Goal: Task Accomplishment & Management: Use online tool/utility

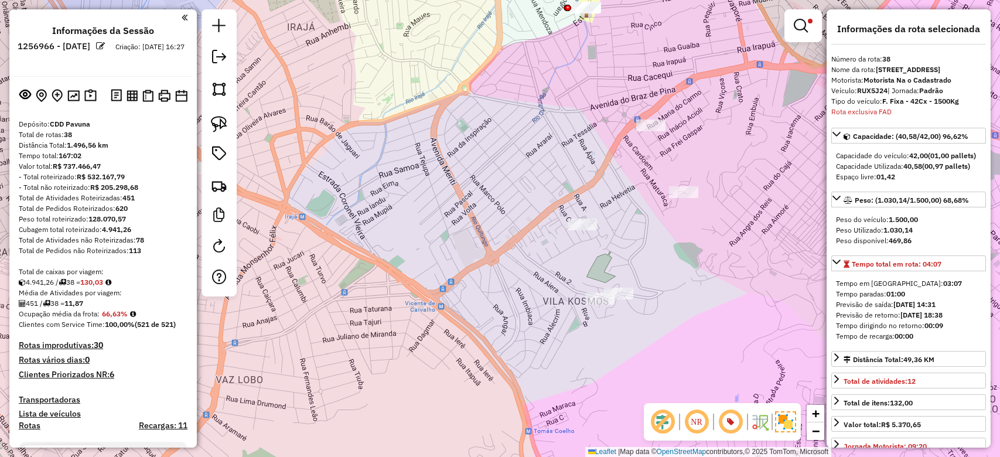
select select "**********"
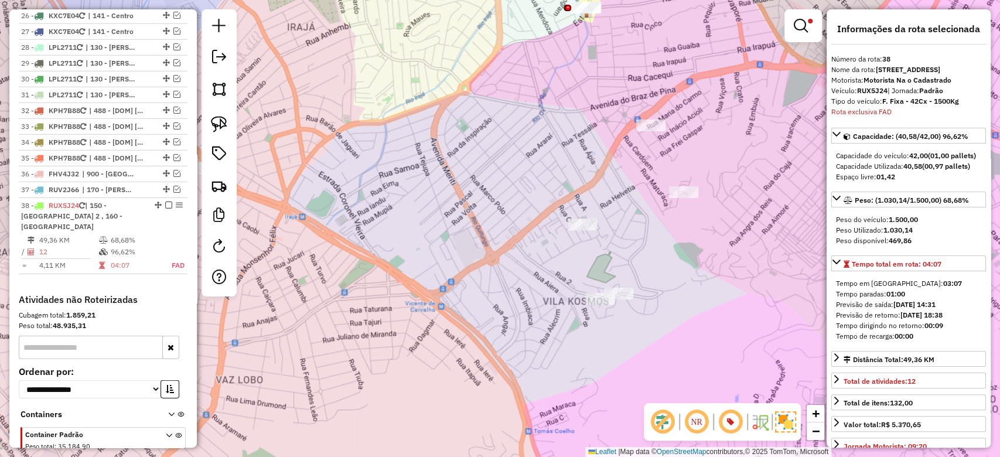
drag, startPoint x: 493, startPoint y: 148, endPoint x: 296, endPoint y: 124, distance: 198.3
click at [464, 124] on div "Limpar filtros Janela de atendimento Grade de atendimento Capacidade Transporta…" at bounding box center [500, 228] width 1000 height 457
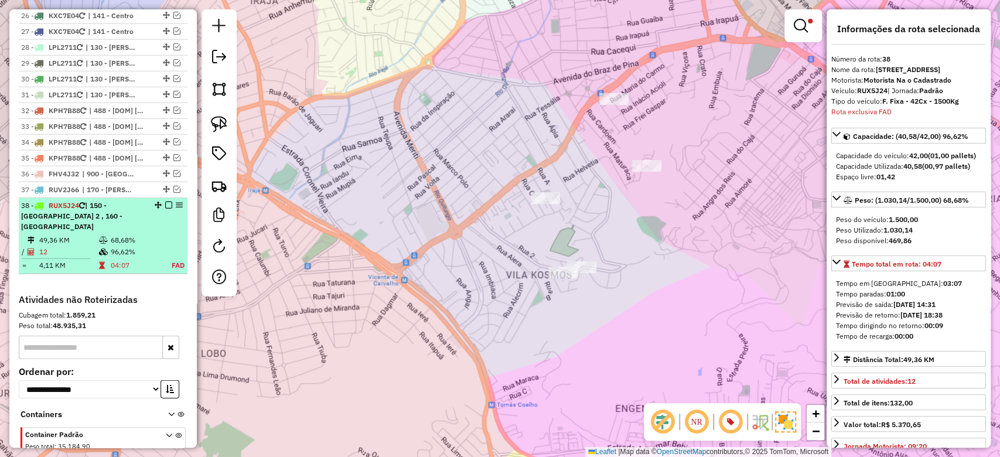
drag, startPoint x: 181, startPoint y: 98, endPoint x: 152, endPoint y: 103, distance: 29.0
click at [180, 234] on table "49,36 KM 68,68% / 12 96,62% = 4,11 KM 04:07 FAD" at bounding box center [103, 252] width 164 height 37
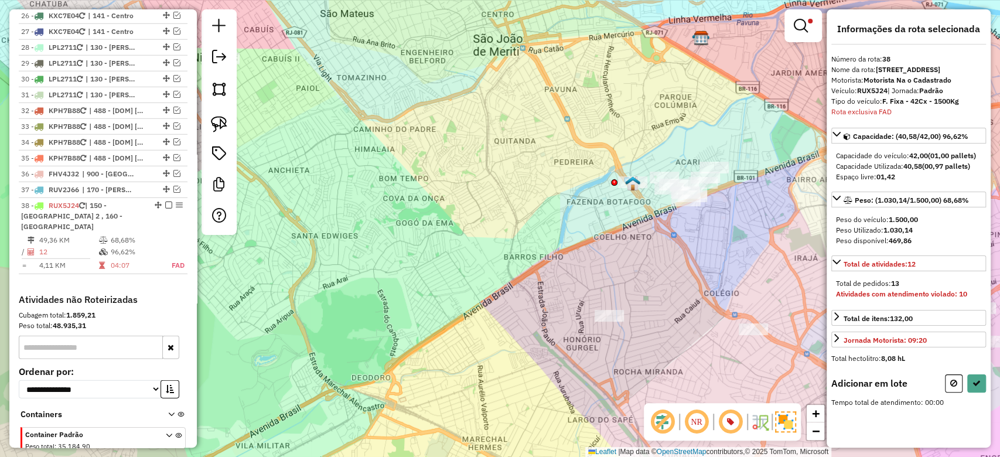
drag, startPoint x: 687, startPoint y: 278, endPoint x: 462, endPoint y: 136, distance: 266.5
click at [462, 136] on div "Limpar filtros Janela de atendimento Grade de atendimento Capacidade Transporta…" at bounding box center [500, 228] width 1000 height 457
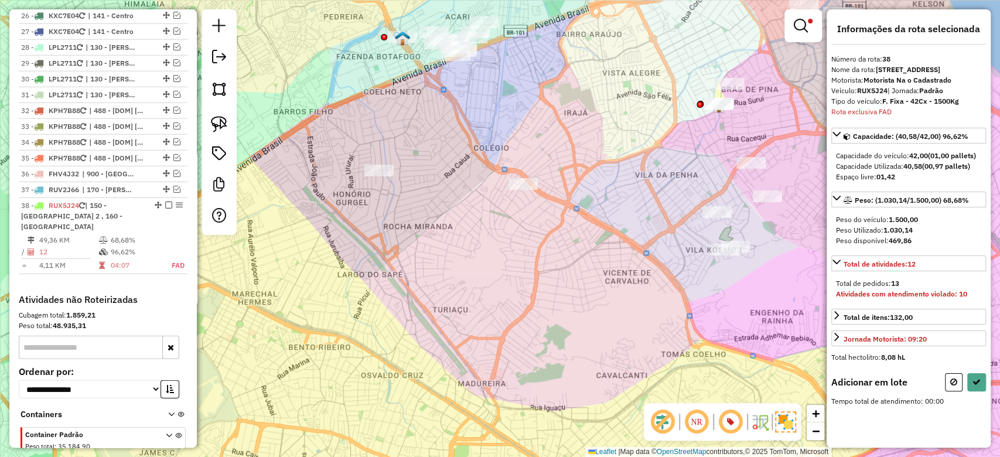
drag, startPoint x: 551, startPoint y: 103, endPoint x: 495, endPoint y: 121, distance: 59.1
click at [495, 121] on div "Rota 4 - Placa FRT9D19 95815933 - WILLIAM DISTRIBUIDOR Limpar filtros Janela de…" at bounding box center [500, 228] width 1000 height 457
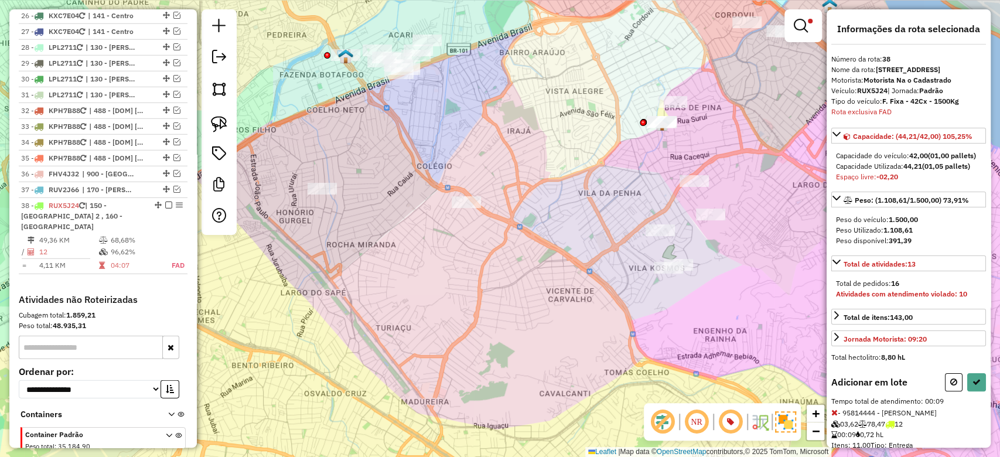
click at [951, 386] on icon at bounding box center [954, 382] width 7 height 8
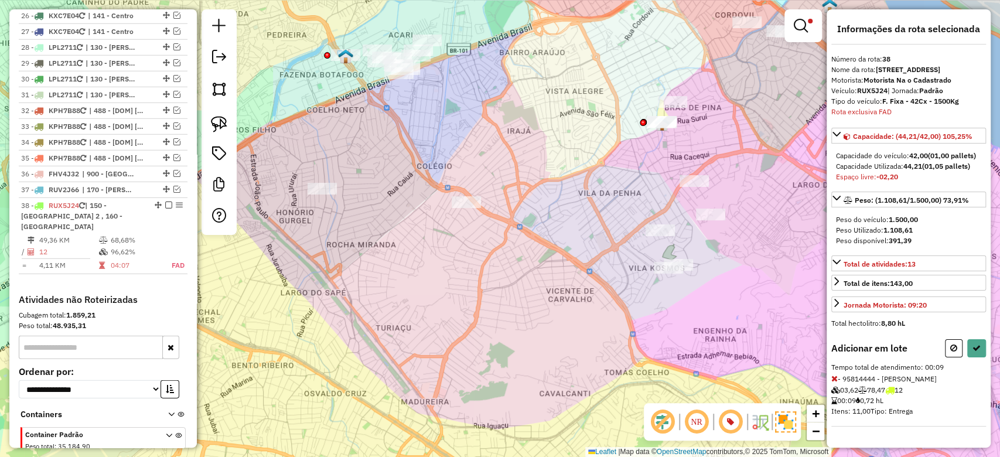
select select "**********"
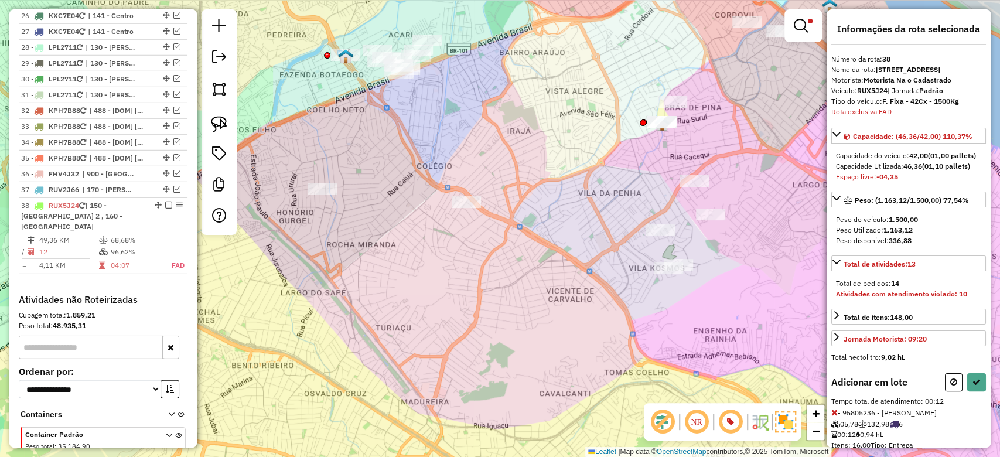
drag, startPoint x: 945, startPoint y: 403, endPoint x: 859, endPoint y: 329, distance: 113.9
click at [946, 391] on button at bounding box center [954, 382] width 18 height 18
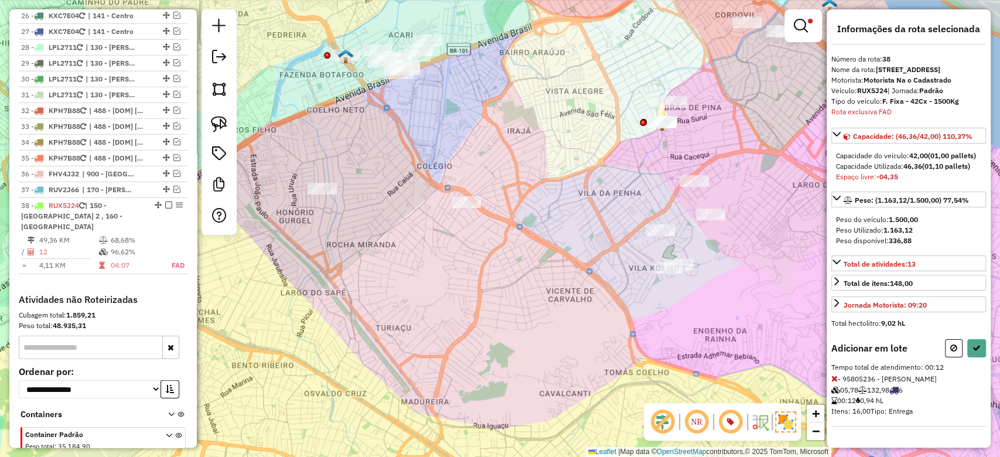
select select "**********"
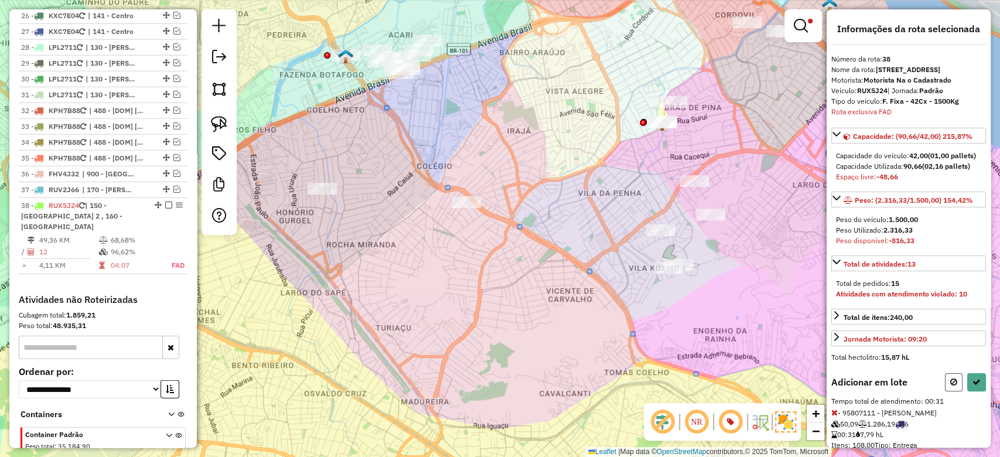
click at [948, 391] on button at bounding box center [954, 382] width 18 height 18
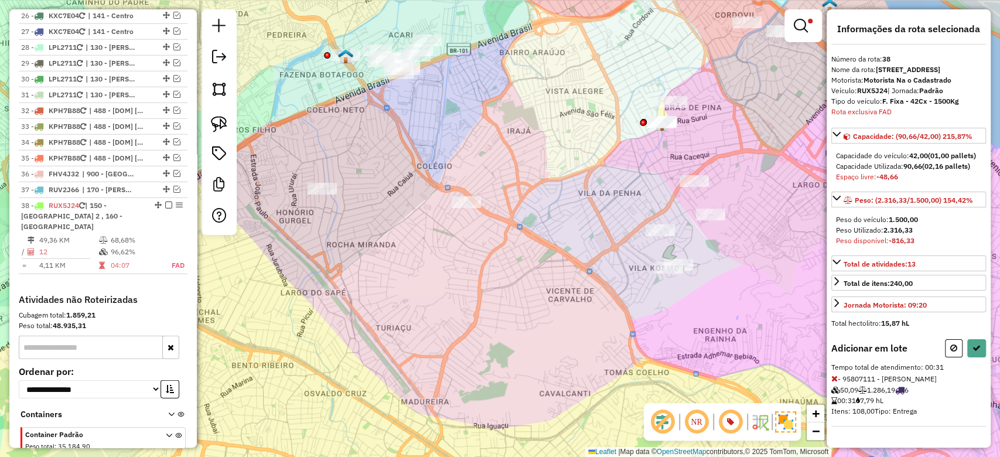
select select "**********"
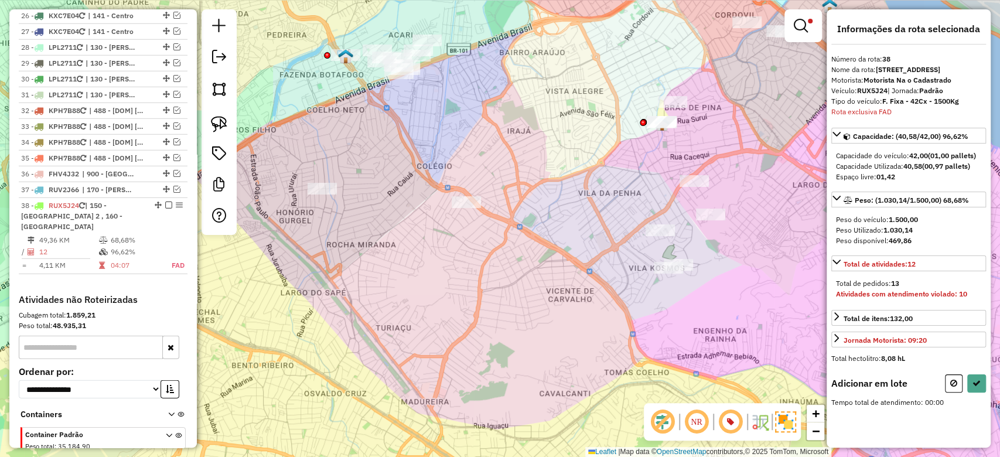
click at [671, 95] on div "Limpar filtros Janela de atendimento Grade de atendimento Capacidade Transporta…" at bounding box center [500, 228] width 1000 height 457
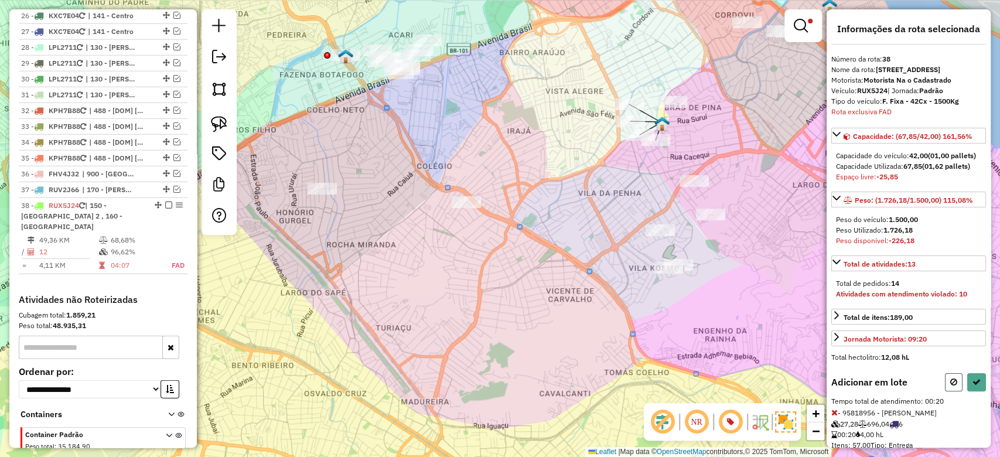
click at [952, 391] on button at bounding box center [954, 382] width 18 height 18
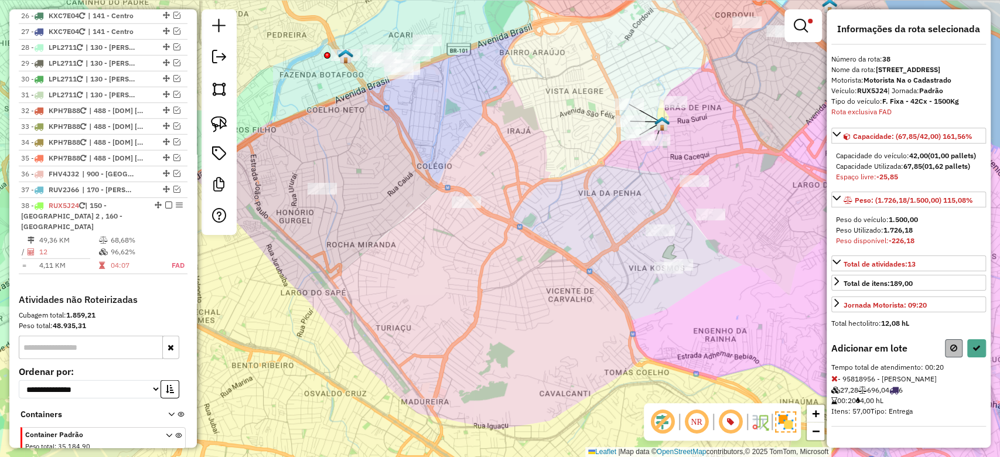
select select "**********"
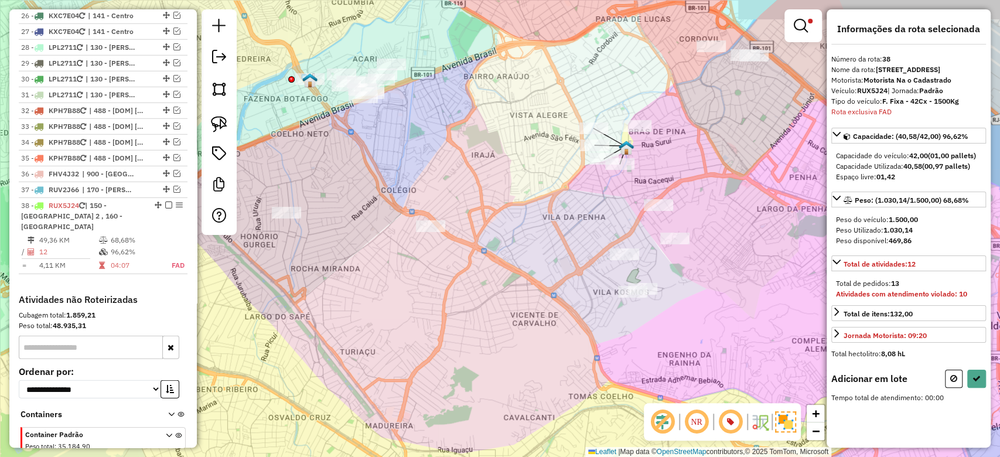
drag, startPoint x: 590, startPoint y: 202, endPoint x: 548, endPoint y: 233, distance: 52.4
click at [548, 233] on div "Limpar filtros Janela de atendimento Grade de atendimento Capacidade Transporta…" at bounding box center [500, 228] width 1000 height 457
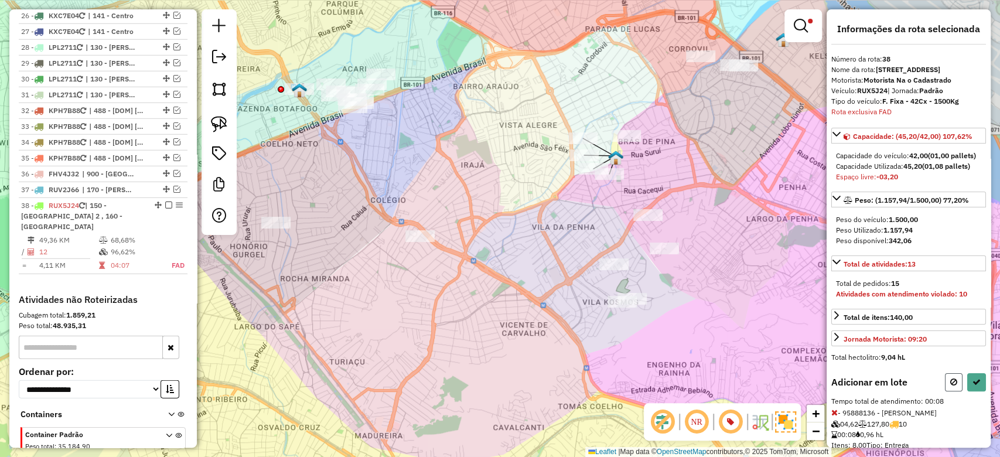
click at [945, 391] on button at bounding box center [954, 382] width 18 height 18
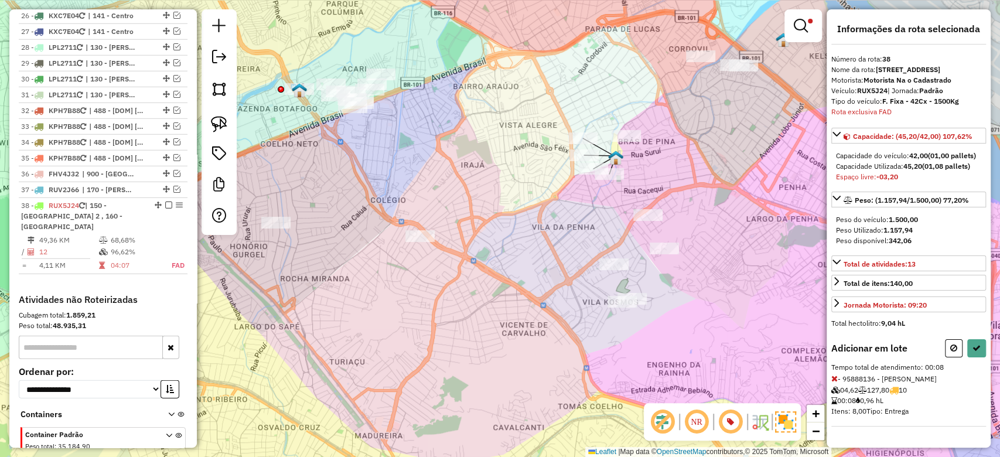
select select "**********"
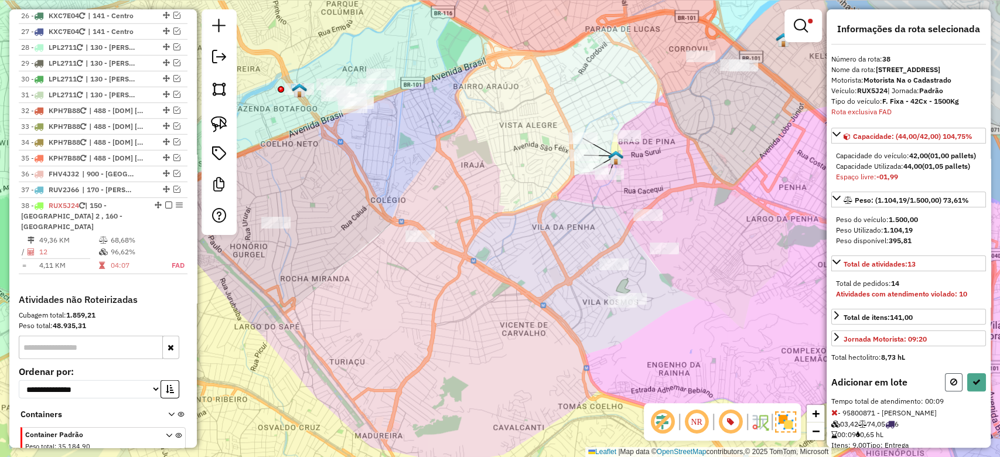
click at [949, 391] on button at bounding box center [954, 382] width 18 height 18
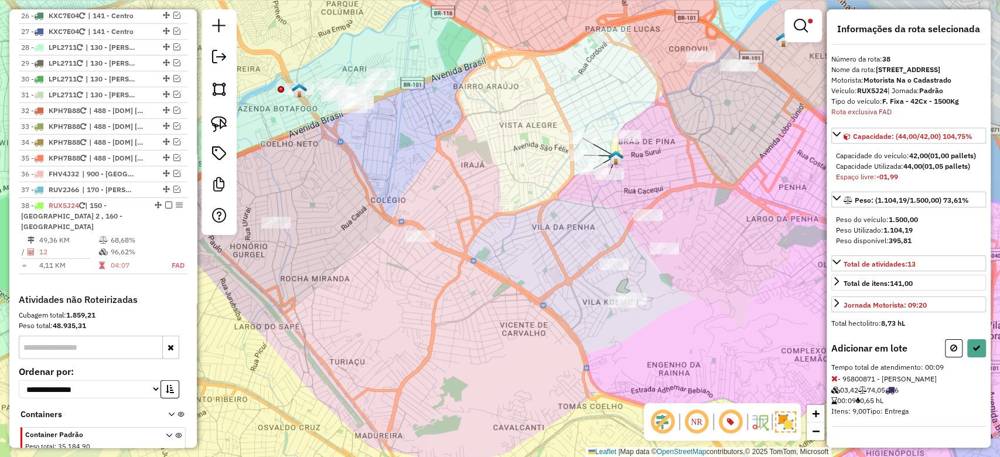
select select "**********"
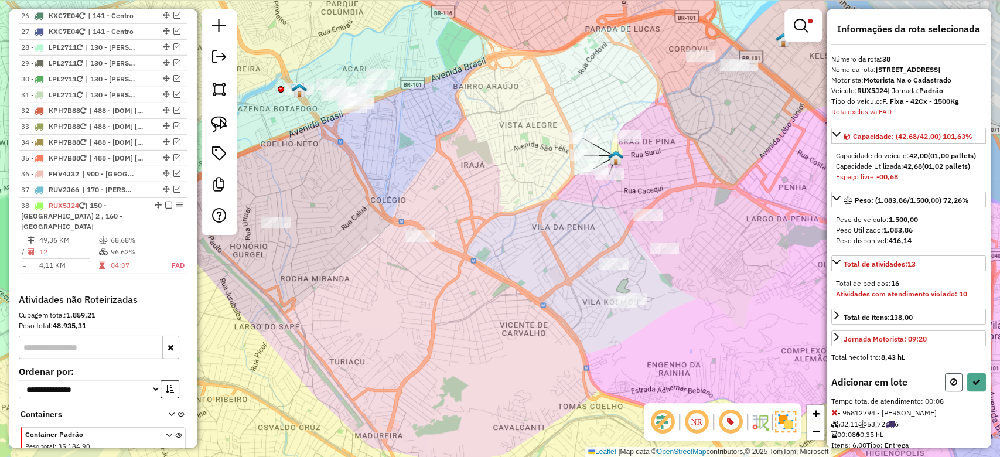
drag, startPoint x: 945, startPoint y: 403, endPoint x: 811, endPoint y: 302, distance: 167.9
click at [946, 391] on button at bounding box center [954, 382] width 18 height 18
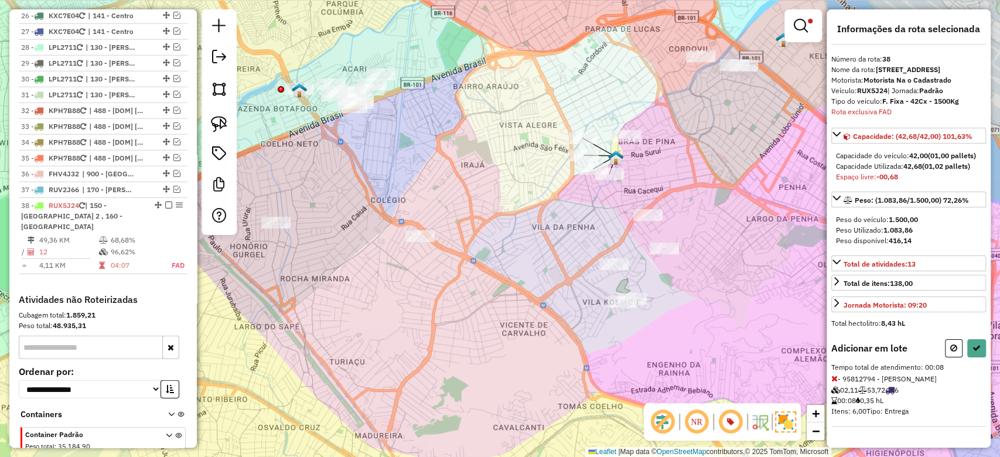
select select "**********"
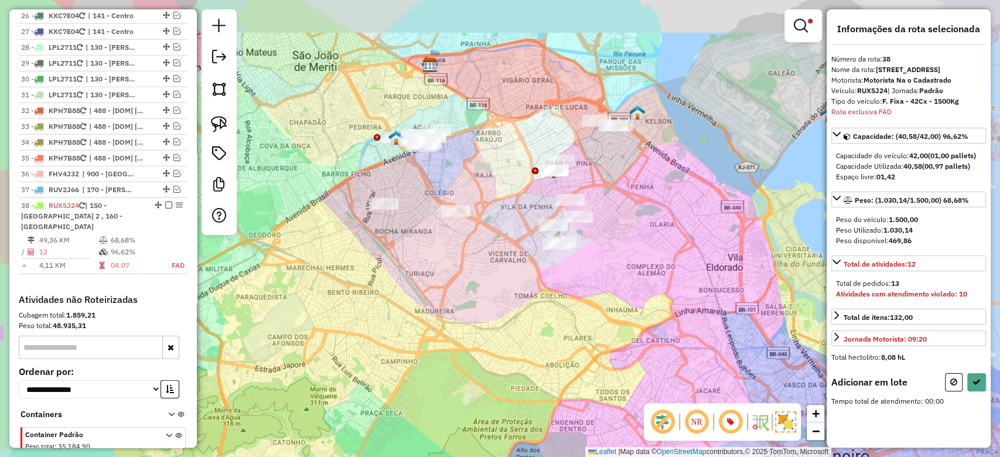
drag, startPoint x: 445, startPoint y: 60, endPoint x: 479, endPoint y: 95, distance: 48.1
click at [479, 95] on div "Limpar filtros Janela de atendimento Grade de atendimento Capacidade Transporta…" at bounding box center [500, 228] width 1000 height 457
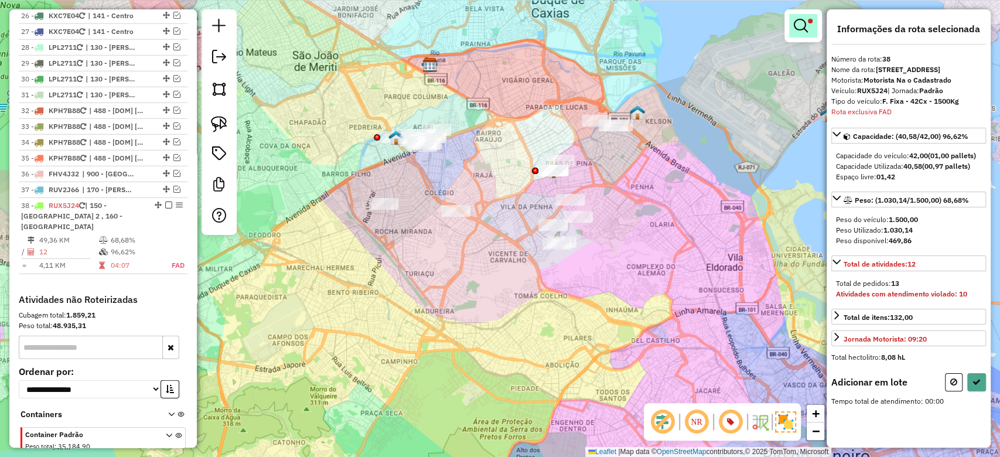
click at [797, 29] on em at bounding box center [801, 26] width 14 height 14
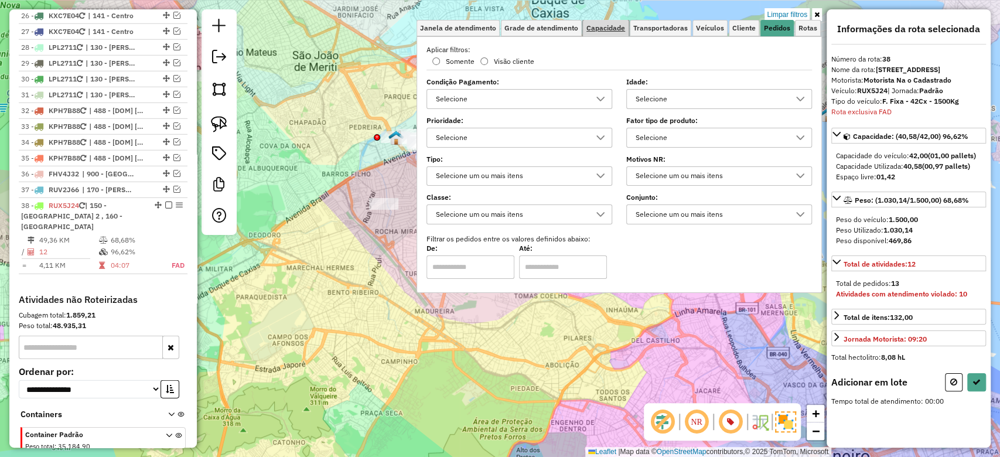
click at [607, 29] on span "Capacidade" at bounding box center [606, 28] width 39 height 7
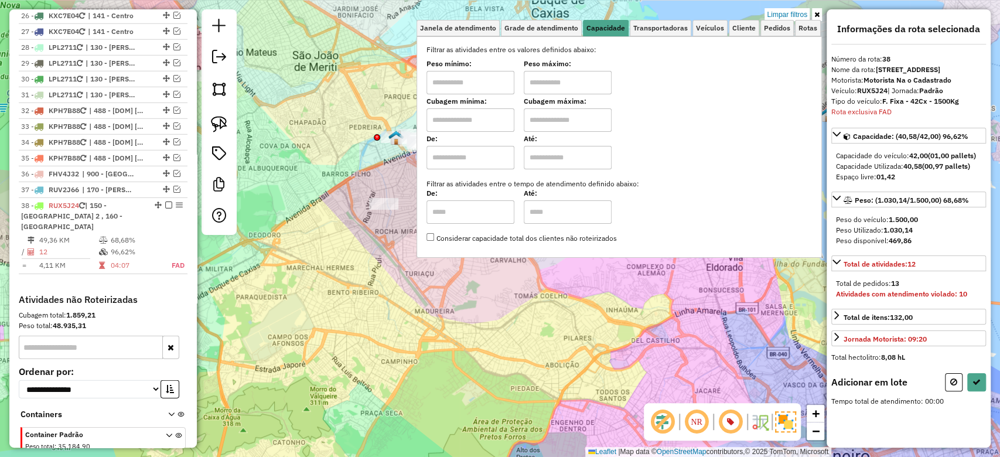
click at [454, 81] on input "text" at bounding box center [471, 82] width 88 height 23
type input "****"
click at [571, 79] on input "text" at bounding box center [568, 82] width 88 height 23
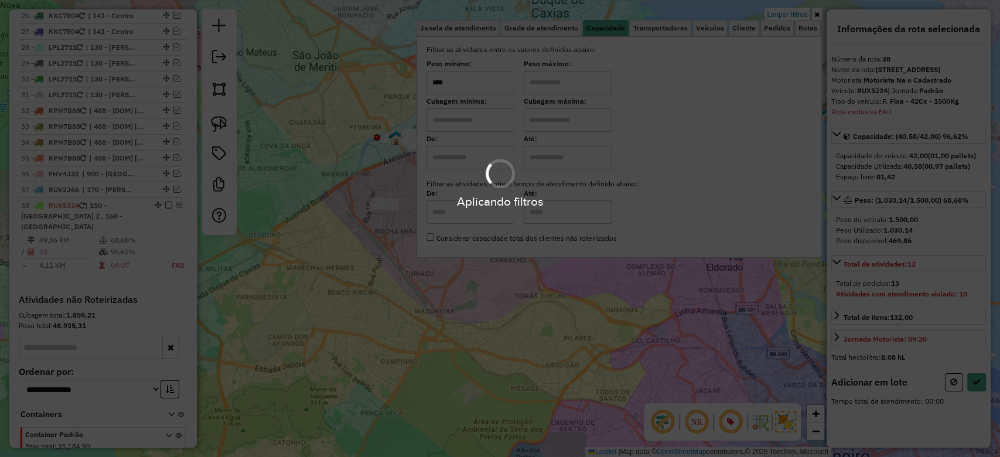
type input "******"
click at [337, 271] on div "Limpar filtros Janela de atendimento Grade de atendimento Capacidade Transporta…" at bounding box center [500, 228] width 1000 height 457
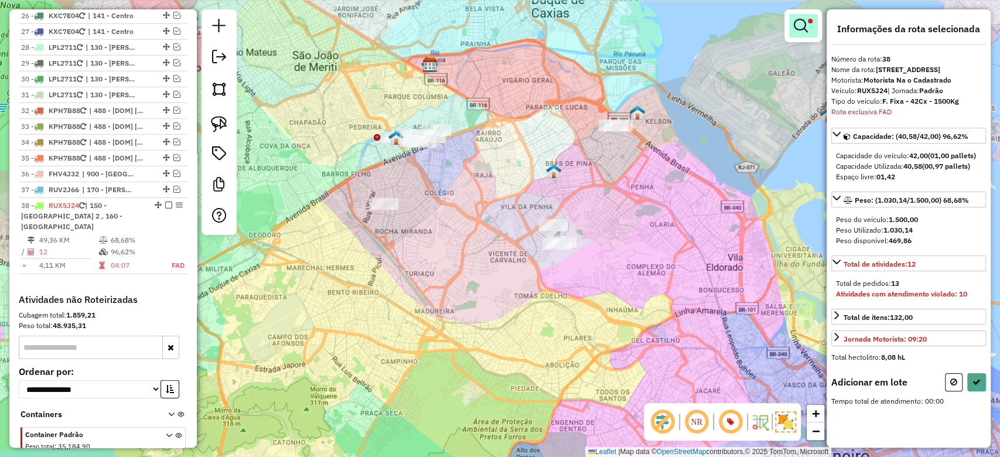
click at [798, 26] on em at bounding box center [801, 26] width 14 height 14
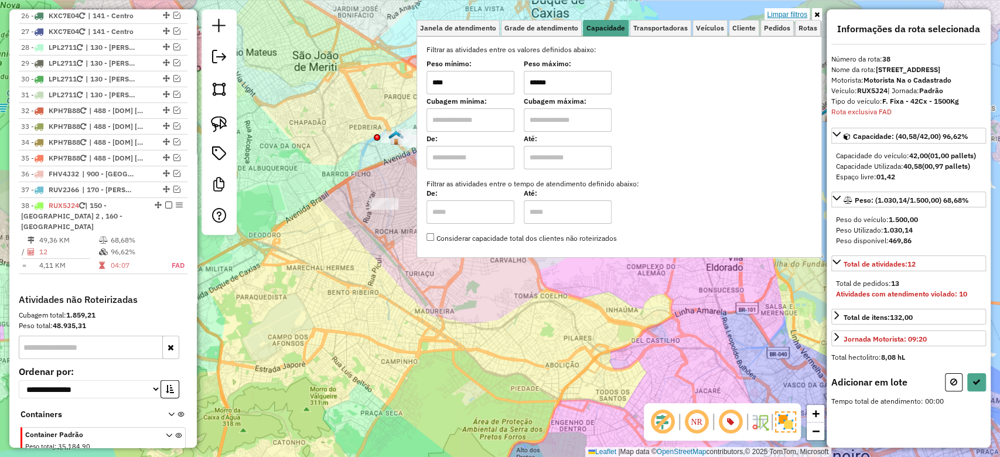
click at [796, 12] on link "Limpar filtros" at bounding box center [787, 14] width 45 height 13
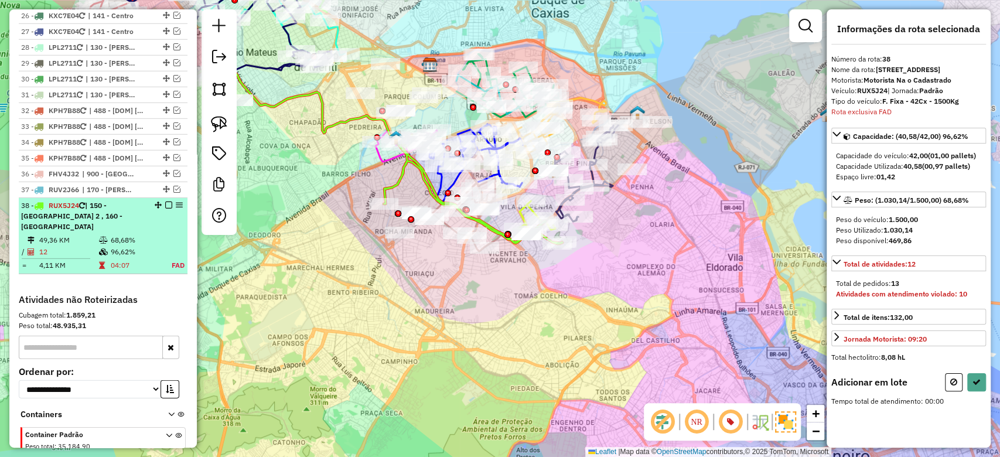
click at [133, 200] on div "38 - RUX5J24 | 150 - Nilópolis 2 , 160 - Nilópolis" at bounding box center [83, 216] width 124 height 32
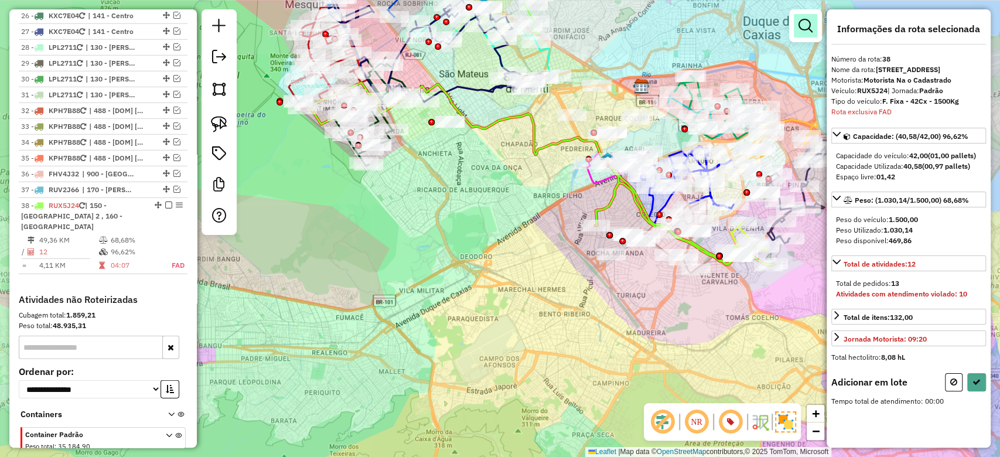
click at [801, 32] on em at bounding box center [806, 26] width 14 height 14
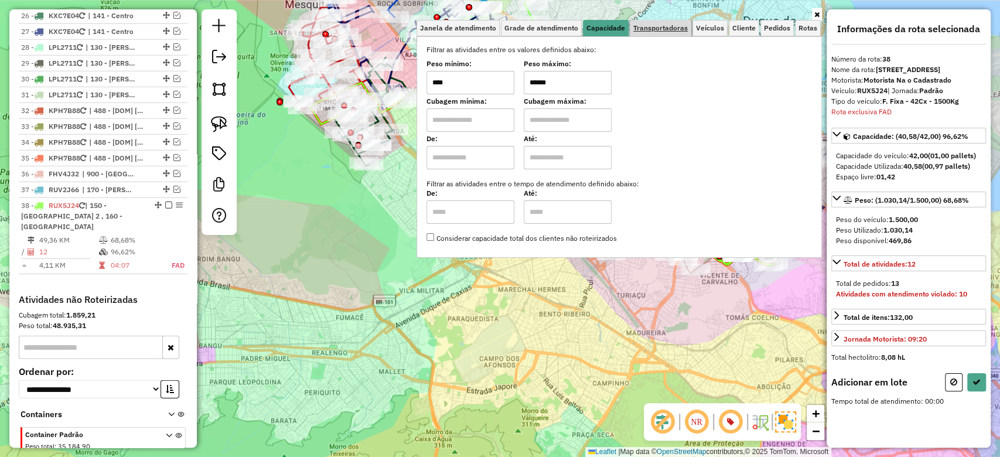
click at [686, 28] on span "Transportadoras" at bounding box center [661, 28] width 55 height 7
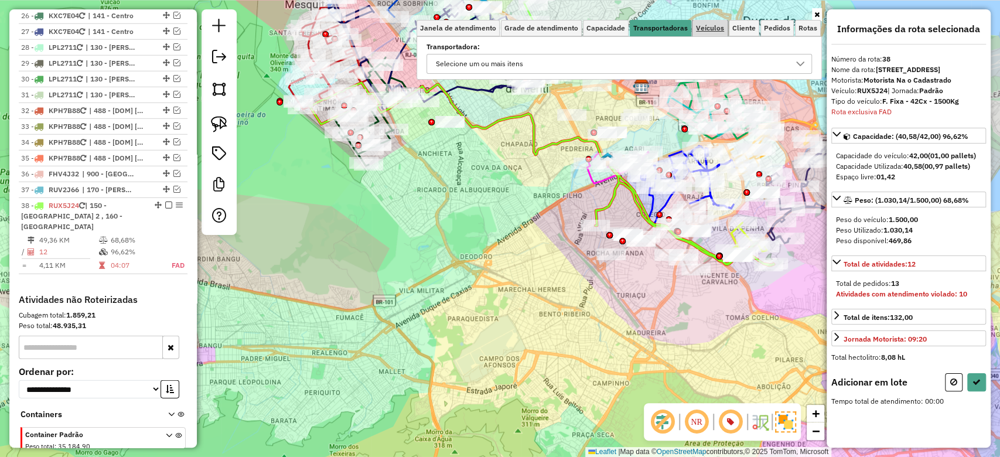
click at [702, 28] on span "Veículos" at bounding box center [710, 28] width 28 height 7
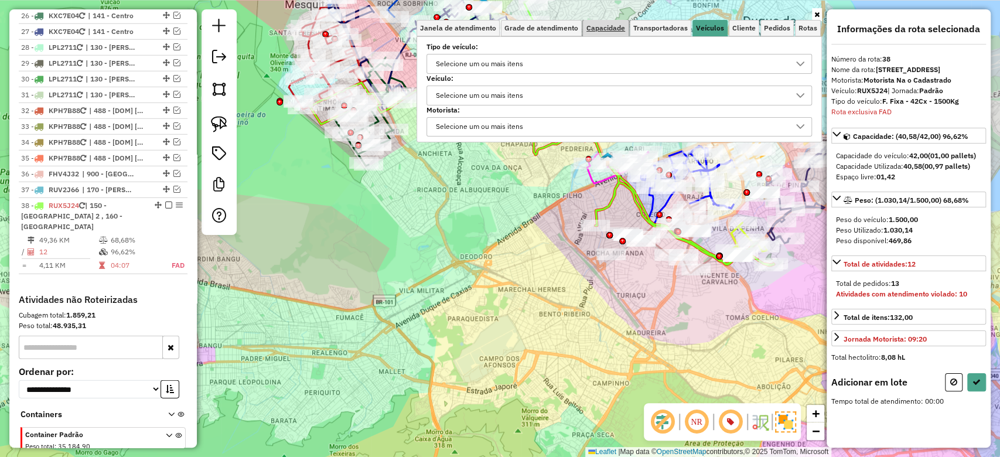
click at [607, 30] on span "Capacidade" at bounding box center [606, 28] width 39 height 7
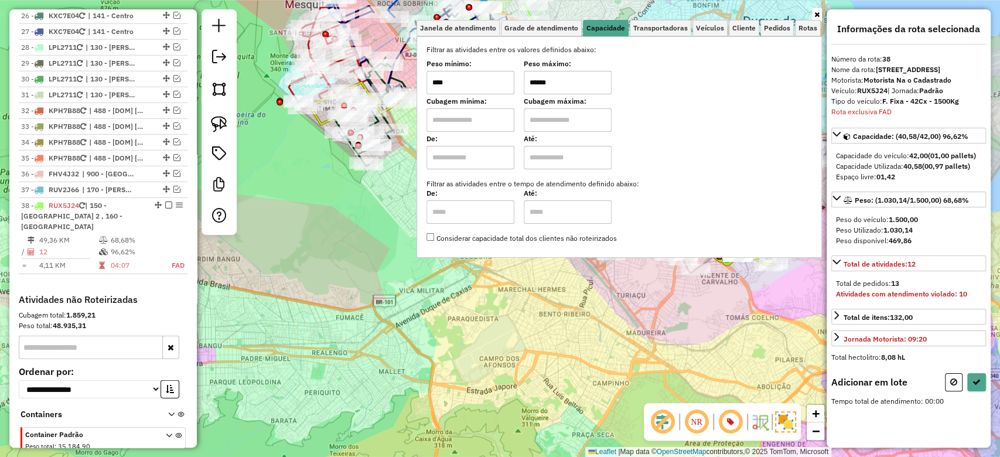
click at [492, 66] on label "Peso mínimo:" at bounding box center [471, 64] width 88 height 11
click at [489, 76] on input "****" at bounding box center [471, 82] width 88 height 23
type input "****"
click at [549, 81] on input "******" at bounding box center [568, 82] width 88 height 23
type input "******"
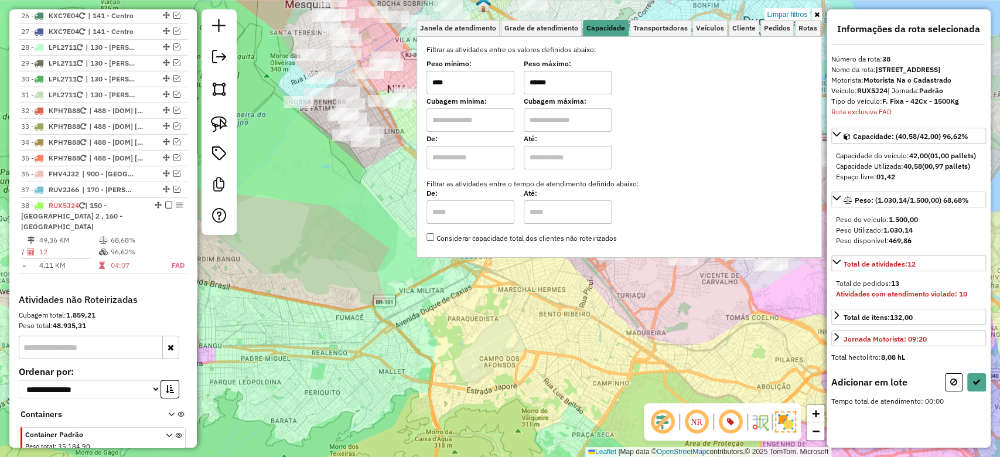
click at [324, 224] on div "Limpar filtros Janela de atendimento Grade de atendimento Capacidade Transporta…" at bounding box center [500, 228] width 1000 height 457
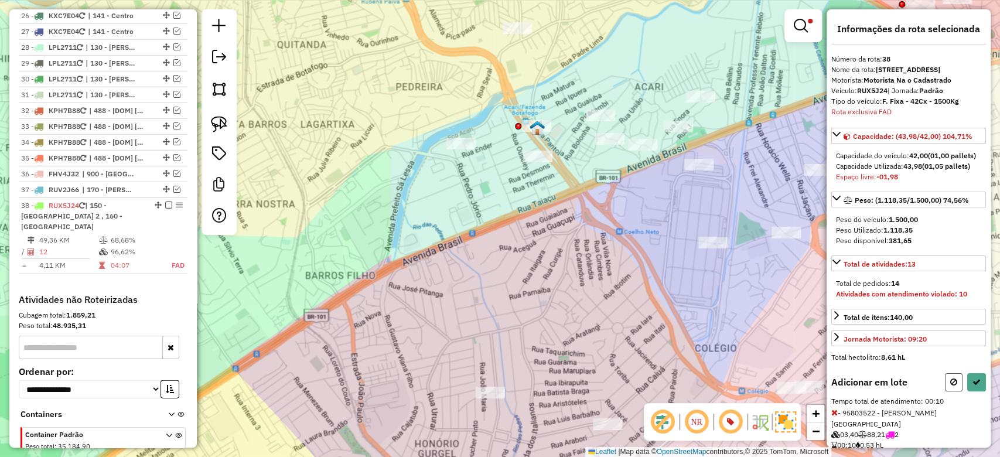
click at [951, 386] on icon at bounding box center [954, 382] width 7 height 8
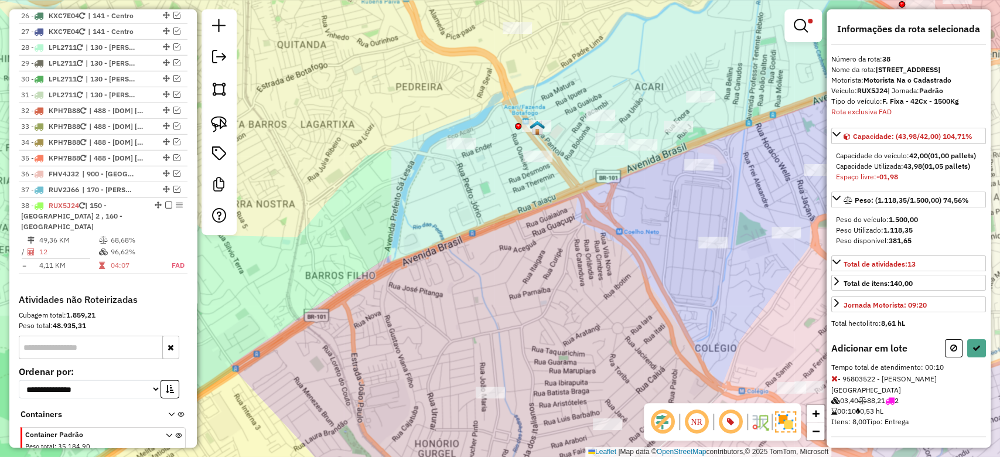
select select "**********"
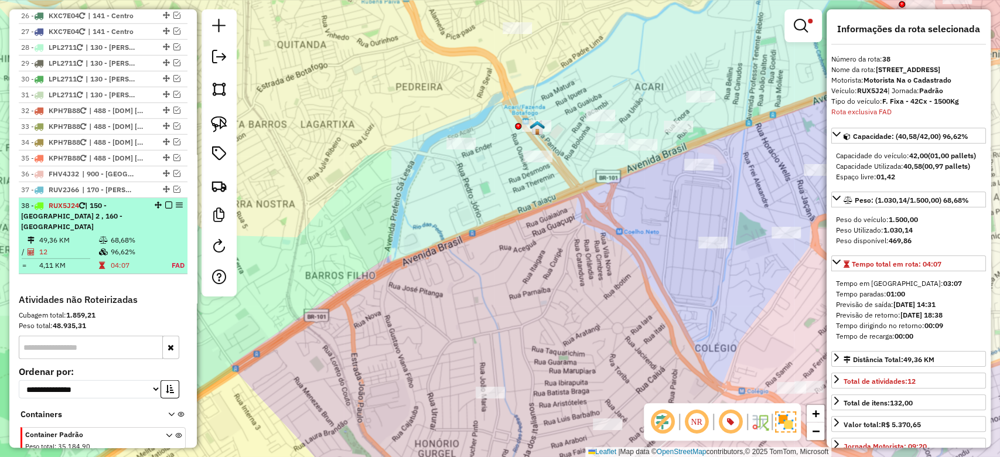
click at [127, 200] on div "38 - RUX5J24 | 150 - Nilópolis 2 , 160 - Nilópolis" at bounding box center [83, 216] width 124 height 32
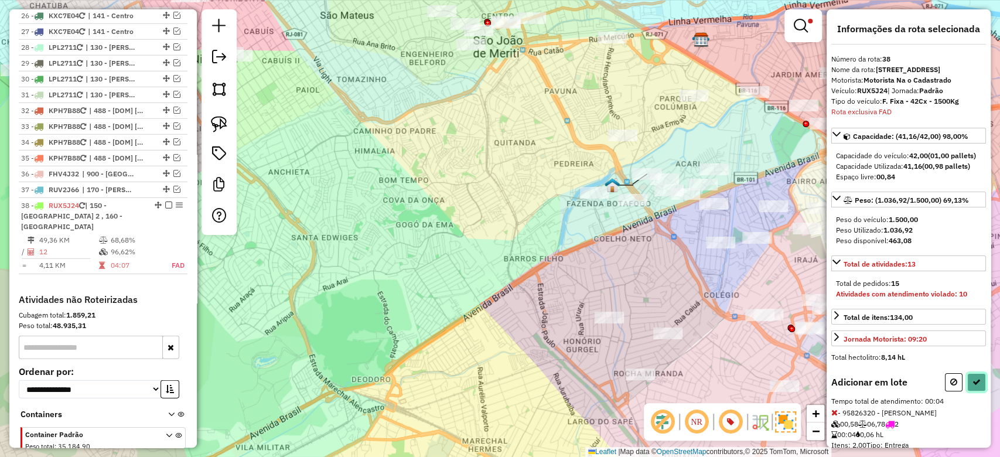
click at [976, 386] on icon at bounding box center [977, 382] width 8 height 8
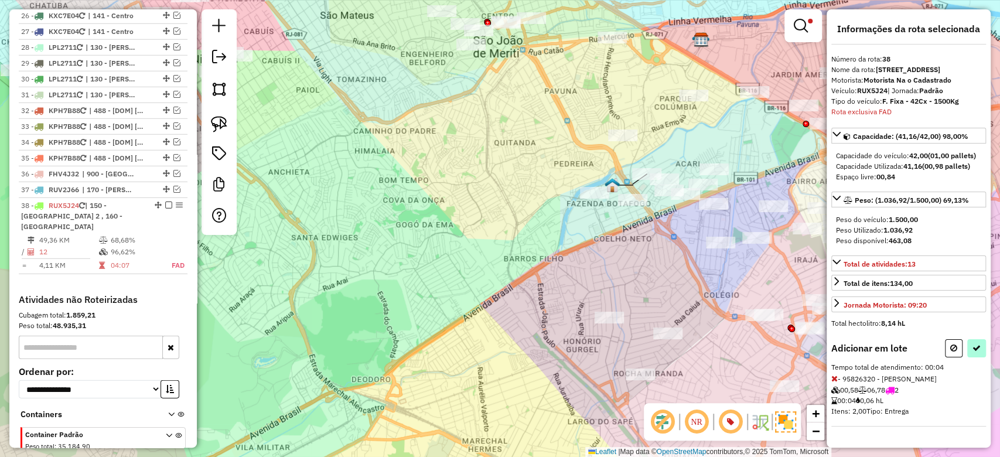
select select "**********"
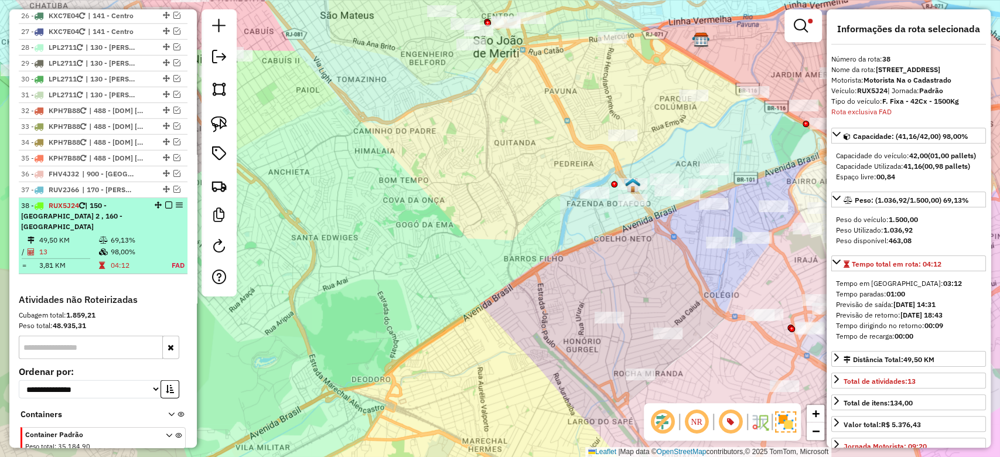
click at [151, 234] on td "69,13%" at bounding box center [134, 240] width 49 height 12
click at [165, 202] on em at bounding box center [168, 205] width 7 height 7
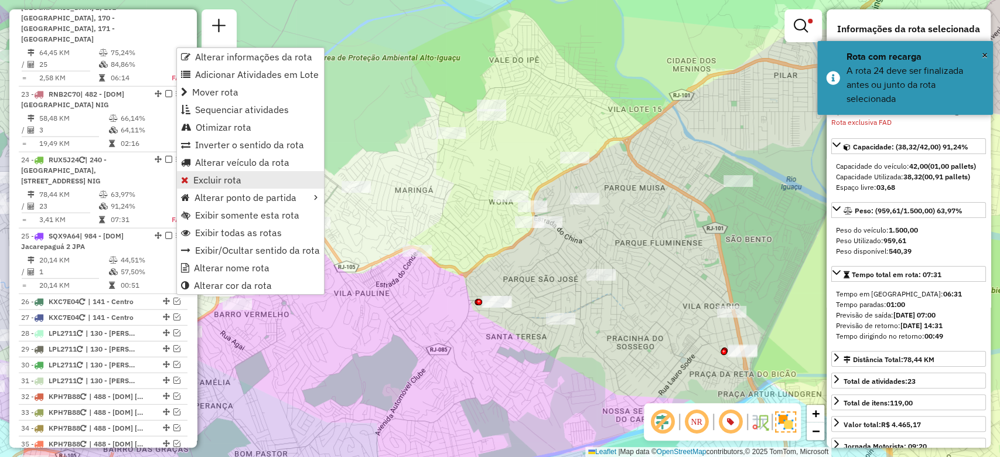
scroll to position [1955, 0]
click at [197, 176] on span "Excluir rota" at bounding box center [217, 179] width 48 height 9
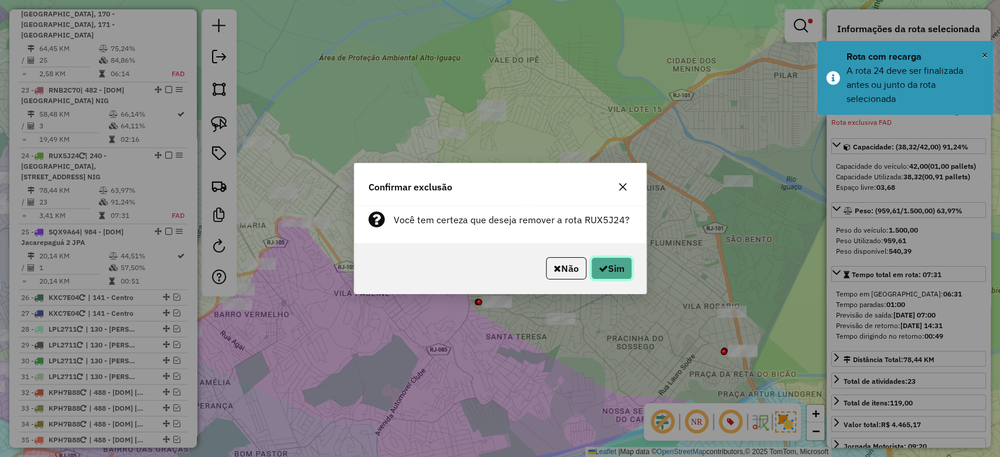
click at [605, 266] on button "Sim" at bounding box center [611, 268] width 41 height 22
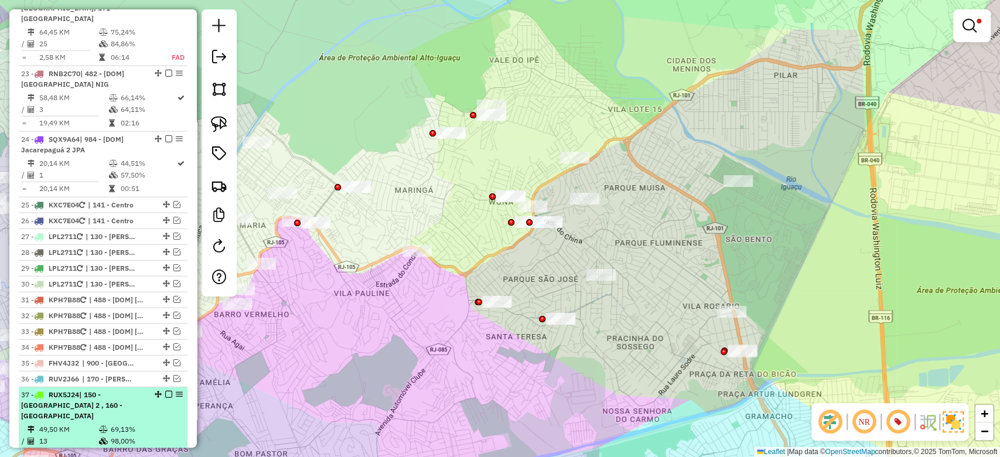
scroll to position [2024, 0]
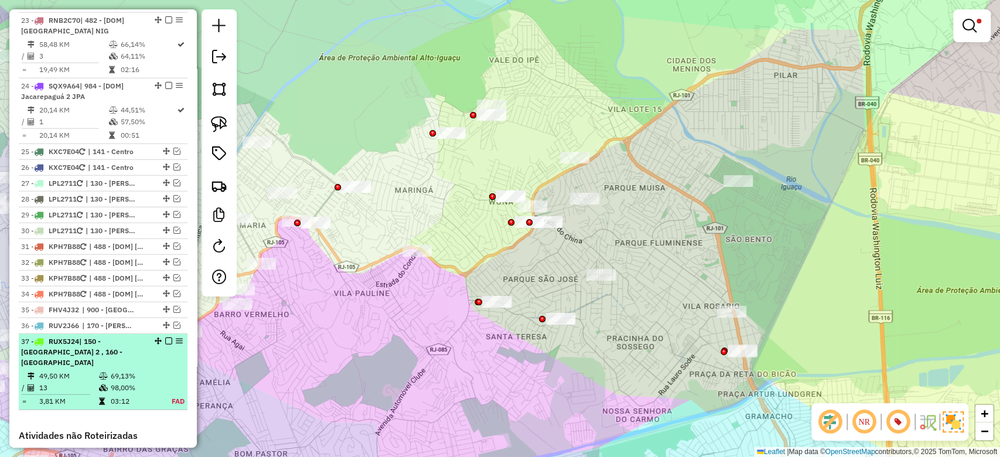
click at [161, 370] on table "49,50 KM 69,13% / 13 98,00% = 3,81 KM 03:12 FAD" at bounding box center [103, 388] width 164 height 37
select select "**********"
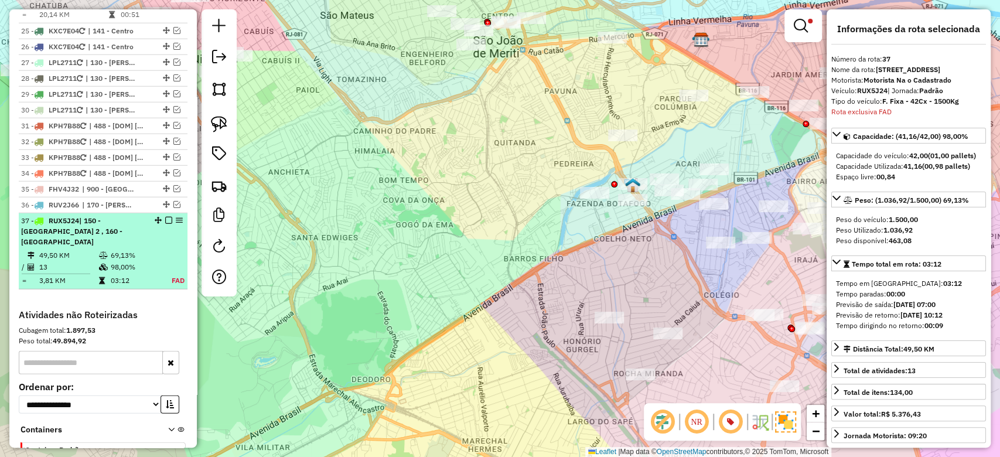
scroll to position [2150, 0]
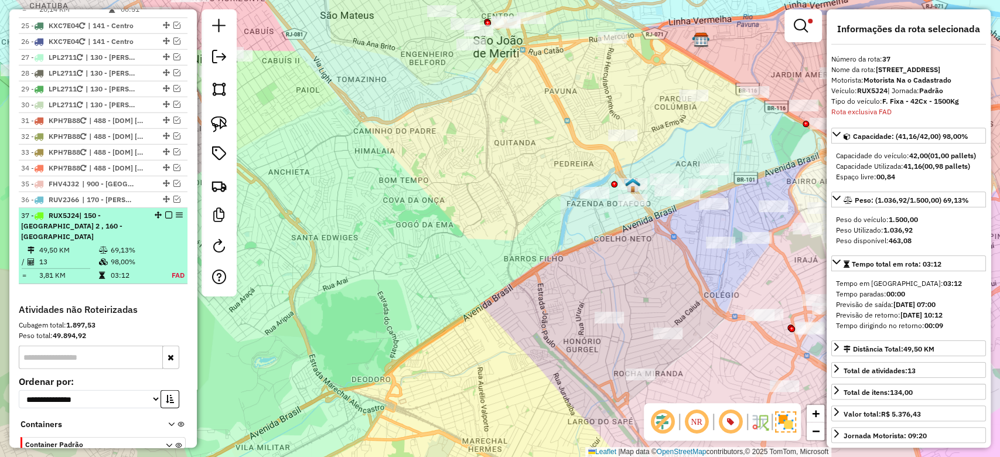
click at [165, 212] on em at bounding box center [168, 215] width 7 height 7
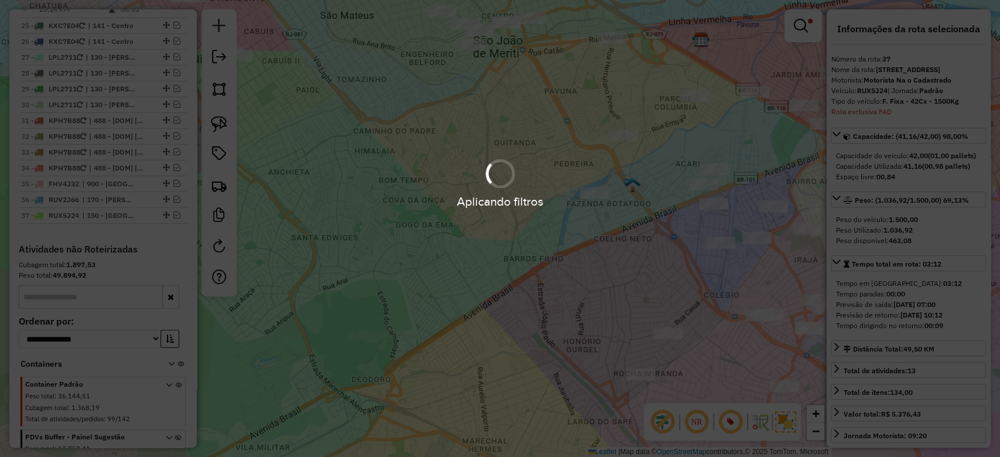
scroll to position [2100, 0]
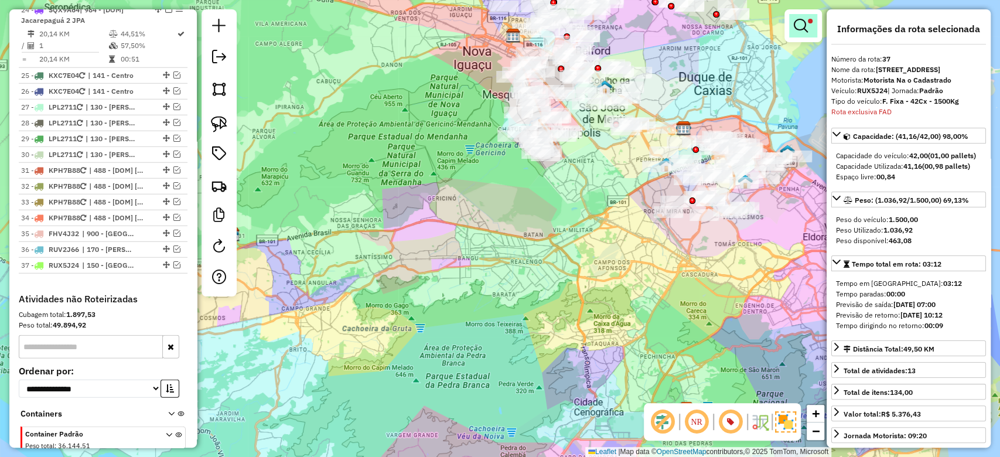
click at [808, 17] on link at bounding box center [803, 25] width 28 height 23
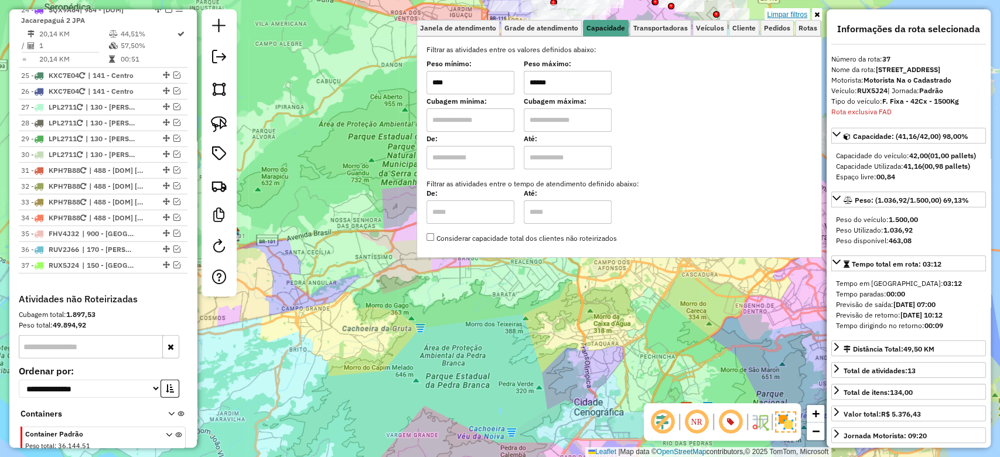
click at [806, 12] on link "Limpar filtros" at bounding box center [787, 14] width 45 height 13
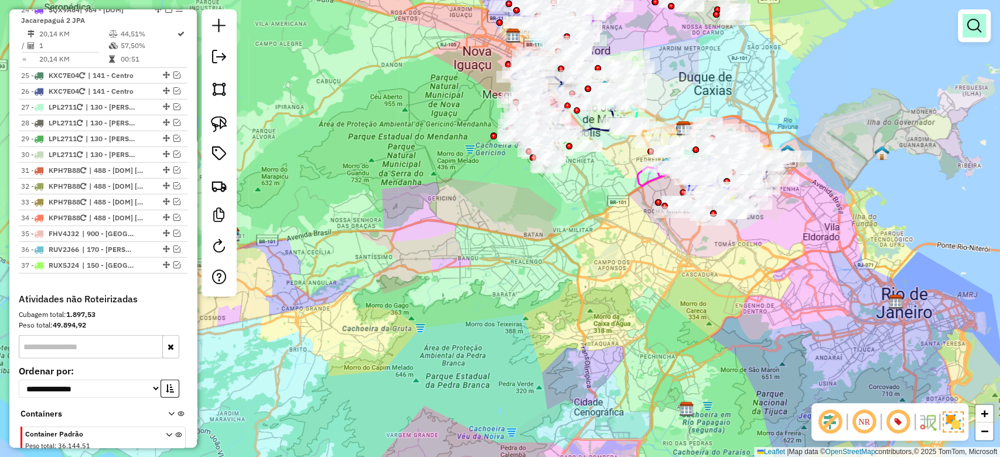
click at [977, 28] on em at bounding box center [975, 26] width 14 height 14
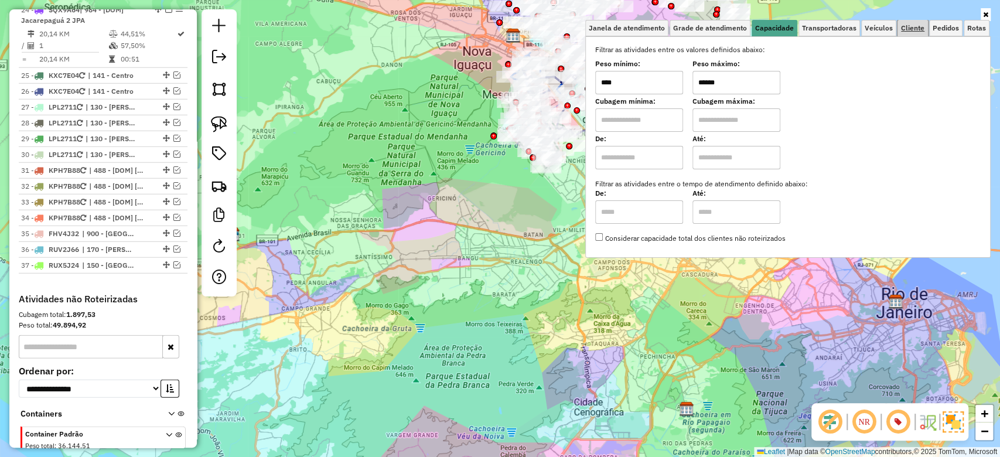
click at [923, 26] on span "Cliente" at bounding box center [912, 28] width 23 height 7
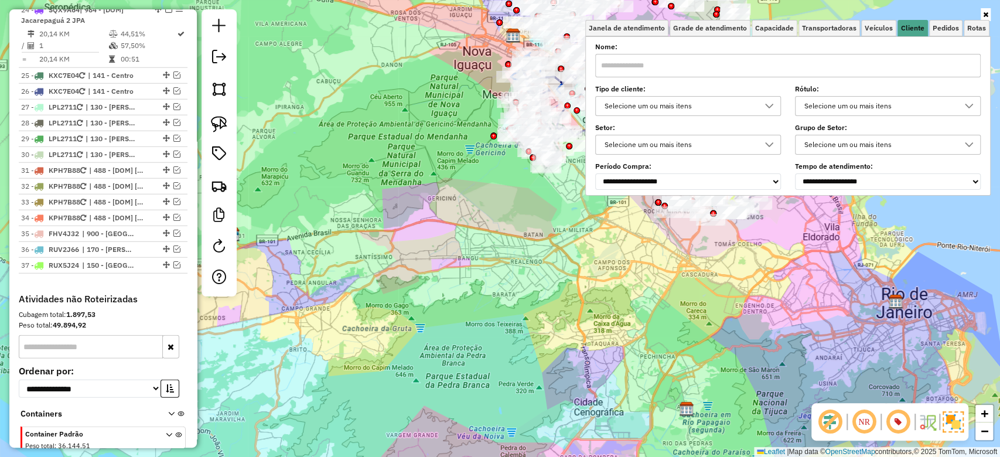
click at [748, 97] on div "Selecione um ou mais itens" at bounding box center [680, 106] width 158 height 19
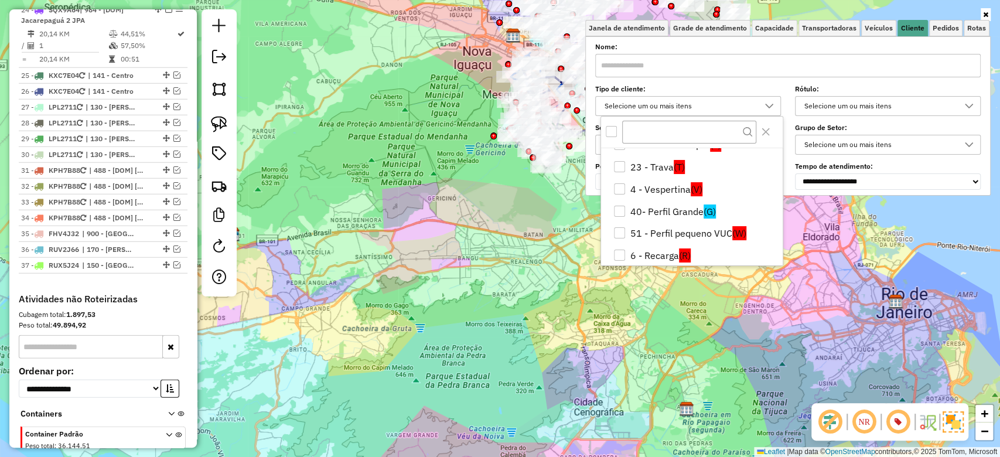
scroll to position [179, 0]
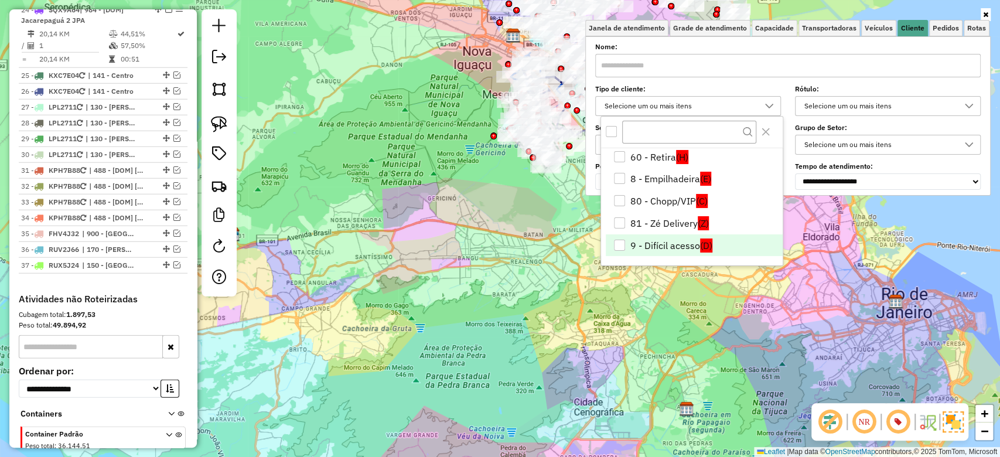
click at [683, 241] on li "9 - Difícil acesso (D)" at bounding box center [694, 245] width 177 height 22
click at [486, 272] on div "Janela de atendimento Grade de atendimento Capacidade Transportadoras Veículos …" at bounding box center [500, 228] width 1000 height 457
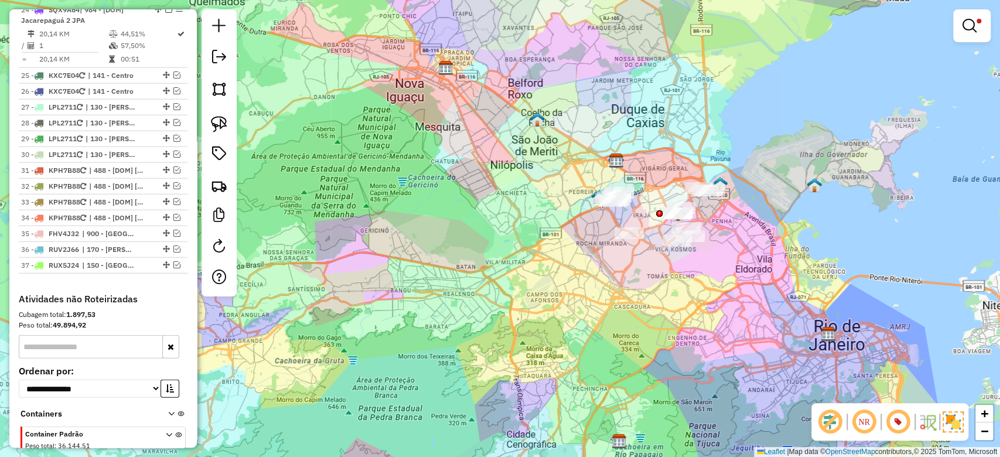
drag, startPoint x: 794, startPoint y: 127, endPoint x: 727, endPoint y: 157, distance: 73.4
click at [727, 157] on div "Limpar filtros Janela de atendimento Grade de atendimento Capacidade Transporta…" at bounding box center [500, 228] width 1000 height 457
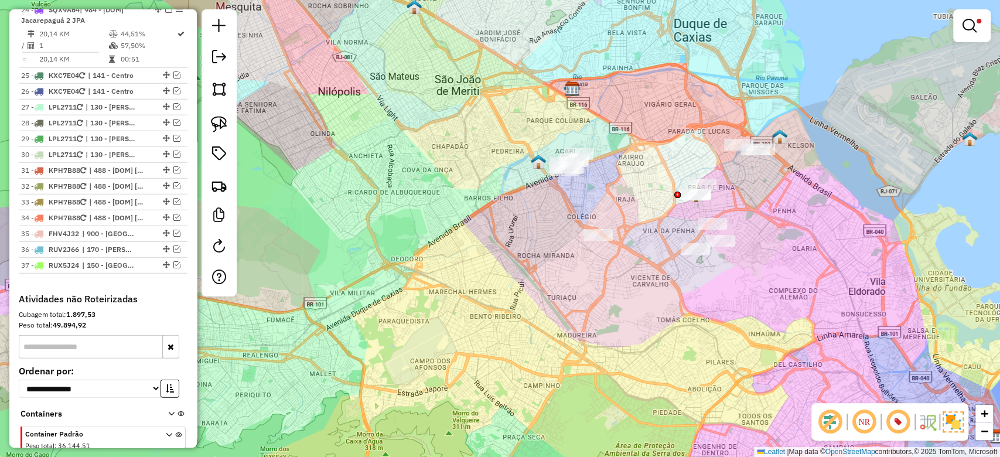
drag, startPoint x: 679, startPoint y: 284, endPoint x: 653, endPoint y: 281, distance: 26.0
click at [653, 281] on div "Limpar filtros Janela de atendimento Grade de atendimento Capacidade Transporta…" at bounding box center [500, 228] width 1000 height 457
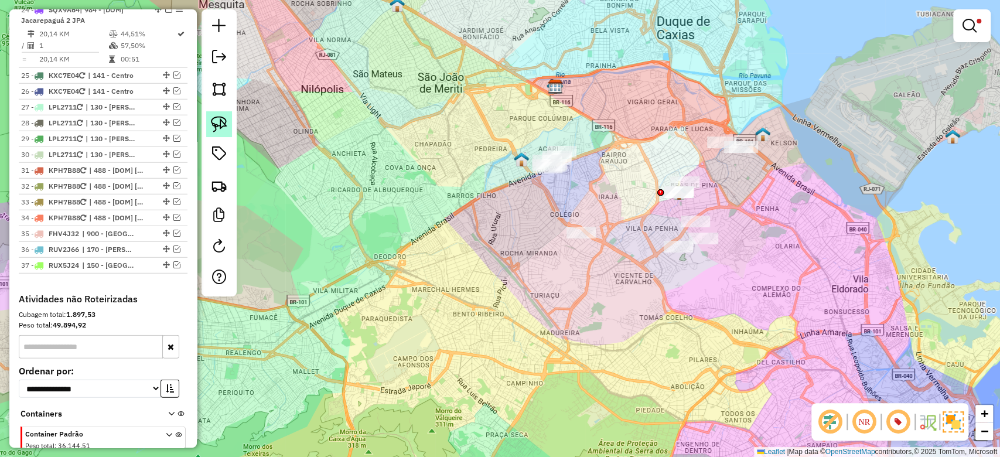
click at [227, 122] on link at bounding box center [219, 124] width 26 height 26
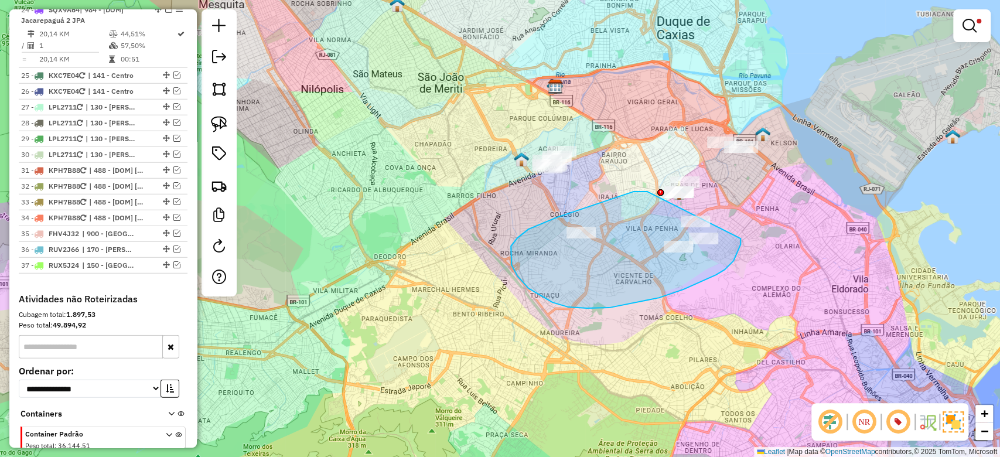
drag, startPoint x: 642, startPoint y: 192, endPoint x: 662, endPoint y: 210, distance: 27.4
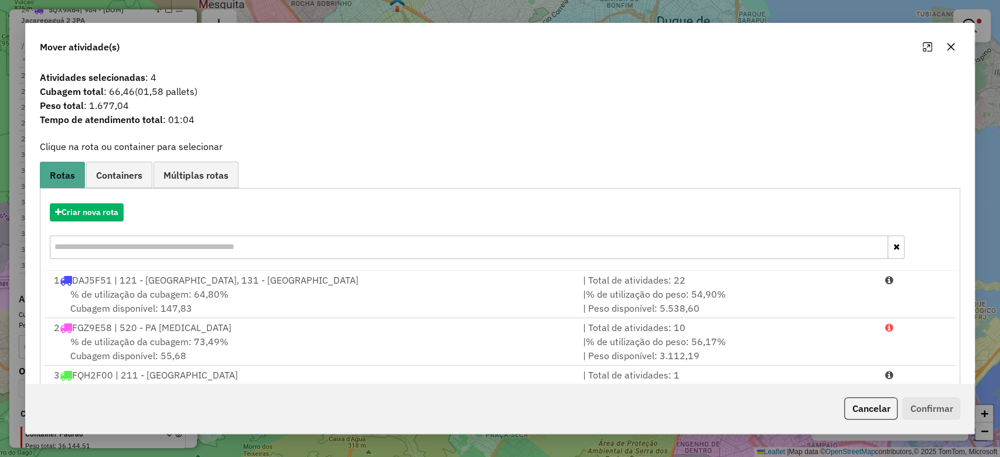
click at [952, 47] on icon "button" at bounding box center [952, 47] width 8 height 8
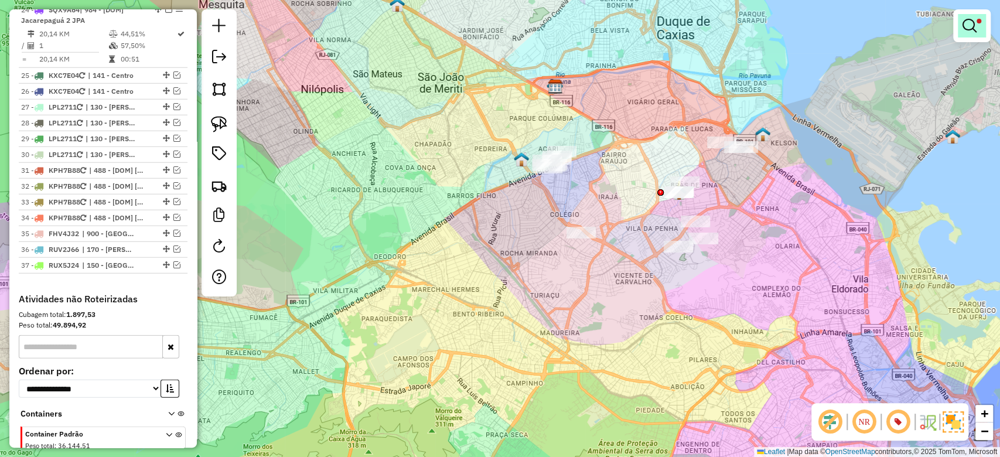
click at [975, 24] on em at bounding box center [970, 26] width 14 height 14
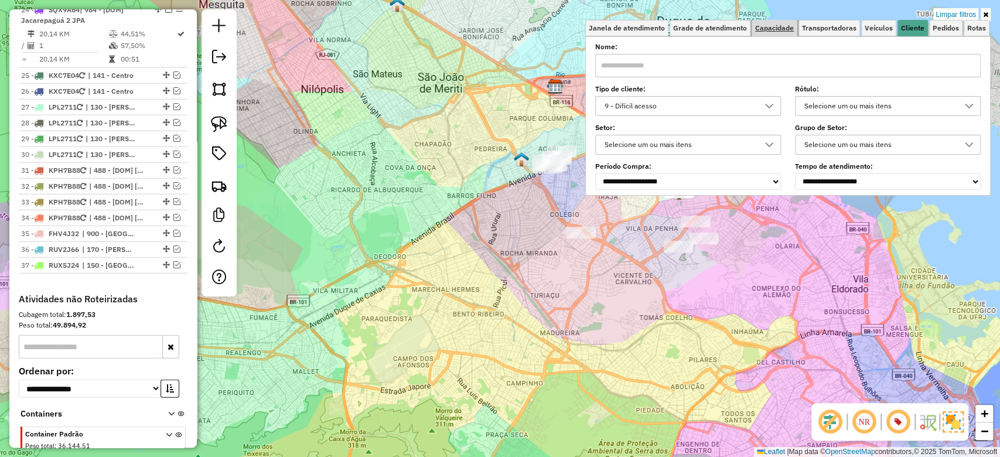
click at [780, 32] on span "Capacidade" at bounding box center [774, 28] width 39 height 7
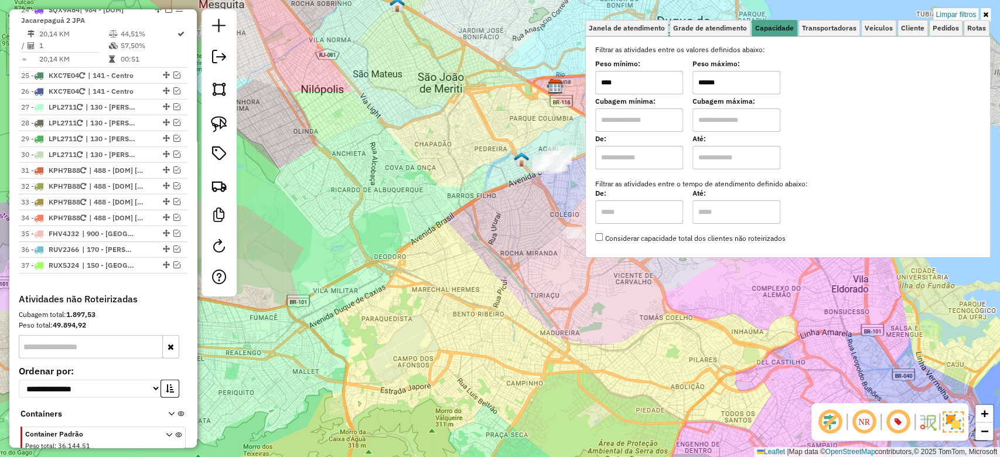
click at [662, 76] on input "****" at bounding box center [639, 82] width 88 height 23
type input "****"
click at [755, 84] on input "******" at bounding box center [737, 82] width 88 height 23
type input "******"
click at [447, 226] on div "Limpar filtros Janela de atendimento Grade de atendimento Capacidade Transporta…" at bounding box center [500, 228] width 1000 height 457
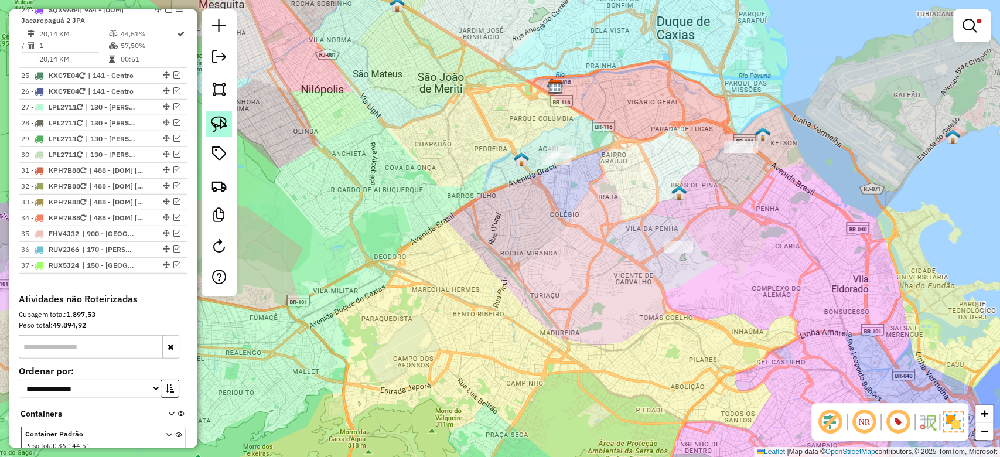
click at [213, 122] on img at bounding box center [219, 124] width 16 height 16
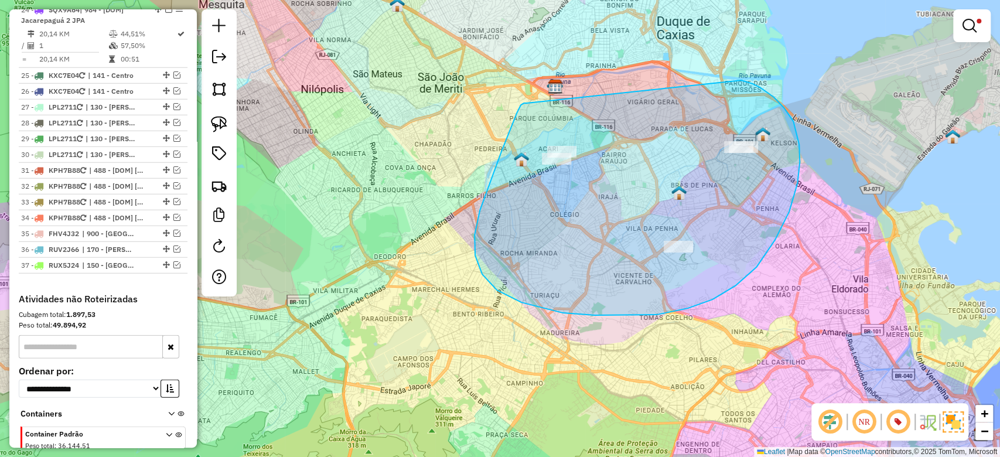
drag, startPoint x: 521, startPoint y: 105, endPoint x: 726, endPoint y: 80, distance: 206.0
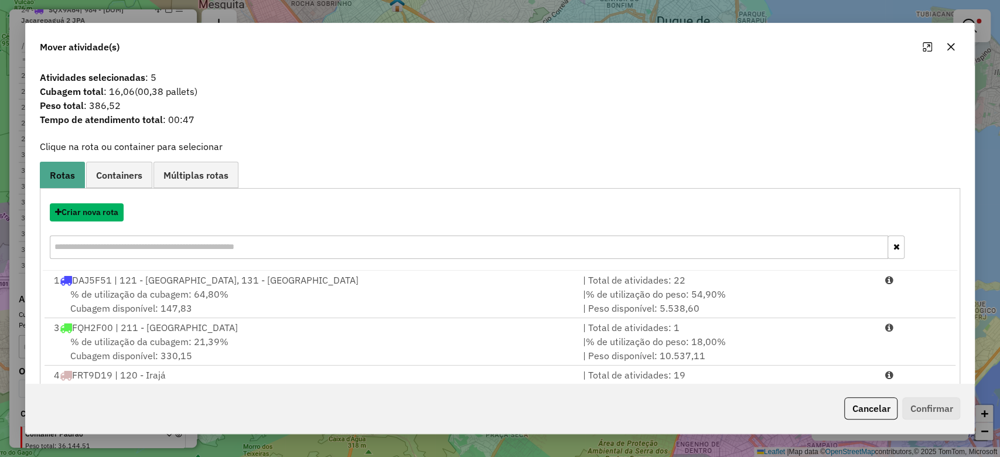
click at [83, 212] on button "Criar nova rota" at bounding box center [87, 212] width 74 height 18
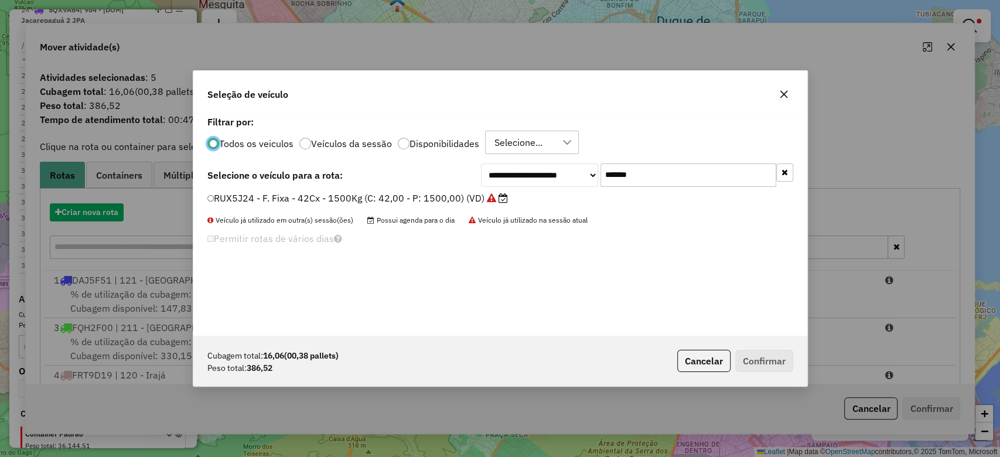
scroll to position [6, 4]
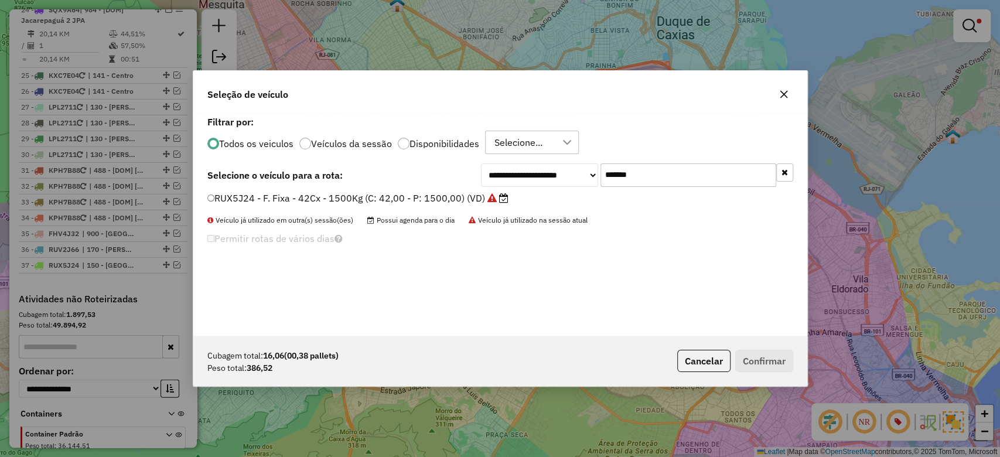
drag, startPoint x: 661, startPoint y: 180, endPoint x: 466, endPoint y: 184, distance: 195.2
click at [499, 180] on div "**********" at bounding box center [637, 175] width 312 height 23
paste input "text"
type input "*******"
click at [416, 201] on label "RNB2C70 - F. Fixa - 56Cx - 1500Kg (C: 56,00 - P: 1500,00) (VD)" at bounding box center [358, 198] width 303 height 14
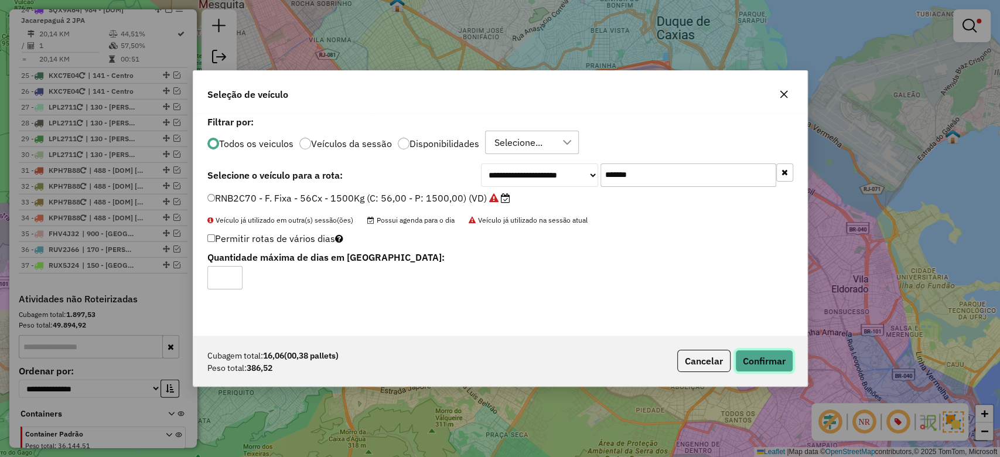
click at [748, 365] on button "Confirmar" at bounding box center [765, 361] width 58 height 22
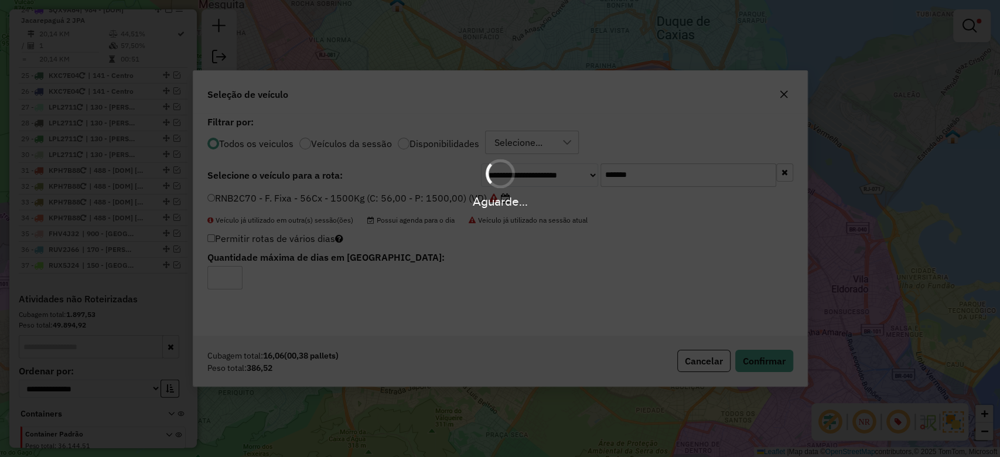
scroll to position [2150, 0]
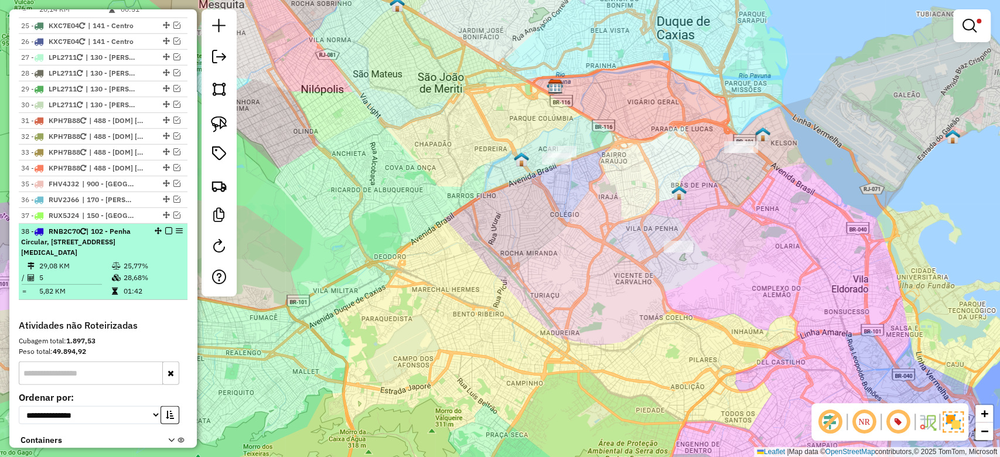
click at [65, 226] on div "38 - RNB2C70 | 102 - Penha Circular, 110 - Vila da Penha, 520 - PA Acari" at bounding box center [83, 242] width 124 height 32
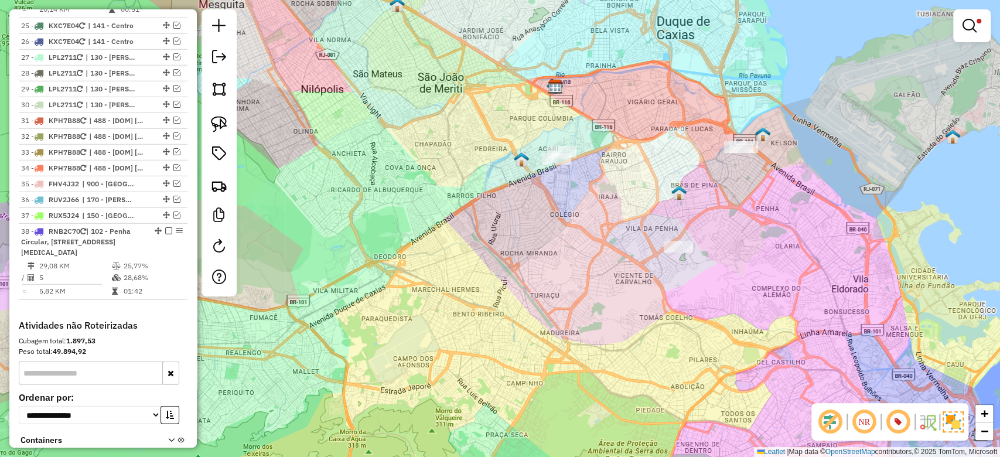
select select "**********"
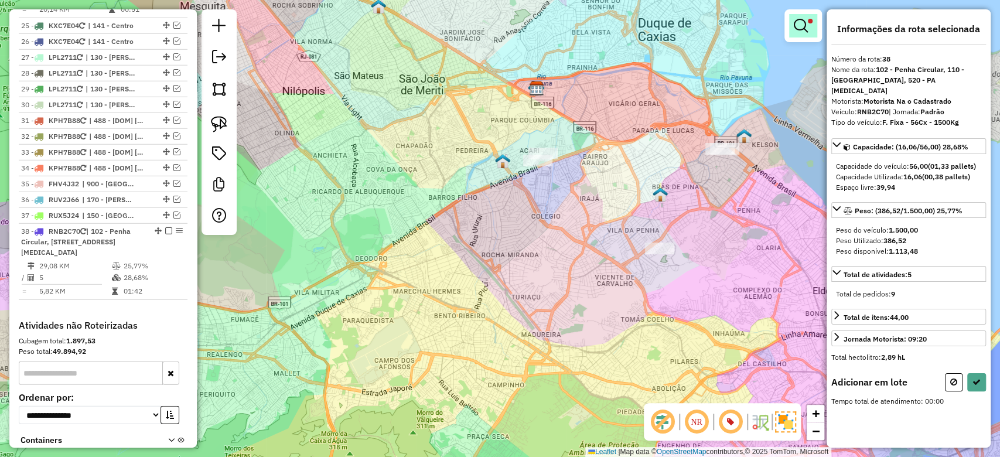
click at [804, 32] on em at bounding box center [801, 26] width 14 height 14
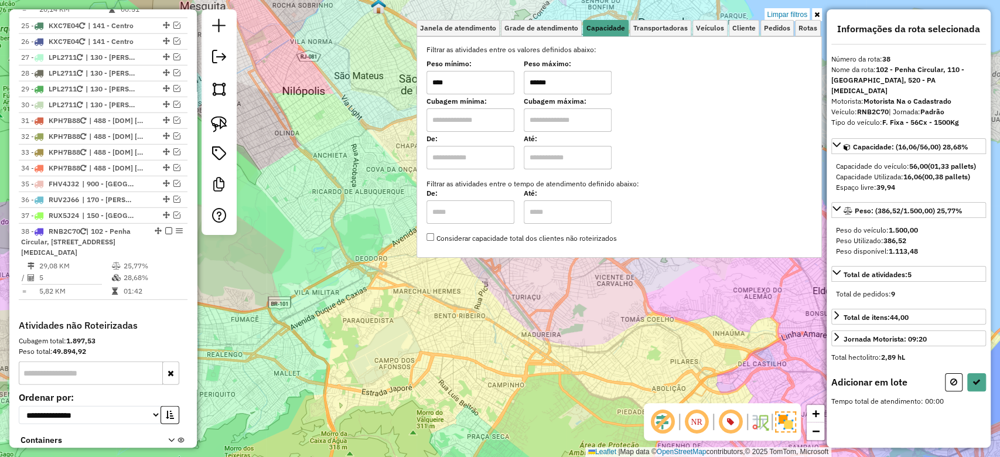
click at [567, 81] on input "******" at bounding box center [568, 82] width 88 height 23
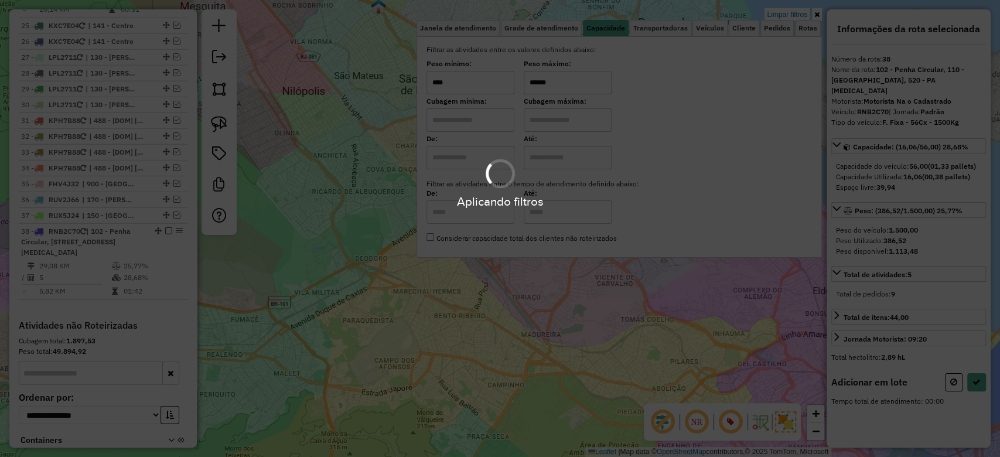
type input "******"
click at [517, 336] on div "Limpar filtros Janela de atendimento Grade de atendimento Capacidade Transporta…" at bounding box center [500, 228] width 1000 height 457
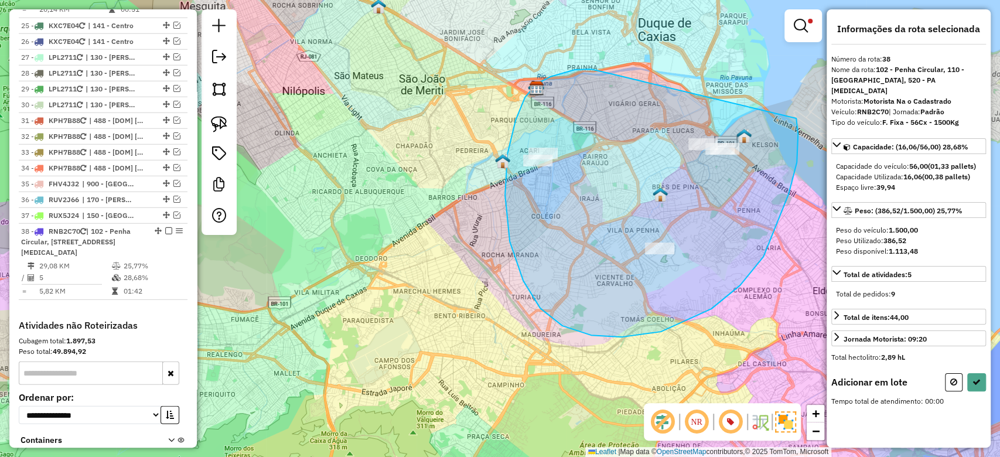
drag, startPoint x: 605, startPoint y: 72, endPoint x: 752, endPoint y: 81, distance: 147.4
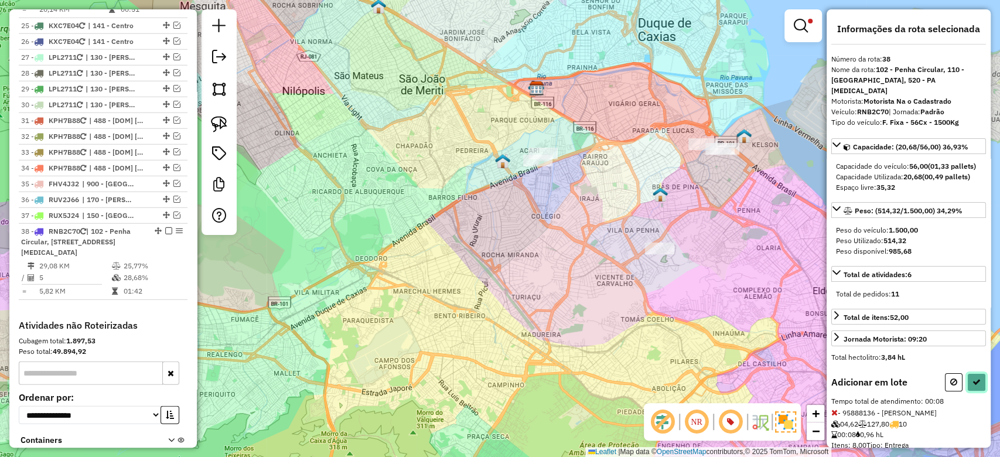
click at [973, 382] on icon at bounding box center [977, 382] width 8 height 8
select select "**********"
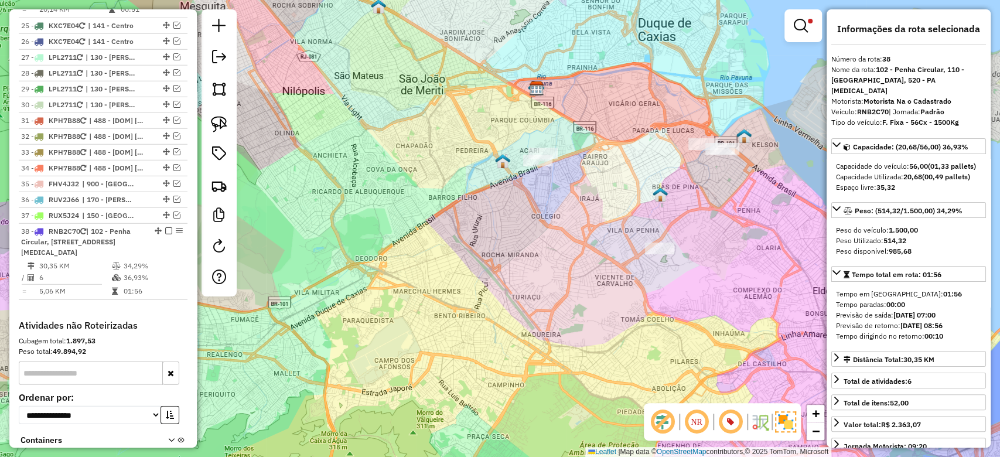
scroll to position [2176, 0]
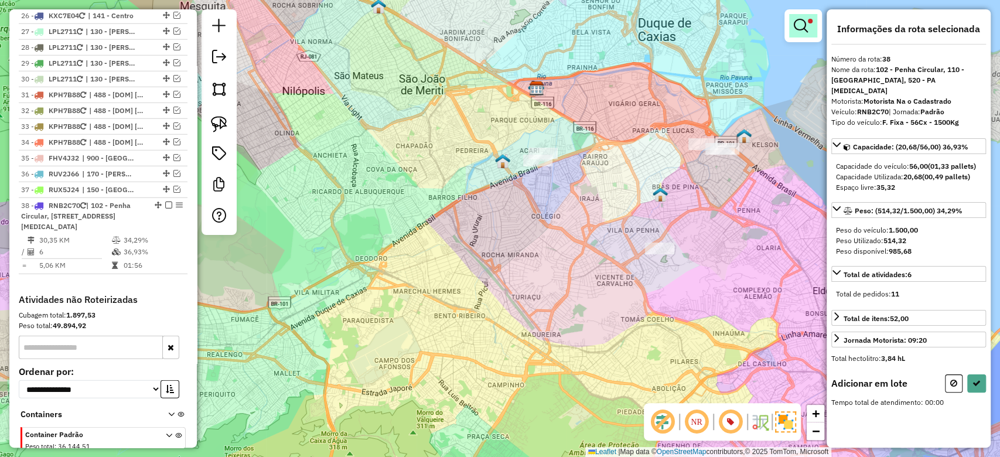
click at [800, 20] on em at bounding box center [801, 26] width 14 height 14
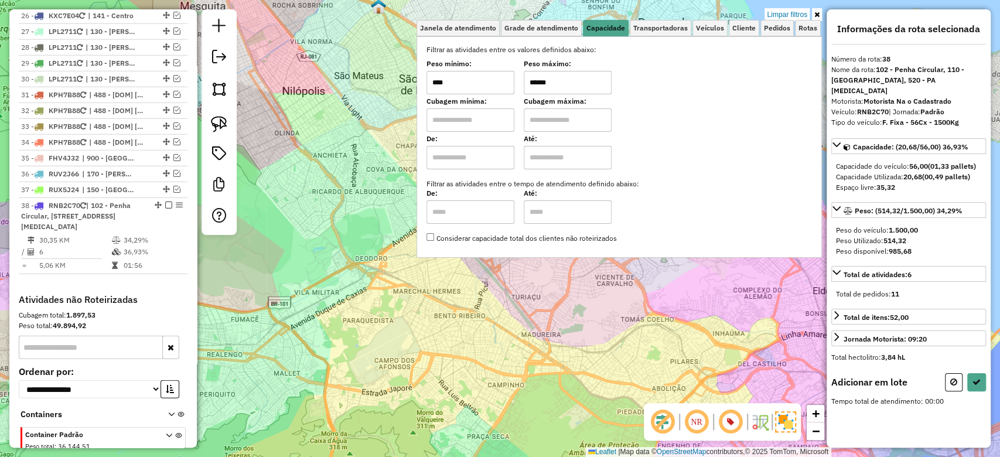
click at [581, 81] on input "******" at bounding box center [568, 82] width 88 height 23
drag, startPoint x: 577, startPoint y: 83, endPoint x: 522, endPoint y: 85, distance: 54.6
click at [522, 85] on div "Peso mínimo: **** Peso máximo: ******" at bounding box center [620, 78] width 386 height 33
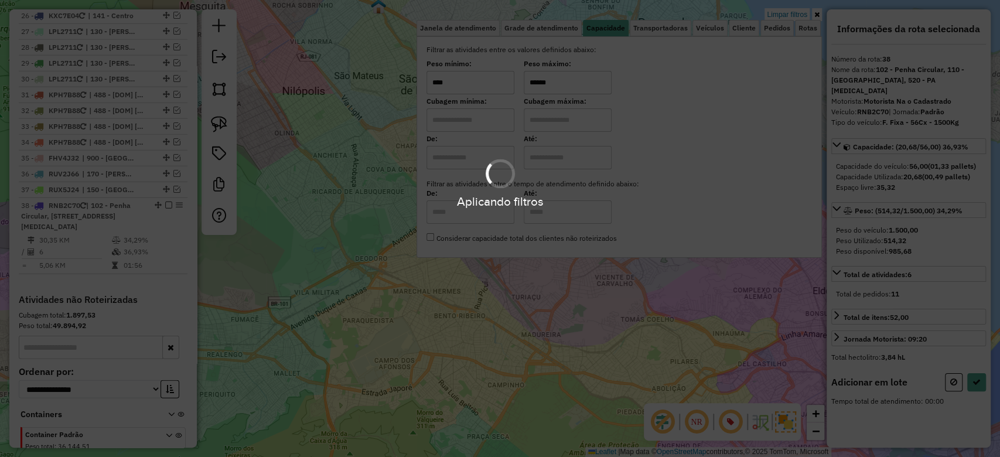
type input "******"
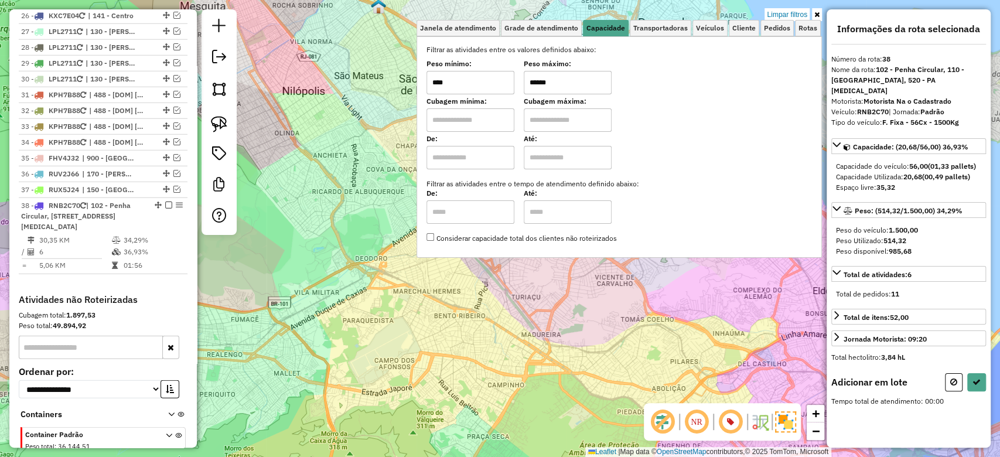
click at [543, 326] on div "Limpar filtros Janela de atendimento Grade de atendimento Capacidade Transporta…" at bounding box center [500, 228] width 1000 height 457
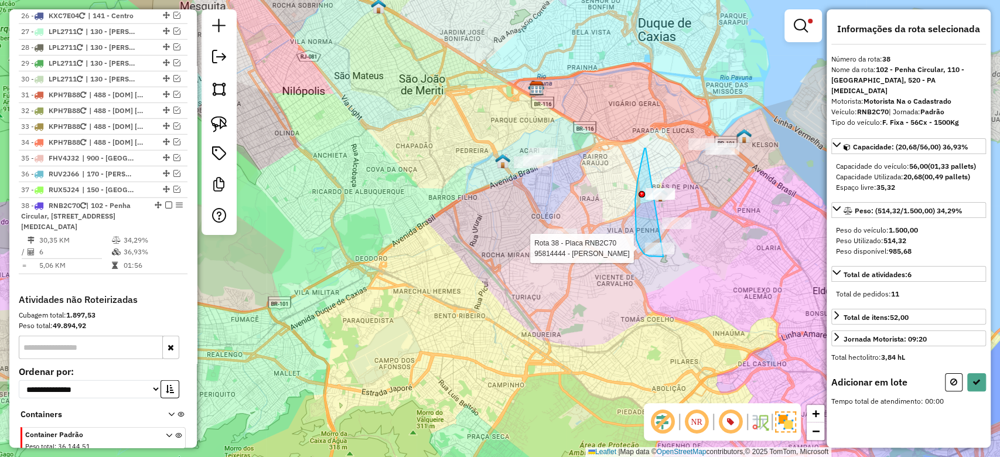
drag, startPoint x: 638, startPoint y: 181, endPoint x: 714, endPoint y: 216, distance: 84.2
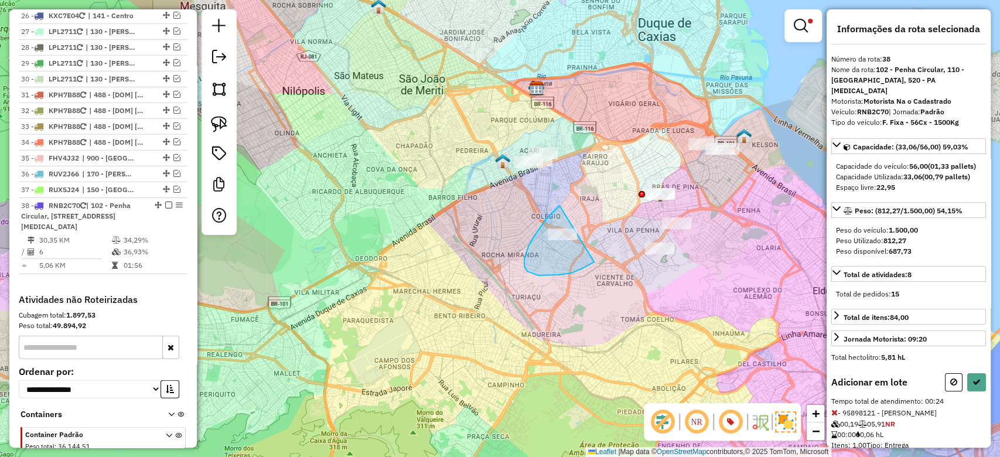
drag, startPoint x: 556, startPoint y: 209, endPoint x: 597, endPoint y: 260, distance: 65.0
click at [596, 260] on div "Limpar filtros Janela de atendimento Grade de atendimento Capacidade Transporta…" at bounding box center [500, 228] width 1000 height 457
click at [979, 383] on button at bounding box center [977, 382] width 19 height 18
select select "**********"
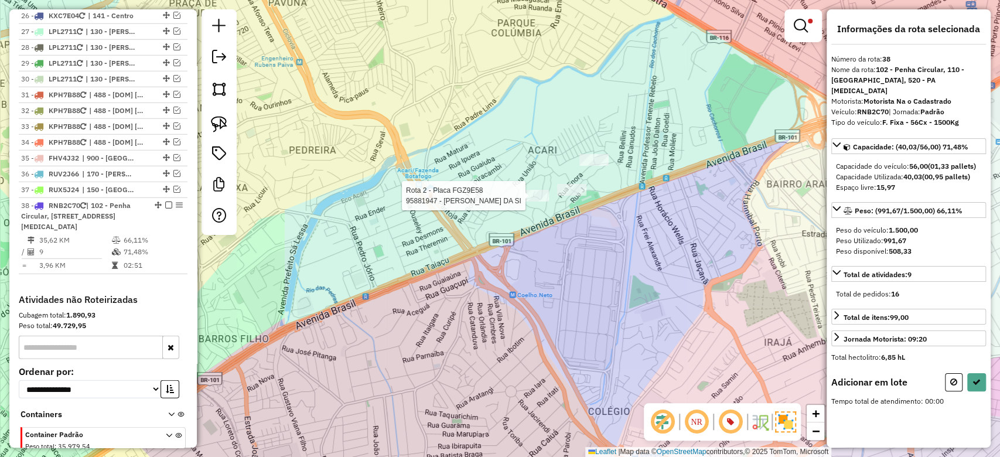
click at [529, 202] on div at bounding box center [534, 196] width 29 height 12
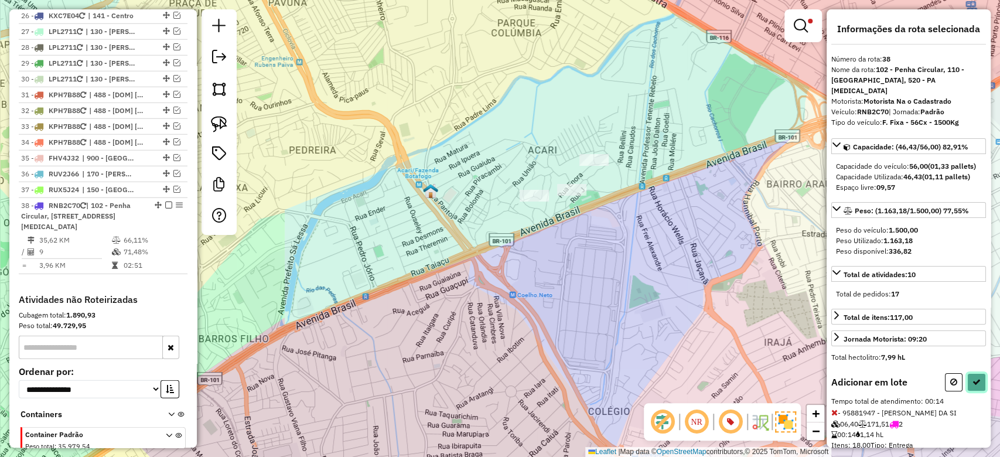
click at [975, 380] on icon at bounding box center [977, 382] width 8 height 8
select select "**********"
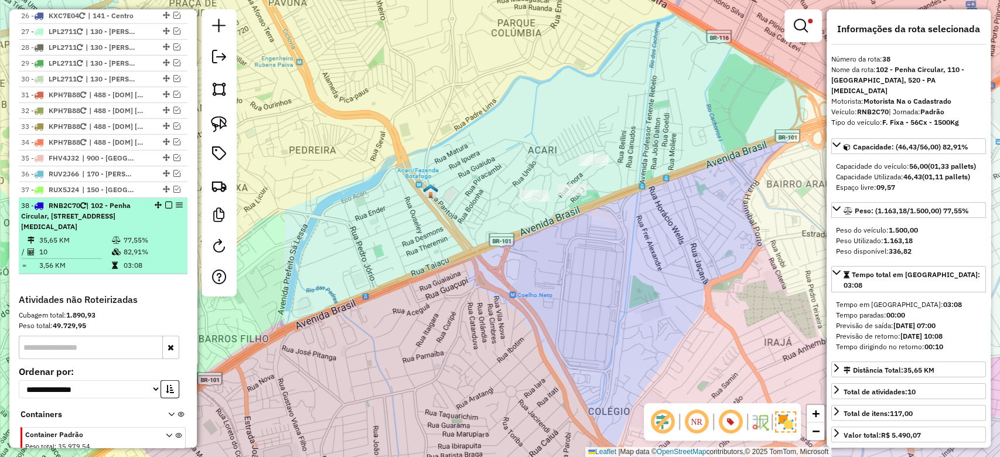
click at [93, 246] on td "10" at bounding box center [75, 252] width 73 height 12
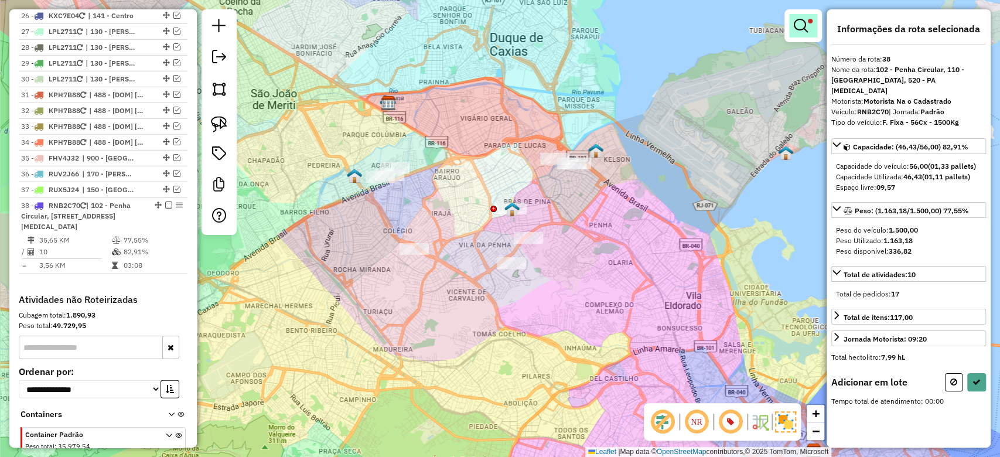
click at [804, 23] on em at bounding box center [801, 26] width 14 height 14
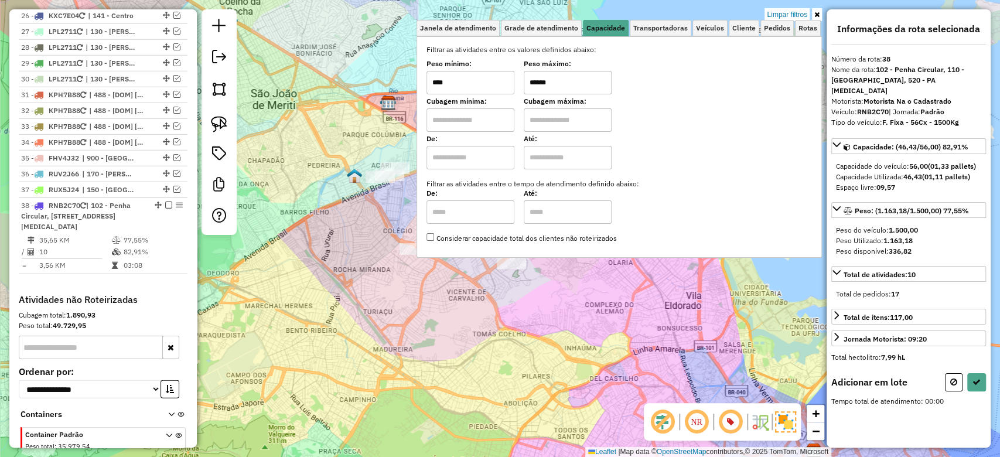
click at [568, 70] on div "Peso máximo: ******" at bounding box center [568, 78] width 88 height 33
click at [567, 81] on input "******" at bounding box center [568, 82] width 88 height 23
drag, startPoint x: 568, startPoint y: 81, endPoint x: 506, endPoint y: 84, distance: 62.2
click at [506, 84] on div "Peso mínimo: **** Peso máximo: ******" at bounding box center [620, 78] width 386 height 33
type input "******"
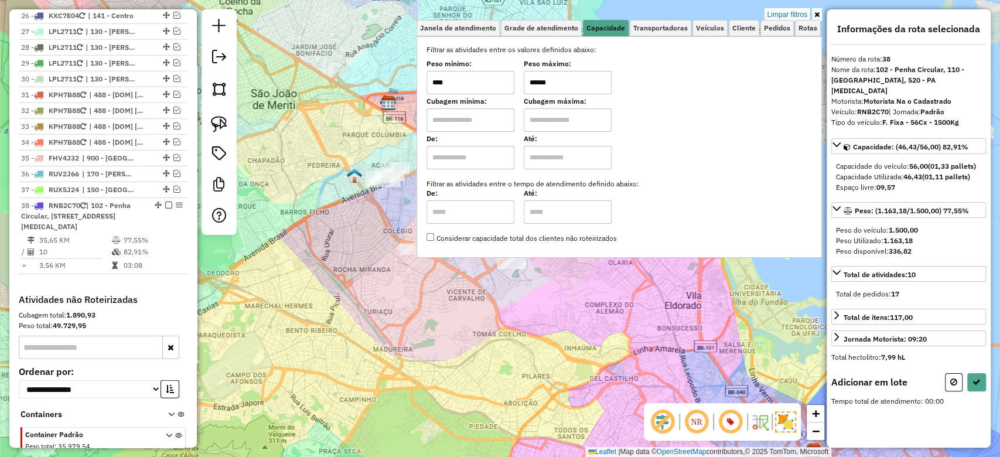
click at [345, 252] on div "Limpar filtros Janela de atendimento Grade de atendimento Capacidade Transporta…" at bounding box center [500, 228] width 1000 height 457
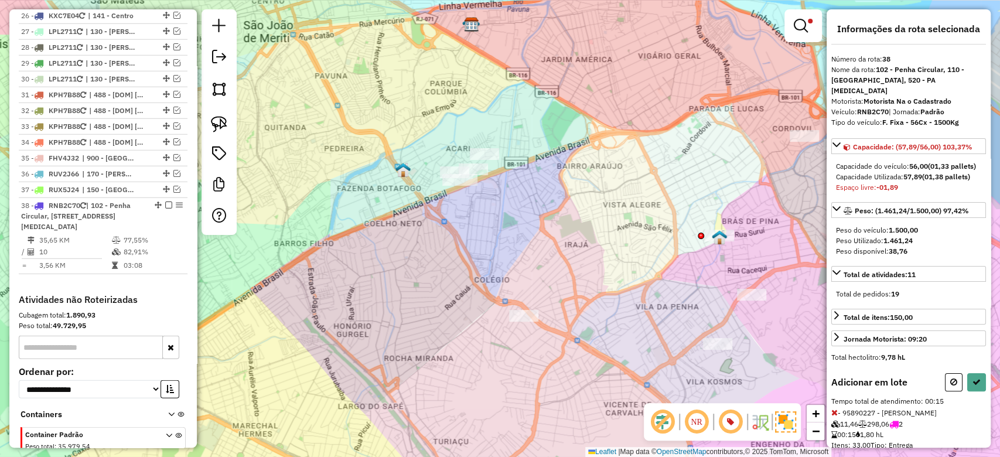
drag, startPoint x: 401, startPoint y: 235, endPoint x: 444, endPoint y: 238, distance: 42.9
click at [444, 238] on div "Limpar filtros Janela de atendimento Grade de atendimento Capacidade Transporta…" at bounding box center [500, 228] width 1000 height 457
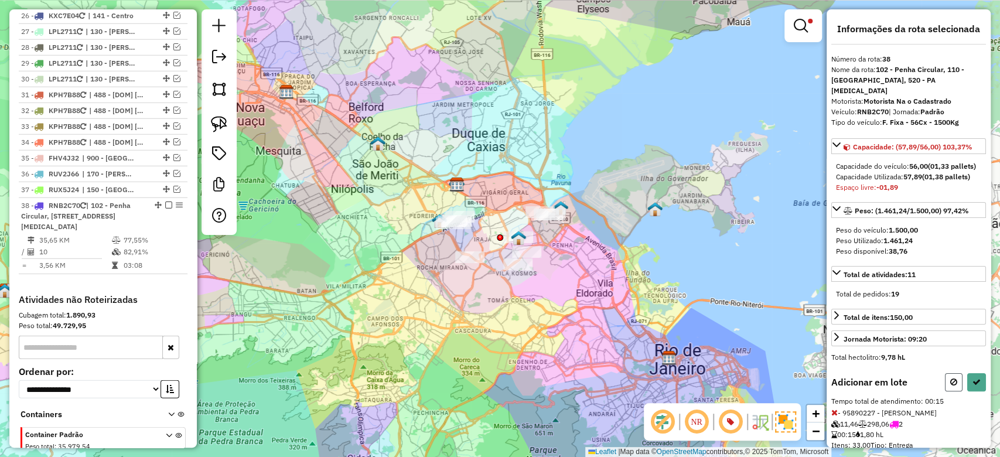
click at [951, 382] on icon at bounding box center [954, 382] width 7 height 8
select select "**********"
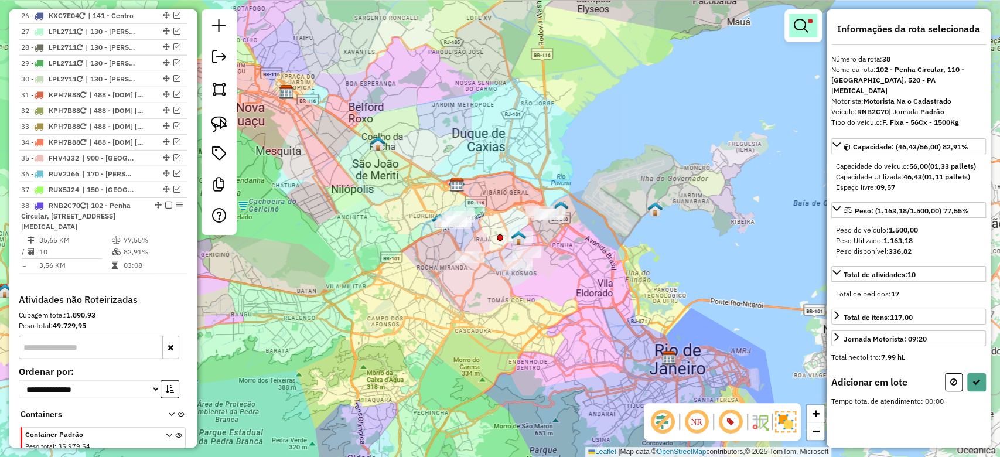
click at [789, 24] on link at bounding box center [803, 25] width 28 height 23
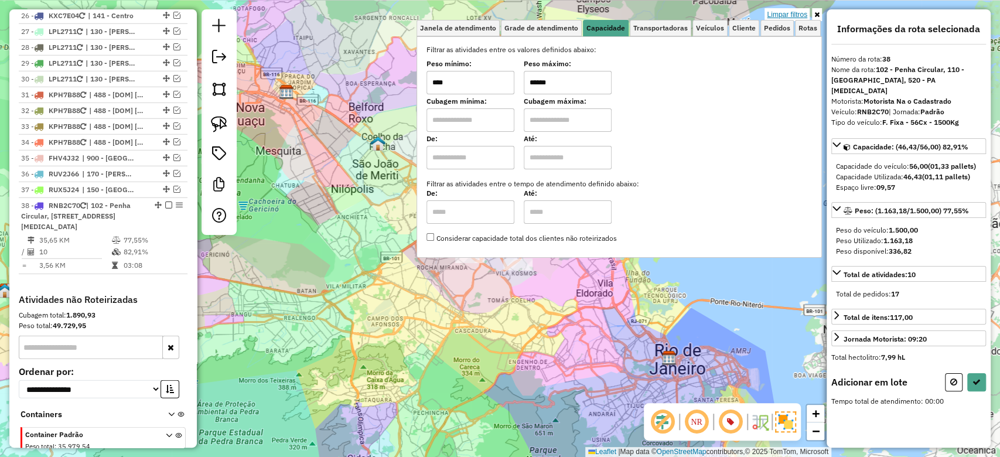
click at [785, 16] on link "Limpar filtros" at bounding box center [787, 14] width 45 height 13
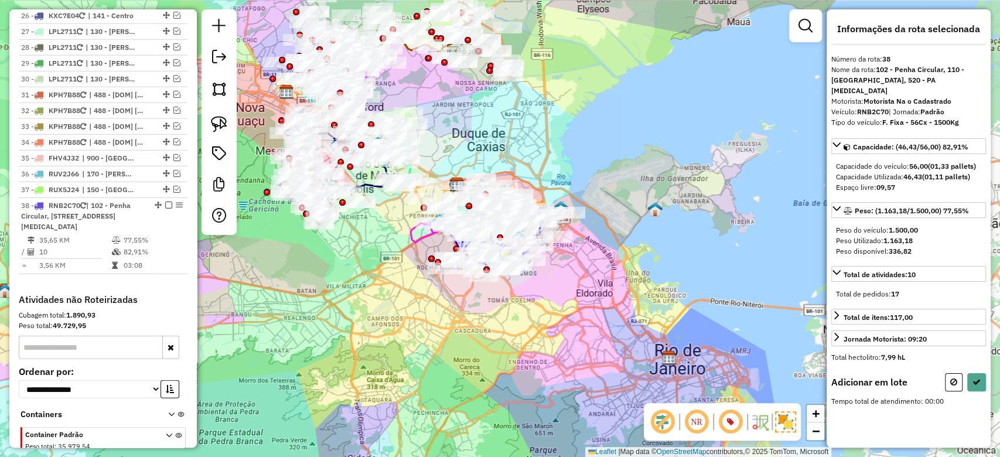
click at [799, 21] on em at bounding box center [806, 26] width 14 height 14
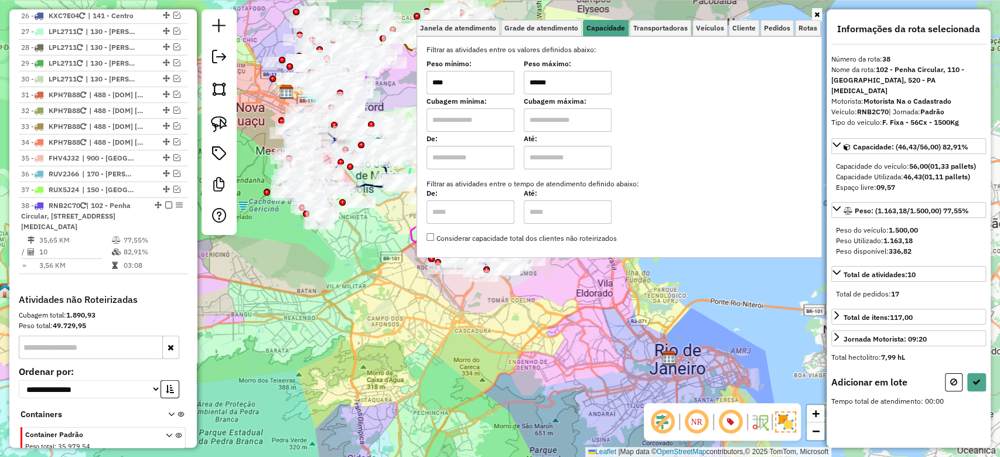
click at [497, 73] on input "****" at bounding box center [471, 82] width 88 height 23
type input "****"
click at [569, 77] on input "******" at bounding box center [568, 82] width 88 height 23
type input "******"
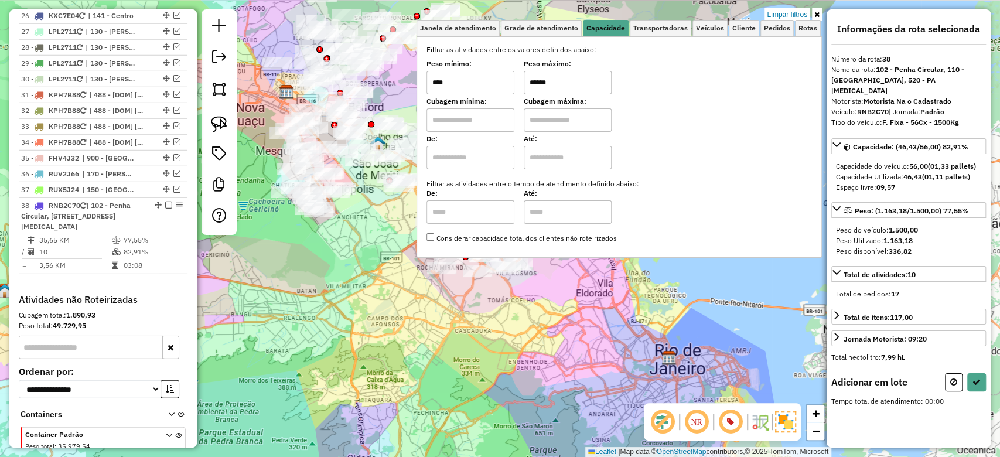
click at [441, 352] on div "Limpar filtros Janela de atendimento Grade de atendimento Capacidade Transporta…" at bounding box center [500, 228] width 1000 height 457
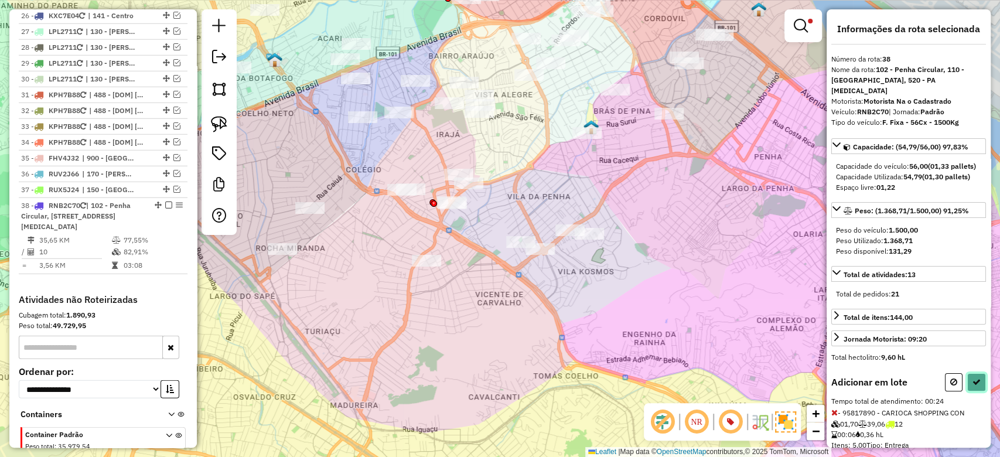
click at [971, 386] on button at bounding box center [977, 382] width 19 height 18
select select "**********"
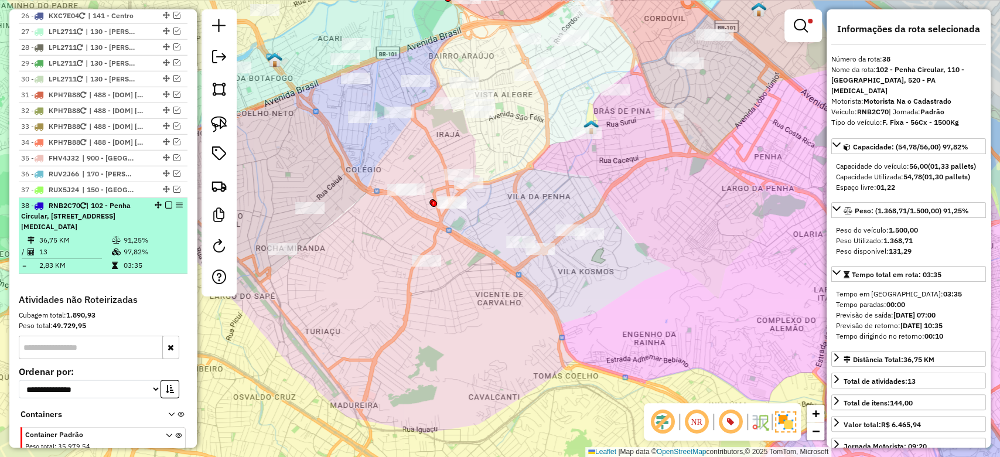
click at [124, 234] on td "91,25%" at bounding box center [152, 240] width 59 height 12
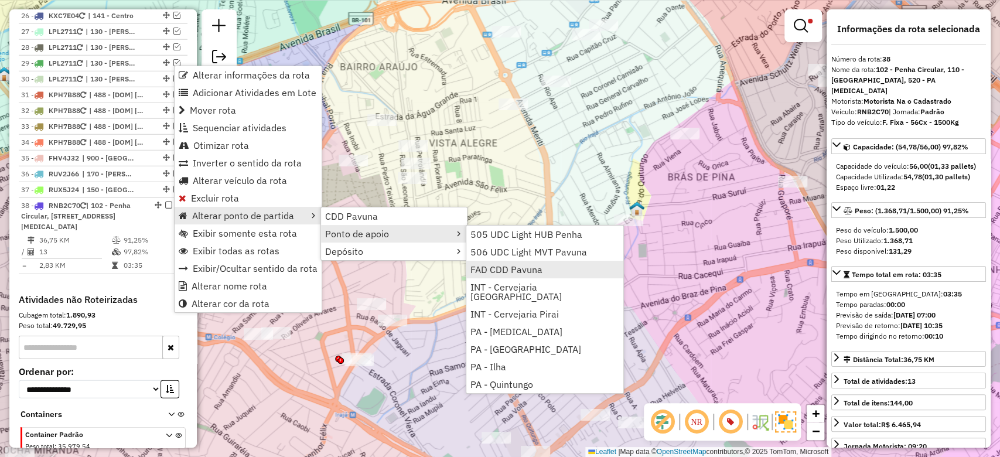
click at [492, 271] on span "FAD CDD Pavuna" at bounding box center [507, 269] width 72 height 9
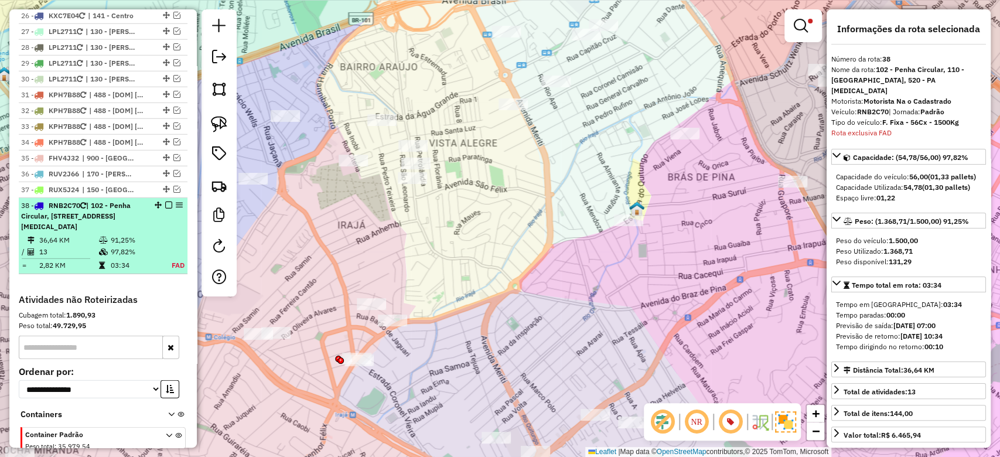
drag, startPoint x: 167, startPoint y: 65, endPoint x: 188, endPoint y: 87, distance: 30.3
click at [166, 202] on em at bounding box center [168, 205] width 7 height 7
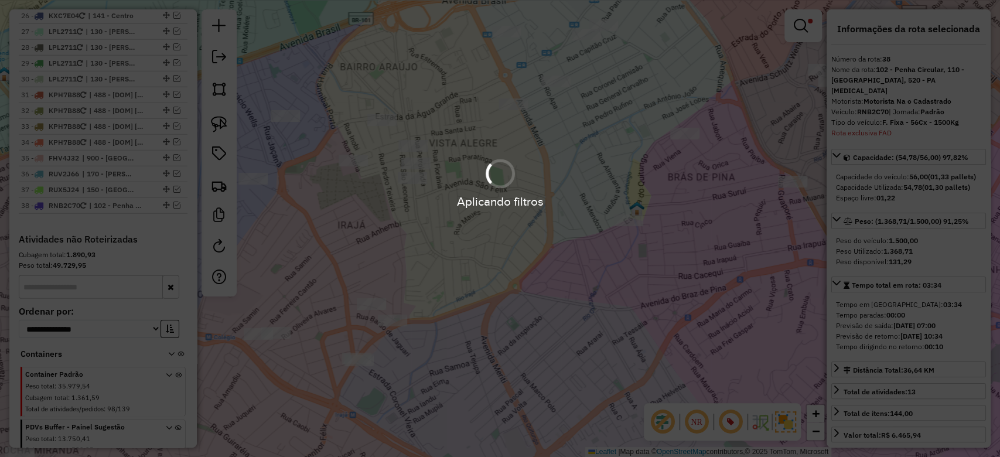
scroll to position [2116, 0]
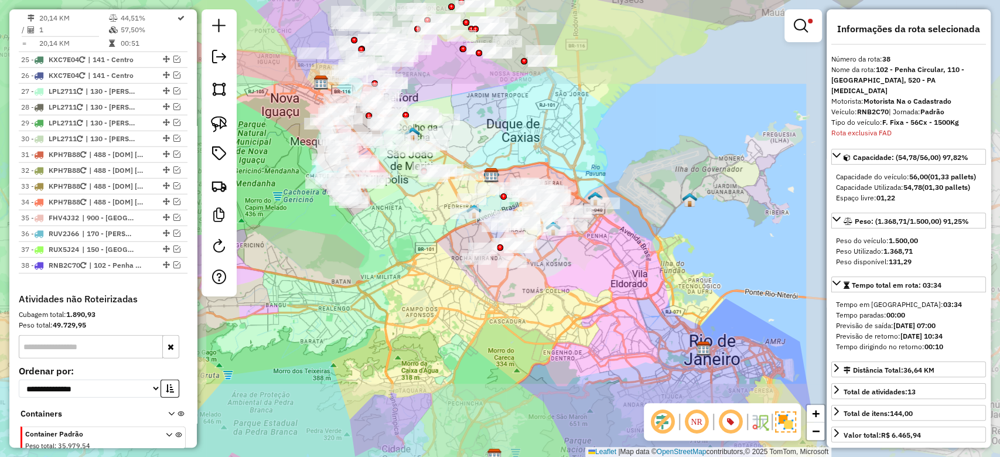
drag, startPoint x: 391, startPoint y: 237, endPoint x: 398, endPoint y: 237, distance: 7.0
click at [392, 237] on div "Limpar filtros Janela de atendimento Grade de atendimento Capacidade Transporta…" at bounding box center [500, 228] width 1000 height 457
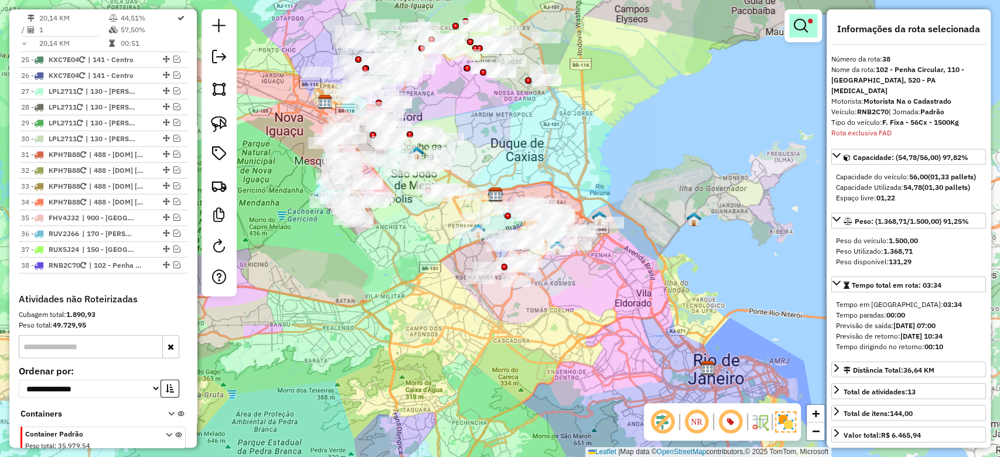
click at [795, 17] on link at bounding box center [803, 25] width 28 height 23
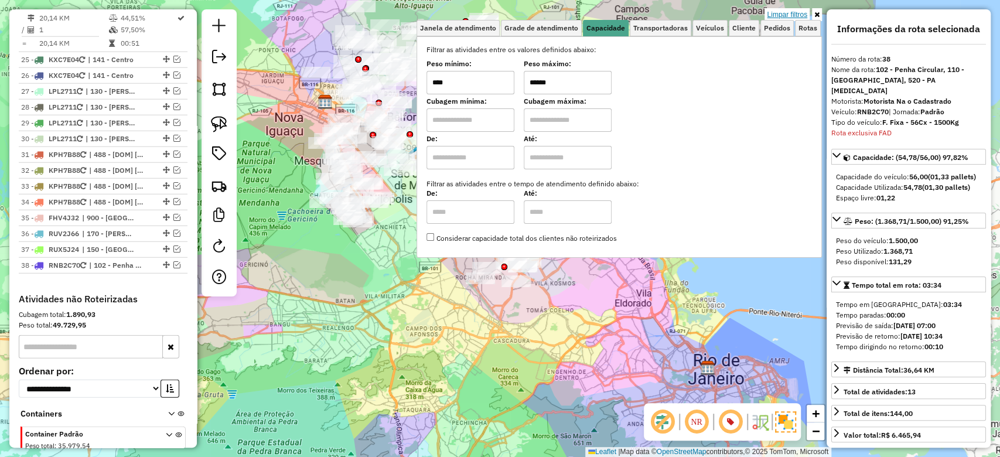
click at [795, 15] on link "Limpar filtros" at bounding box center [787, 14] width 45 height 13
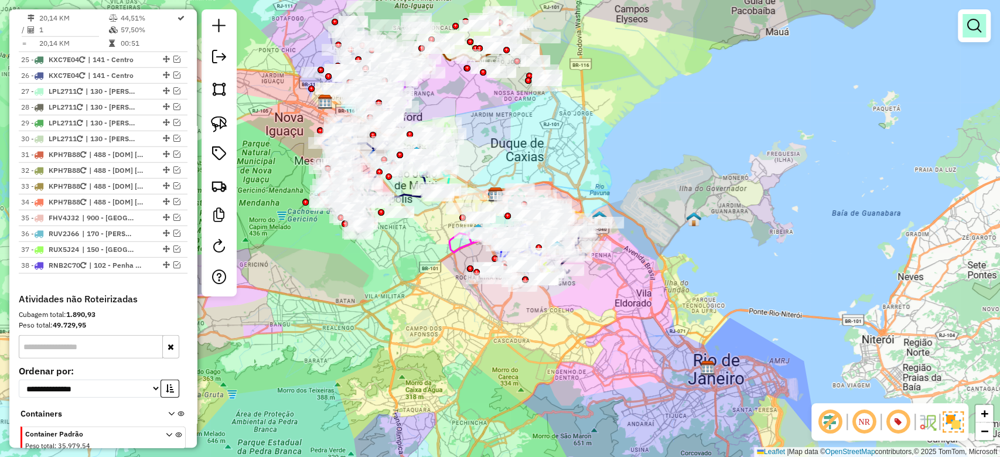
click at [972, 16] on link at bounding box center [974, 25] width 23 height 23
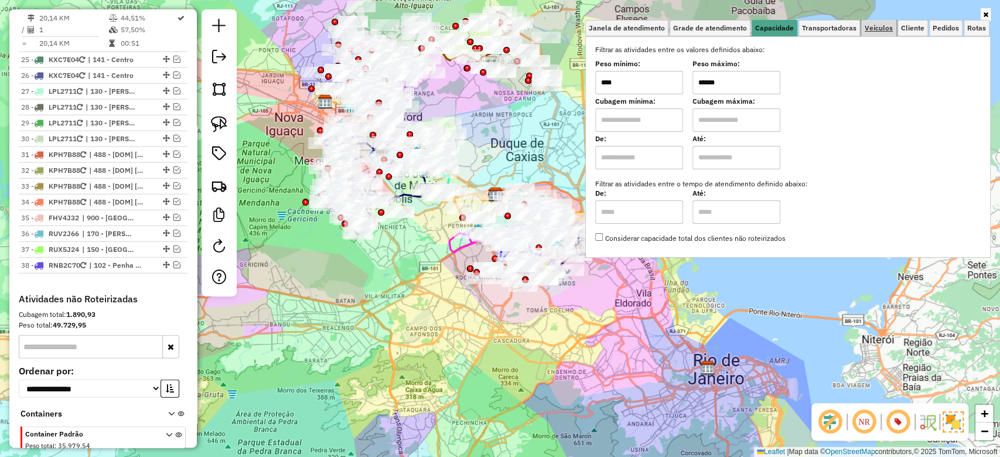
click at [871, 29] on span "Veículos" at bounding box center [879, 28] width 28 height 7
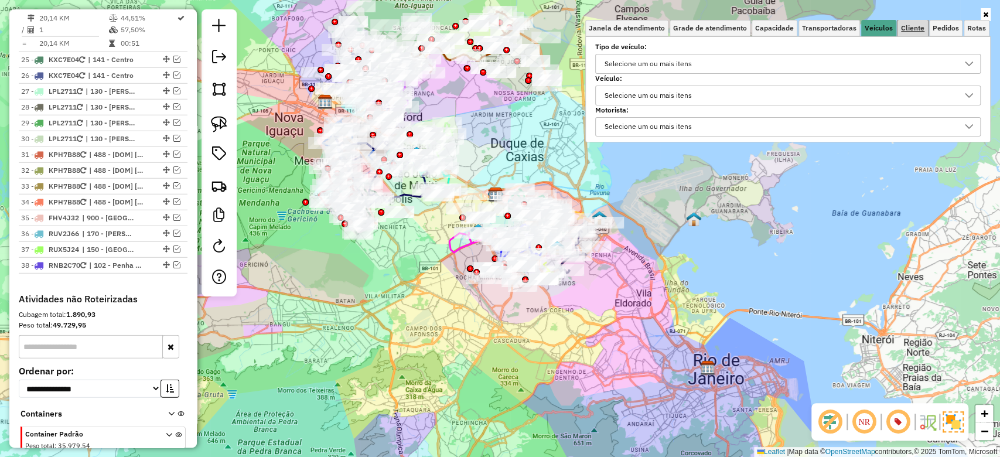
click at [905, 25] on span "Cliente" at bounding box center [912, 28] width 23 height 7
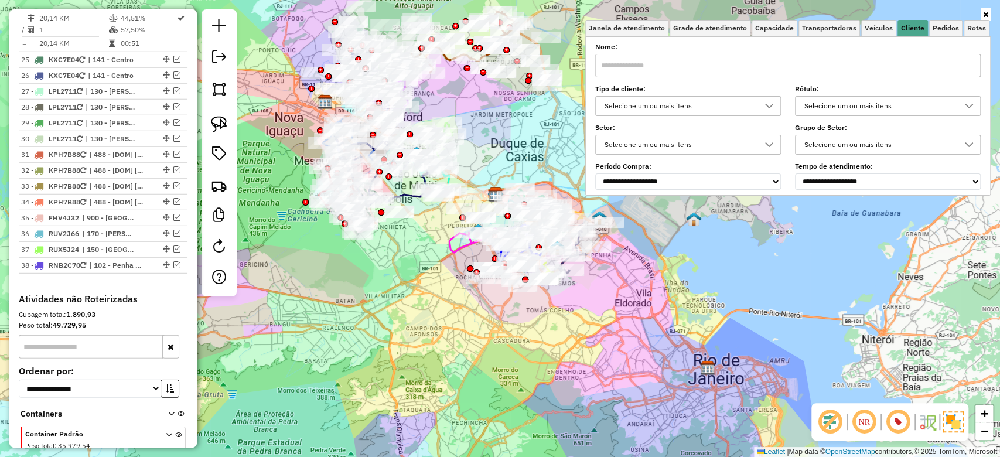
click at [708, 102] on div "Selecione um ou mais itens" at bounding box center [680, 106] width 158 height 19
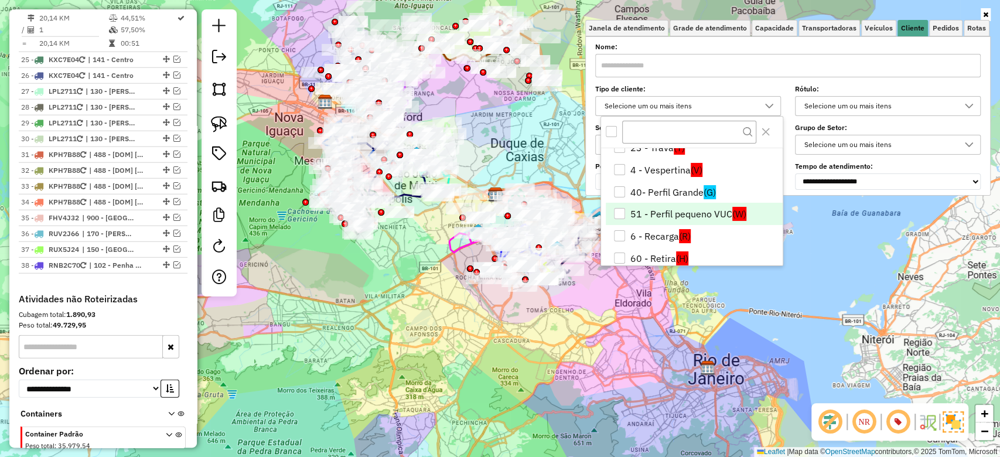
click at [718, 213] on li "51 - Perfil pequeno VUC (W)" at bounding box center [694, 214] width 177 height 22
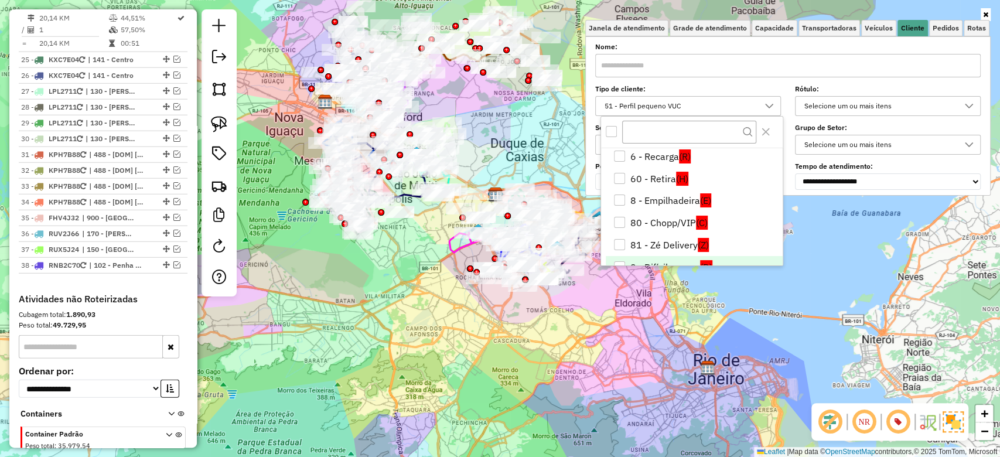
scroll to position [179, 0]
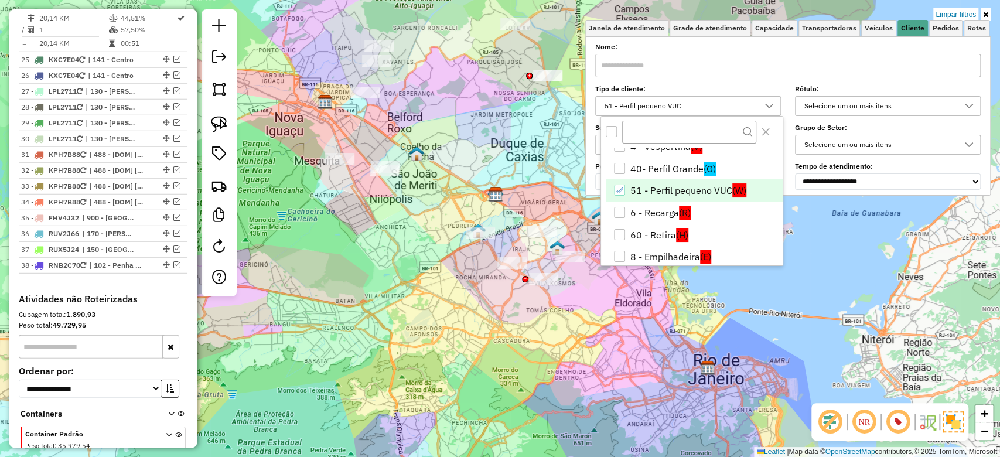
click at [724, 194] on li "51 - Perfil pequeno VUC (W)" at bounding box center [694, 190] width 177 height 22
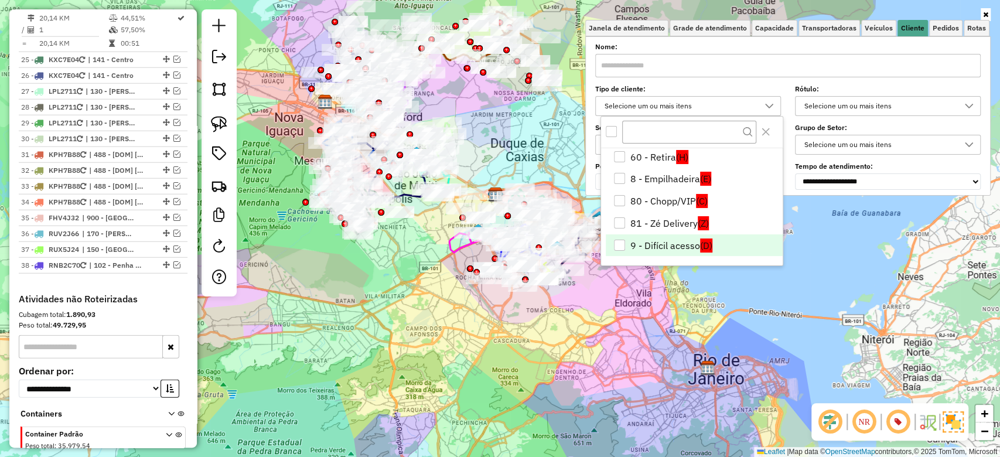
click at [685, 246] on li "9 - Difícil acesso (D)" at bounding box center [694, 245] width 177 height 22
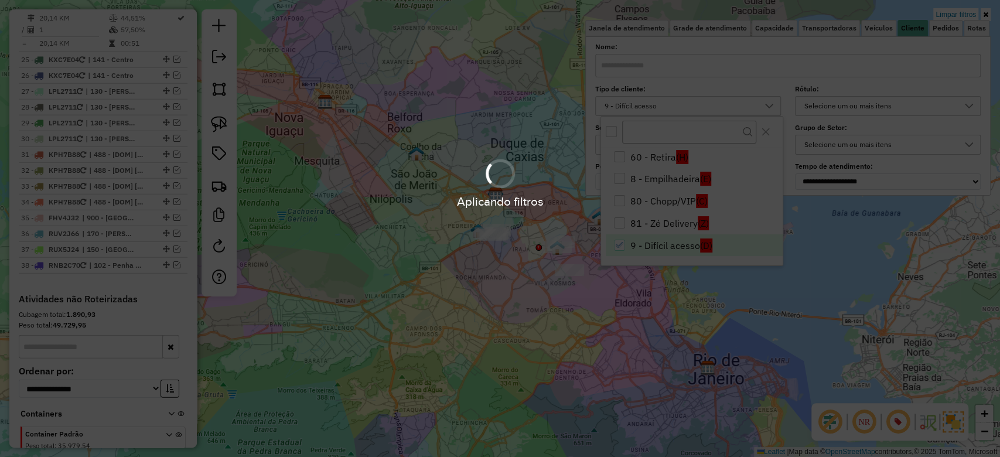
click at [471, 339] on div "Limpar filtros Janela de atendimento Grade de atendimento Capacidade Transporta…" at bounding box center [500, 228] width 1000 height 457
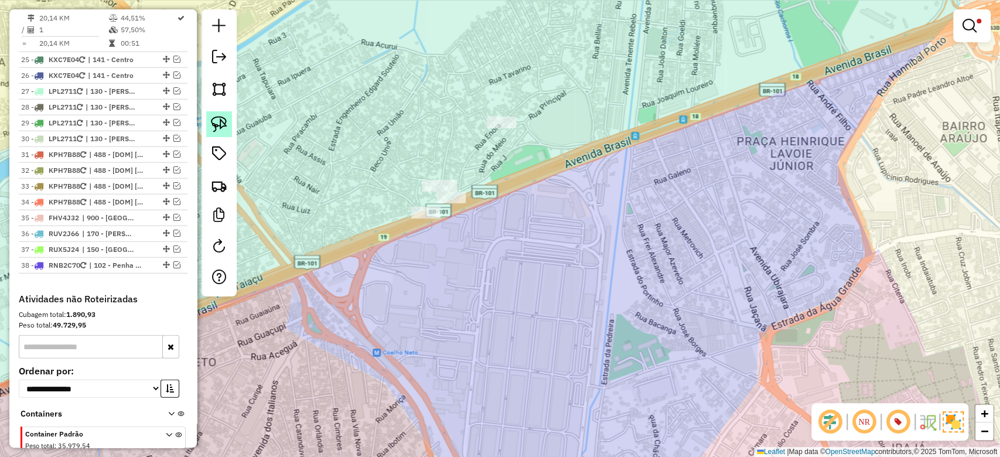
click at [216, 128] on img at bounding box center [219, 124] width 16 height 16
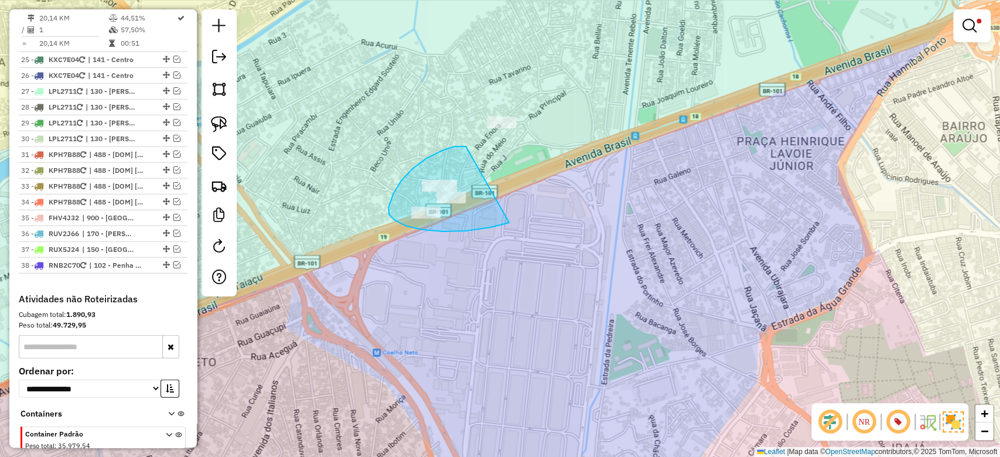
drag, startPoint x: 464, startPoint y: 147, endPoint x: 516, endPoint y: 206, distance: 79.3
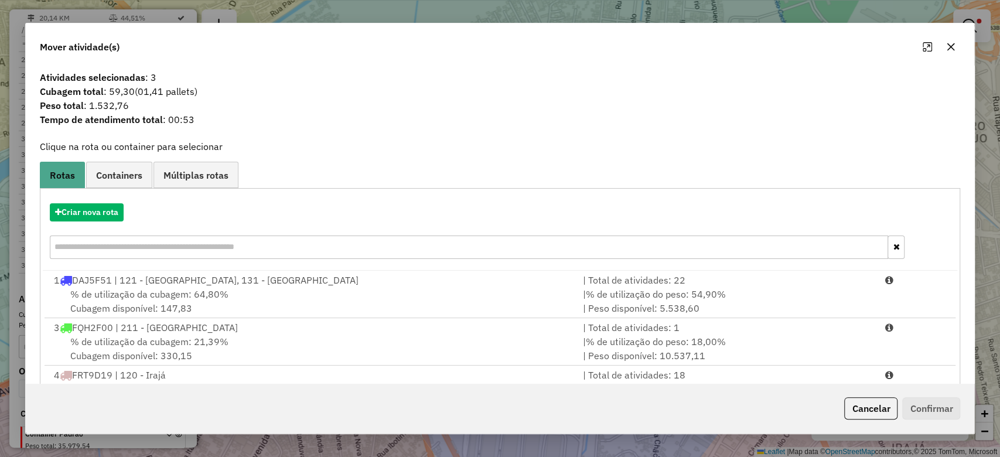
click at [951, 45] on icon "button" at bounding box center [951, 46] width 9 height 9
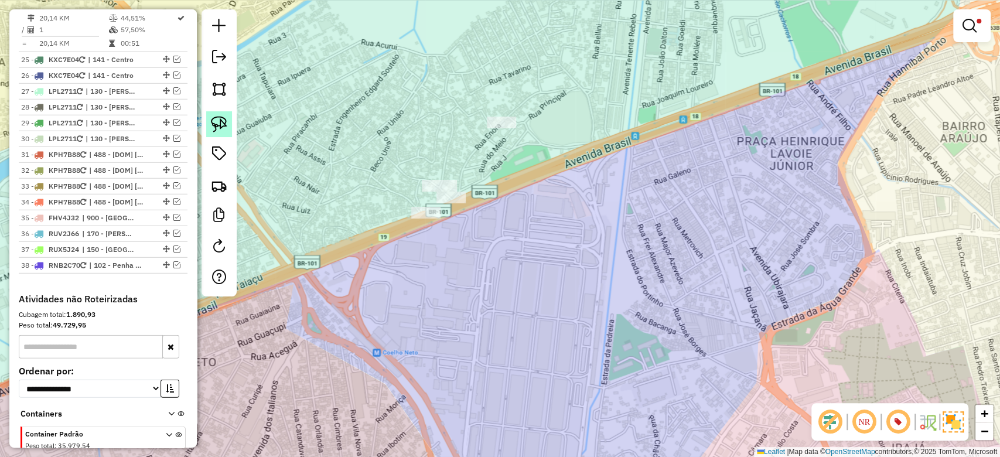
click at [225, 124] on img at bounding box center [219, 124] width 16 height 16
drag, startPoint x: 457, startPoint y: 127, endPoint x: 509, endPoint y: 210, distance: 97.9
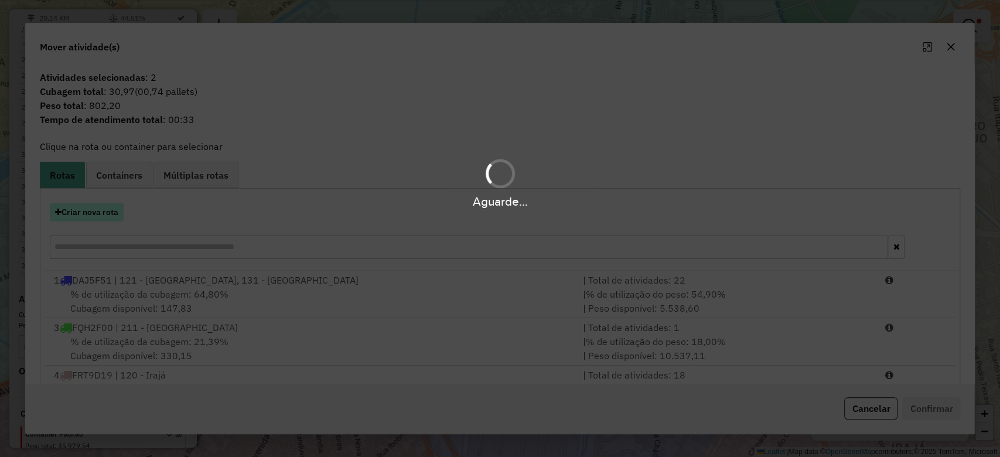
click at [108, 209] on button "Criar nova rota" at bounding box center [87, 212] width 74 height 18
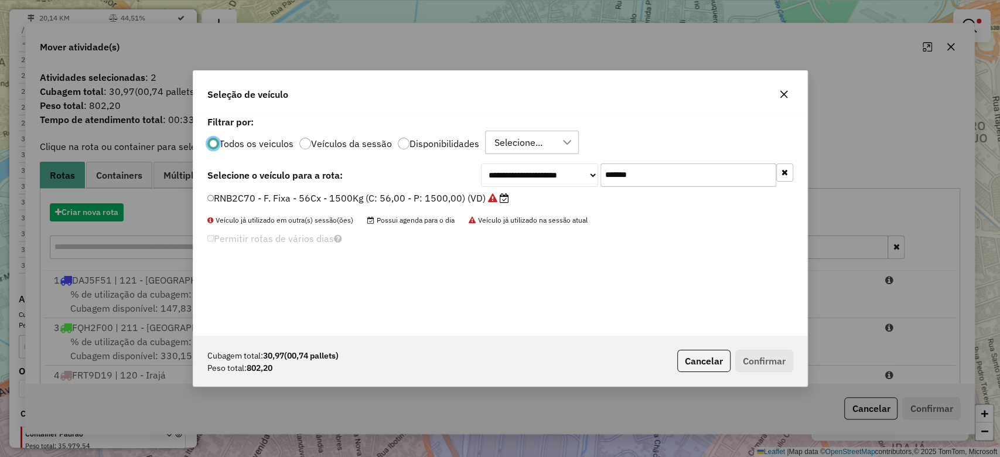
scroll to position [6, 4]
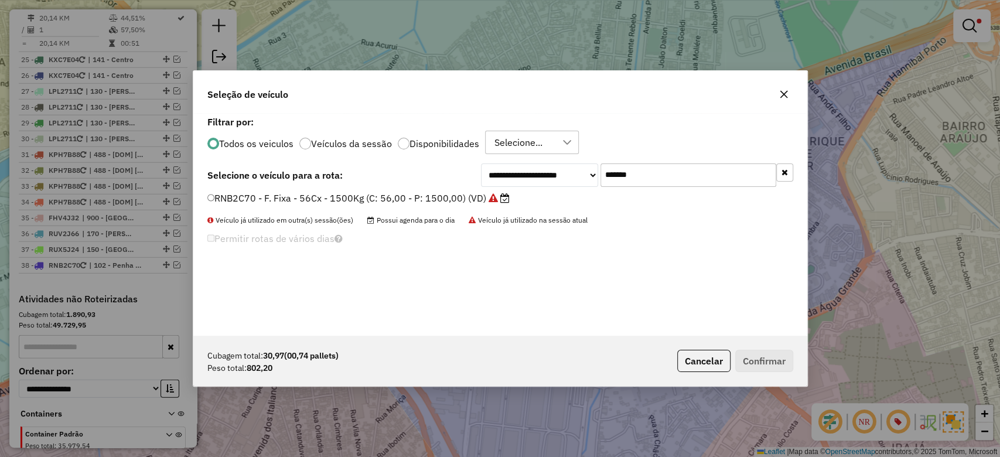
paste input "text"
drag, startPoint x: 648, startPoint y: 181, endPoint x: 525, endPoint y: 180, distance: 123.1
click at [525, 180] on div "**********" at bounding box center [637, 175] width 312 height 23
type input "*******"
click at [399, 199] on label "RNA5D45 - F. Fixa - 56Cx - 1520Kg (C: 56,00 - P: 1520,00) (VD)" at bounding box center [353, 198] width 292 height 14
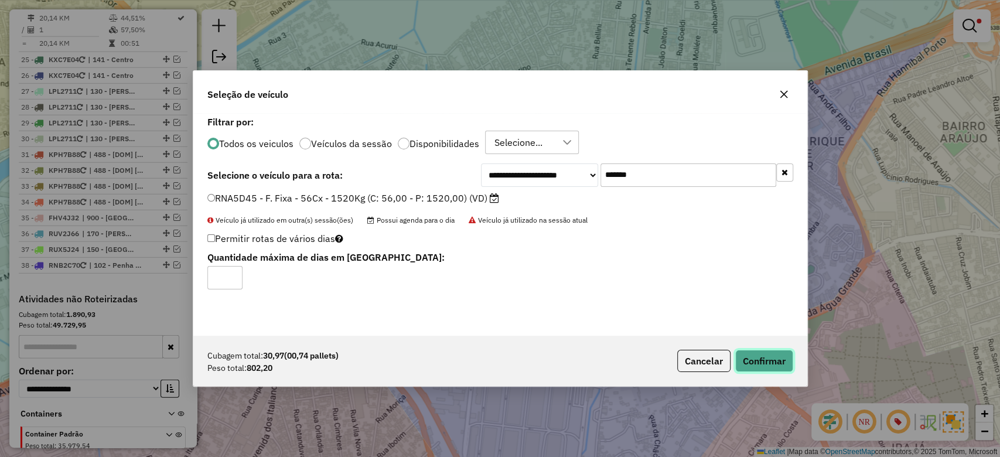
click at [758, 357] on button "Confirmar" at bounding box center [765, 361] width 58 height 22
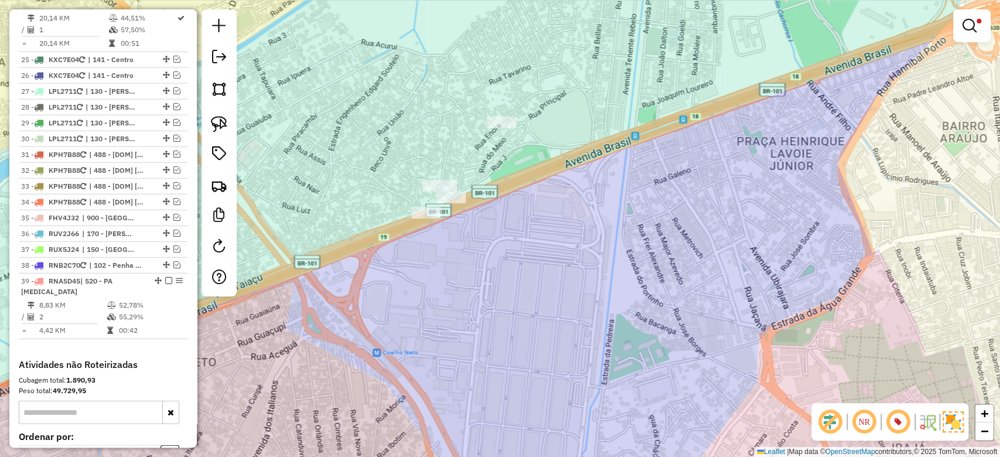
scroll to position [2171, 0]
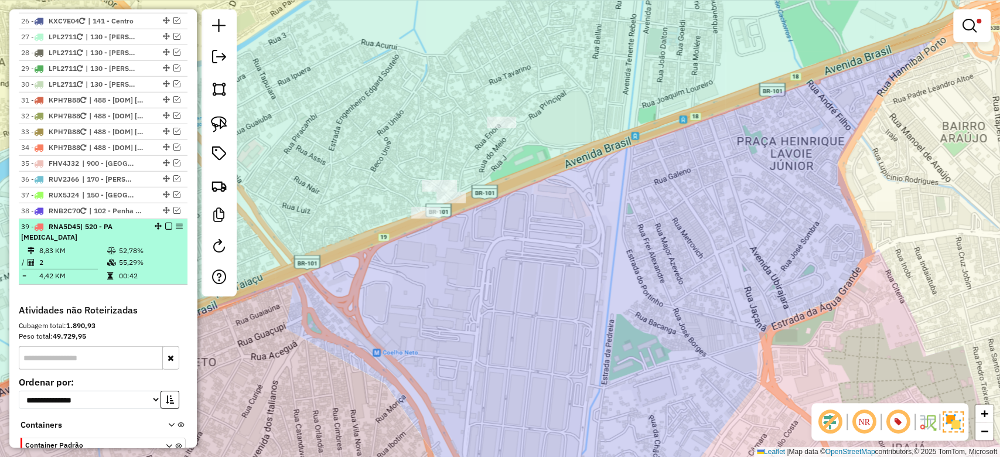
click at [154, 257] on td "55,29%" at bounding box center [150, 263] width 64 height 12
select select "**********"
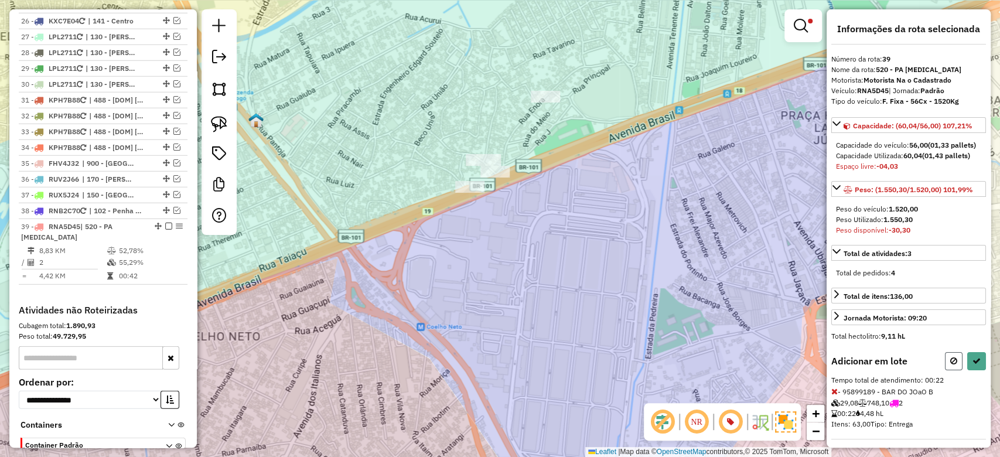
drag, startPoint x: 952, startPoint y: 371, endPoint x: 635, endPoint y: 307, distance: 323.0
click at [952, 365] on icon at bounding box center [954, 361] width 7 height 8
select select "**********"
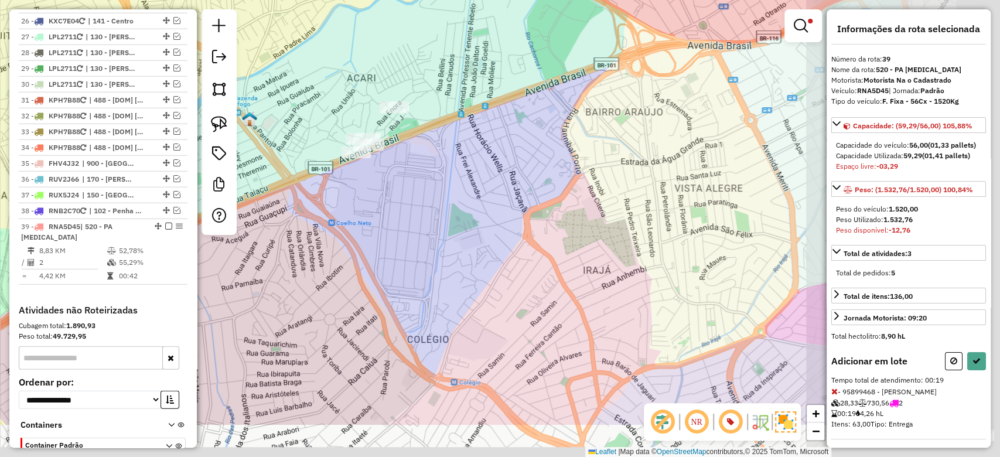
drag, startPoint x: 644, startPoint y: 277, endPoint x: 591, endPoint y: 250, distance: 59.5
click at [342, 160] on div "Limpar filtros Janela de atendimento Grade de atendimento Capacidade Transporta…" at bounding box center [500, 228] width 1000 height 457
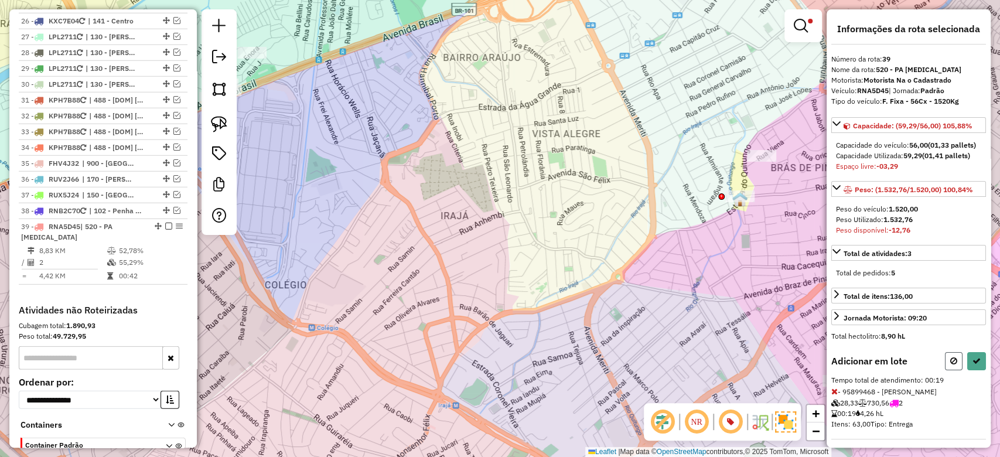
click at [951, 365] on icon at bounding box center [954, 361] width 7 height 8
select select "**********"
drag, startPoint x: 948, startPoint y: 372, endPoint x: 920, endPoint y: 349, distance: 35.9
click at [951, 365] on icon at bounding box center [954, 361] width 7 height 8
select select "**********"
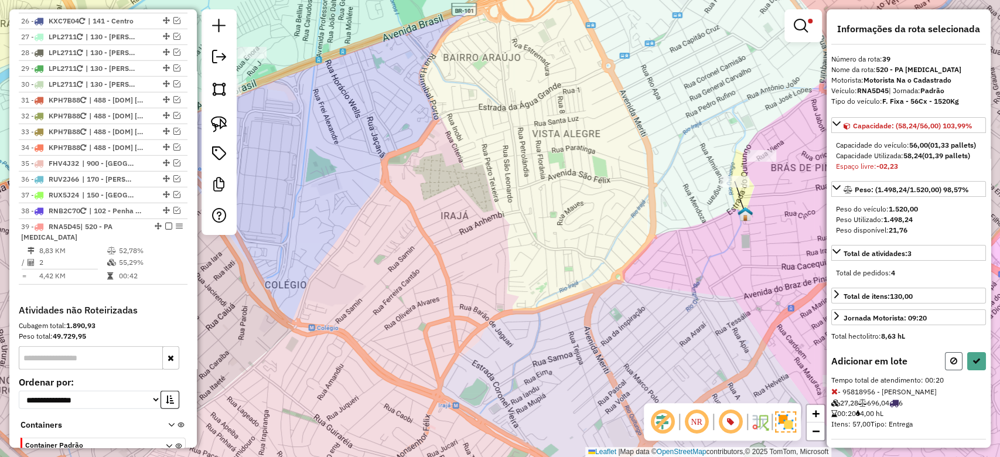
click at [952, 365] on icon at bounding box center [954, 361] width 7 height 8
select select "**********"
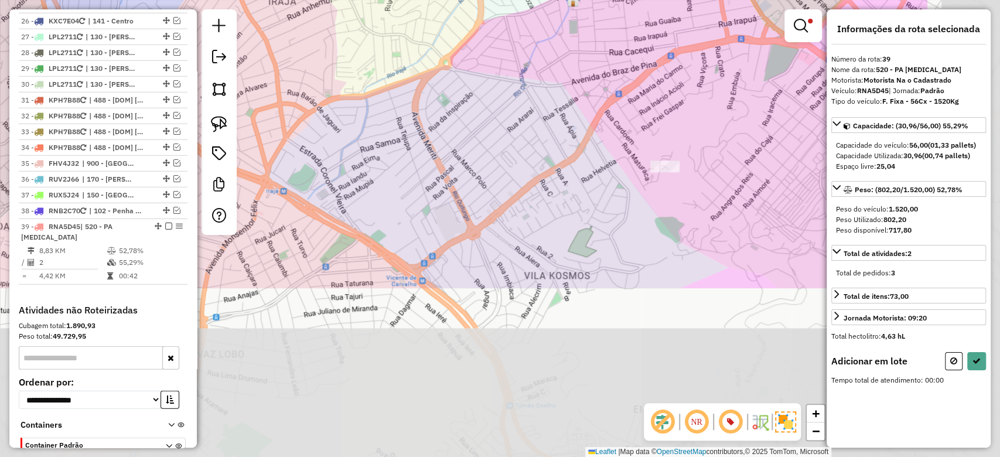
drag, startPoint x: 632, startPoint y: 246, endPoint x: 459, endPoint y: 32, distance: 275.1
click at [459, 32] on div "Limpar filtros Janela de atendimento Grade de atendimento Capacidade Transporta…" at bounding box center [500, 228] width 1000 height 457
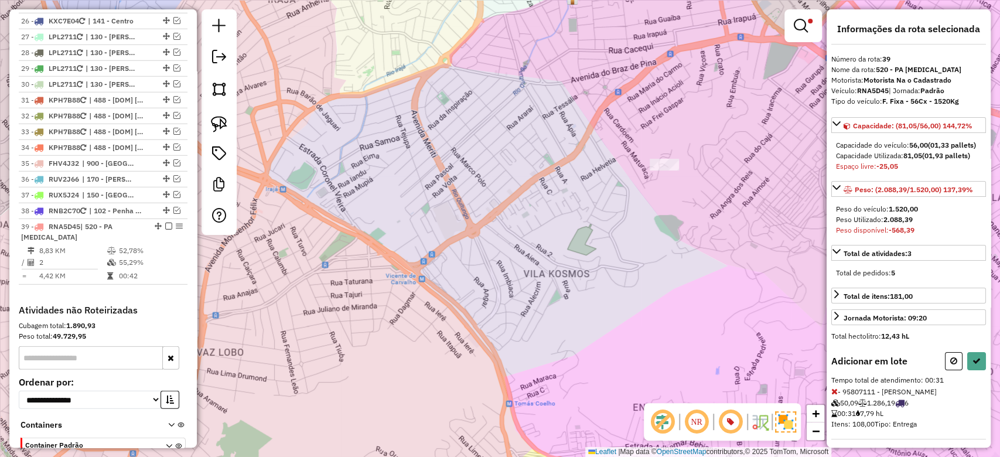
drag, startPoint x: 534, startPoint y: 115, endPoint x: 577, endPoint y: 231, distance: 122.9
click at [567, 227] on div "Rota 6 - Placa GAG1D04 95807111 - JOSE LUIZ DA SILVA Limpar filtros Janela de a…" at bounding box center [500, 228] width 1000 height 457
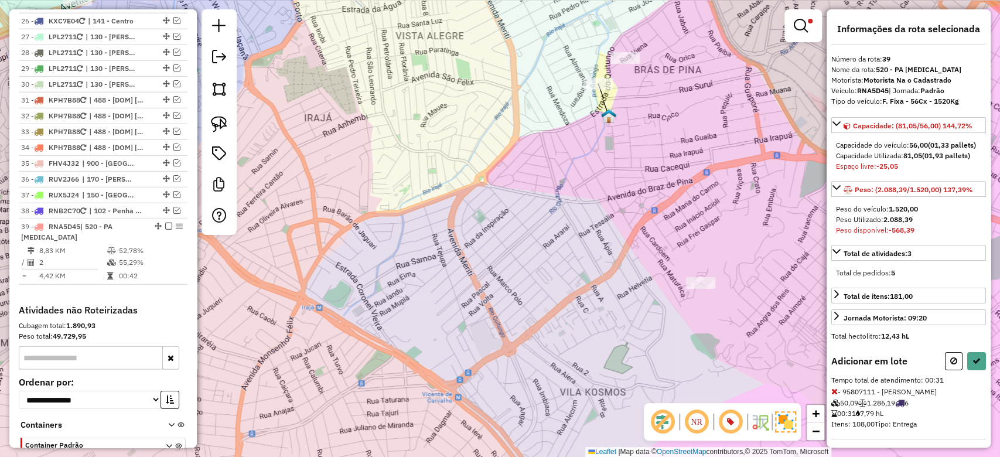
drag, startPoint x: 952, startPoint y: 369, endPoint x: 648, endPoint y: 124, distance: 390.6
click at [951, 365] on icon at bounding box center [954, 361] width 7 height 8
select select "**********"
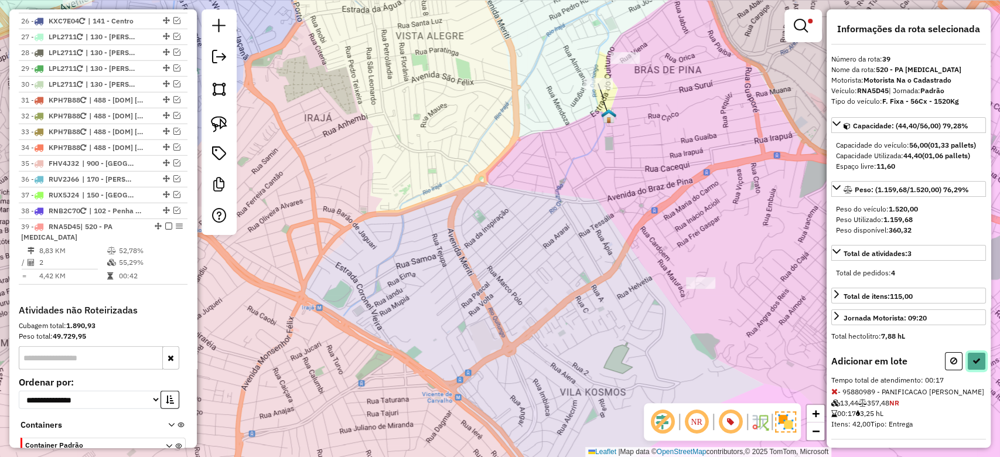
click at [975, 365] on icon at bounding box center [977, 361] width 8 height 8
select select "**********"
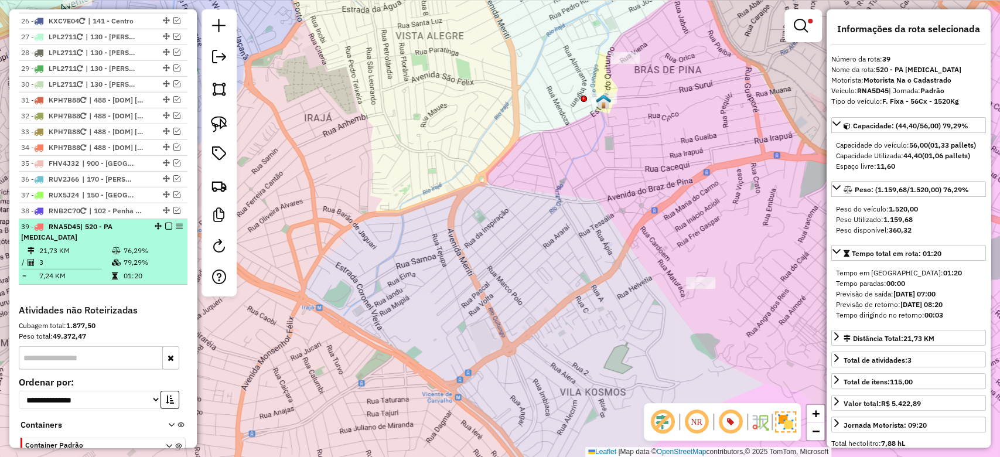
click at [112, 247] on icon at bounding box center [116, 250] width 9 height 7
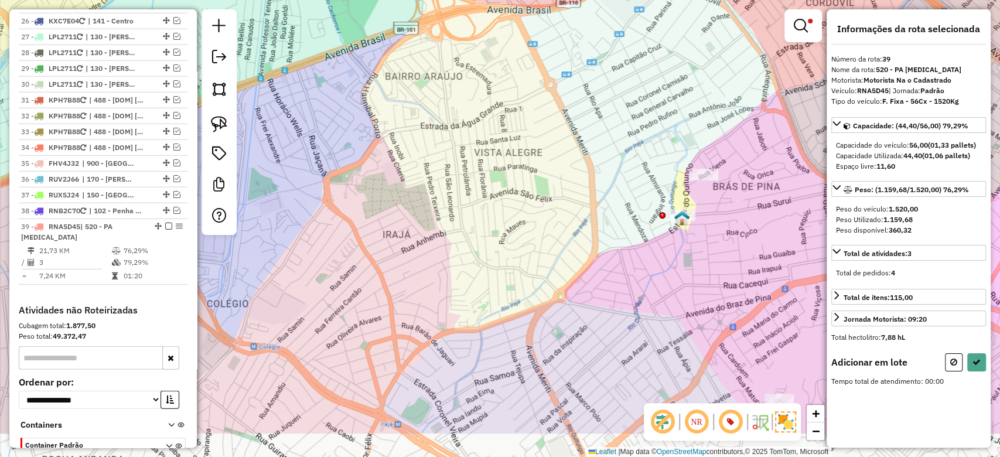
drag, startPoint x: 457, startPoint y: 183, endPoint x: 430, endPoint y: 78, distance: 108.5
click at [411, 77] on div "Limpar filtros Janela de atendimento Grade de atendimento Capacidade Transporta…" at bounding box center [500, 228] width 1000 height 457
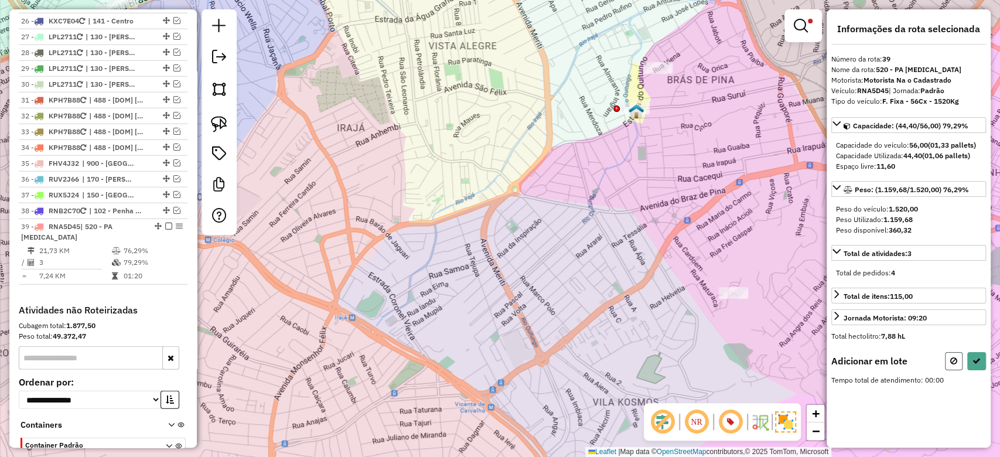
click at [947, 364] on button at bounding box center [954, 361] width 18 height 18
select select "**********"
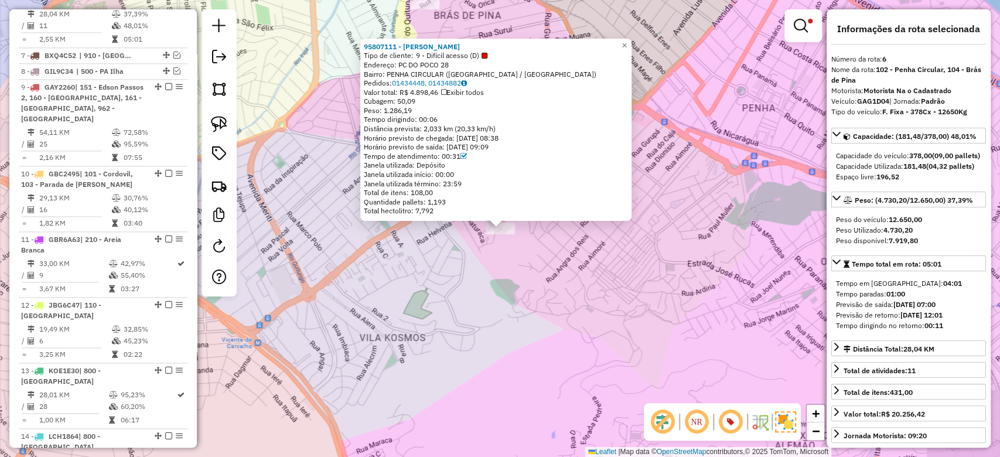
scroll to position [778, 0]
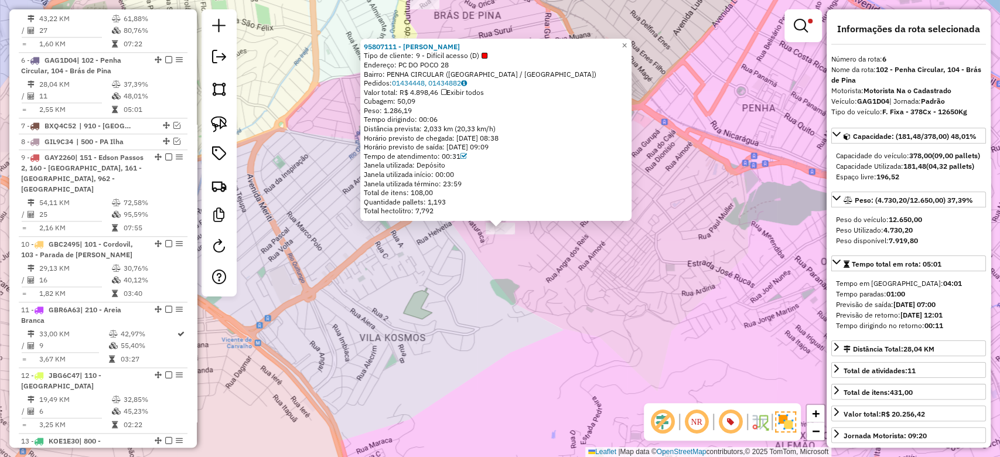
click at [585, 314] on div "95807111 - JOSE LUIZ DA SILVA Tipo de cliente: 9 - Difícil acesso (D) Endereço:…" at bounding box center [500, 228] width 1000 height 457
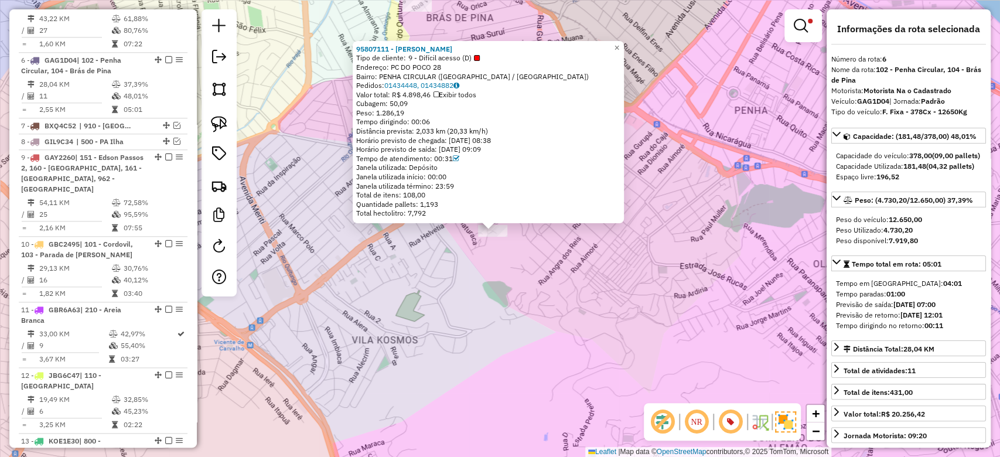
click at [362, 275] on div "95807111 - JOSE LUIZ DA SILVA Tipo de cliente: 9 - Difícil acesso (D) Endereço:…" at bounding box center [500, 228] width 1000 height 457
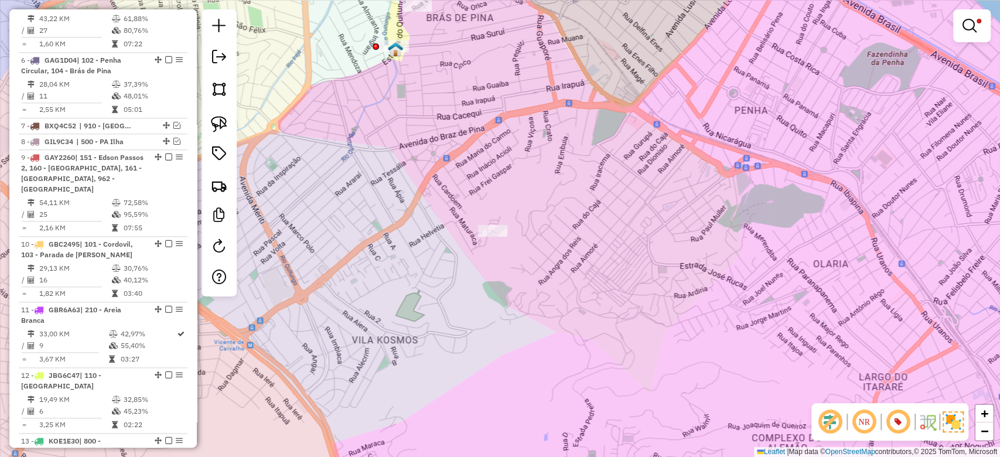
drag, startPoint x: 411, startPoint y: 261, endPoint x: 492, endPoint y: 319, distance: 100.0
click at [492, 321] on div "Limpar filtros Janela de atendimento Grade de atendimento Capacidade Transporta…" at bounding box center [500, 228] width 1000 height 457
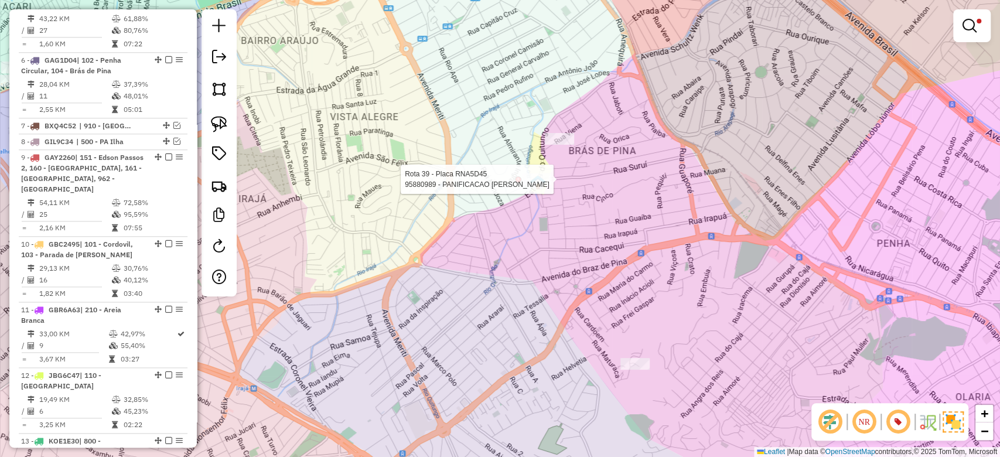
click at [530, 172] on div "Rota 39 - Placa RNA5D45 95880989 - PANIFICACAO MARCO AU Limpar filtros Janela d…" at bounding box center [500, 228] width 1000 height 457
select select "**********"
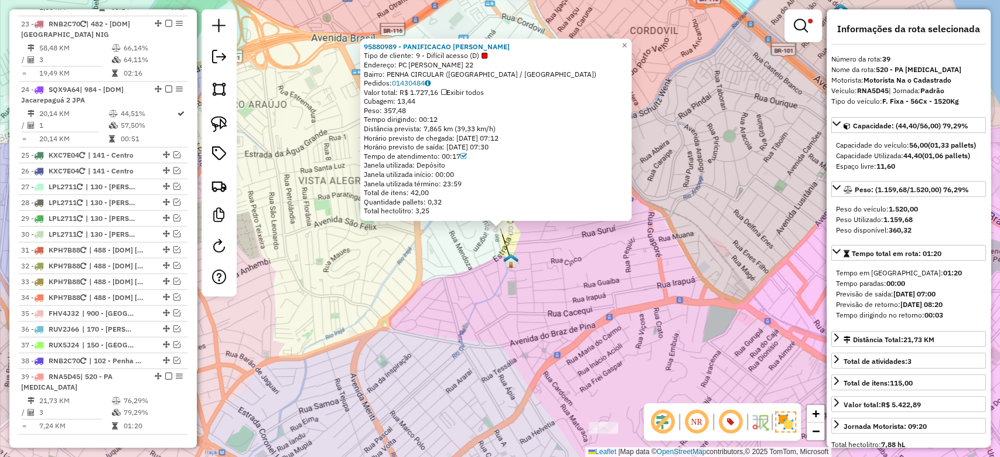
scroll to position [2171, 0]
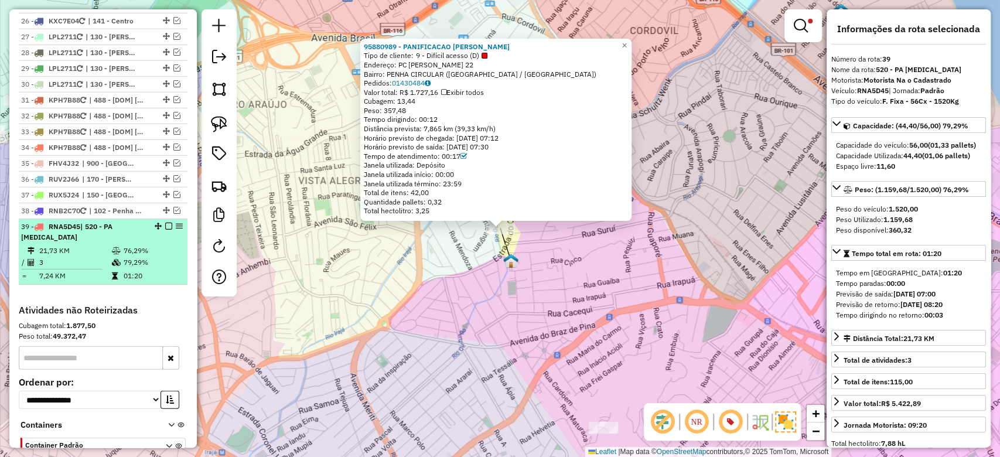
click at [86, 245] on td "21,73 KM" at bounding box center [75, 251] width 73 height 12
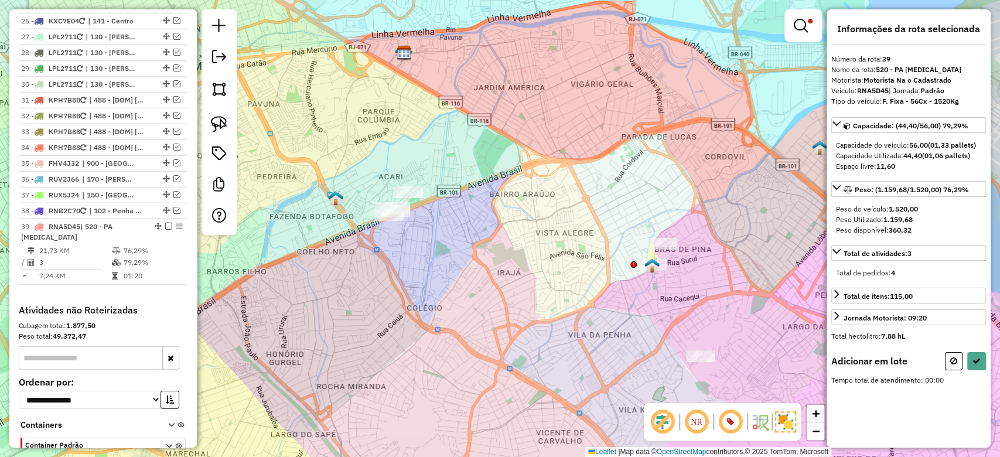
drag, startPoint x: 805, startPoint y: 21, endPoint x: 796, endPoint y: 16, distance: 10.8
click at [805, 21] on em at bounding box center [801, 26] width 14 height 14
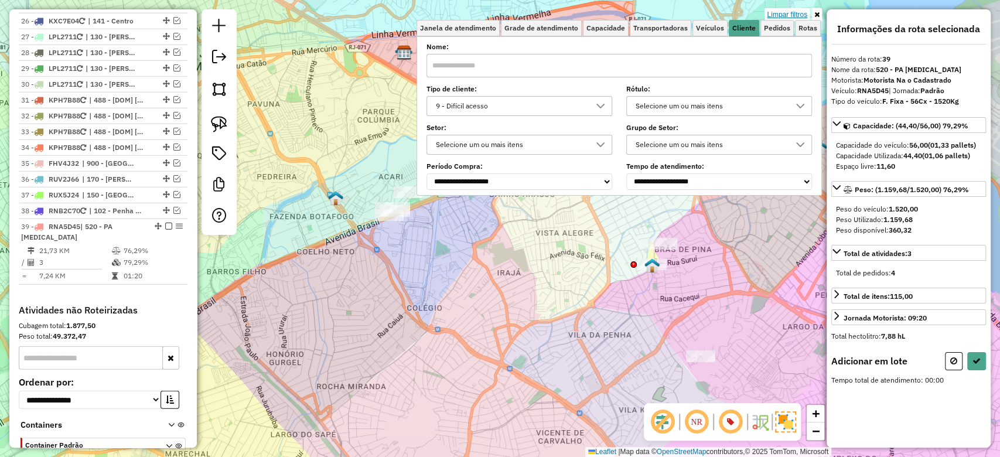
click at [793, 14] on link "Limpar filtros" at bounding box center [787, 14] width 45 height 13
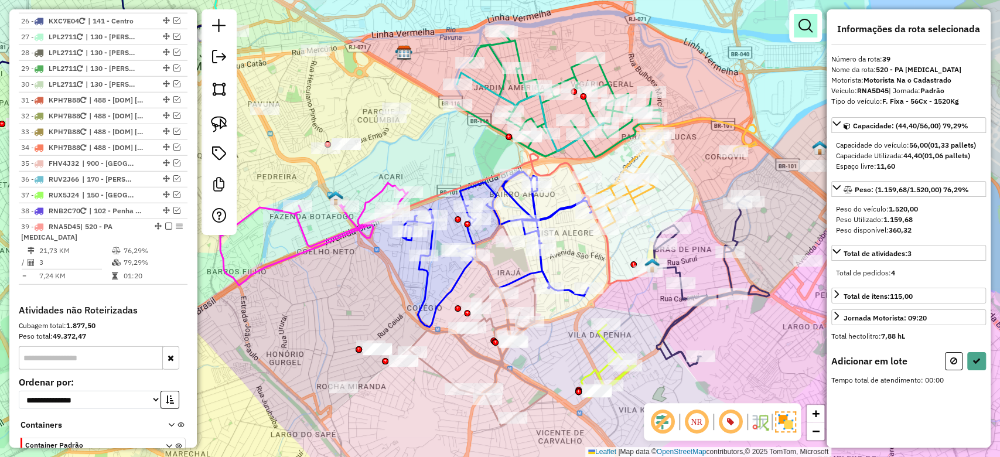
click at [801, 22] on em at bounding box center [806, 26] width 14 height 14
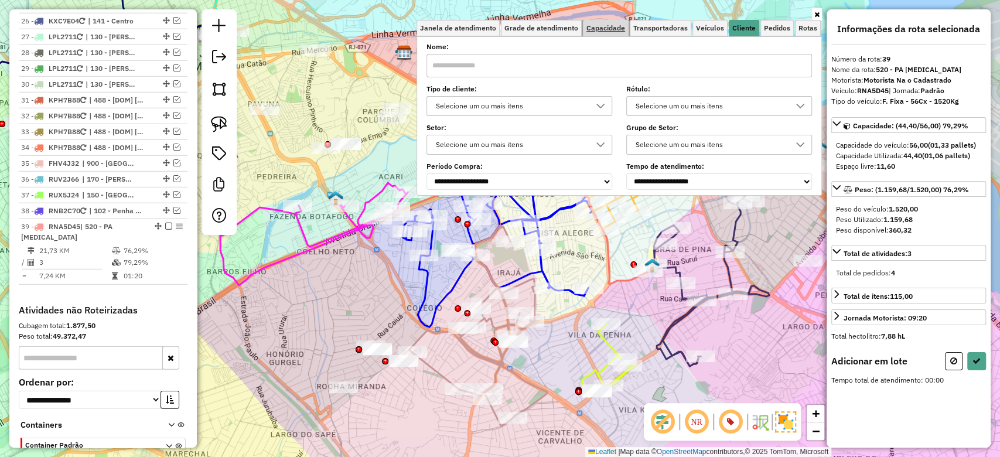
click at [610, 30] on span "Capacidade" at bounding box center [606, 28] width 39 height 7
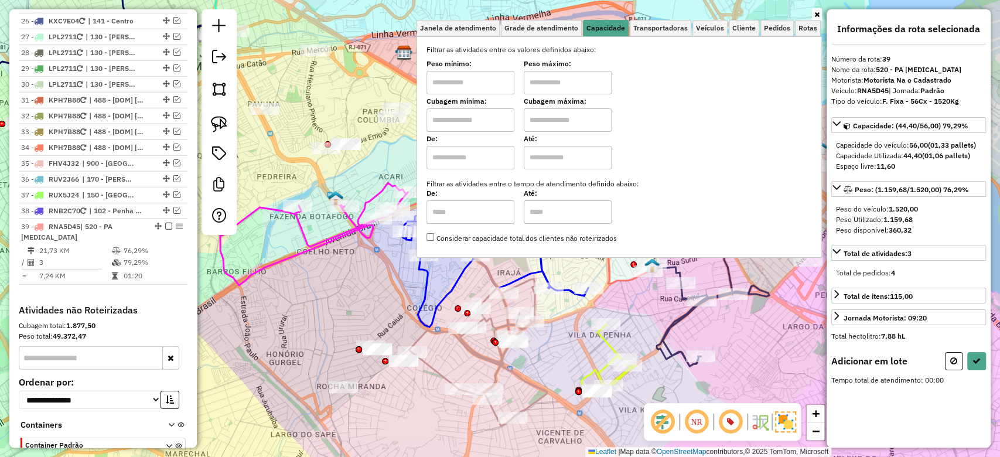
click at [484, 74] on input "text" at bounding box center [471, 82] width 88 height 23
type input "****"
click at [589, 87] on input "text" at bounding box center [568, 82] width 88 height 23
type input "******"
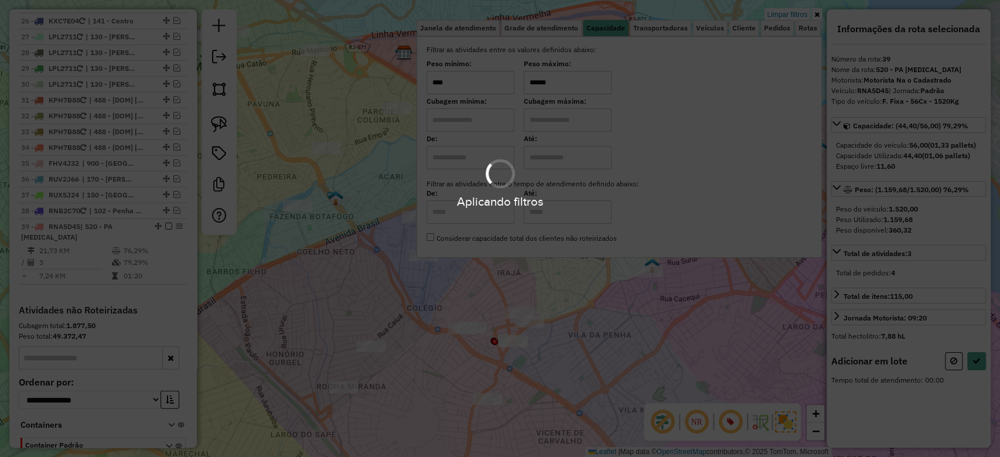
click at [343, 266] on div "Limpar filtros Janela de atendimento Grade de atendimento Capacidade Transporta…" at bounding box center [500, 228] width 1000 height 457
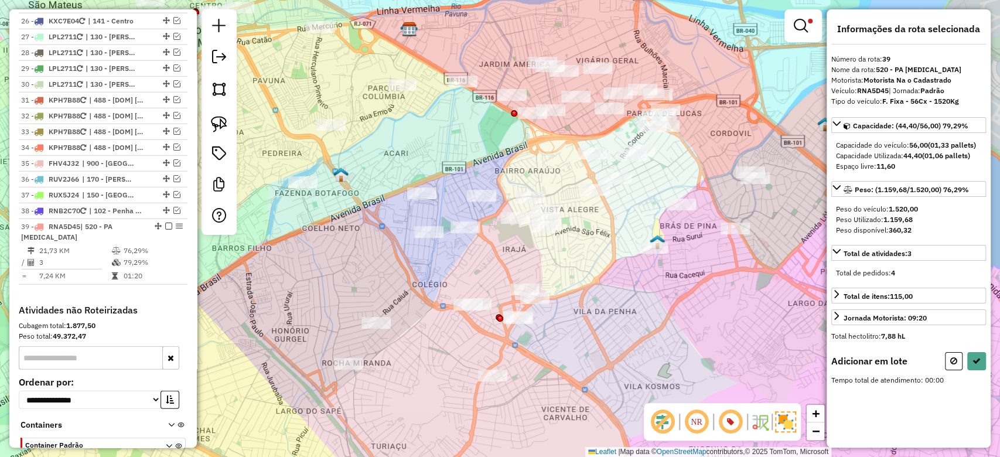
drag, startPoint x: 360, startPoint y: 251, endPoint x: 366, endPoint y: 227, distance: 24.0
click at [366, 227] on div "Limpar filtros Janela de atendimento Grade de atendimento Capacidade Transporta…" at bounding box center [500, 228] width 1000 height 457
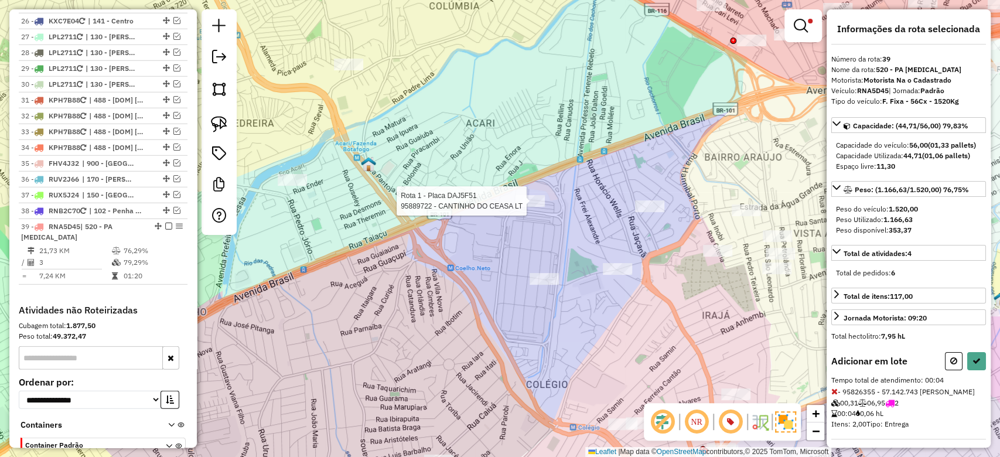
click at [527, 193] on div "Rota 1 - Placa DAJ5F51 95889722 - CANTINHO DO CEASA LT Limpar filtros Janela de…" at bounding box center [500, 228] width 1000 height 457
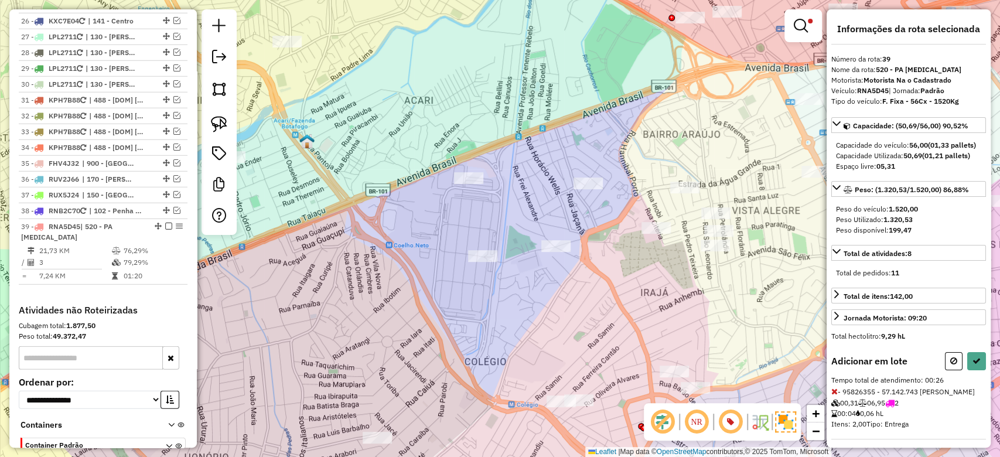
drag, startPoint x: 703, startPoint y: 306, endPoint x: 653, endPoint y: 271, distance: 60.6
click at [641, 283] on div "Limpar filtros Janela de atendimento Grade de atendimento Capacidade Transporta…" at bounding box center [500, 228] width 1000 height 457
click at [836, 396] on icon at bounding box center [835, 391] width 6 height 8
click at [973, 365] on icon at bounding box center [977, 361] width 8 height 8
select select "**********"
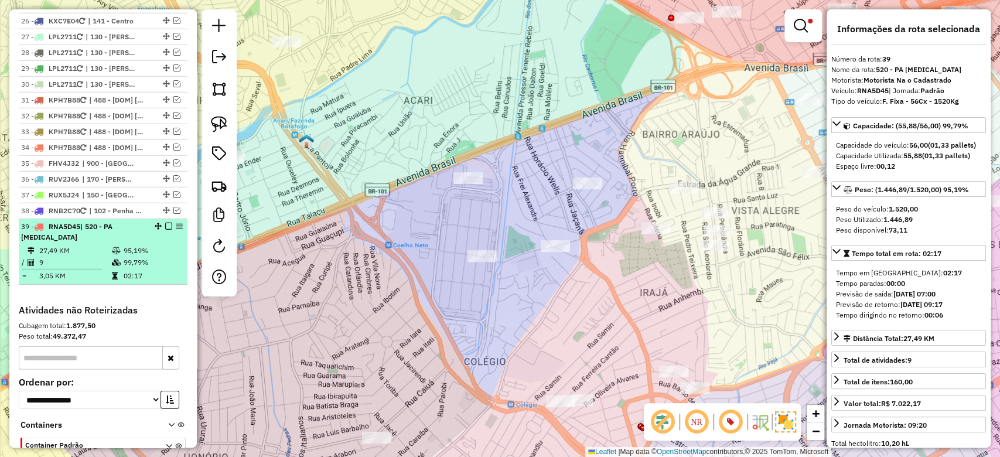
click at [159, 257] on td "99,79%" at bounding box center [152, 263] width 59 height 12
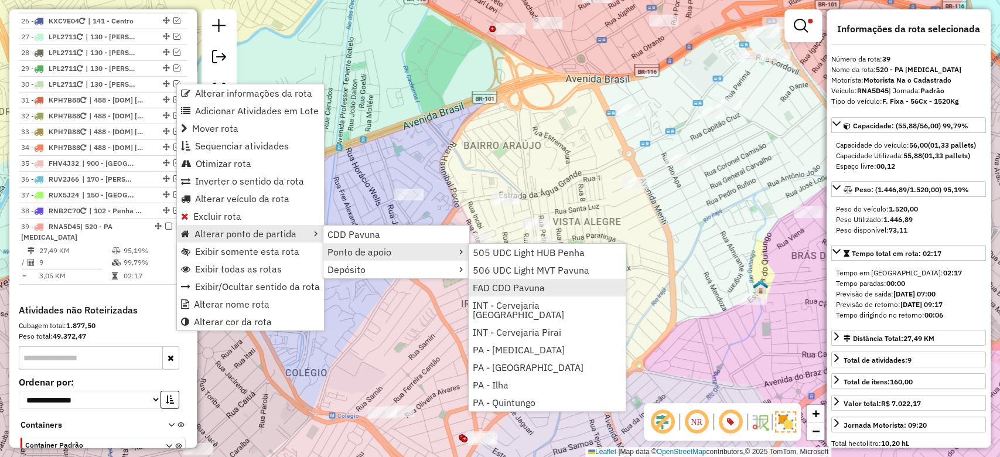
click at [502, 287] on span "FAD CDD Pavuna" at bounding box center [509, 287] width 72 height 9
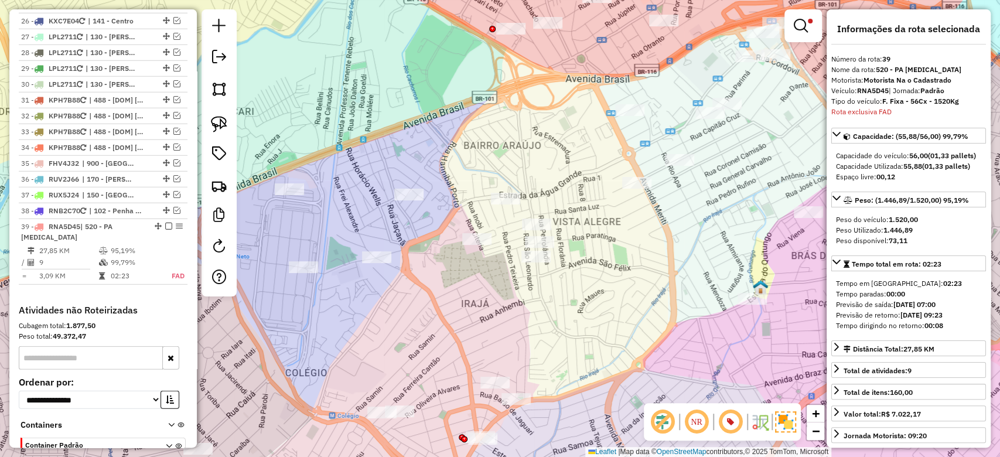
click at [165, 223] on em at bounding box center [168, 226] width 7 height 7
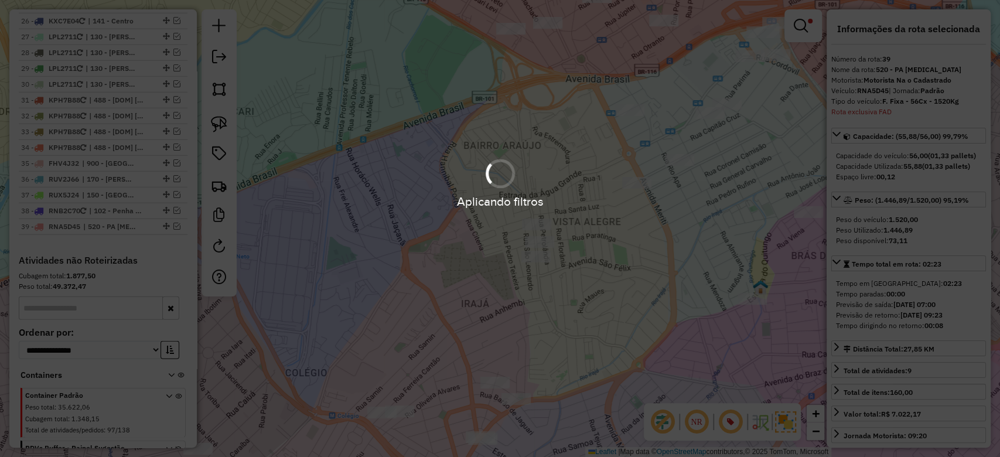
scroll to position [2132, 0]
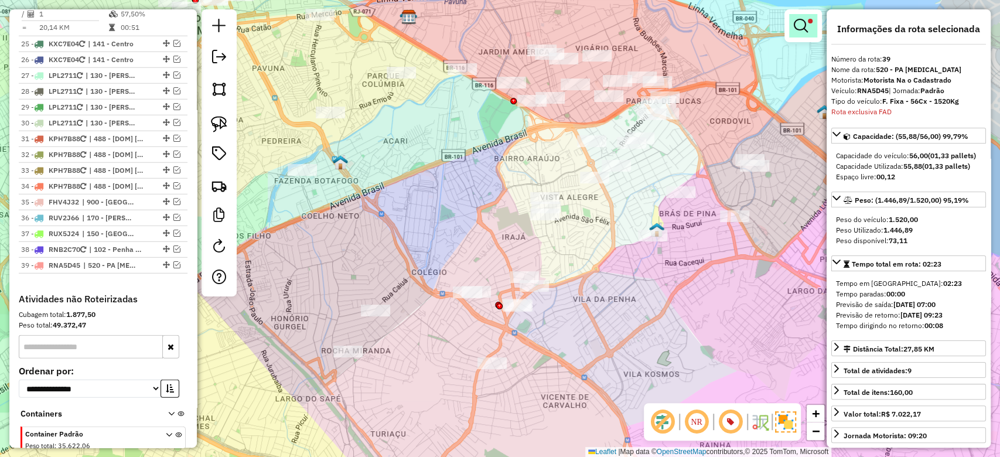
click at [796, 26] on em at bounding box center [801, 26] width 14 height 14
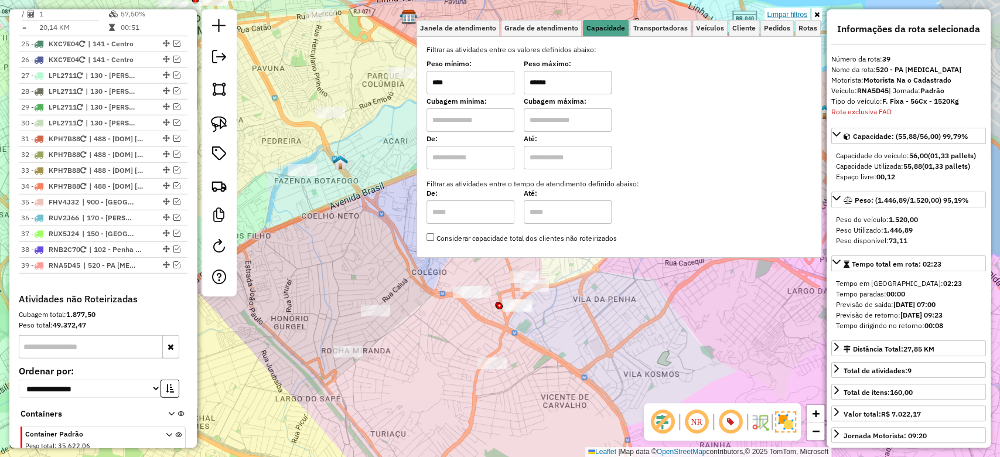
click at [797, 13] on link "Limpar filtros" at bounding box center [787, 14] width 45 height 13
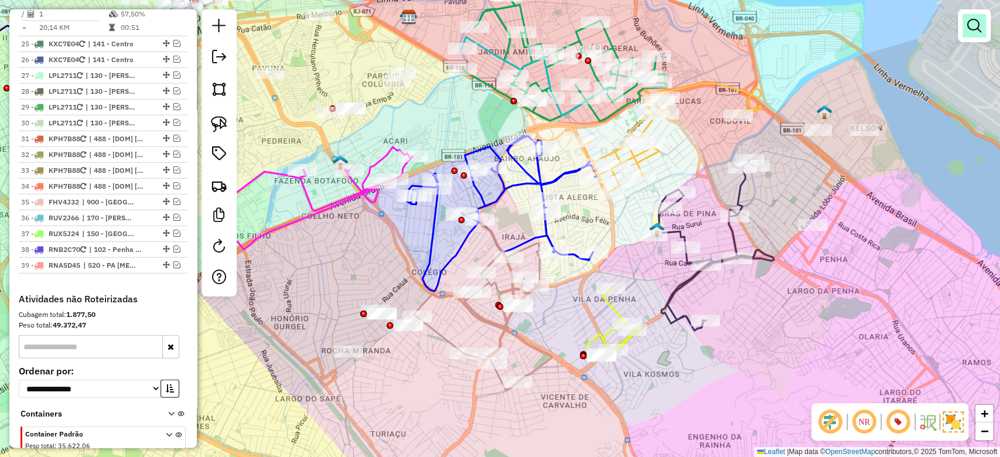
click at [969, 25] on em at bounding box center [975, 26] width 14 height 14
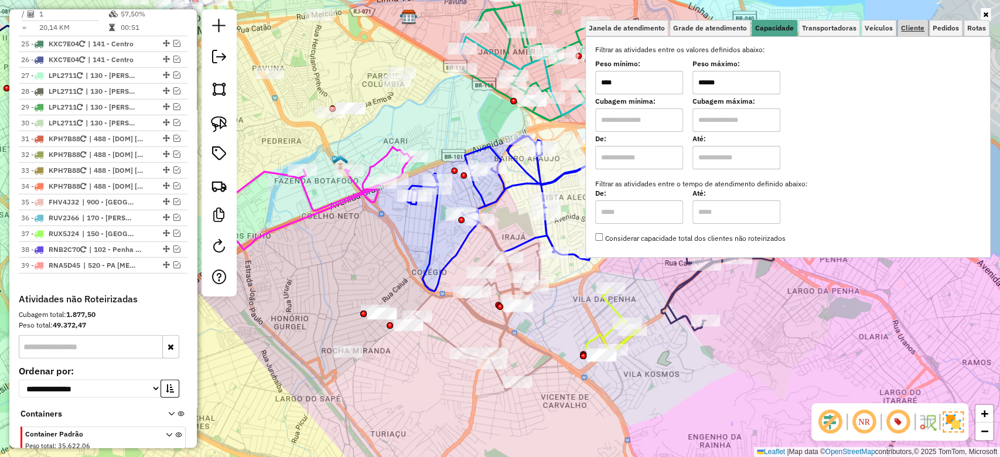
click at [919, 30] on span "Cliente" at bounding box center [912, 28] width 23 height 7
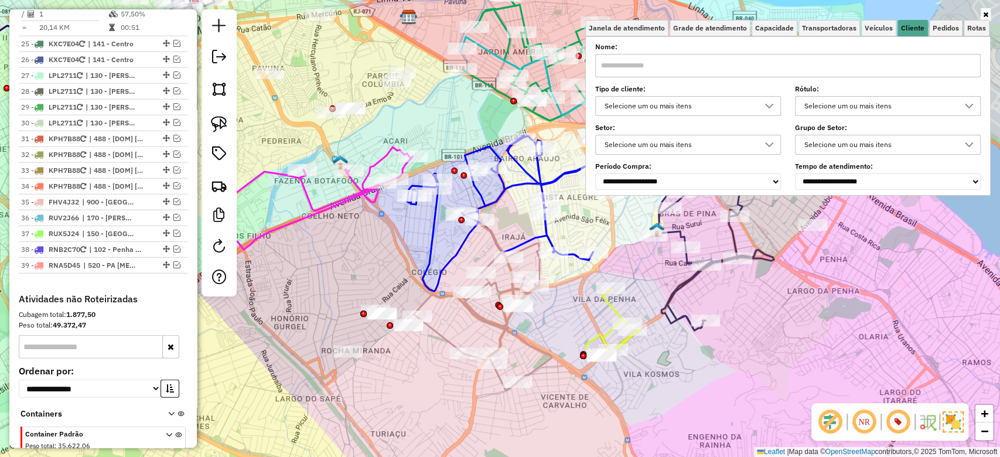
click at [751, 104] on div "Selecione um ou mais itens" at bounding box center [680, 106] width 158 height 19
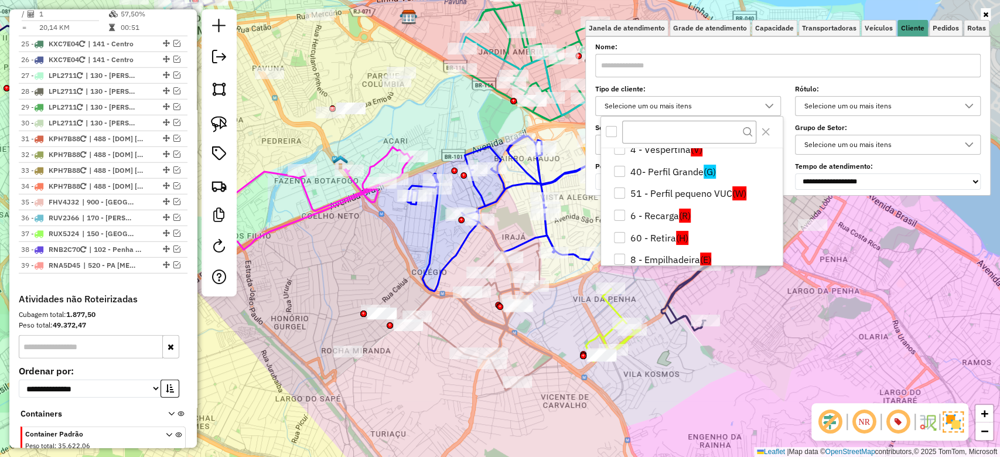
scroll to position [179, 0]
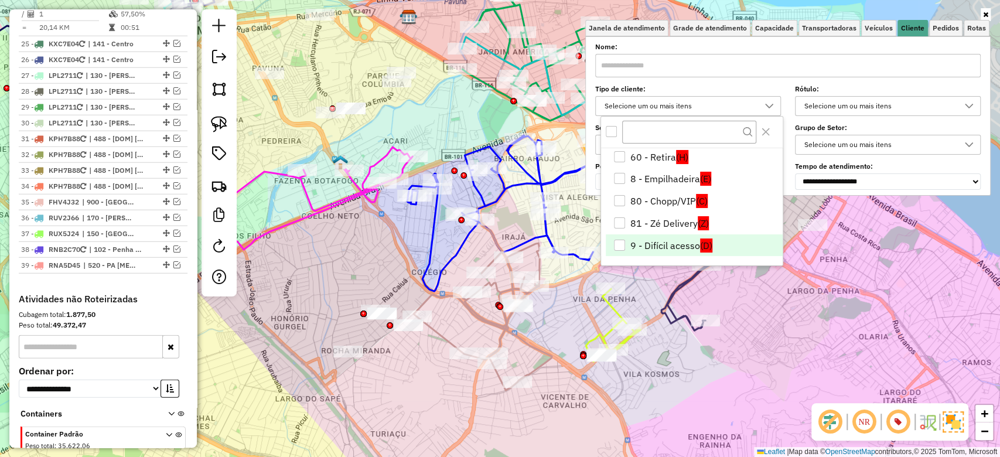
click at [692, 245] on li "9 - Difícil acesso (D)" at bounding box center [694, 245] width 177 height 22
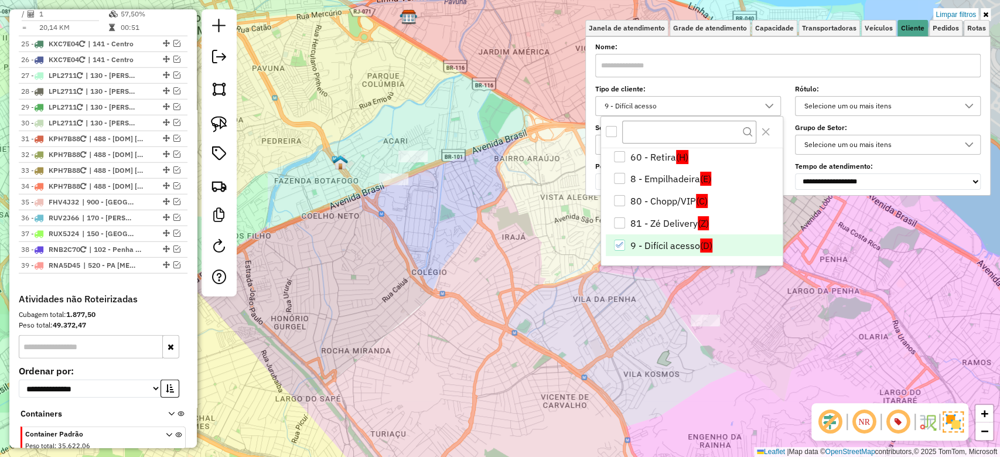
click at [383, 225] on div "Limpar filtros Janela de atendimento Grade de atendimento Capacidade Transporta…" at bounding box center [500, 228] width 1000 height 457
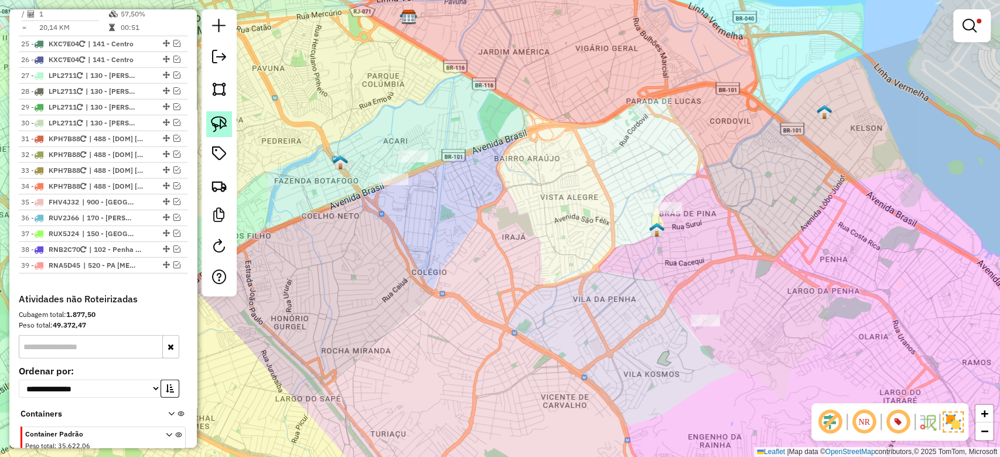
click at [217, 120] on img at bounding box center [219, 124] width 16 height 16
drag, startPoint x: 364, startPoint y: 143, endPoint x: 525, endPoint y: 197, distance: 170.0
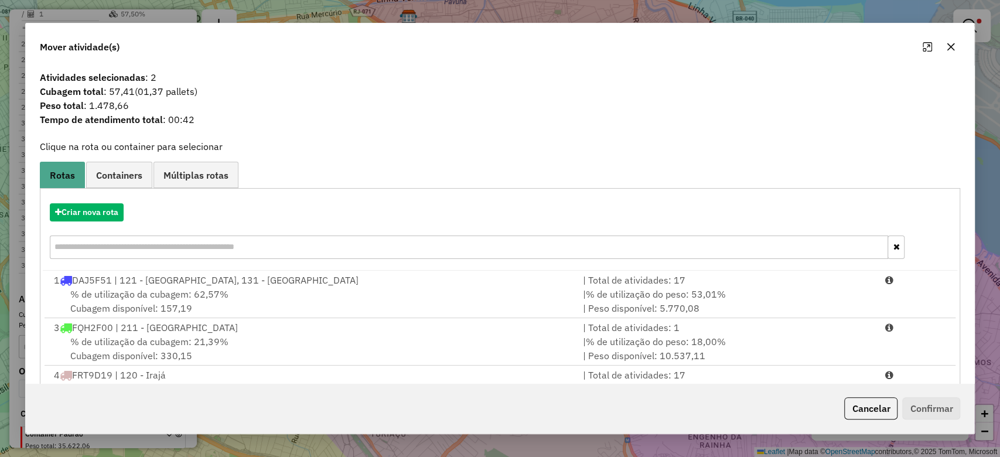
click at [947, 46] on icon "button" at bounding box center [951, 46] width 9 height 9
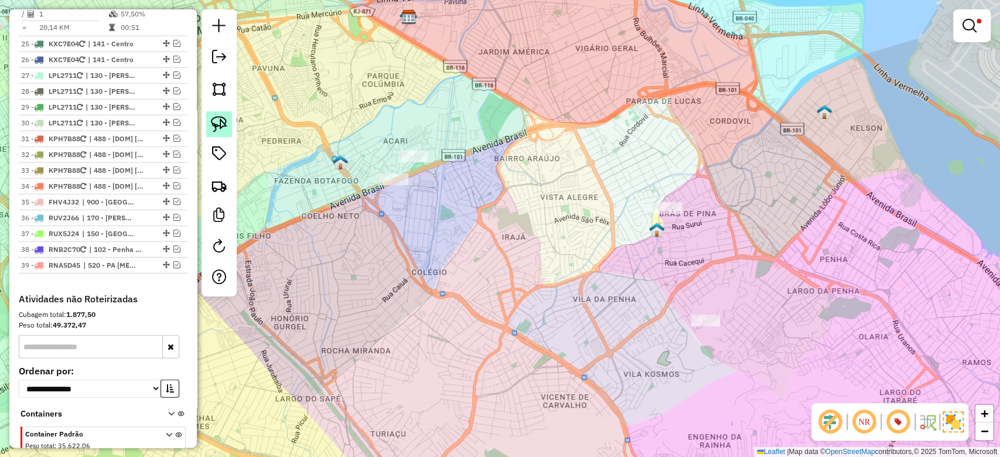
click at [225, 119] on img at bounding box center [219, 124] width 16 height 16
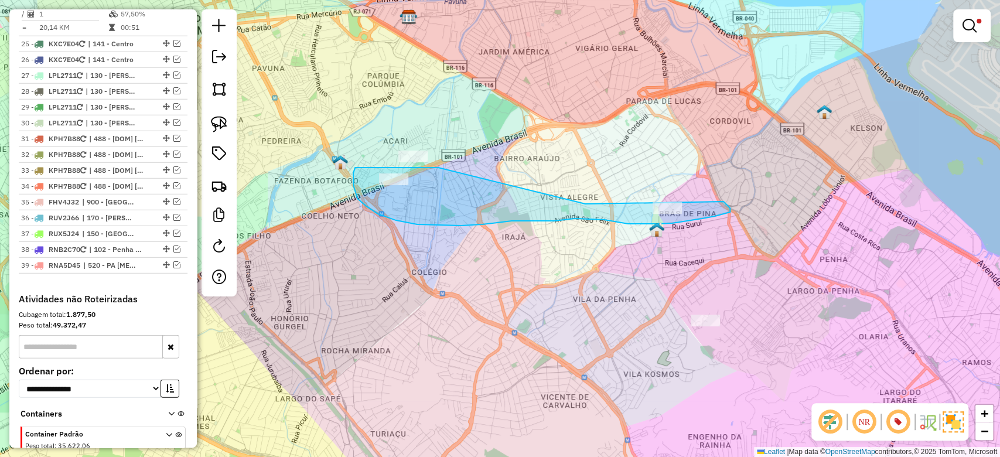
drag, startPoint x: 438, startPoint y: 168, endPoint x: 572, endPoint y: 211, distance: 140.5
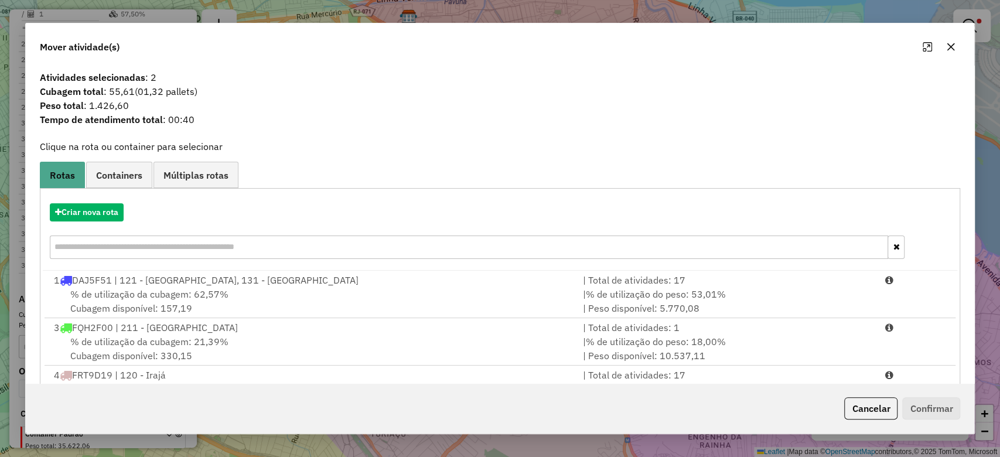
click at [111, 202] on div "Criar nova rota" at bounding box center [500, 233] width 915 height 76
click at [114, 209] on button "Criar nova rota" at bounding box center [87, 212] width 74 height 18
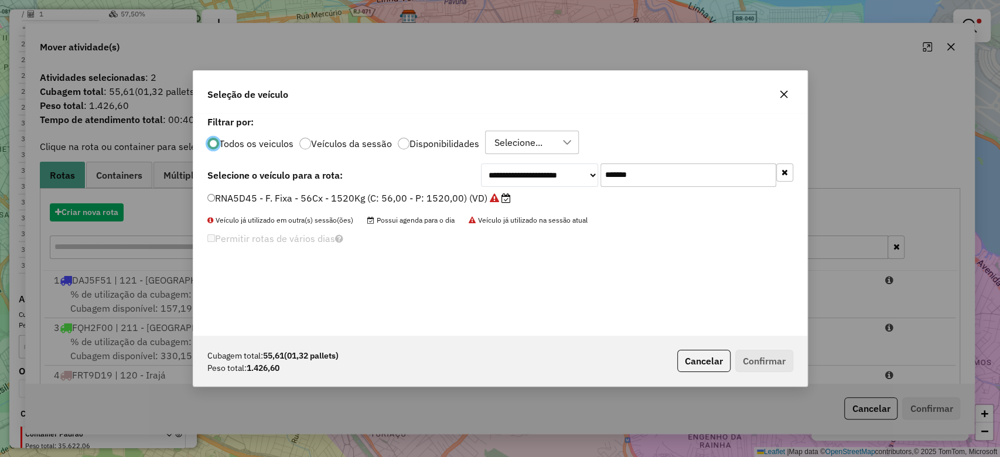
scroll to position [6, 4]
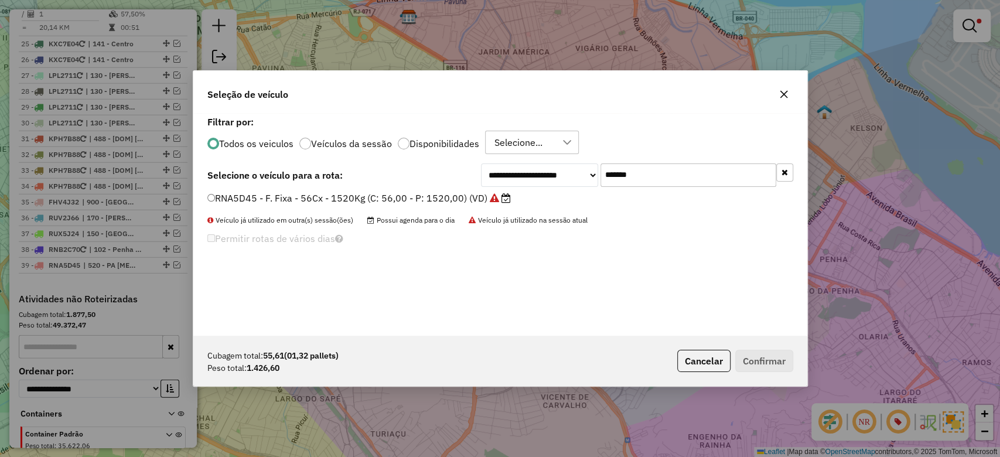
paste input "text"
drag, startPoint x: 662, startPoint y: 182, endPoint x: 519, endPoint y: 179, distance: 143.0
click at [532, 179] on div "**********" at bounding box center [637, 175] width 312 height 23
type input "*******"
click at [400, 196] on label "RMY2E29 - F. Fixa - 56Cx - 1593Kg (C: 56,00 - P: 1593,00) (VD)" at bounding box center [358, 198] width 303 height 14
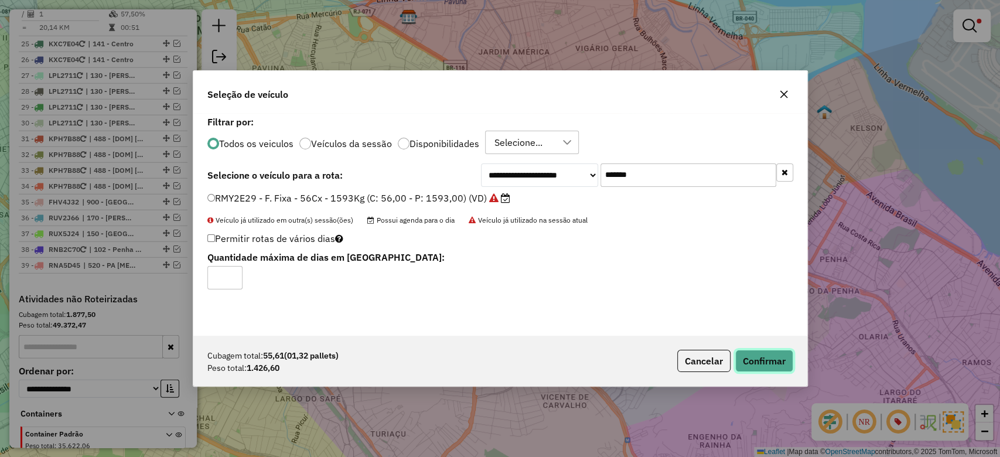
click at [764, 365] on button "Confirmar" at bounding box center [765, 361] width 58 height 22
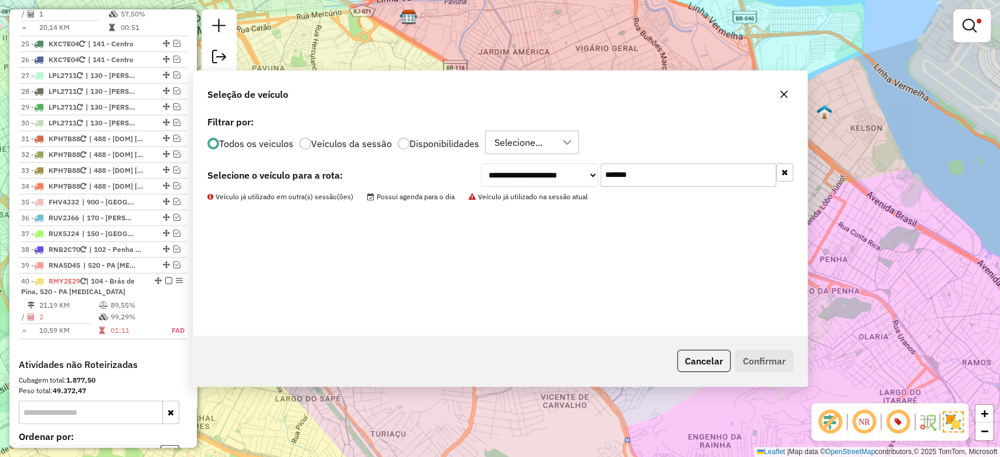
scroll to position [2171, 0]
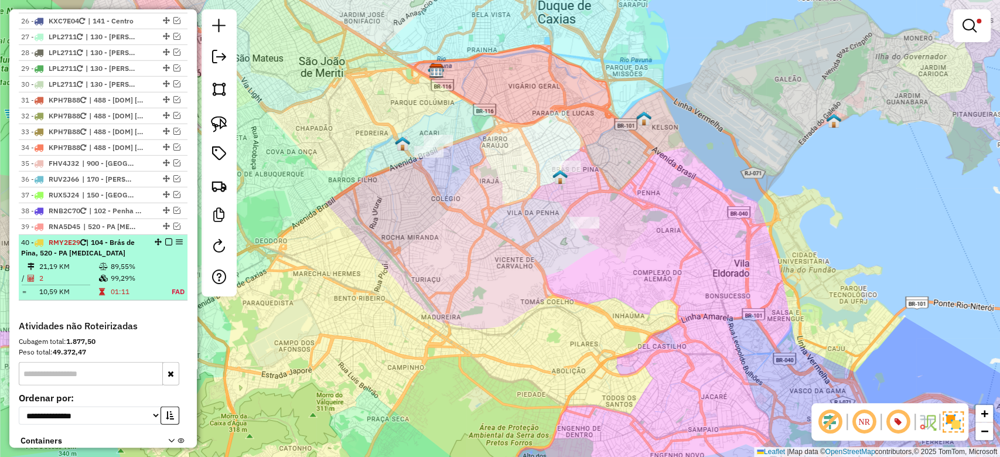
click at [168, 239] on em at bounding box center [168, 242] width 7 height 7
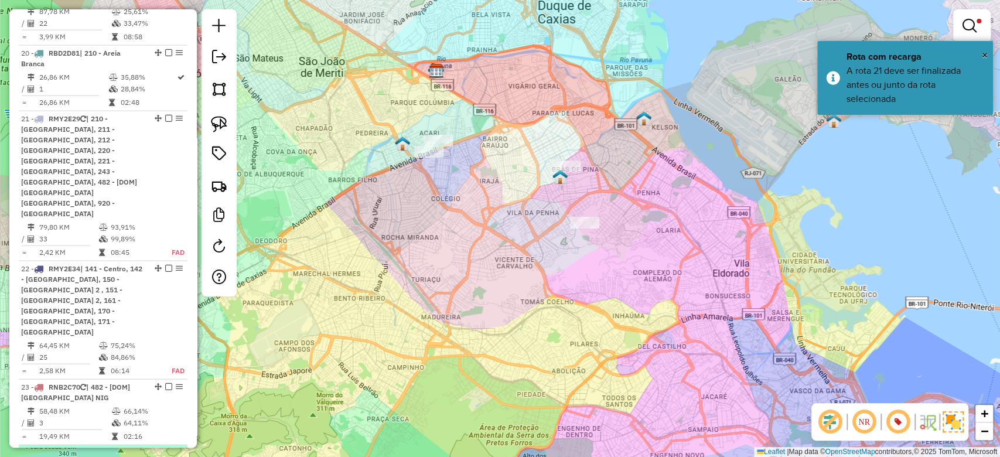
scroll to position [1624, 0]
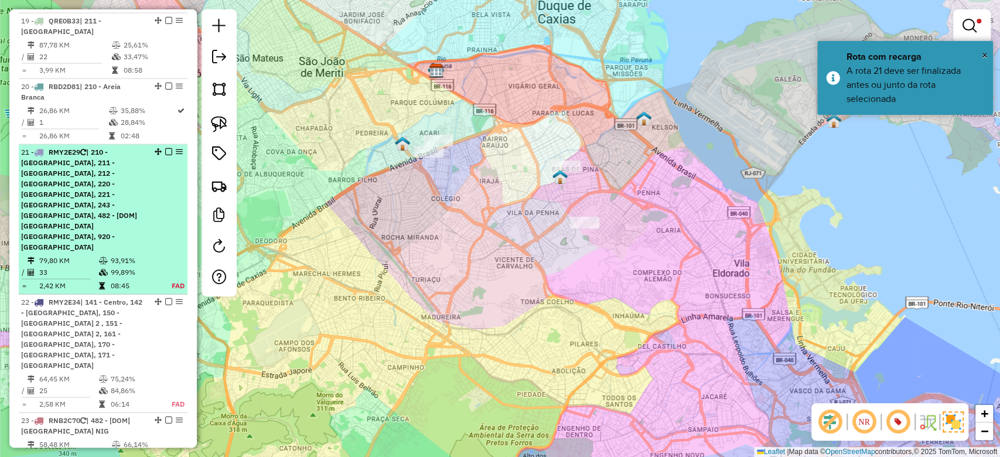
select select "**********"
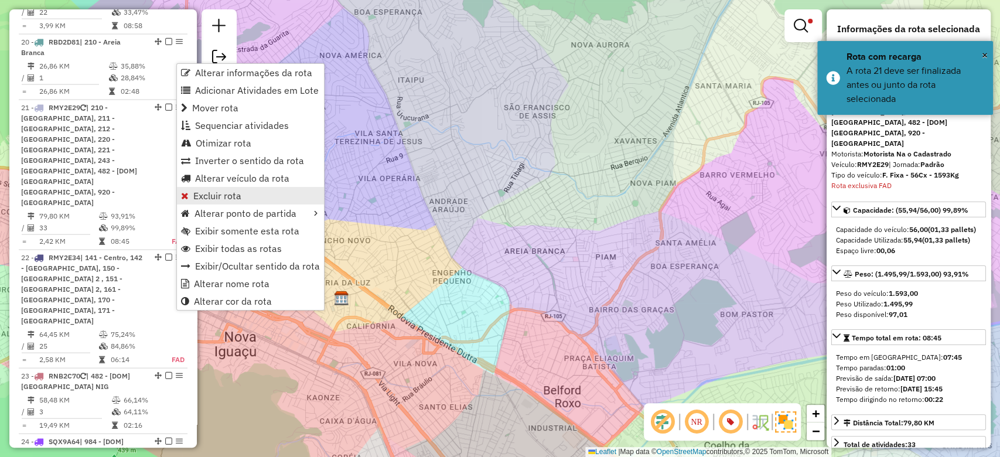
click at [202, 198] on span "Excluir rota" at bounding box center [217, 195] width 48 height 9
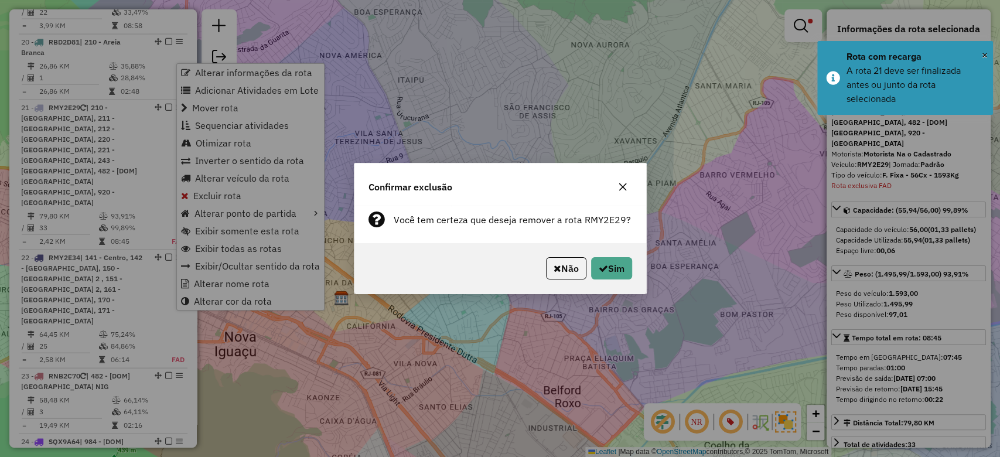
scroll to position [1673, 0]
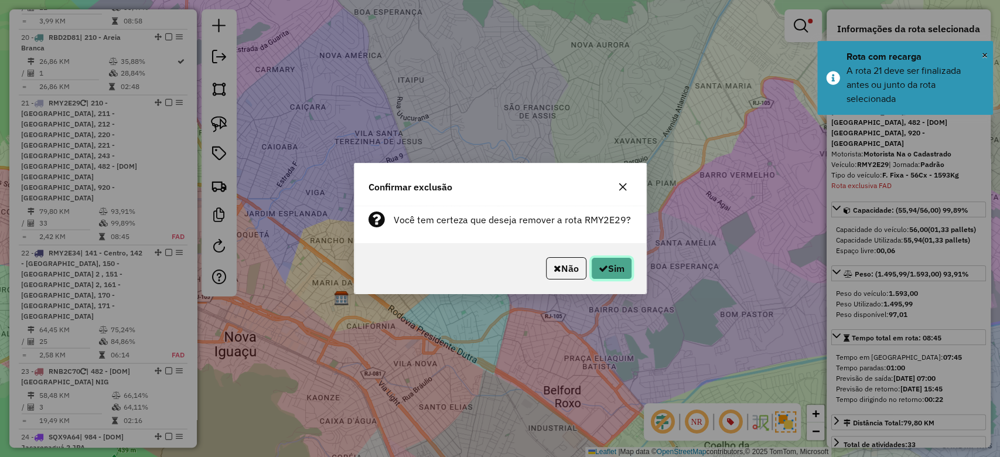
click at [619, 266] on button "Sim" at bounding box center [611, 268] width 41 height 22
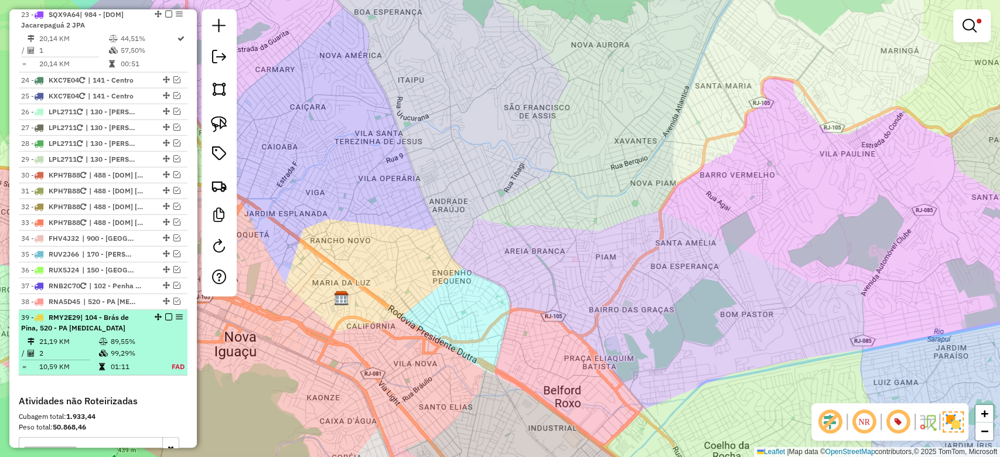
click at [122, 336] on td "89,55%" at bounding box center [134, 342] width 49 height 12
select select "**********"
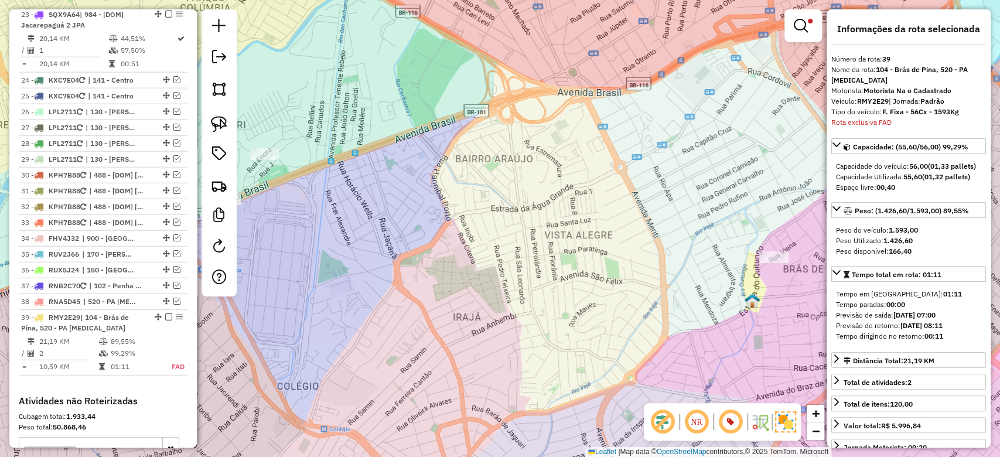
scroll to position [2079, 0]
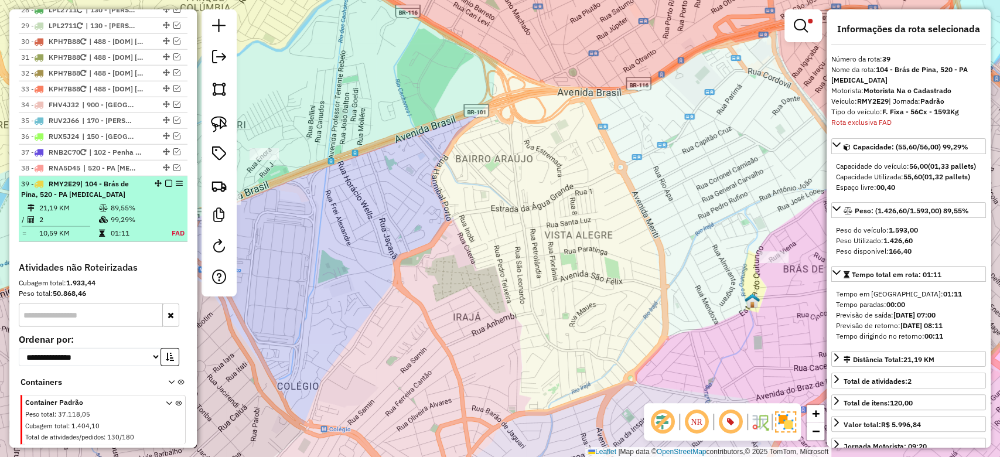
click at [165, 180] on em at bounding box center [168, 183] width 7 height 7
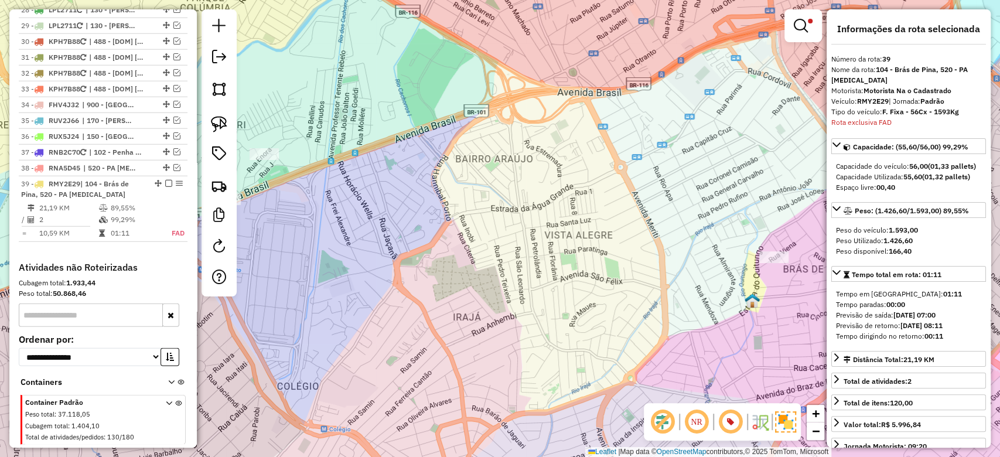
scroll to position [2030, 0]
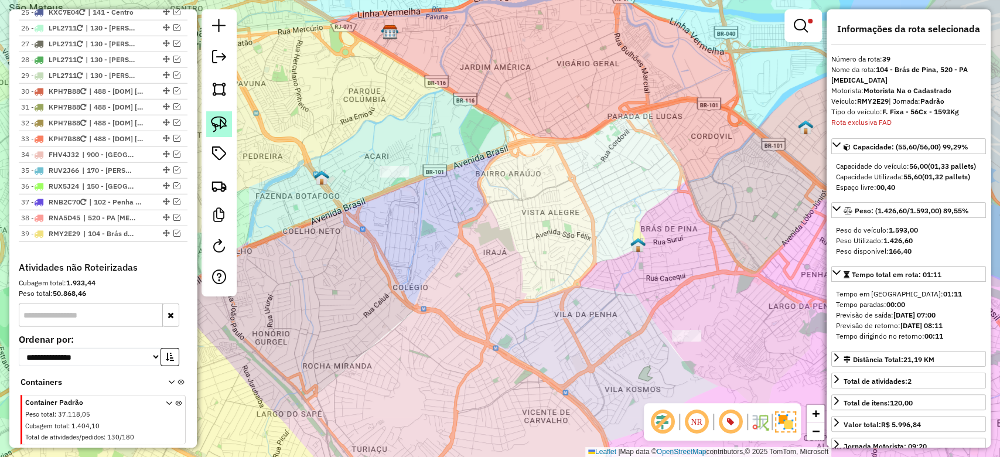
click at [216, 121] on img at bounding box center [219, 124] width 16 height 16
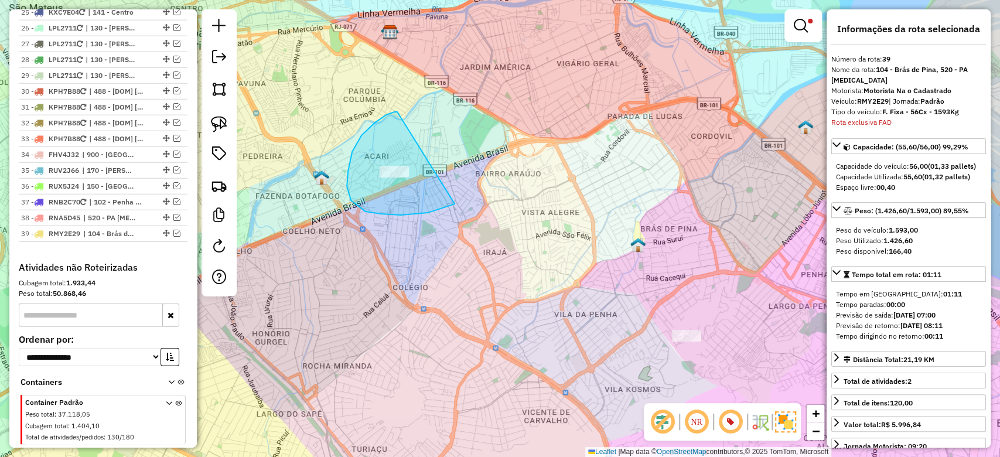
drag, startPoint x: 366, startPoint y: 212, endPoint x: 509, endPoint y: 172, distance: 149.0
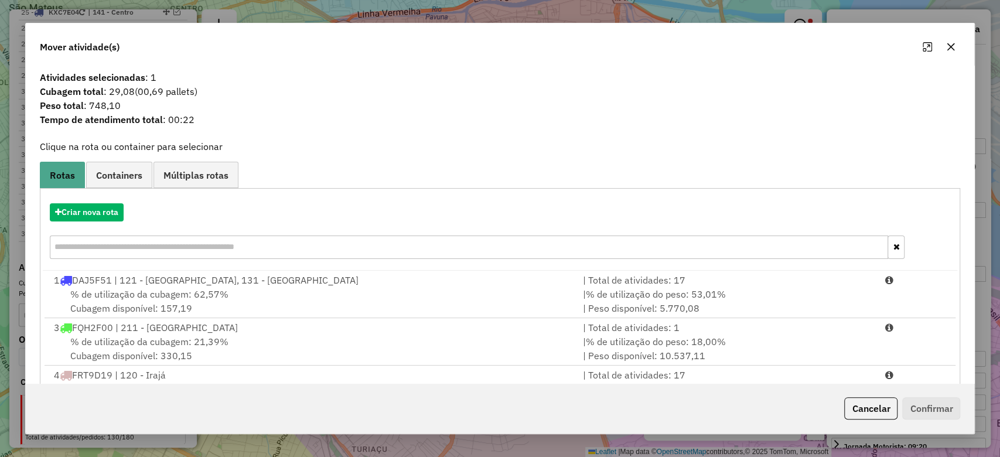
click at [949, 47] on icon "button" at bounding box center [951, 46] width 9 height 9
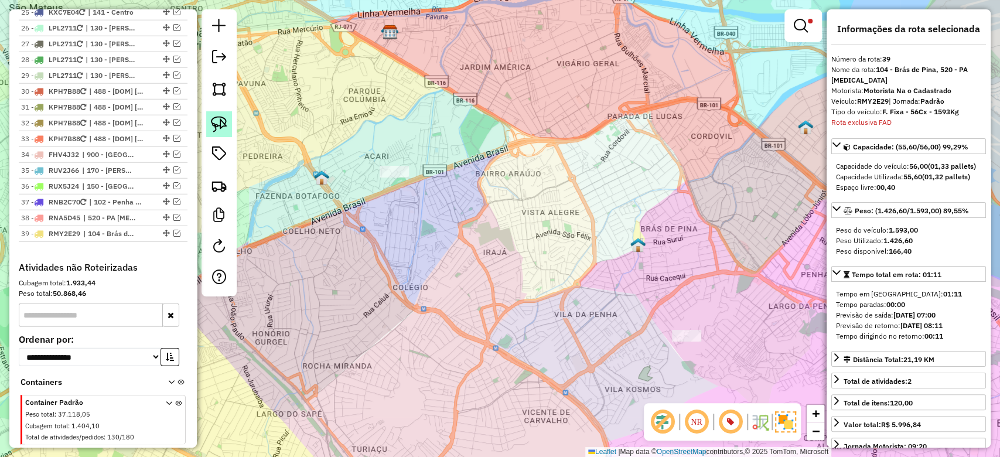
click at [227, 120] on img at bounding box center [219, 124] width 16 height 16
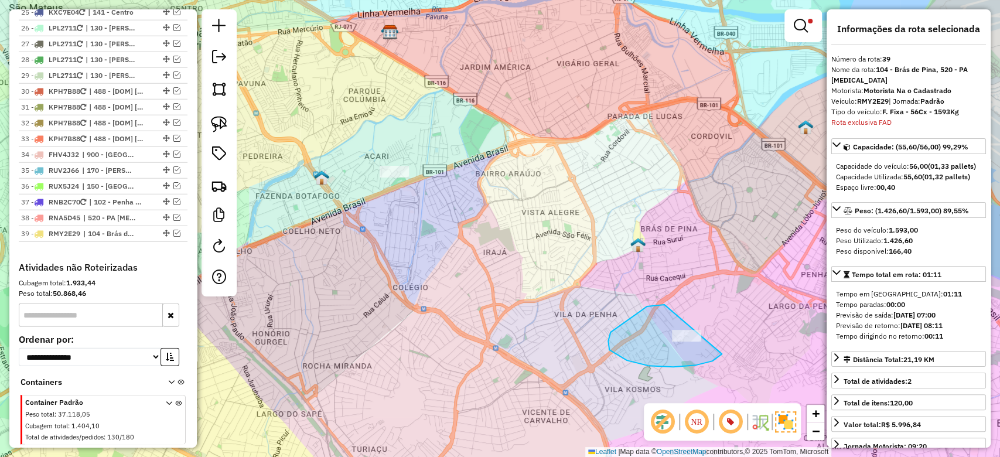
drag, startPoint x: 662, startPoint y: 305, endPoint x: 714, endPoint y: 293, distance: 52.9
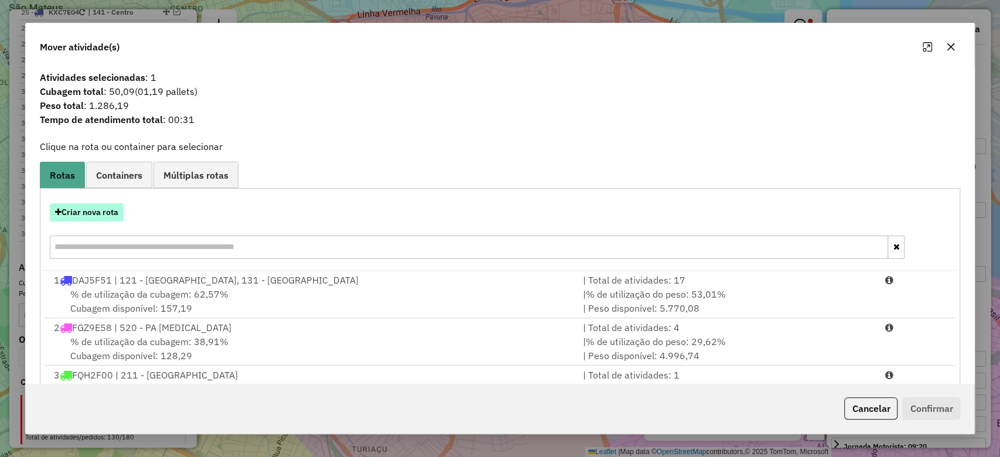
click at [102, 212] on button "Criar nova rota" at bounding box center [87, 212] width 74 height 18
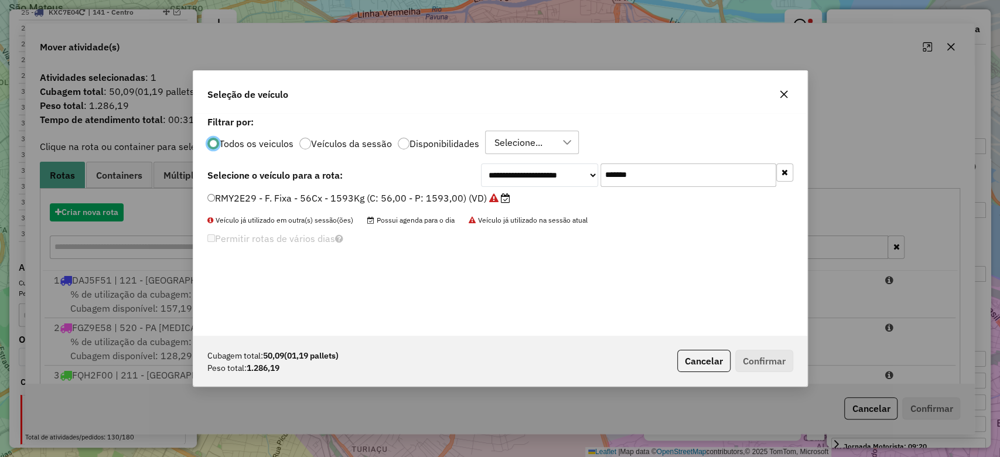
scroll to position [6, 4]
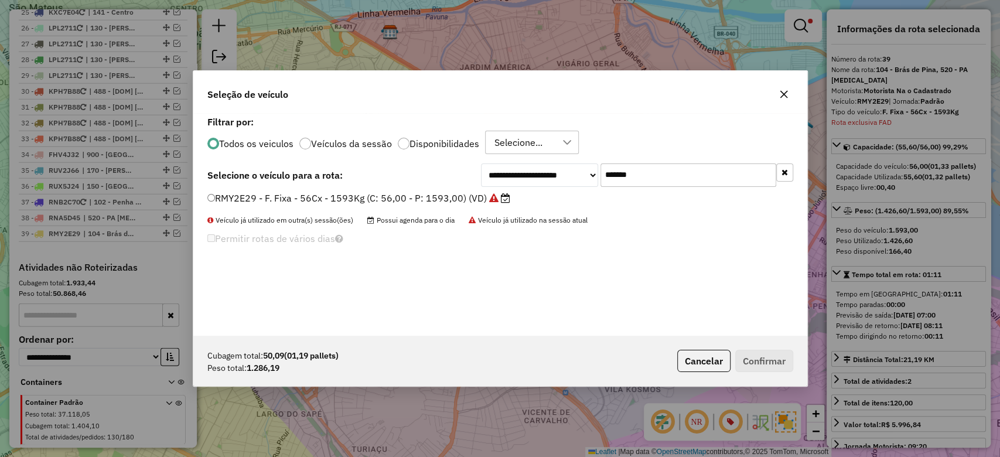
paste input "text"
drag, startPoint x: 580, startPoint y: 176, endPoint x: 437, endPoint y: 182, distance: 143.1
click at [526, 176] on div "**********" at bounding box center [637, 175] width 312 height 23
type input "*******"
click at [423, 193] on label "RMY2E34 - F. Fixa - 56Cx - 1593Kg (C: 56,00 - P: 1593,00) (VD)" at bounding box center [358, 198] width 303 height 14
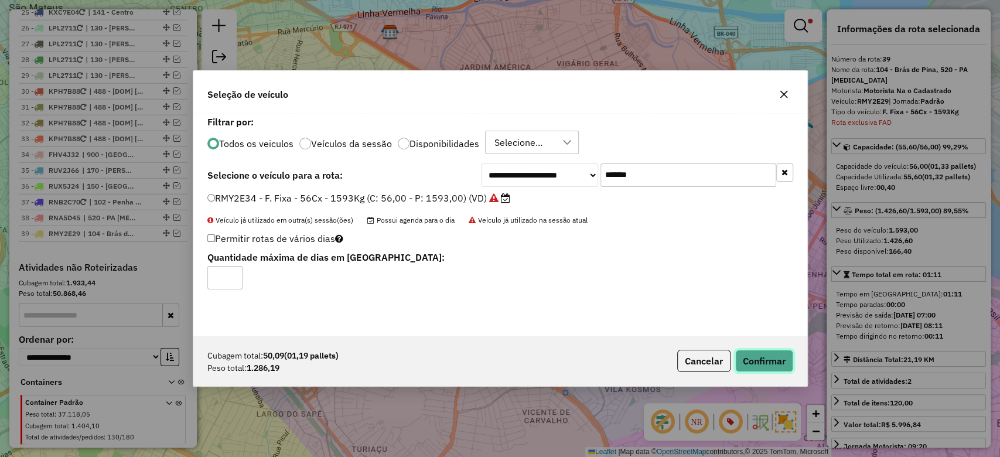
click at [758, 354] on button "Confirmar" at bounding box center [765, 361] width 58 height 22
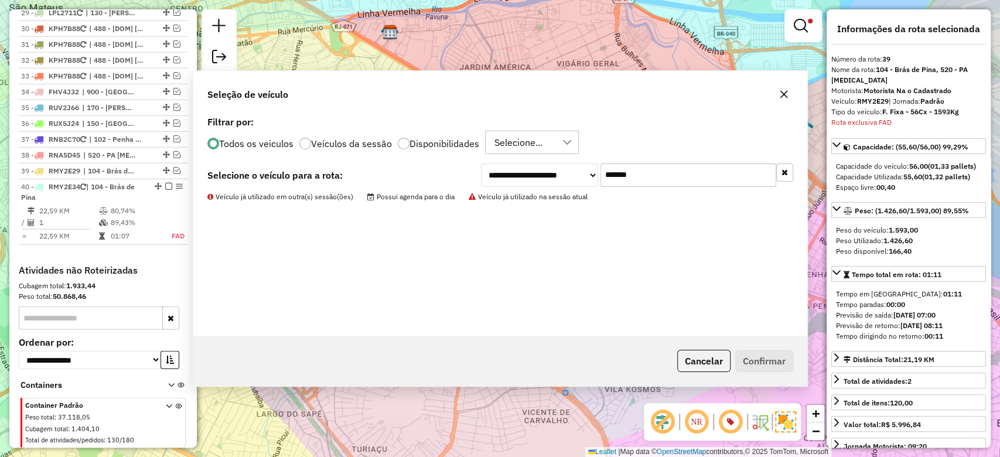
scroll to position [2095, 0]
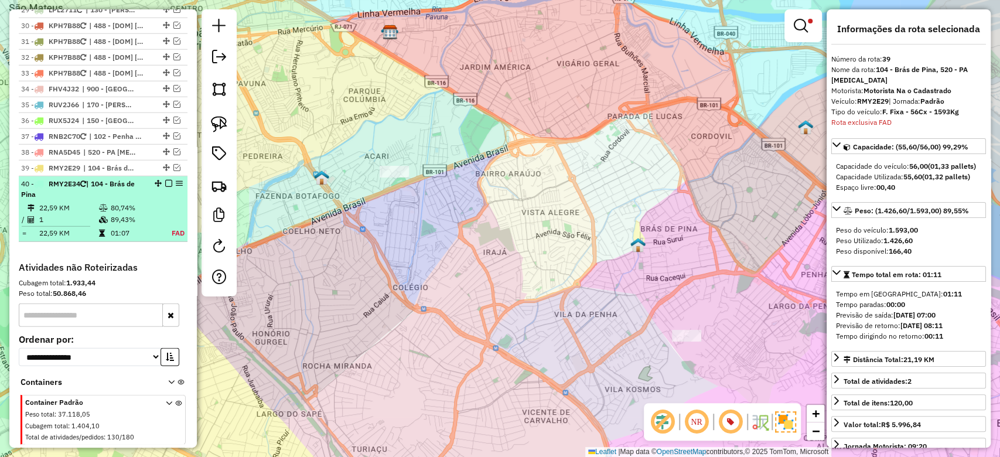
click at [113, 214] on td "89,43%" at bounding box center [134, 220] width 49 height 12
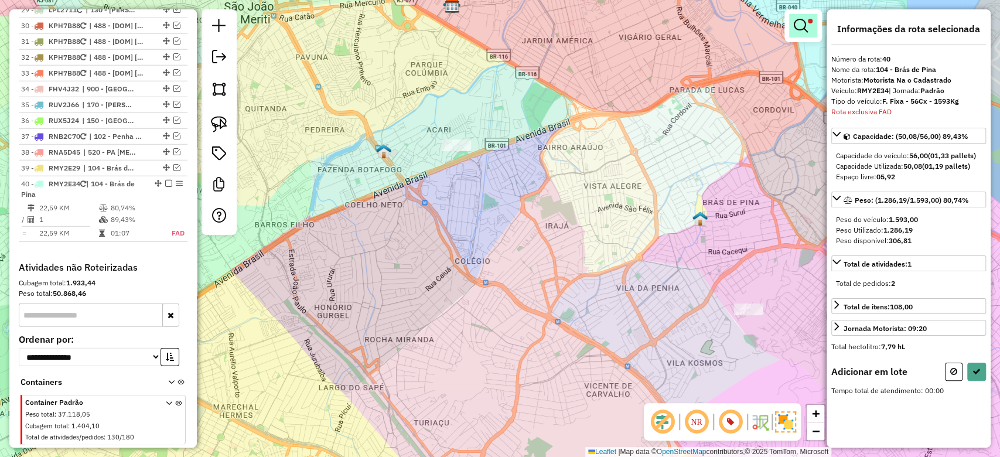
click at [799, 22] on em at bounding box center [801, 26] width 14 height 14
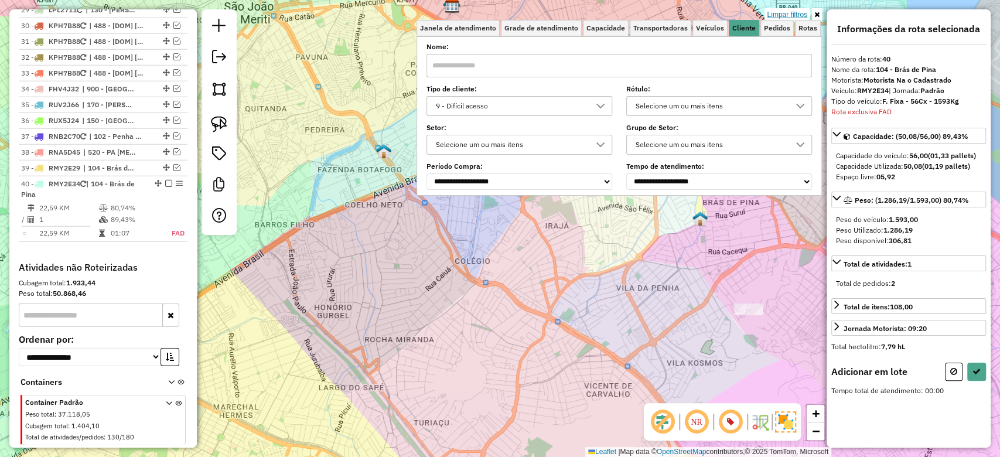
click at [794, 15] on link "Limpar filtros" at bounding box center [787, 14] width 45 height 13
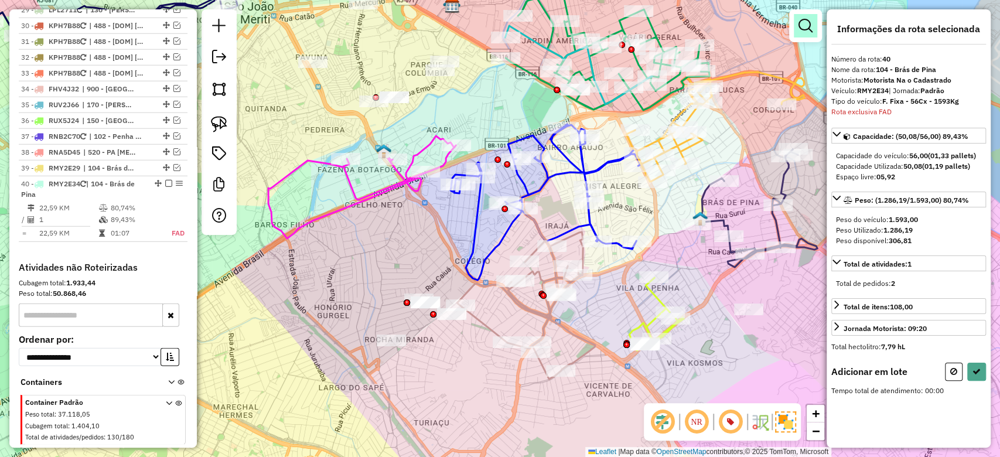
click at [805, 23] on em at bounding box center [806, 26] width 14 height 14
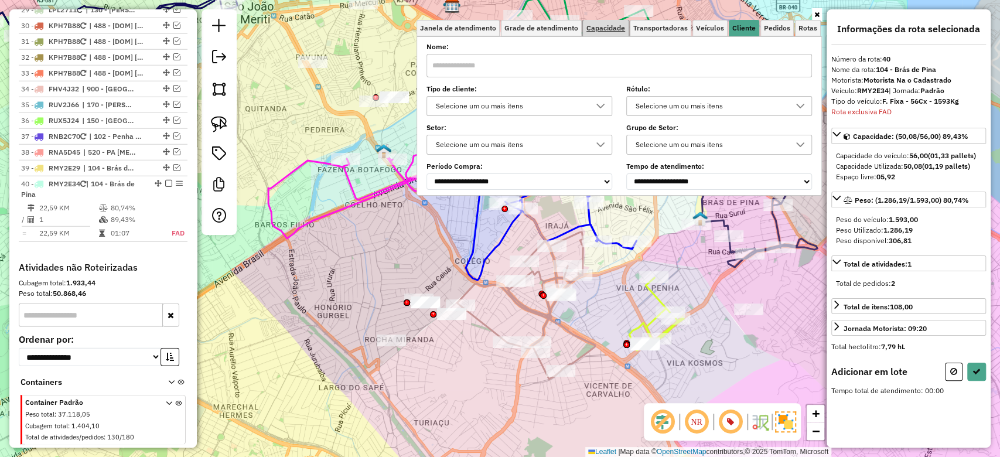
click at [597, 30] on span "Capacidade" at bounding box center [606, 28] width 39 height 7
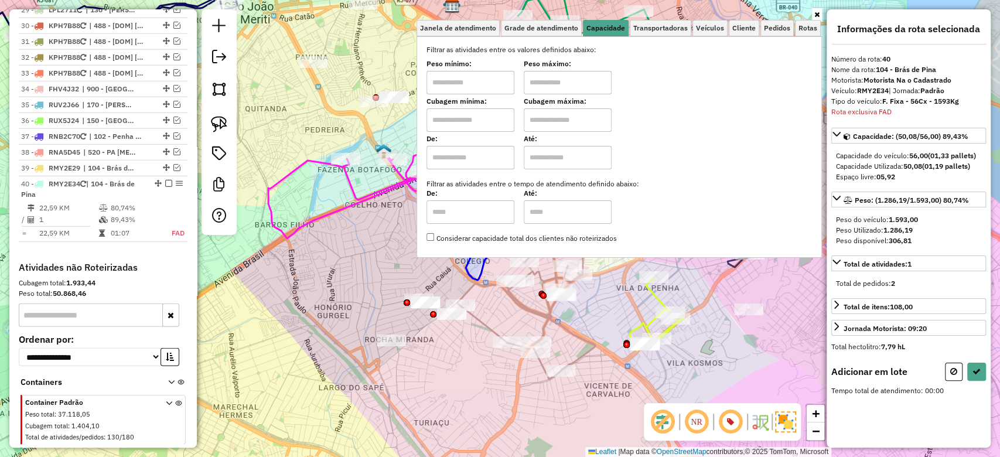
click at [477, 87] on input "text" at bounding box center [471, 82] width 88 height 23
type input "****"
click at [565, 86] on input "text" at bounding box center [568, 82] width 88 height 23
type input "******"
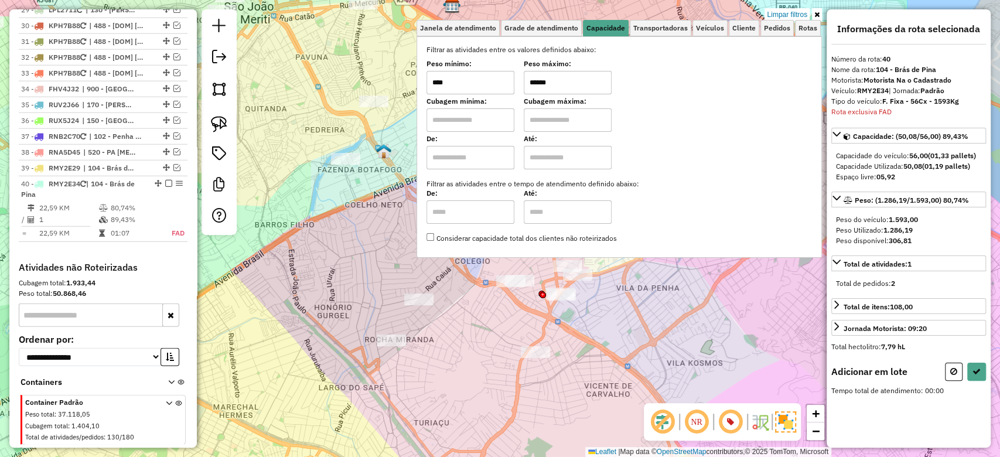
click at [703, 346] on div "Limpar filtros Janela de atendimento Grade de atendimento Capacidade Transporta…" at bounding box center [500, 228] width 1000 height 457
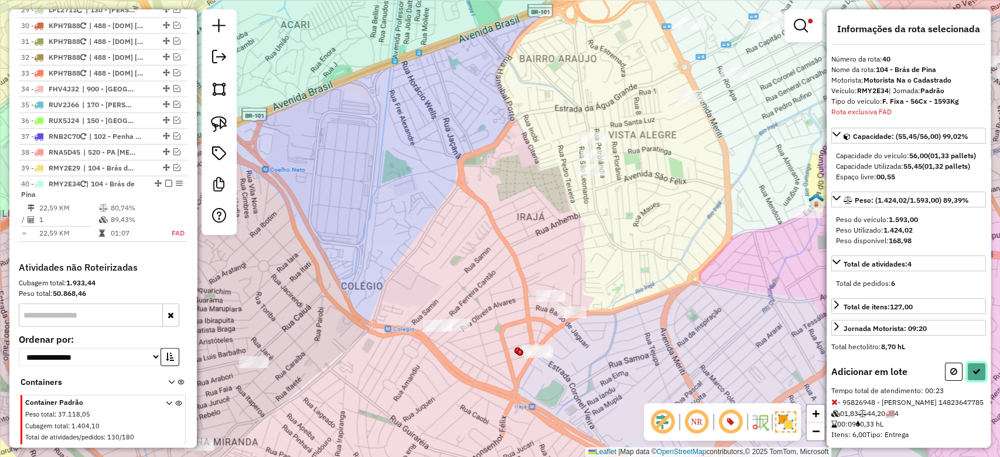
click at [968, 380] on button at bounding box center [977, 372] width 19 height 18
select select "**********"
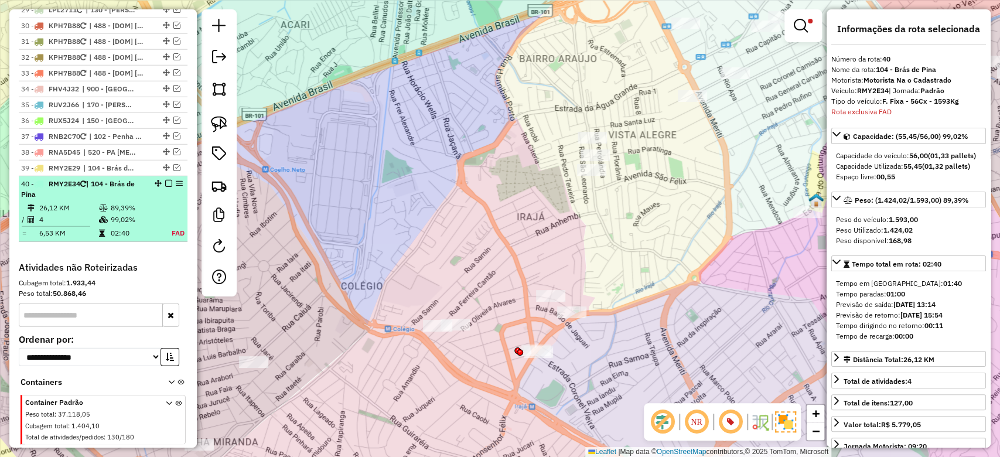
click at [127, 202] on td "89,39%" at bounding box center [134, 208] width 49 height 12
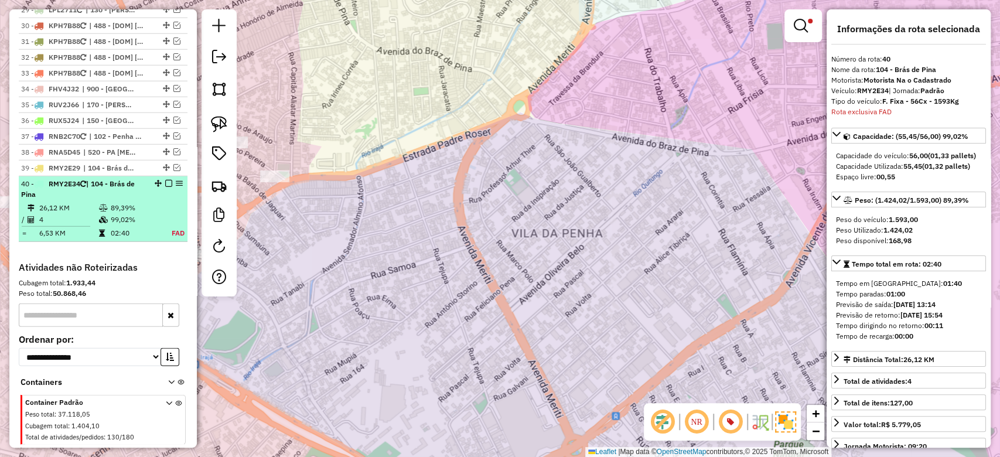
click at [166, 180] on em at bounding box center [168, 183] width 7 height 7
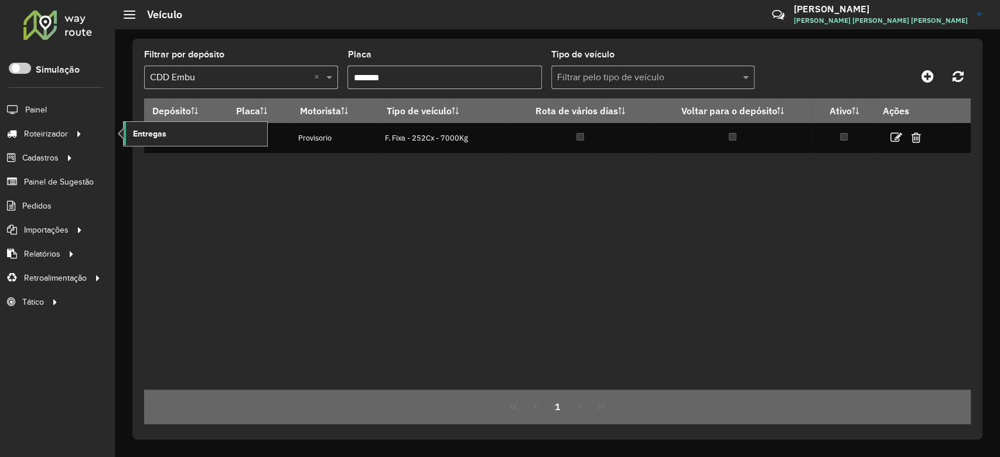
click at [183, 138] on link "Entregas" at bounding box center [196, 133] width 144 height 23
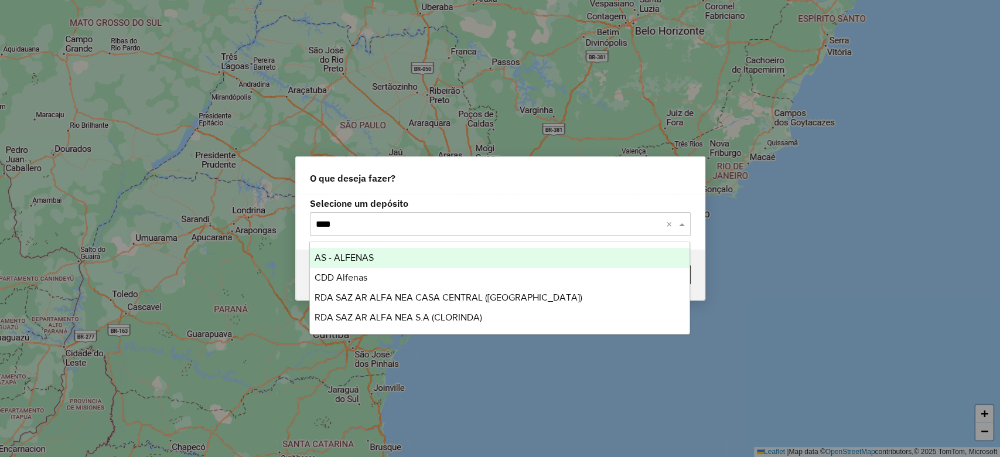
type input "*****"
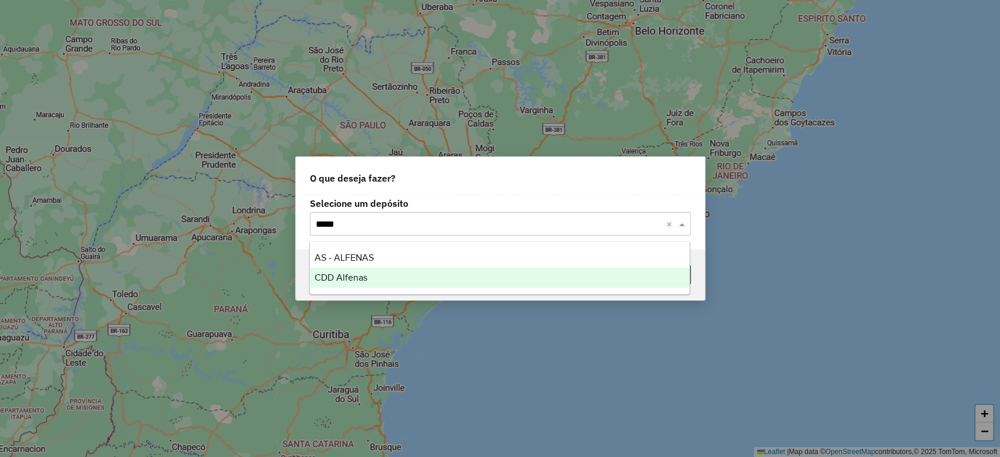
click at [321, 282] on span "CDD Alfenas" at bounding box center [341, 278] width 53 height 10
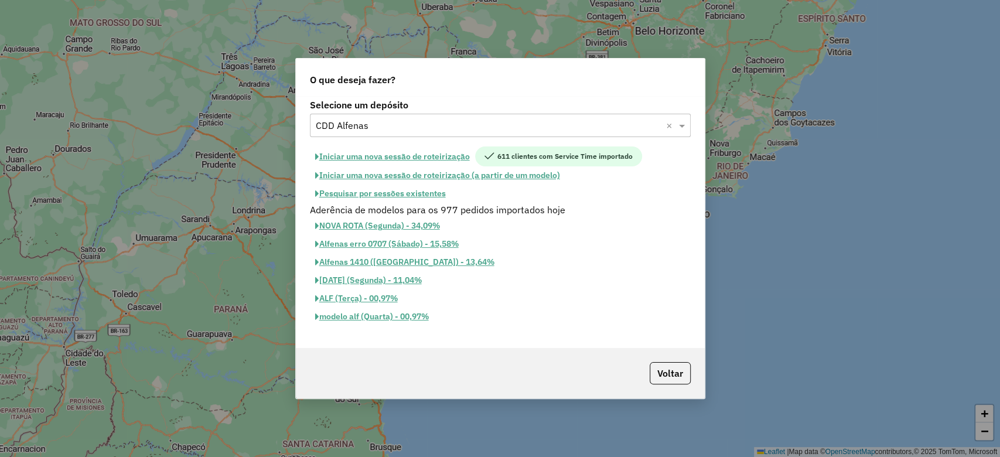
click at [434, 203] on div "Aderência de modelos para os 977 pedidos importados hoje" at bounding box center [500, 210] width 395 height 14
click at [433, 196] on button "Pesquisar por sessões existentes" at bounding box center [380, 194] width 141 height 18
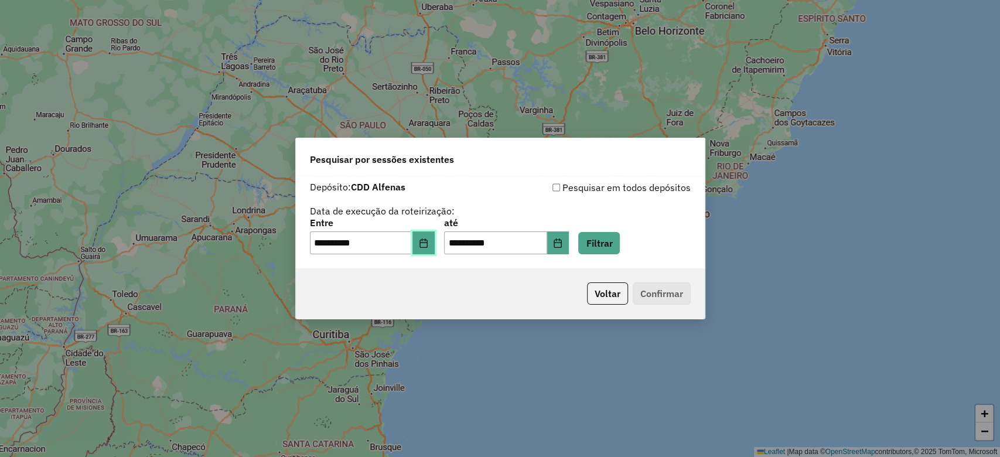
click at [435, 243] on button "Choose Date" at bounding box center [424, 242] width 22 height 23
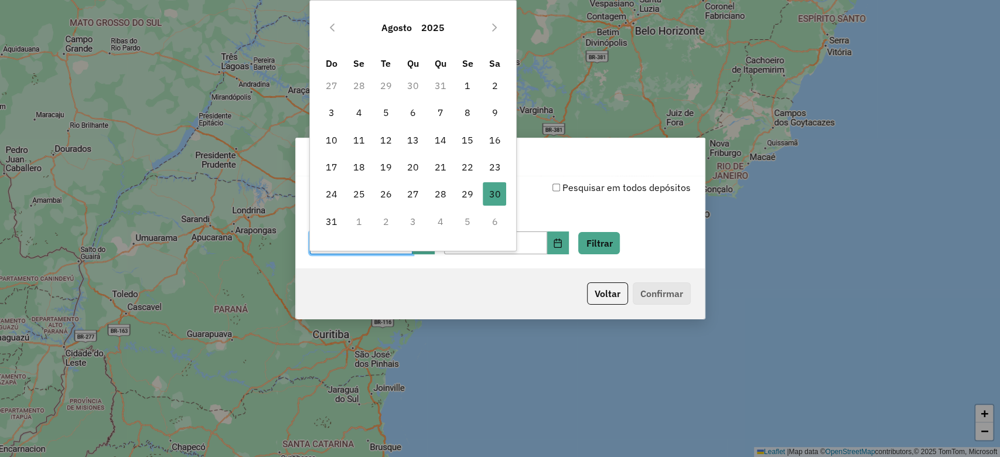
click at [497, 16] on div "Agosto 2025" at bounding box center [413, 28] width 190 height 38
click at [493, 26] on icon "Next Month" at bounding box center [494, 27] width 9 height 9
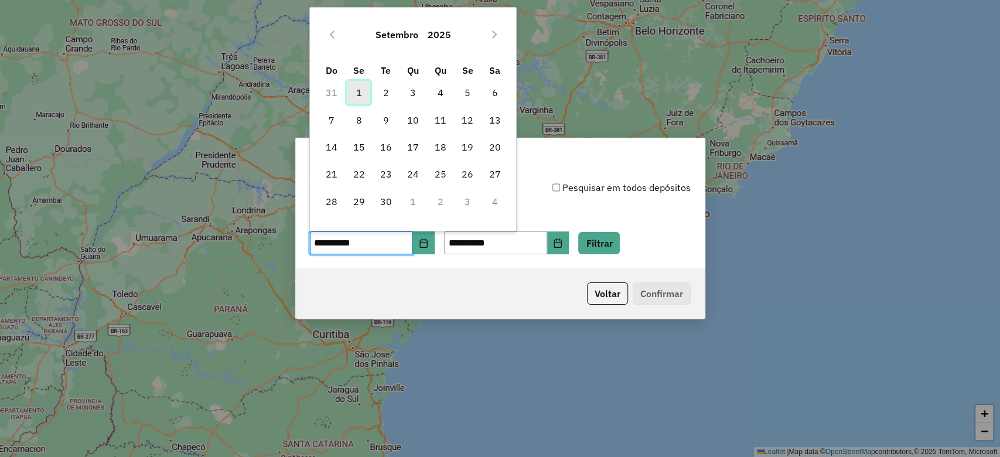
click at [361, 93] on span "1" at bounding box center [358, 92] width 23 height 23
type input "**********"
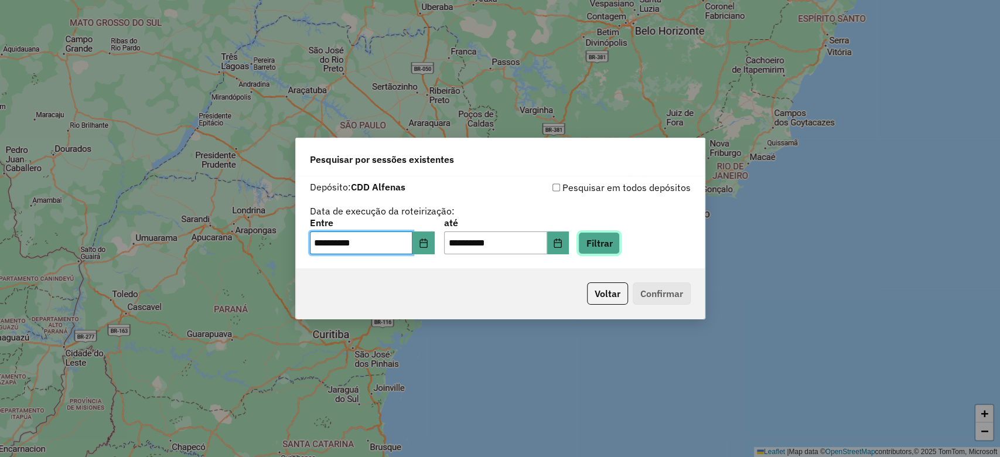
click at [619, 246] on button "Filtrar" at bounding box center [599, 243] width 42 height 22
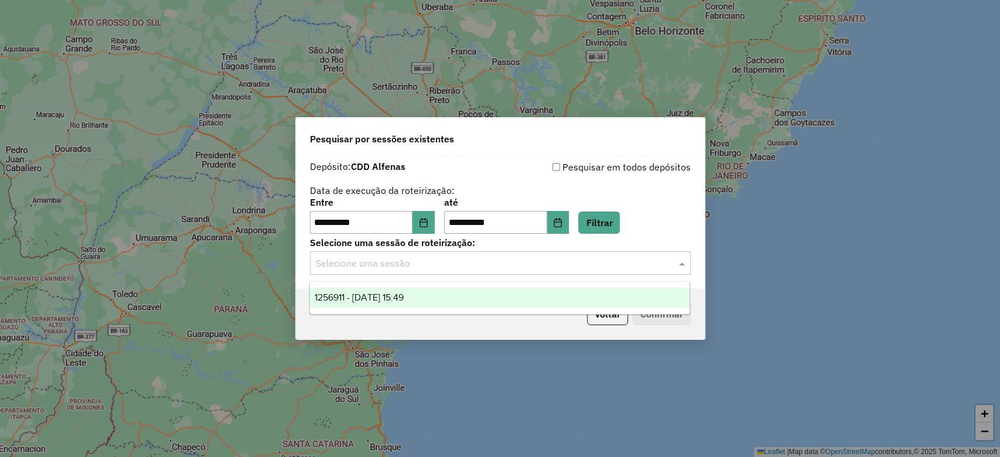
drag, startPoint x: 571, startPoint y: 258, endPoint x: 526, endPoint y: 262, distance: 45.3
click at [569, 257] on input "text" at bounding box center [489, 264] width 346 height 14
click at [356, 287] on ng-dropdown-panel "1256911 - 01/09/2025 15:49" at bounding box center [499, 297] width 381 height 33
click at [365, 298] on span "1256911 - 01/09/2025 15:49" at bounding box center [359, 297] width 89 height 10
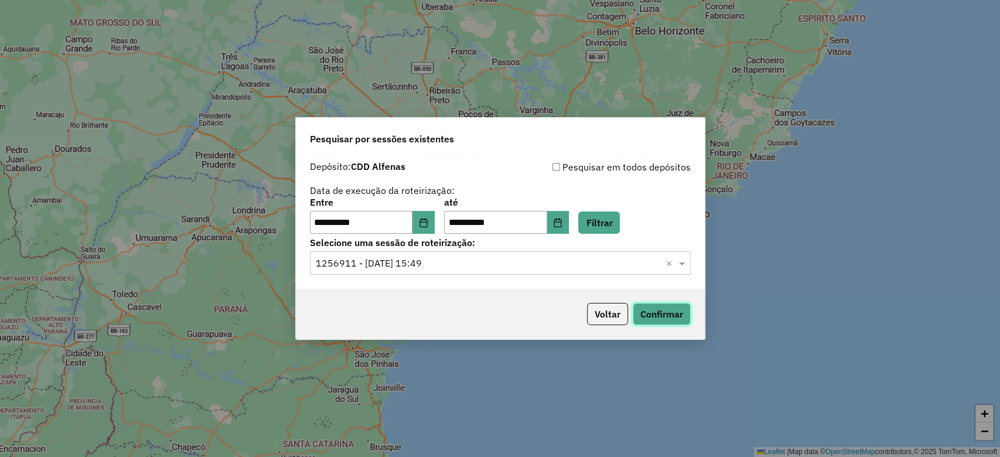
click at [655, 316] on button "Confirmar" at bounding box center [662, 314] width 58 height 22
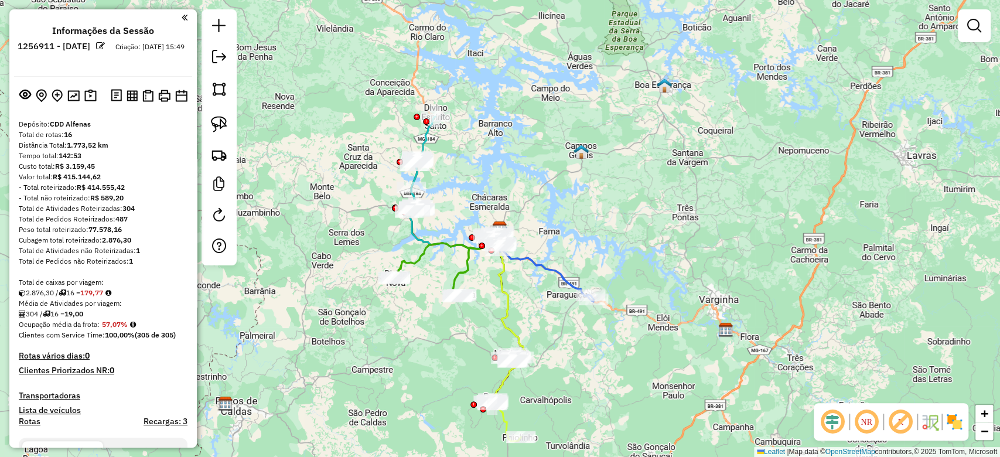
click at [839, 424] on em at bounding box center [833, 422] width 28 height 28
click at [889, 422] on em at bounding box center [901, 422] width 28 height 28
click at [956, 421] on img at bounding box center [954, 422] width 19 height 19
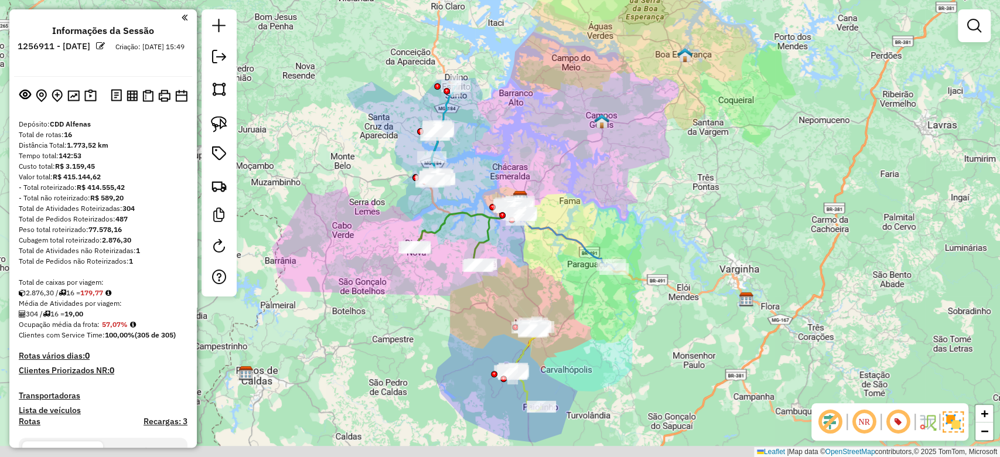
drag, startPoint x: 627, startPoint y: 363, endPoint x: 676, endPoint y: 303, distance: 78.3
click at [676, 303] on div "Janela de atendimento Grade de atendimento Capacidade Transportadoras Veículos …" at bounding box center [500, 228] width 1000 height 457
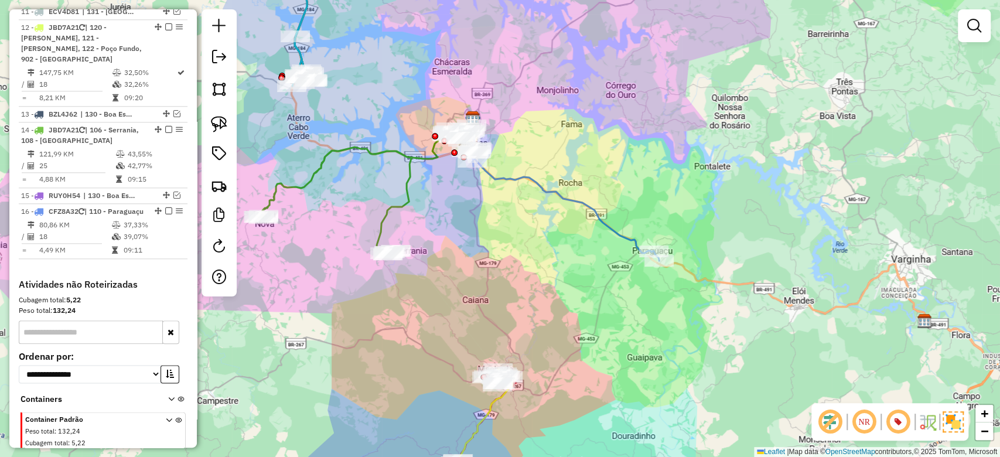
scroll to position [863, 0]
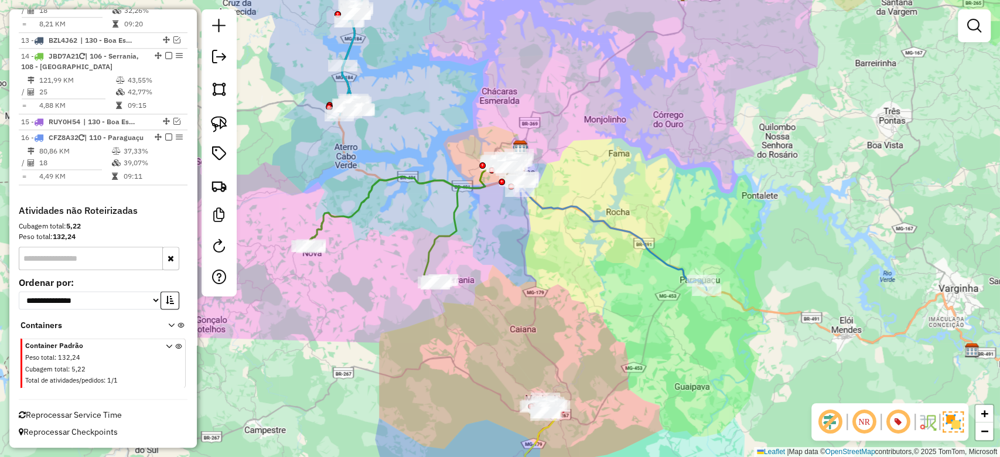
drag, startPoint x: 514, startPoint y: 258, endPoint x: 368, endPoint y: 284, distance: 148.2
click at [559, 285] on div "Janela de atendimento Grade de atendimento Capacidade Transportadoras Veículos …" at bounding box center [500, 228] width 1000 height 457
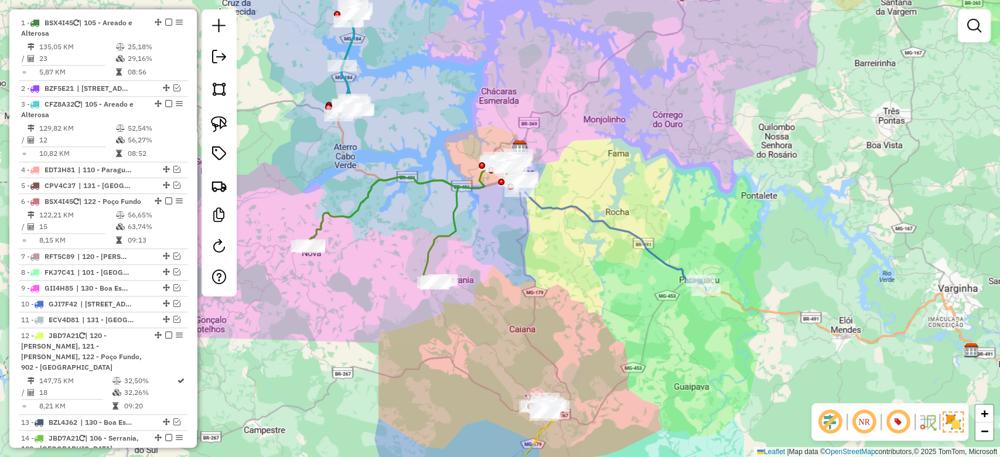
scroll to position [394, 0]
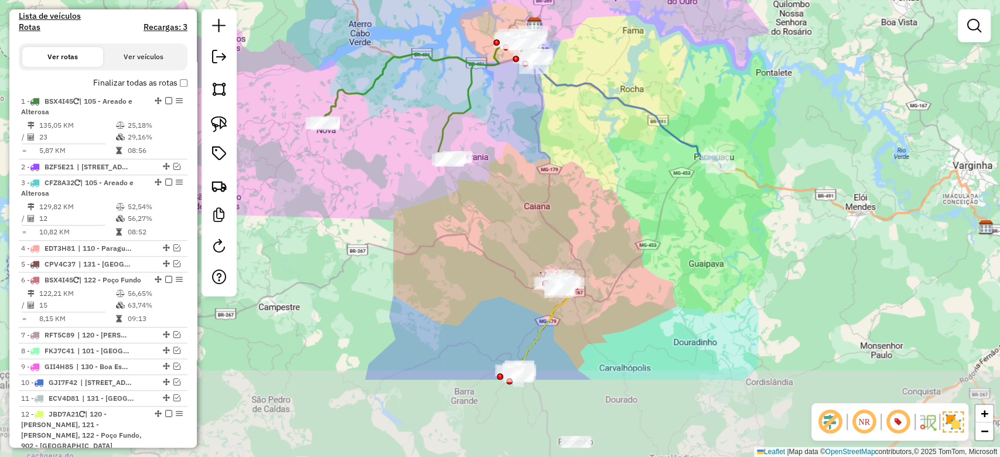
drag, startPoint x: 576, startPoint y: 291, endPoint x: 588, endPoint y: 176, distance: 116.1
click at [588, 176] on div "Janela de atendimento Grade de atendimento Capacidade Transportadoras Veículos …" at bounding box center [500, 228] width 1000 height 457
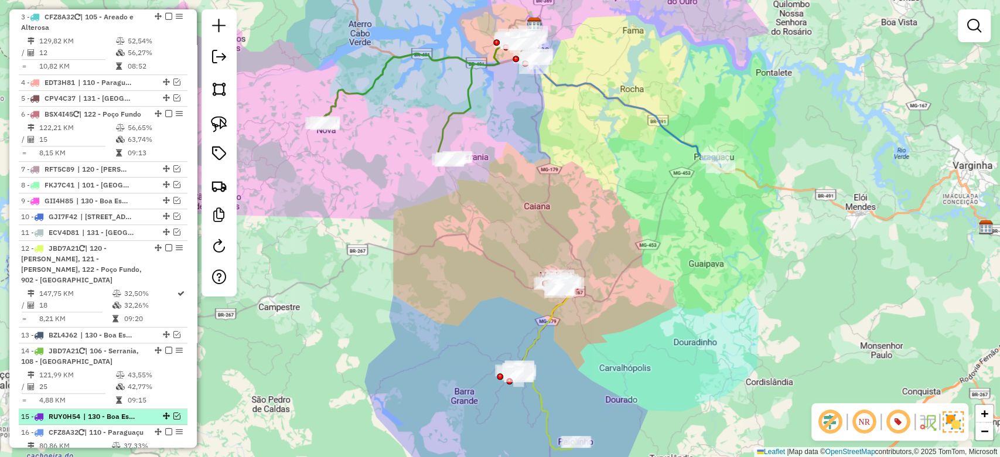
scroll to position [707, 0]
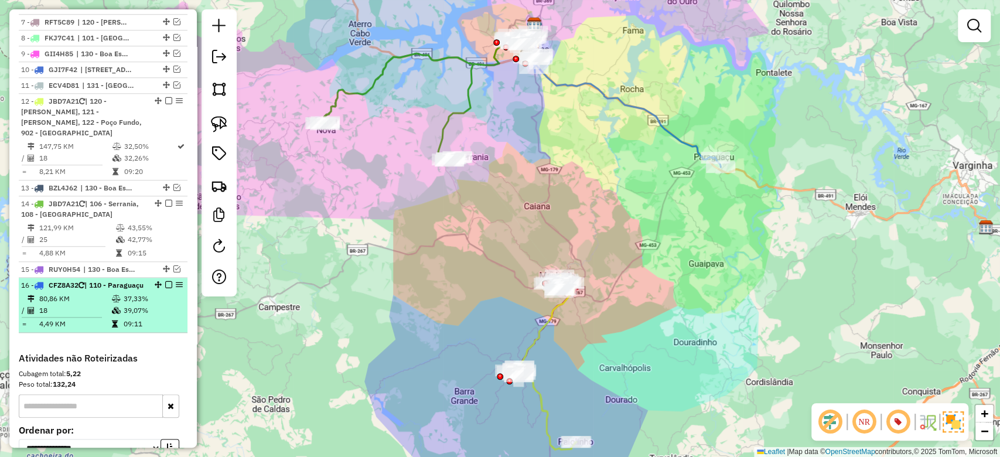
click at [114, 314] on icon at bounding box center [116, 310] width 9 height 7
select select "**********"
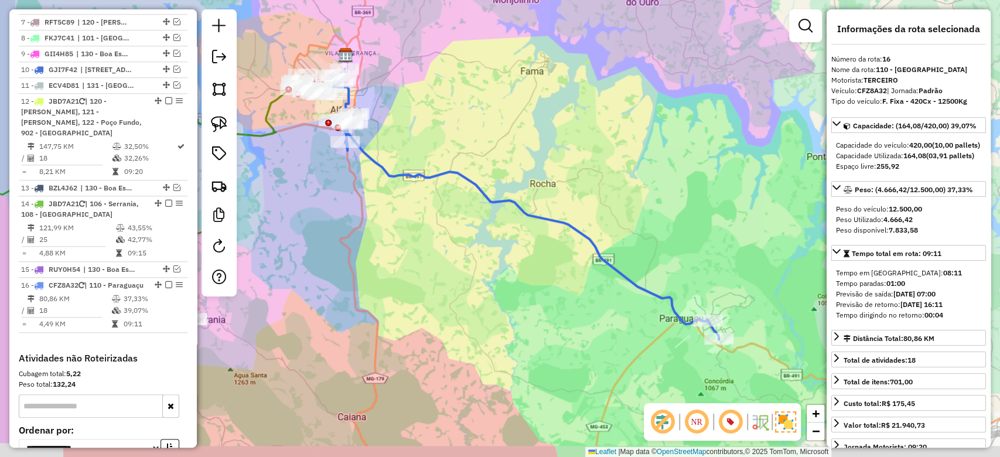
drag, startPoint x: 448, startPoint y: 308, endPoint x: 563, endPoint y: 216, distance: 147.2
click at [563, 216] on div "Janela de atendimento Grade de atendimento Capacidade Transportadoras Veículos …" at bounding box center [500, 228] width 1000 height 457
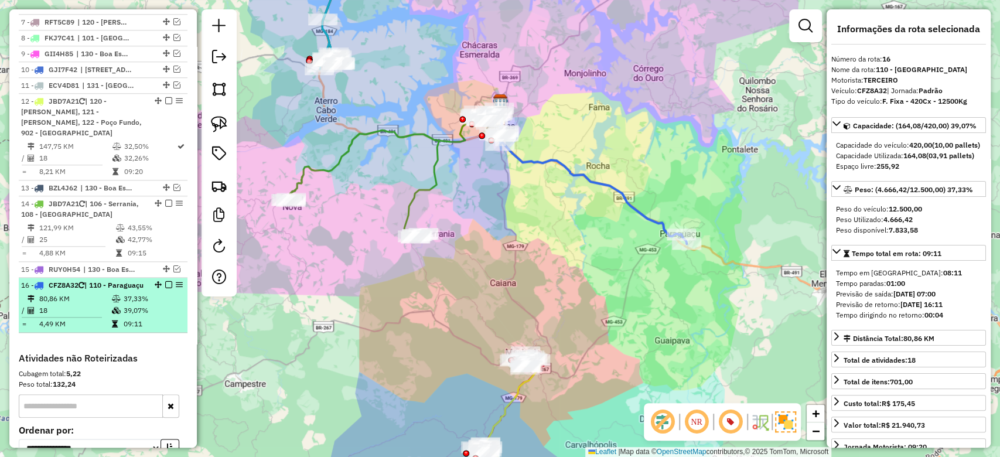
click at [113, 314] on icon at bounding box center [116, 310] width 9 height 7
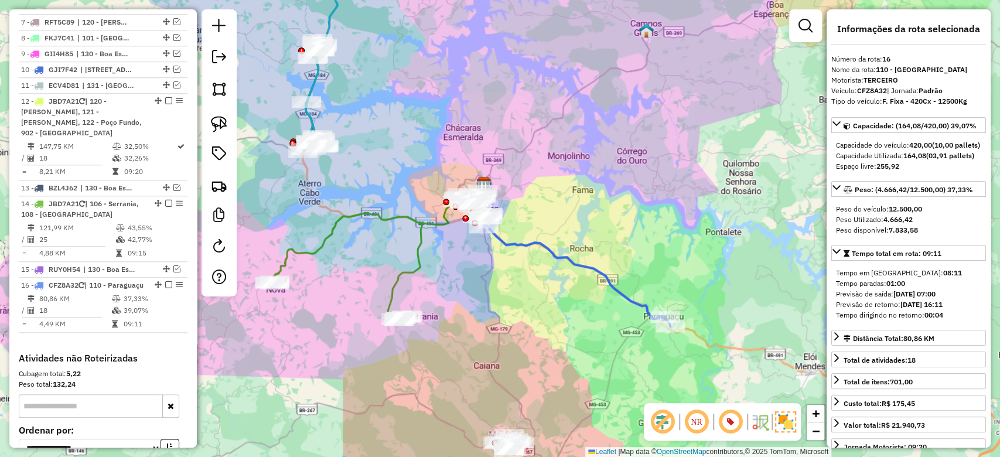
drag, startPoint x: 562, startPoint y: 280, endPoint x: 586, endPoint y: 301, distance: 32.0
click at [586, 301] on div "Janela de atendimento Grade de atendimento Capacidade Transportadoras Veículos …" at bounding box center [500, 228] width 1000 height 457
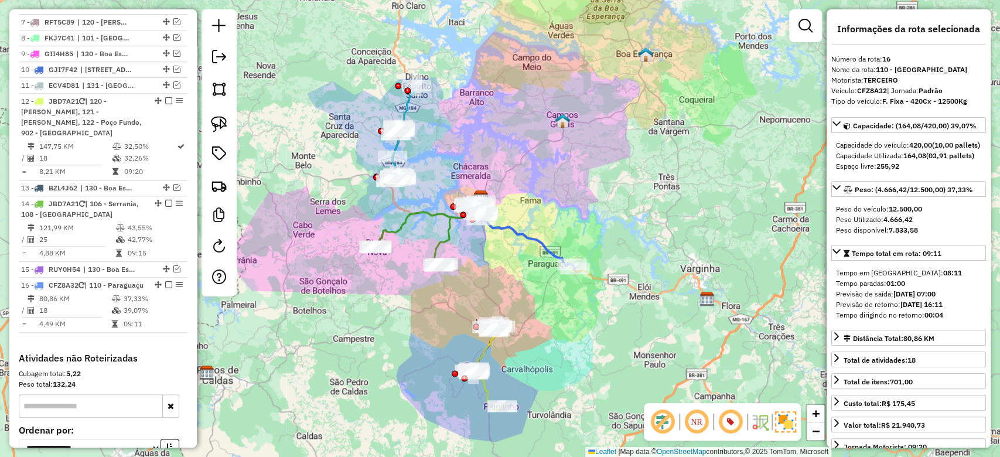
drag, startPoint x: 532, startPoint y: 294, endPoint x: 477, endPoint y: 251, distance: 68.9
click at [478, 251] on div "Janela de atendimento Grade de atendimento Capacidade Transportadoras Veículos …" at bounding box center [500, 228] width 1000 height 457
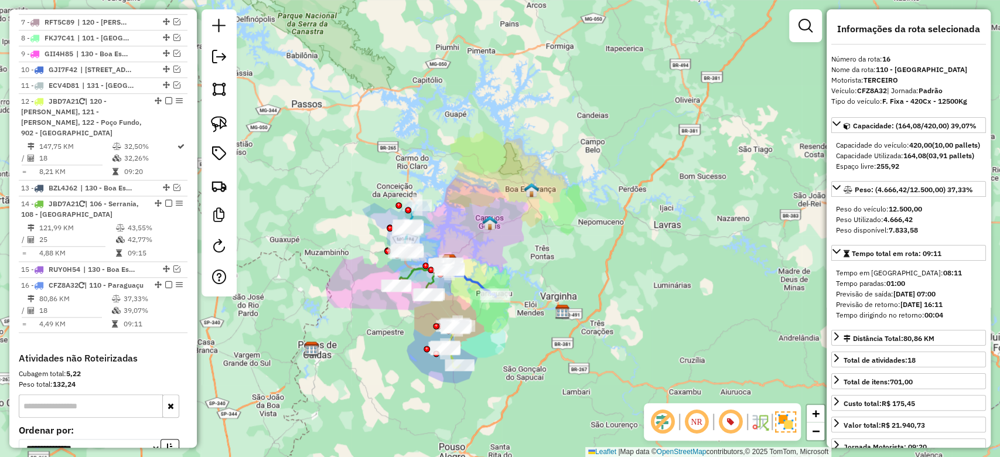
drag, startPoint x: 454, startPoint y: 234, endPoint x: 498, endPoint y: 222, distance: 45.2
click at [498, 222] on img at bounding box center [489, 222] width 15 height 15
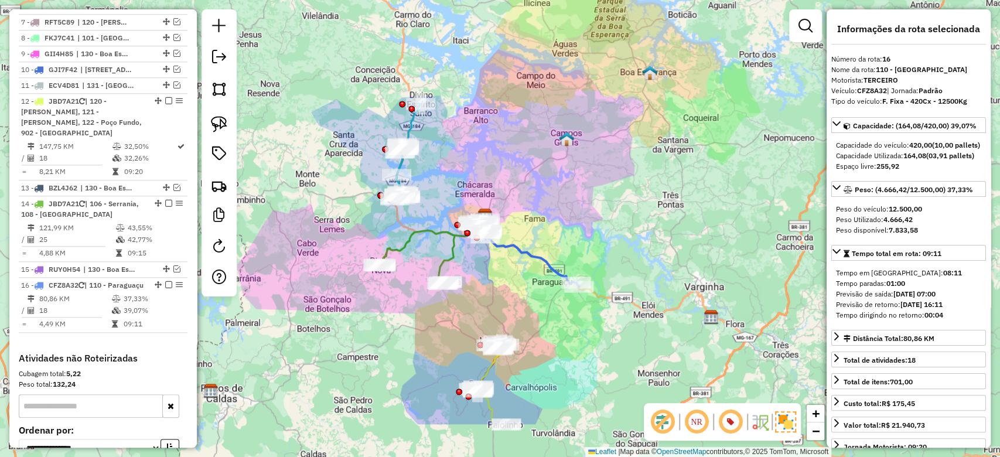
drag, startPoint x: 426, startPoint y: 240, endPoint x: 492, endPoint y: 162, distance: 102.4
click at [492, 162] on div "Janela de atendimento Grade de atendimento Capacidade Transportadoras Veículos …" at bounding box center [500, 228] width 1000 height 457
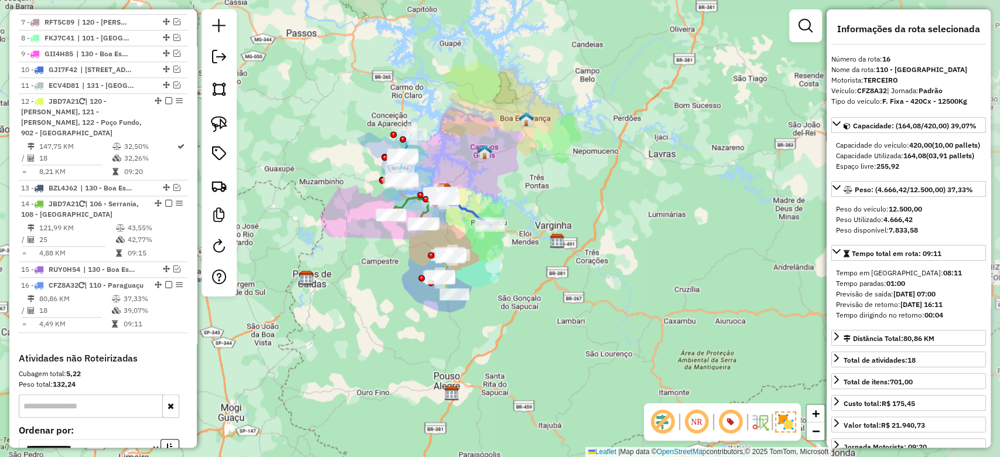
drag, startPoint x: 574, startPoint y: 175, endPoint x: 503, endPoint y: 170, distance: 70.5
click at [503, 170] on div "Janela de atendimento Grade de atendimento Capacidade Transportadoras Veículos …" at bounding box center [500, 228] width 1000 height 457
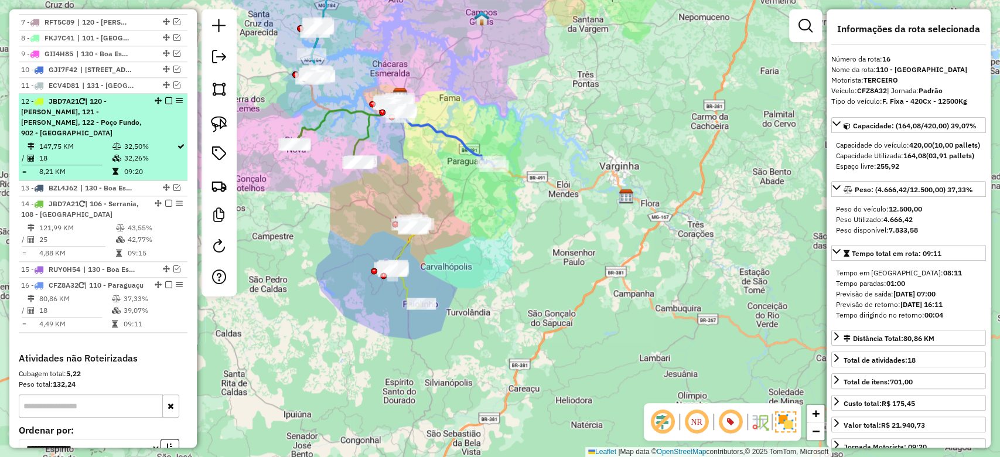
scroll to position [863, 0]
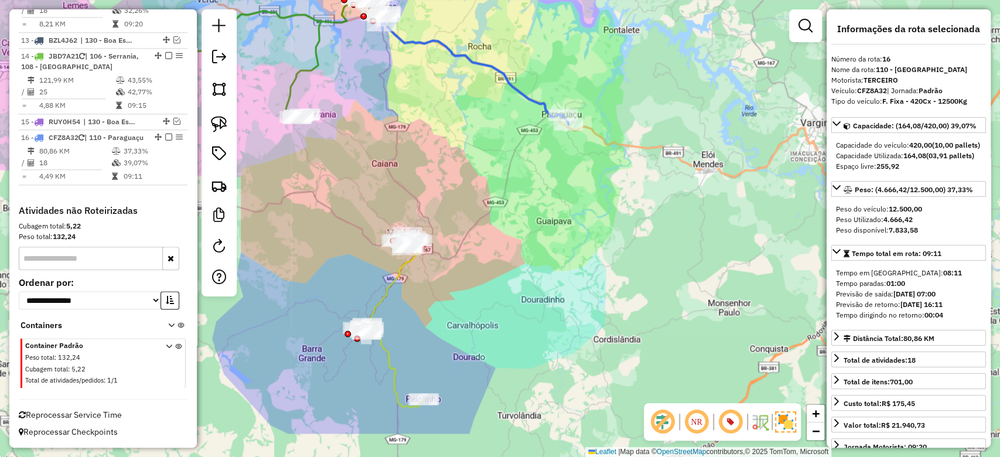
drag, startPoint x: 403, startPoint y: 377, endPoint x: 513, endPoint y: 152, distance: 250.6
click at [528, 148] on div "Janela de atendimento Grade de atendimento Capacidade Transportadoras Veículos …" at bounding box center [500, 228] width 1000 height 457
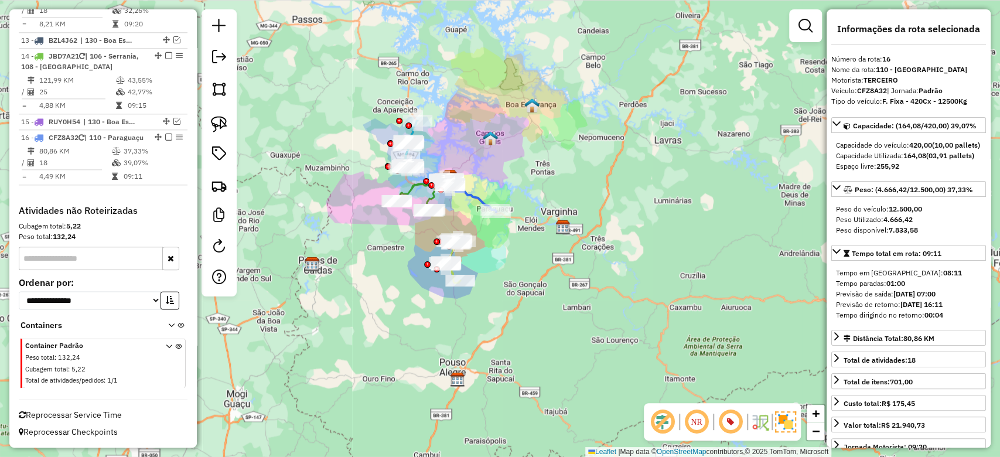
drag, startPoint x: 528, startPoint y: 161, endPoint x: 265, endPoint y: 230, distance: 271.5
click at [481, 243] on div "Janela de atendimento Grade de atendimento Capacidade Transportadoras Veículos …" at bounding box center [500, 228] width 1000 height 457
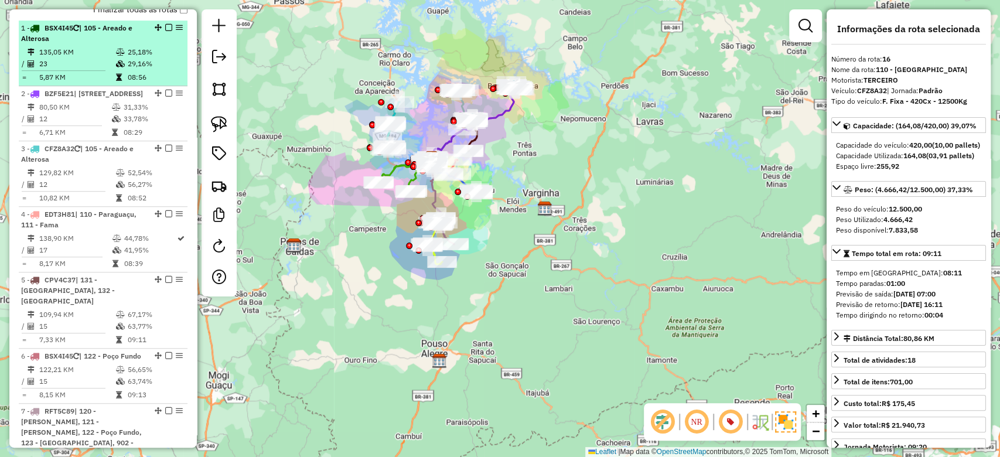
scroll to position [473, 0]
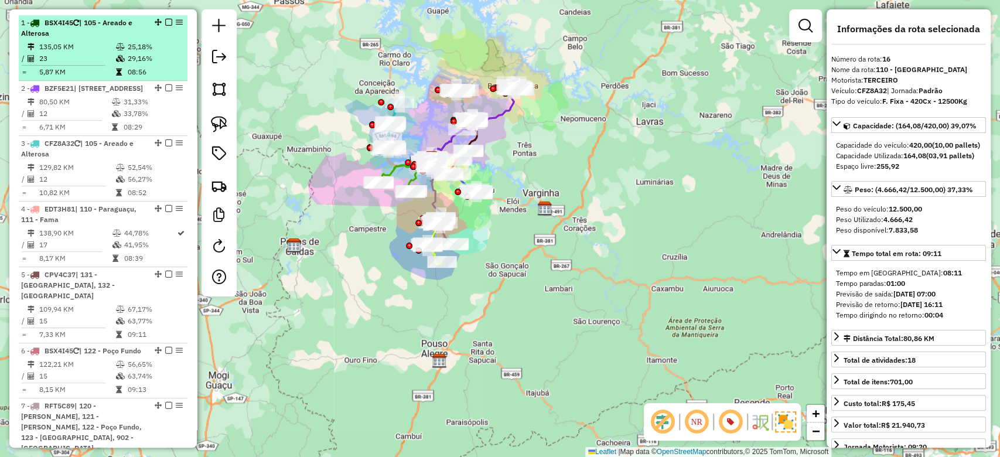
click at [148, 62] on td "29,16%" at bounding box center [155, 59] width 56 height 12
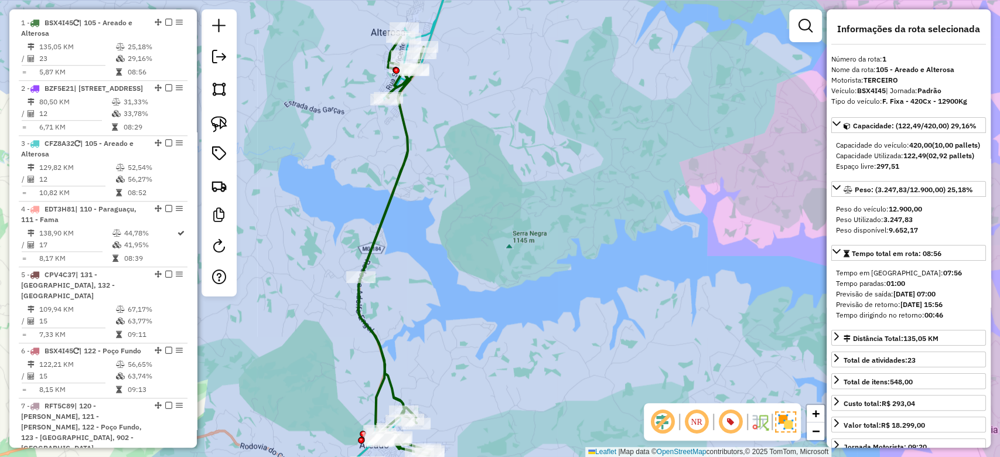
drag, startPoint x: 625, startPoint y: 124, endPoint x: 519, endPoint y: 118, distance: 105.7
click at [519, 118] on div "Janela de atendimento Grade de atendimento Capacidade Transportadoras Veículos …" at bounding box center [500, 228] width 1000 height 457
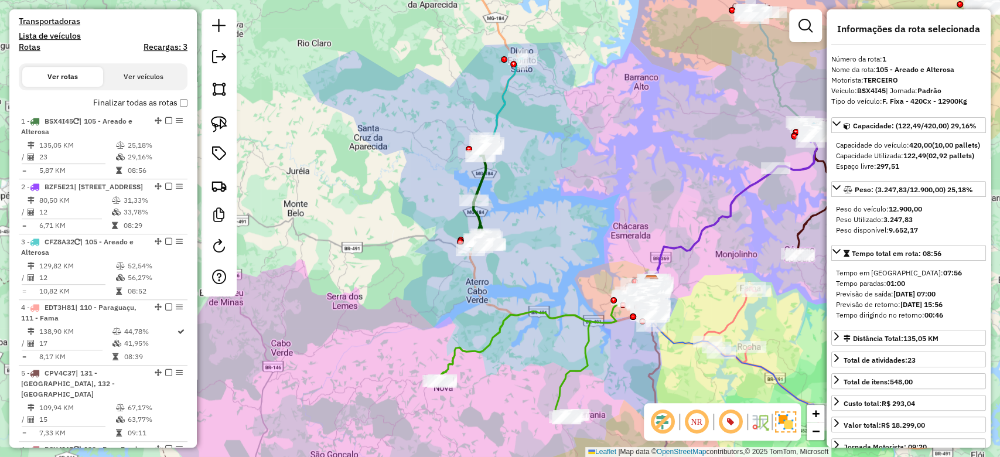
scroll to position [316, 0]
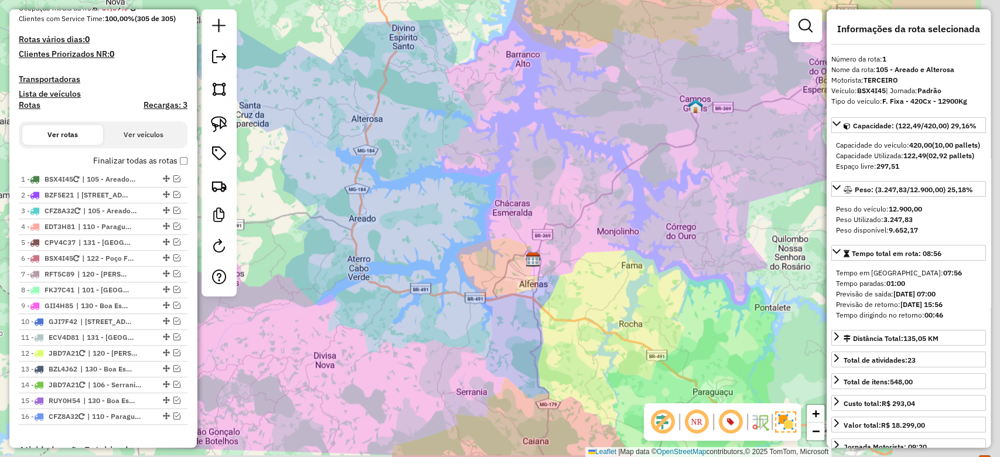
drag, startPoint x: 536, startPoint y: 180, endPoint x: 418, endPoint y: 157, distance: 120.6
click at [418, 157] on div "Janela de atendimento Grade de atendimento Capacidade Transportadoras Veículos …" at bounding box center [500, 228] width 1000 height 457
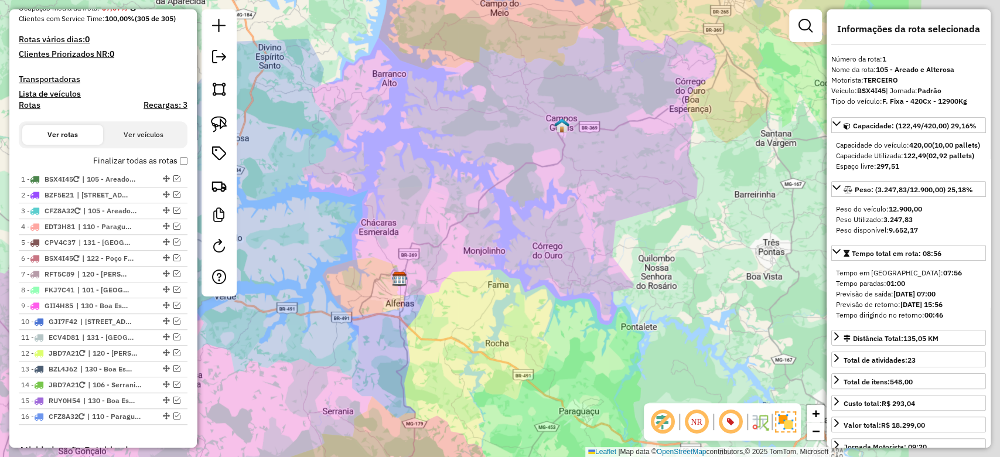
click at [454, 195] on div "Janela de atendimento Grade de atendimento Capacidade Transportadoras Veículos …" at bounding box center [500, 228] width 1000 height 457
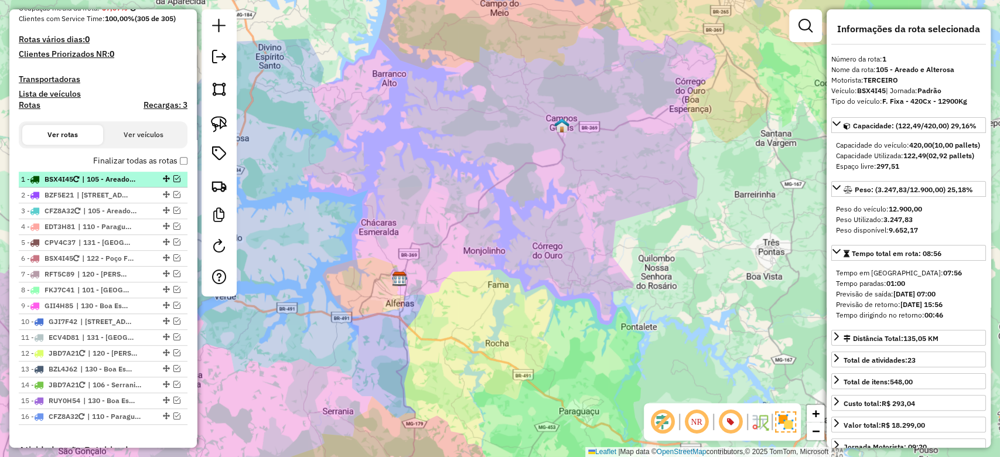
click at [173, 176] on em at bounding box center [176, 178] width 7 height 7
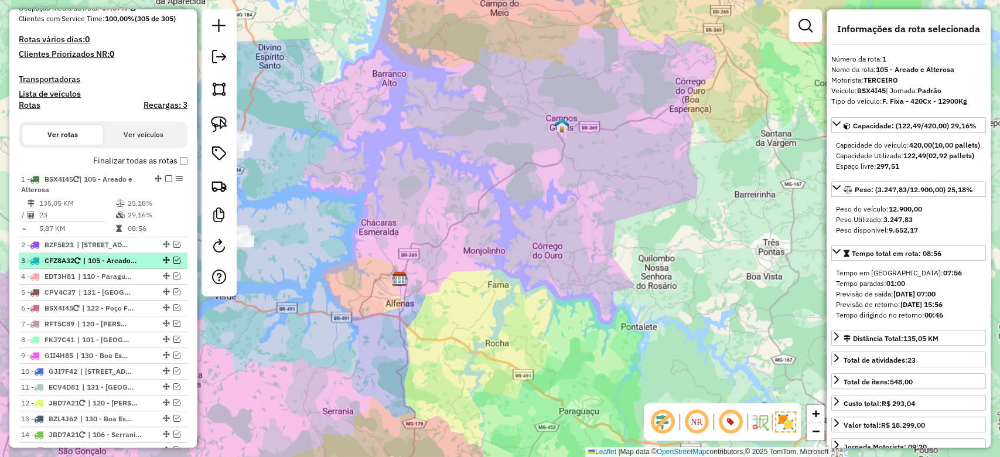
click at [169, 257] on div at bounding box center [165, 260] width 35 height 7
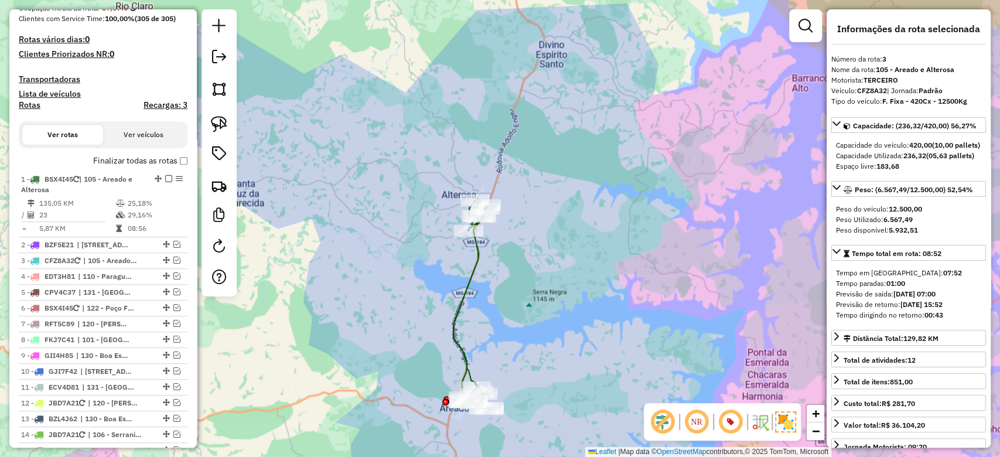
drag, startPoint x: 595, startPoint y: 258, endPoint x: 485, endPoint y: 159, distance: 148.2
click at [485, 161] on div "Janela de atendimento Grade de atendimento Capacidade Transportadoras Veículos …" at bounding box center [500, 228] width 1000 height 457
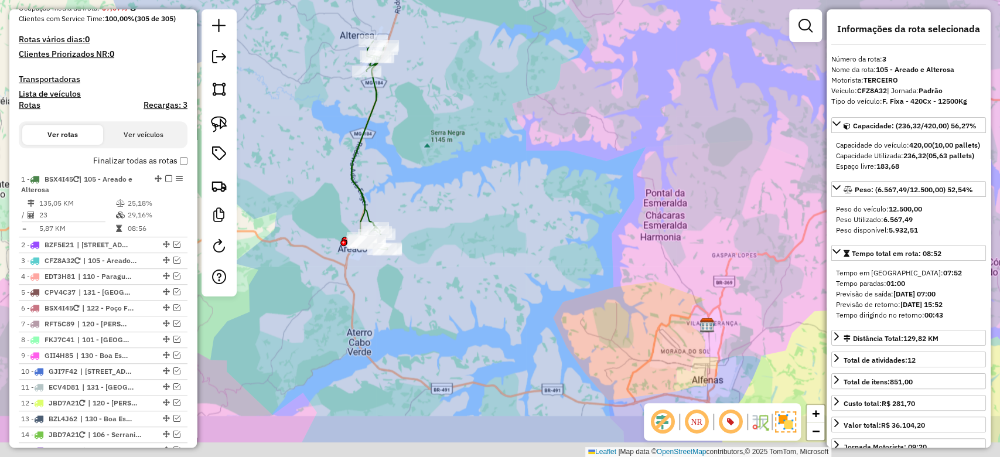
drag, startPoint x: 451, startPoint y: 199, endPoint x: 459, endPoint y: 138, distance: 60.9
click at [459, 138] on div "Janela de atendimento Grade de atendimento Capacidade Transportadoras Veículos …" at bounding box center [500, 228] width 1000 height 457
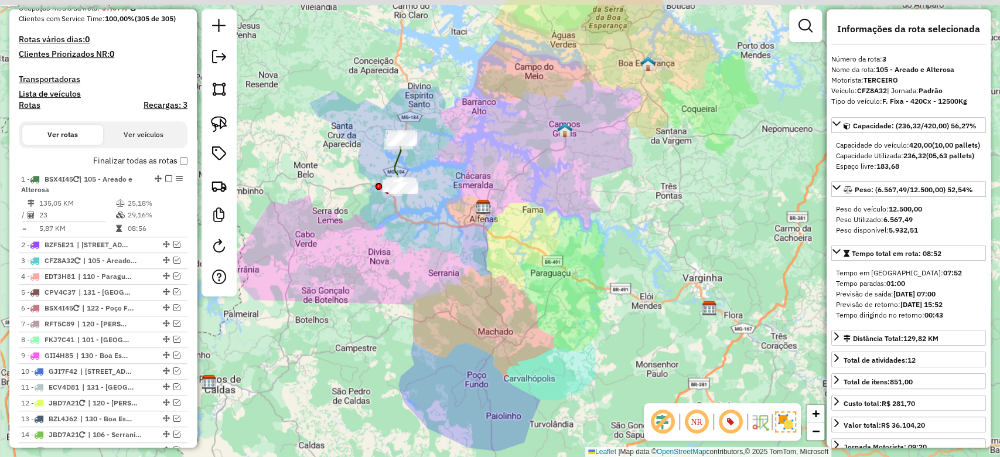
drag, startPoint x: 527, startPoint y: 152, endPoint x: 506, endPoint y: 178, distance: 33.3
click at [503, 178] on div "Janela de atendimento Grade de atendimento Capacidade Transportadoras Veículos …" at bounding box center [500, 228] width 1000 height 457
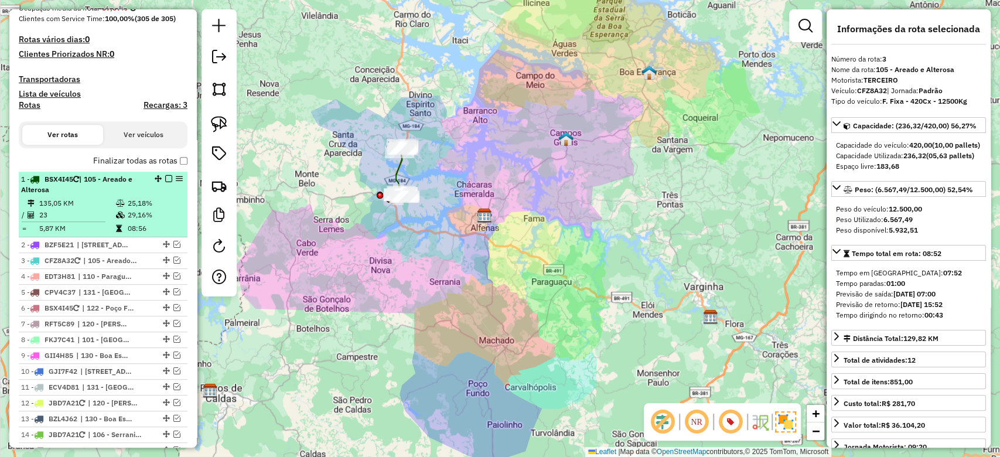
click at [164, 174] on div "1 - BSX4I45 | 105 - Areado e Alterosa" at bounding box center [103, 184] width 164 height 21
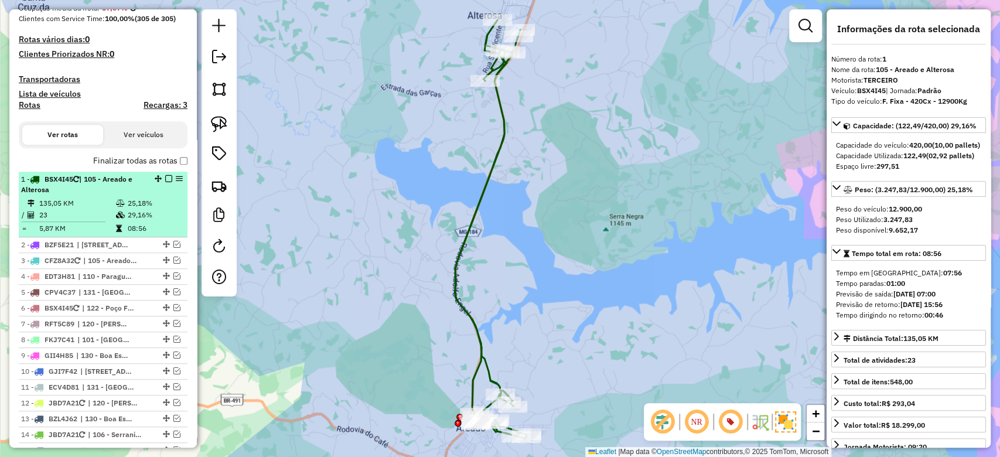
click at [166, 177] on em at bounding box center [168, 178] width 7 height 7
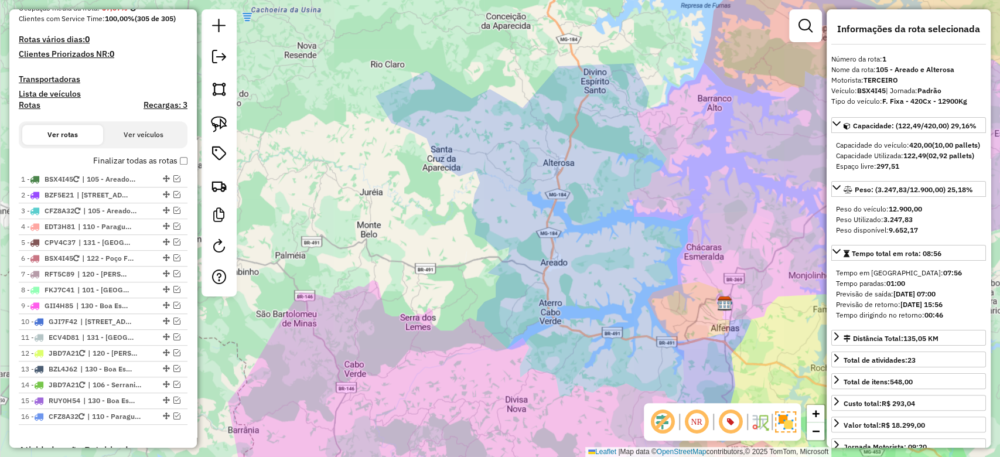
drag, startPoint x: 638, startPoint y: 197, endPoint x: 609, endPoint y: 199, distance: 28.8
click at [609, 199] on div "Janela de atendimento Grade de atendimento Capacidade Transportadoras Veículos …" at bounding box center [500, 228] width 1000 height 457
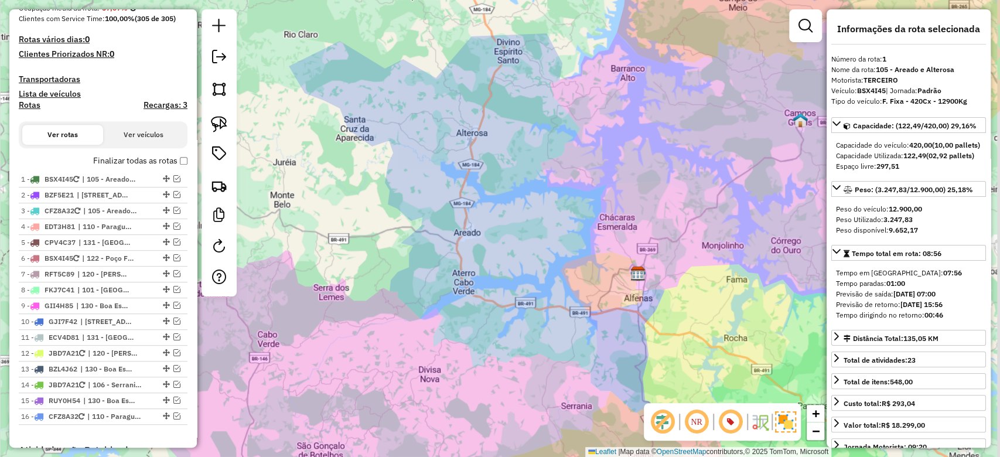
drag, startPoint x: 542, startPoint y: 213, endPoint x: 497, endPoint y: 159, distance: 69.9
click at [497, 159] on div "Janela de atendimento Grade de atendimento Capacidade Transportadoras Veículos …" at bounding box center [500, 228] width 1000 height 457
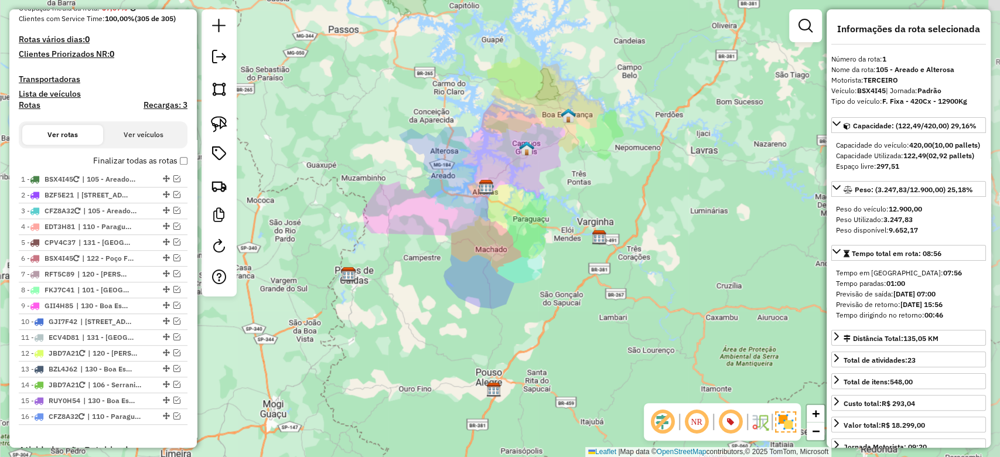
drag, startPoint x: 593, startPoint y: 212, endPoint x: 560, endPoint y: 219, distance: 34.0
click at [560, 219] on div "Janela de atendimento Grade de atendimento Capacidade Transportadoras Veículos …" at bounding box center [500, 228] width 1000 height 457
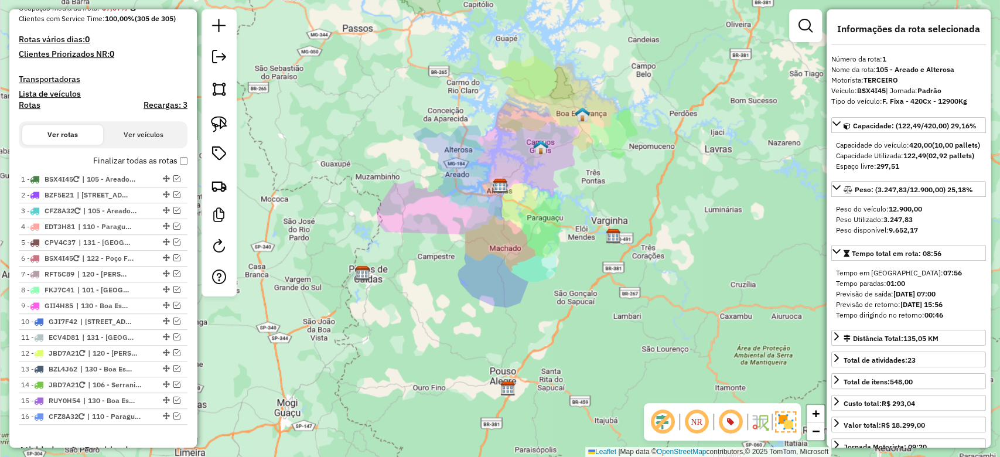
drag, startPoint x: 342, startPoint y: 304, endPoint x: 341, endPoint y: 291, distance: 13.6
click at [341, 291] on div "Janela de atendimento Grade de atendimento Capacidade Transportadoras Veículos …" at bounding box center [500, 228] width 1000 height 457
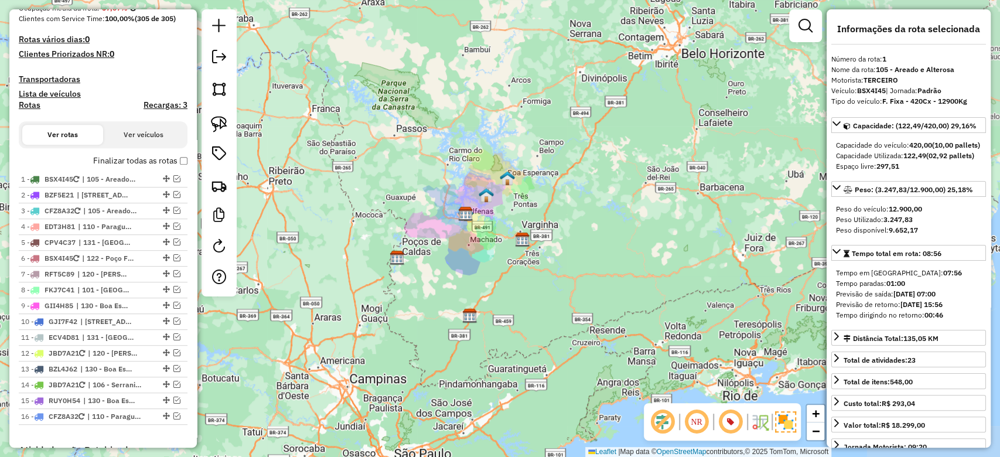
click at [536, 210] on div "Janela de atendimento Grade de atendimento Capacidade Transportadoras Veículos …" at bounding box center [500, 228] width 1000 height 457
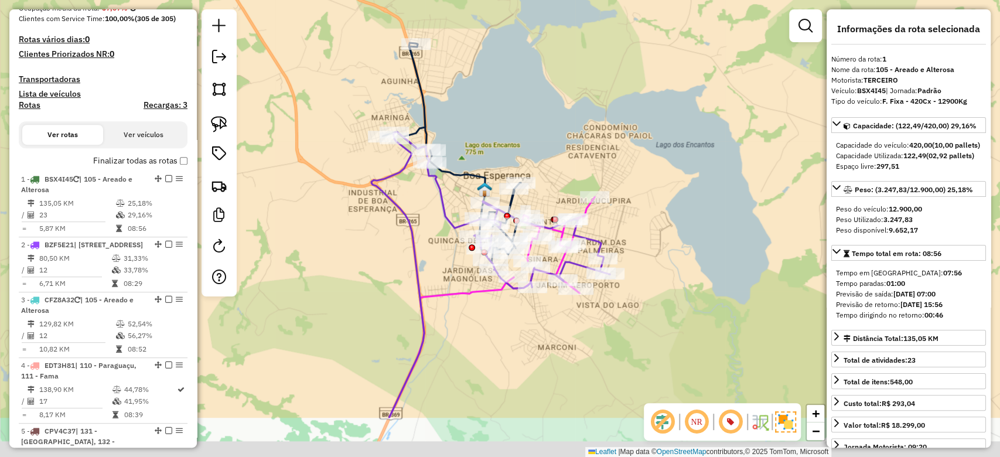
drag, startPoint x: 674, startPoint y: 246, endPoint x: 708, endPoint y: 161, distance: 91.5
click at [708, 161] on div "Janela de atendimento Grade de atendimento Capacidade Transportadoras Veículos …" at bounding box center [500, 228] width 1000 height 457
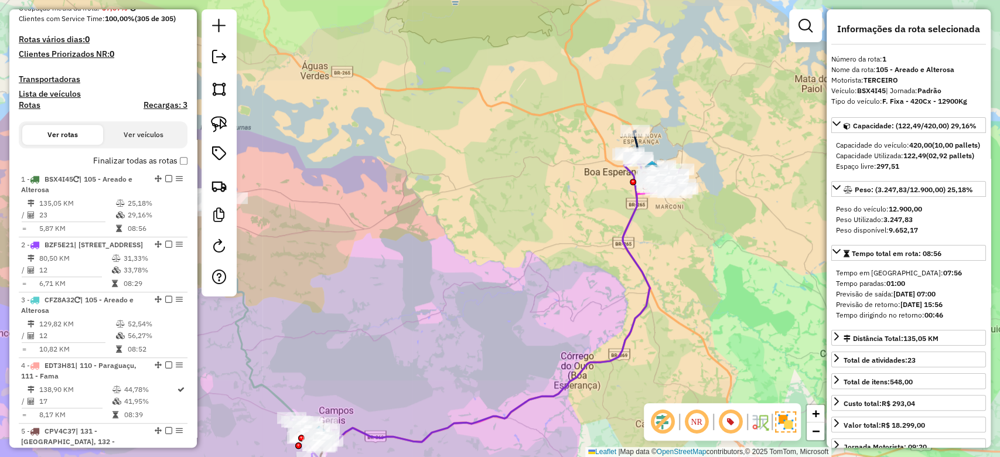
click at [716, 285] on div "Janela de atendimento Grade de atendimento Capacidade Transportadoras Veículos …" at bounding box center [500, 228] width 1000 height 457
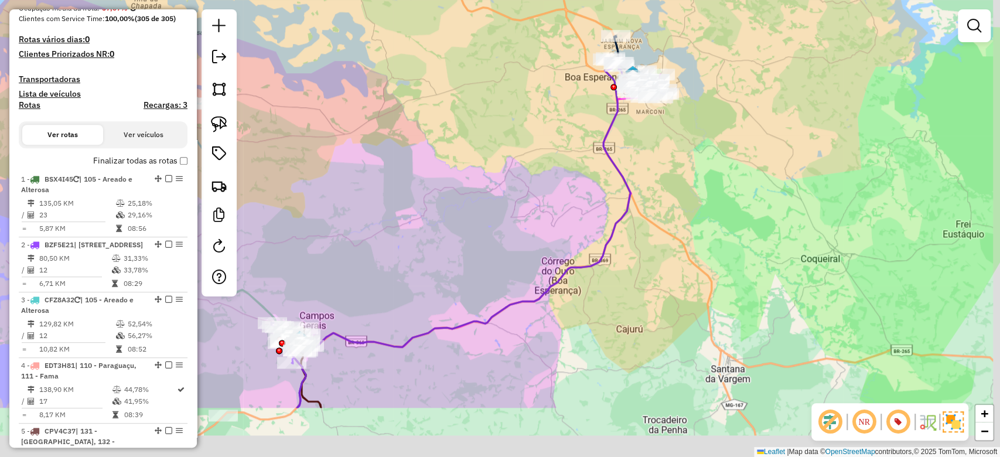
drag, startPoint x: 699, startPoint y: 228, endPoint x: 689, endPoint y: 207, distance: 23.3
click at [689, 207] on div "Janela de atendimento Grade de atendimento Capacidade Transportadoras Veículos …" at bounding box center [500, 228] width 1000 height 457
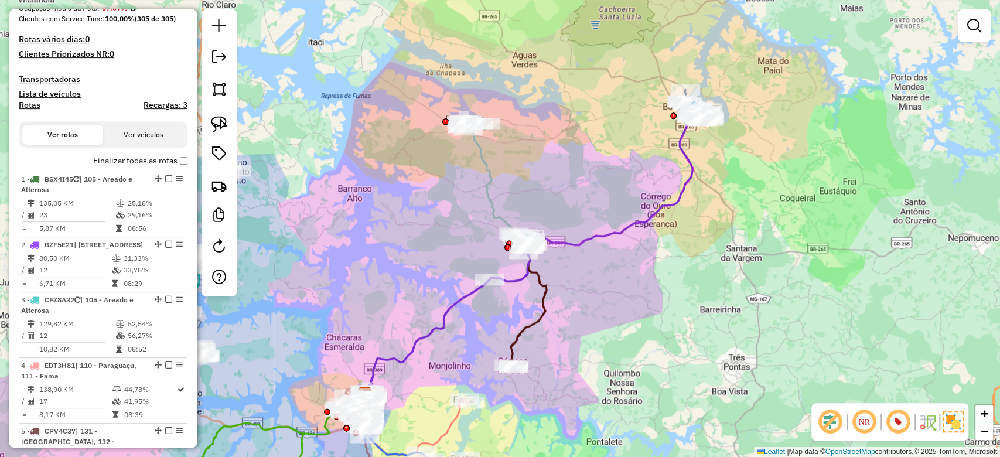
drag, startPoint x: 700, startPoint y: 188, endPoint x: 690, endPoint y: 251, distance: 63.5
click at [690, 251] on div "Janela de atendimento Grade de atendimento Capacidade Transportadoras Veículos …" at bounding box center [500, 228] width 1000 height 457
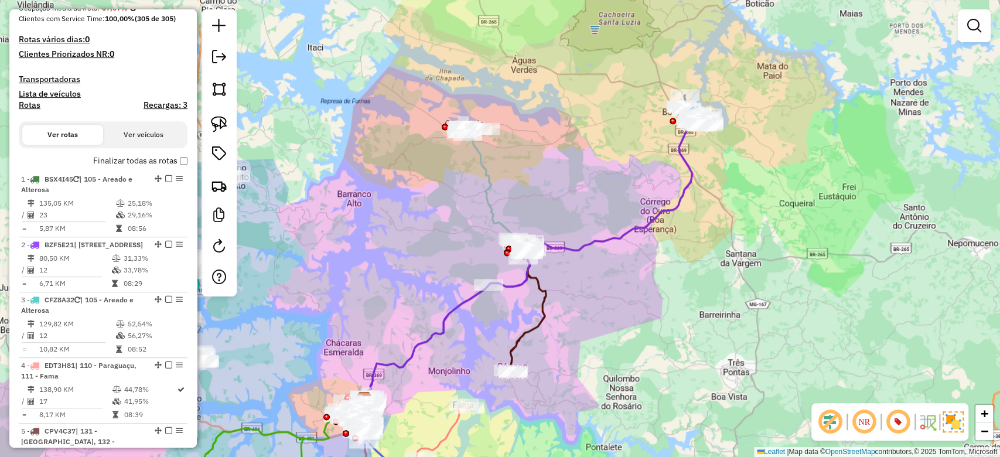
drag, startPoint x: 729, startPoint y: 307, endPoint x: 714, endPoint y: 352, distance: 47.6
click at [728, 383] on div "Janela de atendimento Grade de atendimento Capacidade Transportadoras Veículos …" at bounding box center [500, 228] width 1000 height 457
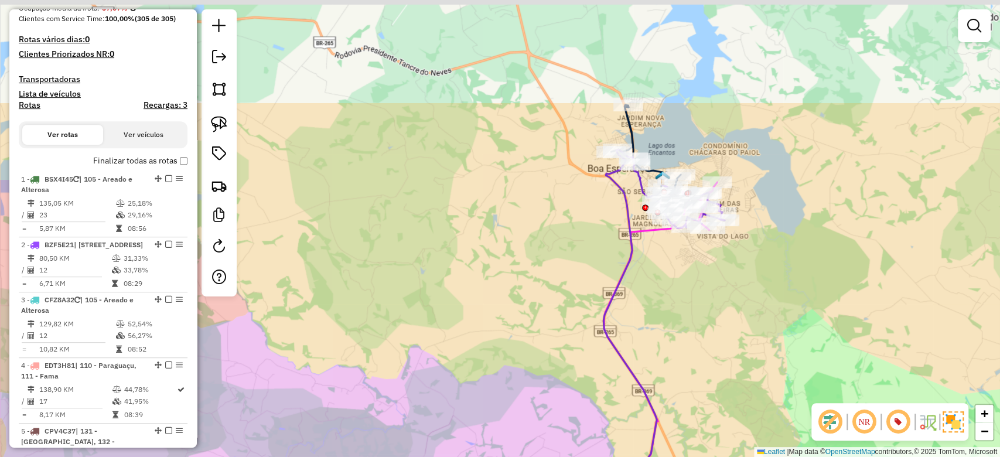
drag, startPoint x: 732, startPoint y: 173, endPoint x: 696, endPoint y: 279, distance: 111.4
click at [704, 284] on div "Janela de atendimento Grade de atendimento Capacidade Transportadoras Veículos …" at bounding box center [500, 228] width 1000 height 457
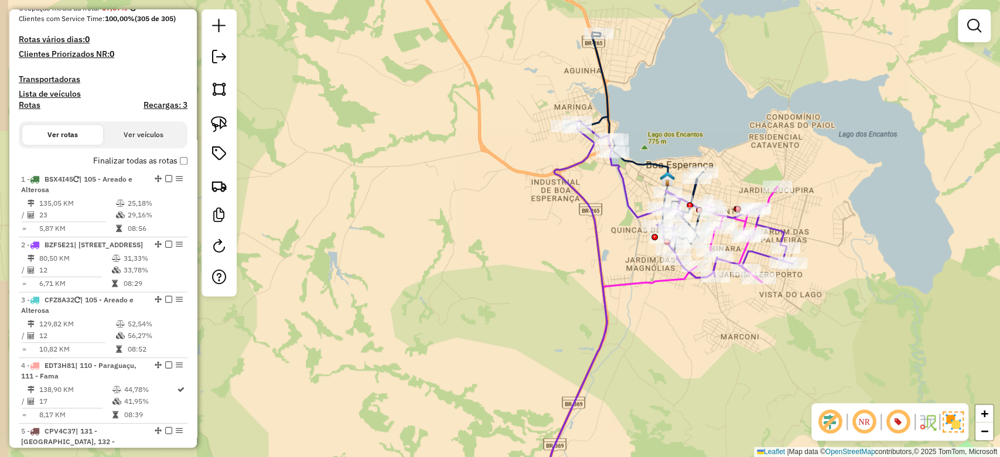
click at [540, 291] on div "Janela de atendimento Grade de atendimento Capacidade Transportadoras Veículos …" at bounding box center [500, 228] width 1000 height 457
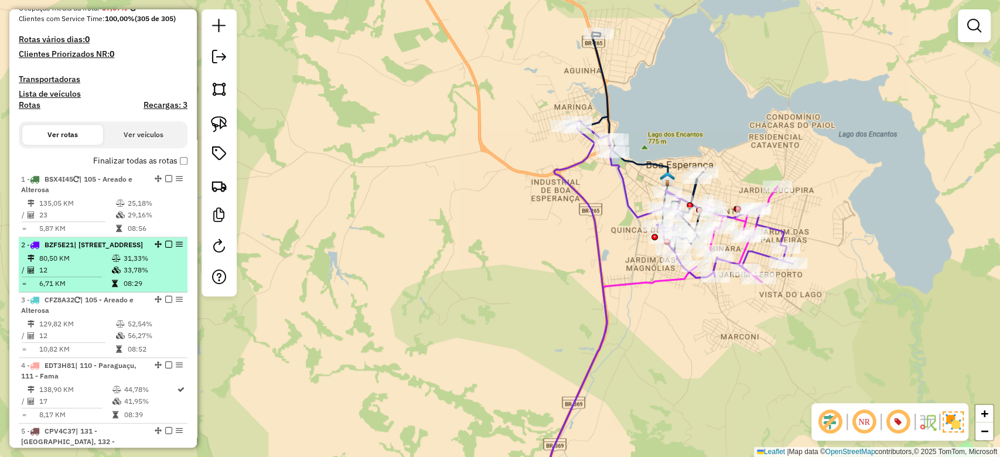
click at [141, 250] on div "2 - BZF5E21 | 107 - Santa Edwiges, 108 - Jardim Alvorada" at bounding box center [83, 245] width 124 height 11
select select "**********"
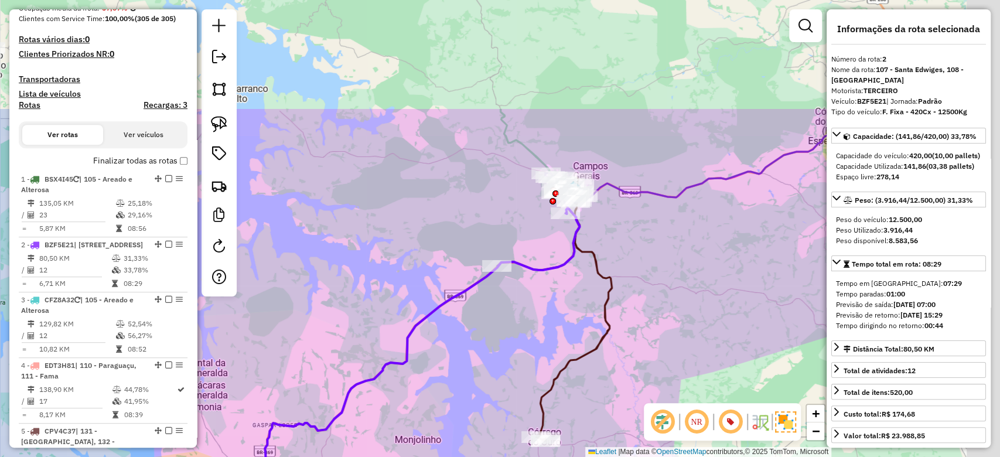
drag, startPoint x: 595, startPoint y: 195, endPoint x: 478, endPoint y: 358, distance: 200.4
click at [478, 362] on div "Janela de atendimento Grade de atendimento Capacidade Transportadoras Veículos …" at bounding box center [500, 228] width 1000 height 457
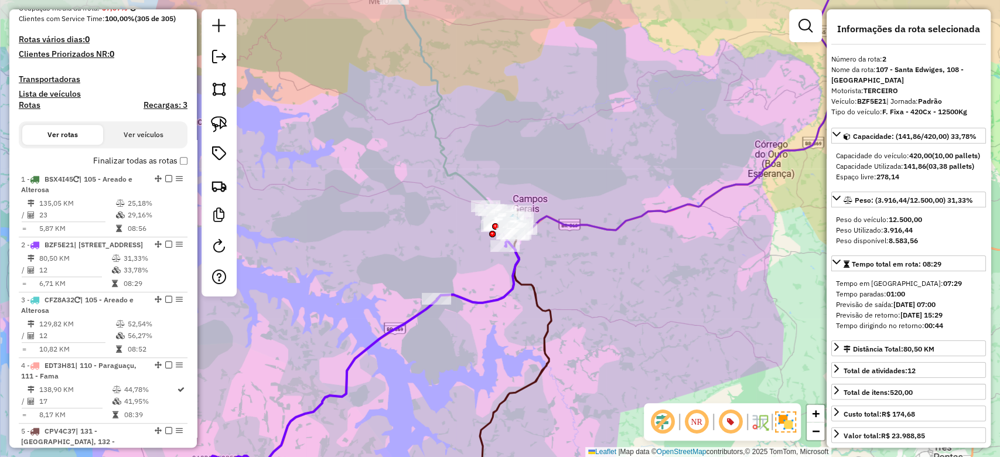
drag, startPoint x: 627, startPoint y: 157, endPoint x: 580, endPoint y: 176, distance: 50.7
click at [580, 176] on div "Janela de atendimento Grade de atendimento Capacidade Transportadoras Veículos …" at bounding box center [500, 228] width 1000 height 457
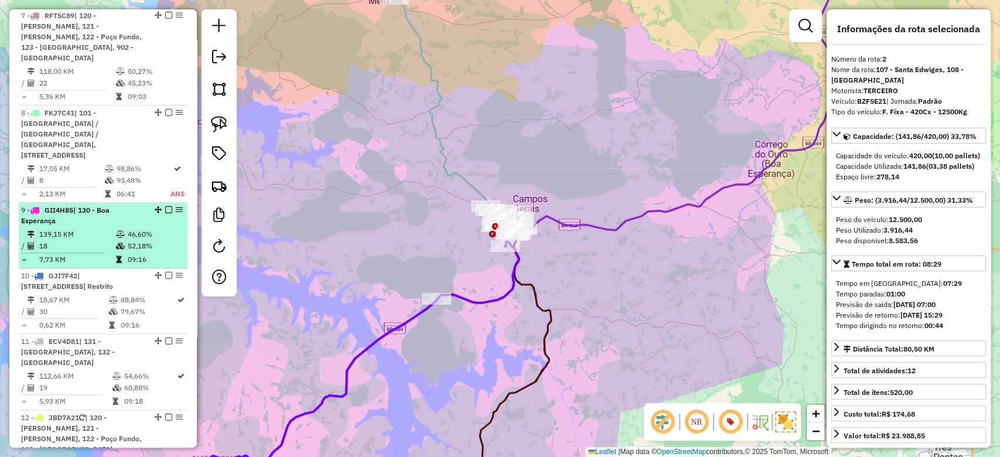
scroll to position [942, 0]
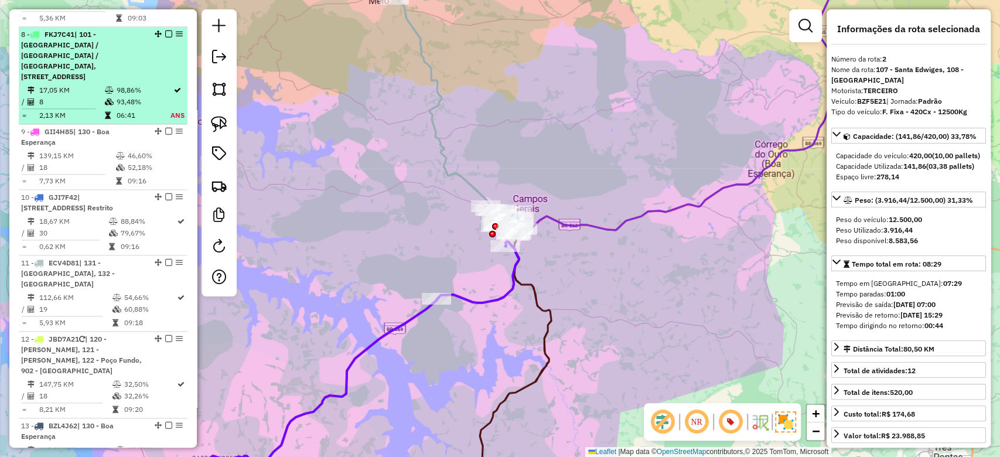
drag, startPoint x: 122, startPoint y: 66, endPoint x: 168, endPoint y: 31, distance: 57.2
click at [98, 64] on span "| 101 - Jardim São Lucas / Aeroporto / Trevo, 107 - Santa Edwiges, 108 - Jardim…" at bounding box center [59, 55] width 77 height 51
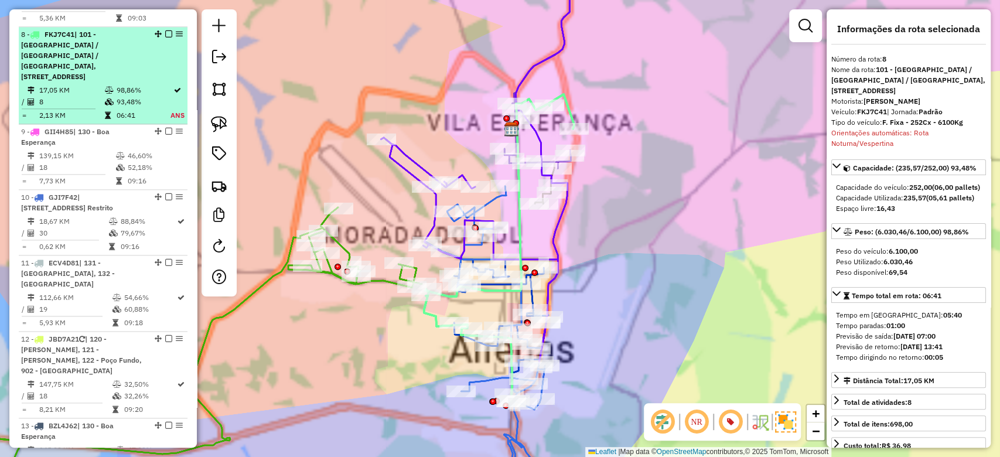
click at [168, 31] on em at bounding box center [168, 33] width 7 height 7
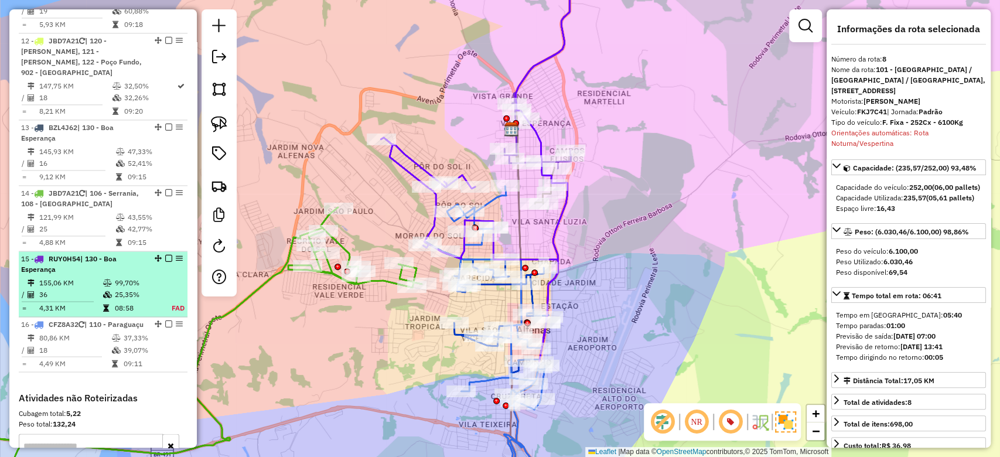
scroll to position [1176, 0]
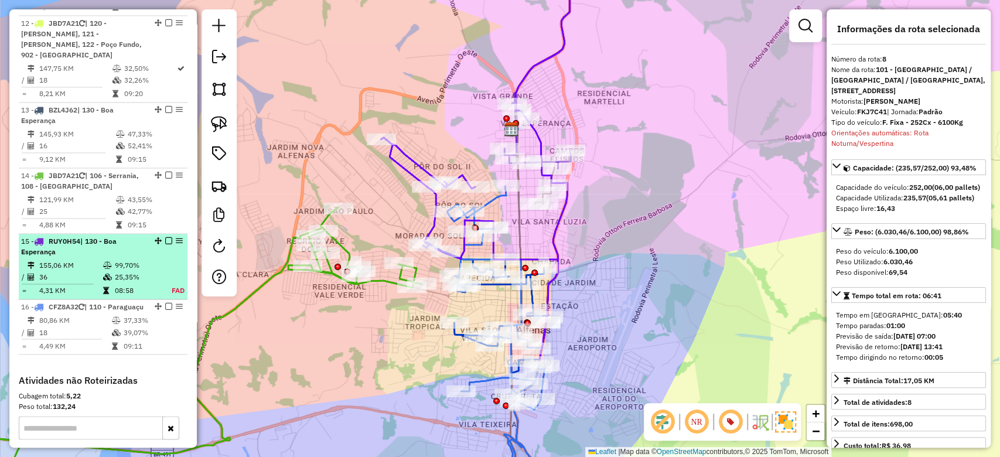
click at [125, 260] on td "99,70%" at bounding box center [137, 266] width 46 height 12
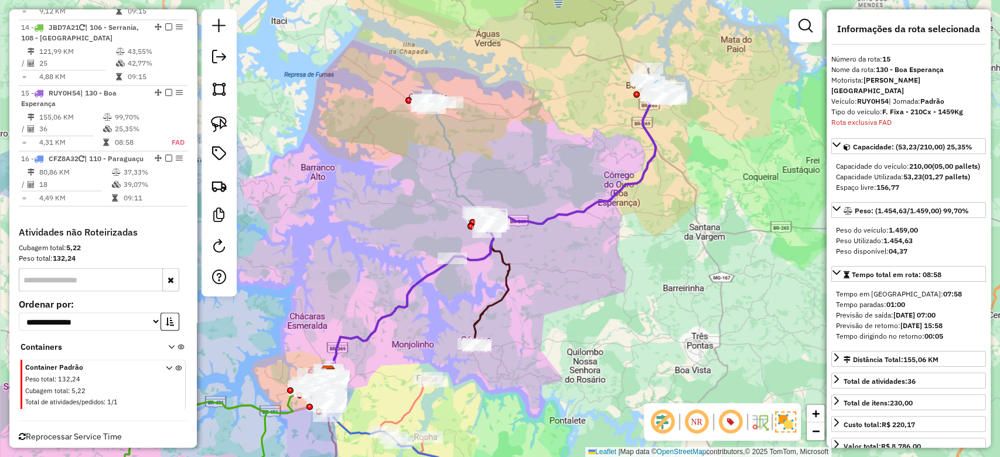
scroll to position [1343, 0]
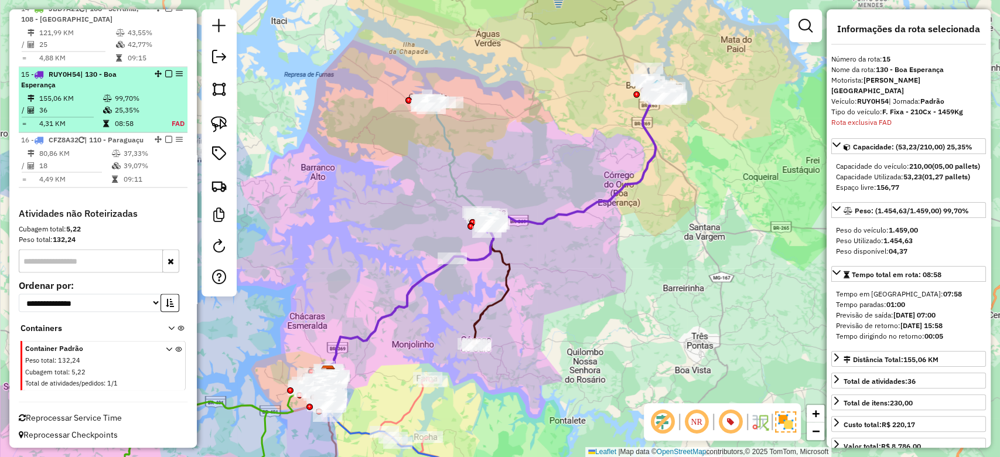
click at [165, 70] on em at bounding box center [168, 73] width 7 height 7
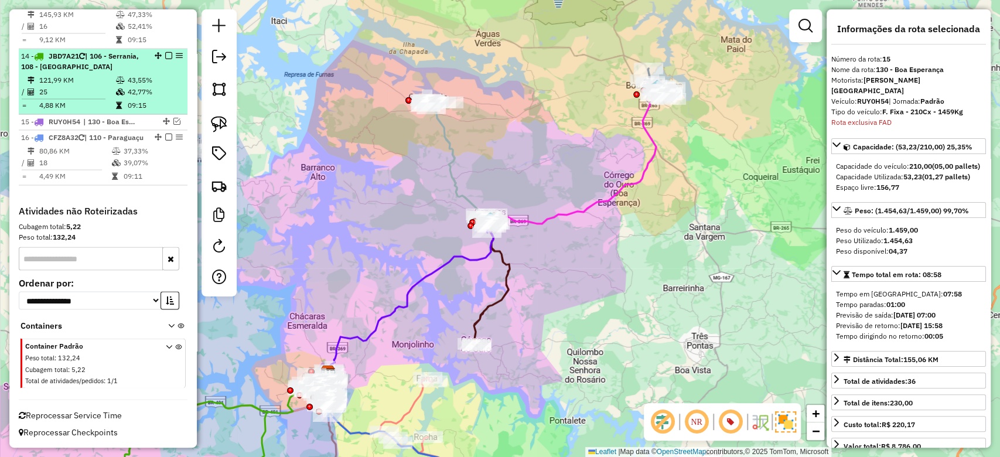
scroll to position [1293, 0]
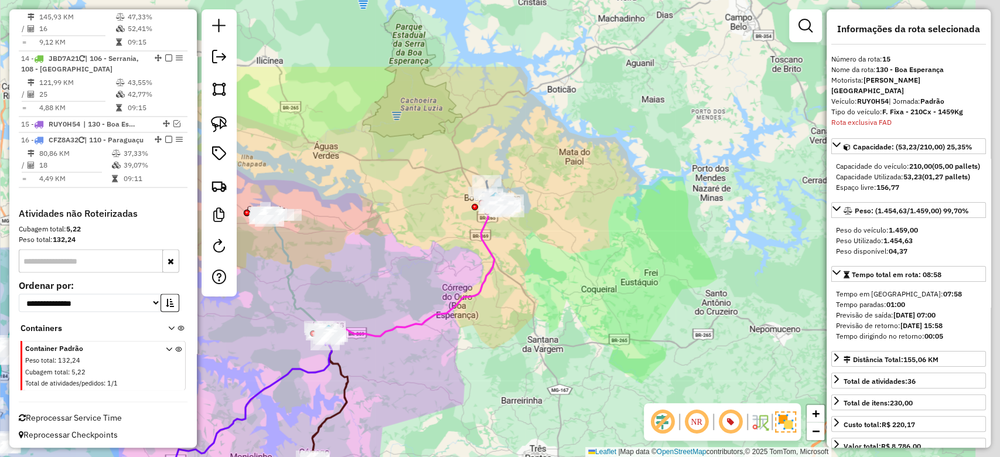
drag, startPoint x: 593, startPoint y: 148, endPoint x: 431, endPoint y: 260, distance: 197.0
click at [431, 260] on div "Janela de atendimento Grade de atendimento Capacidade Transportadoras Veículos …" at bounding box center [500, 228] width 1000 height 457
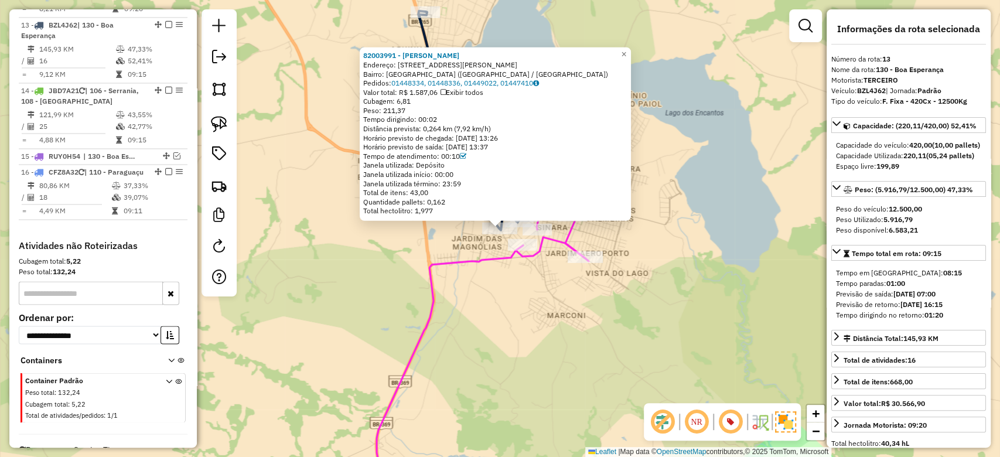
scroll to position [1257, 0]
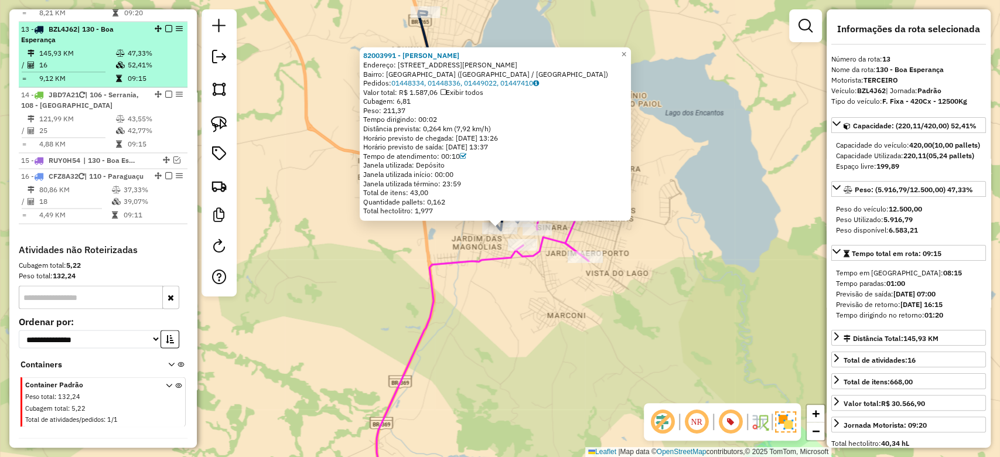
click at [105, 26] on div "13 - BZL4J62 | 130 - Boa Esperança" at bounding box center [83, 34] width 124 height 21
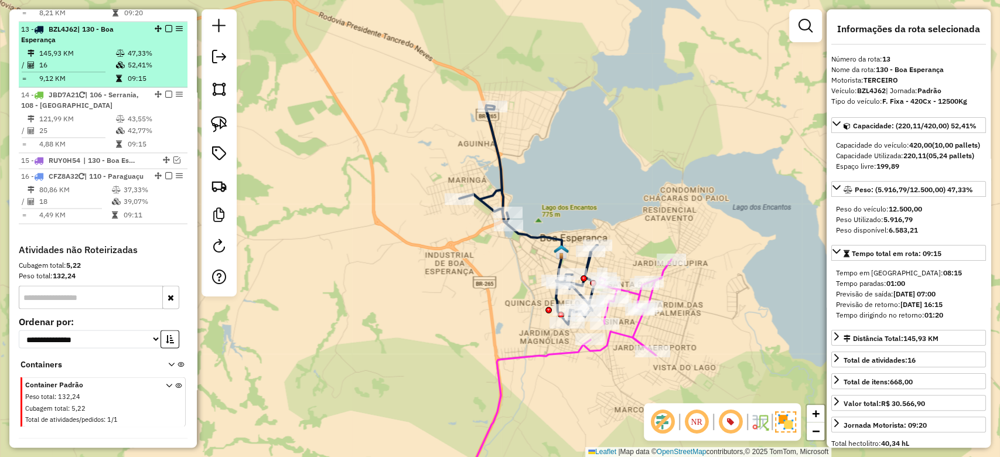
click at [166, 25] on em at bounding box center [168, 28] width 7 height 7
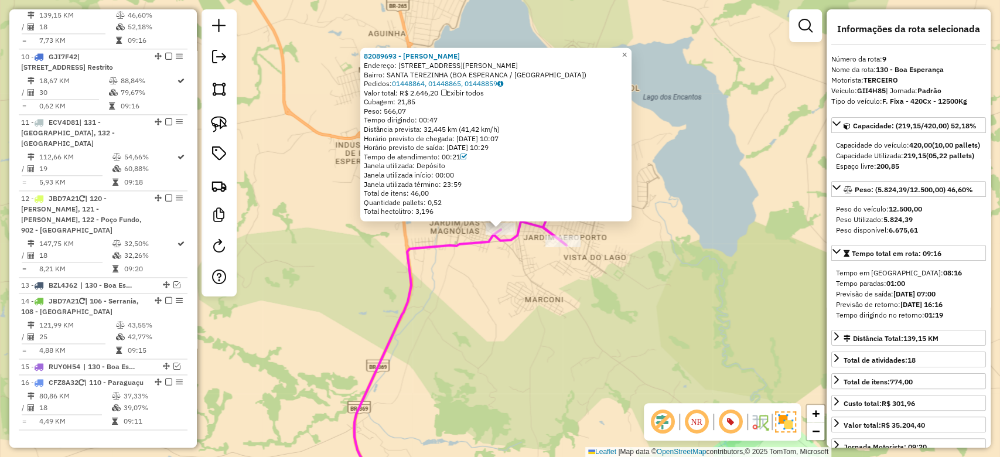
scroll to position [975, 0]
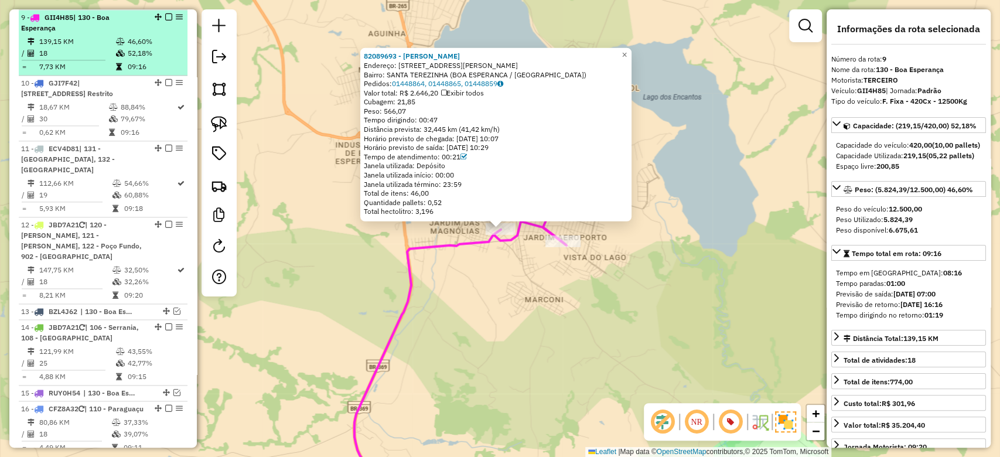
click at [155, 48] on td "52,18%" at bounding box center [155, 53] width 56 height 12
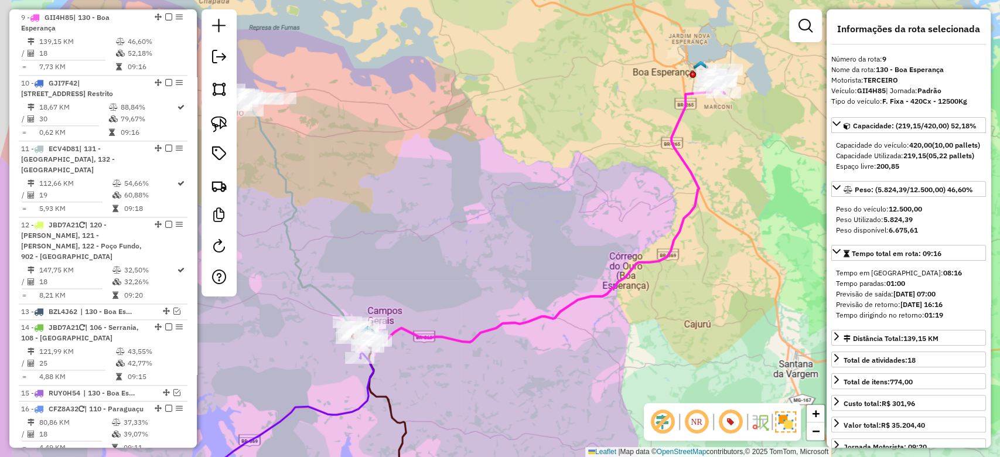
drag, startPoint x: 483, startPoint y: 261, endPoint x: 452, endPoint y: 236, distance: 39.6
click at [501, 248] on div "Janela de atendimento Grade de atendimento Capacidade Transportadoras Veículos …" at bounding box center [500, 228] width 1000 height 457
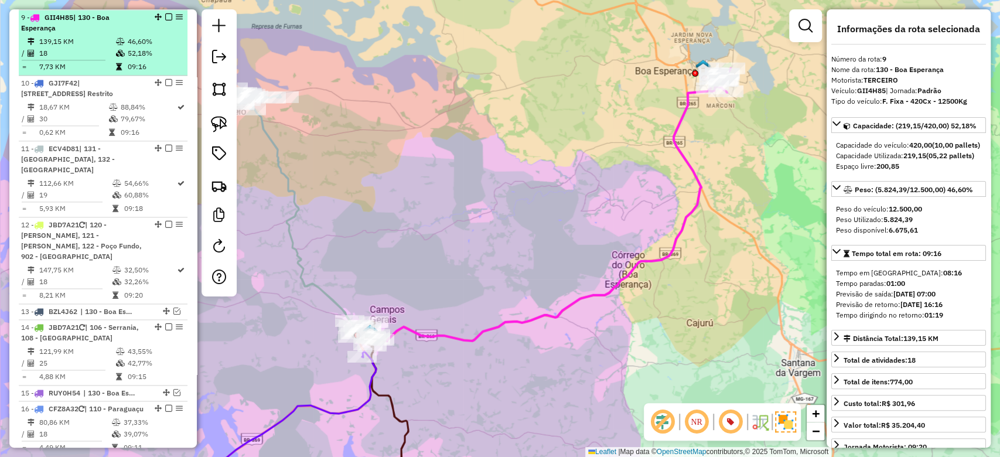
click at [165, 14] on em at bounding box center [168, 16] width 7 height 7
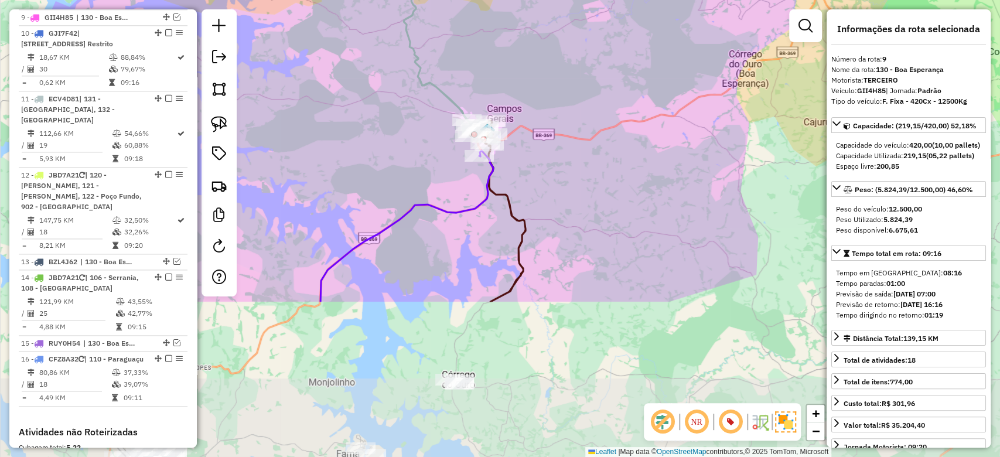
drag, startPoint x: 372, startPoint y: 273, endPoint x: 489, endPoint y: 72, distance: 232.7
click at [489, 72] on div "Janela de atendimento Grade de atendimento Capacidade Transportadoras Veículos …" at bounding box center [500, 228] width 1000 height 457
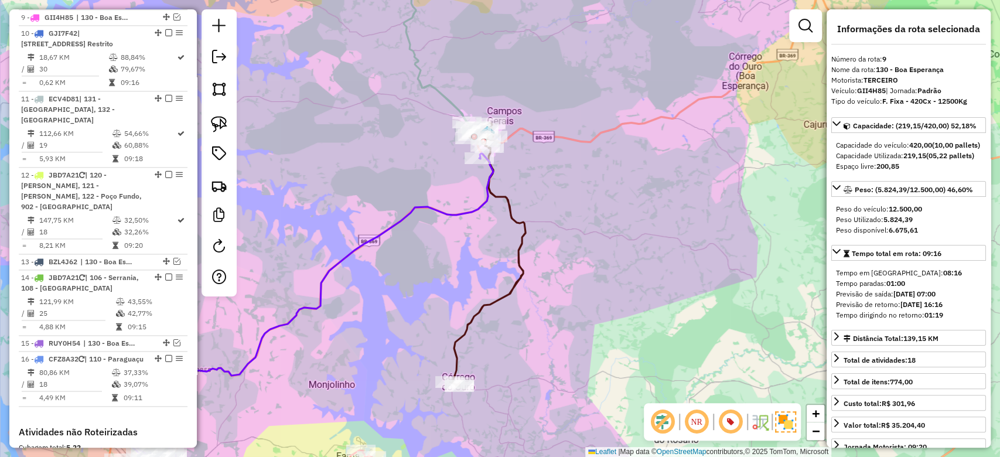
drag, startPoint x: 520, startPoint y: 292, endPoint x: 556, endPoint y: 444, distance: 155.4
click at [559, 450] on div "Janela de atendimento Grade de atendimento Capacidade Transportadoras Veículos …" at bounding box center [500, 228] width 1000 height 457
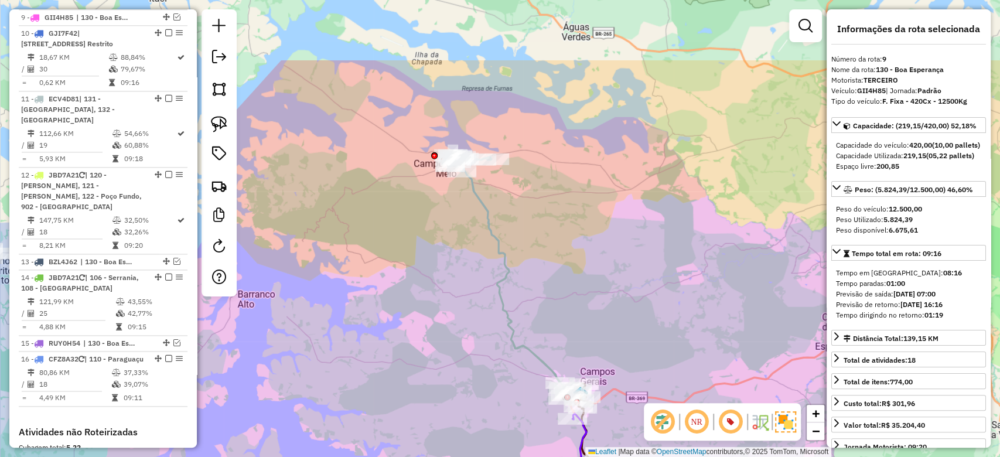
drag, startPoint x: 434, startPoint y: 328, endPoint x: 434, endPoint y: 305, distance: 22.9
click at [434, 305] on div "Janela de atendimento Grade de atendimento Capacidade Transportadoras Veículos …" at bounding box center [500, 228] width 1000 height 457
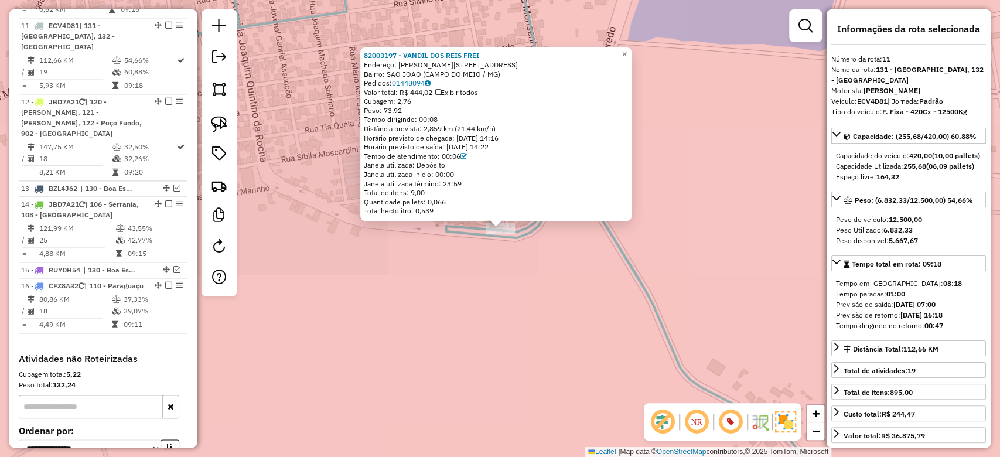
scroll to position [1065, 0]
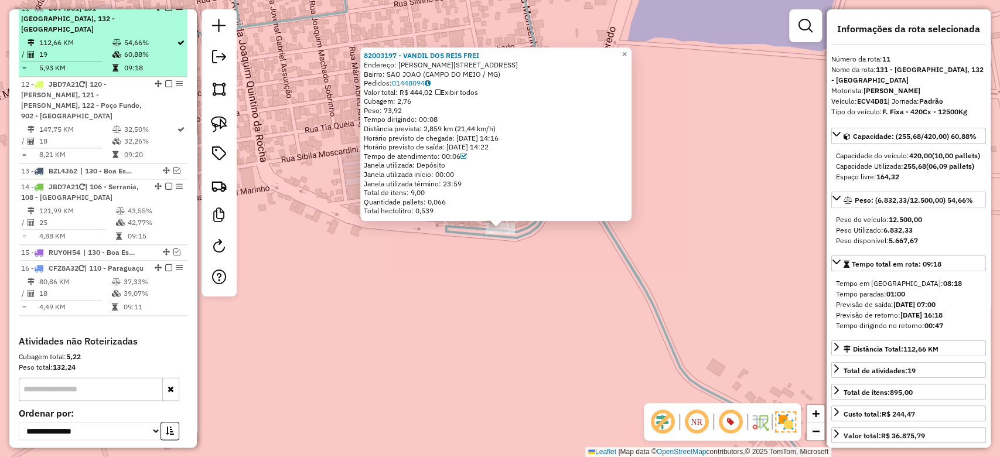
click at [128, 45] on td "54,66%" at bounding box center [150, 43] width 53 height 12
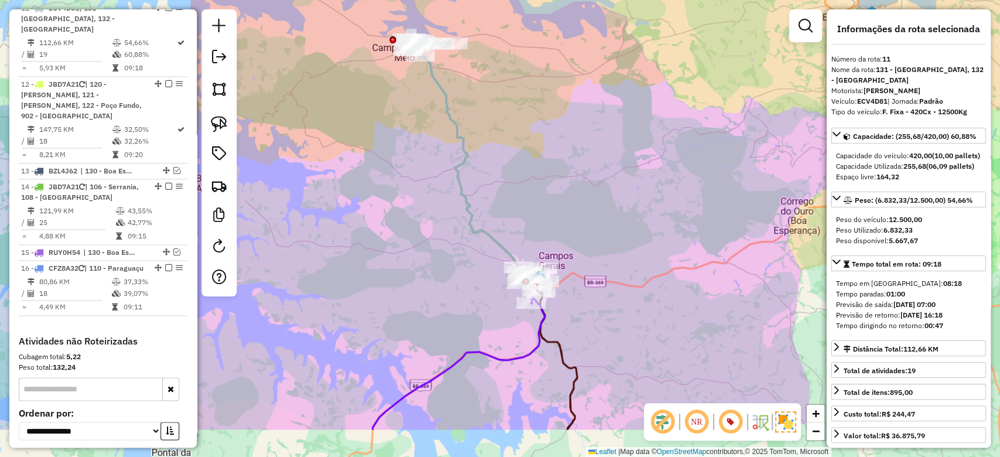
drag, startPoint x: 410, startPoint y: 335, endPoint x: 376, endPoint y: 261, distance: 80.8
click at [376, 261] on div "Janela de atendimento Grade de atendimento Capacidade Transportadoras Veículos …" at bounding box center [500, 228] width 1000 height 457
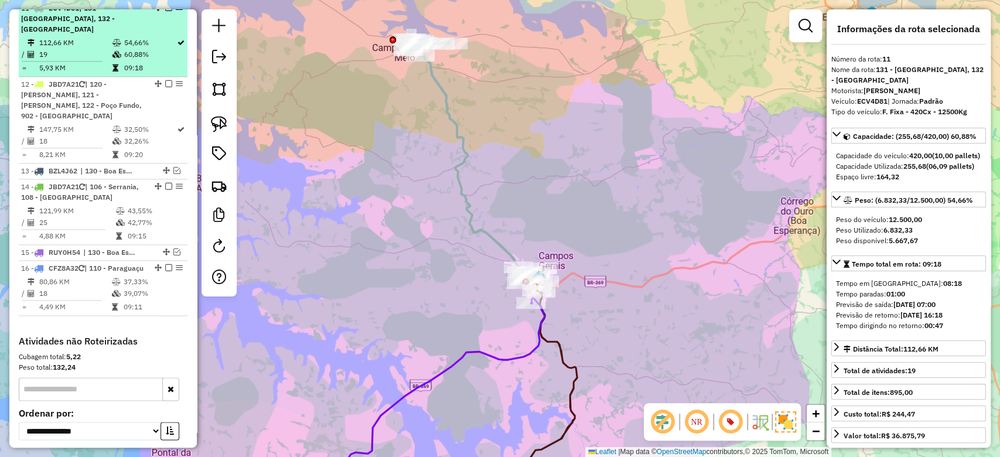
click at [167, 11] on em at bounding box center [168, 7] width 7 height 7
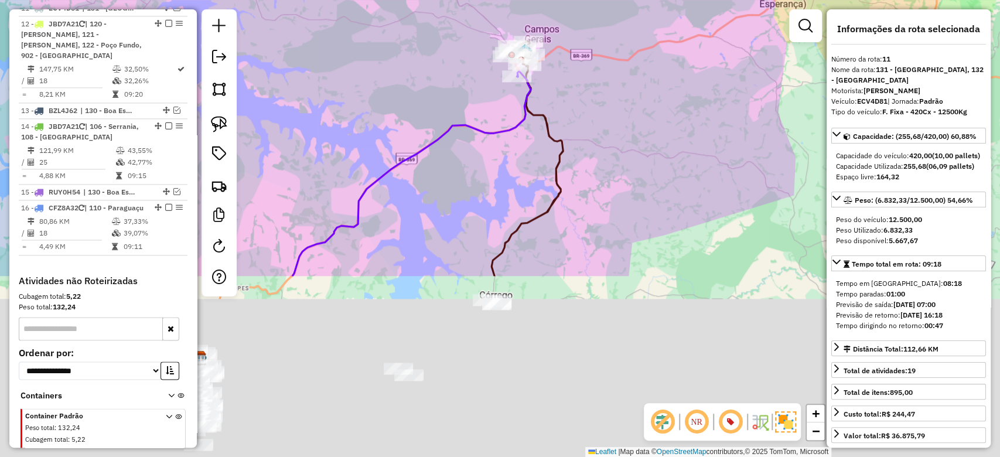
drag, startPoint x: 451, startPoint y: 266, endPoint x: 438, endPoint y: 61, distance: 205.6
click at [438, 61] on div "Janela de atendimento Grade de atendimento Capacidade Transportadoras Veículos …" at bounding box center [500, 228] width 1000 height 457
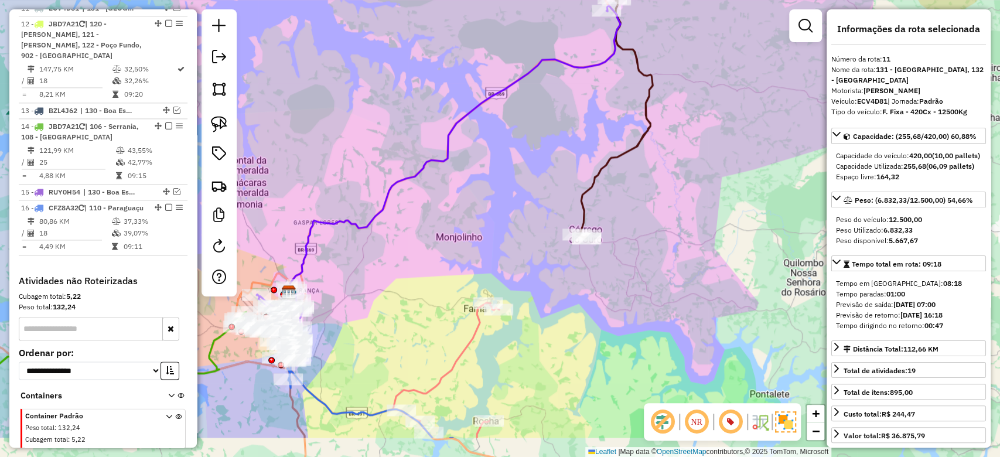
drag, startPoint x: 414, startPoint y: 305, endPoint x: 586, endPoint y: 196, distance: 203.1
click at [586, 196] on div "Janela de atendimento Grade de atendimento Capacidade Transportadoras Veículos …" at bounding box center [500, 228] width 1000 height 457
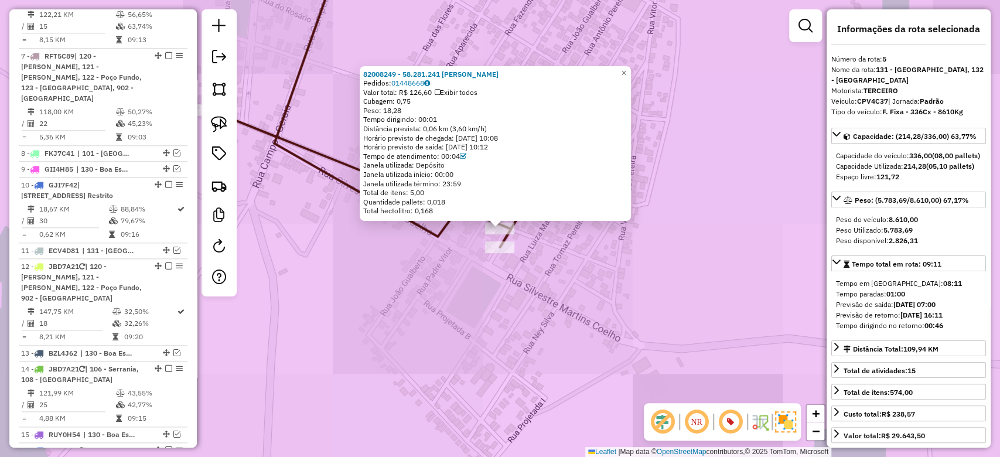
scroll to position [741, 0]
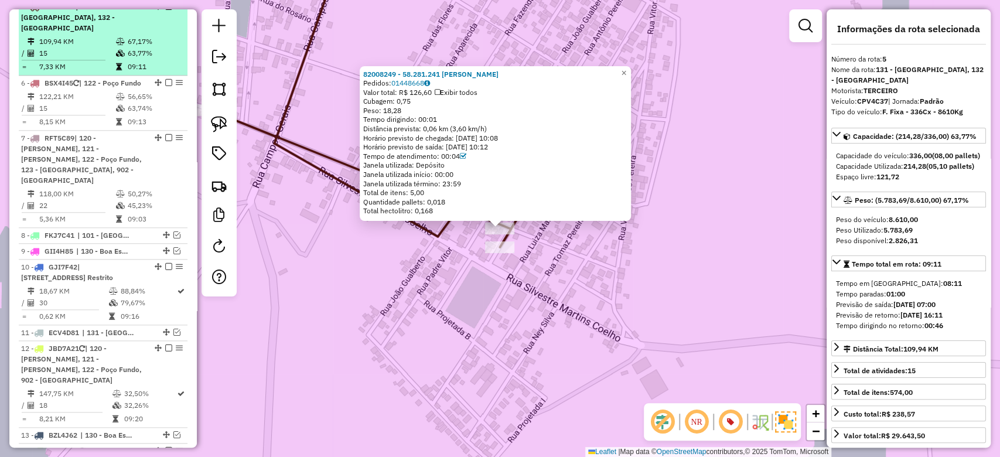
click at [148, 44] on td "67,17%" at bounding box center [155, 42] width 56 height 12
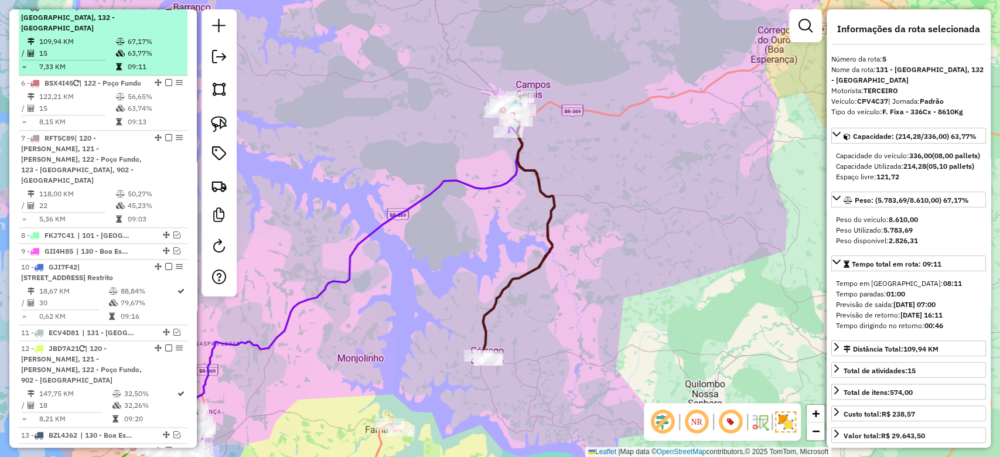
click at [165, 10] on em at bounding box center [168, 6] width 7 height 7
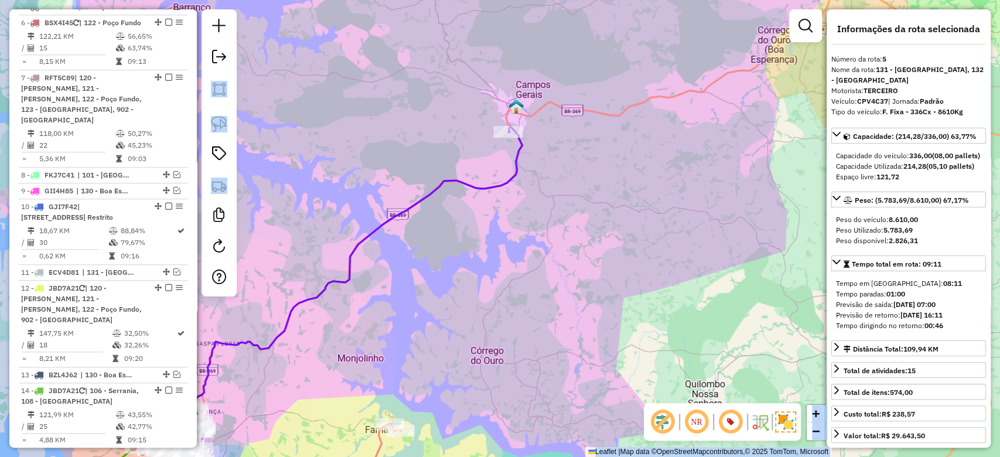
drag, startPoint x: 253, startPoint y: 219, endPoint x: 588, endPoint y: 87, distance: 360.2
click at [588, 87] on hb-router-mapa "Informações da Sessão 1256911 - 01/09/2025 Criação: 30/08/2025 15:49 Depósito: …" at bounding box center [500, 228] width 1000 height 457
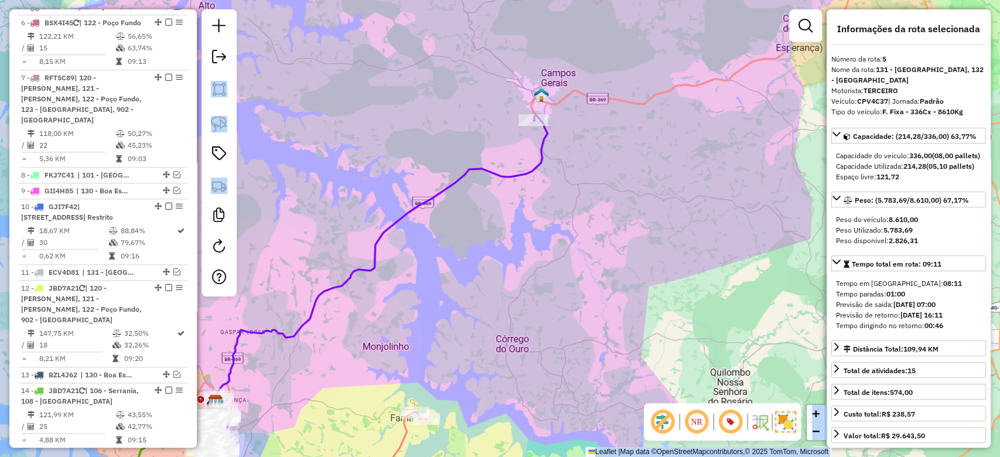
drag, startPoint x: 403, startPoint y: 159, endPoint x: 686, endPoint y: 96, distance: 290.2
click at [733, 67] on div "Janela de atendimento Grade de atendimento Capacidade Transportadoras Veículos …" at bounding box center [500, 228] width 1000 height 457
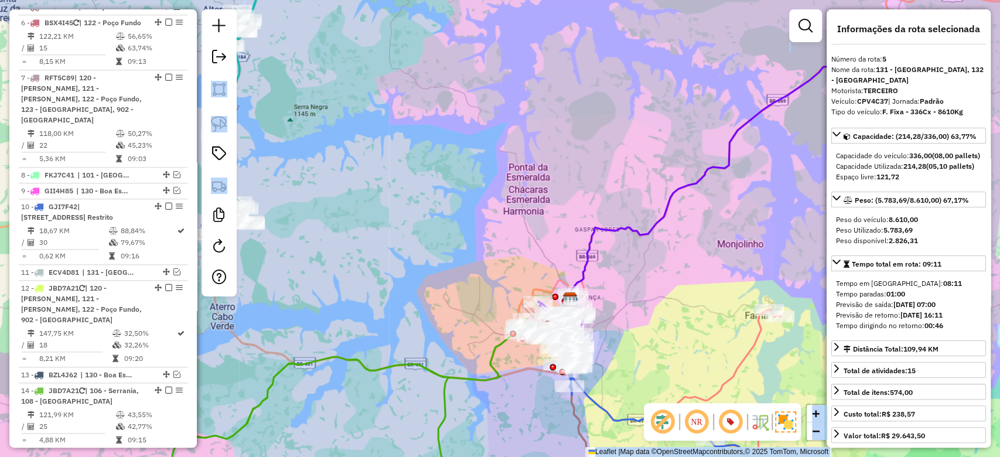
drag, startPoint x: 530, startPoint y: 161, endPoint x: 682, endPoint y: 54, distance: 185.9
click at [686, 45] on div "Janela de atendimento Grade de atendimento Capacidade Transportadoras Veículos …" at bounding box center [500, 228] width 1000 height 457
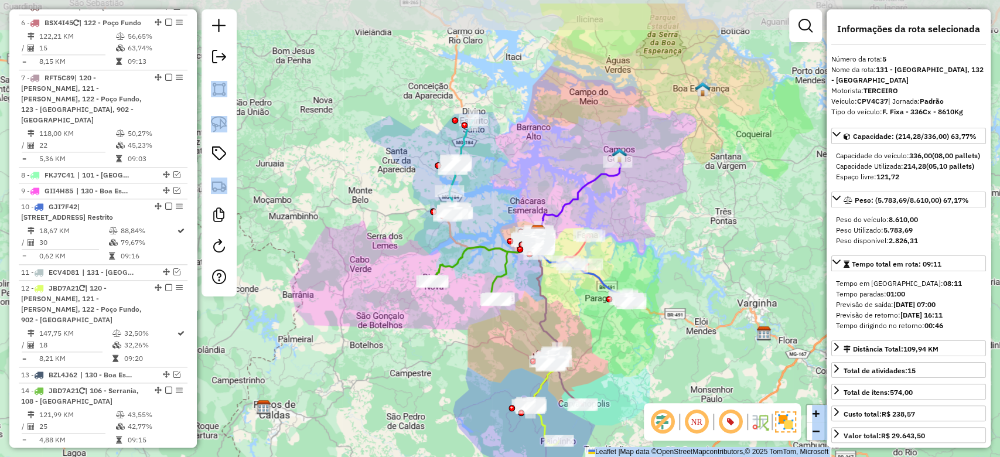
drag, startPoint x: 491, startPoint y: 115, endPoint x: 491, endPoint y: 164, distance: 49.2
click at [491, 164] on div "Janela de atendimento Grade de atendimento Capacidade Transportadoras Veículos …" at bounding box center [500, 228] width 1000 height 457
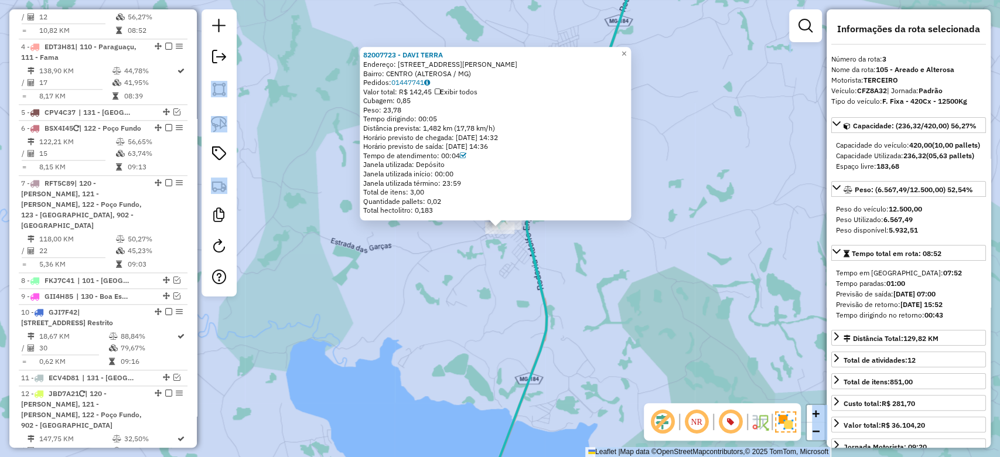
scroll to position [610, 0]
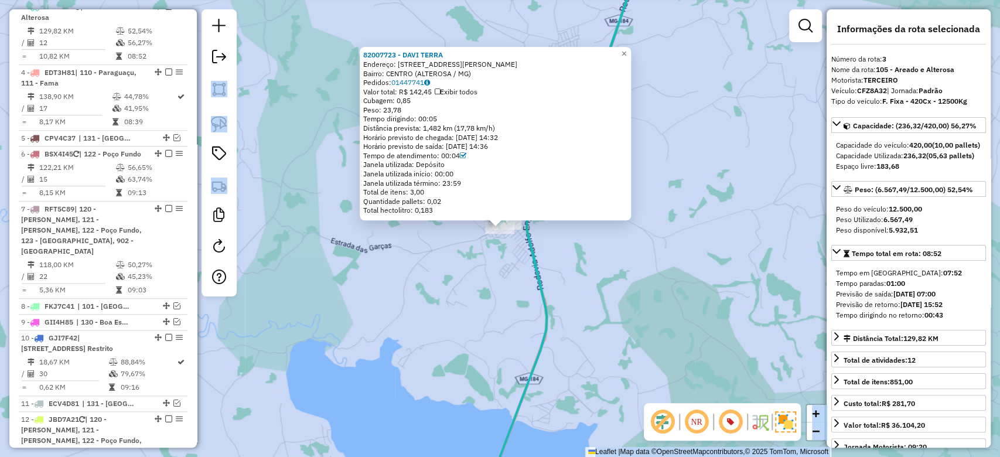
click at [93, 2] on div "82007723 - DAVI TERRA Endereço: Rua Jose Alves Nogueira 947 Bairro: CENTRO (ALT…" at bounding box center [500, 228] width 1000 height 457
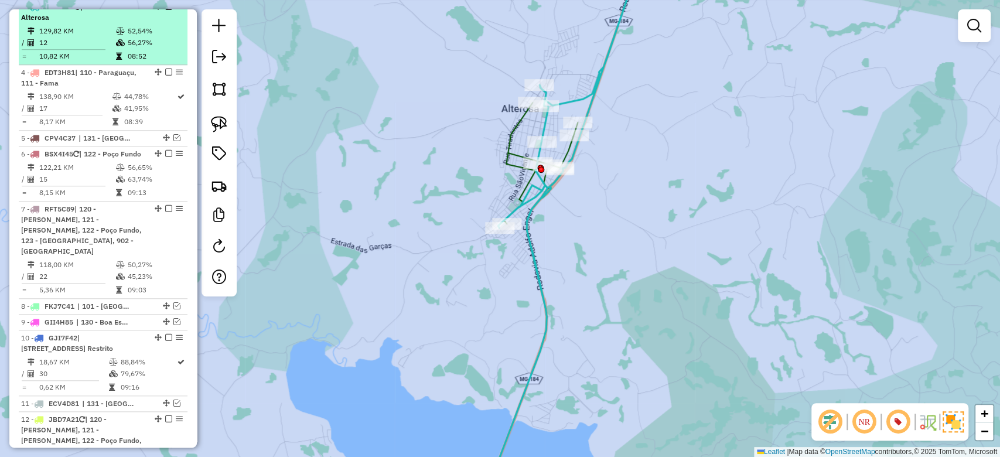
click at [103, 23] on div "3 - CFZ8A32 | 105 - Areado e Alterosa" at bounding box center [83, 12] width 124 height 21
select select "**********"
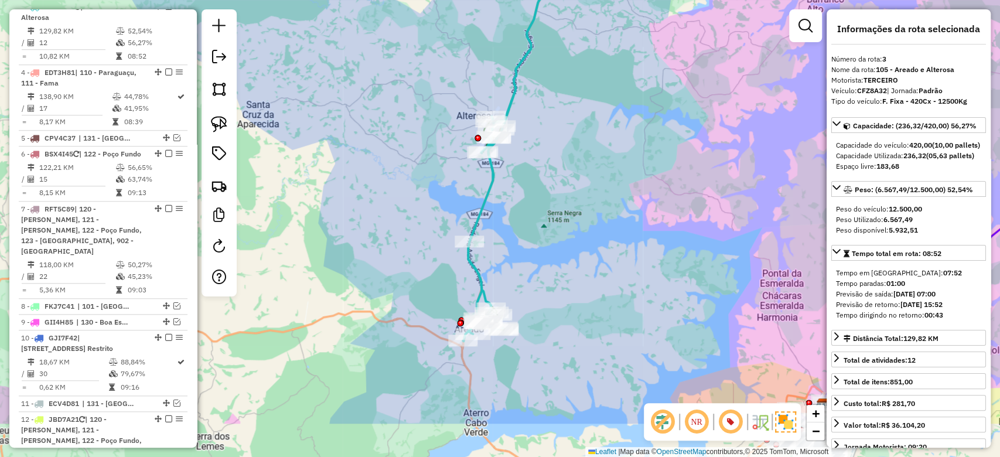
drag, startPoint x: 511, startPoint y: 297, endPoint x: 515, endPoint y: 87, distance: 210.4
click at [523, 82] on div "Janela de atendimento Grade de atendimento Capacidade Transportadoras Veículos …" at bounding box center [500, 228] width 1000 height 457
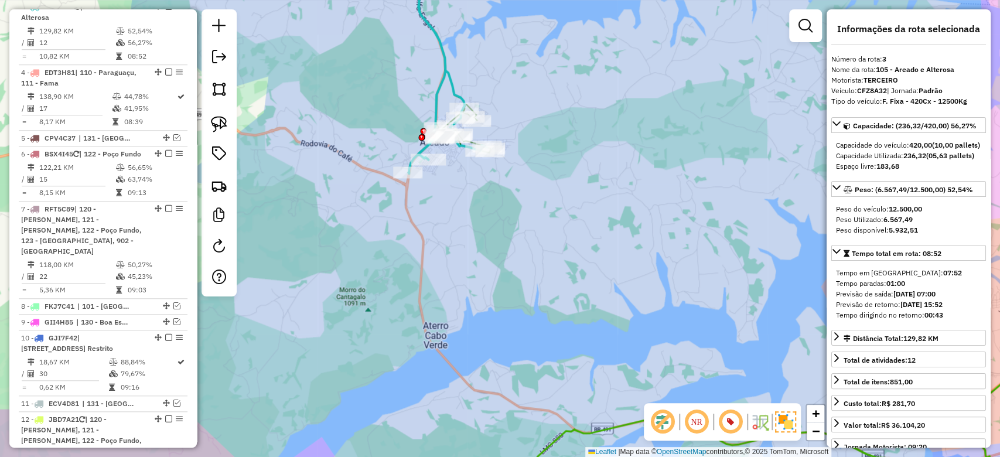
click at [495, 161] on div "Janela de atendimento Grade de atendimento Capacidade Transportadoras Veículos …" at bounding box center [500, 228] width 1000 height 457
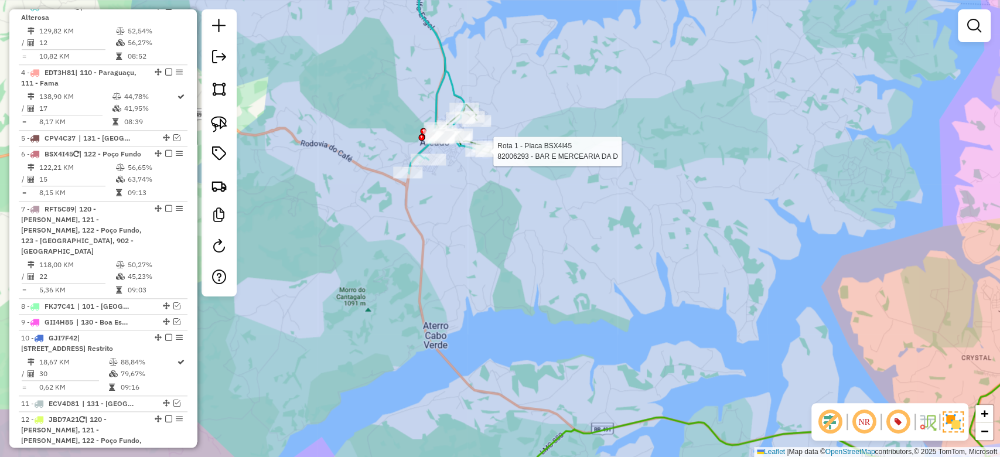
select select "**********"
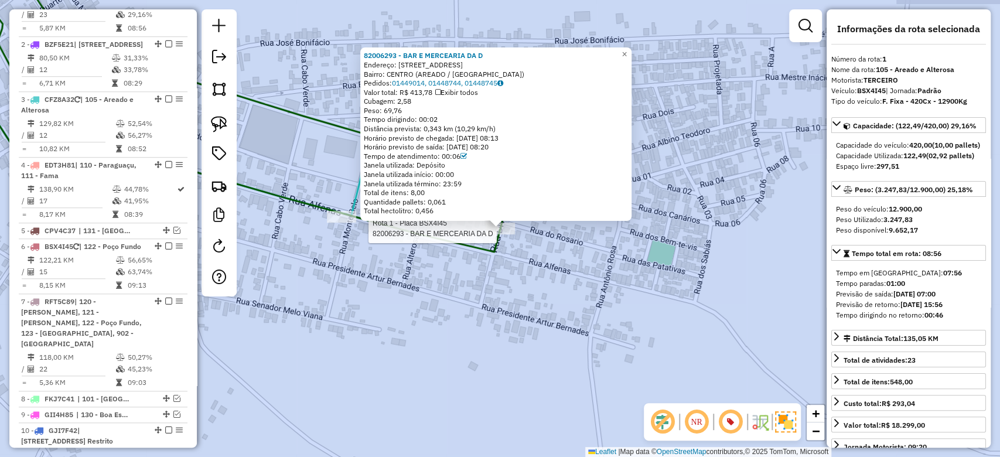
scroll to position [478, 0]
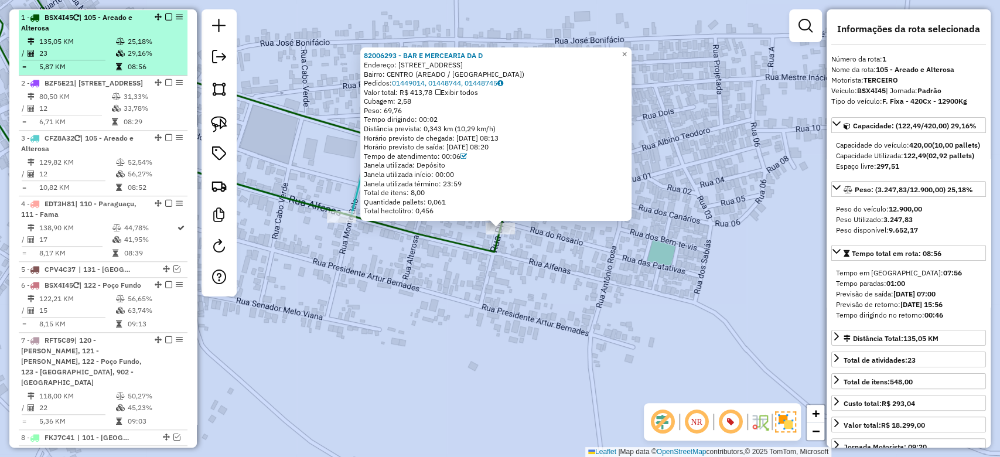
click at [65, 43] on td "135,05 KM" at bounding box center [77, 42] width 77 height 12
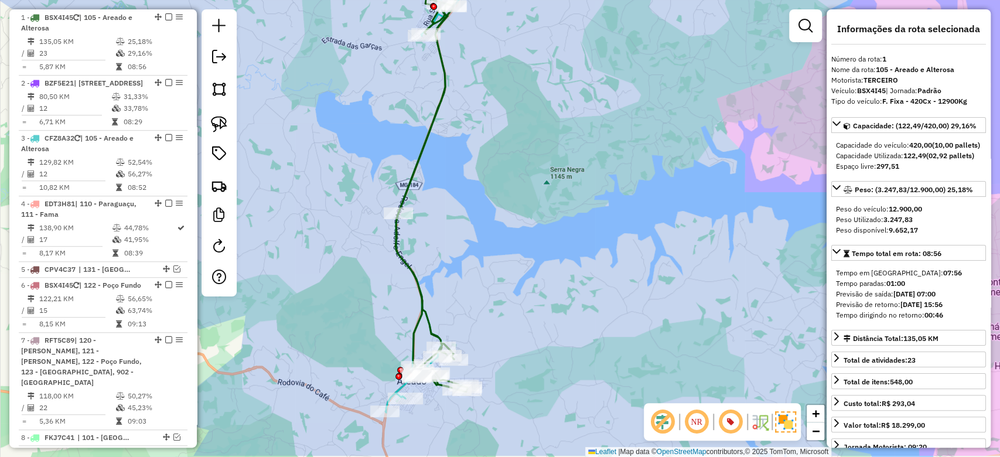
drag, startPoint x: 549, startPoint y: 299, endPoint x: 498, endPoint y: 290, distance: 52.4
click at [498, 290] on div "Janela de atendimento Grade de atendimento Capacidade Transportadoras Veículos …" at bounding box center [500, 228] width 1000 height 457
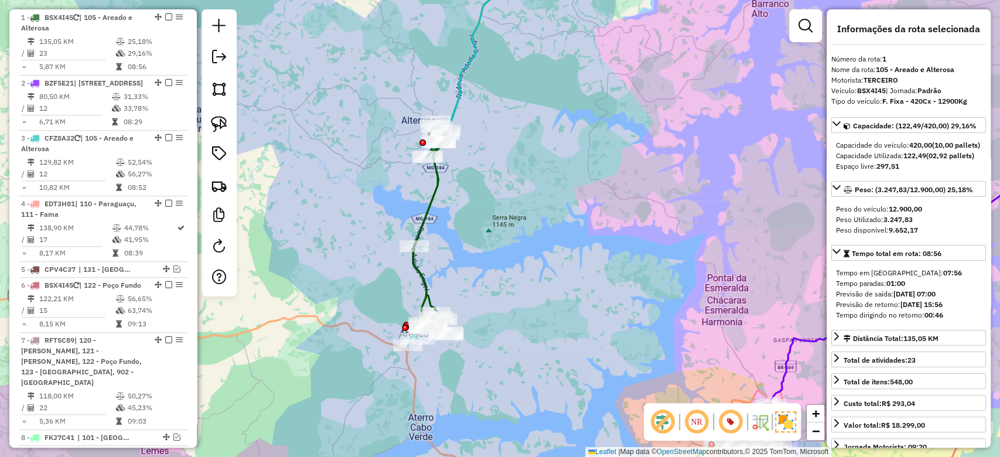
drag, startPoint x: 515, startPoint y: 257, endPoint x: 474, endPoint y: 212, distance: 61.4
click at [472, 253] on div "Janela de atendimento Grade de atendimento Capacidade Transportadoras Veículos …" at bounding box center [500, 228] width 1000 height 457
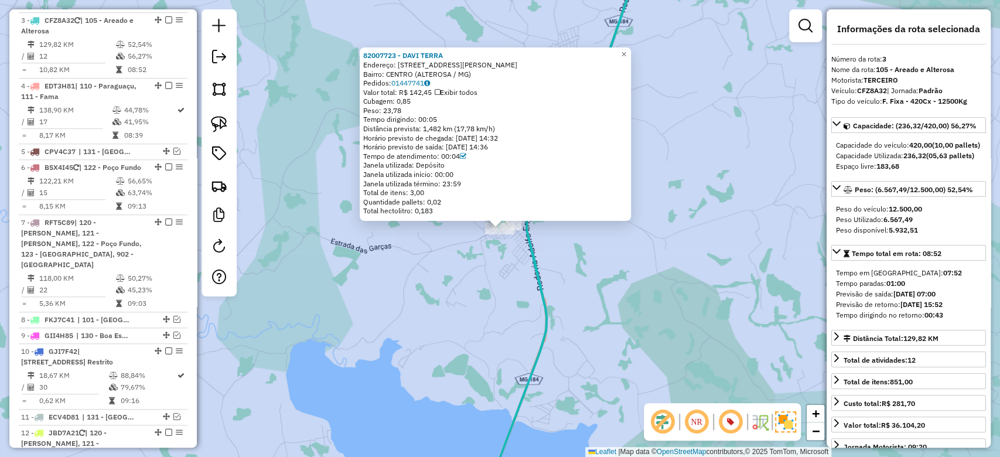
scroll to position [610, 0]
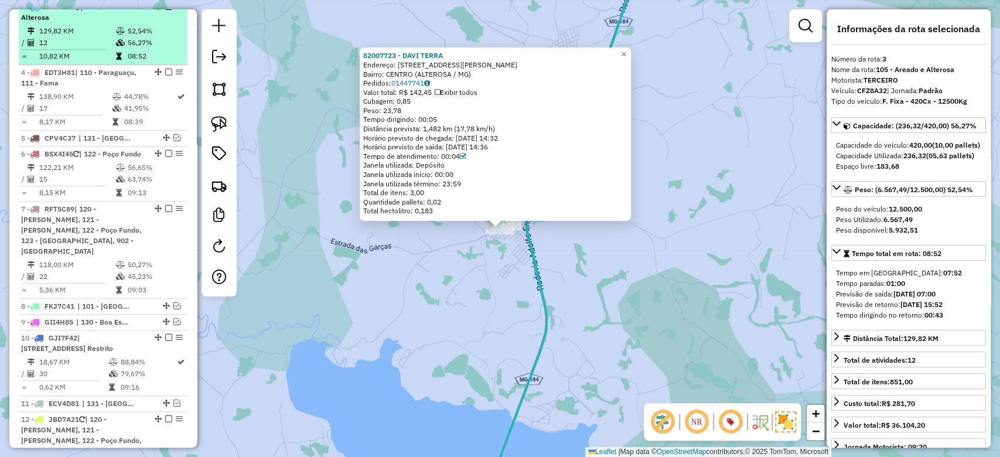
click at [93, 37] on td "129,82 KM" at bounding box center [77, 31] width 77 height 12
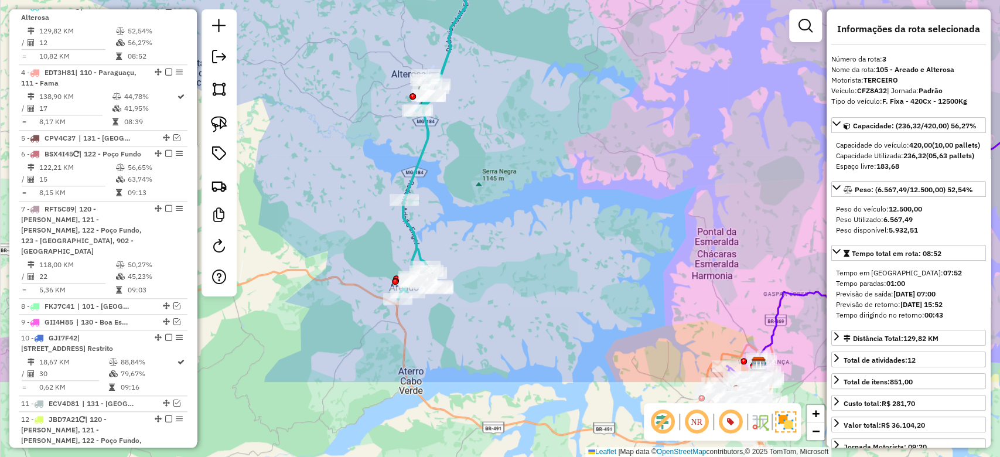
drag, startPoint x: 526, startPoint y: 280, endPoint x: 476, endPoint y: 159, distance: 130.8
click at [476, 159] on div "Janela de atendimento Grade de atendimento Capacidade Transportadoras Veículos …" at bounding box center [500, 228] width 1000 height 457
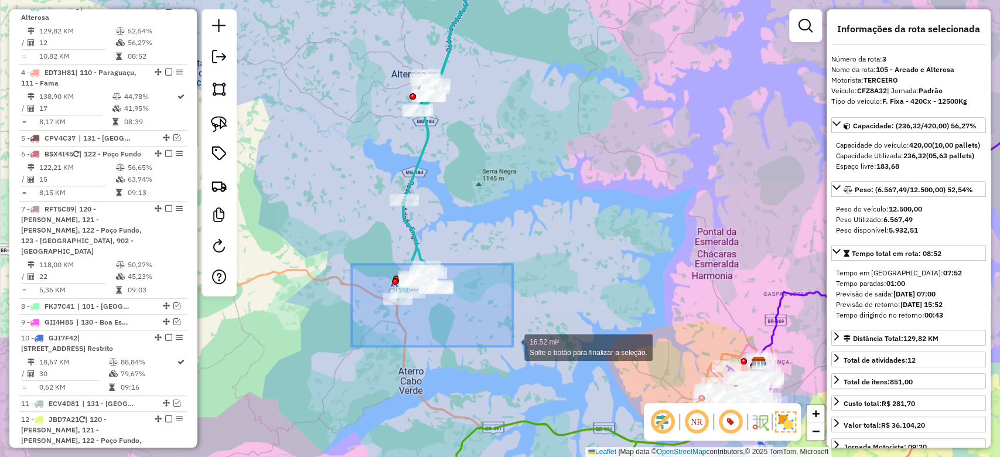
drag, startPoint x: 389, startPoint y: 280, endPoint x: 513, endPoint y: 346, distance: 140.6
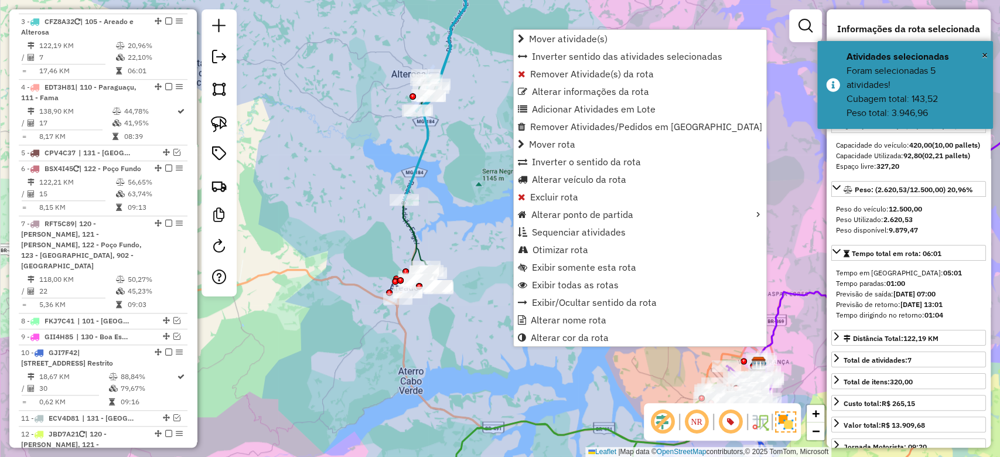
click at [121, 47] on li "3 - CFZ8A32 | 105 - Areado e Alterosa 122,19 KM 20,96% / 7 22,10% = 17,46 KM 06…" at bounding box center [103, 47] width 169 height 66
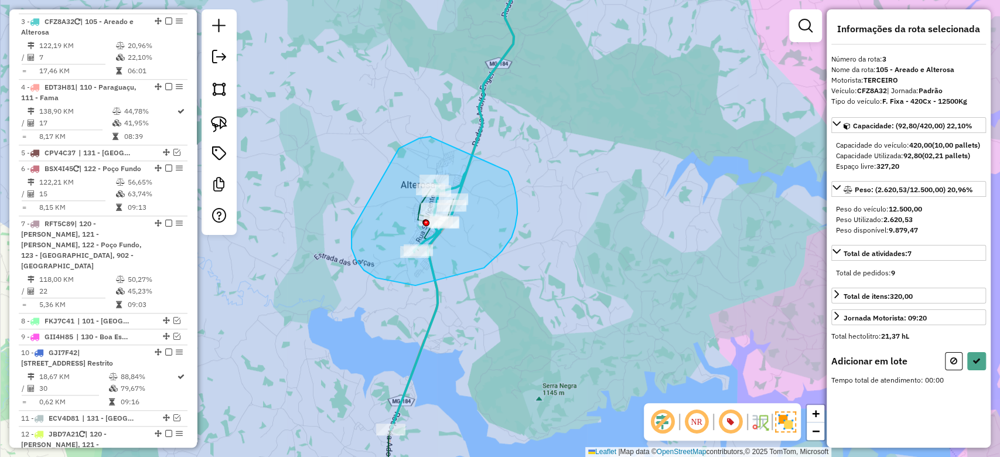
drag, startPoint x: 431, startPoint y: 137, endPoint x: 508, endPoint y: 171, distance: 84.7
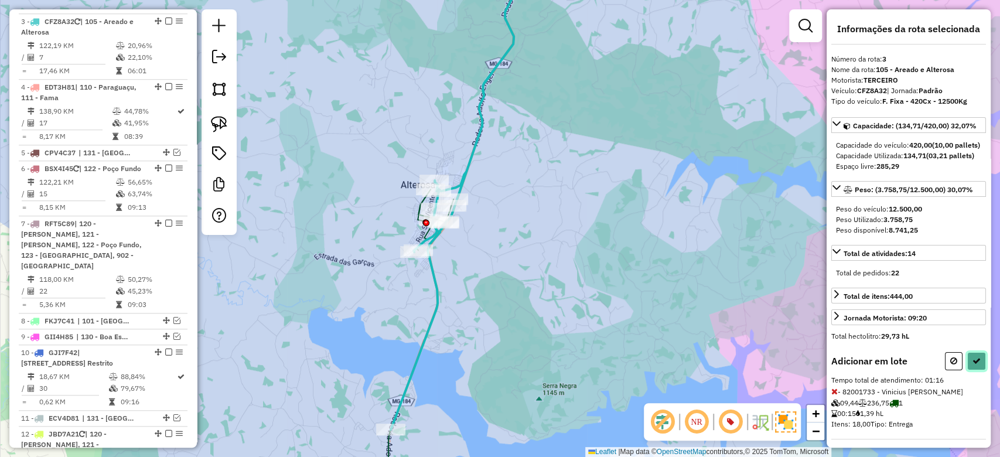
click at [974, 370] on button at bounding box center [977, 361] width 19 height 18
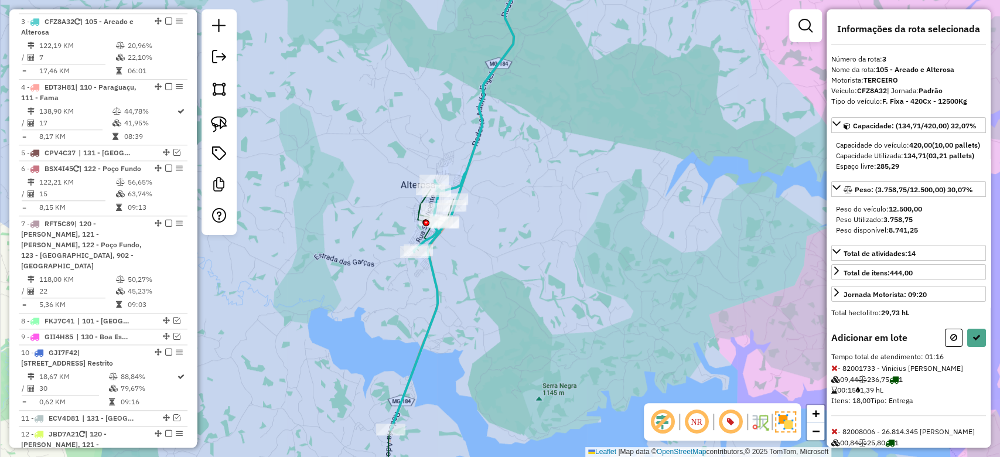
select select "**********"
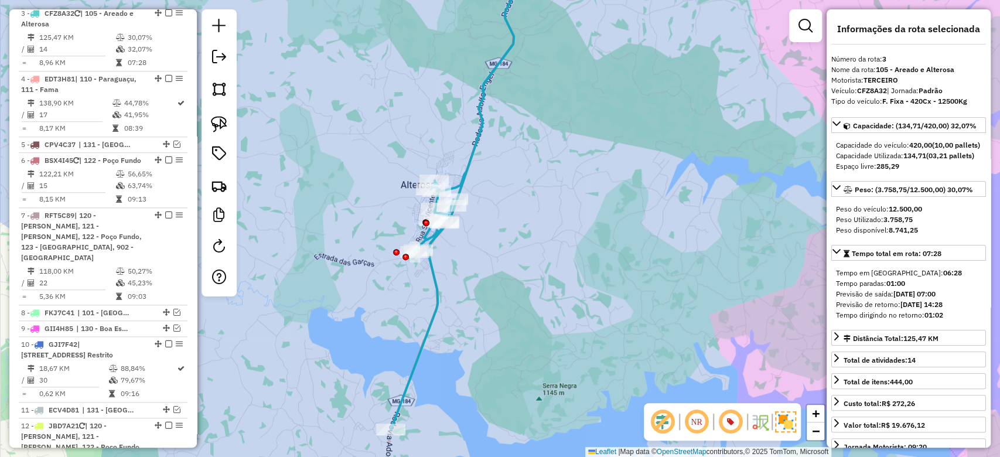
scroll to position [624, 0]
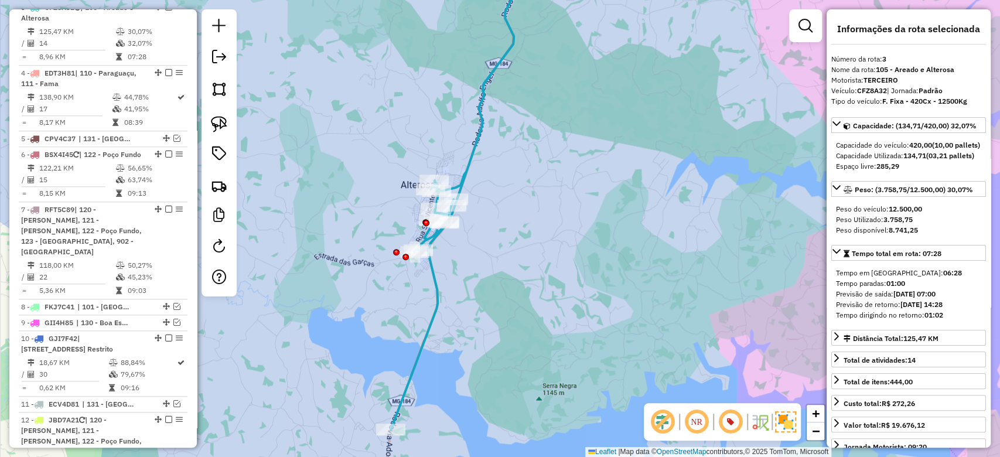
click at [90, 63] on td "8,96 KM" at bounding box center [77, 57] width 77 height 12
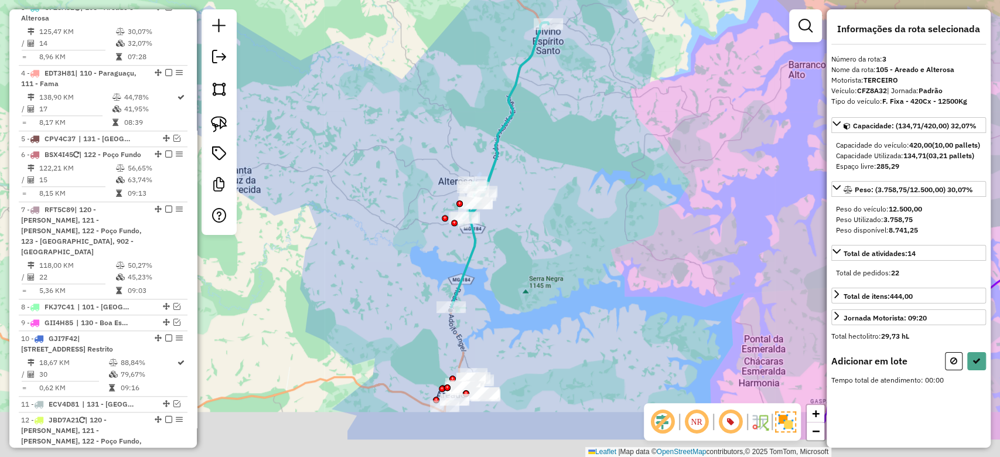
drag, startPoint x: 530, startPoint y: 322, endPoint x: 526, endPoint y: 144, distance: 178.8
click at [531, 136] on div "Janela de atendimento Grade de atendimento Capacidade Transportadoras Veículos …" at bounding box center [500, 228] width 1000 height 457
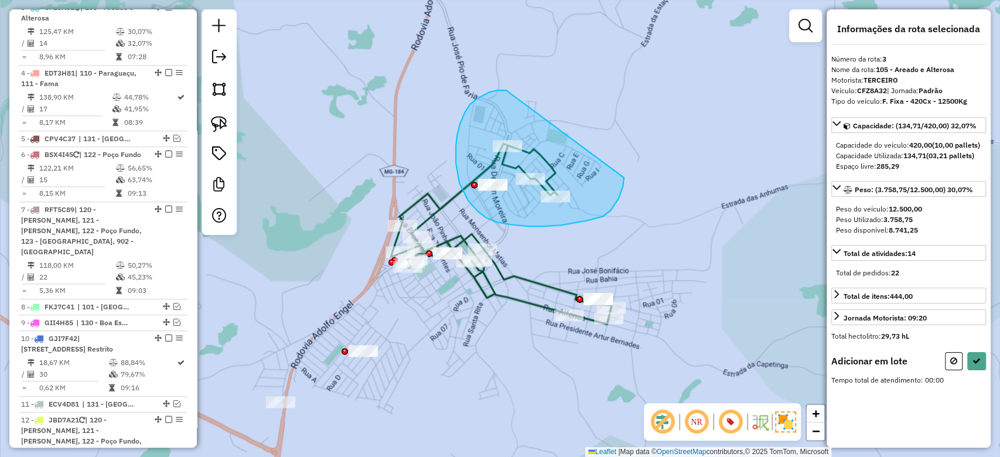
drag, startPoint x: 489, startPoint y: 92, endPoint x: 624, endPoint y: 175, distance: 158.4
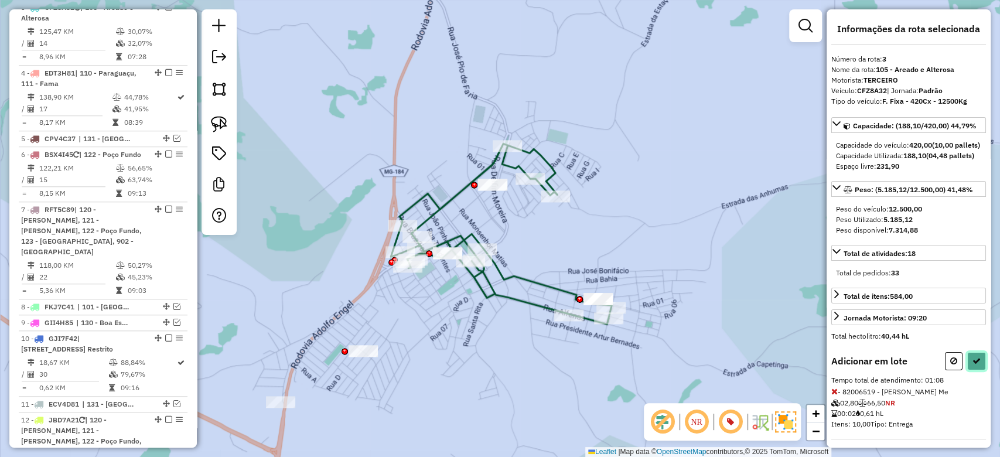
click at [976, 365] on icon at bounding box center [977, 361] width 8 height 8
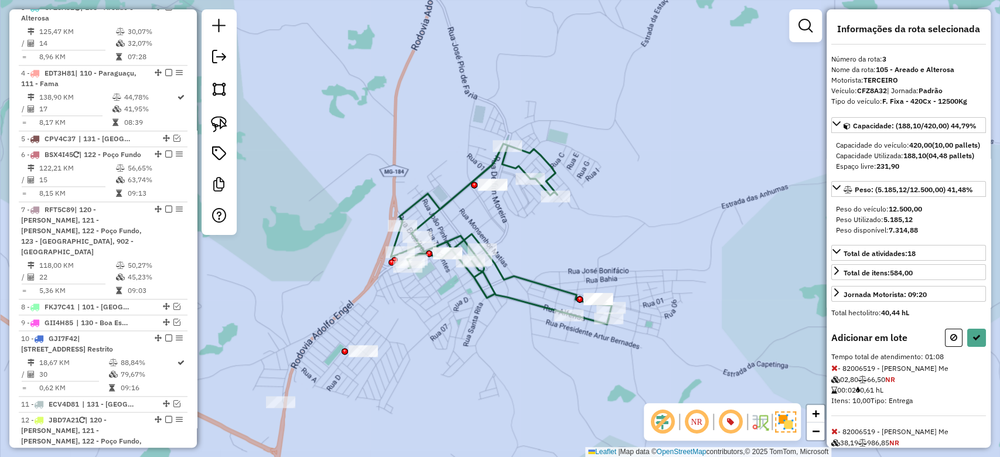
select select "**********"
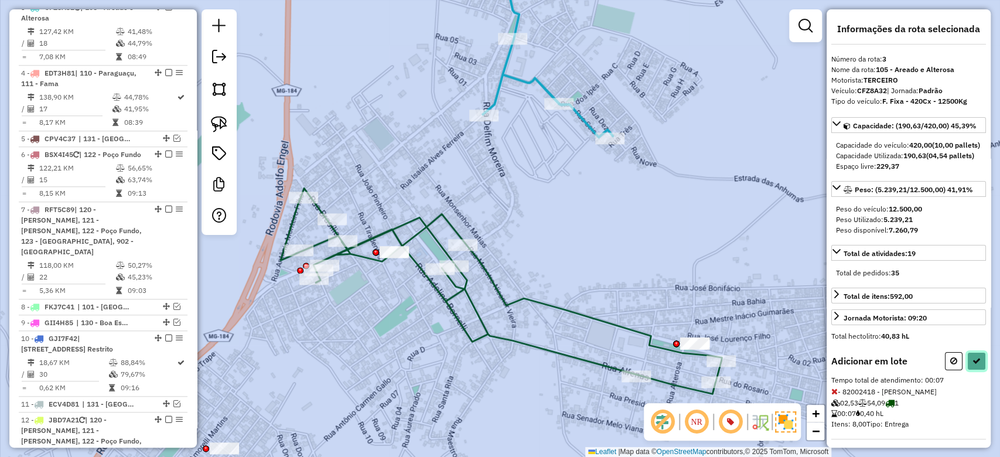
click at [975, 370] on button at bounding box center [977, 361] width 19 height 18
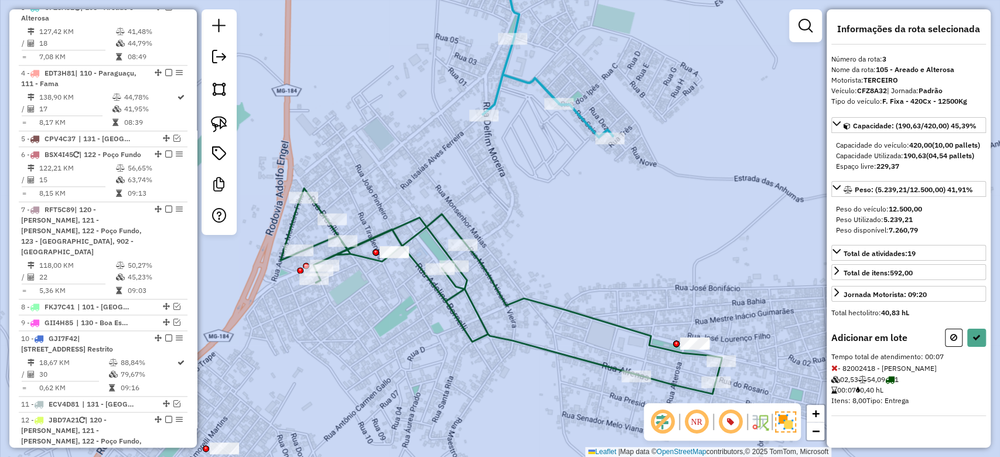
select select "**********"
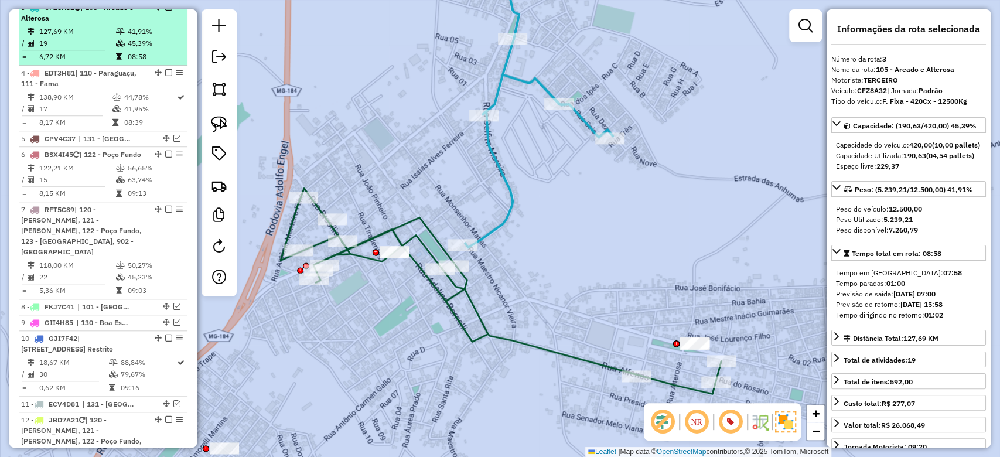
click at [144, 35] on td "41,91%" at bounding box center [155, 32] width 56 height 12
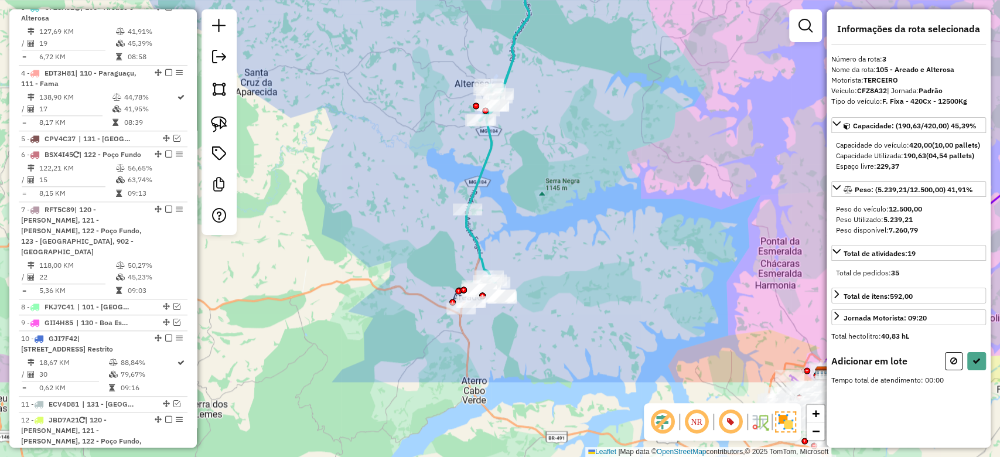
drag, startPoint x: 532, startPoint y: 313, endPoint x: 554, endPoint y: 179, distance: 135.5
click at [554, 176] on div "Janela de atendimento Grade de atendimento Capacidade Transportadoras Veículos …" at bounding box center [500, 228] width 1000 height 457
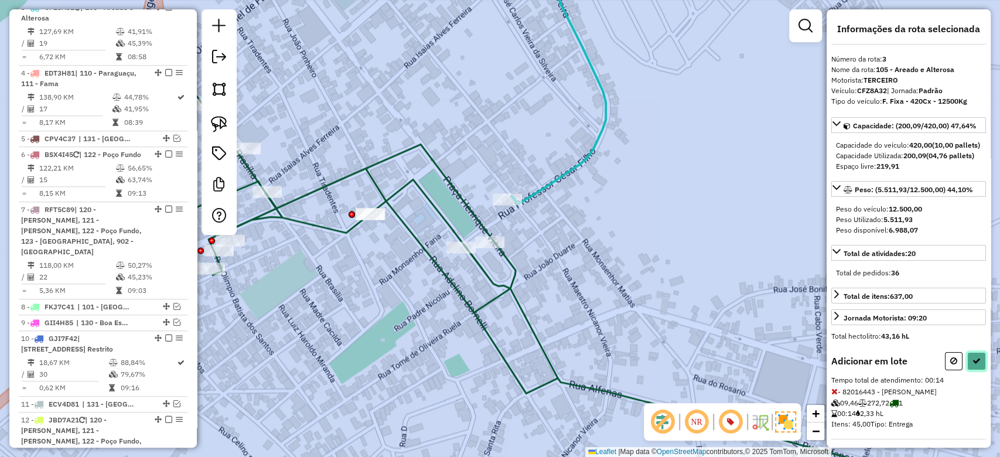
click at [973, 365] on icon at bounding box center [977, 361] width 8 height 8
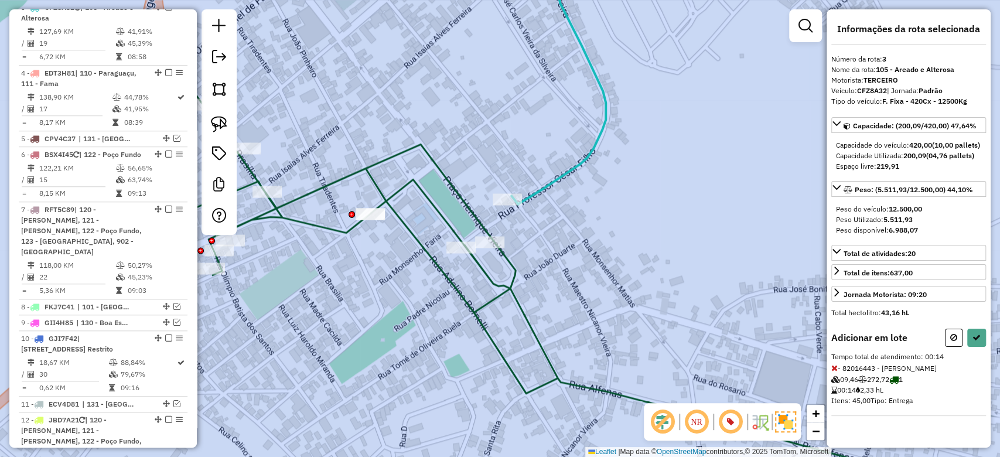
select select "**********"
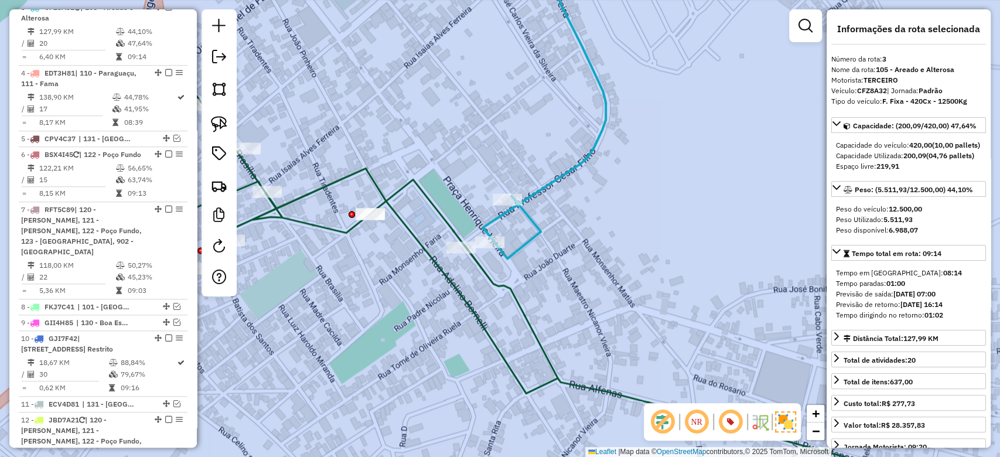
click at [124, 49] on td at bounding box center [121, 44] width 12 height 12
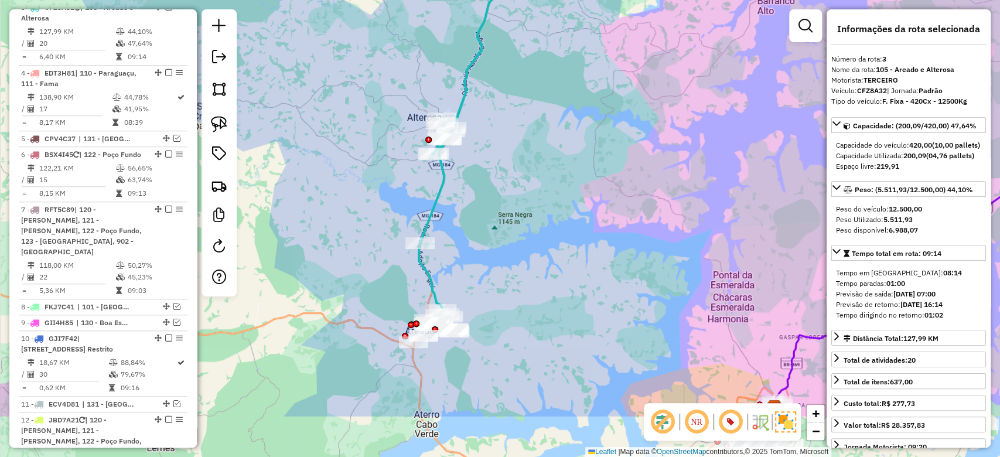
drag, startPoint x: 547, startPoint y: 324, endPoint x: 516, endPoint y: 237, distance: 91.6
click at [516, 237] on div "Janela de atendimento Grade de atendimento Capacidade Transportadoras Veículos …" at bounding box center [500, 228] width 1000 height 457
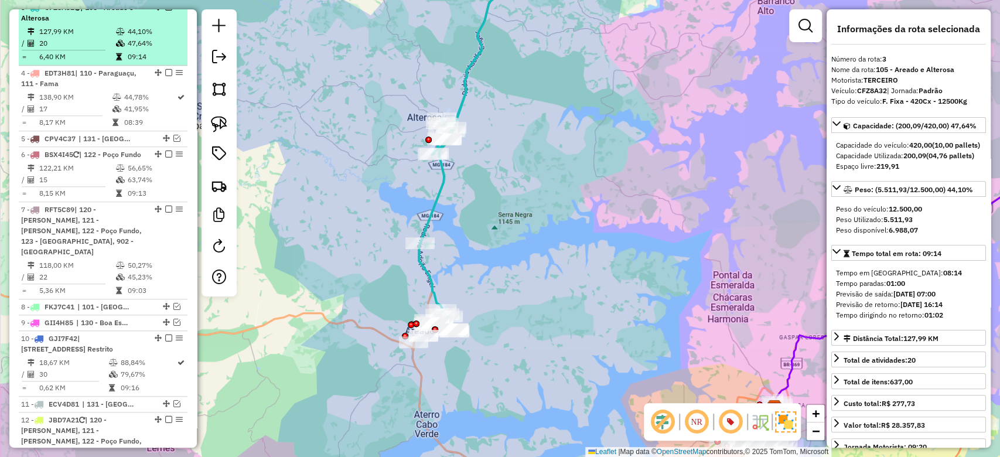
click at [120, 23] on div "3 - CFZ8A32 | 105 - Areado e Alterosa" at bounding box center [83, 12] width 124 height 21
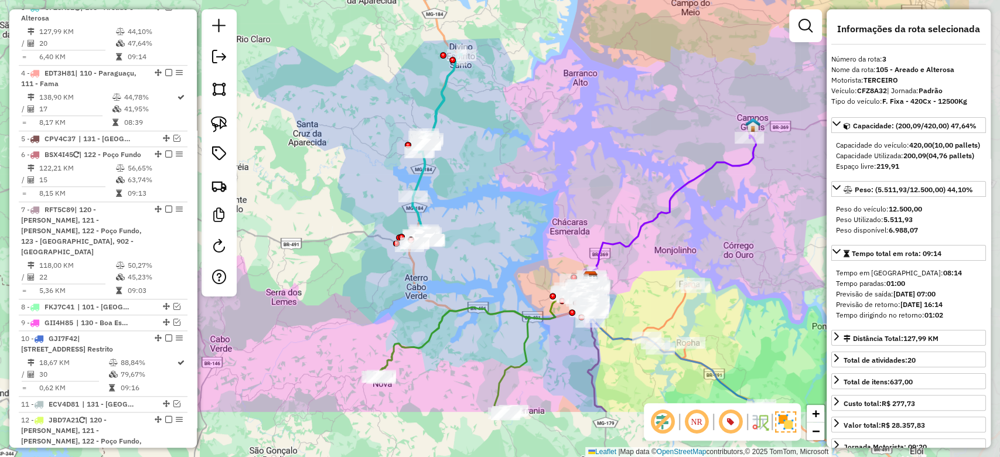
drag, startPoint x: 666, startPoint y: 270, endPoint x: 535, endPoint y: 179, distance: 159.2
click at [535, 179] on div "Janela de atendimento Grade de atendimento Capacidade Transportadoras Veículos …" at bounding box center [500, 228] width 1000 height 457
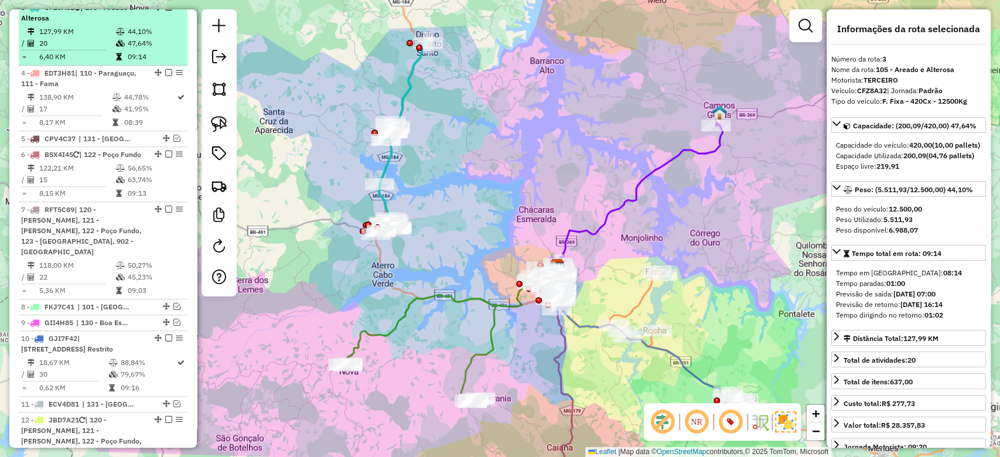
drag, startPoint x: 487, startPoint y: 181, endPoint x: 183, endPoint y: 25, distance: 341.8
click at [452, 168] on div "Janela de atendimento Grade de atendimento Capacidade Transportadoras Veículos …" at bounding box center [500, 228] width 1000 height 457
click at [167, 11] on em at bounding box center [168, 7] width 7 height 7
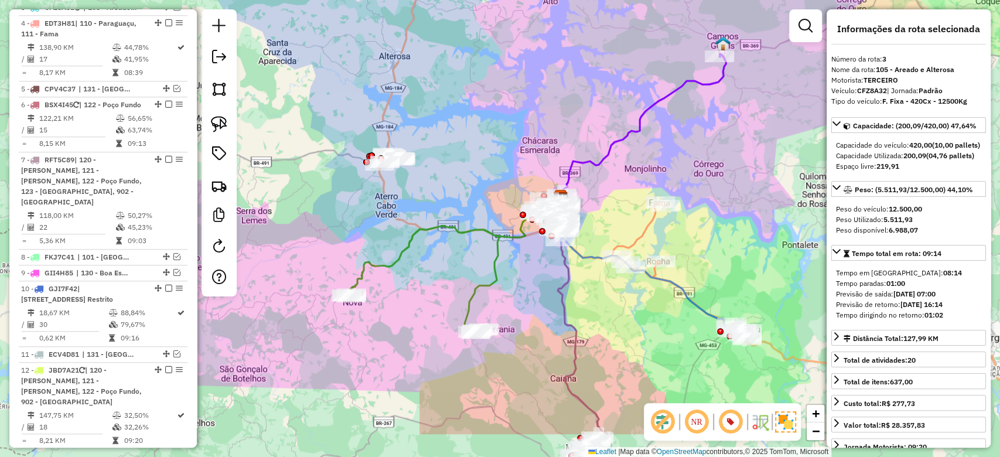
drag, startPoint x: 429, startPoint y: 192, endPoint x: 434, endPoint y: 124, distance: 68.7
click at [434, 124] on div "Janela de atendimento Grade de atendimento Capacidade Transportadoras Veículos …" at bounding box center [500, 228] width 1000 height 457
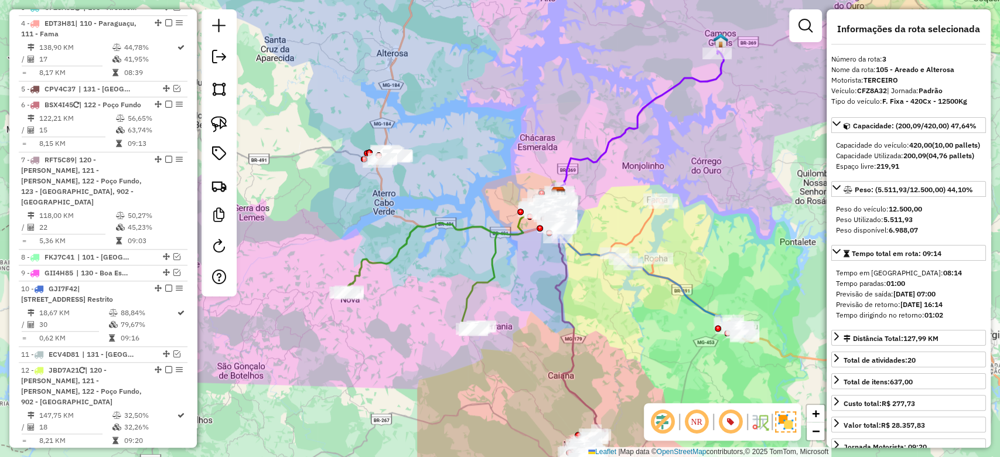
drag, startPoint x: 519, startPoint y: 369, endPoint x: 418, endPoint y: 141, distance: 249.3
click at [418, 141] on div "Janela de atendimento Grade de atendimento Capacidade Transportadoras Veículos …" at bounding box center [500, 228] width 1000 height 457
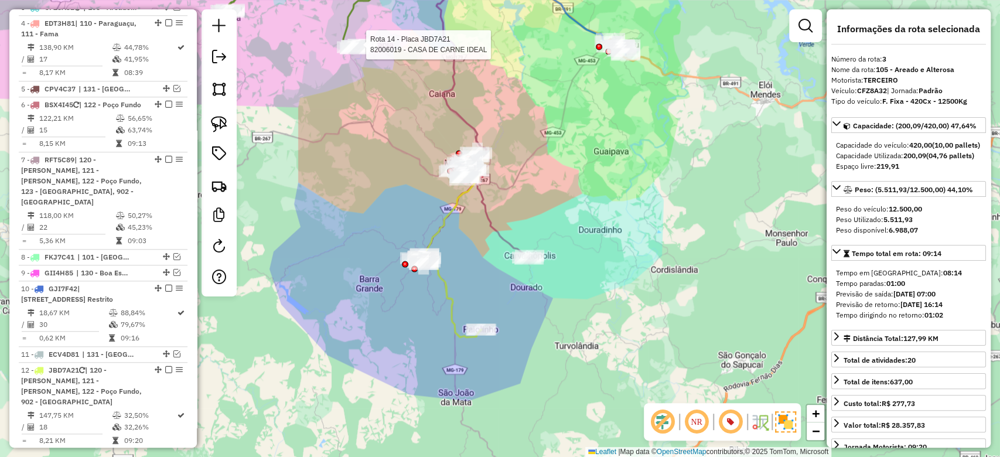
drag, startPoint x: 532, startPoint y: 375, endPoint x: 514, endPoint y: 321, distance: 56.9
click at [514, 321] on div "Rota 14 - Placa JBD7A21 82006019 - CASA DE CARNE IDEAL Janela de atendimento Gr…" at bounding box center [500, 228] width 1000 height 457
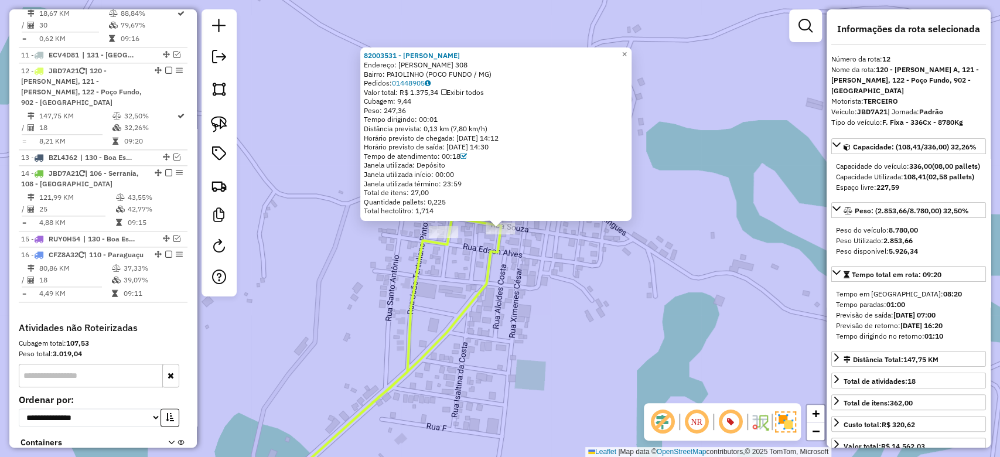
scroll to position [997, 0]
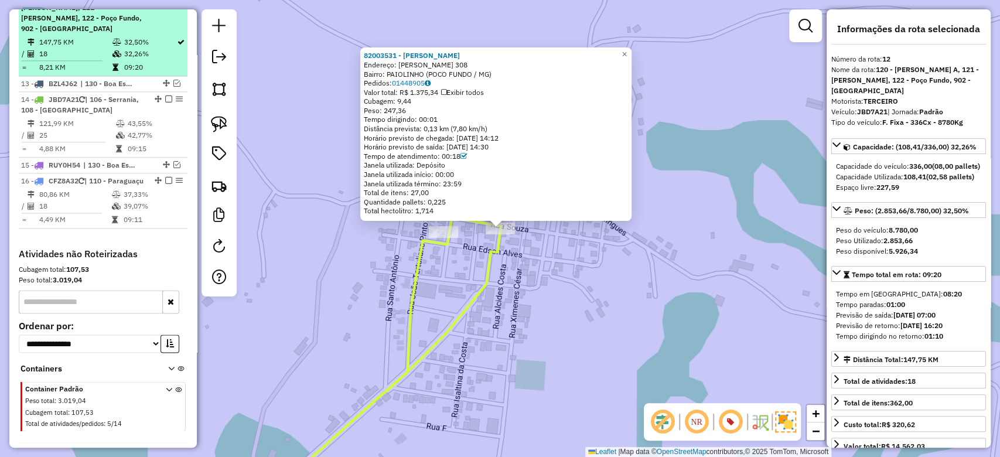
click at [99, 34] on div "12 - JBD7A21 | 120 - Machado A, 121 - Machado B, 122 - Poço Fundo, 902 - Centro…" at bounding box center [83, 13] width 124 height 42
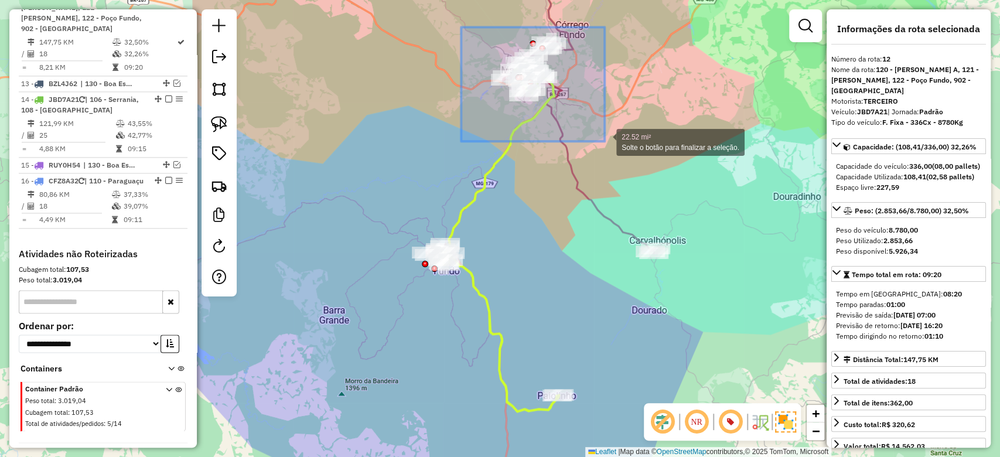
drag, startPoint x: 461, startPoint y: 28, endPoint x: 605, endPoint y: 141, distance: 183.2
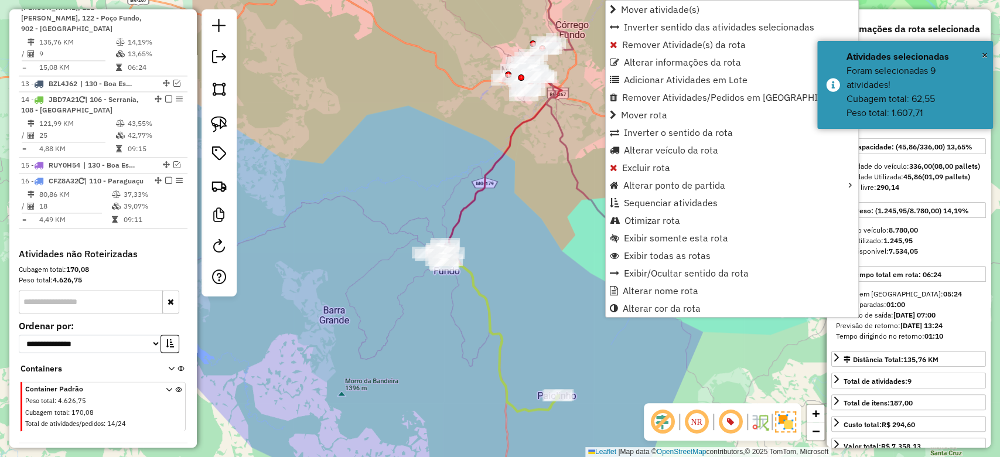
click at [103, 48] on td "135,76 KM" at bounding box center [77, 42] width 77 height 12
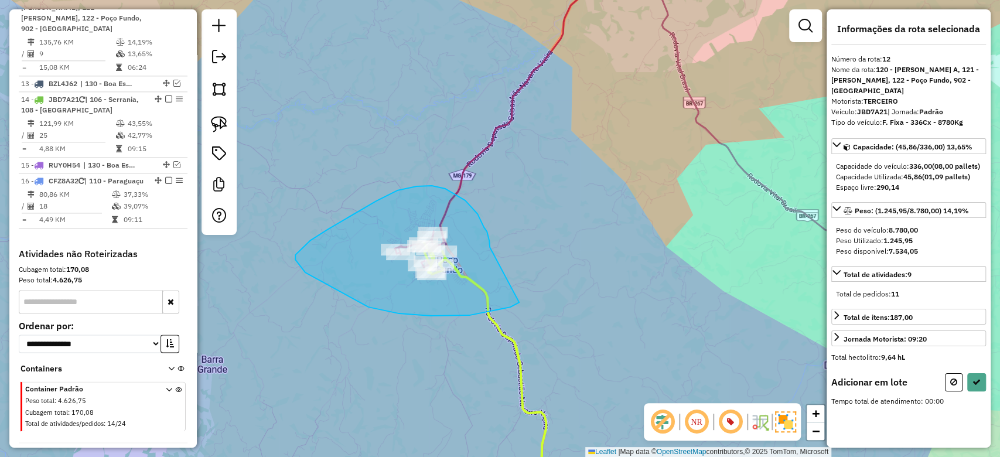
drag, startPoint x: 487, startPoint y: 231, endPoint x: 522, endPoint y: 298, distance: 74.7
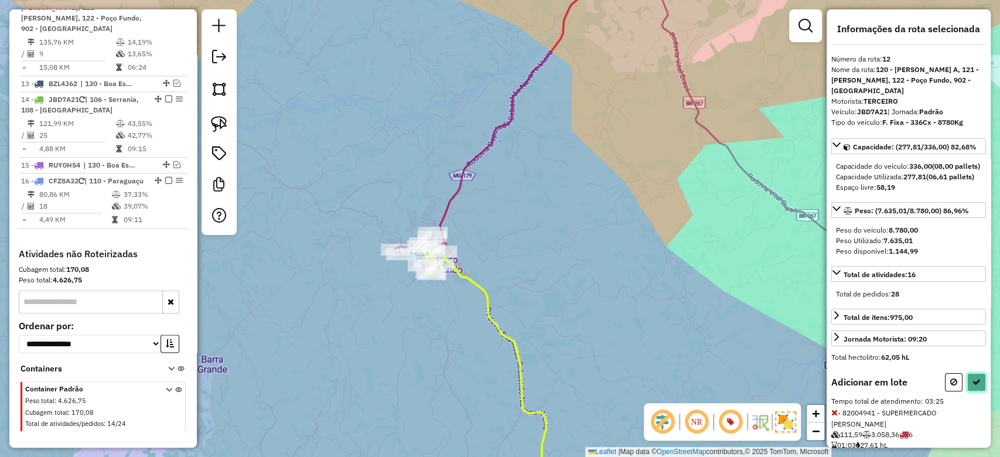
click at [975, 386] on icon at bounding box center [977, 382] width 8 height 8
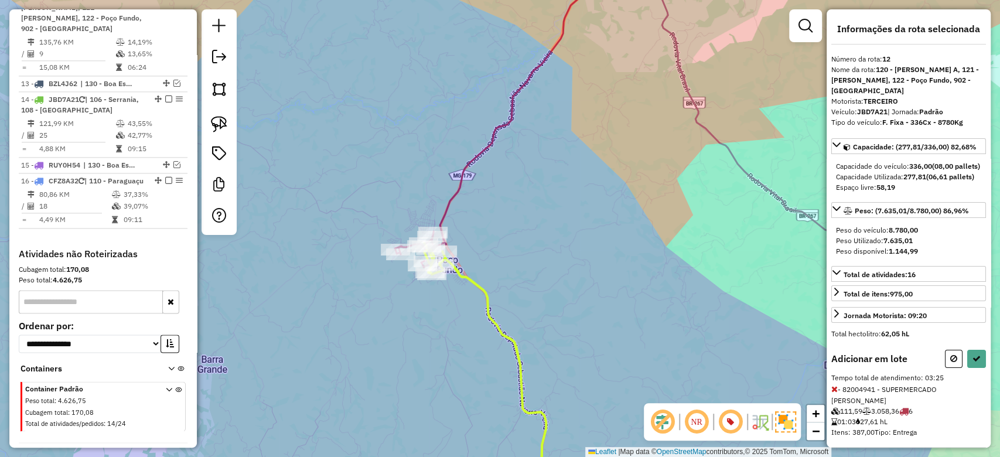
select select "**********"
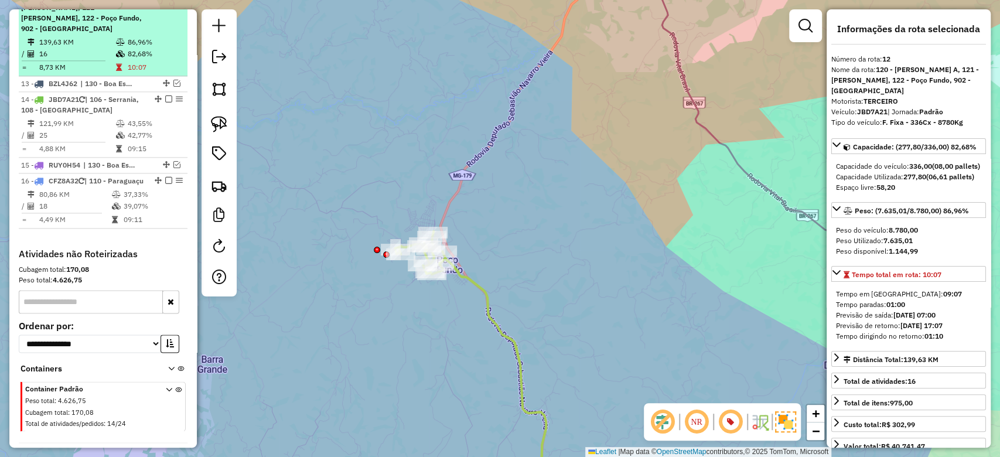
click at [104, 58] on td "16" at bounding box center [77, 54] width 77 height 12
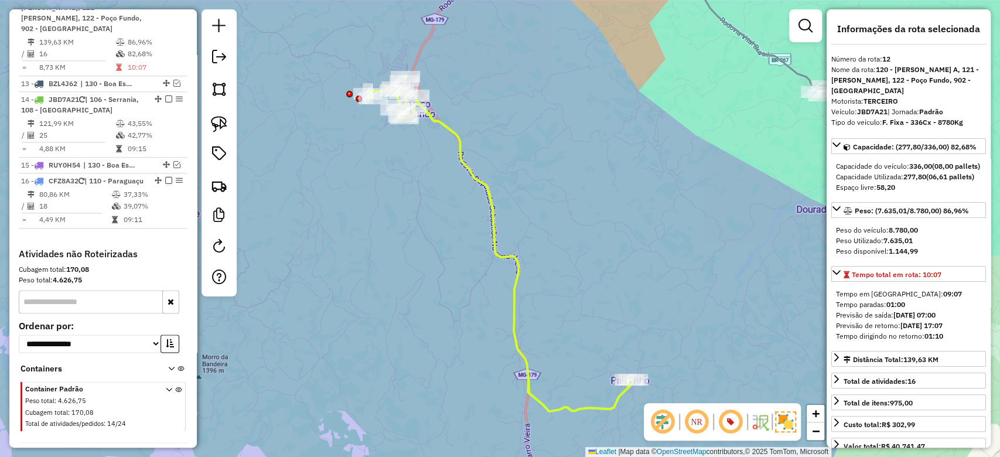
drag, startPoint x: 491, startPoint y: 90, endPoint x: 497, endPoint y: 152, distance: 63.0
click at [506, 160] on div "Janela de atendimento Grade de atendimento Capacidade Transportadoras Veículos …" at bounding box center [500, 228] width 1000 height 457
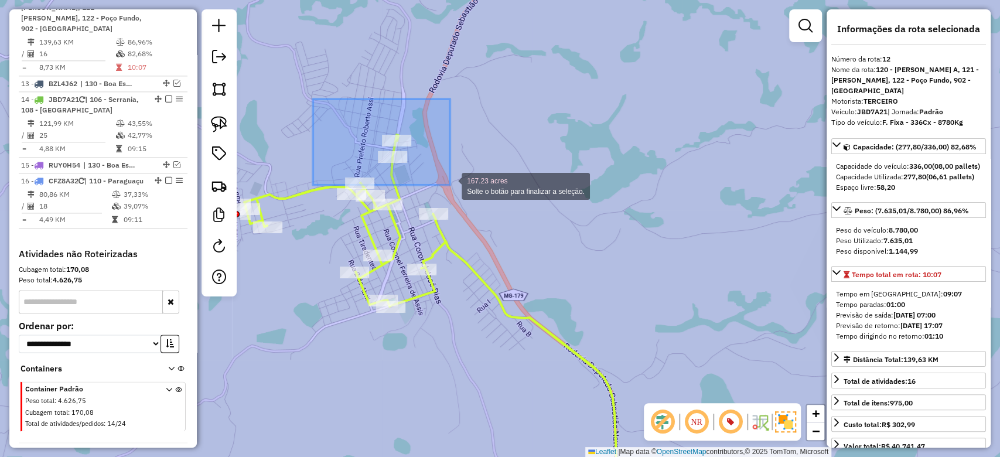
drag, startPoint x: 313, startPoint y: 99, endPoint x: 448, endPoint y: 178, distance: 156.3
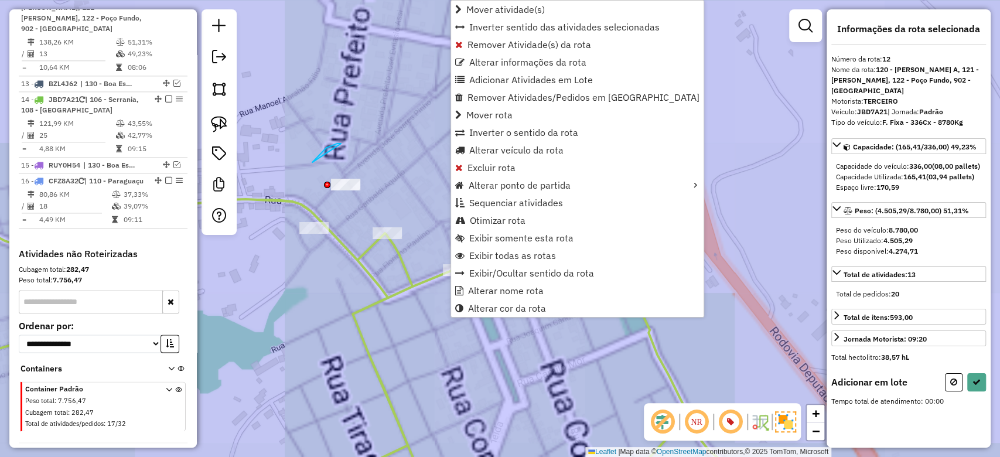
drag, startPoint x: 323, startPoint y: 151, endPoint x: 390, endPoint y: 162, distance: 67.6
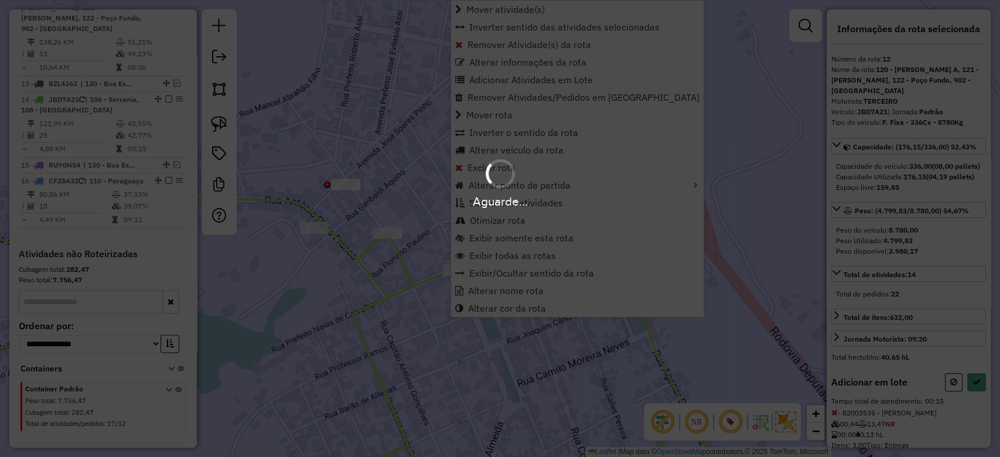
click at [349, 100] on div "Aguarde..." at bounding box center [500, 228] width 1000 height 457
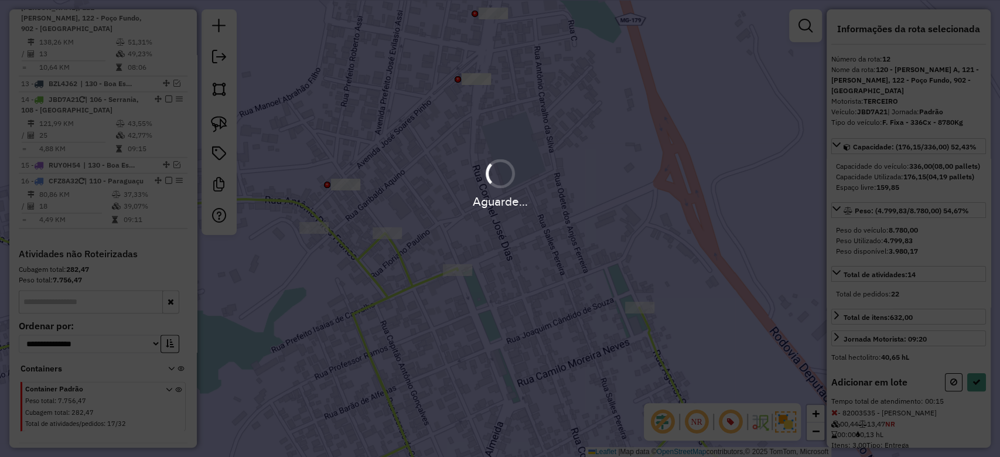
click at [355, 85] on hb-app "Aguarde... Pop-up bloqueado! Seu navegador bloqueou automáticamente a abertura …" at bounding box center [500, 228] width 1000 height 457
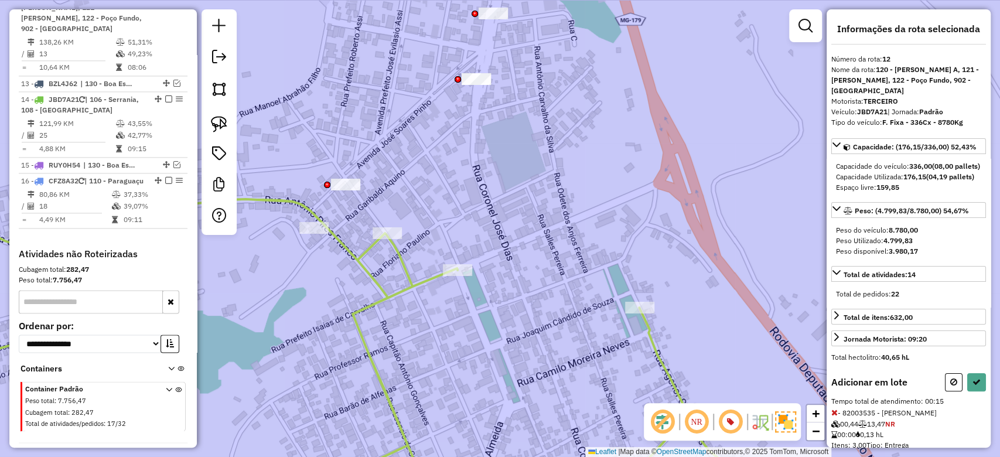
click at [973, 391] on div "Informações da rota selecionada Número da rota: 12 Nome da rota: 120 - Machado …" at bounding box center [909, 228] width 164 height 438
click at [974, 386] on icon at bounding box center [977, 382] width 8 height 8
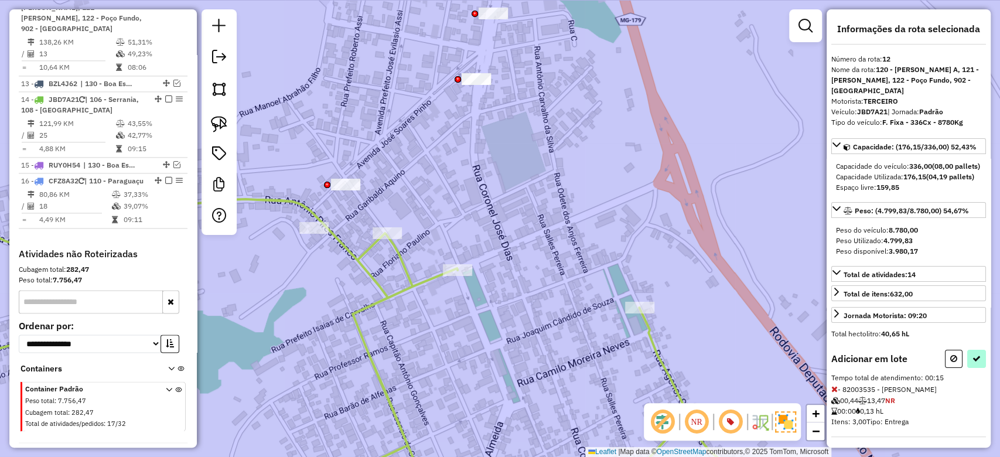
select select "**********"
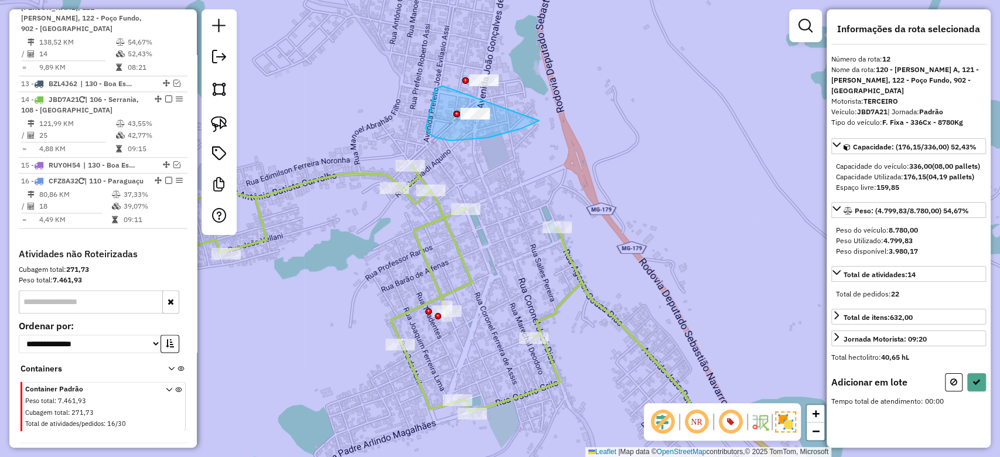
drag, startPoint x: 426, startPoint y: 128, endPoint x: 539, endPoint y: 121, distance: 113.4
click at [539, 121] on div "Janela de atendimento Grade de atendimento Capacidade Transportadoras Veículos …" at bounding box center [500, 228] width 1000 height 457
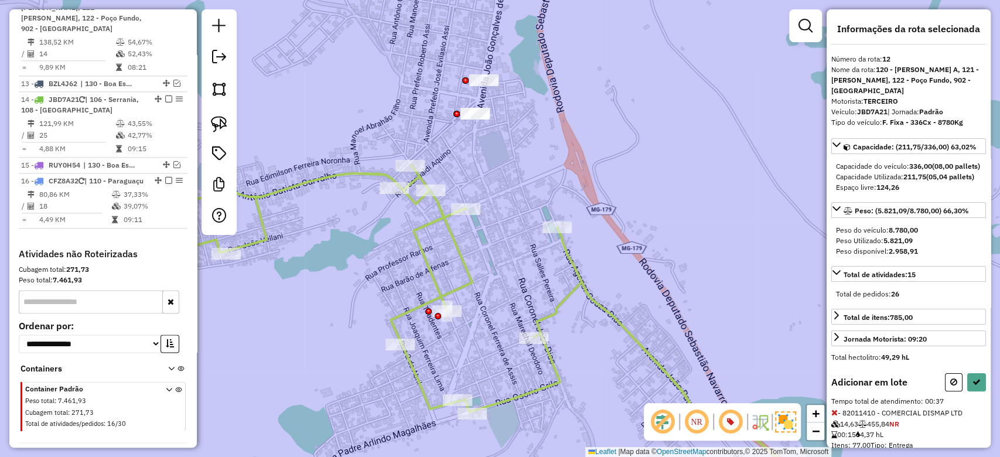
scroll to position [235, 0]
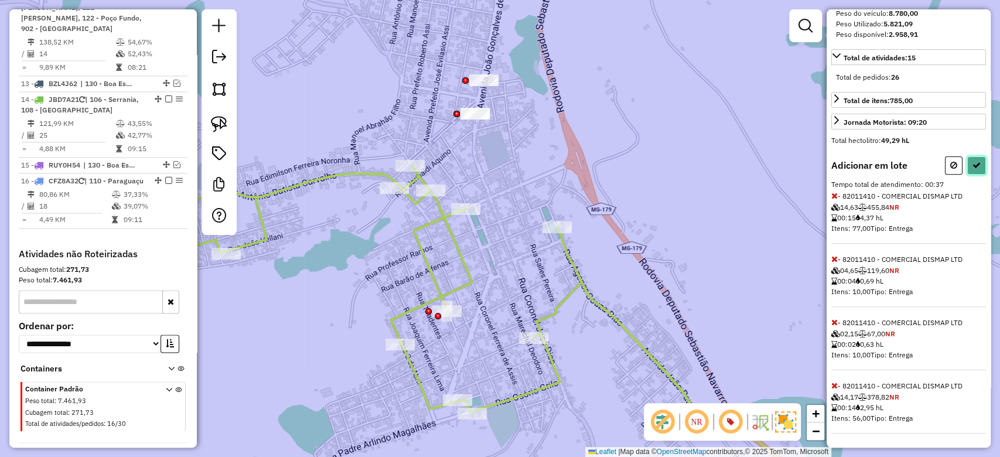
click at [975, 164] on icon at bounding box center [977, 165] width 8 height 8
select select "**********"
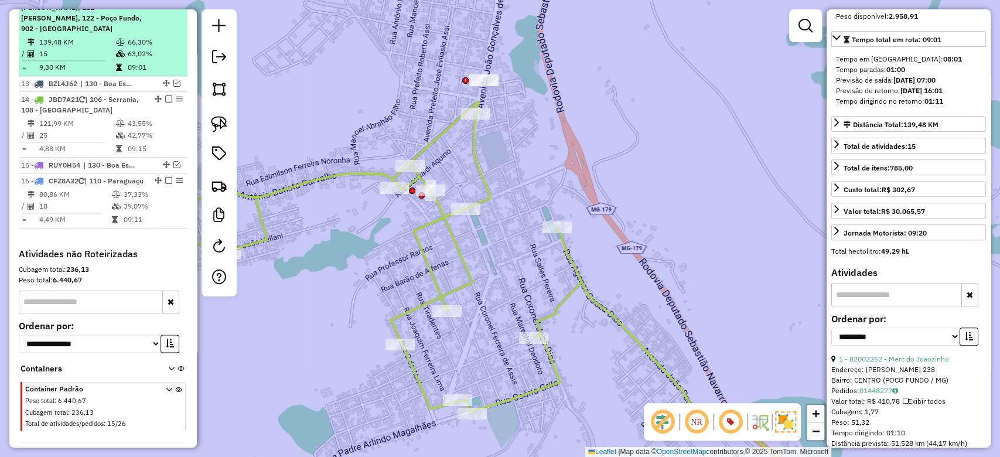
click at [91, 60] on td "15" at bounding box center [77, 54] width 77 height 12
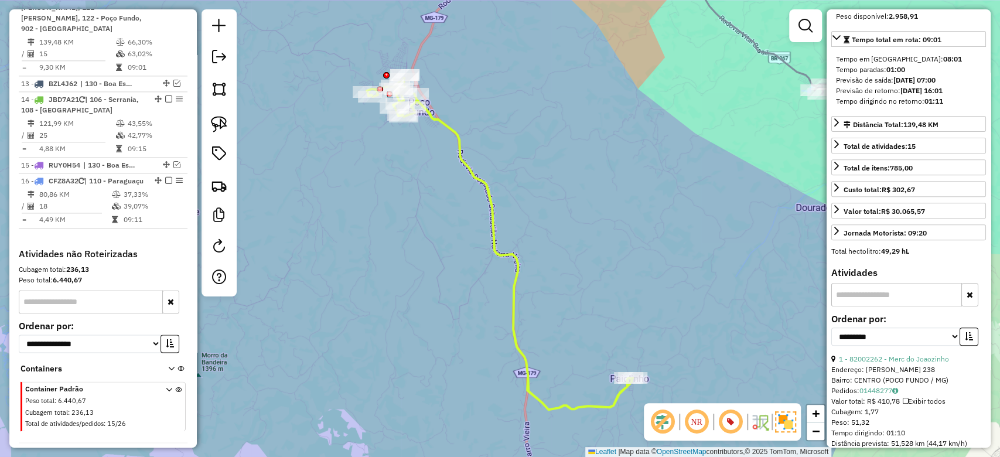
click at [549, 146] on div "Janela de atendimento Grade de atendimento Capacidade Transportadoras Veículos …" at bounding box center [500, 228] width 1000 height 457
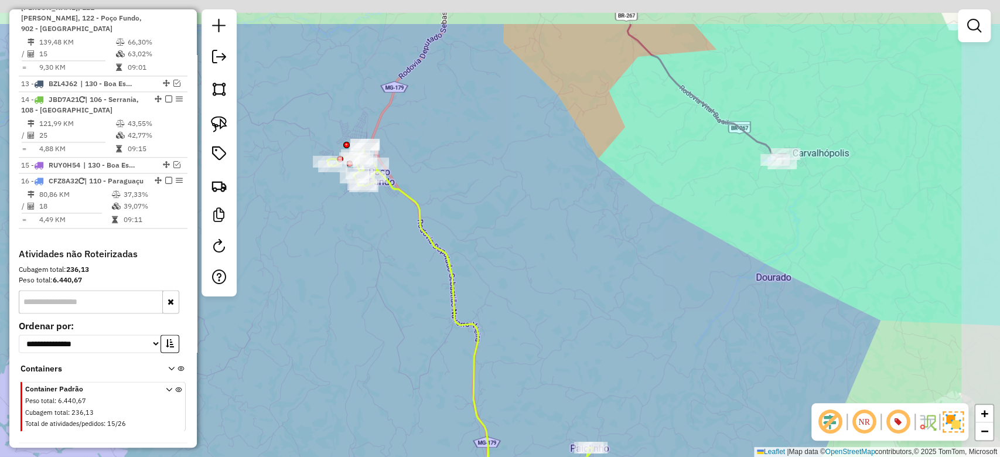
drag, startPoint x: 557, startPoint y: 190, endPoint x: 551, endPoint y: 199, distance: 11.1
click at [551, 199] on div "Janela de atendimento Grade de atendimento Capacidade Transportadoras Veículos …" at bounding box center [500, 228] width 1000 height 457
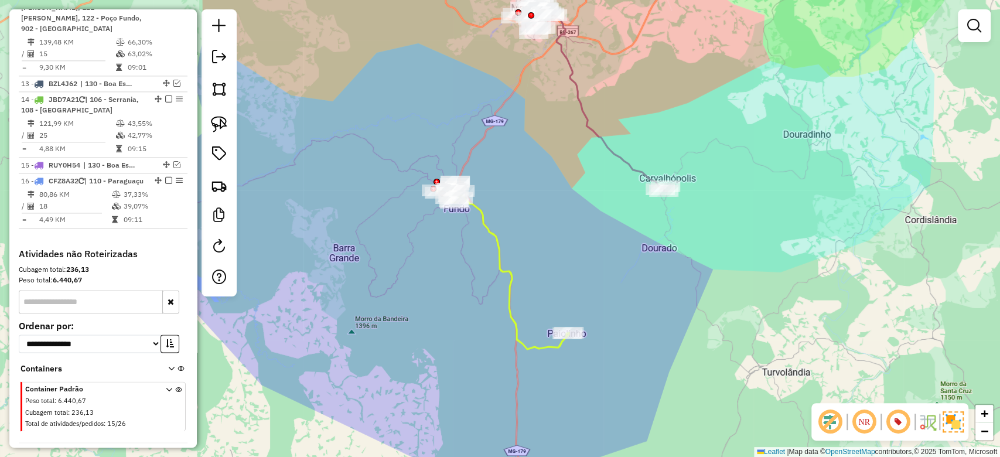
drag, startPoint x: 557, startPoint y: 195, endPoint x: 554, endPoint y: 213, distance: 18.4
click at [554, 213] on div "Janela de atendimento Grade de atendimento Capacidade Transportadoras Veículos …" at bounding box center [500, 228] width 1000 height 457
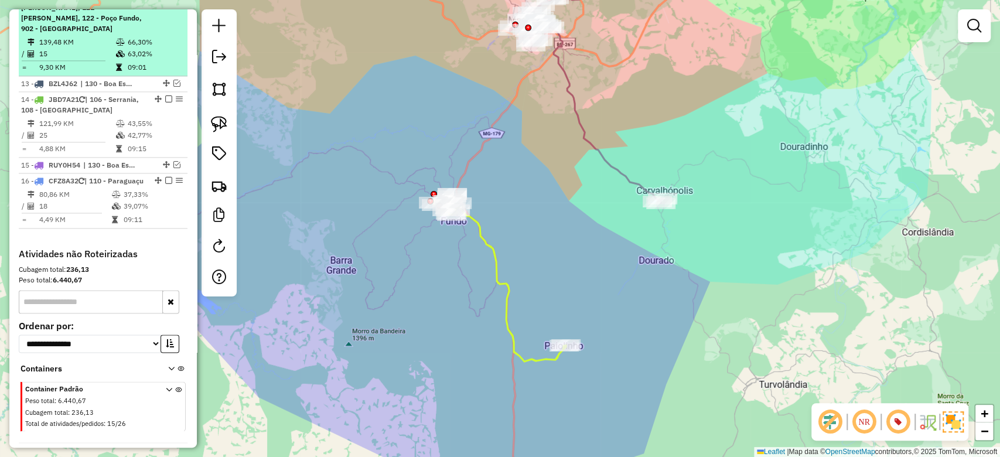
click at [144, 34] on div "12 - JBD7A21 | 120 - Machado A, 121 - Machado B, 122 - Poço Fundo, 902 - Centro…" at bounding box center [103, 13] width 164 height 42
select select "**********"
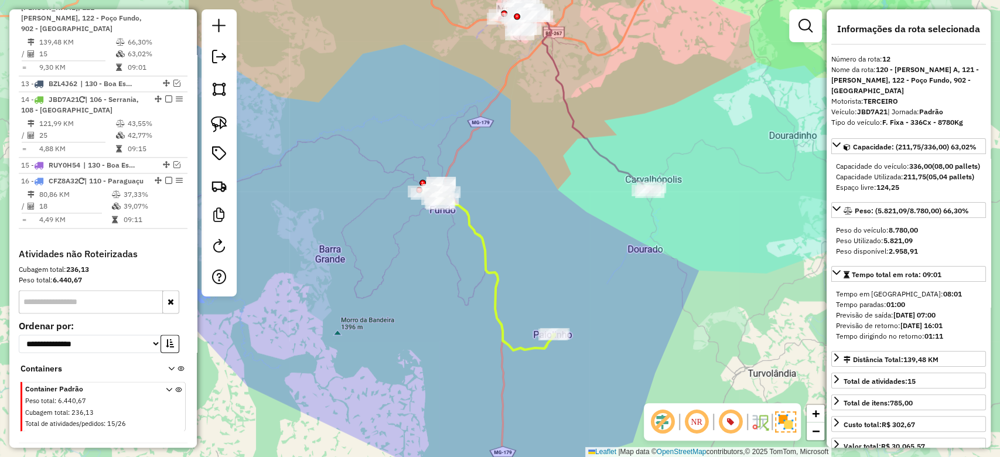
drag, startPoint x: 532, startPoint y: 179, endPoint x: 516, endPoint y: 218, distance: 41.8
click at [516, 218] on div "Janela de atendimento Grade de atendimento Capacidade Transportadoras Veículos …" at bounding box center [500, 228] width 1000 height 457
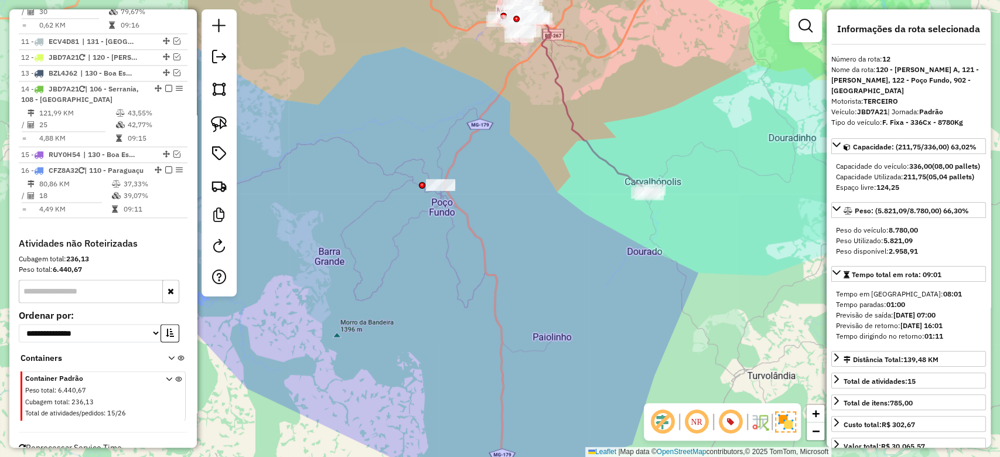
drag, startPoint x: 492, startPoint y: 140, endPoint x: 473, endPoint y: 238, distance: 99.8
click at [473, 238] on div "Janela de atendimento Grade de atendimento Capacidade Transportadoras Veículos …" at bounding box center [500, 228] width 1000 height 457
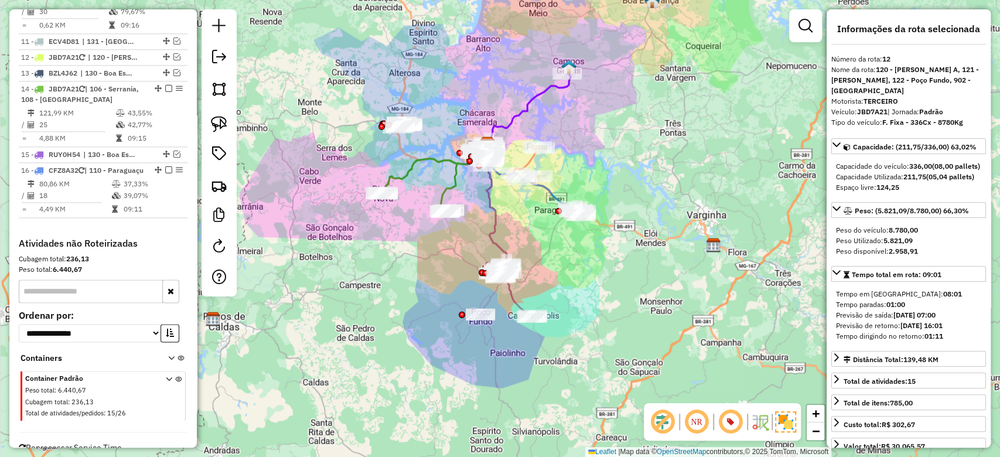
drag, startPoint x: 544, startPoint y: 201, endPoint x: 543, endPoint y: 236, distance: 35.2
click at [543, 236] on div "Janela de atendimento Grade de atendimento Capacidade Transportadoras Veículos …" at bounding box center [500, 228] width 1000 height 457
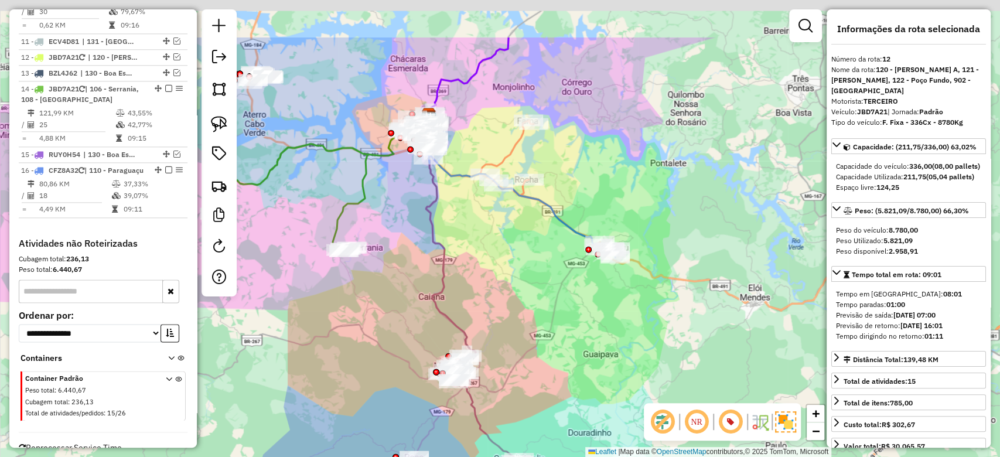
drag, startPoint x: 560, startPoint y: 181, endPoint x: 546, endPoint y: 264, distance: 84.4
click at [546, 264] on div "Janela de atendimento Grade de atendimento Capacidade Transportadoras Veículos …" at bounding box center [500, 228] width 1000 height 457
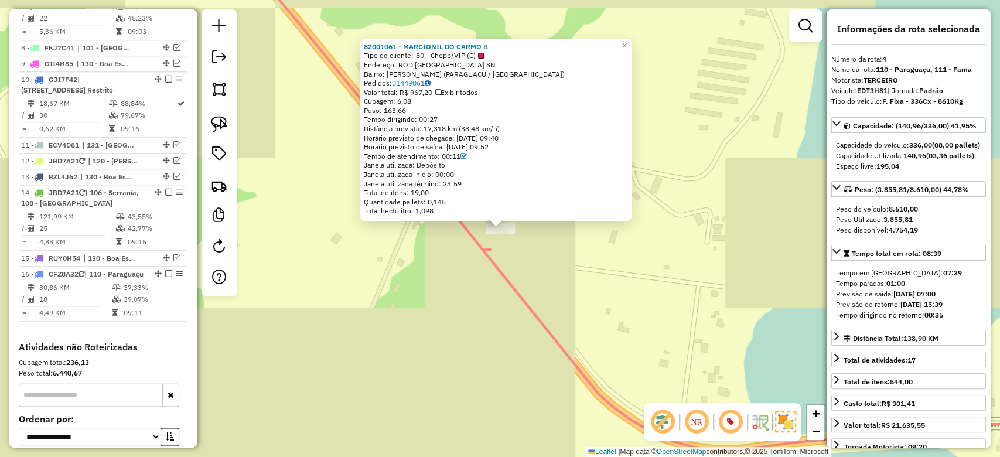
scroll to position [640, 0]
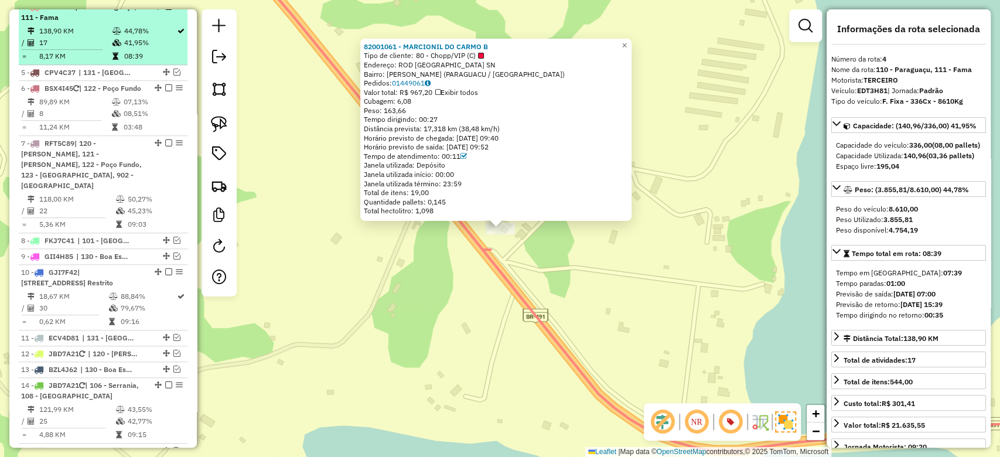
click at [138, 49] on td "41,95%" at bounding box center [150, 43] width 53 height 12
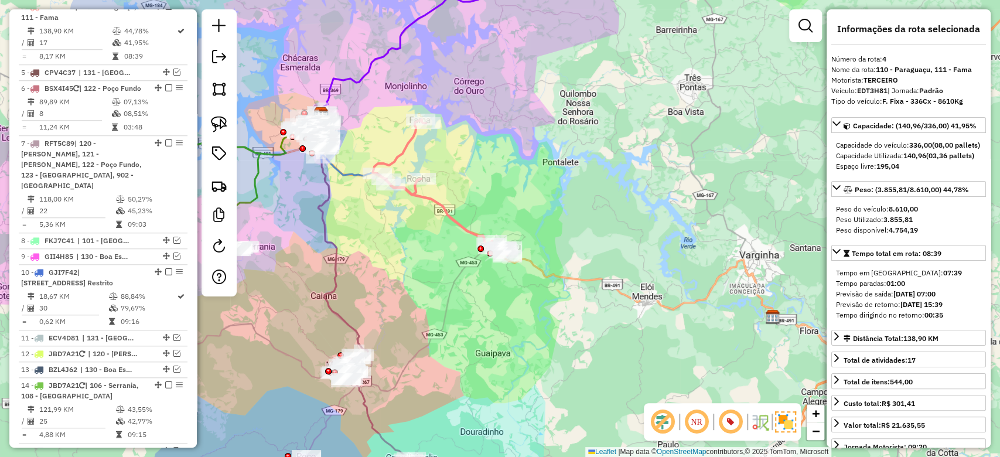
drag, startPoint x: 407, startPoint y: 270, endPoint x: 400, endPoint y: 227, distance: 42.8
click at [400, 227] on div "Janela de atendimento Grade de atendimento Capacidade Transportadoras Veículos …" at bounding box center [500, 228] width 1000 height 457
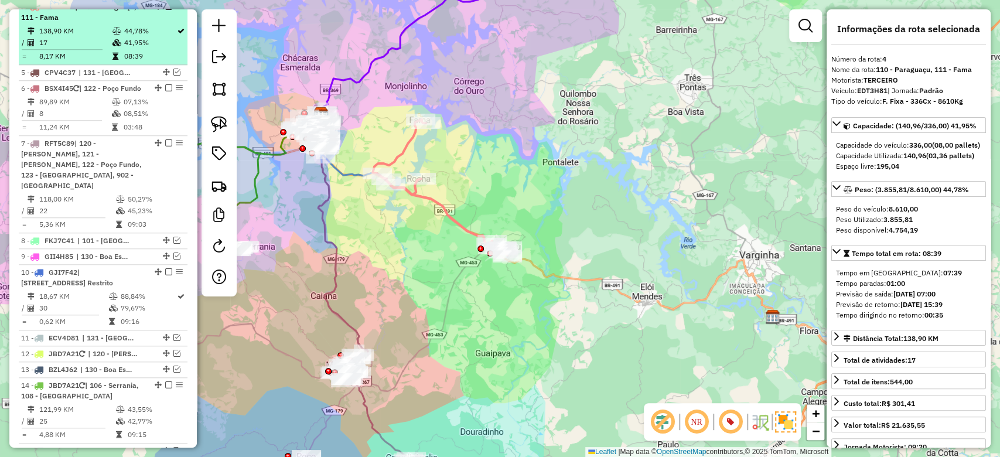
click at [165, 10] on em at bounding box center [168, 6] width 7 height 7
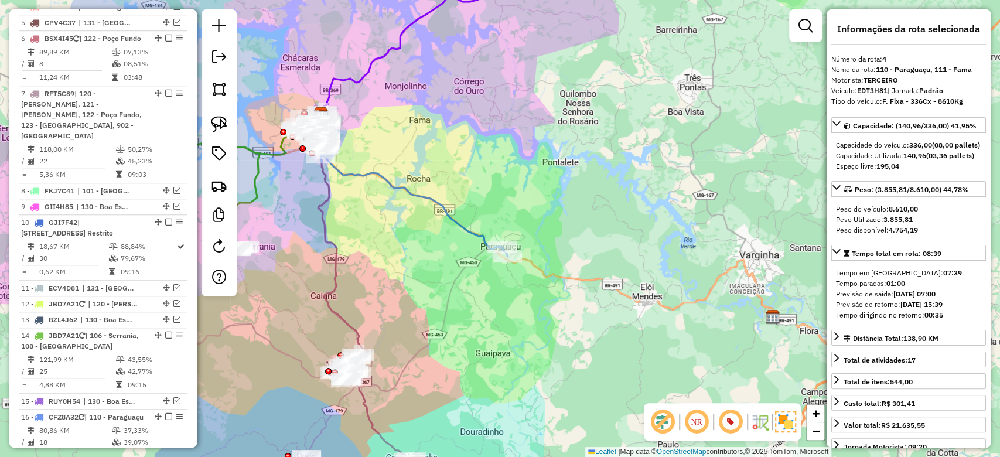
click at [479, 273] on div "Janela de atendimento Grade de atendimento Capacidade Transportadoras Veículos …" at bounding box center [500, 228] width 1000 height 457
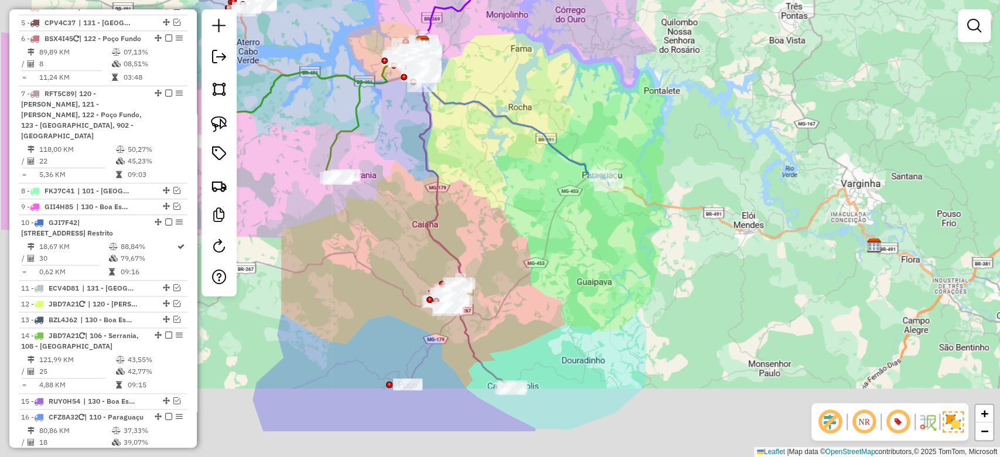
drag, startPoint x: 478, startPoint y: 274, endPoint x: 576, endPoint y: 210, distance: 117.4
click at [580, 190] on div "Janela de atendimento Grade de atendimento Capacidade Transportadoras Veículos …" at bounding box center [500, 228] width 1000 height 457
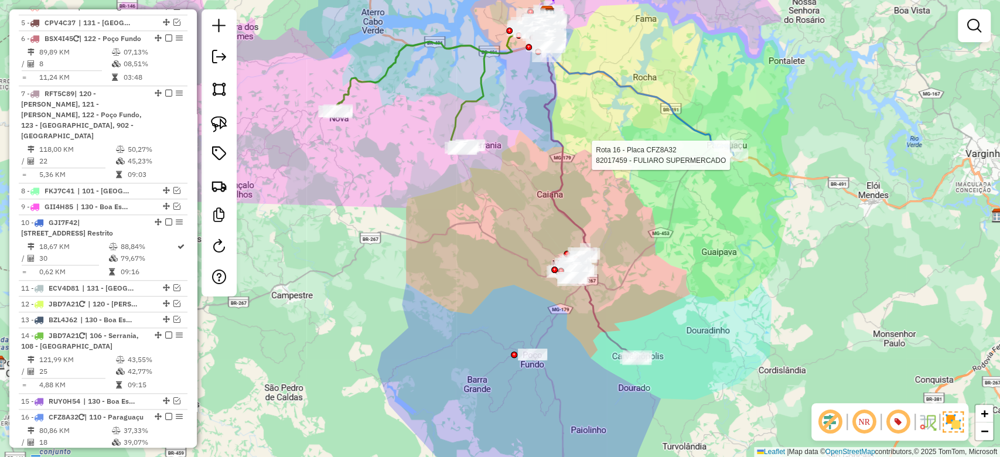
drag, startPoint x: 425, startPoint y: 363, endPoint x: 519, endPoint y: 335, distance: 97.9
click at [519, 335] on div "Rota 16 - Placa CFZ8A32 82017459 - FULIARO SUPERMERCADO Janela de atendimento G…" at bounding box center [500, 228] width 1000 height 457
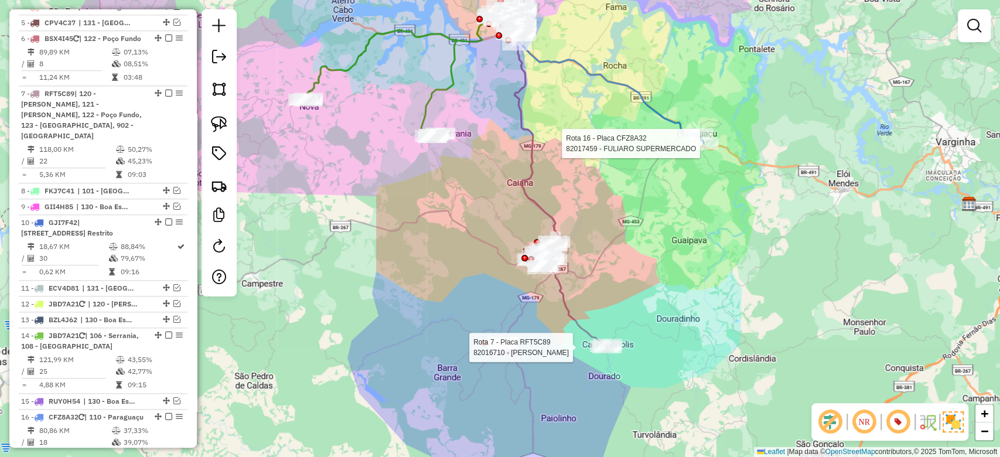
select select "**********"
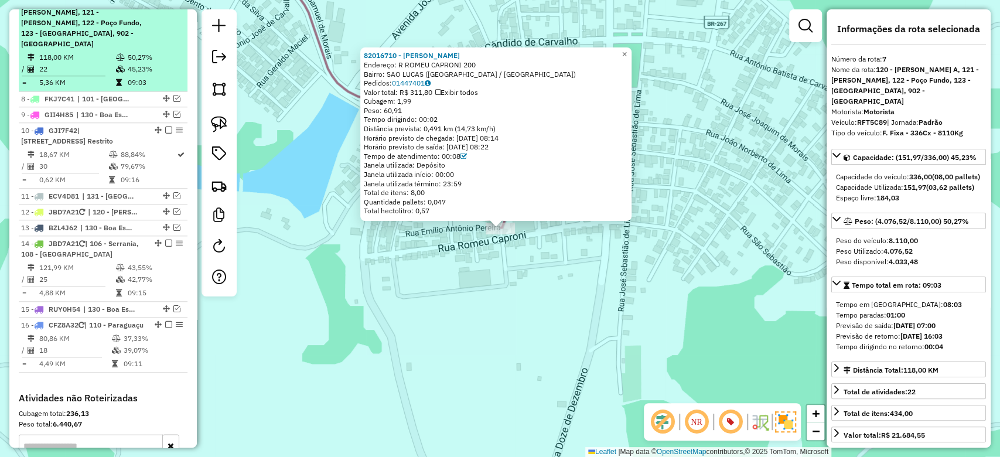
scroll to position [737, 0]
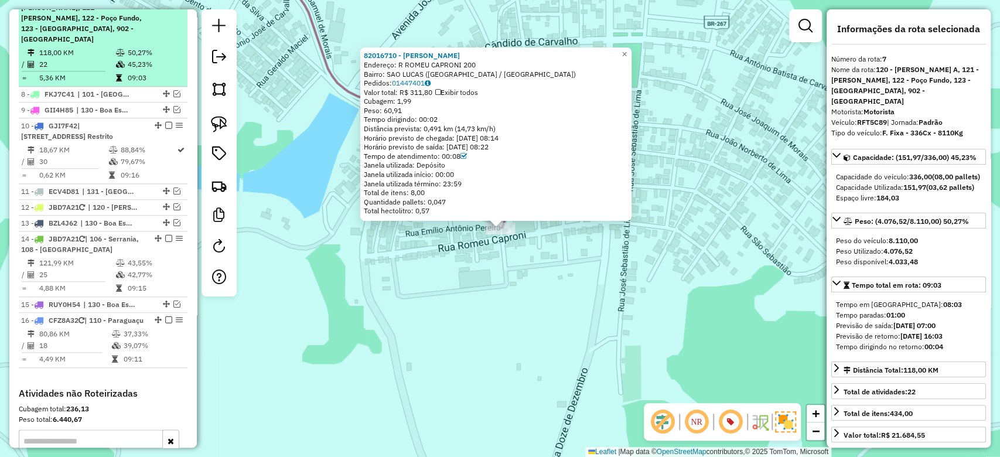
click at [109, 45] on div "7 - RFT5C89 | 120 - Machado A, 121 - Machado B, 122 - Poço Fundo, 123 - Carvalh…" at bounding box center [83, 18] width 124 height 53
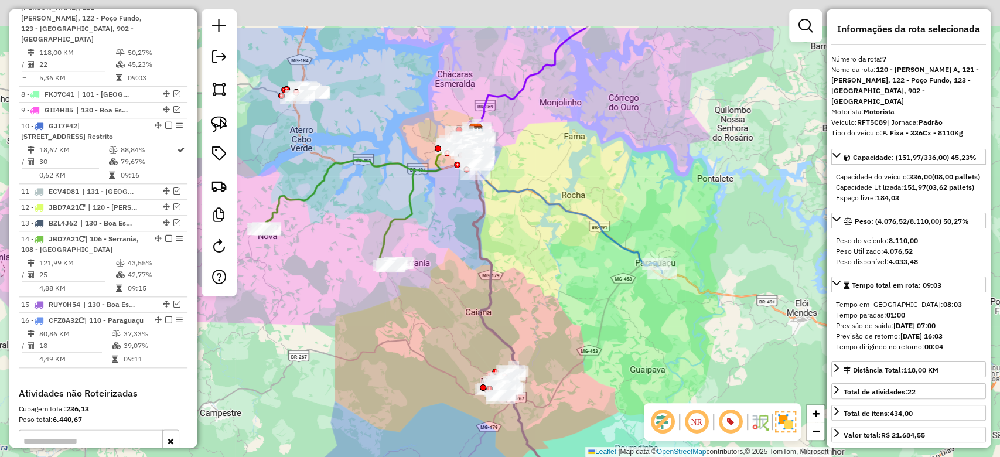
drag, startPoint x: 503, startPoint y: 212, endPoint x: 510, endPoint y: 231, distance: 20.6
click at [510, 231] on div "Janela de atendimento Grade de atendimento Capacidade Transportadoras Veículos …" at bounding box center [500, 228] width 1000 height 457
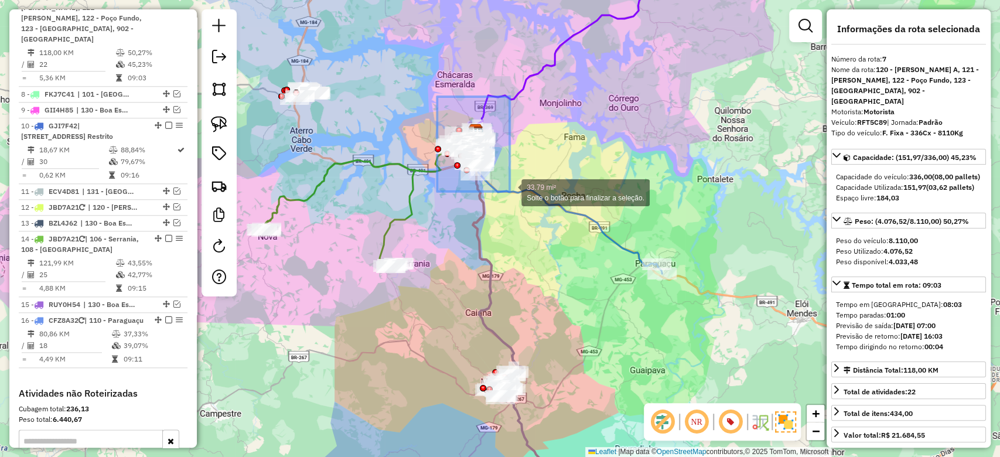
drag, startPoint x: 510, startPoint y: 192, endPoint x: 551, endPoint y: 220, distance: 49.7
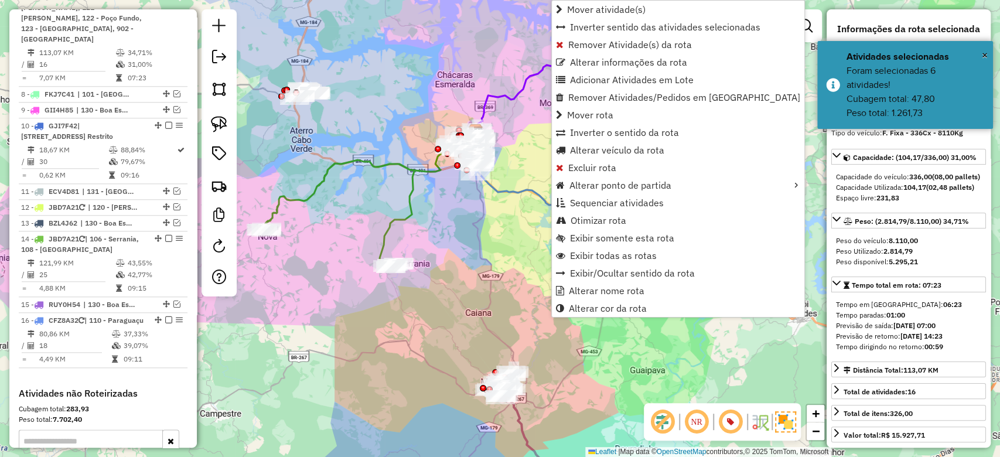
click at [84, 58] on td "113,07 KM" at bounding box center [77, 53] width 77 height 12
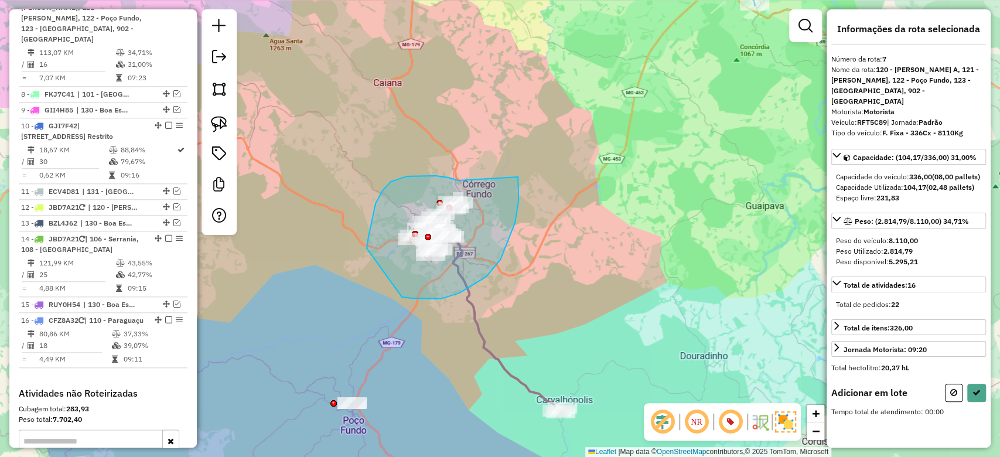
drag, startPoint x: 448, startPoint y: 178, endPoint x: 518, endPoint y: 174, distance: 69.2
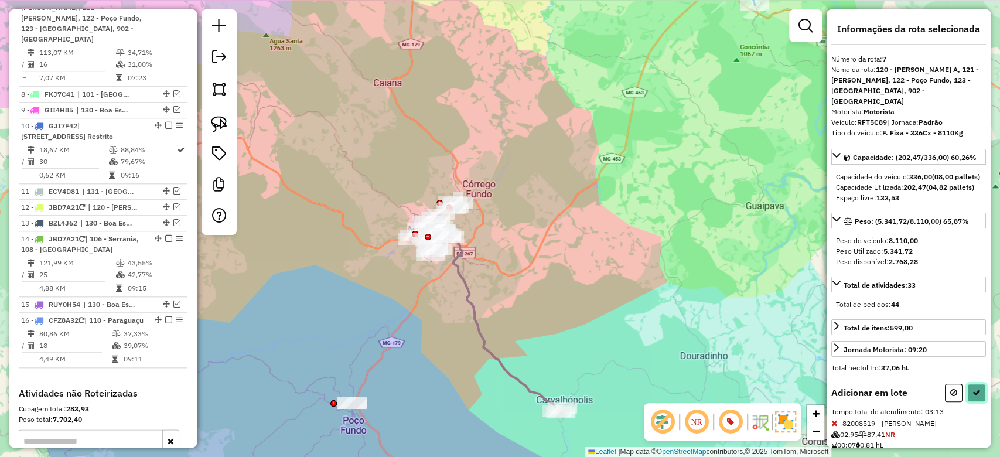
click at [971, 393] on button at bounding box center [977, 393] width 19 height 18
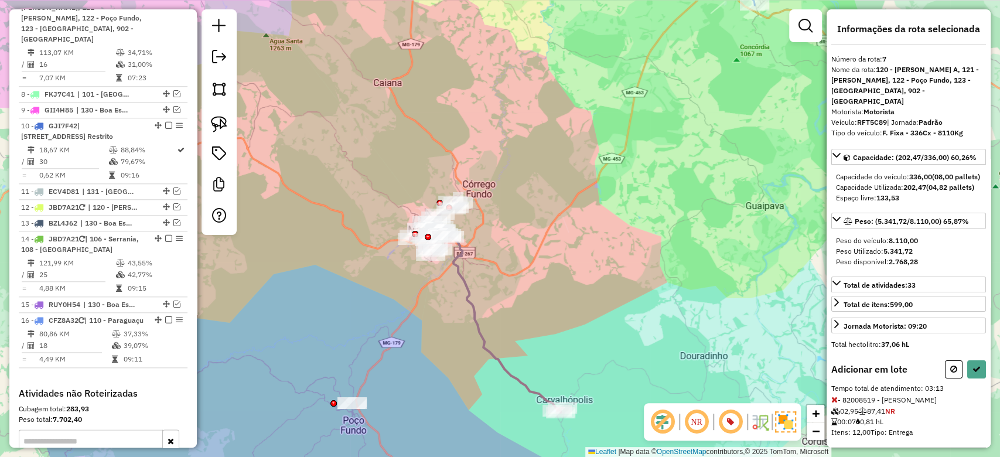
select select "**********"
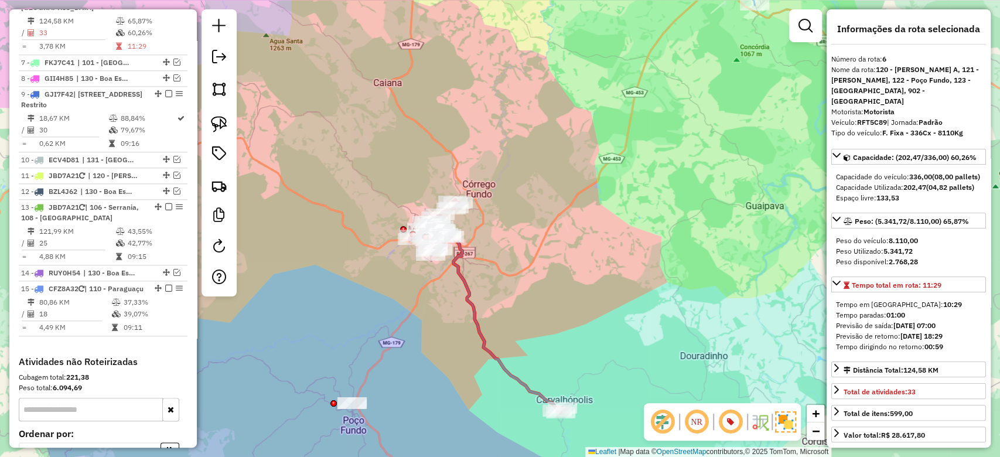
click at [117, 65] on ul "1 - BSX4I45 | 105 - Areado e Alterosa 78,56 KM 10,98% / 11 13,43% = 7,14 KM 03:…" at bounding box center [103, 63] width 169 height 547
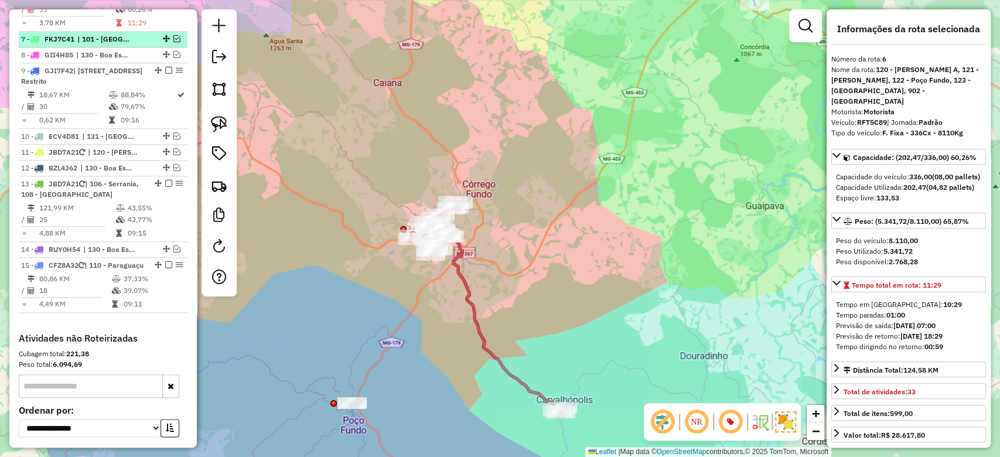
click at [117, 25] on td at bounding box center [121, 23] width 12 height 12
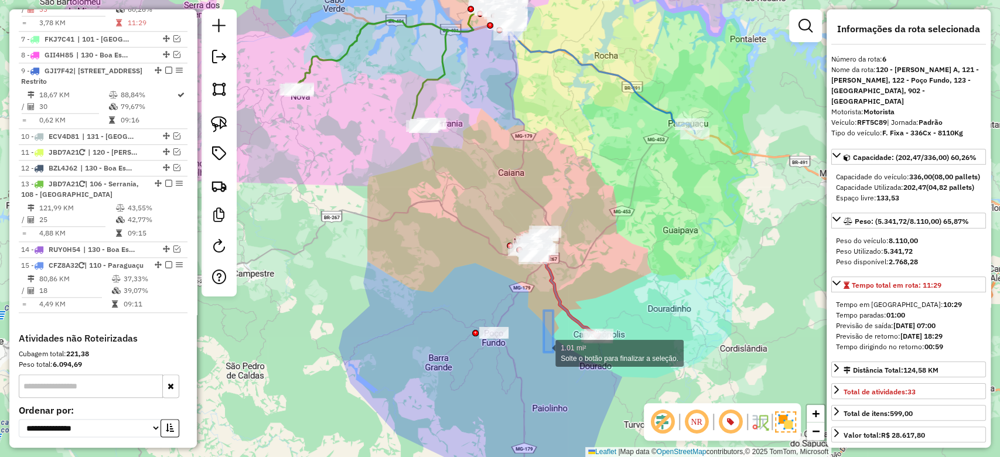
drag, startPoint x: 553, startPoint y: 311, endPoint x: 513, endPoint y: 340, distance: 49.9
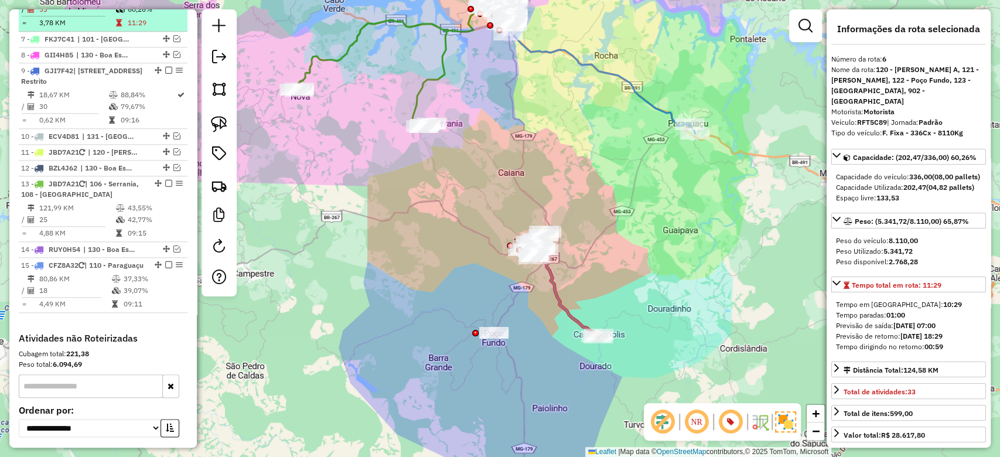
click at [149, 18] on td "11:29" at bounding box center [155, 23] width 56 height 12
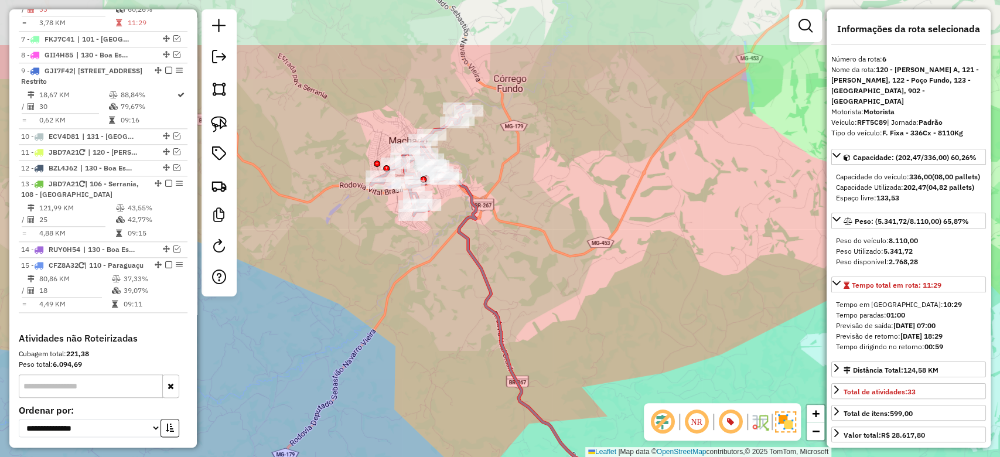
drag, startPoint x: 431, startPoint y: 324, endPoint x: 437, endPoint y: 333, distance: 10.3
click at [437, 333] on div "Janela de atendimento Grade de atendimento Capacidade Transportadoras Veículos …" at bounding box center [500, 228] width 1000 height 457
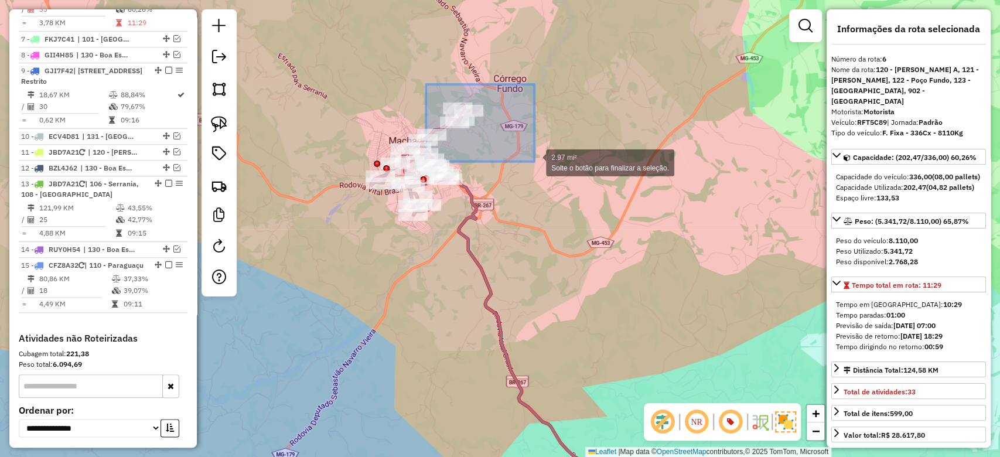
drag, startPoint x: 436, startPoint y: 92, endPoint x: 534, endPoint y: 162, distance: 120.7
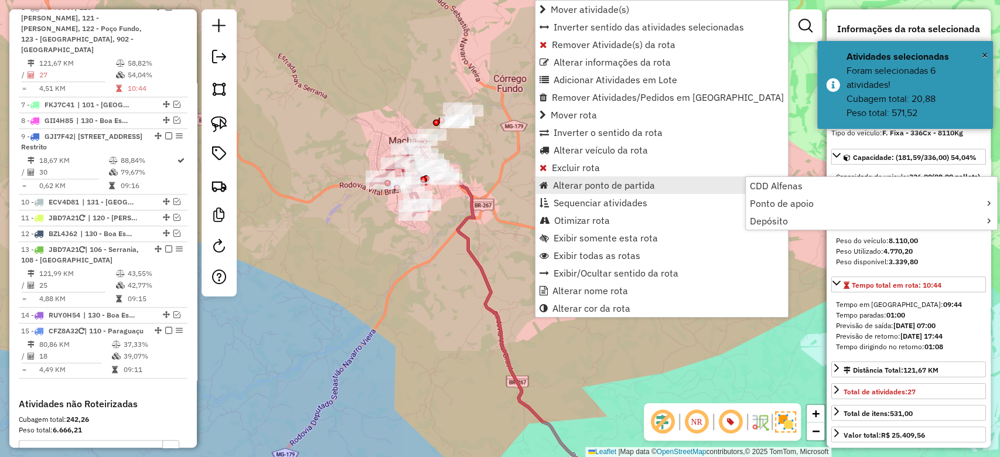
scroll to position [671, 0]
drag, startPoint x: 129, startPoint y: 66, endPoint x: 458, endPoint y: 105, distance: 331.7
click at [128, 66] on td "58,82%" at bounding box center [155, 63] width 56 height 12
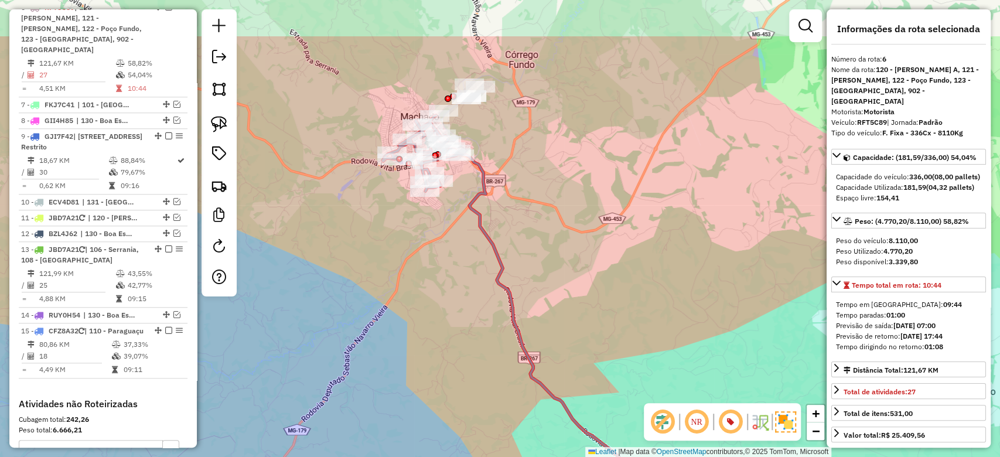
drag, startPoint x: 428, startPoint y: 136, endPoint x: 471, endPoint y: 218, distance: 92.5
click at [474, 227] on div "Janela de atendimento Grade de atendimento Capacidade Transportadoras Veículos …" at bounding box center [500, 228] width 1000 height 457
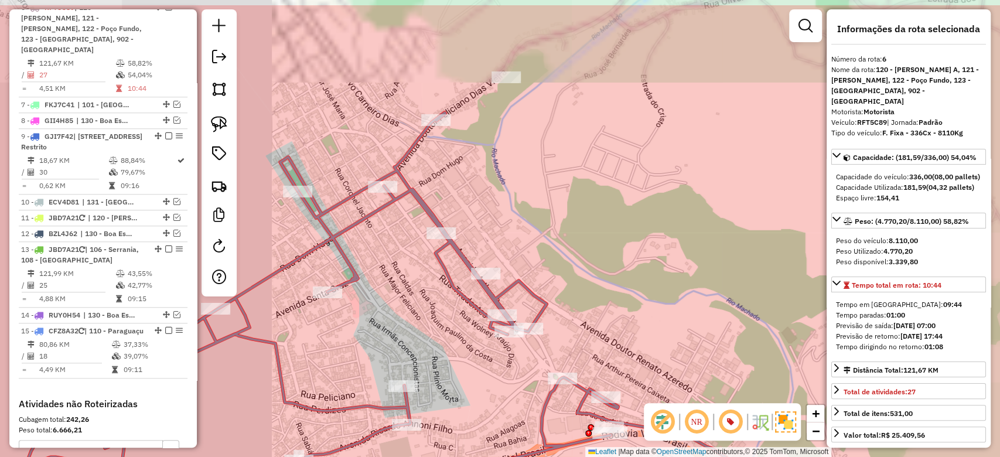
drag, startPoint x: 450, startPoint y: 141, endPoint x: 503, endPoint y: 192, distance: 73.8
click at [503, 192] on div "Janela de atendimento Grade de atendimento Capacidade Transportadoras Veículos …" at bounding box center [500, 228] width 1000 height 457
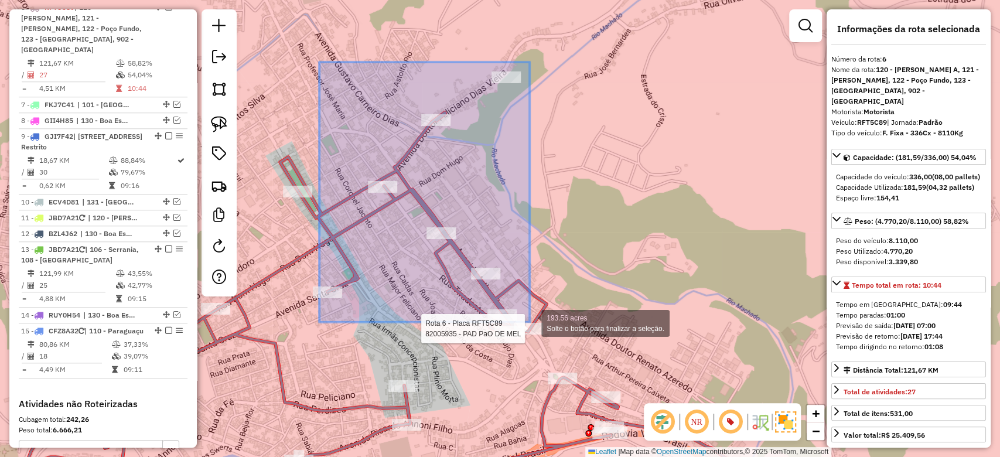
click at [530, 322] on div "Rota 6 - Placa RFT5C89 82005935 - PAD PaO DE MEL 193.56 acres Solte o botão par…" at bounding box center [500, 228] width 1000 height 457
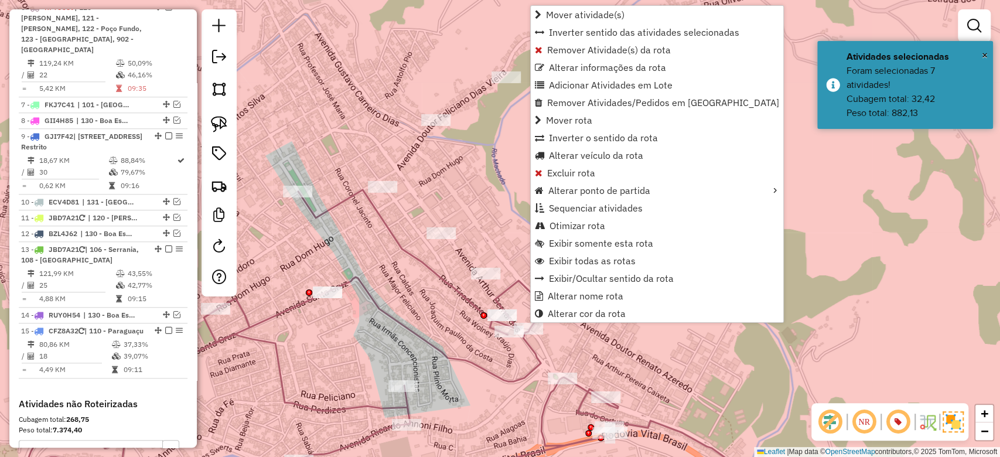
click at [106, 65] on td "119,24 KM" at bounding box center [77, 63] width 77 height 12
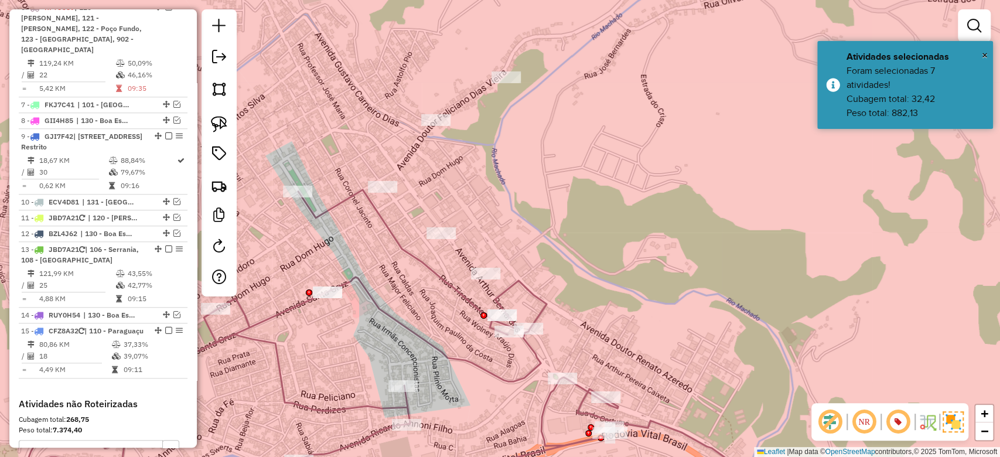
select select "**********"
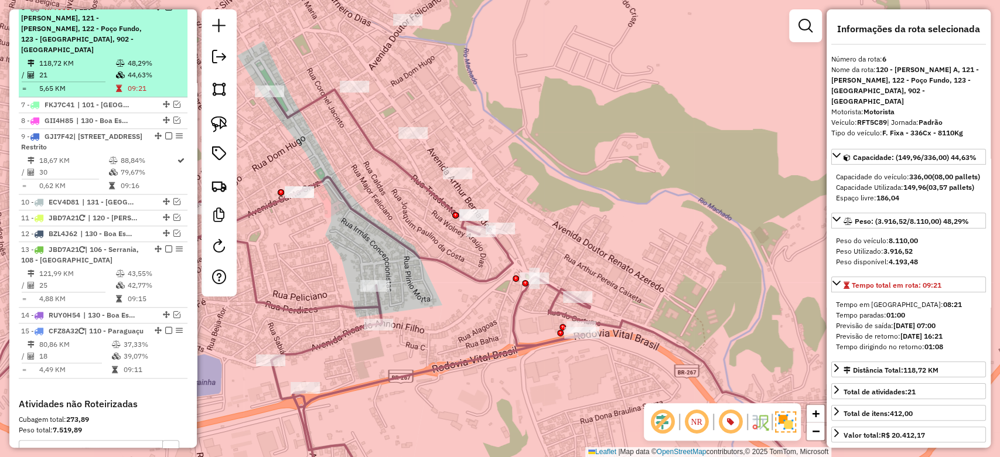
drag, startPoint x: 134, startPoint y: 71, endPoint x: 161, endPoint y: 55, distance: 31.6
click at [132, 70] on td "44,63%" at bounding box center [155, 75] width 56 height 12
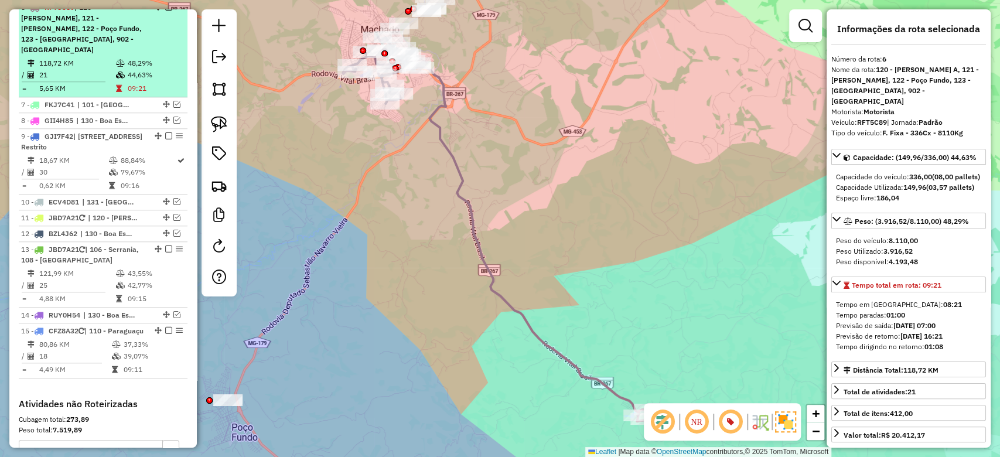
click at [166, 47] on div "6 - RFT5C89 | 120 - Machado A, 121 - Machado B, 122 - Poço Fundo, 123 - Carvalh…" at bounding box center [103, 28] width 164 height 53
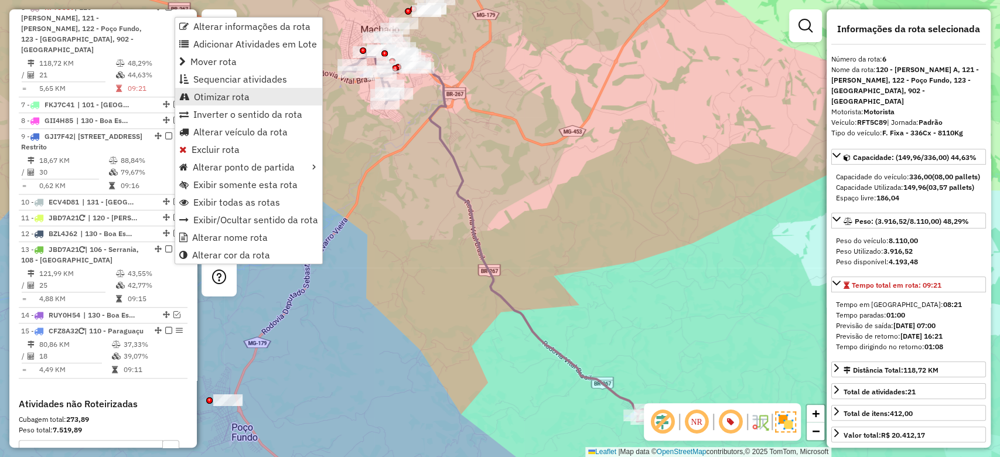
click at [217, 96] on span "Otimizar rota" at bounding box center [222, 96] width 56 height 9
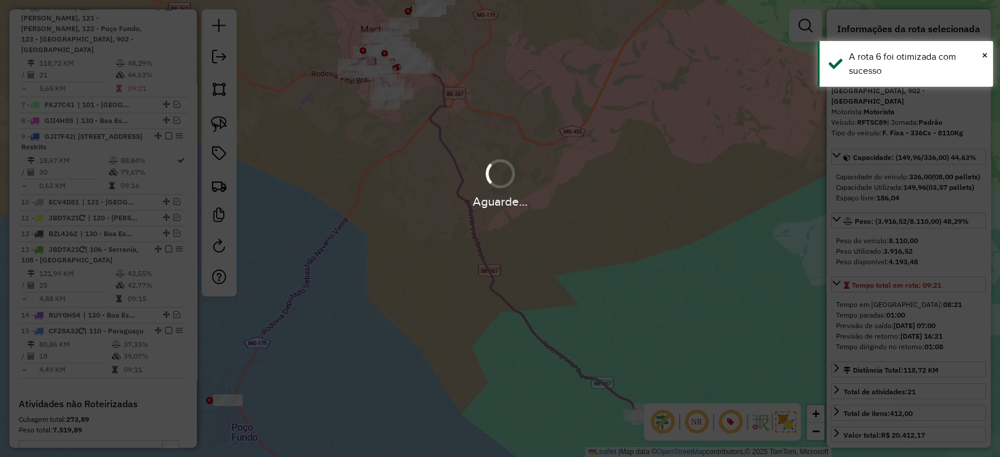
click at [137, 67] on div "Aguarde..." at bounding box center [500, 228] width 1000 height 457
click at [567, 166] on div "Aguarde..." at bounding box center [500, 183] width 1000 height 56
click at [137, 74] on div "Aguarde..." at bounding box center [500, 228] width 1000 height 457
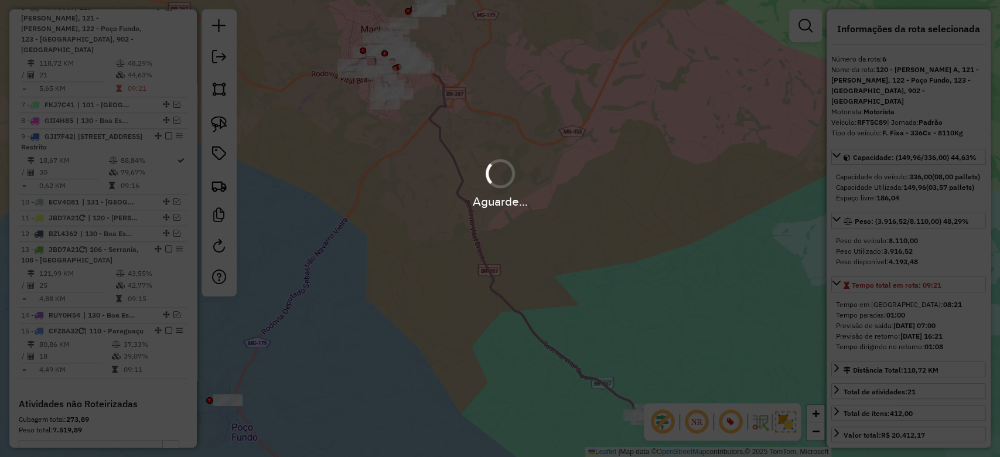
click at [141, 70] on div "Aguarde..." at bounding box center [500, 228] width 1000 height 457
click at [146, 63] on div "Aguarde..." at bounding box center [500, 228] width 1000 height 457
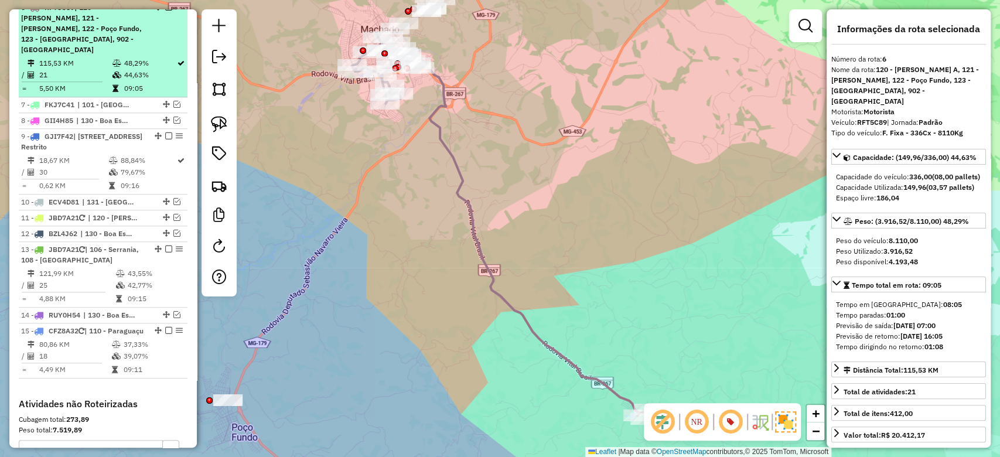
click at [165, 11] on em at bounding box center [168, 7] width 7 height 7
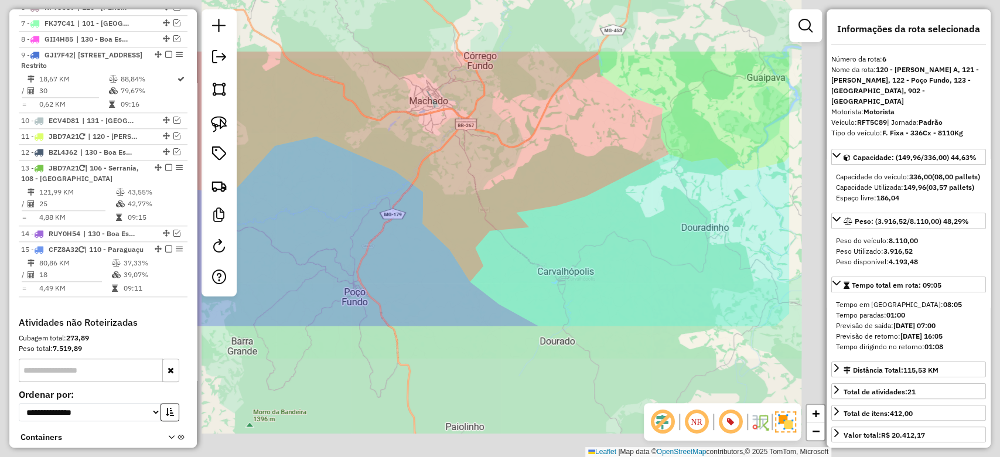
click at [479, 150] on div "Janela de atendimento Grade de atendimento Capacidade Transportadoras Veículos …" at bounding box center [500, 228] width 1000 height 457
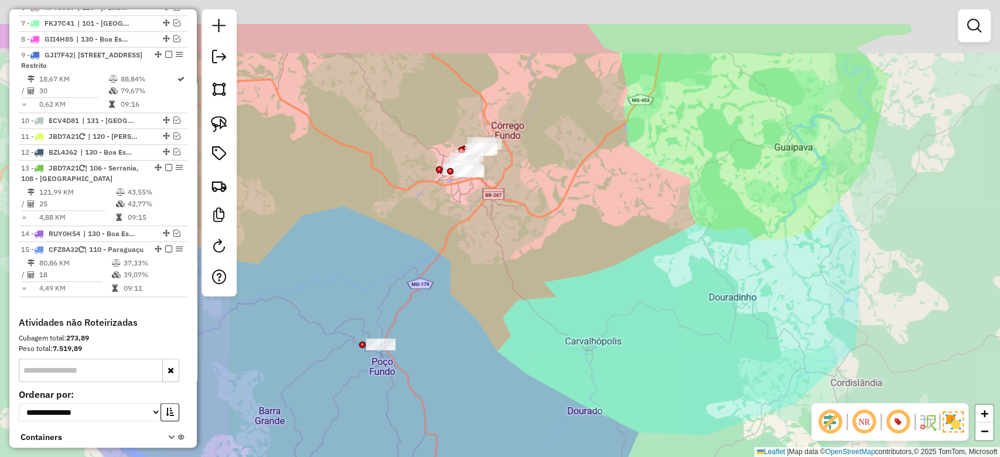
drag, startPoint x: 498, startPoint y: 118, endPoint x: 621, endPoint y: 353, distance: 265.3
click at [624, 356] on div "Janela de atendimento Grade de atendimento Capacidade Transportadoras Veículos …" at bounding box center [500, 228] width 1000 height 457
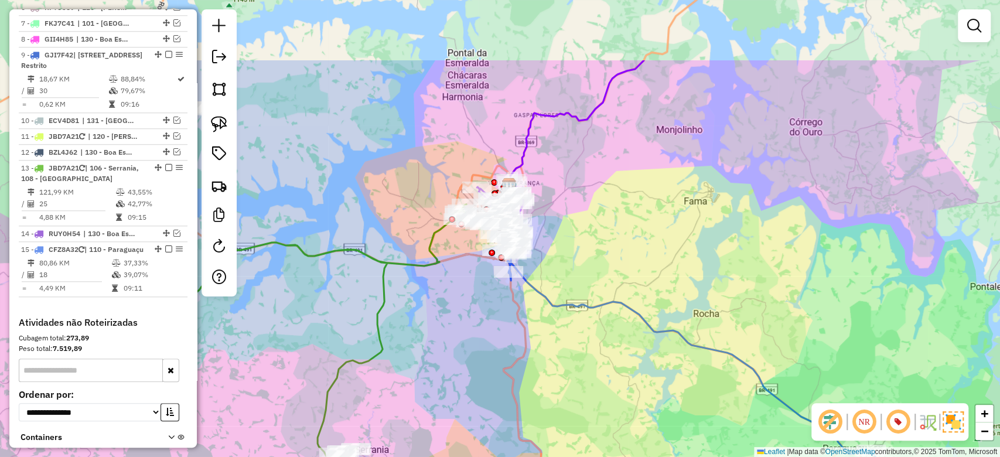
drag, startPoint x: 594, startPoint y: 264, endPoint x: 564, endPoint y: 365, distance: 105.1
click at [564, 367] on div "Janela de atendimento Grade de atendimento Capacidade Transportadoras Veículos …" at bounding box center [500, 228] width 1000 height 457
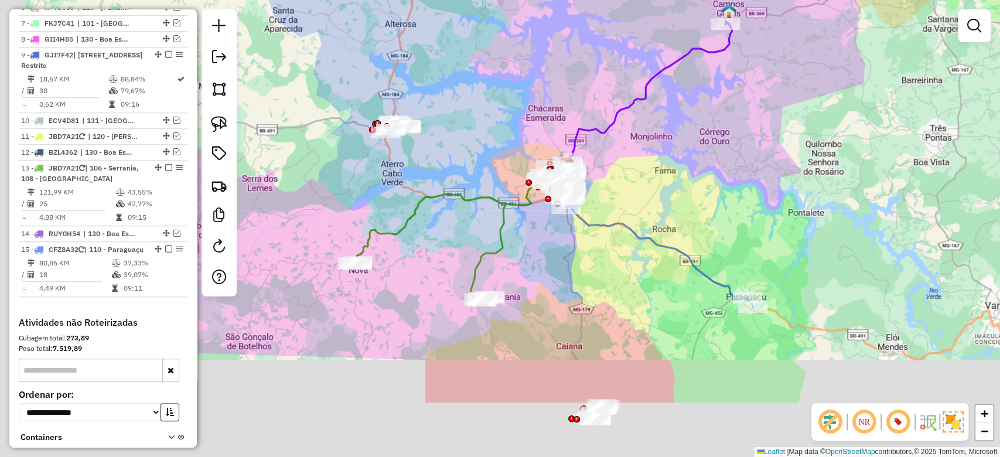
drag, startPoint x: 656, startPoint y: 281, endPoint x: 690, endPoint y: 181, distance: 105.8
click at [690, 181] on div "Janela de atendimento Grade de atendimento Capacidade Transportadoras Veículos …" at bounding box center [500, 228] width 1000 height 457
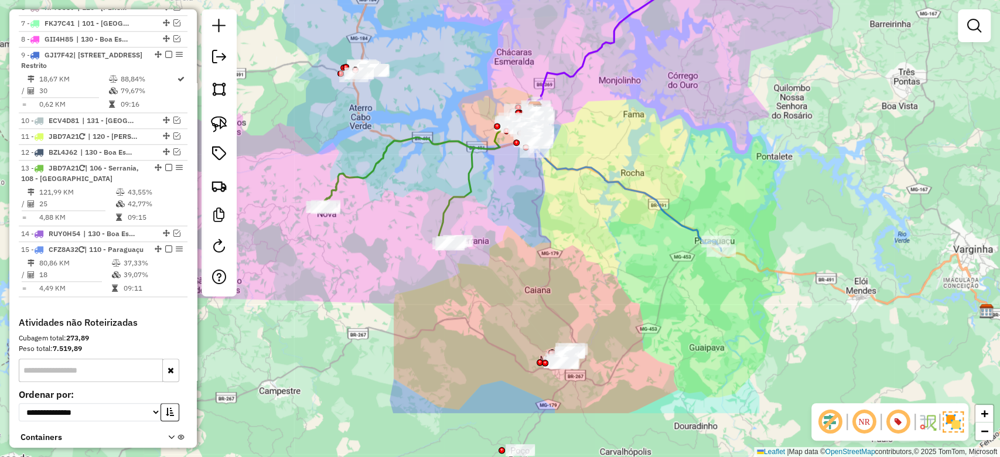
drag, startPoint x: 591, startPoint y: 319, endPoint x: 559, endPoint y: 229, distance: 95.1
click at [559, 229] on div "Janela de atendimento Grade de atendimento Capacidade Transportadoras Veículos …" at bounding box center [500, 228] width 1000 height 457
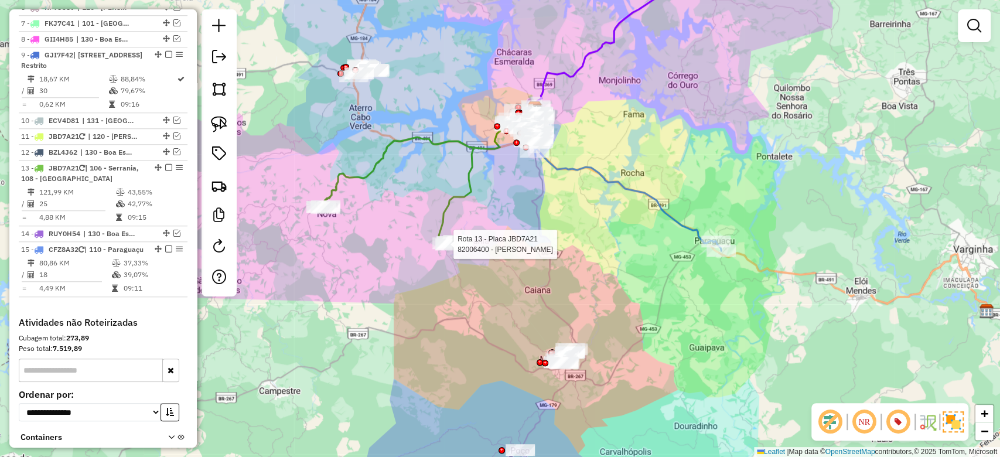
select select "**********"
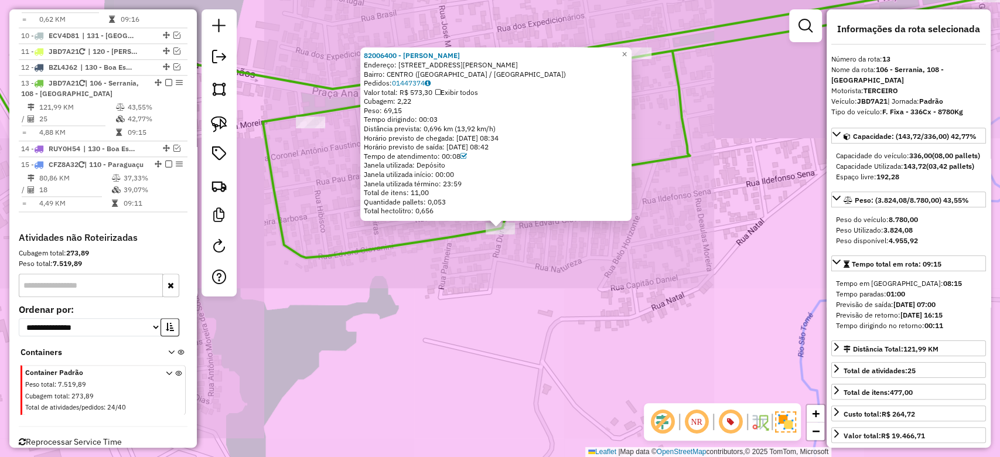
scroll to position [812, 0]
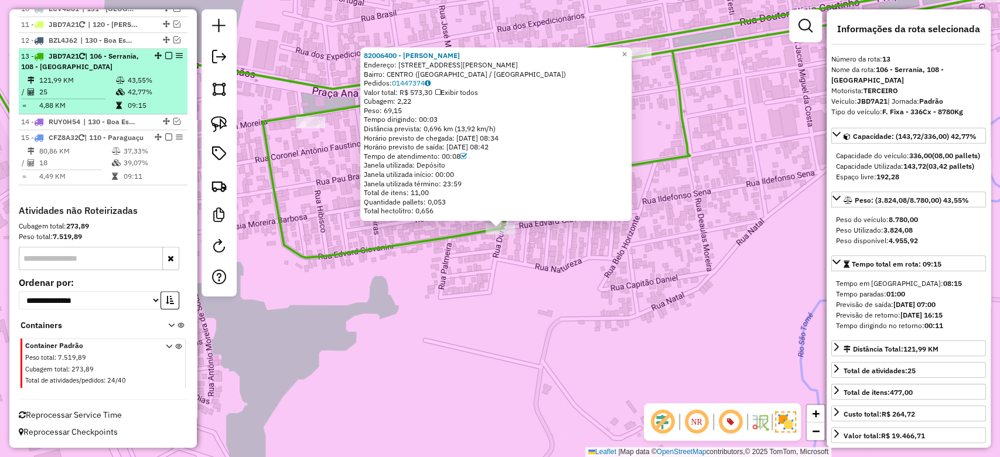
click at [116, 77] on icon at bounding box center [120, 80] width 9 height 7
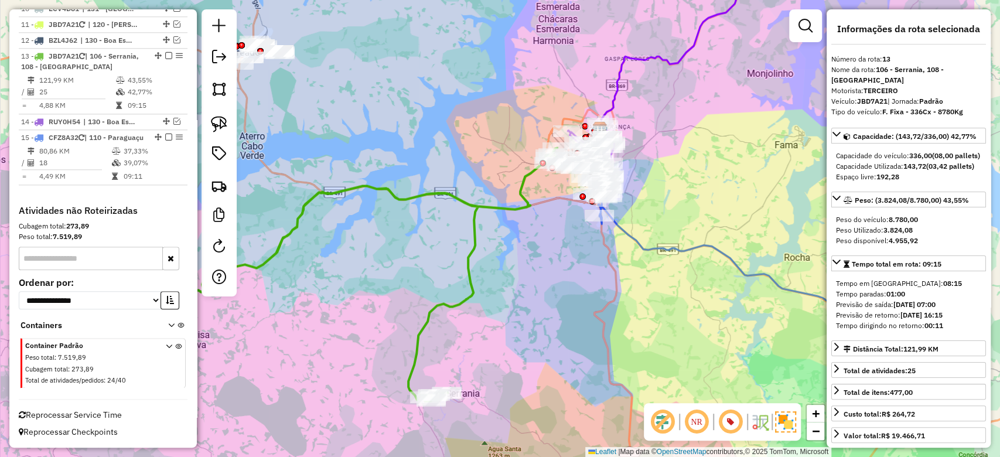
click at [581, 261] on div "Janela de atendimento Grade de atendimento Capacidade Transportadoras Veículos …" at bounding box center [500, 228] width 1000 height 457
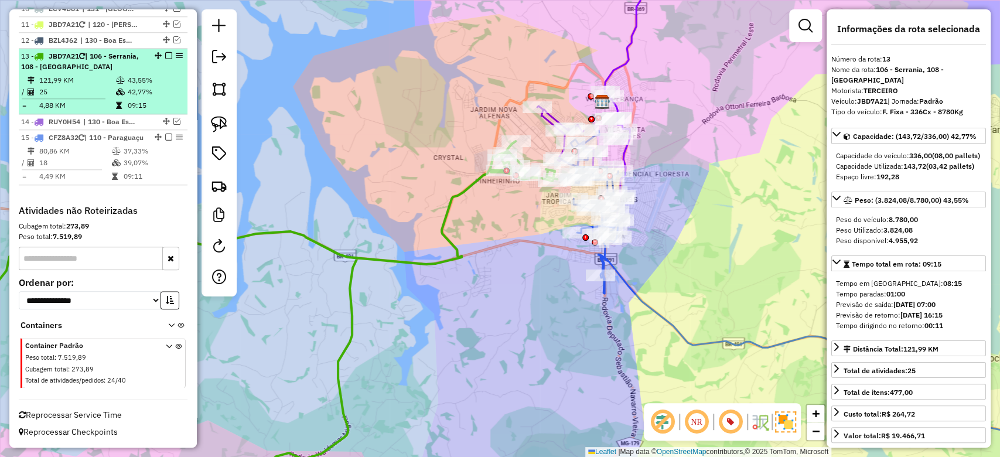
click at [165, 52] on em at bounding box center [168, 55] width 7 height 7
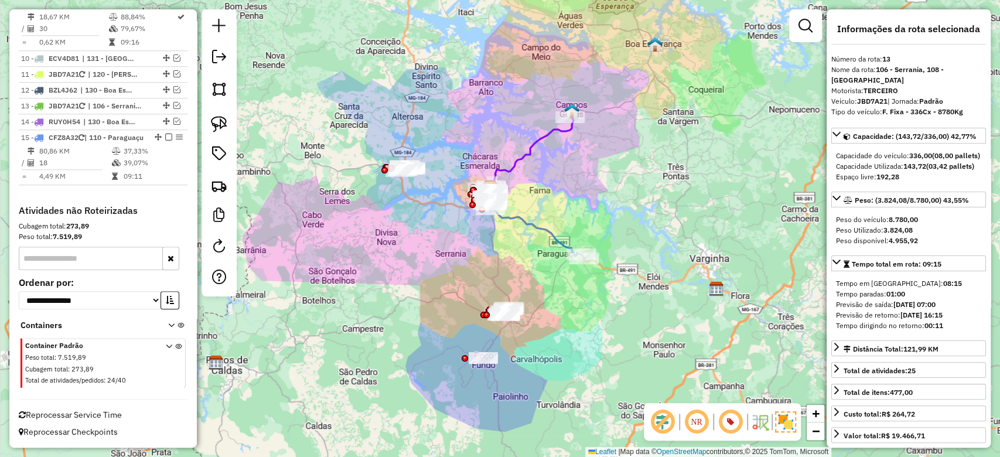
drag, startPoint x: 592, startPoint y: 302, endPoint x: 502, endPoint y: 237, distance: 111.6
click at [510, 243] on div "Janela de atendimento Grade de atendimento Capacidade Transportadoras Veículos …" at bounding box center [500, 228] width 1000 height 457
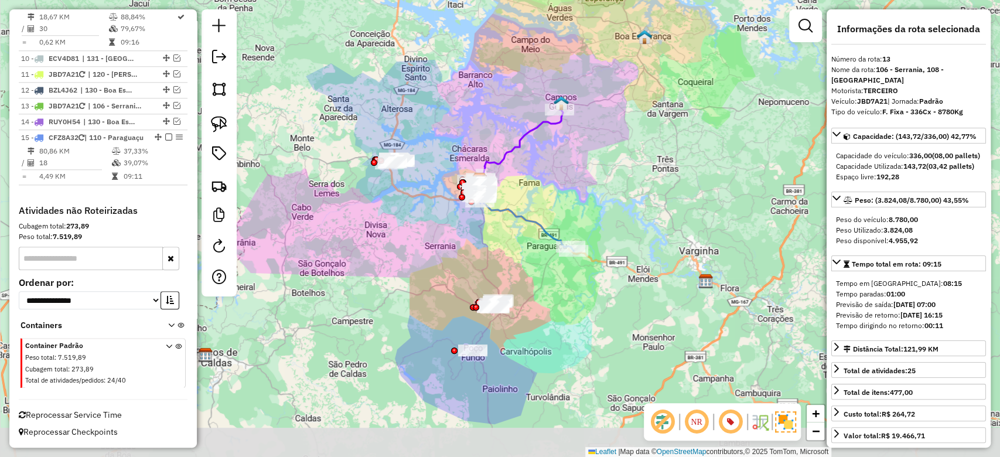
drag, startPoint x: 547, startPoint y: 326, endPoint x: 522, endPoint y: 277, distance: 54.8
click at [522, 277] on div "Janela de atendimento Grade de atendimento Capacidade Transportadoras Veículos …" at bounding box center [500, 228] width 1000 height 457
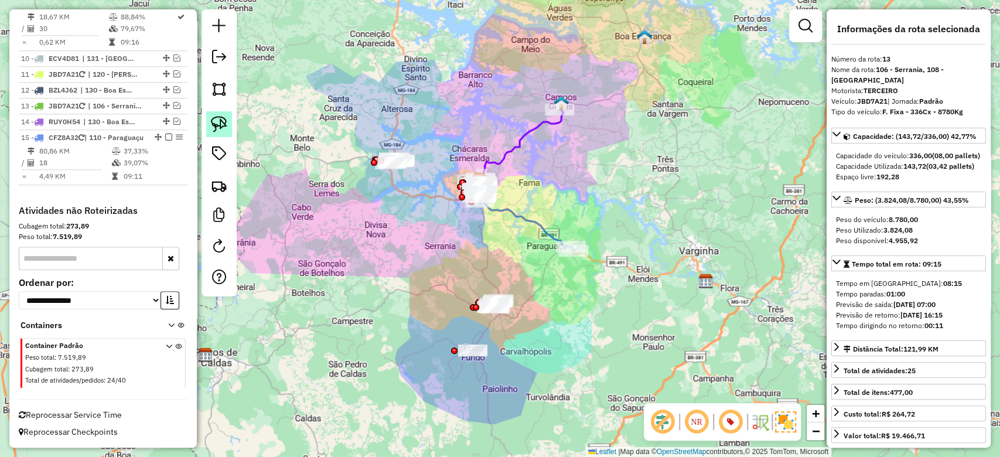
click at [220, 134] on link at bounding box center [219, 124] width 26 height 26
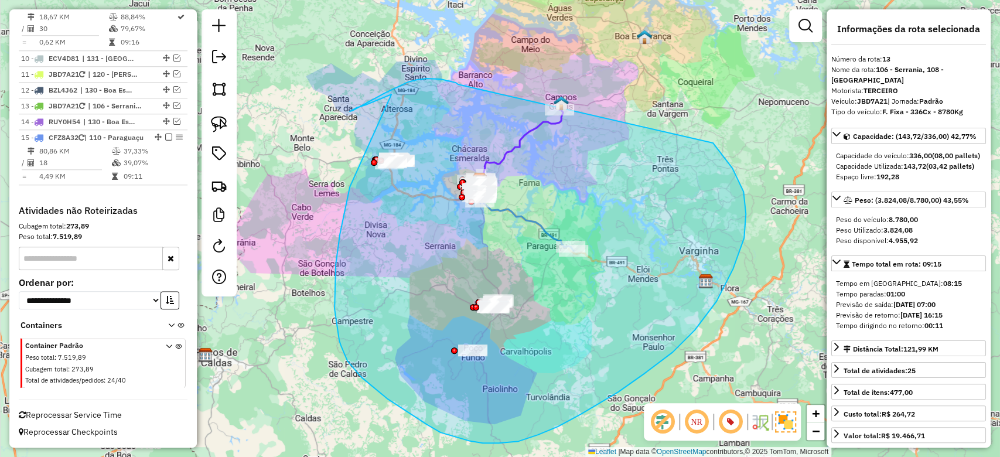
drag, startPoint x: 456, startPoint y: 83, endPoint x: 436, endPoint y: 97, distance: 24.4
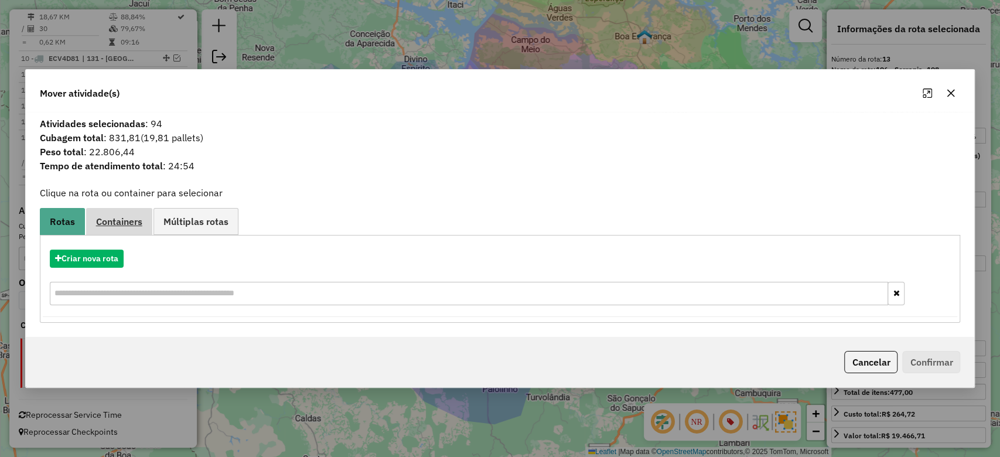
click at [129, 217] on span "Containers" at bounding box center [119, 221] width 46 height 9
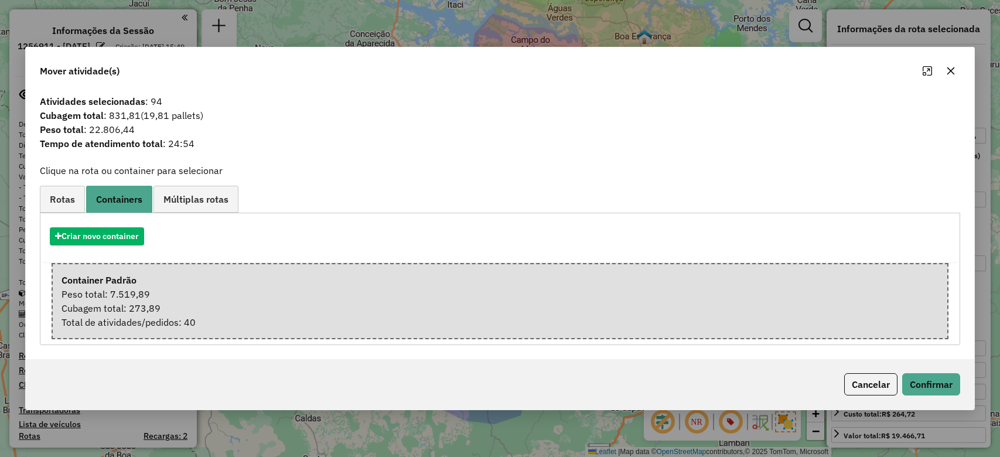
select select "**********"
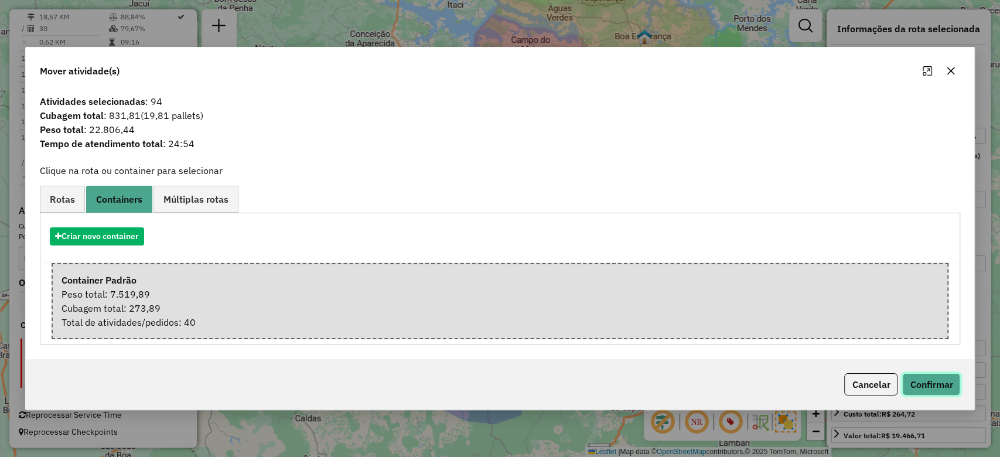
click at [932, 387] on button "Confirmar" at bounding box center [932, 384] width 58 height 22
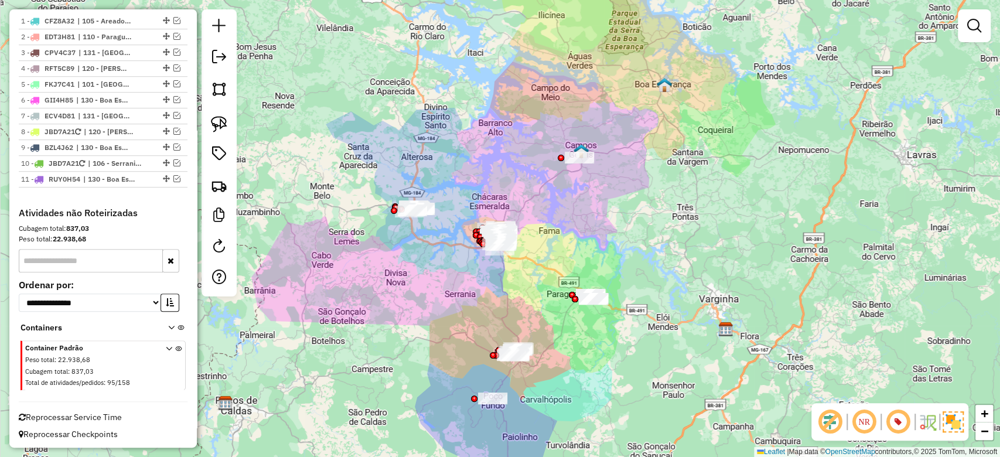
scroll to position [397, 0]
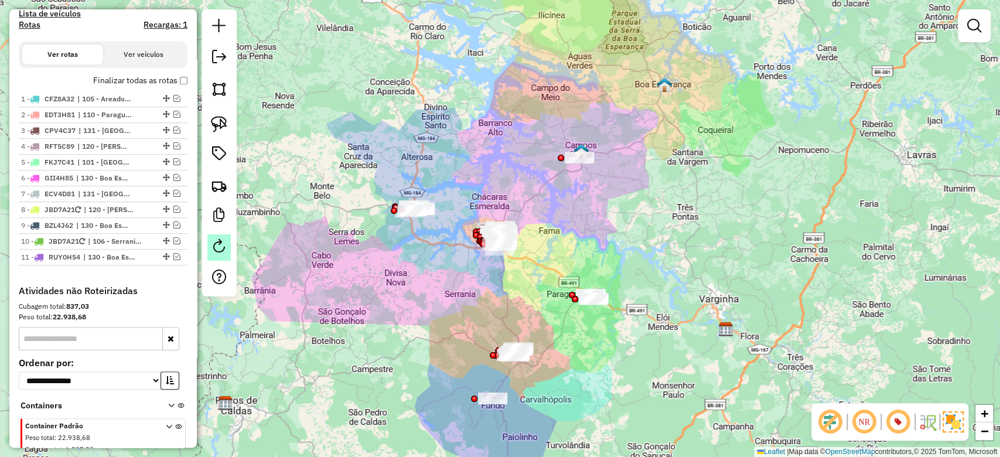
click at [209, 247] on link at bounding box center [218, 247] width 23 height 26
select select "*"
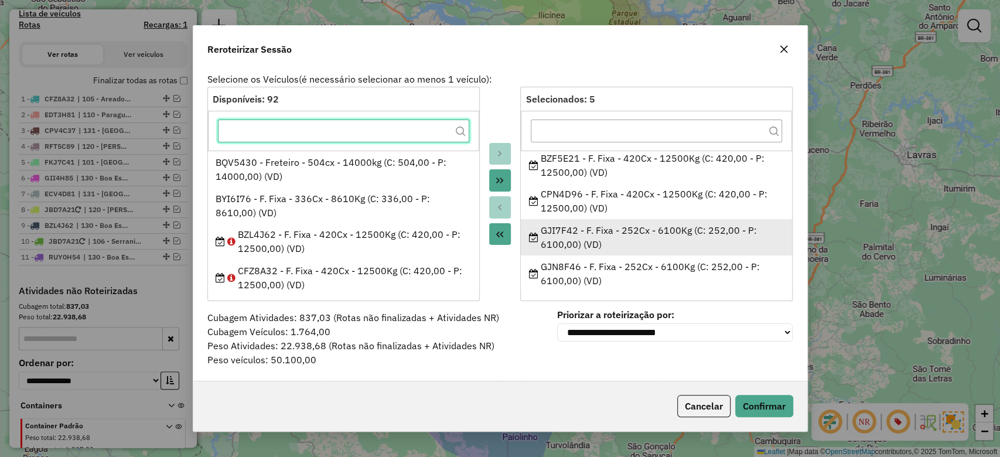
scroll to position [0, 0]
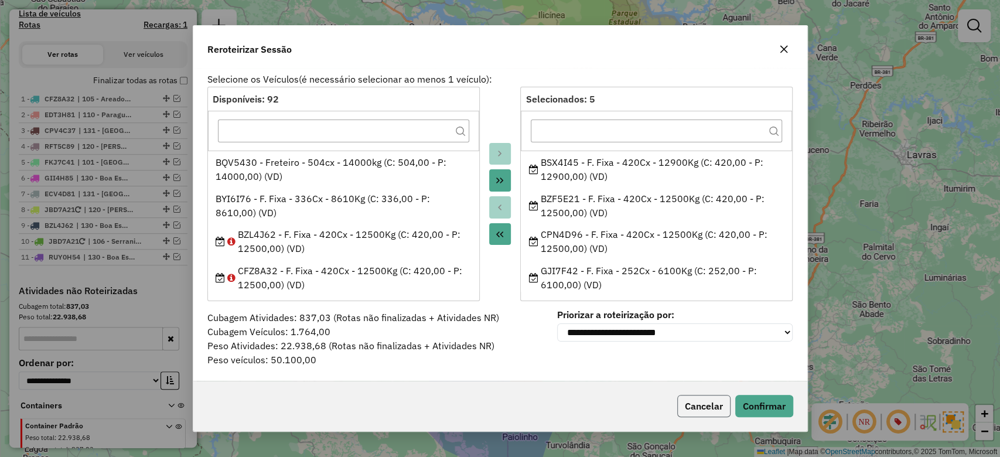
click at [695, 402] on button "Cancelar" at bounding box center [704, 406] width 53 height 22
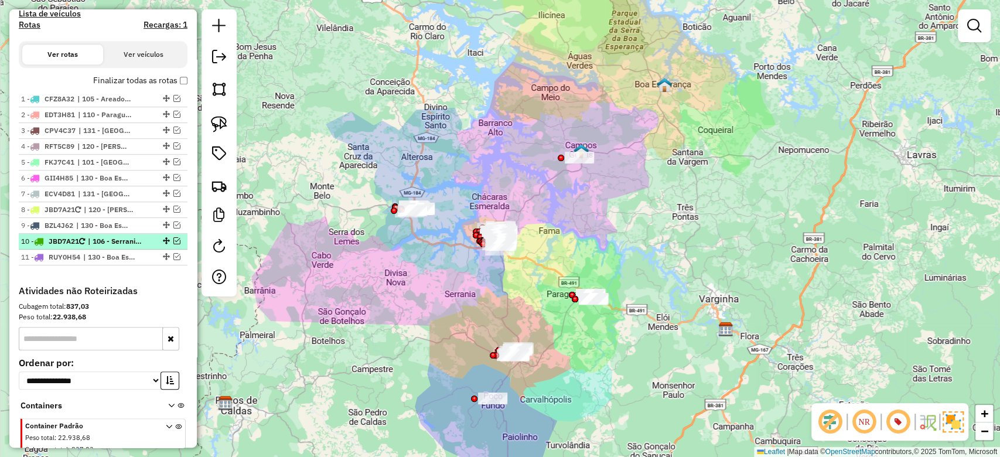
click at [173, 240] on em at bounding box center [176, 240] width 7 height 7
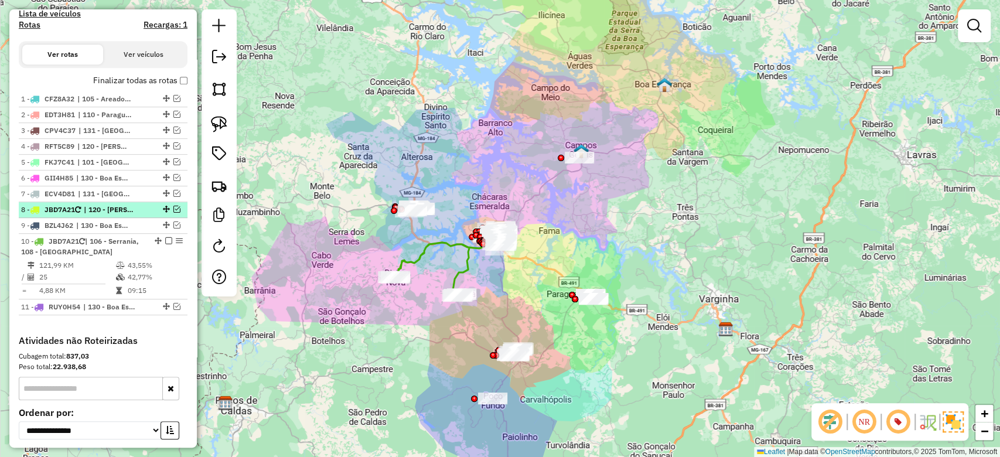
click at [177, 209] on em at bounding box center [176, 209] width 7 height 7
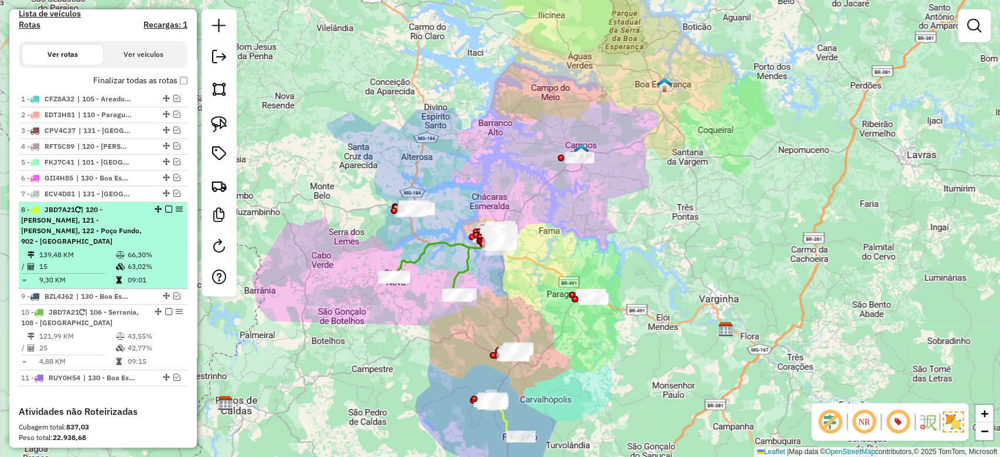
click at [116, 251] on icon at bounding box center [120, 254] width 9 height 7
select select "**********"
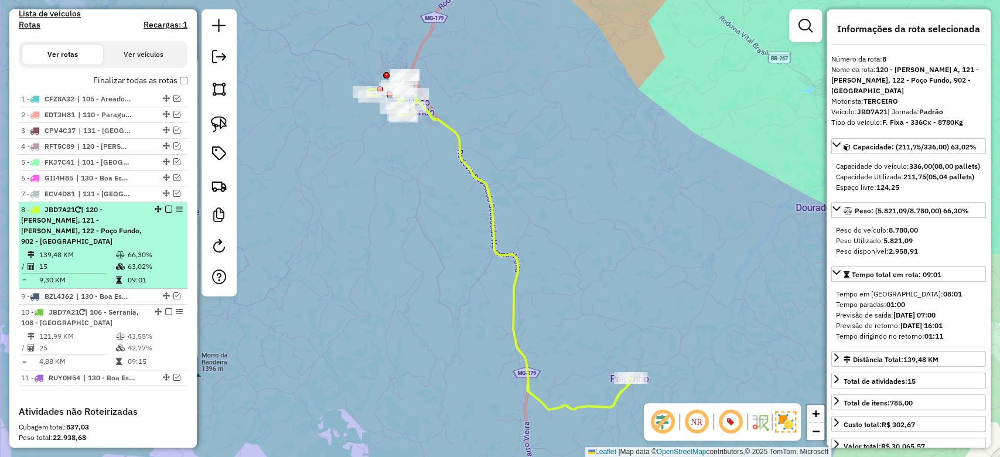
click at [113, 249] on td "139,48 KM" at bounding box center [77, 255] width 77 height 12
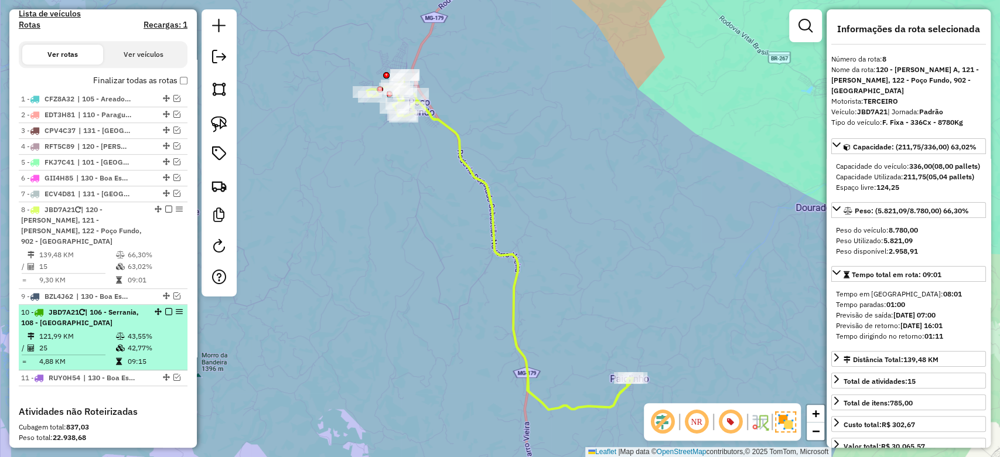
click at [114, 312] on span "| 106 - Serrania, 108 - [GEOGRAPHIC_DATA]" at bounding box center [80, 317] width 118 height 19
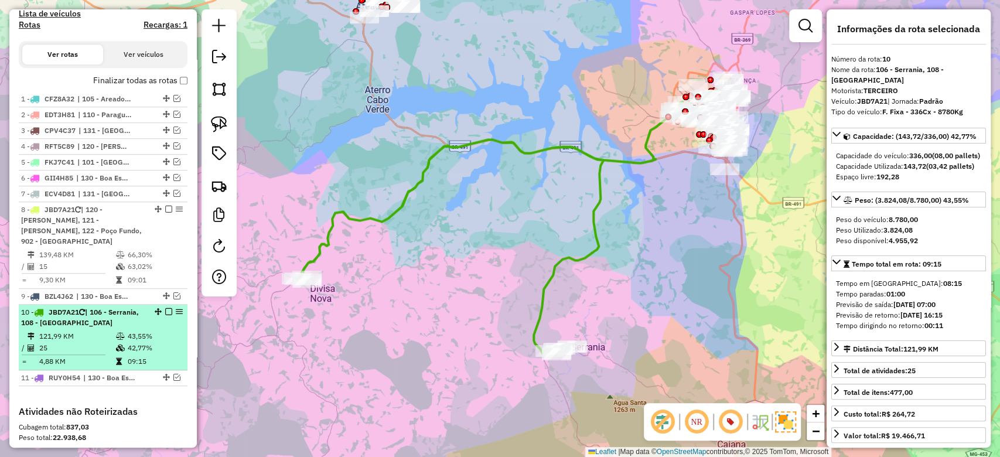
click at [114, 312] on span "| 106 - Serrania, 108 - [GEOGRAPHIC_DATA]" at bounding box center [80, 317] width 118 height 19
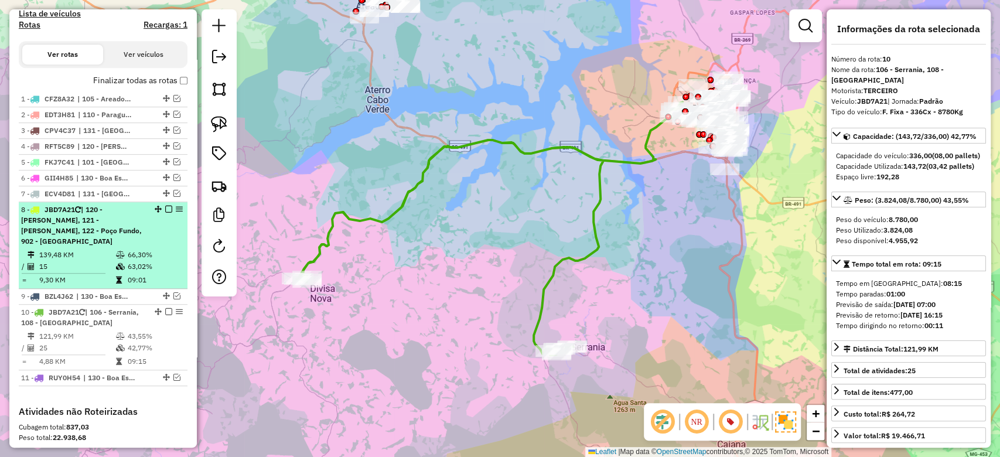
click at [113, 237] on li "8 - JBD7A21 | 120 - Machado A, 121 - Machado B, 122 - Poço Fundo, 902 - Centro …" at bounding box center [103, 245] width 169 height 87
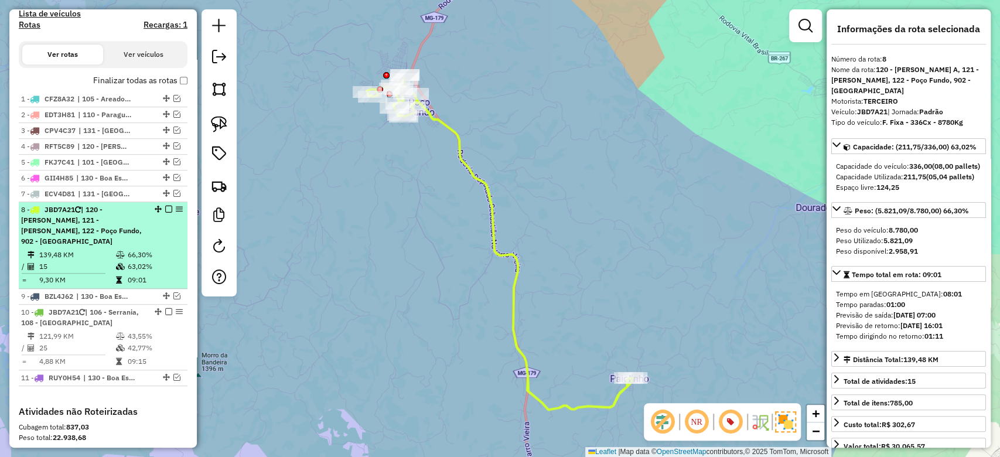
click at [139, 261] on td "63,02%" at bounding box center [155, 267] width 56 height 12
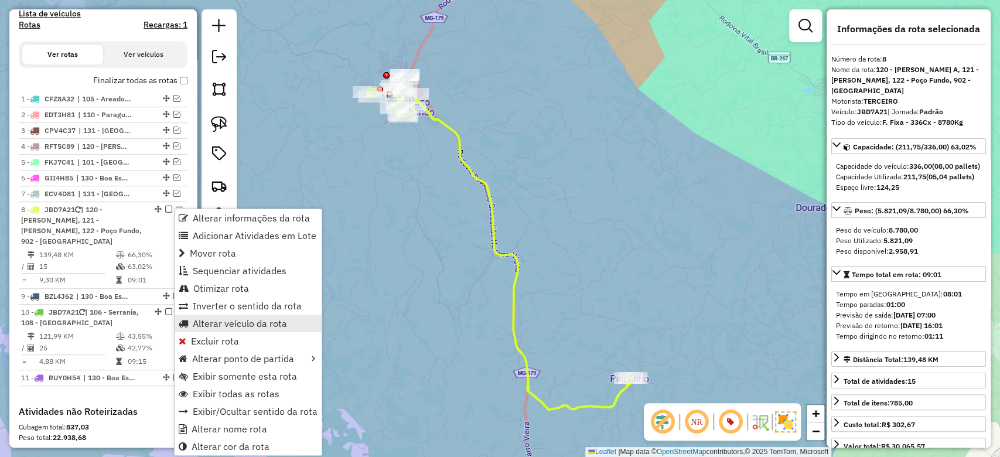
click at [220, 324] on span "Alterar veículo da rota" at bounding box center [240, 323] width 94 height 9
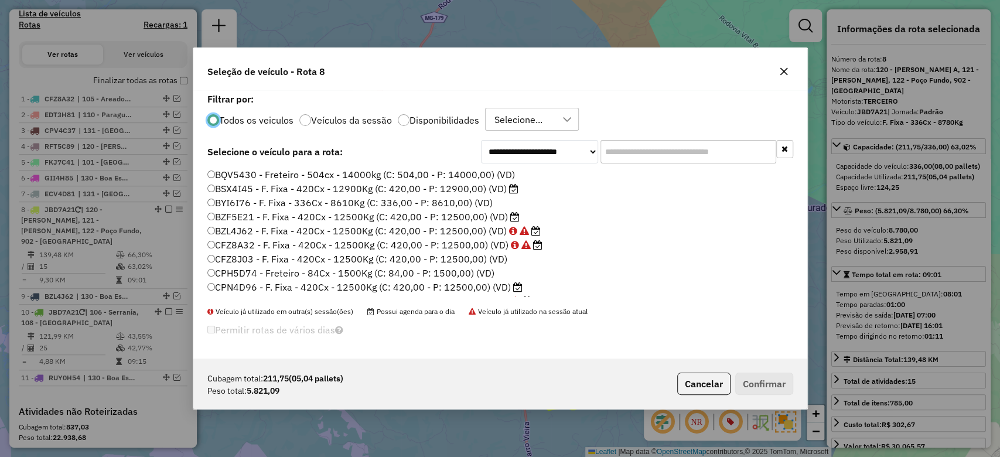
scroll to position [6, 4]
click at [614, 157] on input "text" at bounding box center [689, 151] width 176 height 23
paste input "*******"
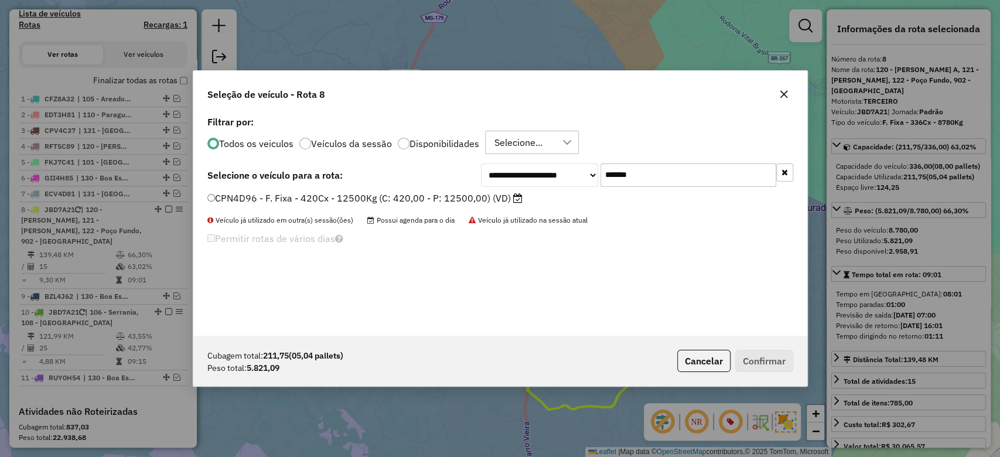
type input "*******"
click at [434, 199] on label "CPN4D96 - F. Fixa - 420Cx - 12500Kg (C: 420,00 - P: 12500,00) (VD)" at bounding box center [364, 198] width 315 height 14
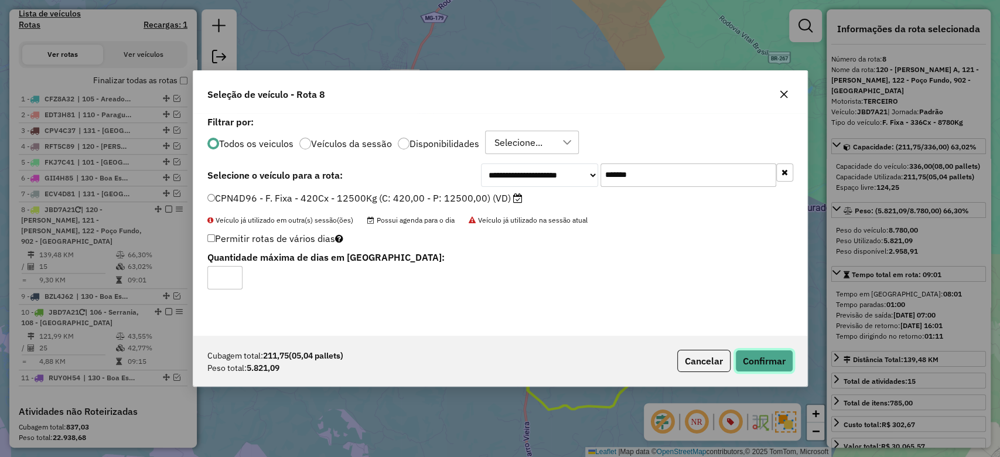
click at [754, 360] on button "Confirmar" at bounding box center [765, 361] width 58 height 22
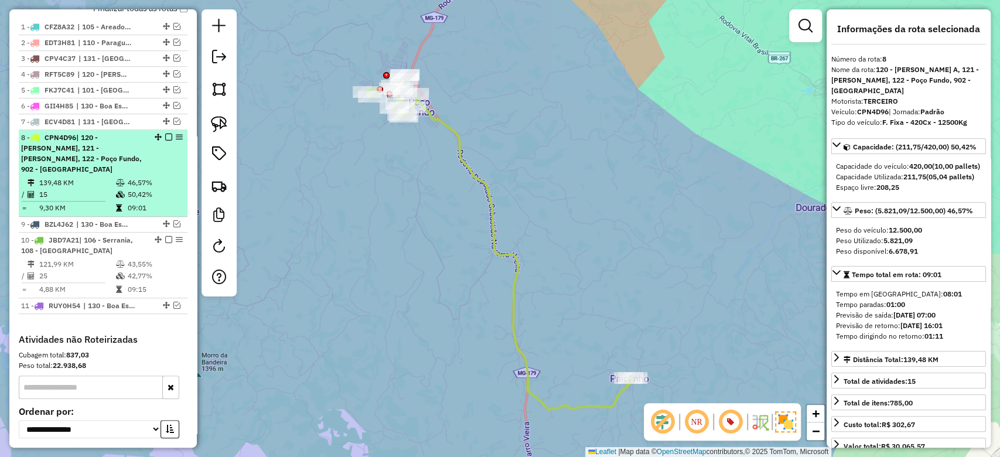
scroll to position [429, 0]
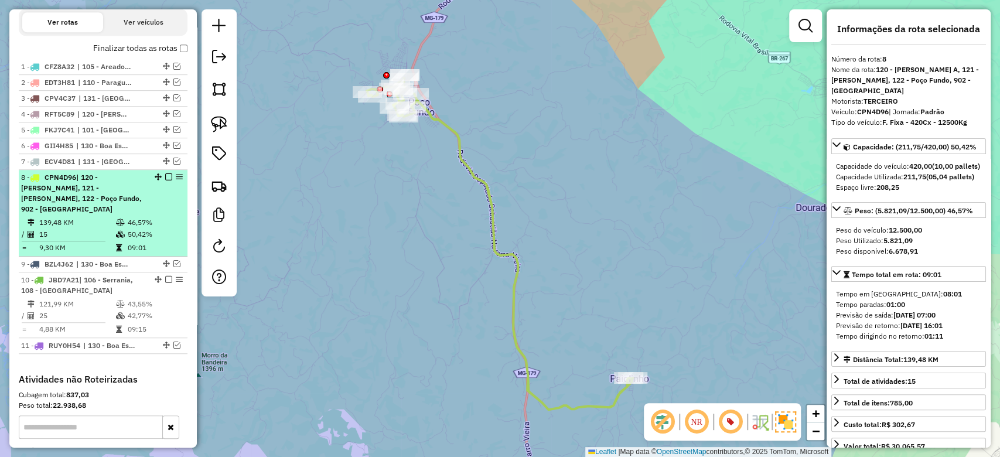
click at [154, 217] on td "46,57%" at bounding box center [155, 223] width 56 height 12
click at [165, 173] on em at bounding box center [168, 176] width 7 height 7
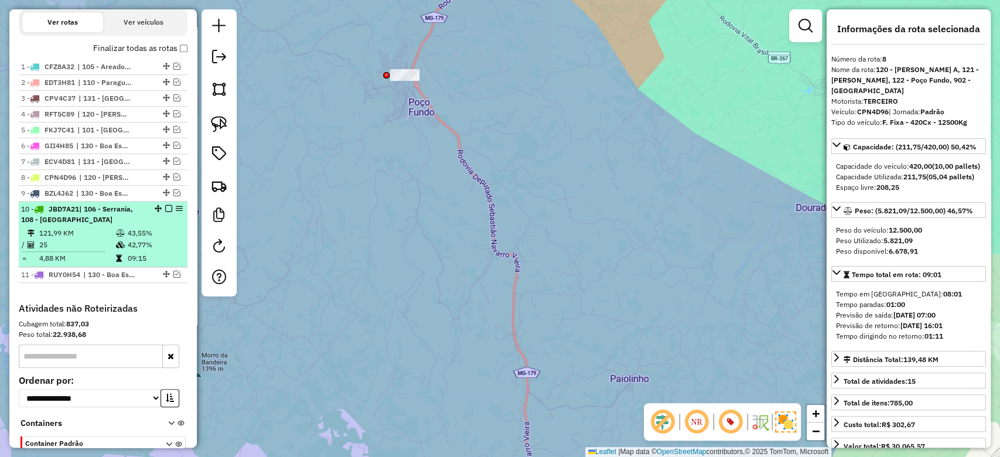
click at [149, 215] on div "10 - JBD7A21 | 106 - Serrania, 108 - Jardim Alvorada" at bounding box center [103, 214] width 164 height 21
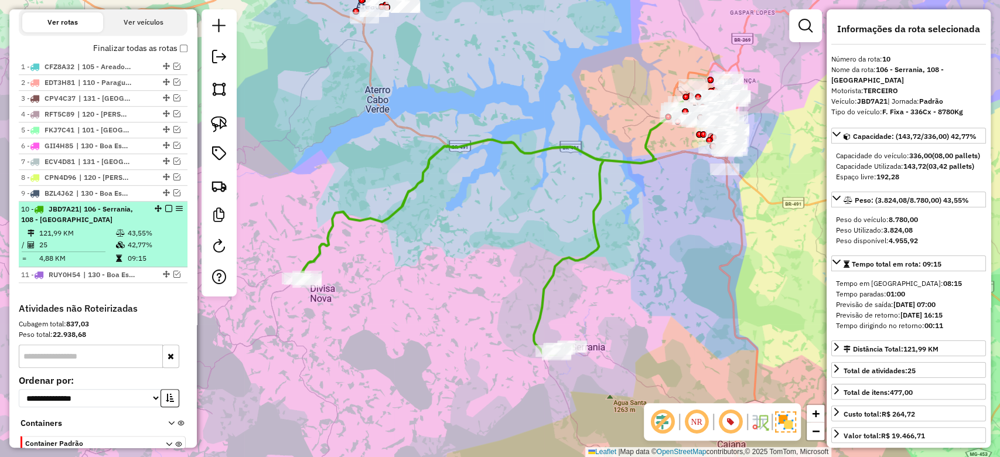
click at [166, 205] on em at bounding box center [168, 208] width 7 height 7
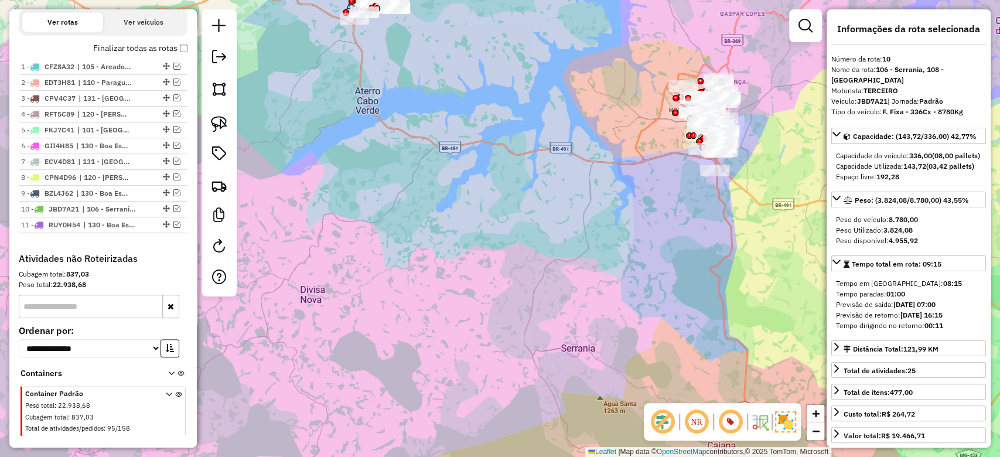
drag, startPoint x: 668, startPoint y: 227, endPoint x: 480, endPoint y: 303, distance: 202.2
click at [478, 304] on div "Janela de atendimento Grade de atendimento Capacidade Transportadoras Veículos …" at bounding box center [500, 228] width 1000 height 457
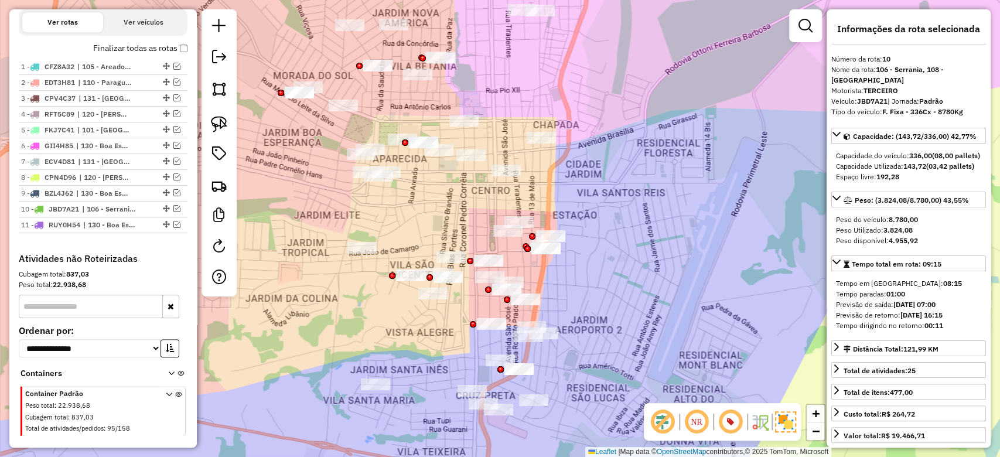
drag, startPoint x: 399, startPoint y: 190, endPoint x: 401, endPoint y: 197, distance: 6.9
click at [401, 197] on div "Janela de atendimento Grade de atendimento Capacidade Transportadoras Veículos …" at bounding box center [500, 228] width 1000 height 457
click at [220, 124] on img at bounding box center [219, 124] width 16 height 16
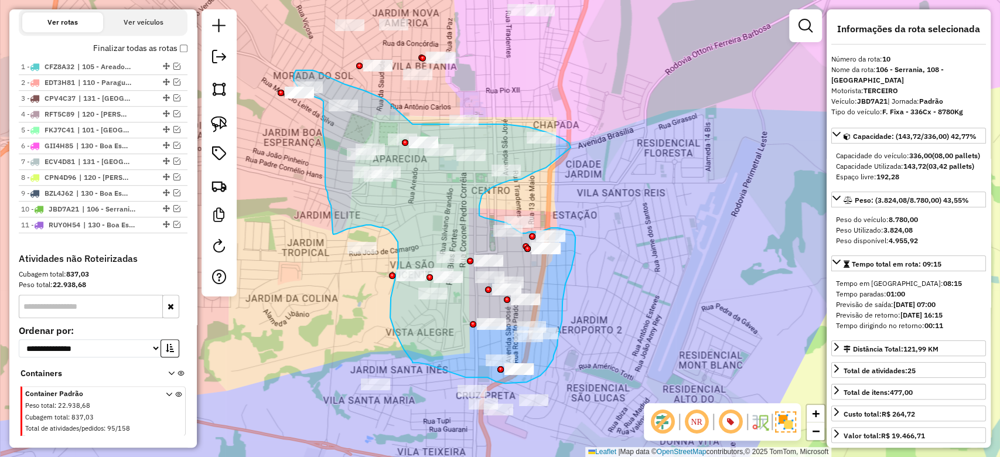
drag, startPoint x: 387, startPoint y: 101, endPoint x: 389, endPoint y: 124, distance: 23.6
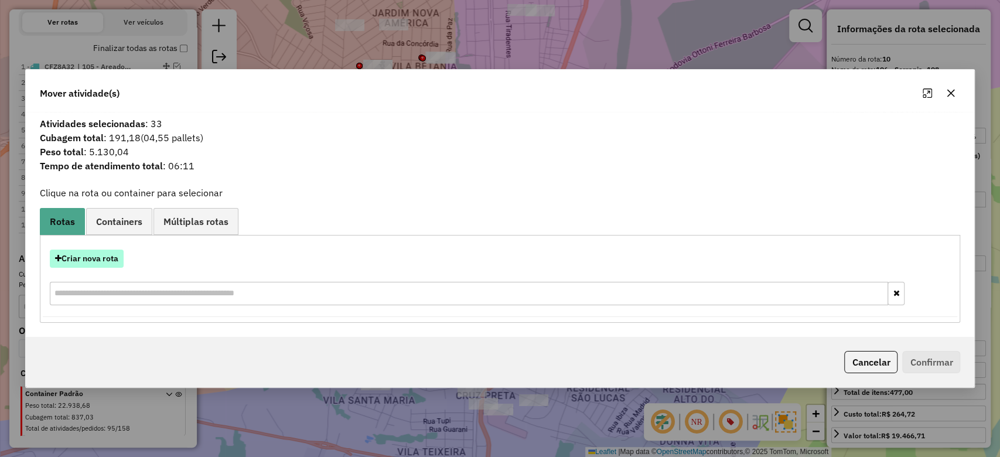
click at [113, 256] on button "Criar nova rota" at bounding box center [87, 259] width 74 height 18
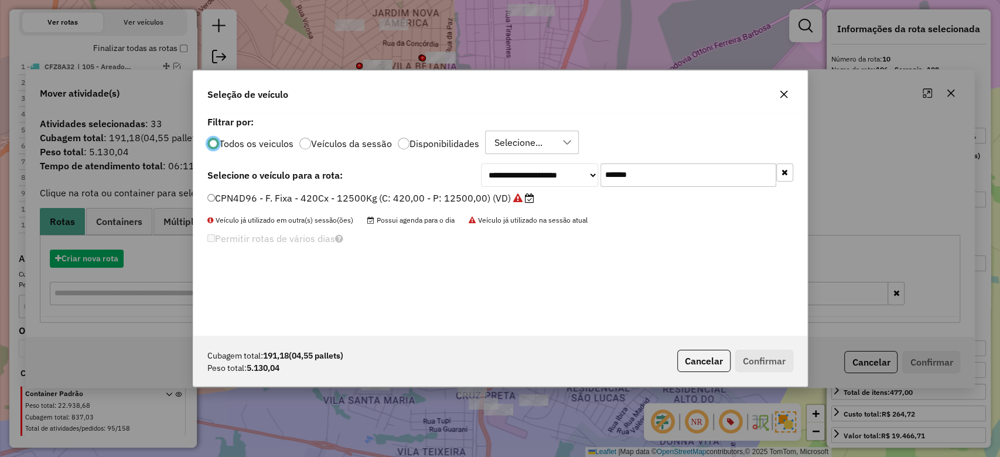
scroll to position [6, 4]
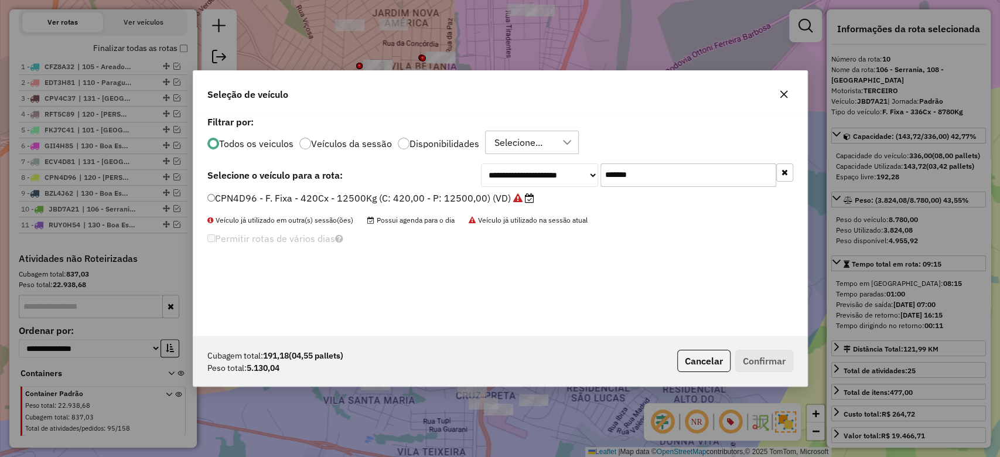
paste input "text"
drag, startPoint x: 652, startPoint y: 173, endPoint x: 369, endPoint y: 188, distance: 283.5
click at [427, 173] on div "**********" at bounding box center [500, 175] width 586 height 23
type input "*******"
click at [363, 199] on label "GJI7F42 - F. Fixa - 252Cx - 6100Kg (C: 252,00 - P: 6100,00) (VD)" at bounding box center [356, 198] width 299 height 14
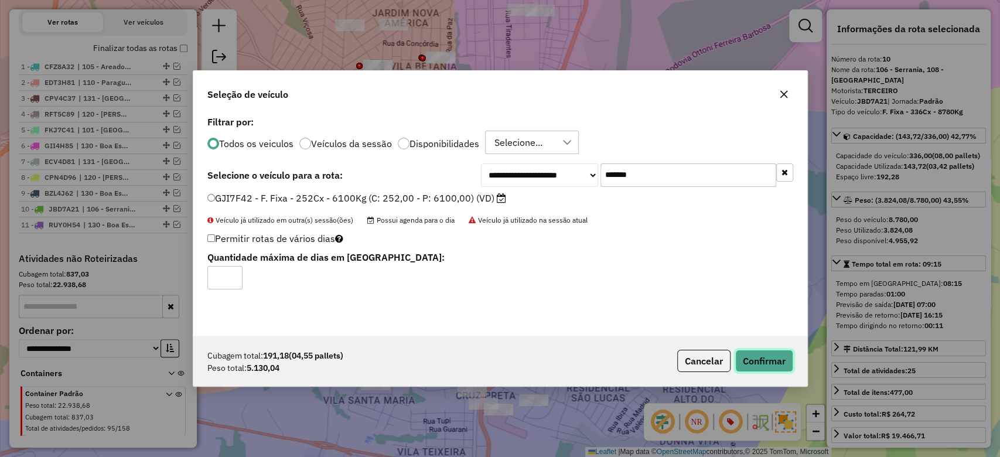
click at [765, 360] on button "Confirmar" at bounding box center [765, 361] width 58 height 22
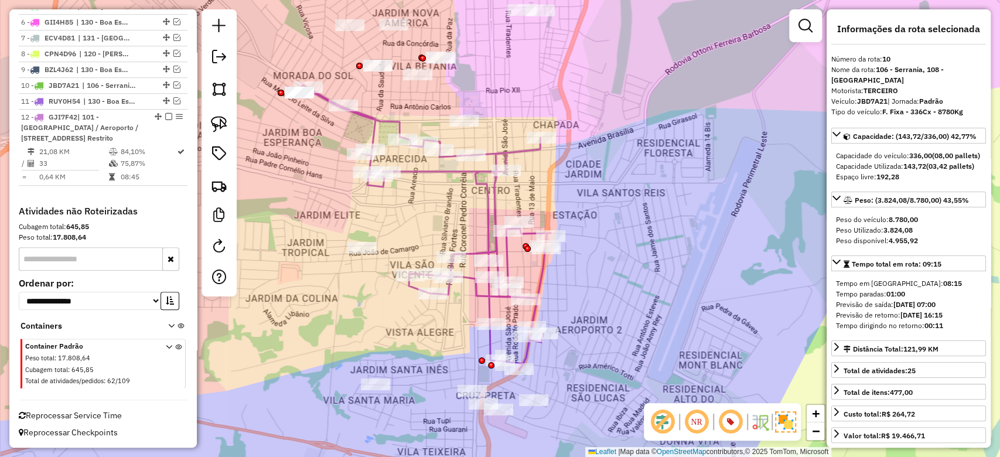
scroll to position [572, 0]
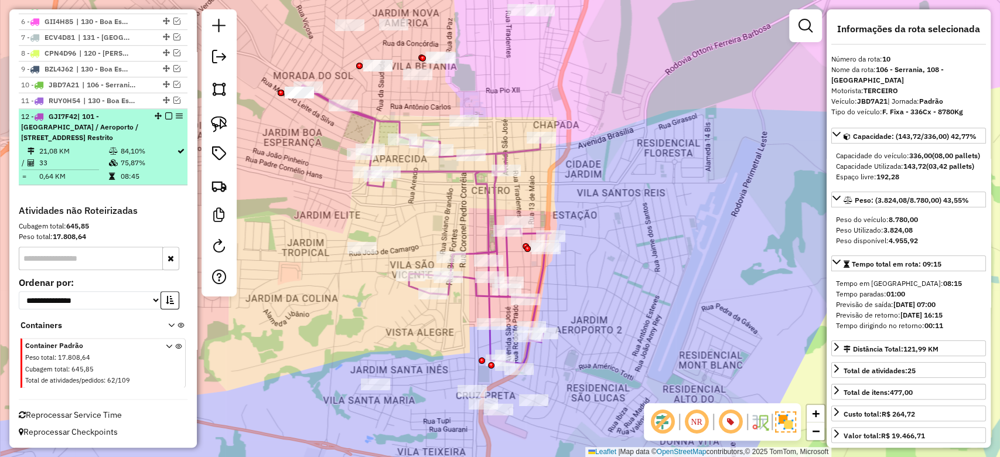
click at [103, 132] on span "| 101 - [GEOGRAPHIC_DATA] / Aeroporto / [STREET_ADDRESS] Restrito" at bounding box center [79, 127] width 117 height 30
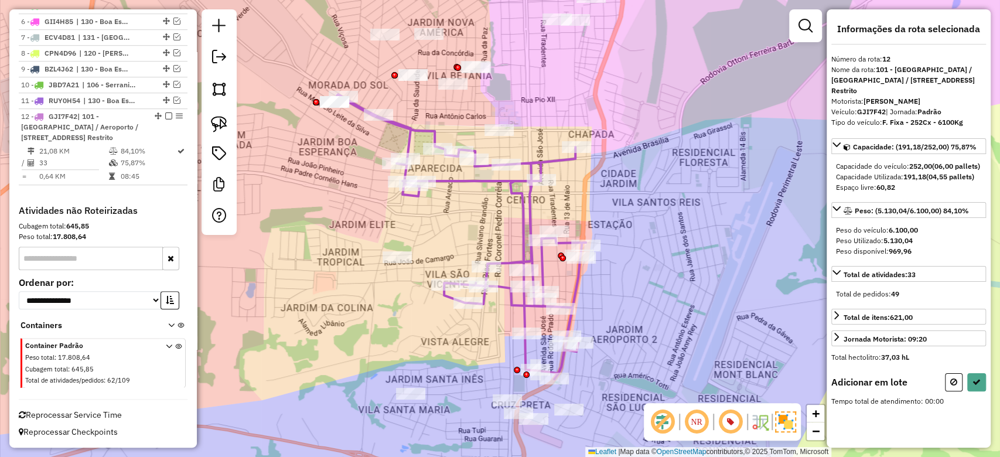
drag, startPoint x: 680, startPoint y: 270, endPoint x: 677, endPoint y: 290, distance: 20.7
click at [677, 290] on div "Janela de atendimento Grade de atendimento Capacidade Transportadoras Veículos …" at bounding box center [500, 228] width 1000 height 457
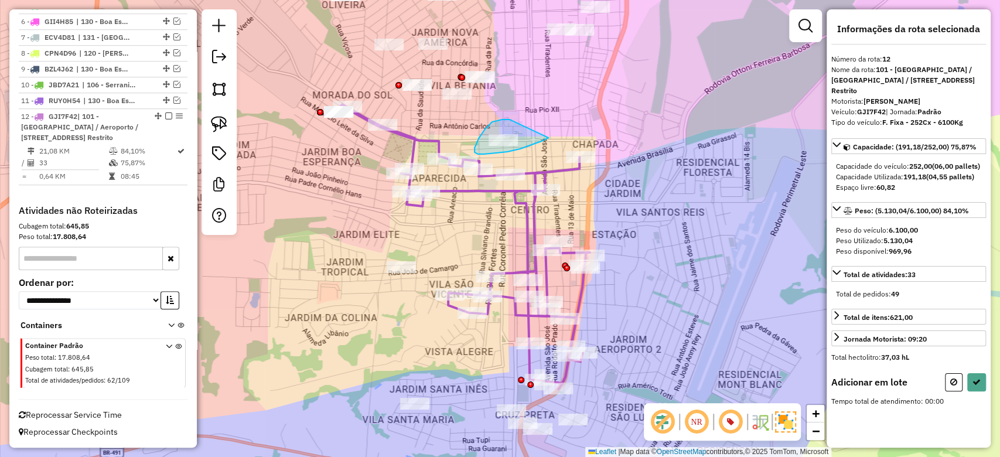
drag, startPoint x: 485, startPoint y: 129, endPoint x: 549, endPoint y: 130, distance: 63.9
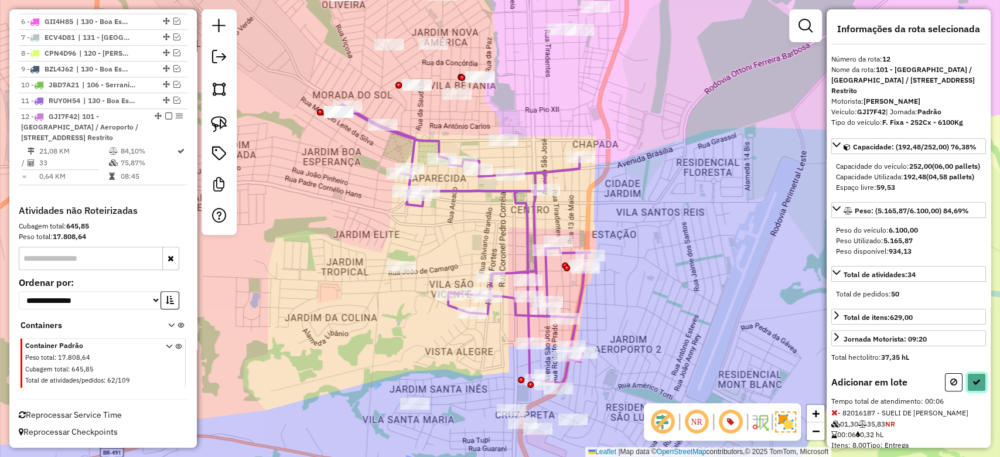
click at [975, 386] on icon at bounding box center [977, 382] width 8 height 8
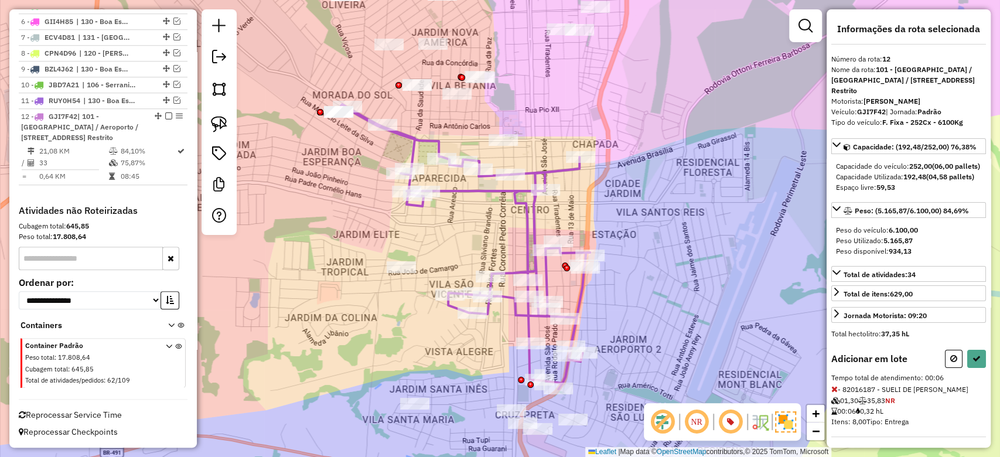
select select "**********"
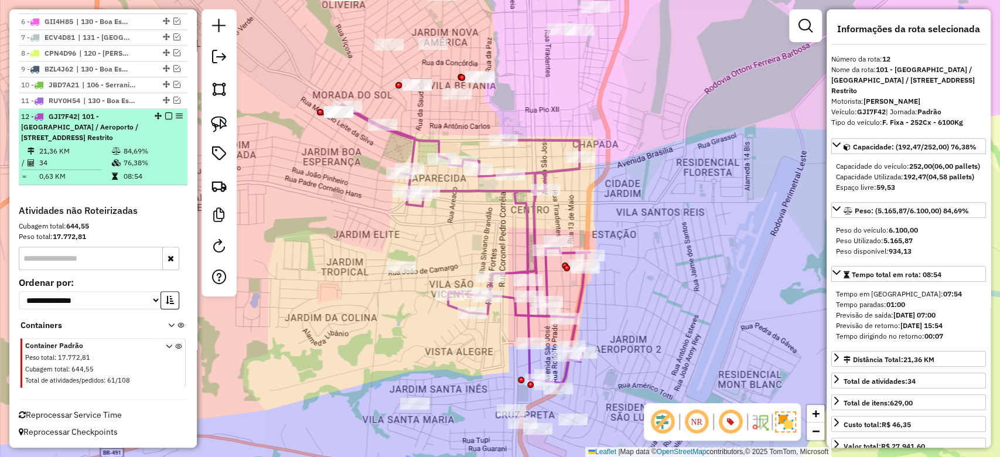
click at [63, 141] on div "12 - GJI7F42 | 101 - Jardim São Lucas / Aeroporto / Trevo, 108 - Jardim Alvorad…" at bounding box center [83, 127] width 124 height 32
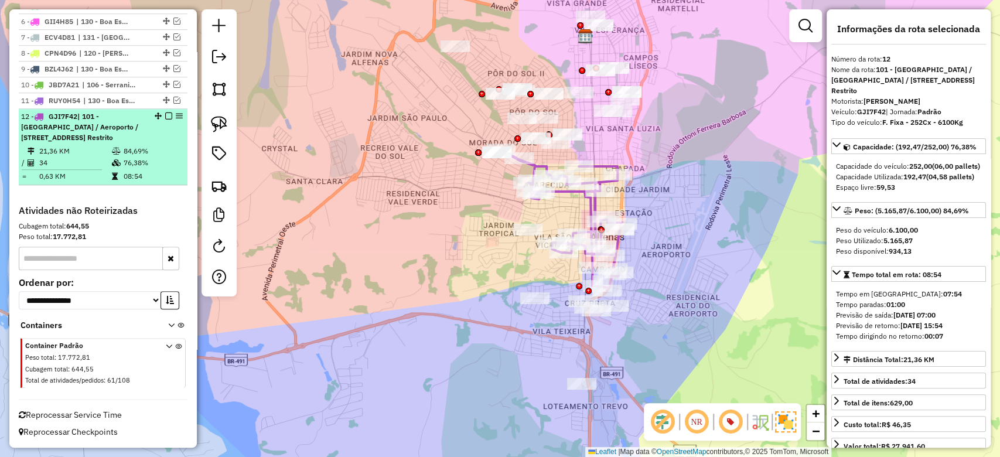
click at [165, 113] on em at bounding box center [168, 116] width 7 height 7
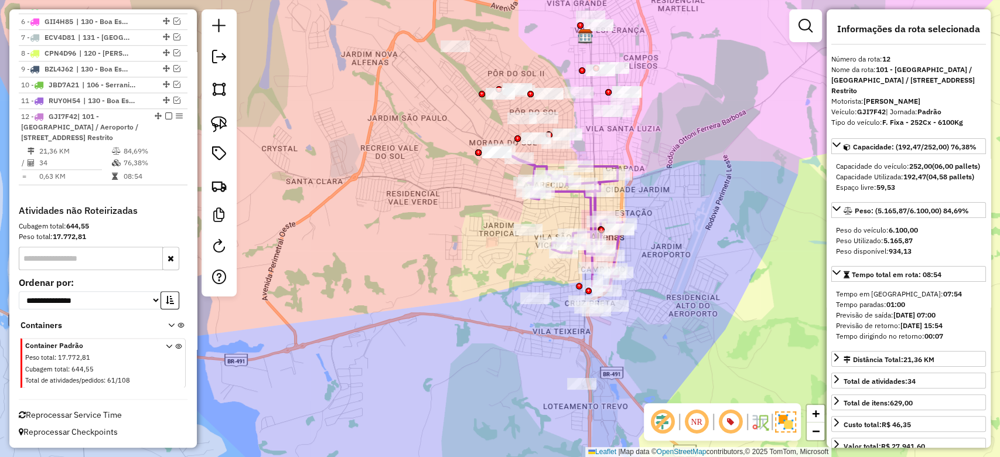
scroll to position [491, 0]
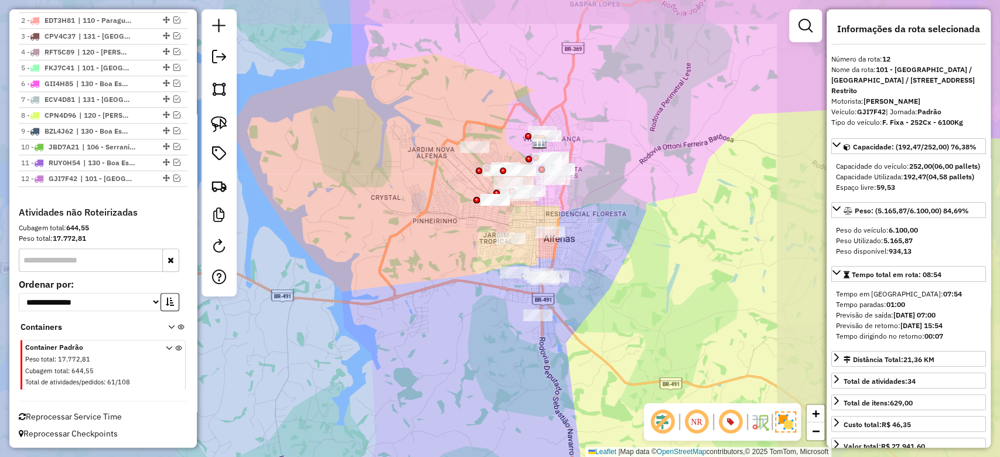
drag, startPoint x: 435, startPoint y: 251, endPoint x: 417, endPoint y: 253, distance: 17.6
click at [434, 251] on div "Janela de atendimento Grade de atendimento Capacidade Transportadoras Veículos …" at bounding box center [500, 228] width 1000 height 457
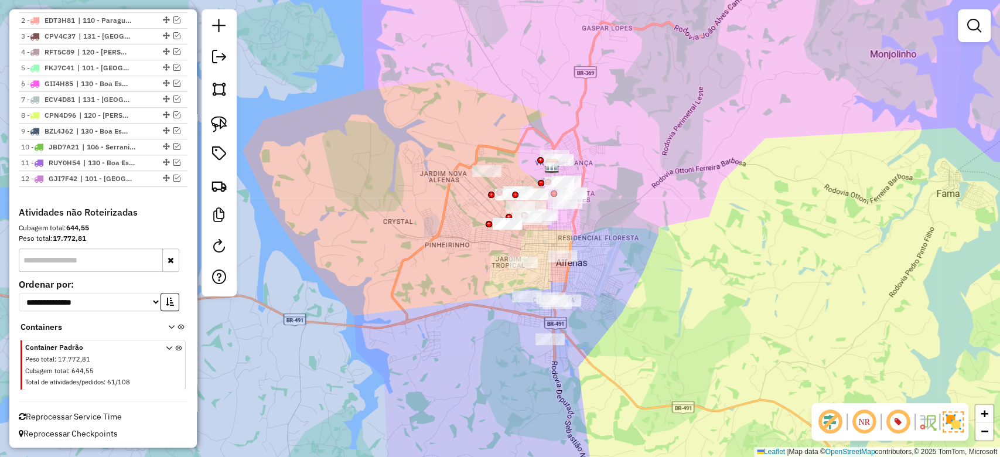
click at [427, 280] on div "Janela de atendimento Grade de atendimento Capacidade Transportadoras Veículos …" at bounding box center [500, 228] width 1000 height 457
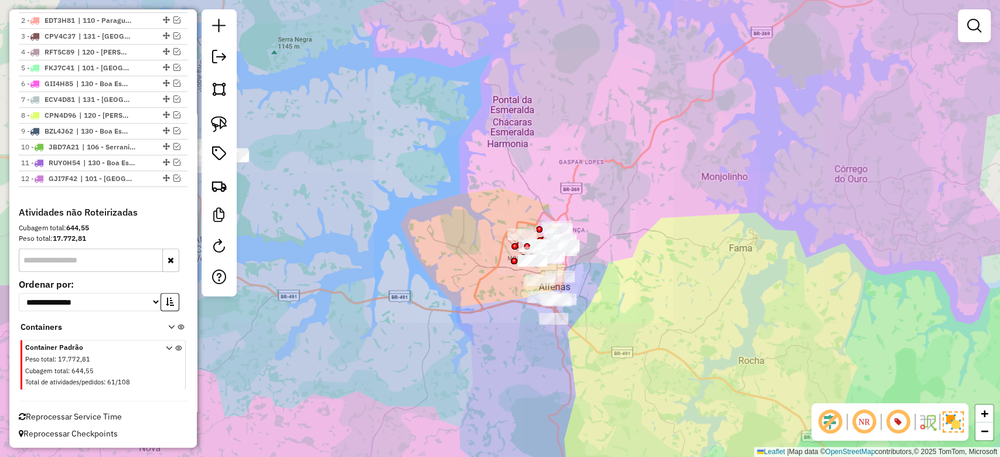
click at [455, 308] on div "Janela de atendimento Grade de atendimento Capacidade Transportadoras Veículos …" at bounding box center [500, 228] width 1000 height 457
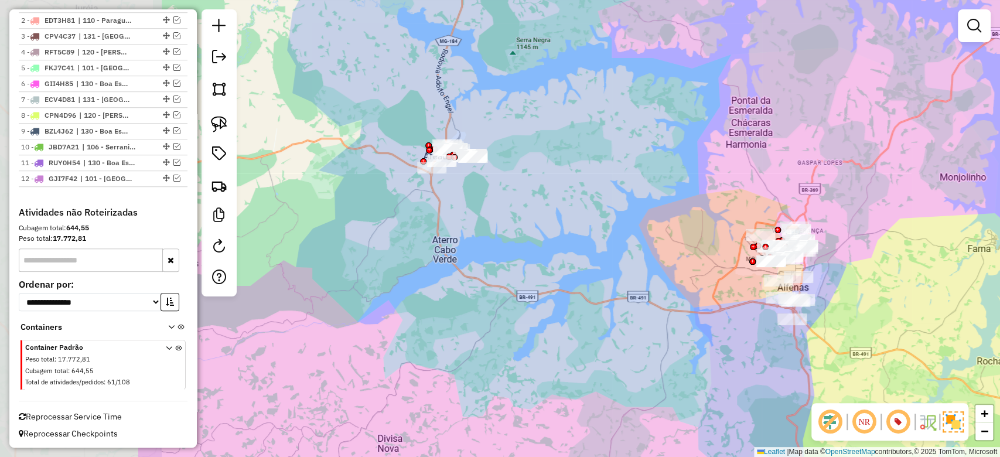
drag, startPoint x: 423, startPoint y: 301, endPoint x: 662, endPoint y: 301, distance: 238.5
click at [662, 301] on div "Janela de atendimento Grade de atendimento Capacidade Transportadoras Veículos …" at bounding box center [500, 228] width 1000 height 457
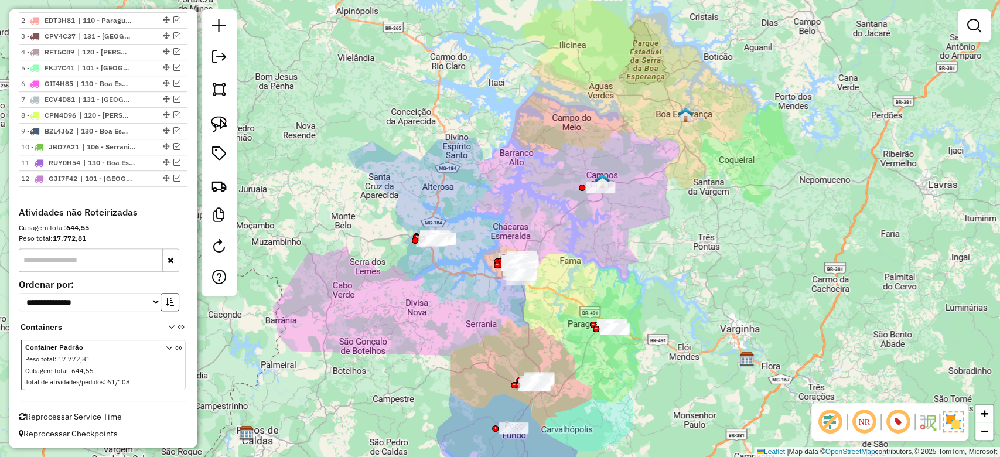
drag, startPoint x: 542, startPoint y: 295, endPoint x: 433, endPoint y: 256, distance: 115.7
click at [433, 256] on div "Janela de atendimento Grade de atendimento Capacidade Transportadoras Veículos …" at bounding box center [500, 228] width 1000 height 457
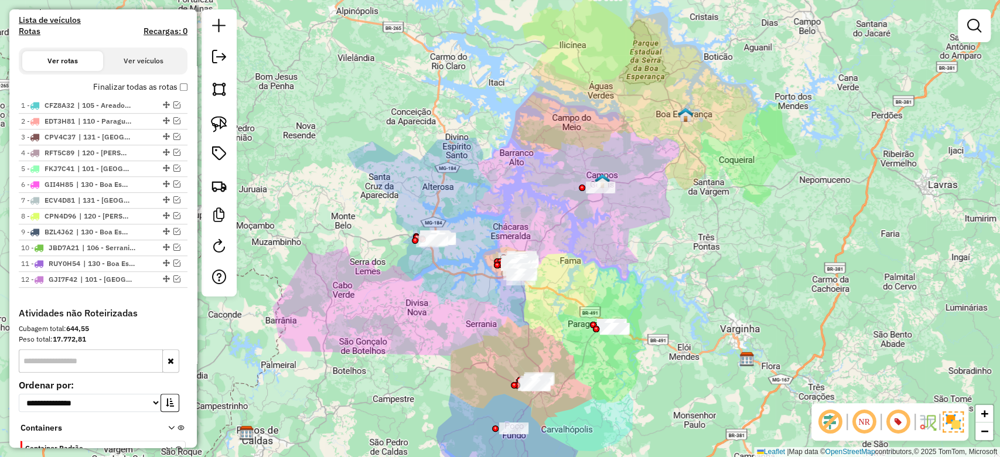
scroll to position [413, 0]
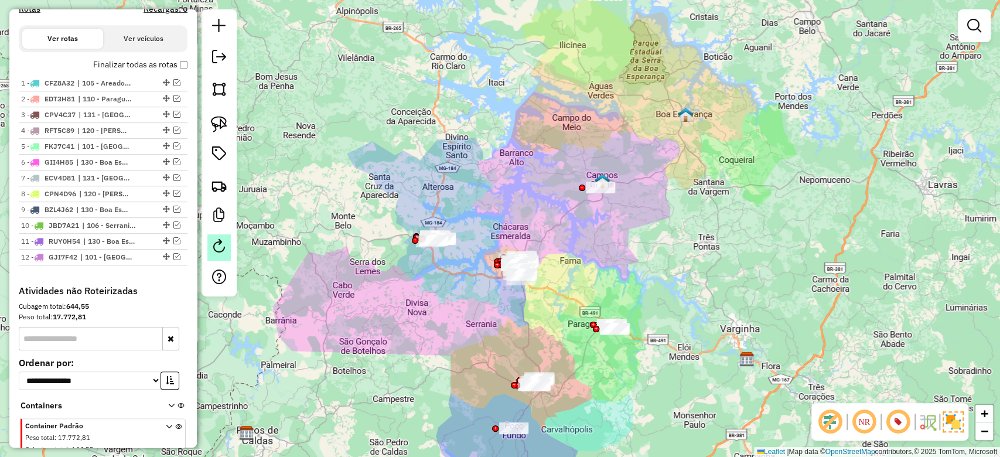
click at [210, 249] on link at bounding box center [218, 247] width 23 height 26
select select "*"
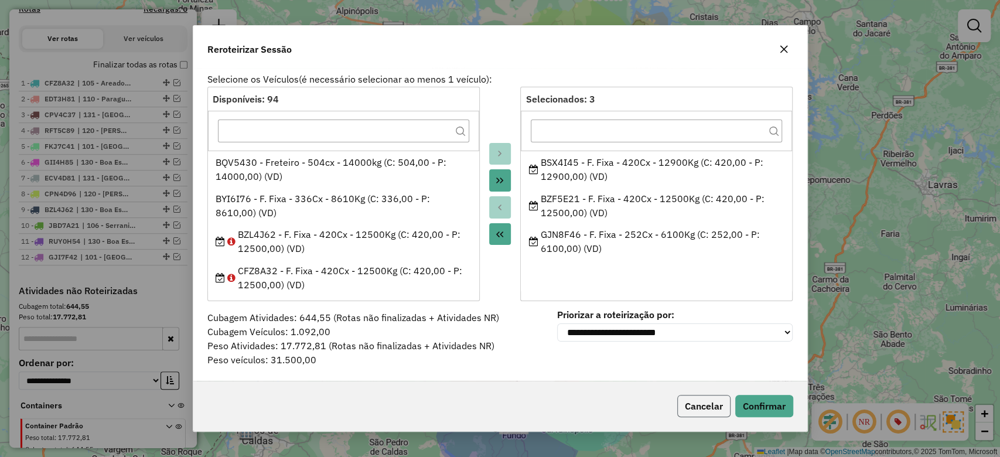
click at [686, 402] on button "Cancelar" at bounding box center [704, 406] width 53 height 22
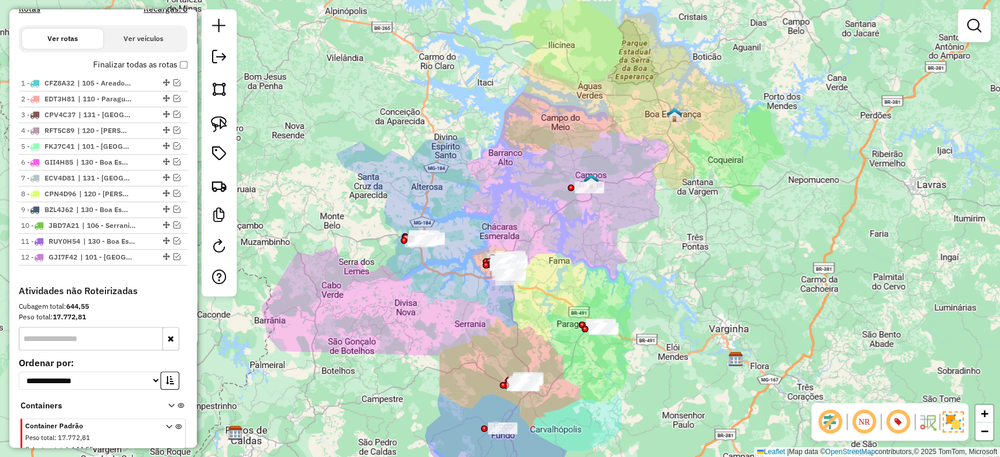
drag, startPoint x: 560, startPoint y: 285, endPoint x: 551, endPoint y: 282, distance: 9.1
click at [553, 284] on div "Janela de atendimento Grade de atendimento Capacidade Transportadoras Veículos …" at bounding box center [500, 228] width 1000 height 457
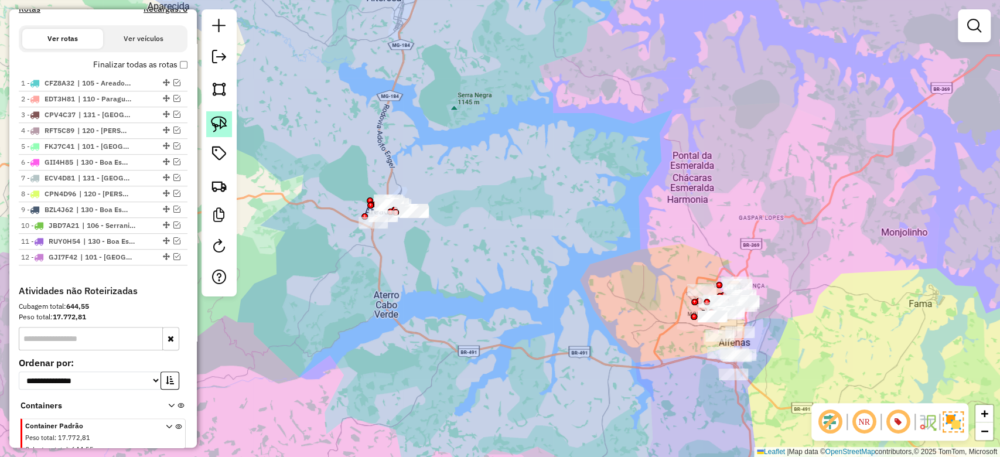
click at [220, 118] on img at bounding box center [219, 124] width 16 height 16
drag, startPoint x: 459, startPoint y: 128, endPoint x: 572, endPoint y: 227, distance: 150.3
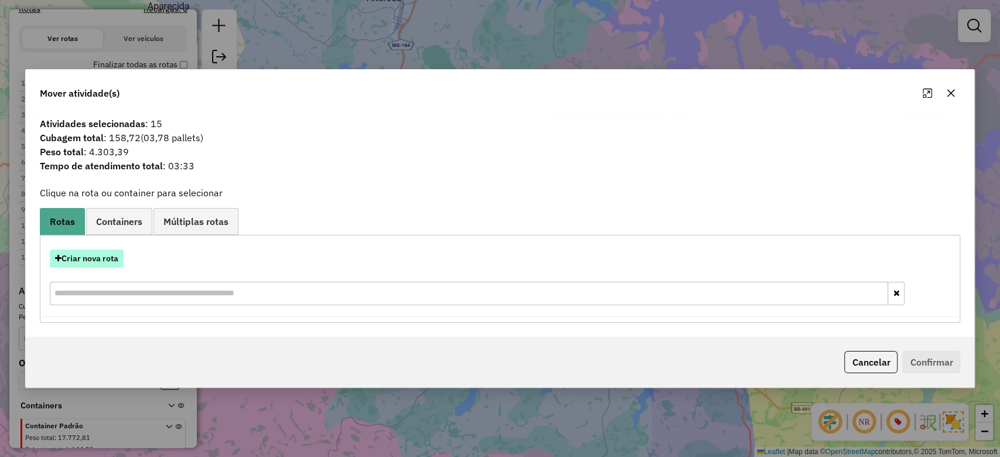
click at [73, 255] on button "Criar nova rota" at bounding box center [87, 259] width 74 height 18
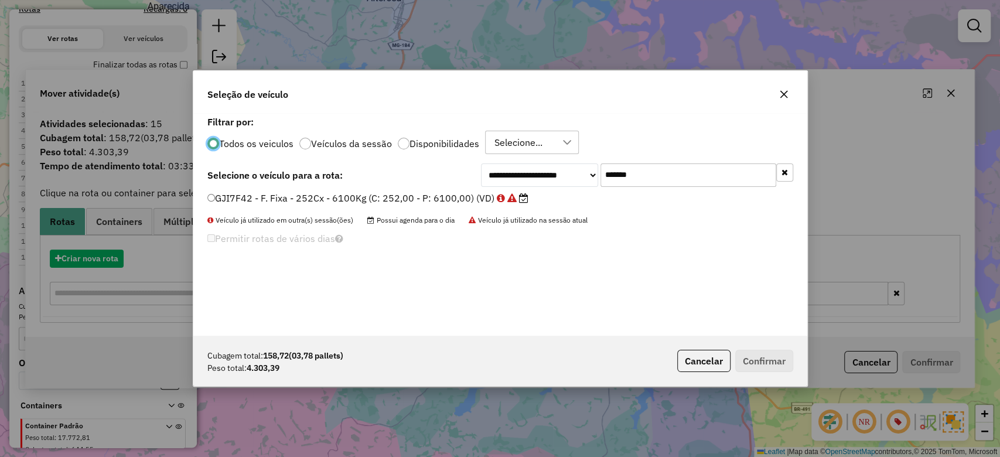
scroll to position [6, 4]
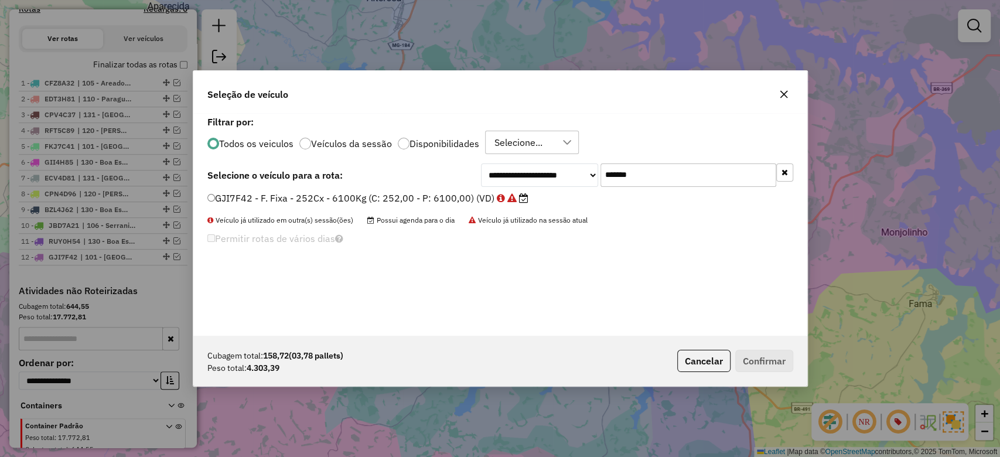
drag, startPoint x: 661, startPoint y: 183, endPoint x: 459, endPoint y: 190, distance: 202.3
click at [510, 185] on div "**********" at bounding box center [637, 175] width 312 height 23
paste input "text"
type input "*******"
drag, startPoint x: 404, startPoint y: 195, endPoint x: 472, endPoint y: 221, distance: 72.4
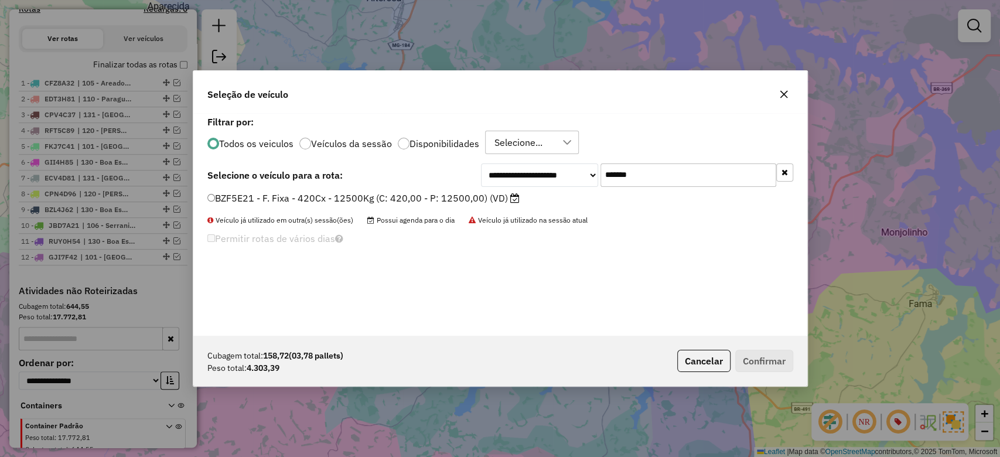
click at [404, 195] on label "BZF5E21 - F. Fixa - 420Cx - 12500Kg (C: 420,00 - P: 12500,00) (VD)" at bounding box center [363, 198] width 312 height 14
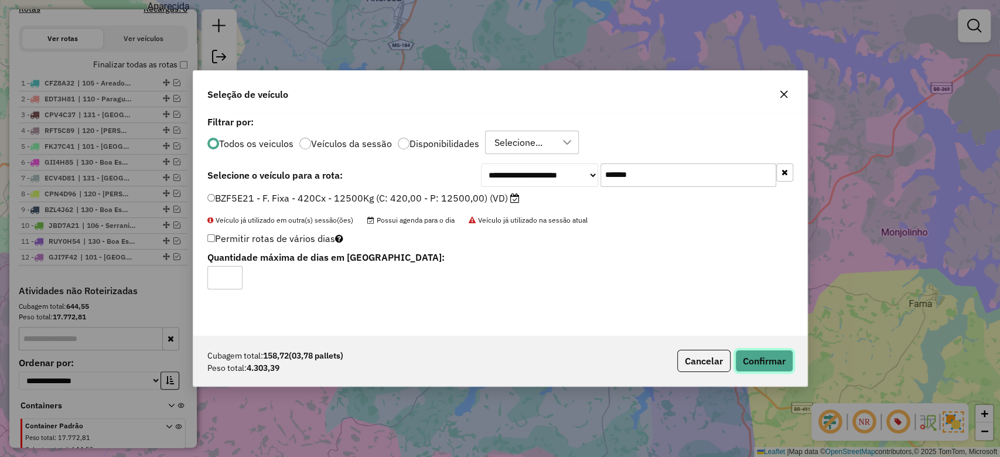
click at [766, 358] on button "Confirmar" at bounding box center [765, 361] width 58 height 22
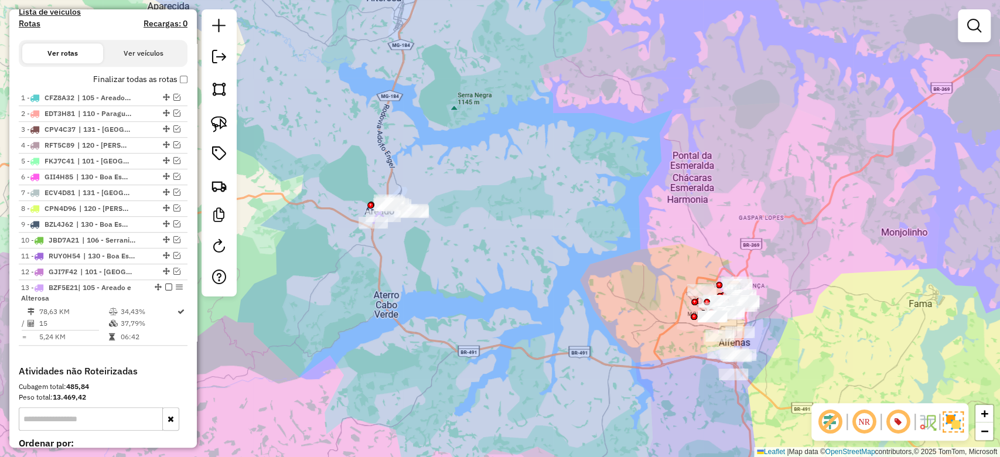
scroll to position [427, 0]
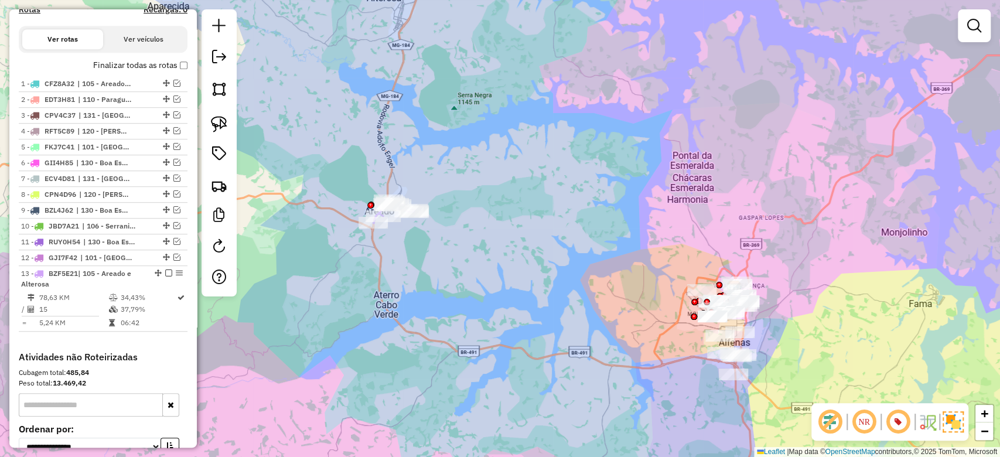
drag, startPoint x: 132, startPoint y: 302, endPoint x: 226, endPoint y: 319, distance: 95.3
click at [131, 304] on td "37,79%" at bounding box center [148, 310] width 57 height 12
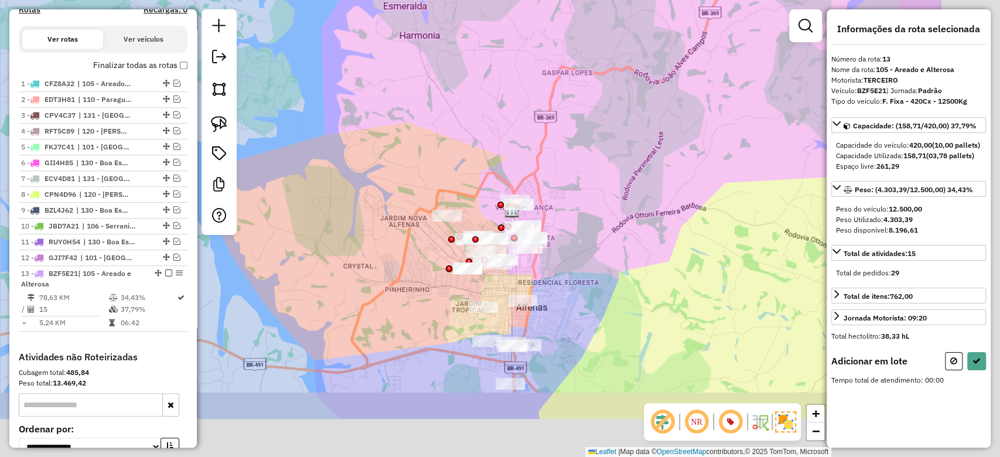
drag, startPoint x: 554, startPoint y: 363, endPoint x: 424, endPoint y: 326, distance: 134.7
click at [382, 267] on div "Janela de atendimento Grade de atendimento Capacidade Transportadoras Veículos …" at bounding box center [500, 228] width 1000 height 457
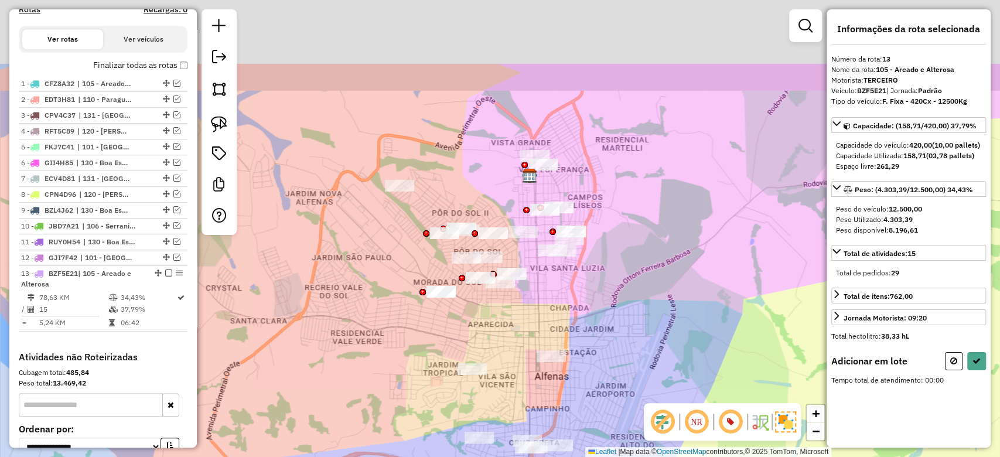
drag, startPoint x: 409, startPoint y: 241, endPoint x: 370, endPoint y: 374, distance: 138.0
click at [370, 374] on div "Janela de atendimento Grade de atendimento Capacidade Transportadoras Veículos …" at bounding box center [500, 228] width 1000 height 457
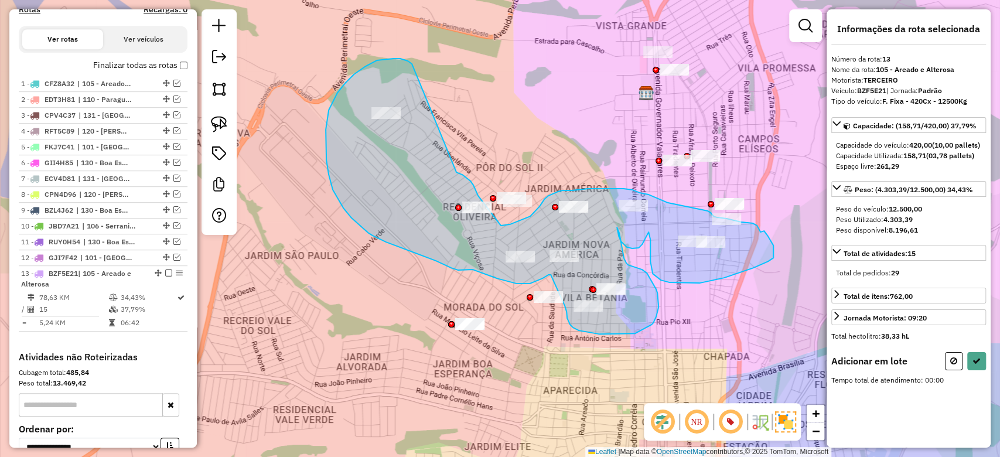
drag, startPoint x: 404, startPoint y: 60, endPoint x: 457, endPoint y: 172, distance: 124.3
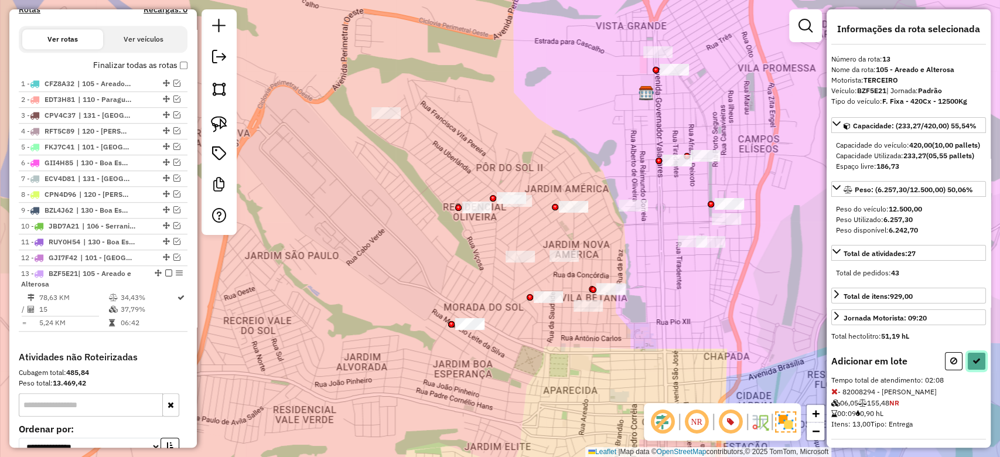
click at [973, 365] on icon at bounding box center [977, 361] width 8 height 8
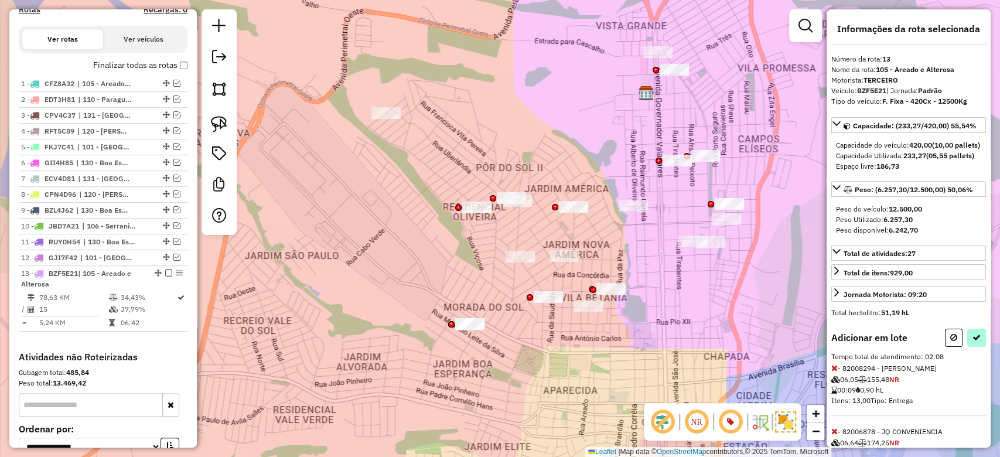
select select "**********"
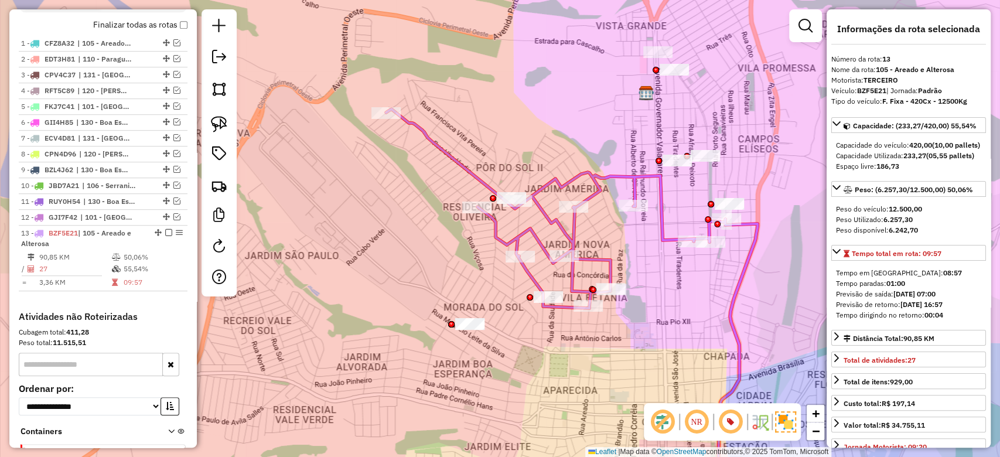
scroll to position [557, 0]
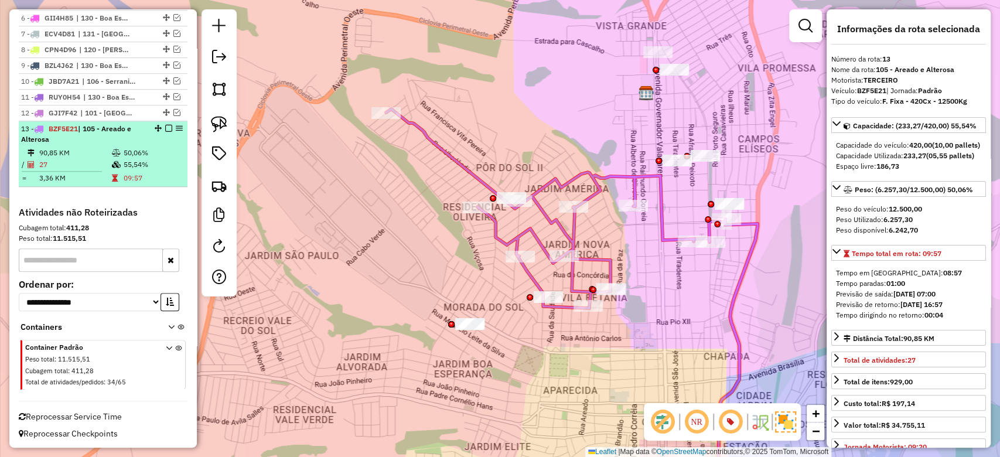
click at [97, 153] on td "90,85 KM" at bounding box center [75, 153] width 73 height 12
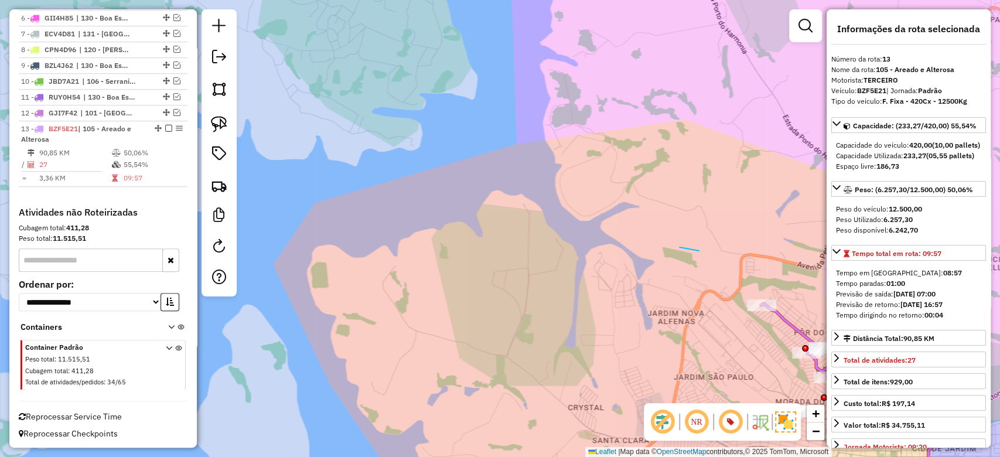
drag, startPoint x: 695, startPoint y: 250, endPoint x: 531, endPoint y: 203, distance: 170.7
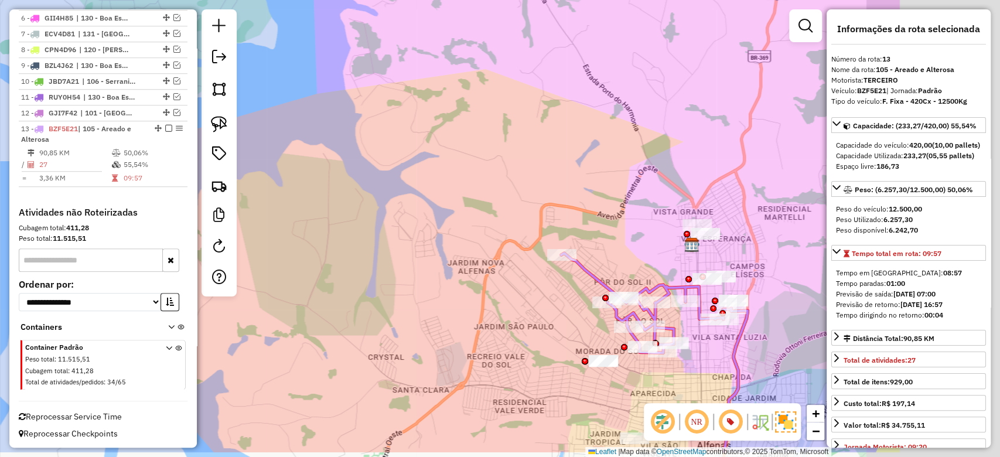
drag, startPoint x: 520, startPoint y: 208, endPoint x: 276, endPoint y: 114, distance: 262.0
click at [276, 114] on div "Janela de atendimento Grade de atendimento Capacidade Transportadoras Veículos …" at bounding box center [500, 228] width 1000 height 457
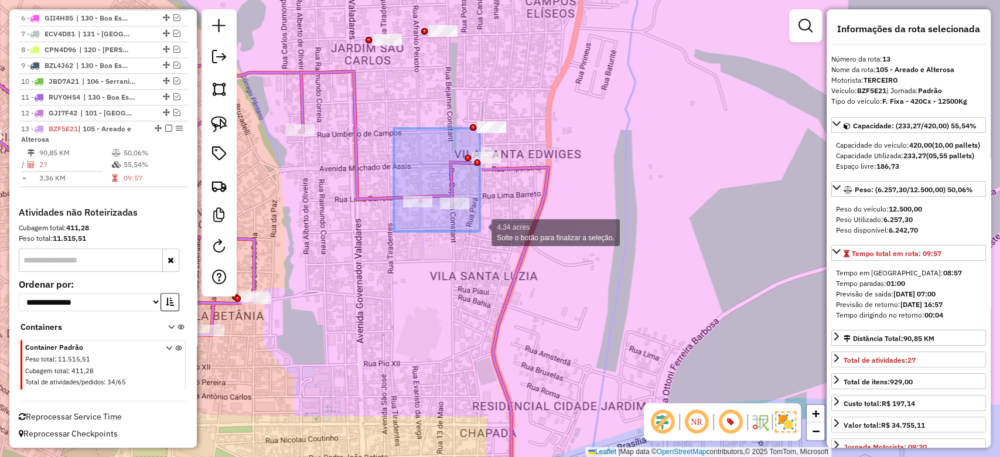
drag, startPoint x: 394, startPoint y: 128, endPoint x: 576, endPoint y: 288, distance: 242.5
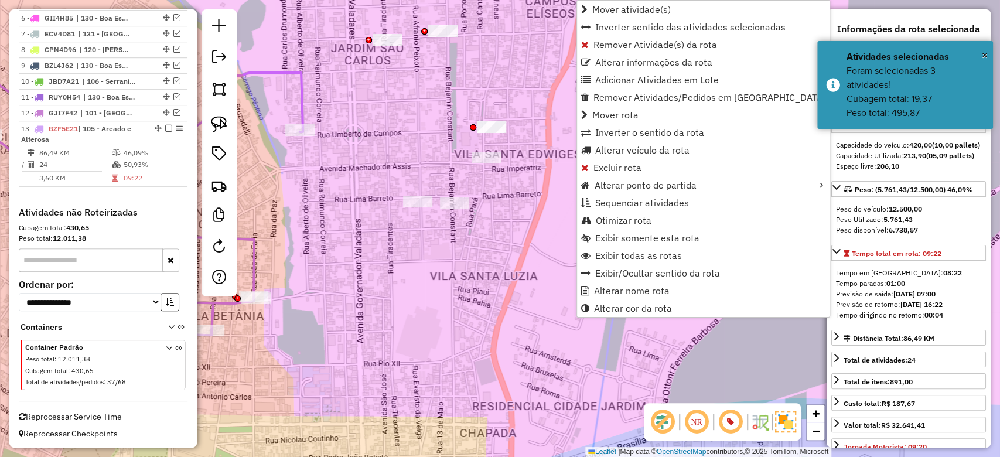
click at [123, 163] on td "50,93%" at bounding box center [152, 165] width 59 height 12
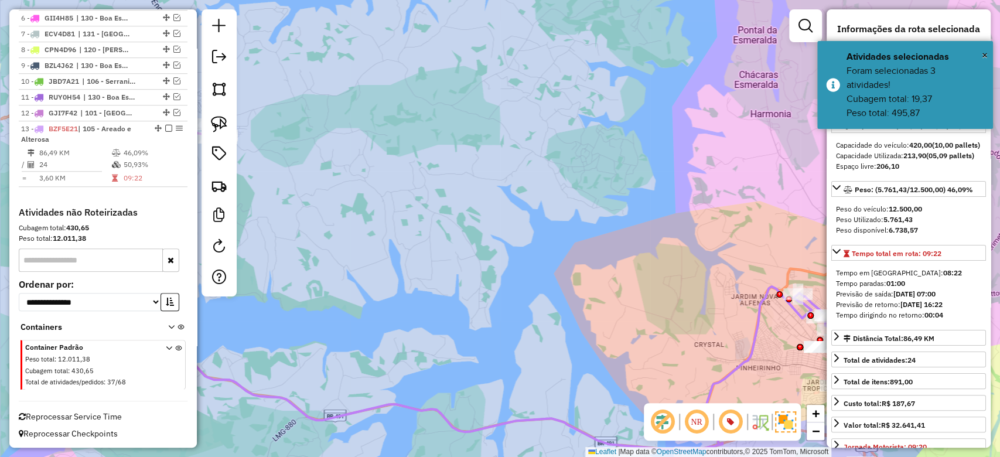
drag, startPoint x: 628, startPoint y: 268, endPoint x: 479, endPoint y: 239, distance: 152.2
click at [459, 232] on div "Janela de atendimento Grade de atendimento Capacidade Transportadoras Veículos …" at bounding box center [500, 228] width 1000 height 457
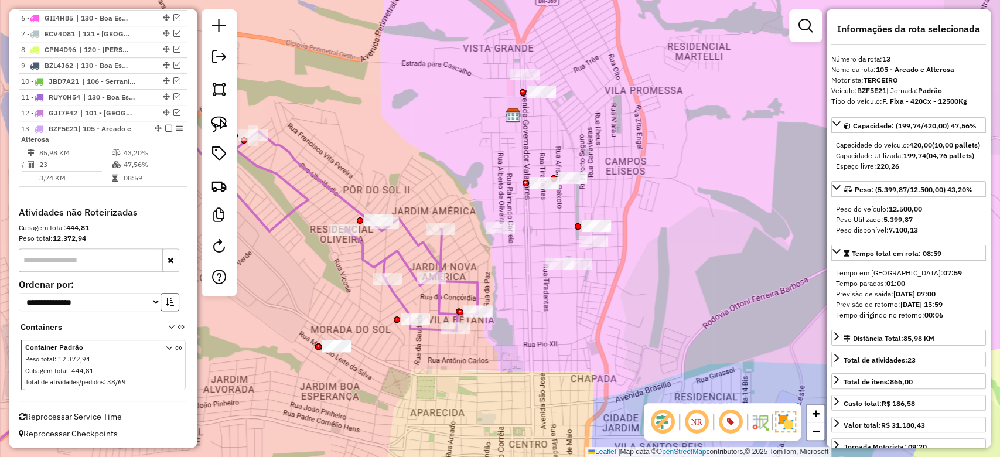
click at [153, 150] on td "43,20%" at bounding box center [152, 153] width 59 height 12
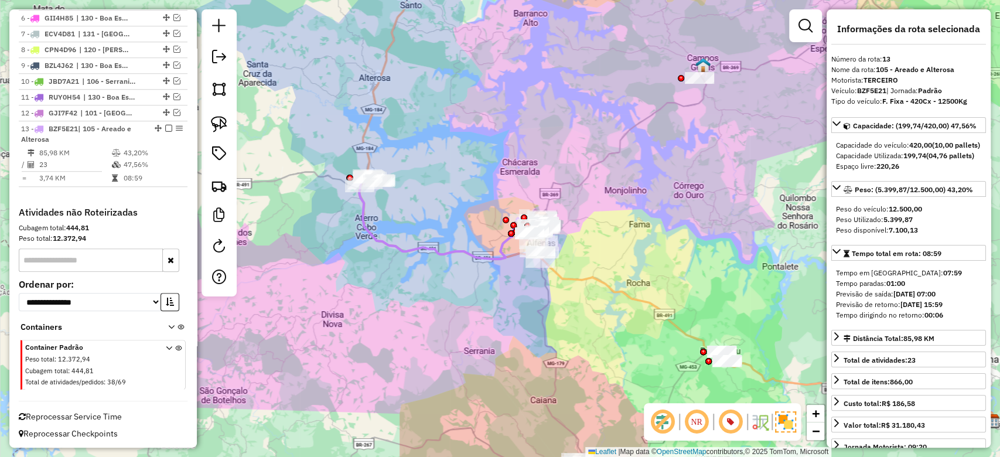
drag, startPoint x: 503, startPoint y: 198, endPoint x: 454, endPoint y: 198, distance: 49.2
click at [454, 198] on div "Janela de atendimento Grade de atendimento Capacidade Transportadoras Veículos …" at bounding box center [500, 228] width 1000 height 457
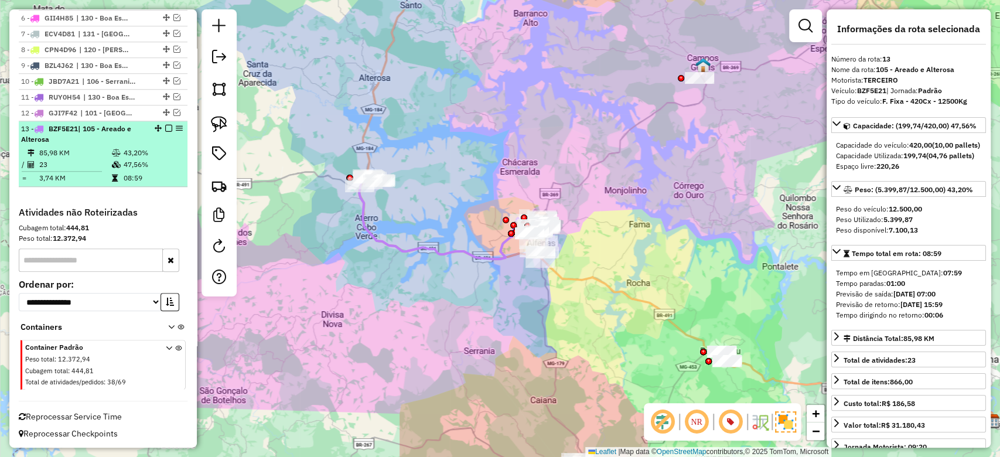
click at [165, 127] on em at bounding box center [168, 128] width 7 height 7
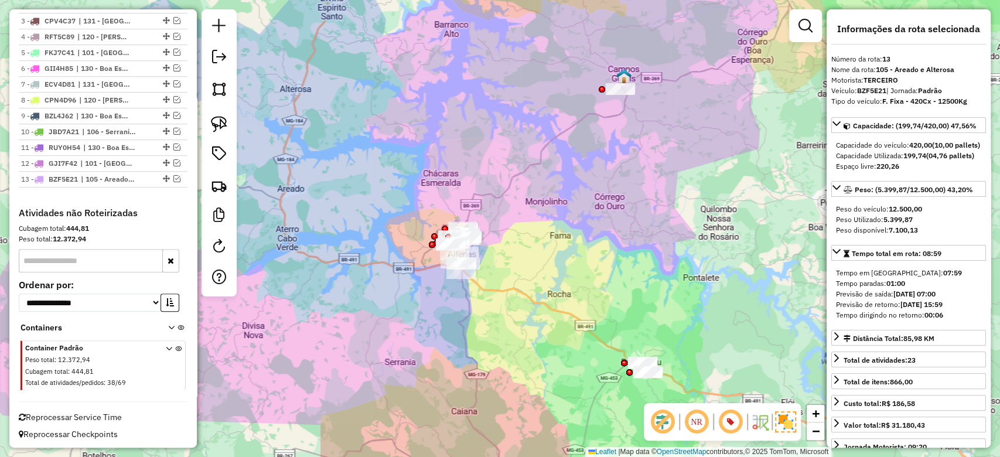
drag, startPoint x: 518, startPoint y: 331, endPoint x: 440, endPoint y: 342, distance: 79.3
click at [440, 342] on div "Janela de atendimento Grade de atendimento Capacidade Transportadoras Veículos …" at bounding box center [500, 228] width 1000 height 457
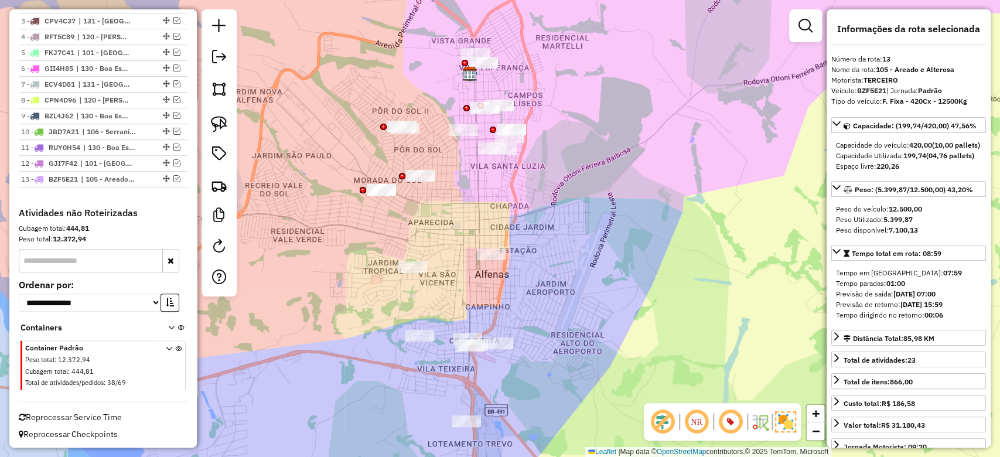
click at [564, 262] on div "Janela de atendimento Grade de atendimento Capacidade Transportadoras Veículos …" at bounding box center [500, 228] width 1000 height 457
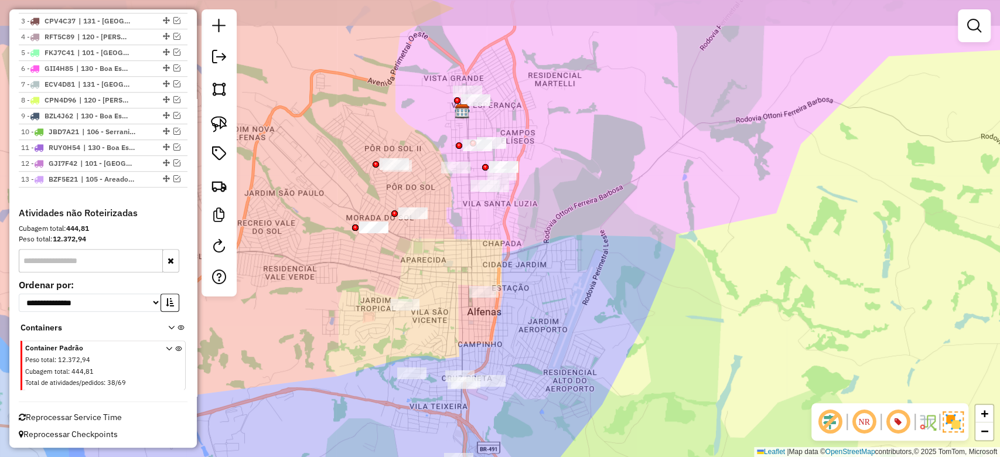
drag, startPoint x: 549, startPoint y: 212, endPoint x: 543, endPoint y: 240, distance: 29.2
click at [543, 240] on div "Janela de atendimento Grade de atendimento Capacidade Transportadoras Veículos …" at bounding box center [500, 228] width 1000 height 457
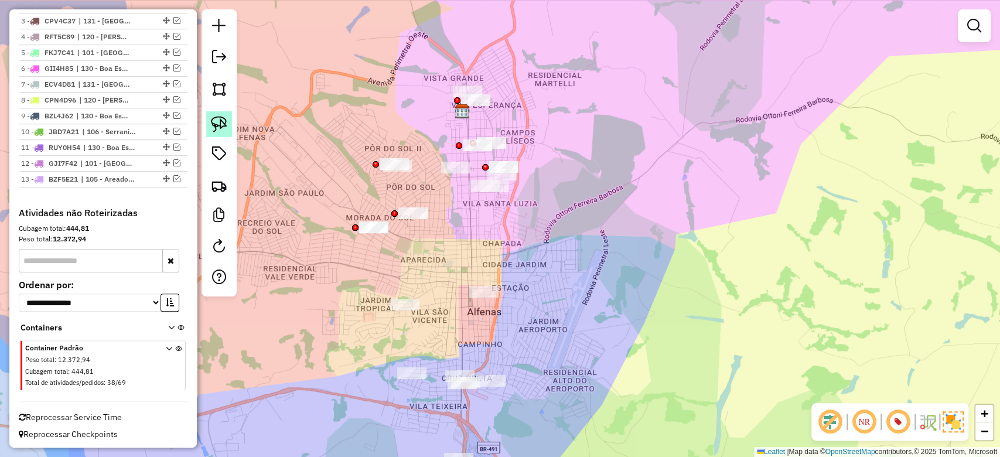
click at [222, 120] on img at bounding box center [219, 124] width 16 height 16
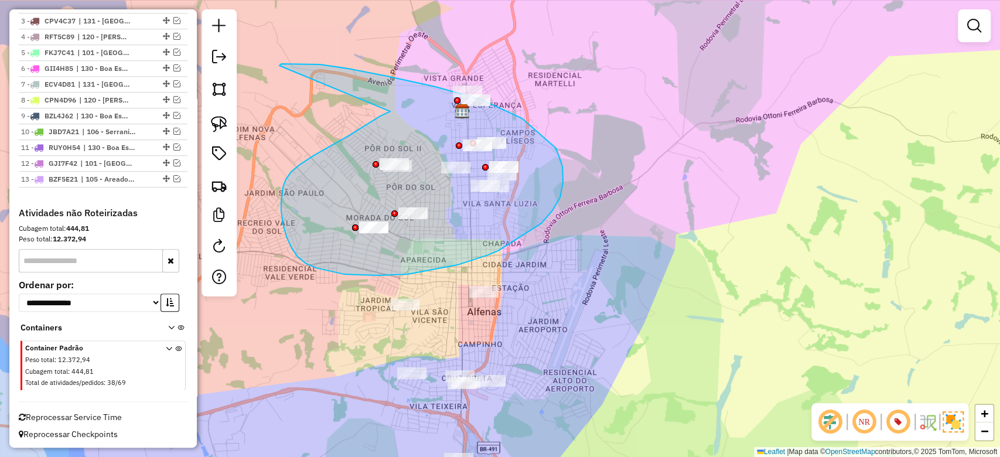
drag, startPoint x: 390, startPoint y: 111, endPoint x: 280, endPoint y: 66, distance: 119.8
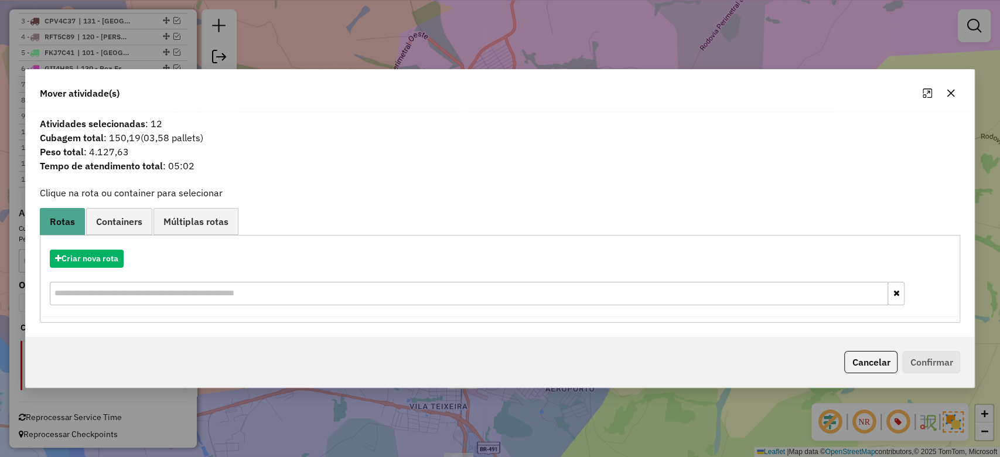
click at [956, 91] on button "button" at bounding box center [951, 93] width 19 height 19
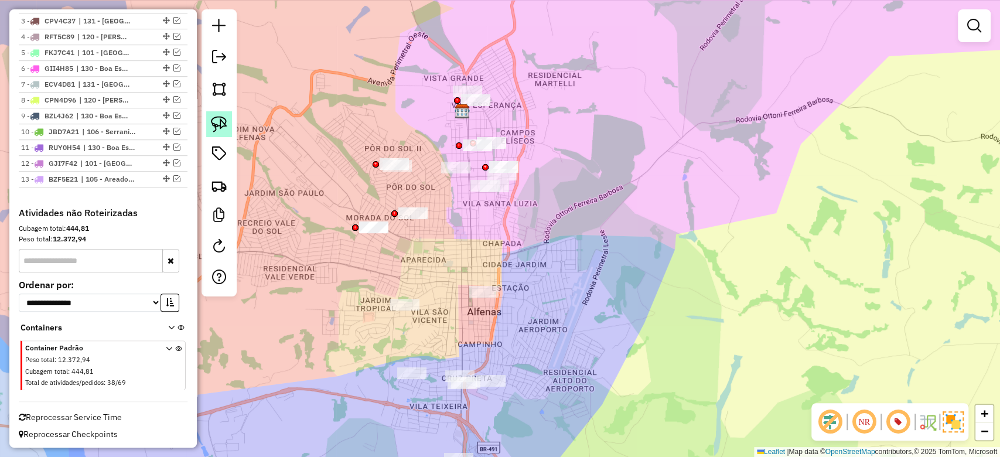
click at [216, 120] on img at bounding box center [219, 124] width 16 height 16
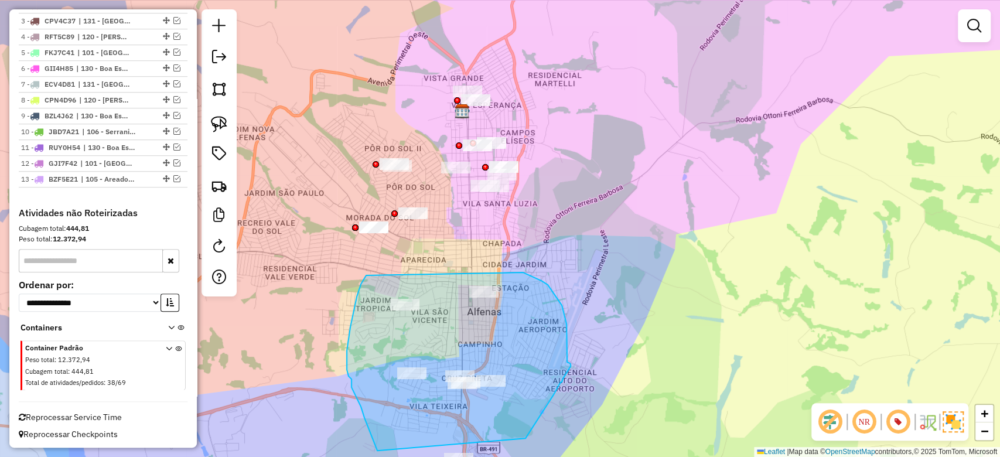
drag, startPoint x: 366, startPoint y: 276, endPoint x: 523, endPoint y: 273, distance: 157.1
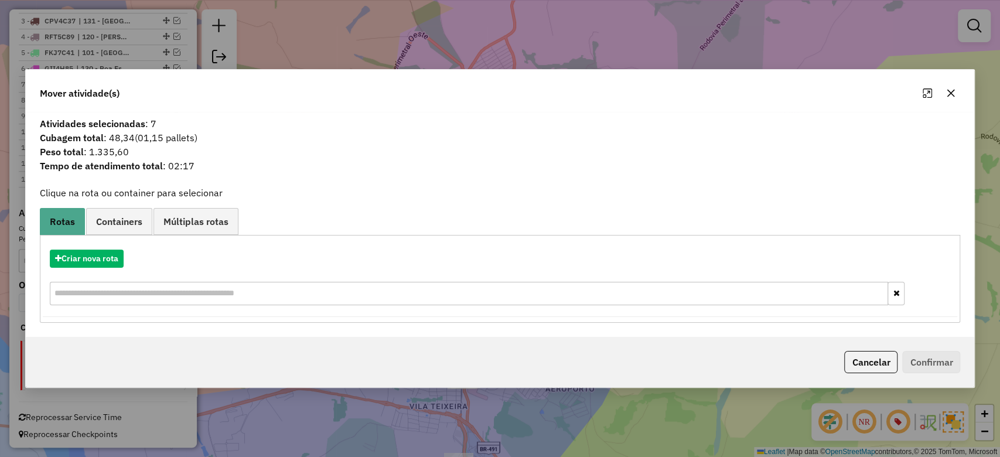
click at [955, 98] on button "button" at bounding box center [951, 93] width 19 height 19
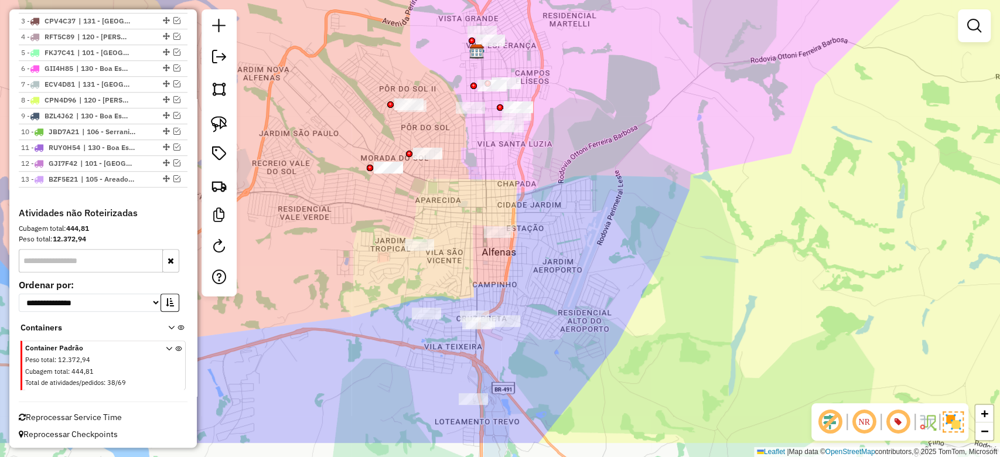
drag, startPoint x: 556, startPoint y: 330, endPoint x: 570, endPoint y: 271, distance: 60.4
click at [570, 271] on div "Janela de atendimento Grade de atendimento Capacidade Transportadoras Veículos …" at bounding box center [500, 228] width 1000 height 457
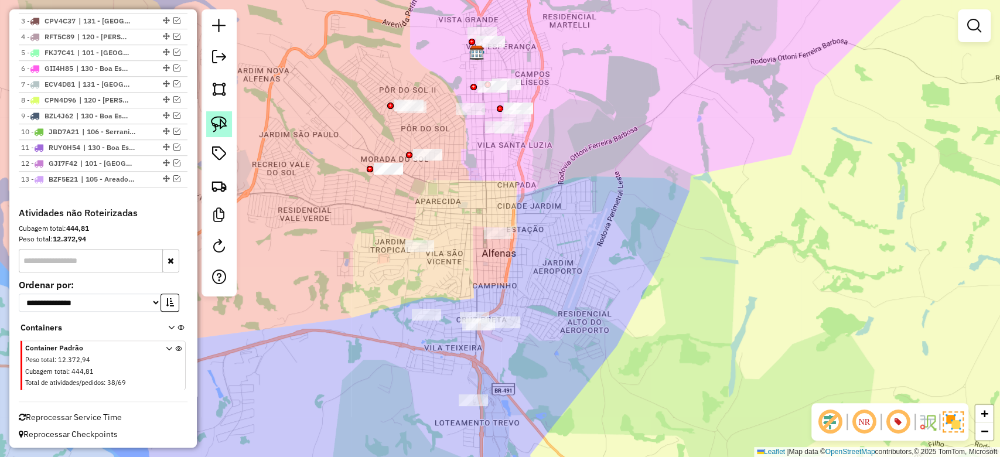
click at [207, 123] on link at bounding box center [219, 124] width 26 height 26
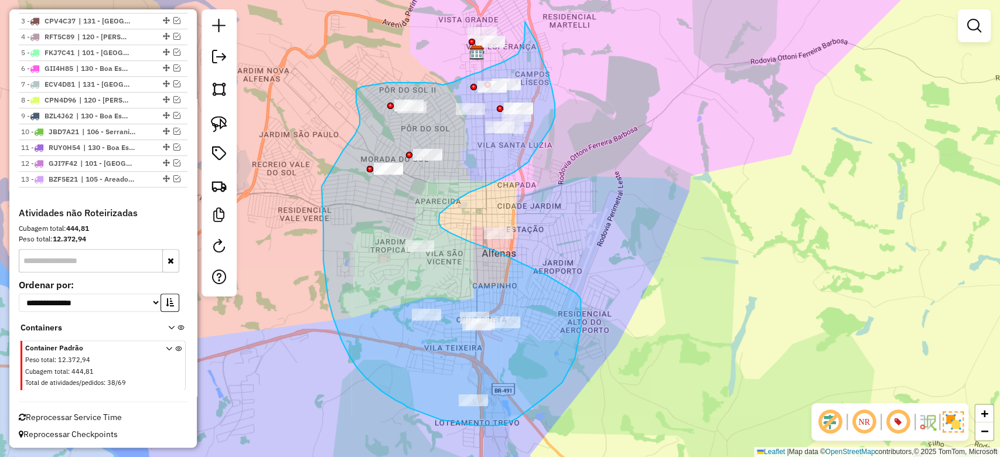
drag, startPoint x: 324, startPoint y: 235, endPoint x: 322, endPoint y: 186, distance: 48.7
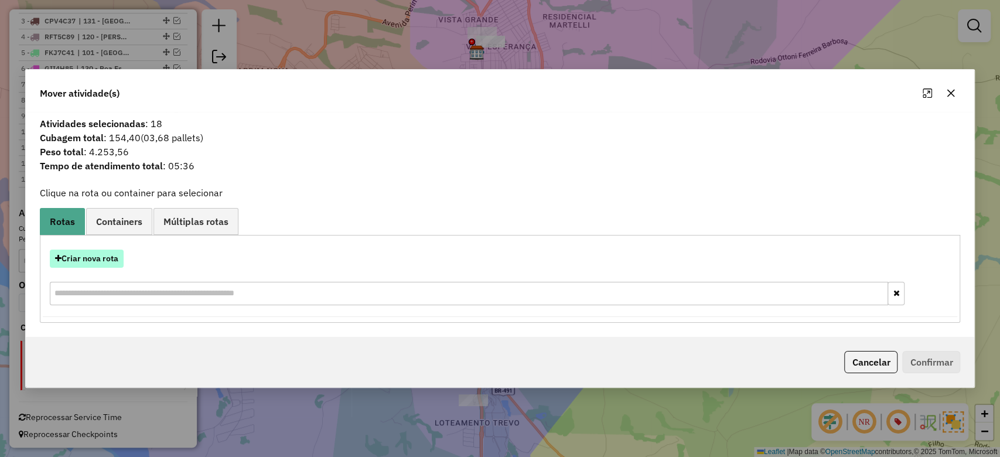
click at [101, 258] on button "Criar nova rota" at bounding box center [87, 259] width 74 height 18
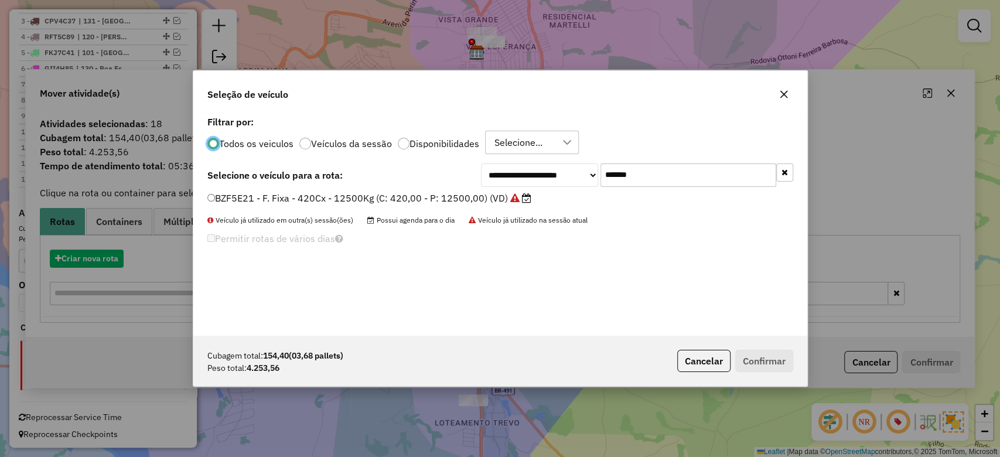
scroll to position [6, 4]
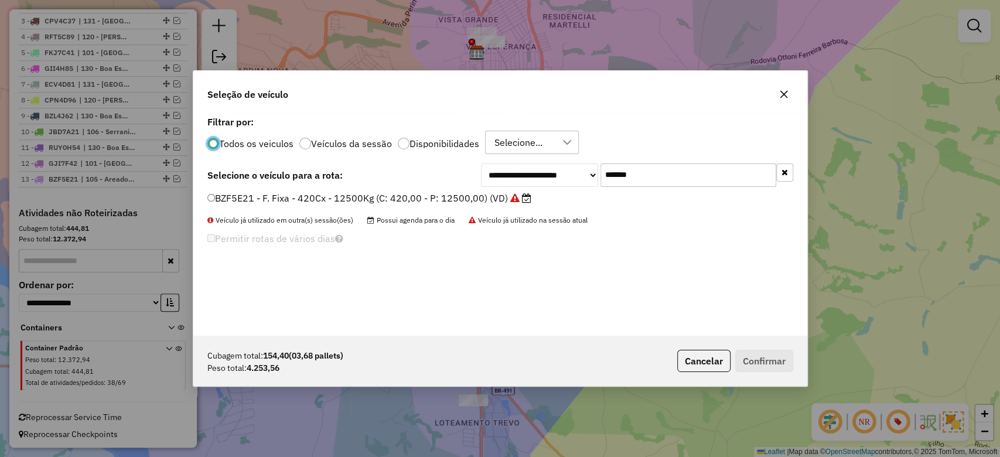
drag, startPoint x: 670, startPoint y: 175, endPoint x: 516, endPoint y: 171, distance: 154.8
click at [532, 172] on div "**********" at bounding box center [637, 175] width 312 height 23
paste input "text"
type input "*******"
click at [392, 194] on label "BSX4I45 - F. Fixa - 420Cx - 12900Kg (C: 420,00 - P: 12900,00) (VD)" at bounding box center [362, 198] width 311 height 14
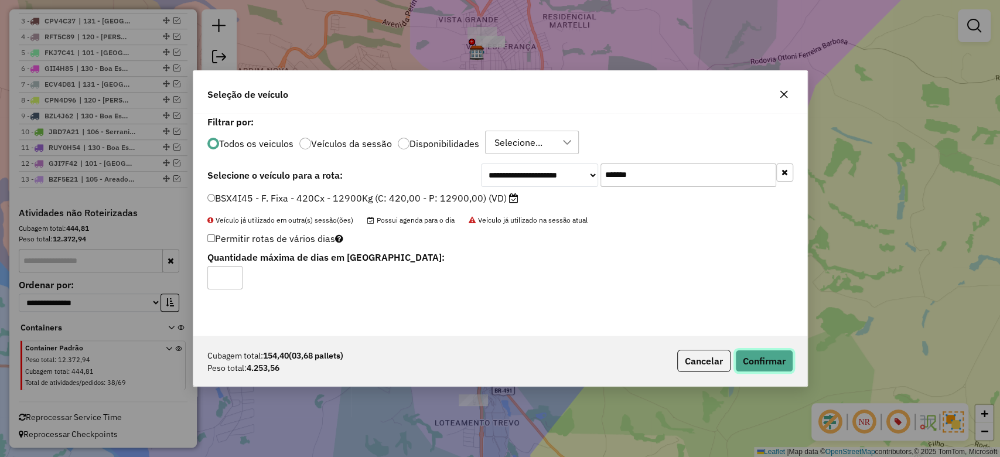
click at [764, 359] on button "Confirmar" at bounding box center [765, 361] width 58 height 22
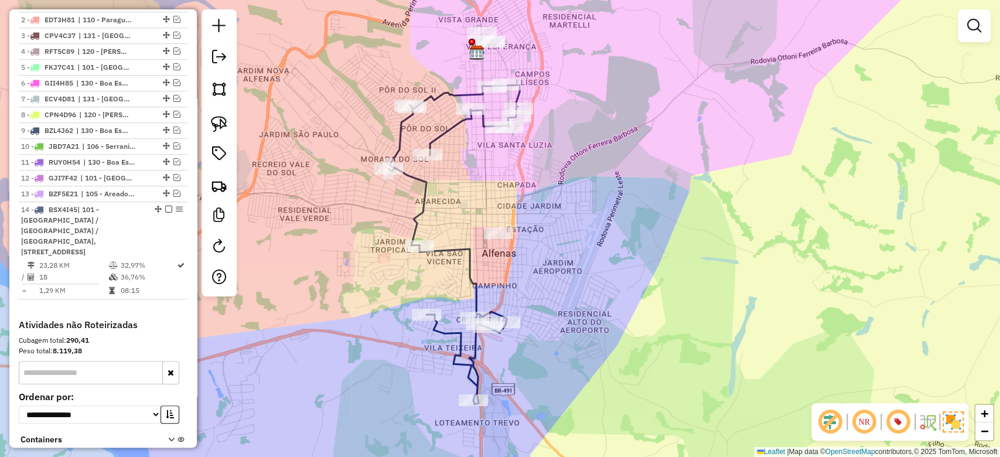
scroll to position [571, 0]
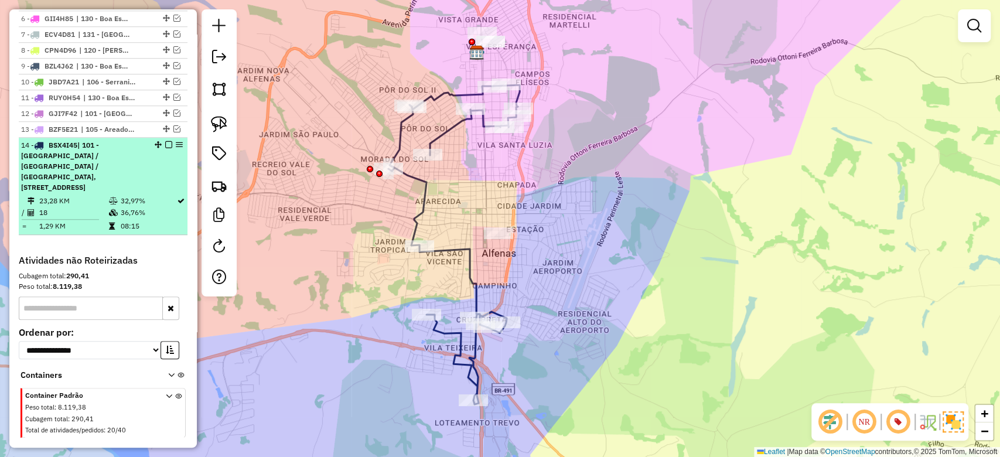
click at [98, 195] on td "23,28 KM" at bounding box center [73, 201] width 69 height 12
select select "**********"
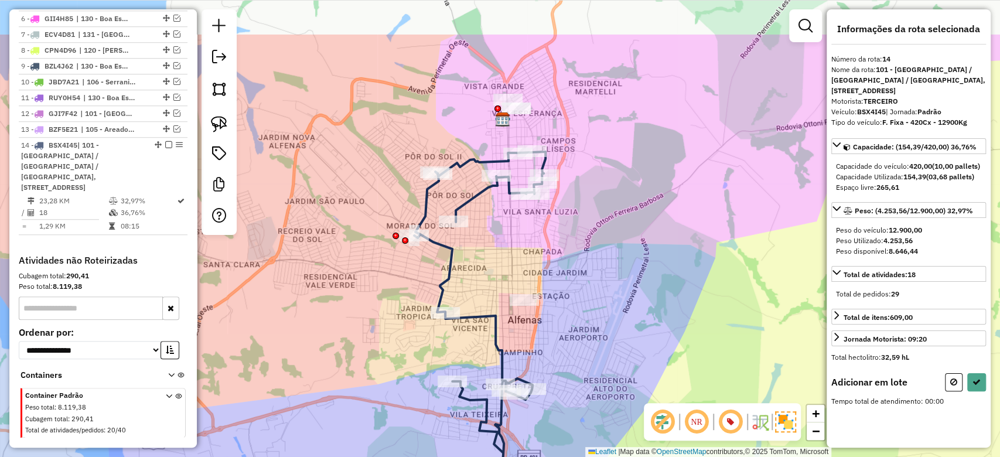
drag, startPoint x: 605, startPoint y: 158, endPoint x: 574, endPoint y: 304, distance: 149.2
click at [574, 304] on div "Janela de atendimento Grade de atendimento Capacidade Transportadoras Veículos …" at bounding box center [500, 228] width 1000 height 457
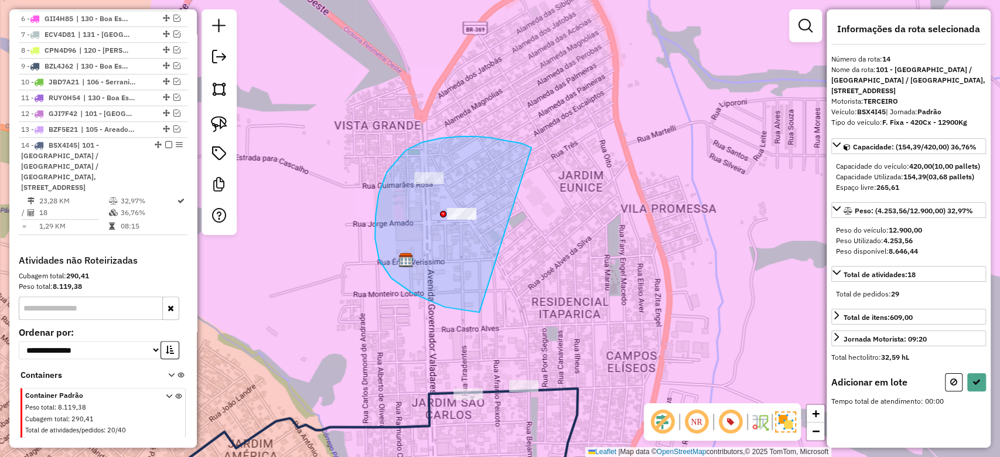
drag, startPoint x: 522, startPoint y: 144, endPoint x: 649, endPoint y: 251, distance: 166.3
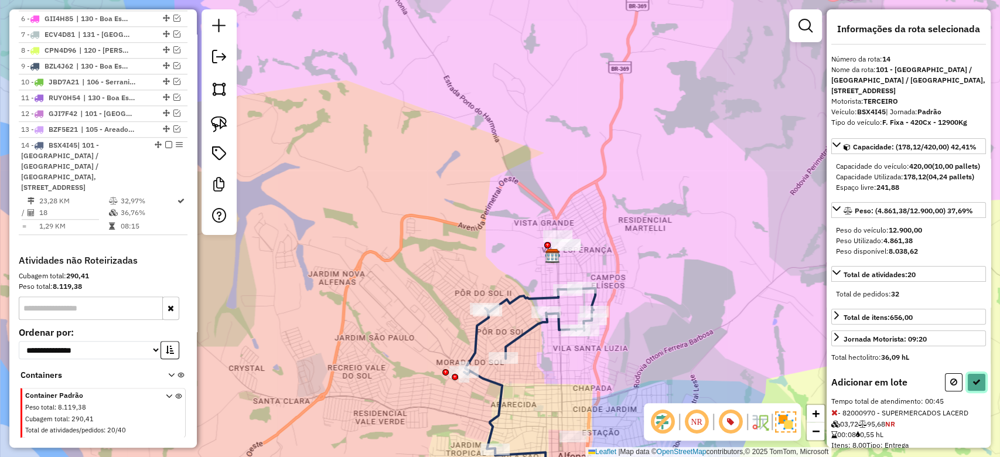
click at [973, 386] on icon at bounding box center [977, 382] width 8 height 8
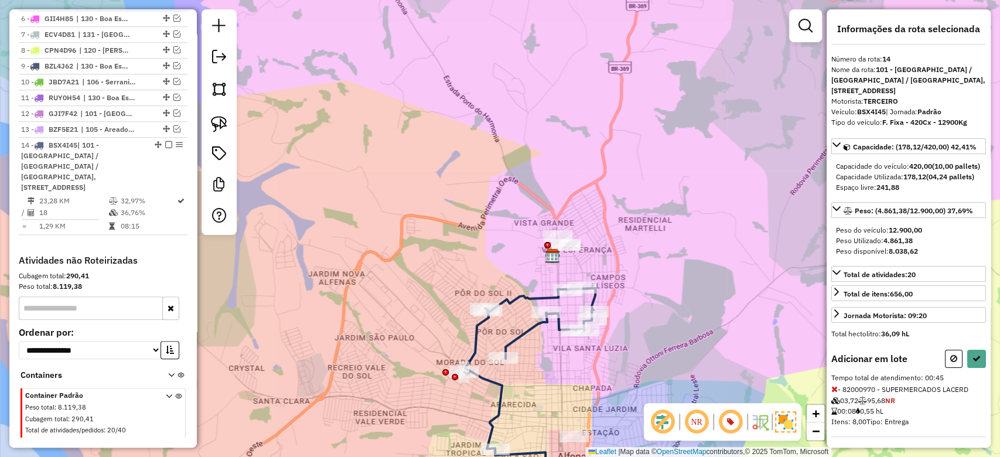
select select "**********"
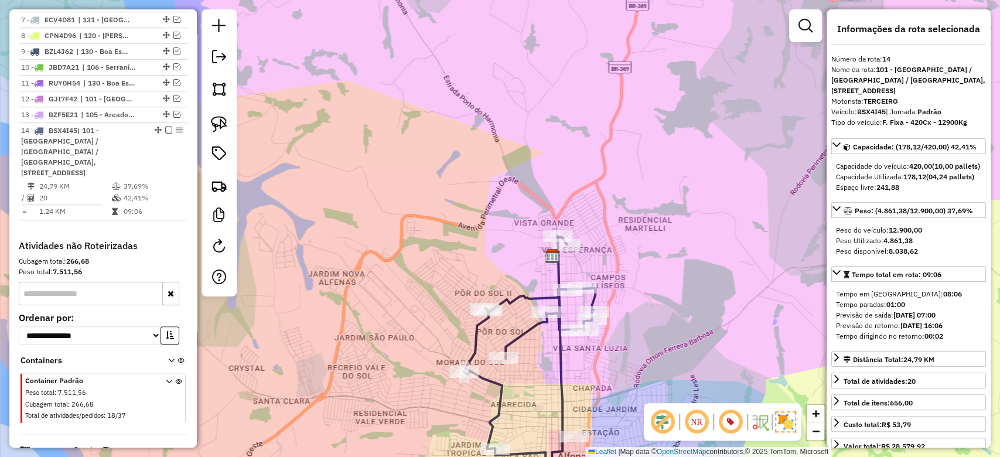
scroll to position [593, 0]
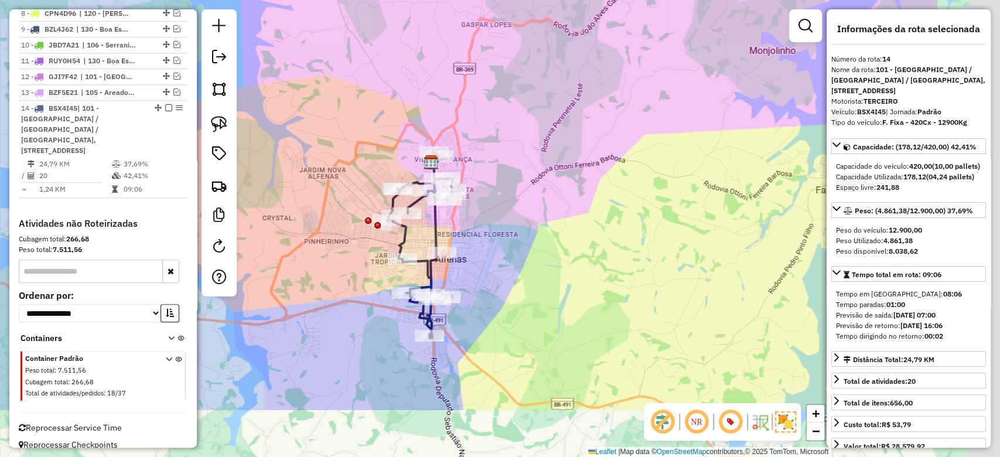
drag, startPoint x: 708, startPoint y: 297, endPoint x: 511, endPoint y: 176, distance: 231.0
click at [511, 176] on div "Janela de atendimento Grade de atendimento Capacidade Transportadoras Veículos …" at bounding box center [500, 228] width 1000 height 457
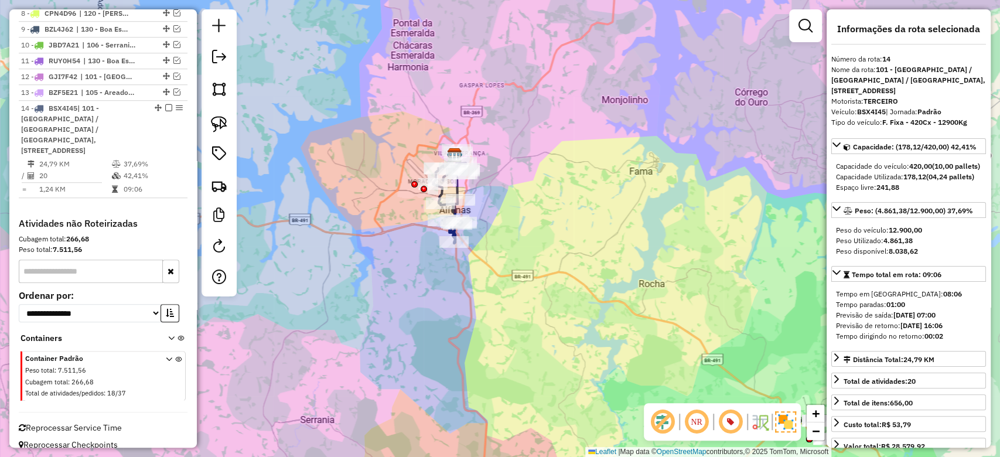
click at [533, 274] on div "Janela de atendimento Grade de atendimento Capacidade Transportadoras Veículos …" at bounding box center [500, 228] width 1000 height 457
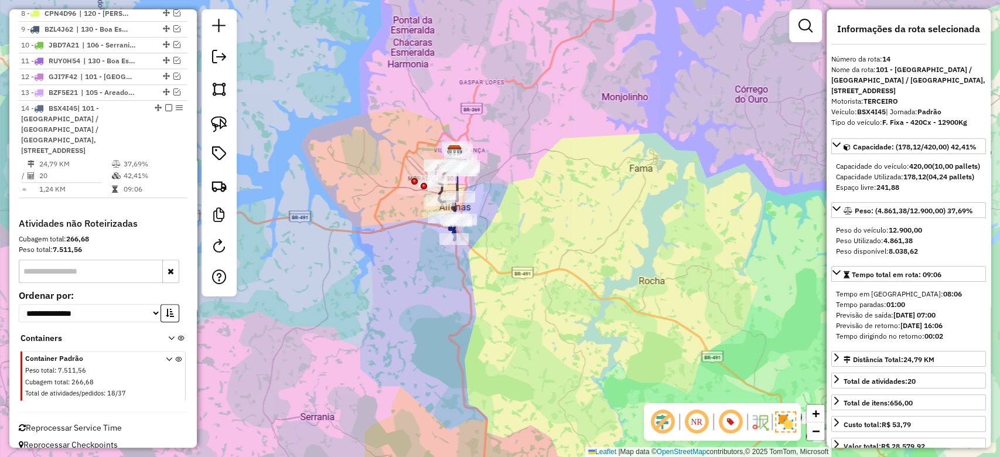
drag, startPoint x: 617, startPoint y: 299, endPoint x: 360, endPoint y: 86, distance: 333.3
click at [360, 86] on div "Janela de atendimento Grade de atendimento Capacidade Transportadoras Veículos …" at bounding box center [500, 228] width 1000 height 457
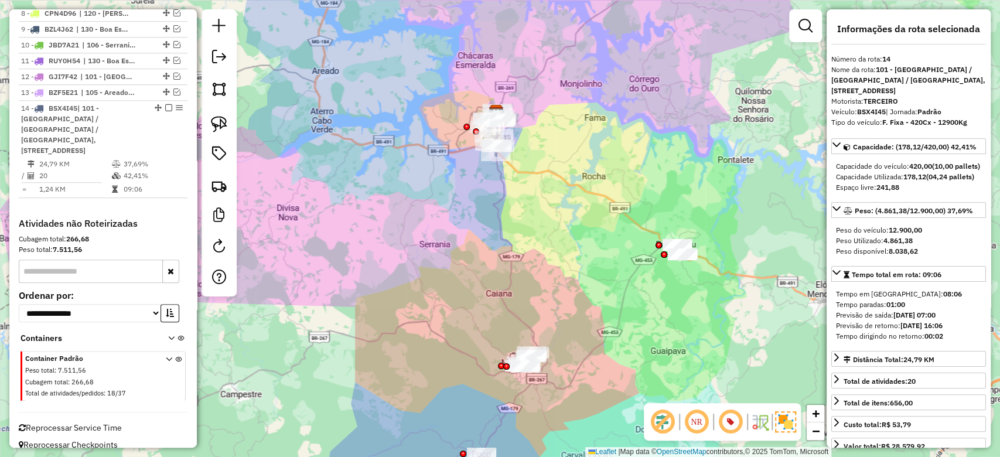
click at [562, 258] on div "Janela de atendimento Grade de atendimento Capacidade Transportadoras Veículos …" at bounding box center [500, 228] width 1000 height 457
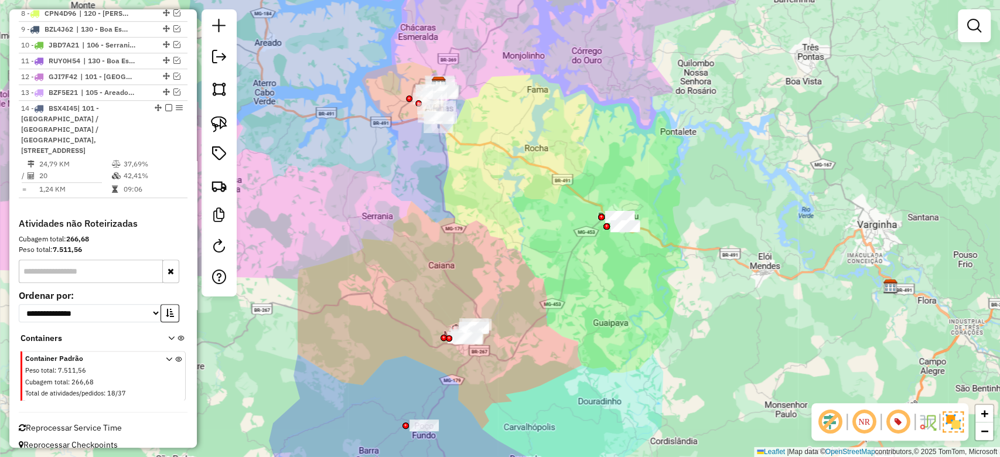
drag, startPoint x: 544, startPoint y: 241, endPoint x: 506, endPoint y: 225, distance: 42.0
click at [506, 225] on div "Janela de atendimento Grade de atendimento Capacidade Transportadoras Veículos …" at bounding box center [500, 228] width 1000 height 457
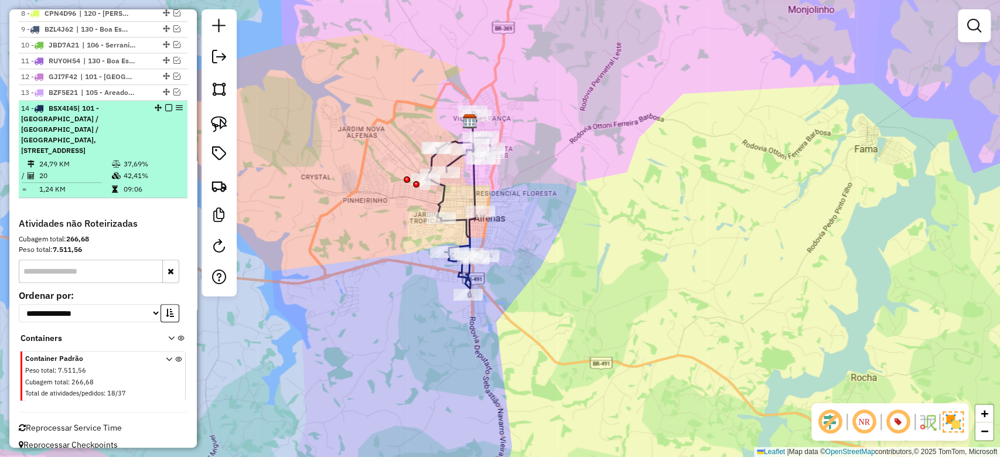
click at [175, 134] on div "14 - BSX4I45 | 101 - Jardim São Lucas / Aeroporto / Trevo, 107 - Santa Edwiges,…" at bounding box center [103, 129] width 164 height 53
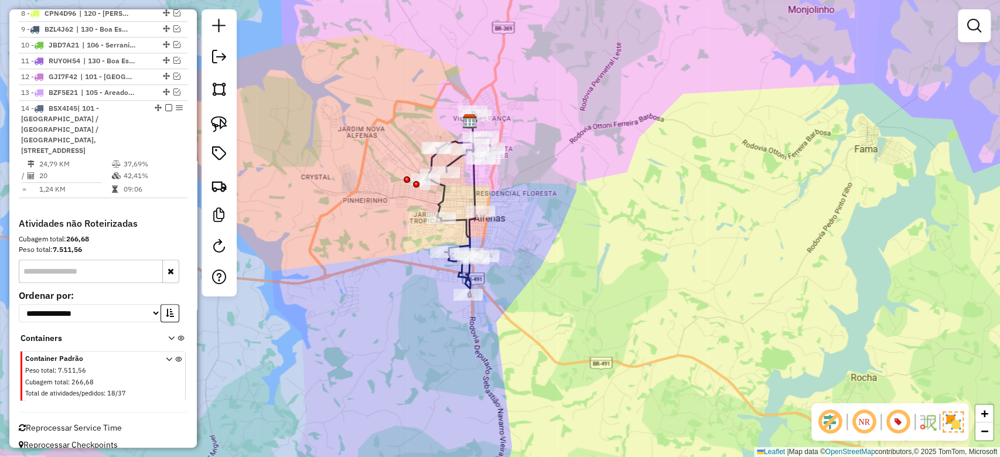
select select "**********"
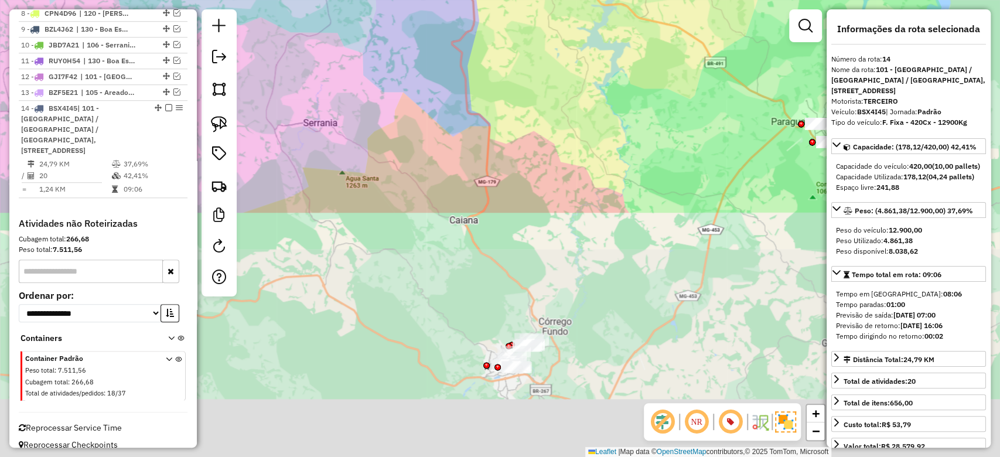
drag, startPoint x: 583, startPoint y: 264, endPoint x: 600, endPoint y: 189, distance: 76.9
click at [525, 0] on html "Aguarde... Pop-up bloqueado! Seu navegador bloqueou automáticamente a abertura …" at bounding box center [500, 228] width 1000 height 457
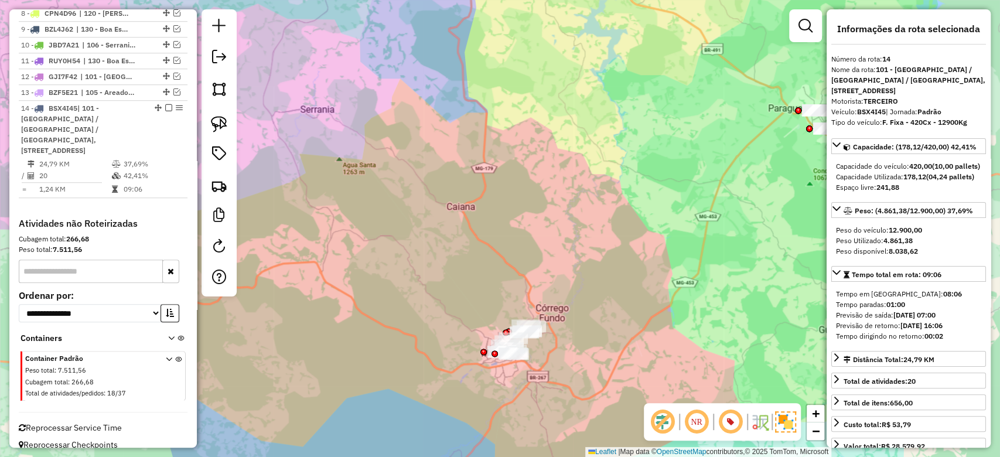
click at [234, 121] on div at bounding box center [219, 152] width 35 height 287
click at [222, 124] on img at bounding box center [219, 124] width 16 height 16
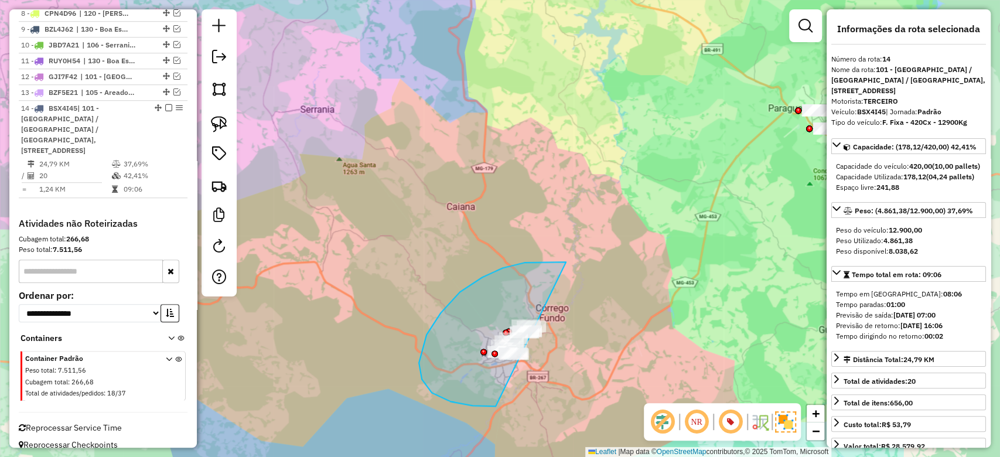
drag, startPoint x: 460, startPoint y: 292, endPoint x: 628, endPoint y: 305, distance: 168.1
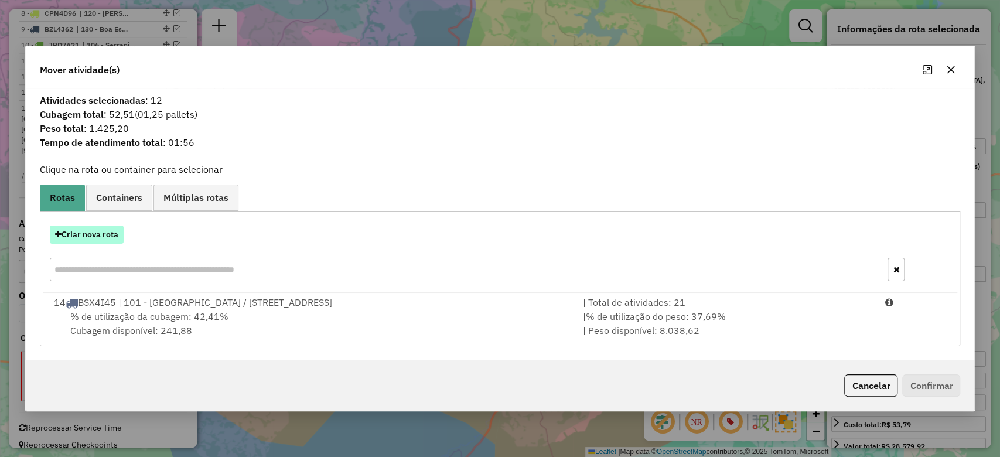
click at [106, 226] on button "Criar nova rota" at bounding box center [87, 235] width 74 height 18
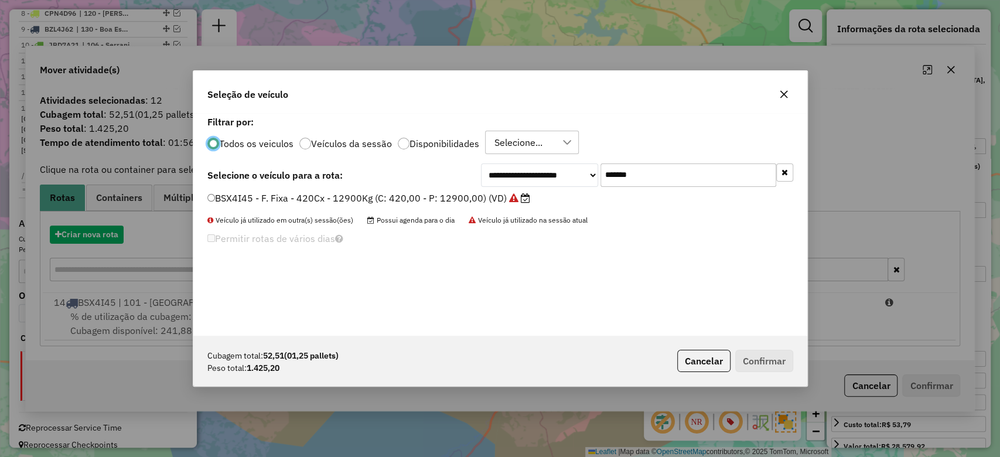
scroll to position [6, 4]
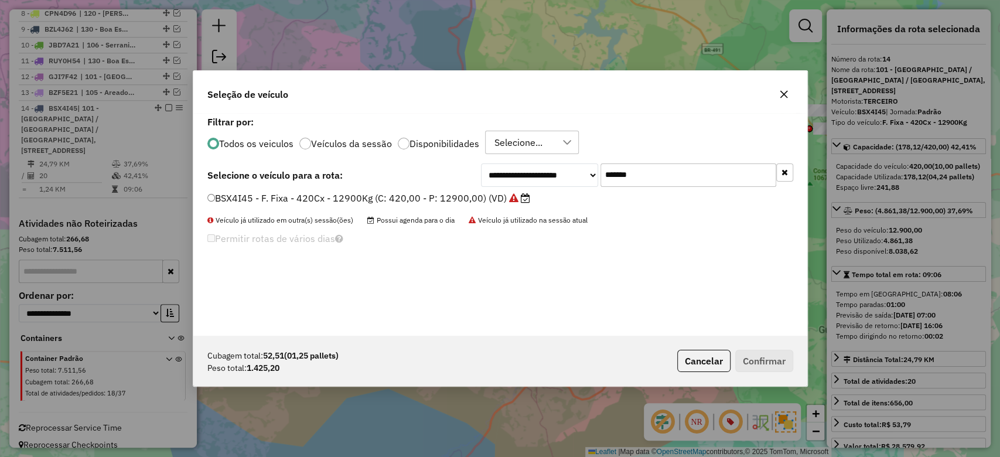
drag, startPoint x: 670, startPoint y: 178, endPoint x: 410, endPoint y: 191, distance: 260.6
click at [478, 187] on div "**********" at bounding box center [500, 224] width 614 height 223
click at [379, 195] on label "BSX4I45 - F. Fixa - 420Cx - 12900Kg (C: 420,00 - P: 12900,00) (VD)" at bounding box center [368, 198] width 323 height 14
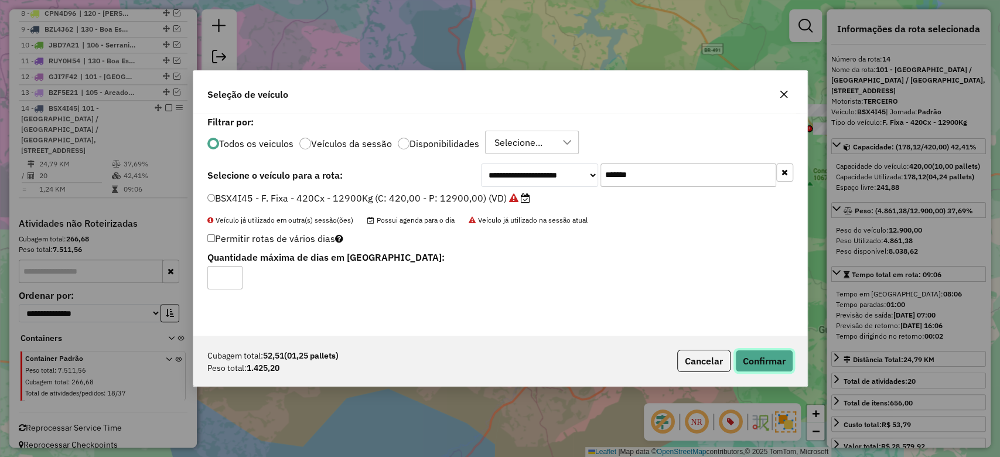
click at [754, 358] on button "Confirmar" at bounding box center [765, 361] width 58 height 22
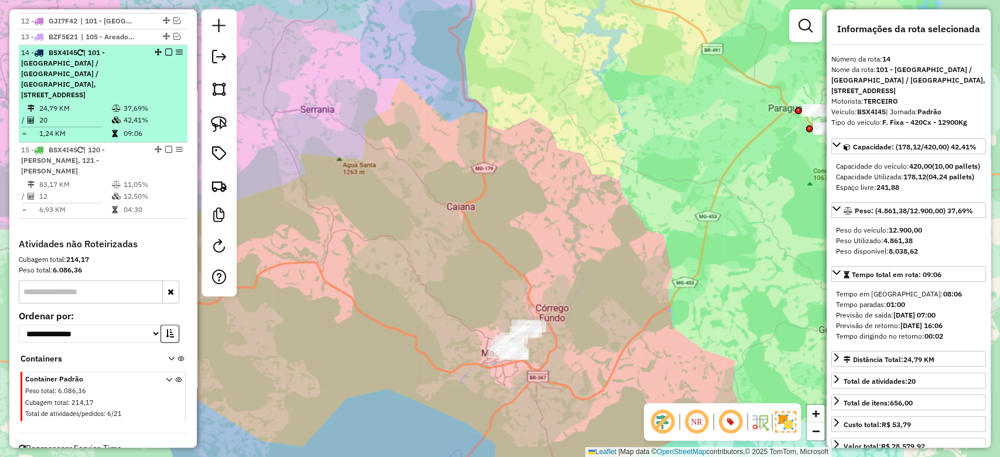
scroll to position [673, 0]
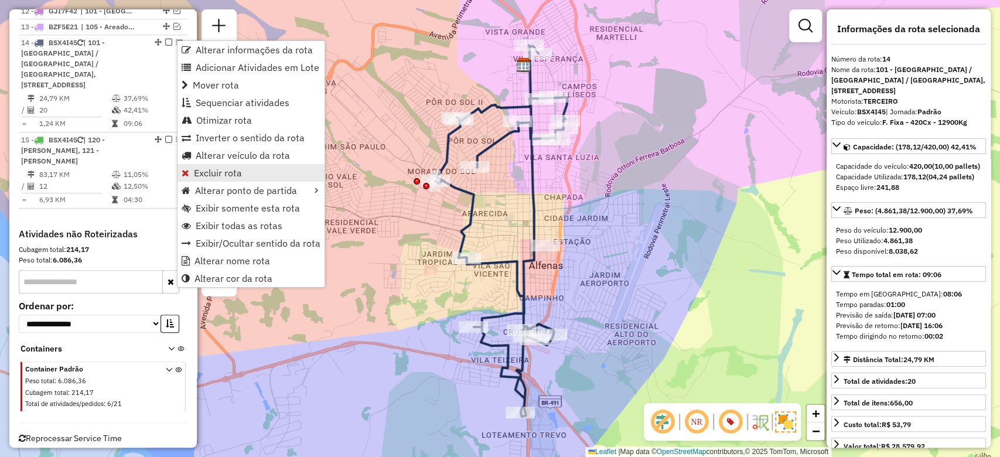
click at [214, 174] on span "Excluir rota" at bounding box center [218, 172] width 48 height 9
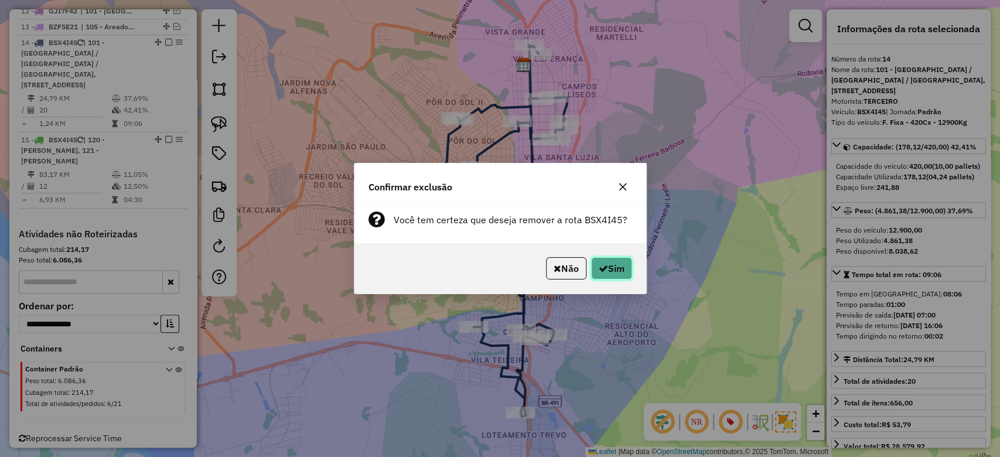
click at [621, 272] on button "Sim" at bounding box center [611, 268] width 41 height 22
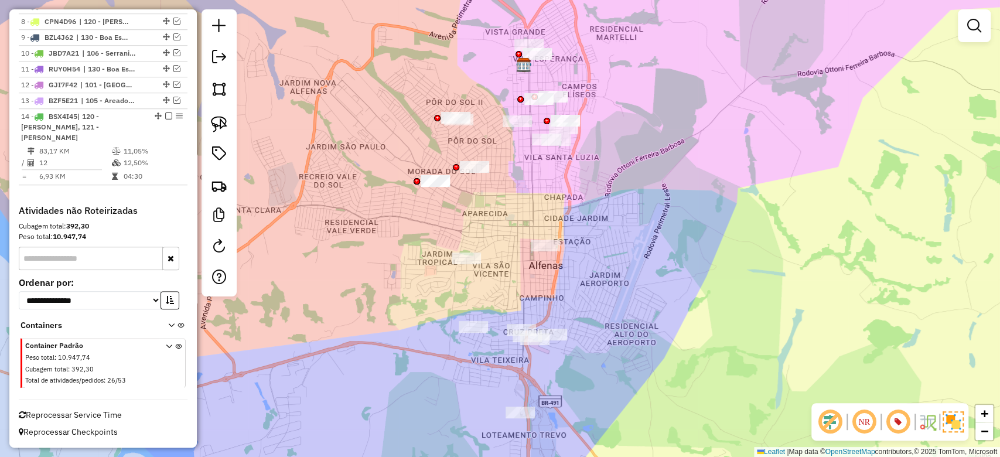
scroll to position [587, 0]
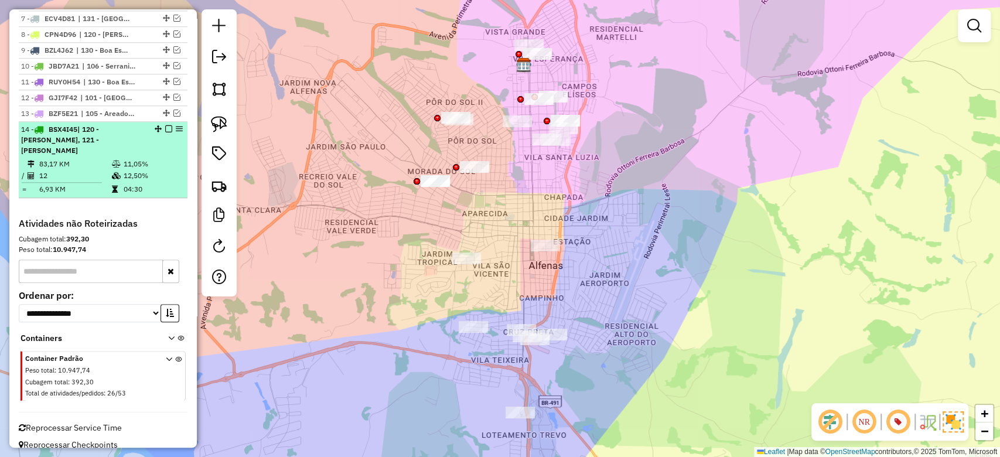
click at [113, 134] on div "14 - BSX4I45 | 120 - Machado A, 121 - Machado B" at bounding box center [83, 140] width 124 height 32
select select "**********"
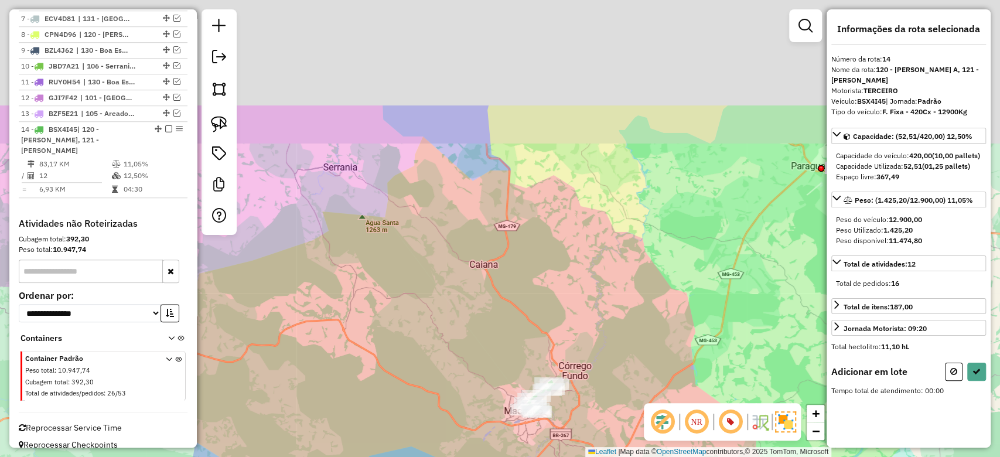
drag, startPoint x: 511, startPoint y: 315, endPoint x: 497, endPoint y: 363, distance: 49.5
click at [497, 383] on div "Janela de atendimento Grade de atendimento Capacidade Transportadoras Veículos …" at bounding box center [500, 228] width 1000 height 457
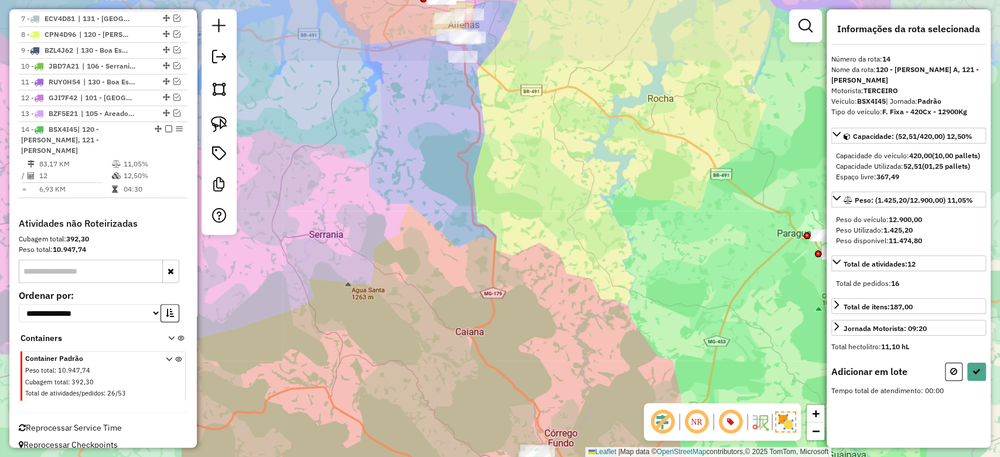
drag, startPoint x: 499, startPoint y: 332, endPoint x: 505, endPoint y: 366, distance: 33.9
click at [505, 366] on div "Janela de atendimento Grade de atendimento Capacidade Transportadoras Veículos …" at bounding box center [500, 228] width 1000 height 457
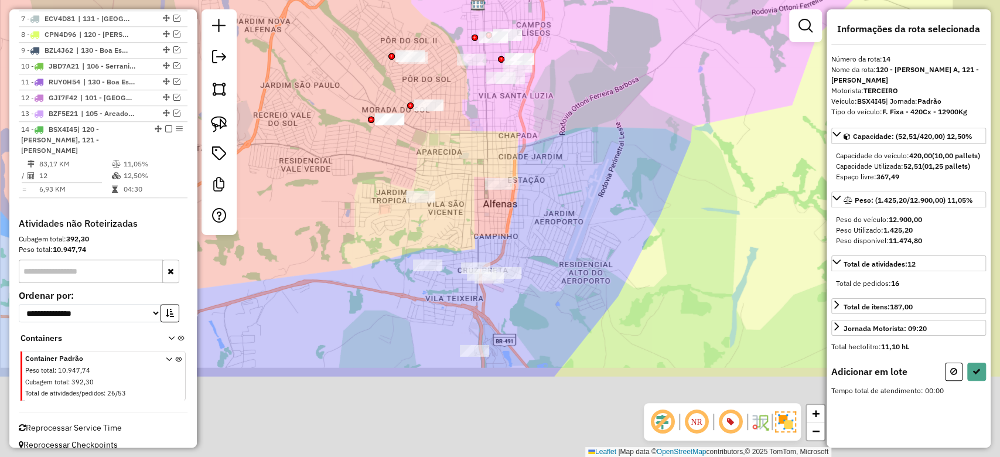
drag, startPoint x: 648, startPoint y: 352, endPoint x: 540, endPoint y: 288, distance: 125.8
click at [564, 225] on div "Janela de atendimento Grade de atendimento Capacidade Transportadoras Veículos …" at bounding box center [500, 228] width 1000 height 457
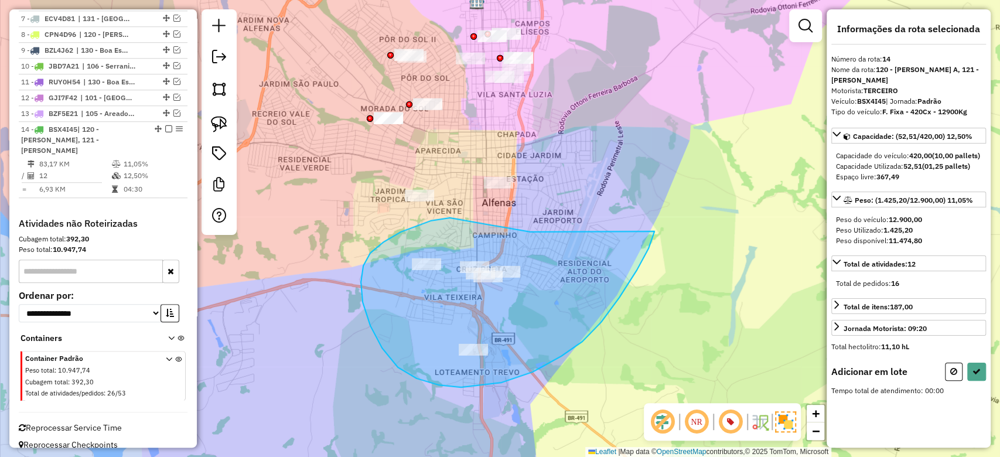
drag, startPoint x: 363, startPoint y: 302, endPoint x: 584, endPoint y: 206, distance: 241.7
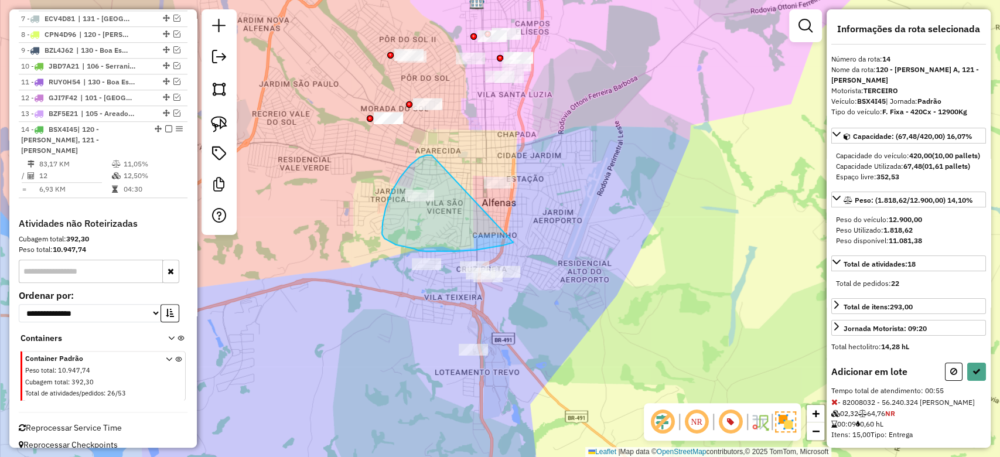
drag, startPoint x: 427, startPoint y: 155, endPoint x: 513, endPoint y: 233, distance: 116.2
click at [513, 243] on div "Janela de atendimento Grade de atendimento Capacidade Transportadoras Veículos …" at bounding box center [500, 228] width 1000 height 457
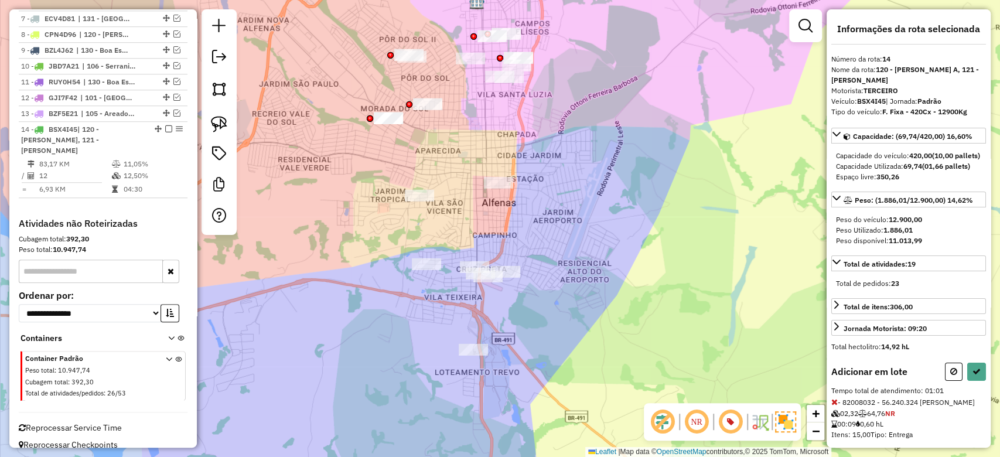
click at [951, 376] on icon at bounding box center [954, 371] width 7 height 8
select select "**********"
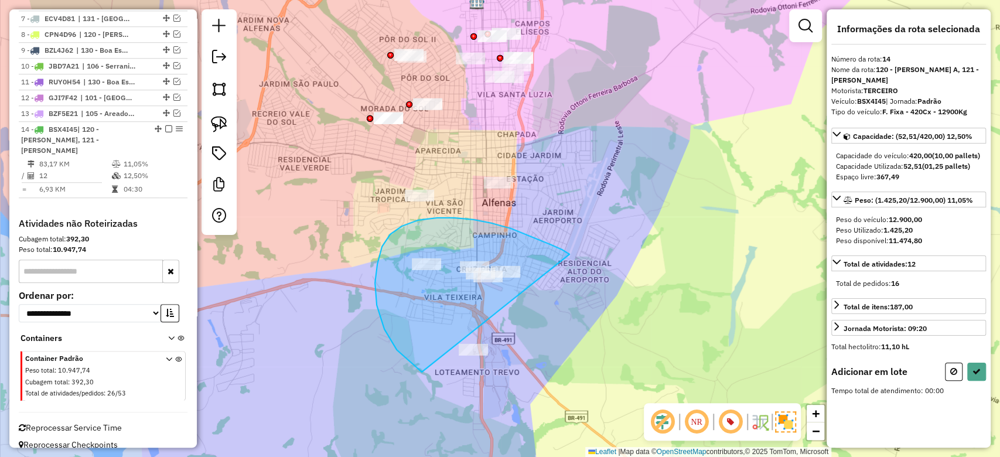
drag, startPoint x: 492, startPoint y: 223, endPoint x: 577, endPoint y: 301, distance: 115.3
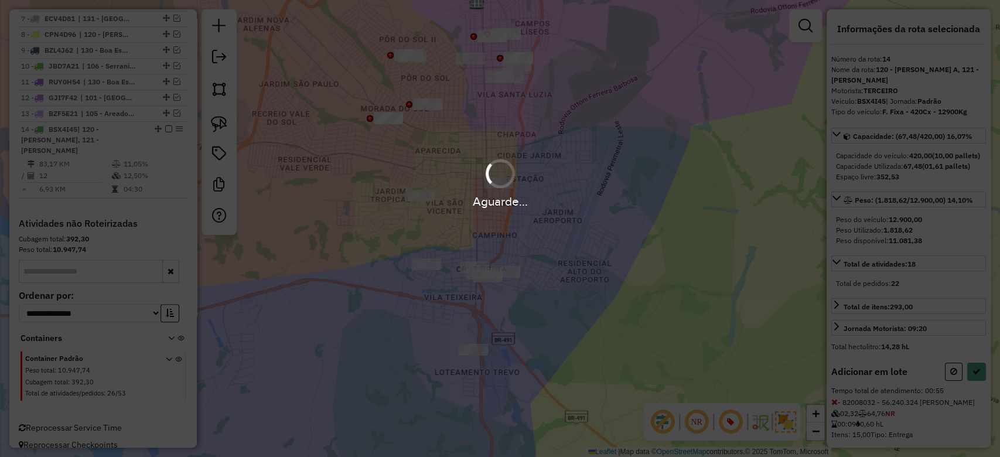
click at [532, 140] on div "Aguarde..." at bounding box center [500, 228] width 1000 height 457
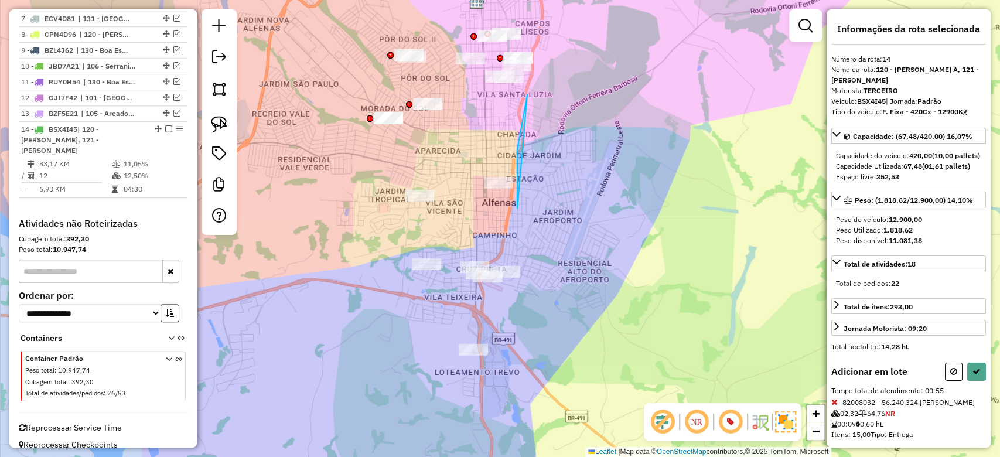
drag, startPoint x: 527, startPoint y: 95, endPoint x: 518, endPoint y: 216, distance: 121.7
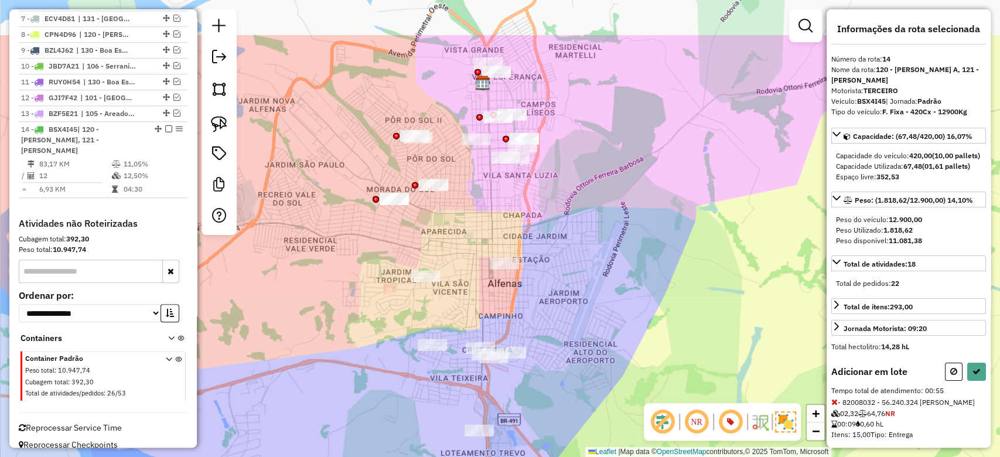
drag, startPoint x: 521, startPoint y: 190, endPoint x: 526, endPoint y: 251, distance: 61.2
click at [526, 251] on div "Janela de atendimento Grade de atendimento Capacidade Transportadoras Veículos …" at bounding box center [500, 228] width 1000 height 457
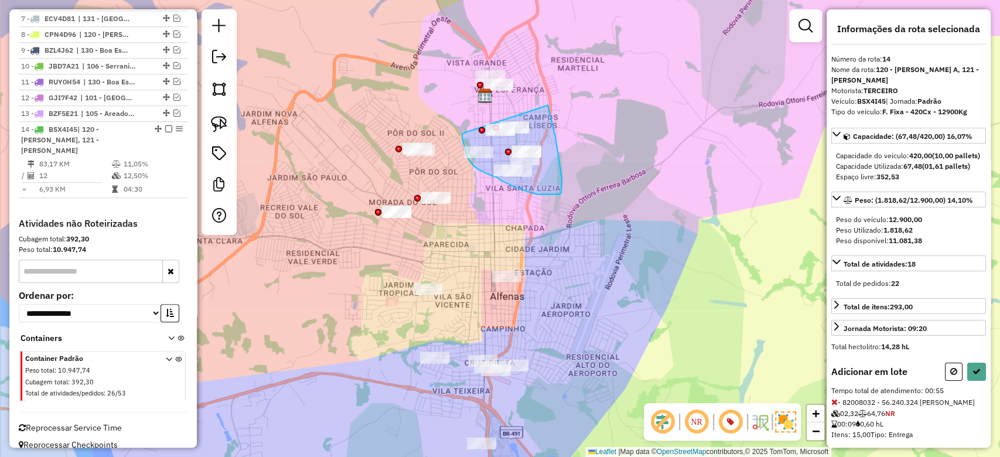
drag, startPoint x: 556, startPoint y: 138, endPoint x: 464, endPoint y: 131, distance: 92.2
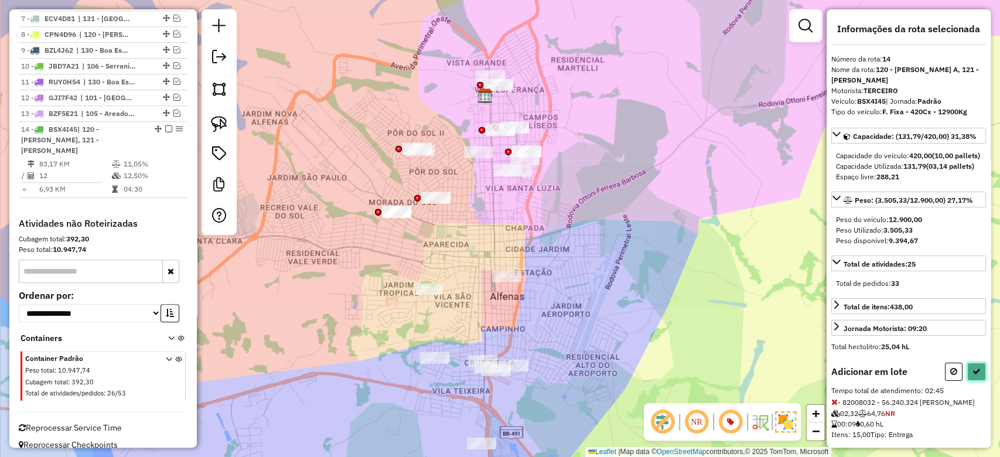
click at [978, 381] on button at bounding box center [977, 372] width 19 height 18
select select "**********"
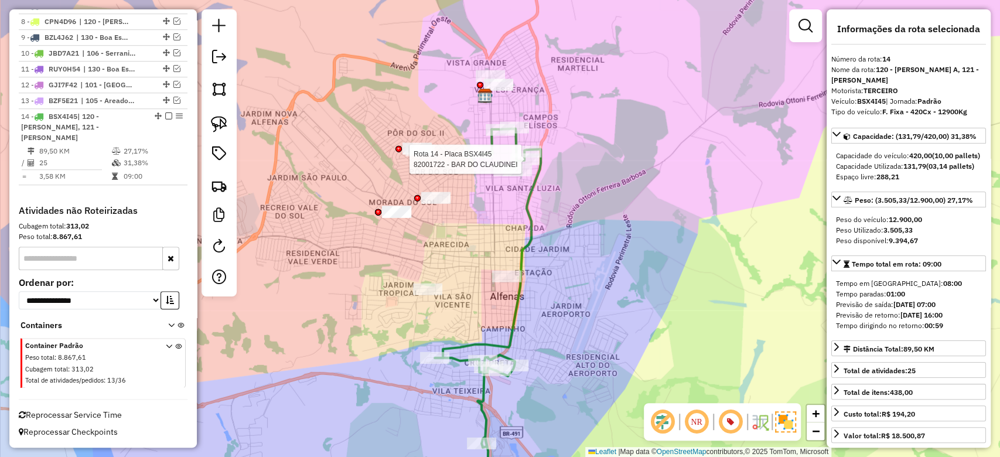
scroll to position [572, 0]
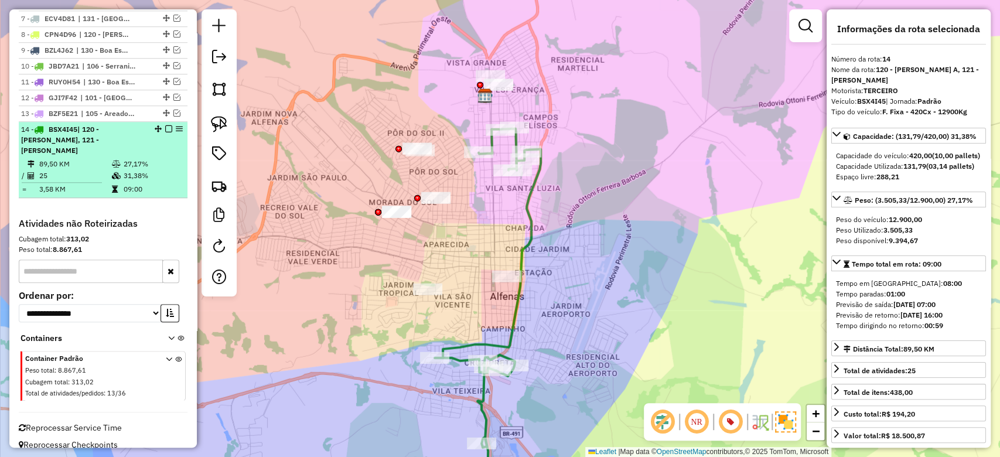
click at [87, 158] on td "89,50 KM" at bounding box center [75, 164] width 73 height 12
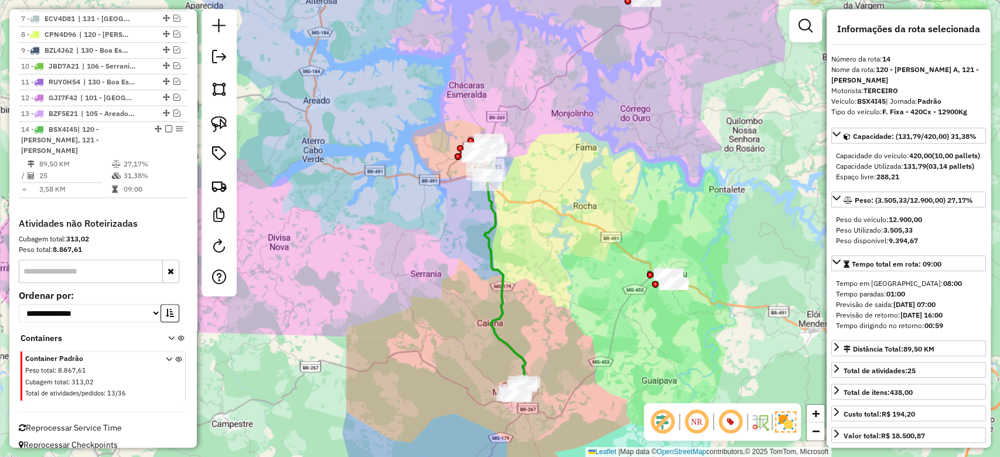
drag, startPoint x: 573, startPoint y: 201, endPoint x: 530, endPoint y: 204, distance: 43.5
click at [578, 250] on div "Janela de atendimento Grade de atendimento Capacidade Transportadoras Veículos …" at bounding box center [500, 228] width 1000 height 457
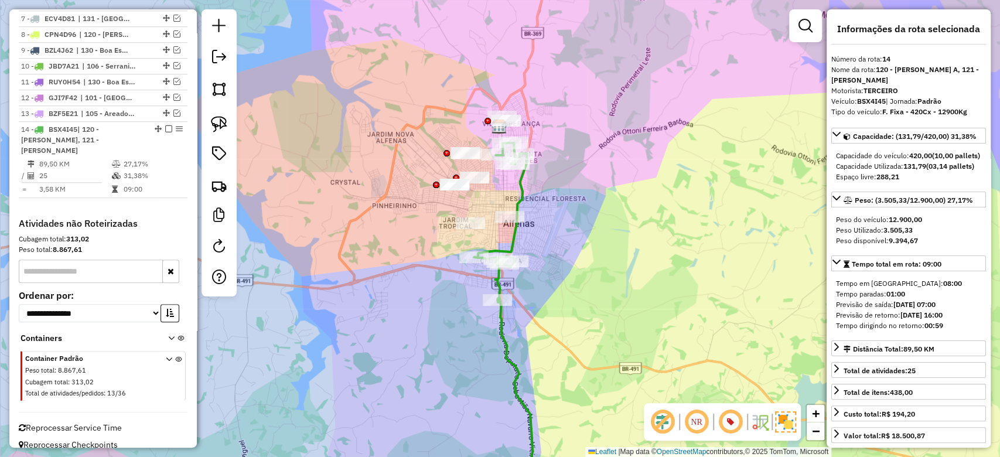
click at [586, 207] on div "Janela de atendimento Grade de atendimento Capacidade Transportadoras Veículos …" at bounding box center [500, 228] width 1000 height 457
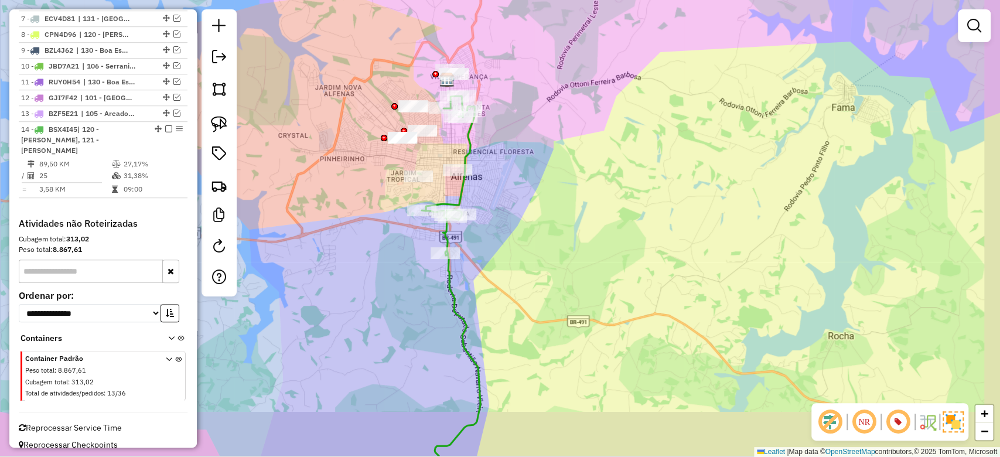
drag, startPoint x: 586, startPoint y: 226, endPoint x: 558, endPoint y: 190, distance: 45.0
click at [559, 190] on div "Janela de atendimento Grade de atendimento Capacidade Transportadoras Veículos …" at bounding box center [500, 228] width 1000 height 457
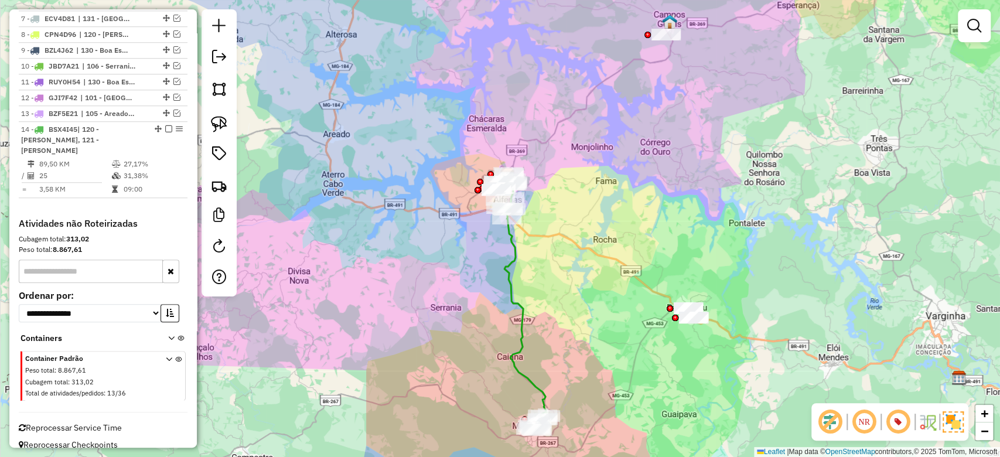
drag, startPoint x: 601, startPoint y: 198, endPoint x: 578, endPoint y: 196, distance: 22.9
click at [580, 200] on div "Janela de atendimento Grade de atendimento Capacidade Transportadoras Veículos …" at bounding box center [500, 228] width 1000 height 457
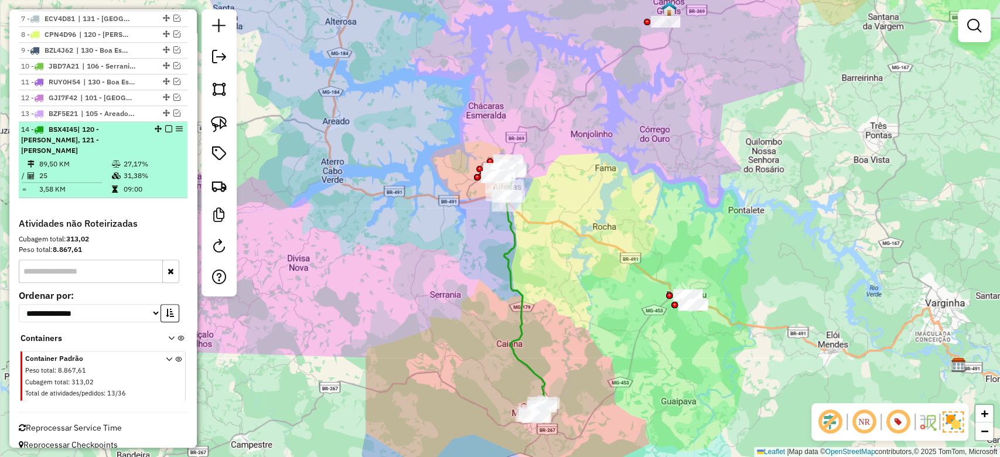
click at [167, 125] on em at bounding box center [168, 128] width 7 height 7
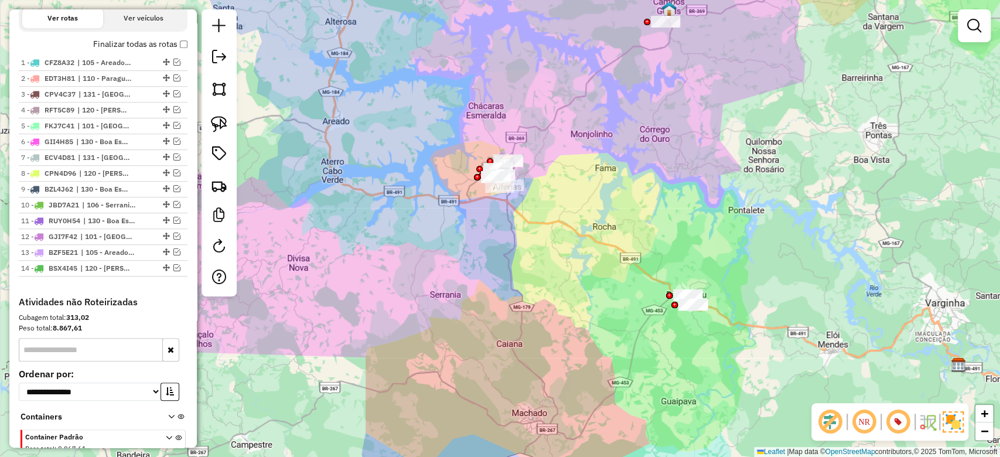
scroll to position [366, 0]
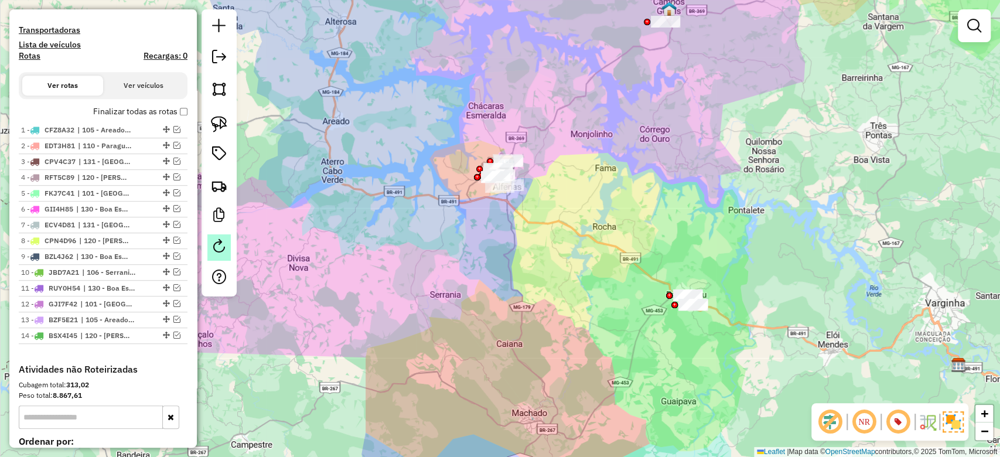
click at [223, 251] on em at bounding box center [219, 246] width 14 height 14
select select "*"
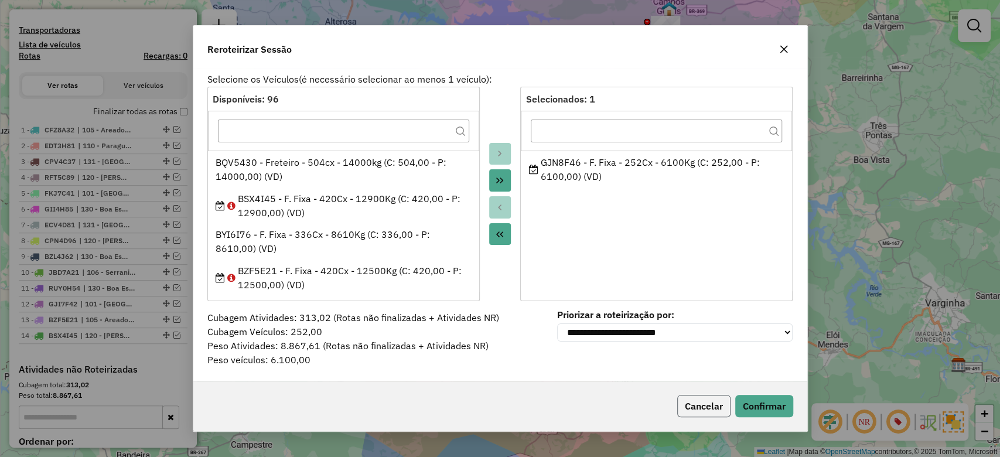
click at [693, 406] on button "Cancelar" at bounding box center [704, 406] width 53 height 22
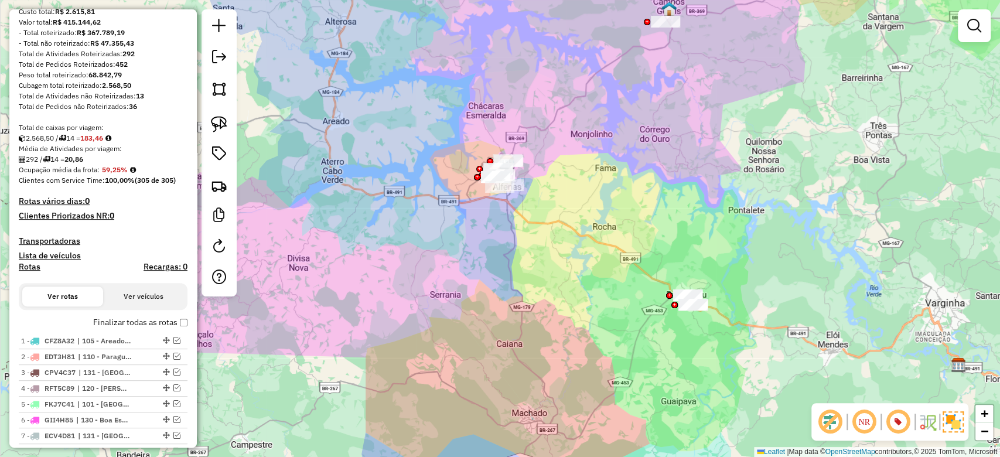
scroll to position [156, 0]
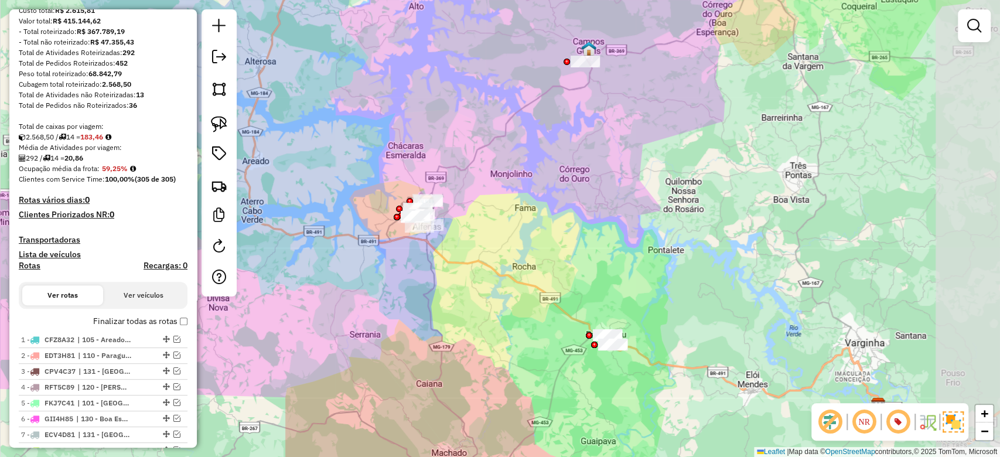
drag, startPoint x: 619, startPoint y: 223, endPoint x: 539, endPoint y: 263, distance: 89.6
click at [539, 263] on div "Janela de atendimento Grade de atendimento Capacidade Transportadoras Veículos …" at bounding box center [500, 228] width 1000 height 457
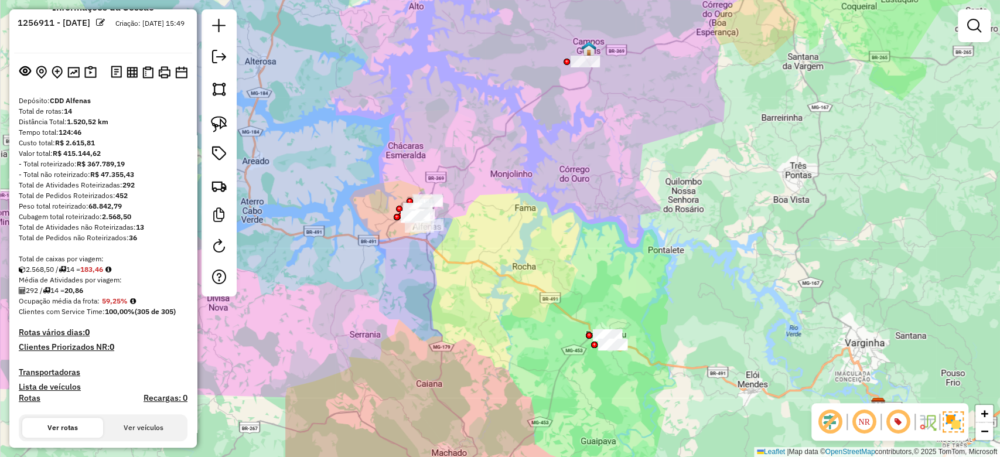
scroll to position [0, 0]
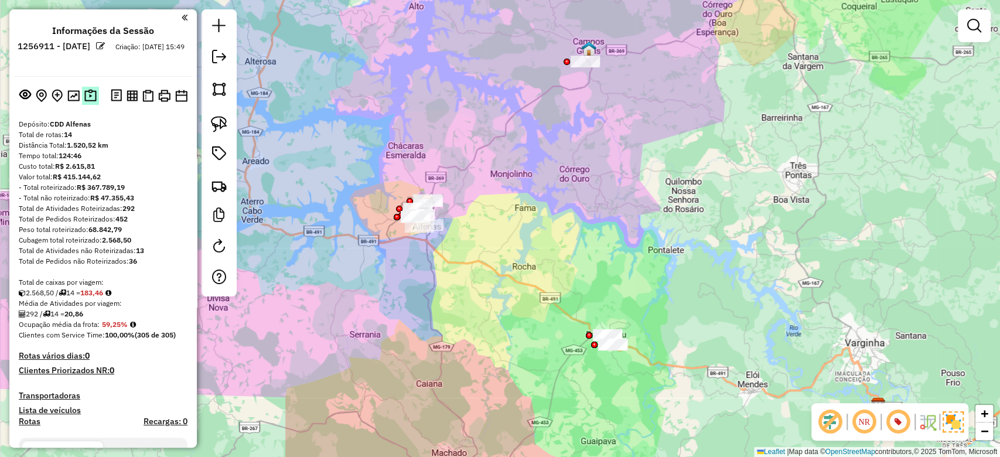
click at [87, 98] on img at bounding box center [90, 95] width 12 height 13
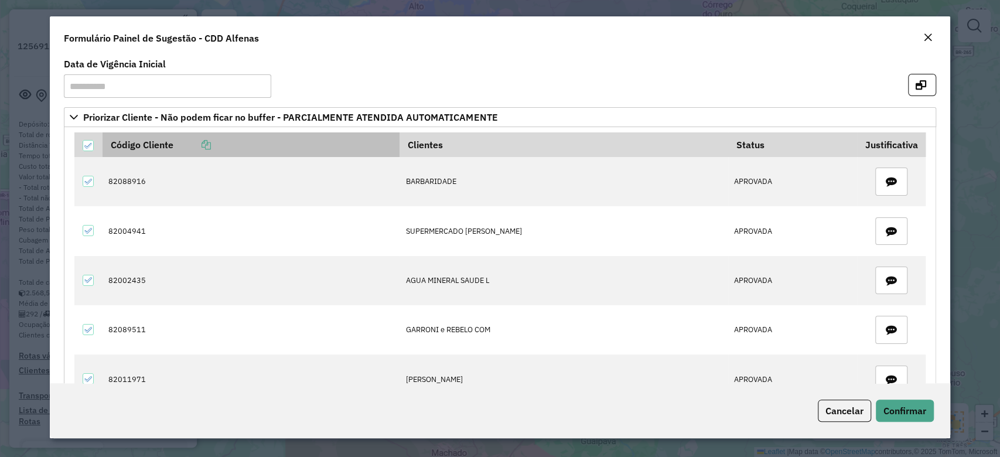
click at [209, 148] on icon at bounding box center [206, 144] width 9 height 9
click at [935, 30] on div "Formulário Painel de Sugestão - CDD Alfenas" at bounding box center [500, 35] width 900 height 39
click at [928, 35] on em "Close" at bounding box center [928, 37] width 9 height 9
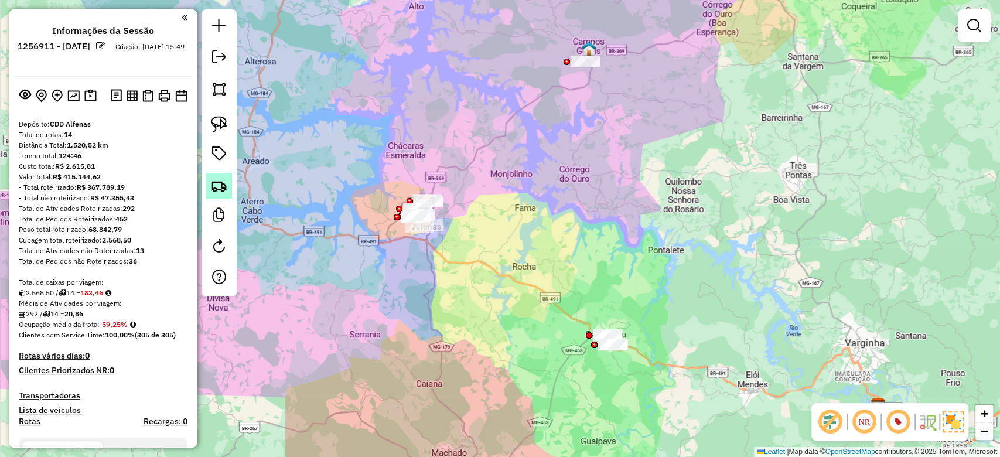
click at [221, 187] on img at bounding box center [219, 186] width 16 height 16
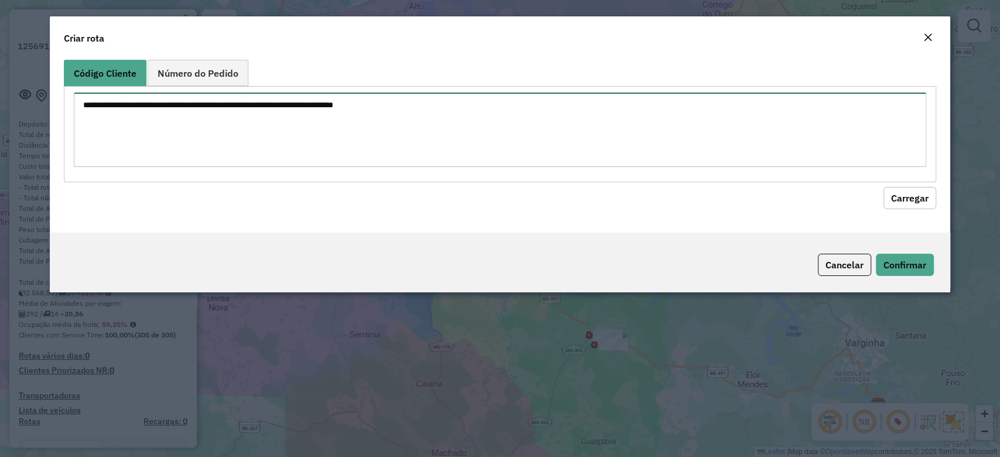
click at [250, 139] on textarea at bounding box center [500, 130] width 852 height 74
paste textarea "******** ******** ******** ******** ******** ******** ******** ******** *******…"
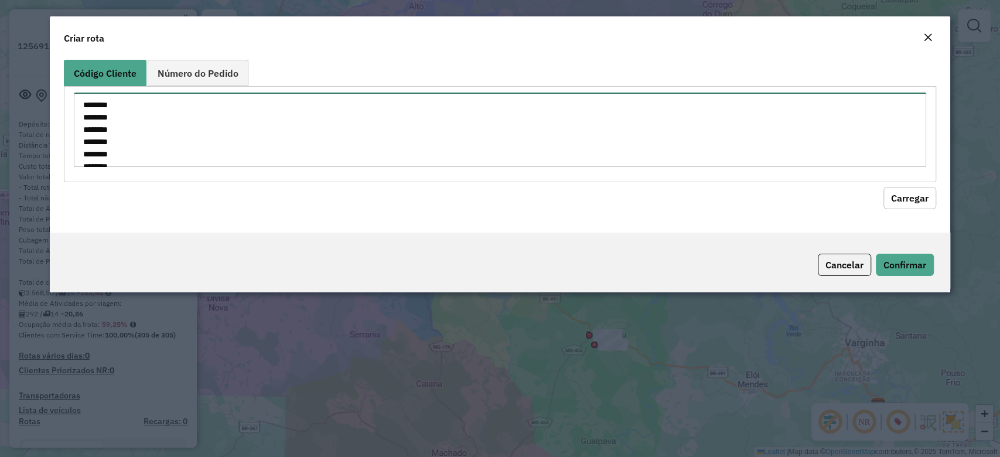
scroll to position [127, 0]
type textarea "******** ******** ******** ******** ******** ******** ******** ******** *******…"
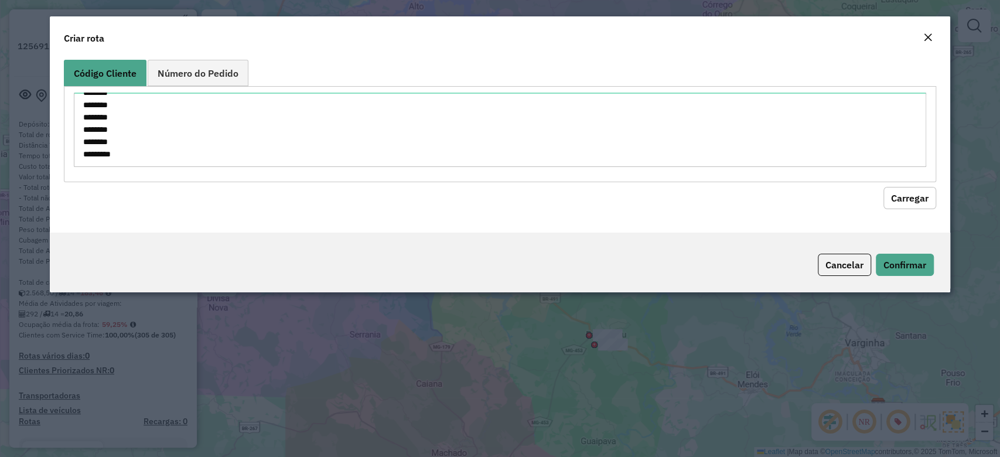
click at [914, 195] on button "Carregar" at bounding box center [910, 198] width 53 height 22
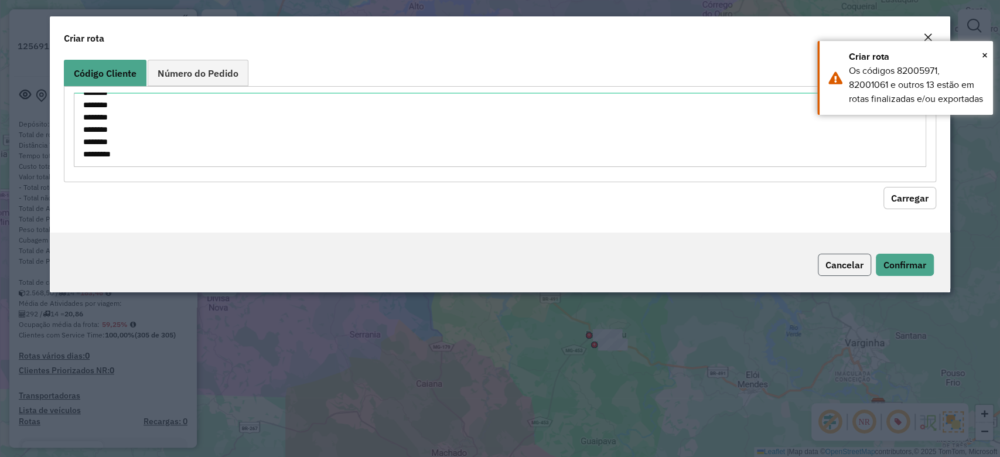
click at [852, 258] on button "Cancelar" at bounding box center [844, 265] width 53 height 22
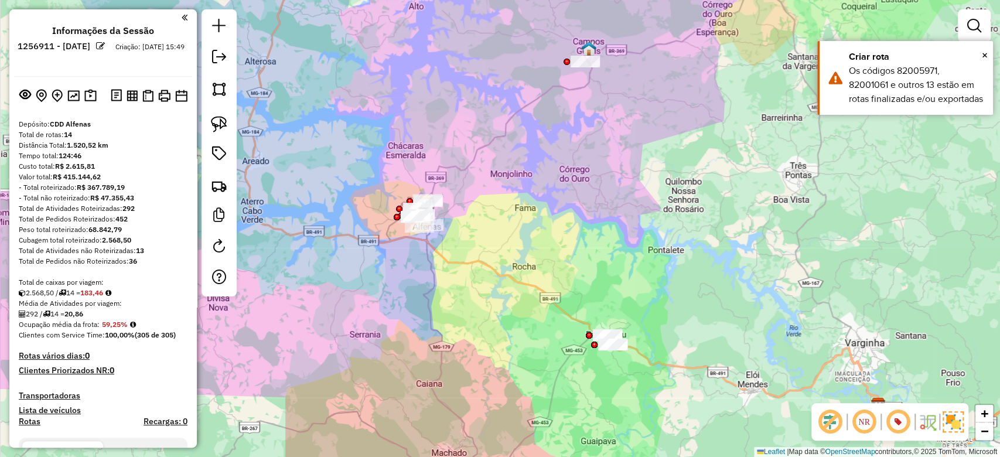
click at [410, 312] on div "Janela de atendimento Grade de atendimento Capacidade Transportadoras Veículos …" at bounding box center [500, 228] width 1000 height 457
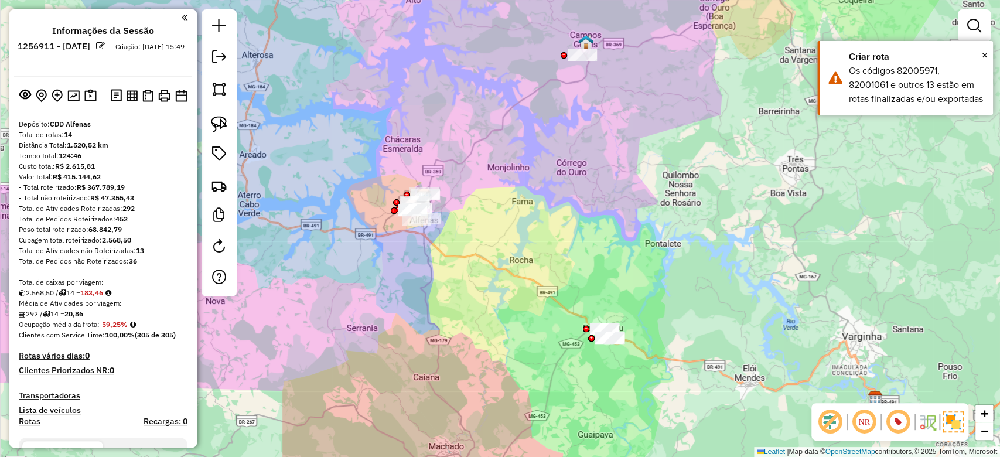
drag, startPoint x: 455, startPoint y: 325, endPoint x: 452, endPoint y: 318, distance: 7.1
click at [452, 318] on div "Janela de atendimento Grade de atendimento Capacidade Transportadoras Veículos …" at bounding box center [500, 228] width 1000 height 457
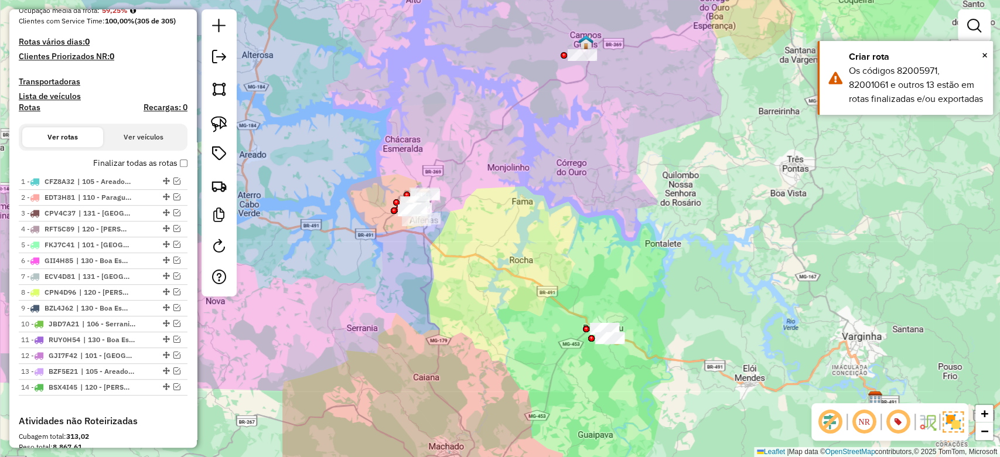
scroll to position [390, 0]
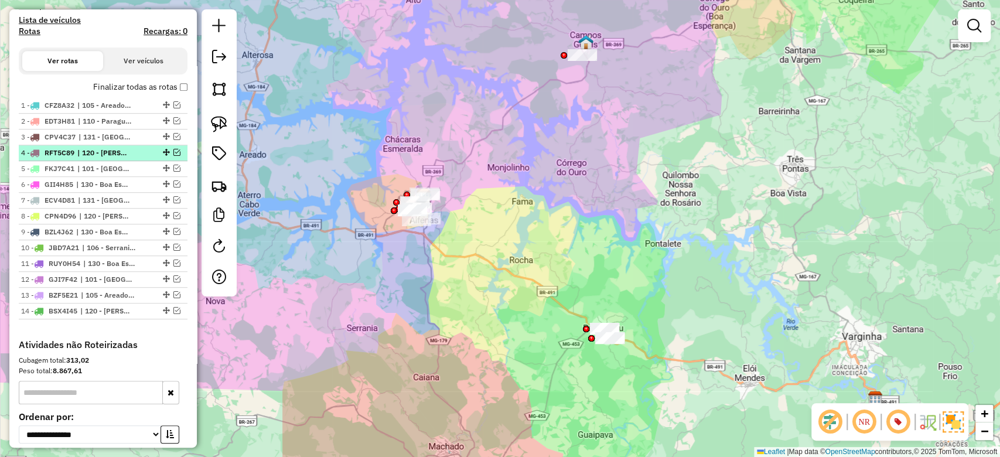
click at [169, 152] on div at bounding box center [165, 152] width 35 height 7
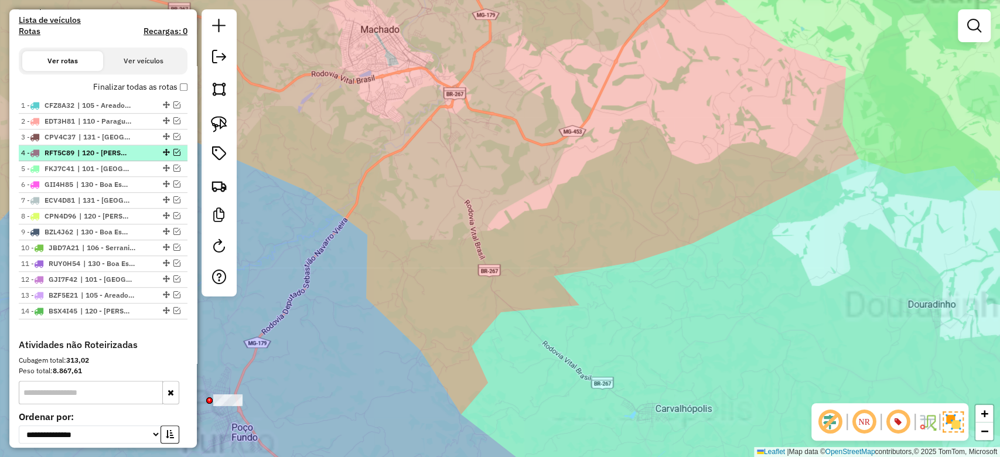
click at [173, 151] on em at bounding box center [176, 152] width 7 height 7
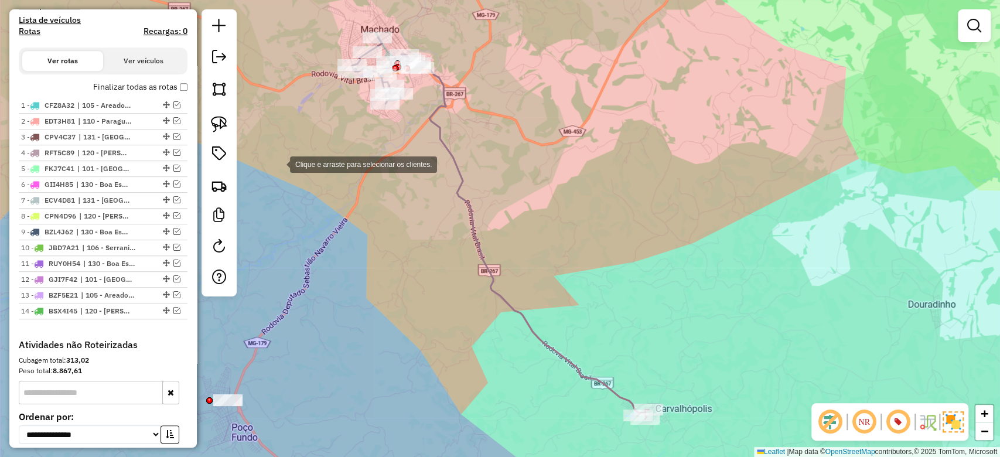
select select "**********"
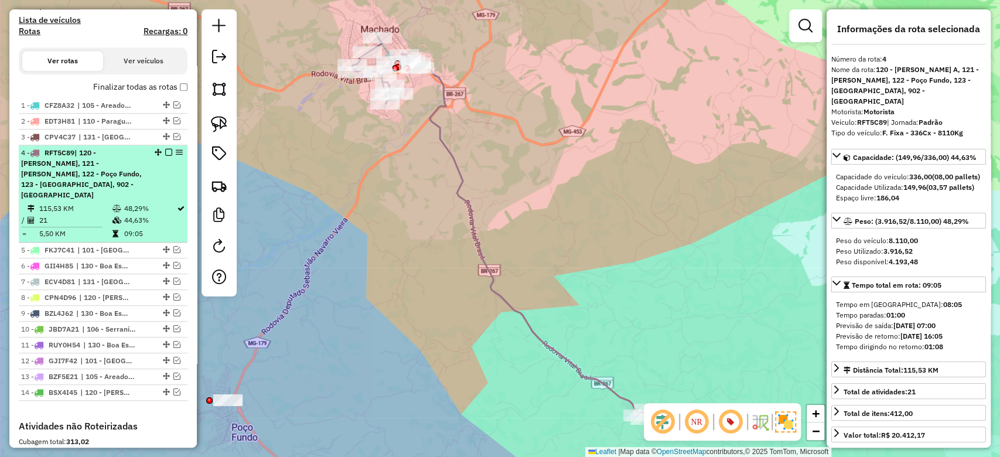
click at [142, 168] on div "4 - RFT5C89 | 120 - Machado A, 121 - Machado B, 122 - Poço Fundo, 123 - Carvalh…" at bounding box center [103, 174] width 164 height 53
click at [137, 180] on div "4 - RFT5C89 | 120 - Machado A, 121 - Machado B, 122 - Poço Fundo, 123 - Carvalh…" at bounding box center [83, 174] width 124 height 53
click at [166, 203] on td "48,29%" at bounding box center [150, 209] width 53 height 12
click at [165, 152] on em at bounding box center [168, 152] width 7 height 7
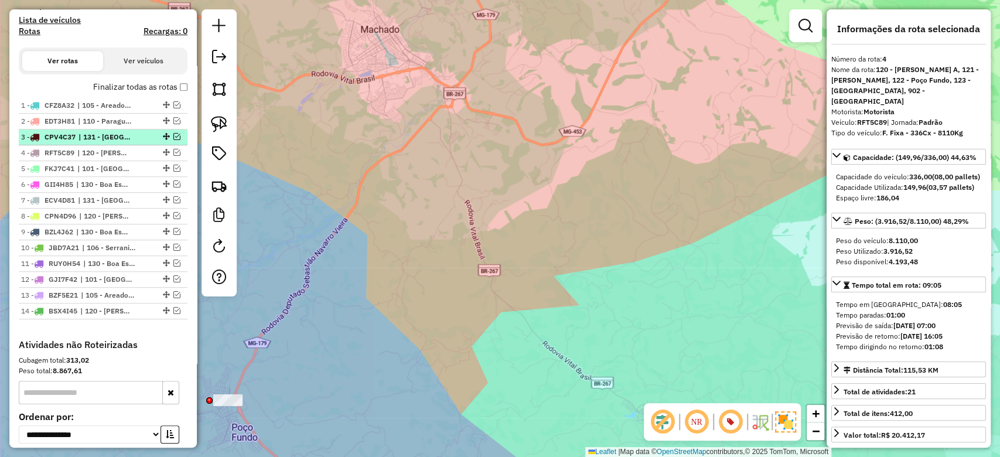
click at [173, 137] on em at bounding box center [176, 136] width 7 height 7
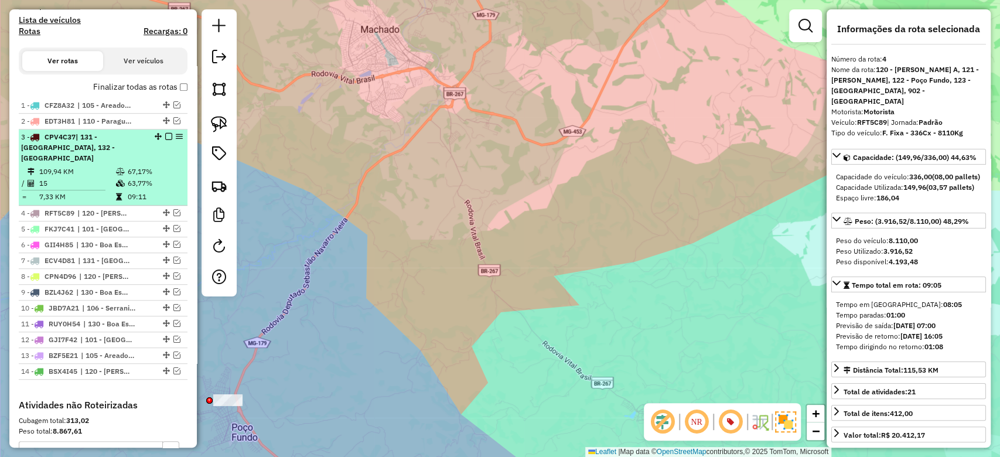
click at [127, 178] on td "63,77%" at bounding box center [155, 184] width 56 height 12
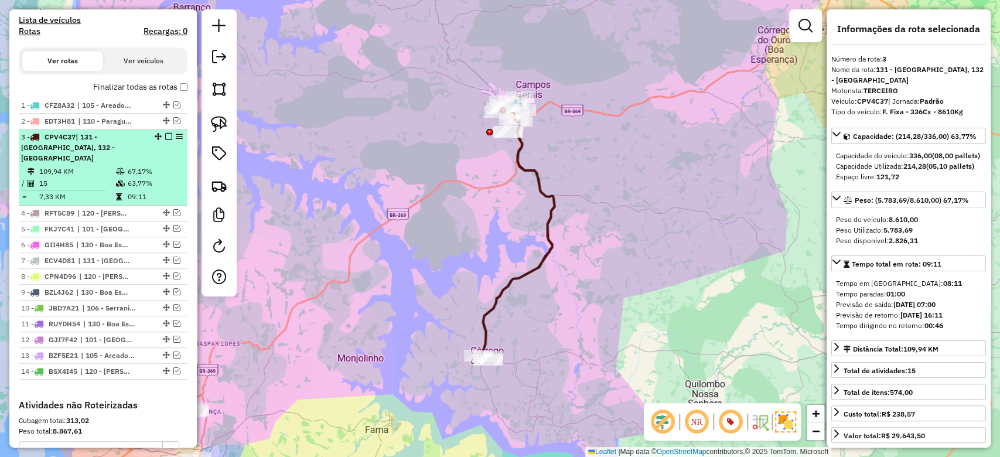
click at [130, 178] on td "63,77%" at bounding box center [155, 184] width 56 height 12
click at [130, 144] on div "3 - CPV4C37 | 131 - Campos Gerais, 132 - Campo do Meio" at bounding box center [83, 148] width 124 height 32
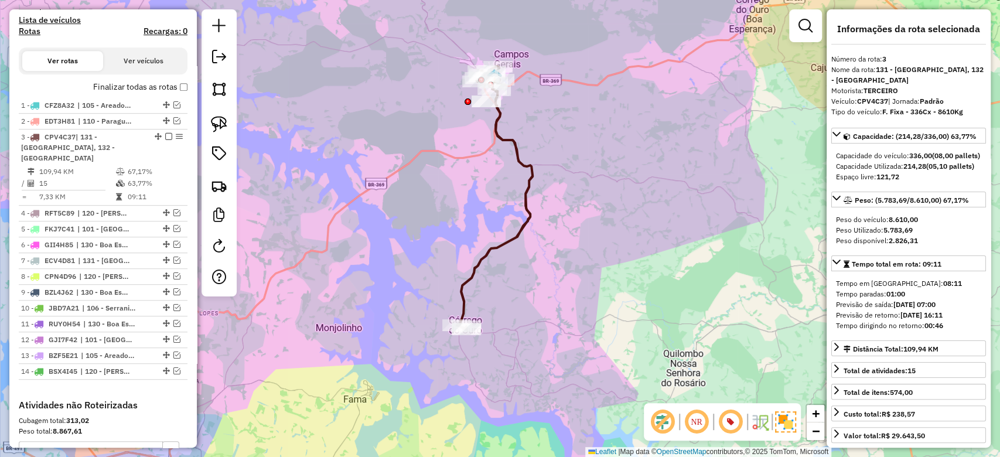
drag, startPoint x: 441, startPoint y: 239, endPoint x: 417, endPoint y: 208, distance: 38.9
click at [417, 208] on div "Janela de atendimento Grade de atendimento Capacidade Transportadoras Veículos …" at bounding box center [500, 228] width 1000 height 457
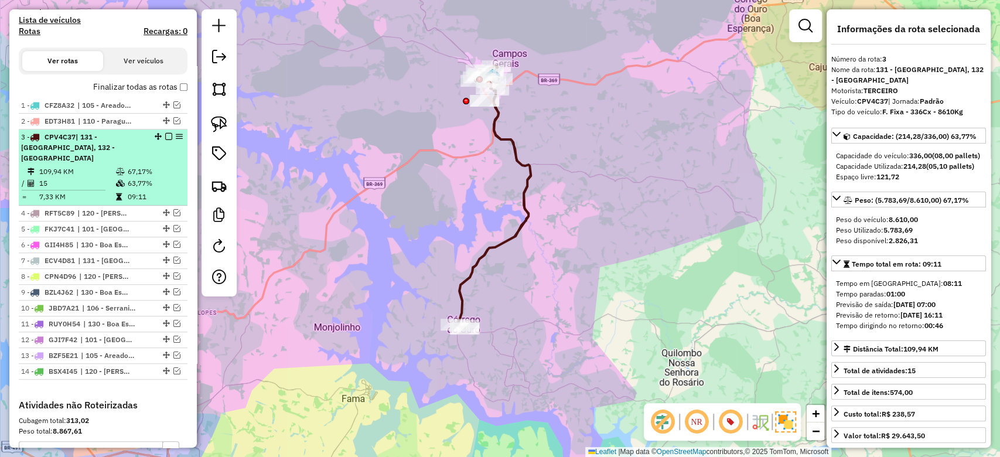
click at [134, 166] on td "67,17%" at bounding box center [155, 172] width 56 height 12
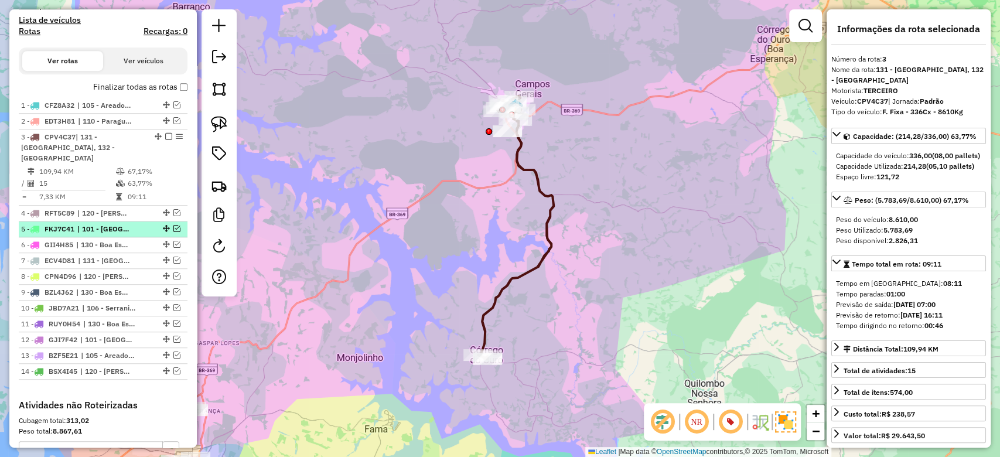
click at [173, 225] on em at bounding box center [176, 228] width 7 height 7
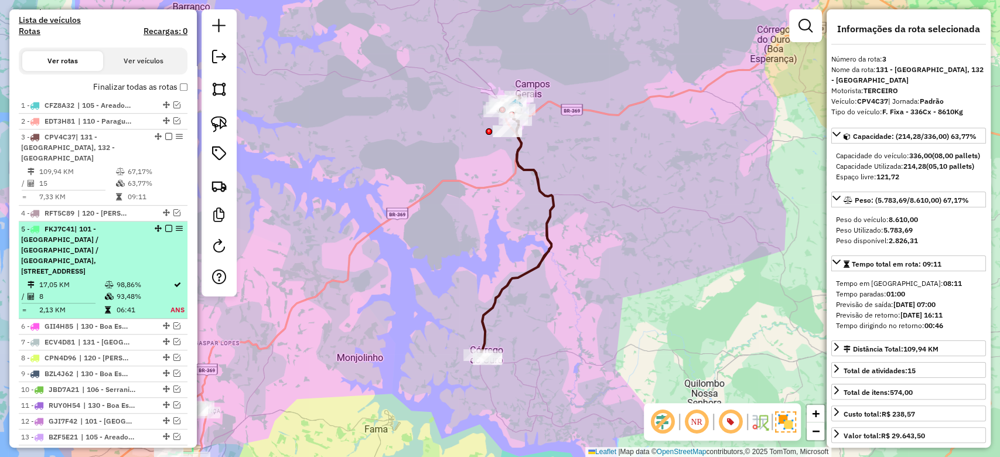
click at [165, 225] on em at bounding box center [168, 228] width 7 height 7
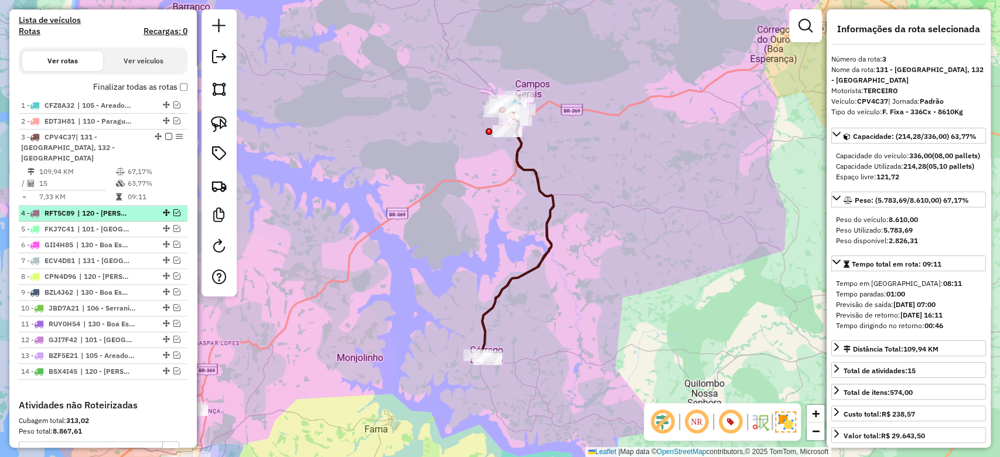
click at [173, 209] on em at bounding box center [176, 212] width 7 height 7
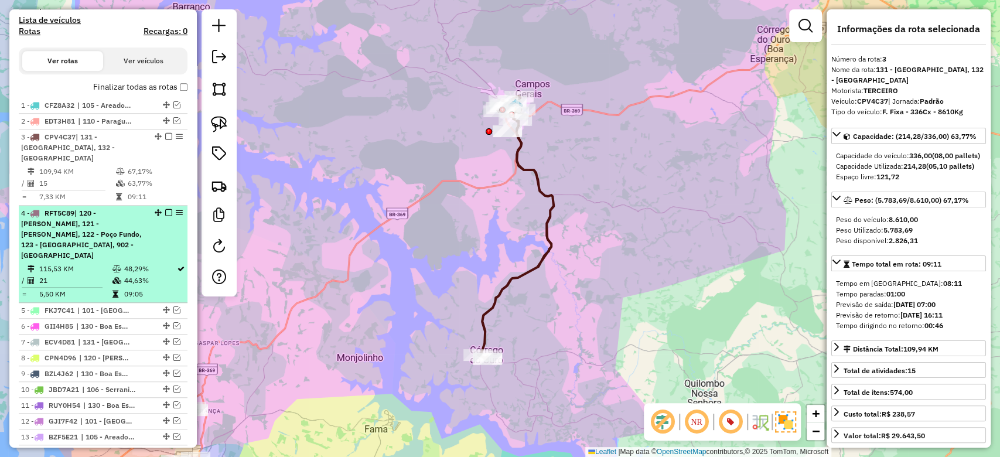
click at [166, 209] on em at bounding box center [168, 212] width 7 height 7
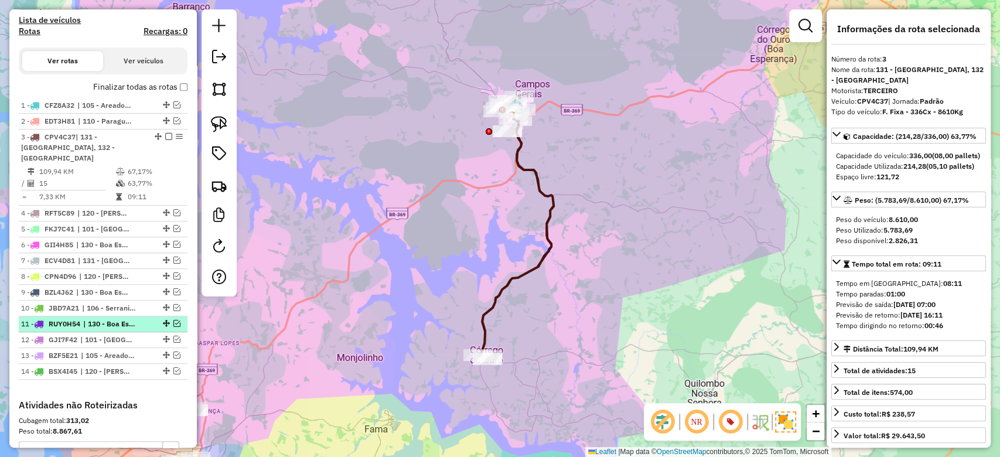
click at [173, 320] on em at bounding box center [176, 323] width 7 height 7
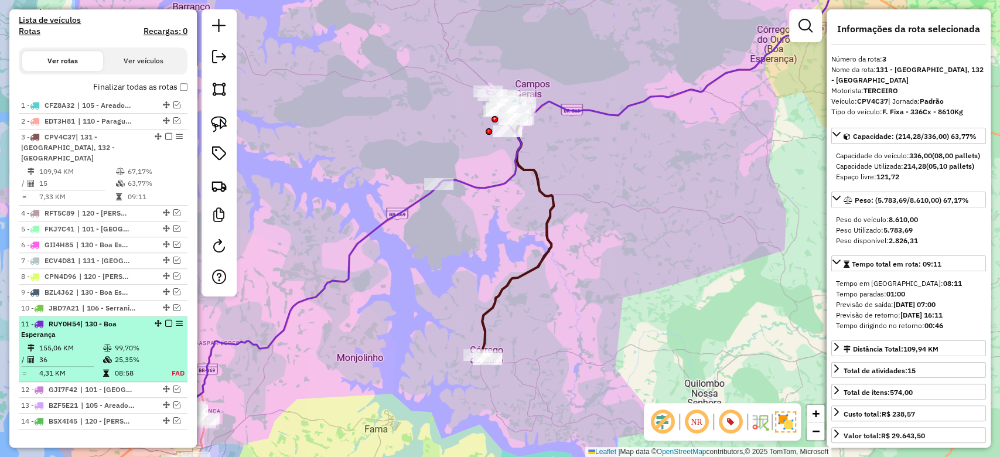
click at [166, 320] on em at bounding box center [168, 323] width 7 height 7
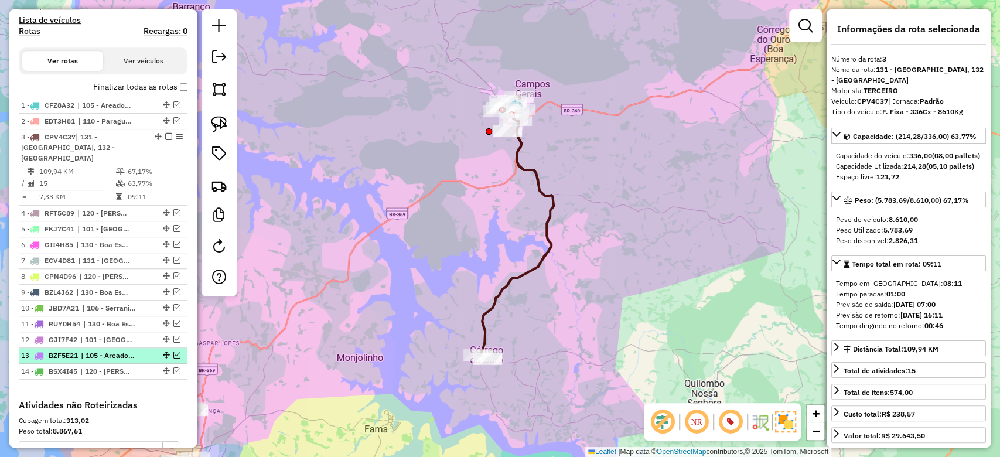
click at [173, 352] on em at bounding box center [176, 355] width 7 height 7
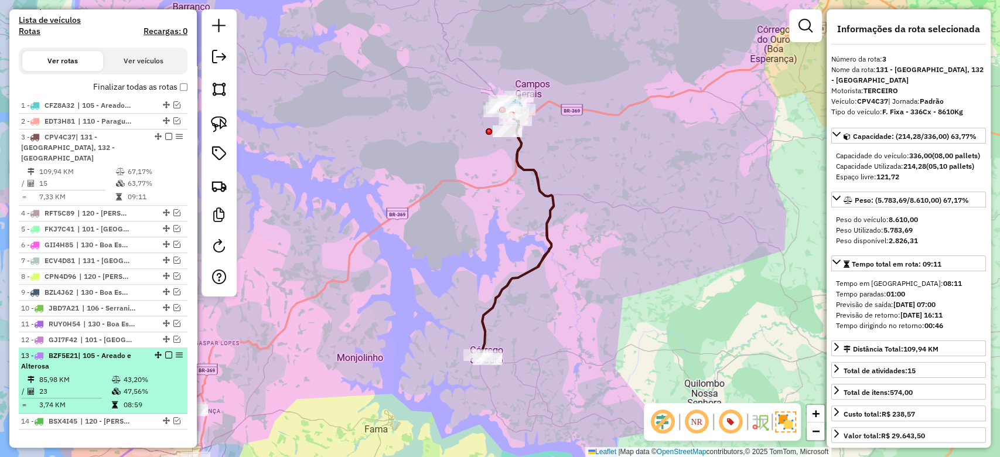
click at [165, 352] on em at bounding box center [168, 355] width 7 height 7
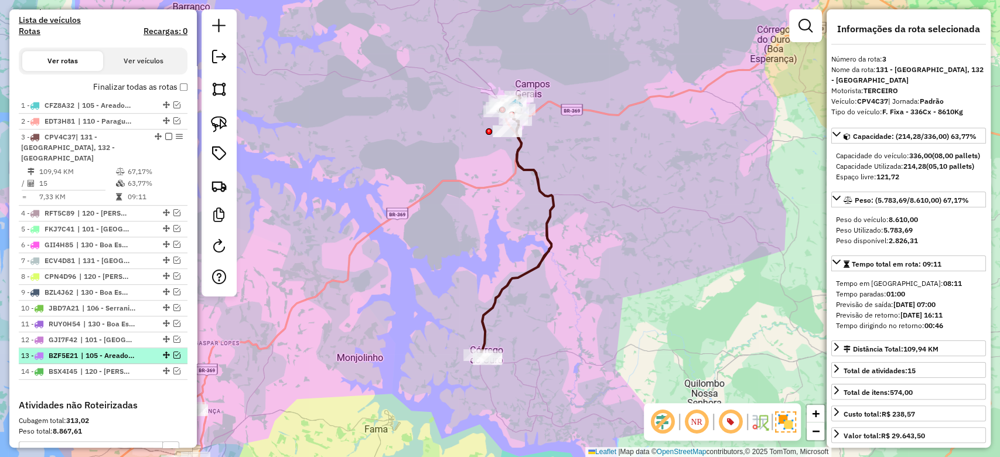
click at [173, 352] on em at bounding box center [176, 355] width 7 height 7
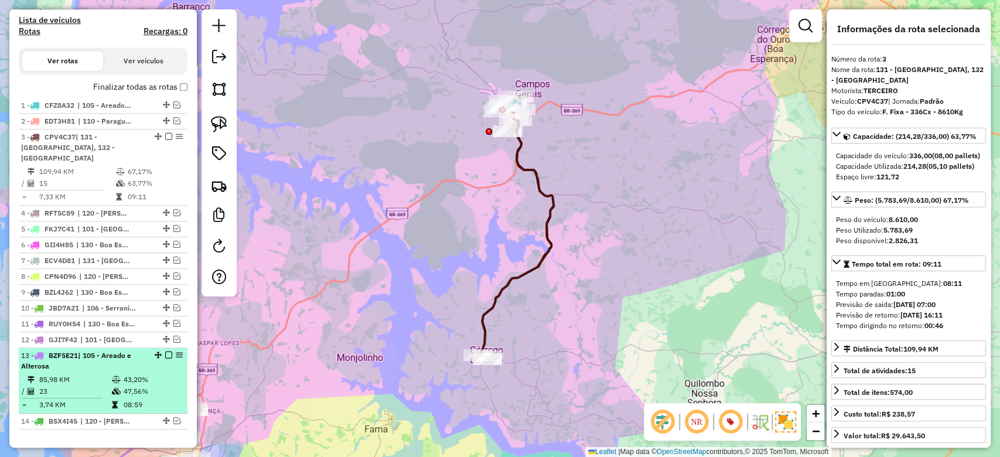
click at [122, 350] on div "13 - BZF5E21 | 105 - Areado e Alterosa" at bounding box center [83, 360] width 124 height 21
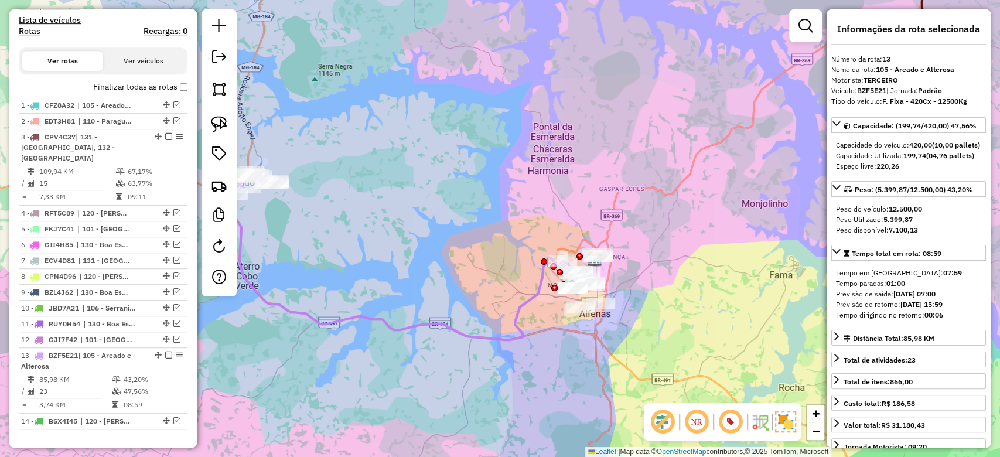
drag, startPoint x: 510, startPoint y: 262, endPoint x: 356, endPoint y: 324, distance: 166.7
click at [471, 237] on div "Janela de atendimento Grade de atendimento Capacidade Transportadoras Veículos …" at bounding box center [500, 228] width 1000 height 457
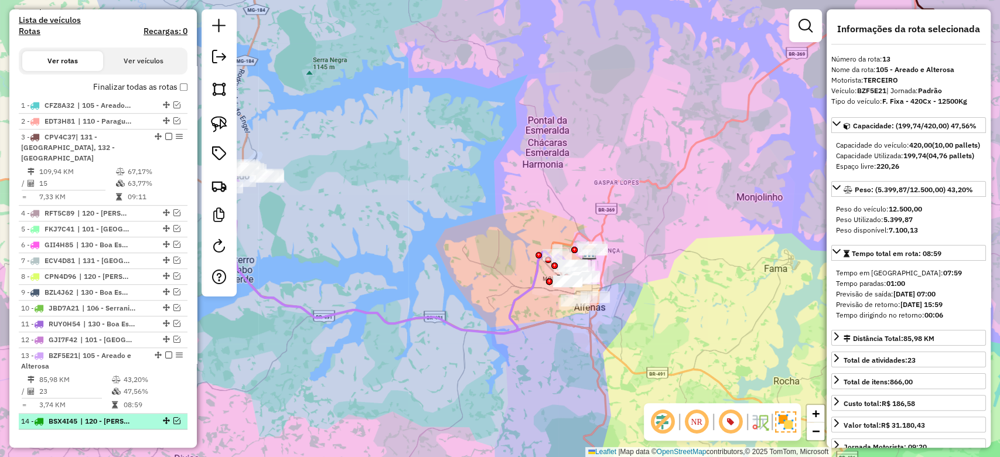
click at [173, 417] on em at bounding box center [176, 420] width 7 height 7
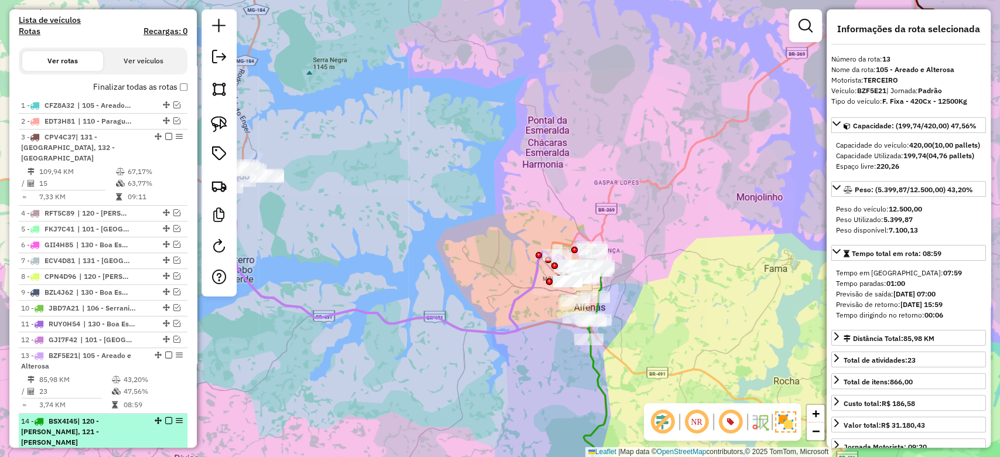
click at [145, 425] on li "14 - BSX4I45 | 120 - Machado A, 121 - Machado B 89,50 KM 27,17% / 25 31,38% = 3…" at bounding box center [103, 452] width 169 height 76
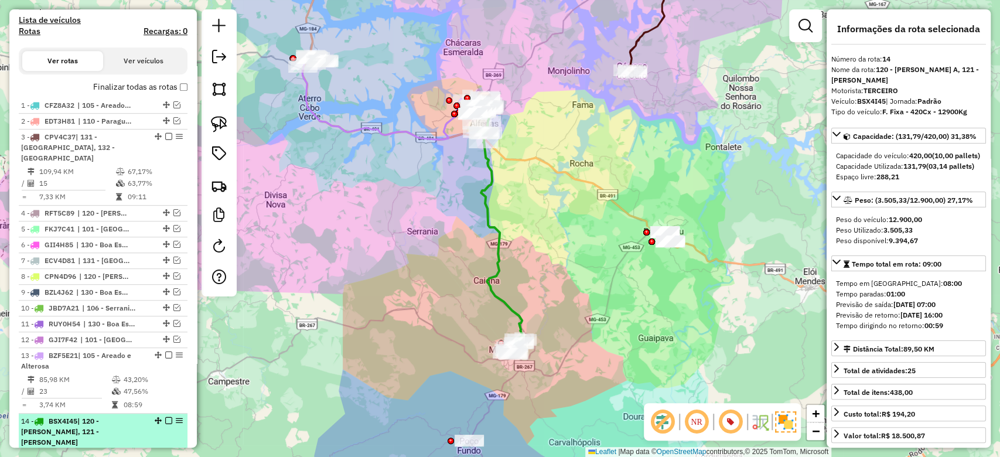
click at [142, 418] on div "14 - BSX4I45 | 120 - Machado A, 121 - Machado B" at bounding box center [103, 432] width 164 height 32
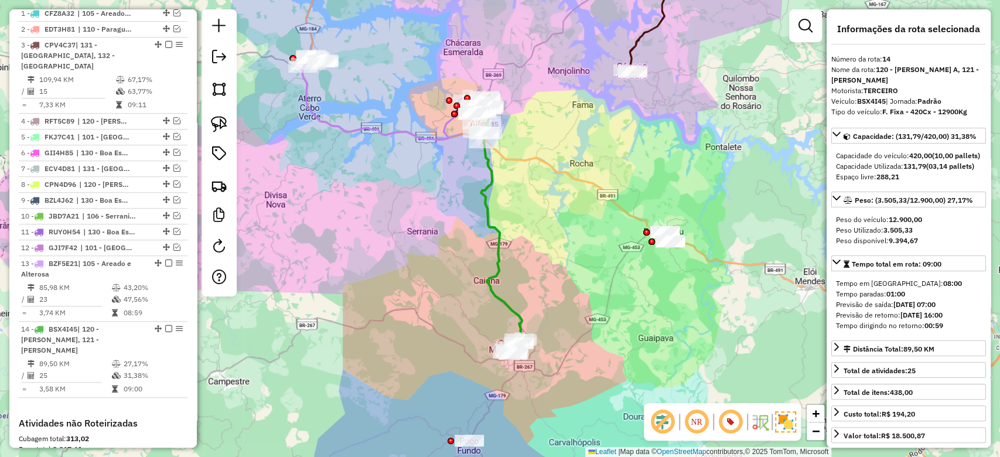
scroll to position [547, 0]
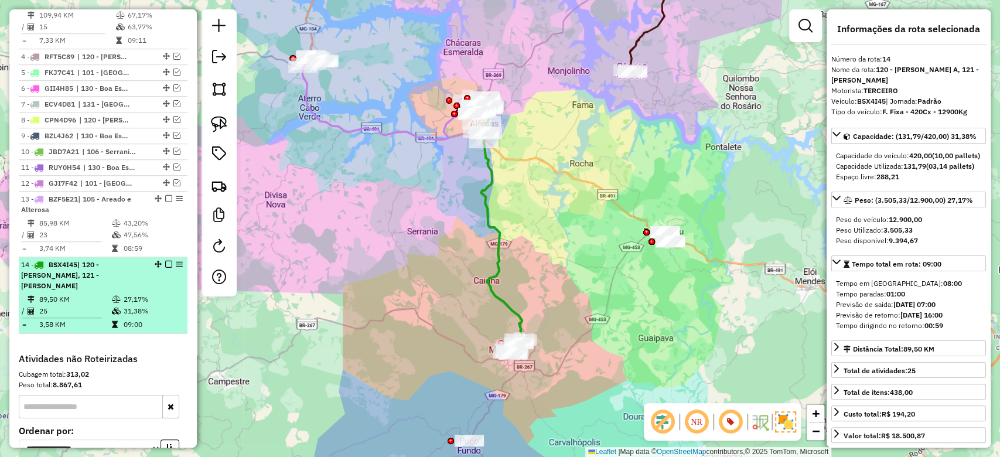
drag, startPoint x: 136, startPoint y: 295, endPoint x: 172, endPoint y: 267, distance: 46.0
click at [136, 294] on table "89,50 KM 27,17% / 25 31,38% = 3,58 KM 09:00" at bounding box center [103, 312] width 164 height 37
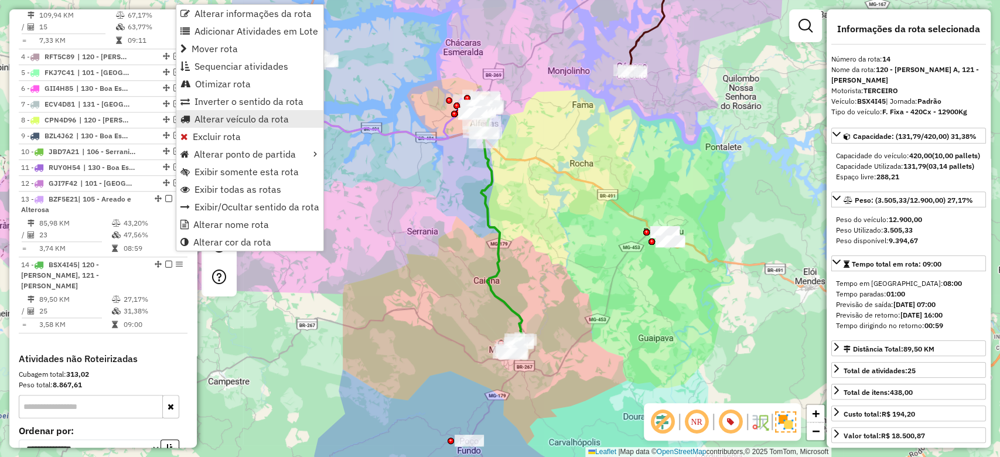
click at [201, 114] on span "Alterar veículo da rota" at bounding box center [242, 118] width 94 height 9
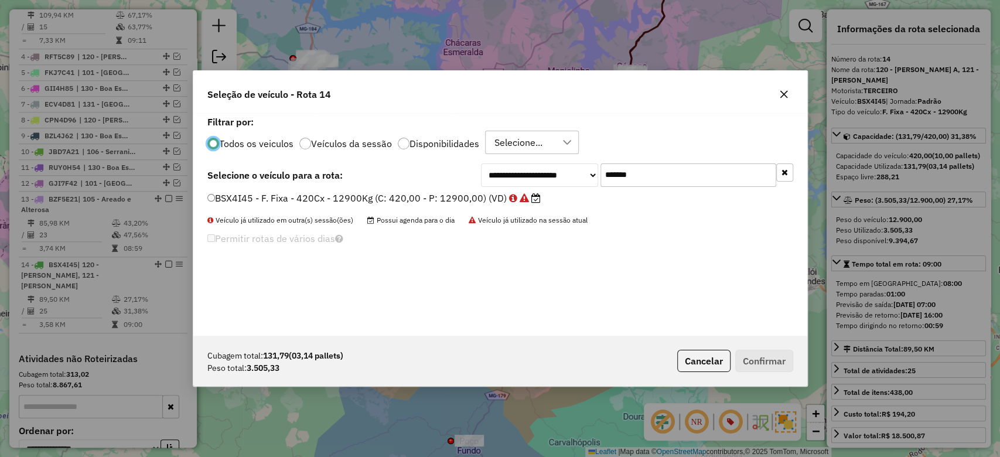
scroll to position [6, 4]
paste input "text"
drag, startPoint x: 644, startPoint y: 173, endPoint x: 476, endPoint y: 182, distance: 167.3
click at [482, 182] on div "**********" at bounding box center [637, 175] width 312 height 23
type input "*******"
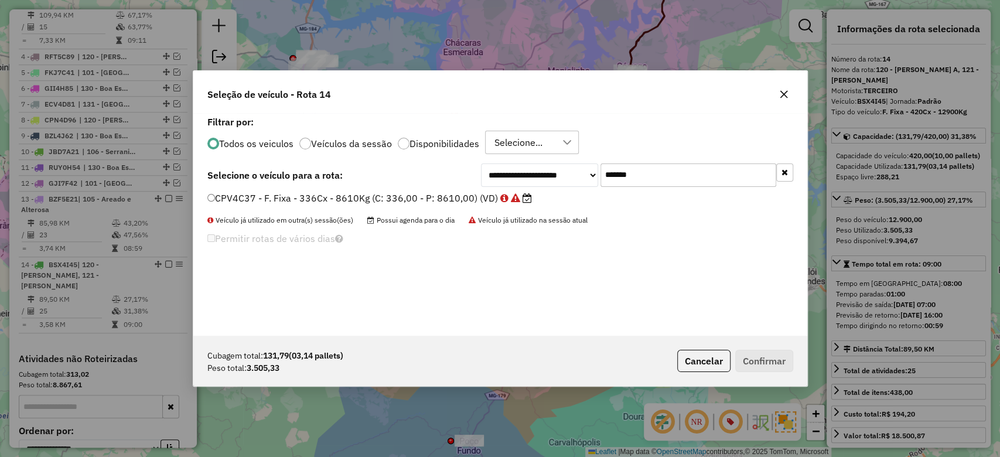
click at [418, 196] on label "CPV4C37 - F. Fixa - 336Cx - 8610Kg (C: 336,00 - P: 8610,00) (VD)" at bounding box center [369, 198] width 325 height 14
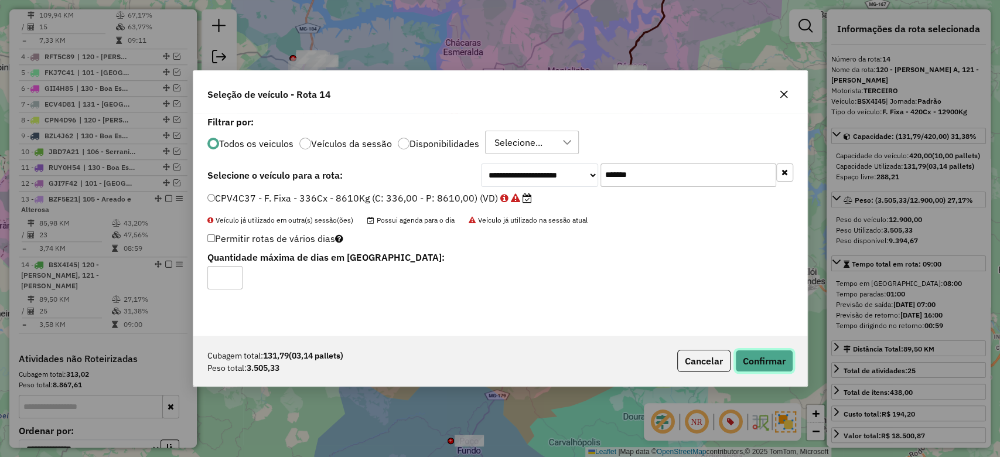
click at [780, 359] on button "Confirmar" at bounding box center [765, 361] width 58 height 22
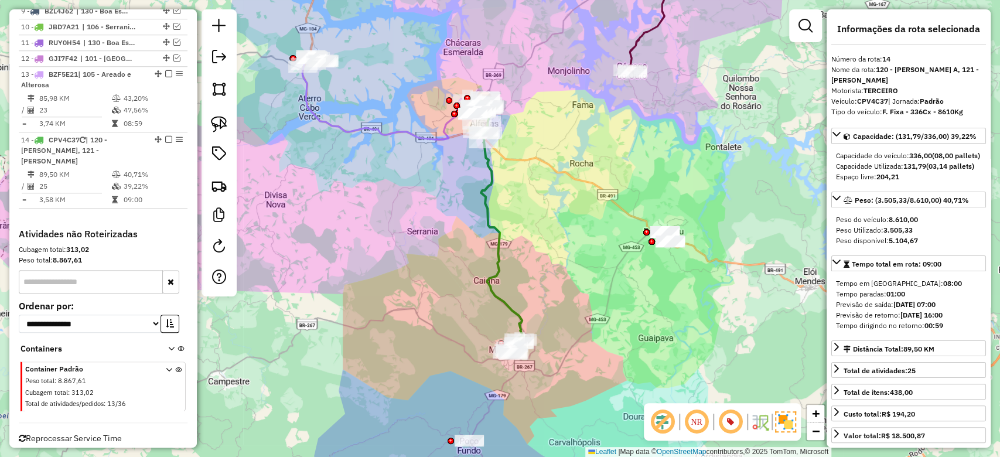
scroll to position [672, 0]
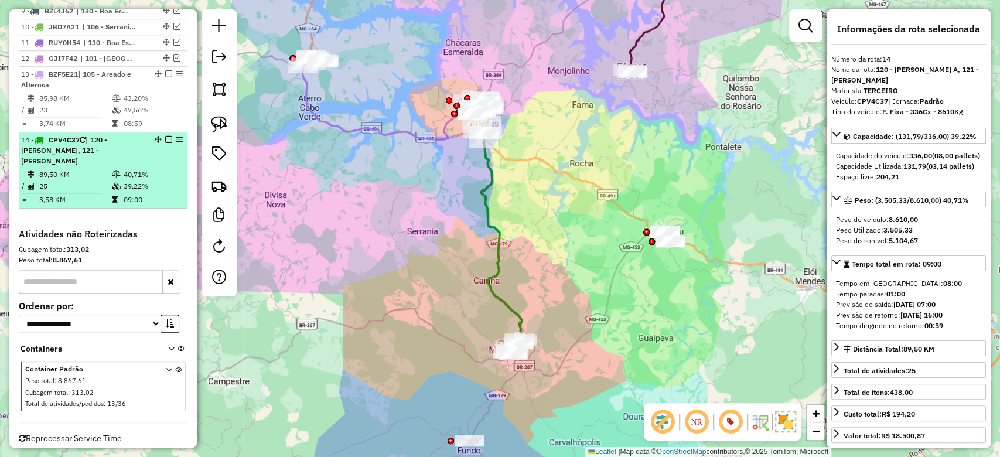
click at [167, 136] on em at bounding box center [168, 139] width 7 height 7
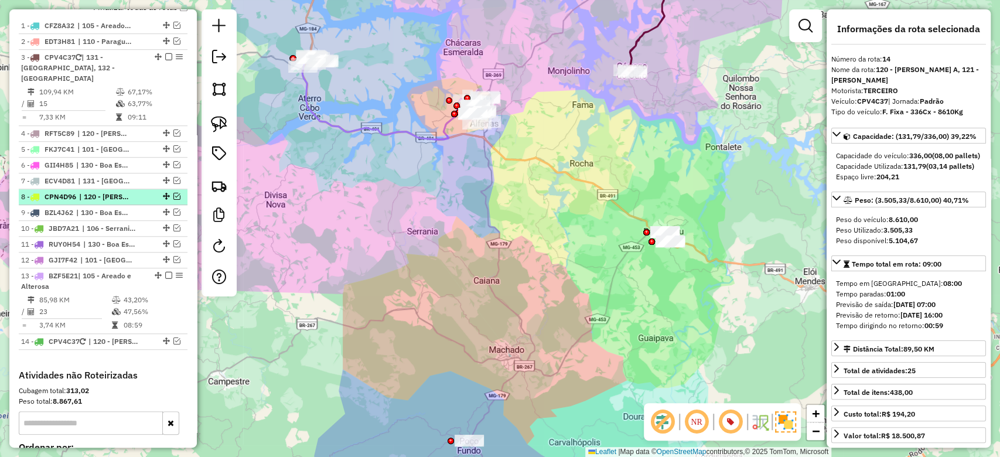
scroll to position [465, 0]
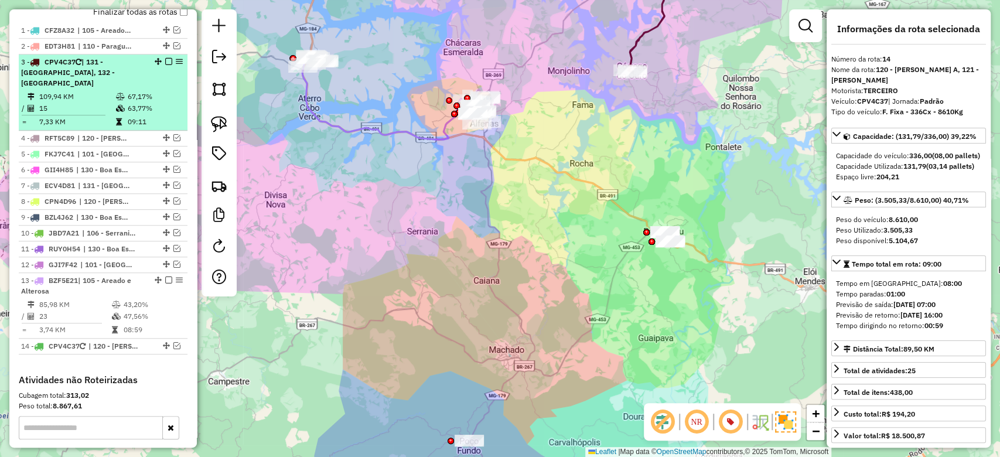
click at [129, 103] on td "63,77%" at bounding box center [155, 109] width 56 height 12
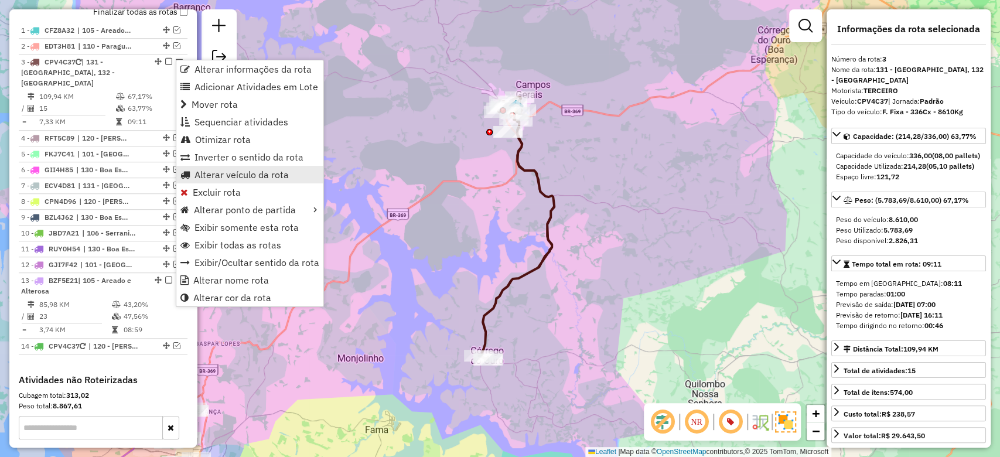
click at [202, 171] on span "Alterar veículo da rota" at bounding box center [242, 174] width 94 height 9
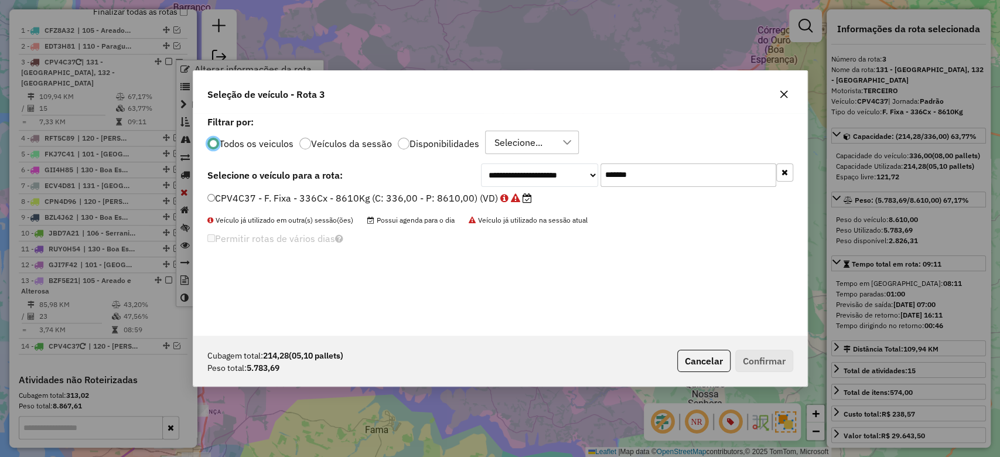
scroll to position [6, 4]
drag, startPoint x: 636, startPoint y: 177, endPoint x: 495, endPoint y: 177, distance: 141.2
click at [514, 177] on div "**********" at bounding box center [637, 175] width 312 height 23
paste input "text"
type input "*******"
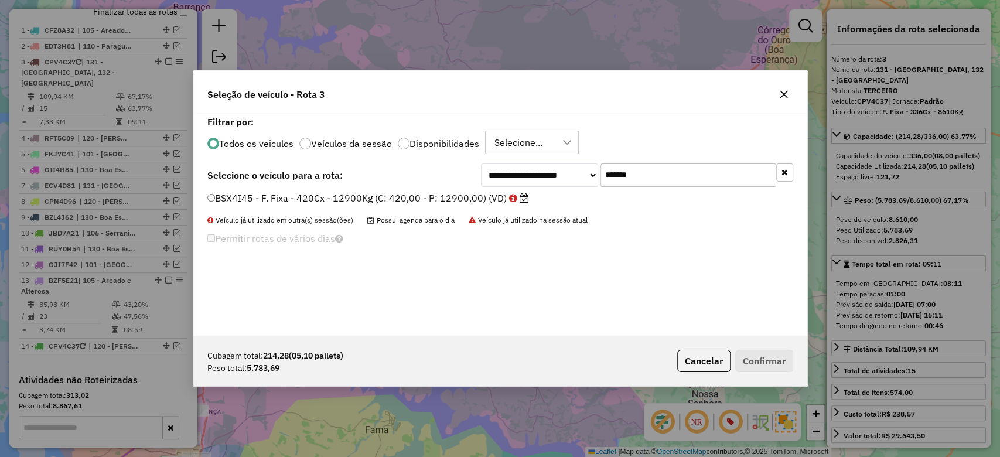
click at [403, 192] on label "BSX4I45 - F. Fixa - 420Cx - 12900Kg (C: 420,00 - P: 12900,00) (VD)" at bounding box center [368, 198] width 322 height 14
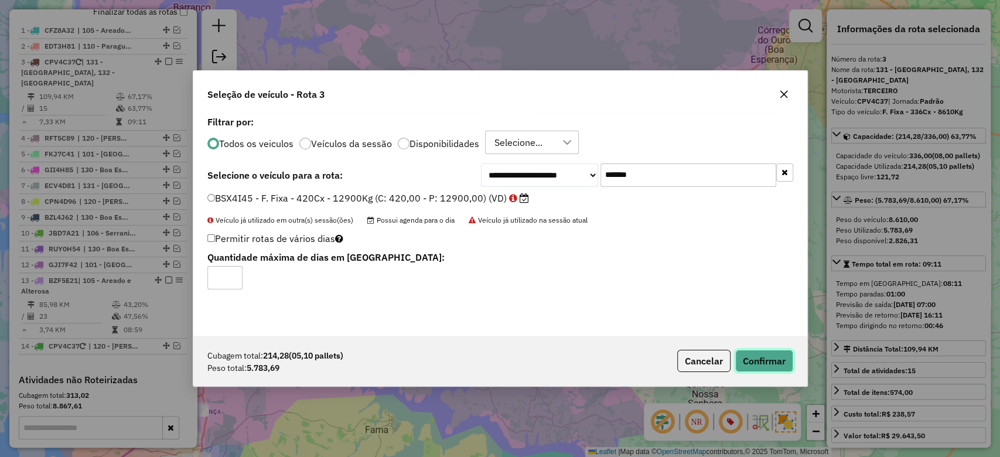
click at [774, 355] on button "Confirmar" at bounding box center [765, 361] width 58 height 22
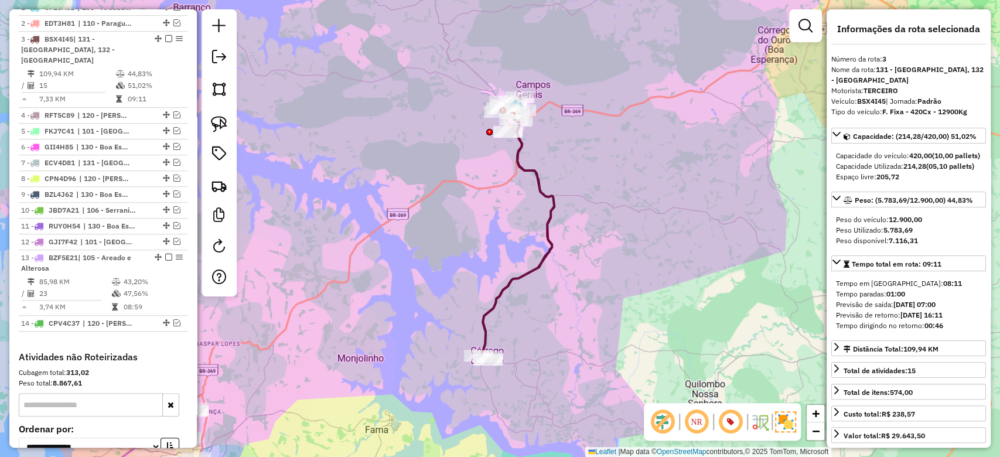
scroll to position [510, 0]
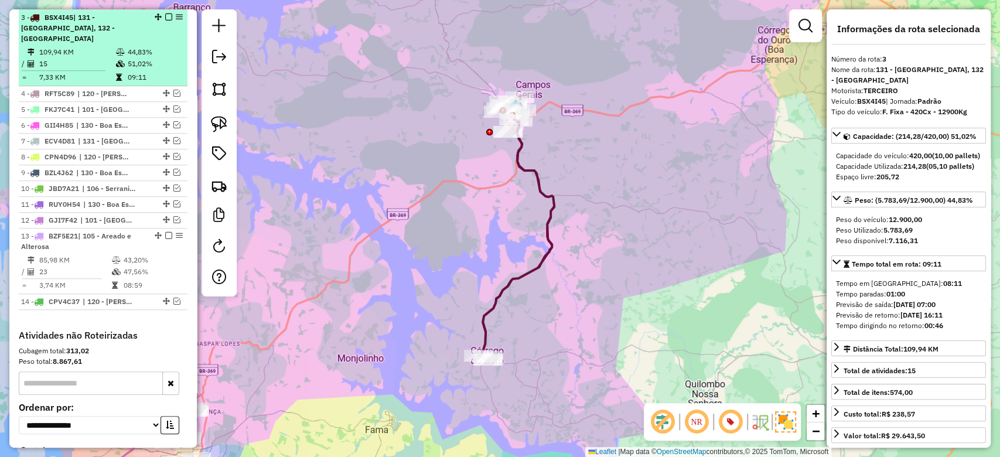
drag, startPoint x: 162, startPoint y: 46, endPoint x: 166, endPoint y: 30, distance: 16.3
click at [162, 46] on td "44,83%" at bounding box center [155, 52] width 56 height 12
click at [165, 15] on em at bounding box center [168, 16] width 7 height 7
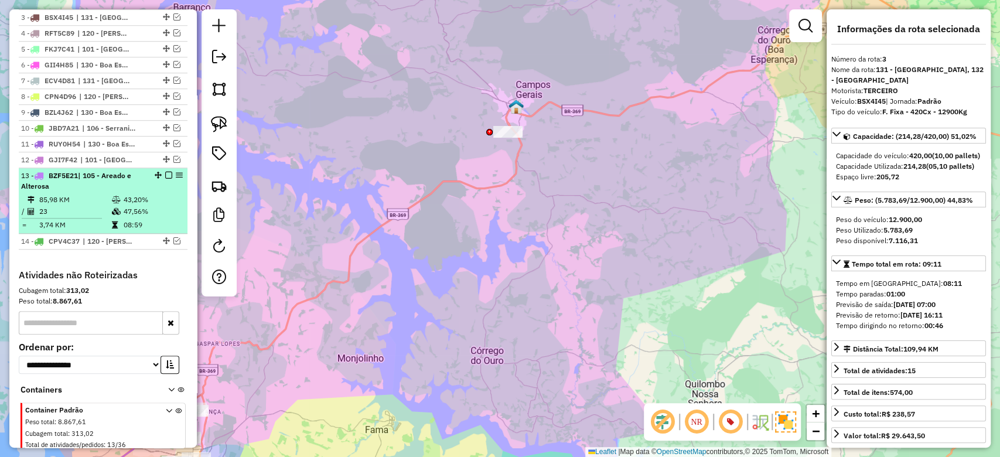
click at [111, 206] on td at bounding box center [117, 212] width 12 height 12
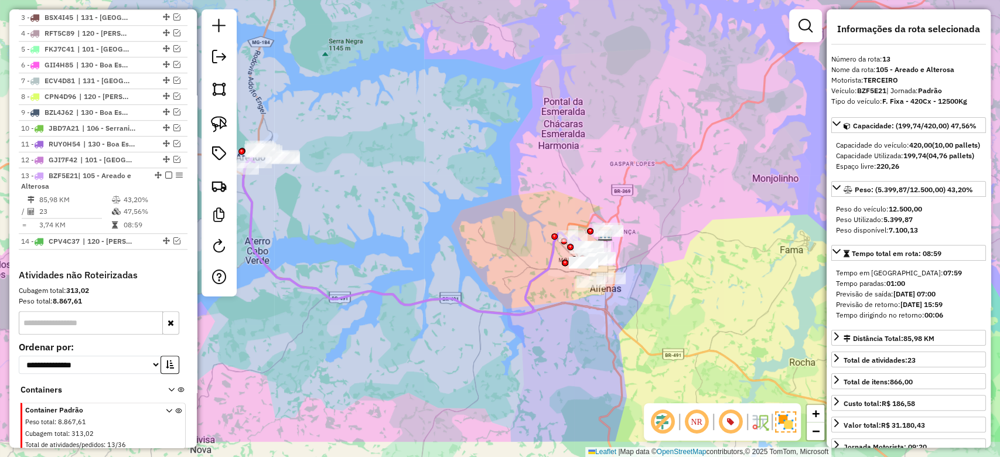
drag, startPoint x: 487, startPoint y: 217, endPoint x: 459, endPoint y: 204, distance: 30.4
click at [436, 190] on div "Janela de atendimento Grade de atendimento Capacidade Transportadoras Veículos …" at bounding box center [500, 228] width 1000 height 457
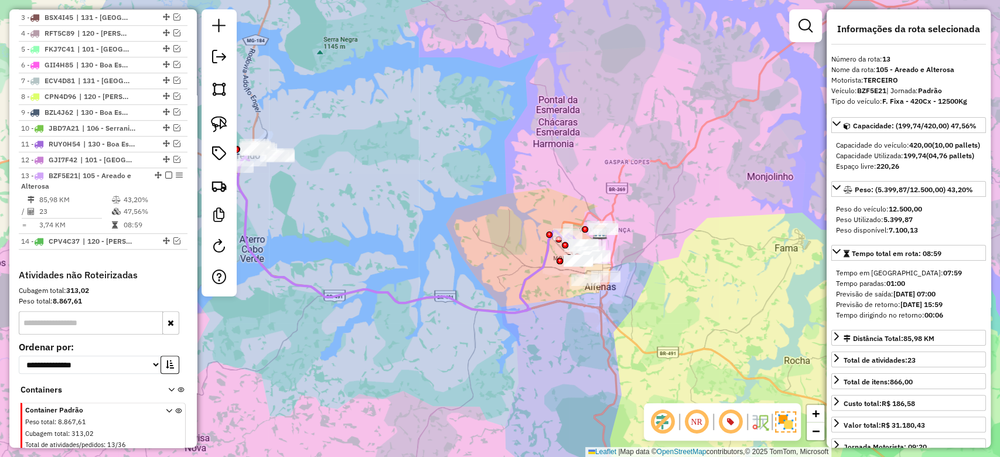
scroll to position [282, 0]
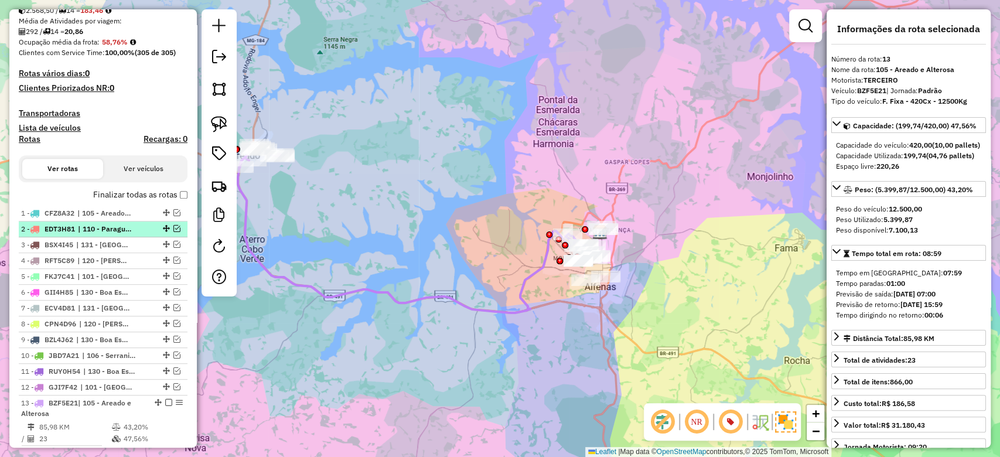
click at [173, 227] on em at bounding box center [176, 228] width 7 height 7
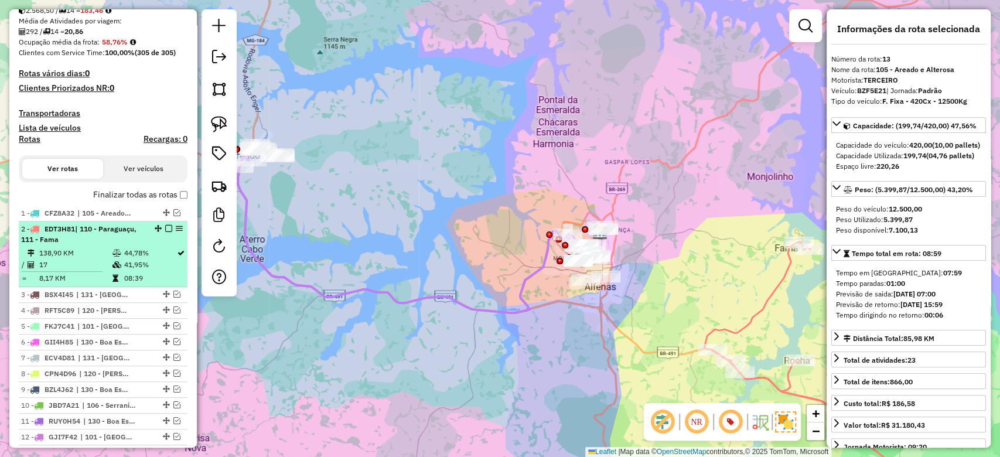
click at [124, 246] on li "2 - EDT3H81 | 110 - Paraguaçu, 111 - Fama 138,90 KM 44,78% / 17 41,95% = 8,17 K…" at bounding box center [103, 255] width 169 height 66
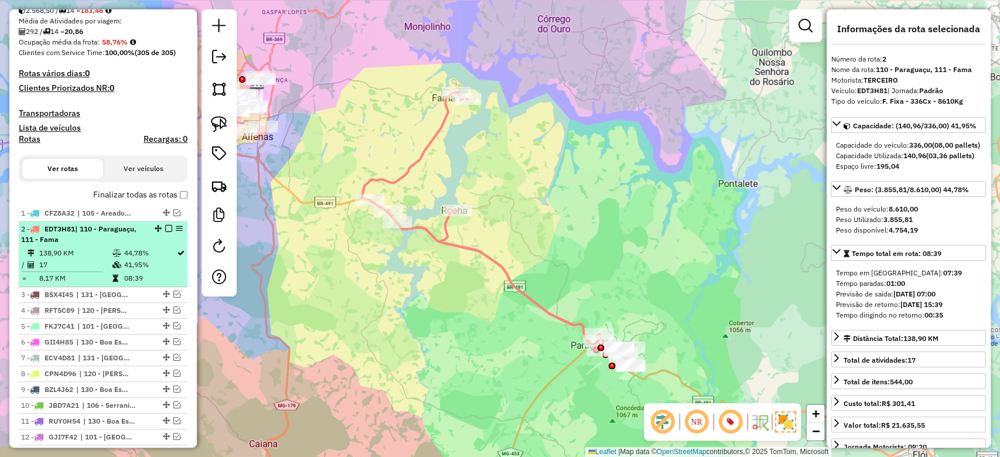
click at [165, 227] on em at bounding box center [168, 228] width 7 height 7
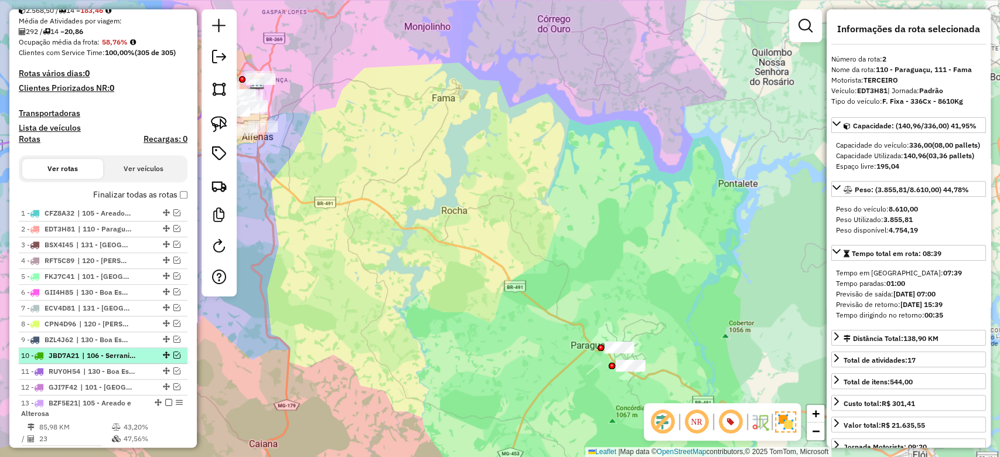
click at [176, 353] on em at bounding box center [176, 355] width 7 height 7
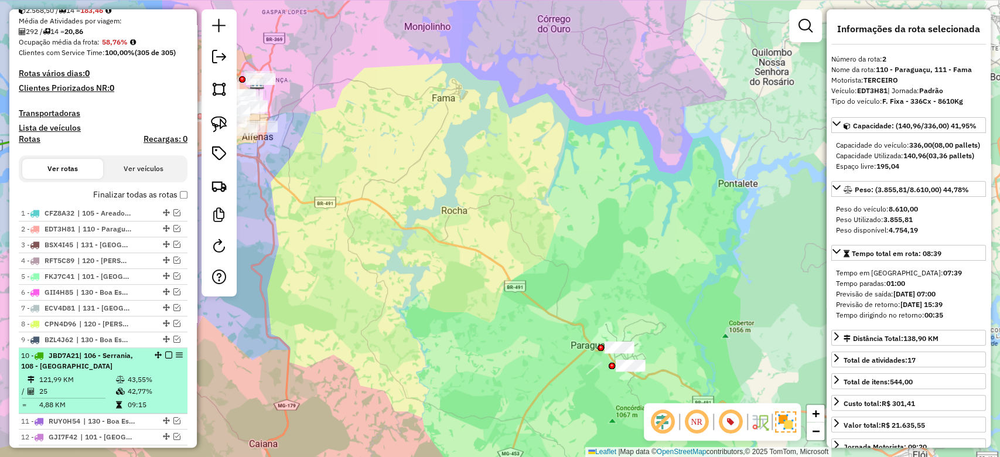
click at [120, 378] on icon at bounding box center [120, 379] width 9 height 7
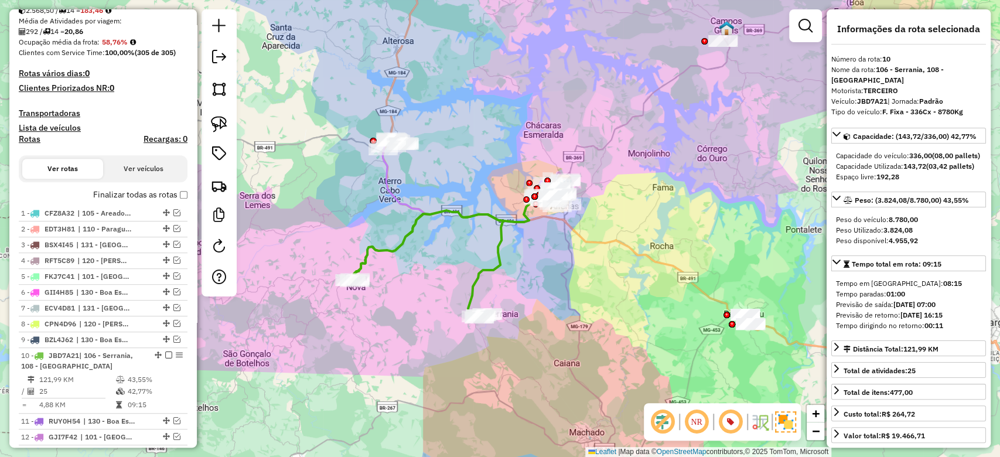
drag, startPoint x: 166, startPoint y: 354, endPoint x: 230, endPoint y: 359, distance: 63.5
click at [166, 354] on em at bounding box center [168, 355] width 7 height 7
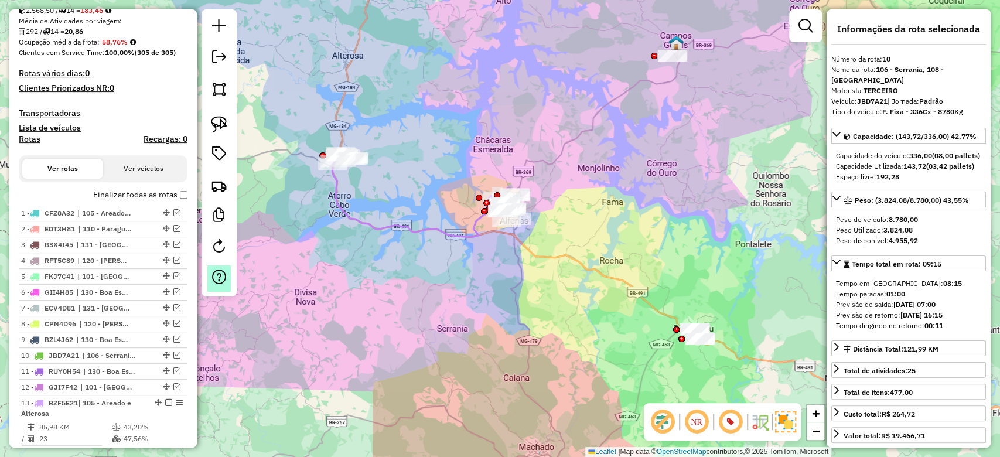
drag, startPoint x: 523, startPoint y: 309, endPoint x: 224, endPoint y: 276, distance: 301.3
click at [471, 322] on div "Janela de atendimento Grade de atendimento Capacidade Transportadoras Veículos …" at bounding box center [500, 228] width 1000 height 457
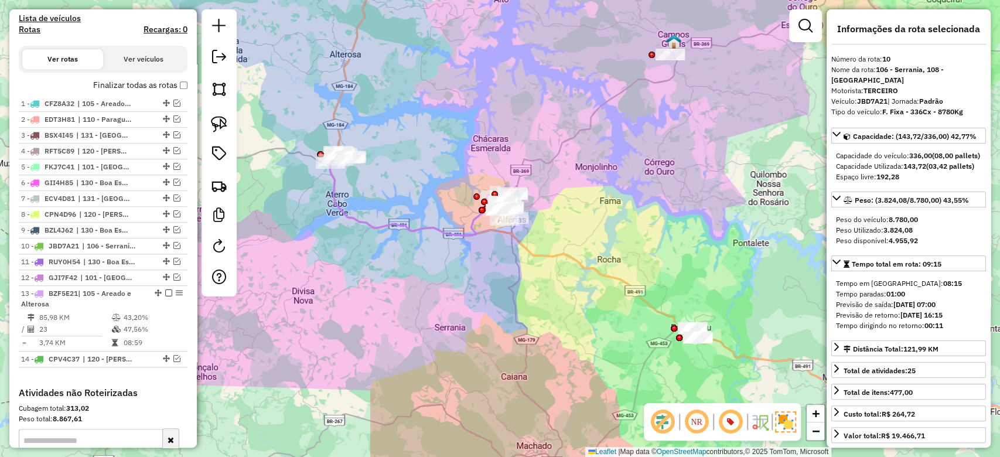
scroll to position [439, 0]
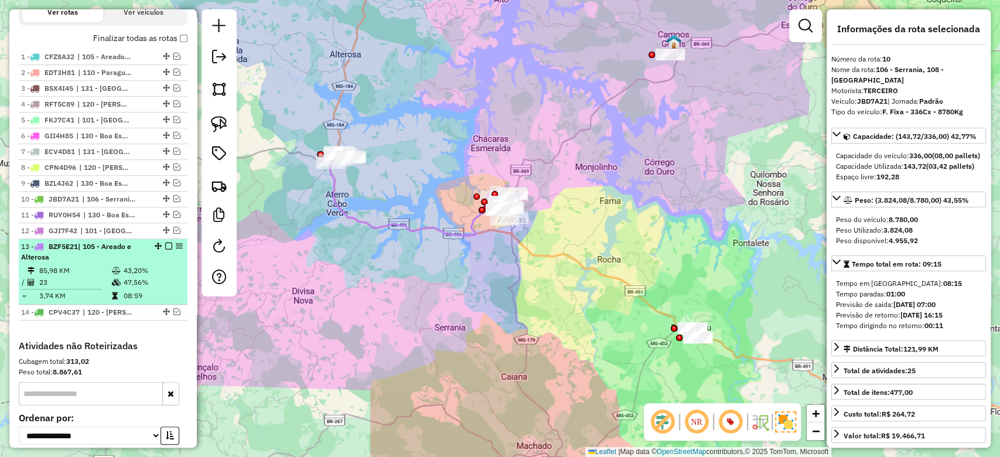
click at [117, 262] on li "13 - BZF5E21 | 105 - Areado e Alterosa 85,98 KM 43,20% / 23 47,56% = 3,74 KM 08…" at bounding box center [103, 272] width 169 height 66
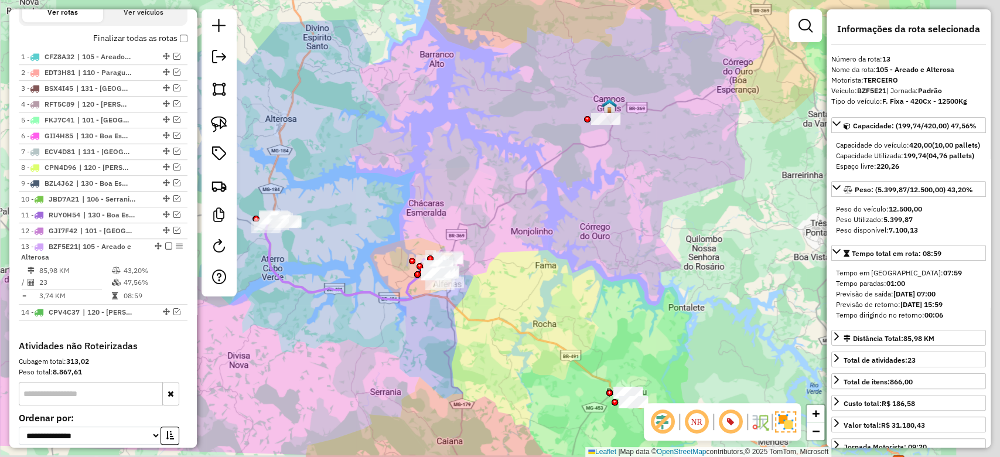
drag, startPoint x: 551, startPoint y: 254, endPoint x: 382, endPoint y: 220, distance: 173.4
click at [382, 220] on div "Janela de atendimento Grade de atendimento Capacidade Transportadoras Veículos …" at bounding box center [500, 228] width 1000 height 457
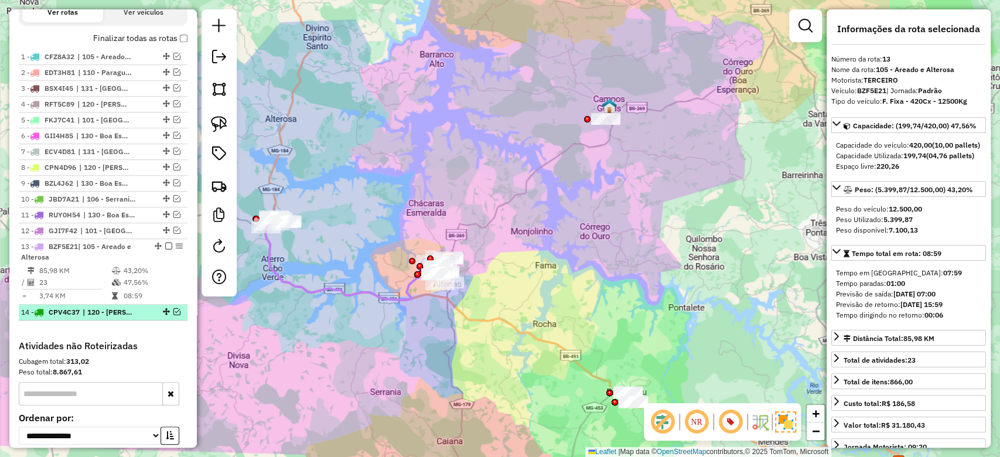
drag, startPoint x: 166, startPoint y: 246, endPoint x: 174, endPoint y: 257, distance: 14.3
click at [165, 245] on em at bounding box center [168, 246] width 7 height 7
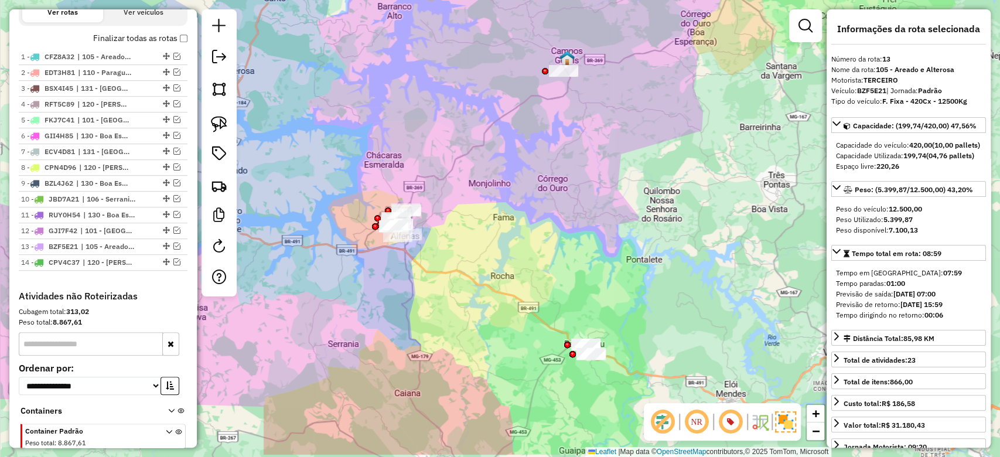
drag, startPoint x: 435, startPoint y: 342, endPoint x: 403, endPoint y: 316, distance: 41.3
click at [403, 316] on div "Janela de atendimento Grade de atendimento Capacidade Transportadoras Veículos …" at bounding box center [500, 228] width 1000 height 457
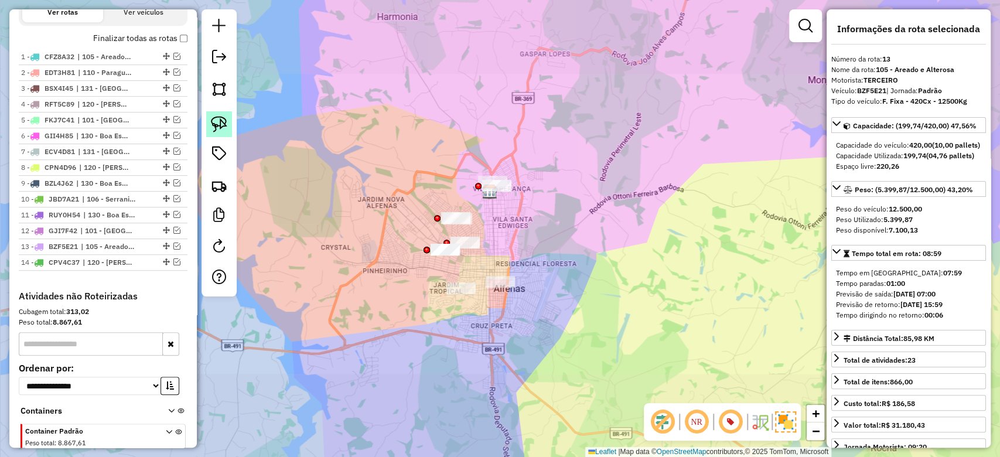
click at [212, 120] on img at bounding box center [219, 124] width 16 height 16
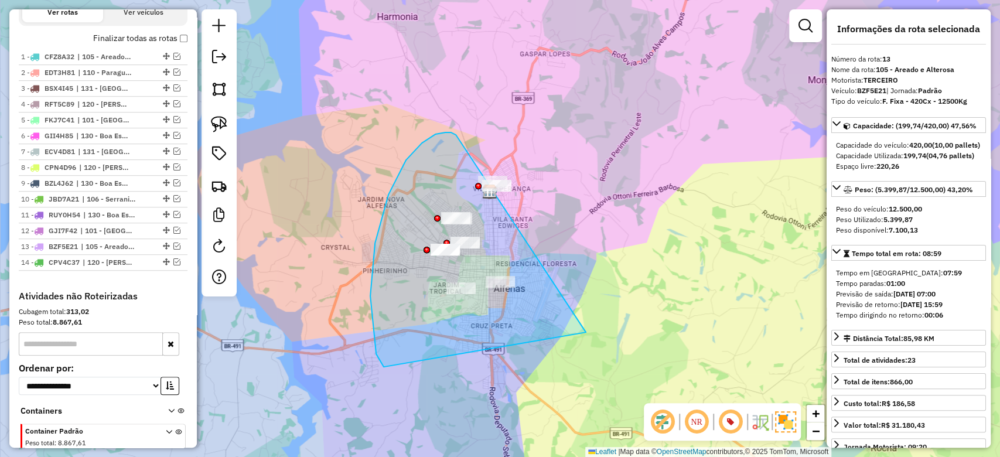
drag, startPoint x: 455, startPoint y: 134, endPoint x: 670, endPoint y: 206, distance: 227.2
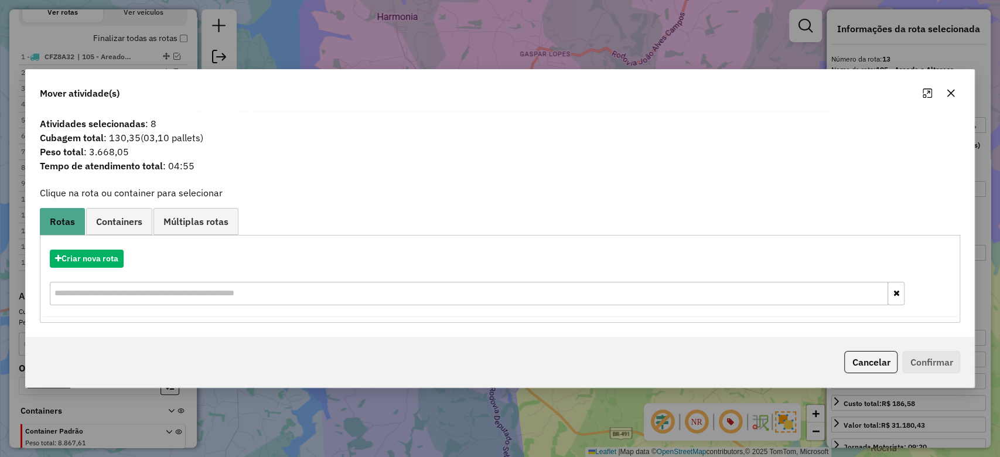
click at [954, 93] on icon "button" at bounding box center [951, 92] width 9 height 9
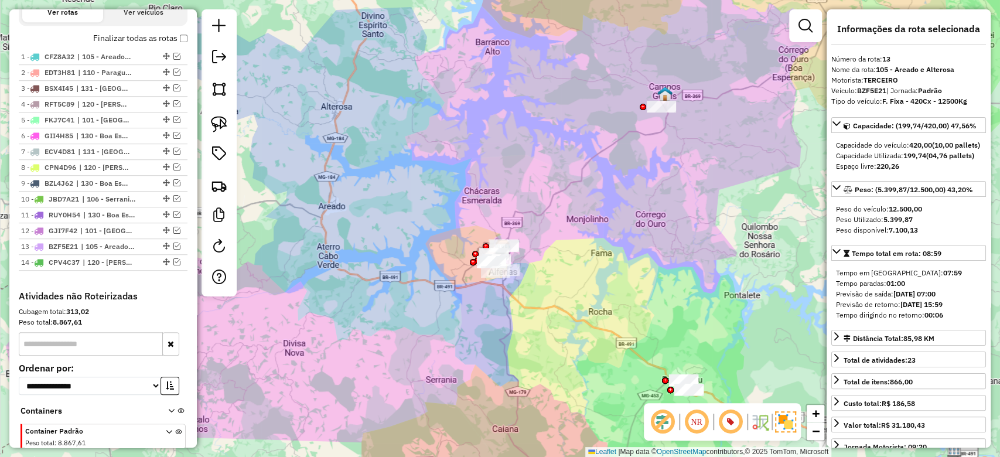
drag, startPoint x: 584, startPoint y: 267, endPoint x: 500, endPoint y: 277, distance: 84.3
click at [500, 280] on div "Janela de atendimento Grade de atendimento Capacidade Transportadoras Veículos …" at bounding box center [500, 228] width 1000 height 457
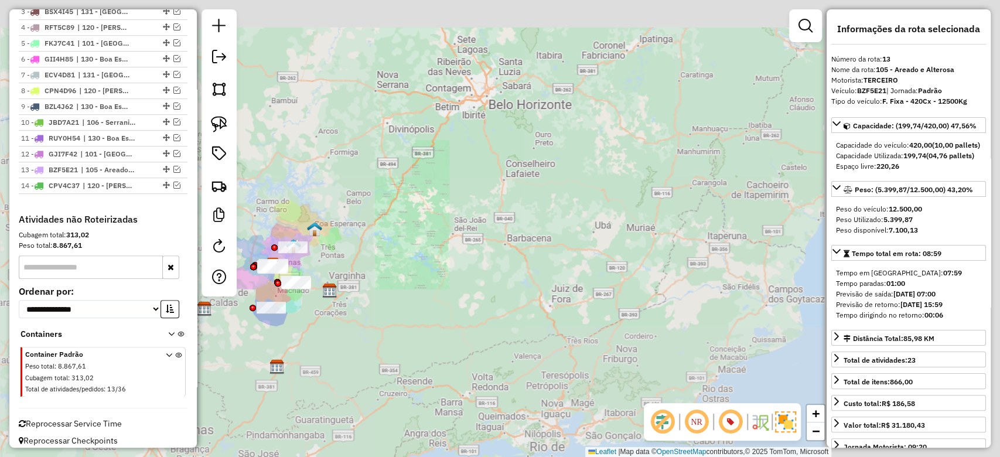
scroll to position [522, 0]
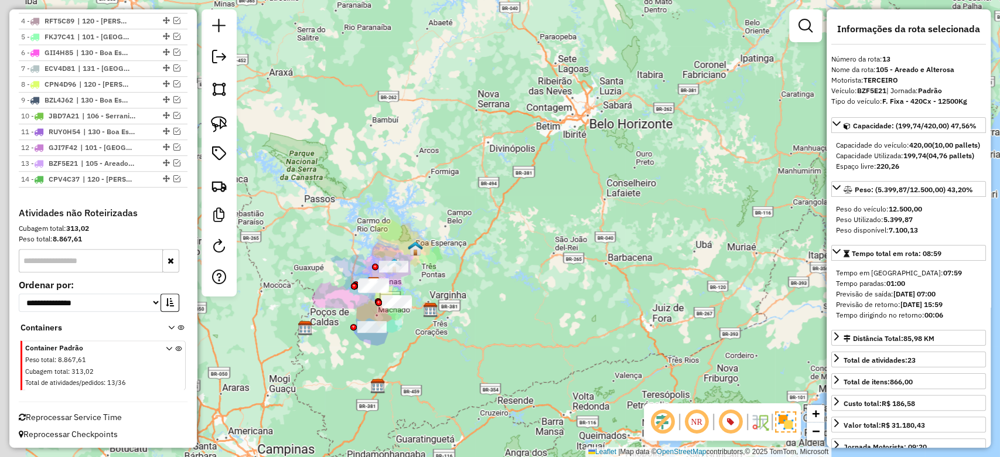
drag, startPoint x: 319, startPoint y: 327, endPoint x: 420, endPoint y: 346, distance: 102.6
click at [420, 346] on div "Janela de atendimento Grade de atendimento Capacidade Transportadoras Veículos …" at bounding box center [500, 228] width 1000 height 457
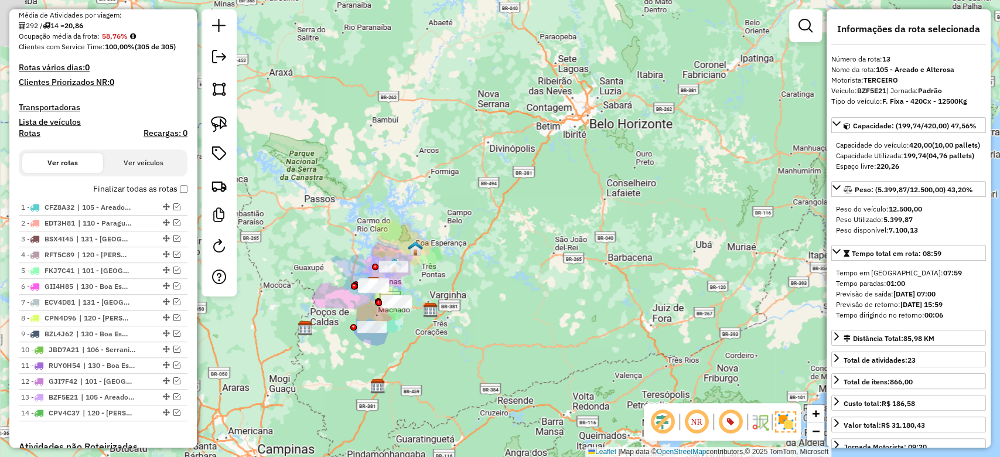
scroll to position [288, 0]
click at [228, 251] on link at bounding box center [218, 247] width 23 height 26
select select "*"
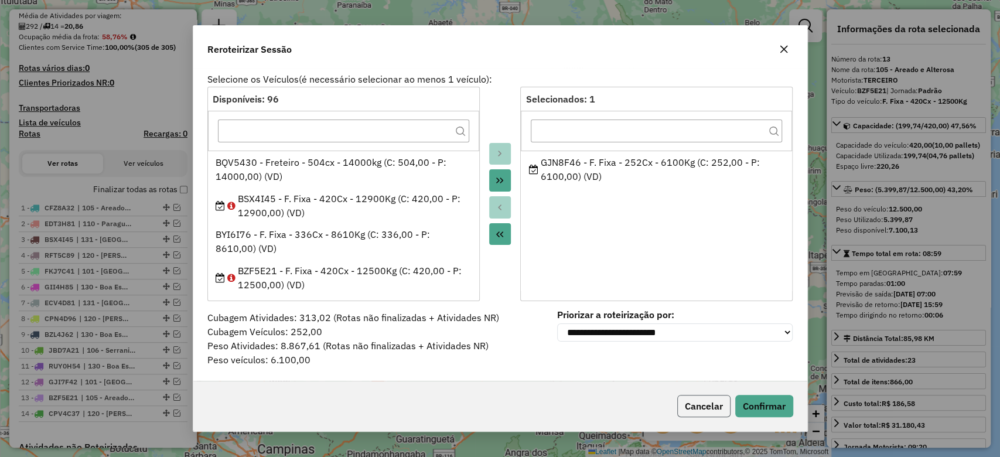
click at [696, 403] on button "Cancelar" at bounding box center [704, 406] width 53 height 22
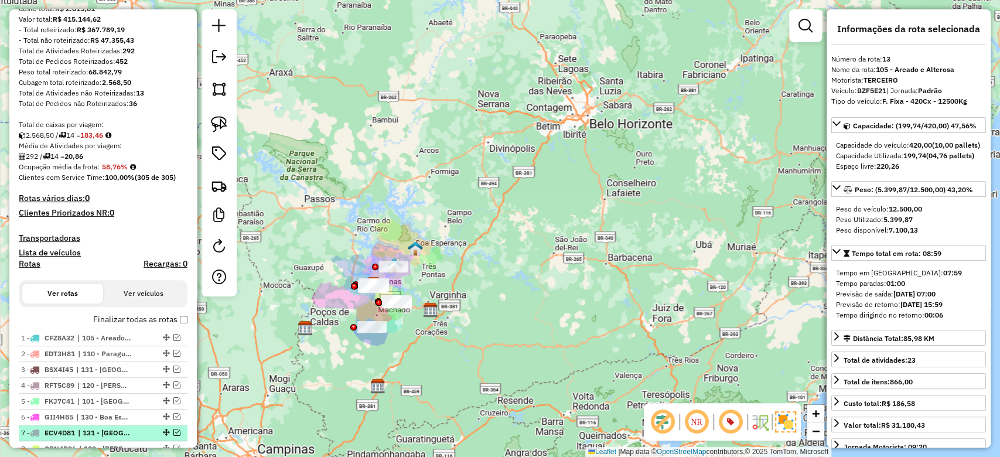
scroll to position [53, 0]
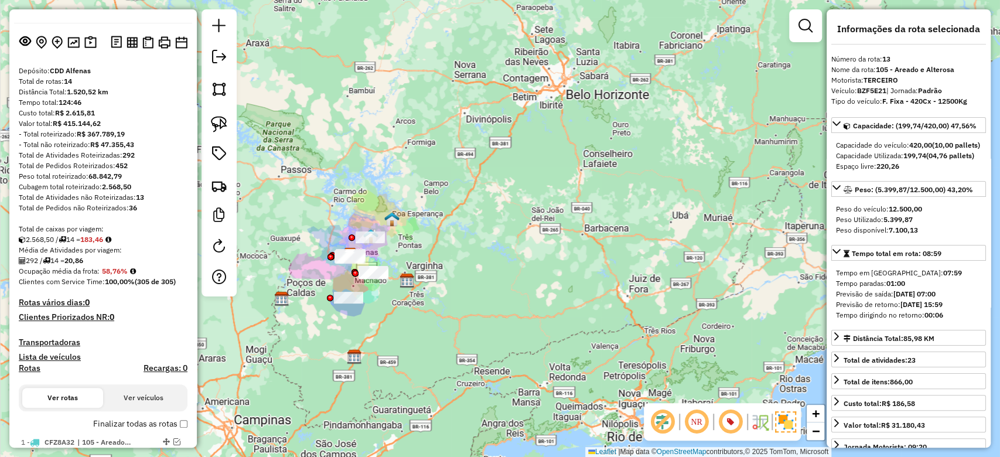
drag, startPoint x: 496, startPoint y: 274, endPoint x: 505, endPoint y: 278, distance: 9.7
click at [505, 278] on div "Janela de atendimento Grade de atendimento Capacidade Transportadoras Veículos …" at bounding box center [500, 228] width 1000 height 457
click at [231, 243] on div at bounding box center [219, 152] width 35 height 287
click at [225, 245] on em at bounding box center [219, 246] width 14 height 14
select select "*"
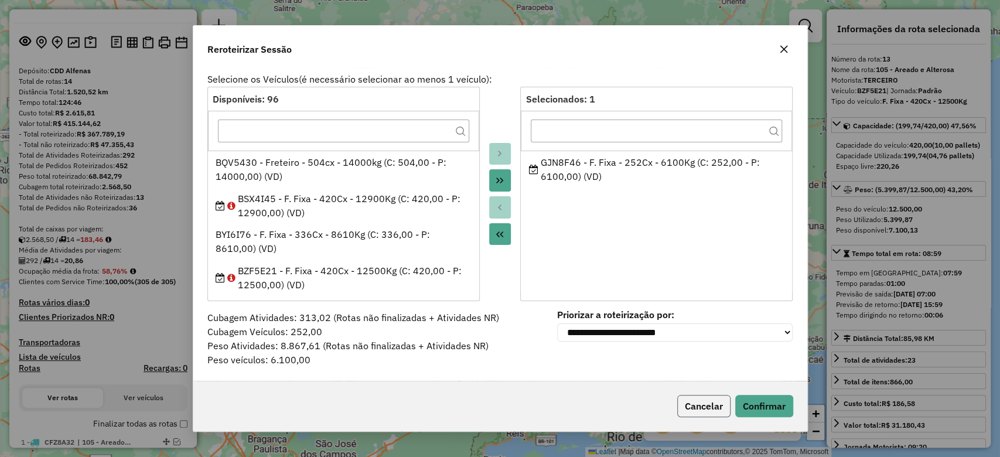
click at [696, 401] on button "Cancelar" at bounding box center [704, 406] width 53 height 22
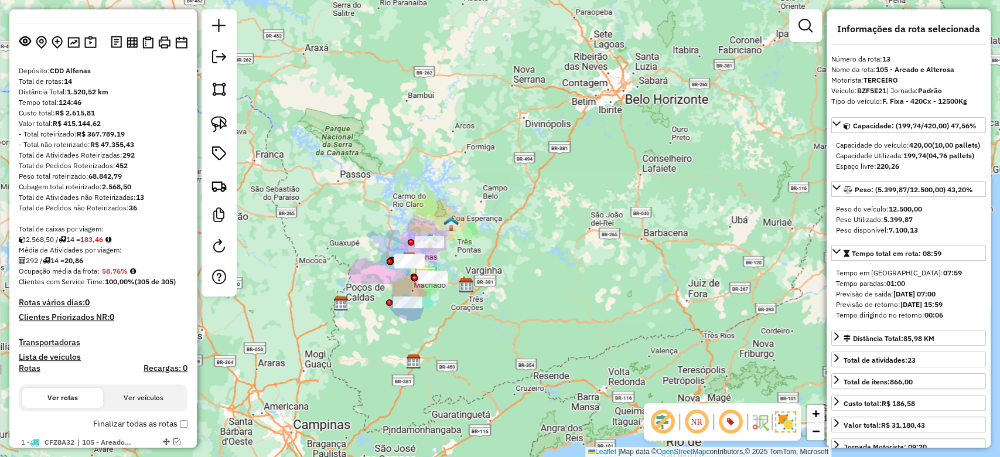
drag, startPoint x: 366, startPoint y: 328, endPoint x: 424, endPoint y: 333, distance: 58.2
click at [424, 333] on div "Janela de atendimento Grade de atendimento Capacidade Transportadoras Veículos …" at bounding box center [500, 228] width 1000 height 457
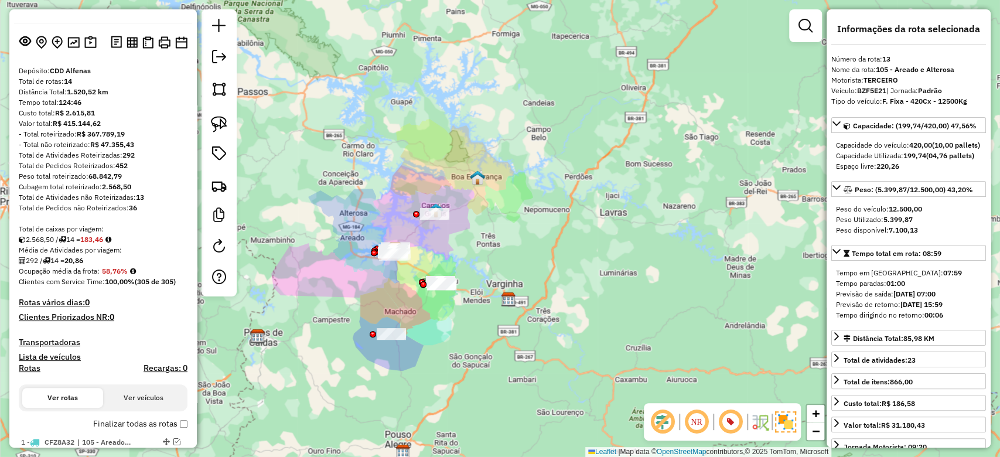
drag, startPoint x: 474, startPoint y: 350, endPoint x: 469, endPoint y: 336, distance: 15.0
click at [469, 336] on div "Janela de atendimento Grade de atendimento Capacidade Transportadoras Veículos …" at bounding box center [500, 228] width 1000 height 457
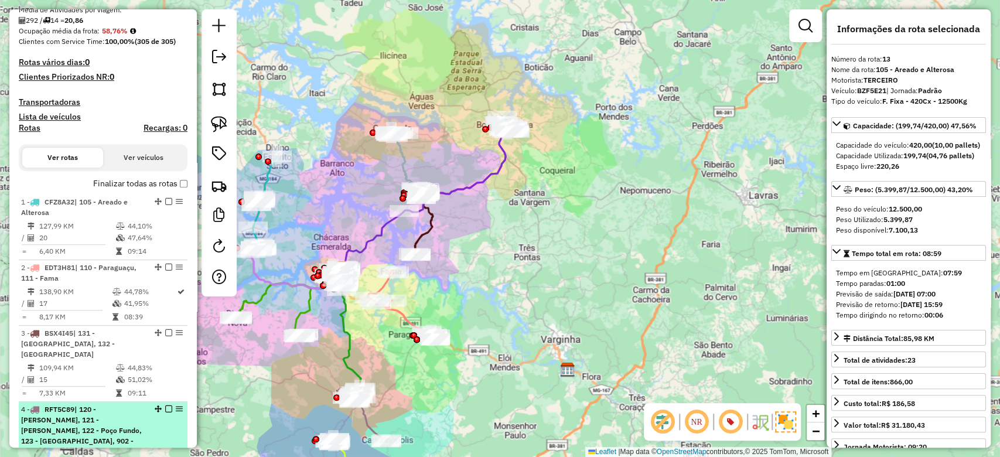
scroll to position [210, 0]
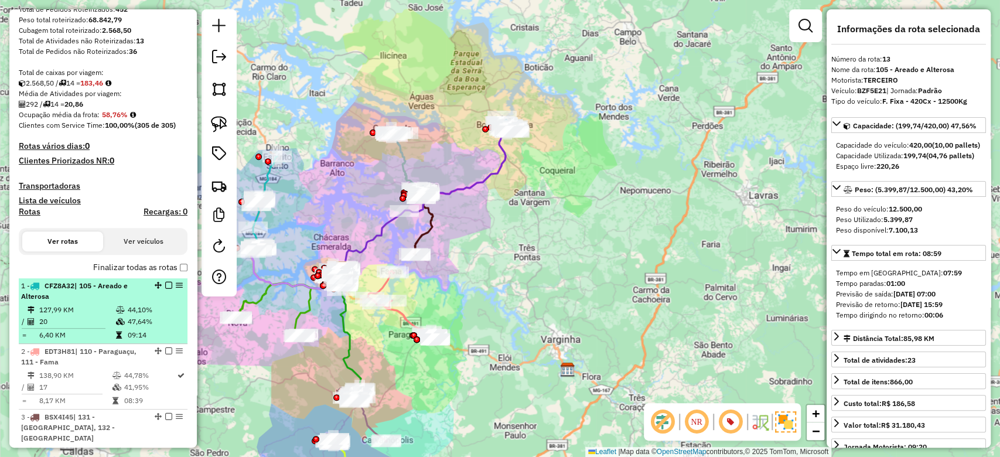
click at [121, 316] on td at bounding box center [121, 322] width 12 height 12
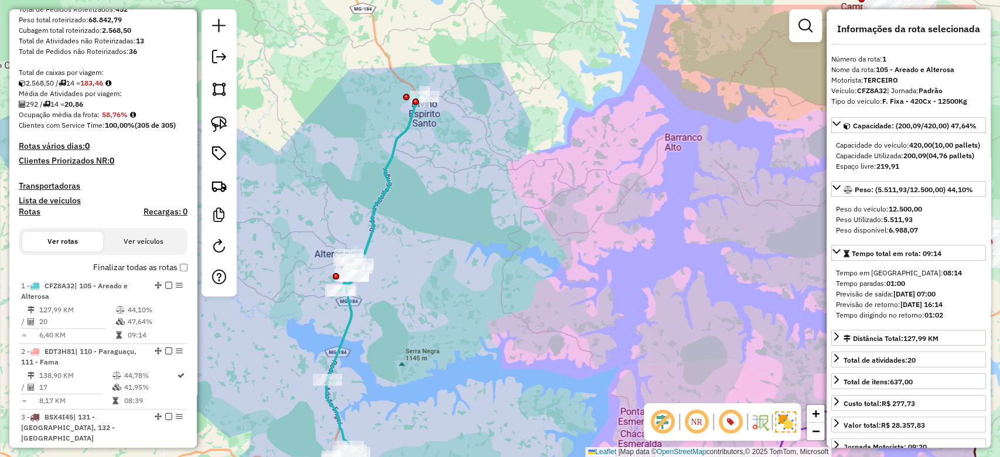
drag, startPoint x: 683, startPoint y: 181, endPoint x: 605, endPoint y: 173, distance: 78.9
click at [605, 173] on div "Janela de atendimento Grade de atendimento Capacidade Transportadoras Veículos …" at bounding box center [500, 228] width 1000 height 457
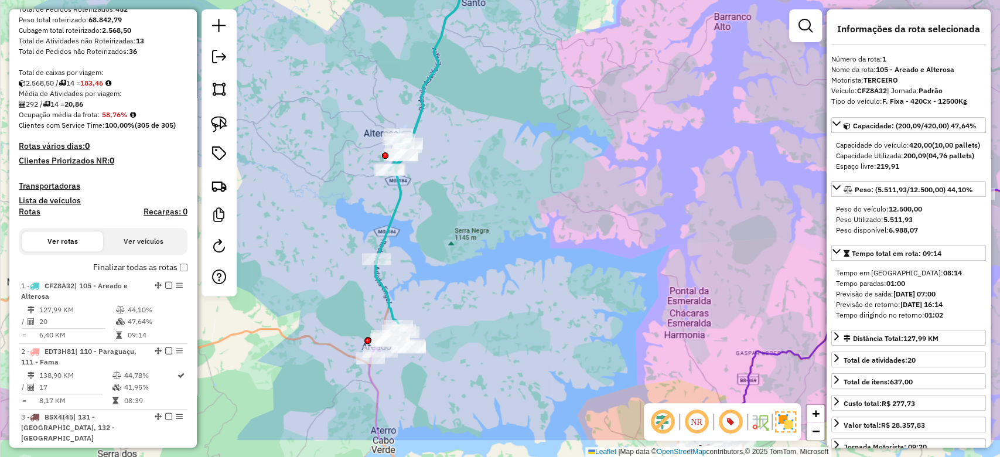
drag, startPoint x: 455, startPoint y: 296, endPoint x: 461, endPoint y: 213, distance: 82.8
click at [461, 215] on div "Janela de atendimento Grade de atendimento Capacidade Transportadoras Veículos …" at bounding box center [500, 228] width 1000 height 457
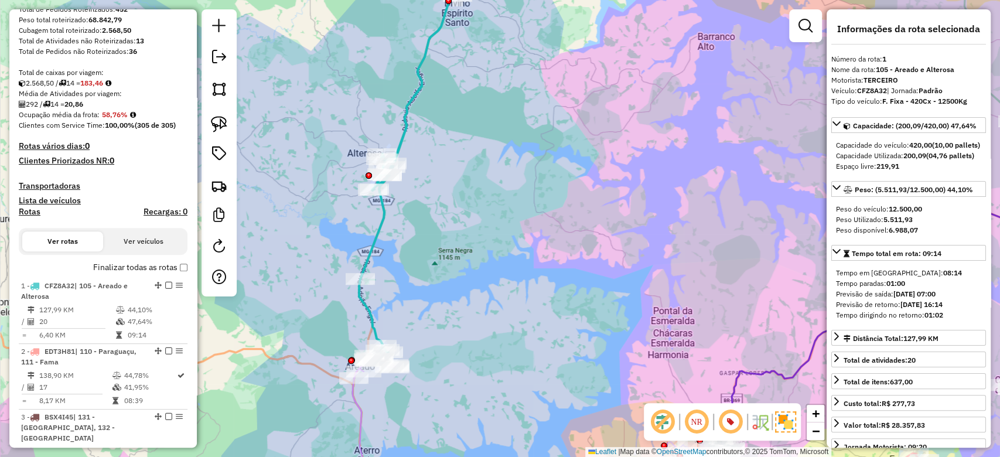
drag, startPoint x: 481, startPoint y: 217, endPoint x: 413, endPoint y: 214, distance: 68.1
click at [448, 241] on div "Janela de atendimento Grade de atendimento Capacidade Transportadoras Veículos …" at bounding box center [500, 228] width 1000 height 457
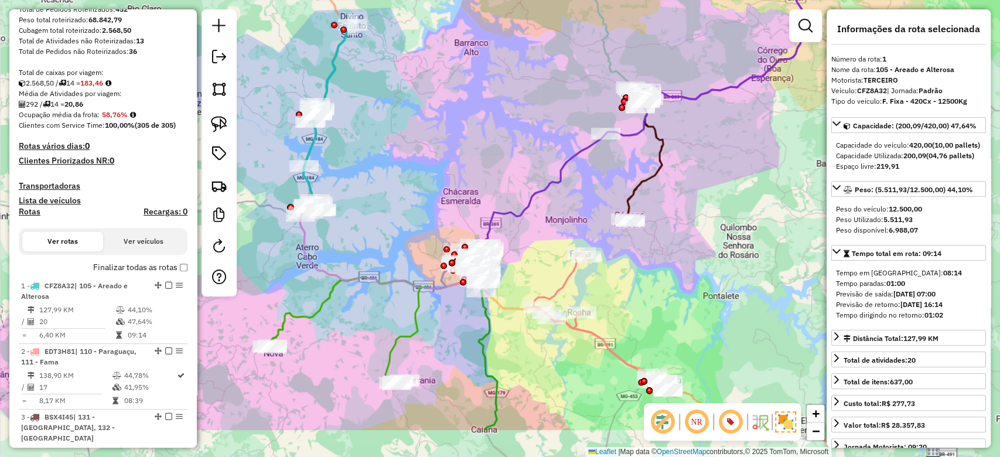
drag, startPoint x: 505, startPoint y: 217, endPoint x: 445, endPoint y: 144, distance: 94.6
click at [445, 144] on div "Janela de atendimento Grade de atendimento Capacidade Transportadoras Veículos …" at bounding box center [500, 228] width 1000 height 457
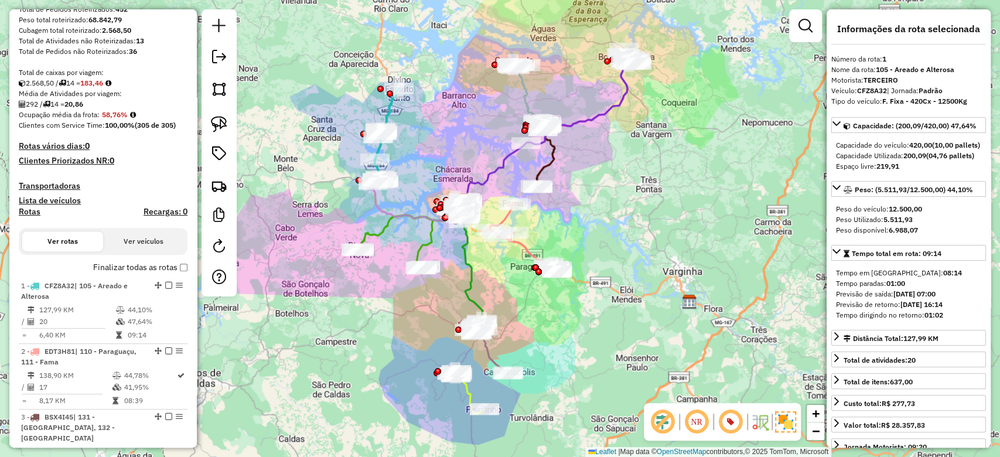
click at [450, 158] on div "Janela de atendimento Grade de atendimento Capacidade Transportadoras Veículos …" at bounding box center [500, 228] width 1000 height 457
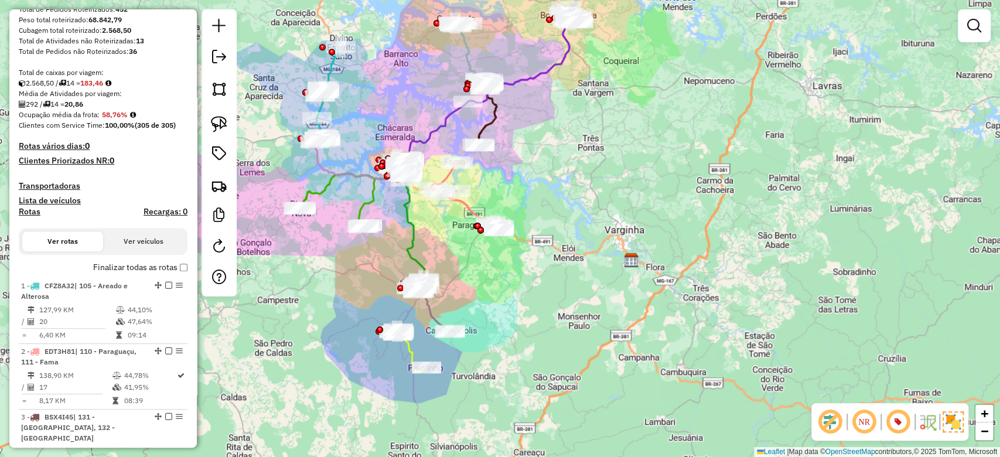
drag, startPoint x: 457, startPoint y: 166, endPoint x: 399, endPoint y: 124, distance: 71.4
click at [399, 124] on div "Janela de atendimento Grade de atendimento Capacidade Transportadoras Veículos …" at bounding box center [500, 228] width 1000 height 457
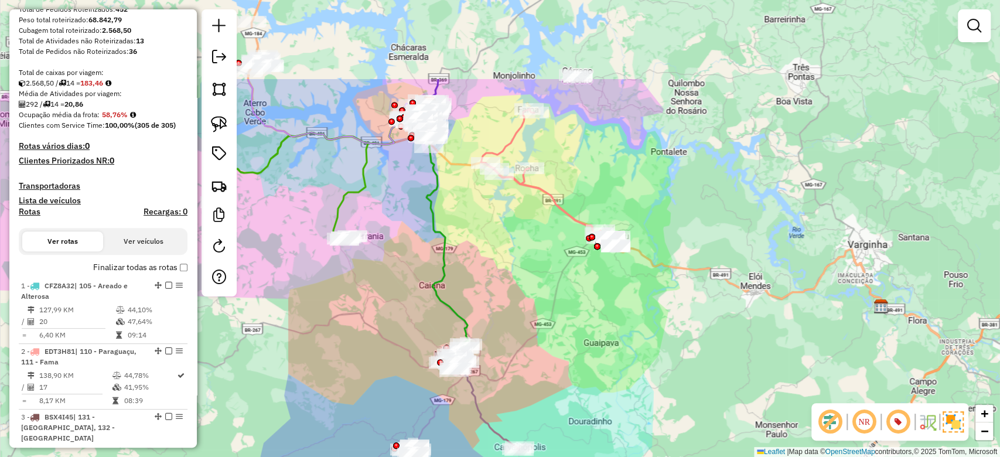
drag, startPoint x: 514, startPoint y: 188, endPoint x: 514, endPoint y: 329, distance: 141.2
click at [514, 329] on div "Janela de atendimento Grade de atendimento Capacidade Transportadoras Veículos …" at bounding box center [500, 228] width 1000 height 457
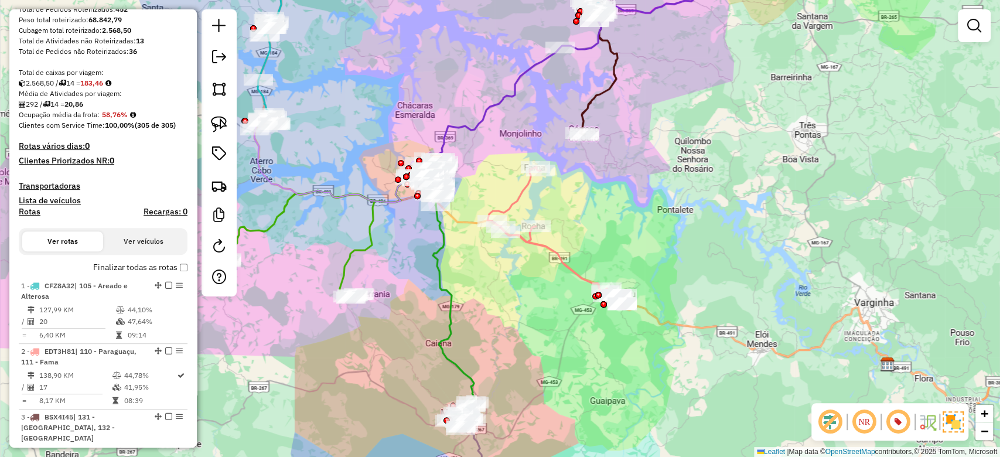
drag, startPoint x: 493, startPoint y: 266, endPoint x: 499, endPoint y: 308, distance: 42.1
click at [499, 308] on div "Janela de atendimento Grade de atendimento Capacidade Transportadoras Veículos …" at bounding box center [500, 228] width 1000 height 457
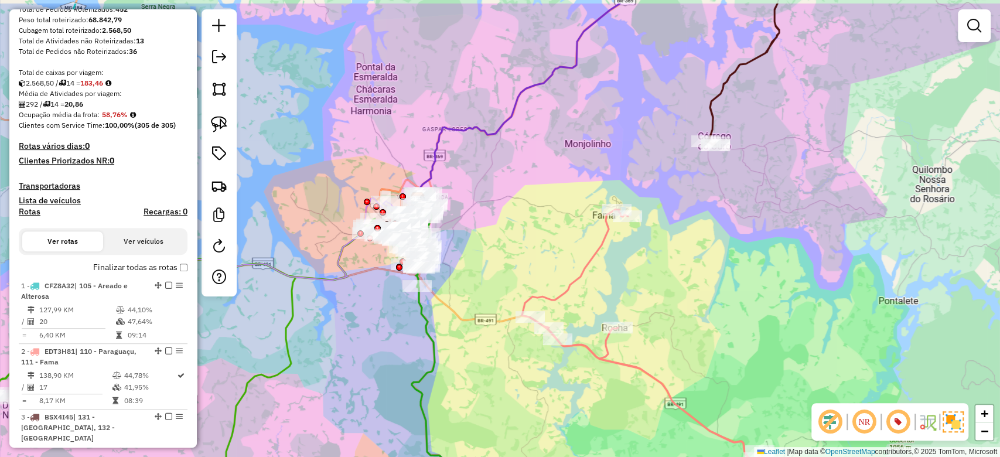
drag, startPoint x: 564, startPoint y: 205, endPoint x: 502, endPoint y: 257, distance: 81.1
click at [502, 257] on div "Janela de atendimento Grade de atendimento Capacidade Transportadoras Veículos …" at bounding box center [500, 228] width 1000 height 457
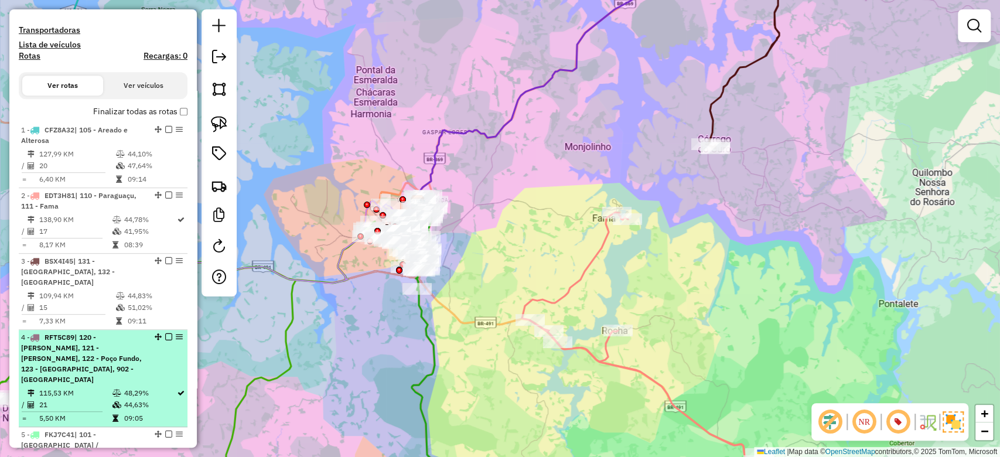
scroll to position [444, 0]
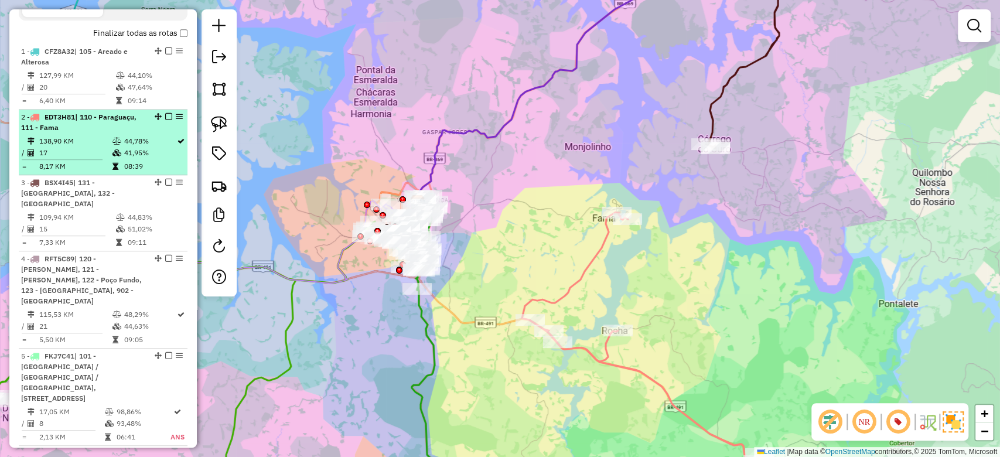
click at [120, 145] on td at bounding box center [118, 141] width 12 height 12
select select "**********"
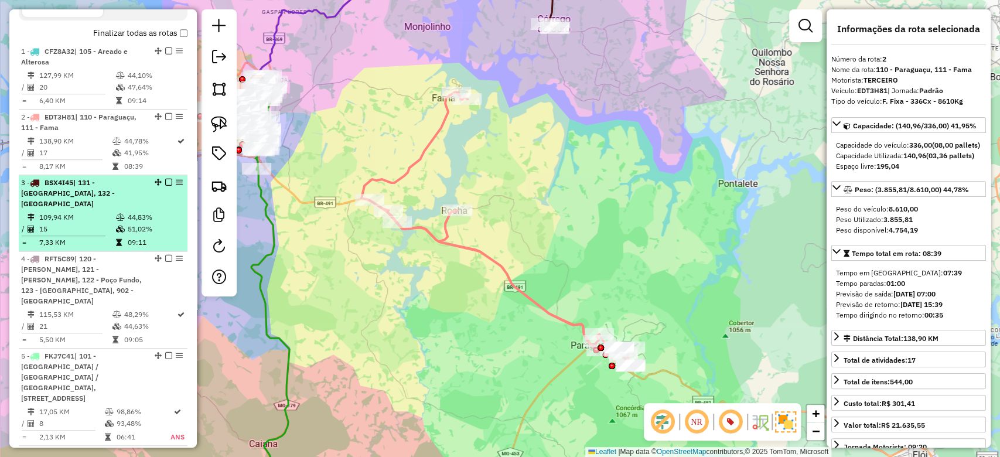
scroll to position [600, 0]
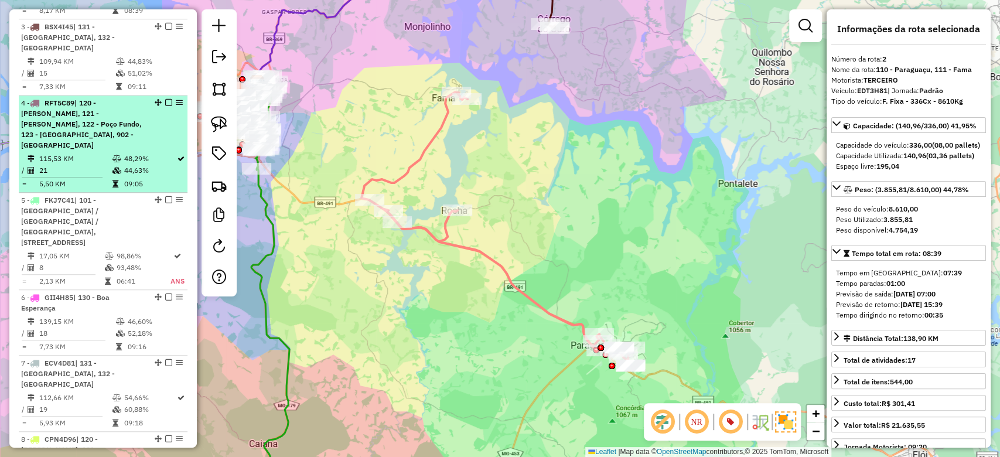
click at [128, 178] on td "09:05" at bounding box center [150, 184] width 53 height 12
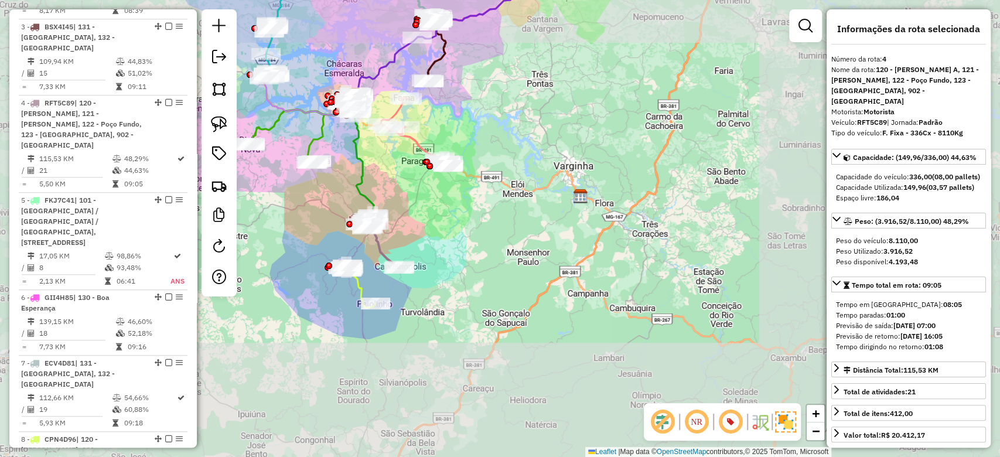
click at [445, 243] on div "Janela de atendimento Grade de atendimento Capacidade Transportadoras Veículos …" at bounding box center [500, 228] width 1000 height 457
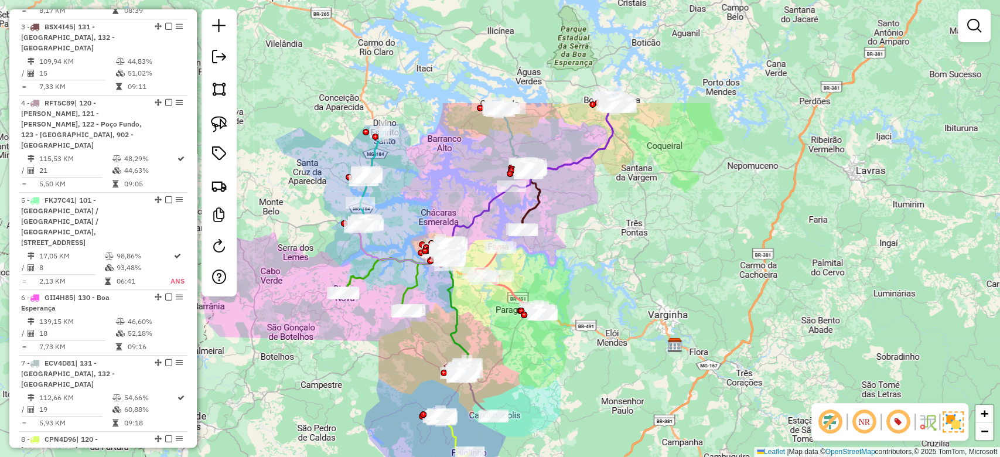
drag, startPoint x: 481, startPoint y: 308, endPoint x: 507, endPoint y: 362, distance: 59.8
click at [507, 362] on div "Janela de atendimento Grade de atendimento Capacidade Transportadoras Veículos …" at bounding box center [500, 228] width 1000 height 457
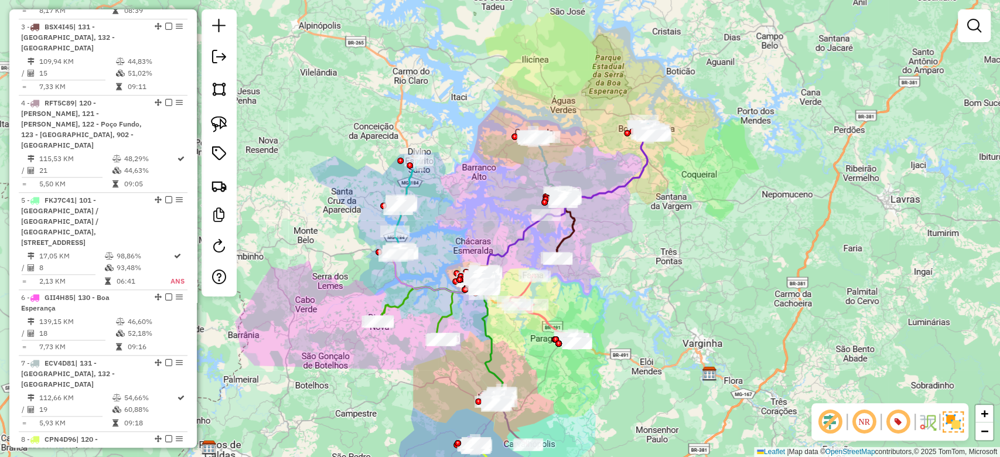
drag, startPoint x: 557, startPoint y: 273, endPoint x: 591, endPoint y: 301, distance: 44.1
click at [591, 301] on div "Janela de atendimento Grade de atendimento Capacidade Transportadoras Veículos …" at bounding box center [500, 228] width 1000 height 457
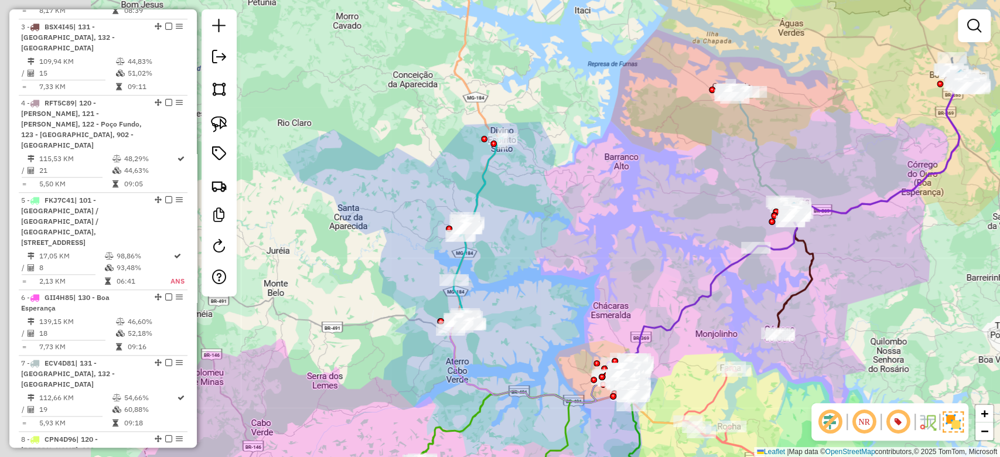
drag, startPoint x: 449, startPoint y: 206, endPoint x: 549, endPoint y: 213, distance: 99.9
click at [549, 213] on div "Janela de atendimento Grade de atendimento Capacidade Transportadoras Veículos …" at bounding box center [500, 228] width 1000 height 457
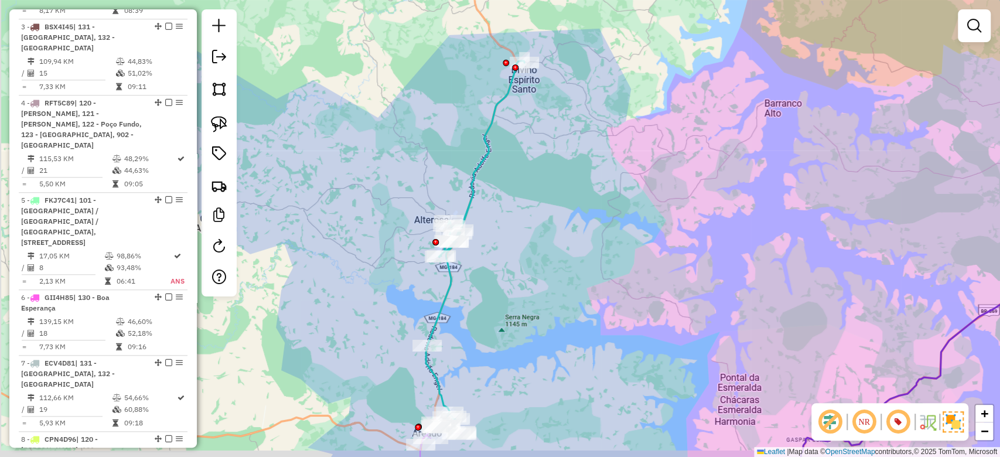
drag, startPoint x: 519, startPoint y: 241, endPoint x: 527, endPoint y: 202, distance: 40.2
click at [527, 202] on div "Janela de atendimento Grade de atendimento Capacidade Transportadoras Veículos …" at bounding box center [500, 228] width 1000 height 457
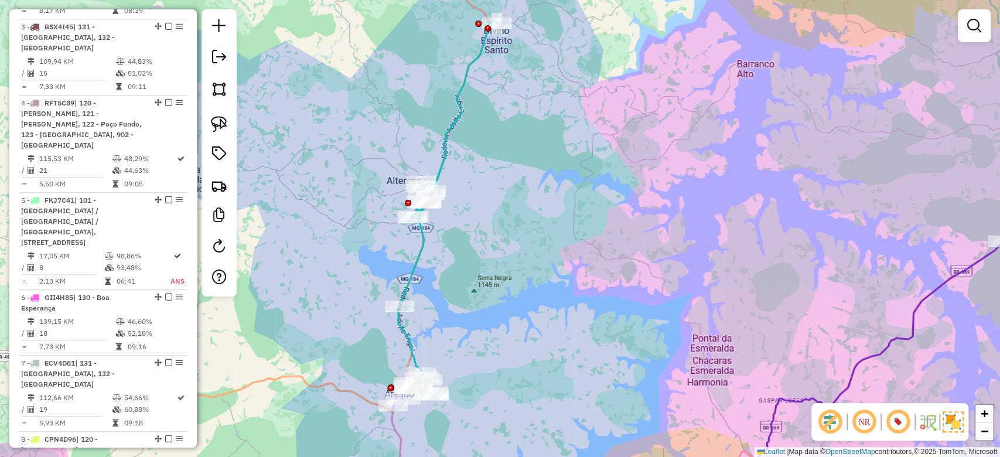
drag, startPoint x: 512, startPoint y: 324, endPoint x: 485, endPoint y: 286, distance: 47.0
click at [485, 286] on div "Janela de atendimento Grade de atendimento Capacidade Transportadoras Veículos …" at bounding box center [500, 228] width 1000 height 457
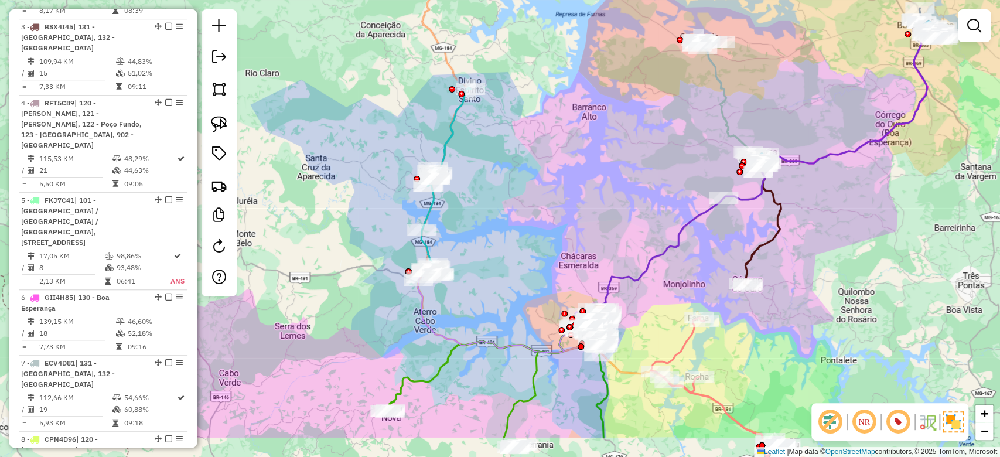
drag, startPoint x: 483, startPoint y: 319, endPoint x: 463, endPoint y: 254, distance: 68.0
click at [463, 254] on div "Janela de atendimento Grade de atendimento Capacidade Transportadoras Veículos …" at bounding box center [500, 228] width 1000 height 457
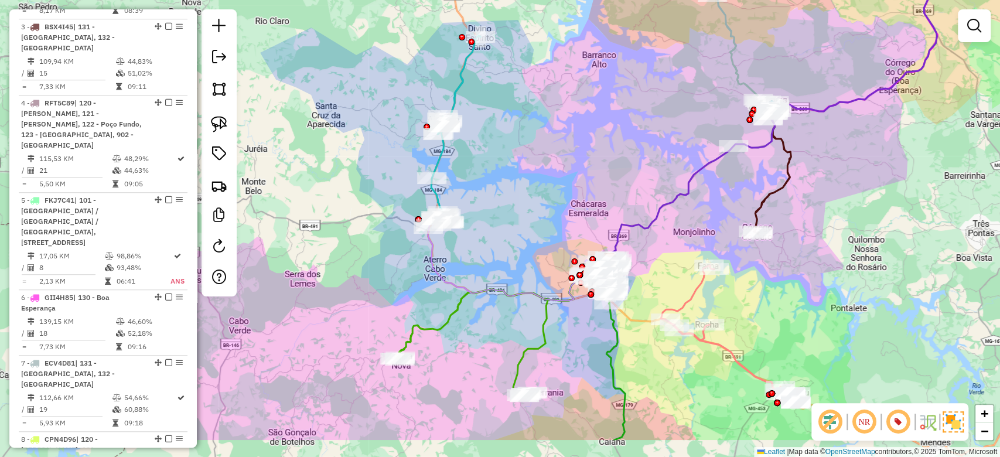
drag, startPoint x: 565, startPoint y: 261, endPoint x: 513, endPoint y: 199, distance: 81.2
click at [513, 199] on div "Janela de atendimento Grade de atendimento Capacidade Transportadoras Veículos …" at bounding box center [500, 228] width 1000 height 457
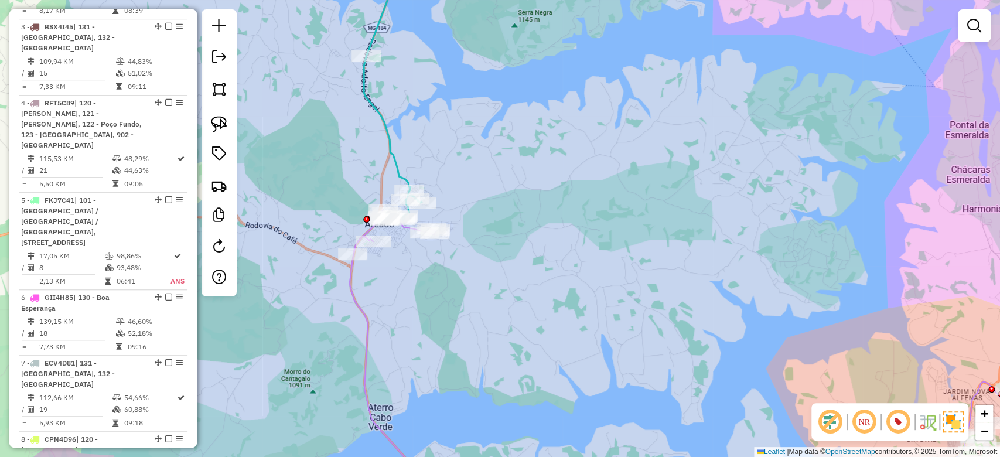
drag, startPoint x: 450, startPoint y: 281, endPoint x: 501, endPoint y: 253, distance: 58.5
click at [501, 253] on div "Janela de atendimento Grade de atendimento Capacidade Transportadoras Veículos …" at bounding box center [500, 228] width 1000 height 457
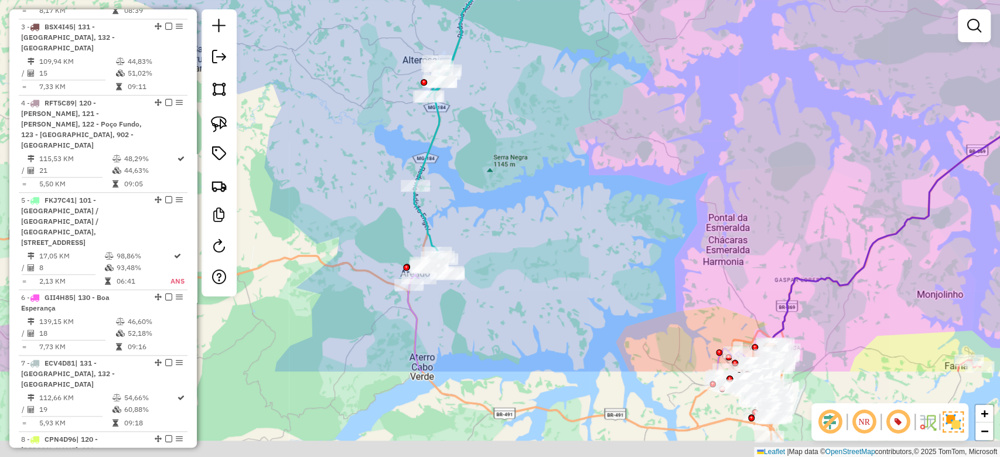
drag, startPoint x: 451, startPoint y: 268, endPoint x: 482, endPoint y: 134, distance: 137.9
click at [482, 135] on div "Janela de atendimento Grade de atendimento Capacidade Transportadoras Veículos …" at bounding box center [500, 228] width 1000 height 457
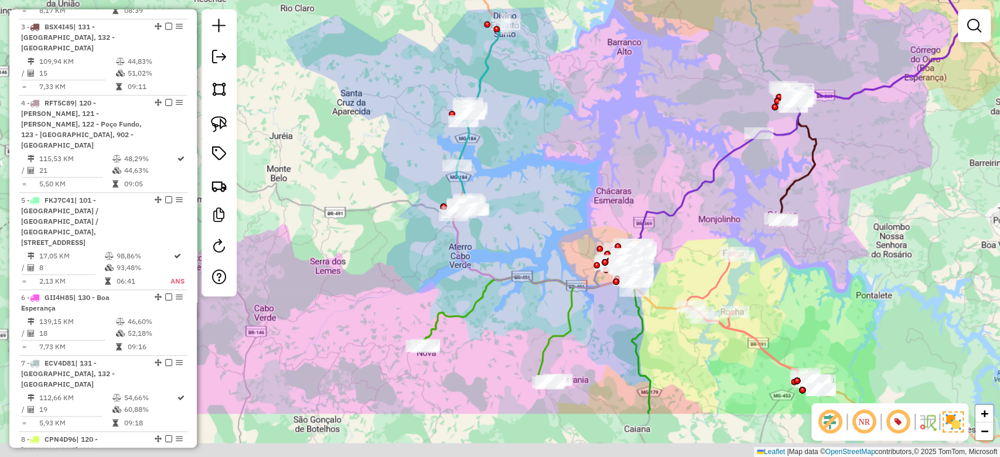
drag, startPoint x: 494, startPoint y: 287, endPoint x: 516, endPoint y: 198, distance: 91.7
click at [516, 198] on div "Janela de atendimento Grade de atendimento Capacidade Transportadoras Veículos …" at bounding box center [500, 228] width 1000 height 457
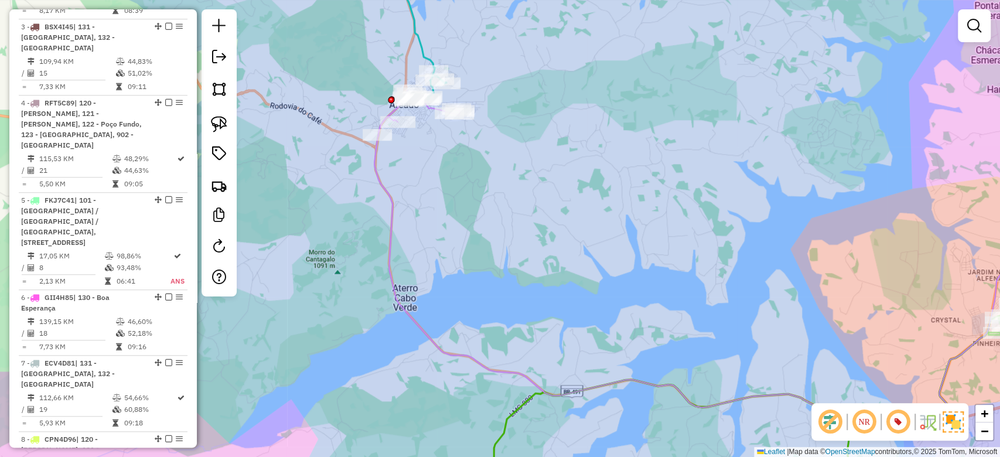
drag, startPoint x: 587, startPoint y: 218, endPoint x: 314, endPoint y: 76, distance: 308.0
click at [314, 75] on div "Janela de atendimento Grade de atendimento Capacidade Transportadoras Veículos …" at bounding box center [500, 228] width 1000 height 457
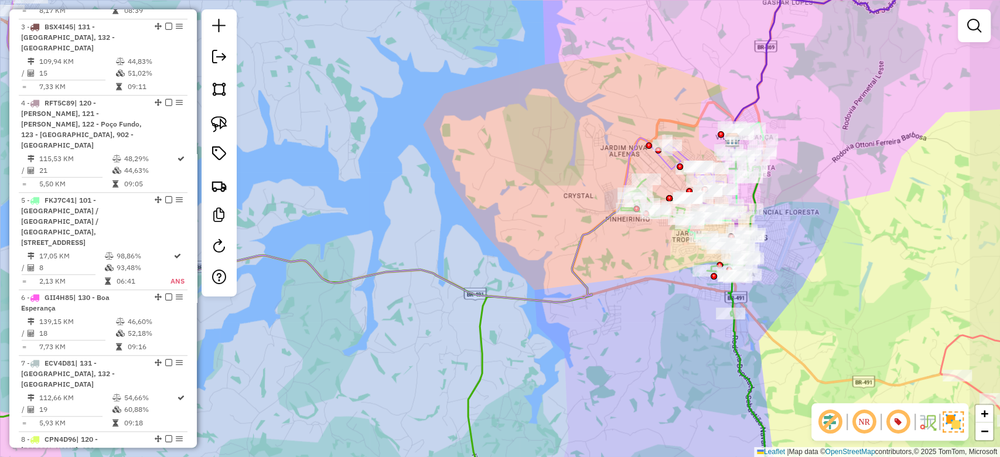
drag, startPoint x: 600, startPoint y: 193, endPoint x: 506, endPoint y: 215, distance: 96.4
click at [504, 215] on div "Janela de atendimento Grade de atendimento Capacidade Transportadoras Veículos …" at bounding box center [500, 228] width 1000 height 457
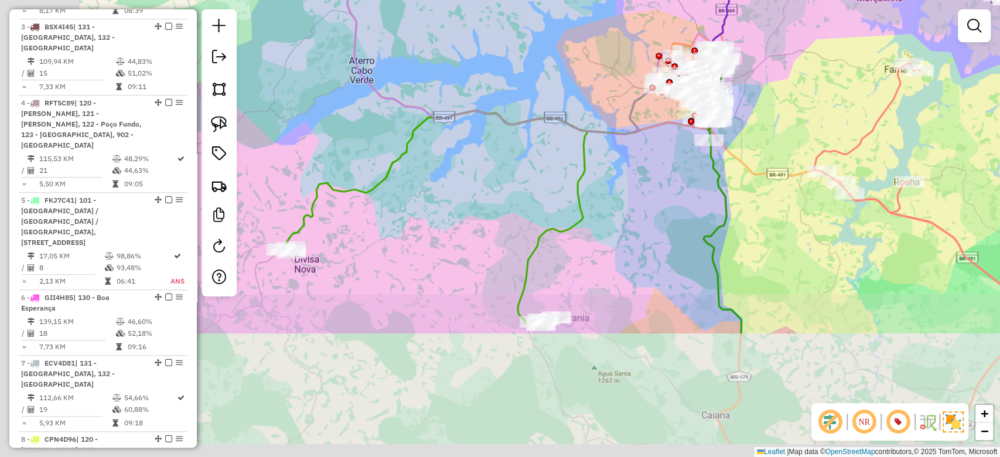
drag, startPoint x: 411, startPoint y: 313, endPoint x: 501, endPoint y: 241, distance: 115.1
click at [597, 144] on icon at bounding box center [484, 199] width 407 height 253
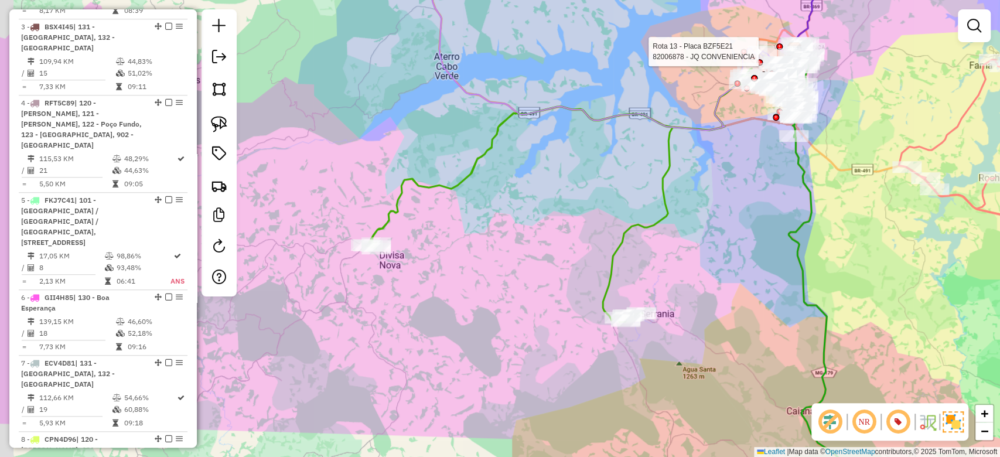
drag, startPoint x: 478, startPoint y: 252, endPoint x: 518, endPoint y: 246, distance: 39.7
click at [518, 246] on div "Rota 13 - Placa BZF5E21 82006878 - JQ CONVENIENCIA Janela de atendimento Grade …" at bounding box center [500, 228] width 1000 height 457
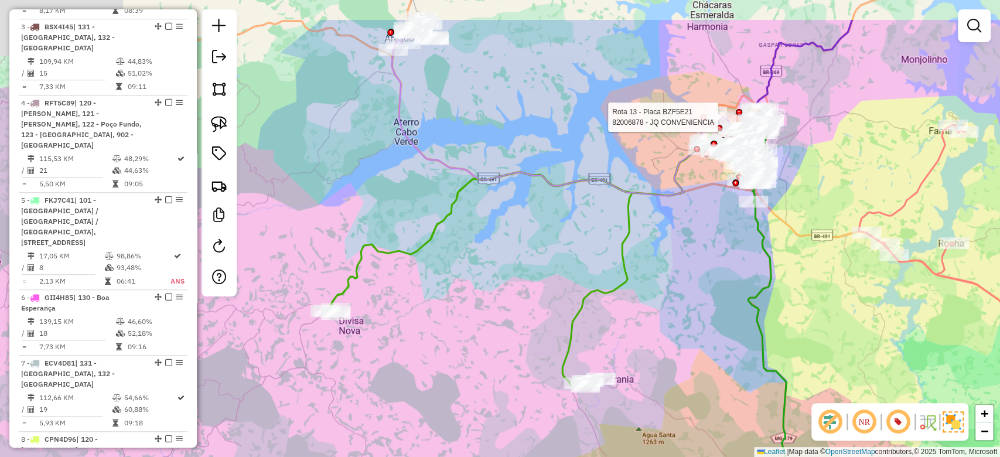
drag, startPoint x: 738, startPoint y: 165, endPoint x: 690, endPoint y: 218, distance: 71.4
click at [671, 281] on div "Rota 13 - Placa BZF5E21 82006878 - JQ CONVENIENCIA Janela de atendimento Grade …" at bounding box center [500, 228] width 1000 height 457
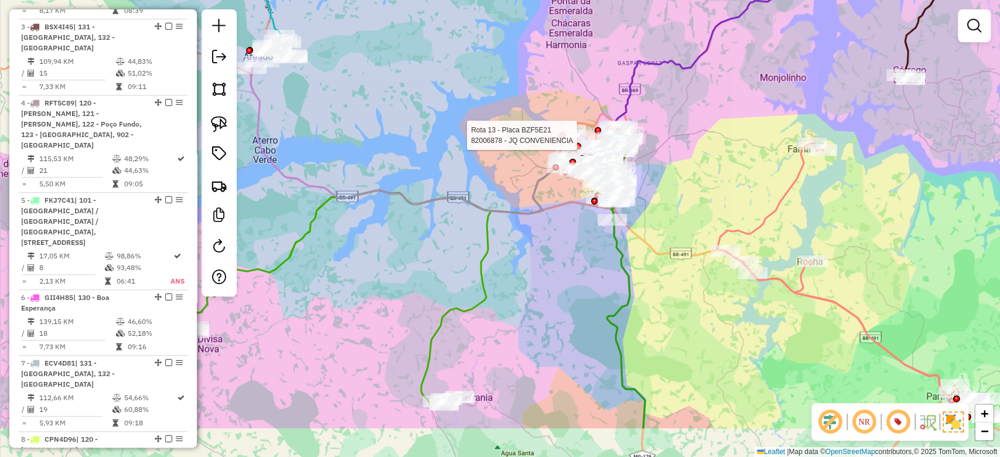
drag, startPoint x: 614, startPoint y: 345, endPoint x: 539, endPoint y: 177, distance: 183.9
click at [539, 177] on div "Rota 13 - Placa BZF5E21 82006878 - JQ CONVENIENCIA Janela de atendimento Grade …" at bounding box center [500, 228] width 1000 height 457
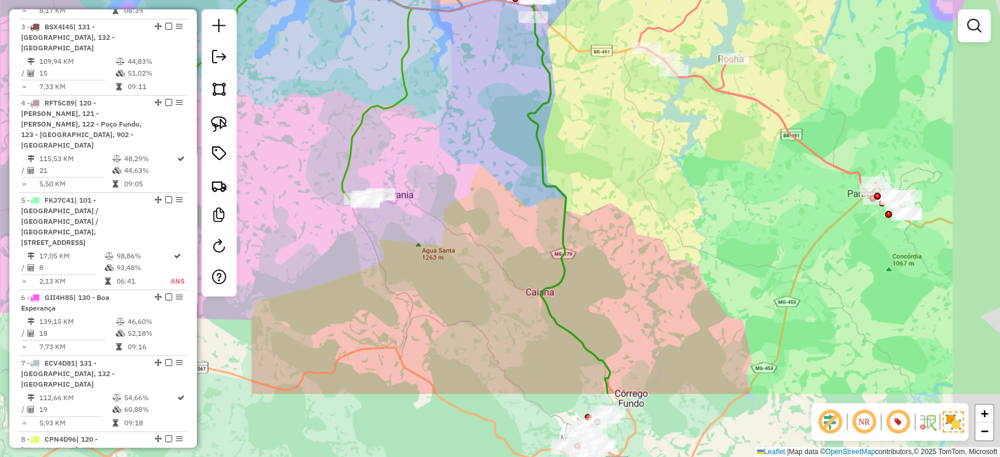
drag, startPoint x: 699, startPoint y: 291, endPoint x: 604, endPoint y: 103, distance: 211.3
click at [604, 103] on div "Rota 13 - Placa BZF5E21 82006878 - JQ CONVENIENCIA Janela de atendimento Grade …" at bounding box center [500, 228] width 1000 height 457
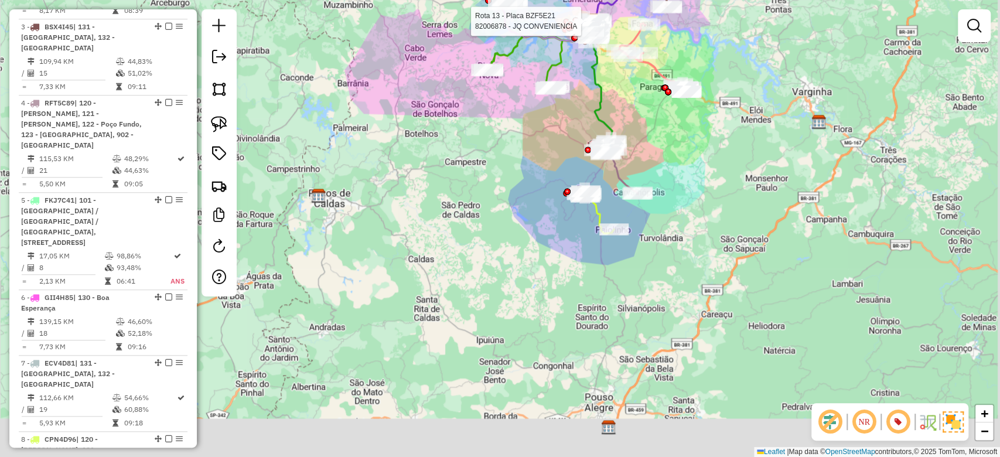
drag, startPoint x: 727, startPoint y: 249, endPoint x: 707, endPoint y: 174, distance: 77.6
click at [707, 174] on div "Rota 13 - Placa BZF5E21 82006878 - JQ CONVENIENCIA Janela de atendimento Grade …" at bounding box center [500, 228] width 1000 height 457
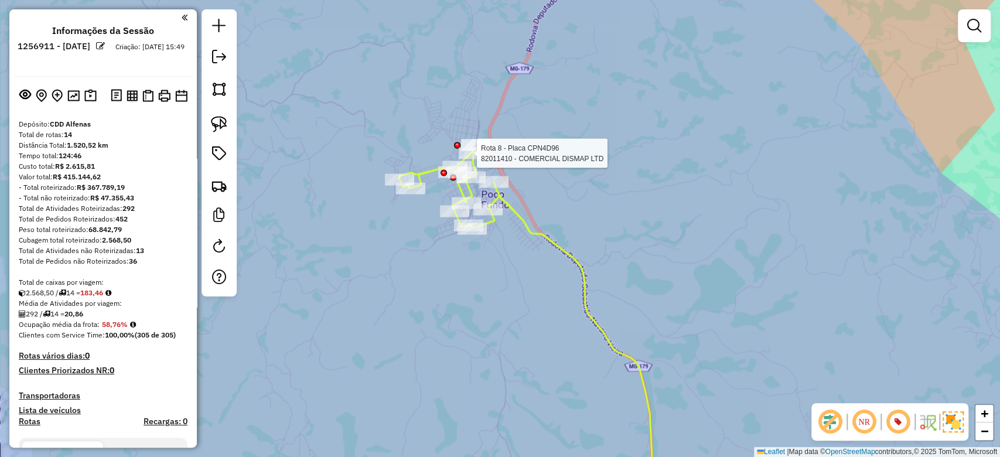
scroll to position [600, 0]
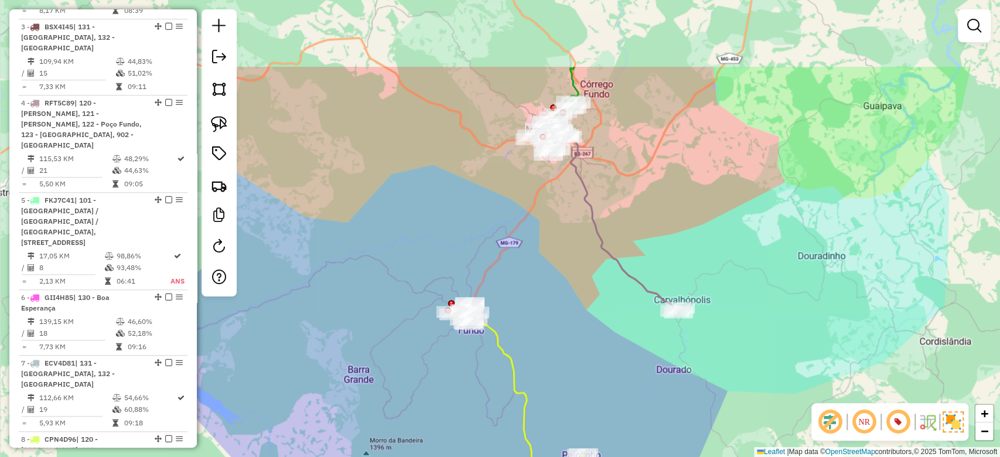
drag, startPoint x: 550, startPoint y: 171, endPoint x: 534, endPoint y: 283, distance: 113.6
click at [534, 283] on div "Rota 13 - Placa BZF5E21 82006878 - JQ CONVENIENCIA Janela de atendimento Grade …" at bounding box center [500, 228] width 1000 height 457
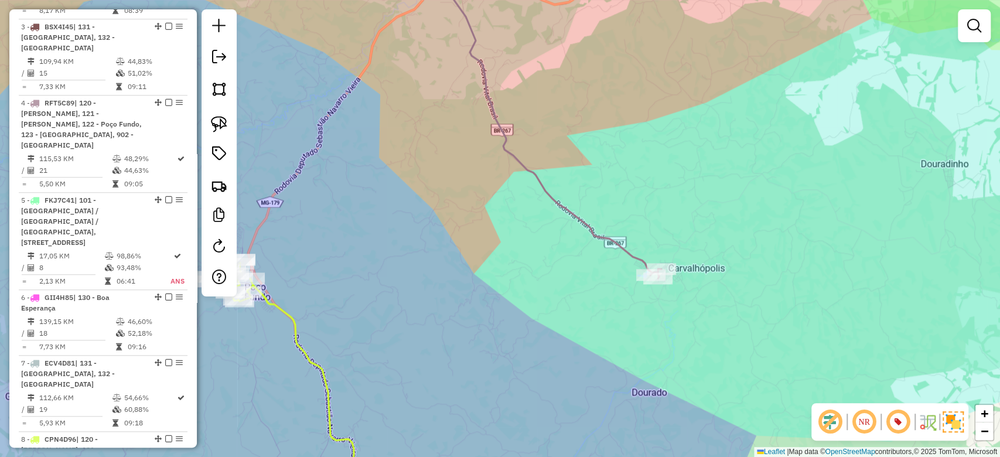
drag, startPoint x: 573, startPoint y: 252, endPoint x: 627, endPoint y: 314, distance: 81.8
click at [622, 314] on div "Rota 13 - Placa BZF5E21 82006878 - JQ CONVENIENCIA Janela de atendimento Grade …" at bounding box center [500, 228] width 1000 height 457
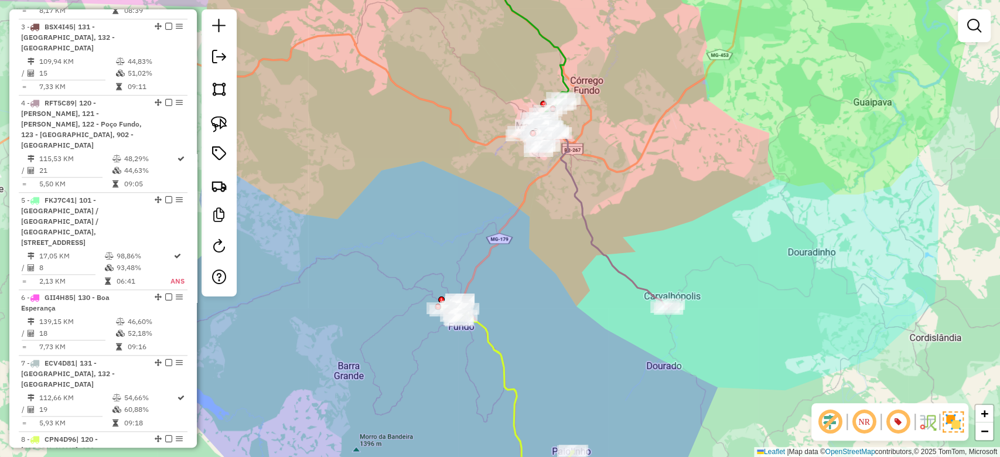
drag, startPoint x: 586, startPoint y: 270, endPoint x: 578, endPoint y: 260, distance: 12.5
click at [578, 260] on div "Rota 13 - Placa BZF5E21 82006878 - JQ CONVENIENCIA Janela de atendimento Grade …" at bounding box center [500, 228] width 1000 height 457
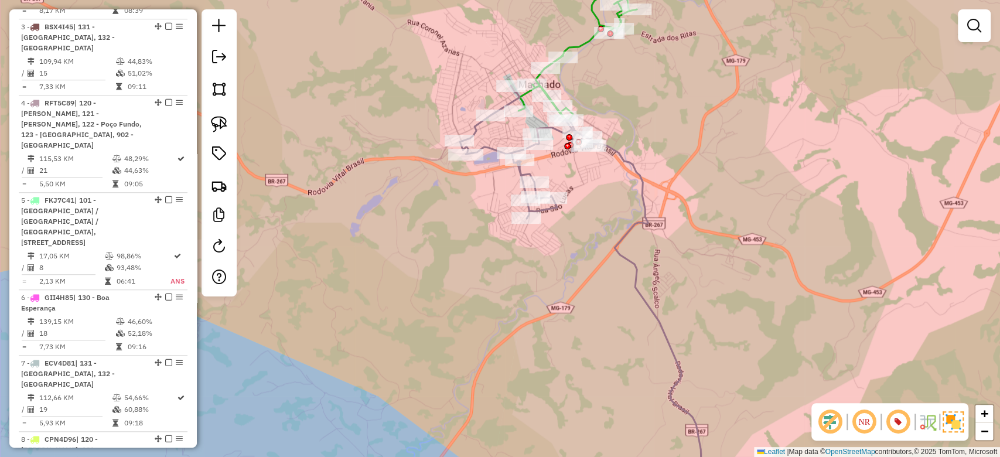
drag, startPoint x: 741, startPoint y: 124, endPoint x: 707, endPoint y: 328, distance: 207.3
click at [707, 328] on div "Rota 13 - Placa BZF5E21 82006878 - JQ CONVENIENCIA Janela de atendimento Grade …" at bounding box center [500, 228] width 1000 height 457
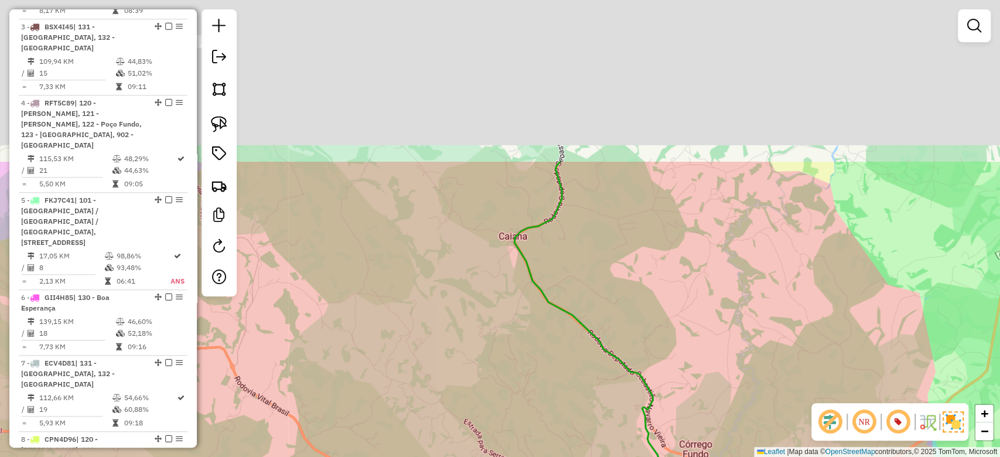
drag, startPoint x: 672, startPoint y: 193, endPoint x: 641, endPoint y: 389, distance: 198.2
click at [670, 406] on div "Rota 13 - Placa BZF5E21 82006878 - JQ CONVENIENCIA Janela de atendimento Grade …" at bounding box center [500, 228] width 1000 height 457
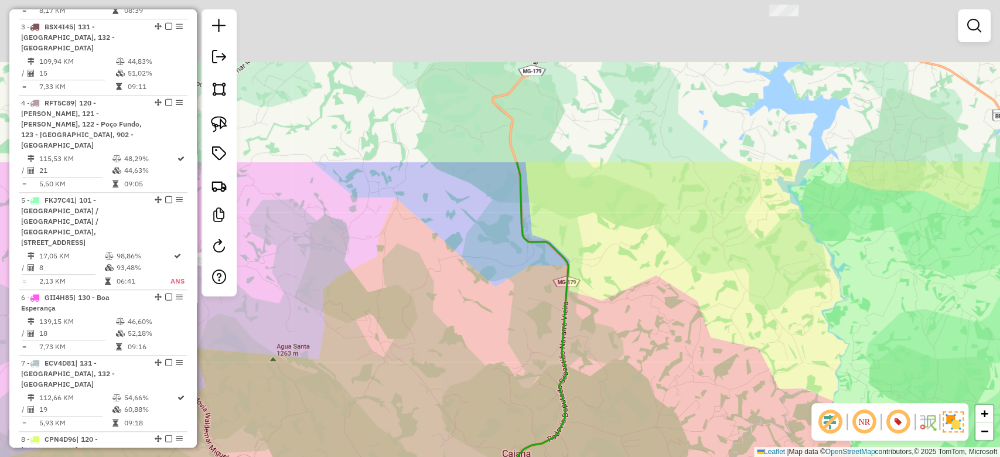
drag, startPoint x: 648, startPoint y: 215, endPoint x: 653, endPoint y: 423, distance: 208.1
click at [653, 423] on div "Rota 13 - Placa BZF5E21 82006878 - JQ CONVENIENCIA Janela de atendimento Grade …" at bounding box center [500, 228] width 1000 height 457
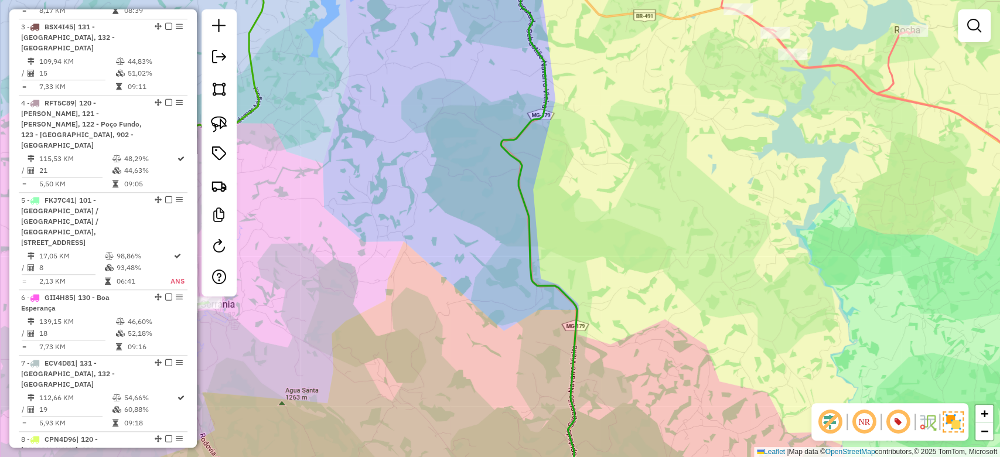
drag, startPoint x: 642, startPoint y: 253, endPoint x: 683, endPoint y: 438, distance: 189.6
click at [683, 438] on div "Rota 13 - Placa BZF5E21 82006878 - JQ CONVENIENCIA Janela de atendimento Grade …" at bounding box center [500, 228] width 1000 height 457
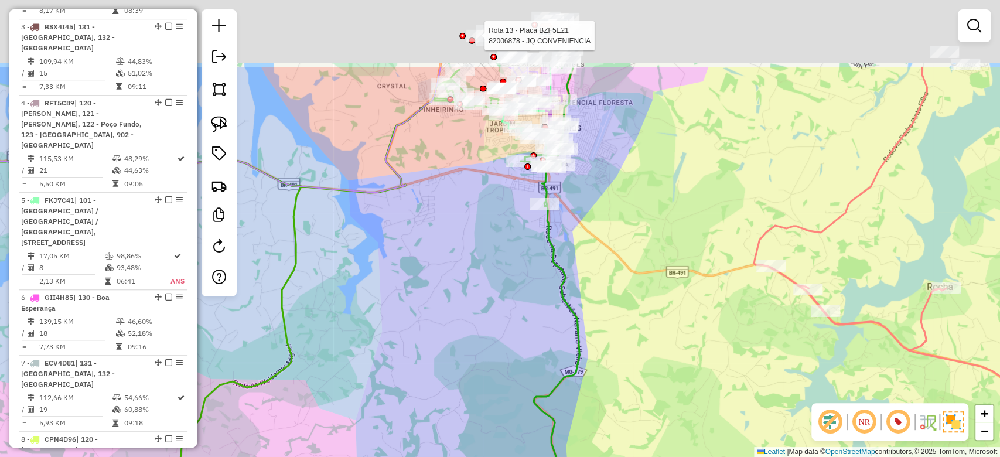
drag, startPoint x: 652, startPoint y: 331, endPoint x: 655, endPoint y: 373, distance: 42.3
click at [655, 373] on div "Rota 13 - Placa BZF5E21 82006878 - JQ CONVENIENCIA Janela de atendimento Grade …" at bounding box center [500, 228] width 1000 height 457
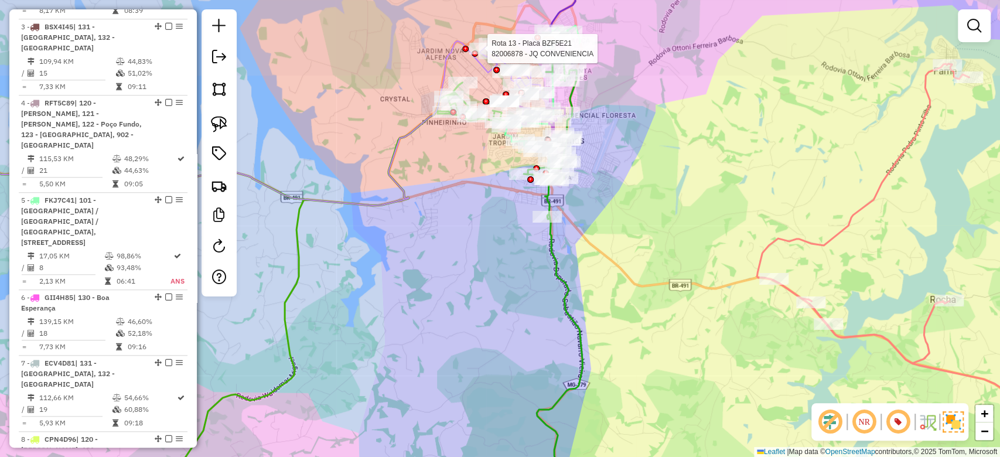
drag, startPoint x: 641, startPoint y: 306, endPoint x: 629, endPoint y: 347, distance: 42.7
click at [656, 381] on div "Rota 13 - Placa BZF5E21 82006878 - JQ CONVENIENCIA Janela de atendimento Grade …" at bounding box center [500, 228] width 1000 height 457
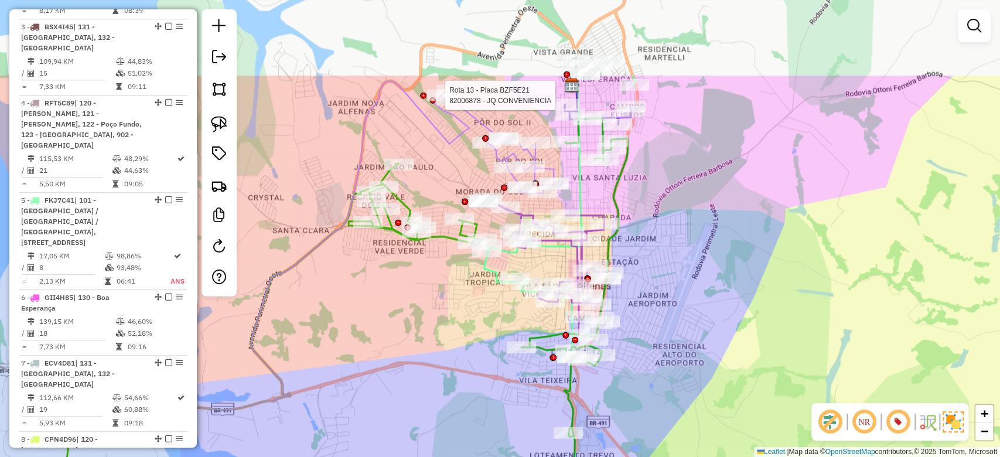
click at [699, 311] on div "Rota 13 - Placa BZF5E21 82006878 - JQ CONVENIENCIA Janela de atendimento Grade …" at bounding box center [500, 228] width 1000 height 457
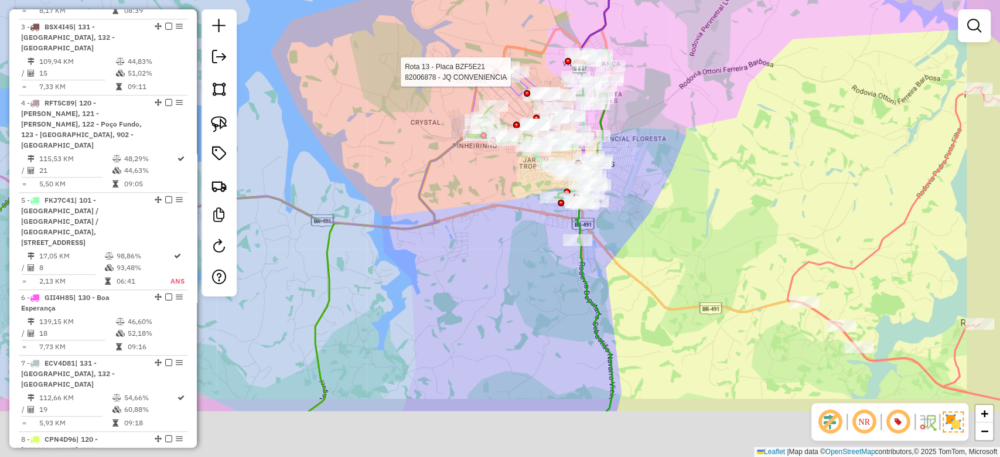
drag, startPoint x: 679, startPoint y: 293, endPoint x: 641, endPoint y: 201, distance: 99.4
click at [641, 201] on div "Rota 13 - Placa BZF5E21 82006878 - JQ CONVENIENCIA Janela de atendimento Grade …" at bounding box center [500, 228] width 1000 height 457
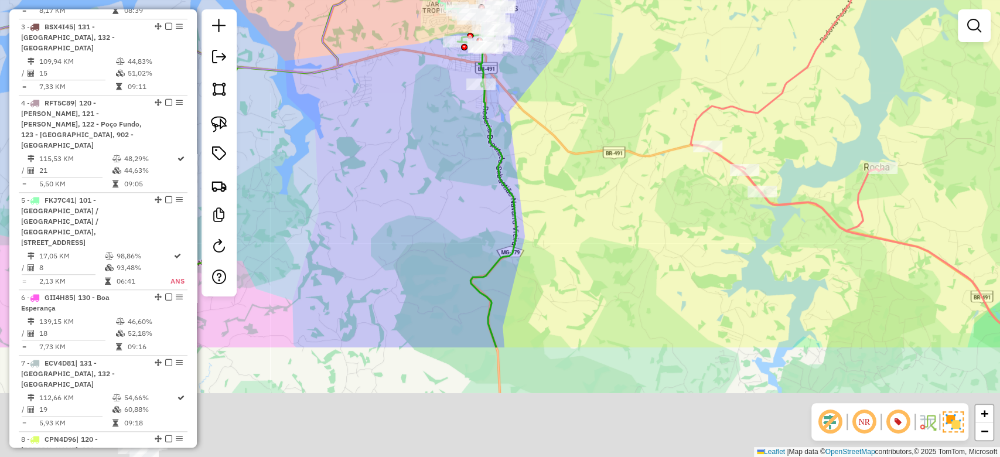
drag, startPoint x: 670, startPoint y: 284, endPoint x: 576, endPoint y: 134, distance: 177.2
click at [573, 127] on div "Rota 13 - Placa BZF5E21 82006878 - JQ CONVENIENCIA Janela de atendimento Grade …" at bounding box center [500, 228] width 1000 height 457
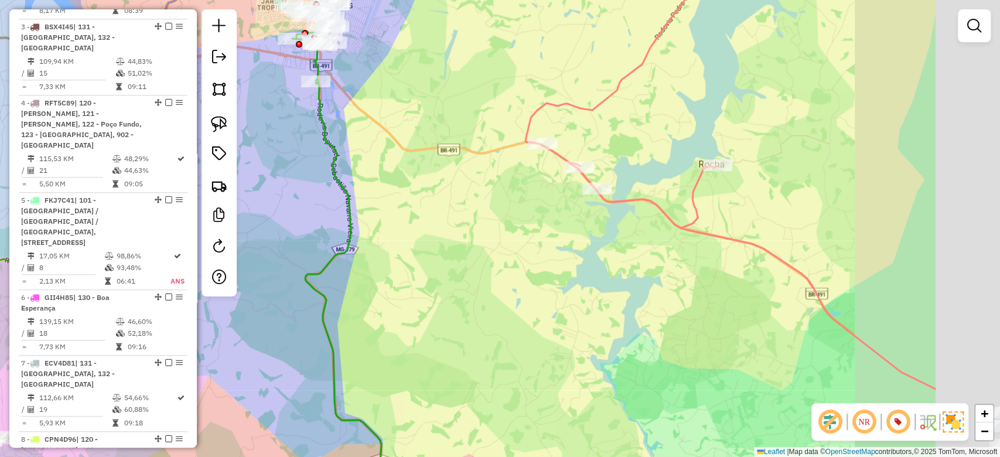
drag, startPoint x: 563, startPoint y: 314, endPoint x: 550, endPoint y: 316, distance: 13.1
click at [550, 316] on div "Rota 13 - Placa BZF5E21 82006878 - JQ CONVENIENCIA Janela de atendimento Grade …" at bounding box center [500, 228] width 1000 height 457
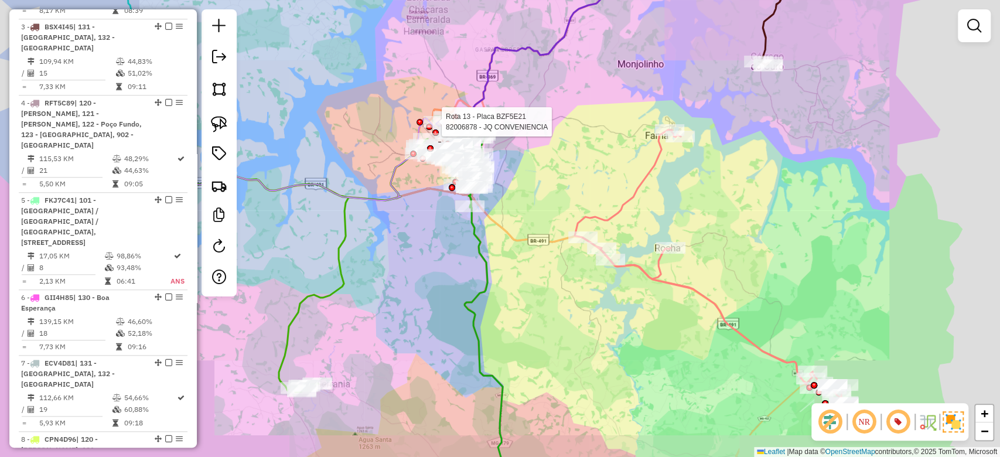
drag, startPoint x: 645, startPoint y: 359, endPoint x: 666, endPoint y: 367, distance: 22.3
click at [646, 359] on div "Rota 13 - Placa BZF5E21 82006878 - JQ CONVENIENCIA Janela de atendimento Grade …" at bounding box center [500, 228] width 1000 height 457
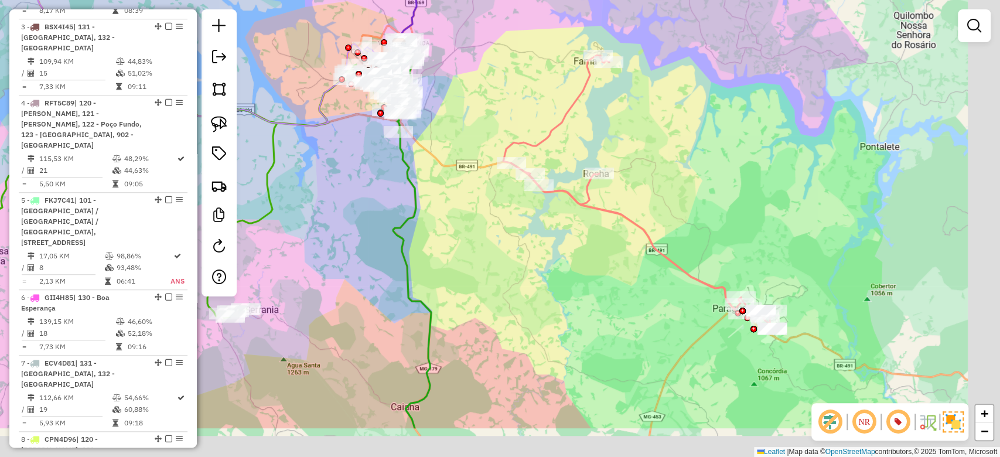
drag, startPoint x: 699, startPoint y: 380, endPoint x: 629, endPoint y: 310, distance: 99.0
click at [628, 310] on div "Janela de atendimento Grade de atendimento Capacidade Transportadoras Veículos …" at bounding box center [500, 228] width 1000 height 457
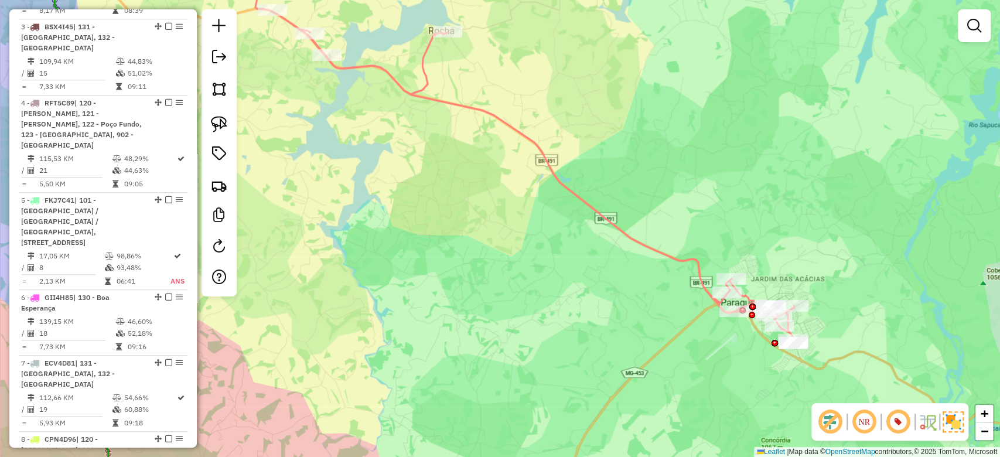
drag, startPoint x: 669, startPoint y: 416, endPoint x: 654, endPoint y: 401, distance: 21.1
click at [680, 437] on div "Rota 2 - Placa EDT3H81 82001567 - PEDRO JOSE DE CASTIL Janela de atendimento Gr…" at bounding box center [500, 228] width 1000 height 457
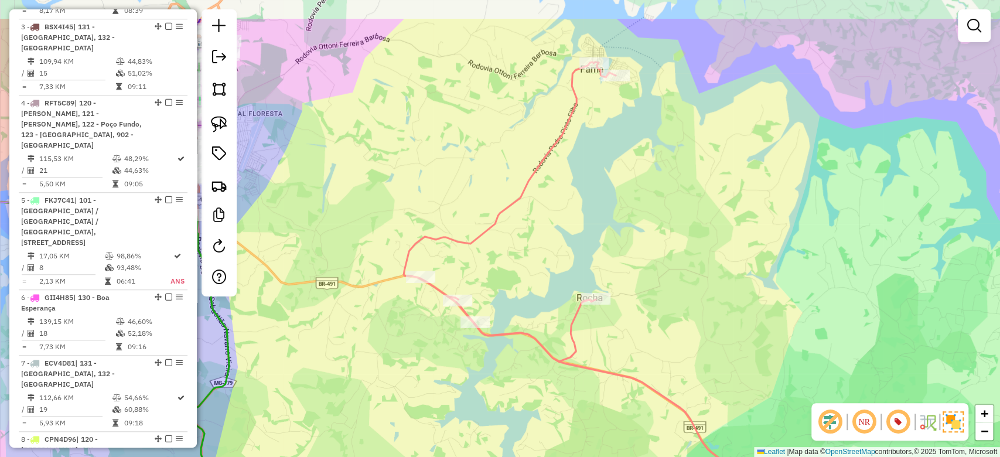
drag, startPoint x: 600, startPoint y: 386, endPoint x: 600, endPoint y: 354, distance: 31.6
click at [606, 393] on div "Janela de atendimento Grade de atendimento Capacidade Transportadoras Veículos …" at bounding box center [500, 228] width 1000 height 457
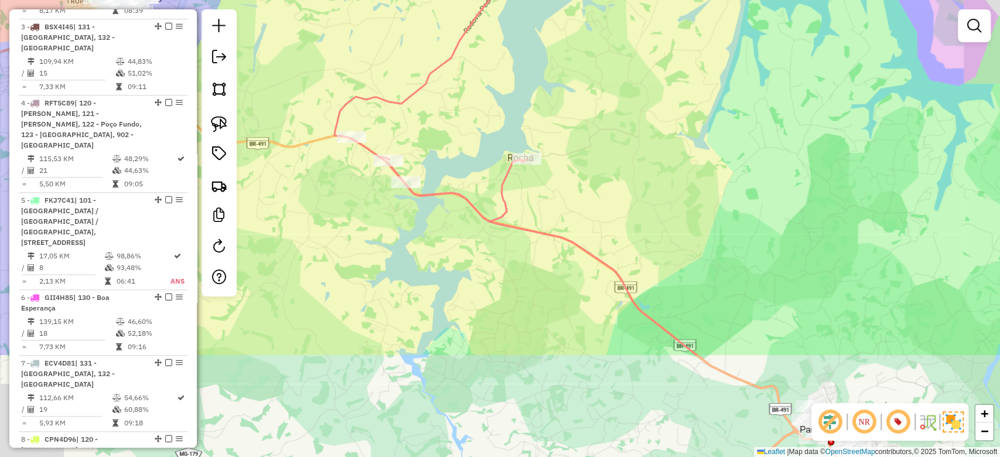
drag, startPoint x: 685, startPoint y: 345, endPoint x: 628, endPoint y: 216, distance: 140.9
click at [605, 190] on div "Janela de atendimento Grade de atendimento Capacidade Transportadoras Veículos …" at bounding box center [500, 228] width 1000 height 457
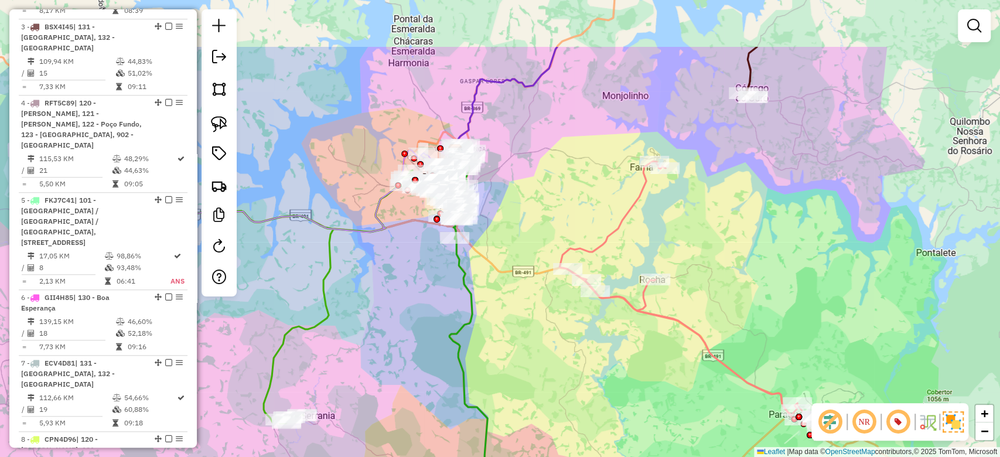
drag, startPoint x: 632, startPoint y: 219, endPoint x: 708, endPoint y: 312, distance: 119.5
click at [708, 312] on div "Janela de atendimento Grade de atendimento Capacidade Transportadoras Veículos …" at bounding box center [500, 228] width 1000 height 457
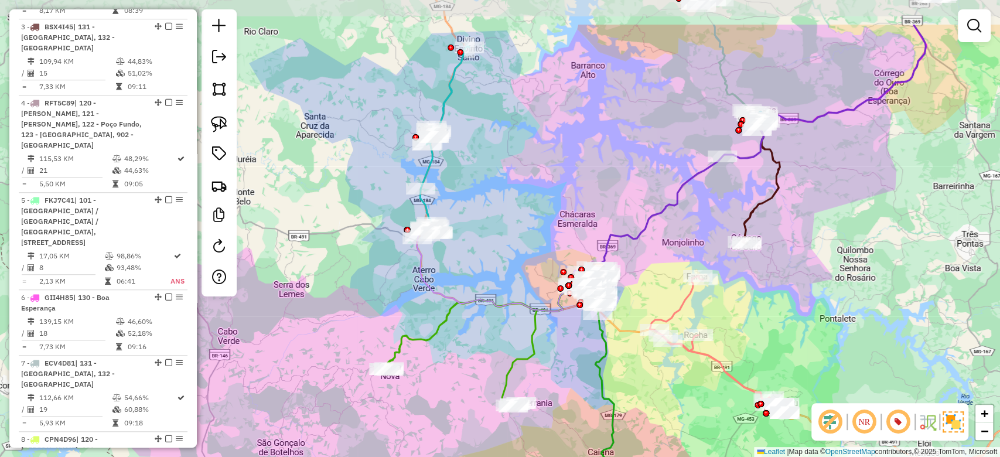
drag, startPoint x: 764, startPoint y: 231, endPoint x: 771, endPoint y: 301, distance: 70.7
click at [771, 301] on div "Janela de atendimento Grade de atendimento Capacidade Transportadoras Veículos …" at bounding box center [500, 228] width 1000 height 457
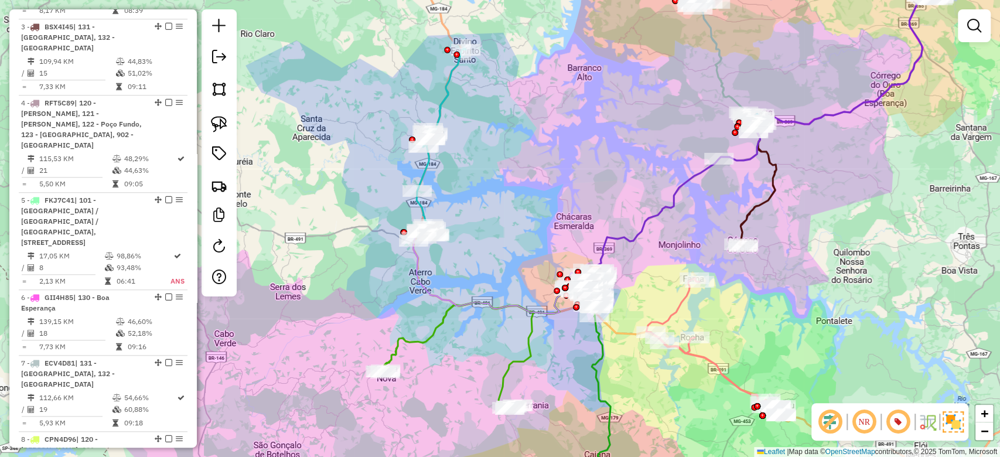
drag, startPoint x: 862, startPoint y: 227, endPoint x: 748, endPoint y: 336, distance: 157.5
click at [736, 356] on div "Janela de atendimento Grade de atendimento Capacidade Transportadoras Veículos …" at bounding box center [500, 228] width 1000 height 457
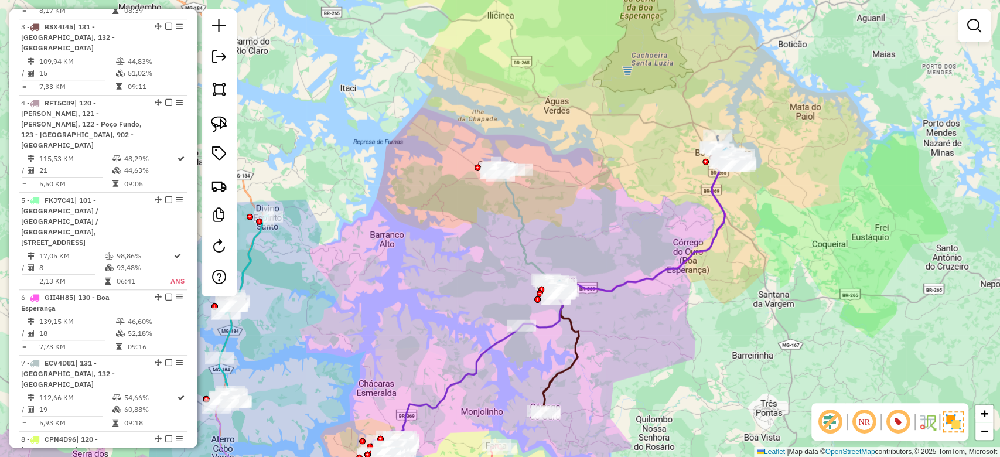
drag, startPoint x: 760, startPoint y: 258, endPoint x: 703, endPoint y: 311, distance: 77.1
click at [703, 311] on div "Janela de atendimento Grade de atendimento Capacidade Transportadoras Veículos …" at bounding box center [500, 228] width 1000 height 457
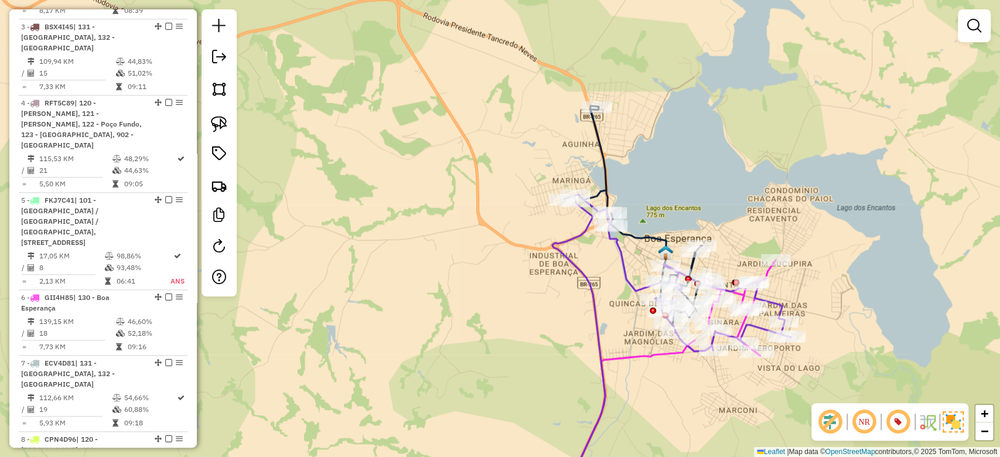
drag, startPoint x: 613, startPoint y: 244, endPoint x: 595, endPoint y: 279, distance: 39.6
click at [595, 279] on div "Janela de atendimento Grade de atendimento Capacidade Transportadoras Veículos …" at bounding box center [500, 228] width 1000 height 457
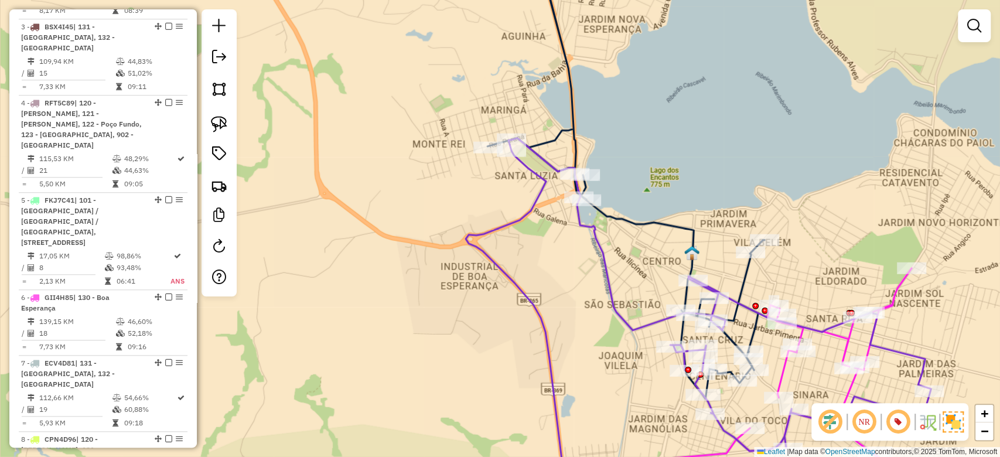
drag, startPoint x: 716, startPoint y: 222, endPoint x: 645, endPoint y: 114, distance: 129.9
click at [645, 114] on div "Janela de atendimento Grade de atendimento Capacidade Transportadoras Veículos …" at bounding box center [500, 228] width 1000 height 457
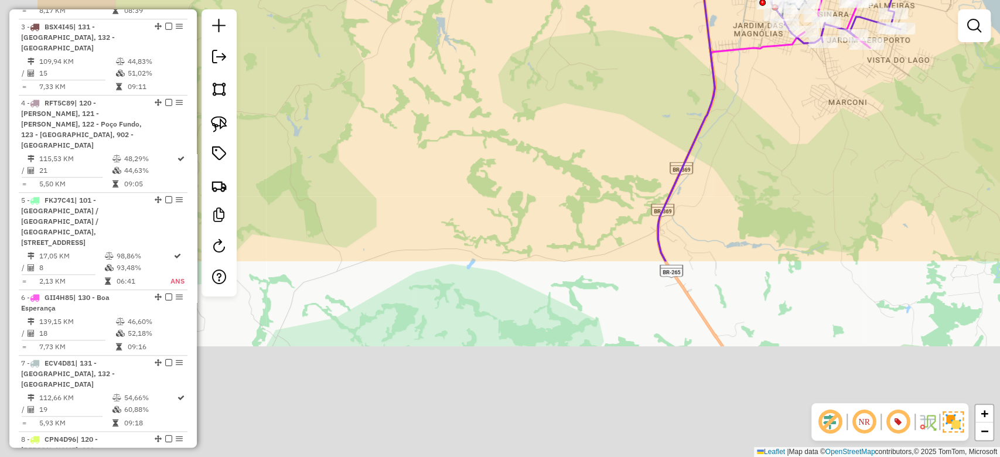
drag, startPoint x: 754, startPoint y: 198, endPoint x: 754, endPoint y: 204, distance: 5.9
click at [755, 195] on div "Janela de atendimento Grade de atendimento Capacidade Transportadoras Veículos …" at bounding box center [500, 228] width 1000 height 457
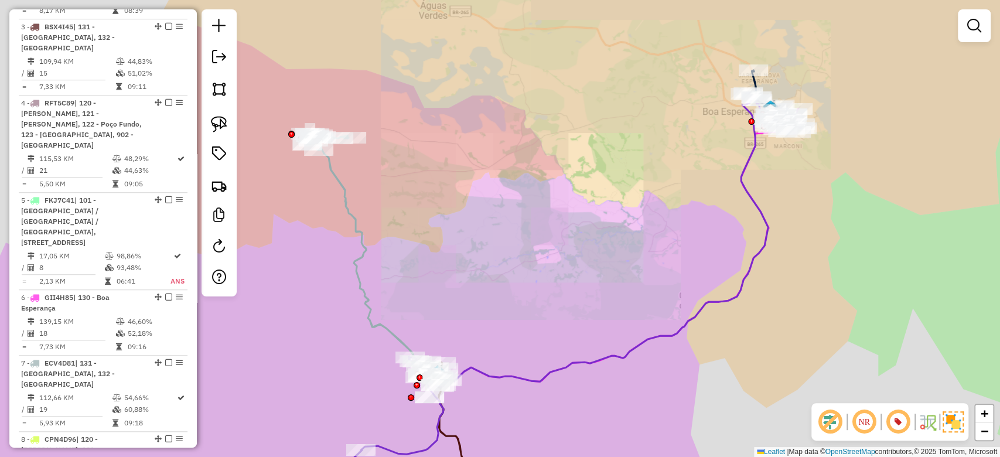
drag, startPoint x: 648, startPoint y: 316, endPoint x: 722, endPoint y: 173, distance: 160.9
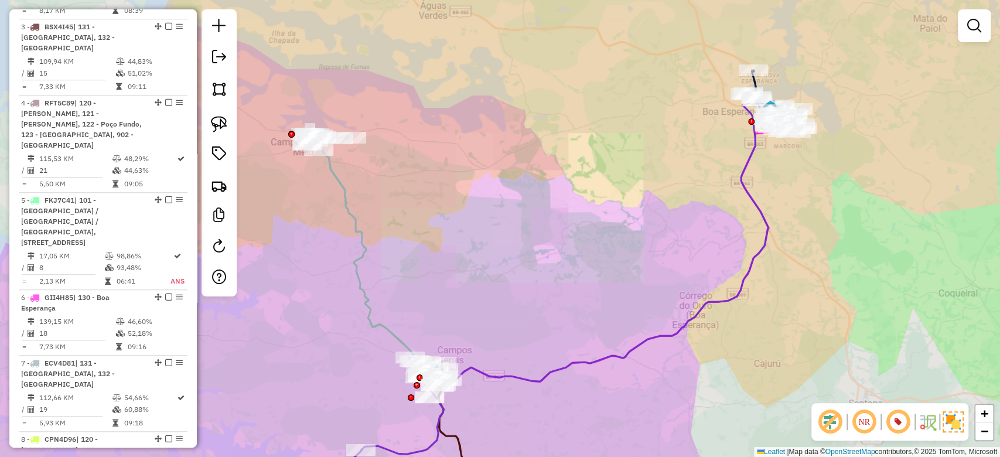
click at [722, 173] on div "Janela de atendimento Grade de atendimento Capacidade Transportadoras Veículos …" at bounding box center [500, 228] width 1000 height 457
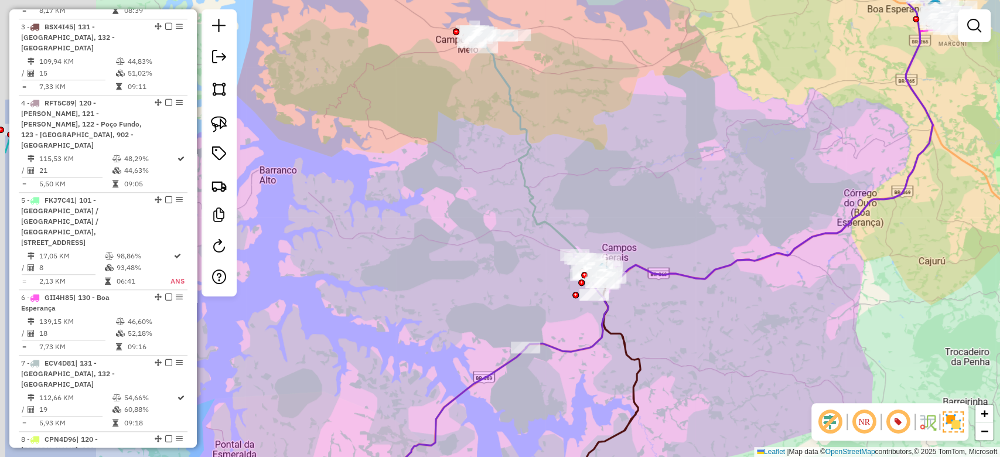
drag, startPoint x: 687, startPoint y: 315, endPoint x: 666, endPoint y: 312, distance: 21.3
click at [694, 312] on div "Janela de atendimento Grade de atendimento Capacidade Transportadoras Veículos …" at bounding box center [500, 228] width 1000 height 457
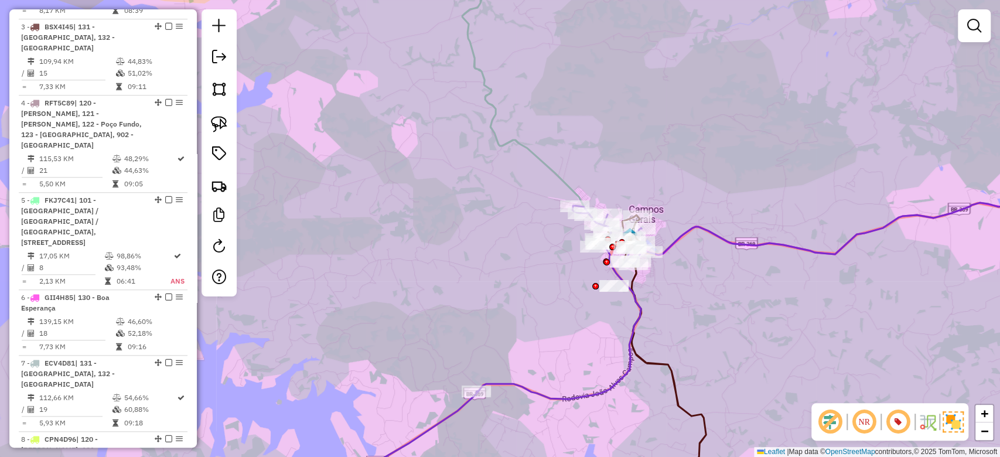
drag, startPoint x: 549, startPoint y: 193, endPoint x: 646, endPoint y: 430, distance: 256.2
click at [647, 433] on div "Rota 11 - Placa RUY0H54 82002635 - GILSON SANTANA Rota 11 - Placa RUY0H54 82003…" at bounding box center [500, 228] width 1000 height 457
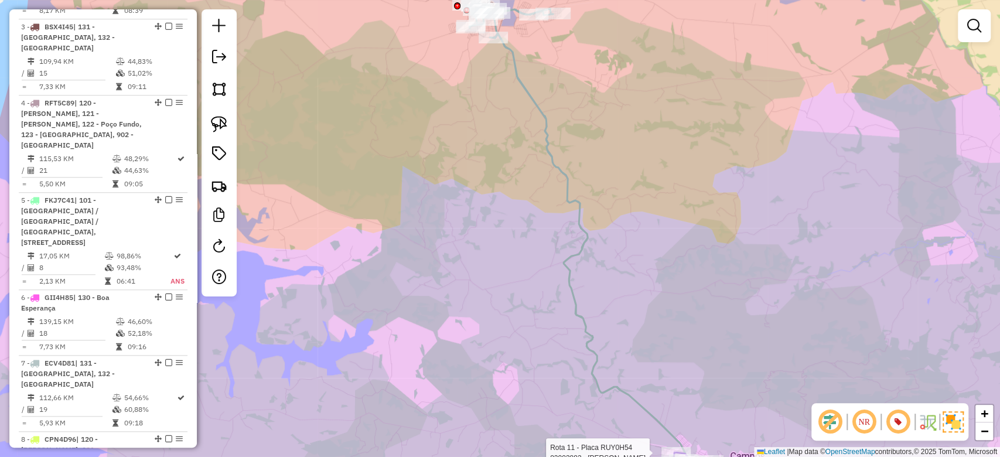
drag, startPoint x: 539, startPoint y: 289, endPoint x: 584, endPoint y: 432, distance: 149.8
click at [581, 437] on div "Rota 11 - Placa RUY0H54 82003883 - LUIZ CARLOS DO LIVRA Janela de atendimento G…" at bounding box center [500, 228] width 1000 height 457
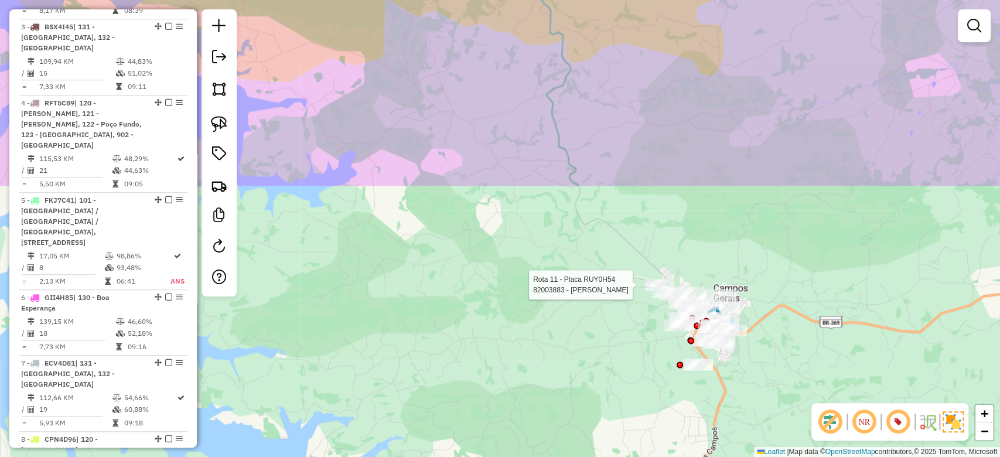
drag, startPoint x: 653, startPoint y: 399, endPoint x: 624, endPoint y: 165, distance: 235.0
click at [598, 59] on div "Rota 11 - Placa RUY0H54 82003883 - LUIZ CARLOS DO LIVRA Janela de atendimento G…" at bounding box center [500, 228] width 1000 height 457
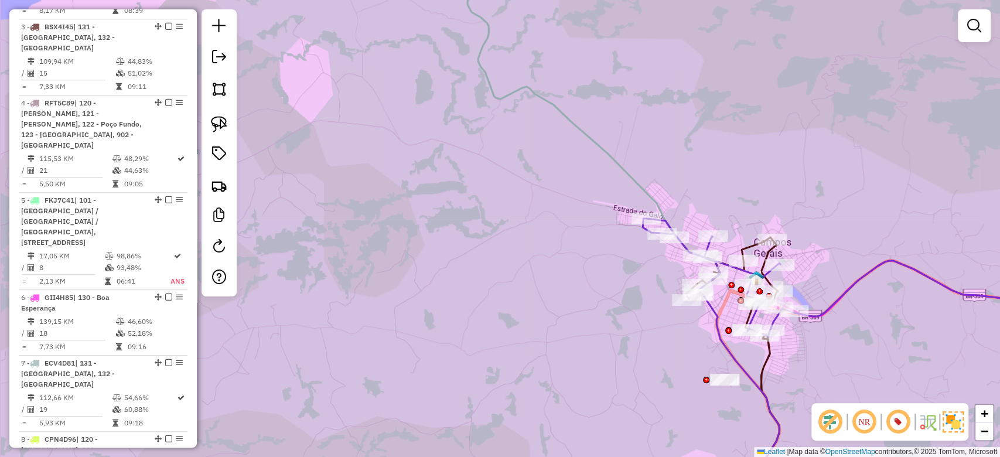
drag, startPoint x: 614, startPoint y: 314, endPoint x: 520, endPoint y: 111, distance: 224.2
click at [520, 111] on div "Rota 7 - Placa ECV4D81 82003577 - NATIELI SILVA SOUZA Janela de atendimento Gra…" at bounding box center [500, 228] width 1000 height 457
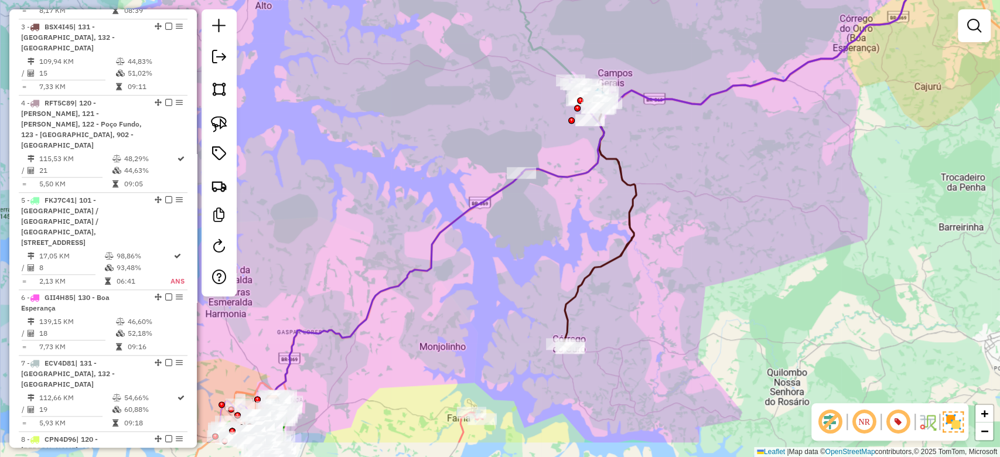
drag, startPoint x: 703, startPoint y: 233, endPoint x: 691, endPoint y: 245, distance: 17.4
click at [700, 220] on div "Janela de atendimento Grade de atendimento Capacidade Transportadoras Veículos …" at bounding box center [500, 228] width 1000 height 457
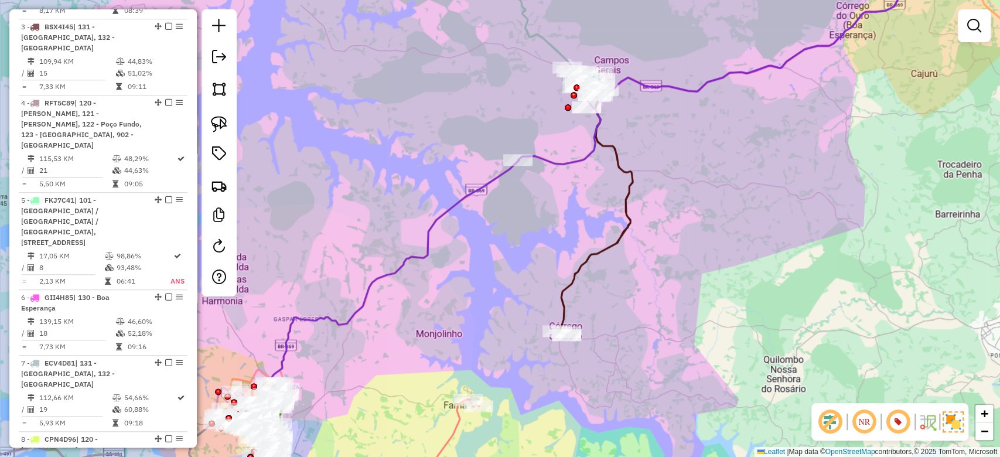
drag, startPoint x: 615, startPoint y: 306, endPoint x: 617, endPoint y: 246, distance: 59.8
click at [616, 307] on div "Janela de atendimento Grade de atendimento Capacidade Transportadoras Veículos …" at bounding box center [500, 228] width 1000 height 457
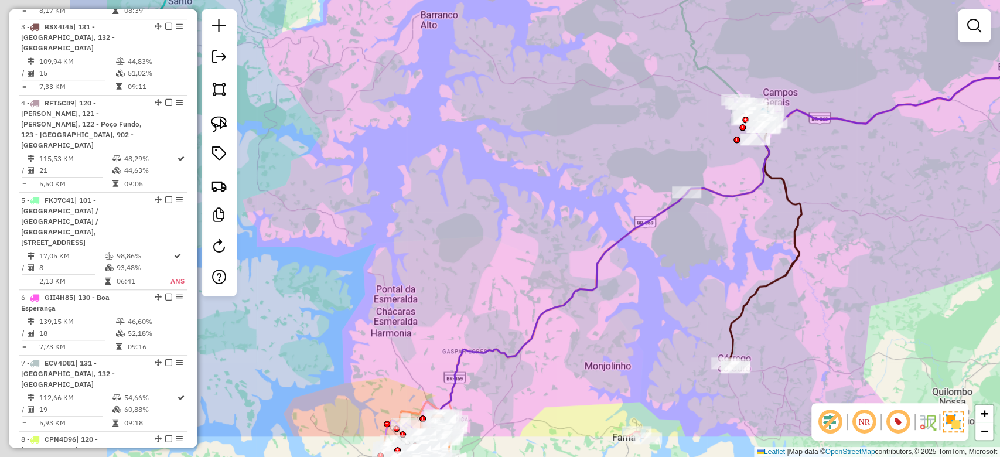
drag, startPoint x: 474, startPoint y: 219, endPoint x: 644, endPoint y: 152, distance: 183.0
click at [644, 152] on div "Janela de atendimento Grade de atendimento Capacidade Transportadoras Veículos …" at bounding box center [500, 228] width 1000 height 457
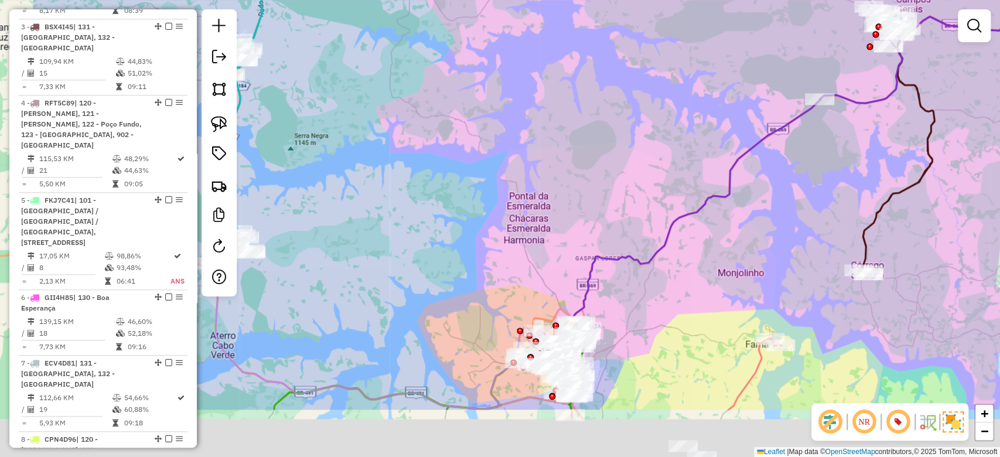
drag, startPoint x: 496, startPoint y: 243, endPoint x: 680, endPoint y: 113, distance: 225.2
click at [680, 113] on div "Janela de atendimento Grade de atendimento Capacidade Transportadoras Veículos …" at bounding box center [500, 228] width 1000 height 457
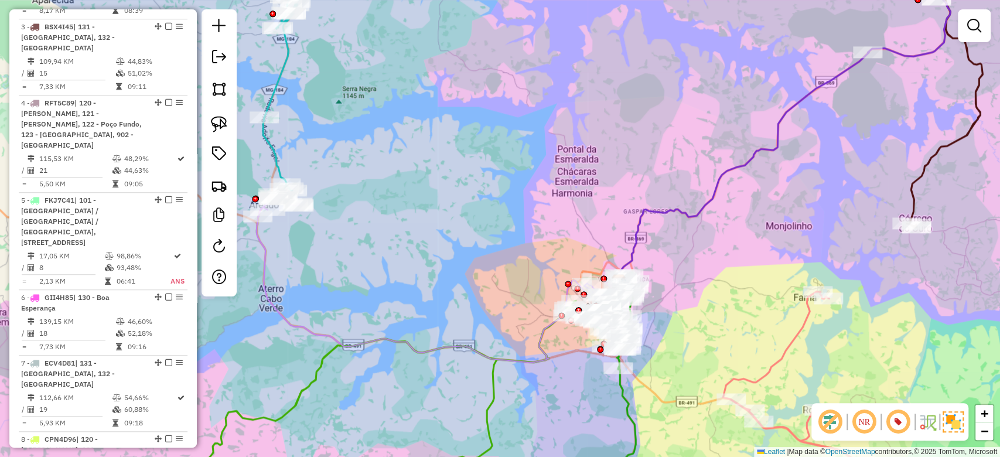
drag, startPoint x: 704, startPoint y: 274, endPoint x: 661, endPoint y: 227, distance: 64.3
click at [661, 231] on div "Janela de atendimento Grade de atendimento Capacidade Transportadoras Veículos …" at bounding box center [500, 228] width 1000 height 457
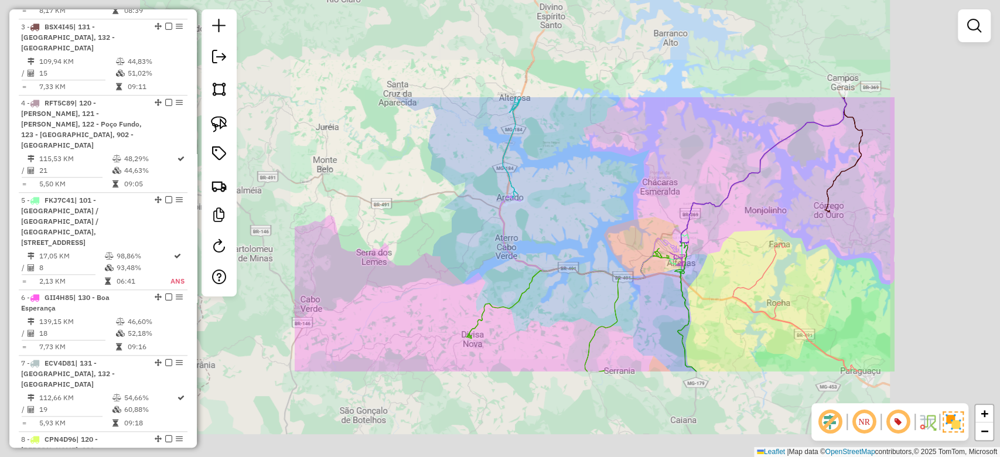
click at [717, 229] on div "Janela de atendimento Grade de atendimento Capacidade Transportadoras Veículos …" at bounding box center [500, 228] width 1000 height 457
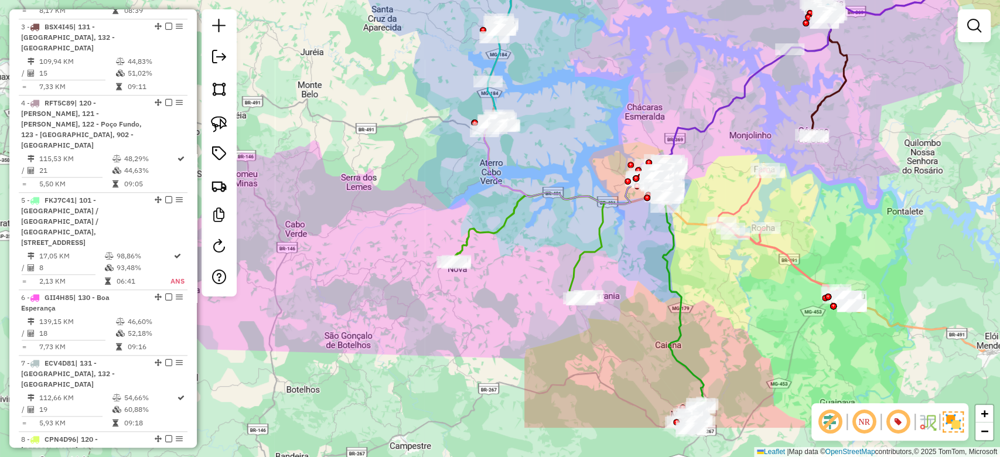
drag, startPoint x: 751, startPoint y: 234, endPoint x: 775, endPoint y: 219, distance: 28.5
click at [735, 159] on div "Janela de atendimento Grade de atendimento Capacidade Transportadoras Veículos …" at bounding box center [500, 228] width 1000 height 457
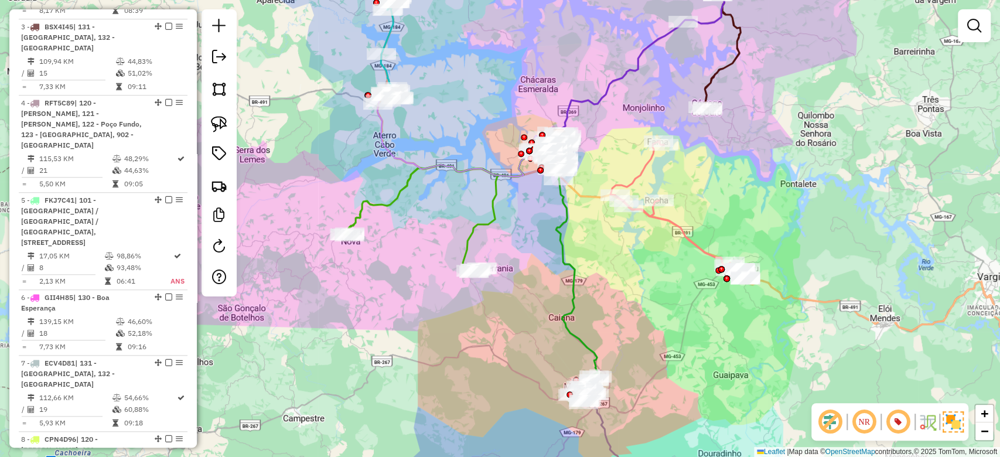
drag, startPoint x: 868, startPoint y: 216, endPoint x: 765, endPoint y: 204, distance: 103.8
click at [765, 204] on div "Janela de atendimento Grade de atendimento Capacidade Transportadoras Veículos …" at bounding box center [500, 228] width 1000 height 457
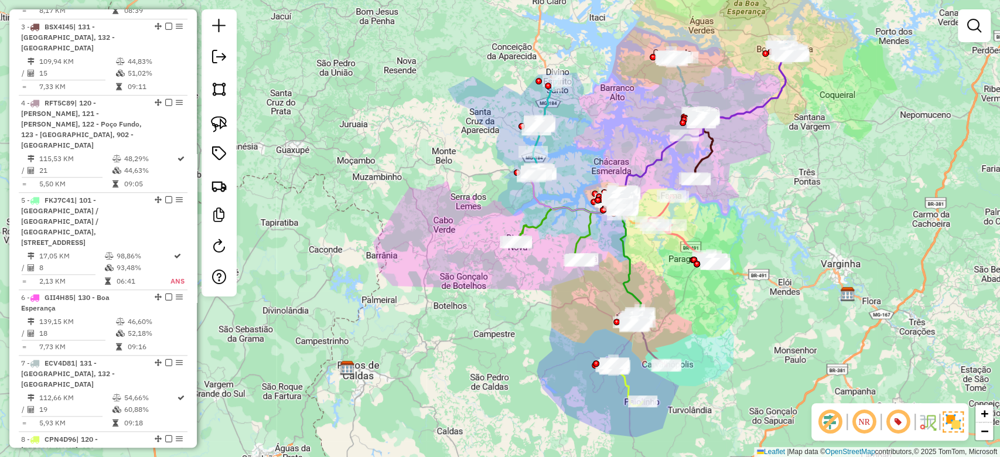
drag, startPoint x: 778, startPoint y: 223, endPoint x: 759, endPoint y: 254, distance: 36.6
click at [761, 256] on div "Janela de atendimento Grade de atendimento Capacidade Transportadoras Veículos …" at bounding box center [500, 228] width 1000 height 457
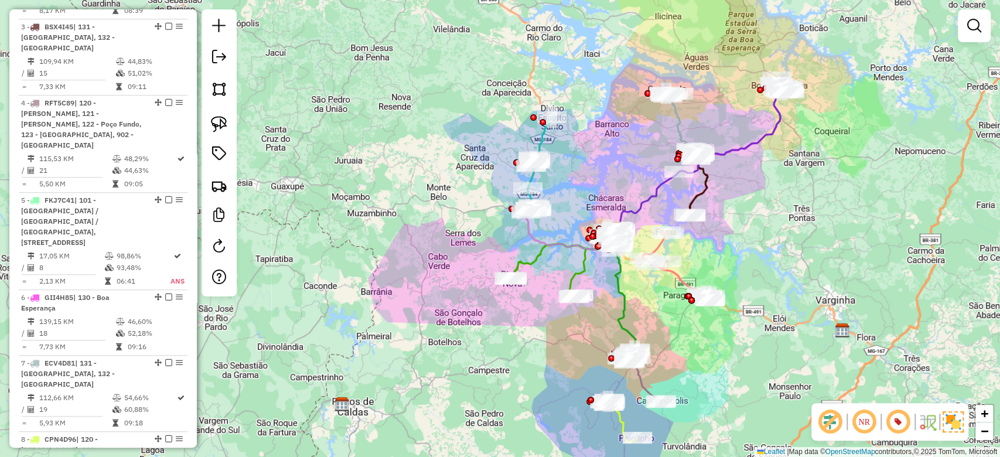
drag, startPoint x: 763, startPoint y: 217, endPoint x: 757, endPoint y: 227, distance: 11.1
click at [757, 227] on div "Janela de atendimento Grade de atendimento Capacidade Transportadoras Veículos …" at bounding box center [500, 228] width 1000 height 457
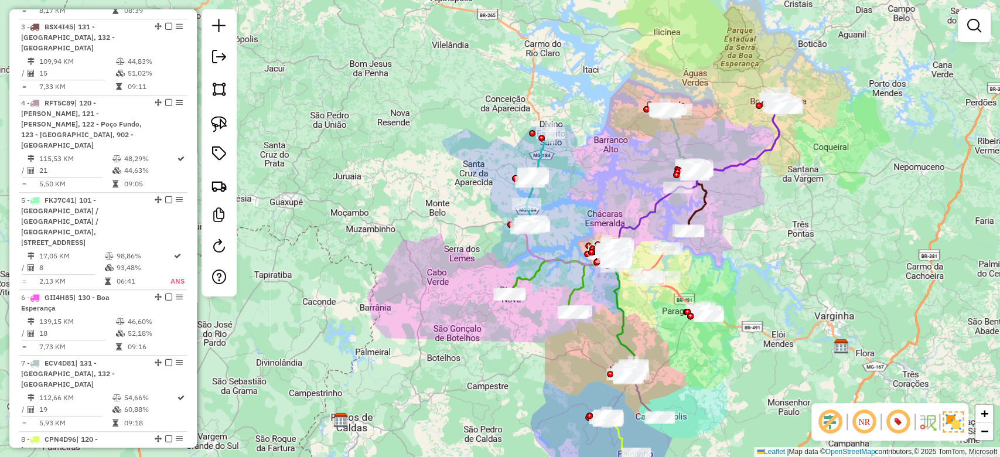
drag, startPoint x: 744, startPoint y: 230, endPoint x: 744, endPoint y: 246, distance: 15.8
click at [744, 246] on div "Janela de atendimento Grade de atendimento Capacidade Transportadoras Veículos …" at bounding box center [500, 228] width 1000 height 457
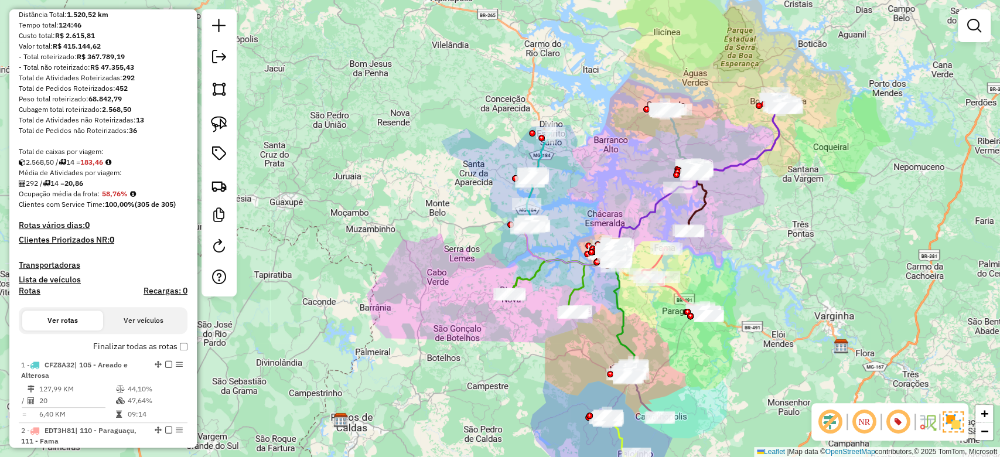
scroll to position [210, 0]
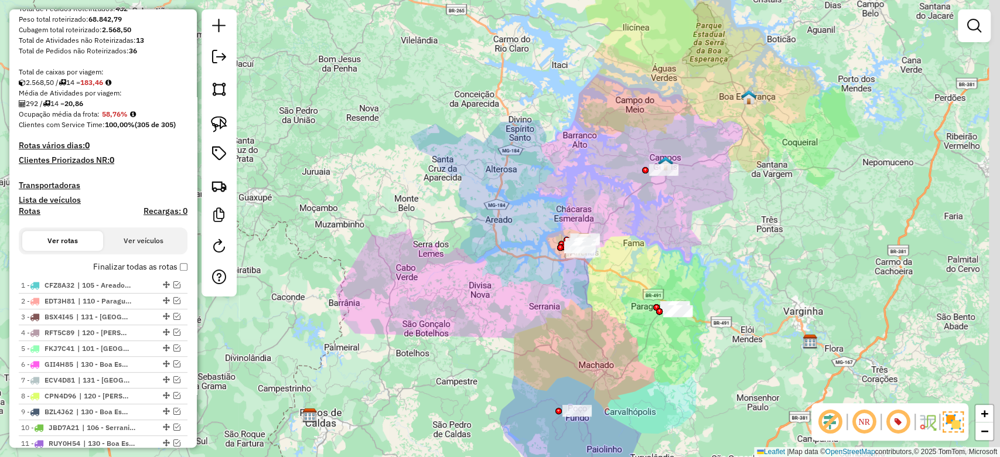
drag, startPoint x: 694, startPoint y: 228, endPoint x: 683, endPoint y: 226, distance: 11.9
click at [683, 226] on div "Janela de atendimento Grade de atendimento Capacidade Transportadoras Veículos …" at bounding box center [500, 228] width 1000 height 457
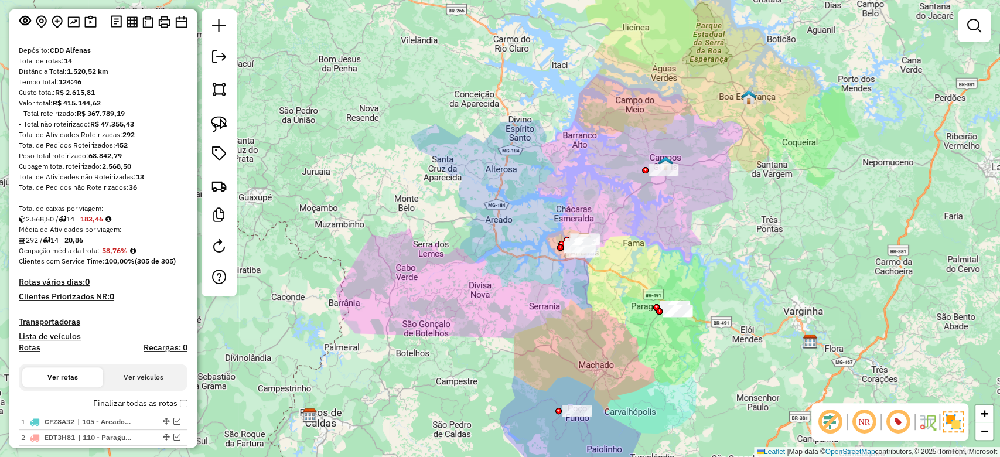
scroll to position [53, 0]
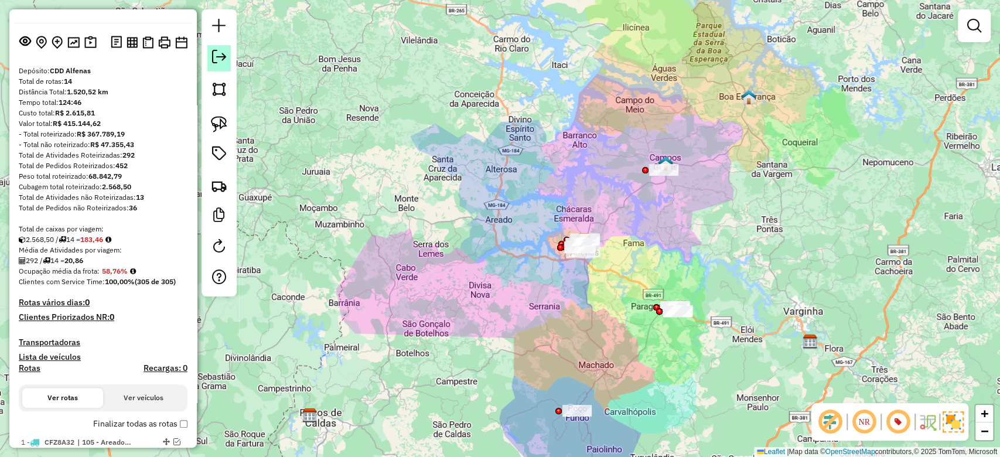
click at [218, 49] on link at bounding box center [218, 58] width 23 height 26
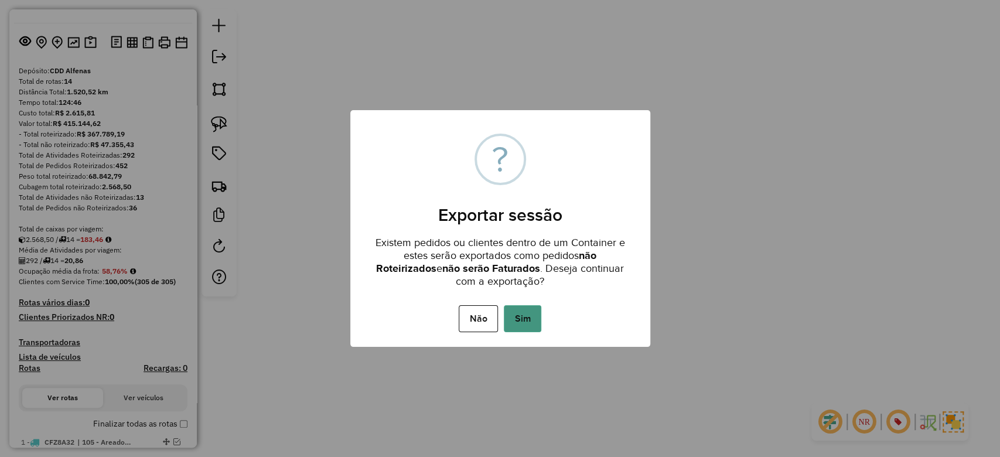
click at [516, 312] on button "Sim" at bounding box center [523, 318] width 38 height 27
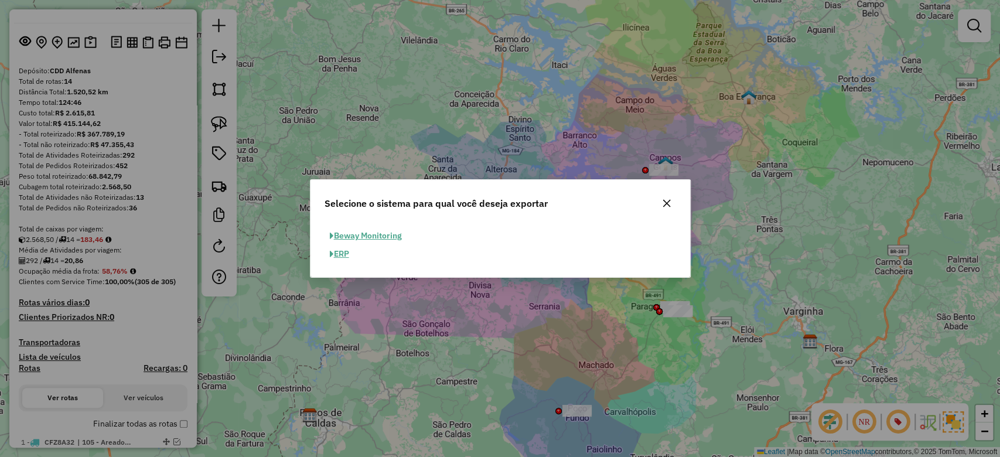
click at [335, 264] on div "Beway Monitoring ERP" at bounding box center [501, 249] width 380 height 55
click at [335, 260] on button "ERP" at bounding box center [340, 254] width 30 height 18
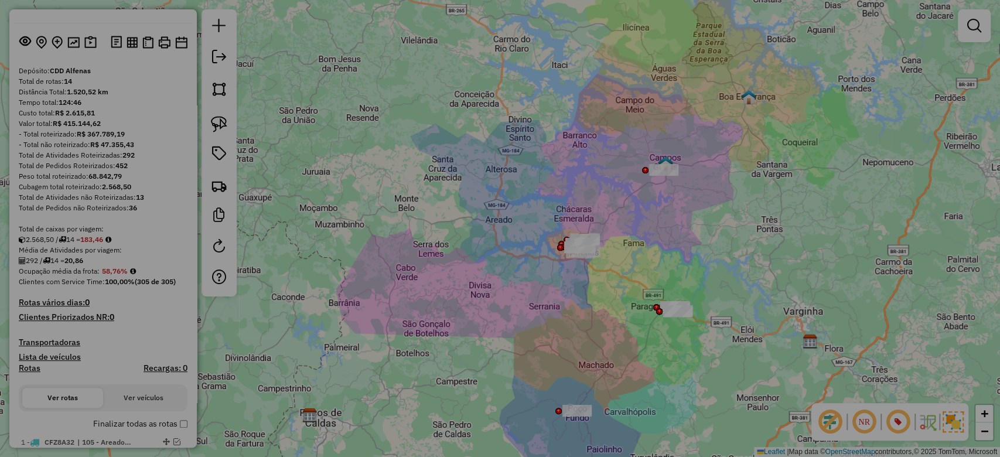
select select "*********"
select select "**"
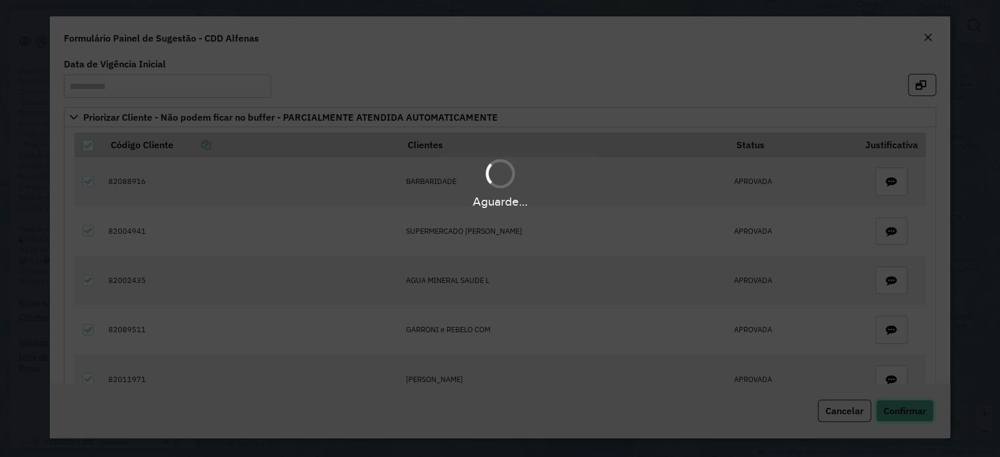
click at [915, 407] on span "Confirmar" at bounding box center [905, 411] width 43 height 12
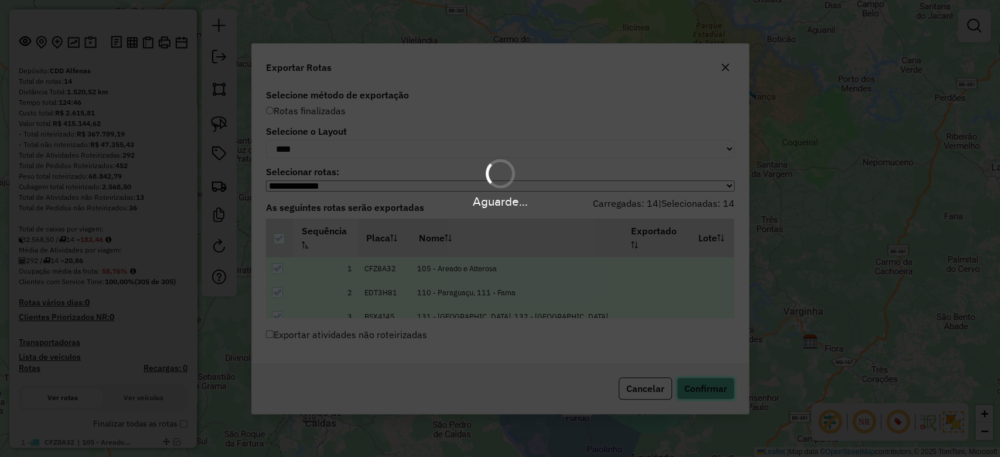
click at [704, 393] on button "Confirmar" at bounding box center [706, 388] width 58 height 22
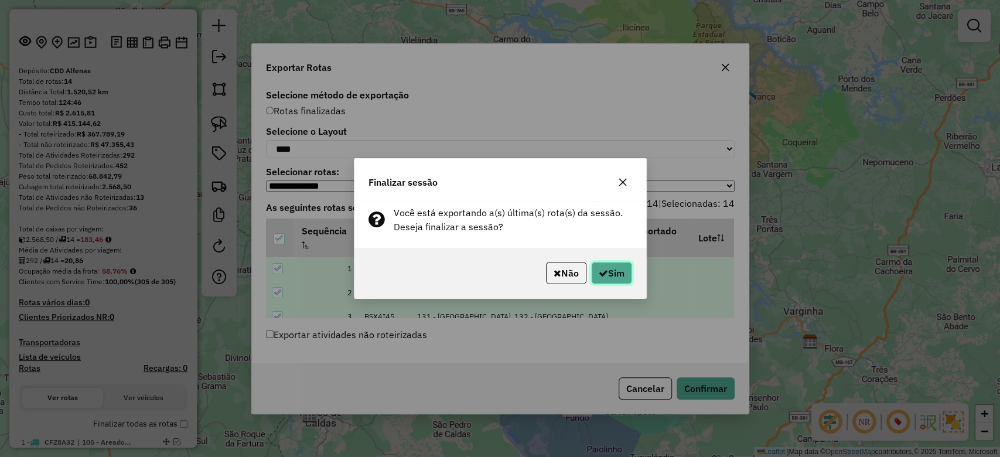
click at [603, 276] on icon "button" at bounding box center [603, 272] width 9 height 9
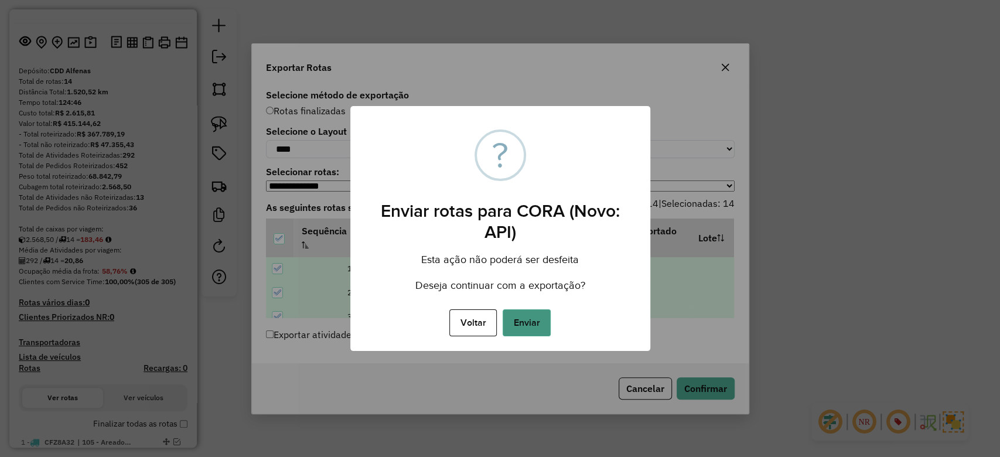
click at [526, 317] on button "Enviar" at bounding box center [527, 322] width 48 height 27
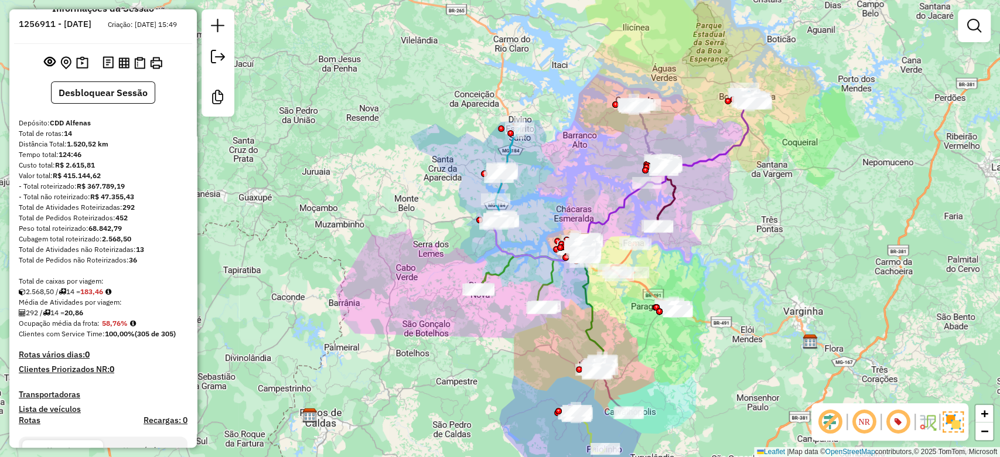
scroll to position [0, 0]
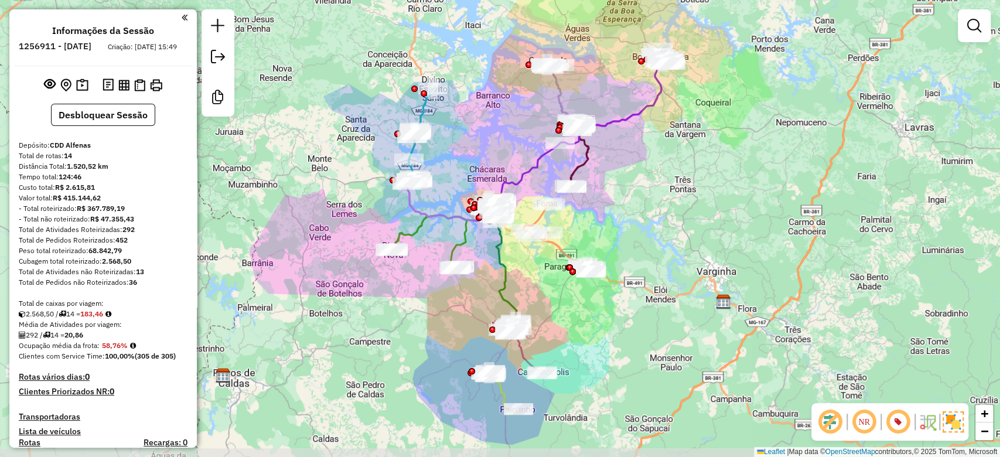
drag, startPoint x: 707, startPoint y: 246, endPoint x: 663, endPoint y: 221, distance: 50.7
click at [663, 221] on div "Janela de atendimento Grade de atendimento Capacidade Transportadoras Veículos …" at bounding box center [500, 228] width 1000 height 457
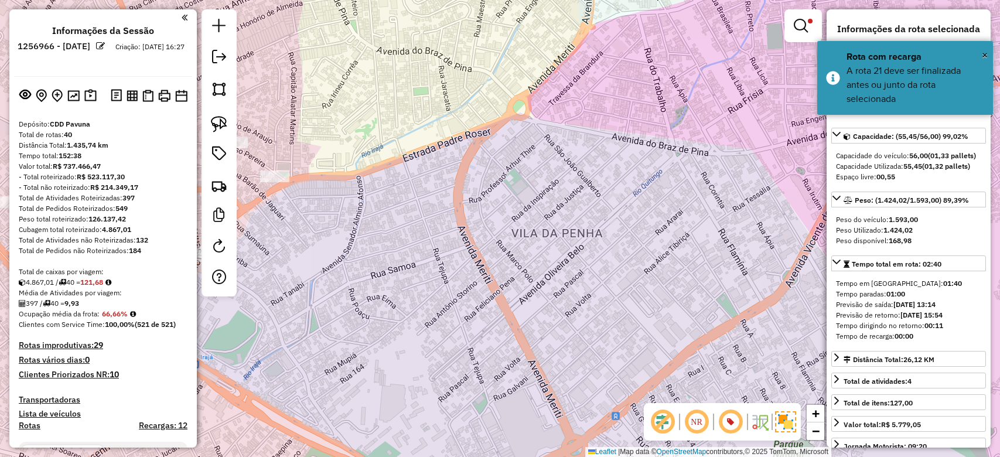
select select "**********"
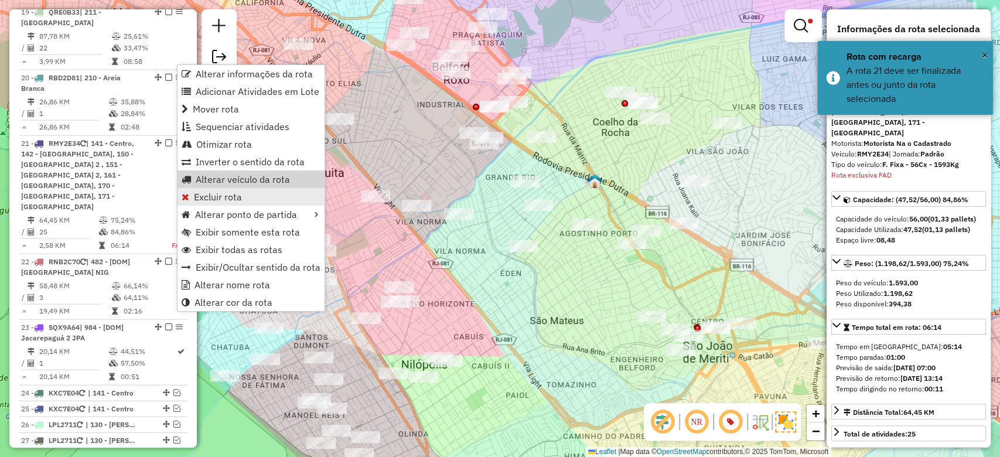
scroll to position [1673, 0]
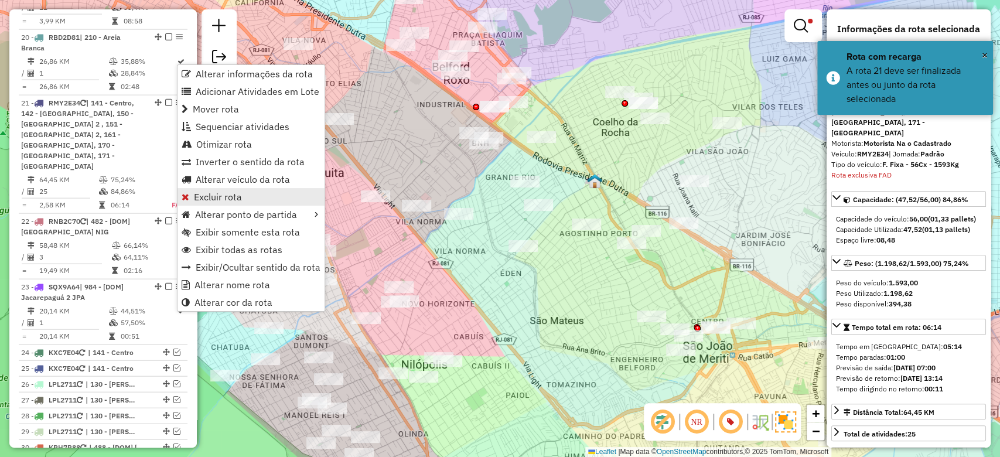
click at [203, 199] on span "Excluir rota" at bounding box center [218, 196] width 48 height 9
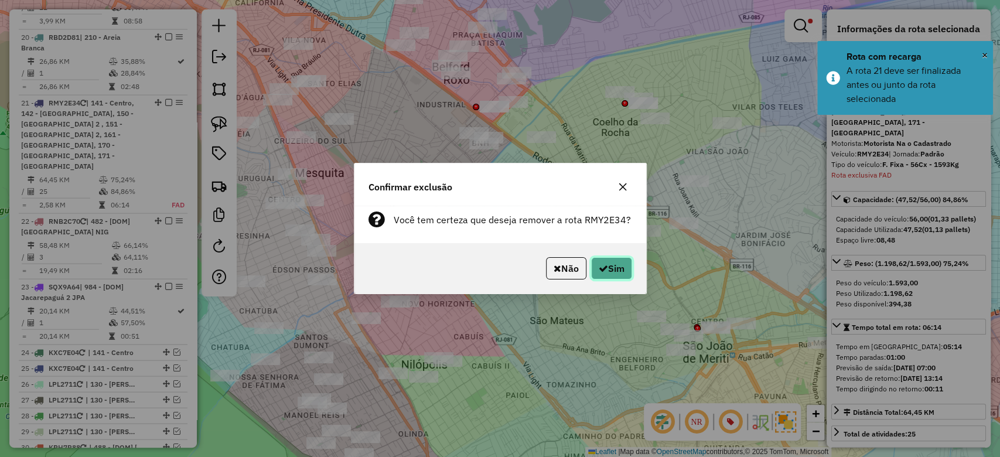
click at [608, 265] on button "Sim" at bounding box center [611, 268] width 41 height 22
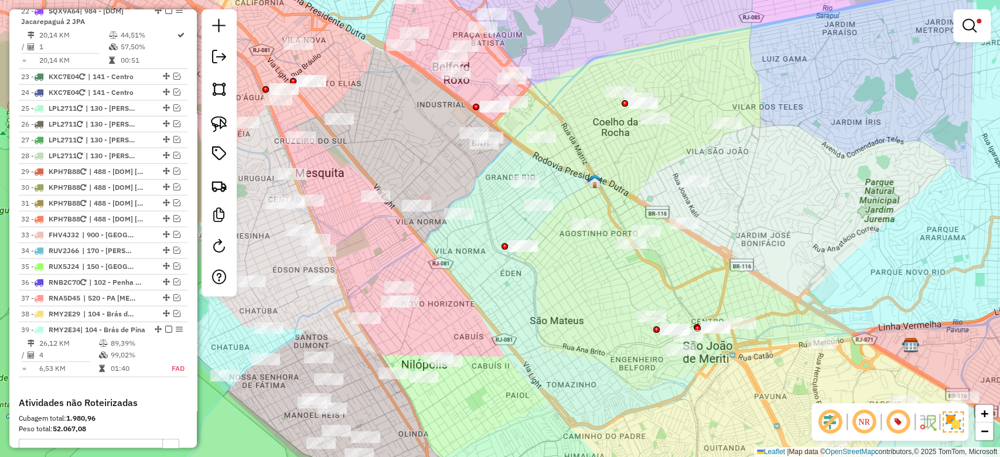
scroll to position [1997, 0]
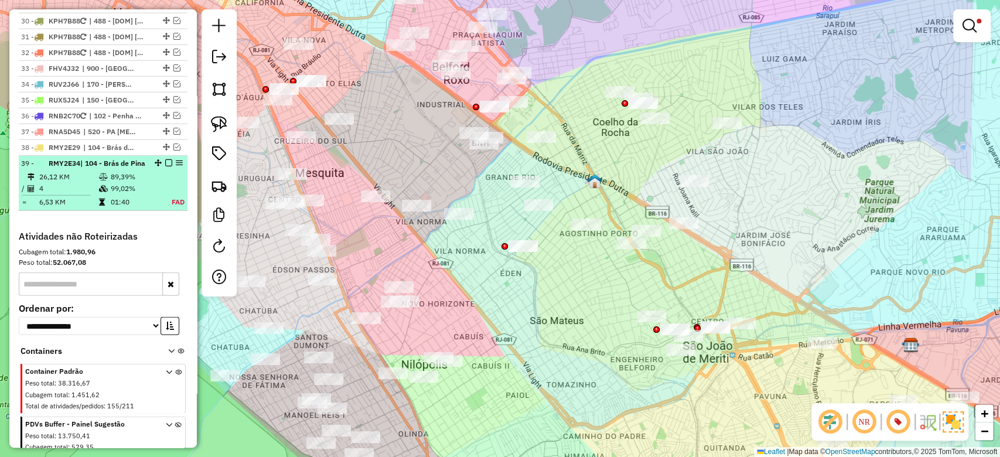
click at [158, 156] on li "39 - RMY2E34 | 104 - [GEOGRAPHIC_DATA] 26,12 KM 89,39% / 4 99,02% = 6,53 KM 01:…" at bounding box center [103, 183] width 169 height 55
select select "**********"
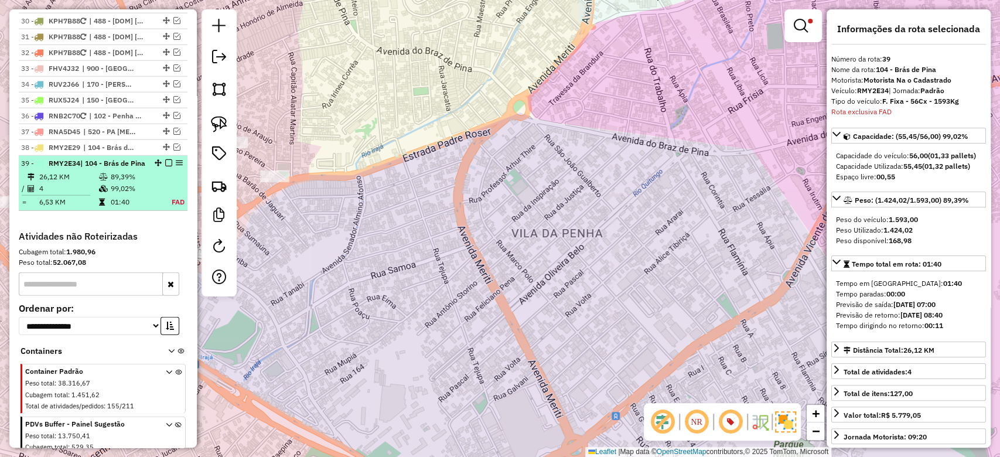
click at [166, 159] on em at bounding box center [168, 162] width 7 height 7
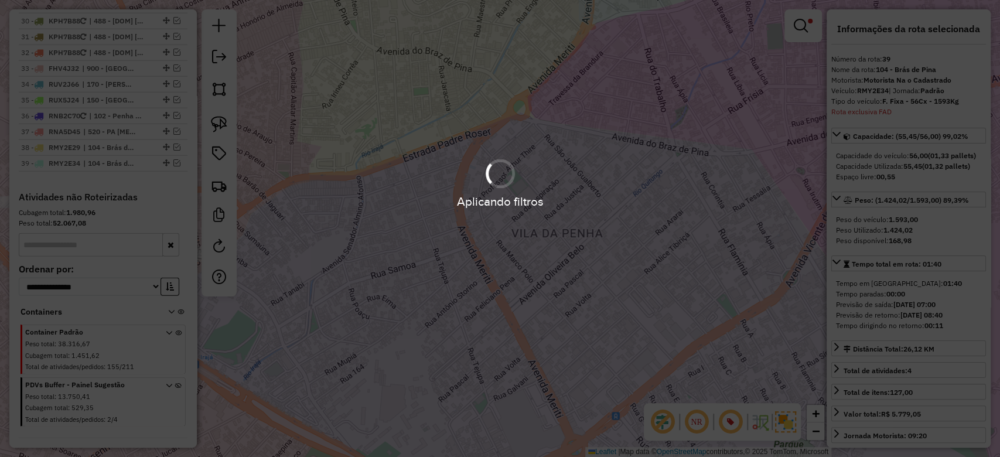
scroll to position [1948, 0]
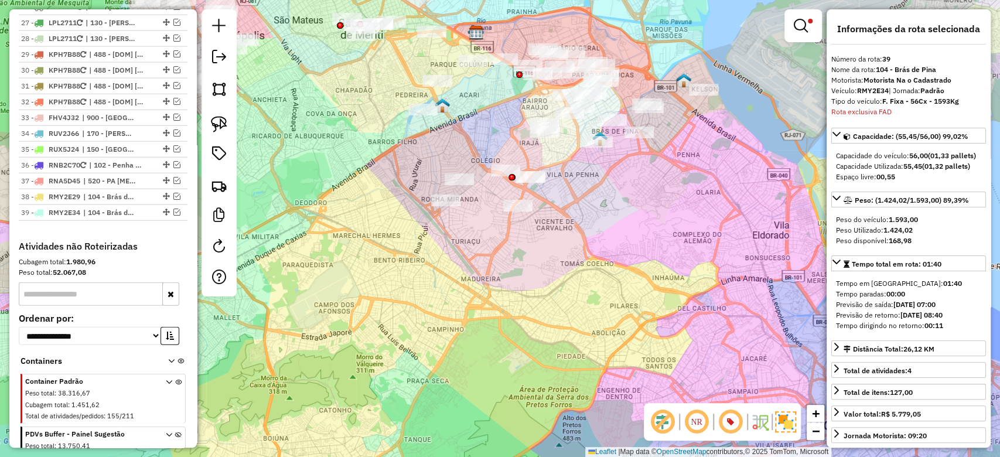
click at [591, 218] on div "Limpar filtros Janela de atendimento Grade de atendimento Capacidade Transporta…" at bounding box center [500, 228] width 1000 height 457
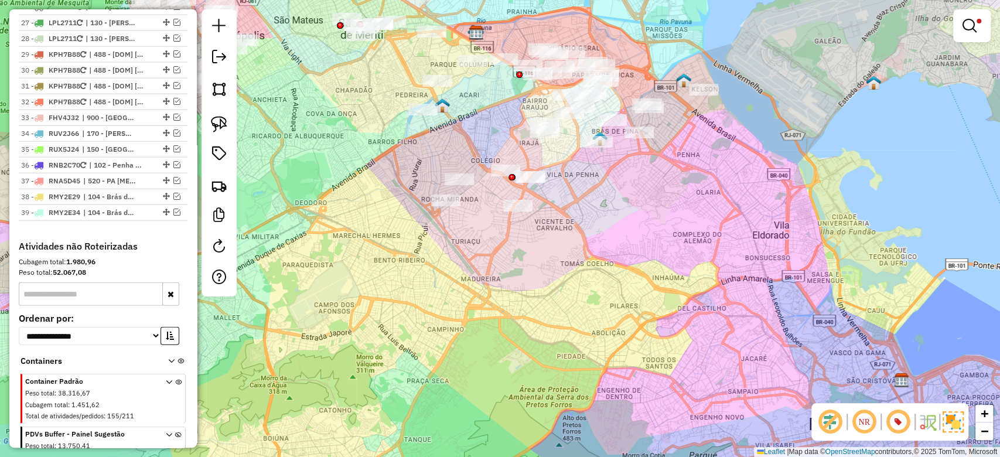
drag, startPoint x: 585, startPoint y: 199, endPoint x: 624, endPoint y: 267, distance: 78.5
click at [624, 267] on div "Limpar filtros Janela de atendimento Grade de atendimento Capacidade Transporta…" at bounding box center [500, 228] width 1000 height 457
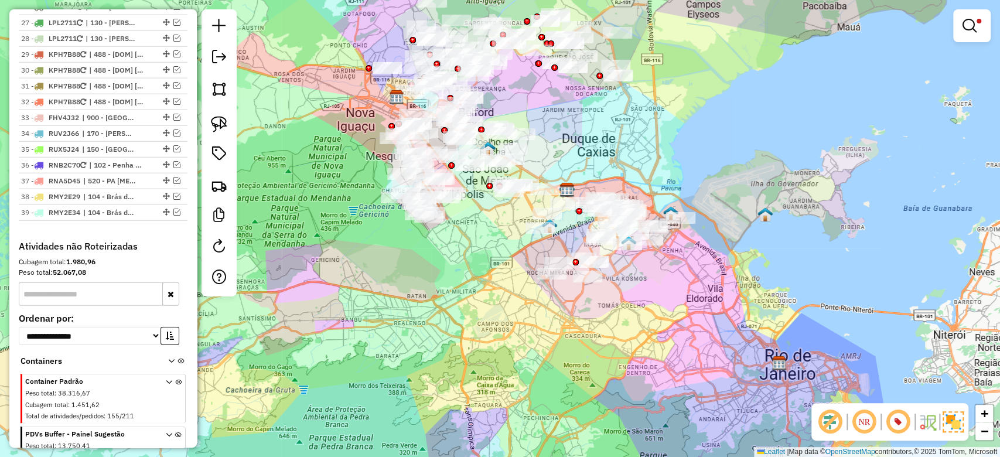
drag, startPoint x: 627, startPoint y: 264, endPoint x: 622, endPoint y: 271, distance: 8.9
click at [622, 271] on div "Limpar filtros Janela de atendimento Grade de atendimento Capacidade Transporta…" at bounding box center [500, 228] width 1000 height 457
click at [944, 22] on div "Limpar filtros Janela de atendimento Grade de atendimento Capacidade Transporta…" at bounding box center [500, 228] width 1000 height 457
click at [962, 22] on link at bounding box center [972, 25] width 28 height 23
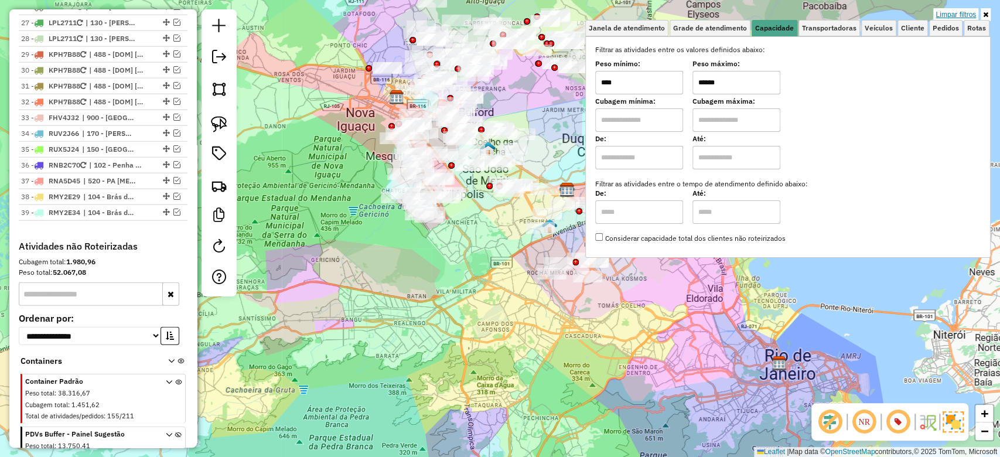
click at [961, 11] on link "Limpar filtros" at bounding box center [956, 14] width 45 height 13
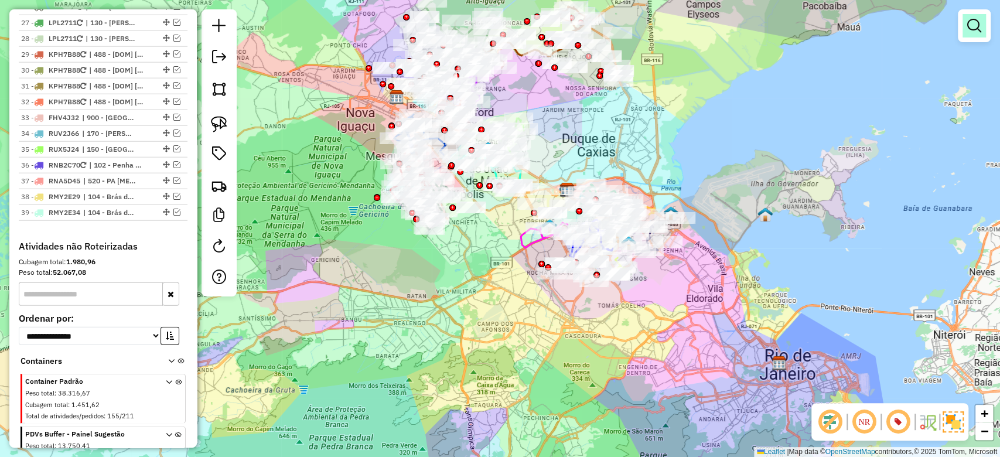
click at [975, 22] on em at bounding box center [975, 26] width 14 height 14
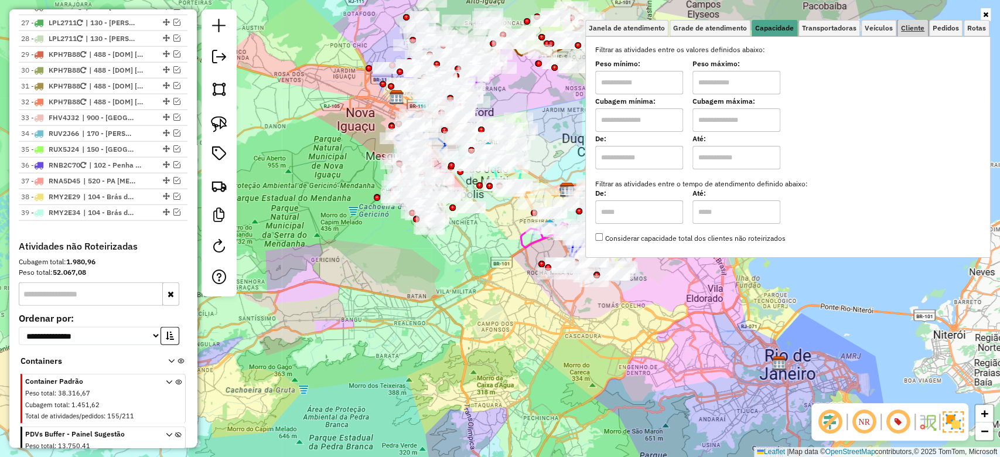
click at [918, 25] on span "Cliente" at bounding box center [912, 28] width 23 height 7
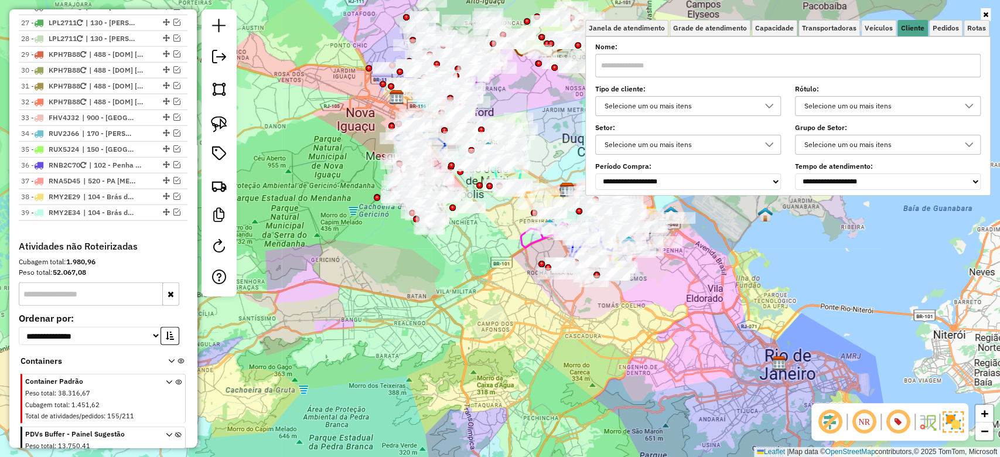
click at [714, 110] on div "Selecione um ou mais itens" at bounding box center [680, 106] width 158 height 19
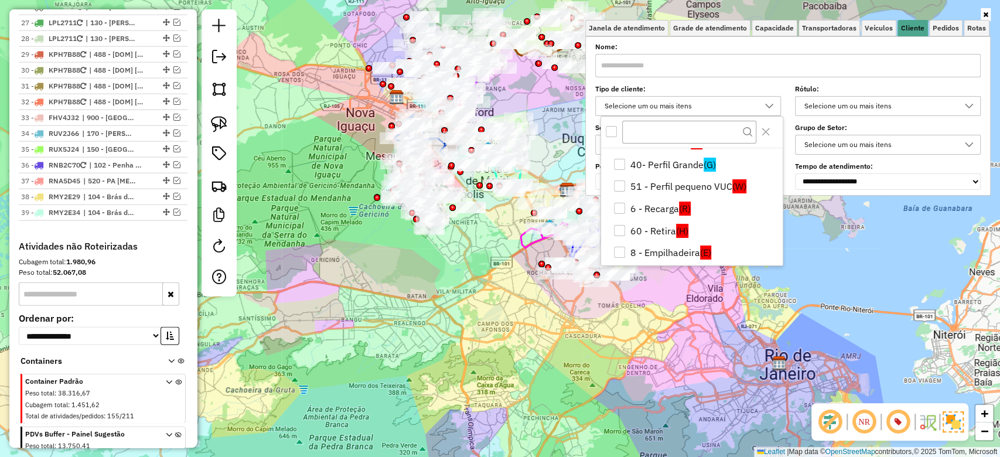
scroll to position [179, 0]
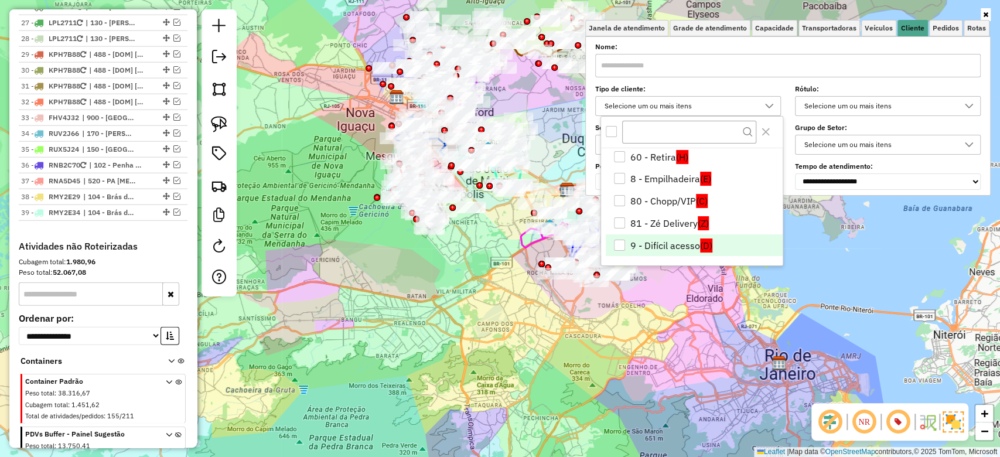
click at [685, 246] on li "9 - Difícil acesso (D)" at bounding box center [694, 245] width 177 height 22
click at [682, 326] on div "Janela de atendimento Grade de atendimento Capacidade Transportadoras Veículos …" at bounding box center [500, 228] width 1000 height 457
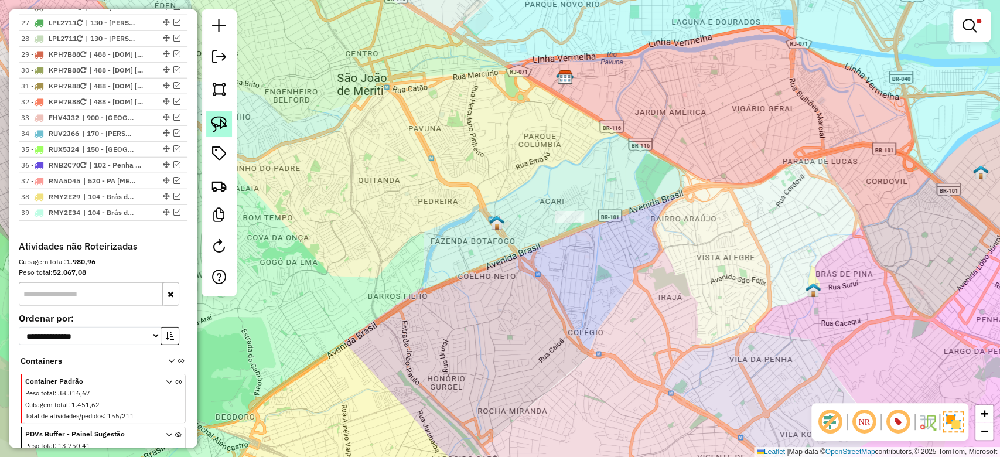
click at [220, 123] on img at bounding box center [219, 124] width 16 height 16
drag, startPoint x: 497, startPoint y: 197, endPoint x: 663, endPoint y: 236, distance: 171.0
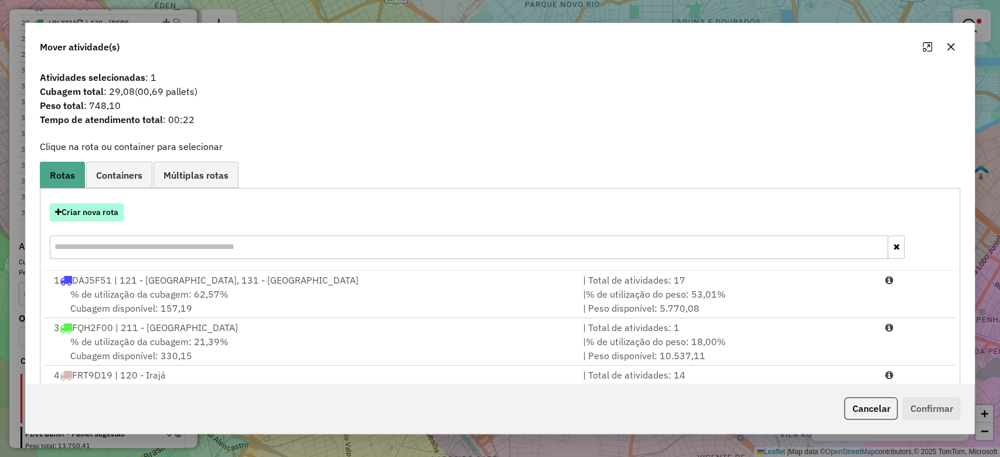
click at [89, 217] on button "Criar nova rota" at bounding box center [87, 212] width 74 height 18
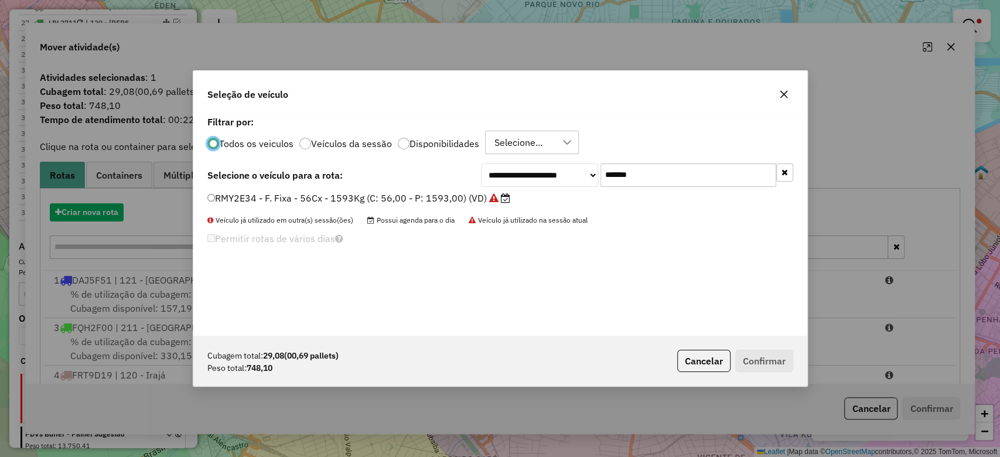
scroll to position [6, 4]
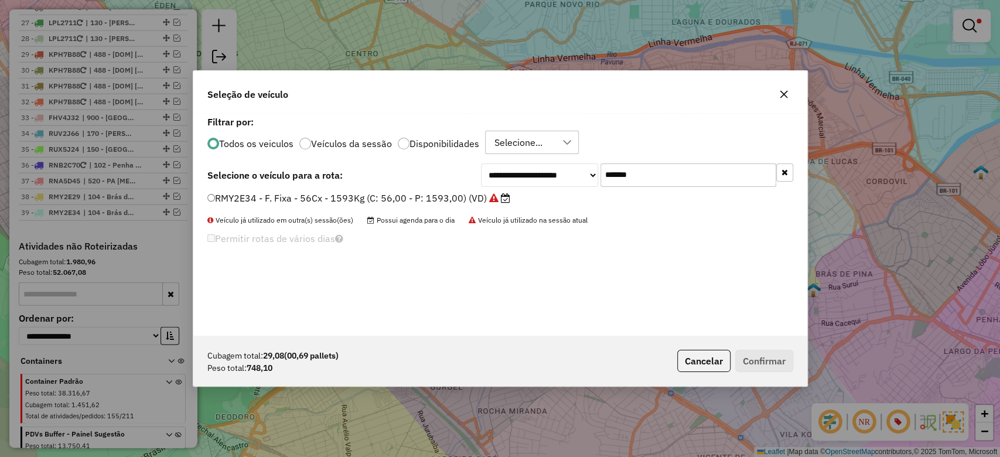
drag, startPoint x: 658, startPoint y: 181, endPoint x: 520, endPoint y: 181, distance: 137.1
click at [520, 181] on div "**********" at bounding box center [637, 175] width 312 height 23
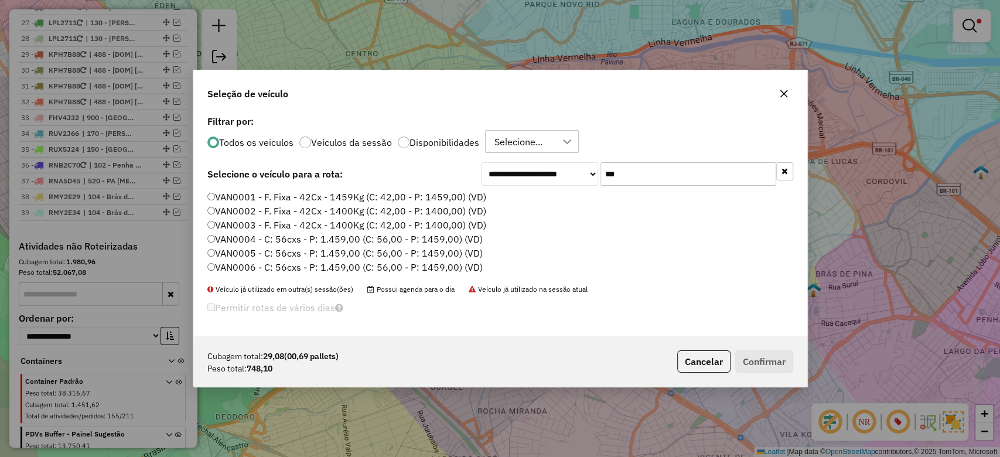
type input "***"
click at [437, 192] on label "VAN0001 - F. Fixa - 42Cx - 1459Kg (C: 42,00 - P: 1459,00) (VD)" at bounding box center [346, 197] width 279 height 14
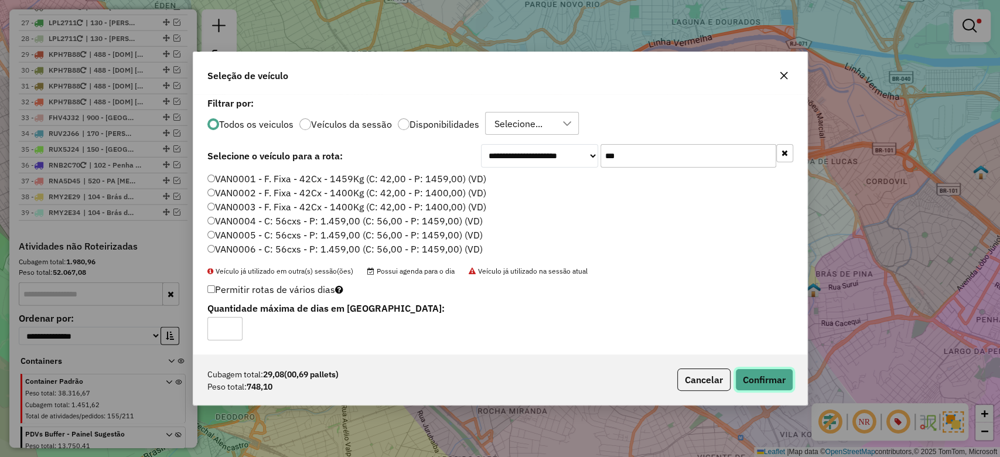
click at [781, 370] on button "Confirmar" at bounding box center [765, 380] width 58 height 22
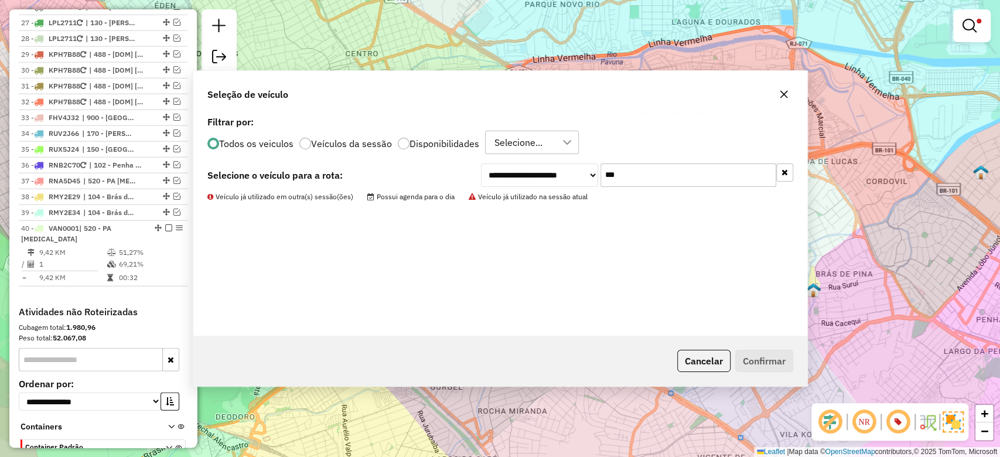
scroll to position [1997, 0]
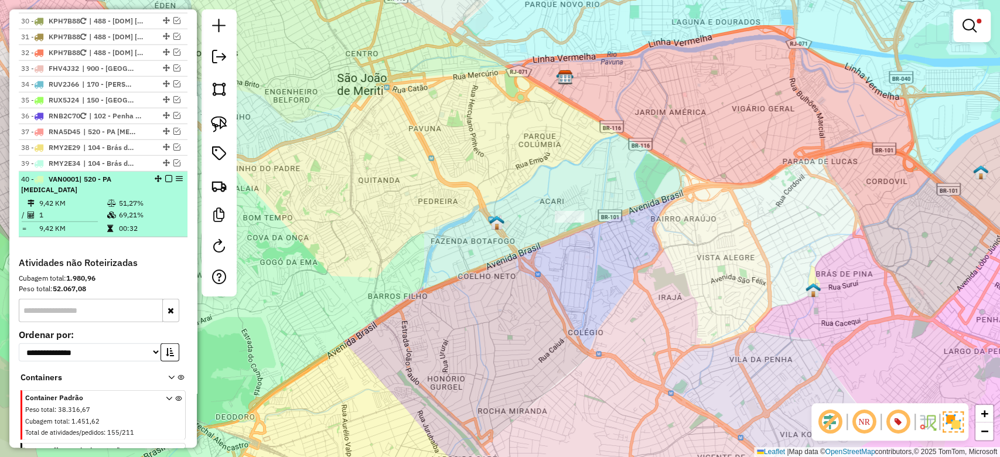
click at [74, 198] on table "9,42 KM 51,27% / 1 69,21% = 9,42 KM 00:32" at bounding box center [103, 216] width 164 height 37
select select "**********"
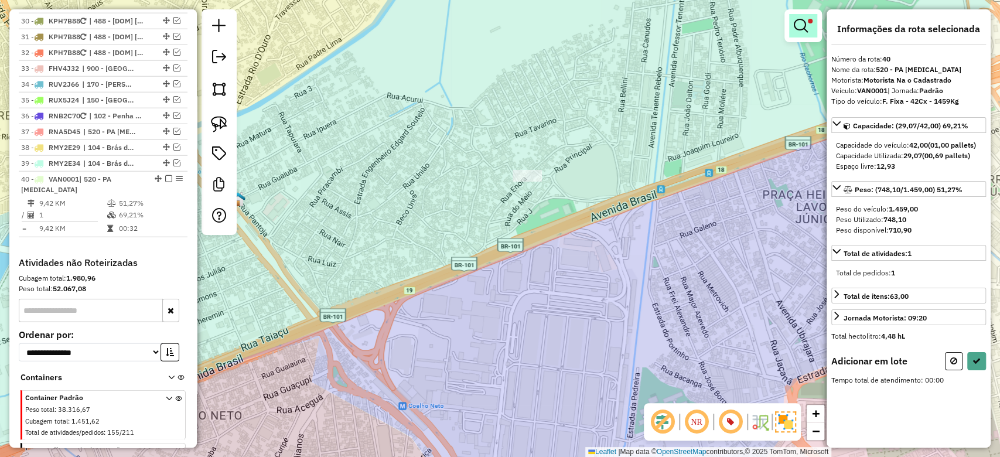
click at [795, 30] on em at bounding box center [801, 26] width 14 height 14
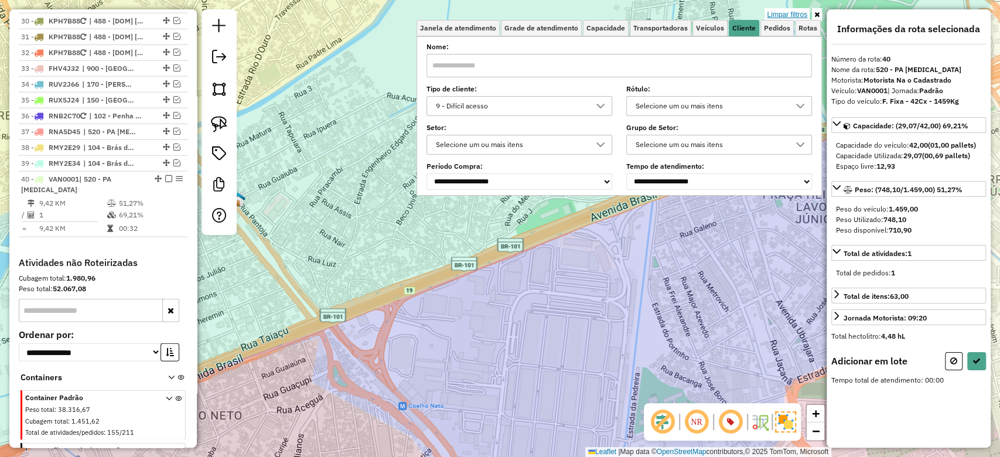
click at [795, 9] on link "Limpar filtros" at bounding box center [787, 14] width 45 height 13
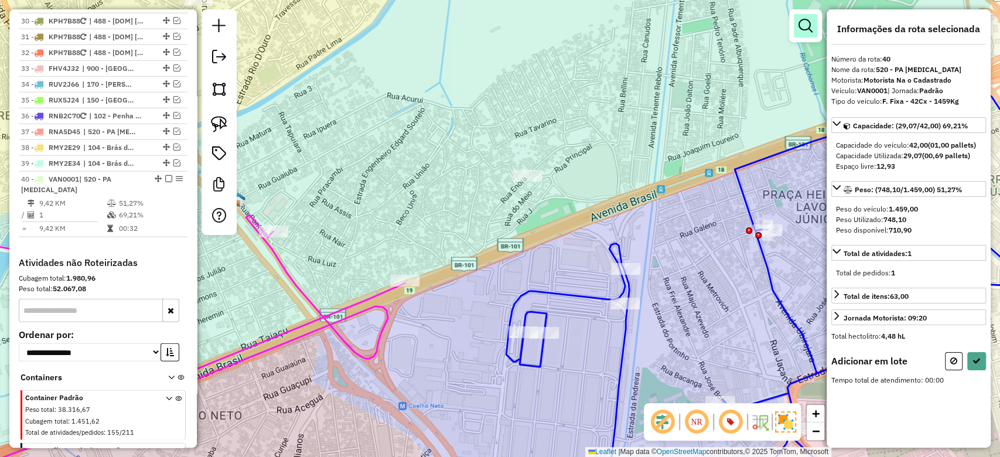
click at [808, 29] on em at bounding box center [806, 26] width 14 height 14
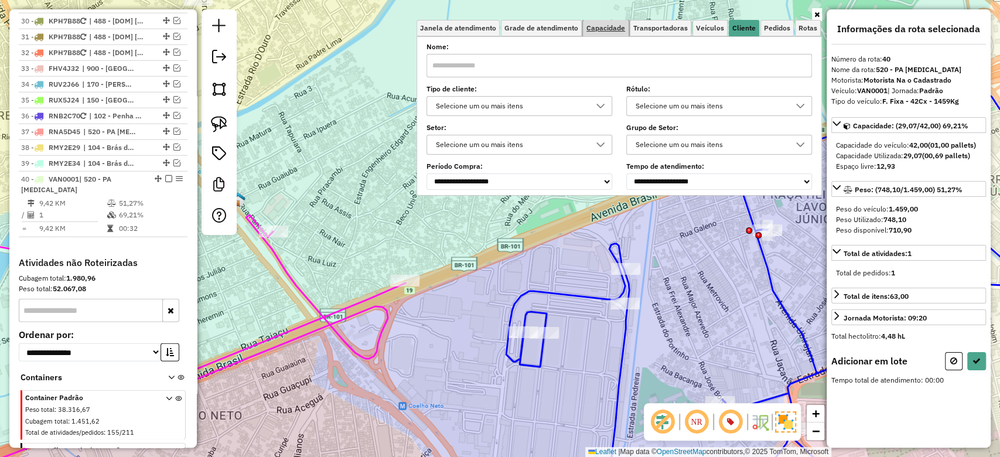
click at [605, 25] on span "Capacidade" at bounding box center [606, 28] width 39 height 7
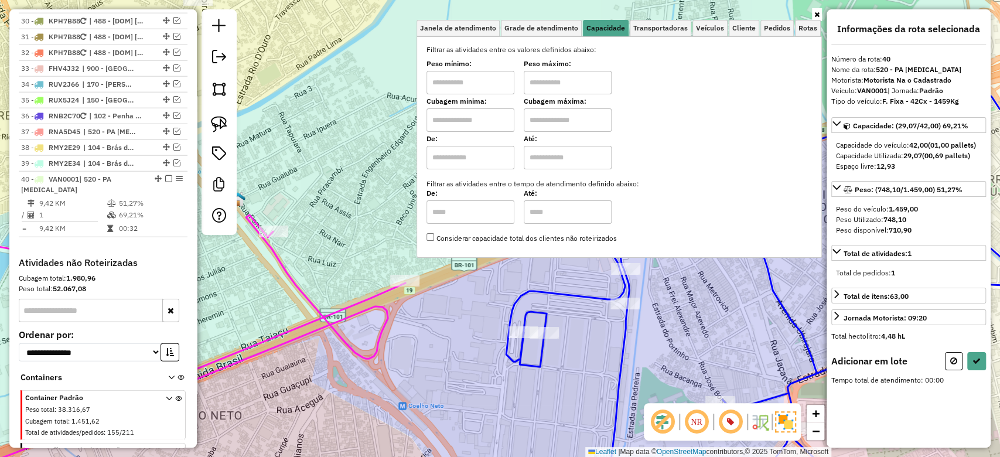
click at [449, 87] on input "text" at bounding box center [471, 82] width 88 height 23
type input "****"
click at [573, 80] on input "text" at bounding box center [568, 82] width 88 height 23
type input "******"
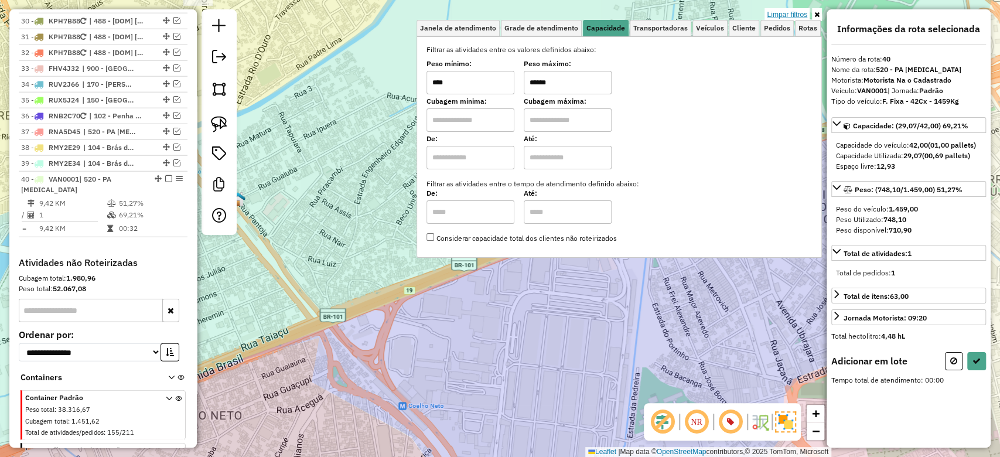
click at [786, 12] on link "Limpar filtros" at bounding box center [787, 14] width 45 height 13
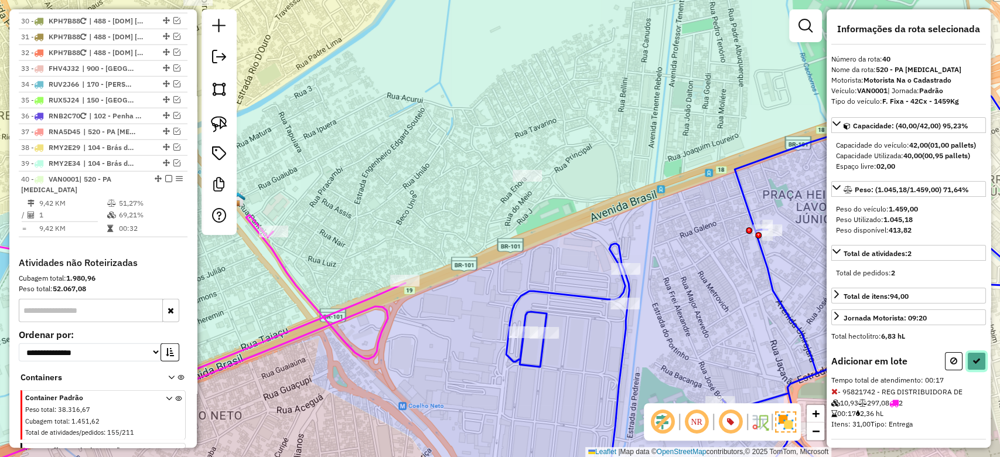
click at [975, 365] on icon at bounding box center [977, 361] width 8 height 8
select select "**********"
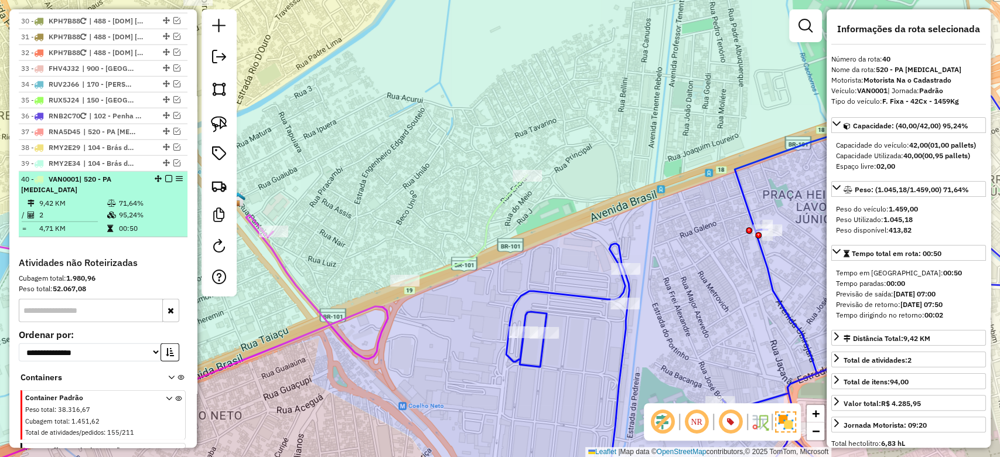
click at [87, 198] on td "9,42 KM" at bounding box center [73, 204] width 68 height 12
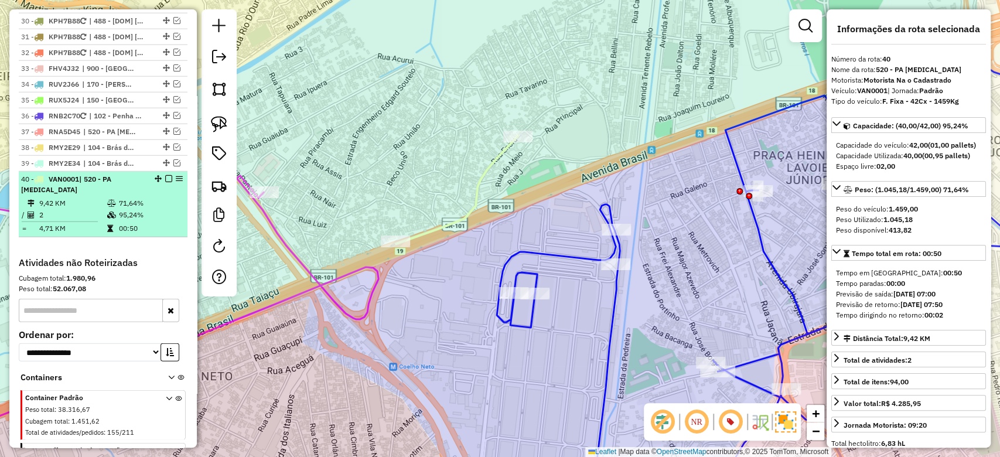
click at [166, 175] on em at bounding box center [168, 178] width 7 height 7
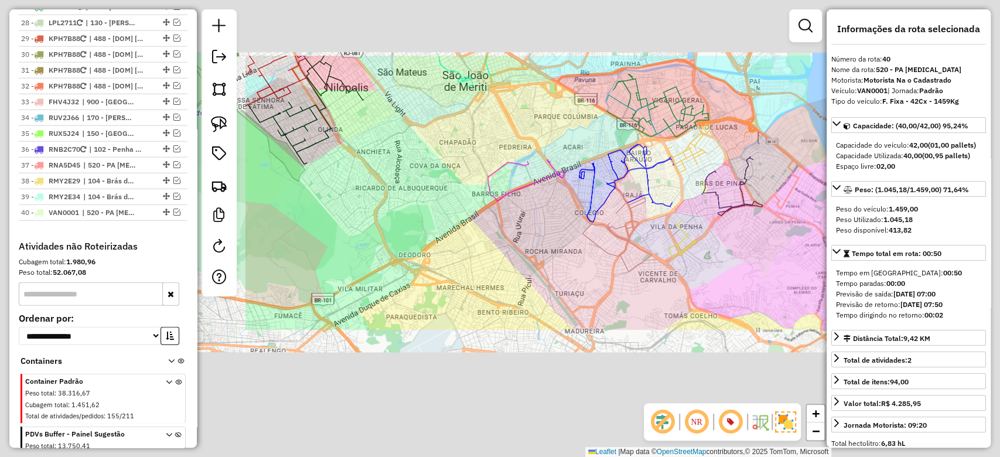
click at [425, 229] on div "Janela de atendimento Grade de atendimento Capacidade Transportadoras Veículos …" at bounding box center [500, 228] width 1000 height 457
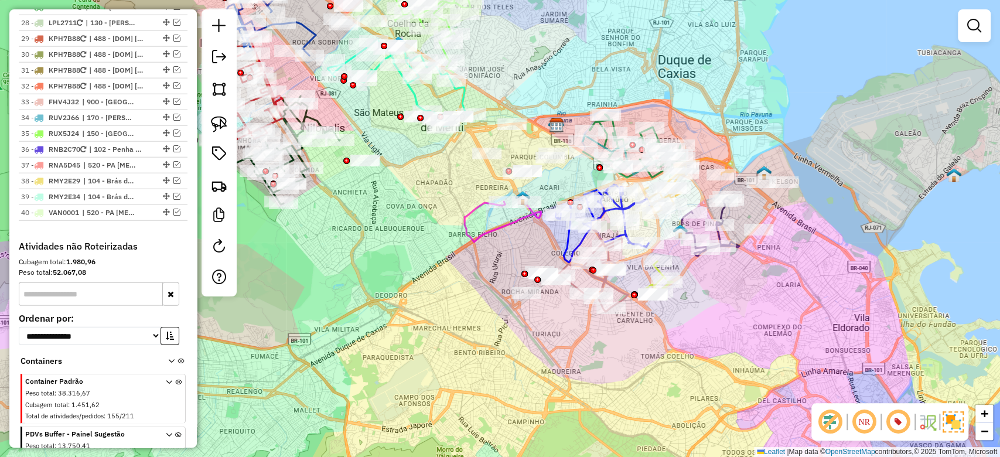
click at [447, 238] on div "Janela de atendimento Grade de atendimento Capacidade Transportadoras Veículos …" at bounding box center [500, 228] width 1000 height 457
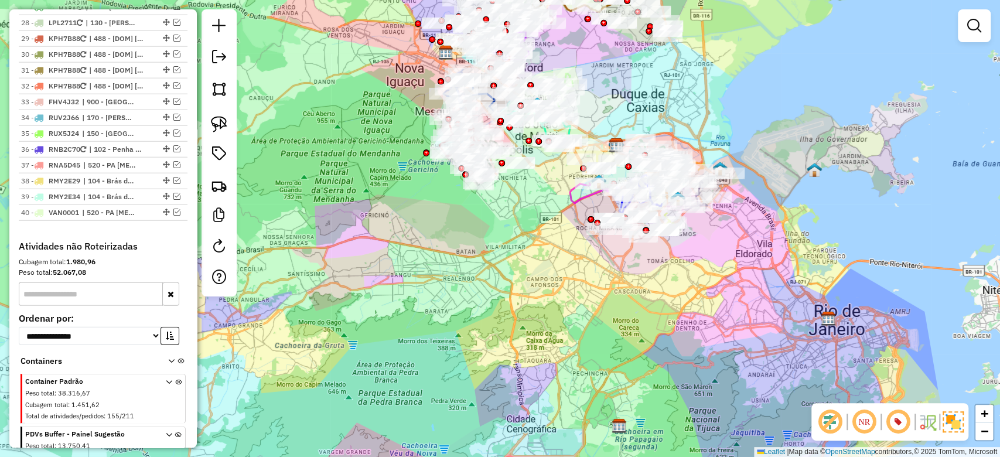
drag, startPoint x: 715, startPoint y: 79, endPoint x: 712, endPoint y: 102, distance: 23.0
click at [712, 102] on div "Janela de atendimento Grade de atendimento Capacidade Transportadoras Veículos …" at bounding box center [500, 228] width 1000 height 457
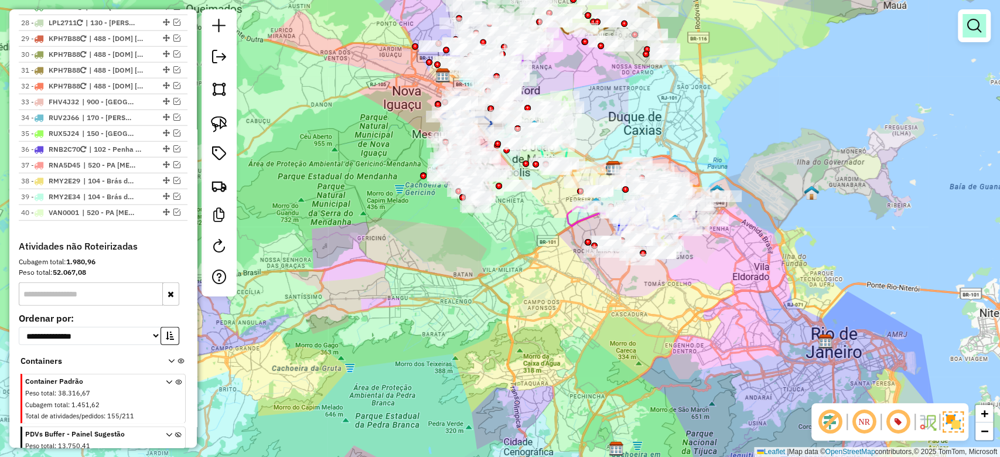
click at [974, 29] on em at bounding box center [975, 26] width 14 height 14
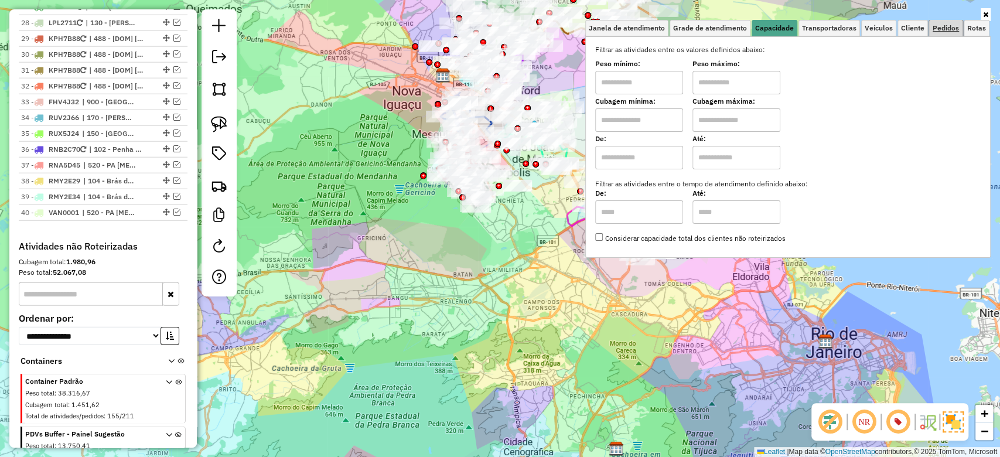
click at [942, 25] on span "Pedidos" at bounding box center [946, 28] width 26 height 7
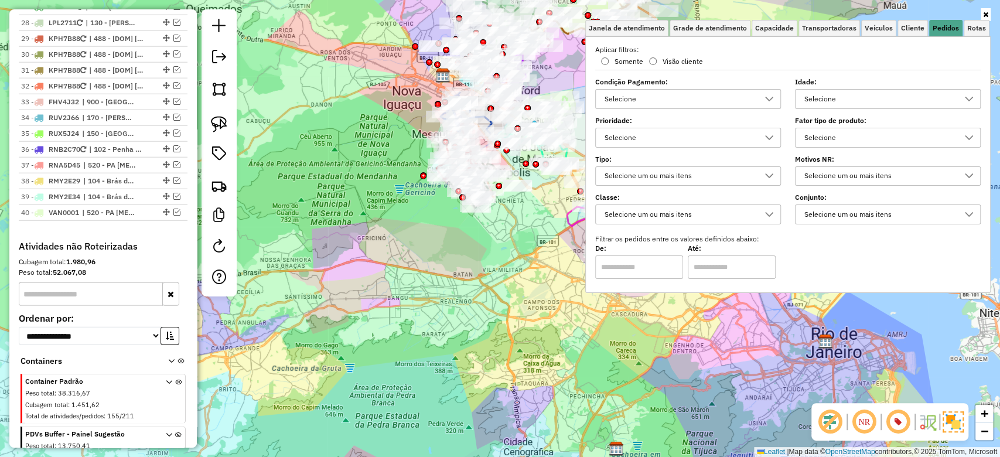
click at [846, 115] on label "Fator tipo de produto:" at bounding box center [888, 120] width 186 height 11
click at [846, 104] on div "Selecione" at bounding box center [880, 99] width 158 height 19
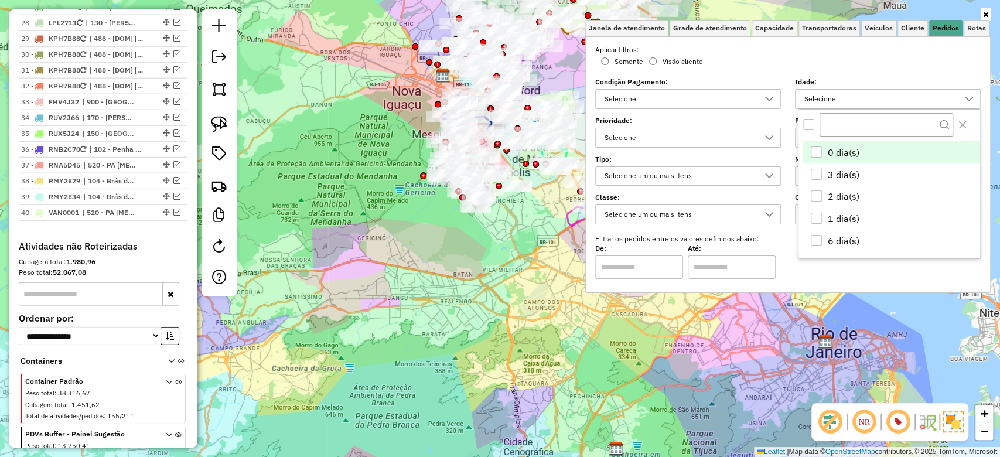
type input "*"
click at [915, 26] on span "Cliente" at bounding box center [912, 28] width 23 height 7
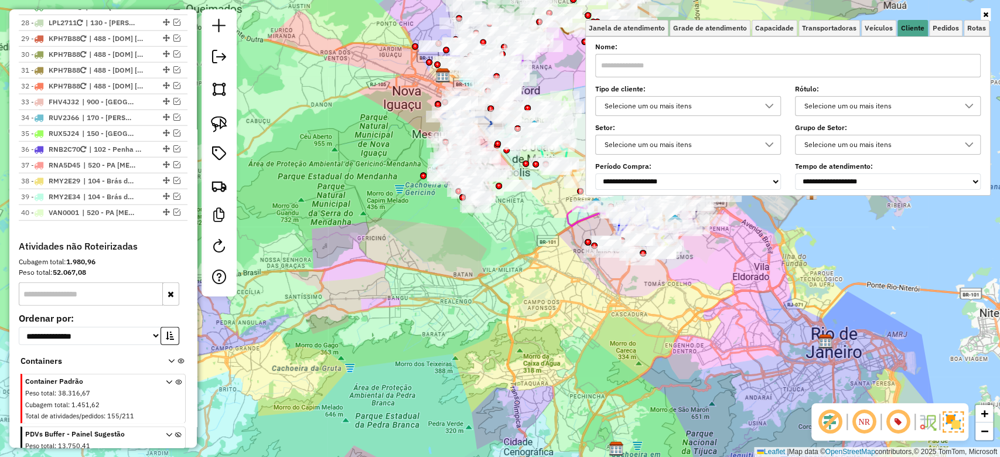
click at [846, 110] on div "Selecione um ou mais itens" at bounding box center [880, 106] width 158 height 19
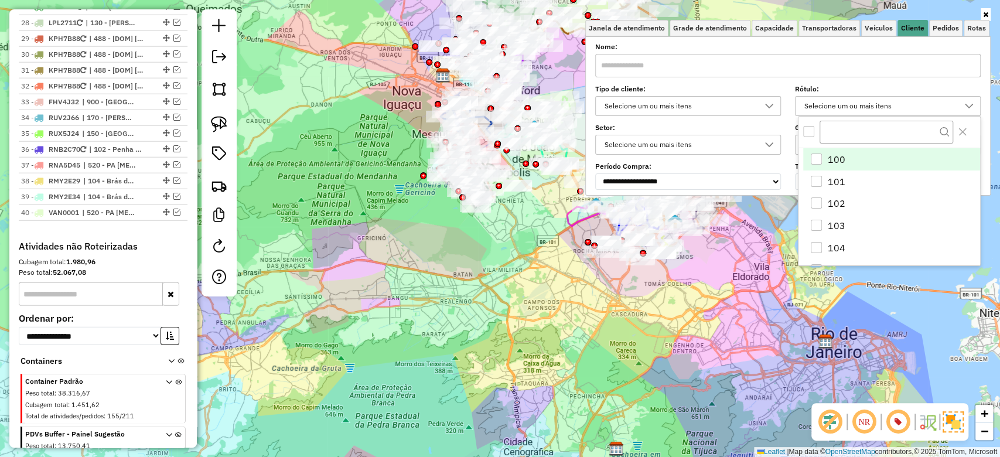
type input "*"
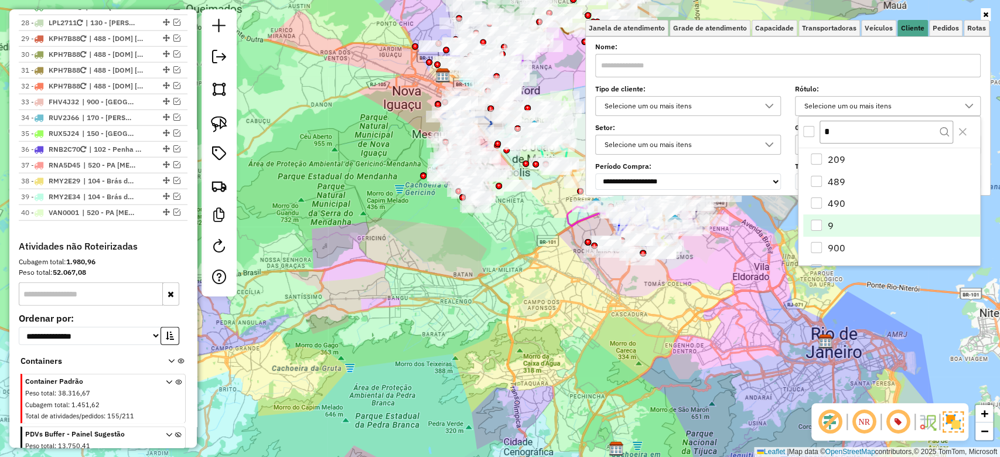
type input "*"
click at [820, 217] on li "9" at bounding box center [892, 226] width 177 height 22
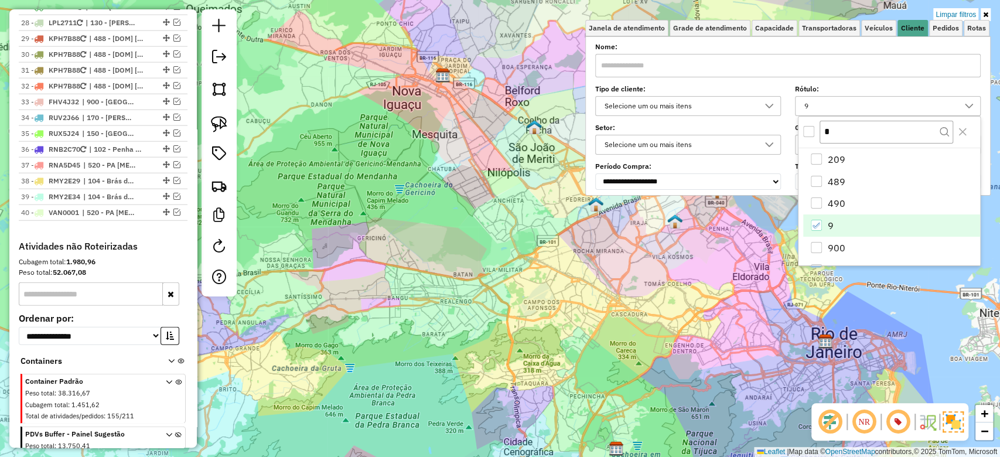
click at [512, 297] on div "Limpar filtros Janela de atendimento Grade de atendimento Capacidade Transporta…" at bounding box center [500, 228] width 1000 height 457
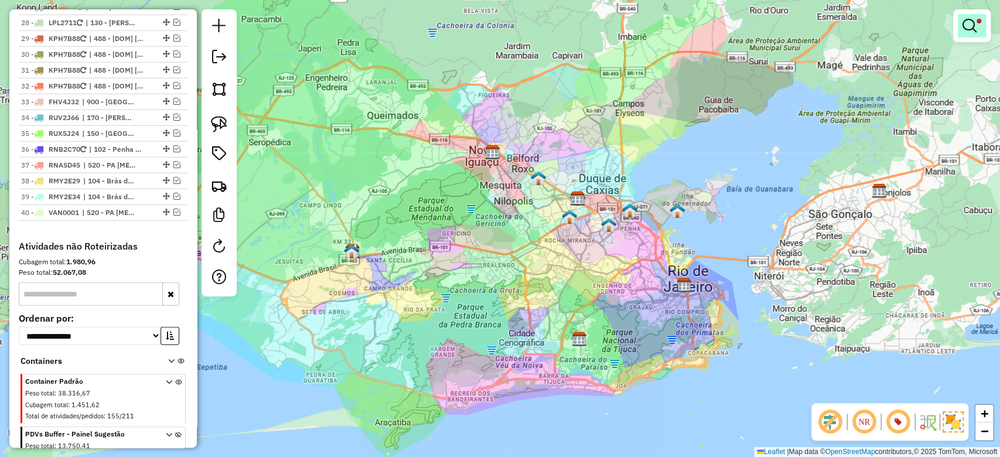
click at [975, 28] on em at bounding box center [970, 26] width 14 height 14
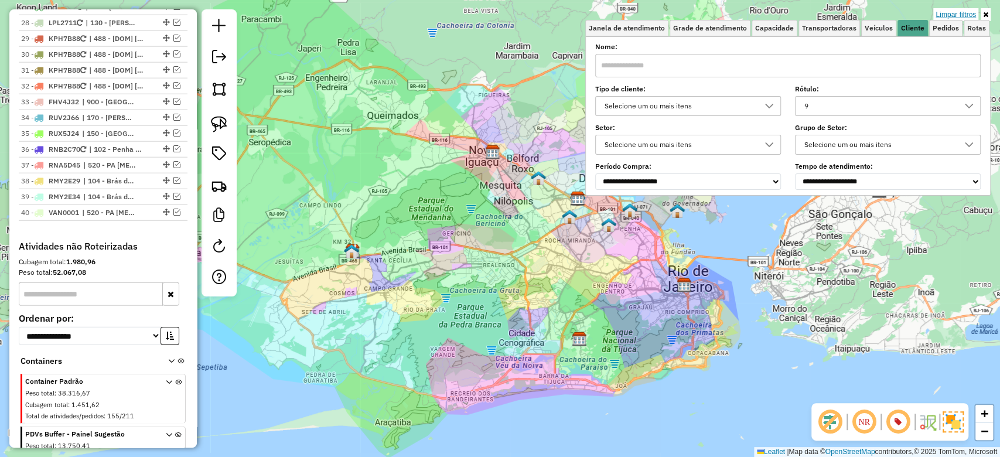
click at [964, 16] on link "Limpar filtros" at bounding box center [956, 14] width 45 height 13
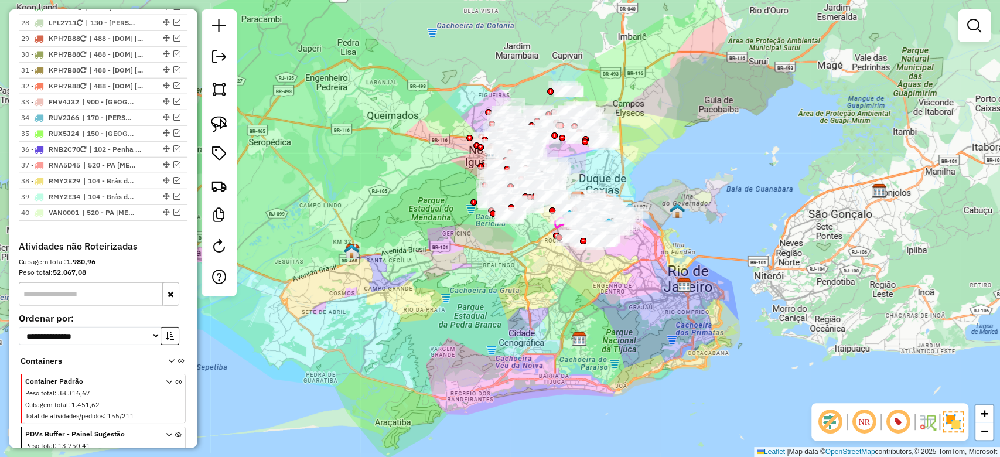
scroll to position [1807, 0]
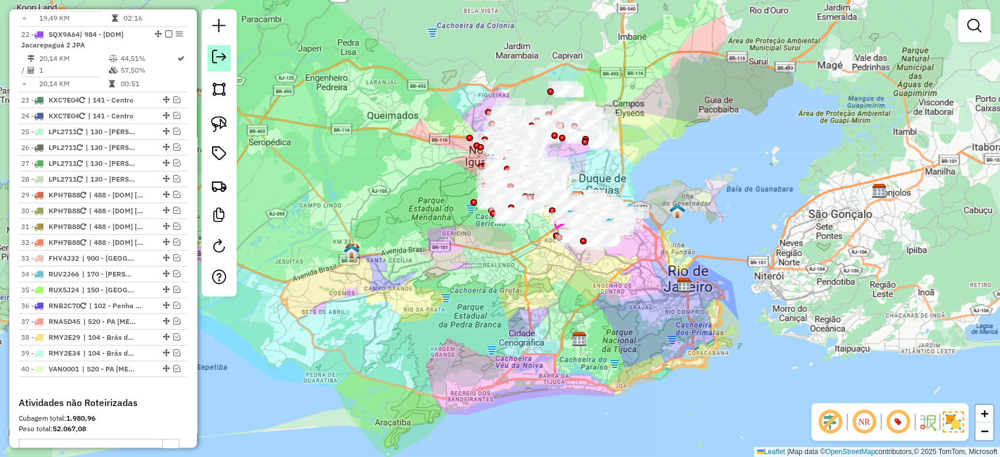
click at [220, 54] on em at bounding box center [219, 57] width 14 height 14
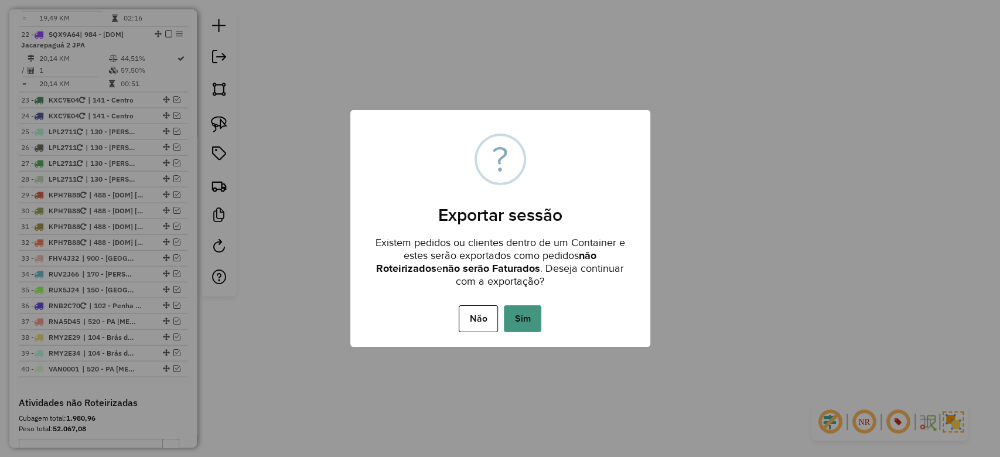
click at [522, 310] on button "Sim" at bounding box center [523, 318] width 38 height 27
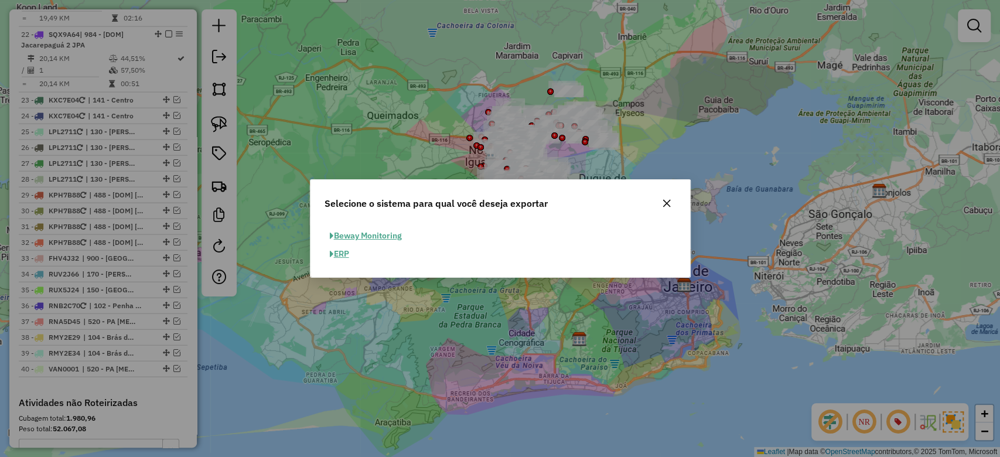
click at [331, 256] on span "button" at bounding box center [332, 254] width 4 height 8
select select "*********"
select select "**"
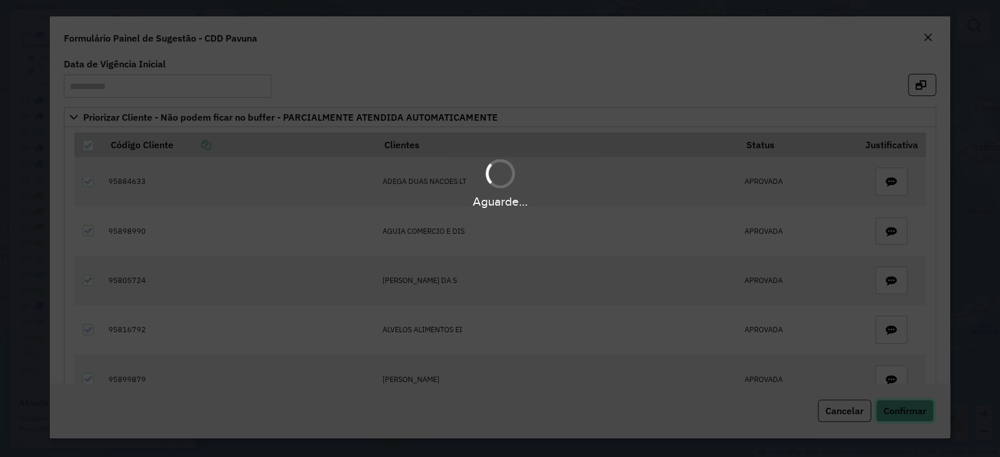
click at [913, 410] on span "Confirmar" at bounding box center [905, 411] width 43 height 12
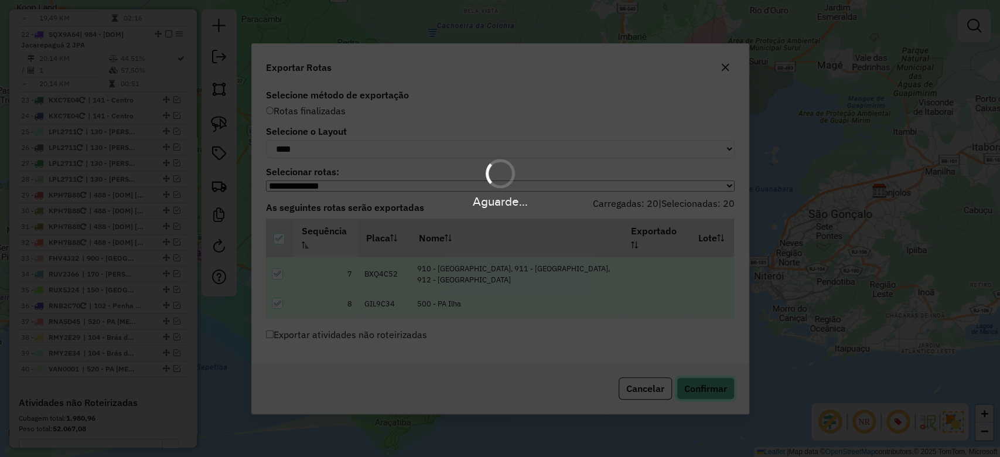
click at [707, 389] on button "Confirmar" at bounding box center [706, 388] width 58 height 22
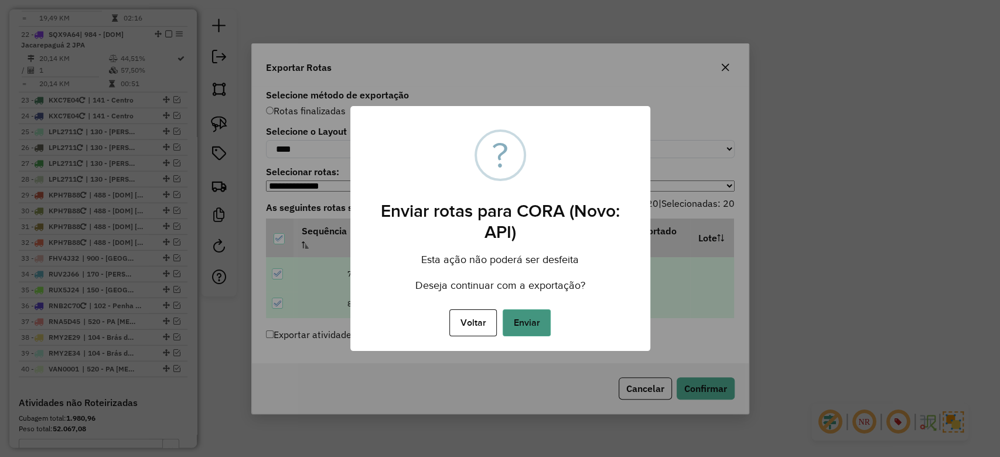
click at [533, 325] on button "Enviar" at bounding box center [527, 322] width 48 height 27
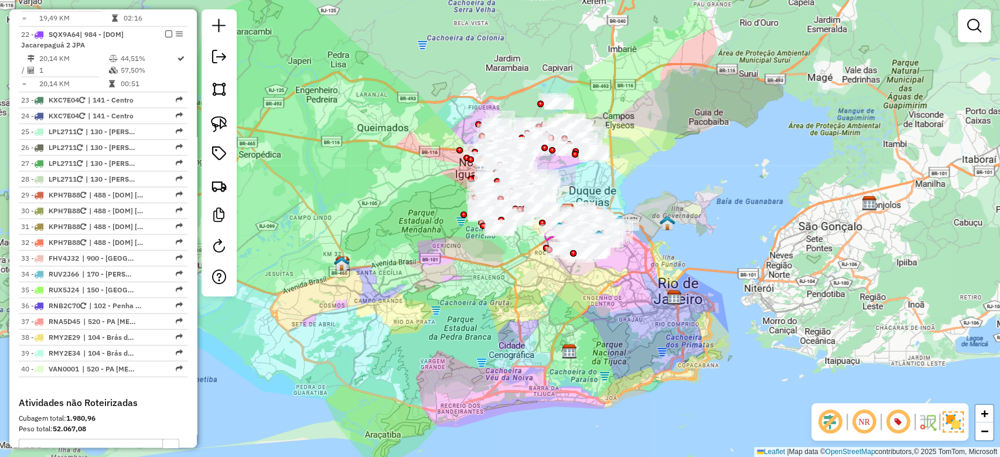
drag, startPoint x: 576, startPoint y: 287, endPoint x: 487, endPoint y: 288, distance: 89.1
click at [561, 294] on div "Janela de atendimento Grade de atendimento Capacidade Transportadoras Veículos …" at bounding box center [500, 228] width 1000 height 457
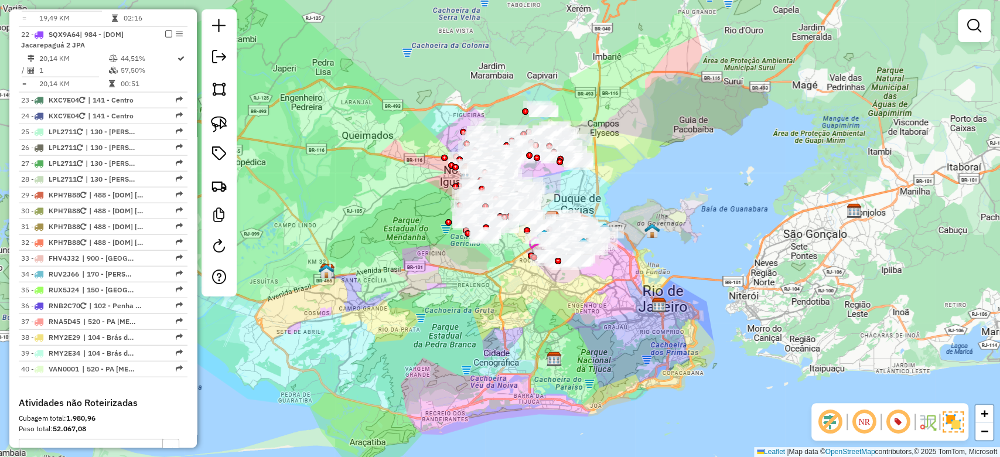
scroll to position [1964, 0]
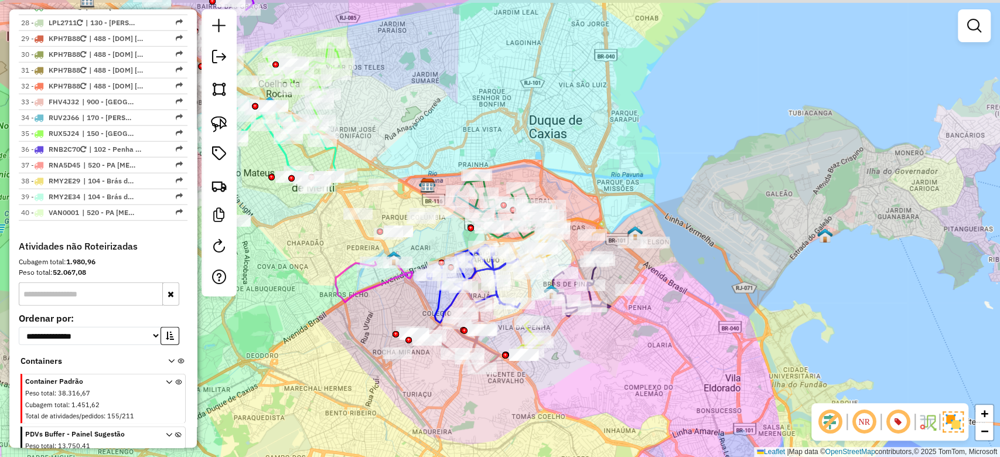
drag, startPoint x: 572, startPoint y: 326, endPoint x: 593, endPoint y: 344, distance: 27.8
click at [593, 344] on div "Janela de atendimento Grade de atendimento Capacidade Transportadoras Veículos …" at bounding box center [500, 228] width 1000 height 457
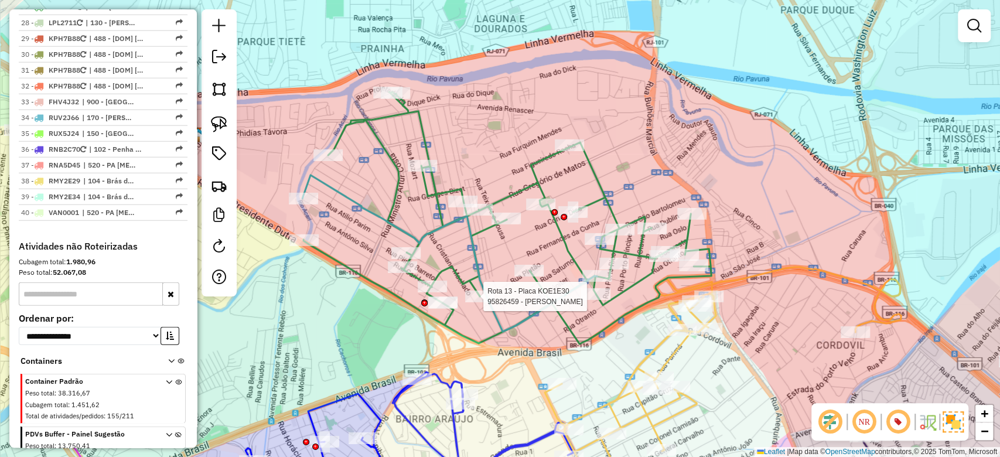
select select "**********"
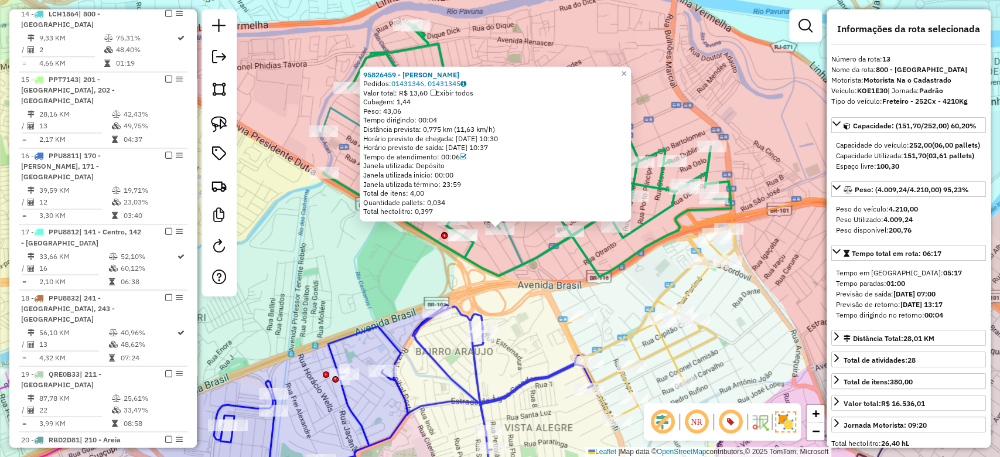
scroll to position [1149, 0]
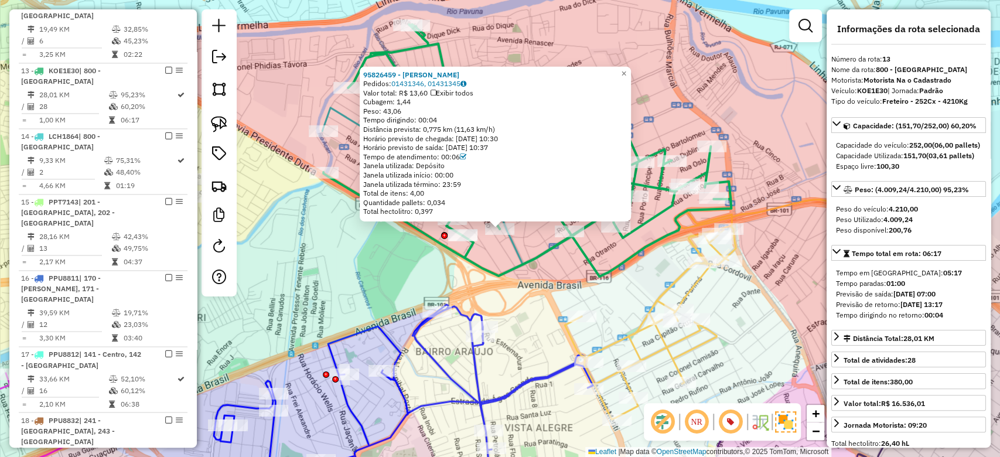
click at [529, 270] on div "95826459 - [PERSON_NAME]: 01431346, 01431345 Valor total: R$ 13,60 Exibir todos…" at bounding box center [500, 228] width 1000 height 457
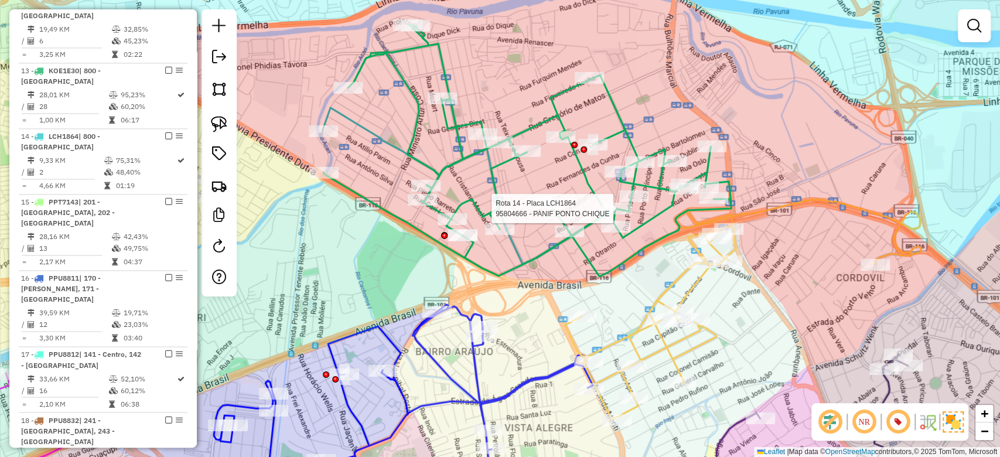
select select "**********"
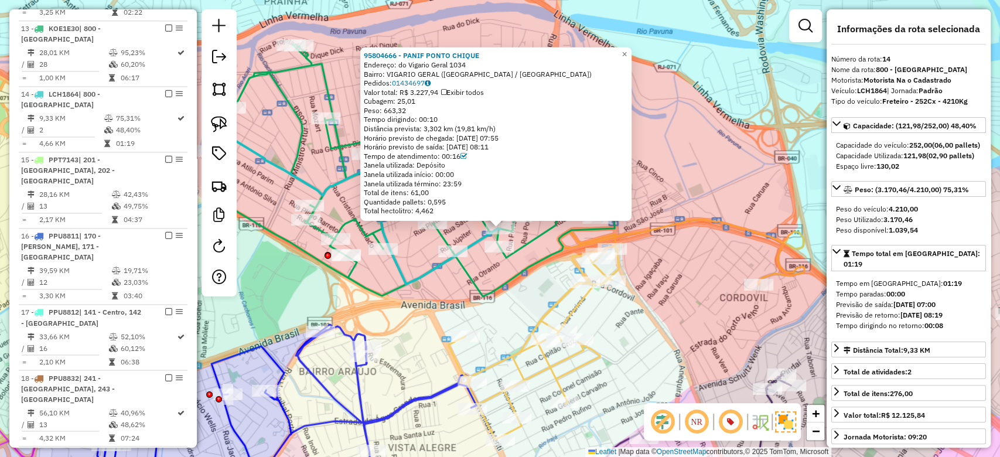
scroll to position [1214, 0]
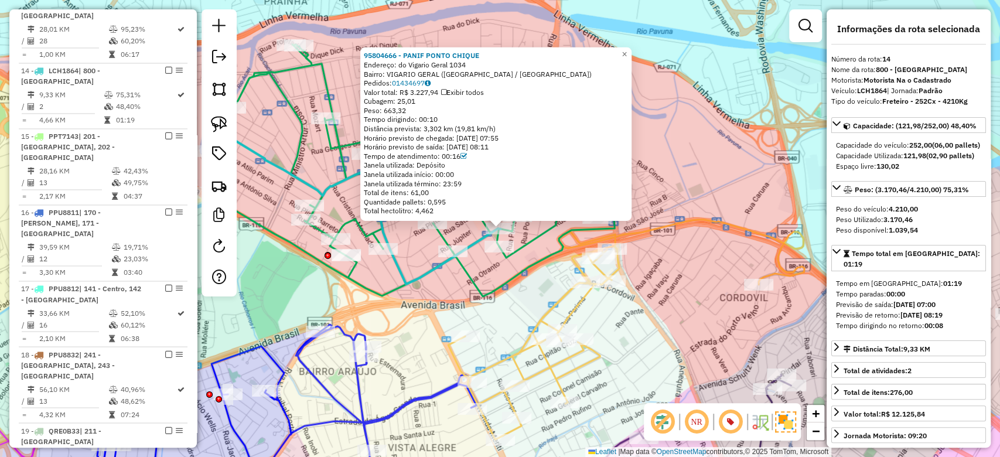
click at [447, 267] on icon at bounding box center [353, 206] width 295 height 156
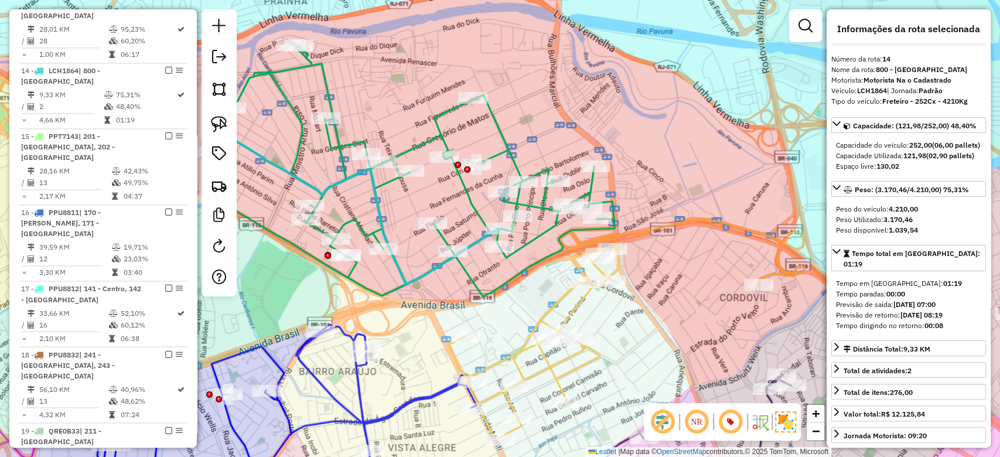
click at [451, 241] on icon at bounding box center [411, 171] width 408 height 252
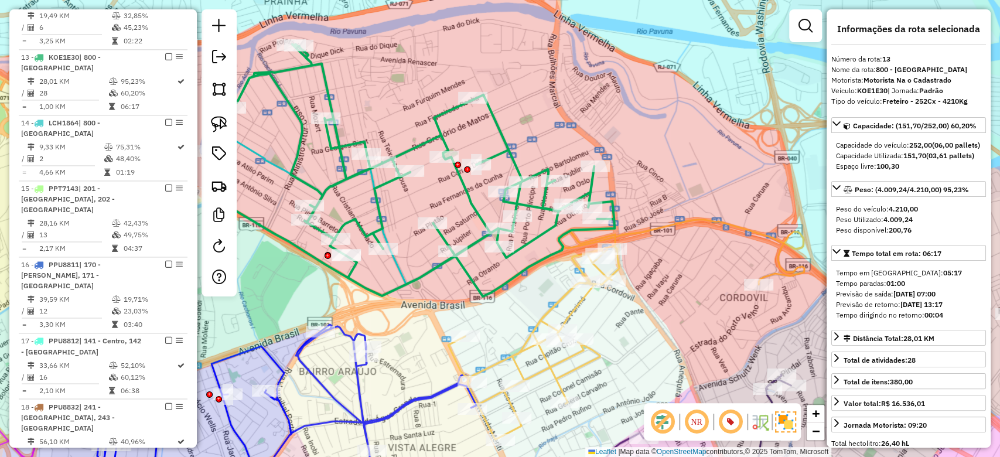
scroll to position [1149, 0]
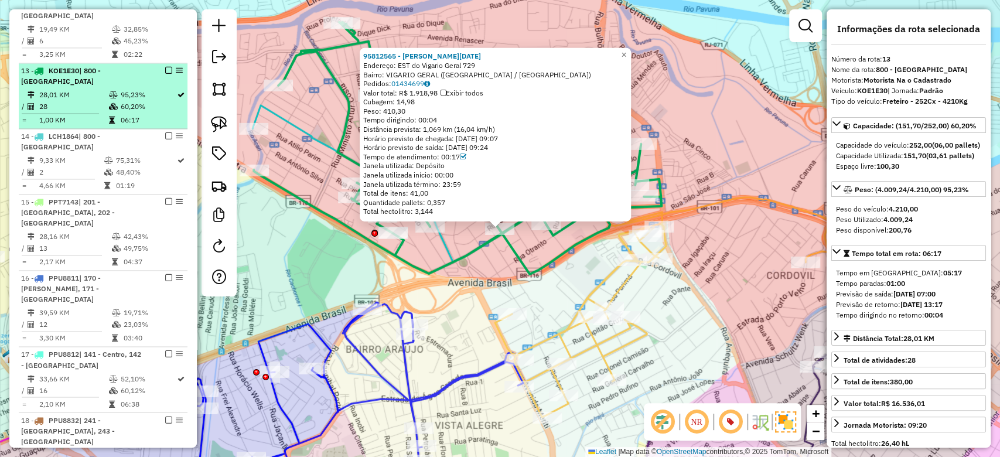
click at [54, 89] on td "28,01 KM" at bounding box center [73, 95] width 69 height 12
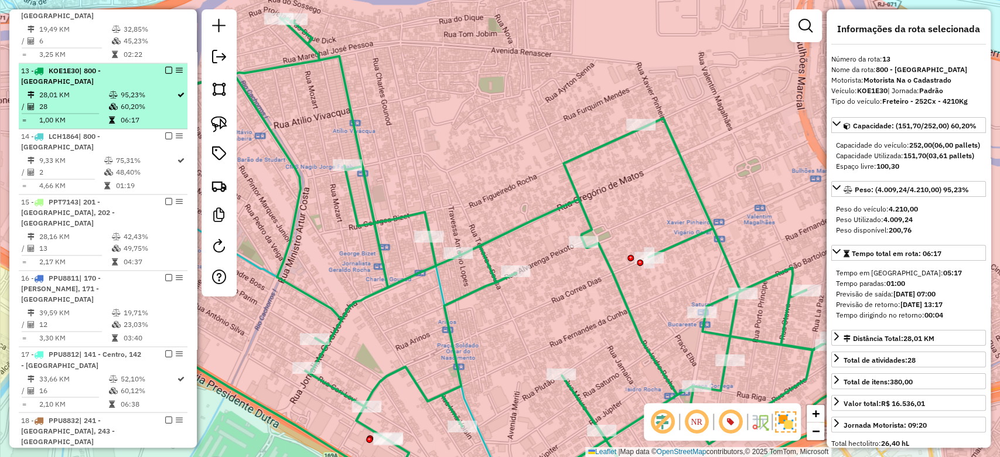
click at [141, 89] on td "95,23%" at bounding box center [148, 95] width 57 height 12
click at [165, 67] on em at bounding box center [168, 70] width 7 height 7
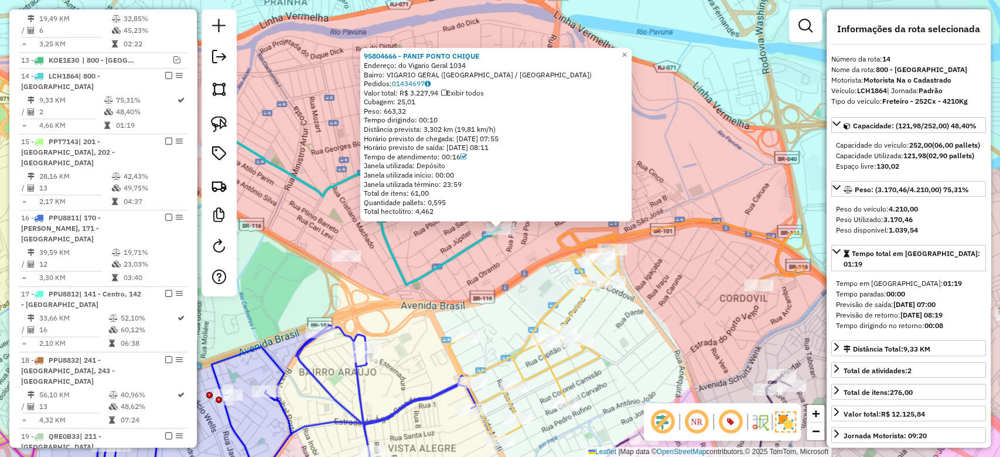
scroll to position [1164, 0]
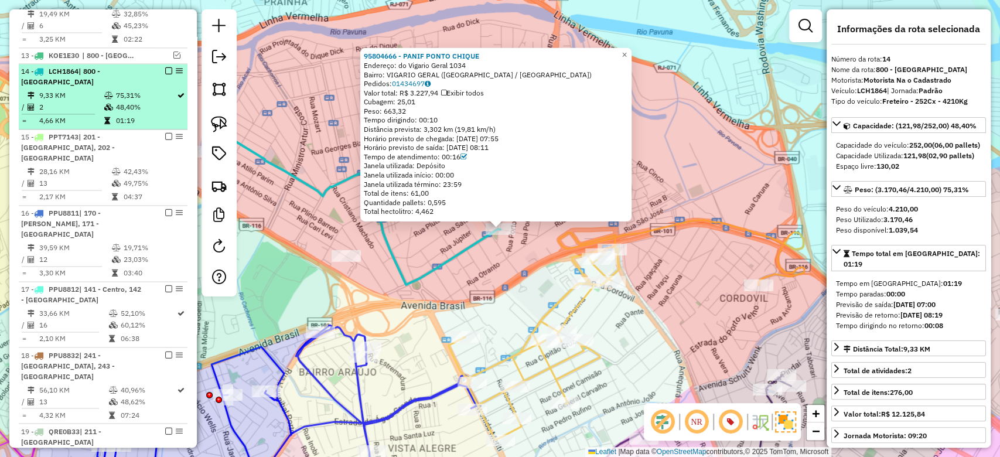
click at [115, 90] on td "75,31%" at bounding box center [145, 96] width 61 height 12
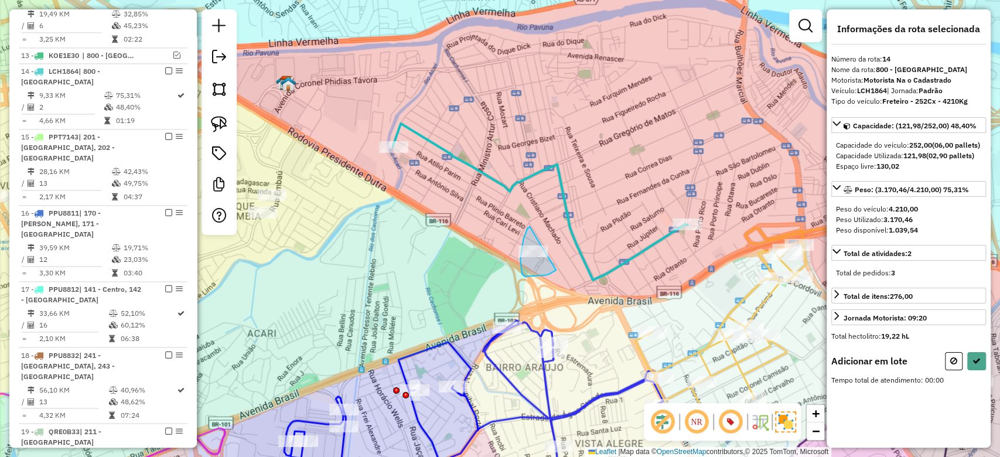
drag, startPoint x: 520, startPoint y: 260, endPoint x: 575, endPoint y: 245, distance: 56.6
click at [568, 257] on div "Janela de atendimento Grade de atendimento Capacidade Transportadoras Veículos …" at bounding box center [500, 228] width 1000 height 457
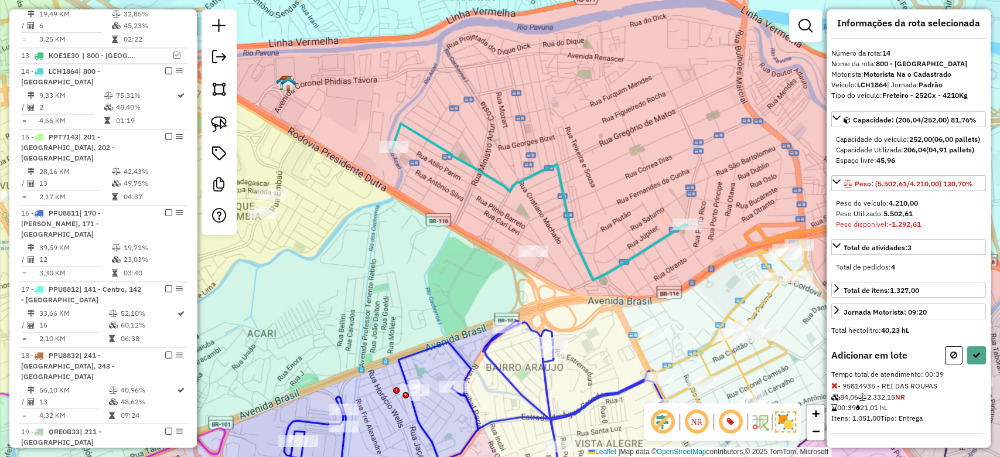
scroll to position [25, 0]
click at [953, 356] on icon at bounding box center [954, 355] width 7 height 8
select select "**********"
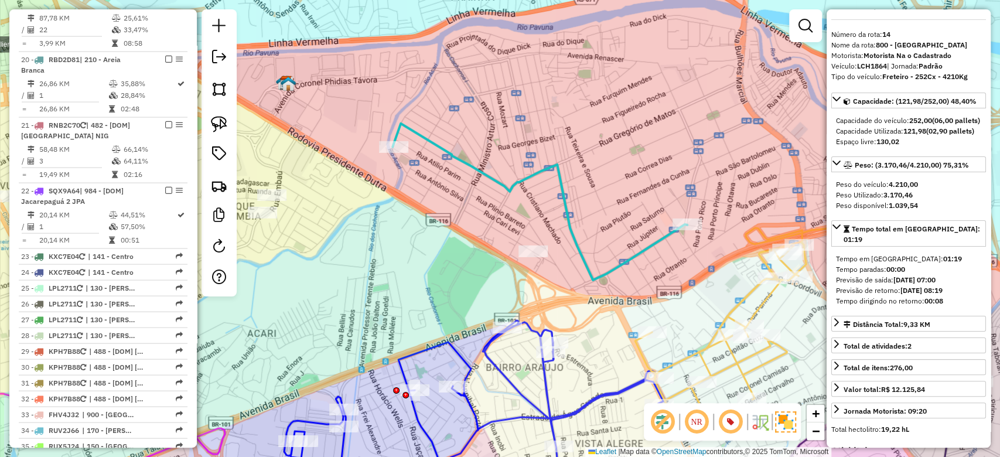
scroll to position [937, 0]
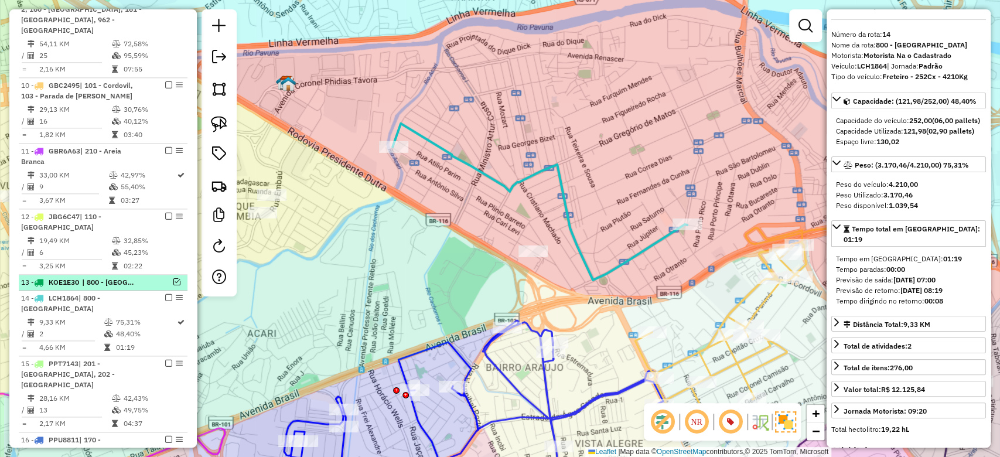
click at [175, 277] on div "13 - KOE1E30 | 800 - Jardim América" at bounding box center [103, 282] width 164 height 11
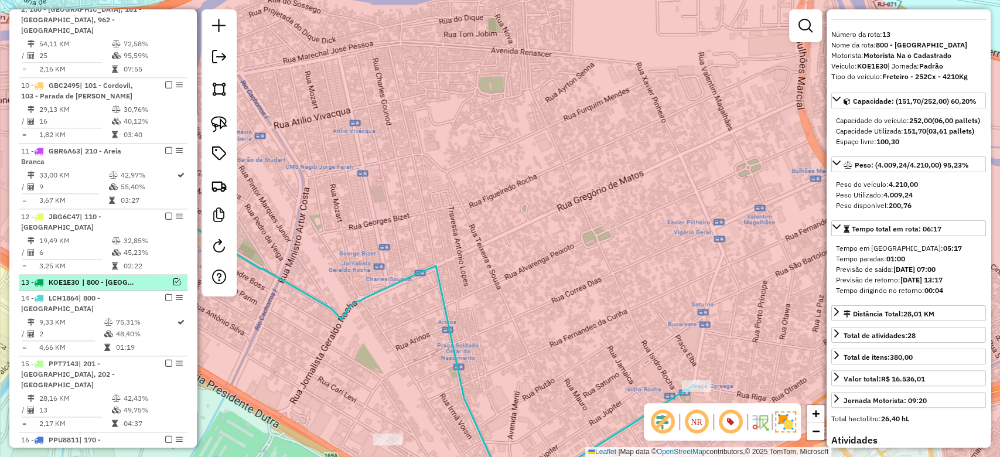
click at [173, 278] on em at bounding box center [176, 281] width 7 height 7
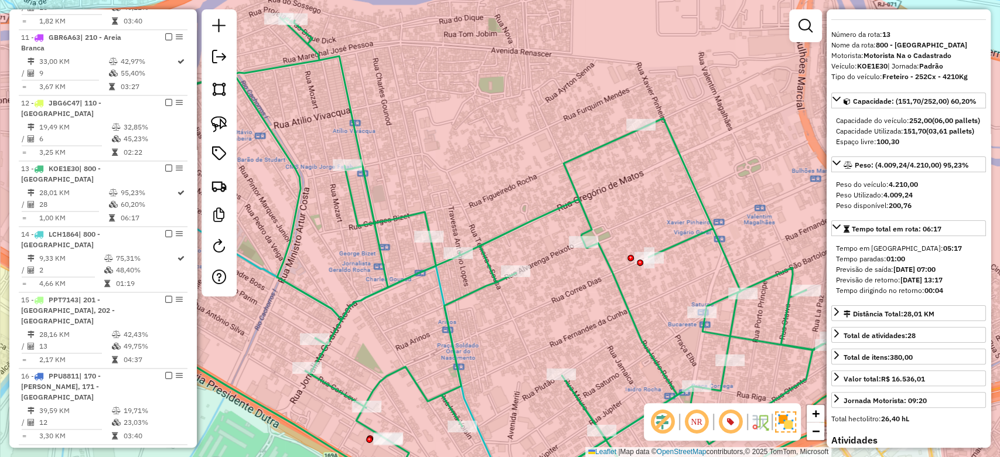
scroll to position [1093, 0]
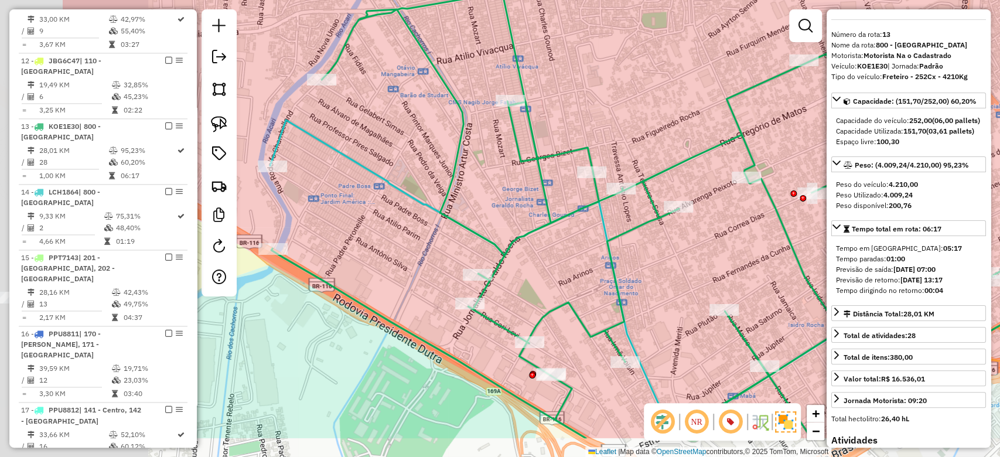
drag, startPoint x: 403, startPoint y: 284, endPoint x: 566, endPoint y: 219, distance: 175.2
click at [566, 219] on icon at bounding box center [680, 195] width 818 height 485
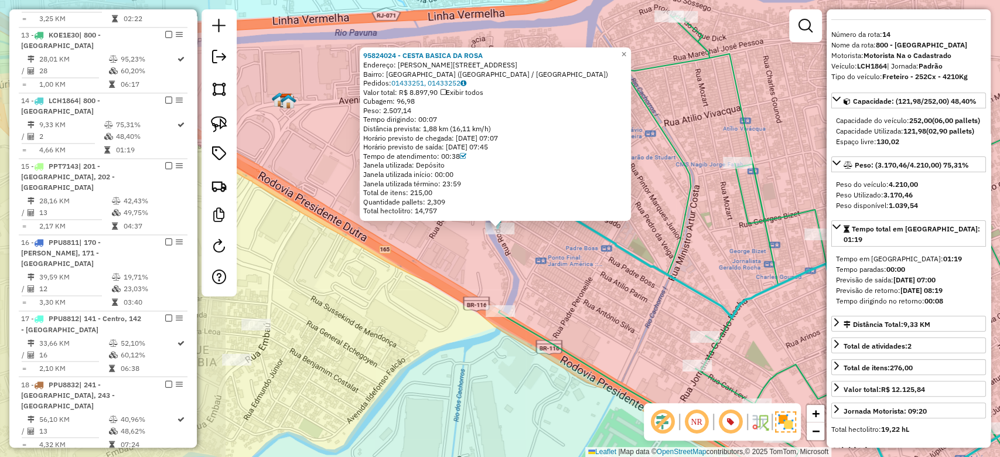
scroll to position [1214, 0]
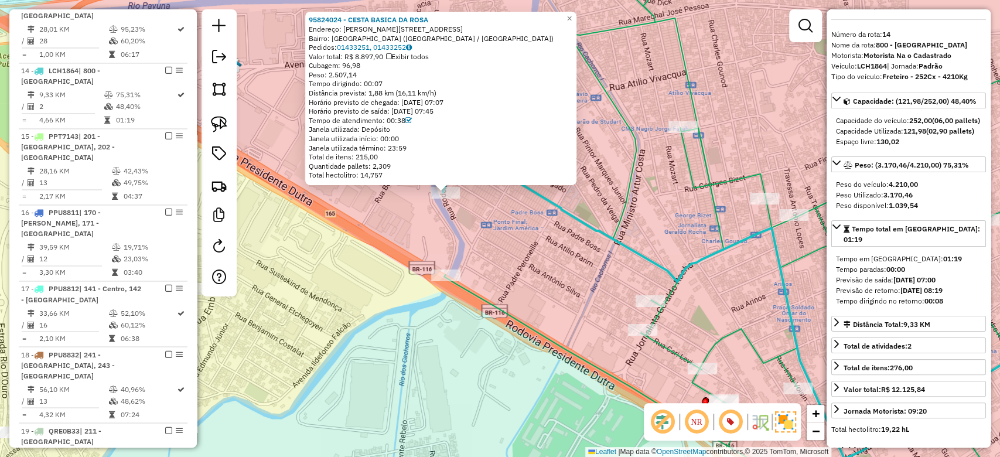
drag, startPoint x: 660, startPoint y: 260, endPoint x: 569, endPoint y: 236, distance: 94.1
click at [569, 236] on icon at bounding box center [737, 303] width 589 height 312
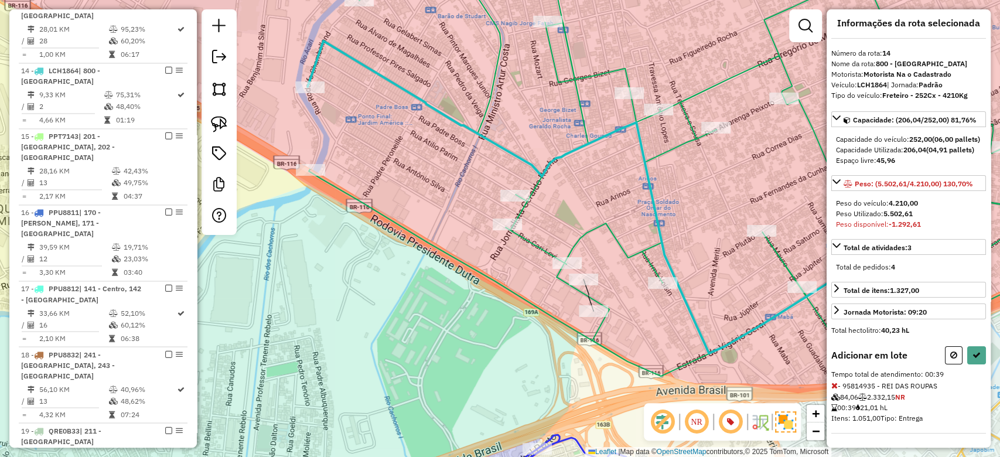
scroll to position [25, 0]
click at [951, 355] on icon at bounding box center [954, 355] width 7 height 8
select select "**********"
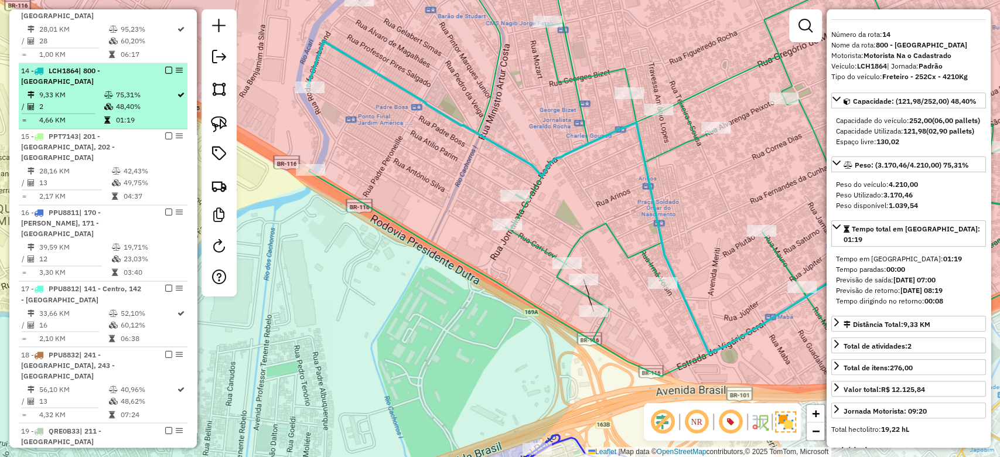
click at [75, 66] on span "LCH1864" at bounding box center [64, 70] width 30 height 9
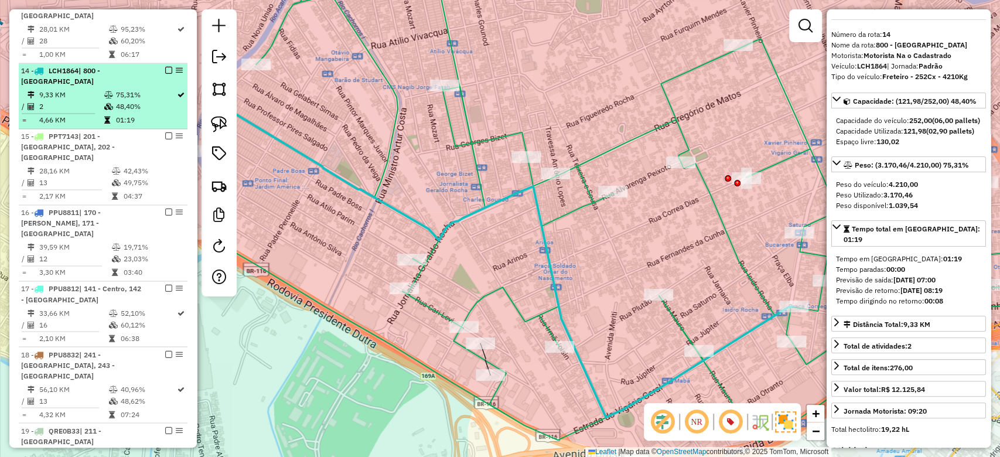
click at [166, 67] on em at bounding box center [168, 70] width 7 height 7
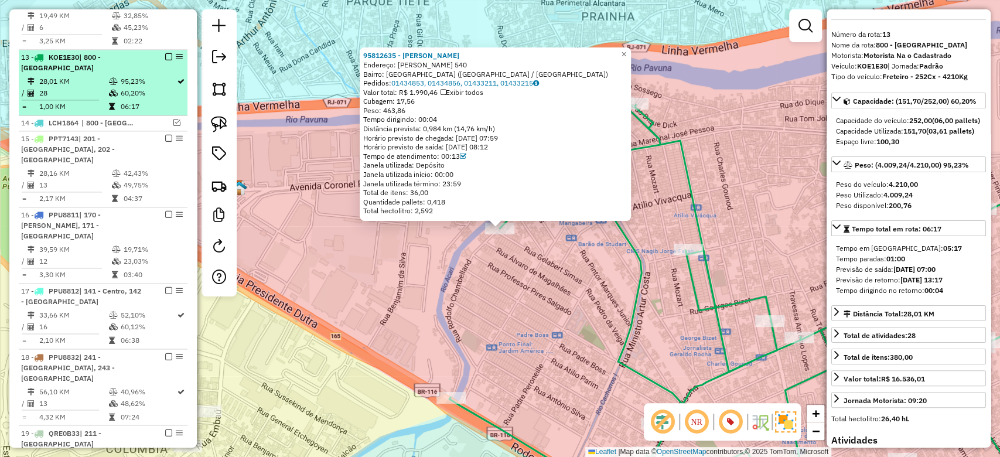
scroll to position [1149, 0]
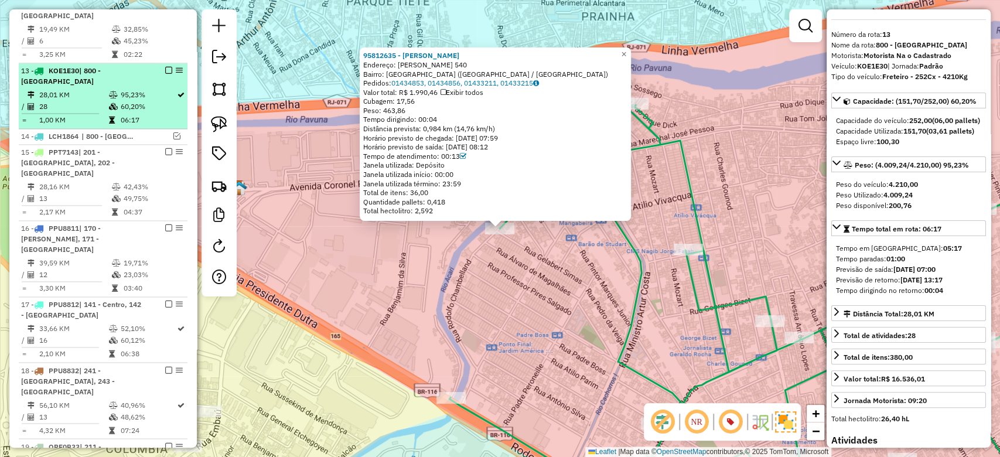
click at [166, 67] on em at bounding box center [168, 70] width 7 height 7
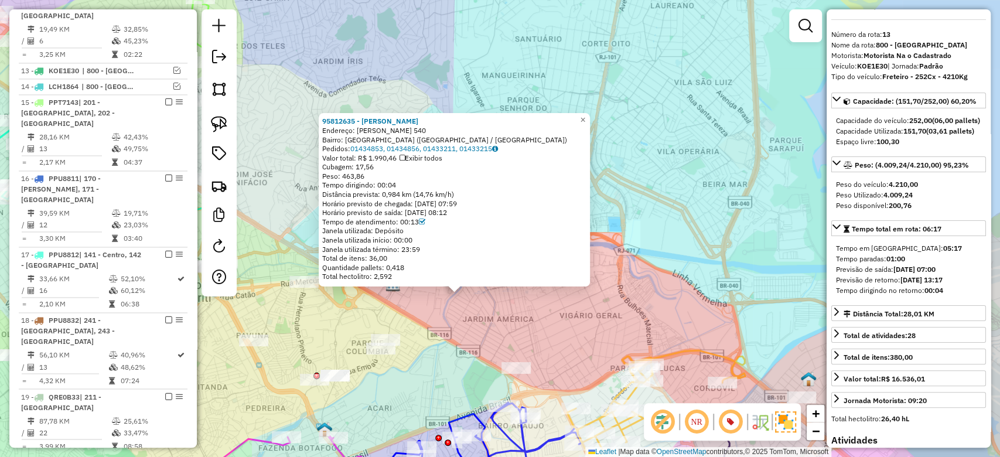
click at [442, 318] on div "95812635 - MARLENE WERNER Endereço: Rodolfo Chambelland 540 Bairro: JARDIM AMER…" at bounding box center [500, 228] width 1000 height 457
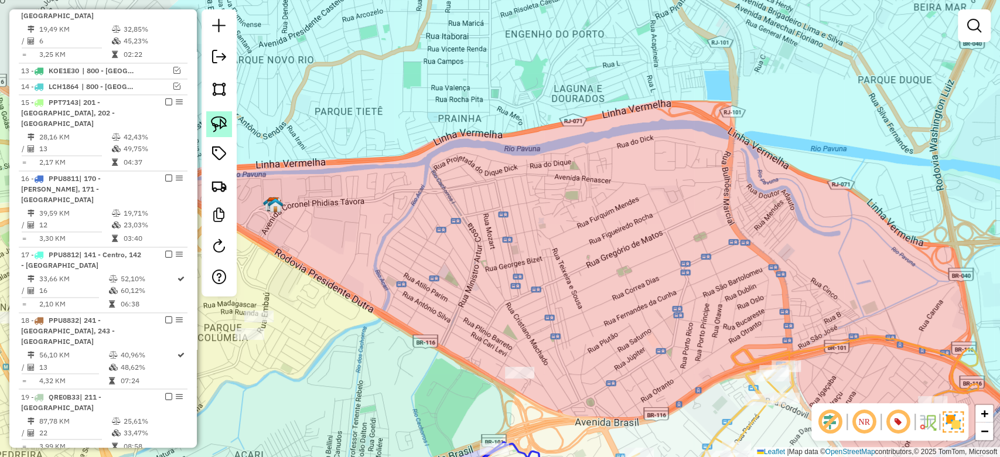
click at [219, 122] on img at bounding box center [219, 124] width 16 height 16
drag, startPoint x: 502, startPoint y: 331, endPoint x: 570, endPoint y: 350, distance: 70.8
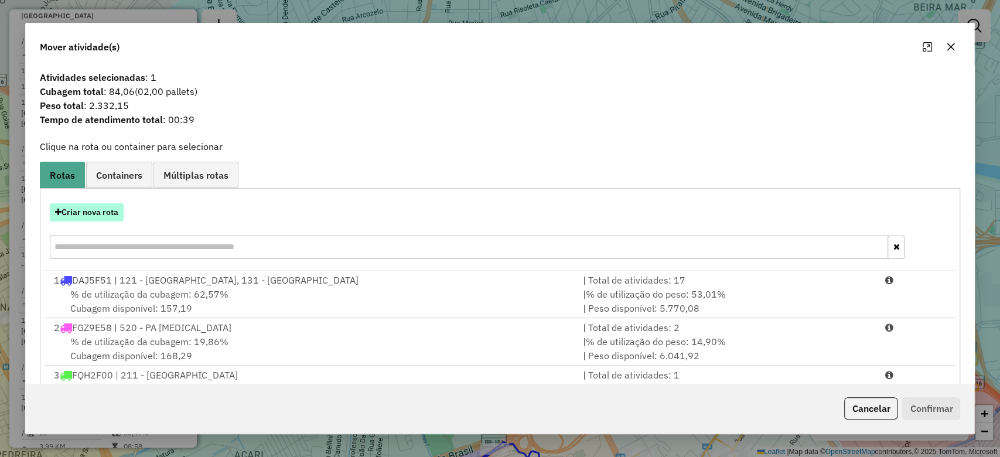
click at [115, 212] on button "Criar nova rota" at bounding box center [87, 212] width 74 height 18
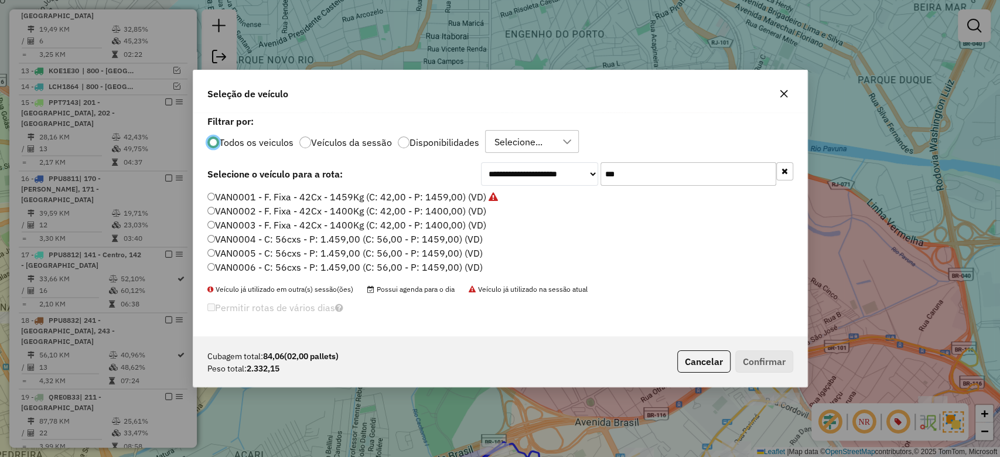
scroll to position [6, 4]
drag, startPoint x: 629, startPoint y: 172, endPoint x: 542, endPoint y: 172, distance: 87.3
click at [543, 172] on div "**********" at bounding box center [637, 173] width 312 height 23
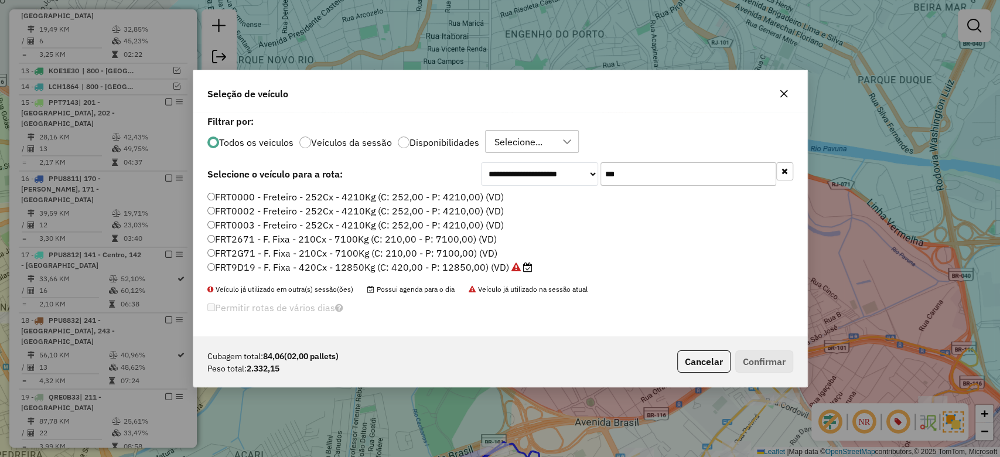
type input "***"
click at [389, 196] on label "FRT0000 - Freteiro - 252Cx - 4210Kg (C: 252,00 - P: 4210,00) (VD)" at bounding box center [355, 197] width 297 height 14
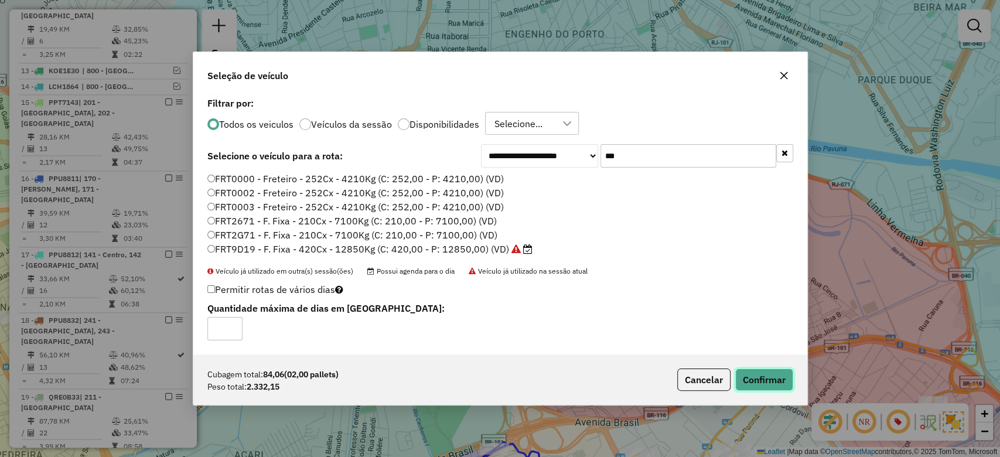
click at [755, 377] on button "Confirmar" at bounding box center [765, 380] width 58 height 22
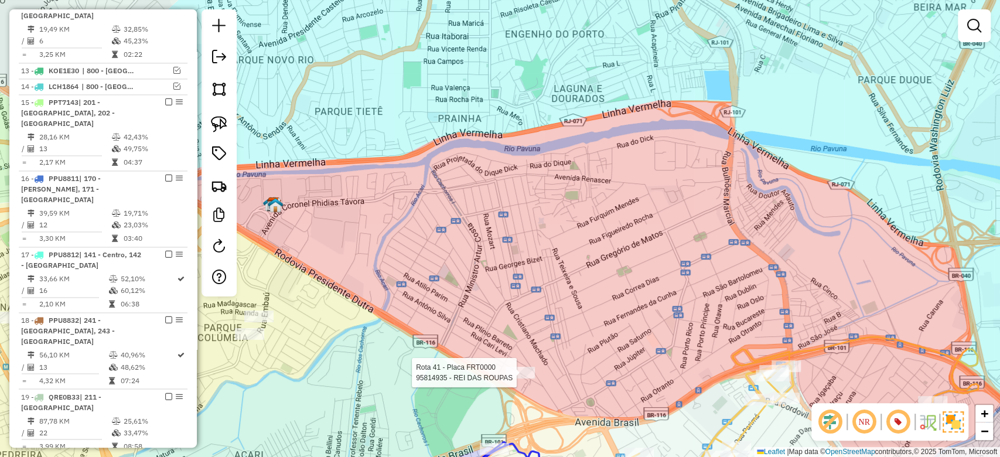
select select "**********"
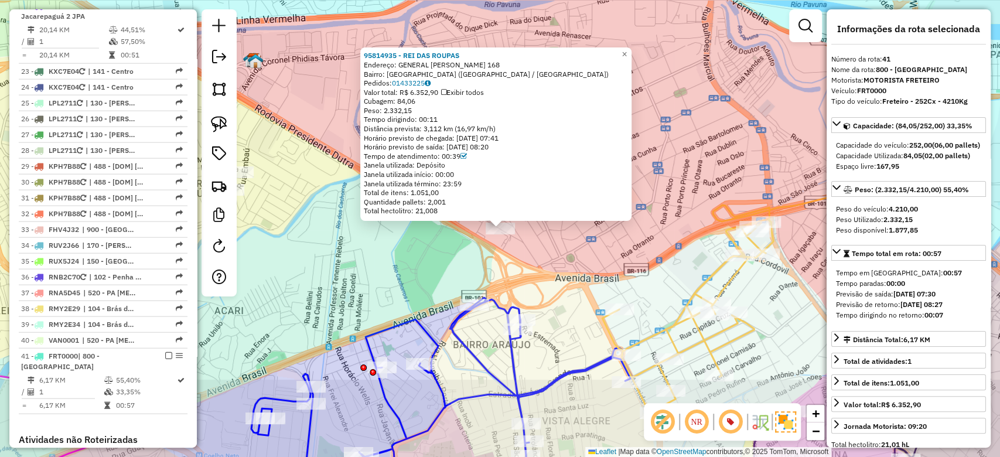
scroll to position [1929, 0]
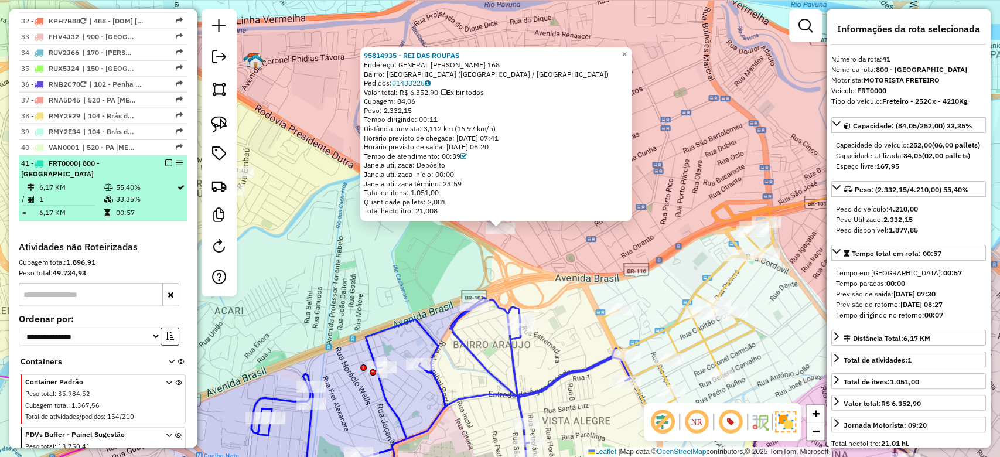
click at [141, 193] on td "33,35%" at bounding box center [145, 199] width 61 height 12
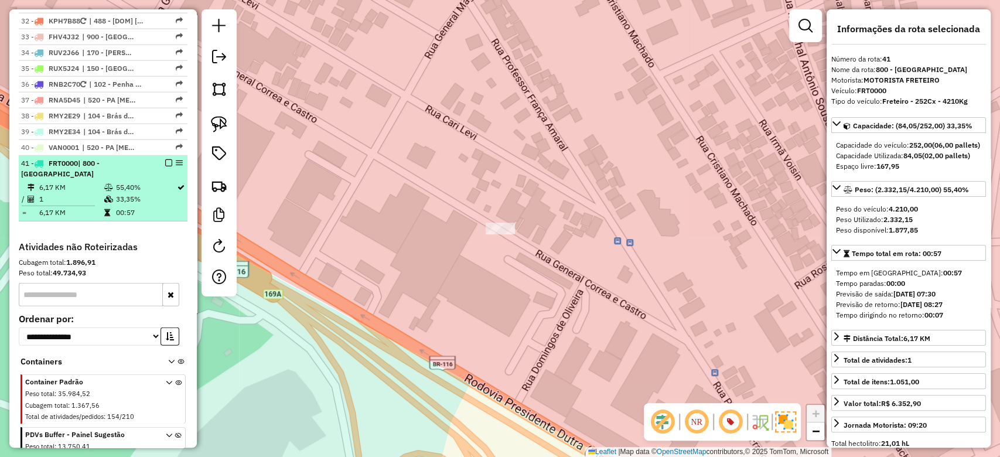
click at [166, 159] on em at bounding box center [168, 162] width 7 height 7
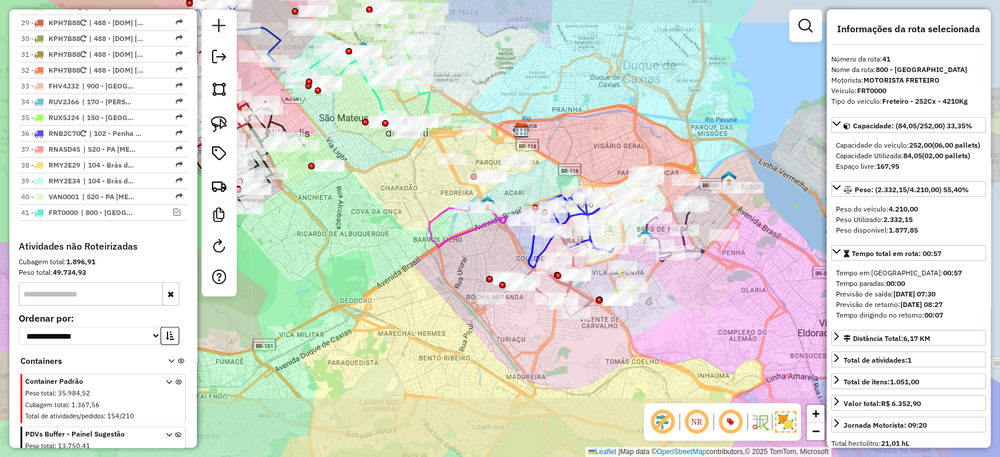
click at [588, 138] on div "Janela de atendimento Grade de atendimento Capacidade Transportadoras Veículos …" at bounding box center [500, 228] width 1000 height 457
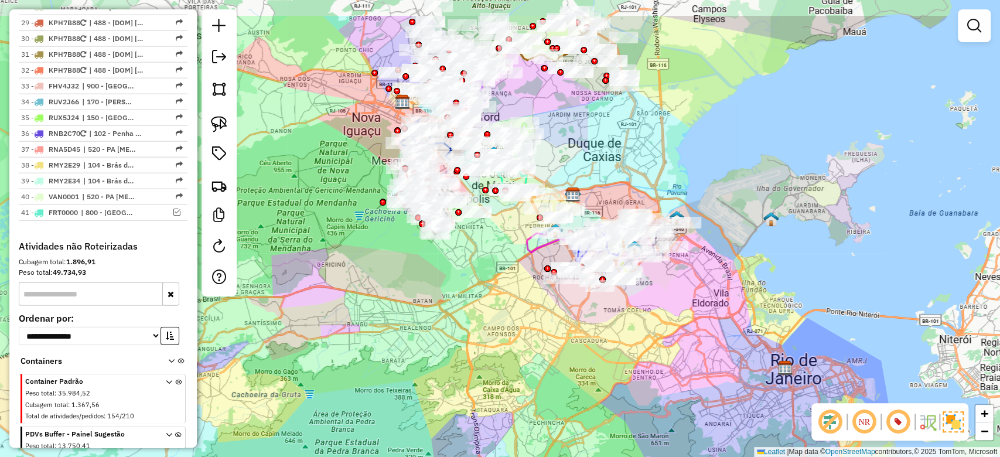
drag, startPoint x: 621, startPoint y: 81, endPoint x: 638, endPoint y: 151, distance: 71.1
click at [638, 151] on div "Janela de atendimento Grade de atendimento Capacidade Transportadoras Veículos …" at bounding box center [500, 228] width 1000 height 457
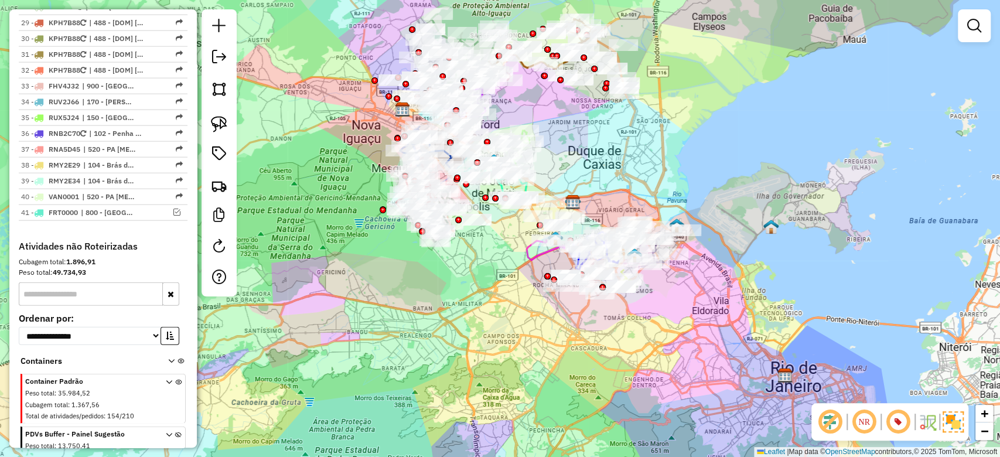
click at [661, 171] on div "Janela de atendimento Grade de atendimento Capacidade Transportadoras Veículos …" at bounding box center [500, 228] width 1000 height 457
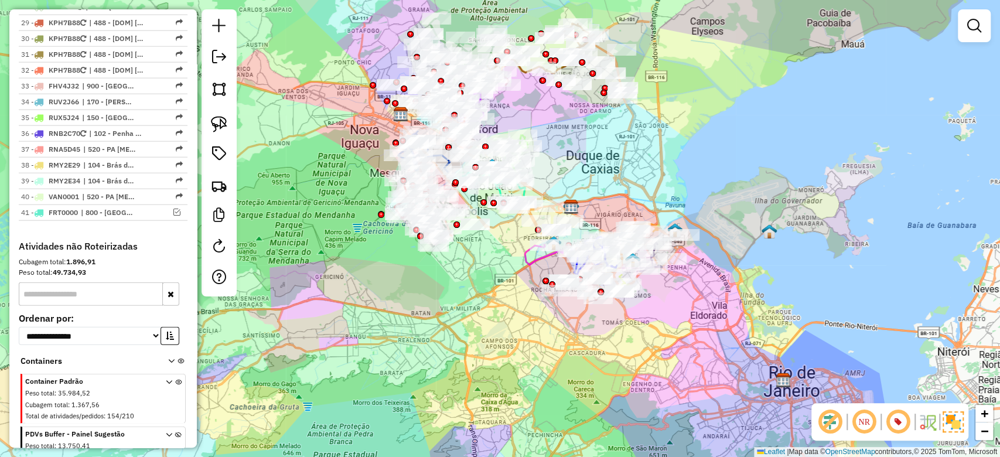
click at [982, 19] on link at bounding box center [974, 25] width 23 height 23
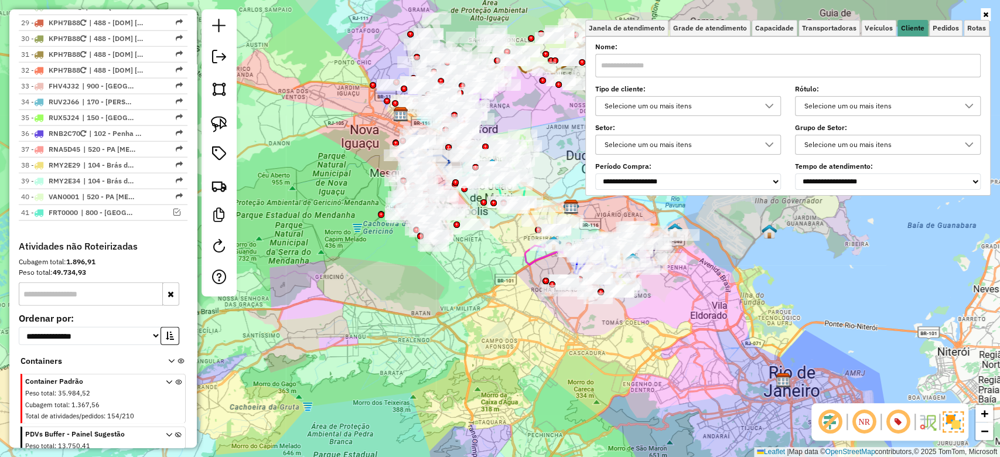
click at [835, 104] on div "Selecione um ou mais itens" at bounding box center [880, 106] width 158 height 19
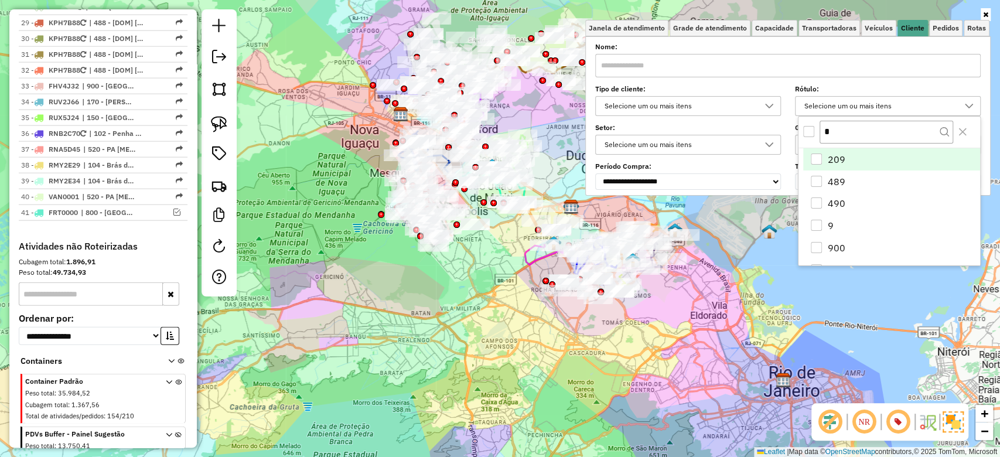
scroll to position [6, 41]
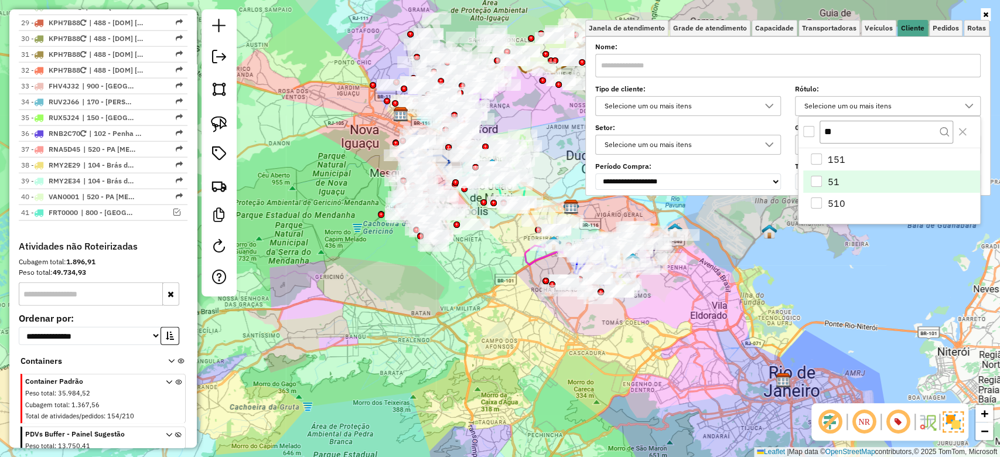
type input "**"
click at [811, 181] on div "51" at bounding box center [816, 181] width 11 height 11
click at [707, 328] on div "Janela de atendimento Grade de atendimento Capacidade Transportadoras Veículos …" at bounding box center [500, 228] width 1000 height 457
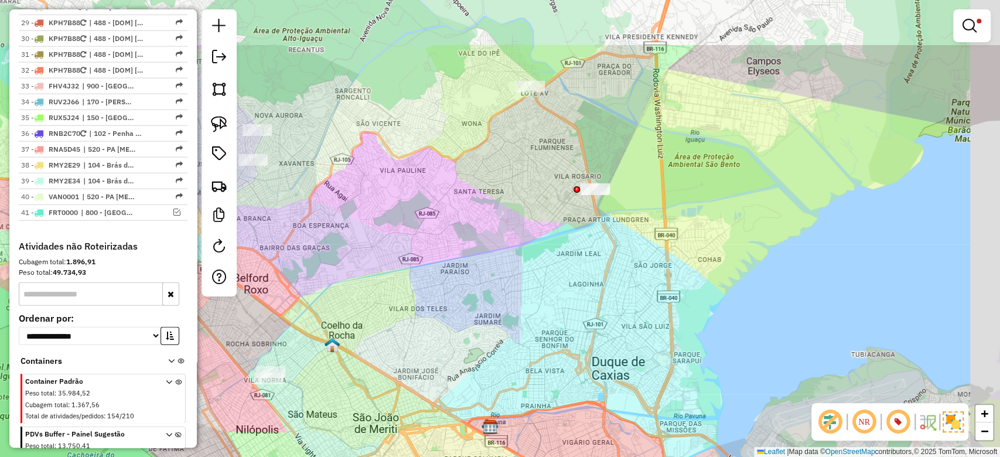
drag, startPoint x: 686, startPoint y: 44, endPoint x: 649, endPoint y: 135, distance: 98.3
click at [649, 135] on div "Limpar filtros Janela de atendimento Grade de atendimento Capacidade Transporta…" at bounding box center [500, 228] width 1000 height 457
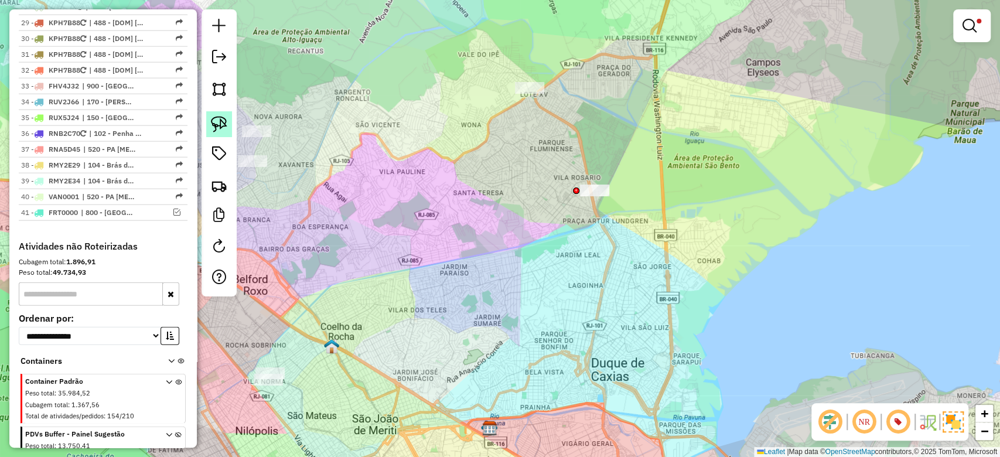
click at [220, 124] on img at bounding box center [219, 124] width 16 height 16
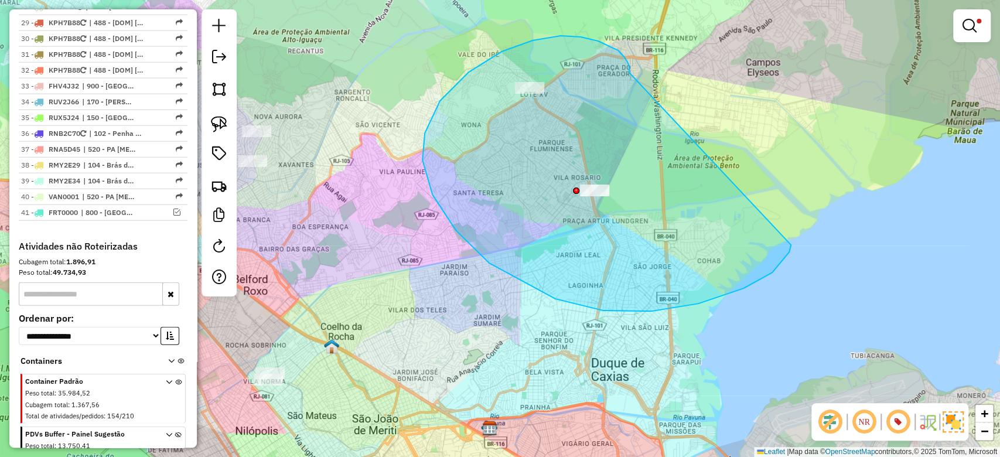
drag, startPoint x: 629, startPoint y: 71, endPoint x: 791, endPoint y: 237, distance: 232.1
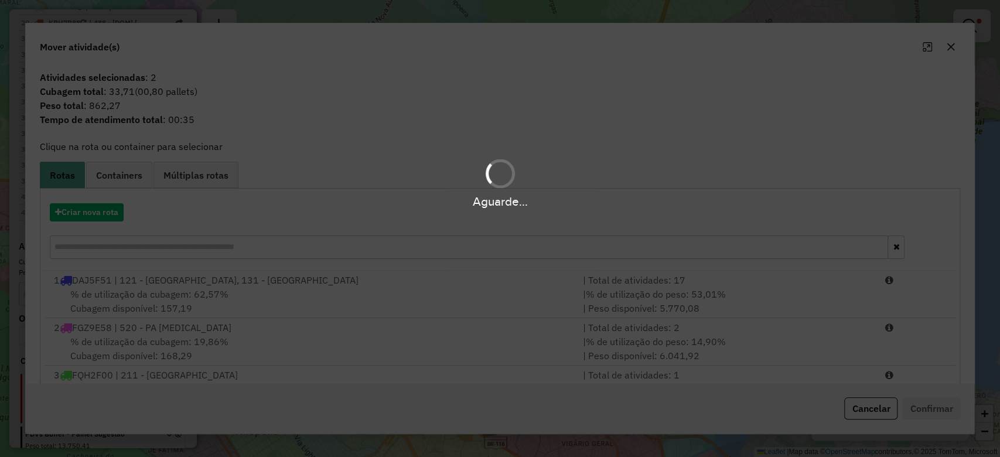
click at [88, 213] on div "Aguarde..." at bounding box center [500, 228] width 1000 height 457
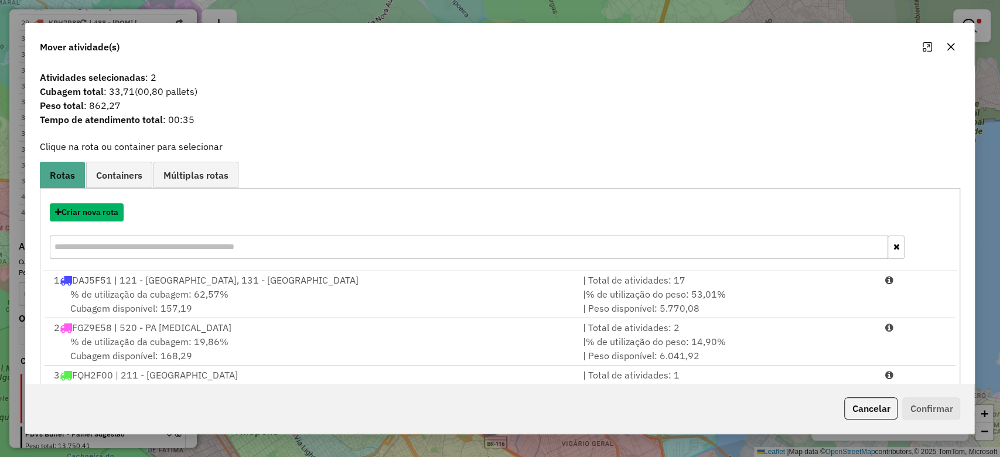
click at [96, 212] on button "Criar nova rota" at bounding box center [87, 212] width 74 height 18
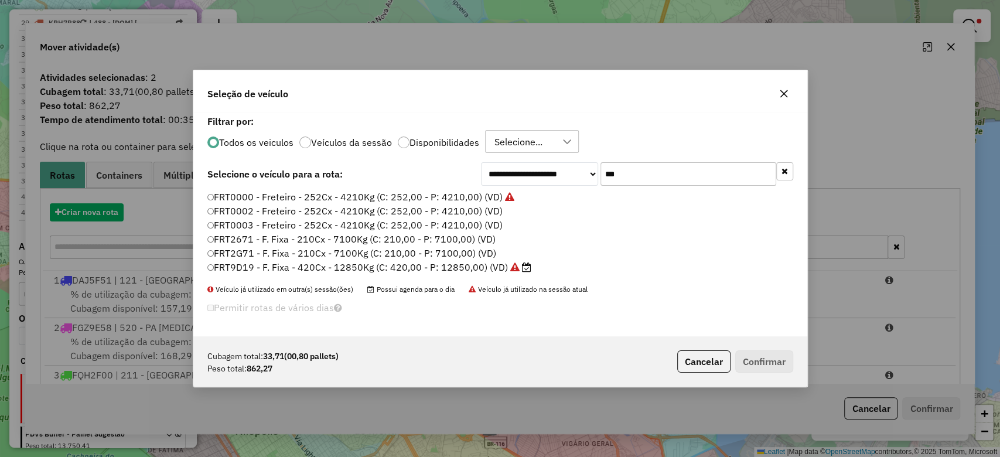
scroll to position [6, 4]
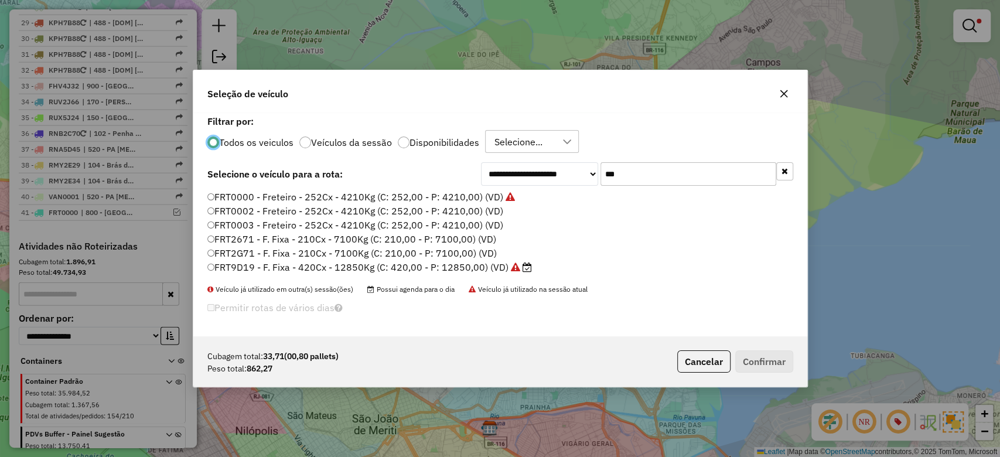
drag, startPoint x: 575, startPoint y: 175, endPoint x: 525, endPoint y: 175, distance: 49.8
click at [550, 175] on div "**********" at bounding box center [637, 173] width 312 height 23
paste input "****"
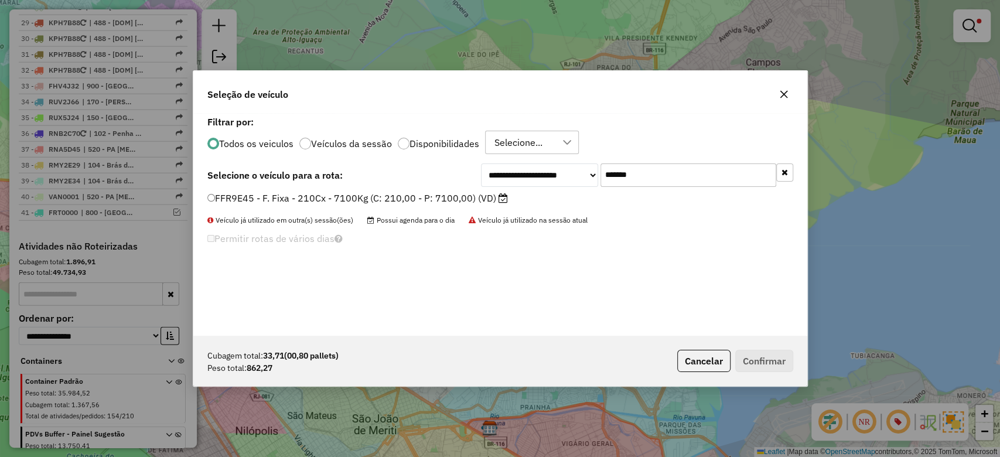
type input "*******"
click at [400, 201] on label "FFR9E45 - F. Fixa - 210Cx - 7100Kg (C: 210,00 - P: 7100,00) (VD)" at bounding box center [357, 198] width 301 height 14
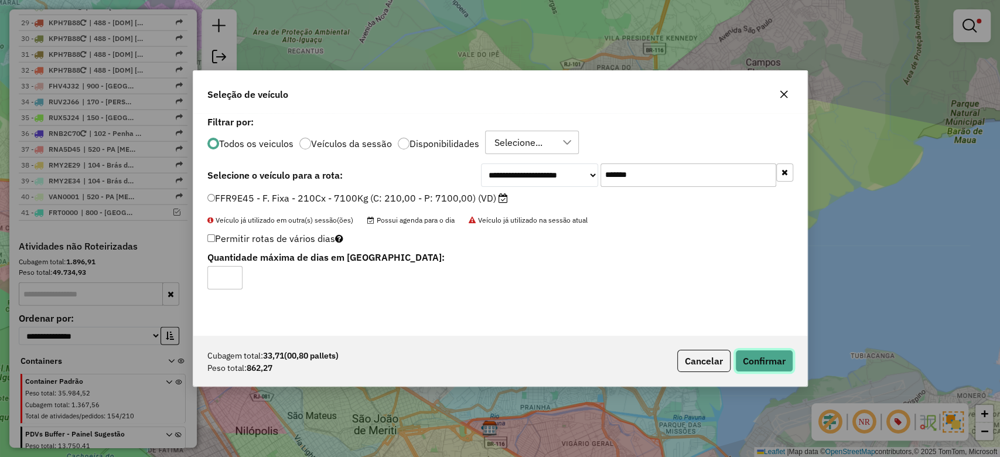
click at [769, 353] on button "Confirmar" at bounding box center [765, 361] width 58 height 22
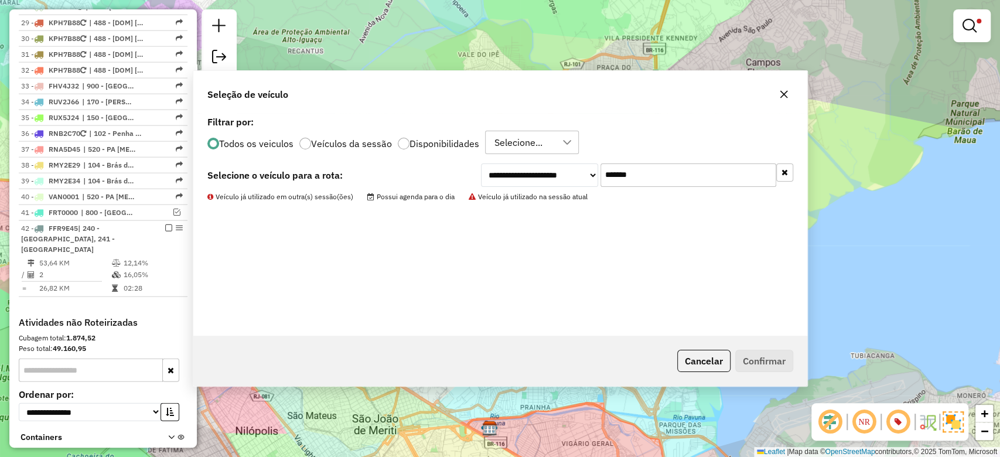
scroll to position [1929, 0]
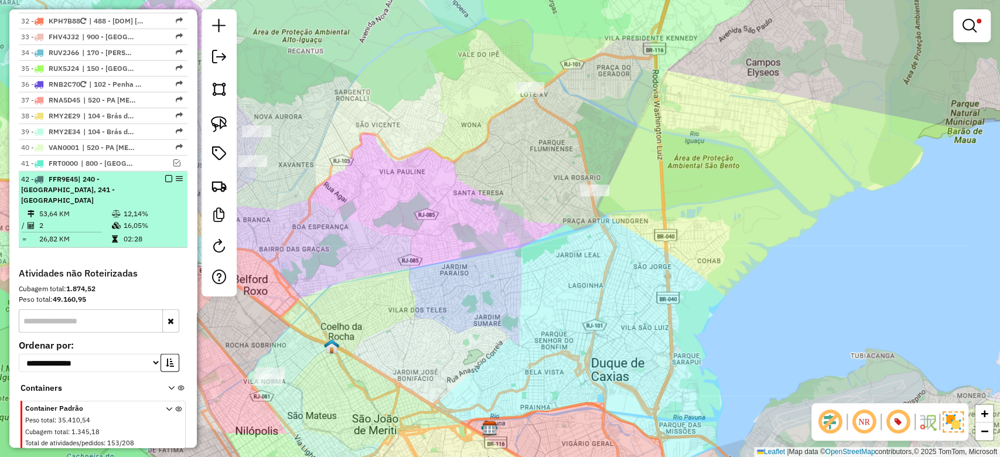
click at [116, 174] on div "42 - FFR9E45 | 240 - Vila Santo Antonio, 241 - Vale do Ype" at bounding box center [83, 190] width 124 height 32
select select "**********"
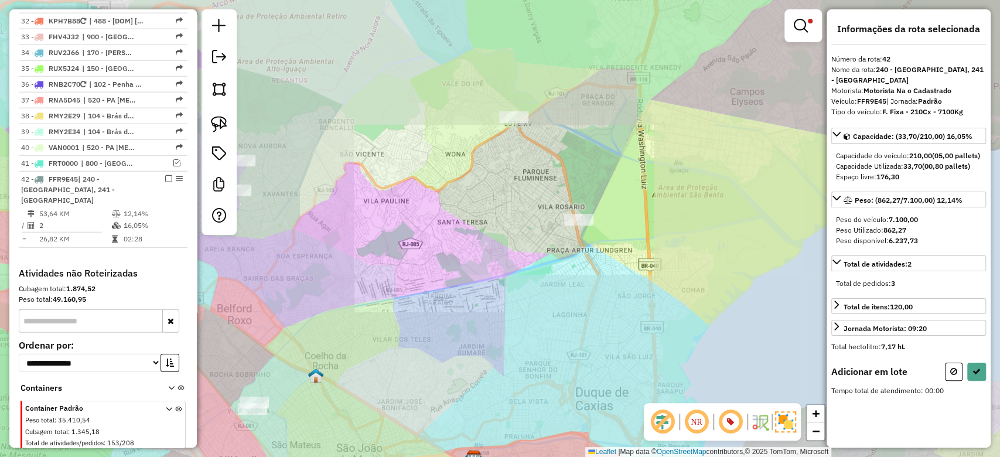
click at [561, 143] on div "Limpar filtros Janela de atendimento Grade de atendimento Capacidade Transporta…" at bounding box center [500, 228] width 1000 height 457
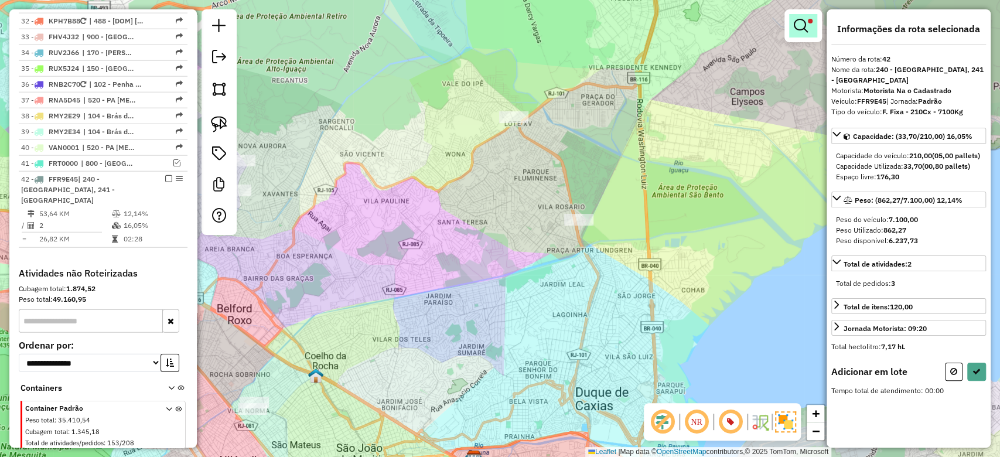
click at [806, 24] on em at bounding box center [801, 26] width 14 height 14
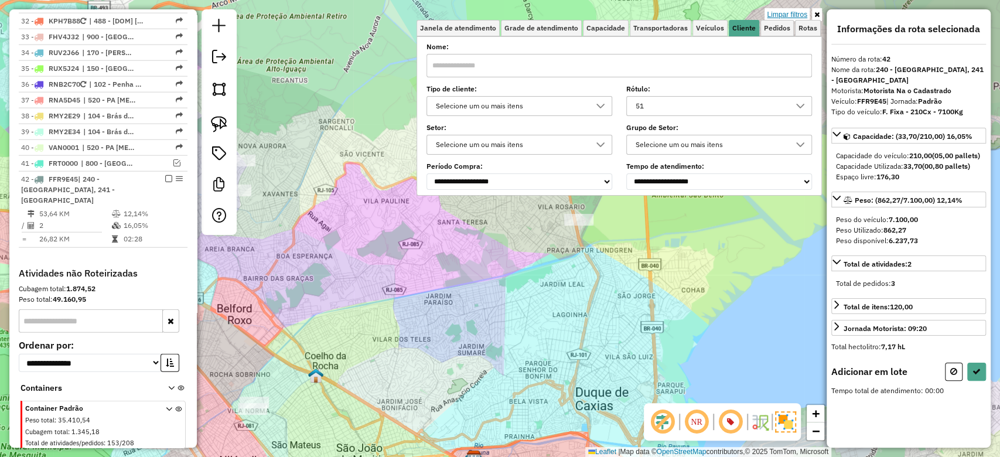
click at [801, 16] on link "Limpar filtros" at bounding box center [787, 14] width 45 height 13
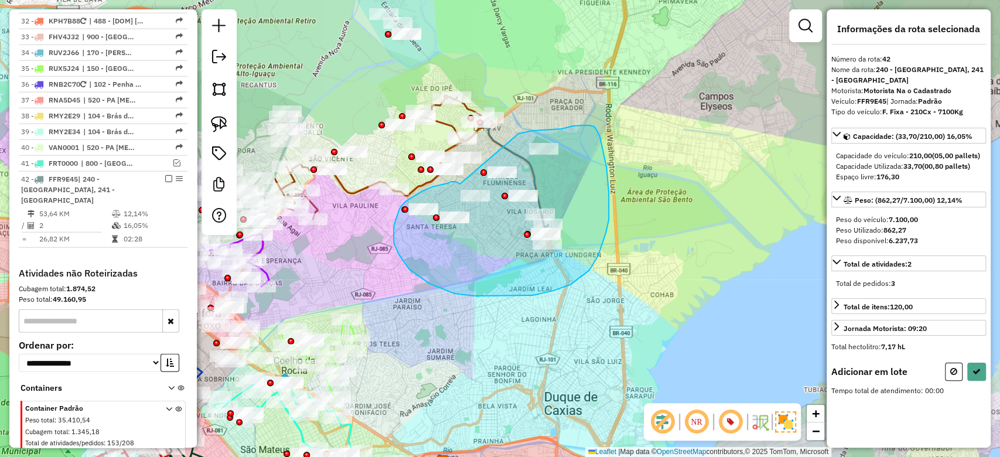
drag, startPoint x: 519, startPoint y: 134, endPoint x: 460, endPoint y: 184, distance: 77.3
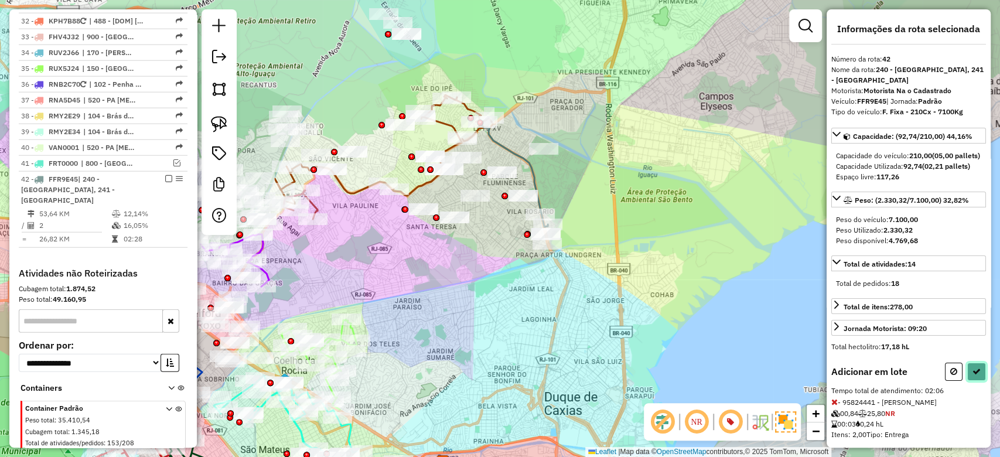
click at [974, 376] on icon at bounding box center [977, 371] width 8 height 8
select select "**********"
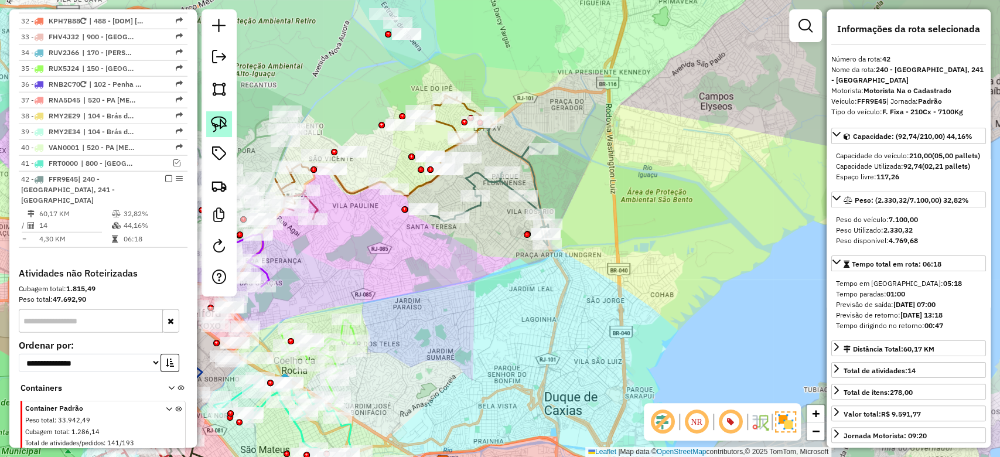
drag, startPoint x: 134, startPoint y: 115, endPoint x: 219, endPoint y: 122, distance: 85.9
click at [134, 208] on td "32,82%" at bounding box center [152, 214] width 59 height 12
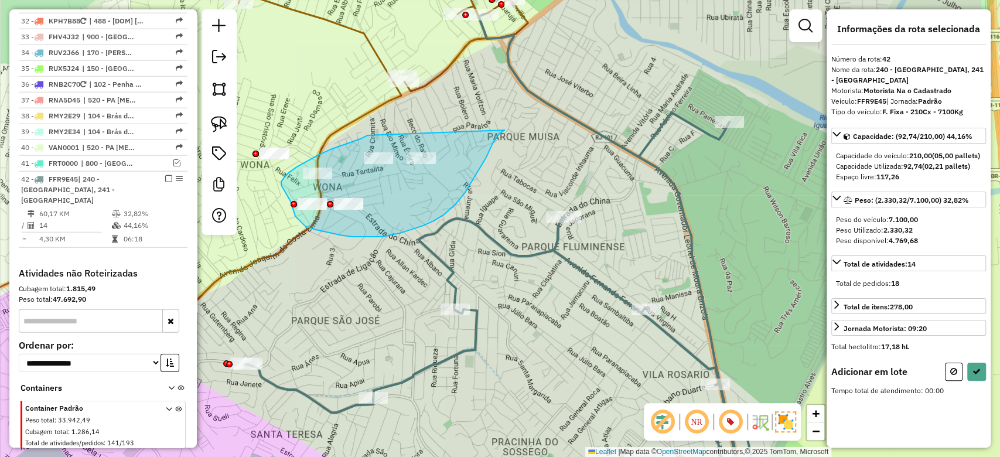
drag, startPoint x: 505, startPoint y: 131, endPoint x: 380, endPoint y: 135, distance: 124.9
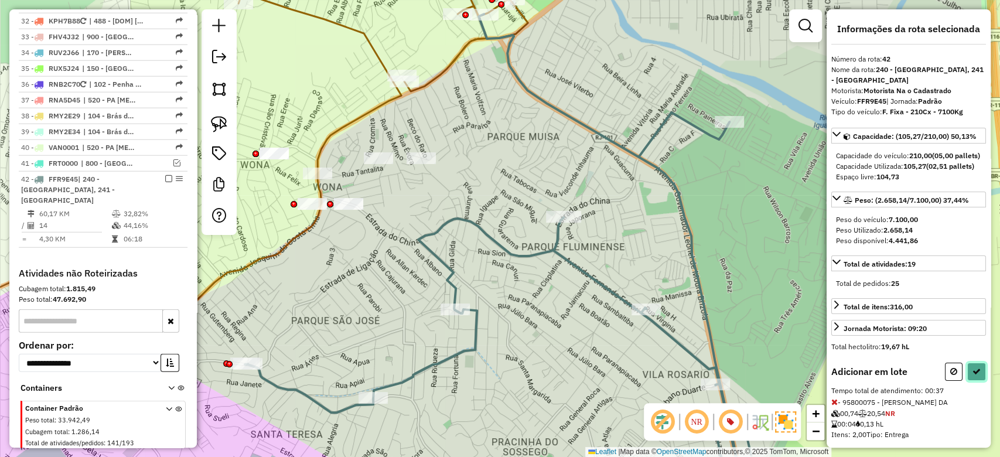
click at [973, 376] on icon at bounding box center [977, 371] width 8 height 8
select select "**********"
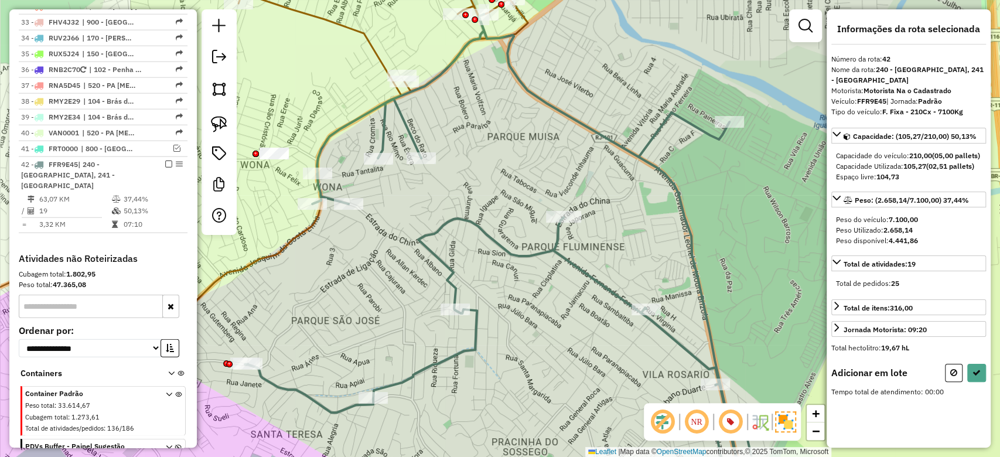
scroll to position [1946, 0]
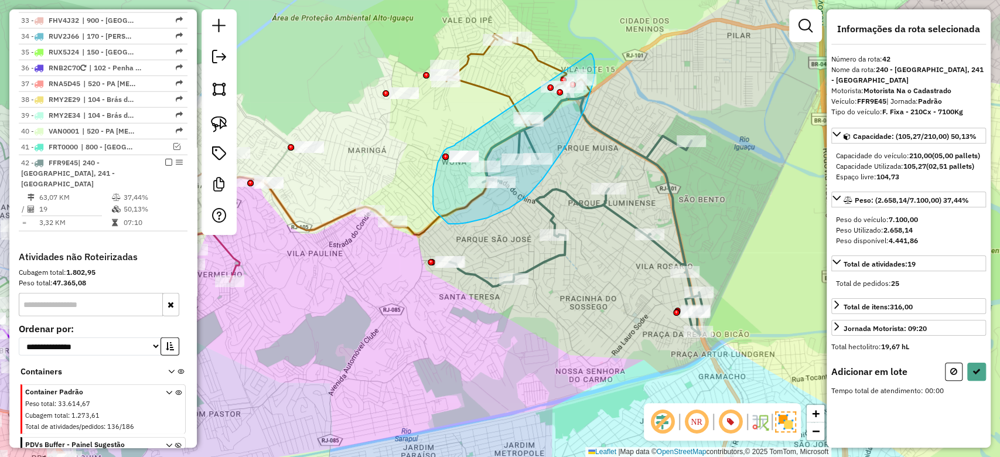
drag, startPoint x: 591, startPoint y: 53, endPoint x: 463, endPoint y: 139, distance: 154.1
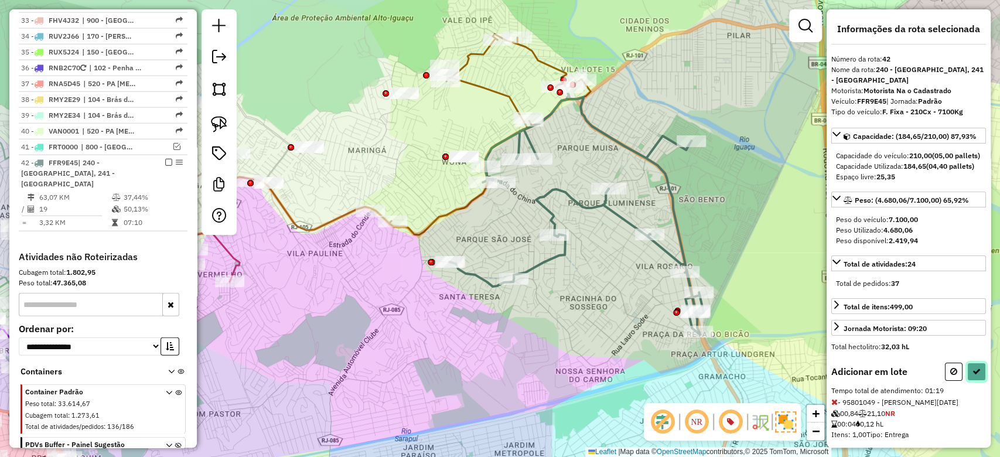
click at [968, 381] on button at bounding box center [977, 372] width 19 height 18
select select "**********"
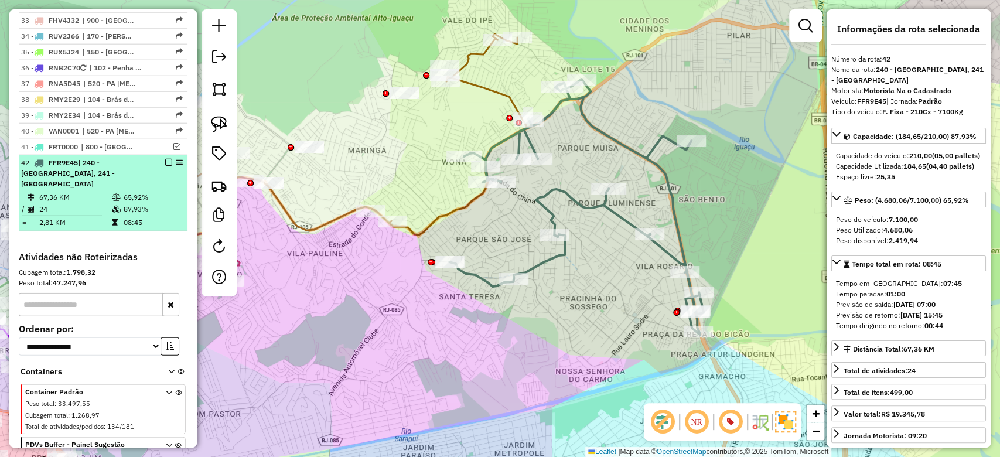
click at [135, 192] on td "65,92%" at bounding box center [152, 198] width 59 height 12
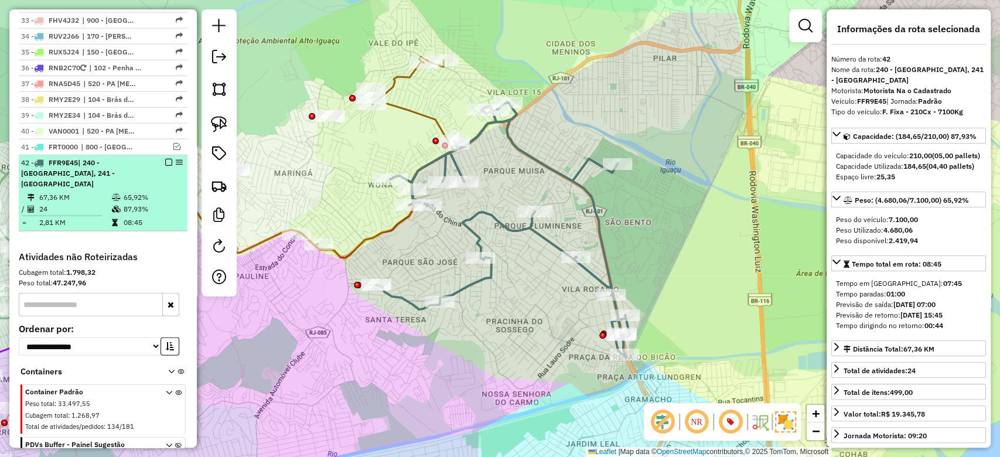
click at [165, 159] on em at bounding box center [168, 162] width 7 height 7
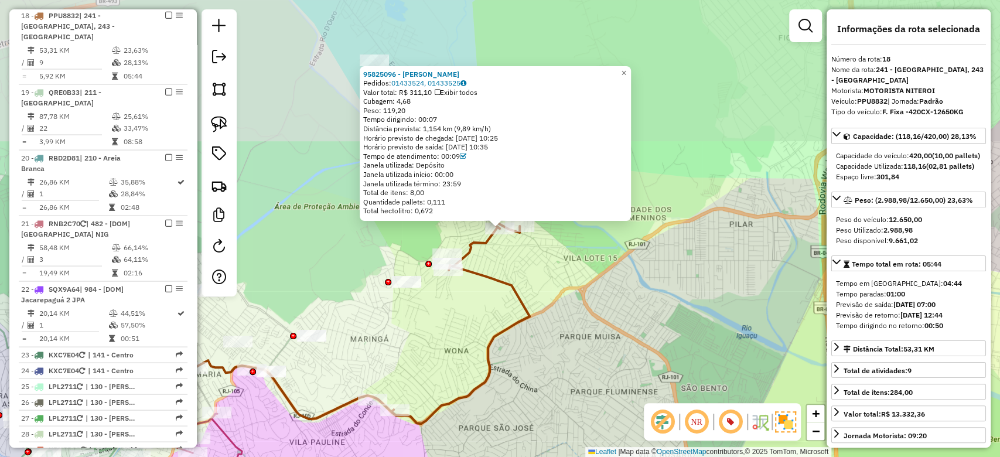
scroll to position [1377, 0]
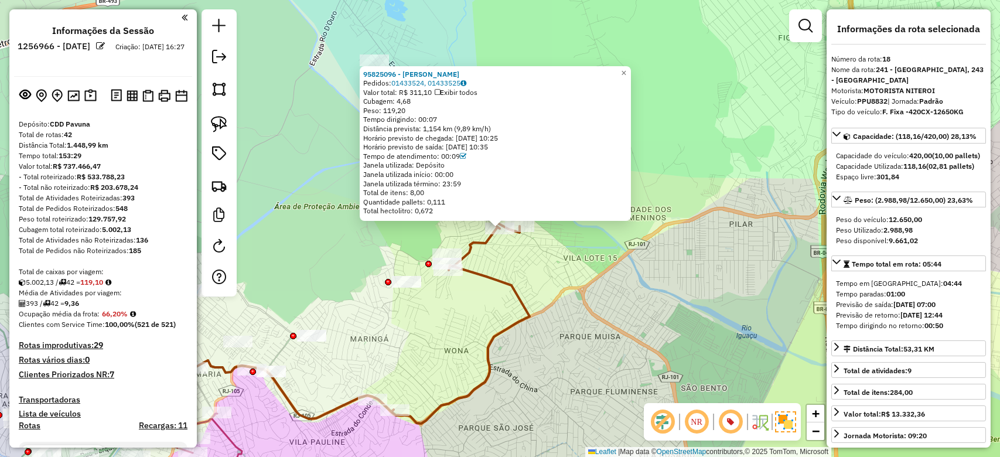
select select "**********"
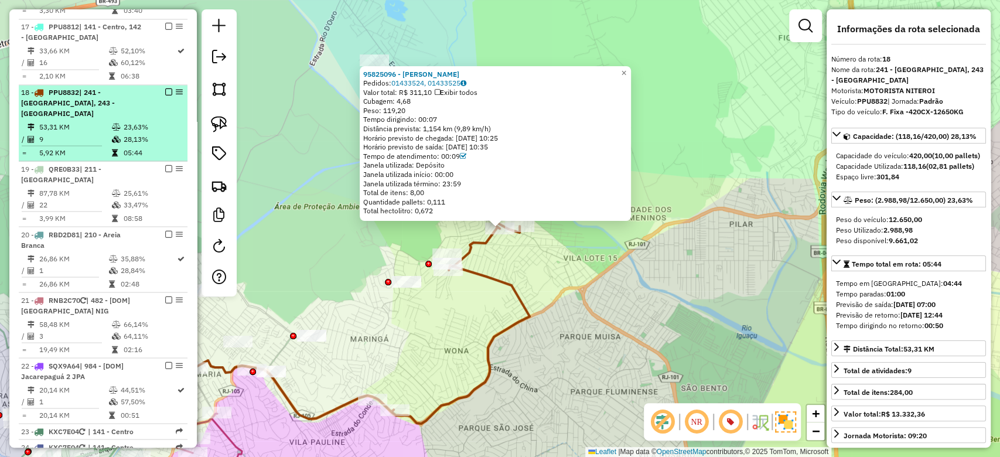
click at [112, 124] on icon at bounding box center [116, 127] width 9 height 7
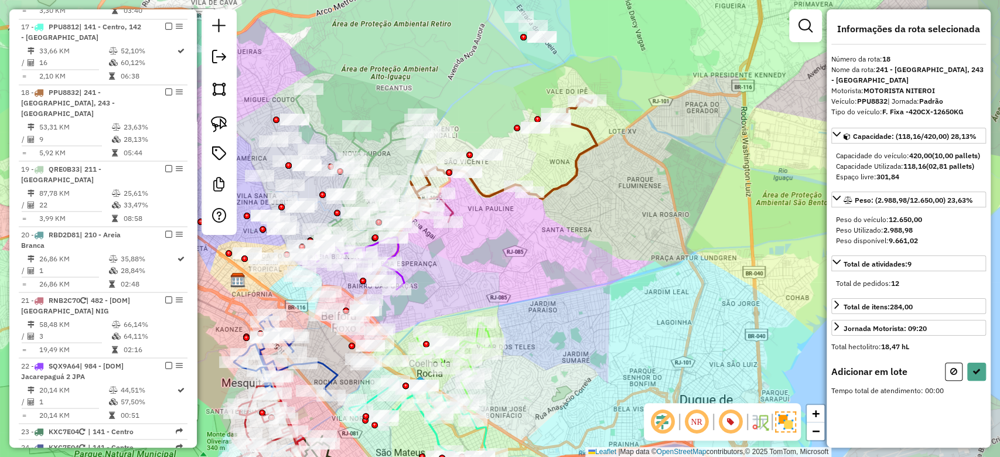
drag, startPoint x: 503, startPoint y: 102, endPoint x: 513, endPoint y: 156, distance: 55.4
click at [503, 161] on div "Janela de atendimento Grade de atendimento Capacidade Transportadoras Veículos …" at bounding box center [500, 228] width 1000 height 457
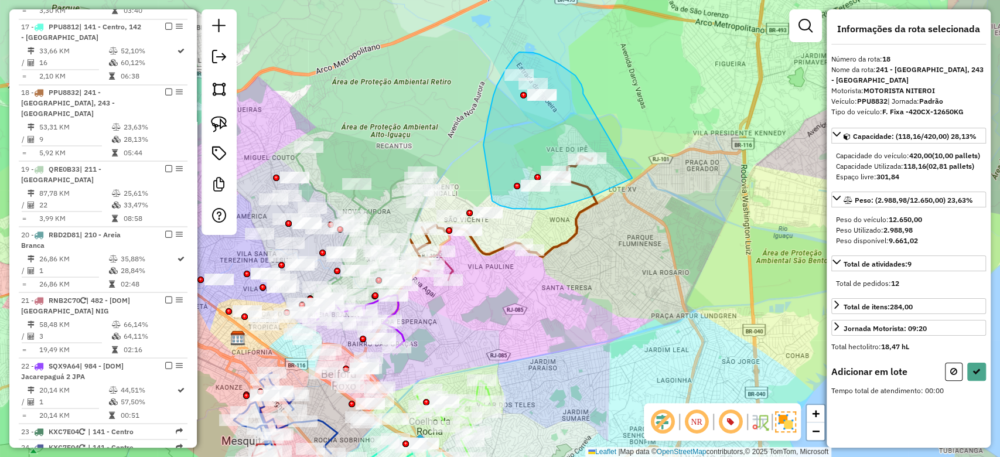
drag, startPoint x: 549, startPoint y: 59, endPoint x: 629, endPoint y: 158, distance: 127.1
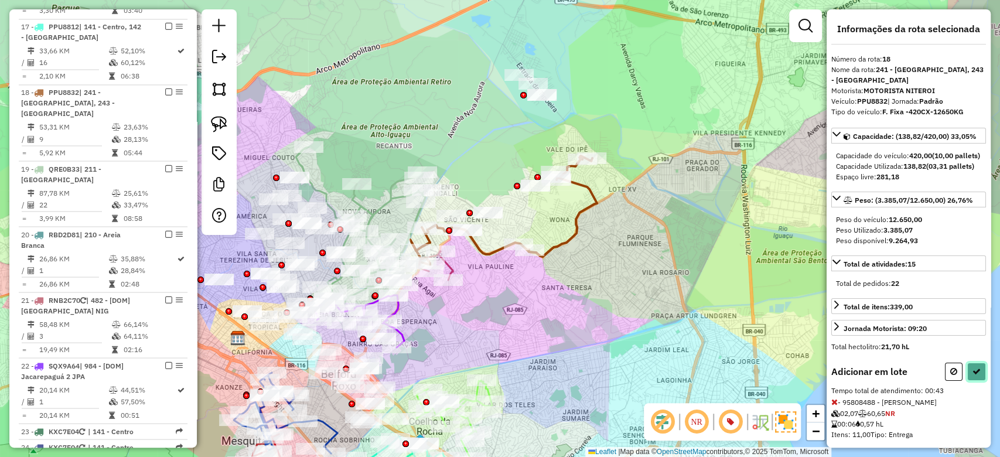
click at [973, 376] on icon at bounding box center [977, 371] width 8 height 8
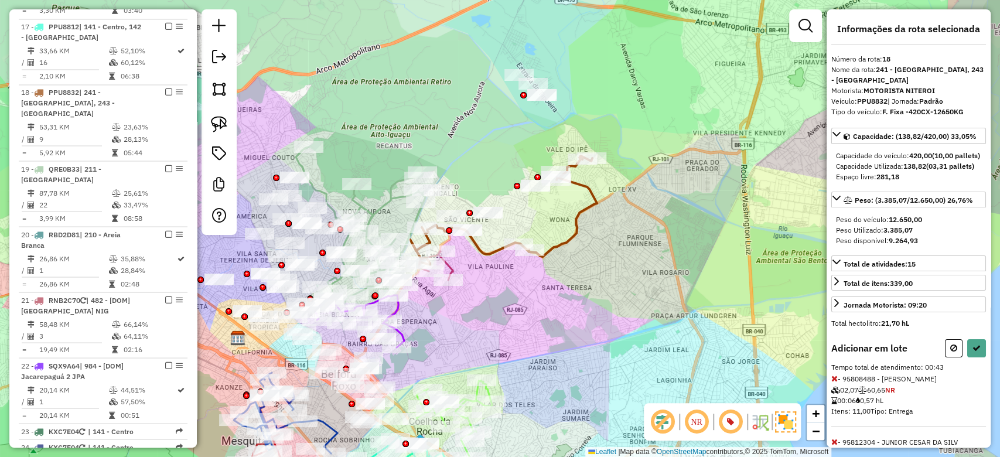
select select "**********"
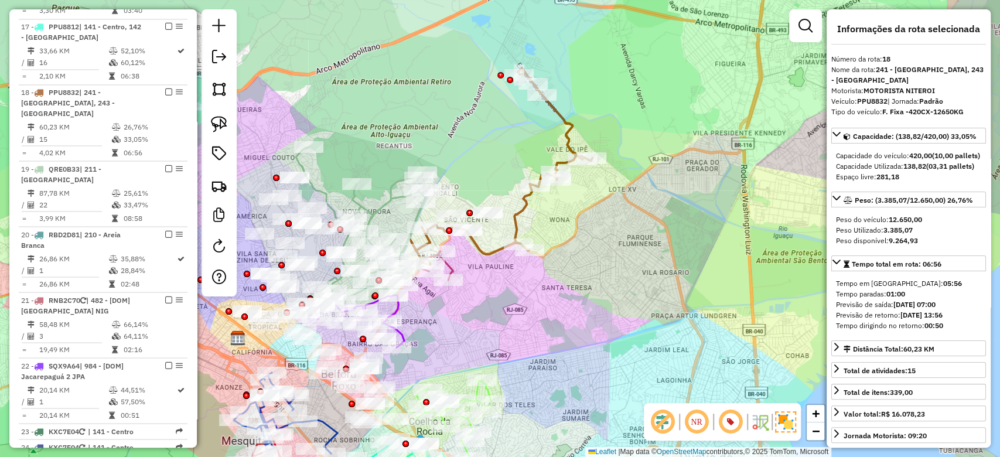
drag, startPoint x: 145, startPoint y: 52, endPoint x: 245, endPoint y: 91, distance: 107.6
click at [144, 133] on td "33,05%" at bounding box center [152, 139] width 59 height 12
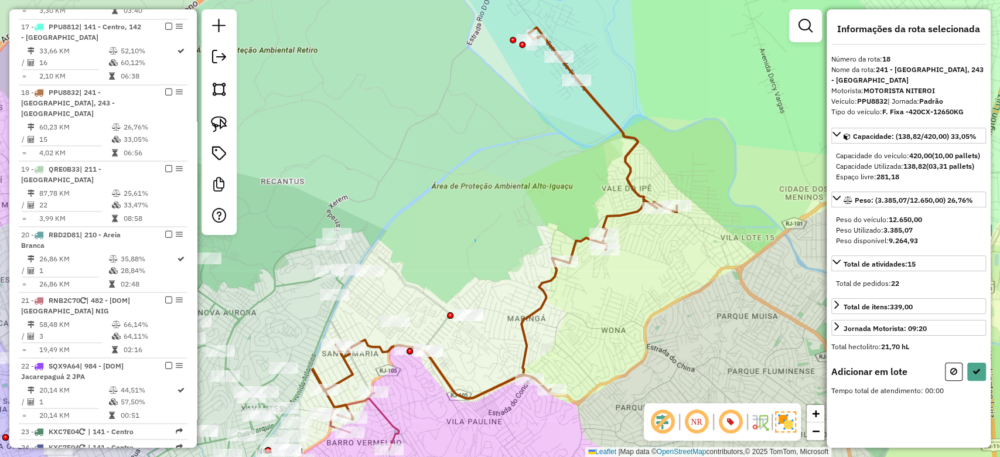
drag, startPoint x: 475, startPoint y: 241, endPoint x: 521, endPoint y: 159, distance: 93.9
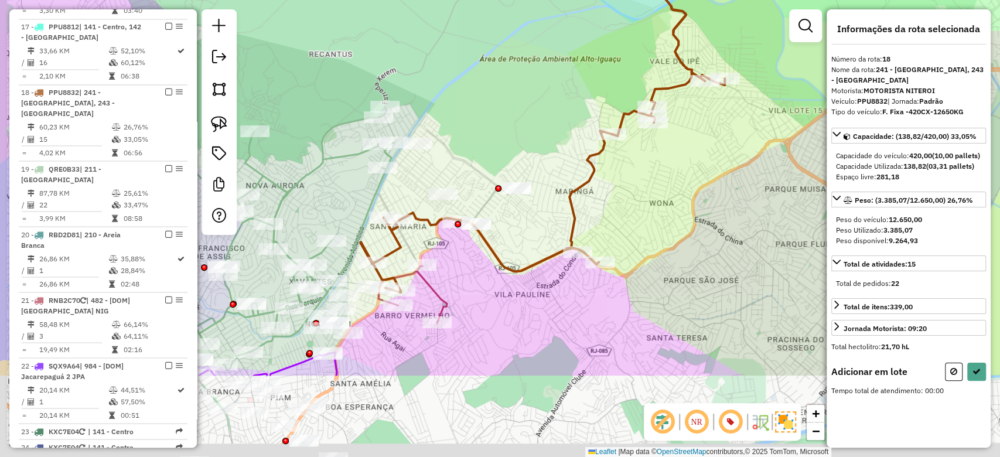
drag, startPoint x: 516, startPoint y: 247, endPoint x: 564, endPoint y: 120, distance: 136.5
click at [564, 120] on div "Janela de atendimento Grade de atendimento Capacidade Transportadoras Veículos …" at bounding box center [500, 228] width 1000 height 457
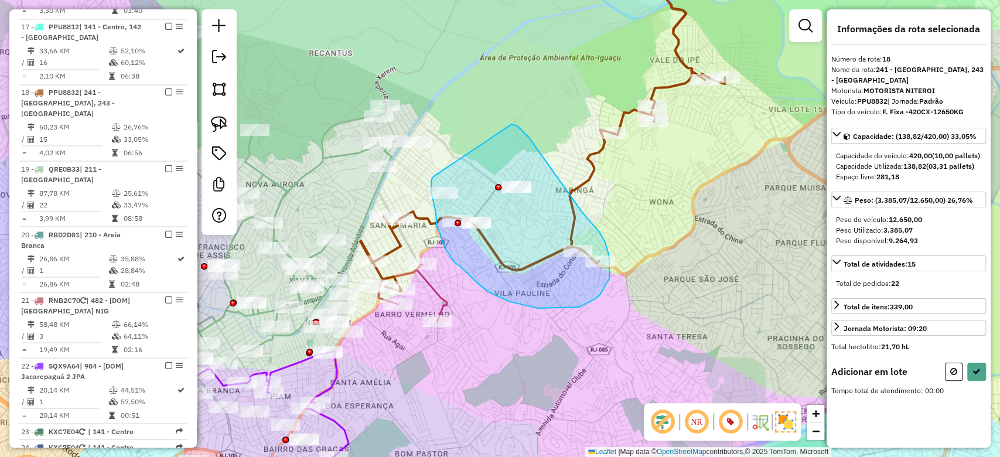
drag, startPoint x: 513, startPoint y: 124, endPoint x: 435, endPoint y: 175, distance: 93.1
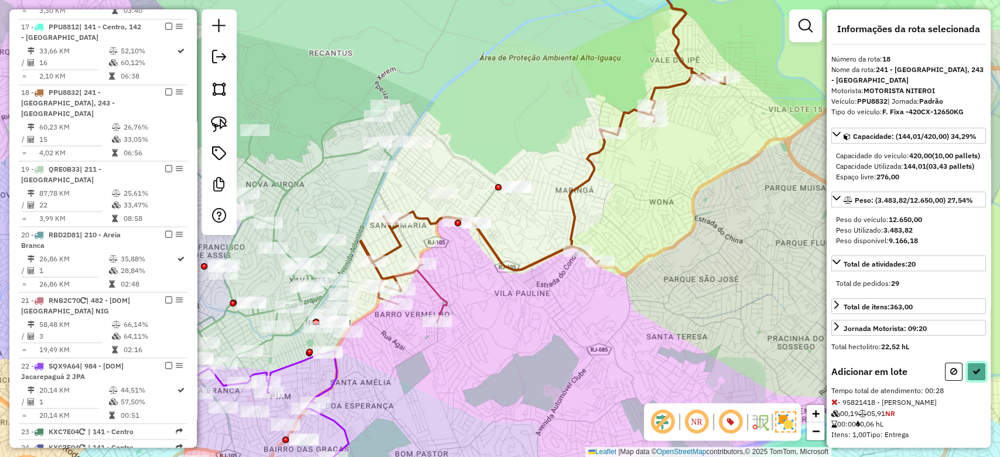
click at [968, 381] on button at bounding box center [977, 372] width 19 height 18
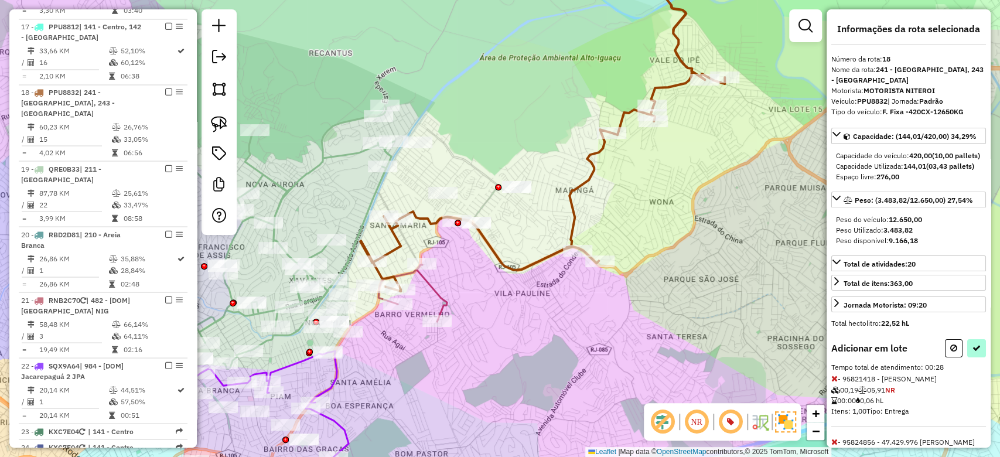
select select "**********"
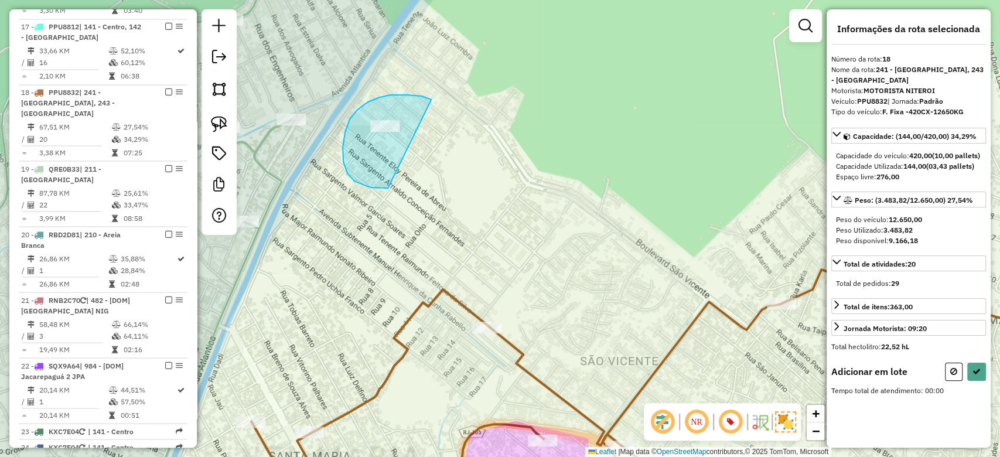
drag, startPoint x: 422, startPoint y: 96, endPoint x: 520, endPoint y: 144, distance: 109.6
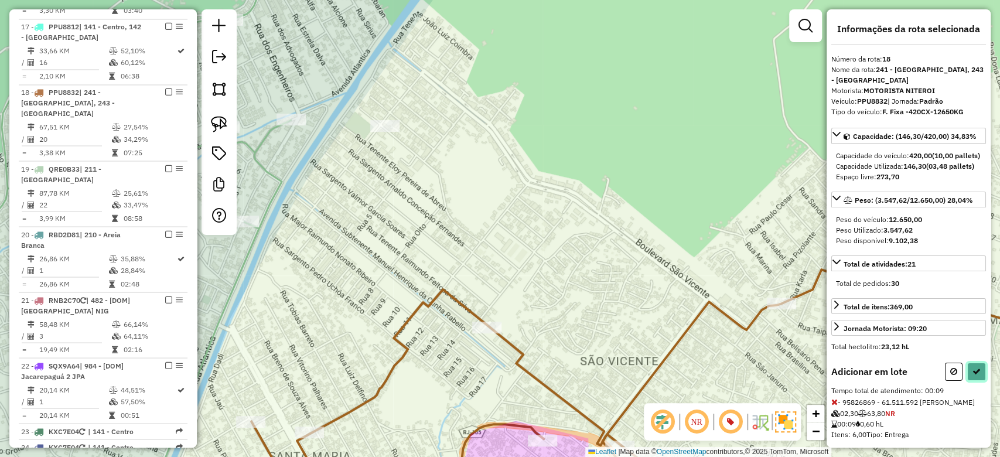
click at [975, 376] on icon at bounding box center [977, 371] width 8 height 8
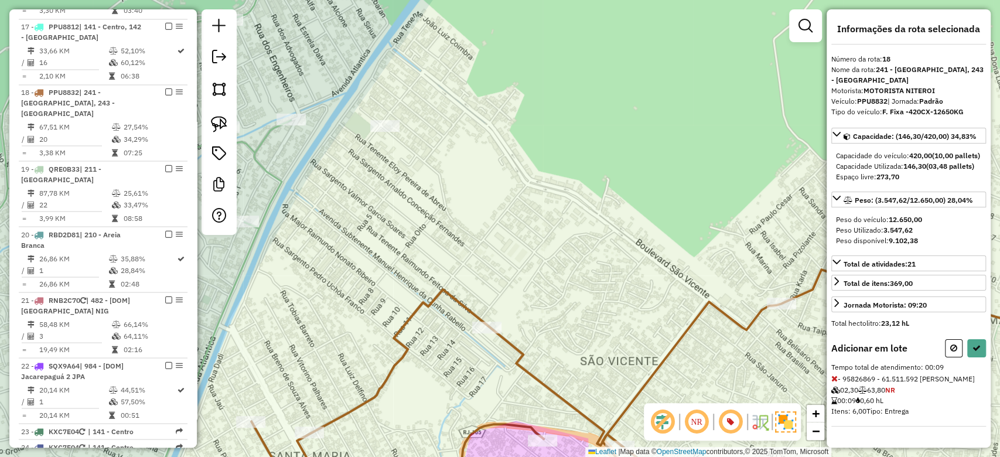
select select "**********"
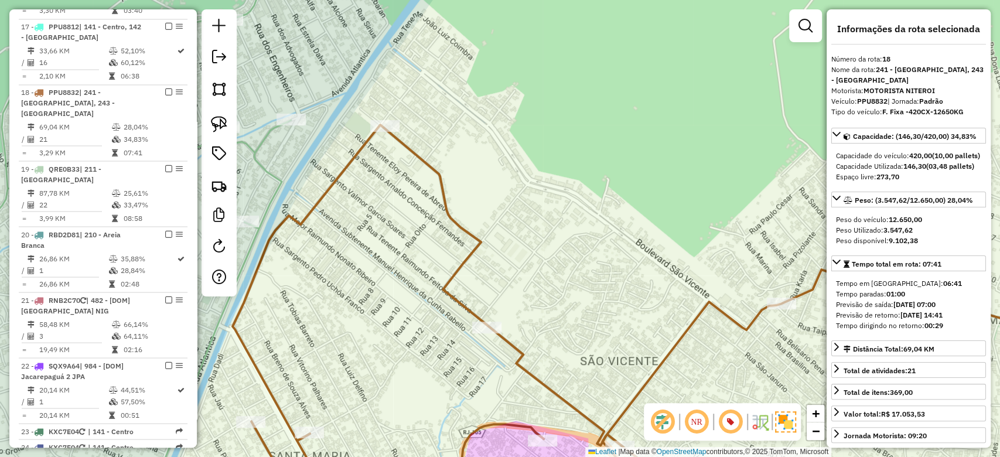
click at [77, 133] on td "21" at bounding box center [75, 139] width 73 height 12
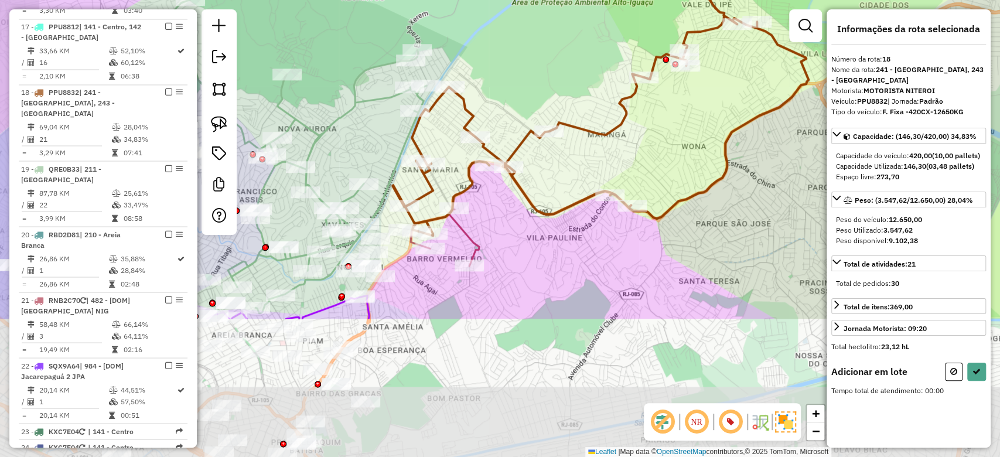
drag, startPoint x: 435, startPoint y: 263, endPoint x: 506, endPoint y: 96, distance: 182.2
click at [516, 77] on div "Janela de atendimento Grade de atendimento Capacidade Transportadoras Veículos …" at bounding box center [500, 228] width 1000 height 457
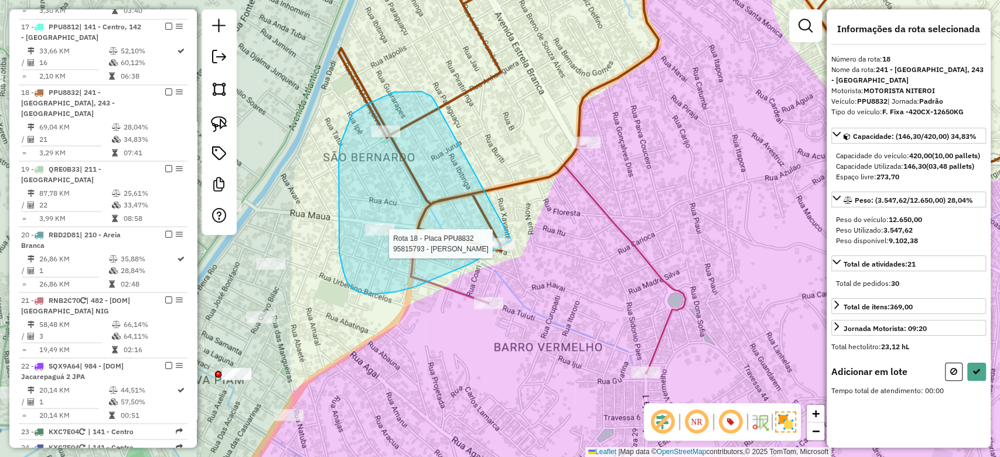
click at [512, 240] on div "Rota 18 - Placa PPU8832 95815793 - JOEBERSON LIMA Janela de atendimento Grade d…" at bounding box center [500, 228] width 1000 height 457
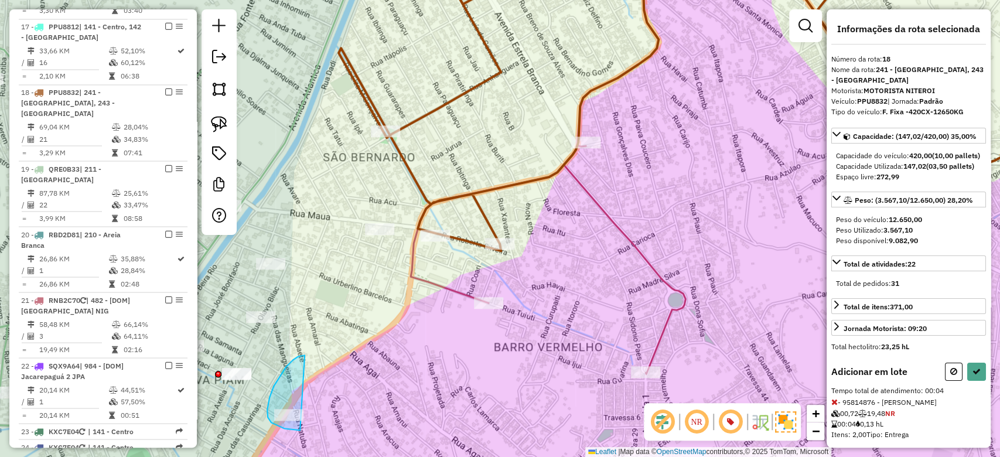
drag, startPoint x: 293, startPoint y: 360, endPoint x: 410, endPoint y: 389, distance: 120.5
click at [406, 392] on div "Janela de atendimento Grade de atendimento Capacidade Transportadoras Veículos …" at bounding box center [500, 228] width 1000 height 457
click at [973, 376] on icon at bounding box center [977, 371] width 8 height 8
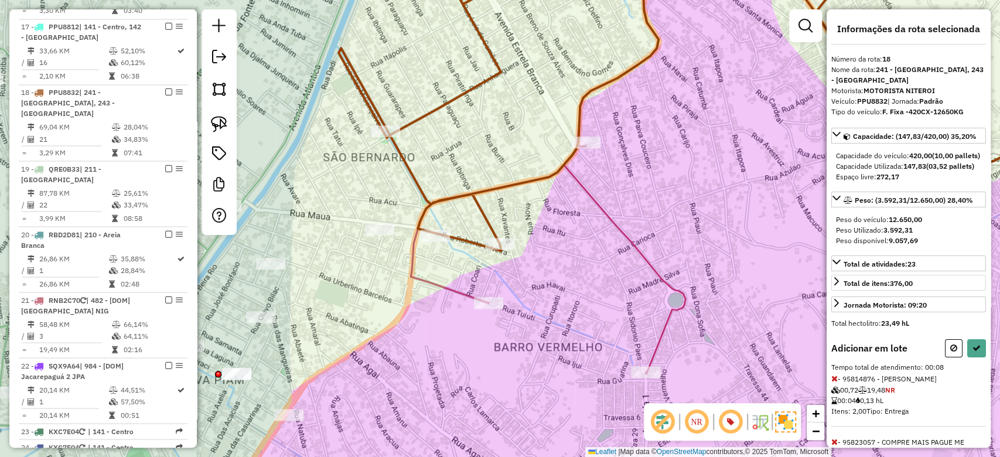
select select "**********"
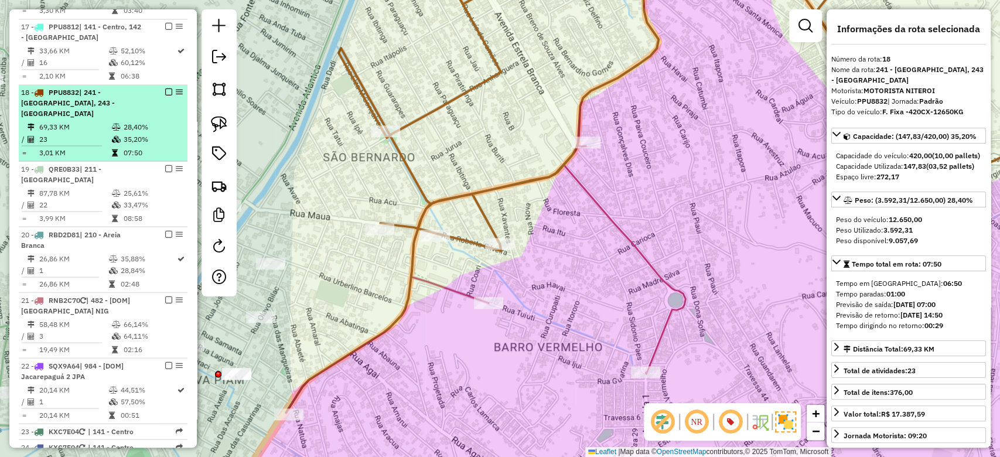
click at [128, 87] on div "18 - PPU8832 | 241 - [GEOGRAPHIC_DATA], 243 - [GEOGRAPHIC_DATA]" at bounding box center [83, 103] width 124 height 32
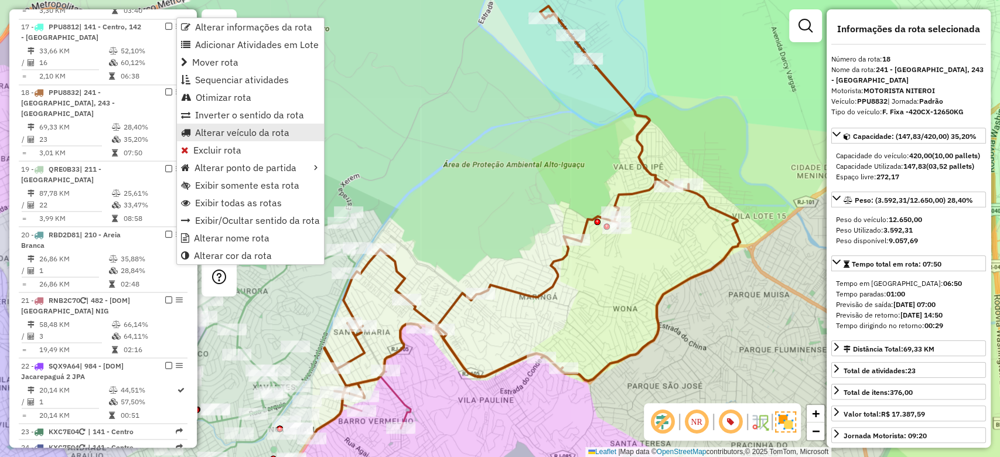
click at [222, 137] on span "Alterar veículo da rota" at bounding box center [242, 132] width 94 height 9
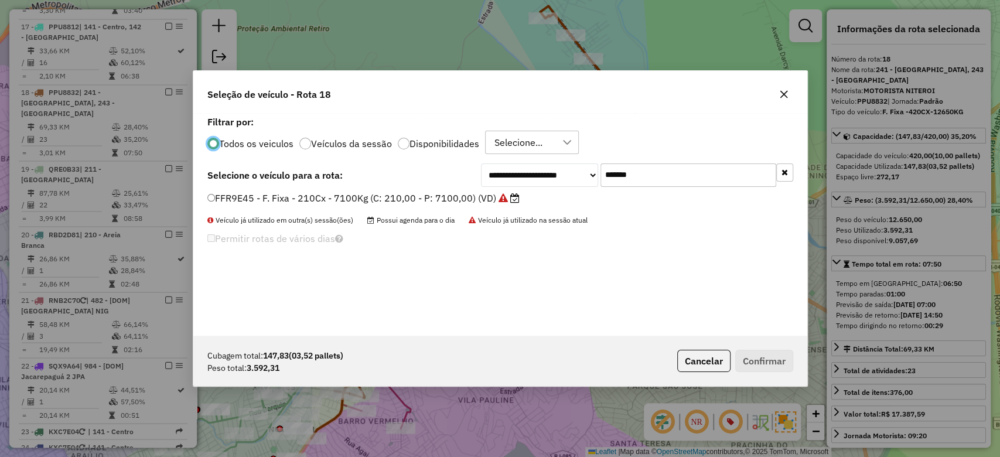
scroll to position [6, 4]
paste input "text"
drag, startPoint x: 646, startPoint y: 181, endPoint x: 484, endPoint y: 187, distance: 162.4
click at [495, 185] on div "**********" at bounding box center [637, 175] width 312 height 23
type input "*******"
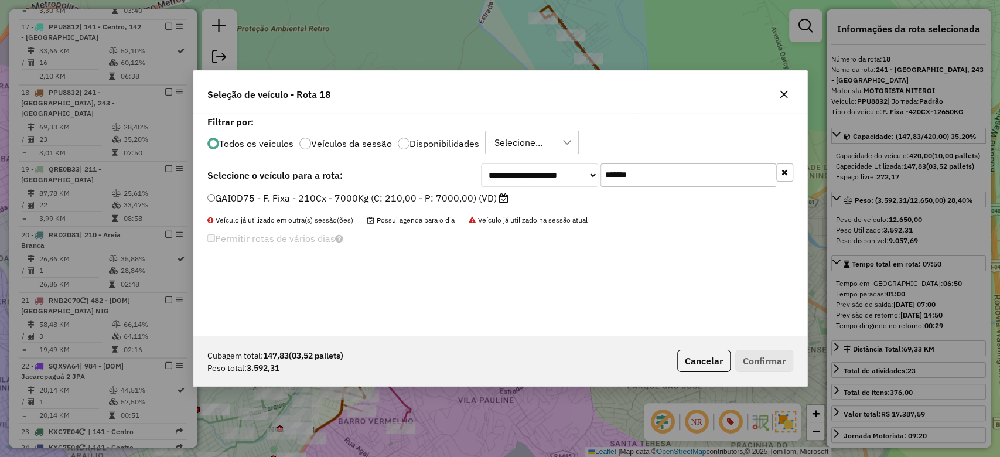
click at [418, 199] on label "GAI0D75 - F. Fixa - 210Cx - 7000Kg (C: 210,00 - P: 7000,00) (VD)" at bounding box center [357, 198] width 301 height 14
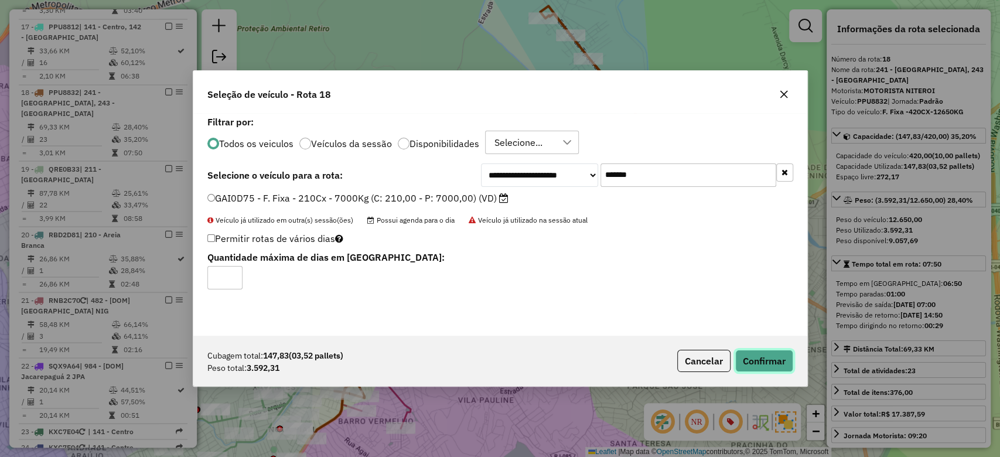
click at [770, 361] on button "Confirmar" at bounding box center [765, 361] width 58 height 22
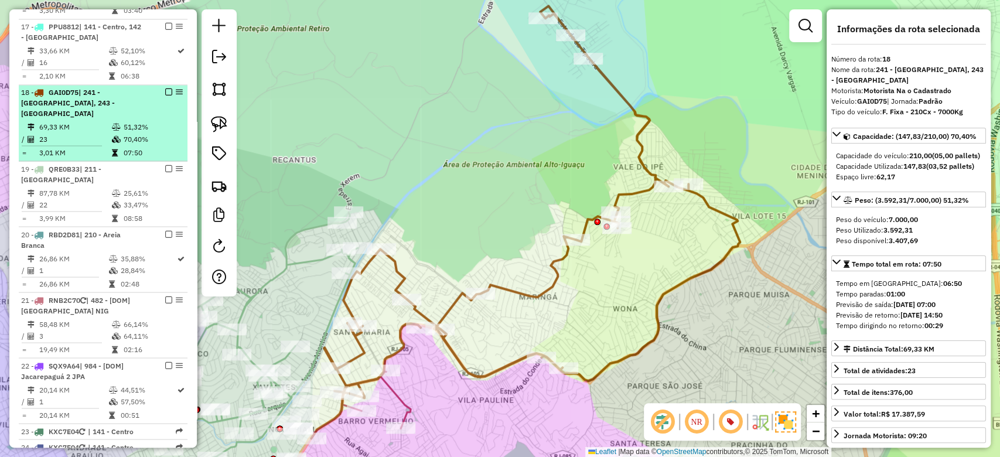
click at [112, 124] on icon at bounding box center [116, 127] width 9 height 7
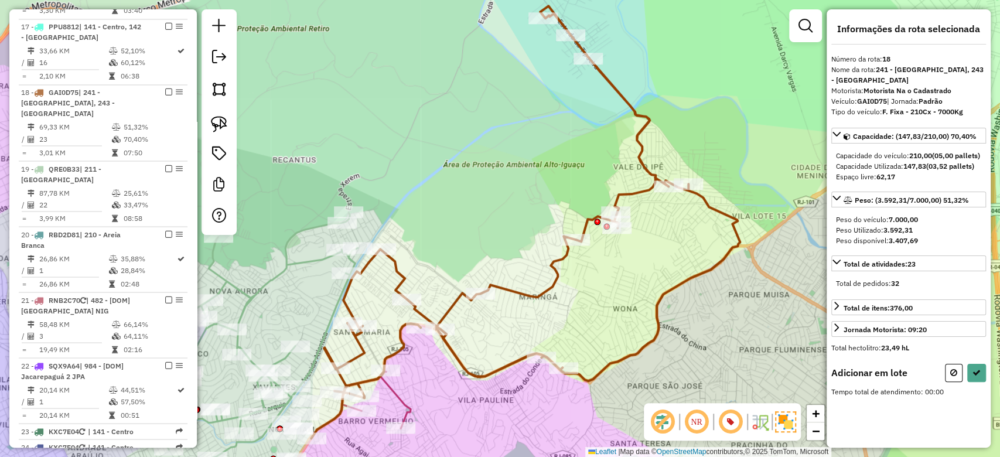
click at [435, 382] on div "Janela de atendimento Grade de atendimento Capacidade Transportadoras Veículos …" at bounding box center [500, 228] width 1000 height 457
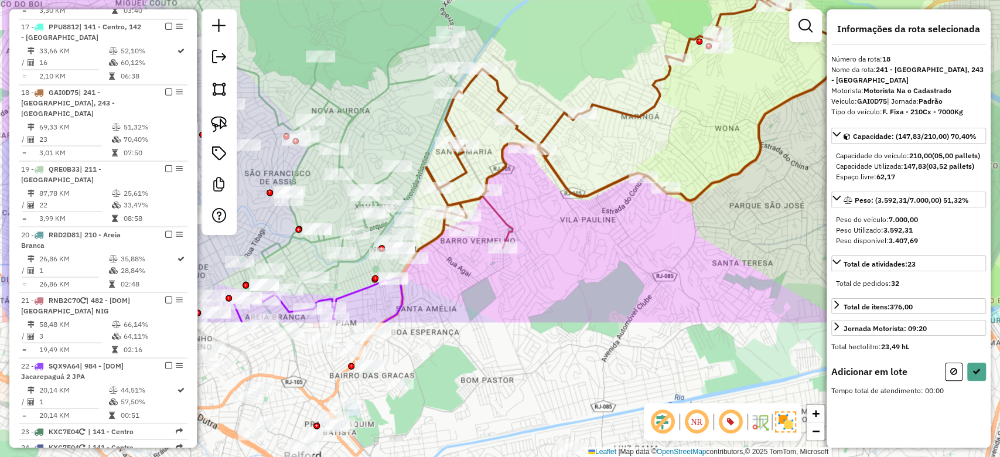
drag, startPoint x: 434, startPoint y: 382, endPoint x: 536, endPoint y: 202, distance: 207.3
click at [536, 202] on div "Janela de atendimento Grade de atendimento Capacidade Transportadoras Veículos …" at bounding box center [500, 228] width 1000 height 457
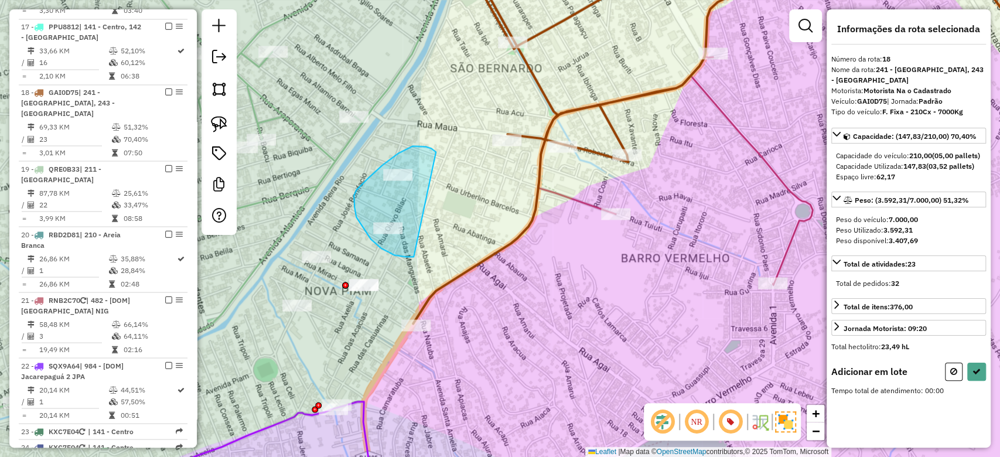
drag, startPoint x: 436, startPoint y: 152, endPoint x: 450, endPoint y: 222, distance: 70.6
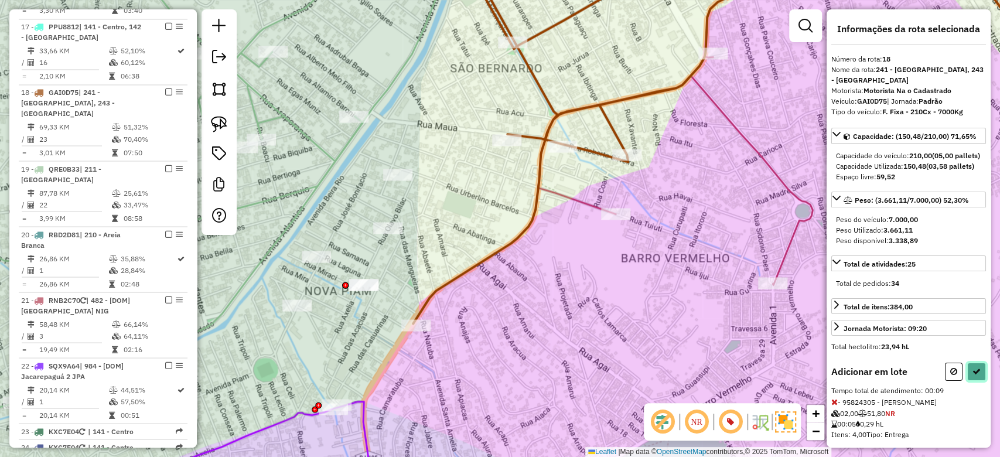
click at [969, 381] on button at bounding box center [977, 372] width 19 height 18
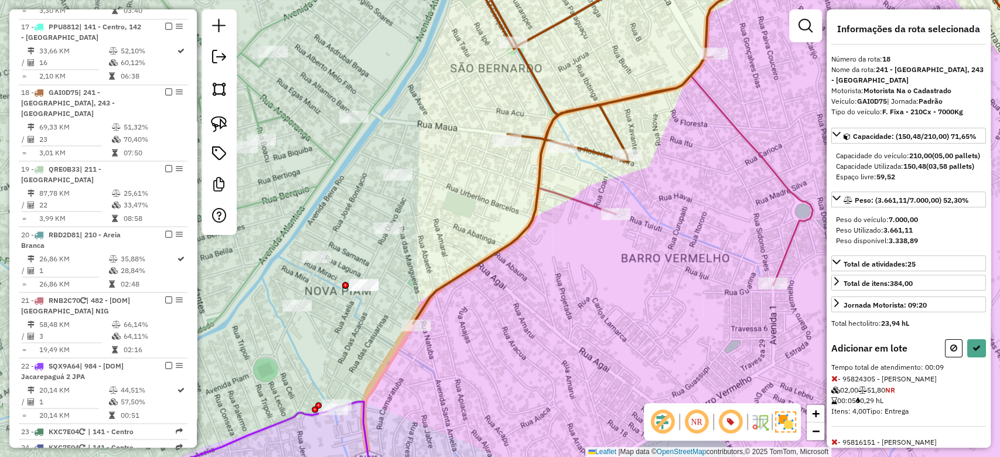
select select "**********"
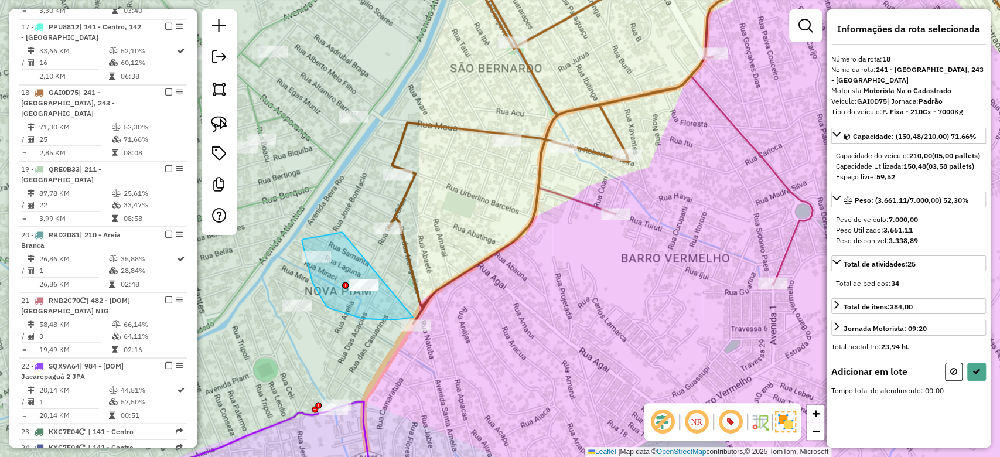
drag, startPoint x: 319, startPoint y: 237, endPoint x: 458, endPoint y: 297, distance: 152.0
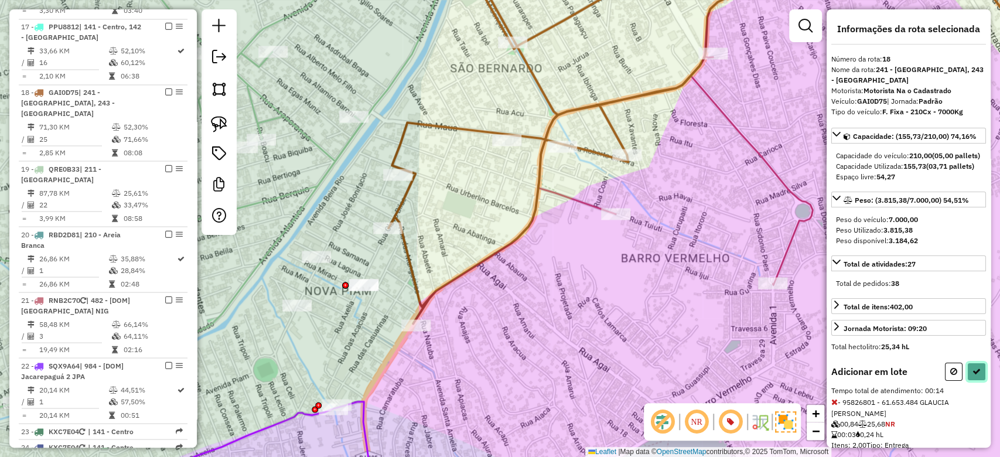
click at [976, 376] on icon at bounding box center [977, 371] width 8 height 8
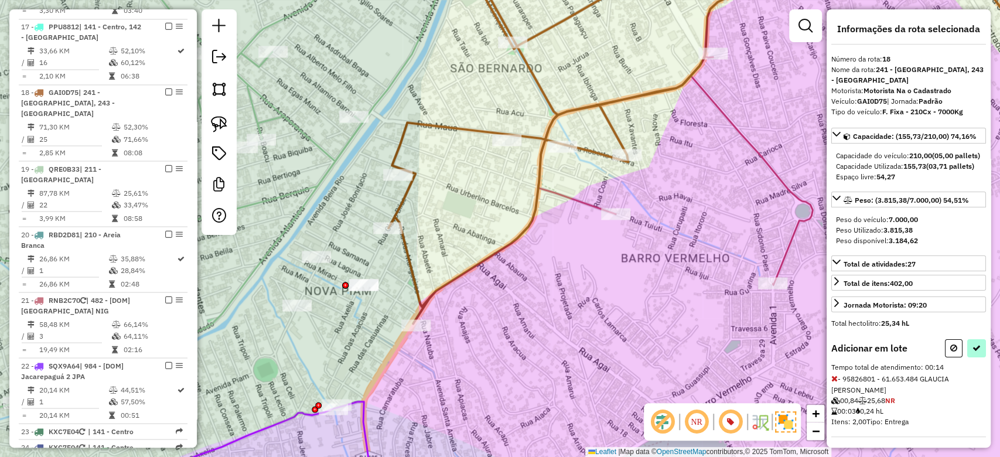
select select "**********"
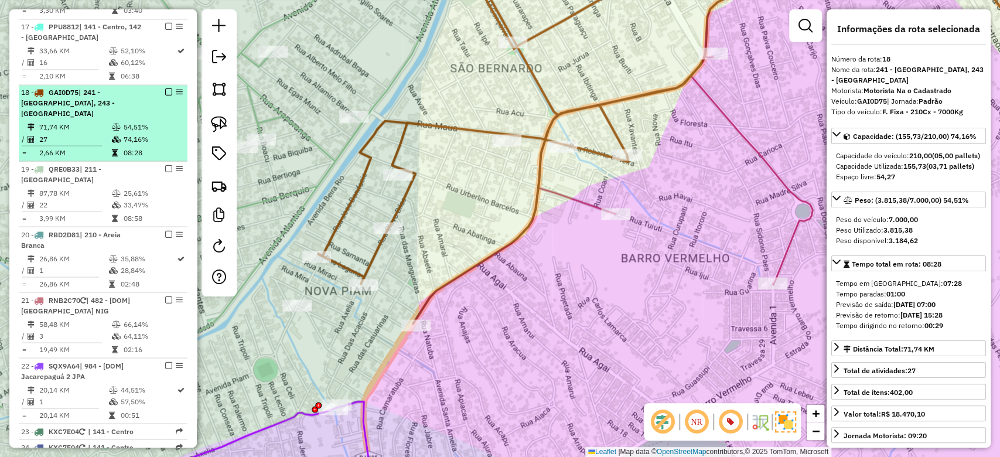
click at [115, 135] on icon at bounding box center [116, 138] width 9 height 7
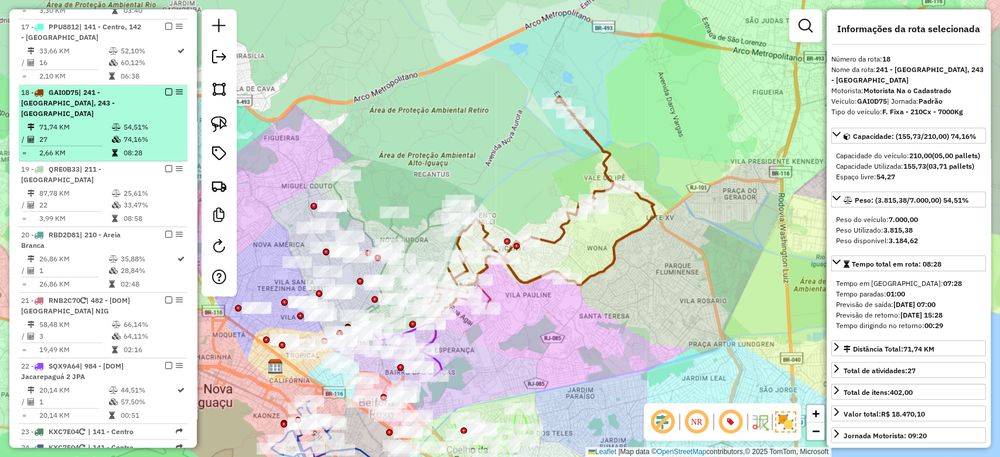
click at [167, 88] on em at bounding box center [168, 91] width 7 height 7
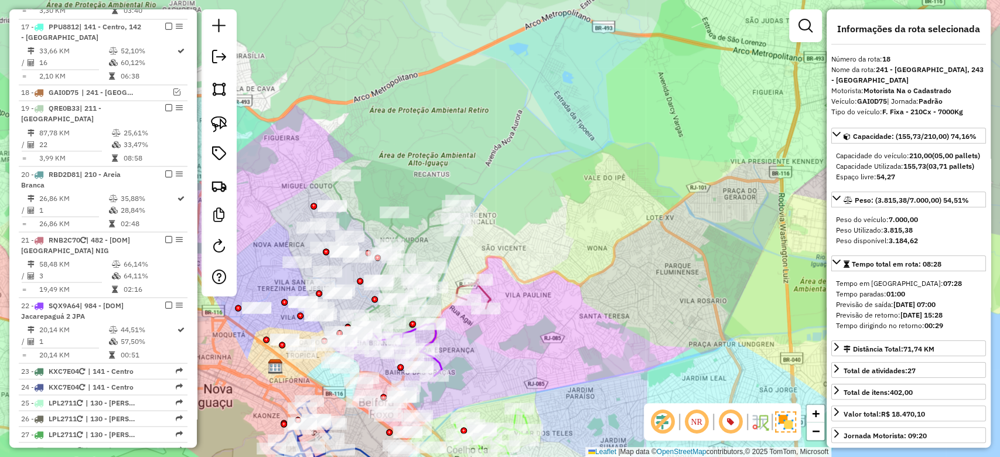
click at [531, 144] on div "Janela de atendimento Grade de atendimento Capacidade Transportadoras Veículos …" at bounding box center [500, 228] width 1000 height 457
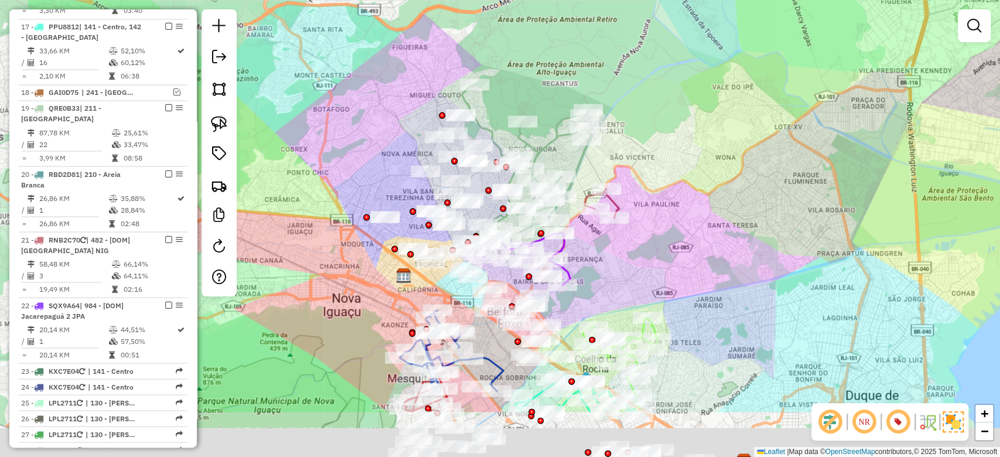
drag, startPoint x: 516, startPoint y: 145, endPoint x: 639, endPoint y: 54, distance: 153.4
click at [639, 54] on div "Janela de atendimento Grade de atendimento Capacidade Transportadoras Veículos …" at bounding box center [500, 228] width 1000 height 457
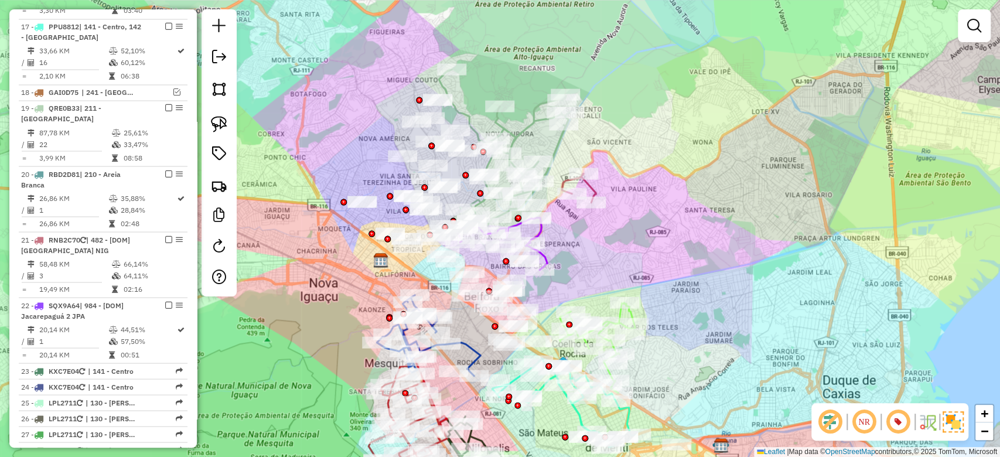
drag, startPoint x: 711, startPoint y: 231, endPoint x: 668, endPoint y: 253, distance: 48.2
click at [695, 264] on div "Janela de atendimento Grade de atendimento Capacidade Transportadoras Veículos …" at bounding box center [500, 228] width 1000 height 457
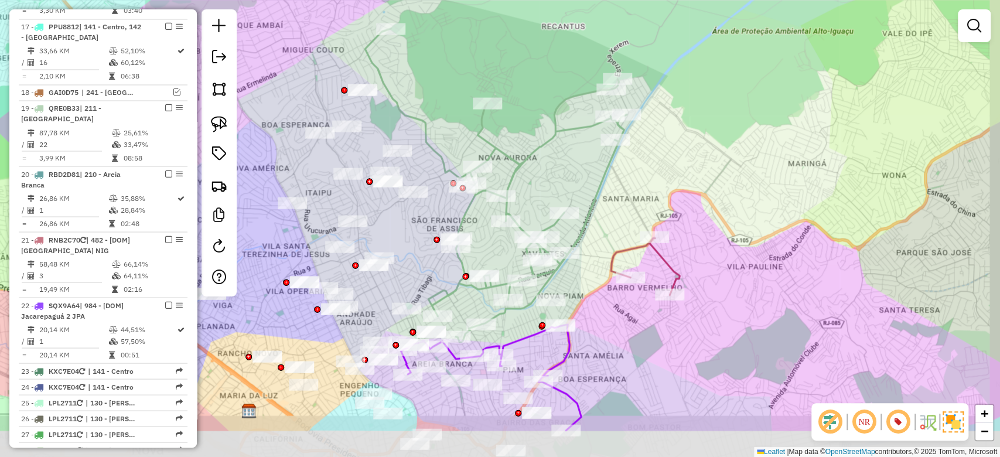
drag, startPoint x: 612, startPoint y: 190, endPoint x: 564, endPoint y: 117, distance: 87.1
click at [566, 117] on div "Janela de atendimento Grade de atendimento Capacidade Transportadoras Veículos …" at bounding box center [500, 228] width 1000 height 457
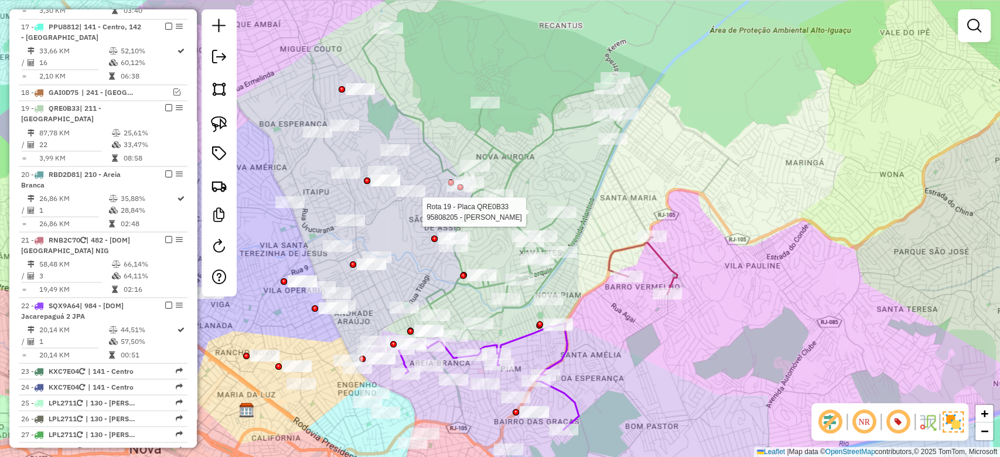
select select "**********"
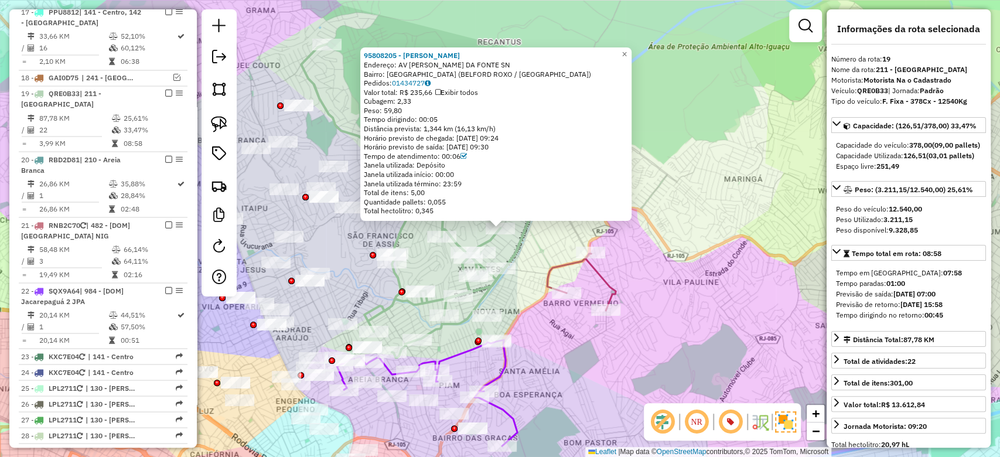
scroll to position [1393, 0]
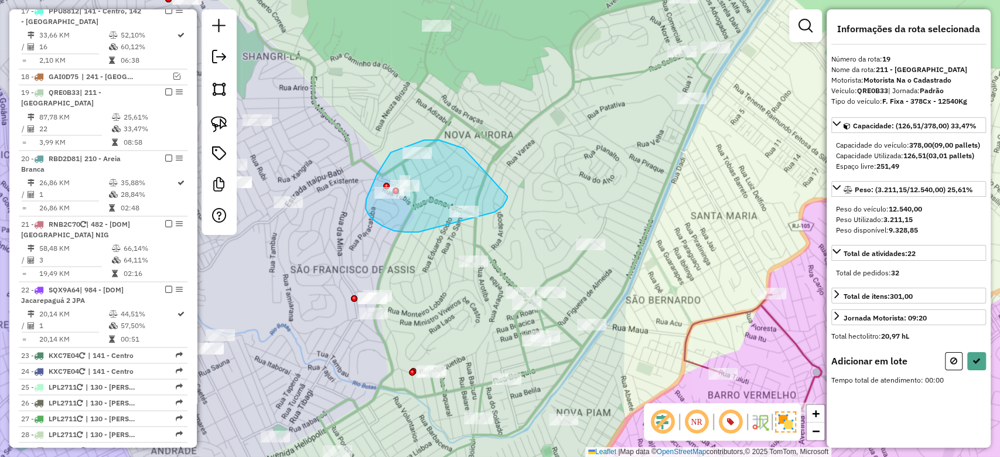
drag, startPoint x: 458, startPoint y: 146, endPoint x: 508, endPoint y: 196, distance: 70.9
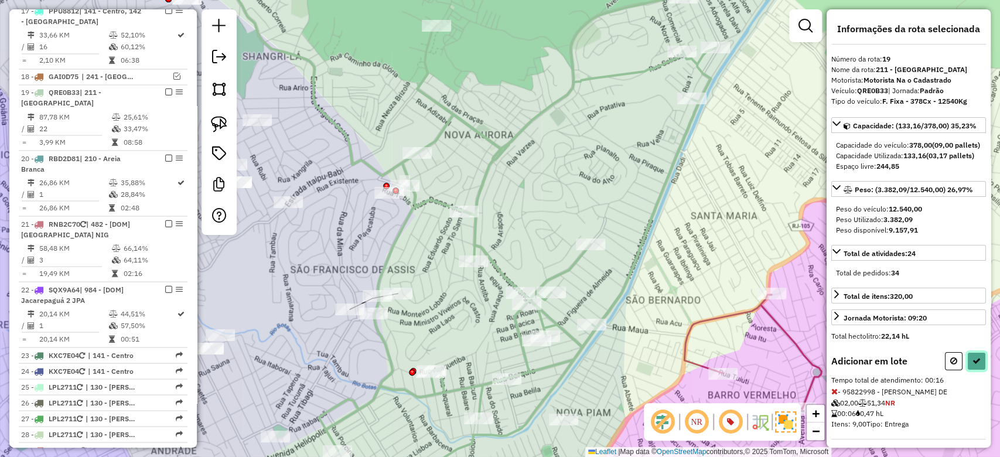
click at [973, 365] on icon at bounding box center [977, 361] width 8 height 8
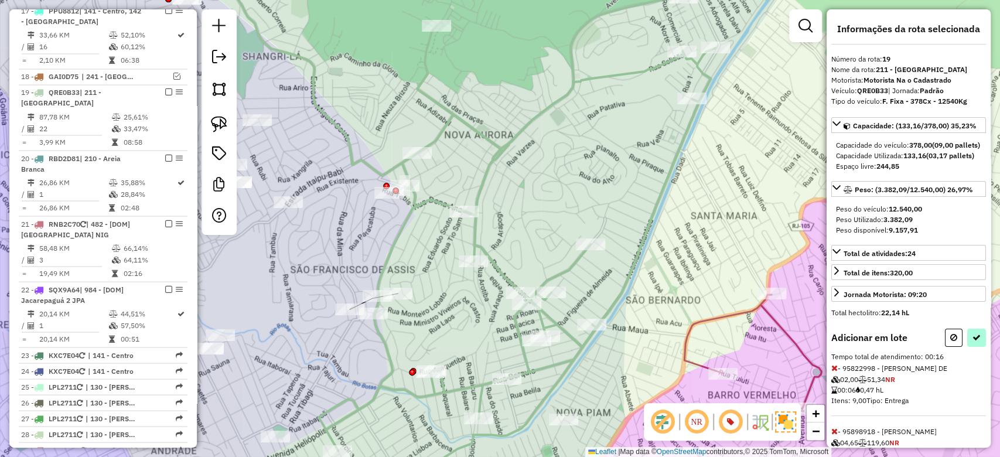
select select "**********"
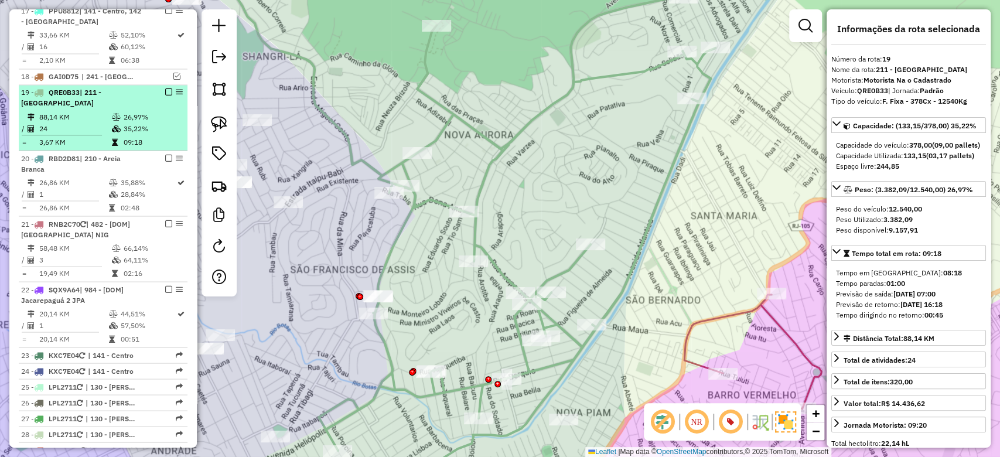
click at [143, 136] on td "09:18" at bounding box center [152, 142] width 59 height 12
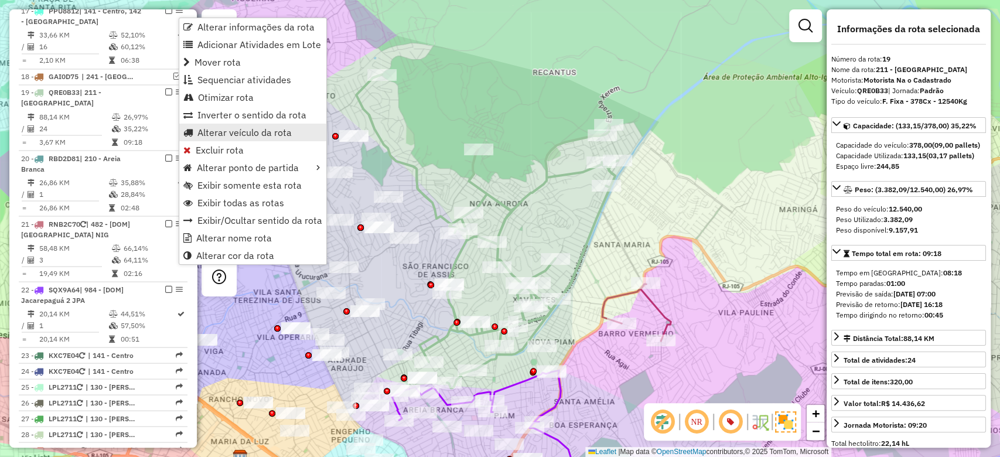
click at [193, 134] on link "Alterar veículo da rota" at bounding box center [252, 133] width 147 height 18
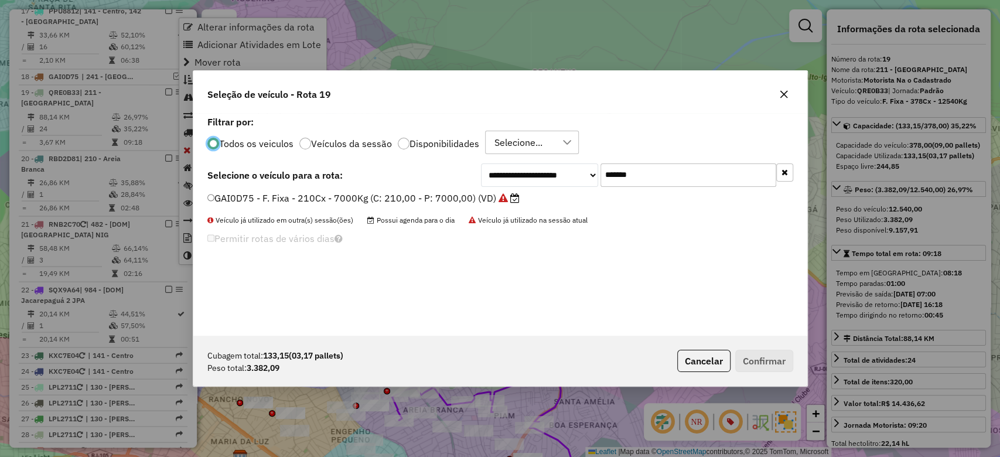
scroll to position [6, 4]
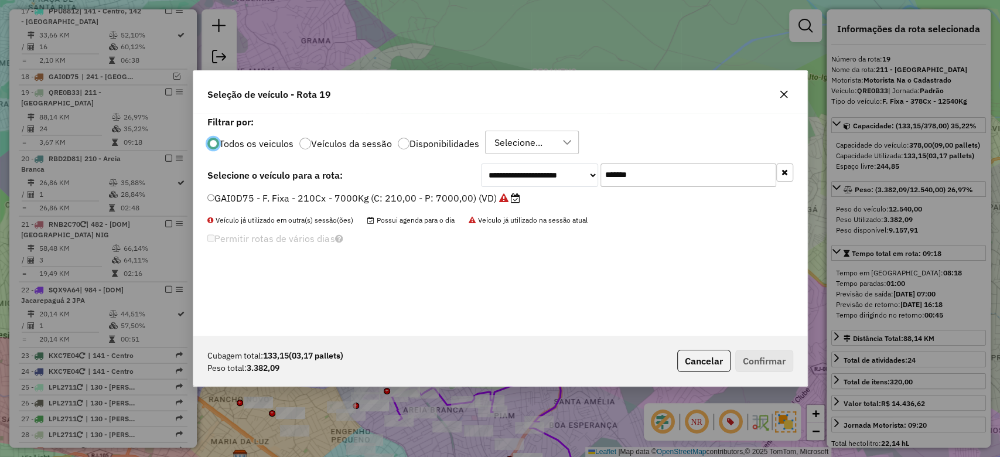
paste input "text"
drag, startPoint x: 618, startPoint y: 179, endPoint x: 474, endPoint y: 181, distance: 144.8
click at [516, 180] on div "**********" at bounding box center [637, 175] width 312 height 23
type input "*******"
click at [423, 193] on label "GKF3H23 - F. Fixa - 238Cx - 7520Kg (C: 238,00 - P: 7520,00) (VD)" at bounding box center [358, 198] width 303 height 14
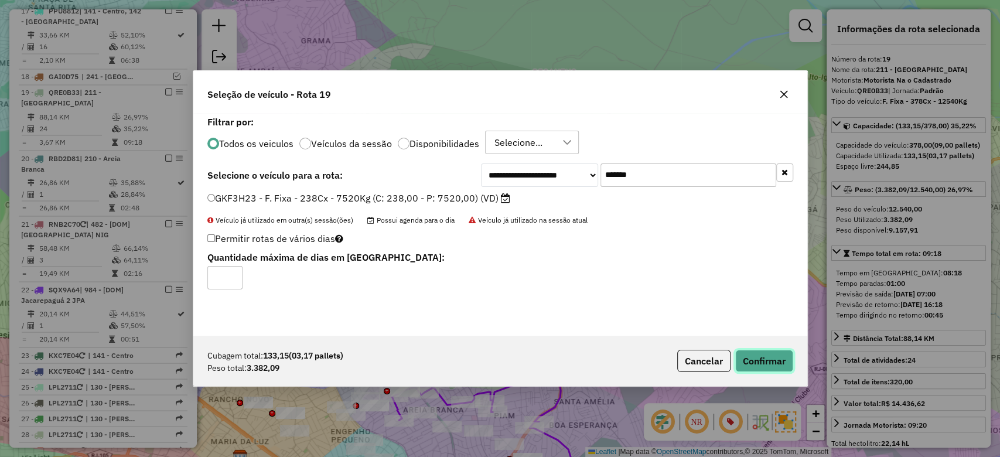
click at [766, 365] on button "Confirmar" at bounding box center [765, 361] width 58 height 22
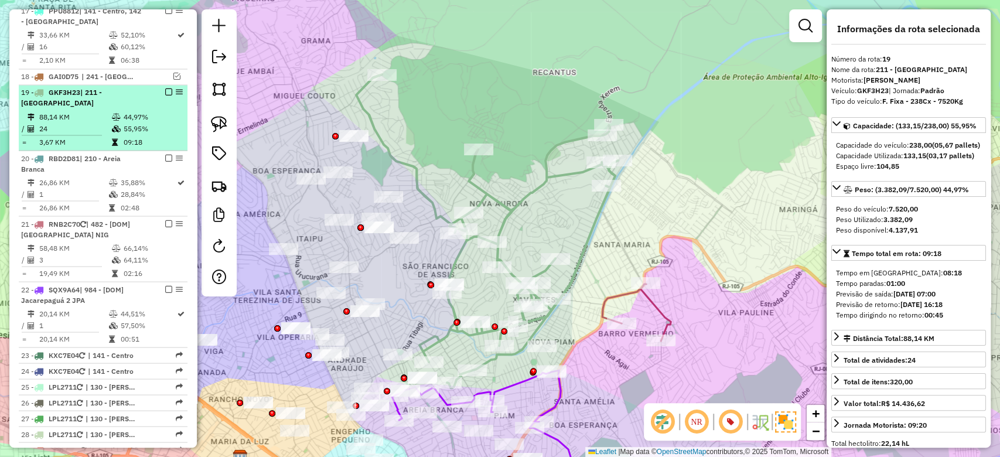
click at [137, 111] on td "44,97%" at bounding box center [152, 117] width 59 height 12
click at [137, 85] on li "19 - GKF3H23 | 211 - [GEOGRAPHIC_DATA] 88,14 KM 44,97% / 24 55,95% = 3,67 KM 09…" at bounding box center [103, 118] width 169 height 66
click at [168, 88] on em at bounding box center [168, 91] width 7 height 7
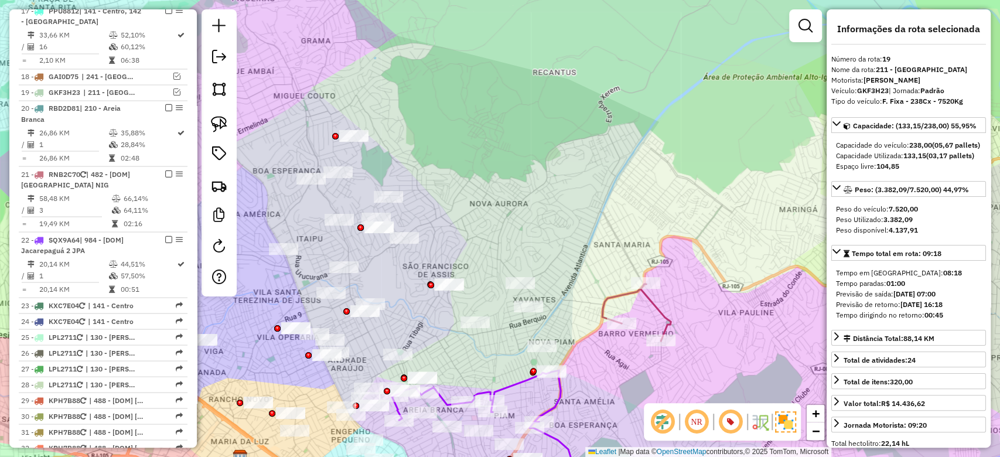
click at [544, 158] on div "Janela de atendimento Grade de atendimento Capacidade Transportadoras Veículos …" at bounding box center [500, 228] width 1000 height 457
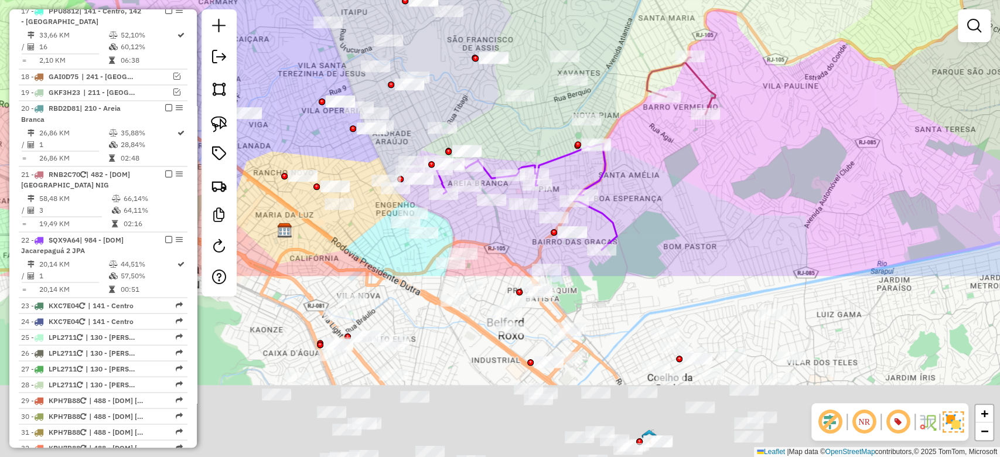
drag, startPoint x: 527, startPoint y: 205, endPoint x: 565, endPoint y: -18, distance: 226.5
click at [565, 0] on html "Aguarde... Pop-up bloqueado! Seu navegador bloqueou automáticamente a abertura …" at bounding box center [500, 228] width 1000 height 457
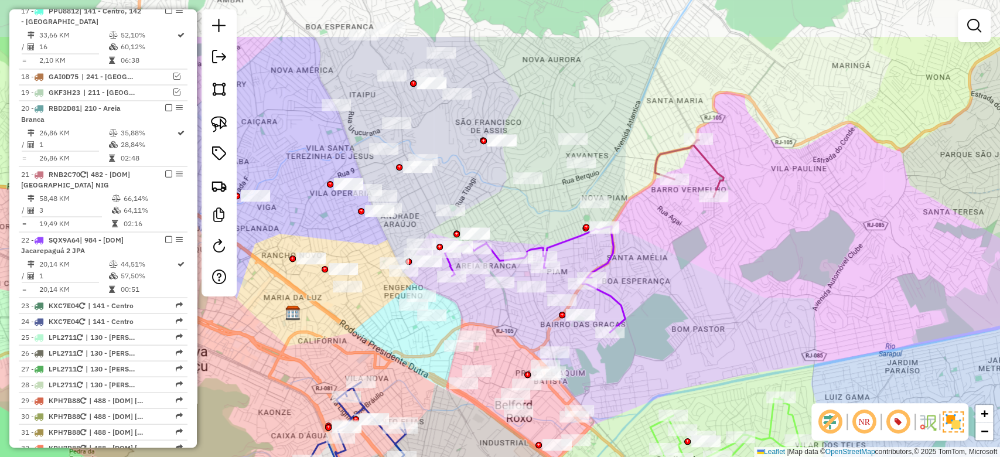
drag, startPoint x: 675, startPoint y: 231, endPoint x: 683, endPoint y: 314, distance: 83.0
click at [683, 314] on div "Janela de atendimento Grade de atendimento Capacidade Transportadoras Veículos …" at bounding box center [500, 228] width 1000 height 457
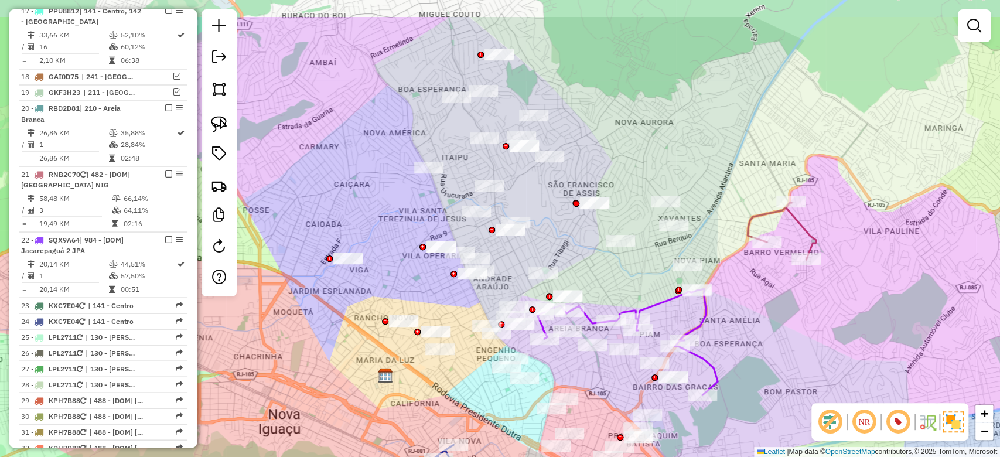
drag, startPoint x: 567, startPoint y: 95, endPoint x: 660, endPoint y: 157, distance: 111.5
click at [660, 157] on div "Janela de atendimento Grade de atendimento Capacidade Transportadoras Veículos …" at bounding box center [500, 228] width 1000 height 457
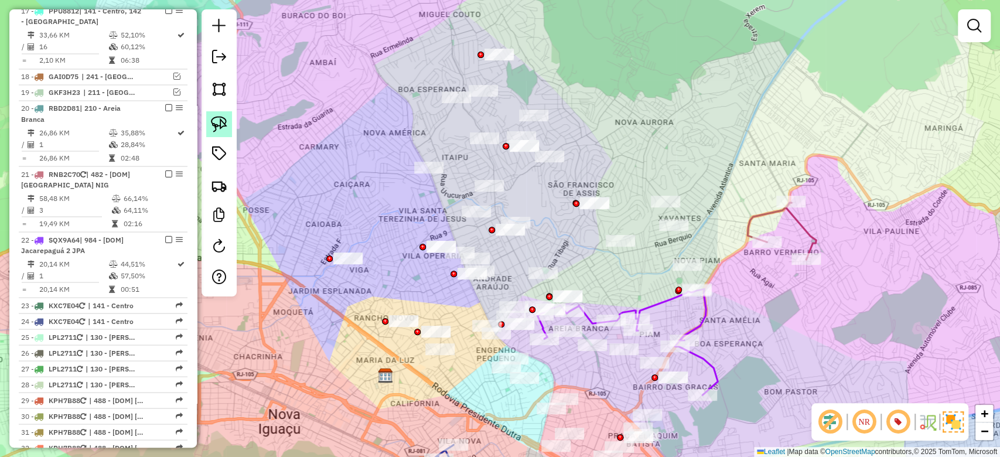
click at [217, 122] on img at bounding box center [219, 124] width 16 height 16
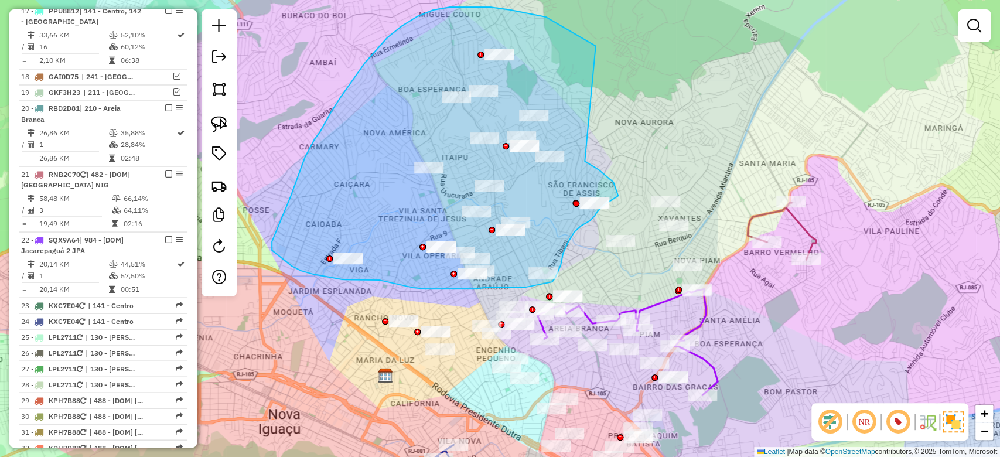
drag, startPoint x: 595, startPoint y: 46, endPoint x: 572, endPoint y: 154, distance: 110.4
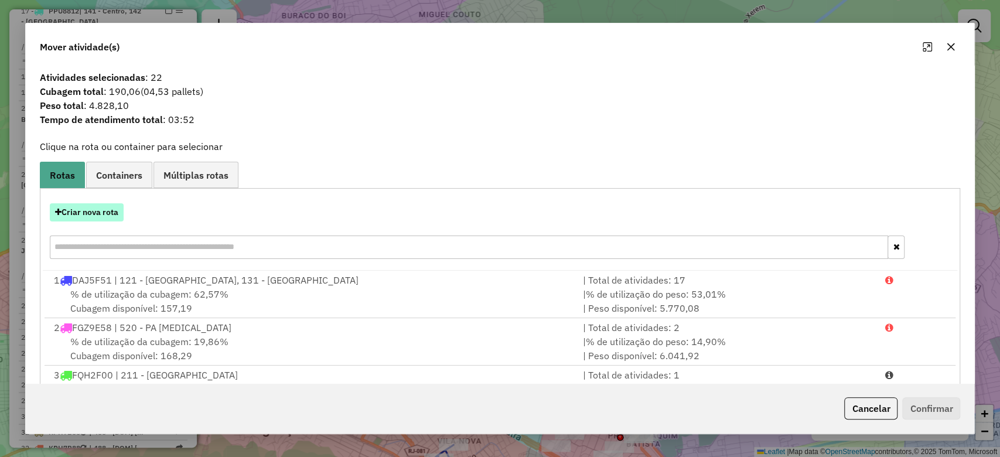
click at [111, 212] on button "Criar nova rota" at bounding box center [87, 212] width 74 height 18
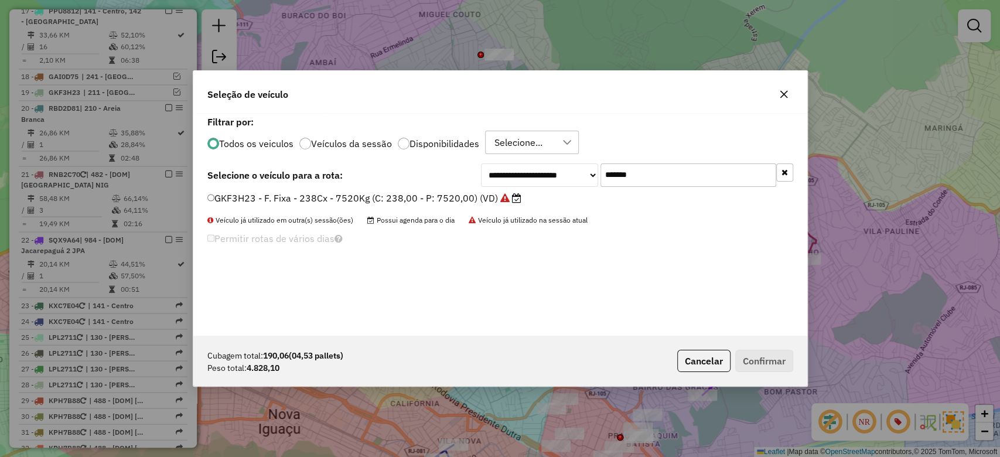
paste input "text"
drag, startPoint x: 607, startPoint y: 174, endPoint x: 471, endPoint y: 174, distance: 136.0
click at [493, 174] on div "**********" at bounding box center [637, 175] width 312 height 23
type input "*******"
click at [380, 199] on label "BKH3G14 - F. Fixa - 238Cx - 7520Kg (C: 238,00 - P: 7520,00) (VD)" at bounding box center [359, 198] width 304 height 14
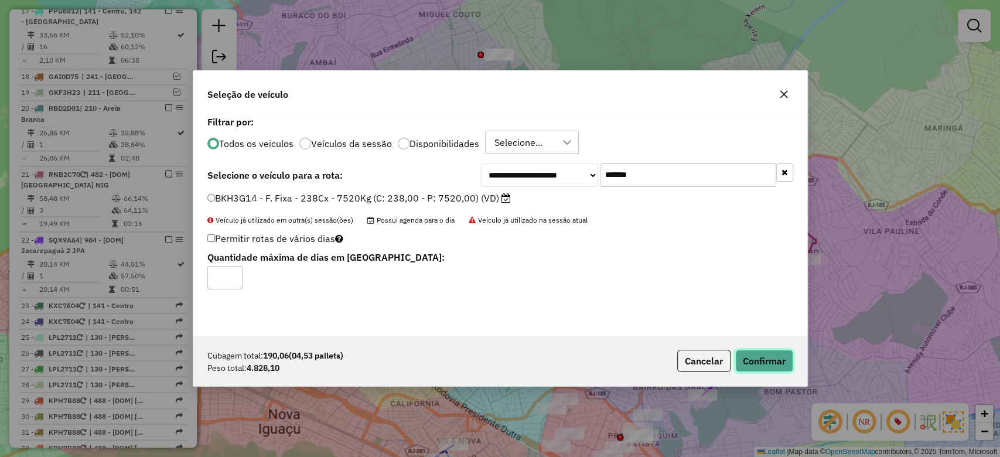
click at [767, 362] on button "Confirmar" at bounding box center [765, 361] width 58 height 22
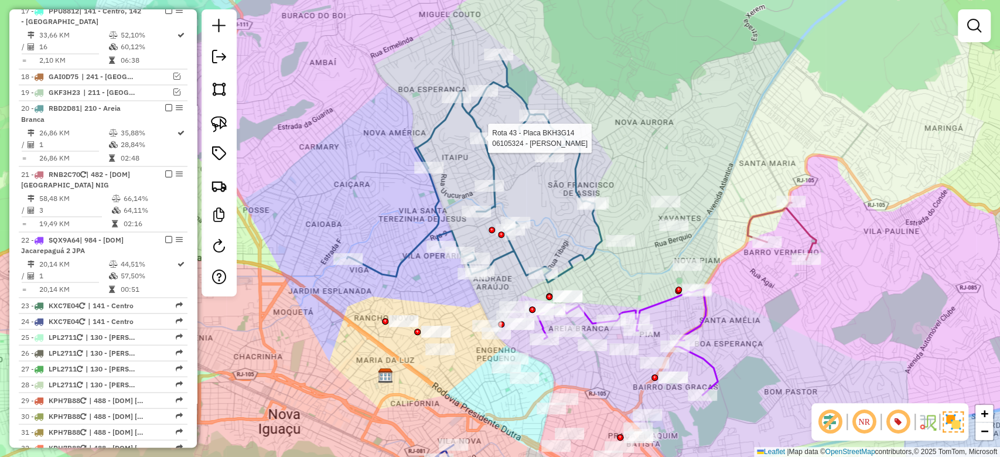
select select "**********"
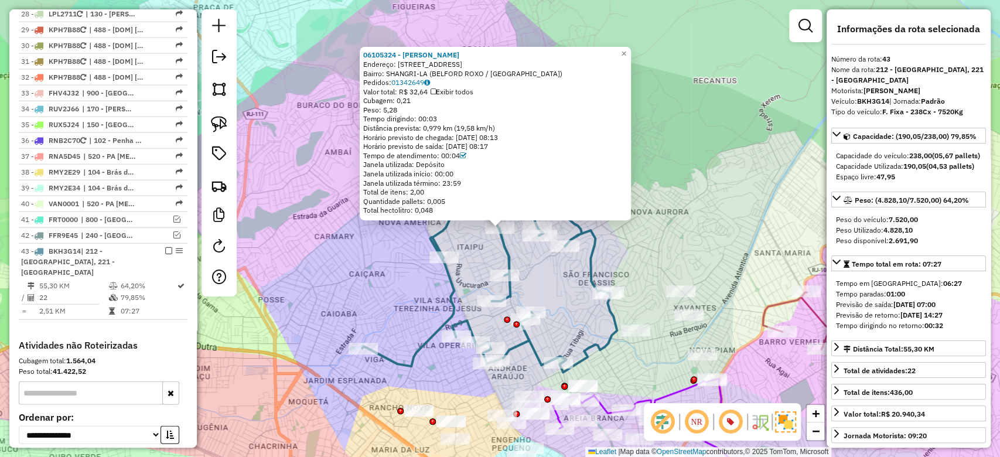
scroll to position [1861, 0]
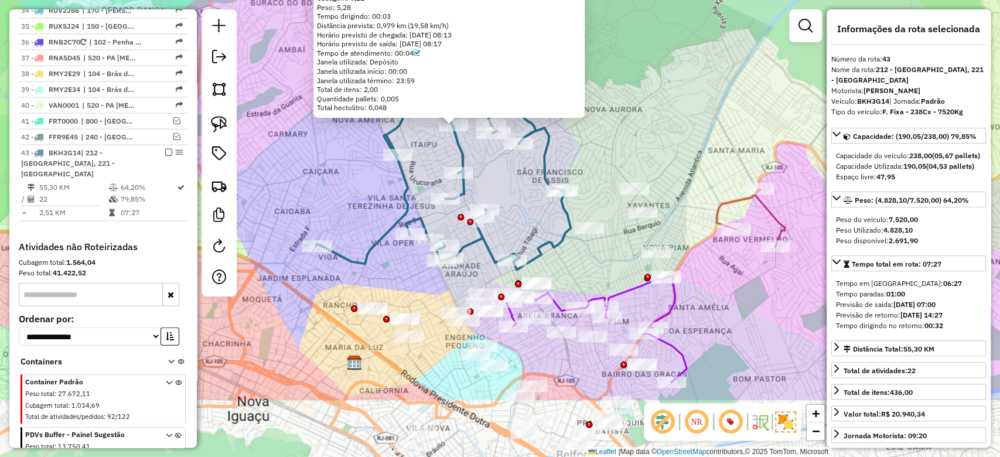
drag, startPoint x: 688, startPoint y: 195, endPoint x: 642, endPoint y: 92, distance: 112.5
click at [642, 92] on div "06105324 - MARIA DO CARMO SOUZA Endereço: AV SUBURBANA 57 Bairro: SHANGRI-LA (B…" at bounding box center [500, 228] width 1000 height 457
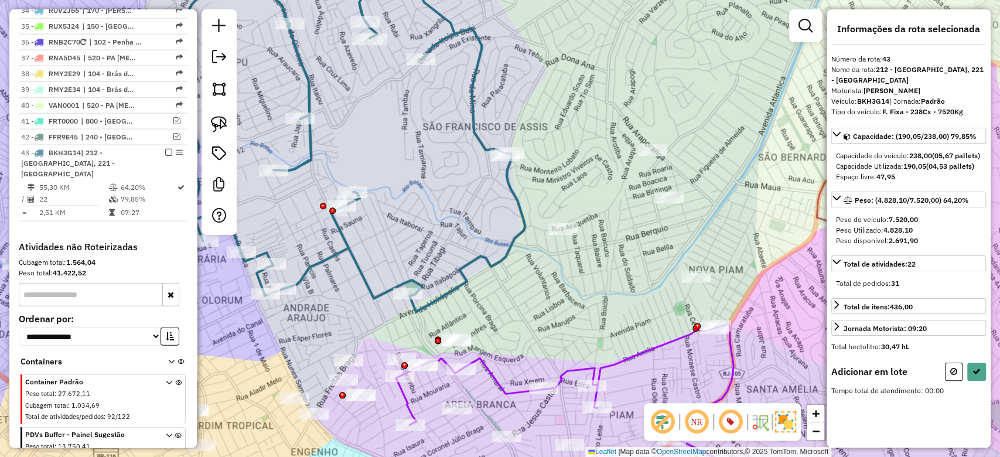
drag, startPoint x: 590, startPoint y: 255, endPoint x: 558, endPoint y: 277, distance: 38.4
click at [558, 277] on div "Janela de atendimento Grade de atendimento Capacidade Transportadoras Veículos …" at bounding box center [500, 228] width 1000 height 457
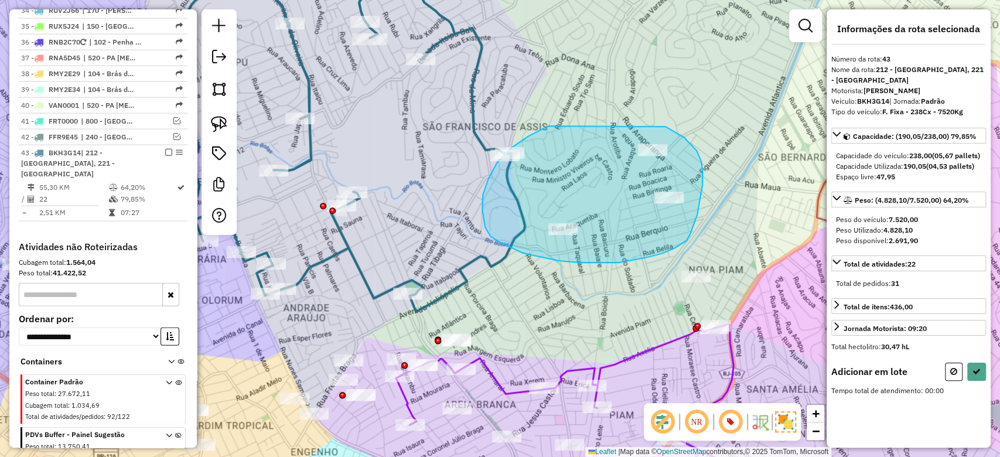
drag, startPoint x: 488, startPoint y: 179, endPoint x: 528, endPoint y: 115, distance: 75.8
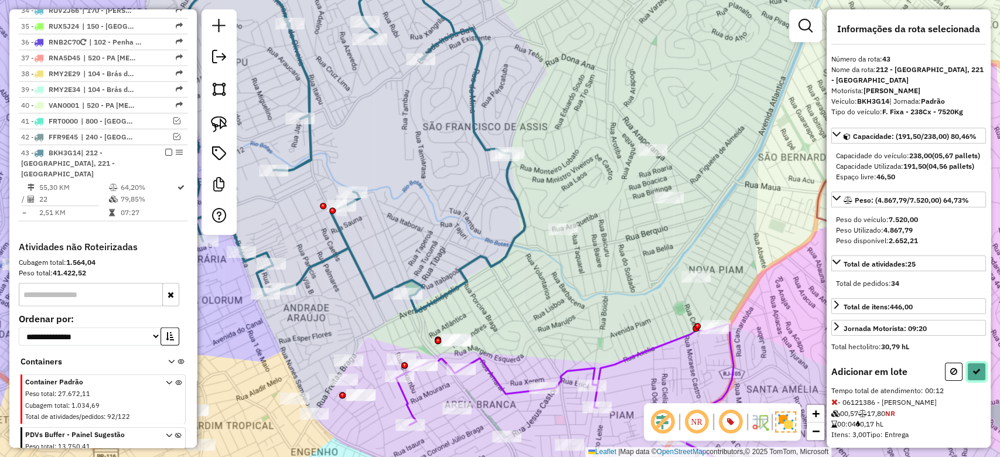
click at [972, 381] on button at bounding box center [977, 372] width 19 height 18
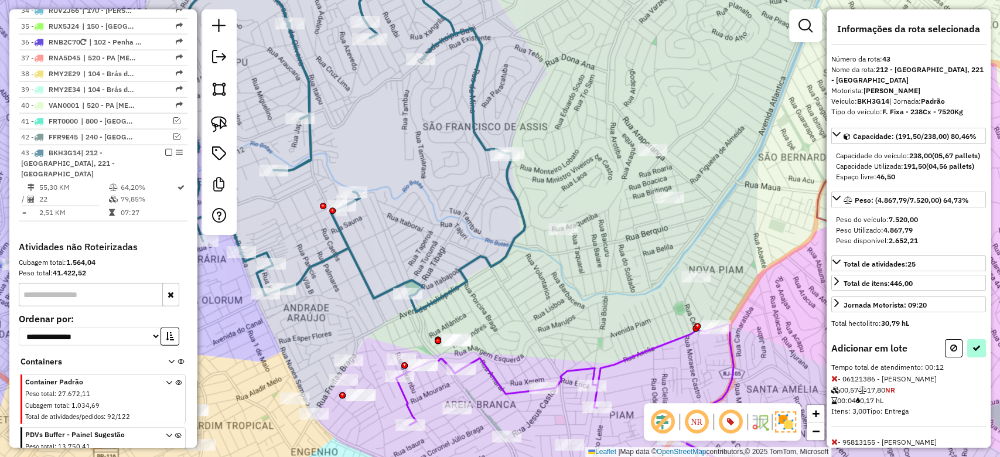
select select "**********"
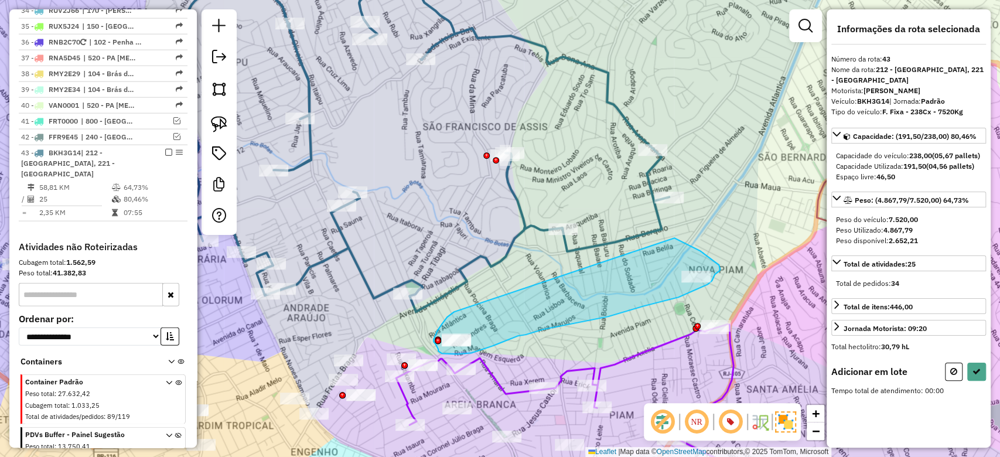
drag, startPoint x: 442, startPoint y: 324, endPoint x: 619, endPoint y: 230, distance: 200.8
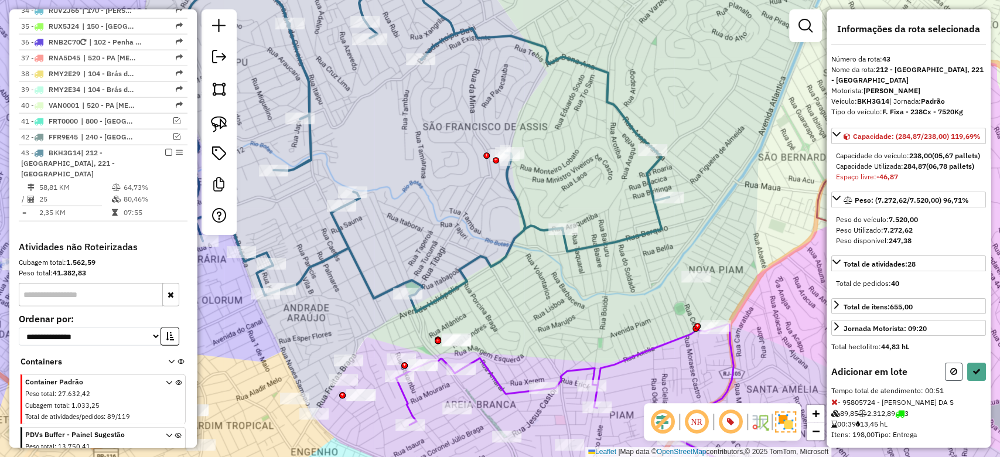
click at [952, 376] on icon at bounding box center [954, 371] width 7 height 8
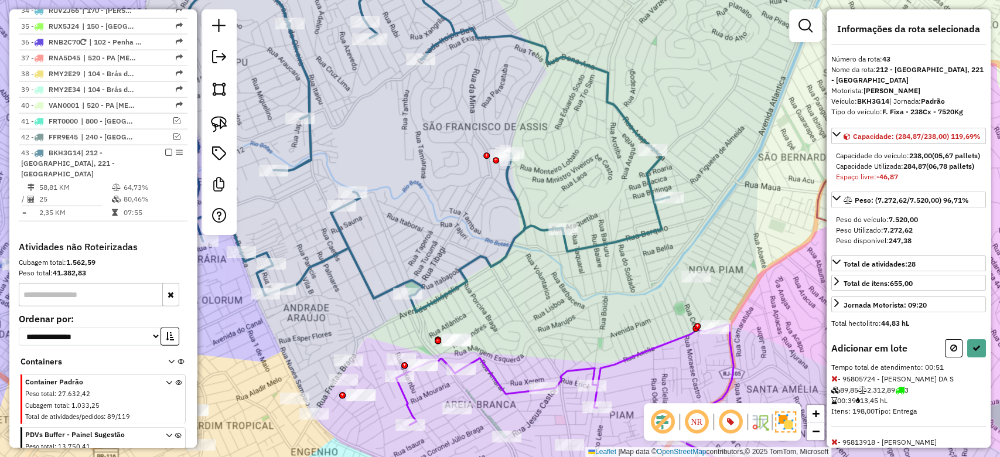
select select "**********"
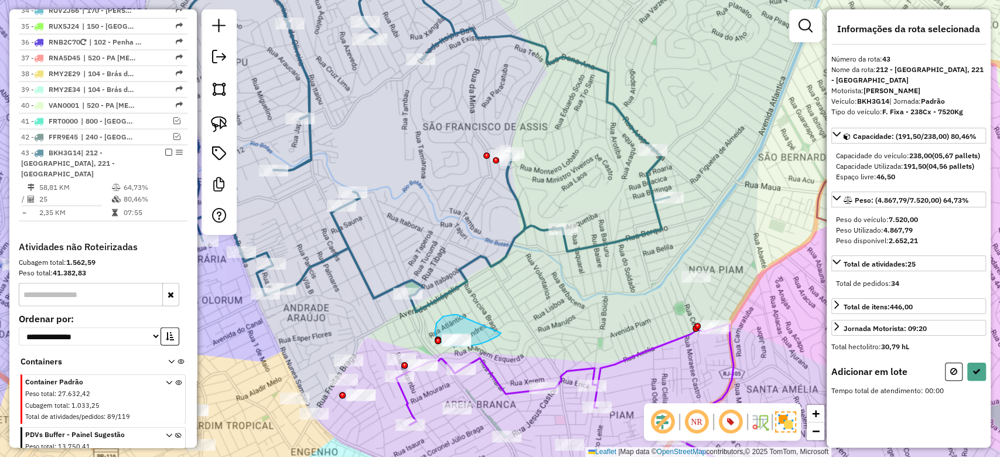
drag, startPoint x: 456, startPoint y: 315, endPoint x: 488, endPoint y: 315, distance: 32.2
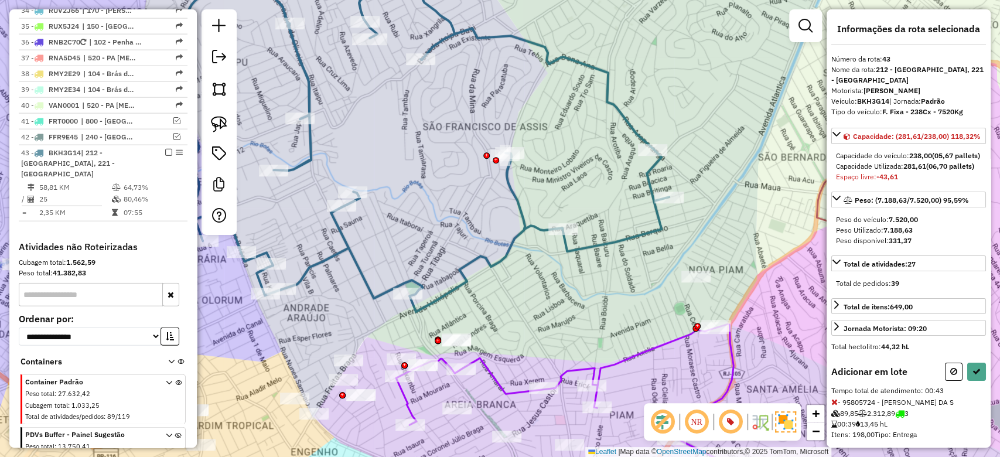
scroll to position [172, 0]
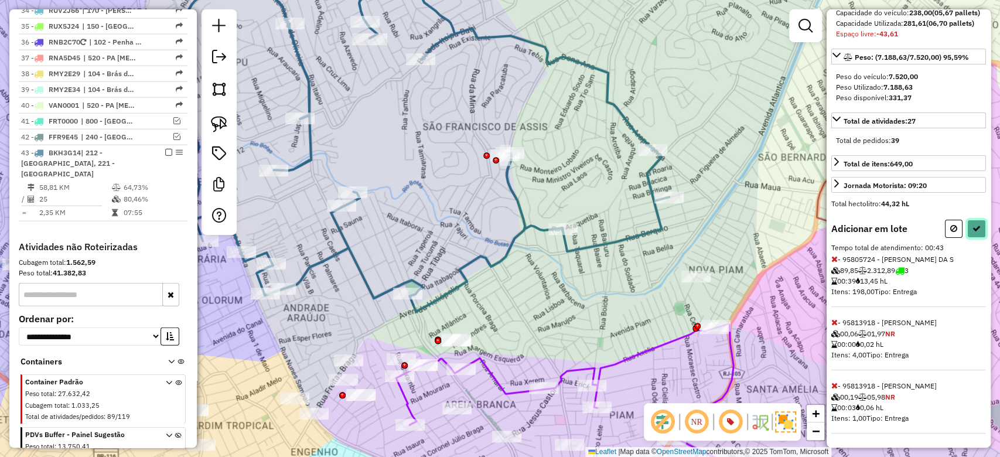
click at [973, 232] on icon at bounding box center [977, 228] width 8 height 8
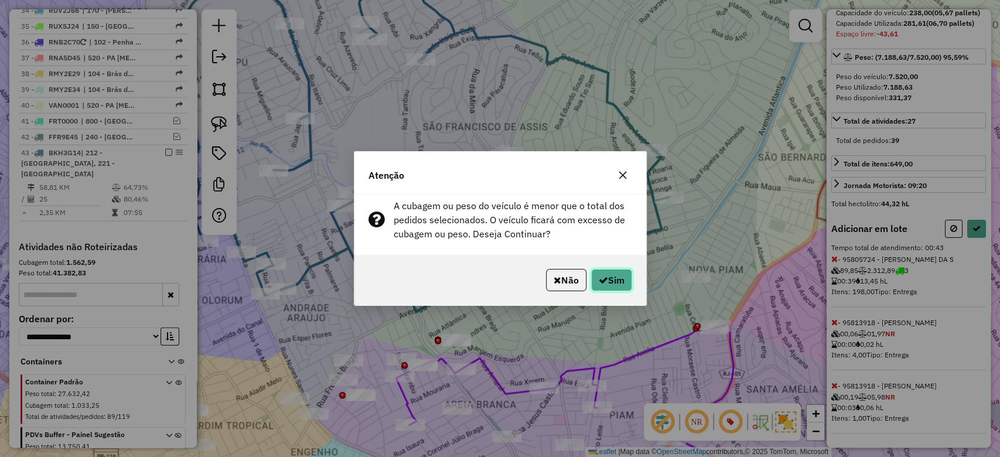
click at [610, 273] on button "Sim" at bounding box center [611, 280] width 41 height 22
select select "**********"
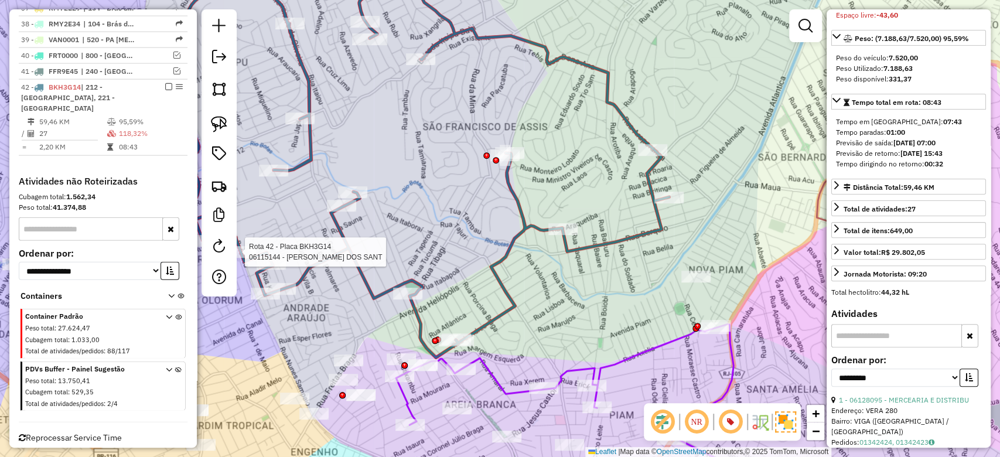
scroll to position [172, 0]
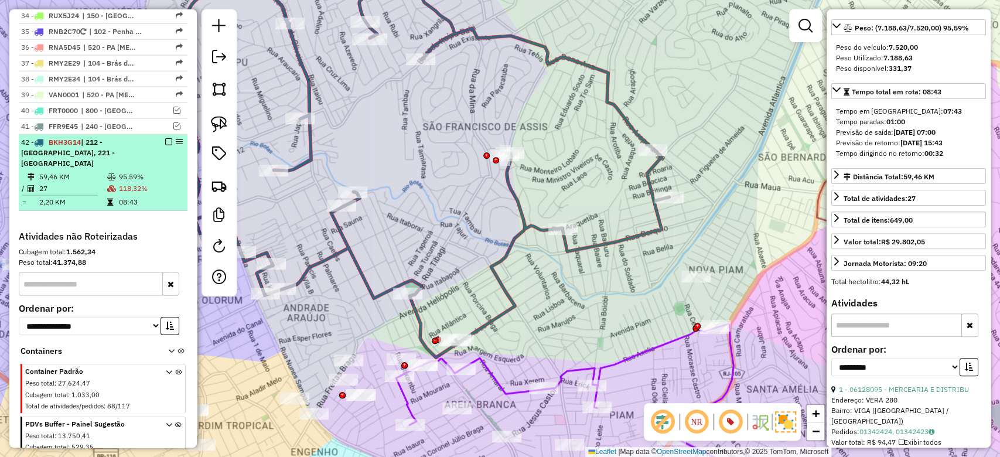
click at [144, 171] on td "95,59%" at bounding box center [150, 177] width 64 height 12
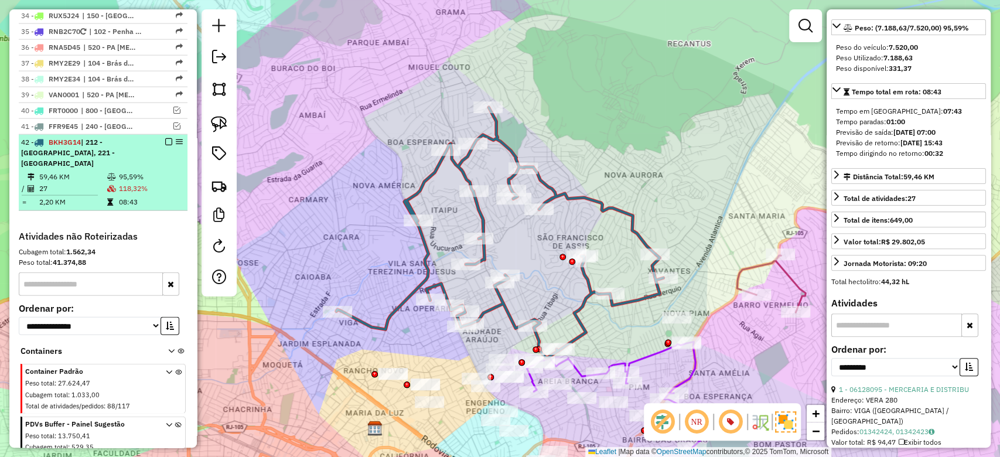
click at [143, 171] on td "95,59%" at bounding box center [150, 177] width 64 height 12
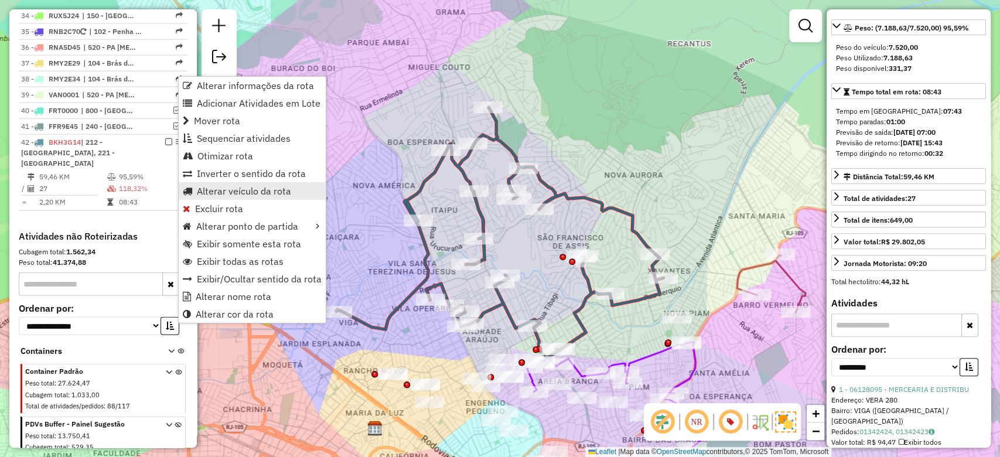
click at [223, 191] on span "Alterar veículo da rota" at bounding box center [244, 190] width 94 height 9
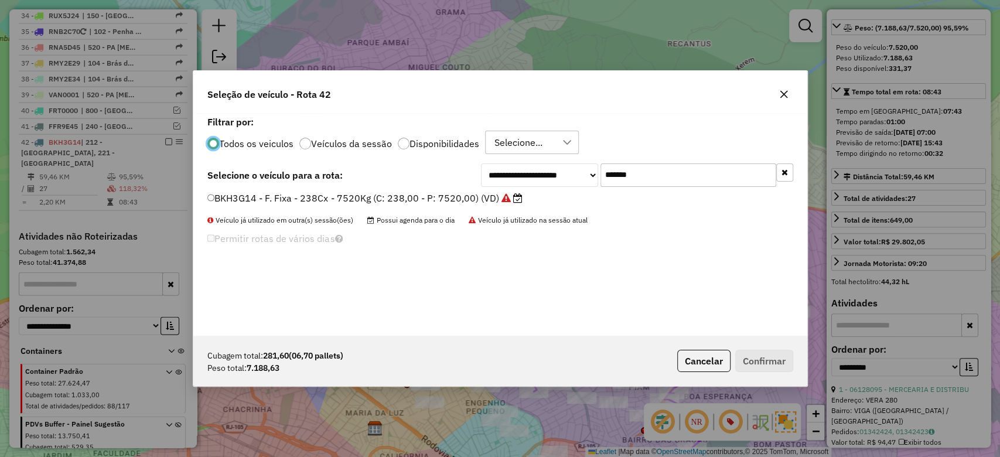
scroll to position [6, 4]
paste input "text"
drag, startPoint x: 652, startPoint y: 173, endPoint x: 460, endPoint y: 179, distance: 191.7
click at [503, 175] on div "**********" at bounding box center [637, 175] width 312 height 23
type input "*******"
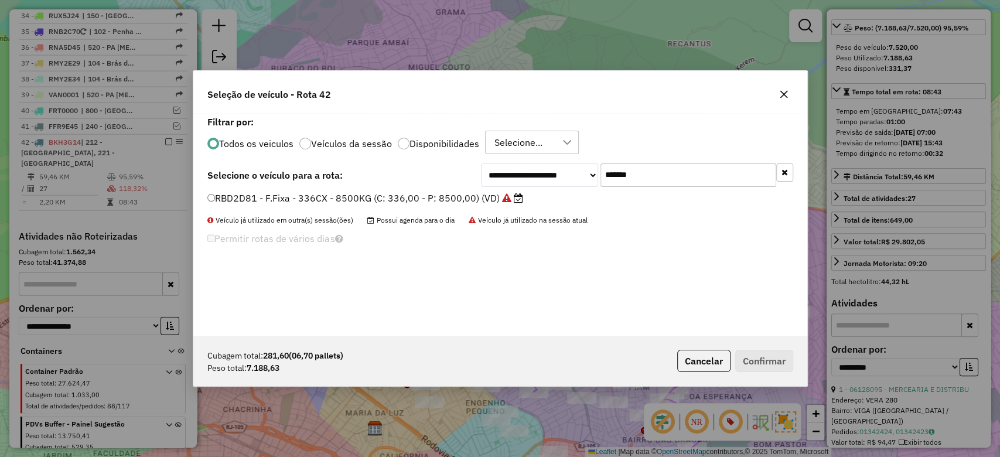
click at [420, 199] on label "RBD2D81 - F.Fixa - 336CX - 8500KG (C: 336,00 - P: 8500,00) (VD)" at bounding box center [365, 198] width 316 height 14
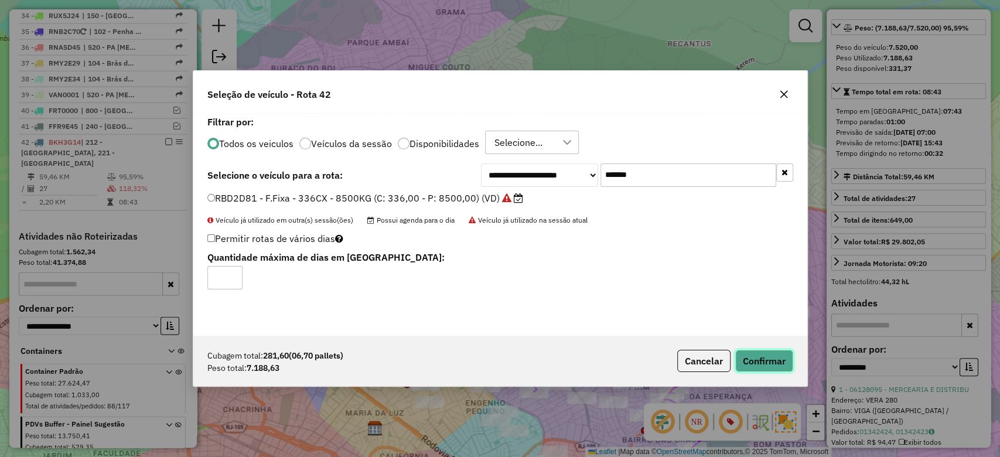
click at [759, 355] on button "Confirmar" at bounding box center [765, 361] width 58 height 22
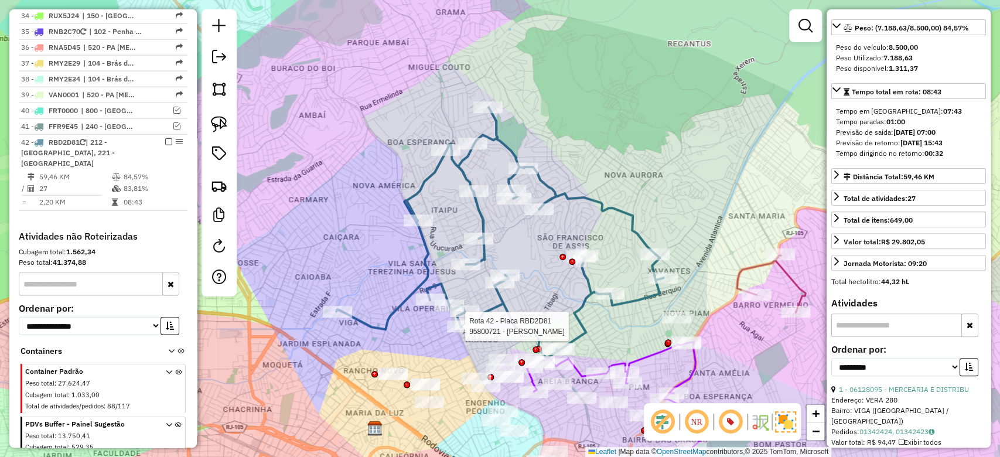
scroll to position [162, 0]
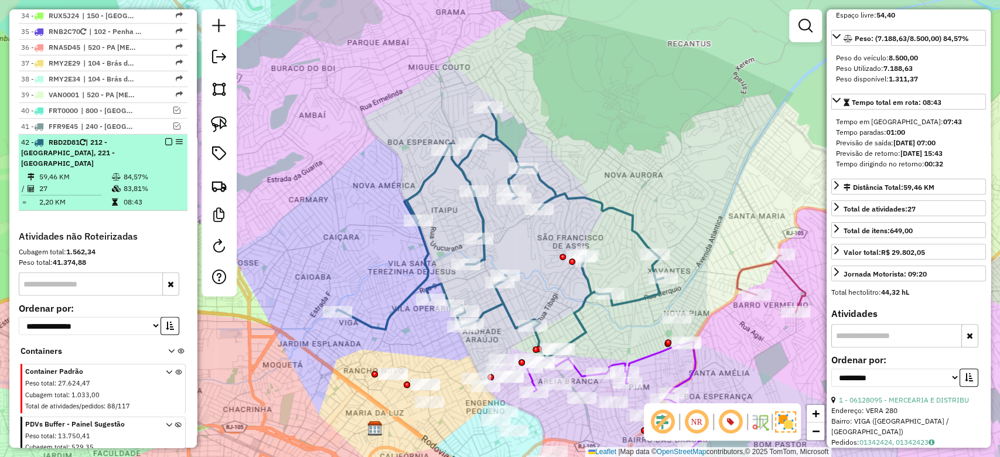
click at [157, 171] on td "84,57%" at bounding box center [152, 177] width 59 height 12
click at [89, 183] on td "27" at bounding box center [75, 189] width 73 height 12
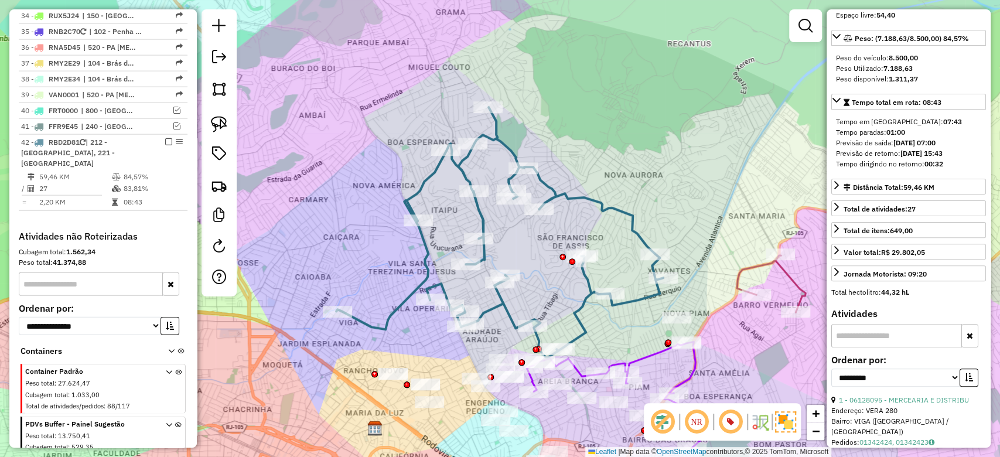
scroll to position [0, 0]
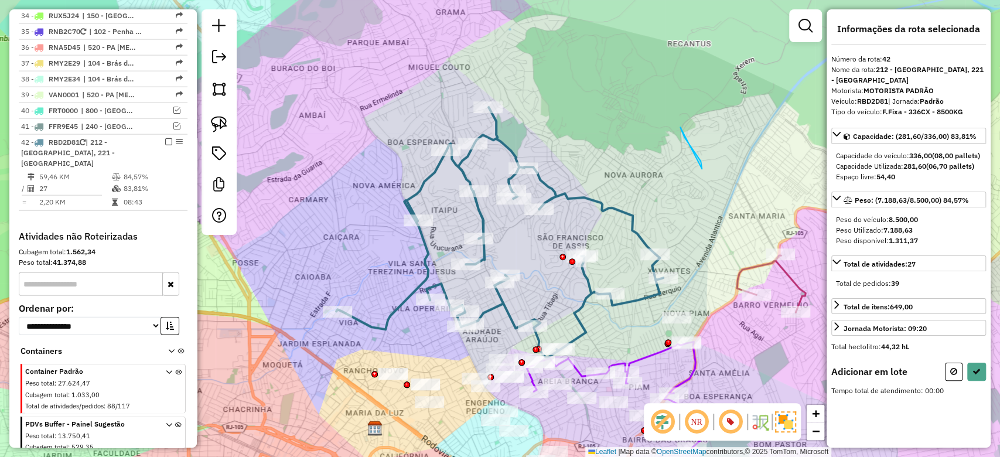
drag, startPoint x: 702, startPoint y: 169, endPoint x: 680, endPoint y: 127, distance: 46.9
drag, startPoint x: 687, startPoint y: 299, endPoint x: 706, endPoint y: 305, distance: 18.9
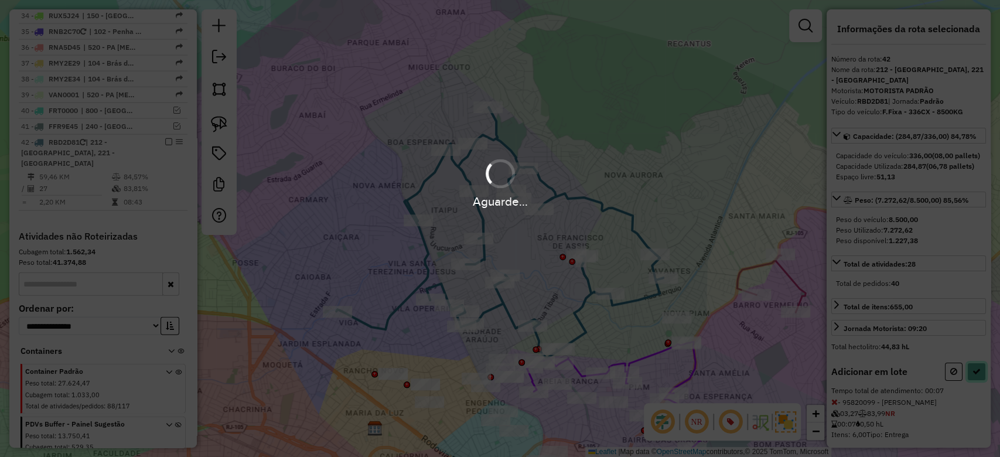
click at [975, 376] on icon at bounding box center [977, 371] width 8 height 8
select select "**********"
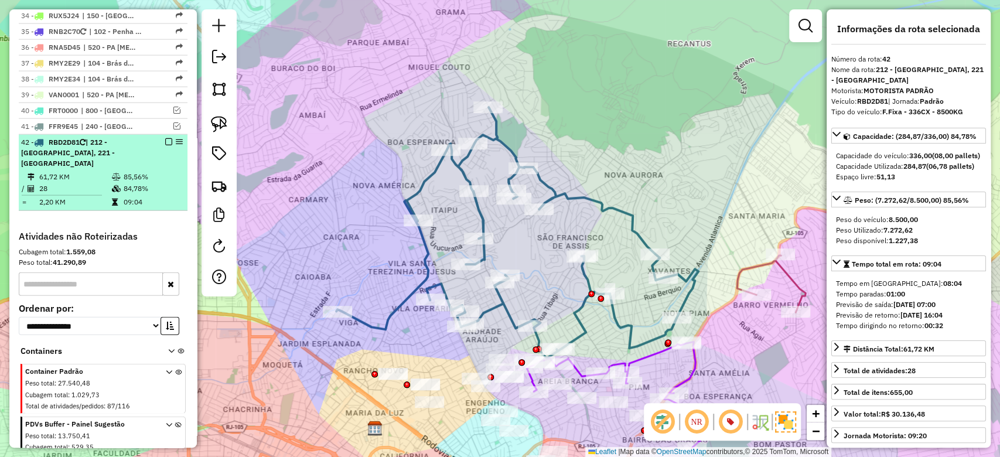
drag, startPoint x: 138, startPoint y: 107, endPoint x: 157, endPoint y: 81, distance: 32.2
click at [137, 183] on td "84,78%" at bounding box center [152, 189] width 59 height 12
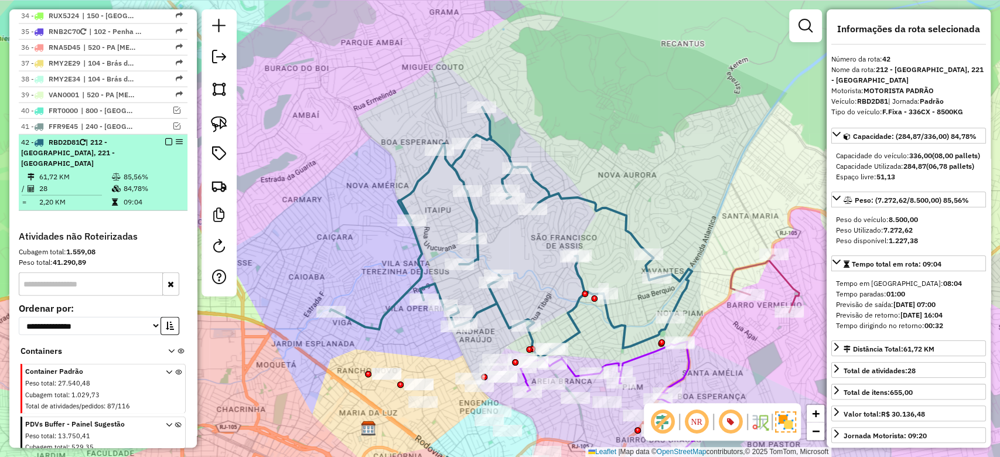
click at [165, 138] on em at bounding box center [168, 141] width 7 height 7
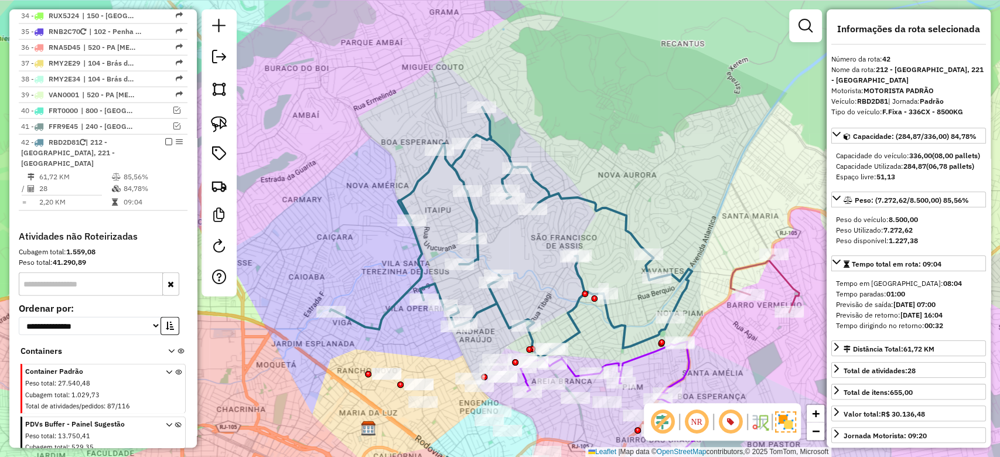
scroll to position [1756, 0]
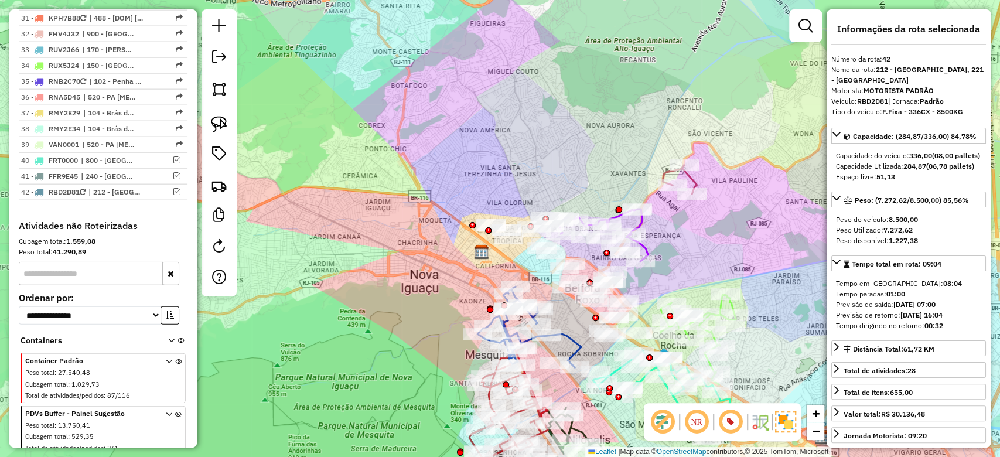
drag, startPoint x: 613, startPoint y: 166, endPoint x: 608, endPoint y: 125, distance: 41.9
click at [608, 125] on div "Janela de atendimento Grade de atendimento Capacidade Transportadoras Veículos …" at bounding box center [500, 228] width 1000 height 457
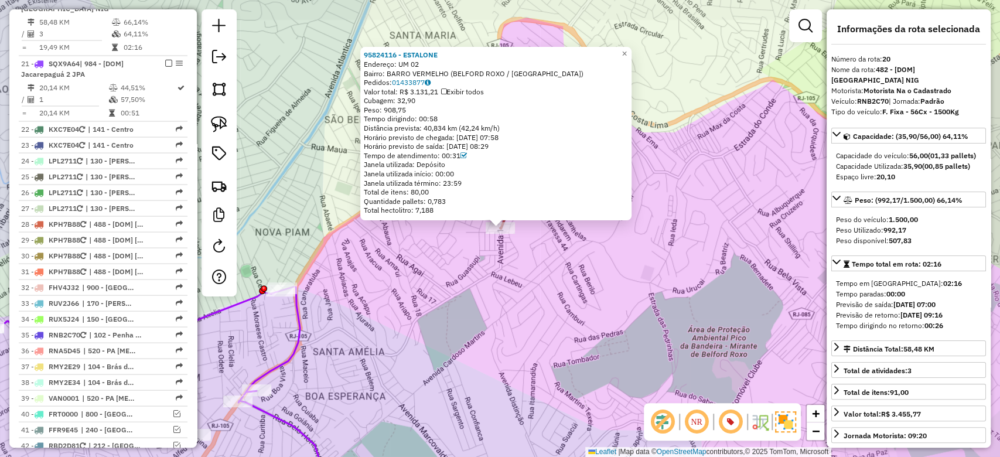
scroll to position [1419, 0]
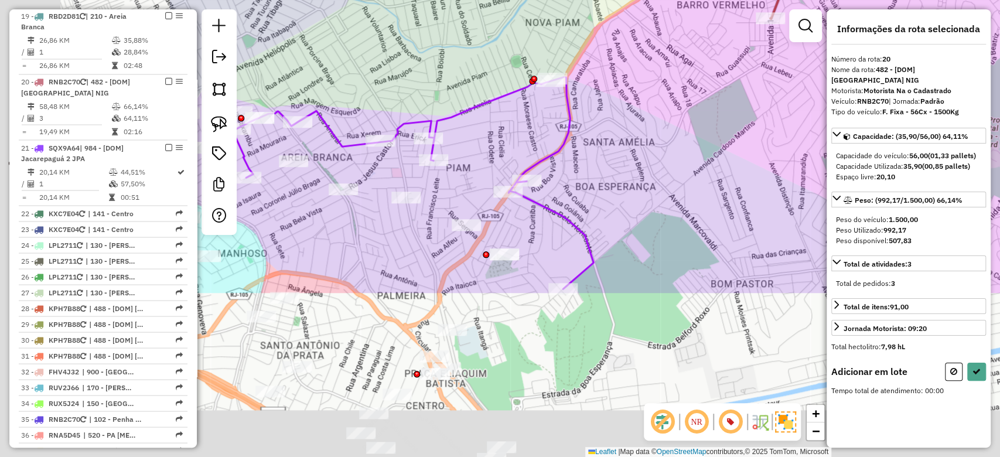
drag, startPoint x: 433, startPoint y: 349, endPoint x: 703, endPoint y: 139, distance: 342.1
click at [703, 139] on div "Janela de atendimento Grade de atendimento Capacidade Transportadoras Veículos …" at bounding box center [500, 228] width 1000 height 457
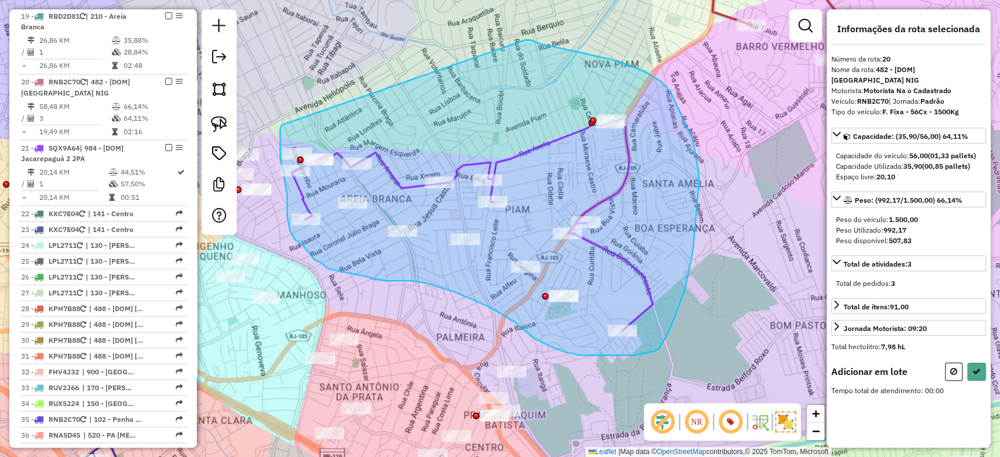
drag, startPoint x: 591, startPoint y: 55, endPoint x: 305, endPoint y: 131, distance: 296.4
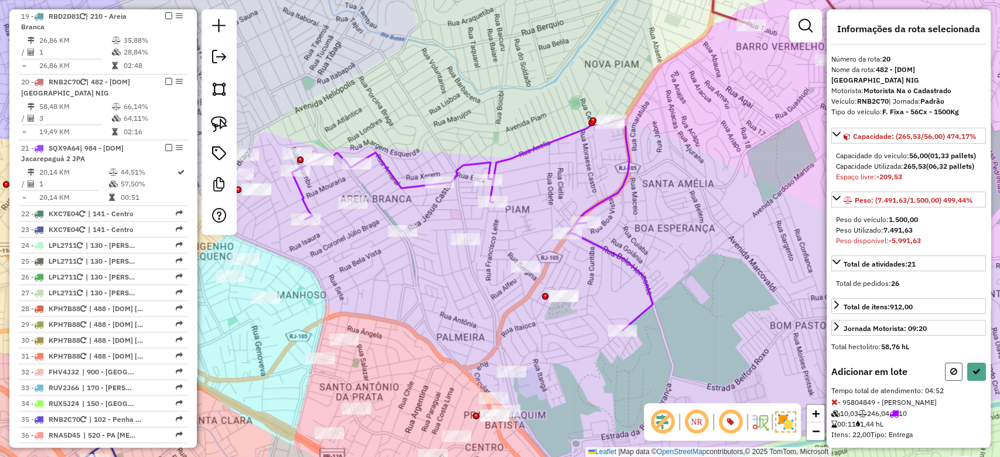
click at [951, 376] on icon at bounding box center [954, 371] width 7 height 8
select select "**********"
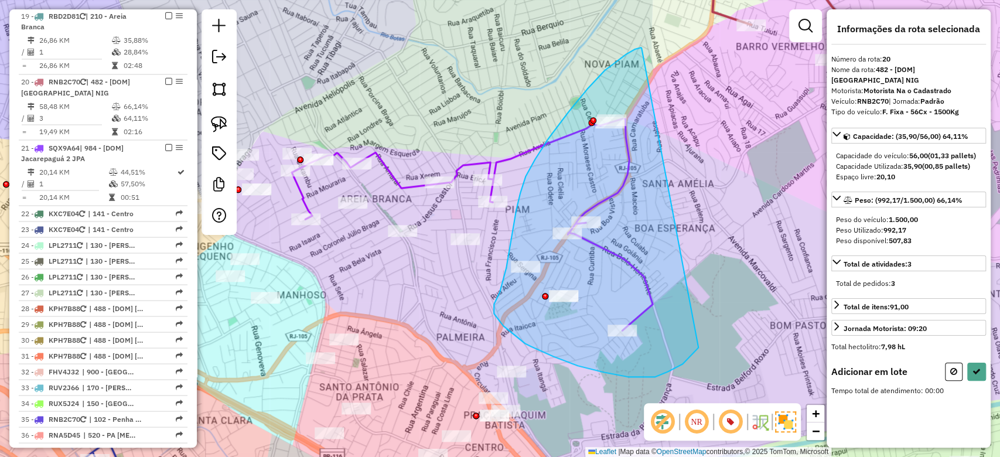
drag, startPoint x: 642, startPoint y: 48, endPoint x: 699, endPoint y: 236, distance: 196.5
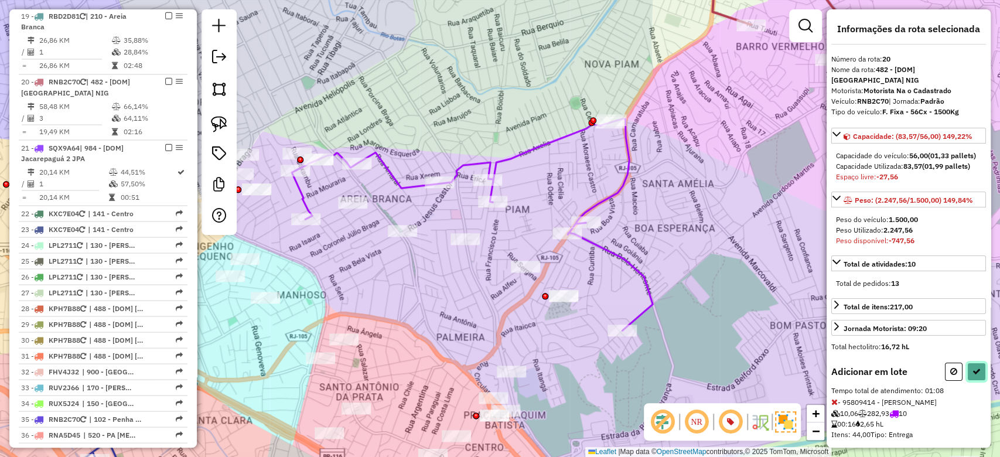
click at [973, 373] on icon at bounding box center [977, 371] width 8 height 8
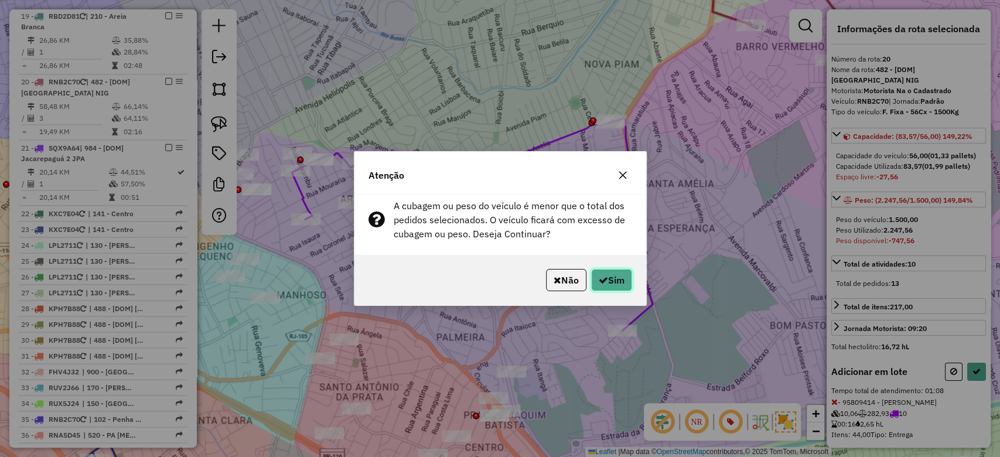
click at [603, 281] on icon "button" at bounding box center [603, 279] width 9 height 9
select select "**********"
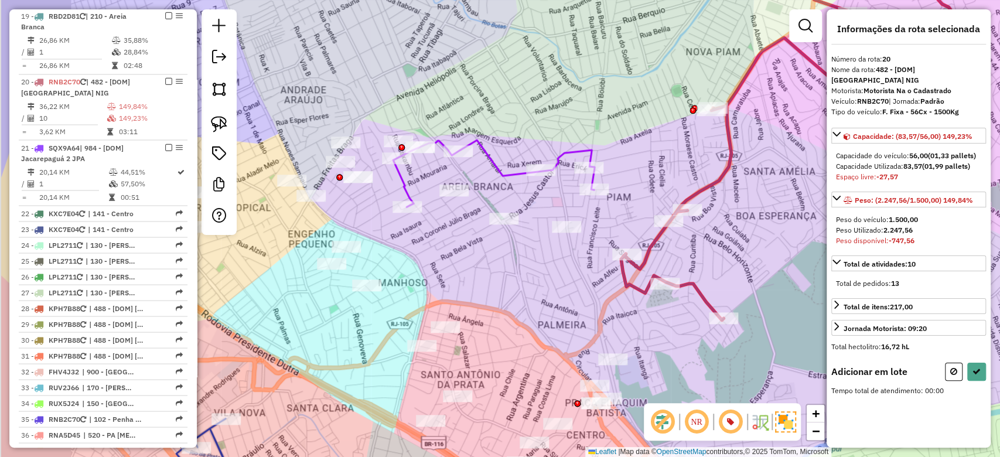
drag, startPoint x: 421, startPoint y: 307, endPoint x: 522, endPoint y: 294, distance: 102.1
click at [522, 294] on div "Janela de atendimento Grade de atendimento Capacidade Transportadoras Veículos …" at bounding box center [500, 228] width 1000 height 457
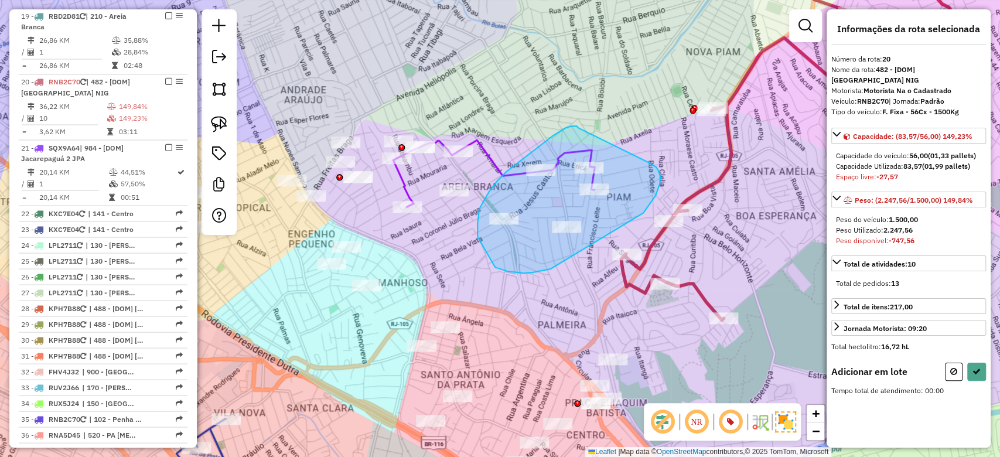
drag, startPoint x: 572, startPoint y: 126, endPoint x: 648, endPoint y: 162, distance: 84.2
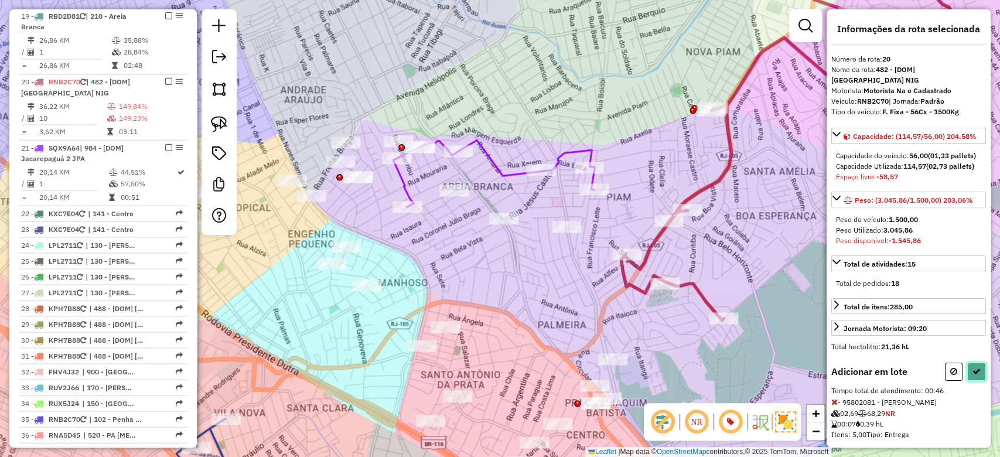
click at [973, 376] on icon at bounding box center [977, 371] width 8 height 8
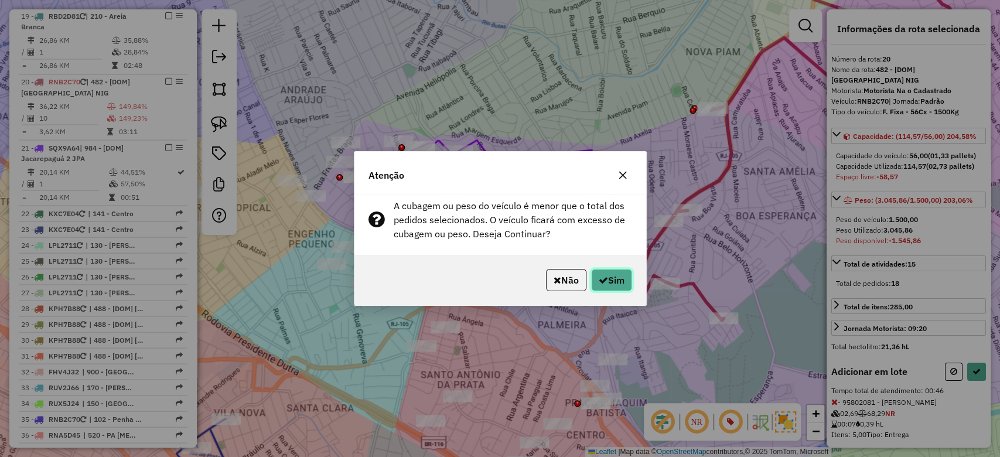
click at [609, 278] on button "Sim" at bounding box center [611, 280] width 41 height 22
select select "**********"
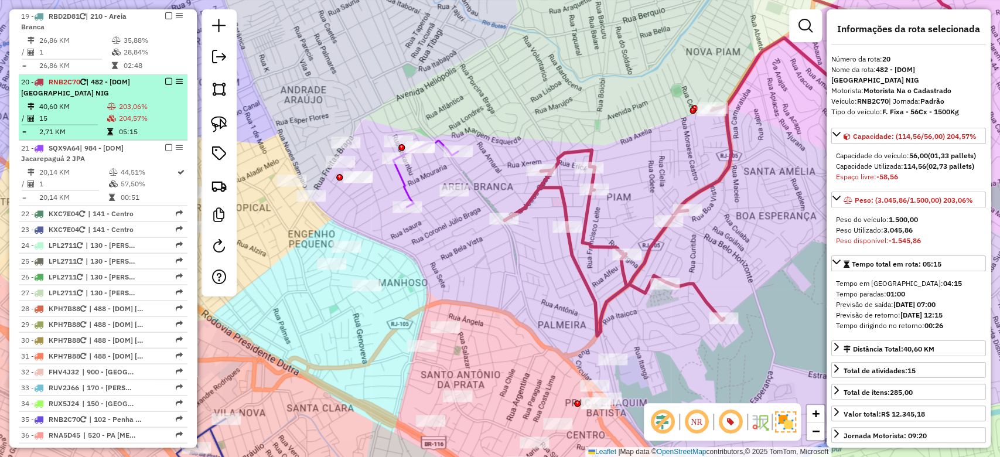
click at [158, 112] on td "204,57%" at bounding box center [150, 118] width 64 height 12
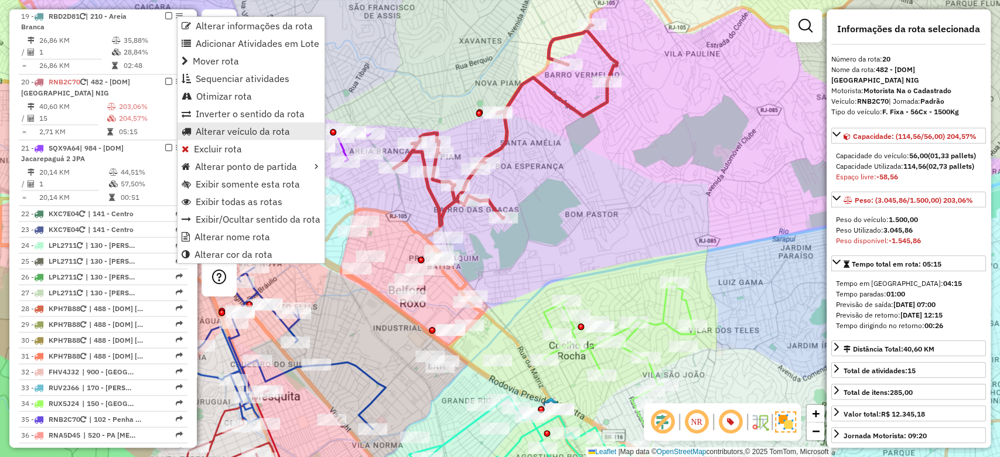
click at [234, 134] on span "Alterar veículo da rota" at bounding box center [243, 131] width 94 height 9
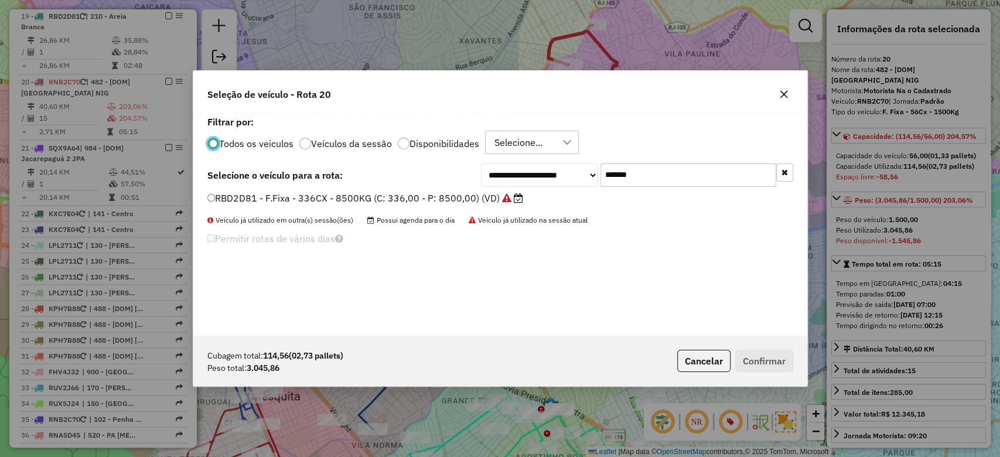
scroll to position [6, 4]
paste input "text"
drag, startPoint x: 658, startPoint y: 176, endPoint x: 501, endPoint y: 181, distance: 156.5
click at [519, 178] on div "**********" at bounding box center [637, 175] width 312 height 23
type input "*******"
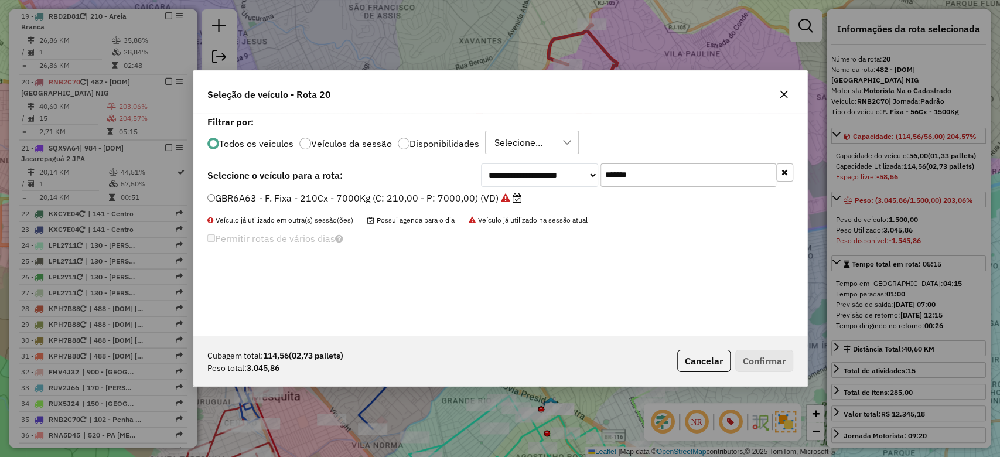
click at [430, 198] on label "GBR6A63 - F. Fixa - 210Cx - 7000Kg (C: 210,00 - P: 7000,00) (VD)" at bounding box center [364, 198] width 315 height 14
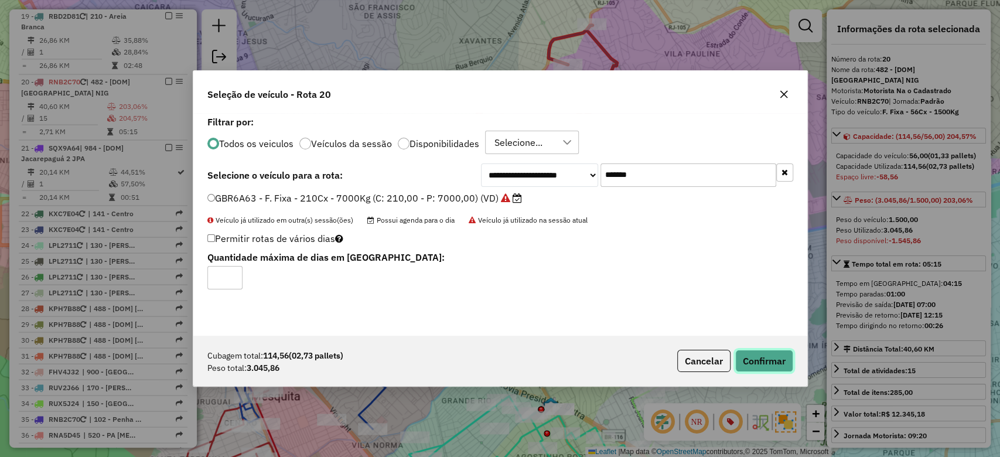
click at [762, 367] on button "Confirmar" at bounding box center [765, 361] width 58 height 22
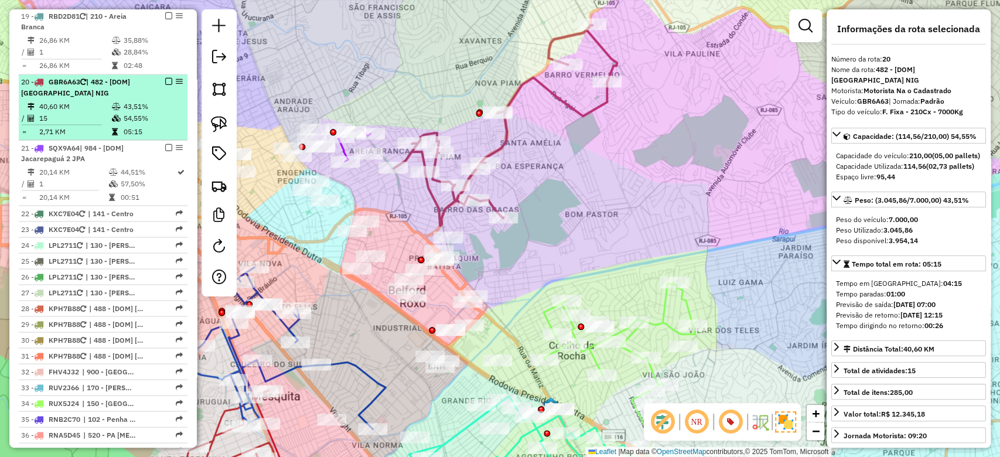
click at [115, 114] on icon at bounding box center [116, 117] width 9 height 7
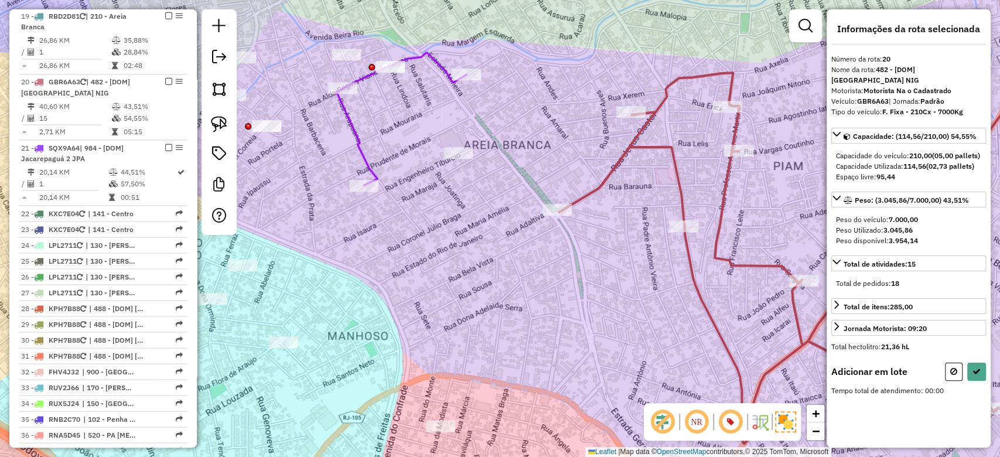
click at [378, 192] on div at bounding box center [363, 186] width 29 height 12
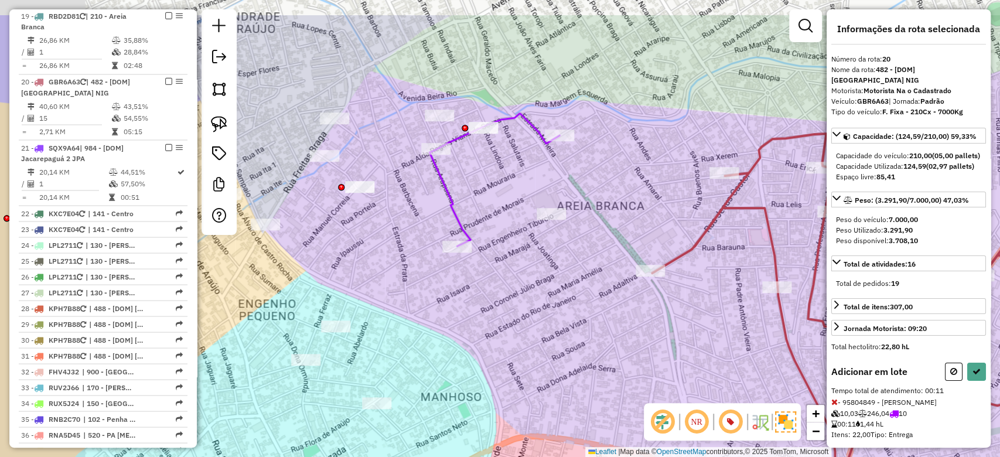
drag, startPoint x: 319, startPoint y: 173, endPoint x: 447, endPoint y: 256, distance: 152.3
click at [447, 256] on div "Janela de atendimento Grade de atendimento Capacidade Transportadoras Veículos …" at bounding box center [500, 228] width 1000 height 457
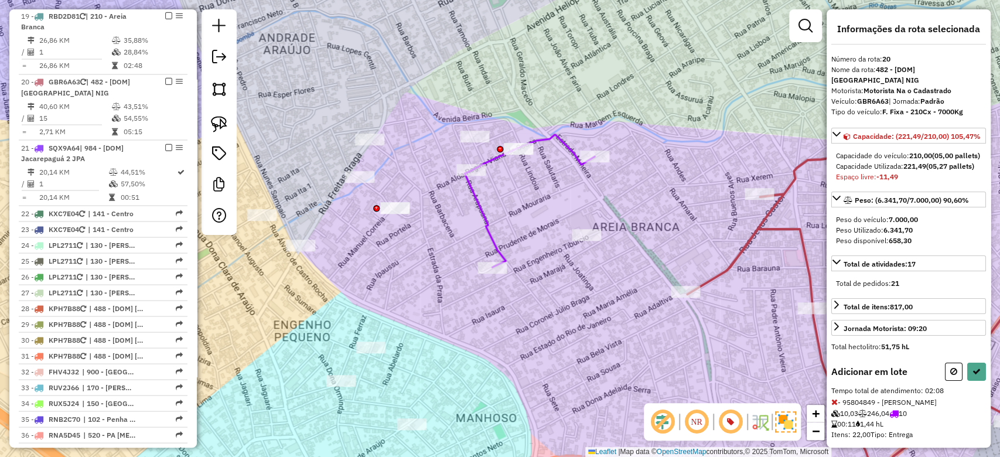
click at [951, 376] on icon at bounding box center [954, 371] width 7 height 8
select select "**********"
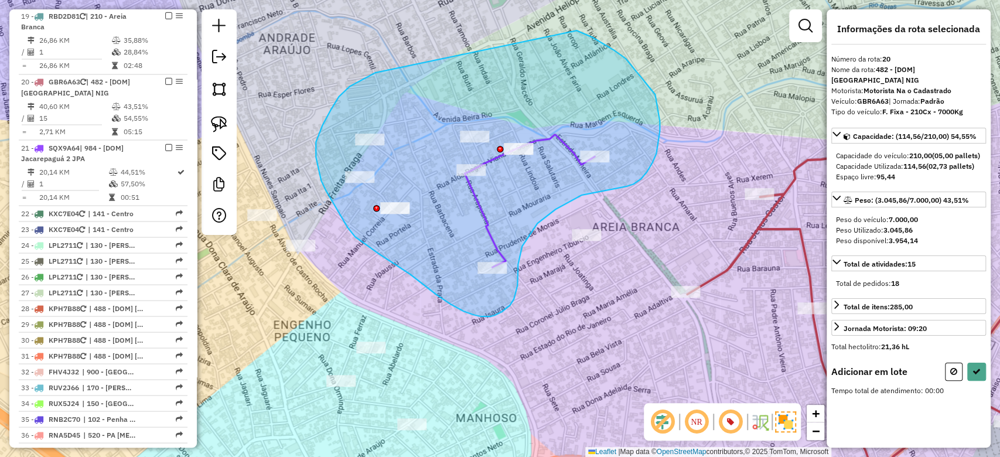
drag, startPoint x: 626, startPoint y: 59, endPoint x: 399, endPoint y: 70, distance: 227.7
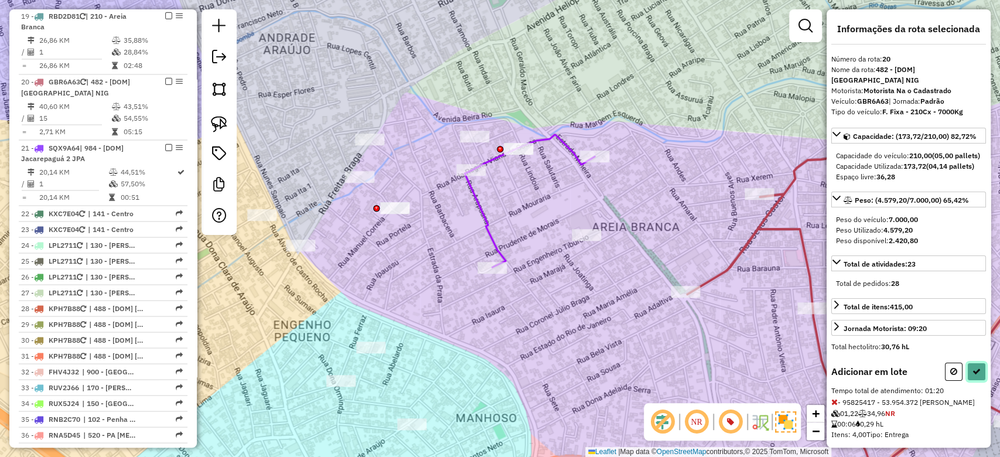
click at [976, 376] on icon at bounding box center [977, 371] width 8 height 8
select select "**********"
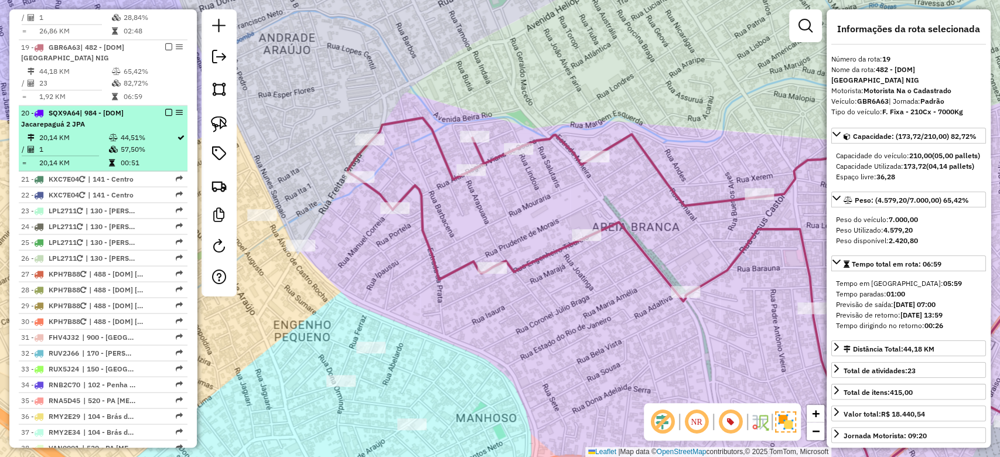
click at [101, 131] on td "20,14 KM" at bounding box center [73, 137] width 69 height 12
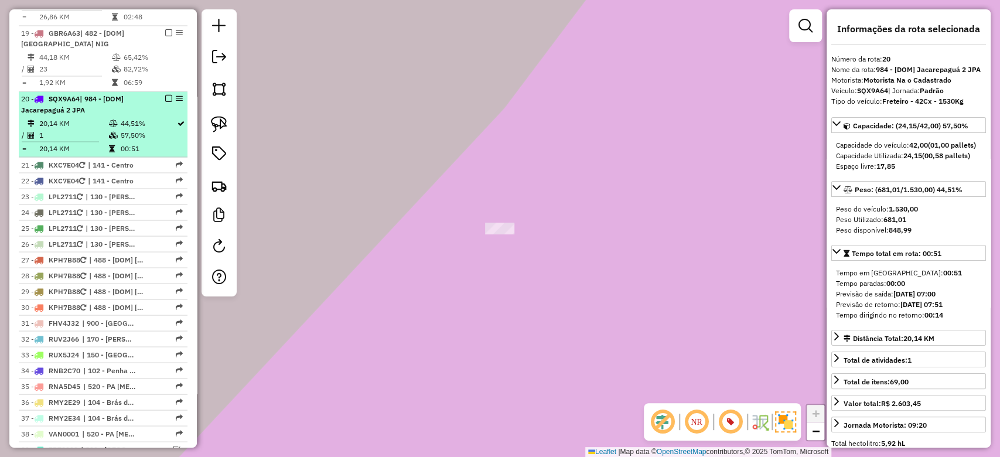
scroll to position [1419, 0]
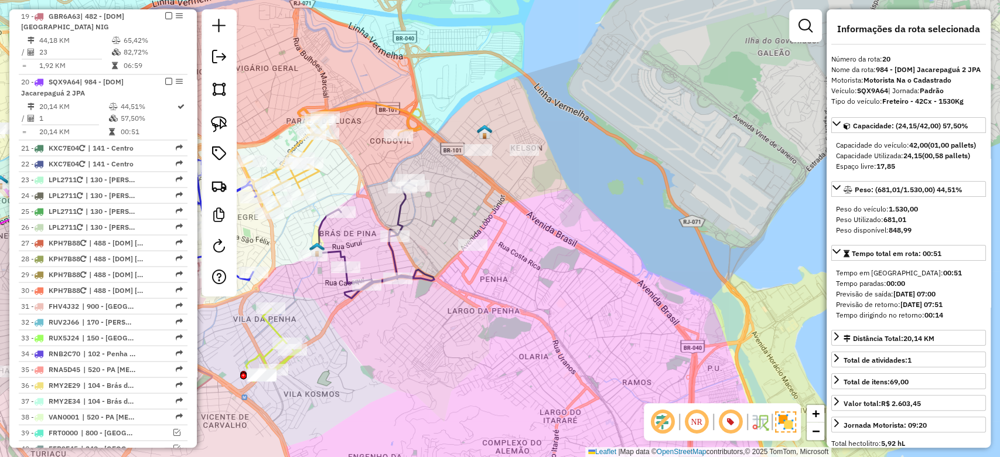
drag, startPoint x: 585, startPoint y: 234, endPoint x: 886, endPoint y: 304, distance: 308.6
click at [886, 304] on hb-router-mapa "Informações da Sessão 1256966 - 01/09/2025 Criação: 30/08/2025 16:27 Depósito: …" at bounding box center [500, 228] width 1000 height 457
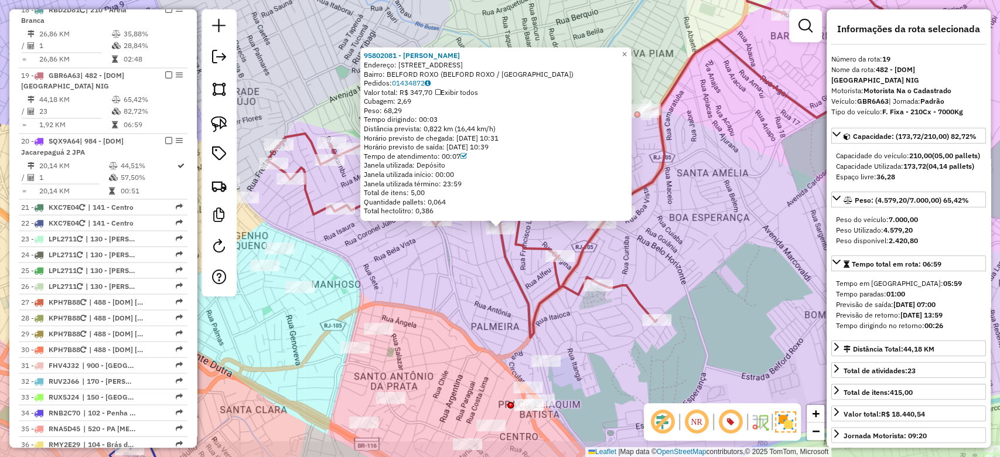
scroll to position [1353, 0]
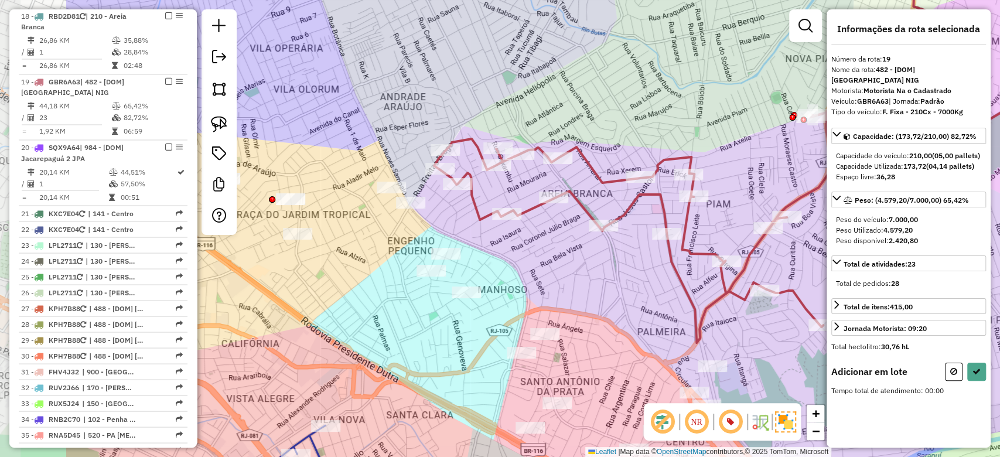
drag, startPoint x: 429, startPoint y: 263, endPoint x: 595, endPoint y: 268, distance: 166.5
click at [595, 268] on div "Janela de atendimento Grade de atendimento Capacidade Transportadoras Veículos …" at bounding box center [500, 228] width 1000 height 457
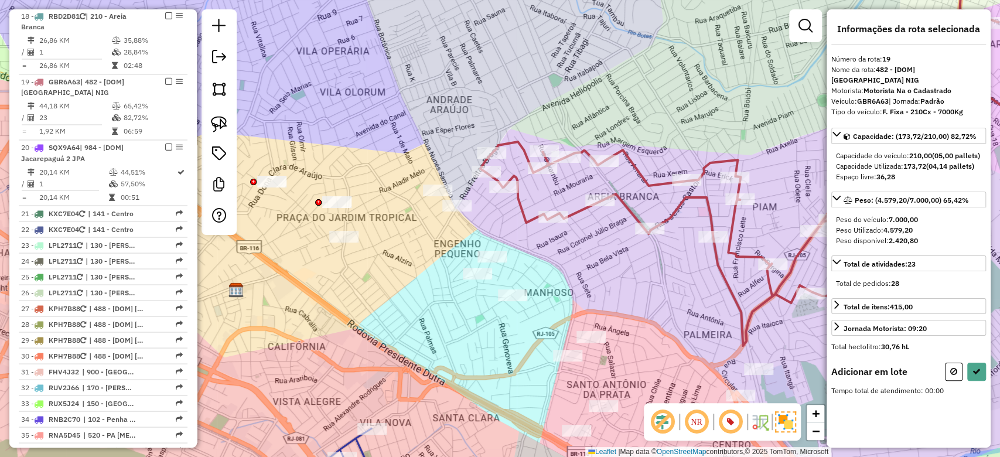
drag, startPoint x: 557, startPoint y: 257, endPoint x: 568, endPoint y: 251, distance: 12.1
click at [587, 256] on div "Janela de atendimento Grade de atendimento Capacidade Transportadoras Veículos …" at bounding box center [500, 228] width 1000 height 457
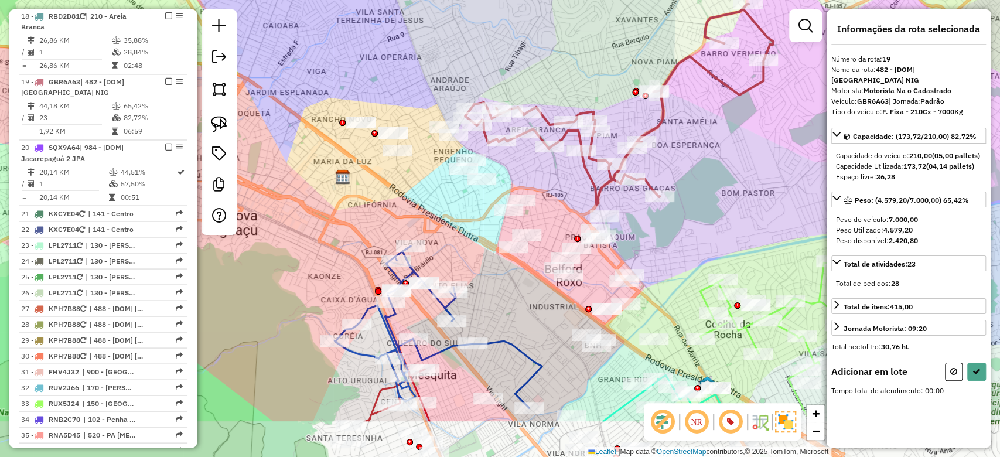
drag, startPoint x: 635, startPoint y: 264, endPoint x: 557, endPoint y: 182, distance: 113.2
click at [557, 182] on div "Janela de atendimento Grade de atendimento Capacidade Transportadoras Veículos …" at bounding box center [500, 228] width 1000 height 457
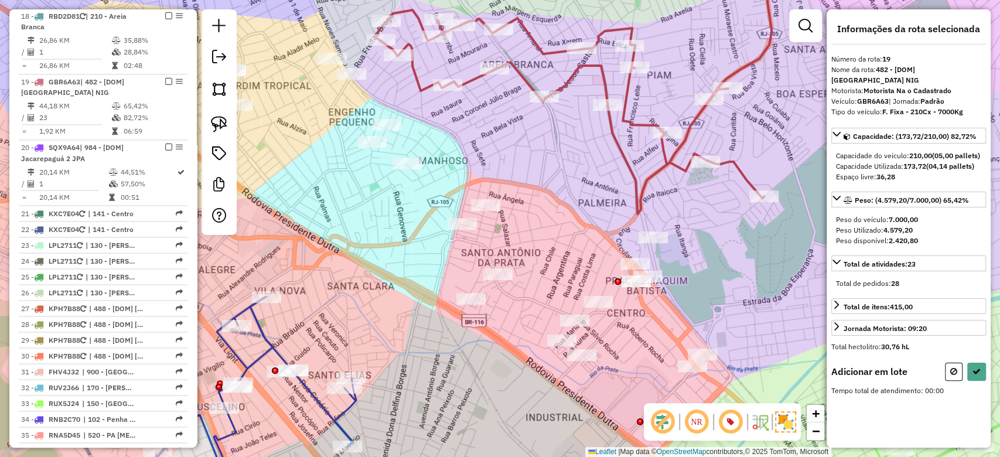
drag, startPoint x: 628, startPoint y: 206, endPoint x: 612, endPoint y: 218, distance: 20.5
click at [612, 218] on div "Janela de atendimento Grade de atendimento Capacidade Transportadoras Veículos …" at bounding box center [500, 228] width 1000 height 457
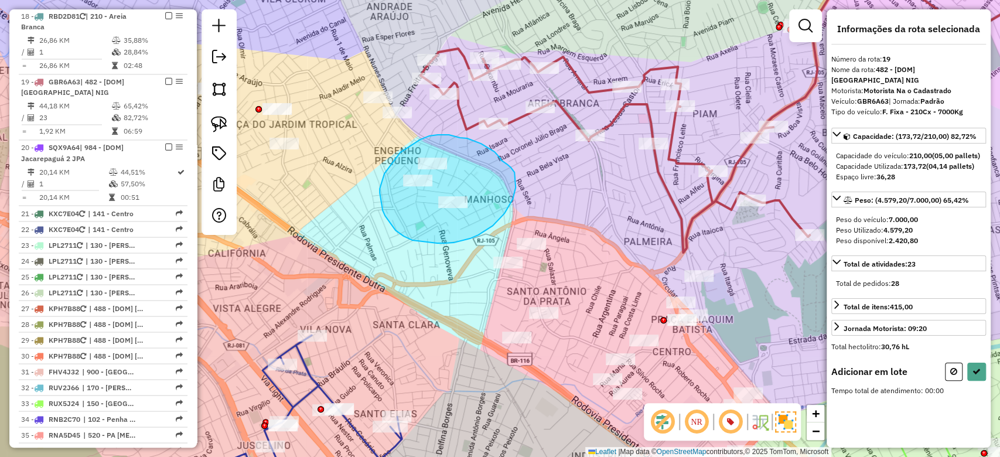
drag, startPoint x: 488, startPoint y: 148, endPoint x: 503, endPoint y: 162, distance: 20.3
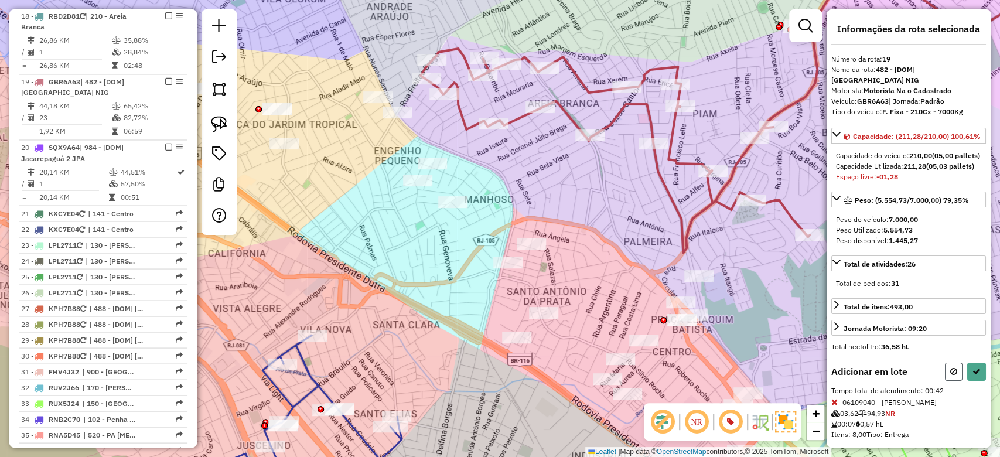
click at [946, 381] on button at bounding box center [954, 372] width 18 height 18
select select "**********"
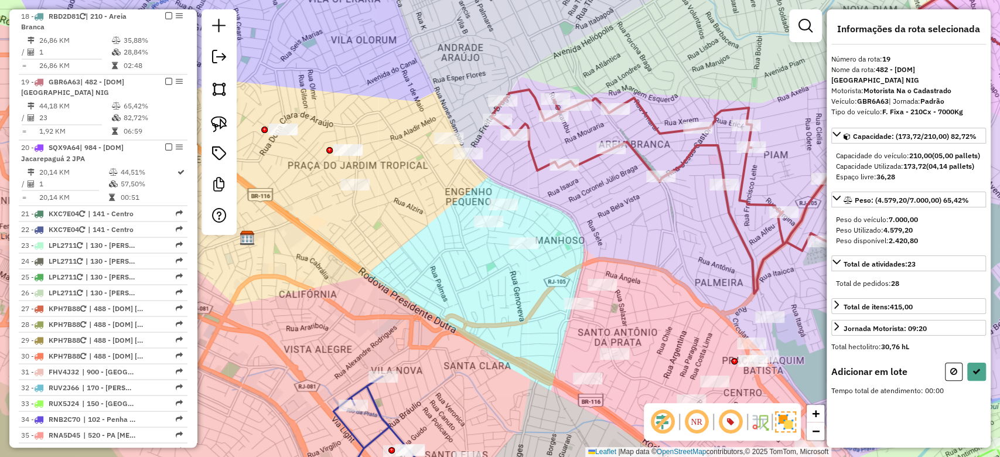
drag, startPoint x: 332, startPoint y: 159, endPoint x: 401, endPoint y: 199, distance: 79.0
click at [401, 199] on div "Janela de atendimento Grade de atendimento Capacidade Transportadoras Veículos …" at bounding box center [500, 228] width 1000 height 457
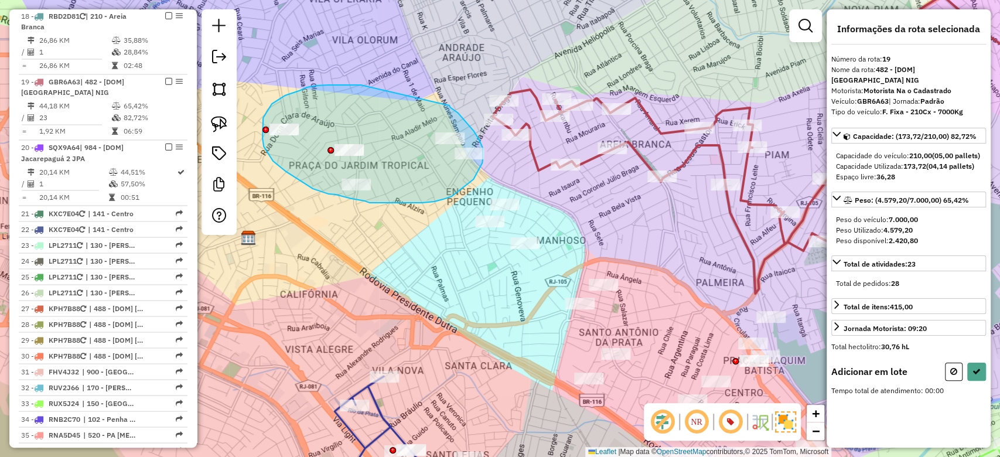
drag, startPoint x: 360, startPoint y: 85, endPoint x: 446, endPoint y: 108, distance: 88.6
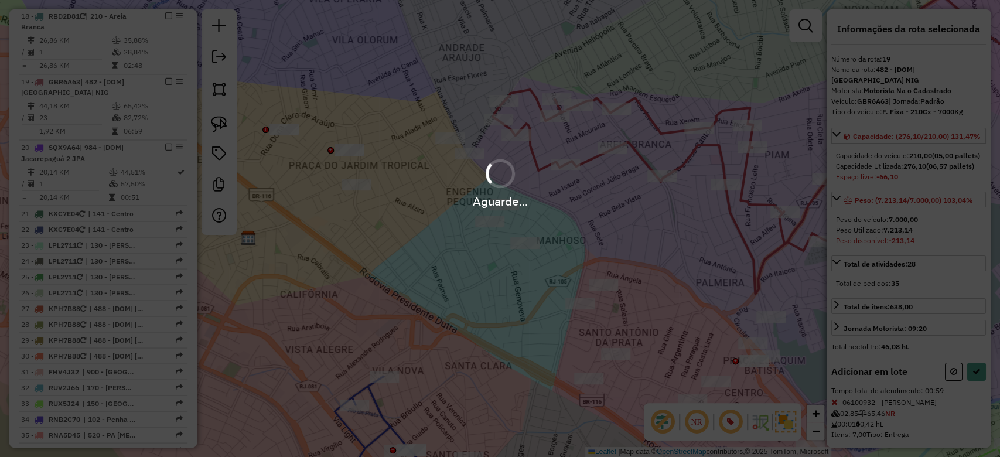
click at [949, 393] on div "Aguarde..." at bounding box center [500, 228] width 1000 height 457
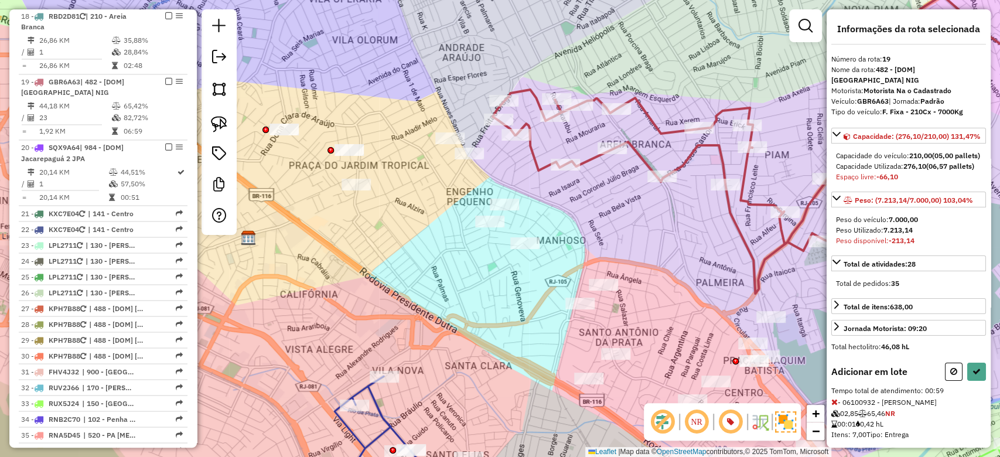
click at [951, 376] on icon at bounding box center [954, 371] width 7 height 8
select select "**********"
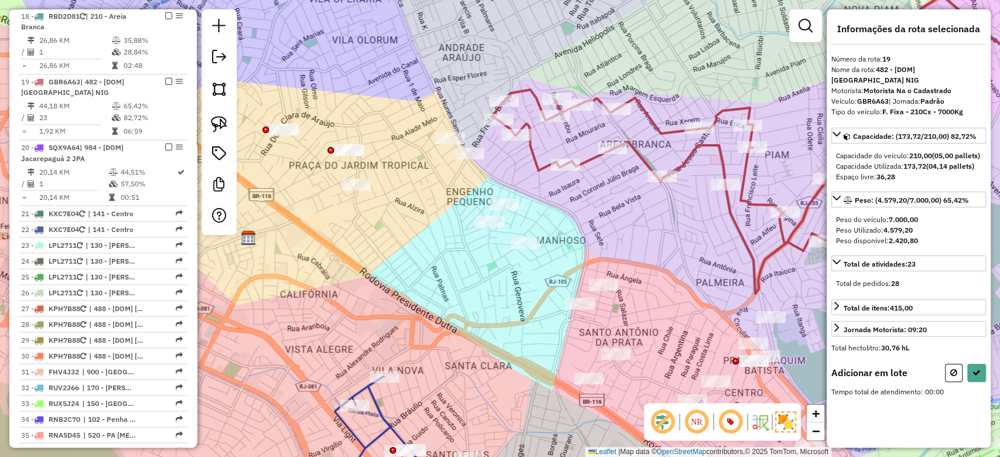
click at [667, 251] on div "Janela de atendimento Grade de atendimento Capacidade Transportadoras Veículos …" at bounding box center [500, 228] width 1000 height 457
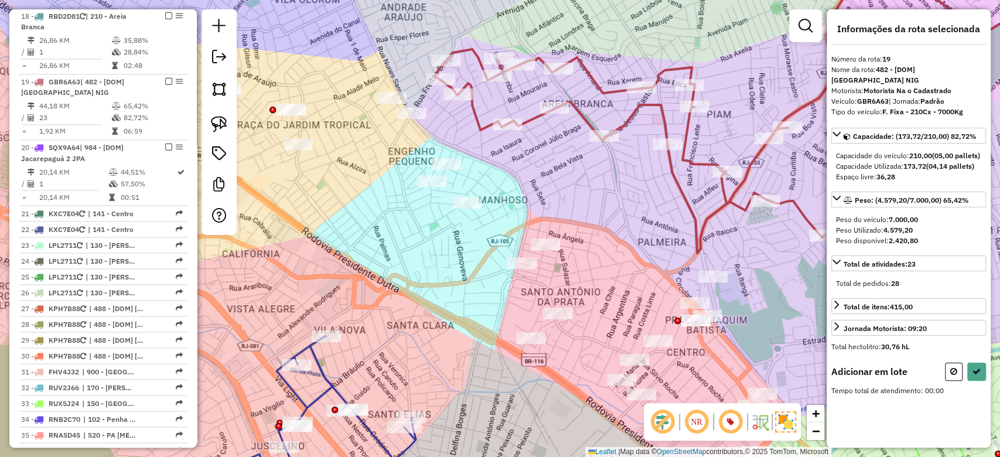
drag, startPoint x: 684, startPoint y: 261, endPoint x: 465, endPoint y: 154, distance: 243.8
click at [465, 154] on div "Janela de atendimento Grade de atendimento Capacidade Transportadoras Veículos …" at bounding box center [500, 228] width 1000 height 457
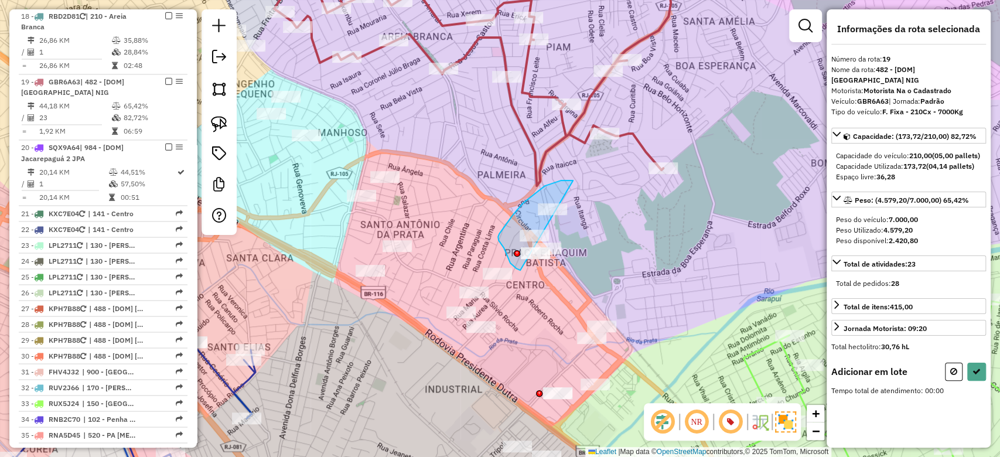
drag, startPoint x: 561, startPoint y: 181, endPoint x: 575, endPoint y: 202, distance: 25.8
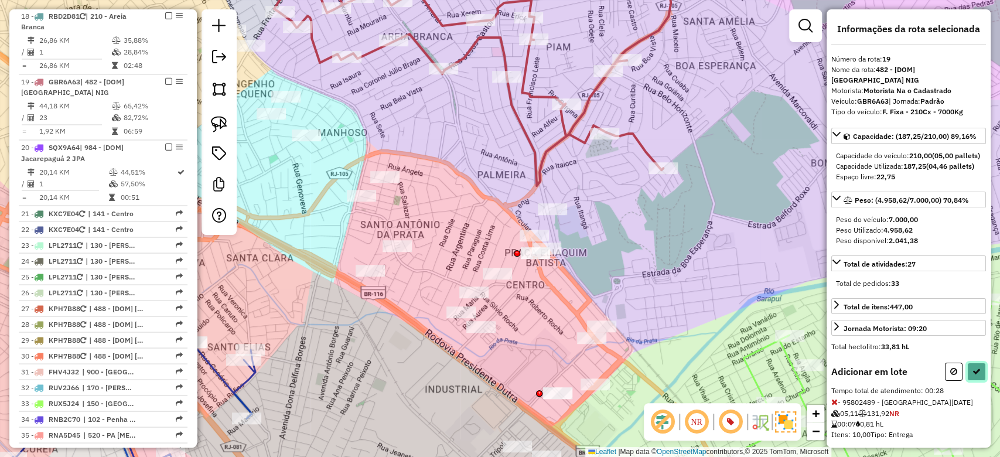
click at [976, 381] on button at bounding box center [977, 372] width 19 height 18
select select "**********"
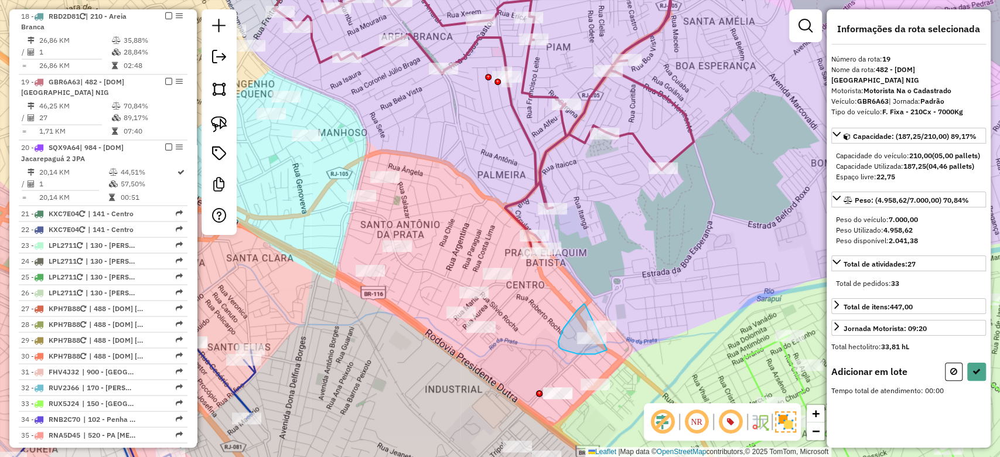
drag, startPoint x: 568, startPoint y: 322, endPoint x: 602, endPoint y: 308, distance: 36.8
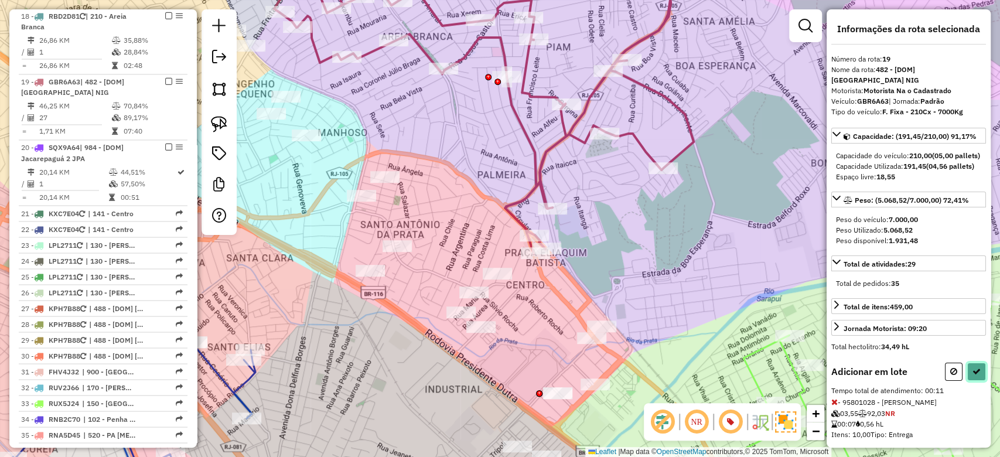
click at [973, 376] on icon at bounding box center [977, 371] width 8 height 8
select select "**********"
click at [968, 378] on button at bounding box center [977, 372] width 19 height 18
select select "**********"
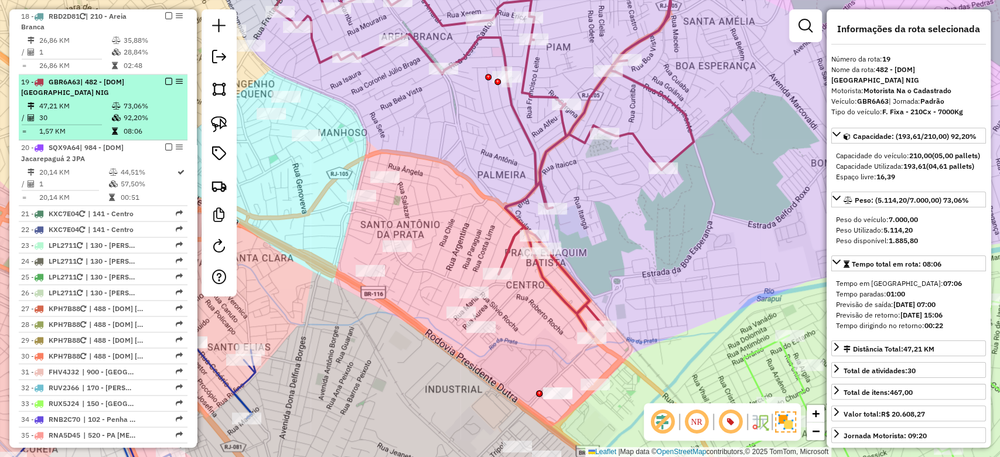
click at [131, 100] on td "73,06%" at bounding box center [152, 106] width 59 height 12
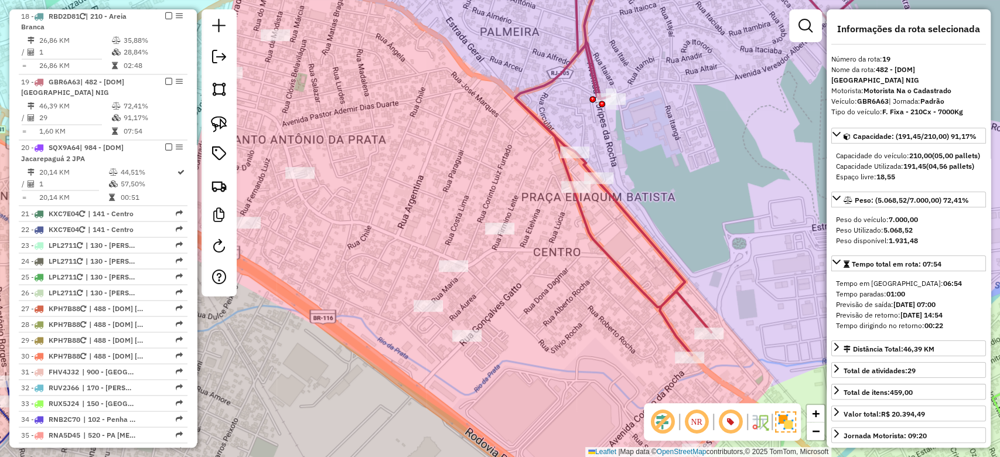
drag, startPoint x: 558, startPoint y: 316, endPoint x: 561, endPoint y: 274, distance: 41.7
click at [541, 267] on div "Janela de atendimento Grade de atendimento Capacidade Transportadoras Veículos …" at bounding box center [500, 228] width 1000 height 457
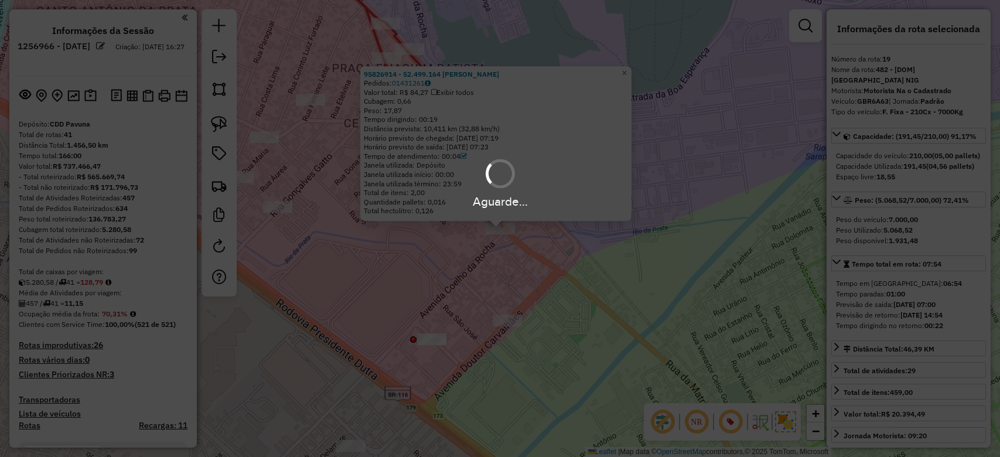
select select "**********"
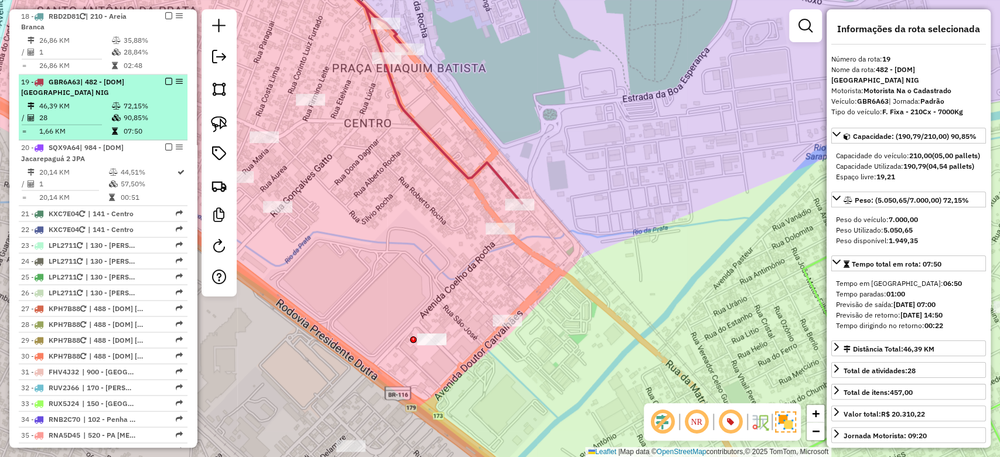
click at [162, 100] on td "72,15%" at bounding box center [152, 106] width 59 height 12
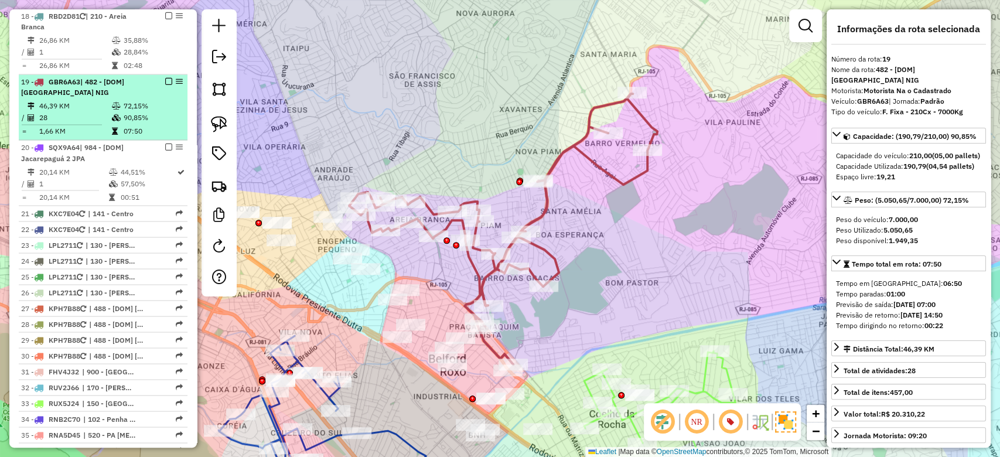
click at [166, 78] on em at bounding box center [168, 81] width 7 height 7
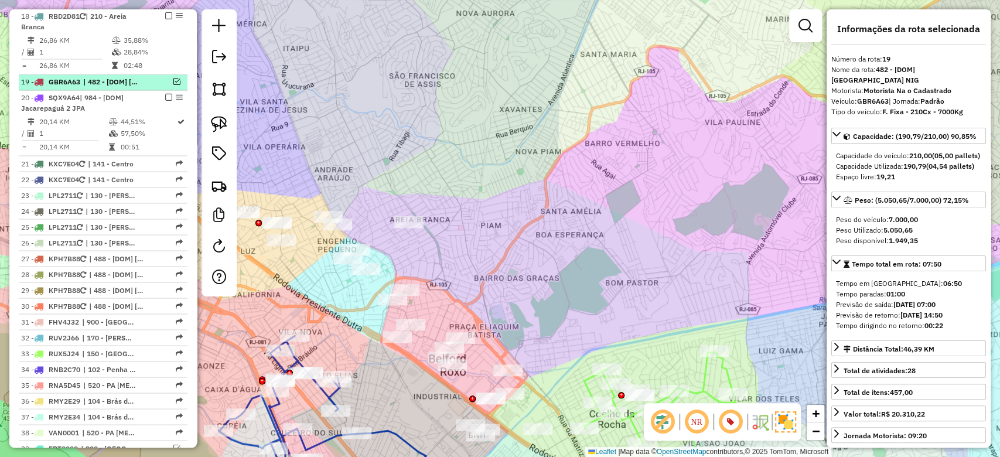
scroll to position [1303, 0]
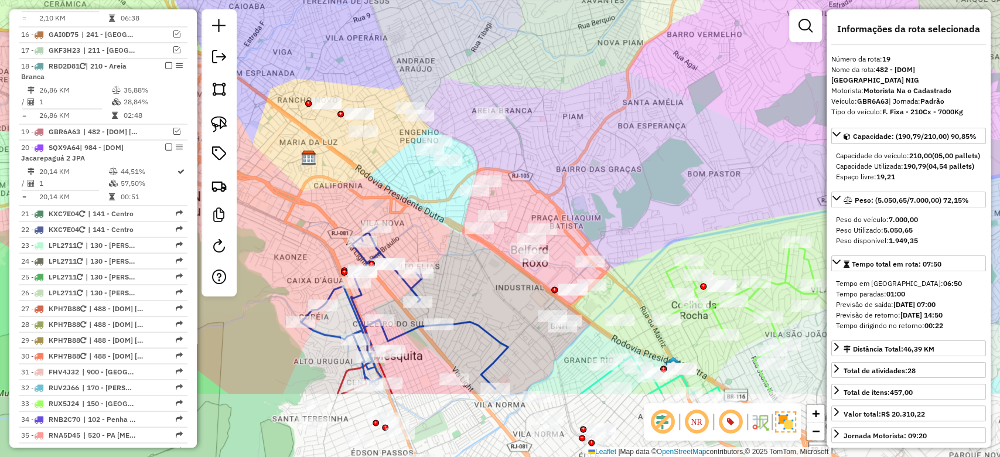
drag, startPoint x: 505, startPoint y: 211, endPoint x: 563, endPoint y: 124, distance: 104.4
click at [563, 124] on div "Janela de atendimento Grade de atendimento Capacidade Transportadoras Veículos …" at bounding box center [500, 228] width 1000 height 457
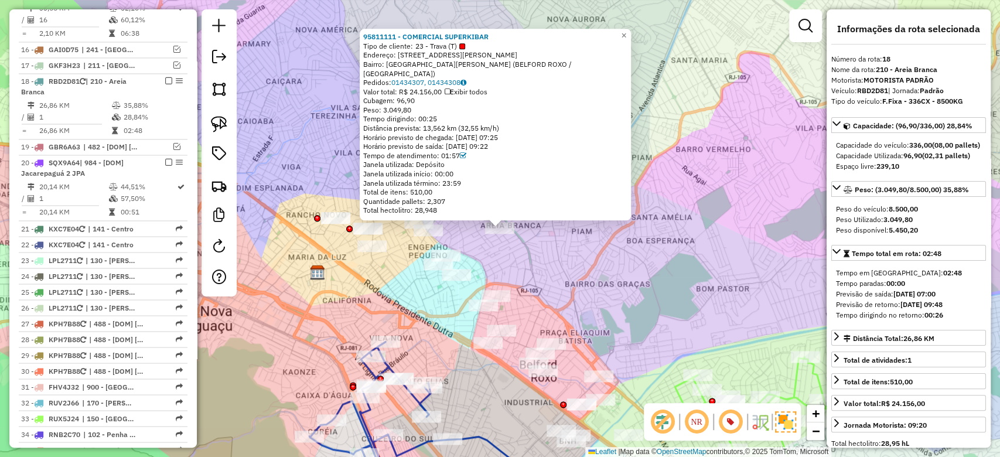
scroll to position [1288, 0]
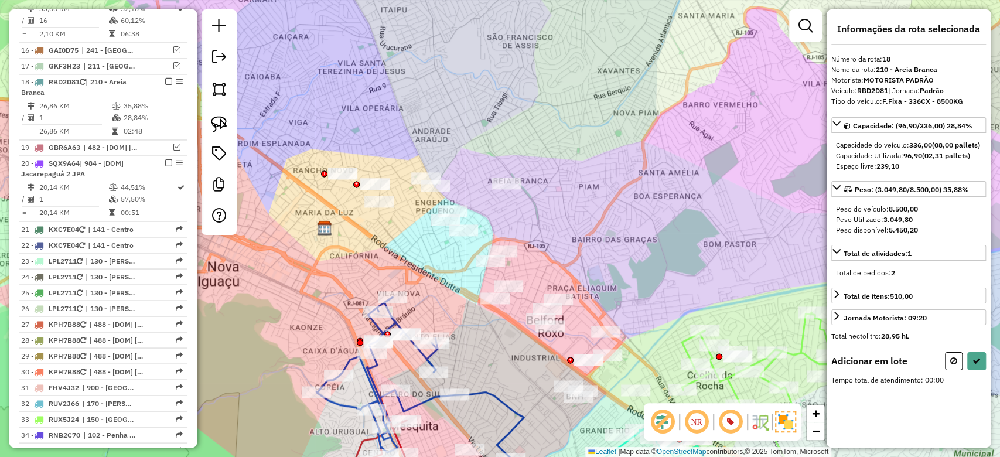
drag, startPoint x: 617, startPoint y: 220, endPoint x: 564, endPoint y: 165, distance: 77.1
click at [627, 165] on div "Janela de atendimento Grade de atendimento Capacidade Transportadoras Veículos …" at bounding box center [500, 228] width 1000 height 457
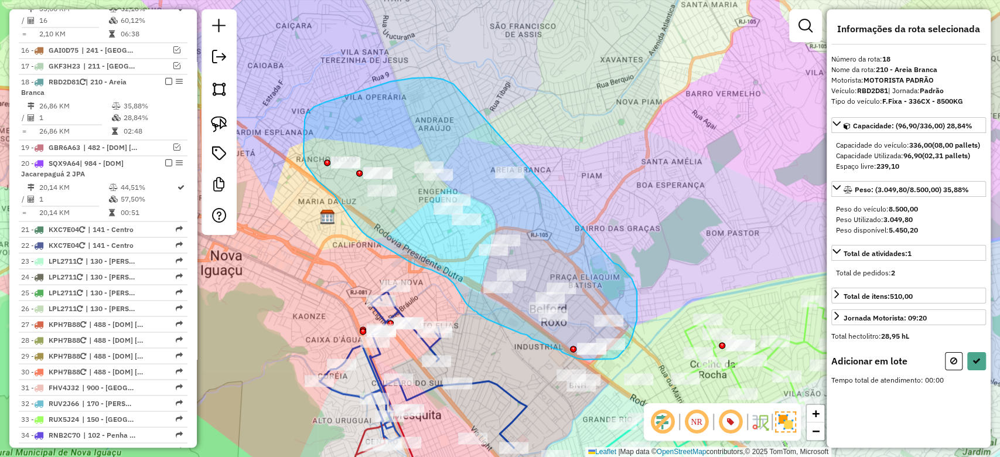
drag, startPoint x: 390, startPoint y: 81, endPoint x: 585, endPoint y: 253, distance: 259.5
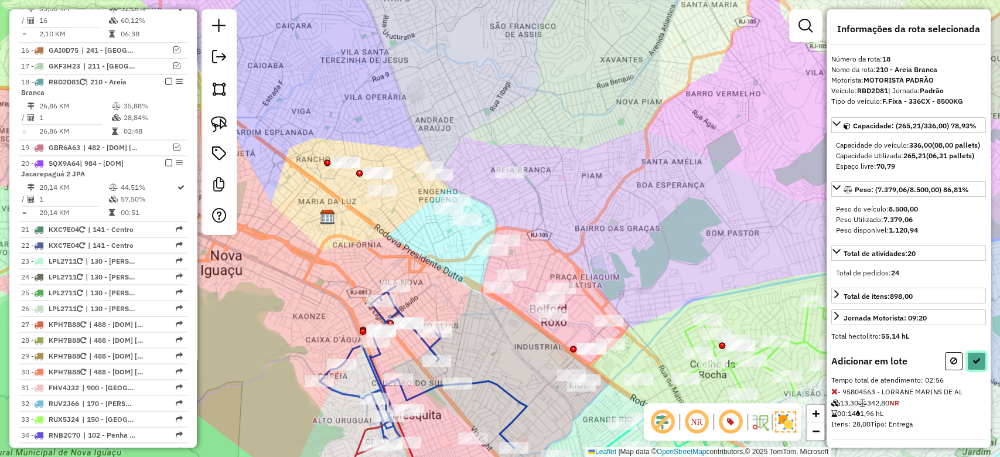
click at [973, 365] on icon at bounding box center [977, 361] width 8 height 8
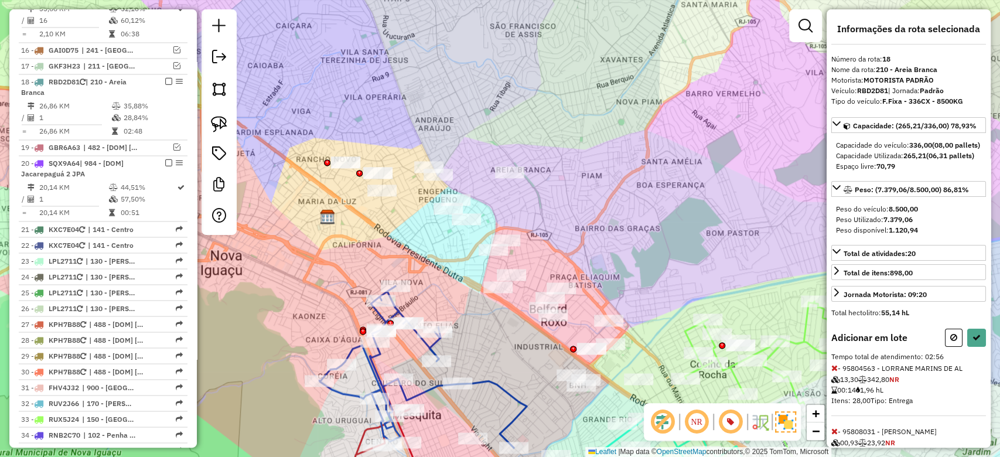
select select "**********"
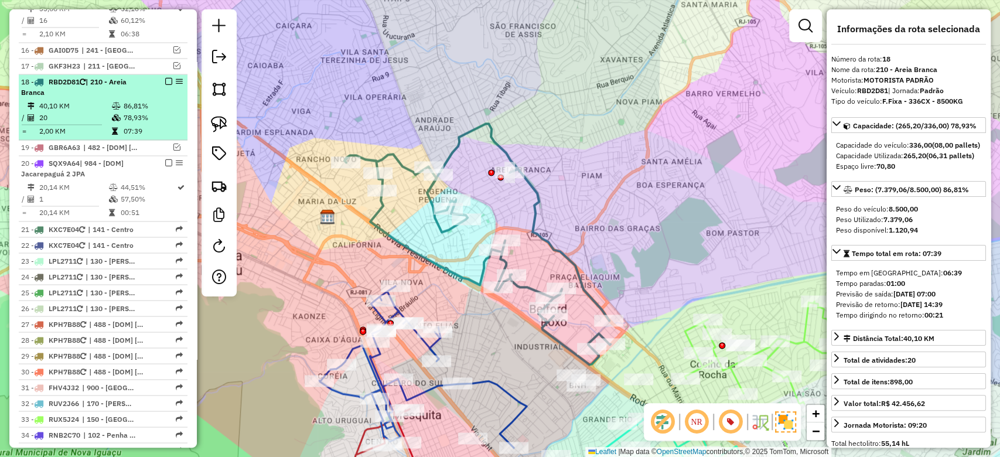
click at [135, 112] on td "78,93%" at bounding box center [152, 118] width 59 height 12
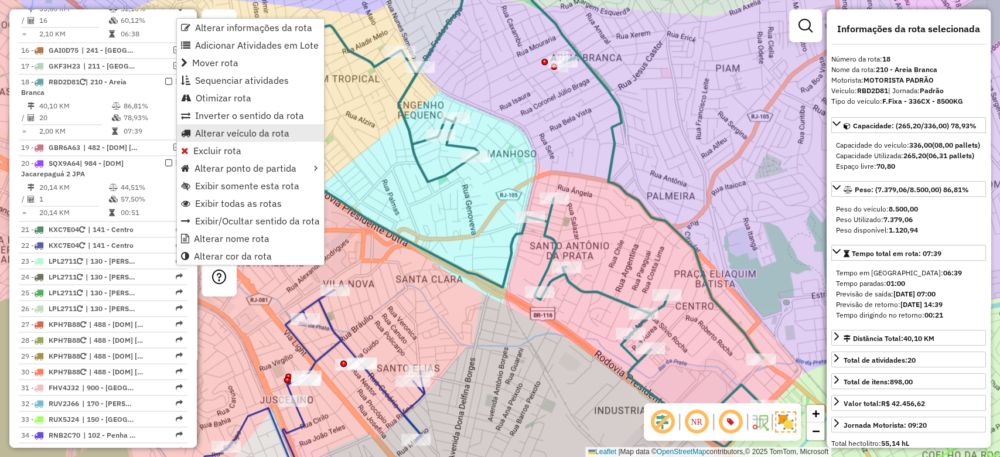
click at [215, 136] on span "Alterar veículo da rota" at bounding box center [242, 132] width 94 height 9
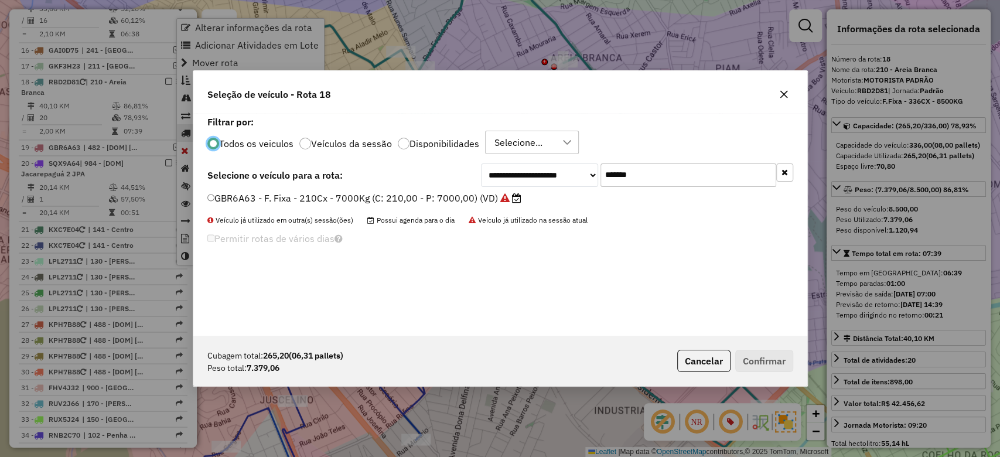
scroll to position [6, 4]
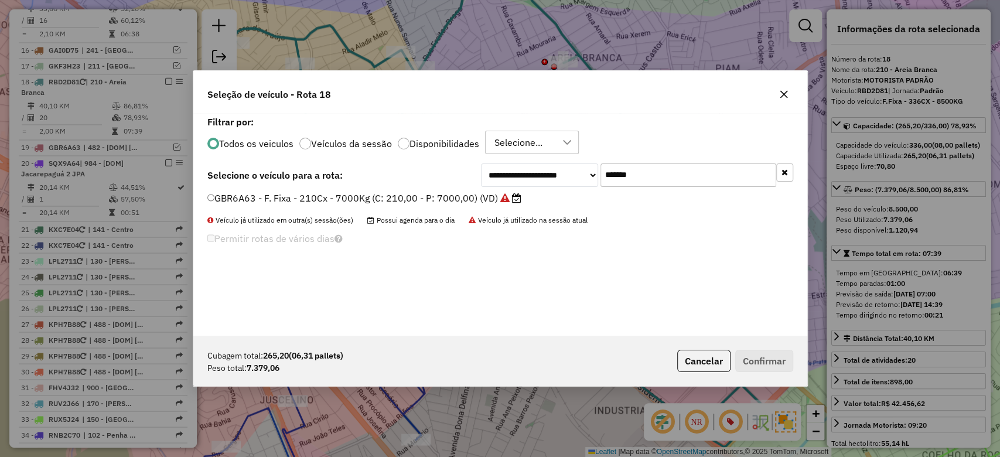
paste input "text"
drag, startPoint x: 656, startPoint y: 173, endPoint x: 472, endPoint y: 173, distance: 184.0
click at [501, 173] on div "**********" at bounding box center [637, 175] width 312 height 23
type input "*******"
click at [366, 195] on label "RBD2D80 - F.Fixa - 336CX - 8500KG (C: 336,00 - P: 8500,00) (VD)" at bounding box center [359, 198] width 304 height 14
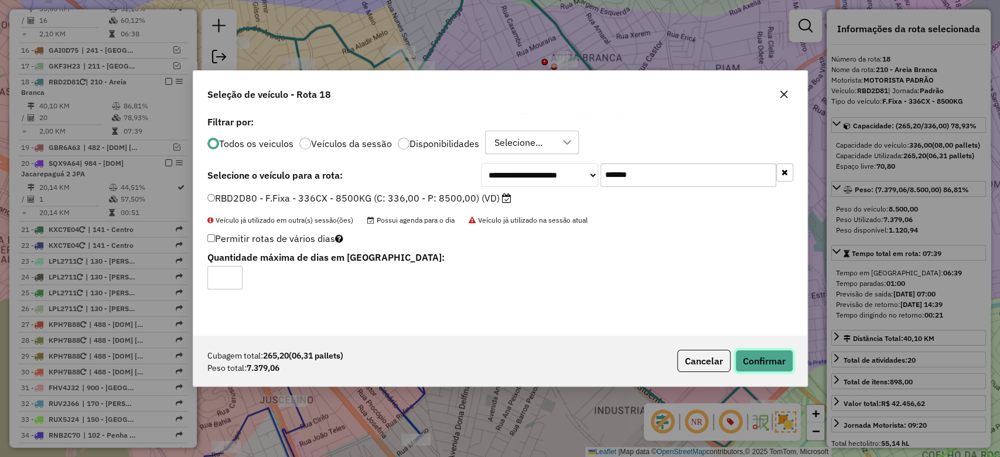
click at [778, 363] on button "Confirmar" at bounding box center [765, 361] width 58 height 22
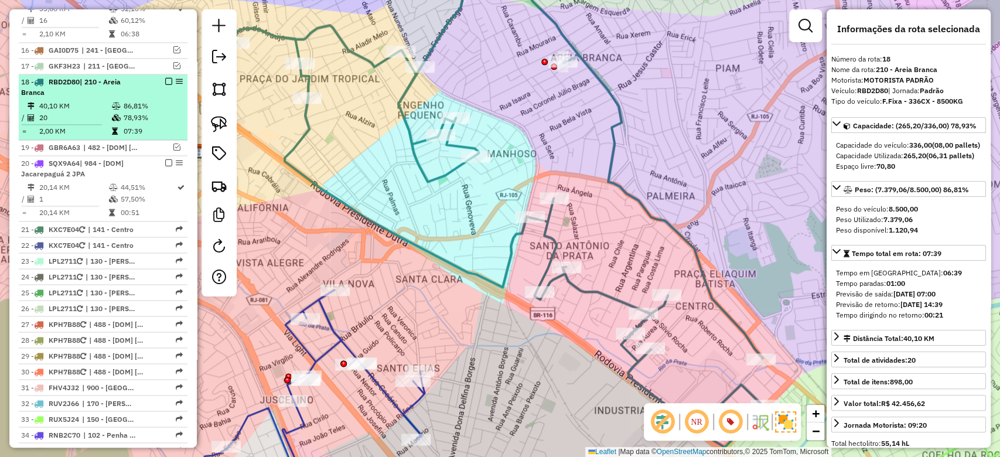
click at [116, 114] on icon at bounding box center [116, 117] width 9 height 7
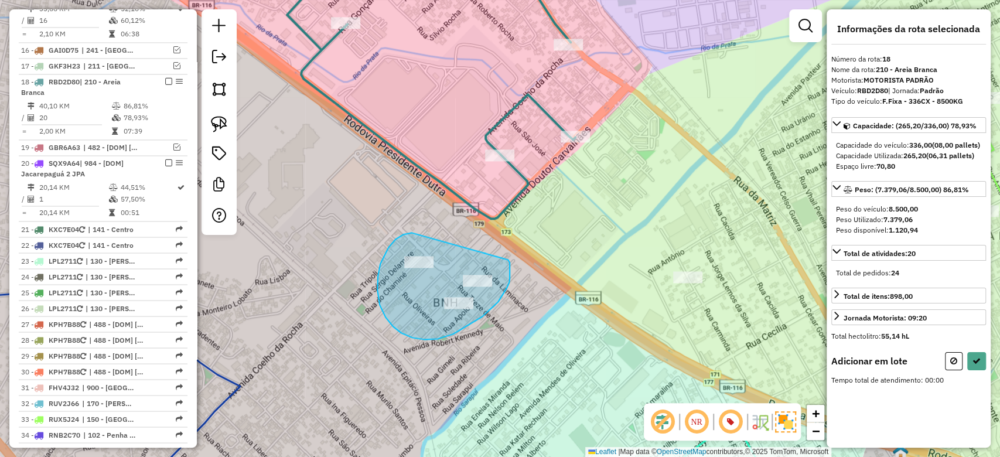
drag, startPoint x: 377, startPoint y: 290, endPoint x: 508, endPoint y: 260, distance: 134.1
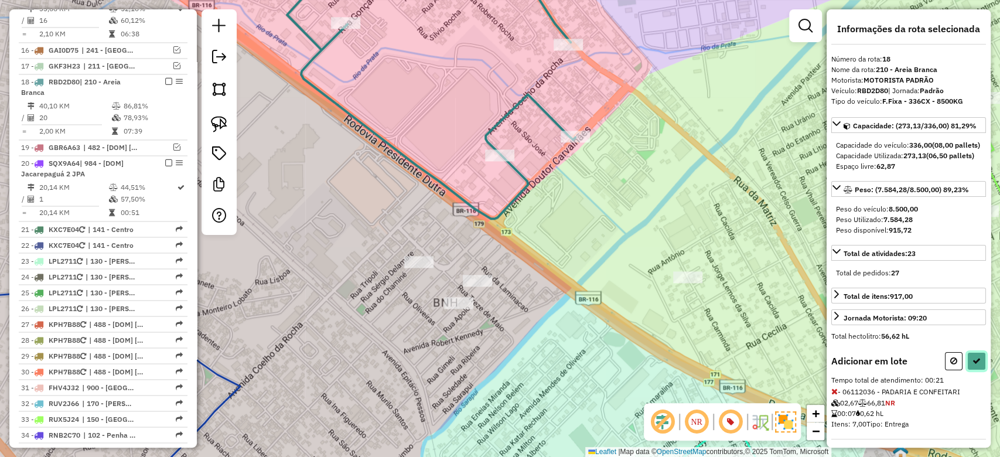
click at [975, 365] on icon at bounding box center [977, 361] width 8 height 8
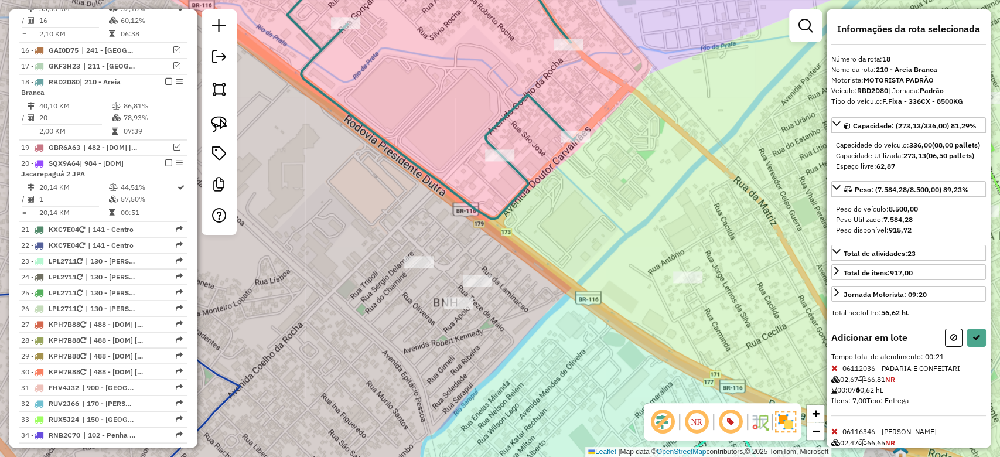
select select "**********"
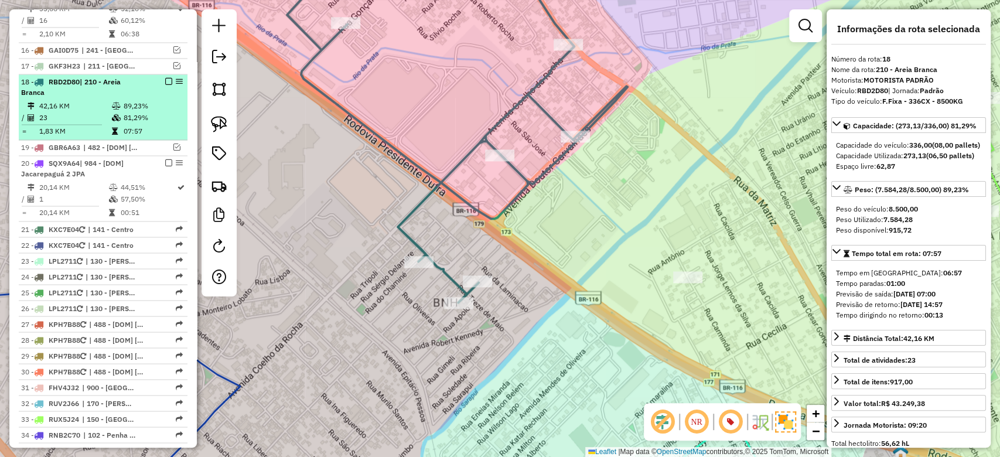
click at [127, 112] on td "81,29%" at bounding box center [152, 118] width 59 height 12
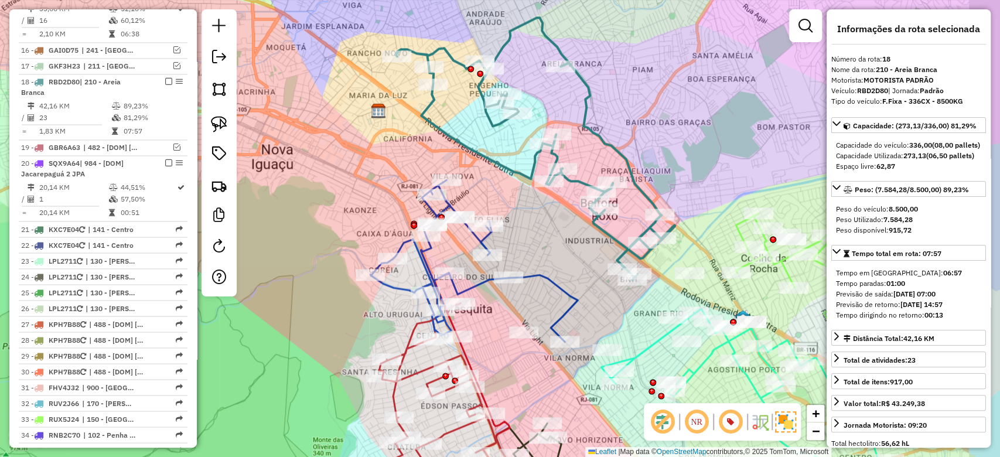
drag, startPoint x: 765, startPoint y: 193, endPoint x: 662, endPoint y: 155, distance: 110.3
click at [704, 162] on div "Janela de atendimento Grade de atendimento Capacidade Transportadoras Veículos …" at bounding box center [500, 228] width 1000 height 457
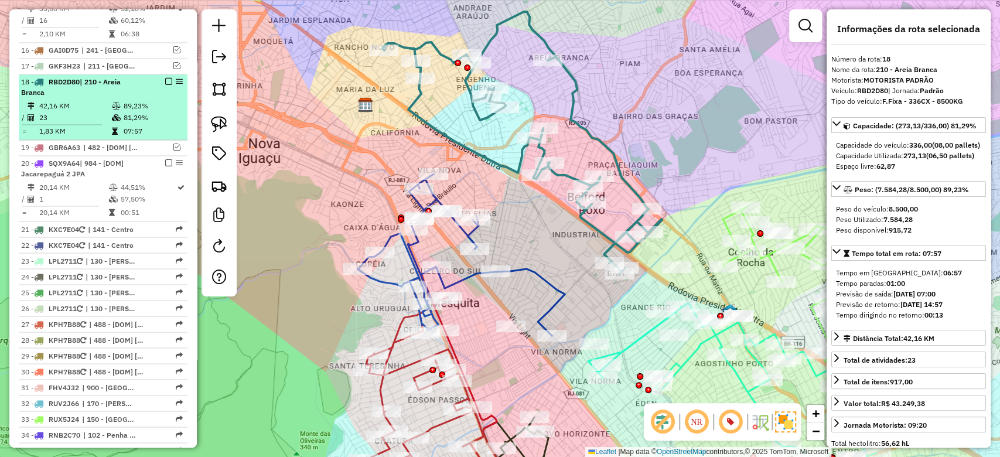
click at [114, 112] on td at bounding box center [117, 118] width 12 height 12
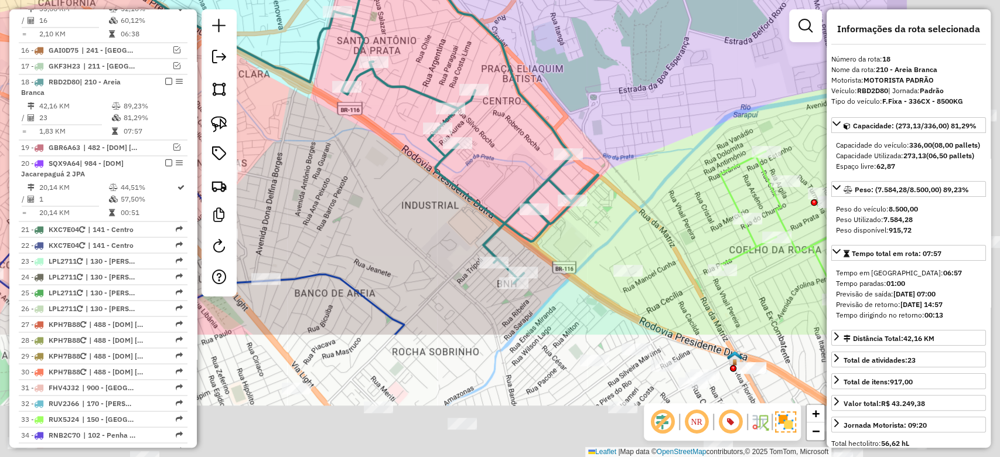
drag, startPoint x: 624, startPoint y: 366, endPoint x: 433, endPoint y: 198, distance: 255.0
click at [433, 198] on div "Janela de atendimento Grade de atendimento Capacidade Transportadoras Veículos …" at bounding box center [500, 228] width 1000 height 457
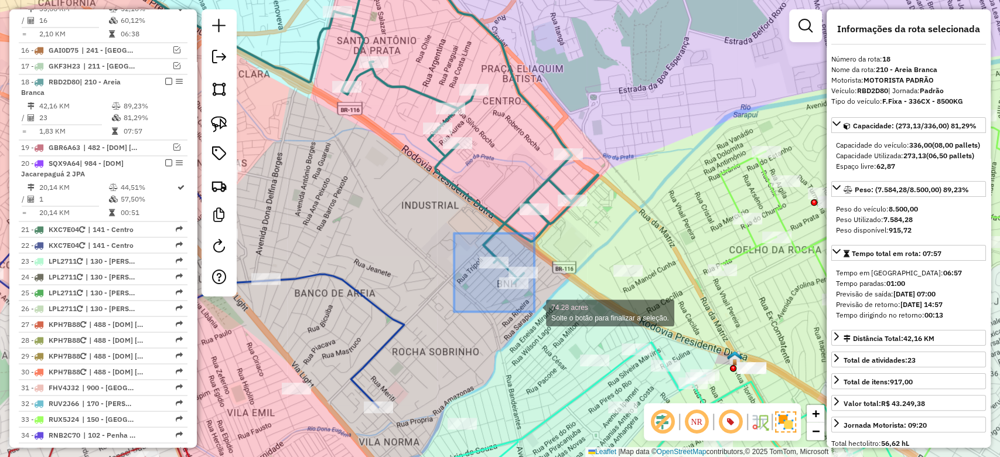
drag, startPoint x: 478, startPoint y: 257, endPoint x: 594, endPoint y: 352, distance: 149.9
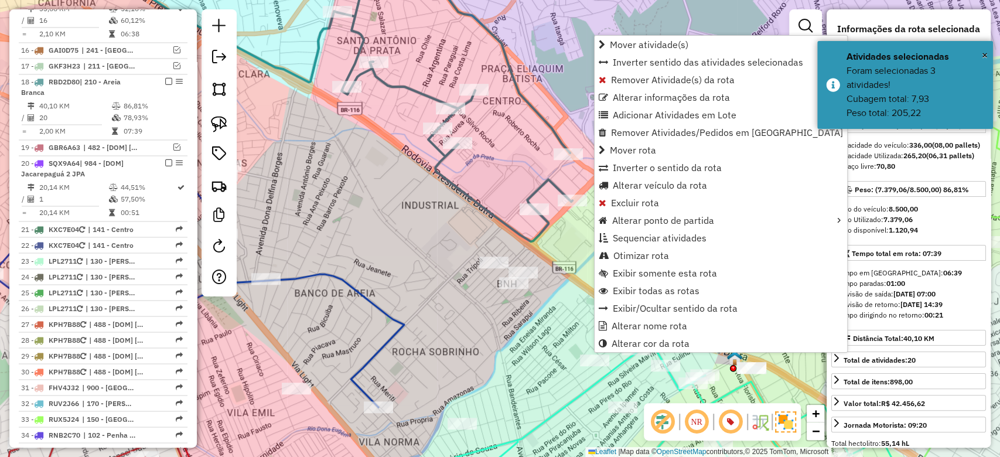
click at [96, 112] on td "20" at bounding box center [75, 118] width 73 height 12
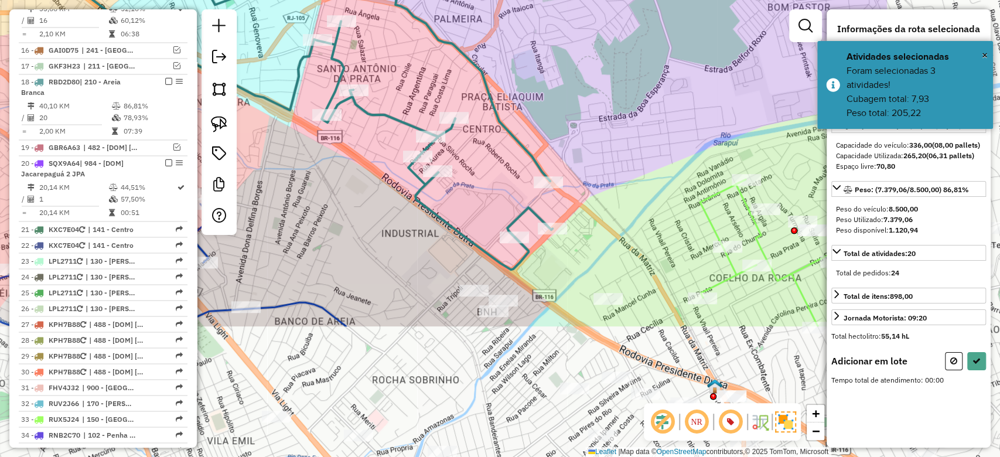
drag, startPoint x: 750, startPoint y: 277, endPoint x: 516, endPoint y: 74, distance: 309.5
click at [517, 75] on div "Janela de atendimento Grade de atendimento Capacidade Transportadoras Veículos …" at bounding box center [500, 228] width 1000 height 457
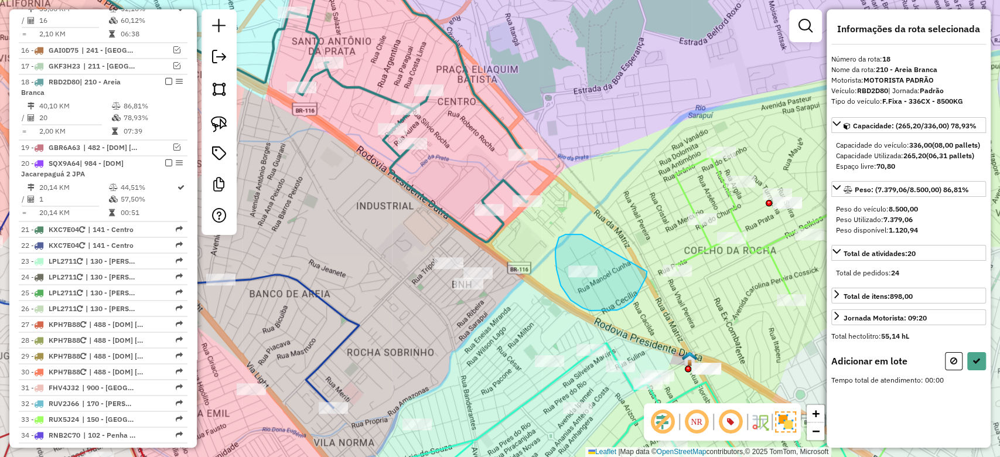
drag, startPoint x: 575, startPoint y: 234, endPoint x: 647, endPoint y: 267, distance: 79.2
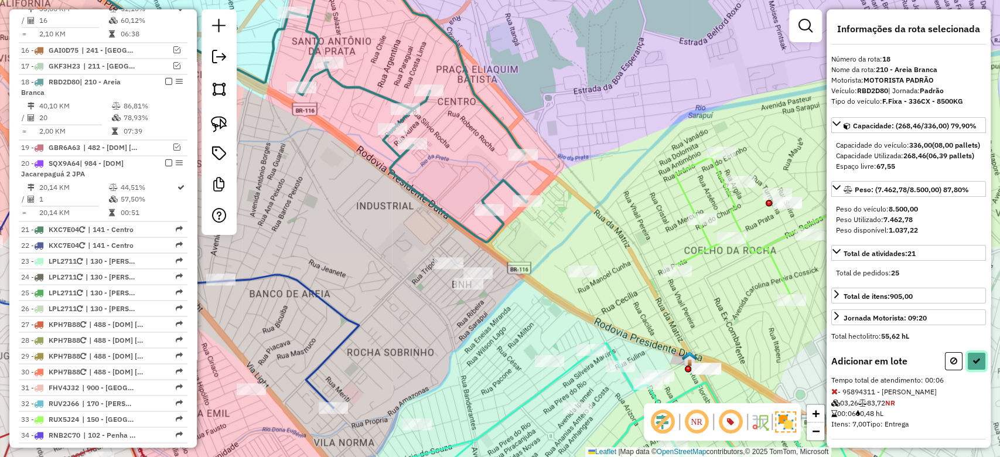
click at [975, 370] on button at bounding box center [977, 361] width 19 height 18
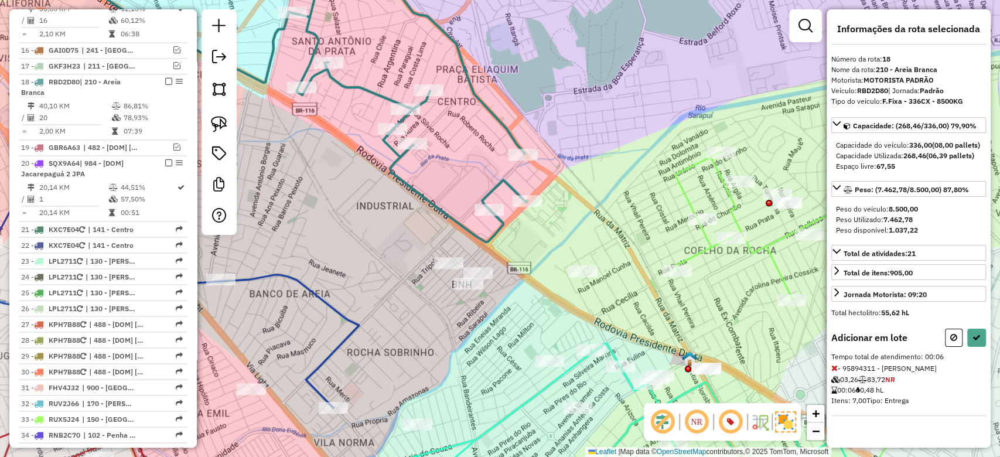
select select "**********"
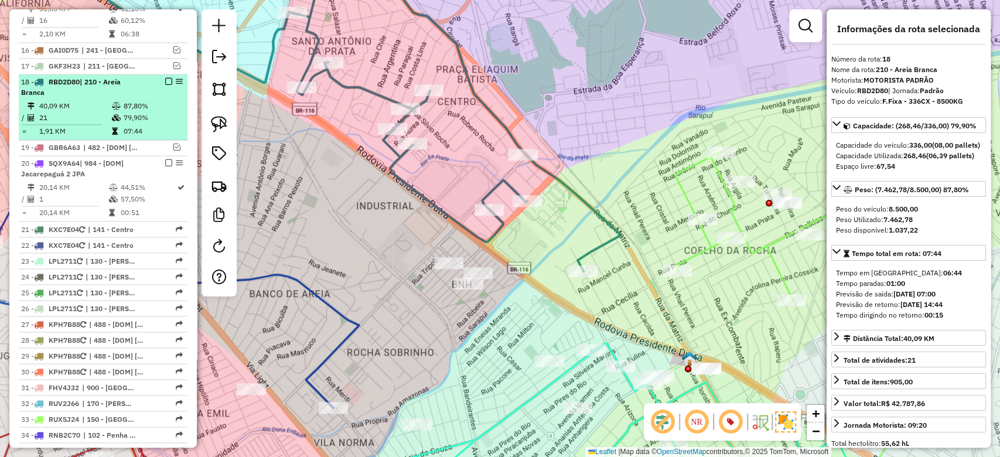
click at [142, 112] on td "79,90%" at bounding box center [152, 118] width 59 height 12
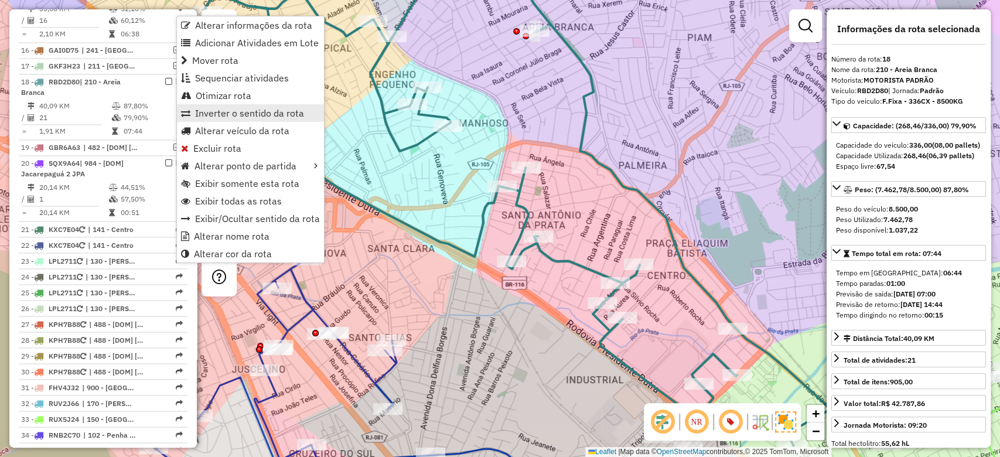
click at [213, 112] on span "Inverter o sentido da rota" at bounding box center [249, 112] width 109 height 9
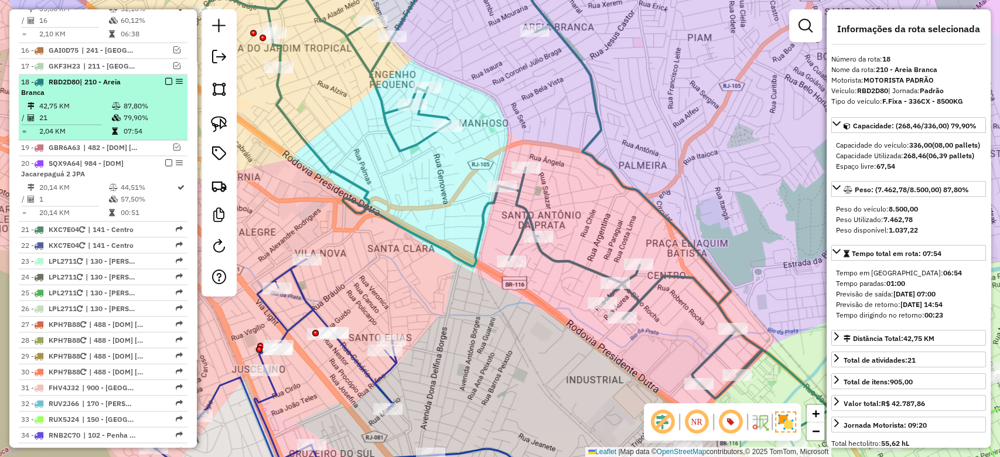
click at [130, 112] on td "79,90%" at bounding box center [152, 118] width 59 height 12
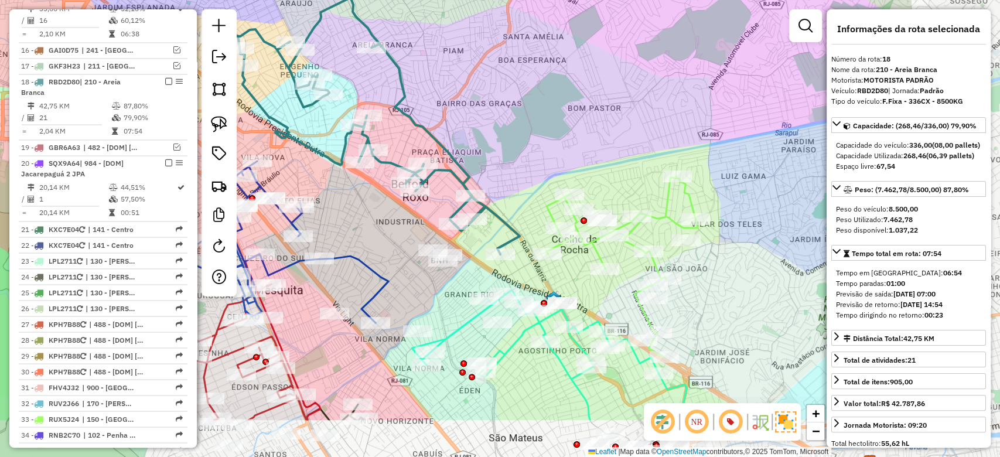
drag, startPoint x: 713, startPoint y: 196, endPoint x: 490, endPoint y: 105, distance: 240.8
click at [490, 105] on div "Janela de atendimento Grade de atendimento Capacidade Transportadoras Veículos …" at bounding box center [500, 228] width 1000 height 457
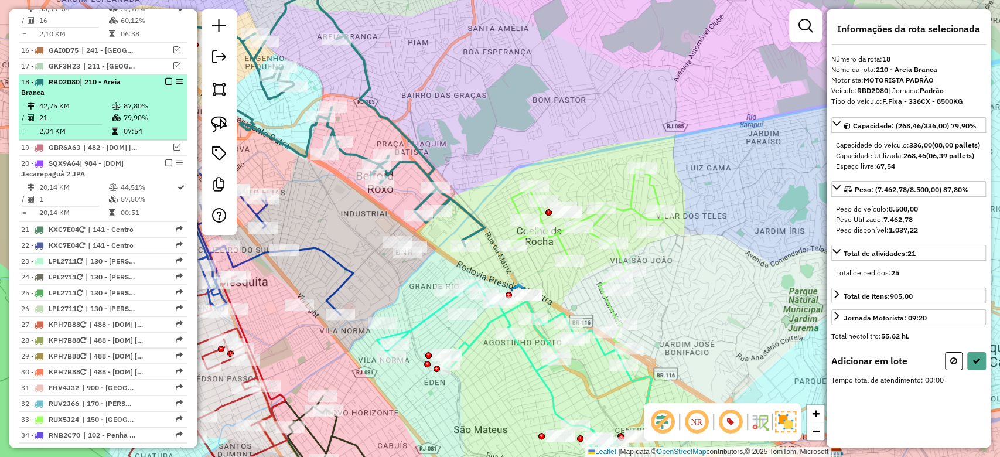
click at [138, 112] on td "79,90%" at bounding box center [152, 118] width 59 height 12
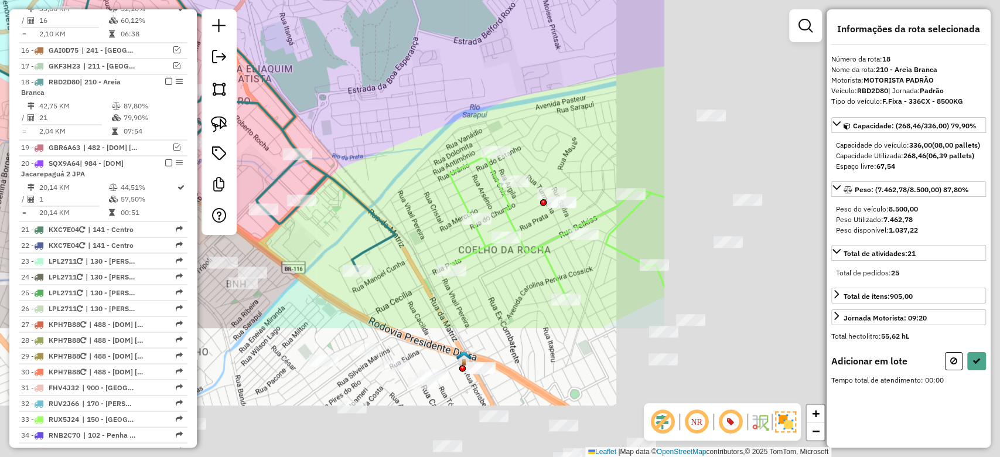
drag, startPoint x: 722, startPoint y: 176, endPoint x: 266, endPoint y: -7, distance: 491.5
click at [266, 0] on html "Aguarde... Pop-up bloqueado! Seu navegador bloqueou automáticamente a abertura …" at bounding box center [500, 228] width 1000 height 457
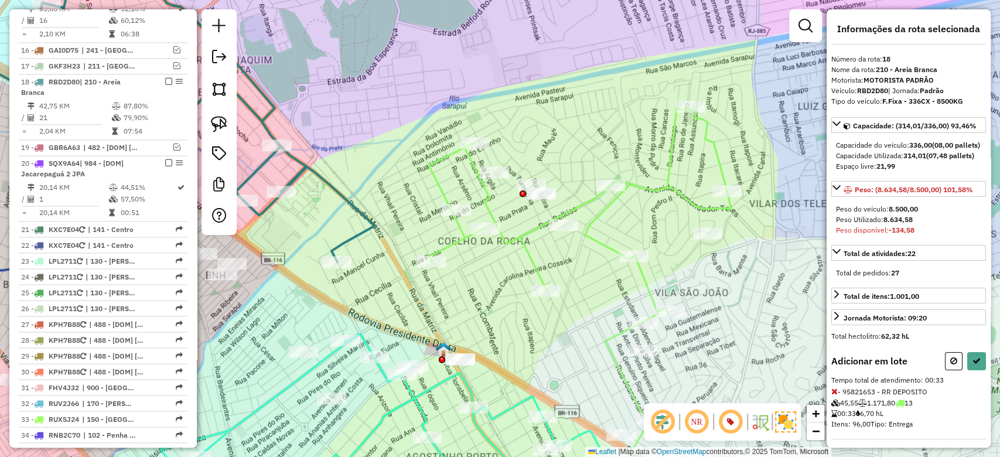
drag, startPoint x: 956, startPoint y: 380, endPoint x: 641, endPoint y: 315, distance: 321.9
click at [955, 370] on button at bounding box center [954, 361] width 18 height 18
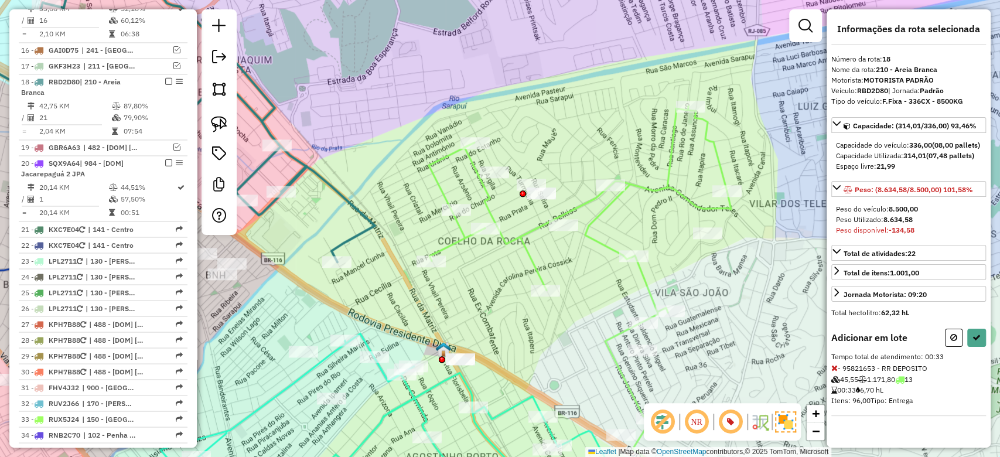
select select "**********"
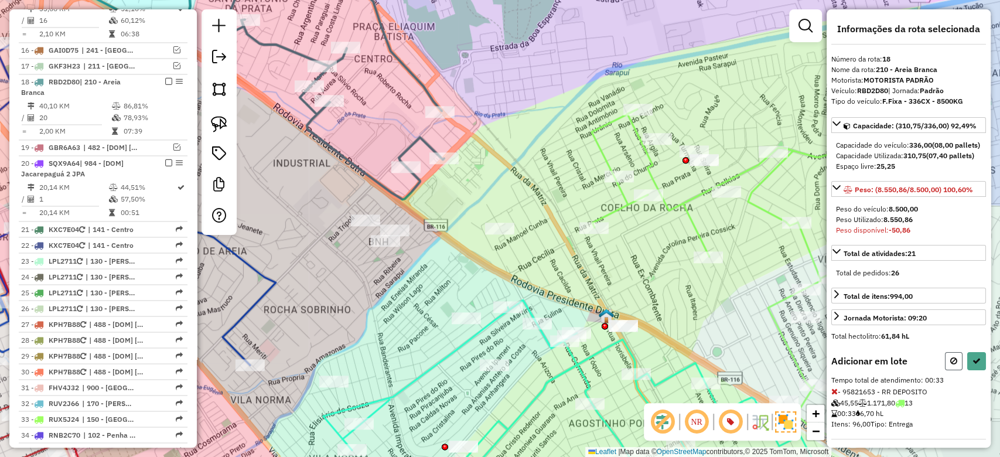
click at [945, 370] on button at bounding box center [954, 361] width 18 height 18
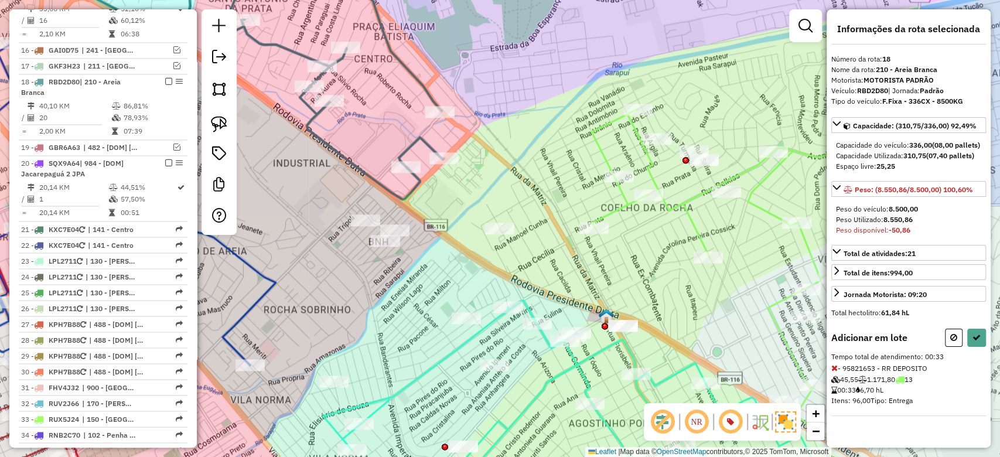
select select "**********"
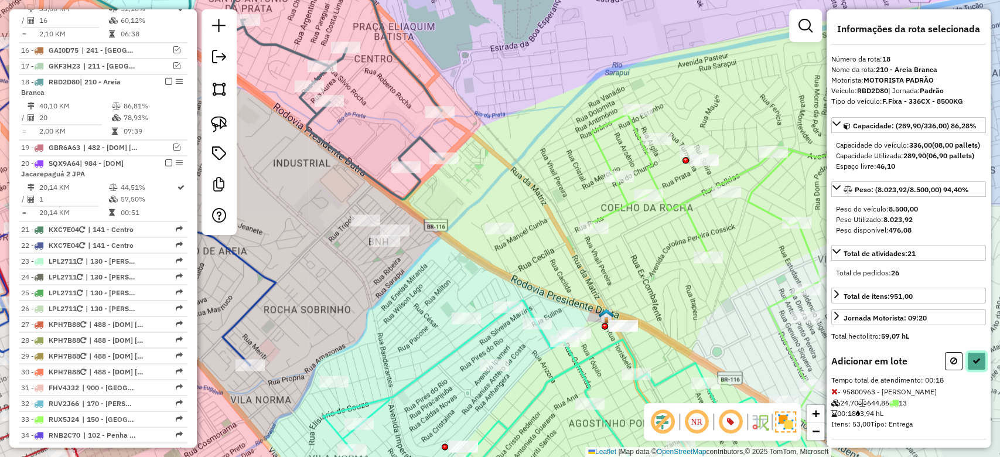
click at [975, 365] on icon at bounding box center [977, 361] width 8 height 8
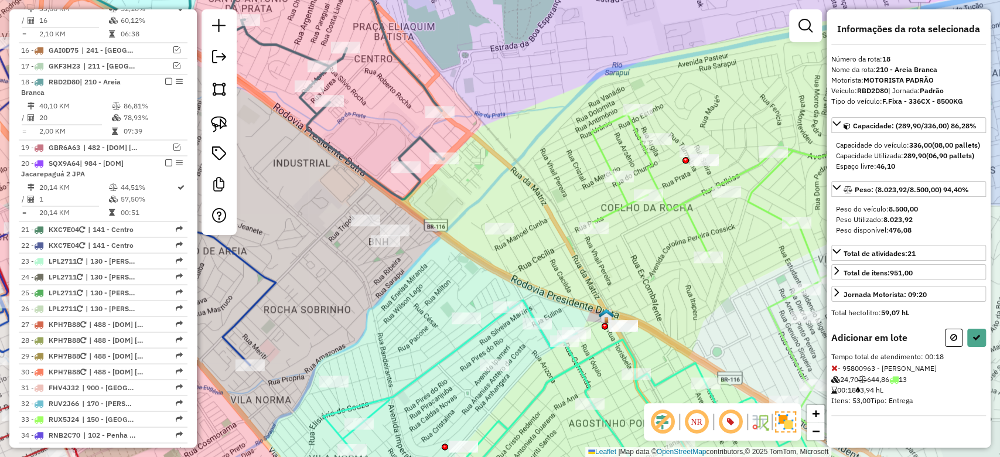
select select "**********"
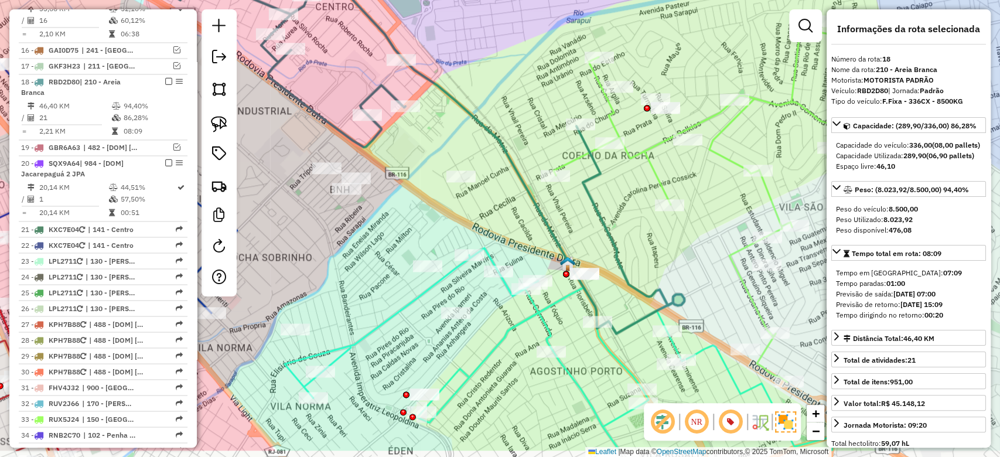
drag, startPoint x: 562, startPoint y: 197, endPoint x: 523, endPoint y: 145, distance: 64.9
click at [523, 145] on div "Janela de atendimento Grade de atendimento Capacidade Transportadoras Veículos …" at bounding box center [500, 228] width 1000 height 457
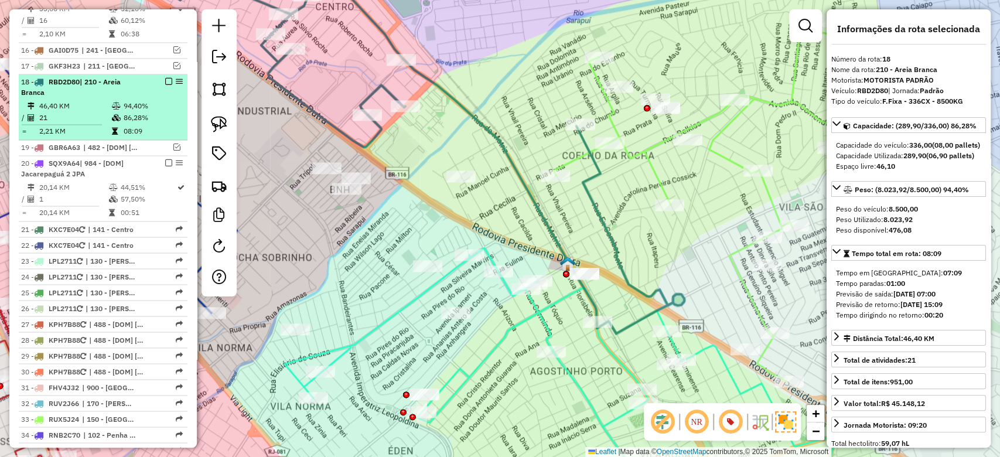
click at [123, 100] on td "94,40%" at bounding box center [152, 106] width 59 height 12
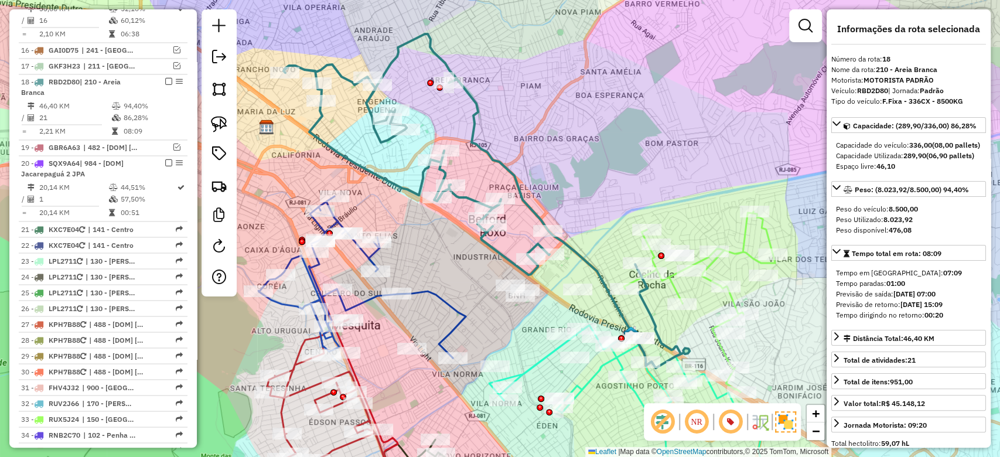
drag, startPoint x: 665, startPoint y: 168, endPoint x: 586, endPoint y: 142, distance: 83.4
click at [586, 142] on div "Janela de atendimento Grade de atendimento Capacidade Transportadoras Veículos …" at bounding box center [500, 228] width 1000 height 457
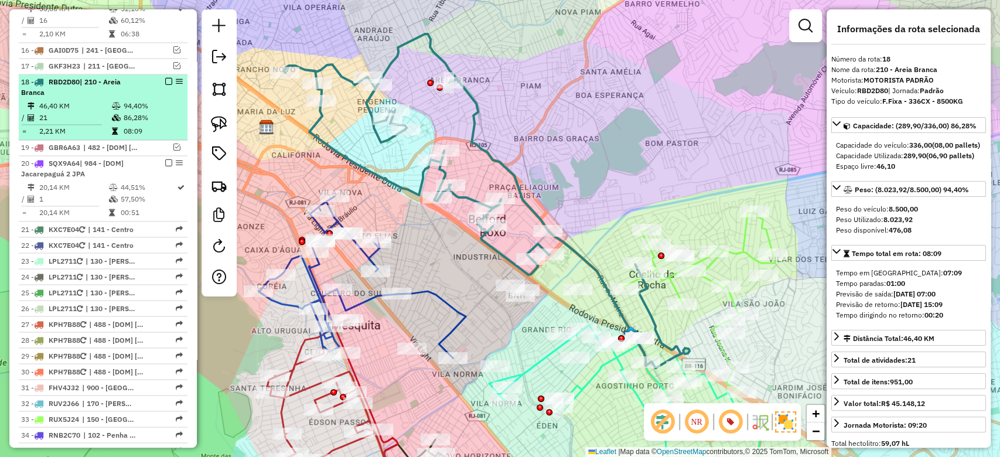
click at [169, 78] on em at bounding box center [168, 81] width 7 height 7
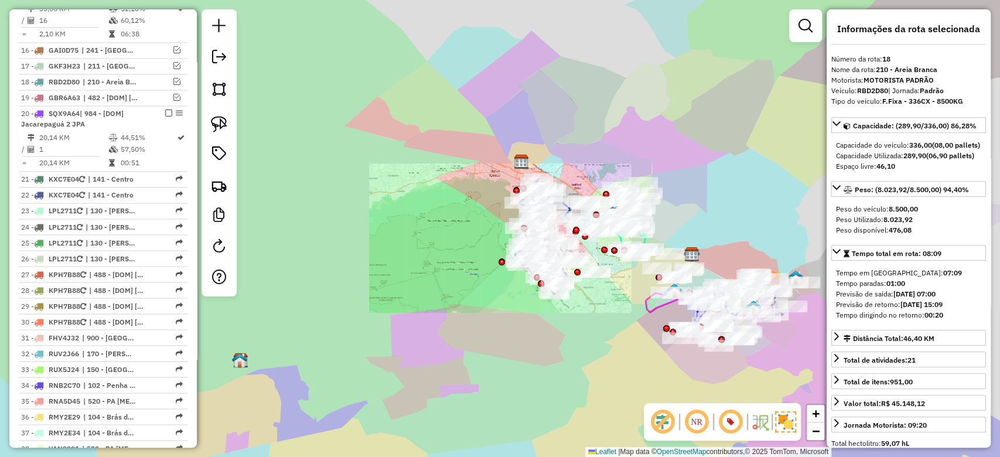
click at [601, 141] on div "Janela de atendimento Grade de atendimento Capacidade Transportadoras Veículos …" at bounding box center [500, 228] width 1000 height 457
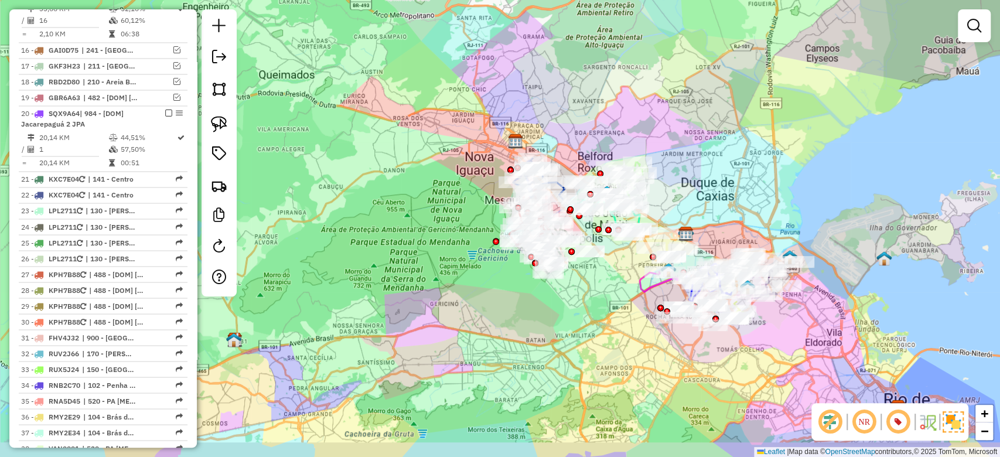
drag, startPoint x: 599, startPoint y: 121, endPoint x: 591, endPoint y: 103, distance: 19.7
click at [591, 103] on div "Janela de atendimento Grade de atendimento Capacidade Transportadoras Veículos …" at bounding box center [500, 228] width 1000 height 457
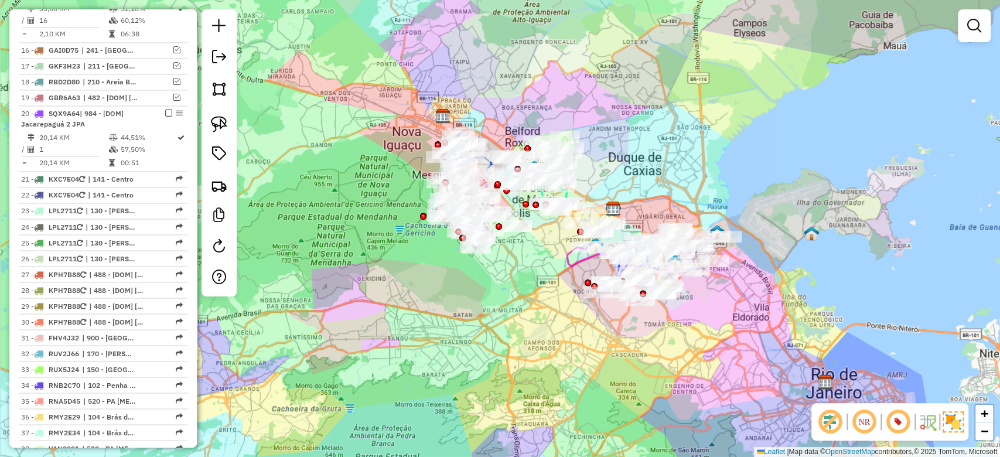
drag, startPoint x: 582, startPoint y: 304, endPoint x: 522, endPoint y: 244, distance: 84.5
click at [516, 297] on div "Janela de atendimento Grade de atendimento Capacidade Transportadoras Veículos …" at bounding box center [500, 228] width 1000 height 457
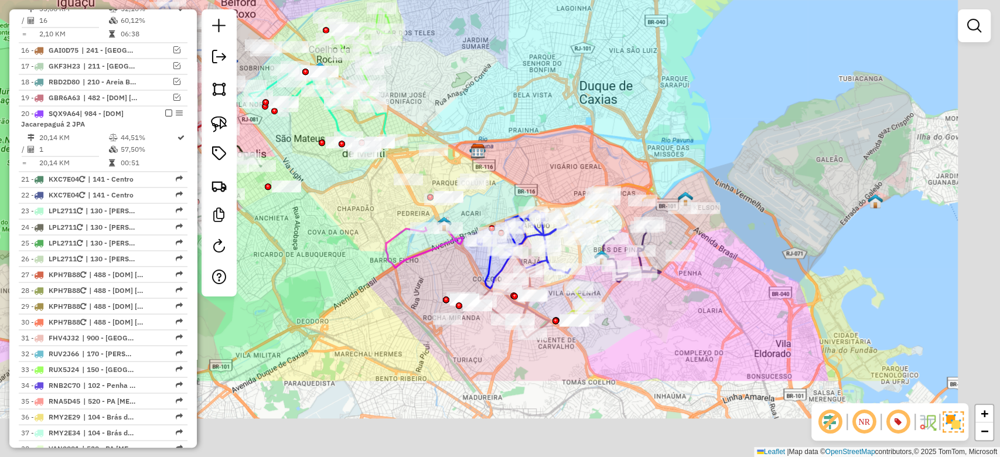
drag, startPoint x: 492, startPoint y: 353, endPoint x: 303, endPoint y: 230, distance: 225.0
click at [303, 230] on div "Janela de atendimento Grade de atendimento Capacidade Transportadoras Veículos …" at bounding box center [500, 228] width 1000 height 457
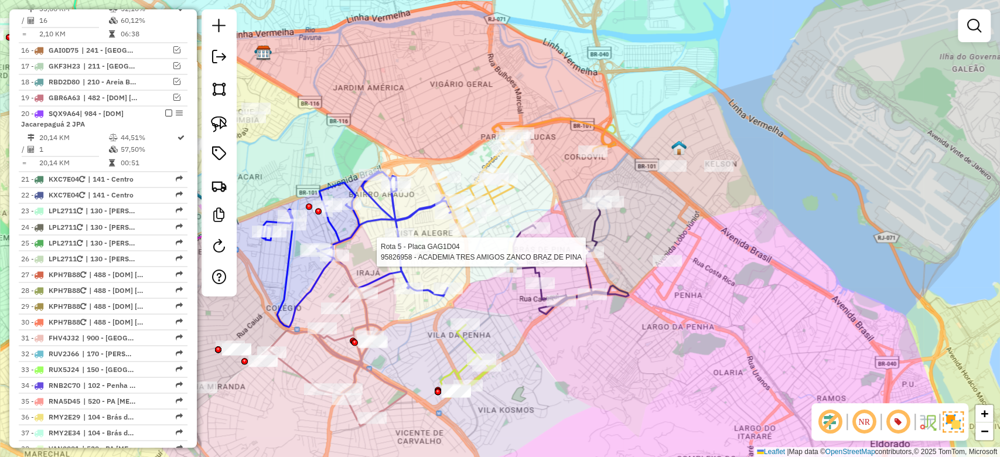
select select "**********"
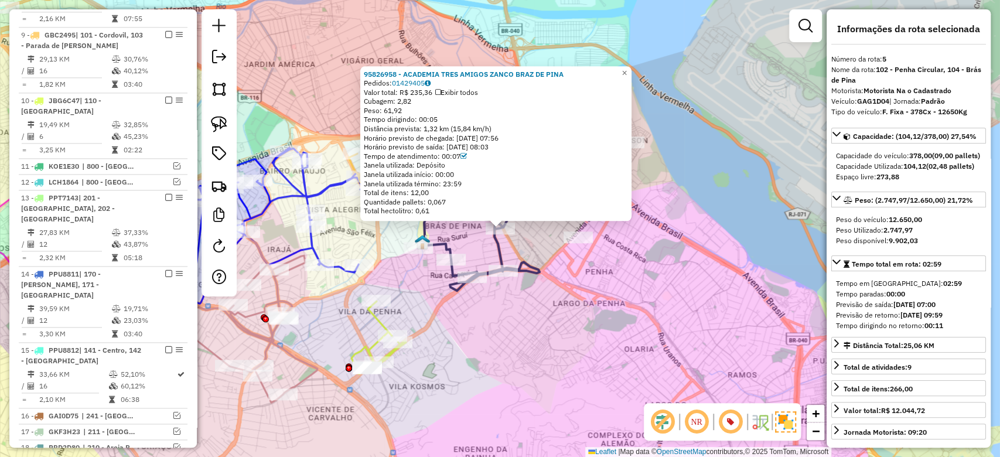
scroll to position [723, 0]
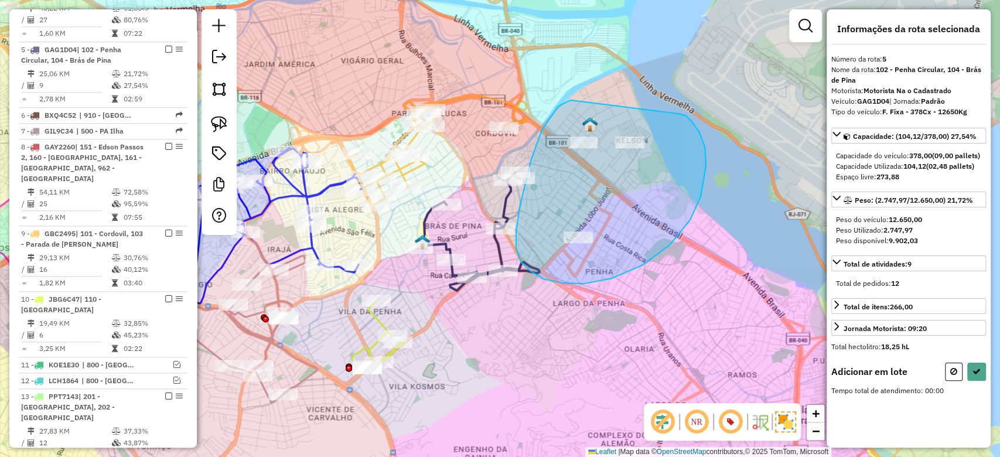
drag, startPoint x: 532, startPoint y: 159, endPoint x: 679, endPoint y: 114, distance: 154.4
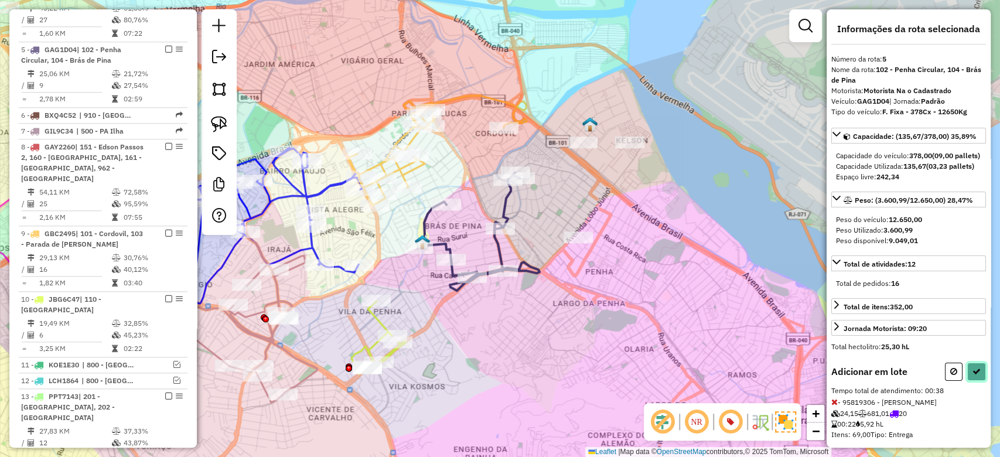
click at [973, 376] on icon at bounding box center [977, 371] width 8 height 8
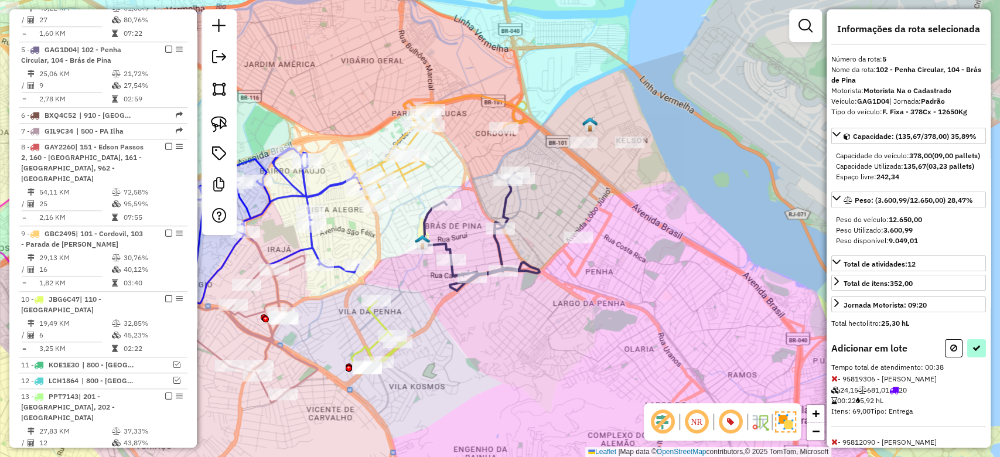
select select "**********"
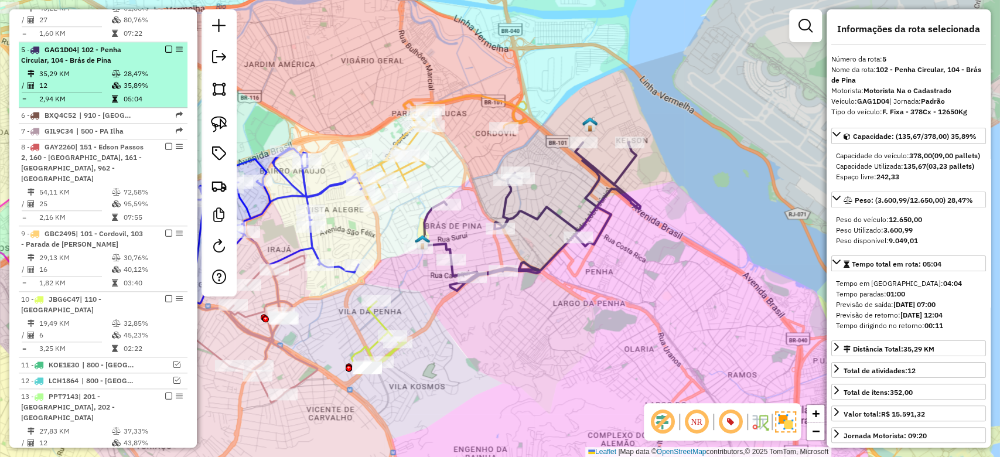
click at [111, 68] on td at bounding box center [117, 74] width 12 height 12
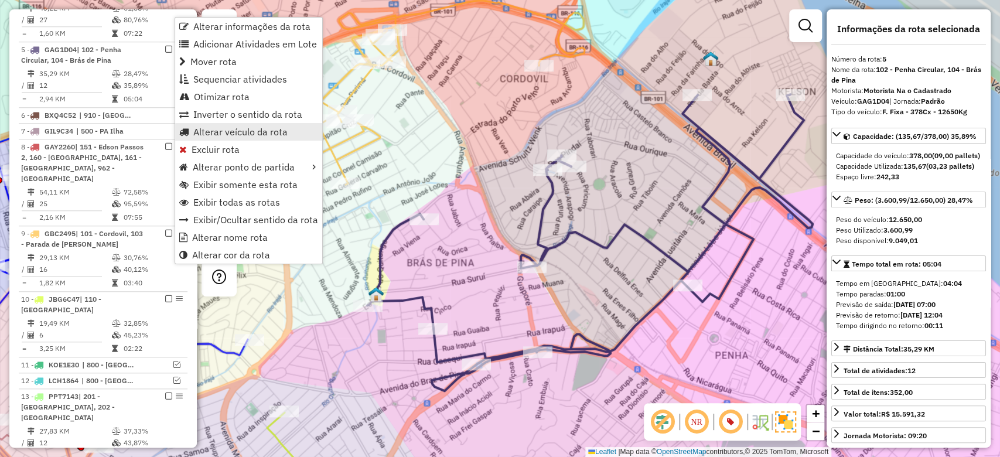
click at [231, 131] on span "Alterar veículo da rota" at bounding box center [240, 131] width 94 height 9
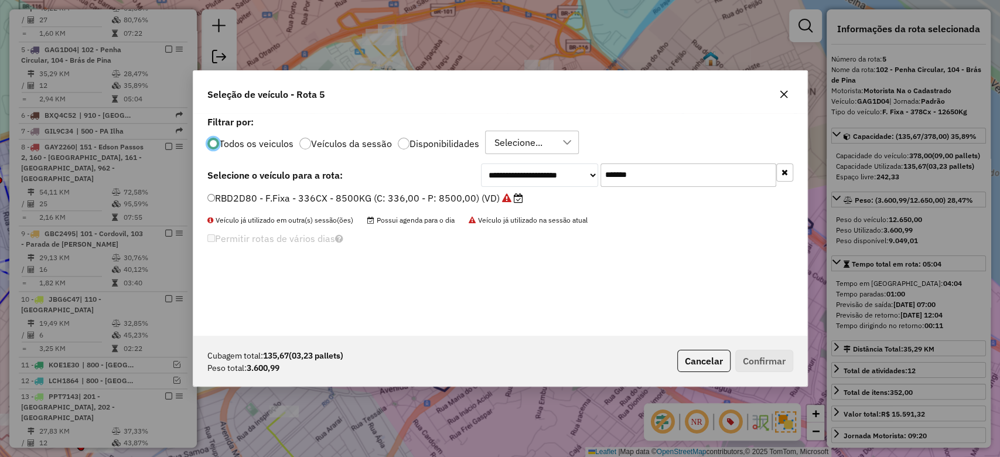
scroll to position [6, 4]
paste input "text"
drag, startPoint x: 653, startPoint y: 182, endPoint x: 484, endPoint y: 177, distance: 169.4
click at [489, 177] on div "**********" at bounding box center [637, 175] width 312 height 23
type input "*******"
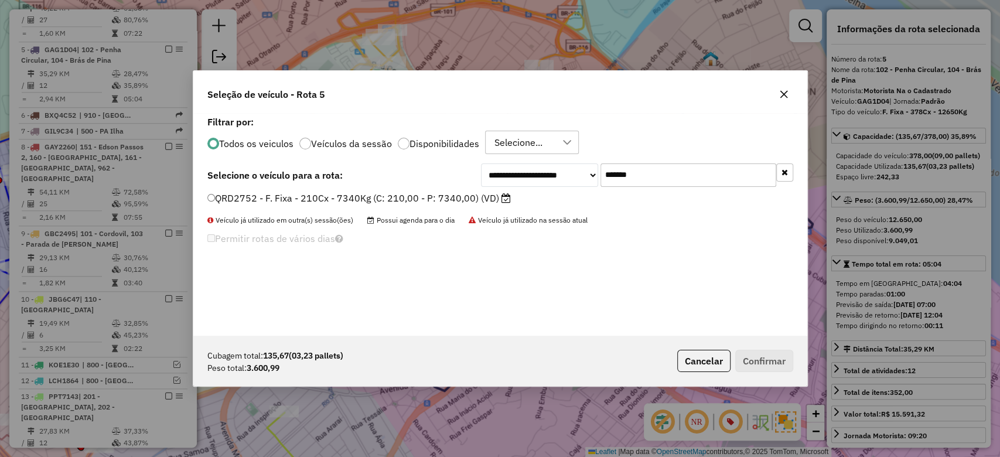
click at [416, 200] on label "QRD2752 - F. Fixa - 210Cx - 7340Kg (C: 210,00 - P: 7340,00) (VD)" at bounding box center [359, 198] width 304 height 14
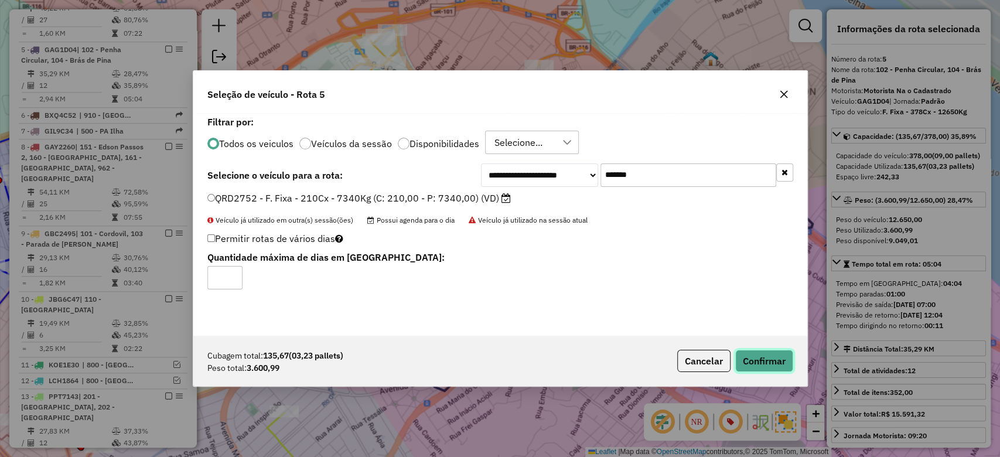
click at [754, 358] on button "Confirmar" at bounding box center [765, 361] width 58 height 22
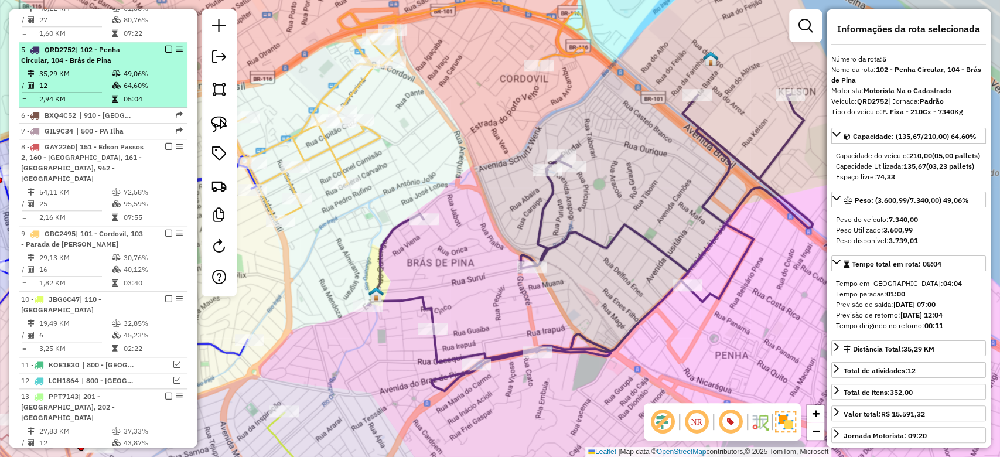
click at [126, 80] on td "64,60%" at bounding box center [152, 86] width 59 height 12
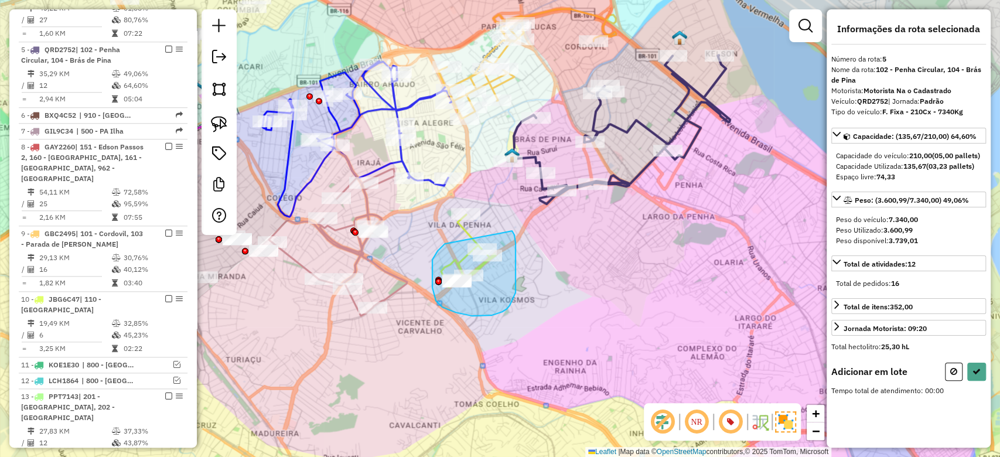
drag, startPoint x: 512, startPoint y: 231, endPoint x: 456, endPoint y: 237, distance: 56.6
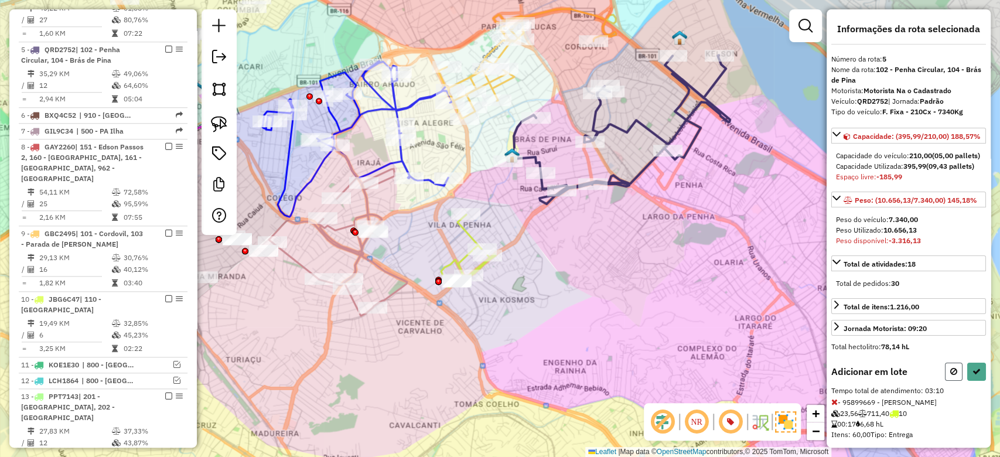
click at [956, 381] on button at bounding box center [954, 372] width 18 height 18
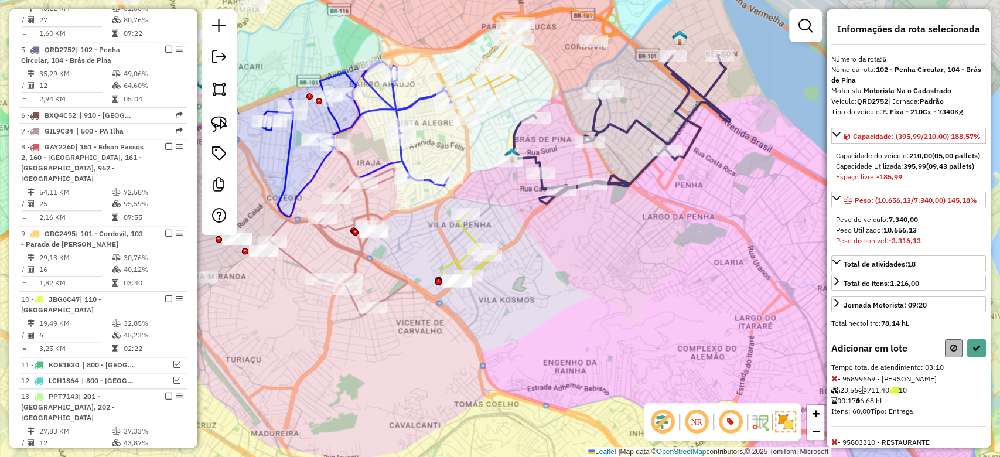
select select "**********"
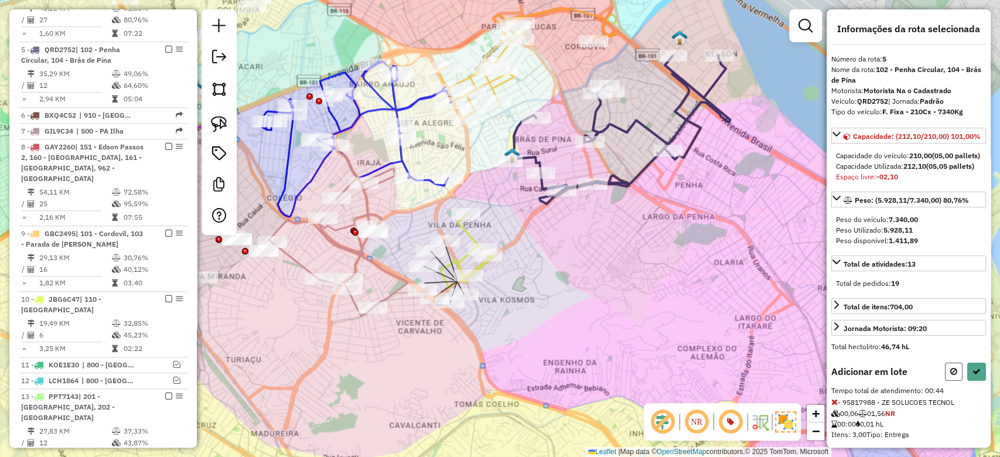
click at [945, 381] on button at bounding box center [954, 372] width 18 height 18
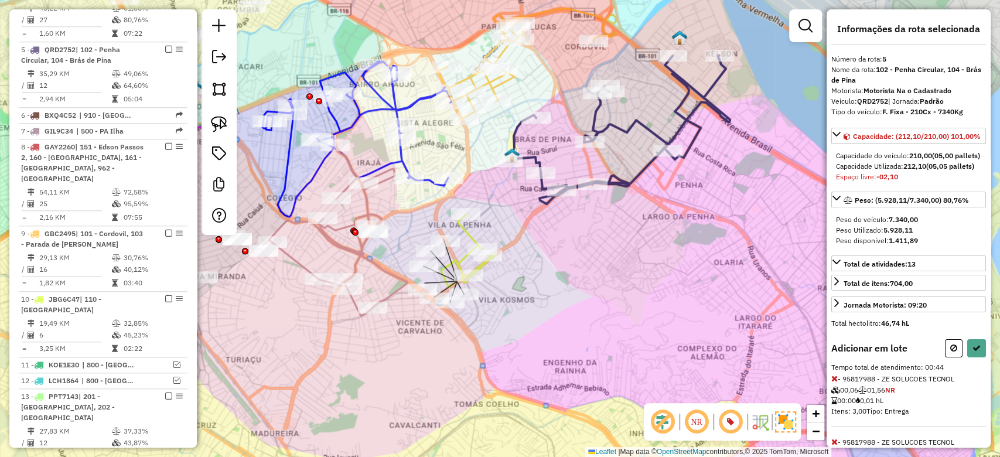
select select "**********"
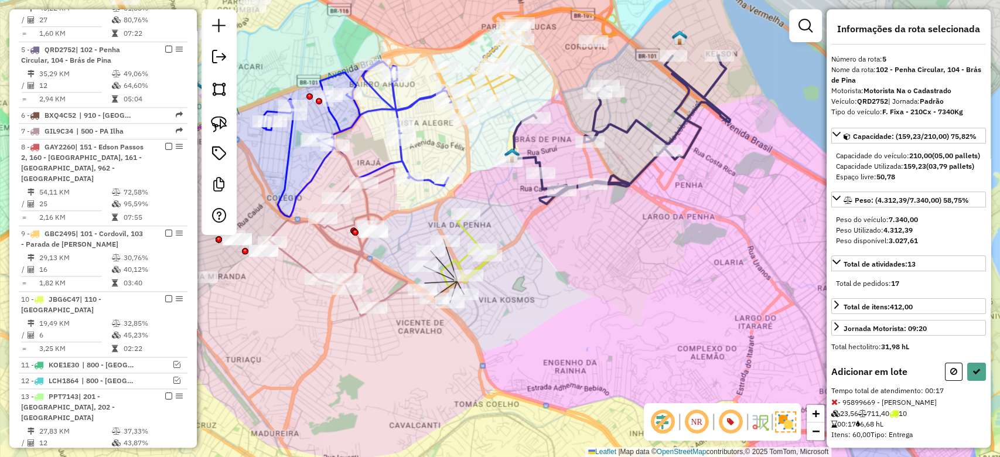
click at [971, 380] on div "Informações da rota selecionada Número da rota: 5 Nome da rota: 102 - Penha Cir…" at bounding box center [909, 228] width 164 height 438
click at [973, 376] on icon at bounding box center [977, 371] width 8 height 8
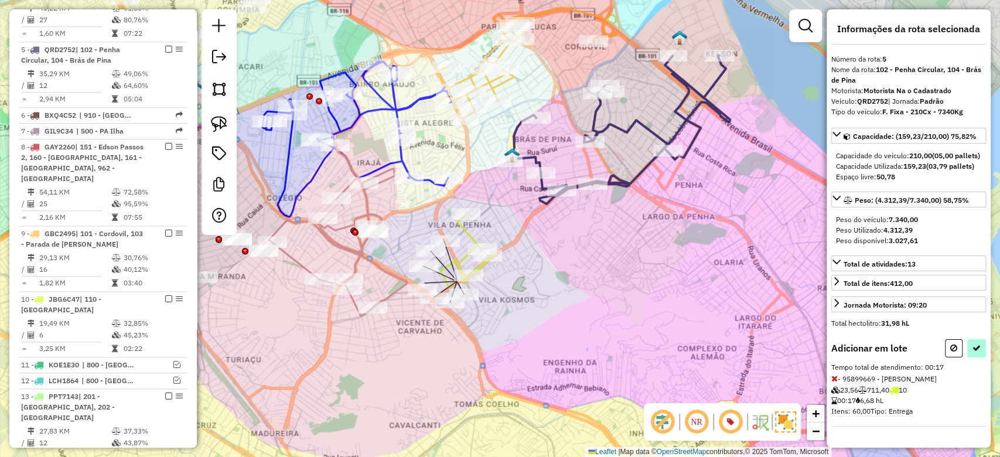
select select "**********"
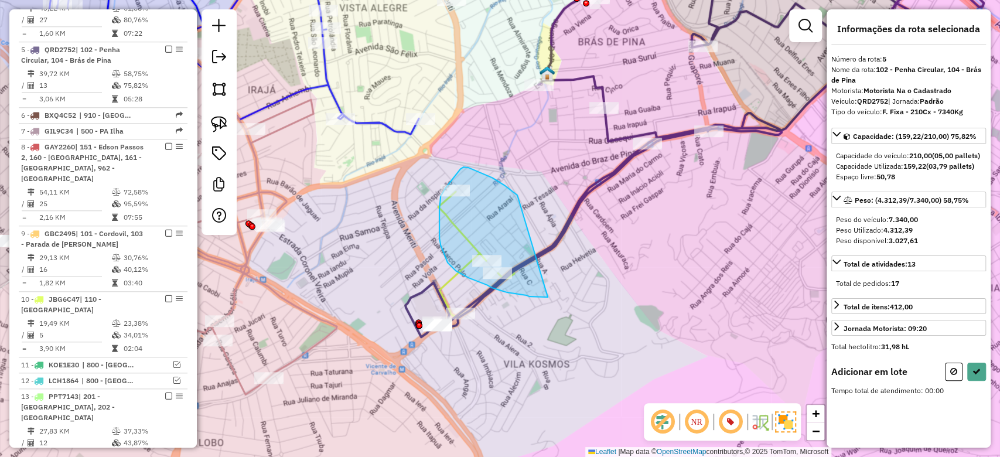
drag, startPoint x: 516, startPoint y: 195, endPoint x: 560, endPoint y: 280, distance: 95.4
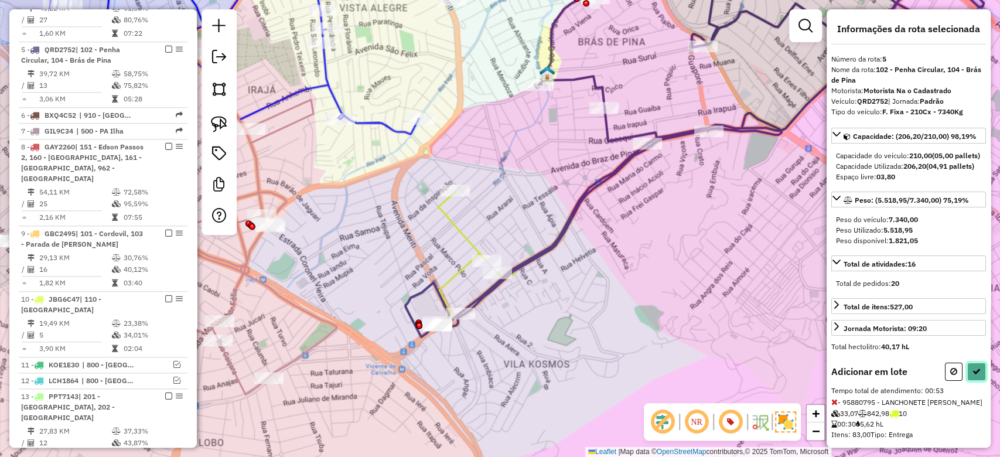
click at [973, 376] on icon at bounding box center [977, 371] width 8 height 8
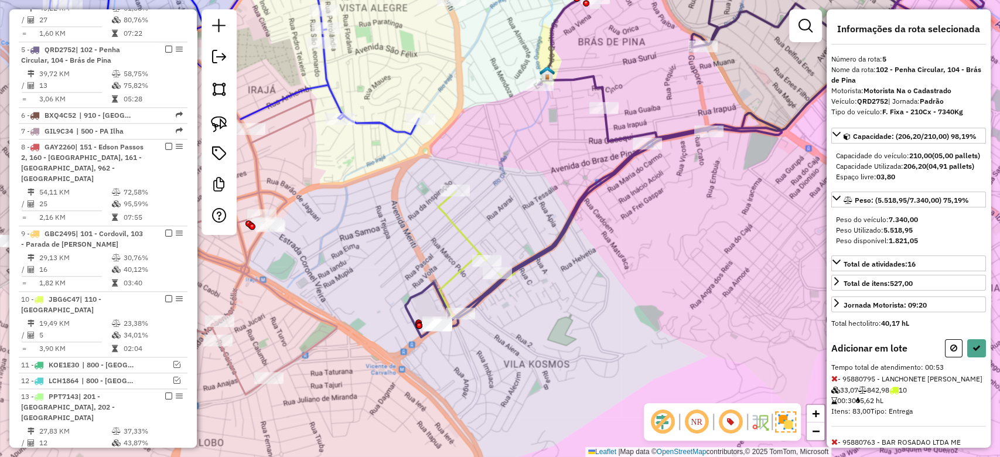
select select "**********"
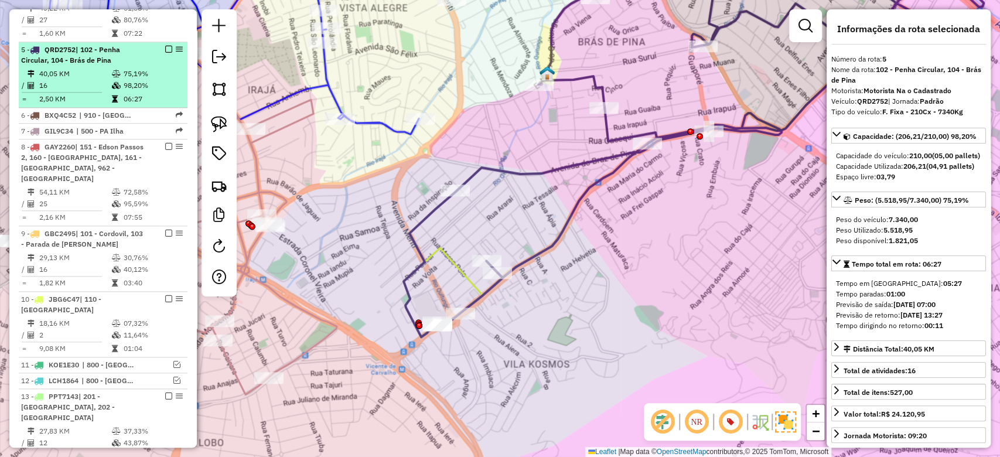
click at [151, 68] on td "75,19%" at bounding box center [152, 74] width 59 height 12
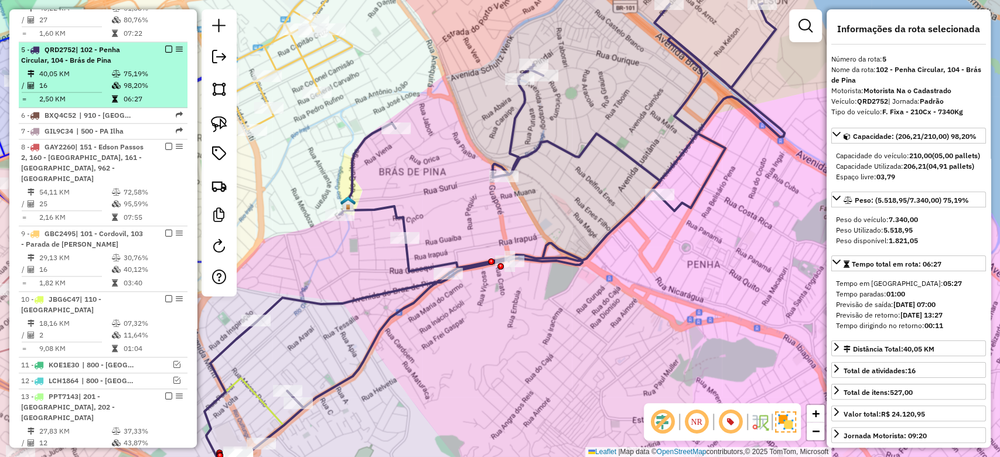
click at [166, 46] on em at bounding box center [168, 49] width 7 height 7
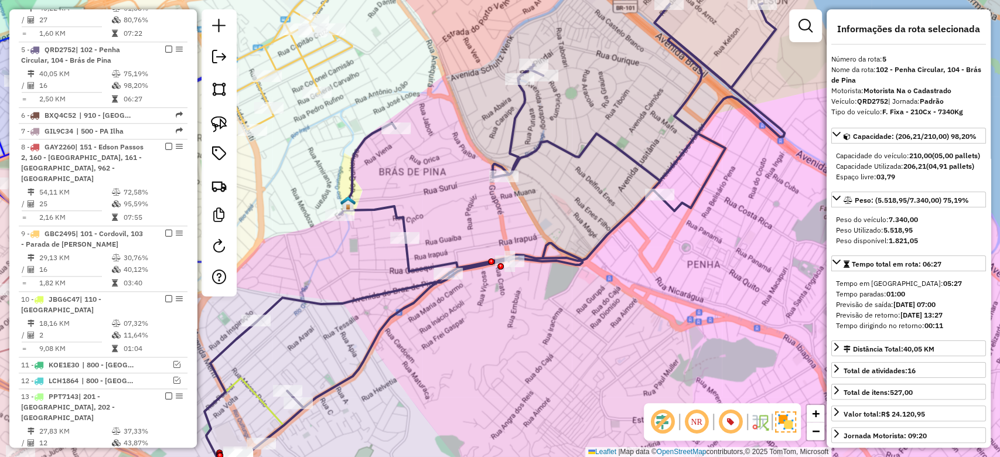
scroll to position [673, 0]
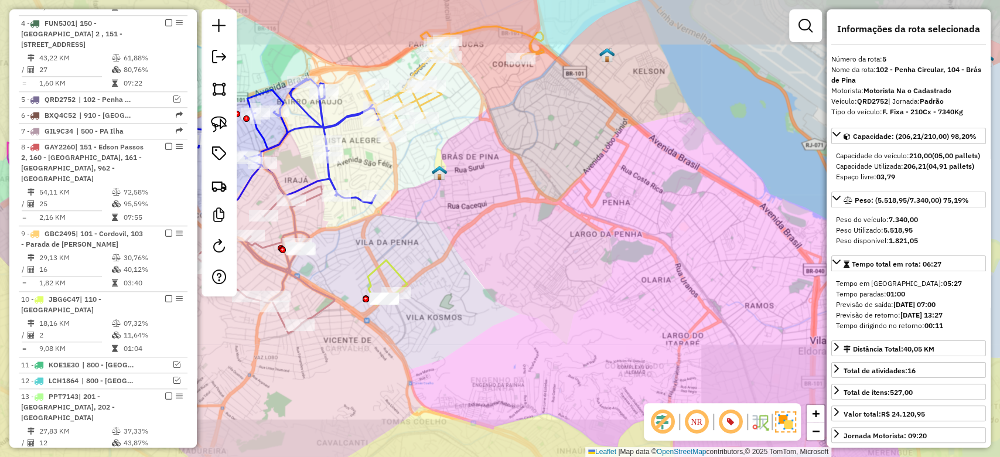
click at [535, 175] on div "Janela de atendimento Grade de atendimento Capacidade Transportadoras Veículos …" at bounding box center [500, 228] width 1000 height 457
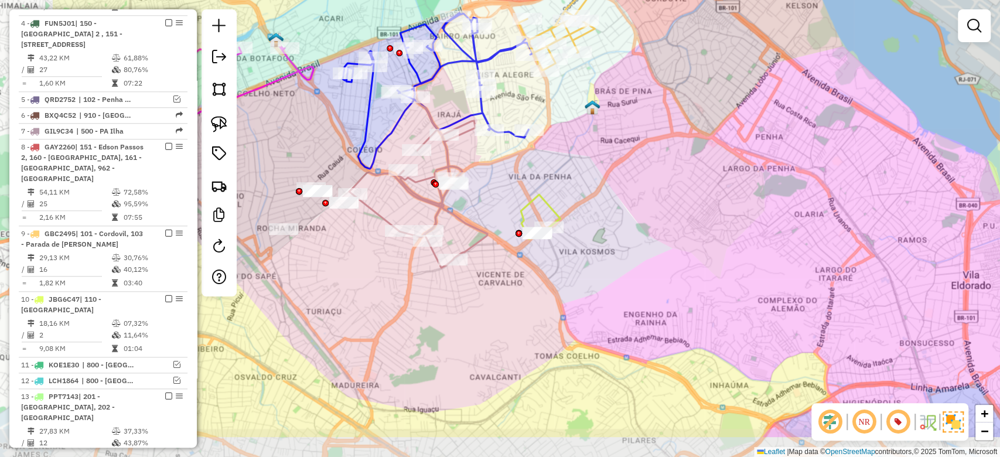
drag, startPoint x: 469, startPoint y: 244, endPoint x: 594, endPoint y: 176, distance: 142.1
click at [594, 176] on div "Janela de atendimento Grade de atendimento Capacidade Transportadoras Veículos …" at bounding box center [500, 228] width 1000 height 457
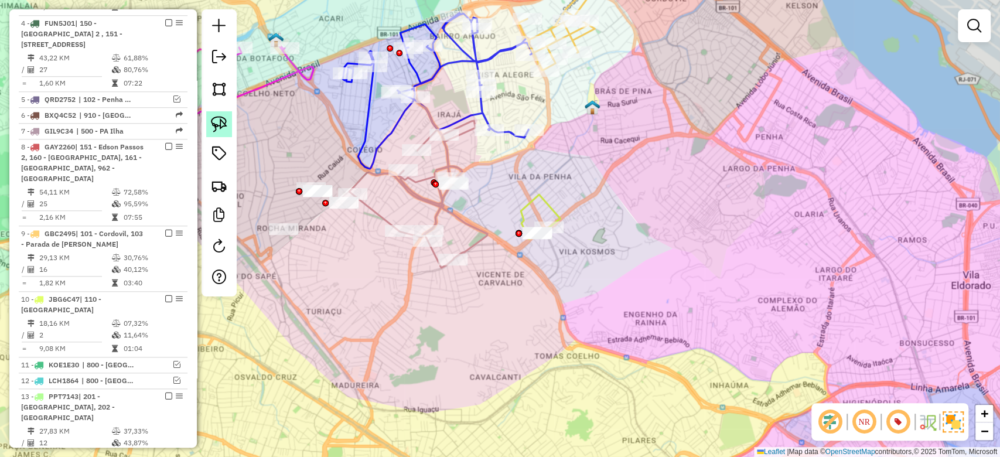
click at [222, 124] on img at bounding box center [219, 124] width 16 height 16
drag, startPoint x: 539, startPoint y: 192, endPoint x: 618, endPoint y: 213, distance: 81.3
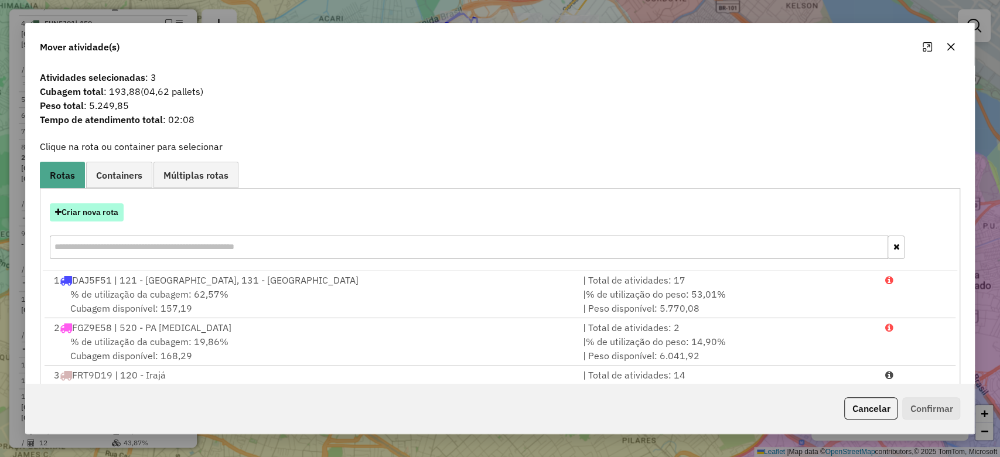
click at [116, 216] on button "Criar nova rota" at bounding box center [87, 212] width 74 height 18
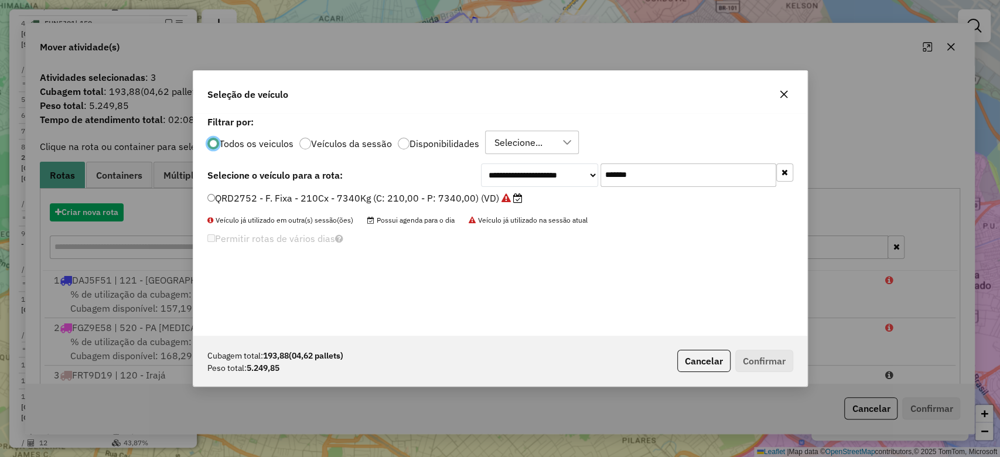
scroll to position [6, 4]
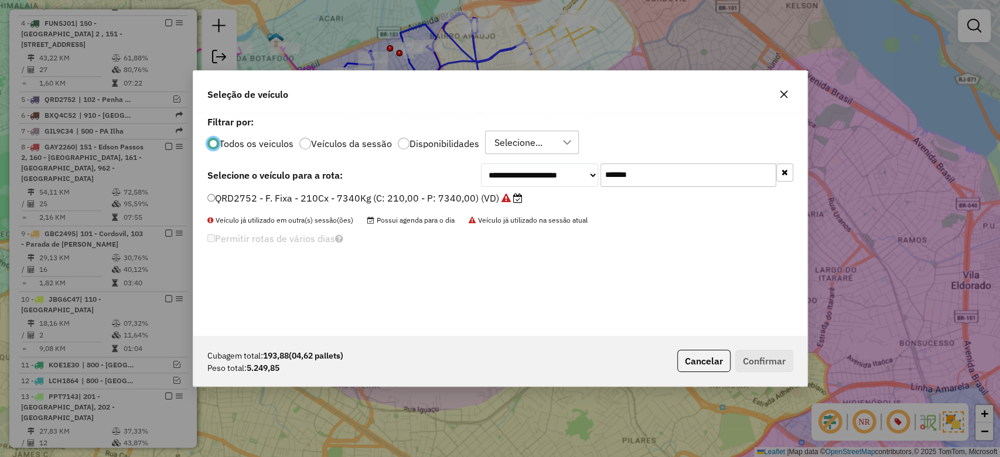
drag, startPoint x: 645, startPoint y: 180, endPoint x: 473, endPoint y: 183, distance: 172.3
click at [515, 182] on div "**********" at bounding box center [637, 175] width 312 height 23
paste input "text"
type input "*******"
click at [406, 195] on label "JBG6C47 - F. Fixa - 210Cx - 7510Kg (C: 210,00 - P: 7510,00) (VD)" at bounding box center [364, 198] width 314 height 14
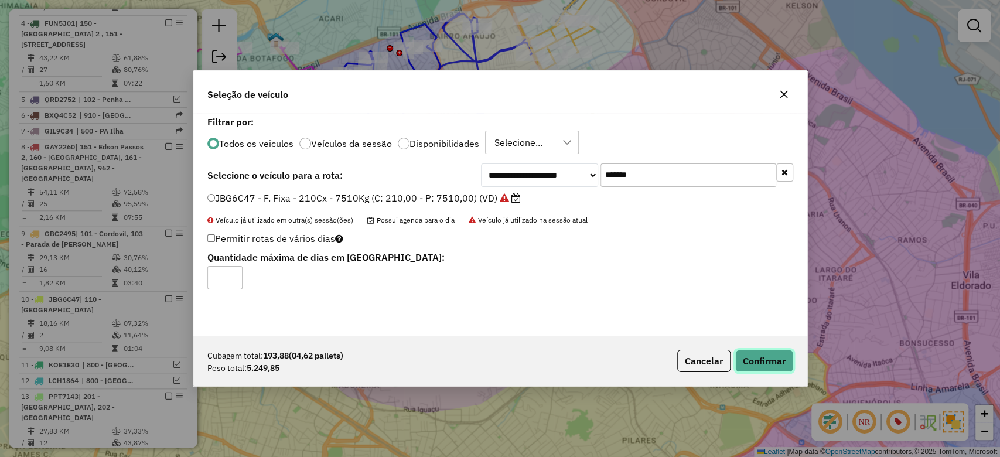
click at [768, 353] on button "Confirmar" at bounding box center [765, 361] width 58 height 22
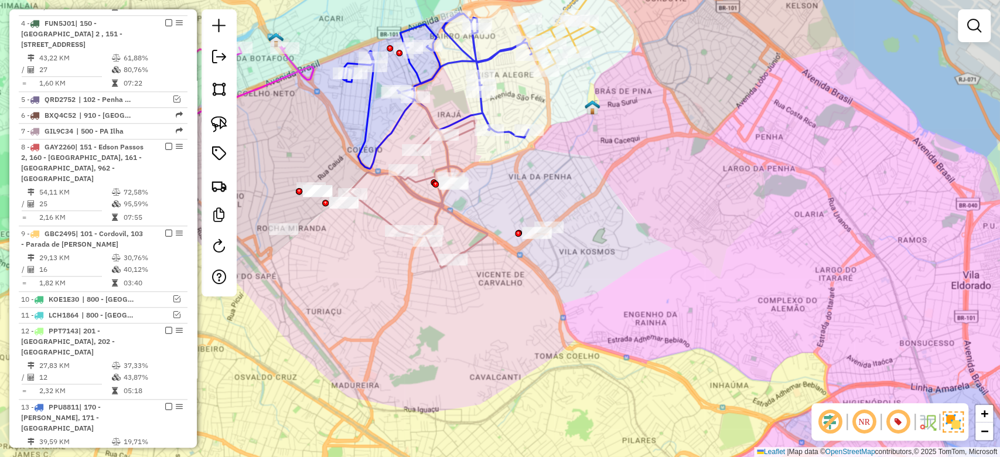
scroll to position [608, 0]
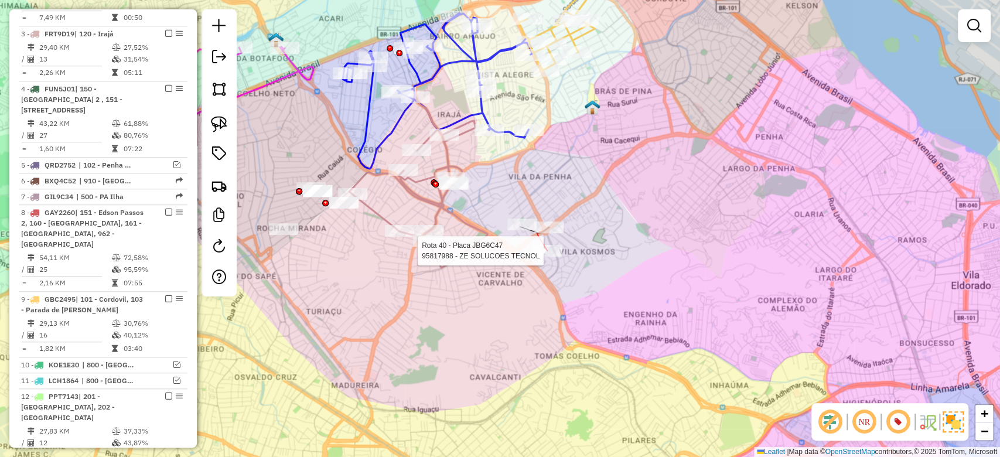
select select "**********"
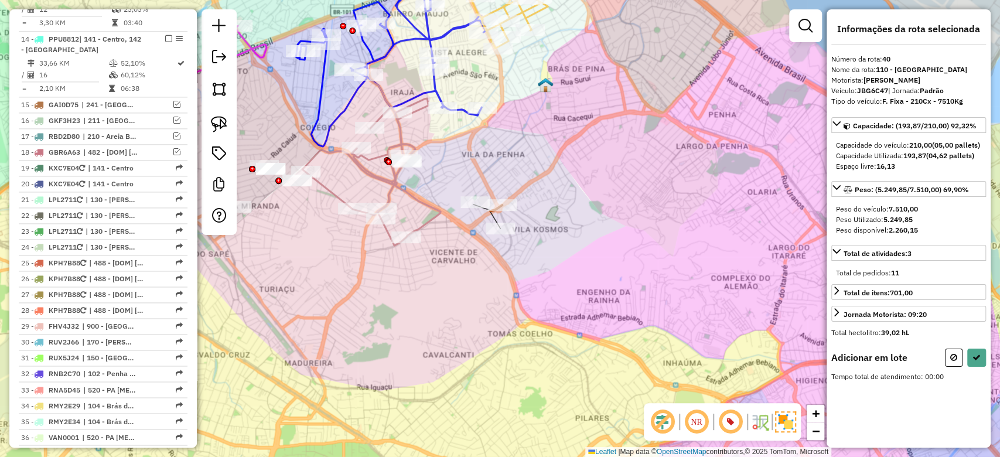
scroll to position [1476, 0]
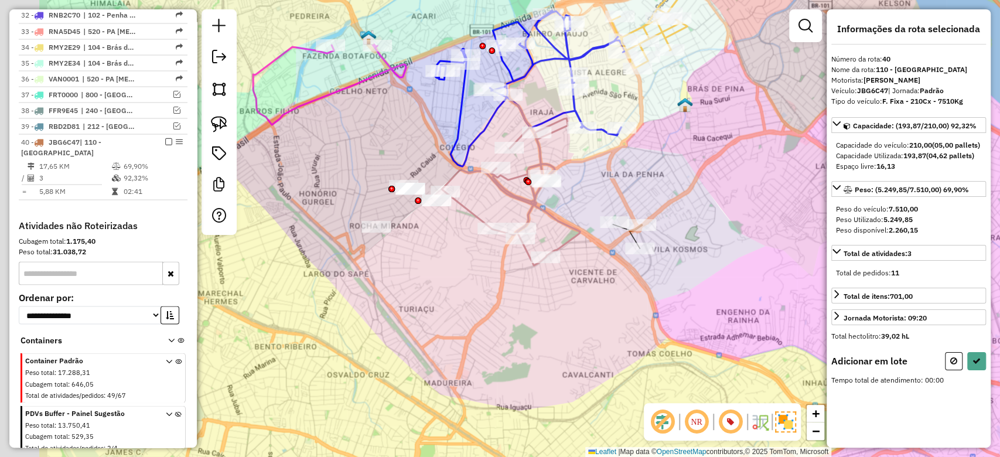
drag, startPoint x: 441, startPoint y: 278, endPoint x: 595, endPoint y: 298, distance: 156.0
click at [595, 298] on div "Janela de atendimento Grade de atendimento Capacidade Transportadoras Veículos …" at bounding box center [500, 228] width 1000 height 457
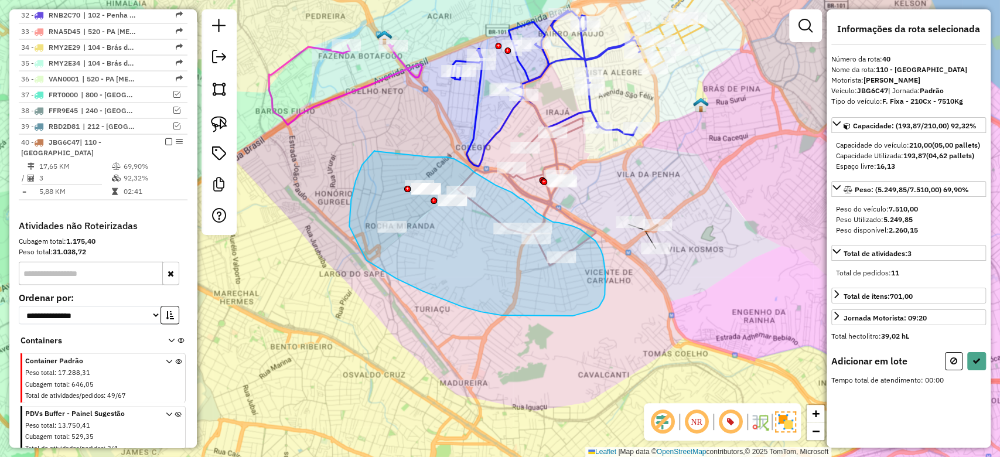
drag, startPoint x: 375, startPoint y: 151, endPoint x: 431, endPoint y: 157, distance: 56.0
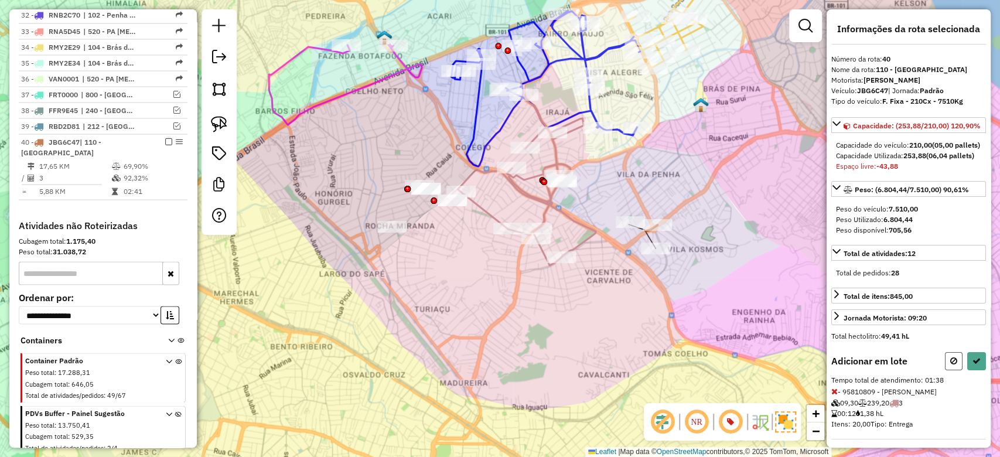
click at [956, 370] on button at bounding box center [954, 361] width 18 height 18
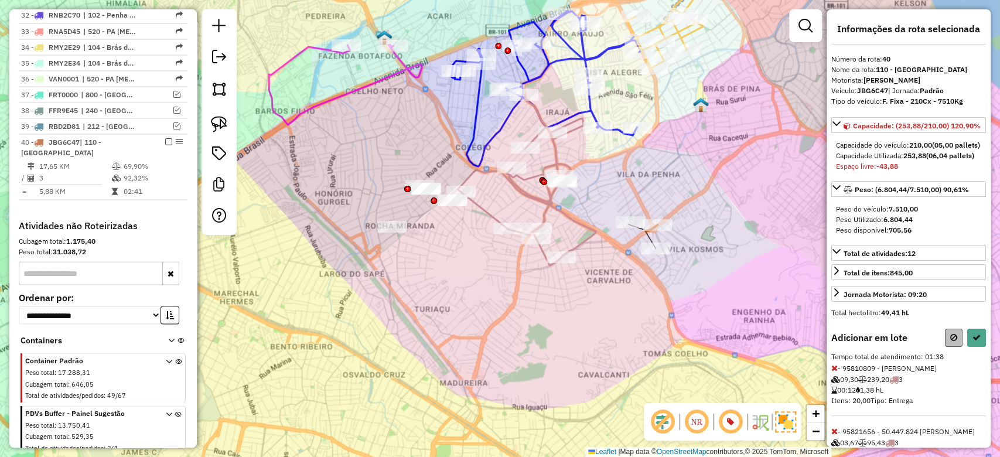
select select "**********"
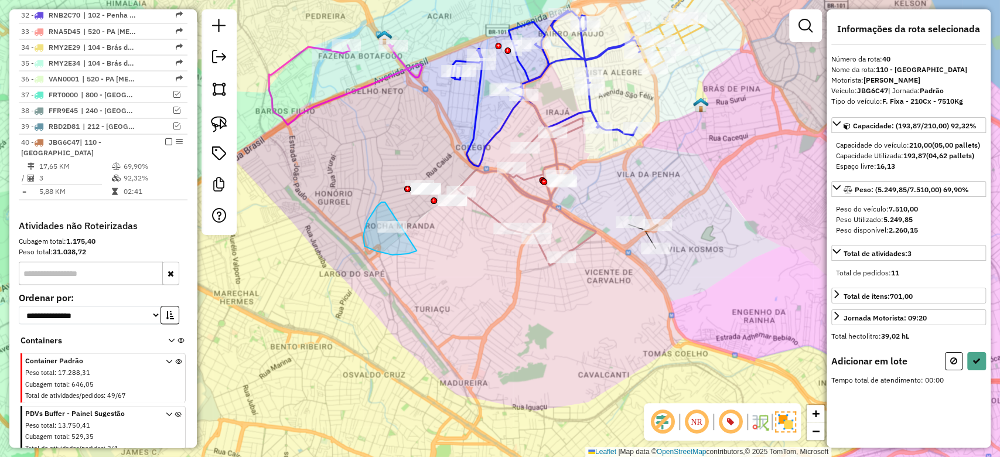
drag, startPoint x: 382, startPoint y: 202, endPoint x: 420, endPoint y: 248, distance: 60.0
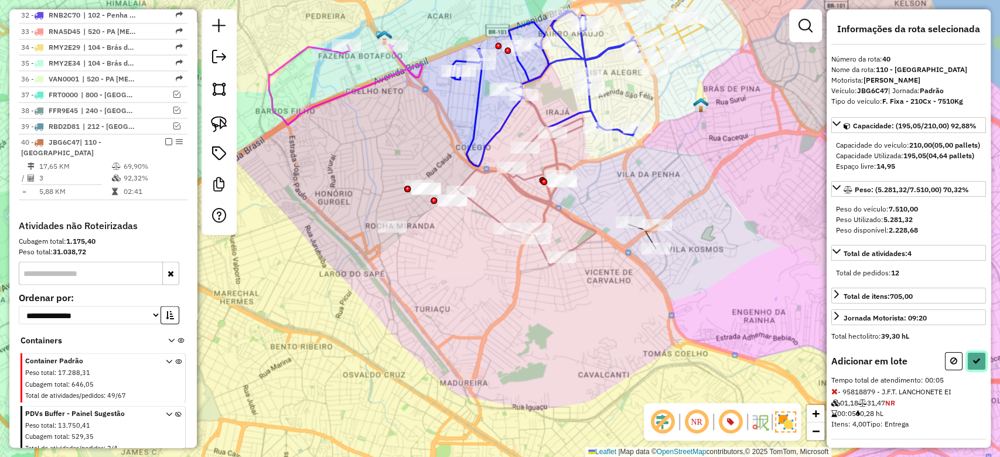
click at [978, 370] on button at bounding box center [977, 361] width 19 height 18
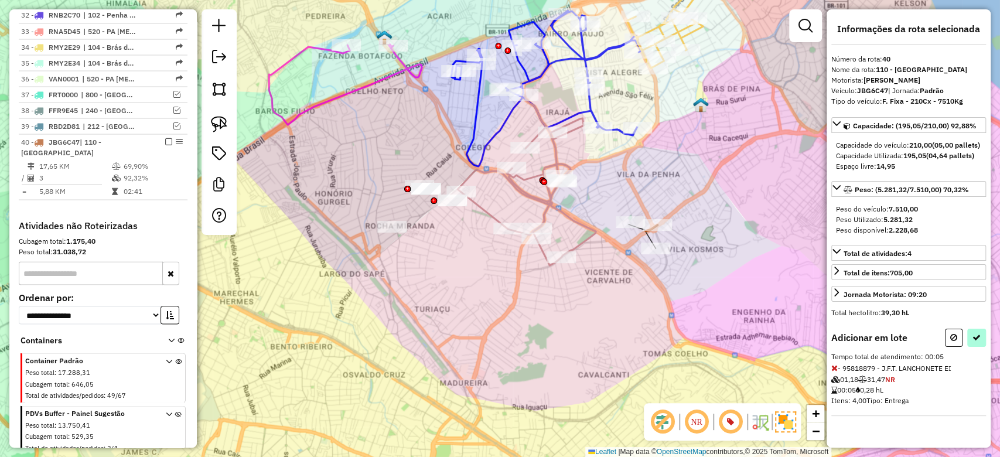
select select "**********"
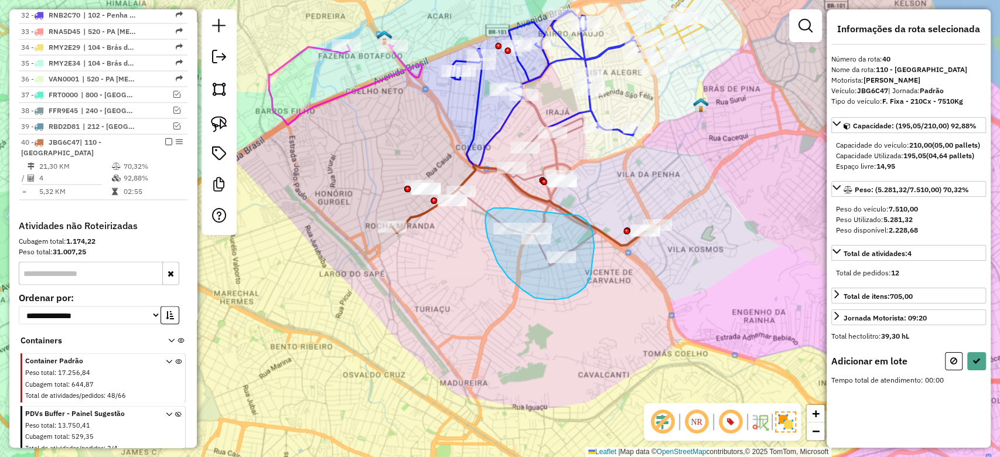
drag, startPoint x: 503, startPoint y: 208, endPoint x: 571, endPoint y: 215, distance: 68.9
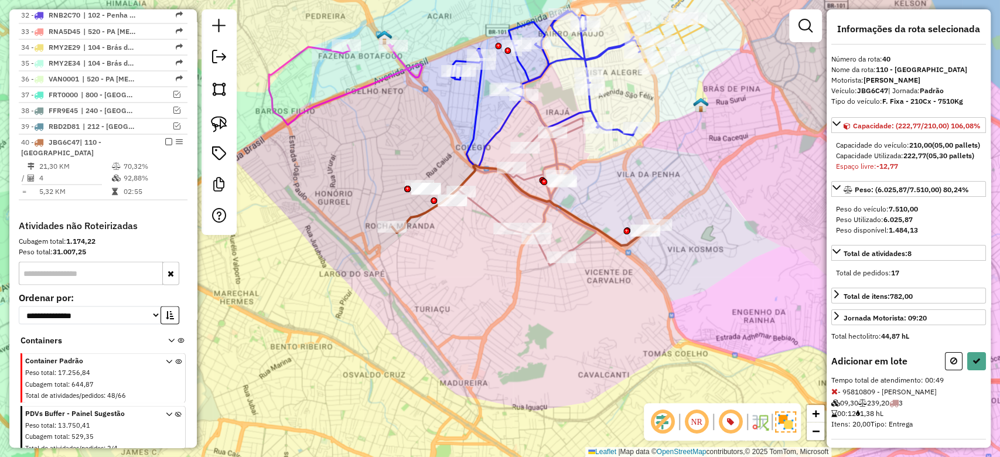
click at [951, 365] on icon at bounding box center [954, 361] width 7 height 8
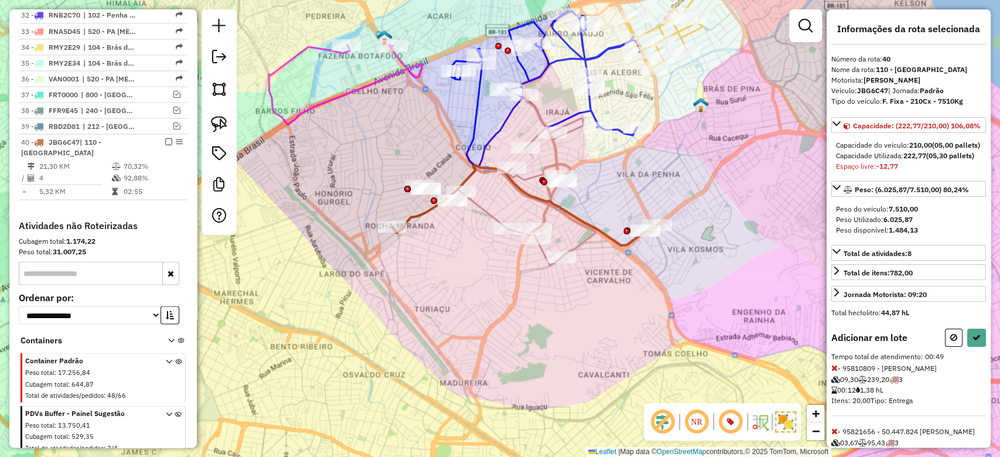
select select "**********"
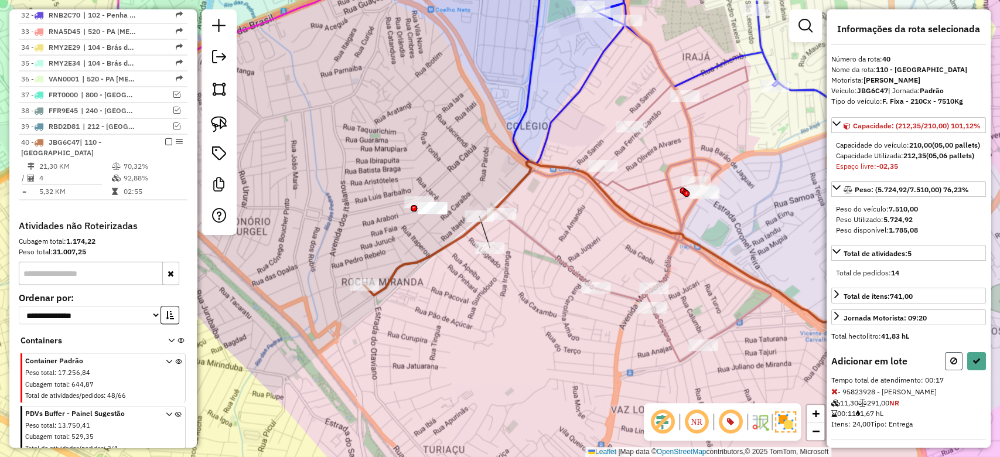
click at [952, 370] on button at bounding box center [954, 361] width 18 height 18
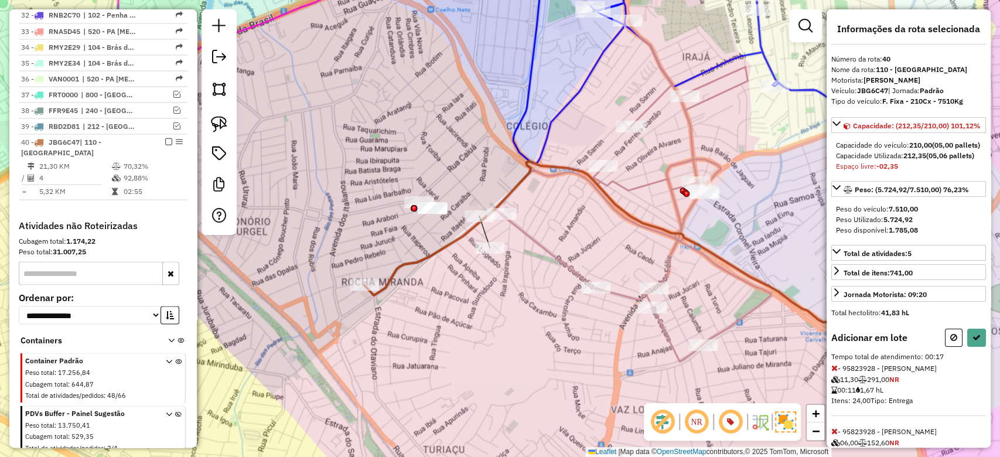
select select "**********"
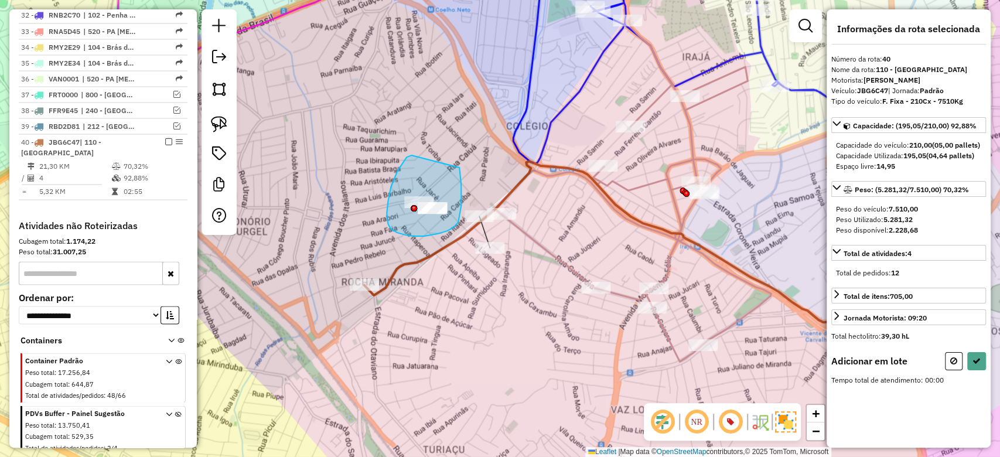
drag, startPoint x: 391, startPoint y: 229, endPoint x: 459, endPoint y: 166, distance: 92.9
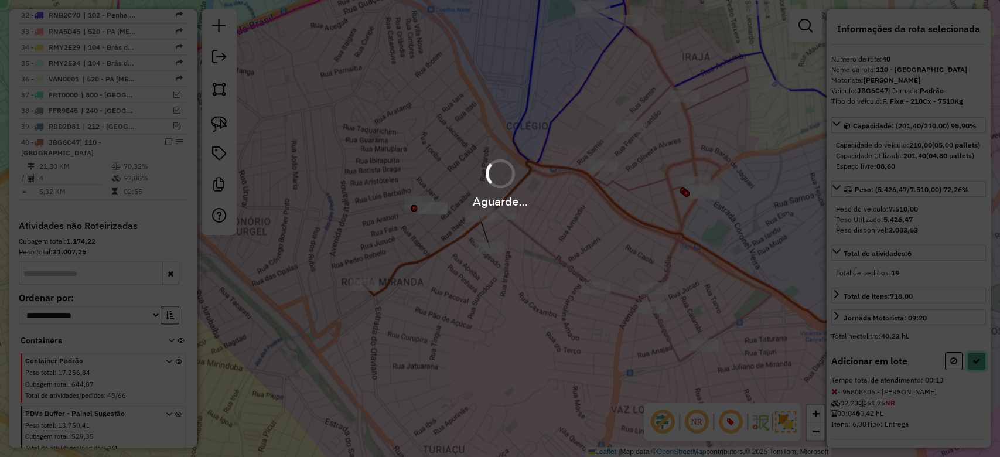
click at [971, 370] on button at bounding box center [977, 361] width 19 height 18
select select "**********"
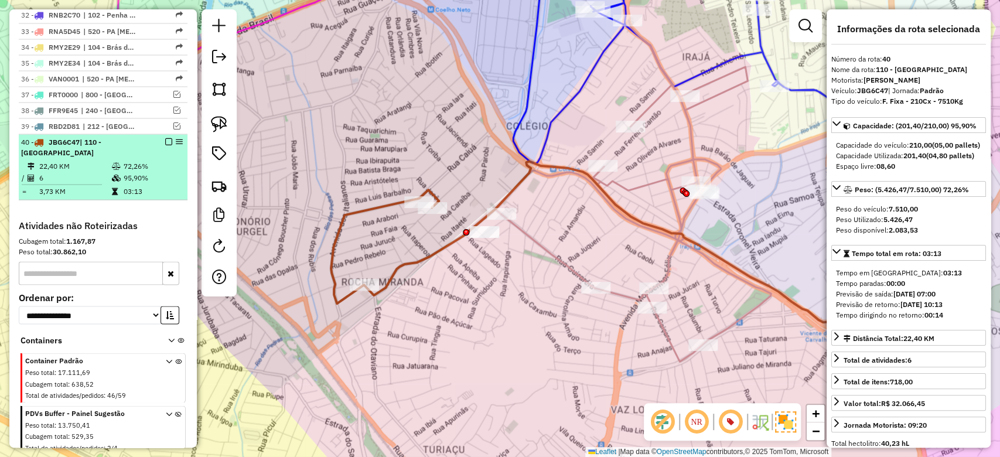
click at [127, 160] on td "72,26%" at bounding box center [152, 166] width 59 height 12
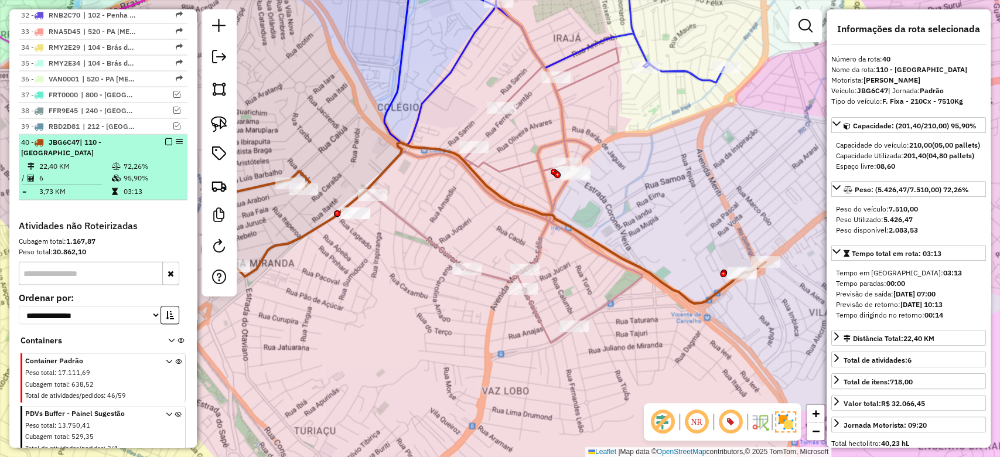
click at [165, 138] on em at bounding box center [168, 141] width 7 height 7
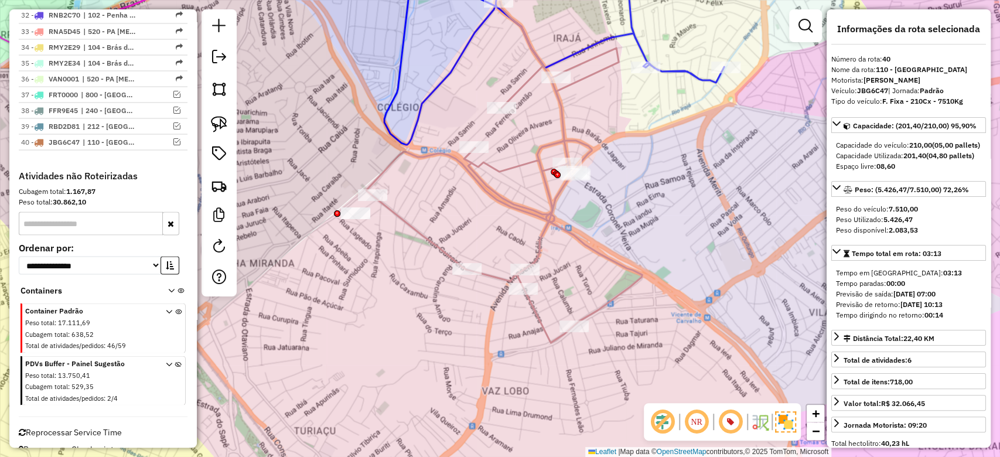
scroll to position [1426, 0]
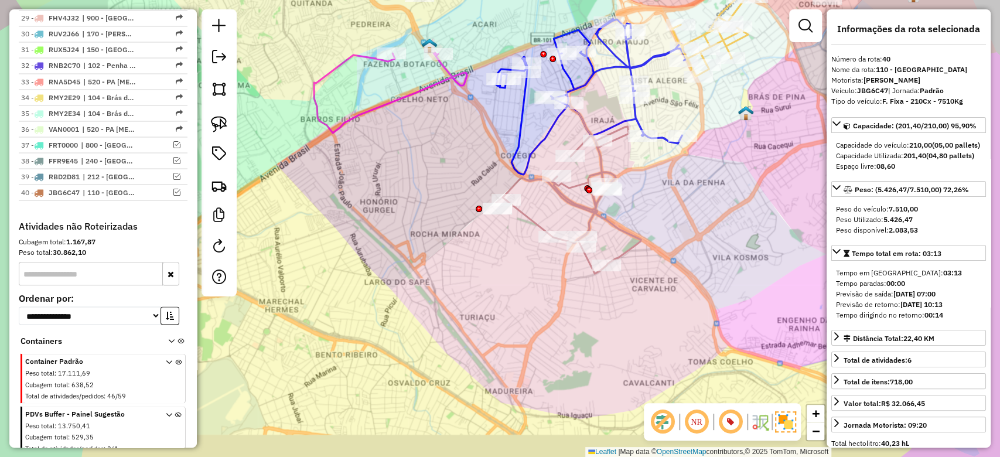
click at [673, 207] on div "Janela de atendimento Grade de atendimento Capacidade Transportadoras Veículos …" at bounding box center [500, 228] width 1000 height 457
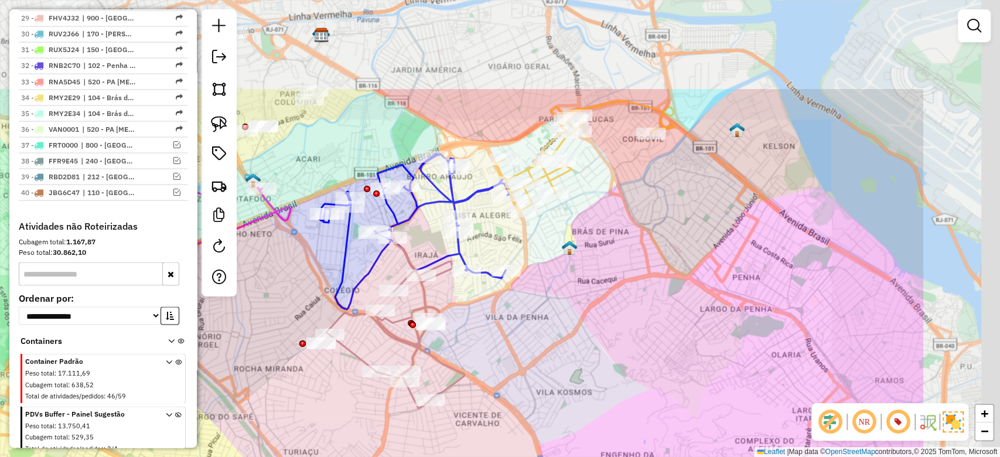
drag, startPoint x: 690, startPoint y: 195, endPoint x: 494, endPoint y: 322, distance: 233.1
click at [493, 335] on div "Janela de atendimento Grade de atendimento Capacidade Transportadoras Veículos …" at bounding box center [500, 228] width 1000 height 457
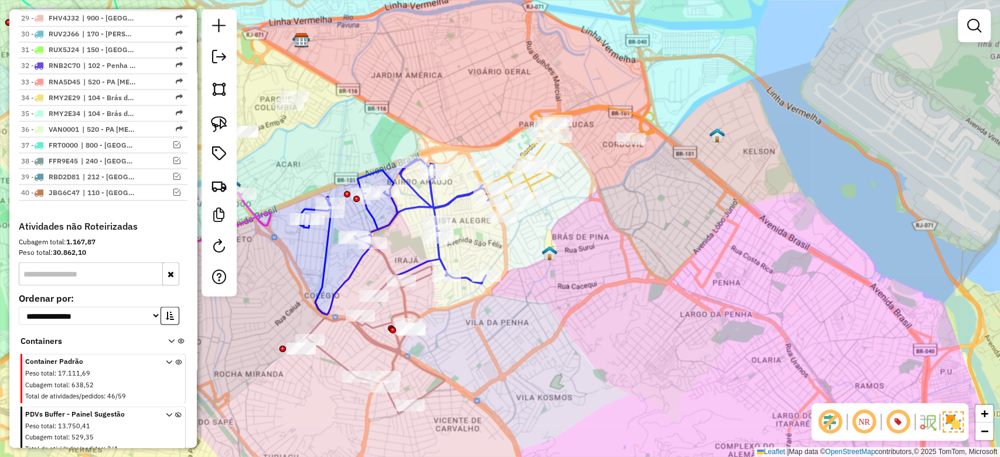
select select "**********"
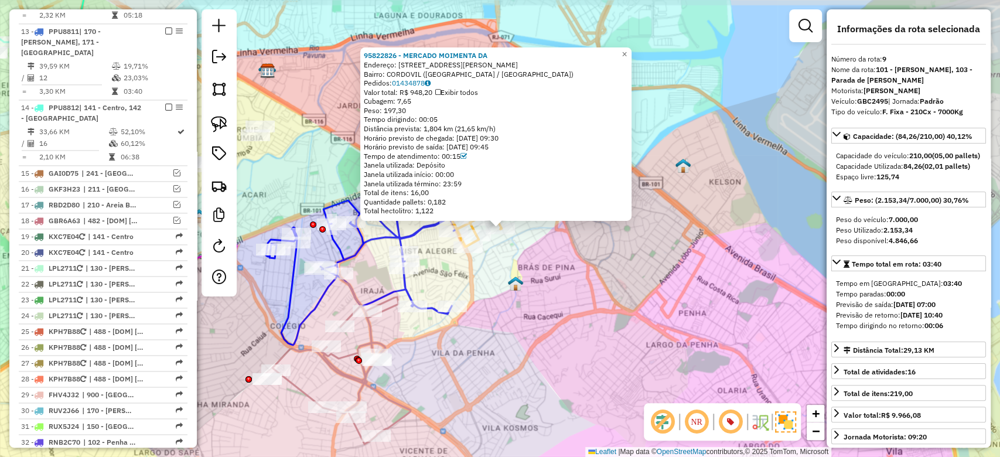
scroll to position [847, 0]
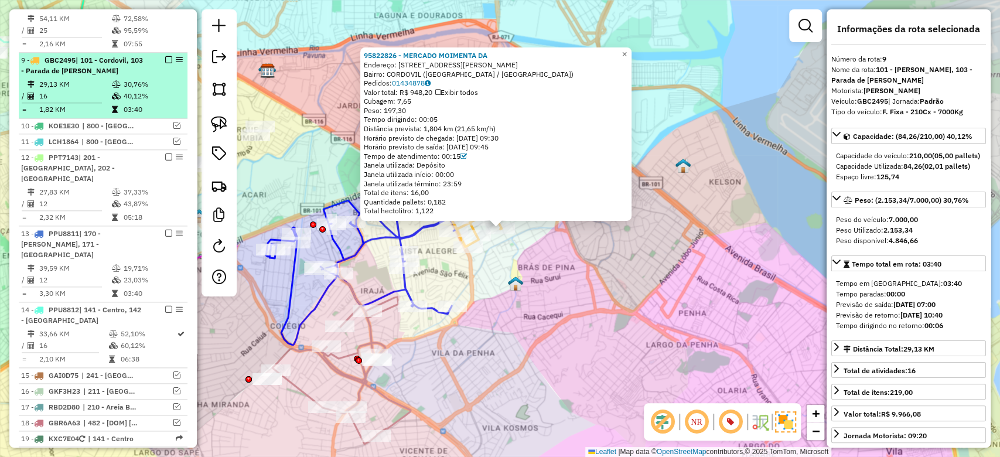
click at [146, 79] on td "30,76%" at bounding box center [152, 85] width 59 height 12
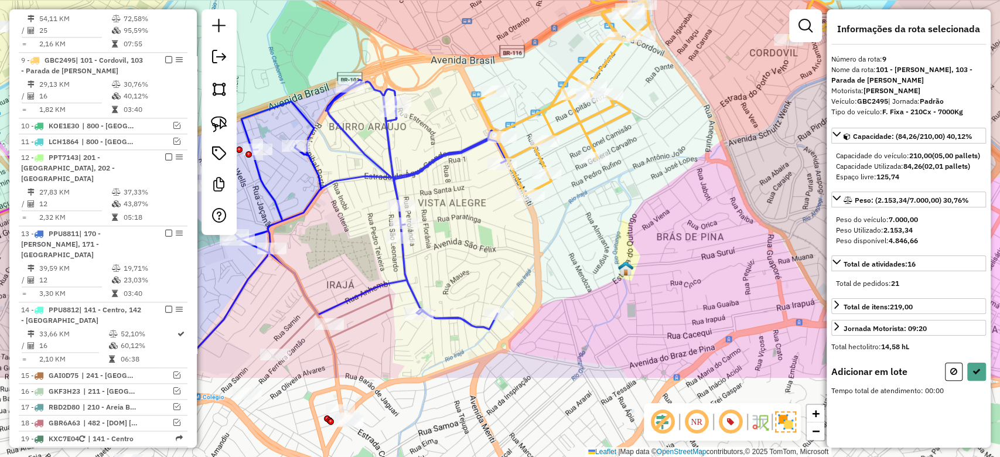
drag, startPoint x: 570, startPoint y: 329, endPoint x: 642, endPoint y: 208, distance: 141.4
click at [642, 208] on div "Janela de atendimento Grade de atendimento Capacidade Transportadoras Veículos …" at bounding box center [500, 228] width 1000 height 457
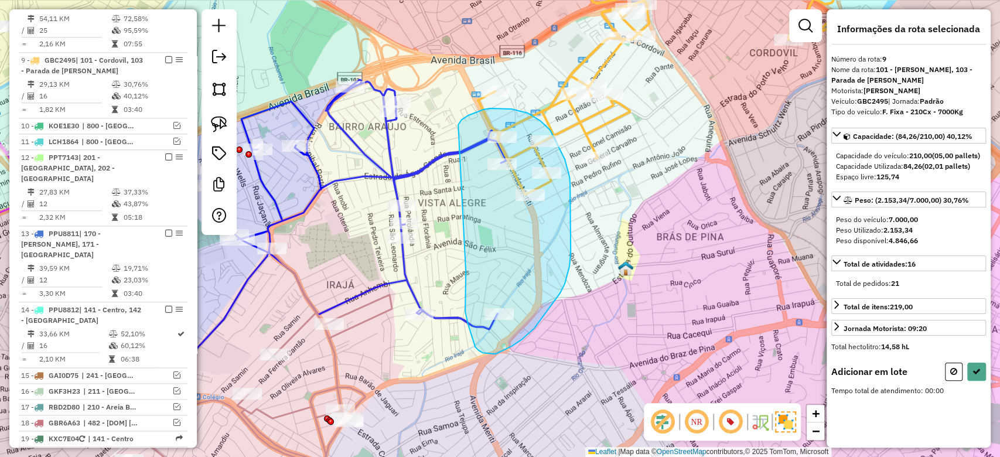
drag, startPoint x: 475, startPoint y: 347, endPoint x: 455, endPoint y: 131, distance: 216.6
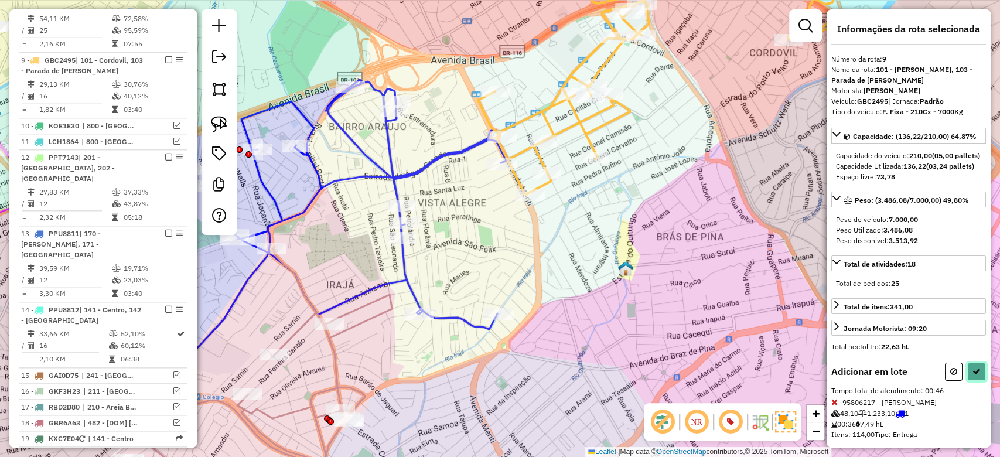
click at [968, 381] on button at bounding box center [977, 372] width 19 height 18
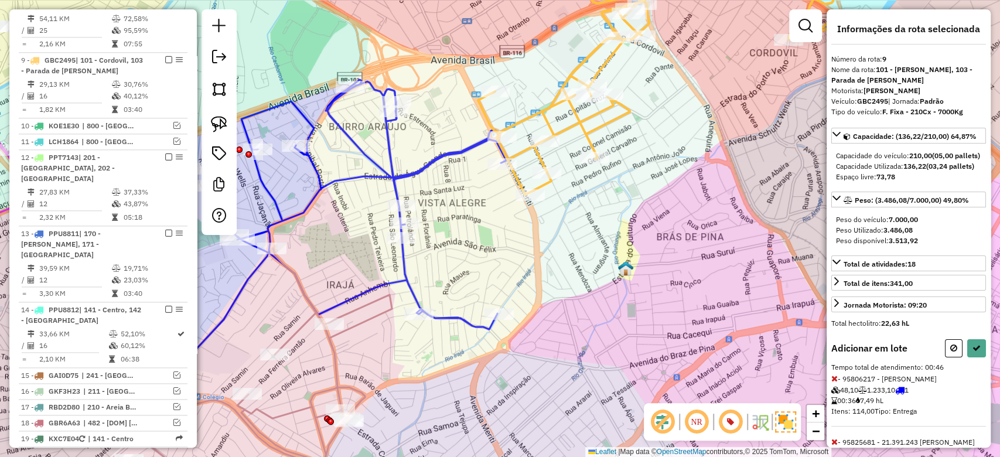
select select "**********"
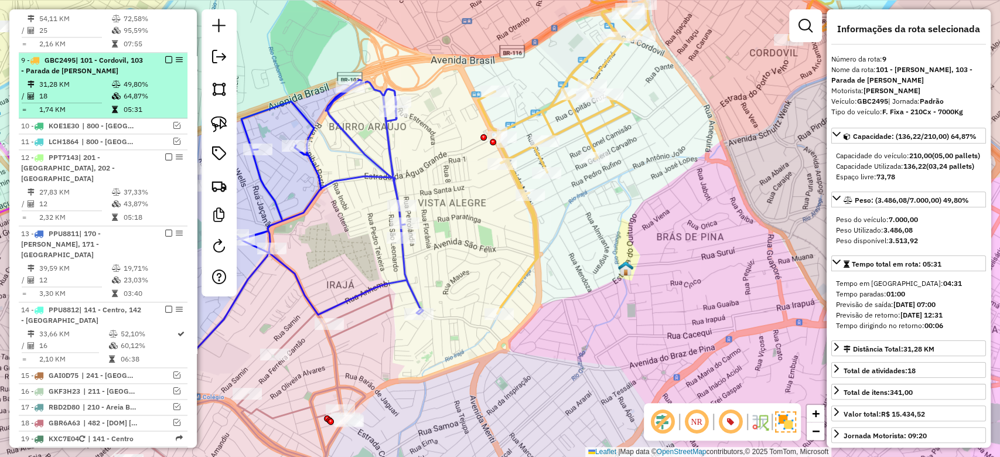
click at [145, 79] on td "49,80%" at bounding box center [152, 85] width 59 height 12
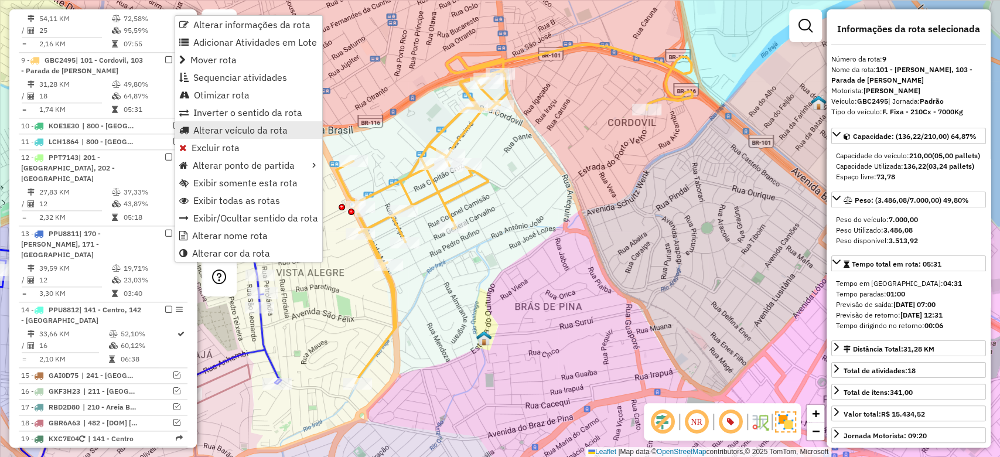
click at [220, 135] on span "Alterar veículo da rota" at bounding box center [240, 129] width 94 height 9
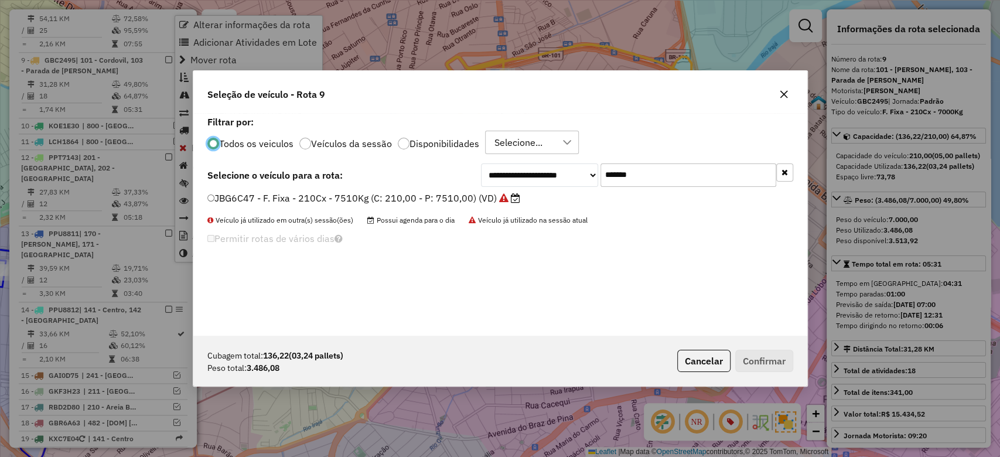
scroll to position [6, 4]
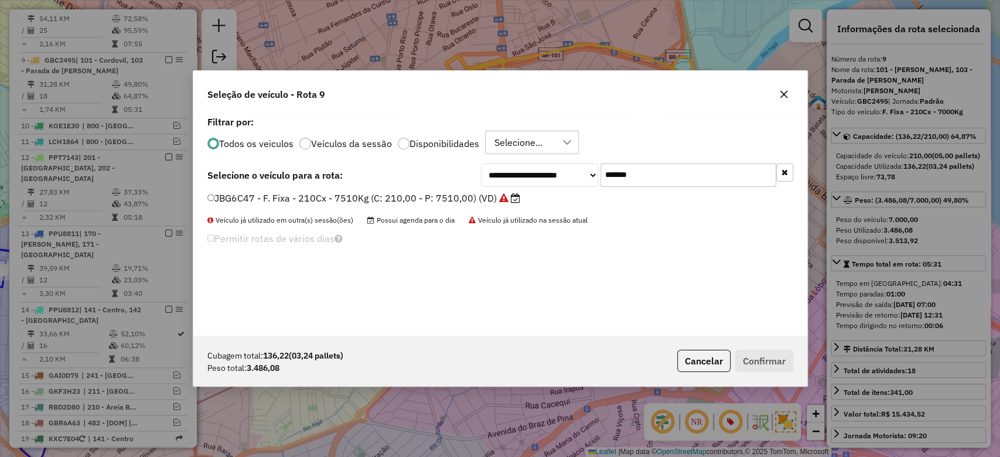
paste input "text"
drag, startPoint x: 658, startPoint y: 181, endPoint x: 427, endPoint y: 185, distance: 230.9
click at [472, 179] on div "**********" at bounding box center [500, 175] width 586 height 23
type input "*******"
click at [389, 201] on label "GBB3J06 - F. Fixa - 210Cx - 7000Kg (C: 210,00 - P: 7000,00) (VD)" at bounding box center [358, 198] width 302 height 14
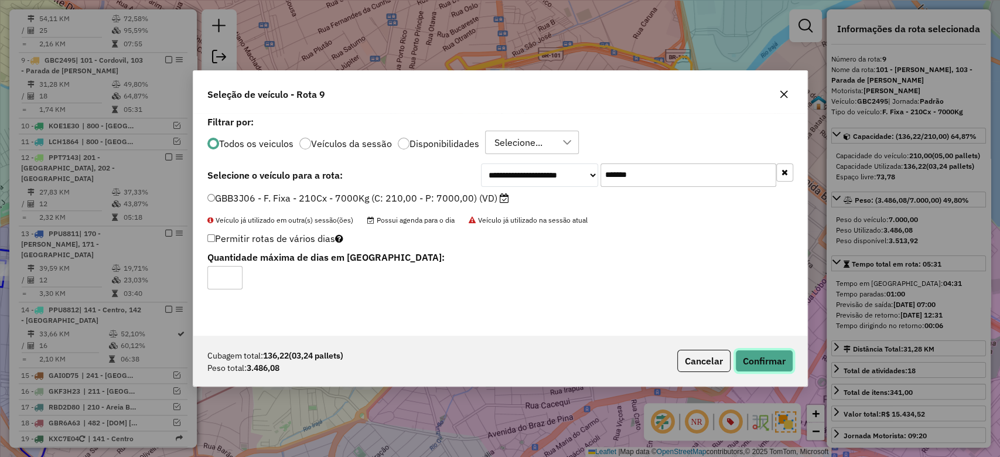
click at [786, 365] on button "Confirmar" at bounding box center [765, 361] width 58 height 22
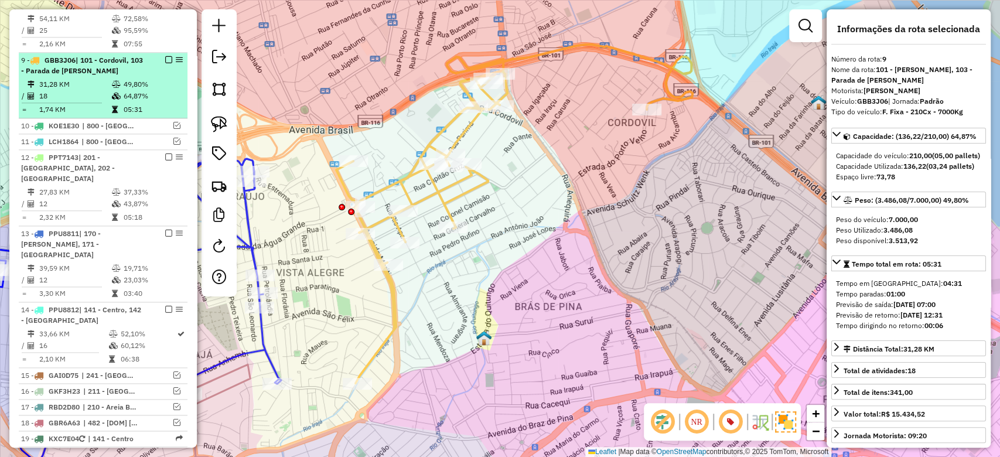
click at [113, 93] on icon at bounding box center [116, 96] width 9 height 7
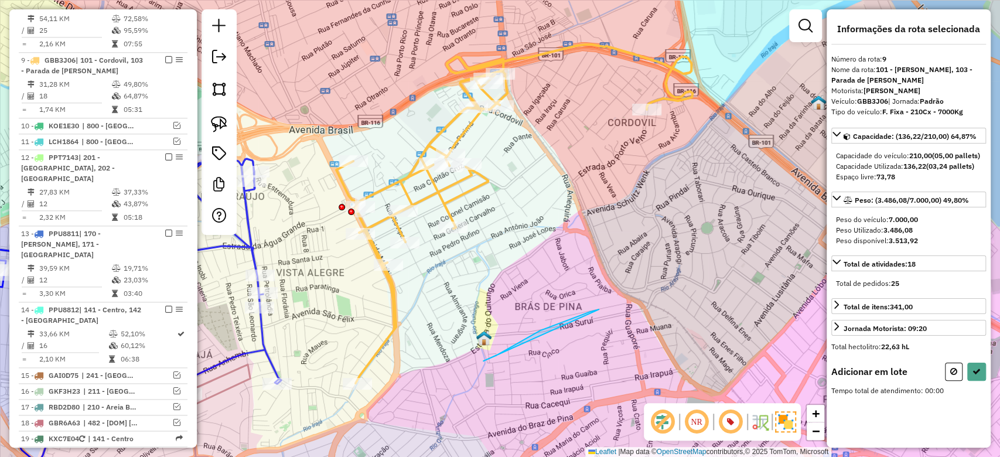
drag, startPoint x: 484, startPoint y: 361, endPoint x: 587, endPoint y: 312, distance: 114.3
click at [600, 309] on div "Janela de atendimento Grade de atendimento Capacidade Transportadoras Veículos …" at bounding box center [500, 228] width 1000 height 457
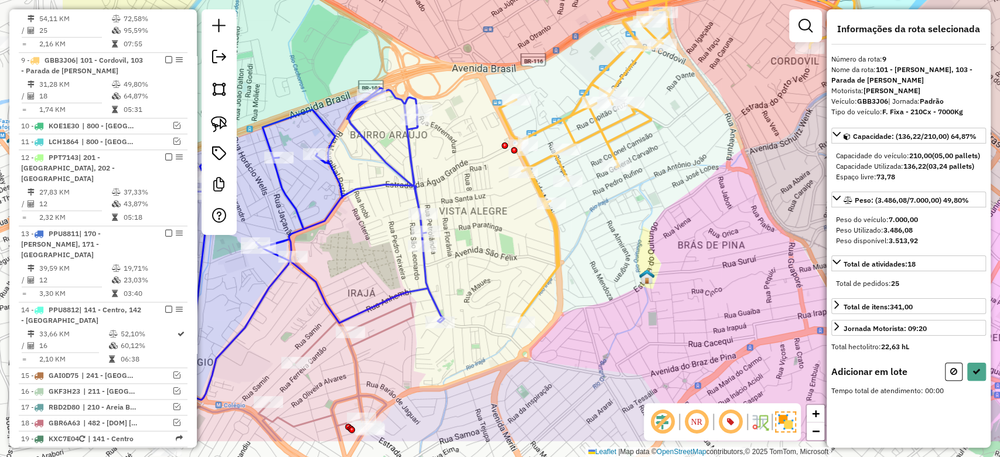
drag, startPoint x: 516, startPoint y: 326, endPoint x: 697, endPoint y: 256, distance: 194.1
click at [697, 257] on div "Janela de atendimento Grade de atendimento Capacidade Transportadoras Veículos …" at bounding box center [500, 228] width 1000 height 457
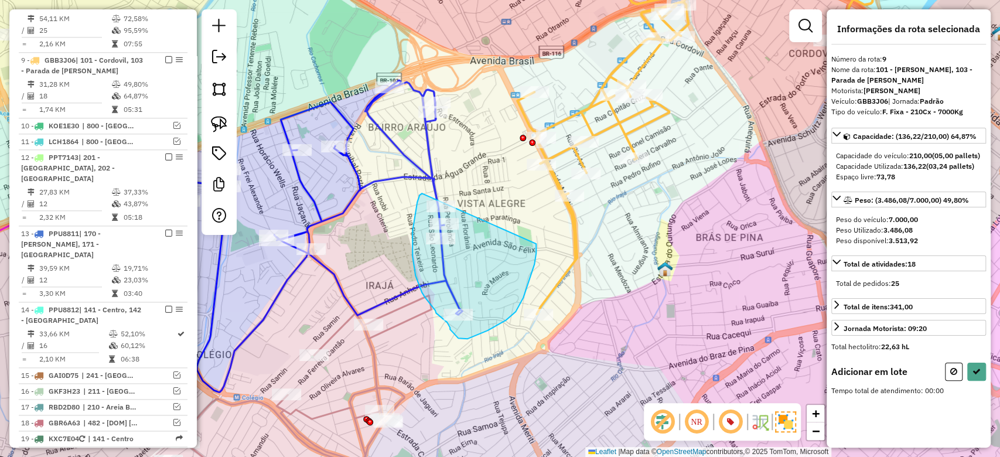
drag, startPoint x: 536, startPoint y: 253, endPoint x: 425, endPoint y: 193, distance: 126.4
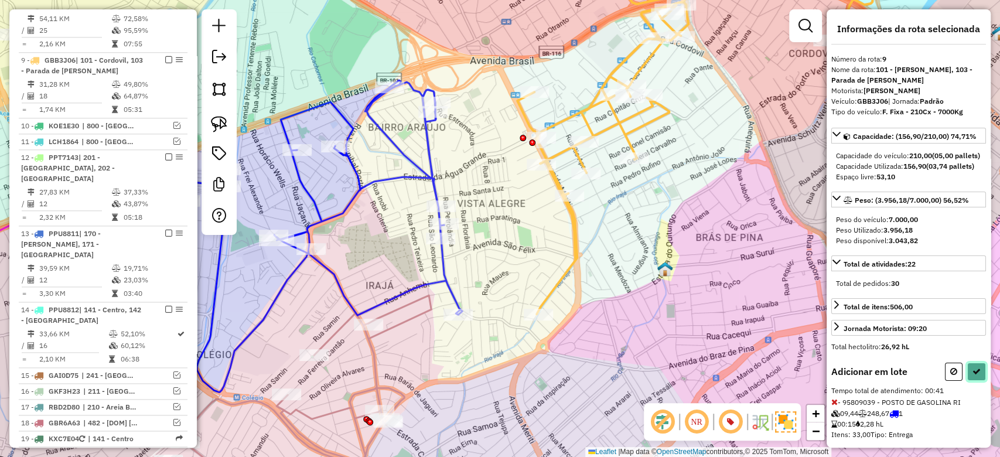
click at [976, 376] on icon at bounding box center [977, 371] width 8 height 8
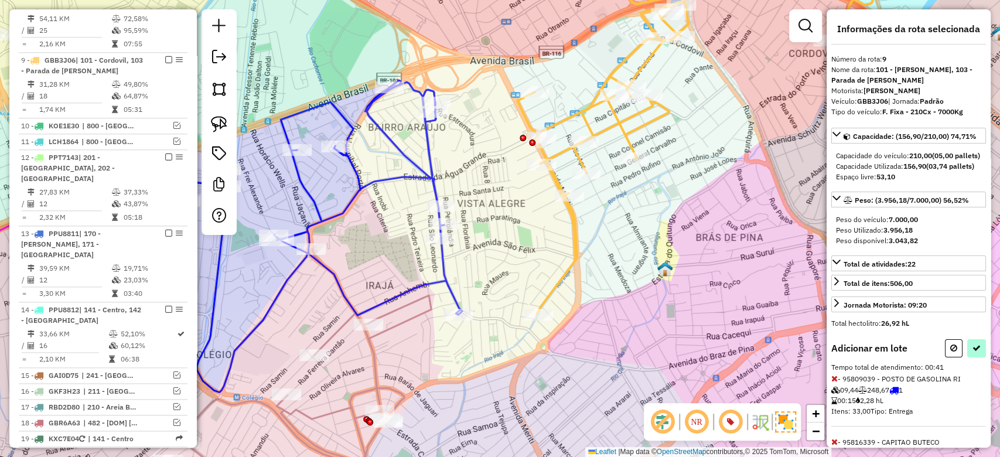
select select "**********"
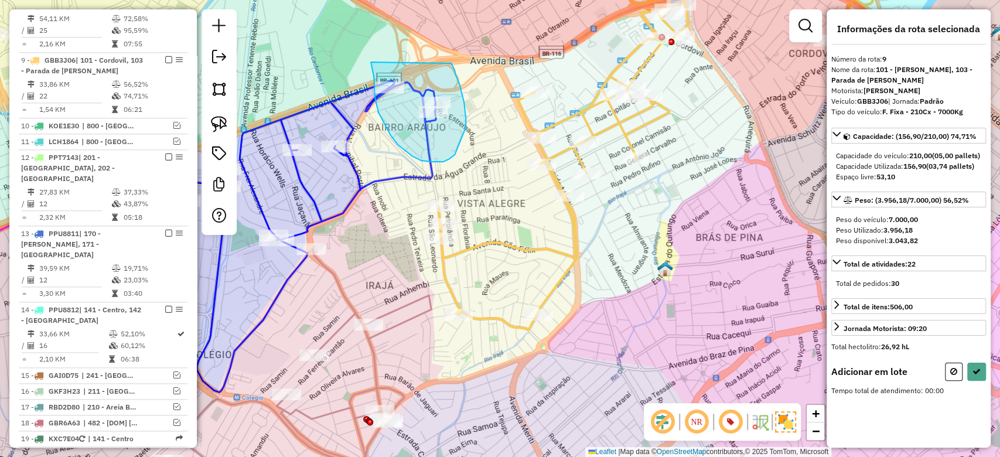
drag, startPoint x: 455, startPoint y: 74, endPoint x: 373, endPoint y: 59, distance: 83.9
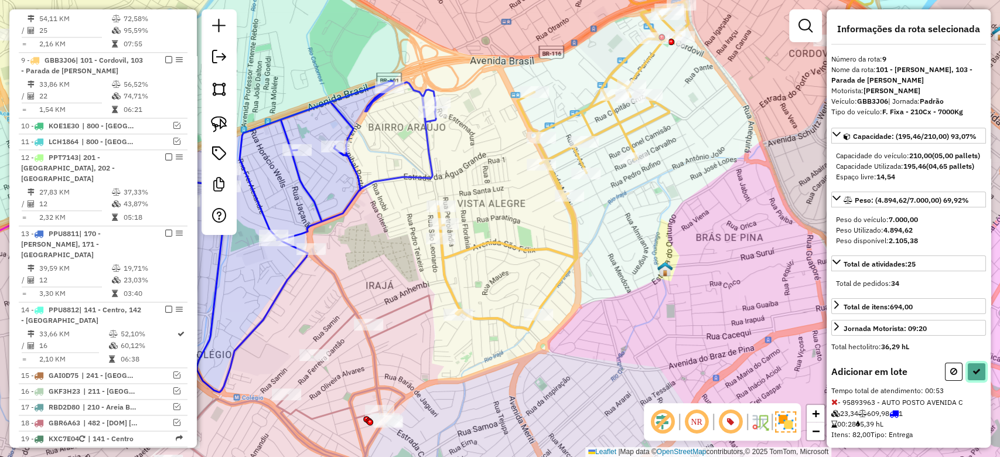
click at [979, 381] on button at bounding box center [977, 372] width 19 height 18
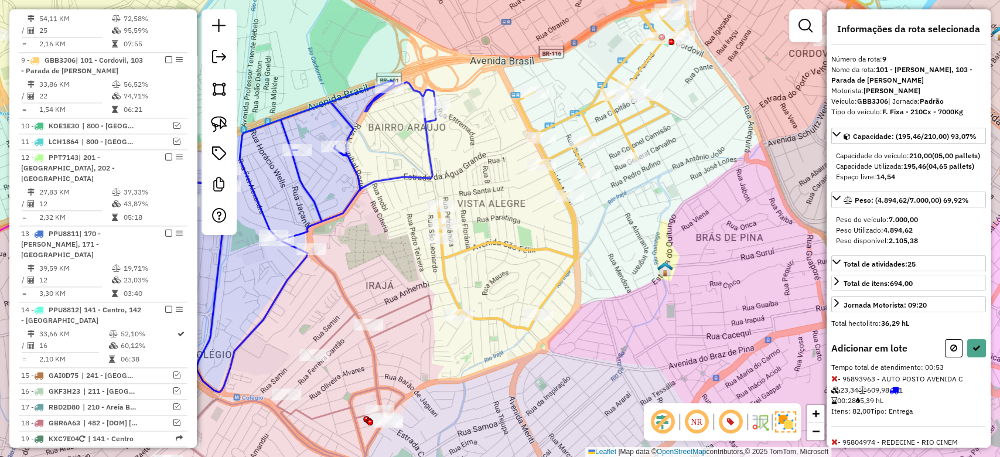
select select "**********"
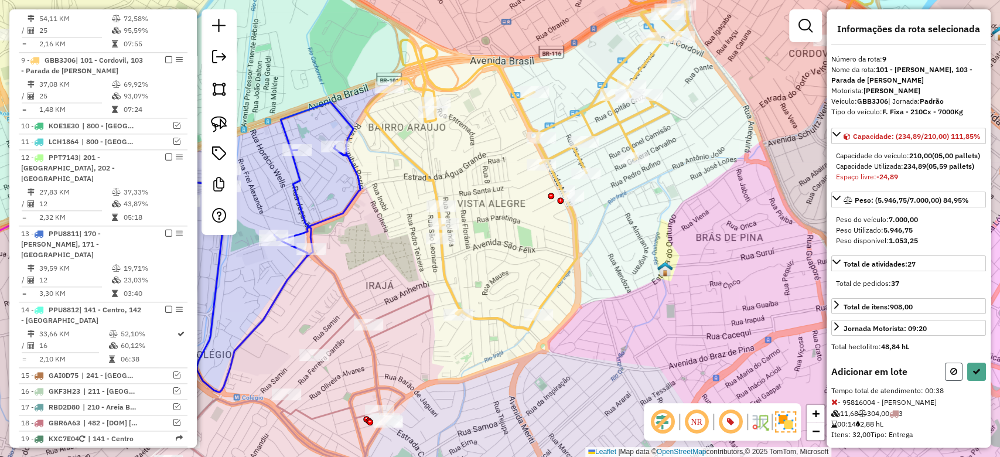
click at [951, 376] on icon at bounding box center [954, 371] width 7 height 8
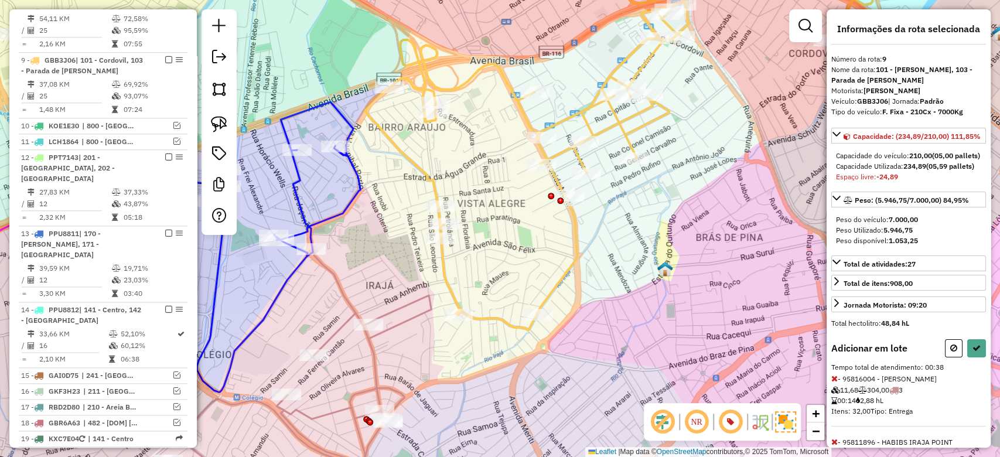
select select "**********"
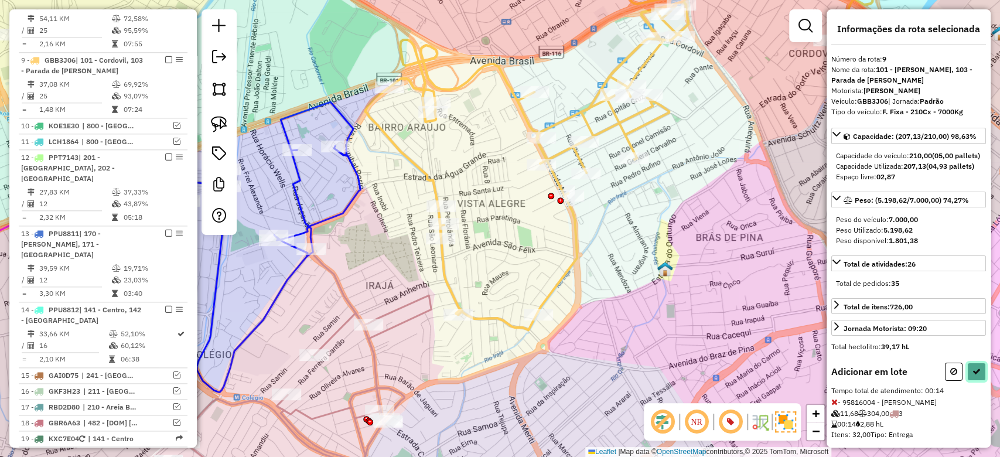
click at [975, 376] on icon at bounding box center [977, 371] width 8 height 8
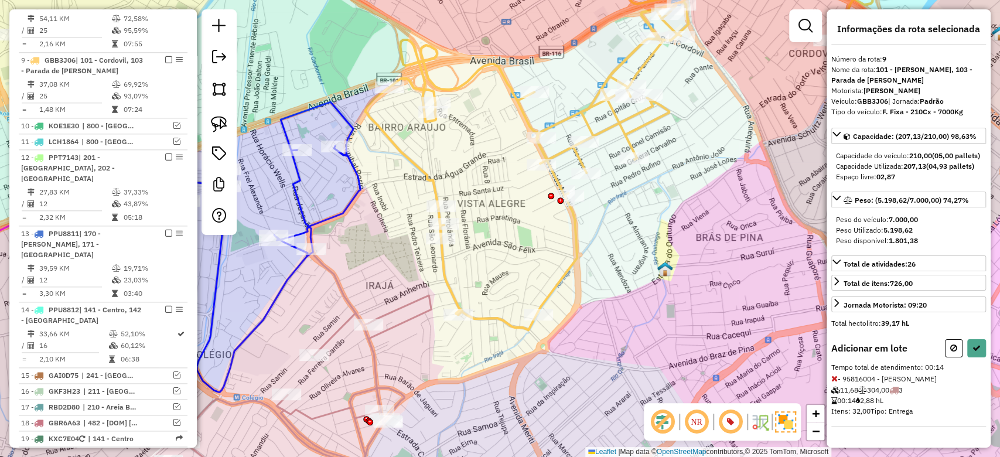
select select "**********"
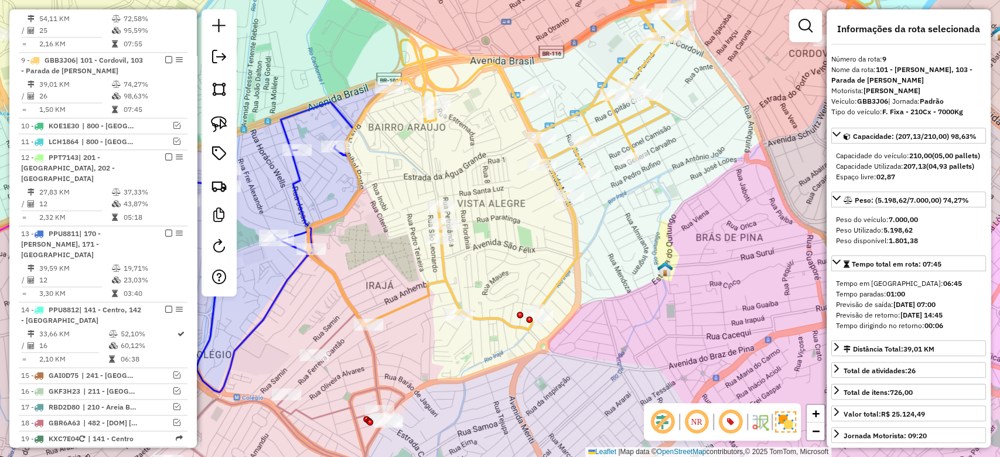
click at [146, 79] on td "74,27%" at bounding box center [152, 85] width 59 height 12
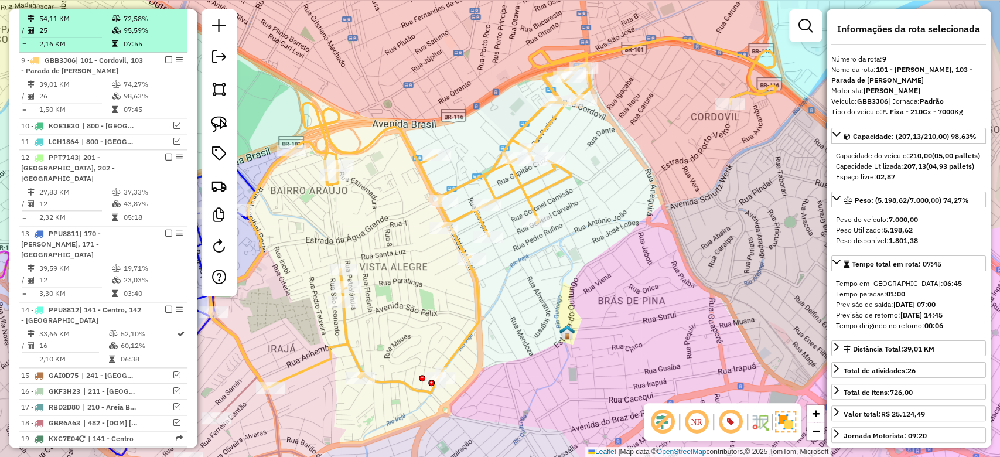
click at [165, 56] on em at bounding box center [168, 59] width 7 height 7
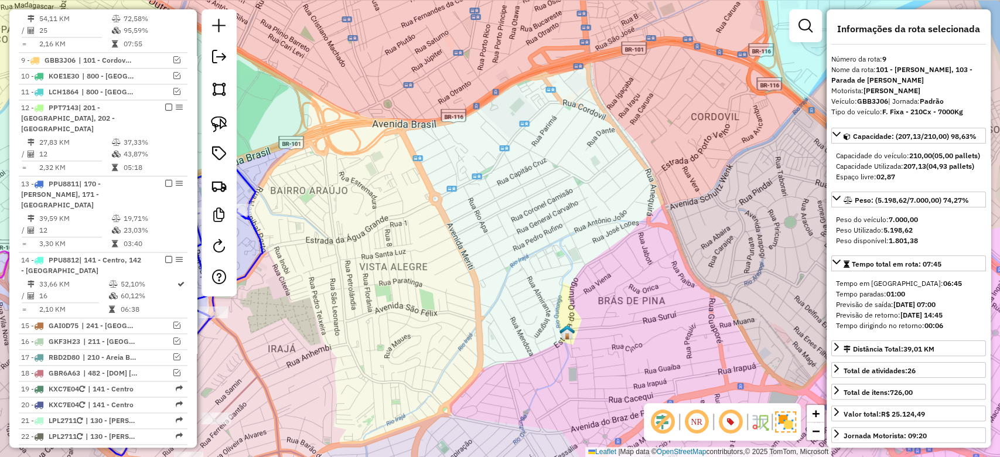
scroll to position [797, 0]
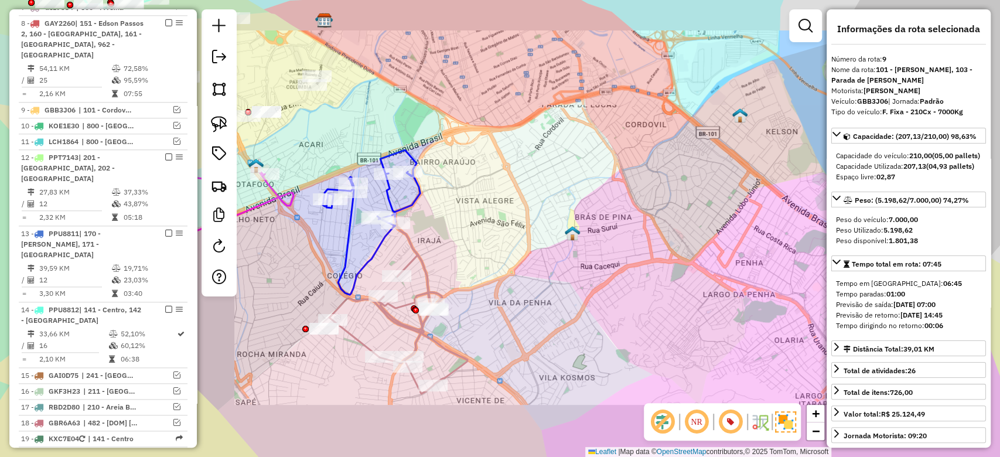
click at [580, 187] on div "Janela de atendimento Grade de atendimento Capacidade Transportadoras Veículos …" at bounding box center [500, 228] width 1000 height 457
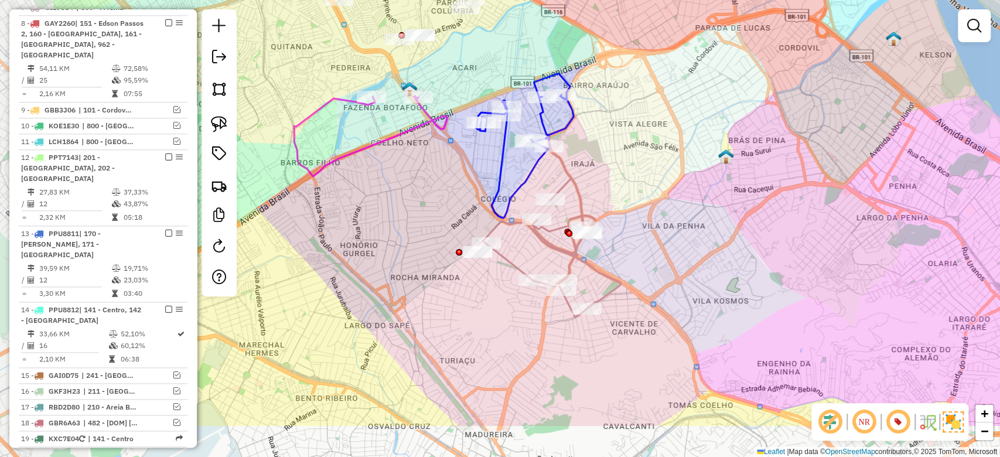
drag, startPoint x: 534, startPoint y: 222, endPoint x: 578, endPoint y: 162, distance: 74.7
click at [578, 162] on div "Janela de atendimento Grade de atendimento Capacidade Transportadoras Veículos …" at bounding box center [500, 228] width 1000 height 457
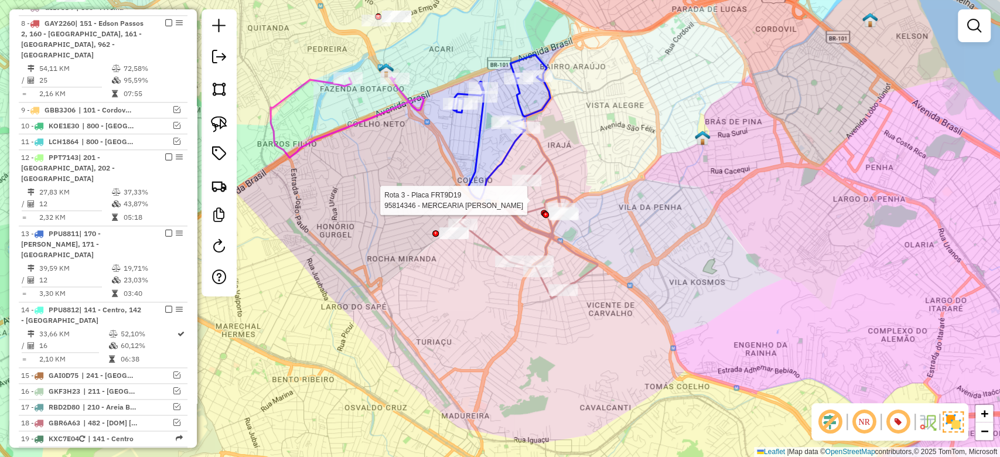
select select "**********"
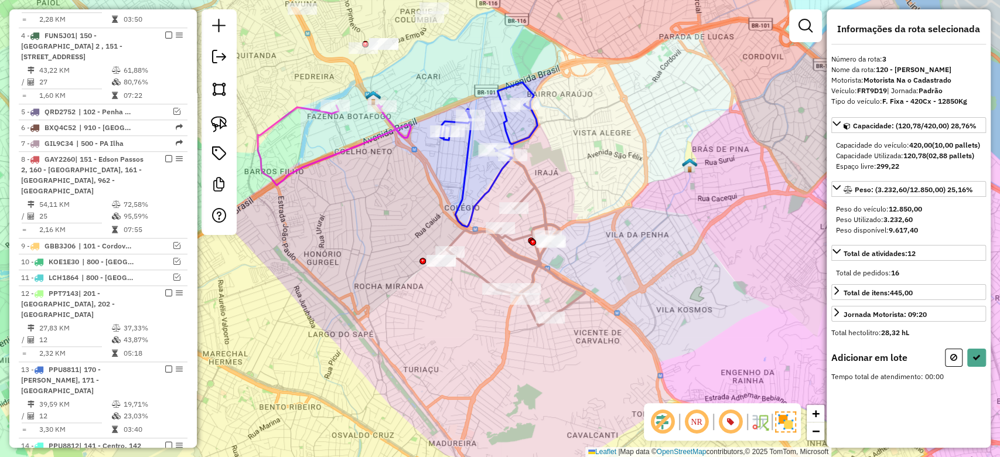
scroll to position [603, 0]
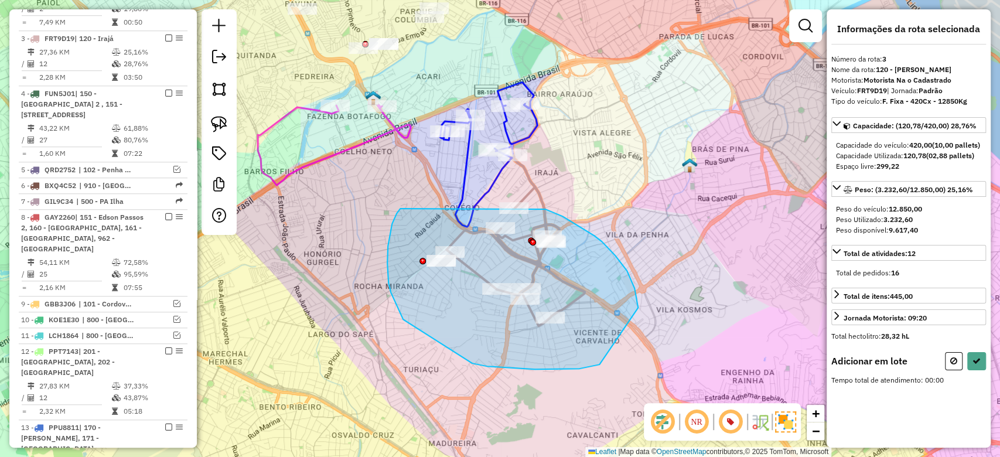
drag, startPoint x: 403, startPoint y: 209, endPoint x: 546, endPoint y: 209, distance: 143.0
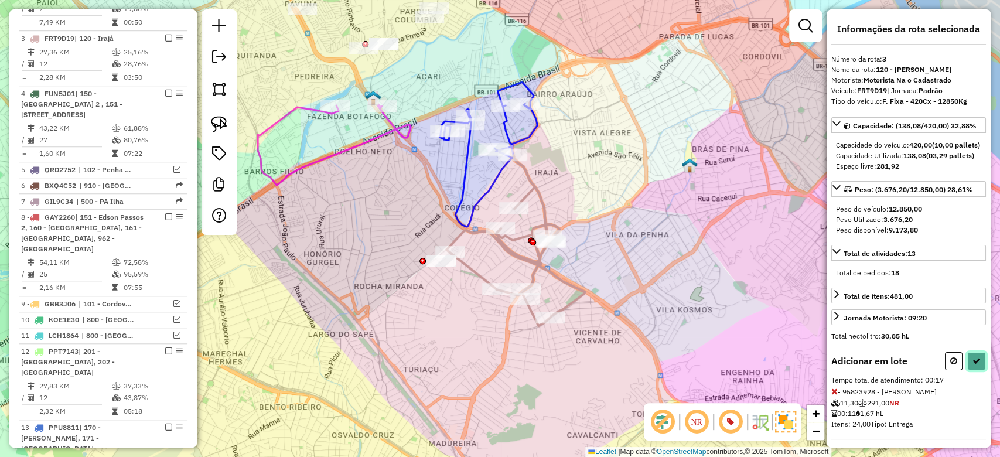
click at [968, 370] on button at bounding box center [977, 361] width 19 height 18
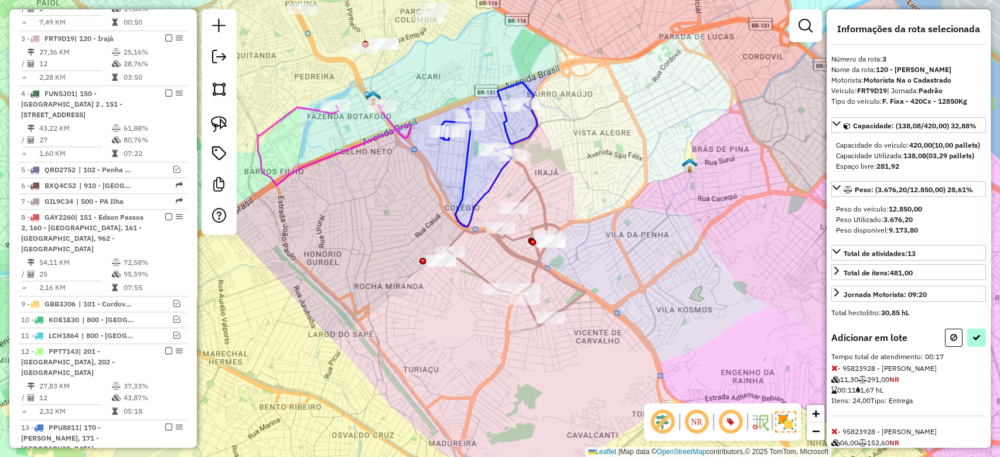
select select "**********"
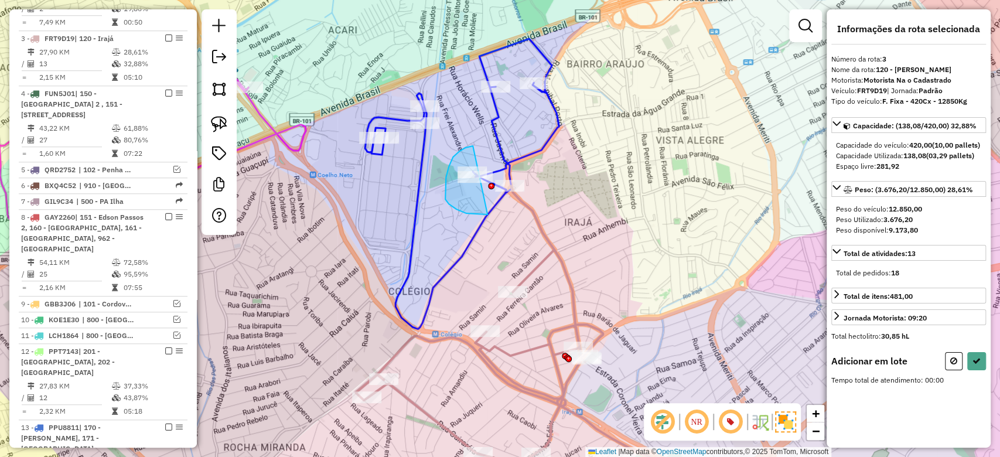
drag, startPoint x: 449, startPoint y: 166, endPoint x: 525, endPoint y: 184, distance: 77.6
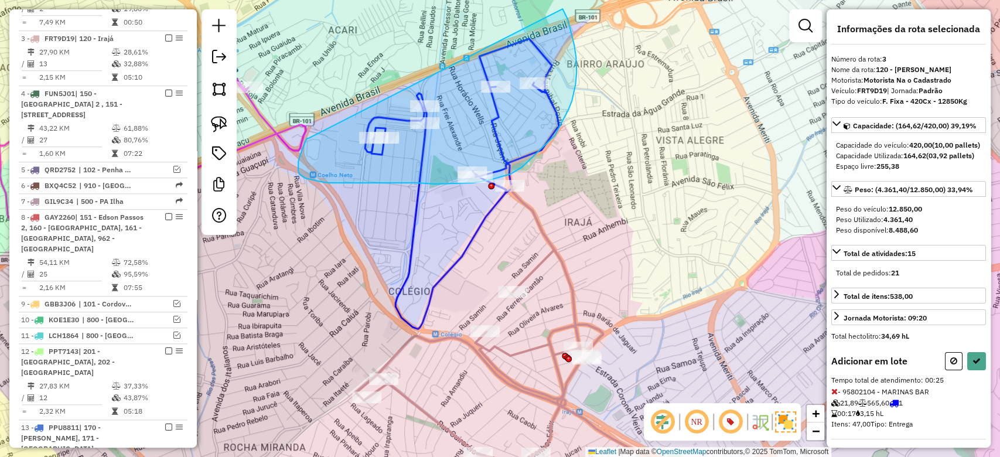
drag, startPoint x: 571, startPoint y: 32, endPoint x: 308, endPoint y: 138, distance: 283.7
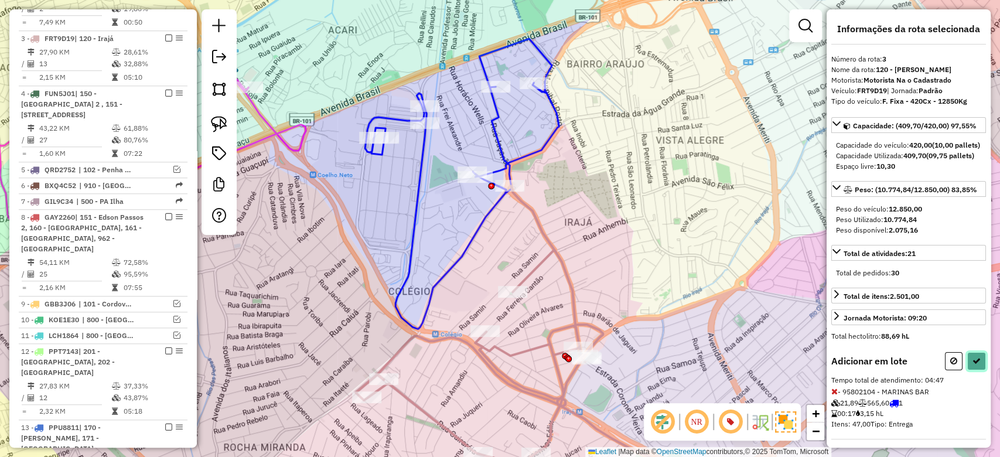
click at [975, 365] on icon at bounding box center [977, 361] width 8 height 8
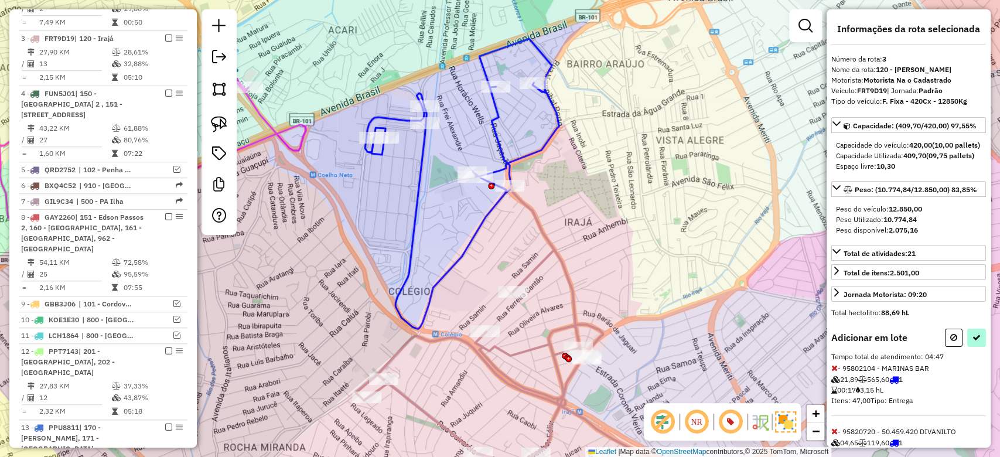
select select "**********"
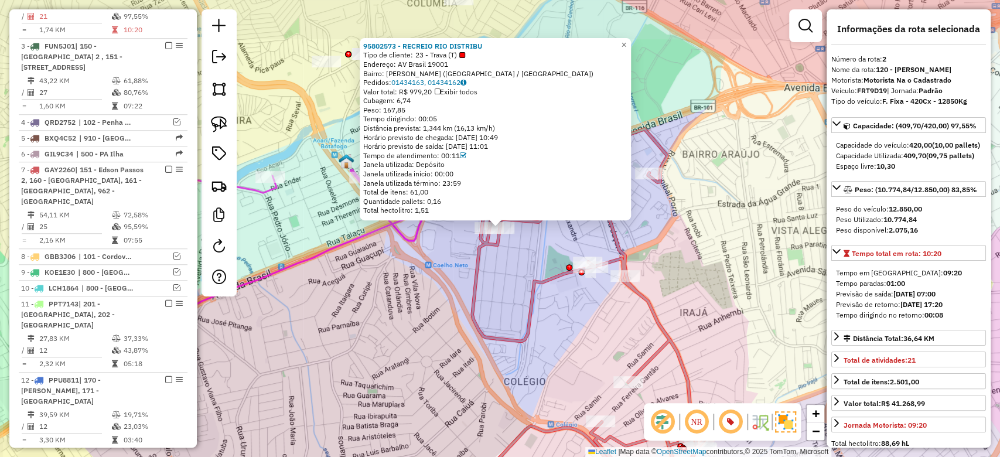
scroll to position [537, 0]
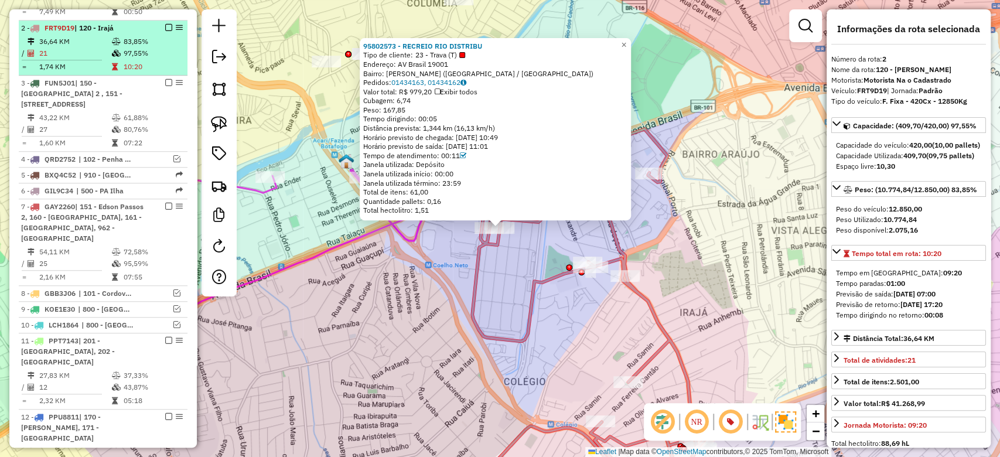
click at [94, 23] on span "| 120 - Irajá" at bounding box center [93, 27] width 39 height 9
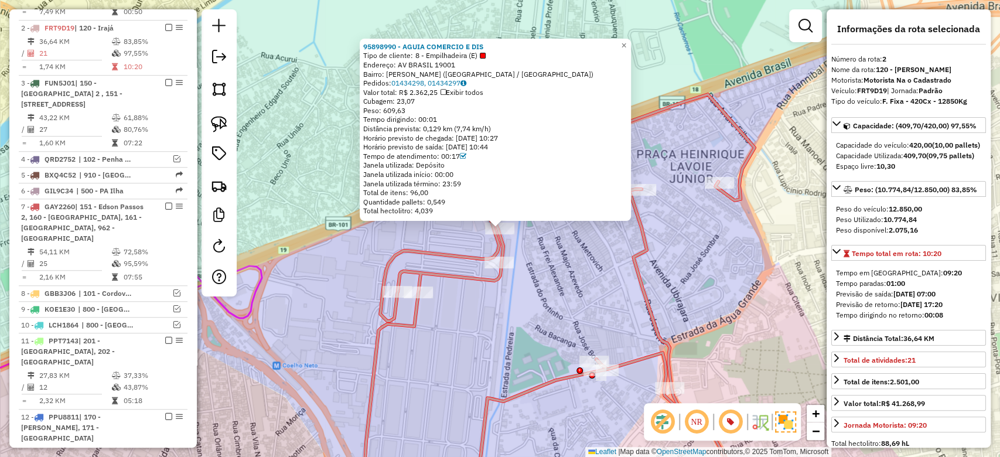
click at [461, 338] on div "95898990 - AGUIA COMERCIO E DIS Tipo de cliente: 8 - Empilhadeira (E) Endereço:…" at bounding box center [500, 228] width 1000 height 457
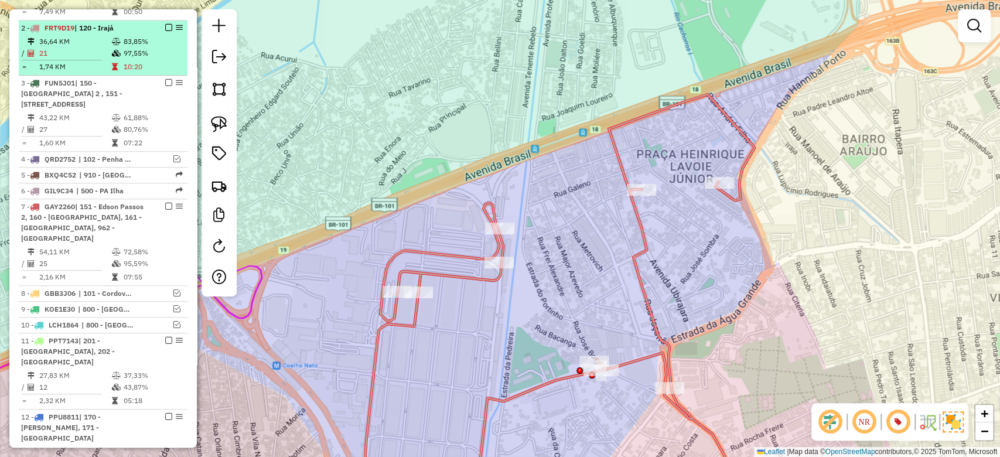
click at [123, 61] on td "10:20" at bounding box center [152, 67] width 59 height 12
select select "**********"
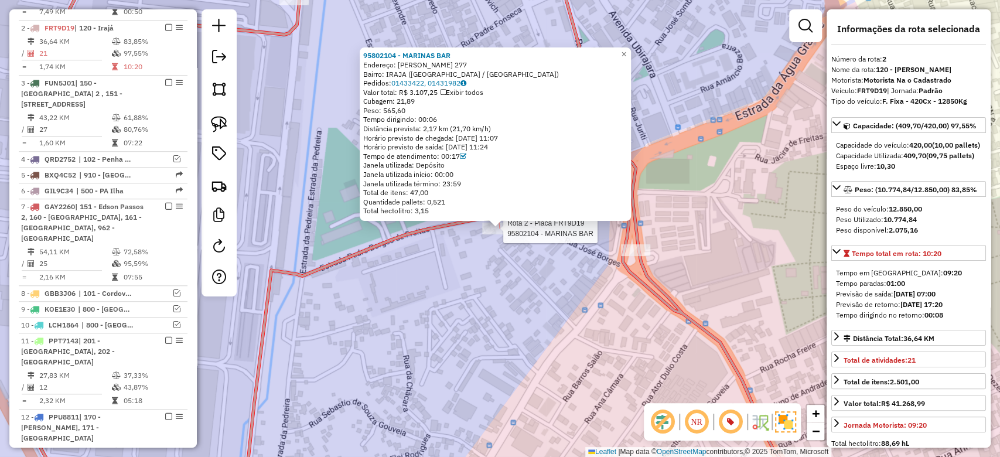
click at [465, 258] on div "Rota 2 - Placa FRT9D19 95802104 - MARINAS BAR 95802104 - MARINAS BAR Endereço: …" at bounding box center [500, 228] width 1000 height 457
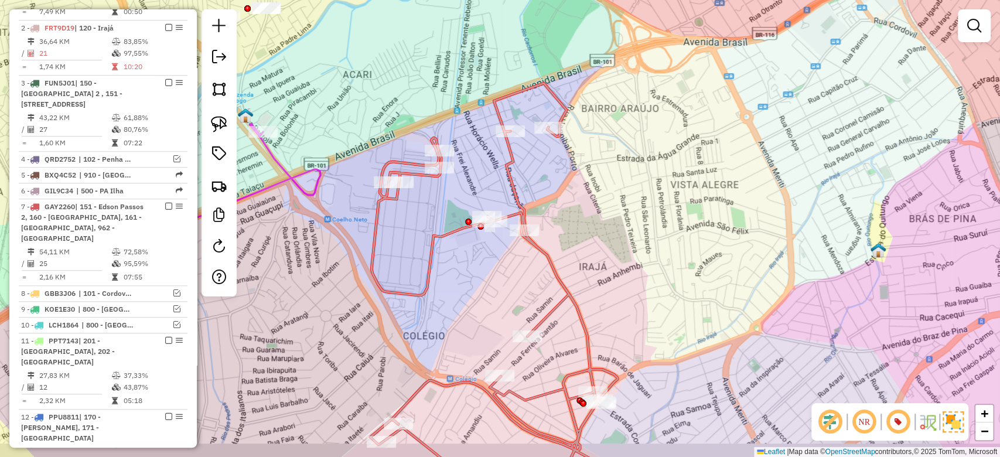
drag, startPoint x: 365, startPoint y: 269, endPoint x: 379, endPoint y: 248, distance: 25.2
click at [381, 250] on div "Janela de atendimento Grade de atendimento Capacidade Transportadoras Veículos …" at bounding box center [500, 228] width 1000 height 457
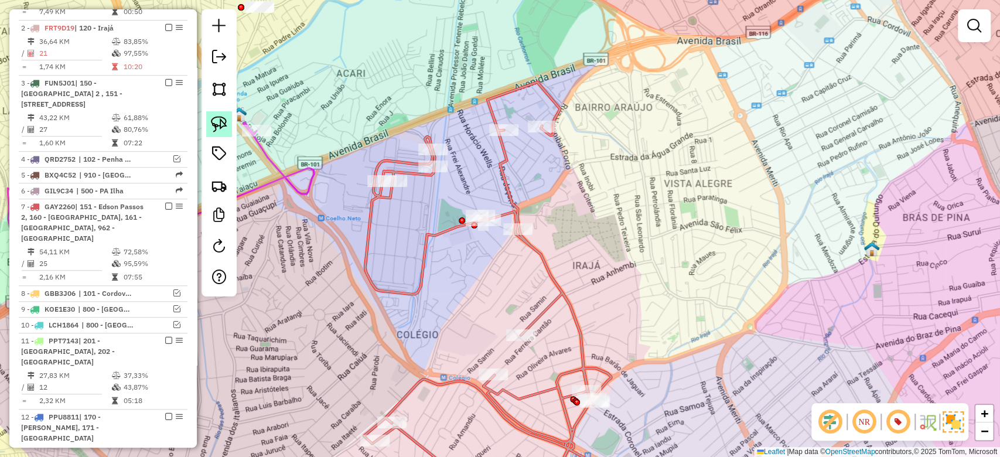
click at [211, 124] on img at bounding box center [219, 124] width 16 height 16
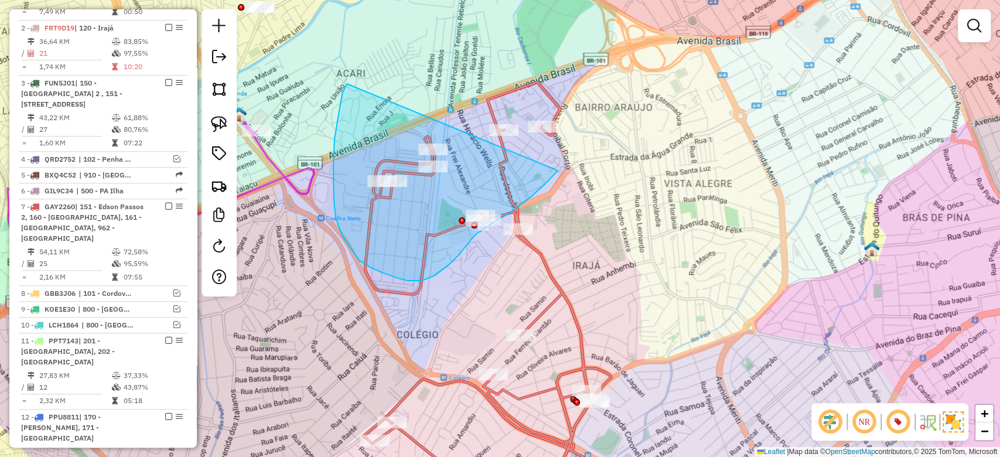
drag, startPoint x: 342, startPoint y: 93, endPoint x: 517, endPoint y: 69, distance: 176.3
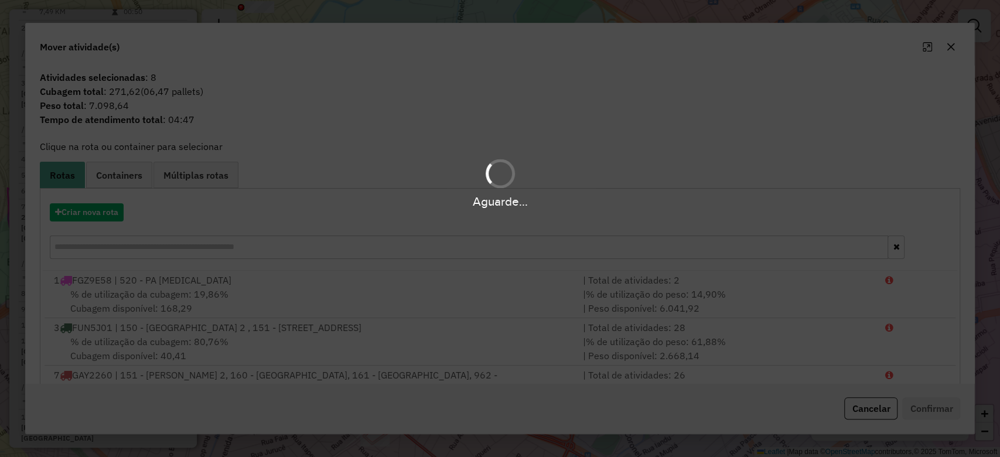
click at [112, 210] on div "Aguarde..." at bounding box center [500, 201] width 1000 height 18
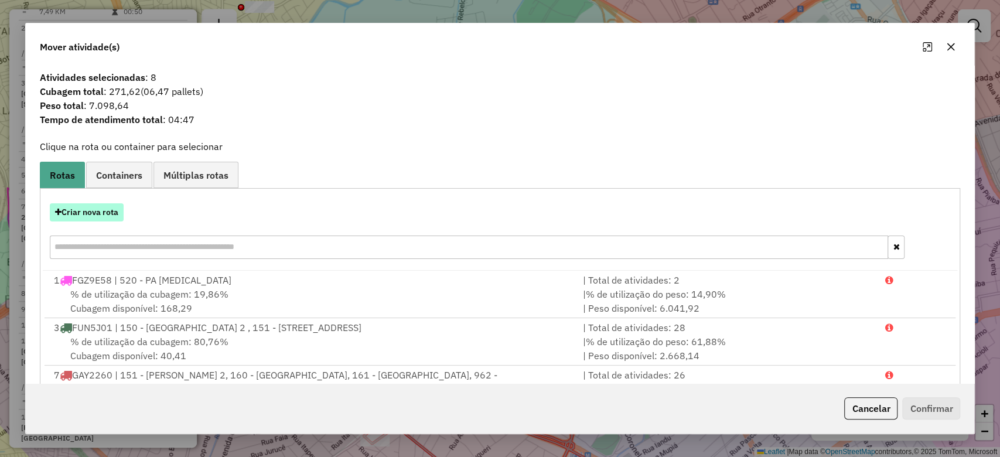
click at [109, 212] on button "Criar nova rota" at bounding box center [87, 212] width 74 height 18
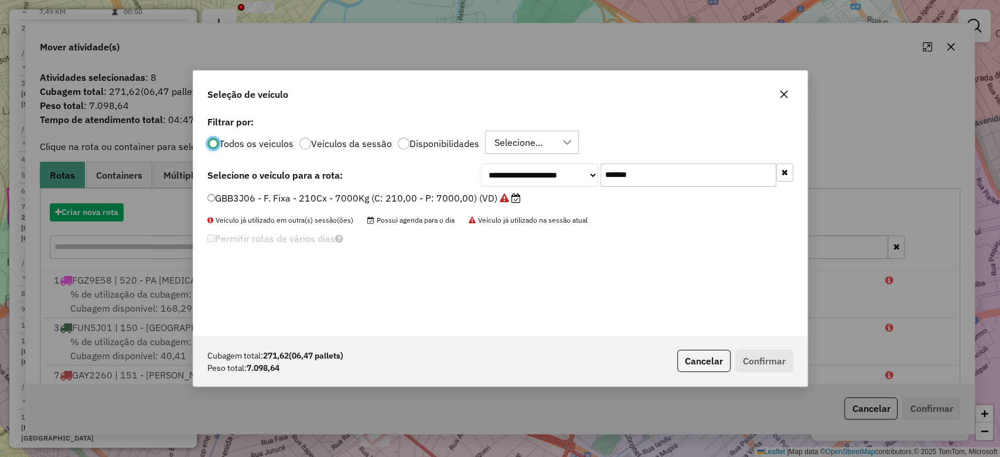
scroll to position [6, 4]
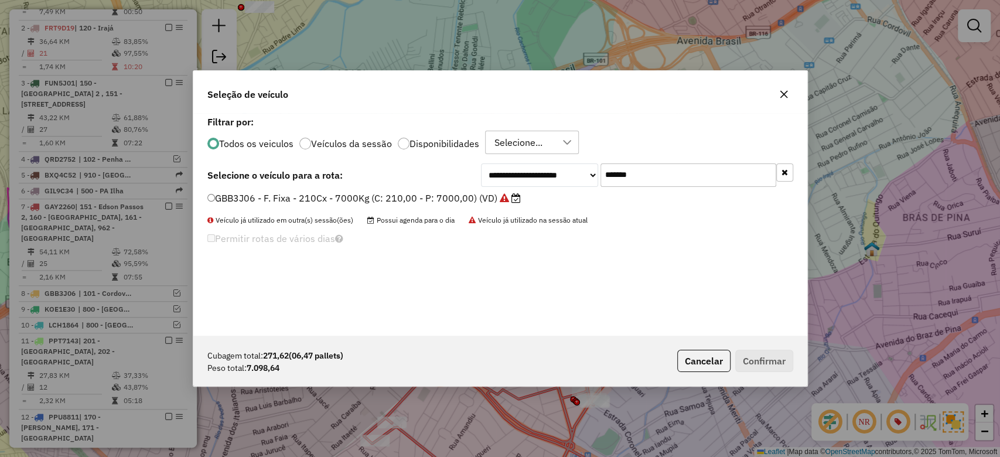
drag, startPoint x: 658, startPoint y: 176, endPoint x: 521, endPoint y: 179, distance: 137.2
click at [522, 179] on div "**********" at bounding box center [637, 175] width 312 height 23
paste input "text"
type input "*******"
click at [393, 203] on label "DAJ5F51 - F. Fixa - 420Cx - 12280Kg (C: 420,00 - P: 12280,00) (VD)" at bounding box center [363, 198] width 313 height 14
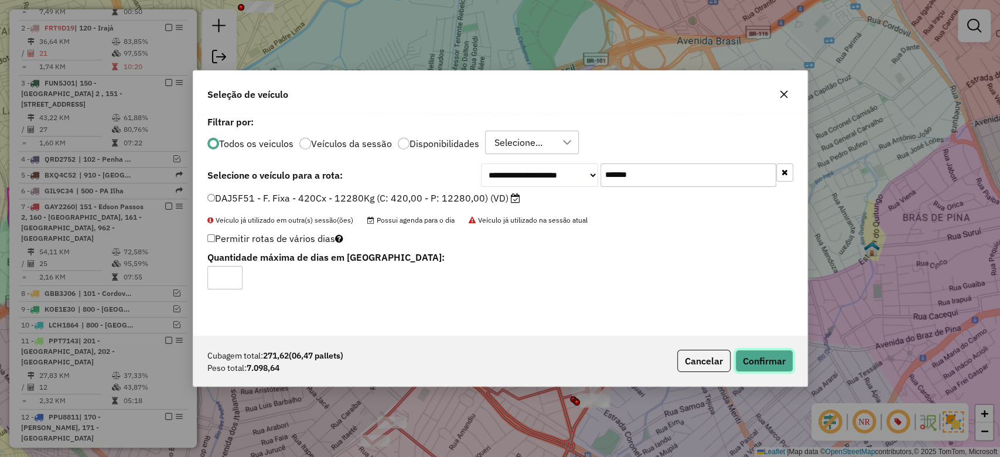
click at [769, 360] on button "Confirmar" at bounding box center [765, 361] width 58 height 22
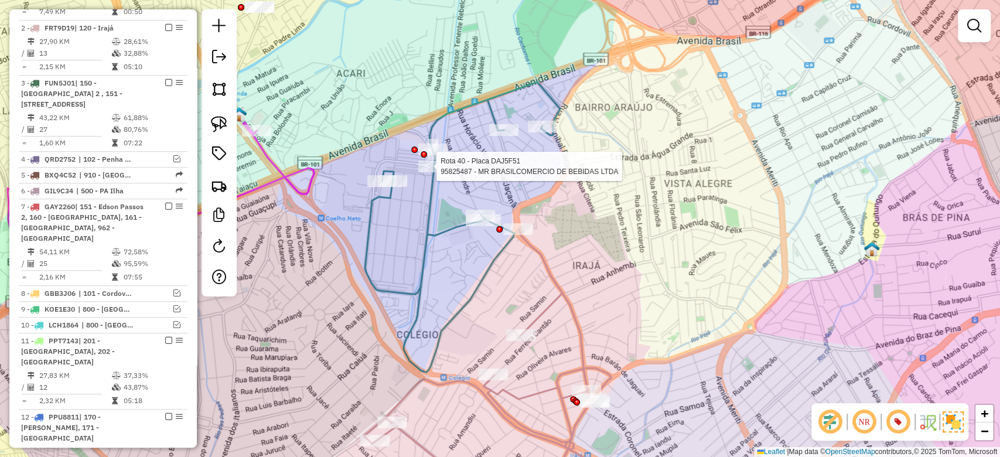
select select "**********"
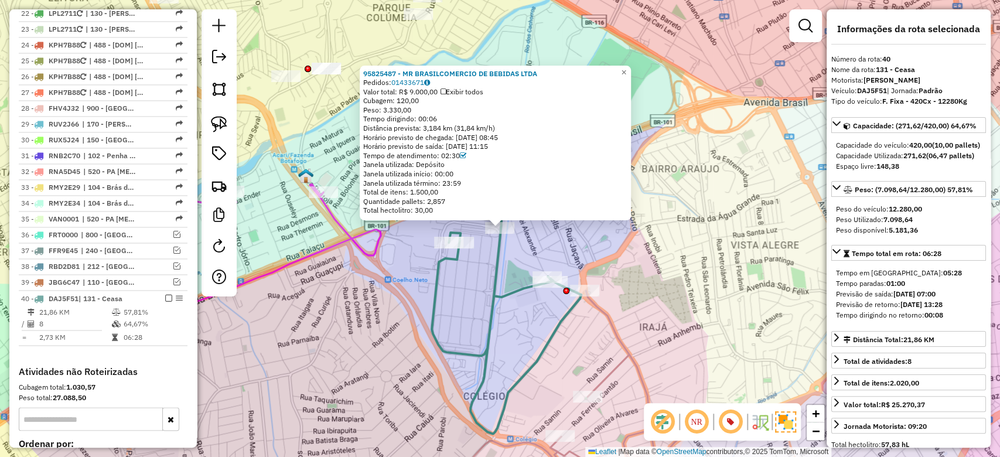
scroll to position [1366, 0]
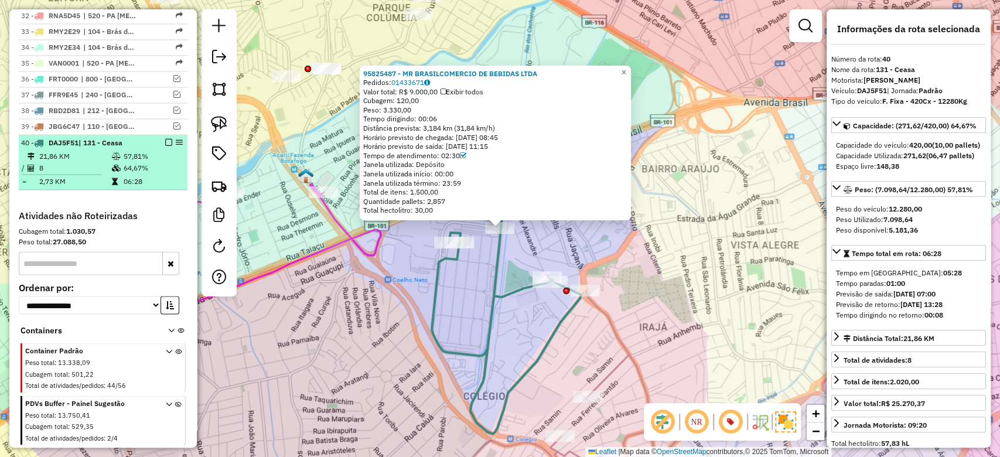
click at [91, 162] on td "8" at bounding box center [75, 168] width 73 height 12
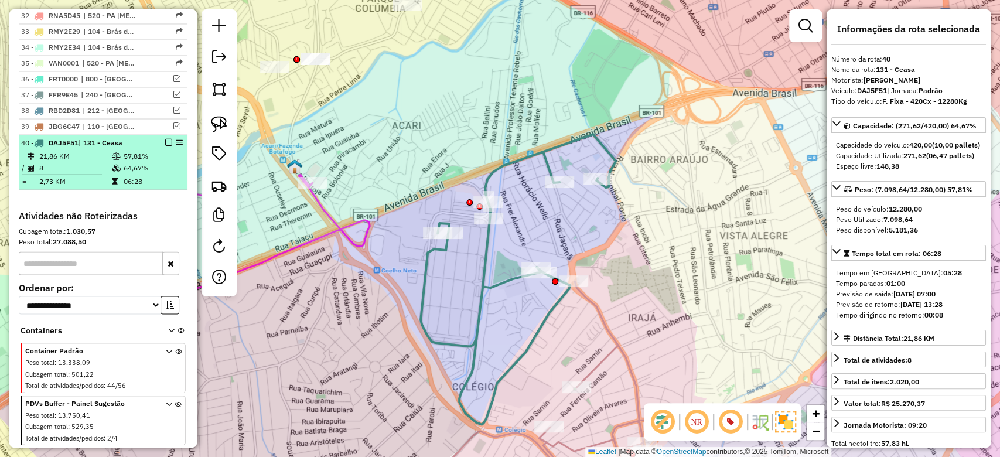
click at [162, 150] on table "21,86 KM 57,81% / 8 64,67% = 2,73 KM 06:28" at bounding box center [103, 168] width 164 height 37
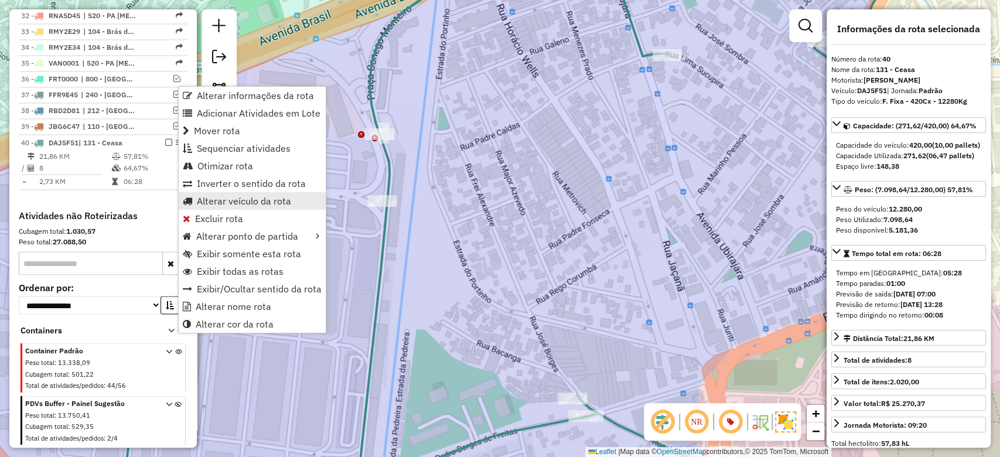
click at [219, 197] on span "Alterar veículo da rota" at bounding box center [244, 200] width 94 height 9
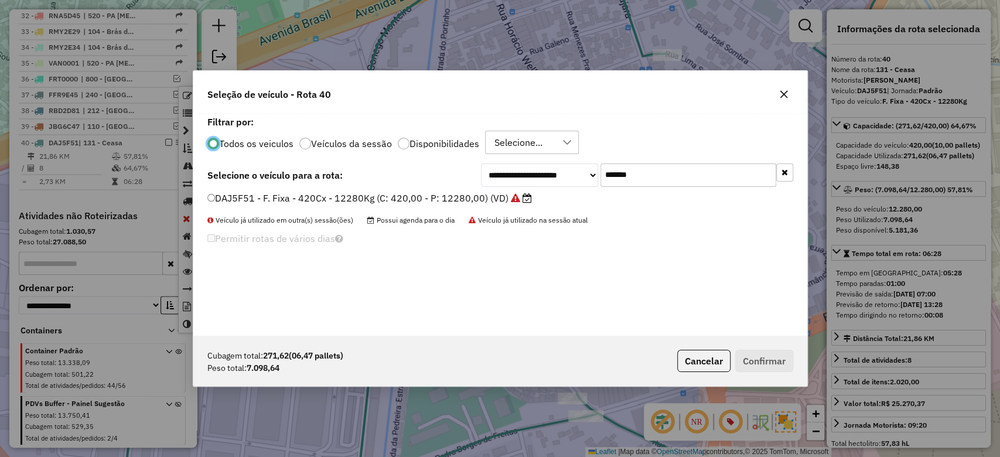
scroll to position [6, 4]
paste input "text"
drag, startPoint x: 645, startPoint y: 180, endPoint x: 471, endPoint y: 180, distance: 174.1
click at [486, 180] on div "**********" at bounding box center [637, 175] width 312 height 23
type input "*******"
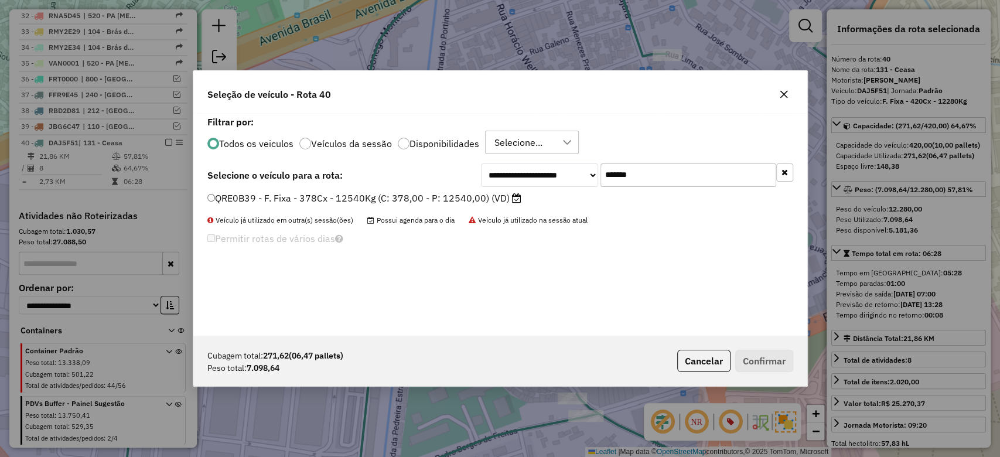
click at [431, 189] on div "**********" at bounding box center [500, 224] width 614 height 223
click at [431, 197] on label "QRE0B39 - F. Fixa - 378Cx - 12540Kg (C: 378,00 - P: 12540,00) (VD)" at bounding box center [364, 198] width 314 height 14
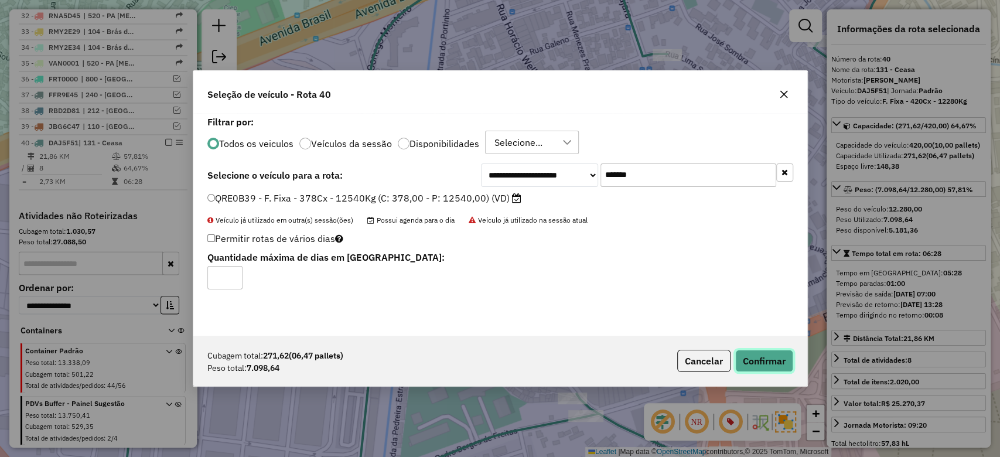
click at [768, 355] on button "Confirmar" at bounding box center [765, 361] width 58 height 22
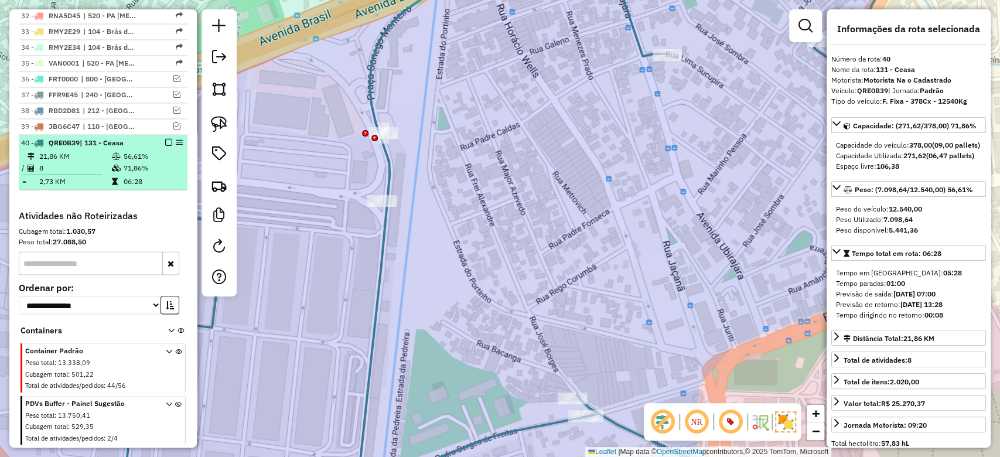
click at [98, 162] on td "8" at bounding box center [75, 168] width 73 height 12
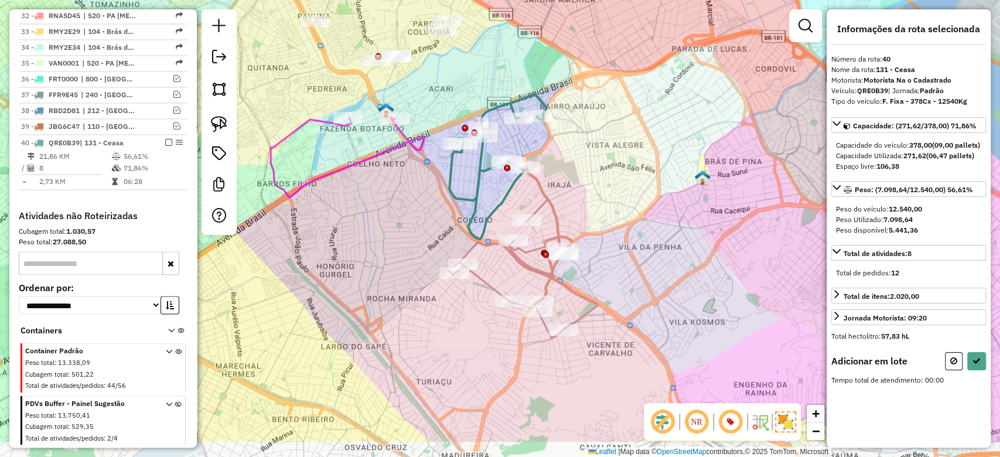
drag, startPoint x: 442, startPoint y: 261, endPoint x: 401, endPoint y: 200, distance: 73.8
click at [401, 200] on div "Janela de atendimento Grade de atendimento Capacidade Transportadoras Veículos …" at bounding box center [500, 228] width 1000 height 457
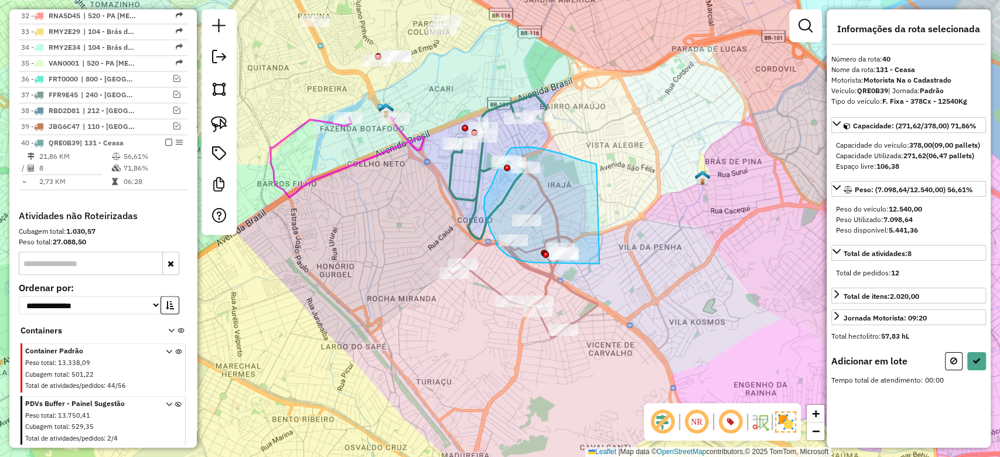
drag, startPoint x: 581, startPoint y: 160, endPoint x: 613, endPoint y: 258, distance: 103.0
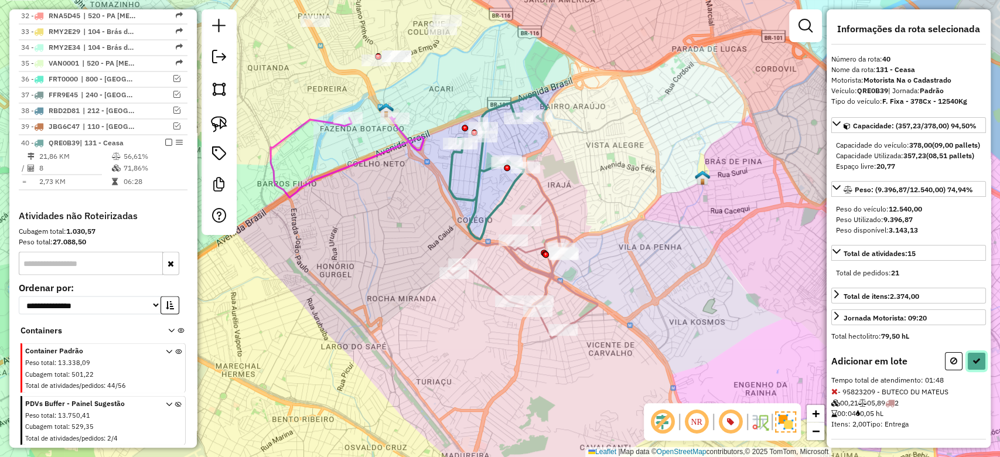
click at [973, 365] on icon at bounding box center [977, 361] width 8 height 8
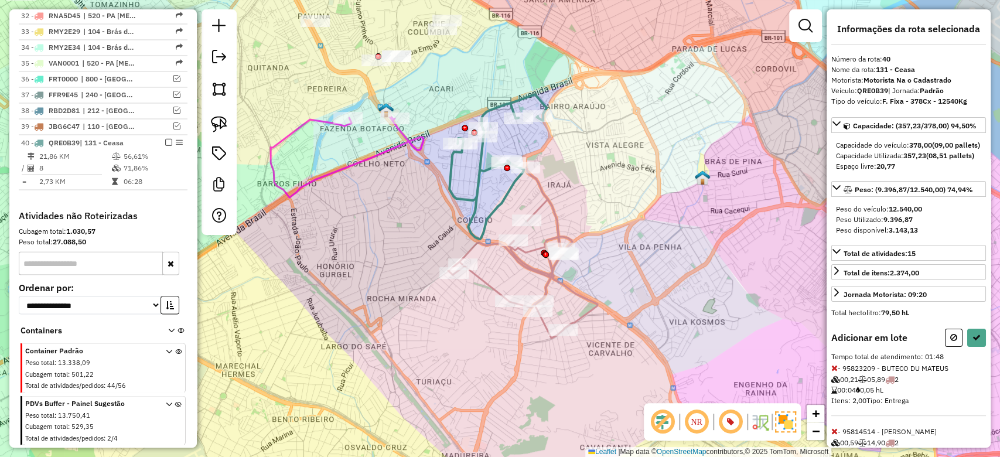
select select "**********"
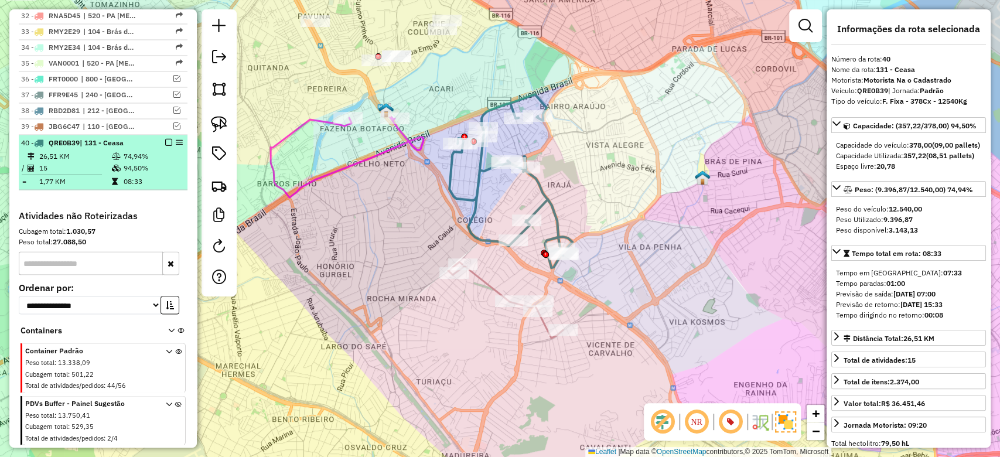
click at [165, 138] on em at bounding box center [168, 141] width 7 height 7
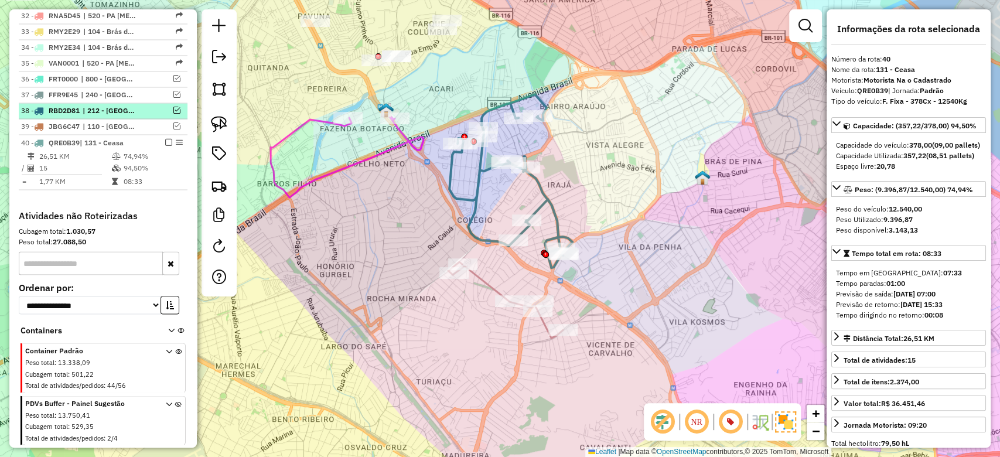
scroll to position [1327, 0]
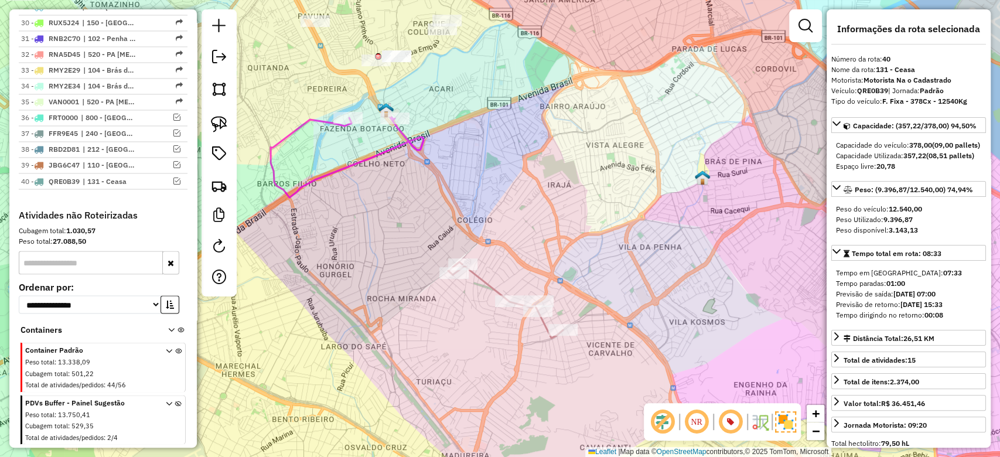
click at [360, 234] on div "Janela de atendimento Grade de atendimento Capacidade Transportadoras Veículos …" at bounding box center [500, 228] width 1000 height 457
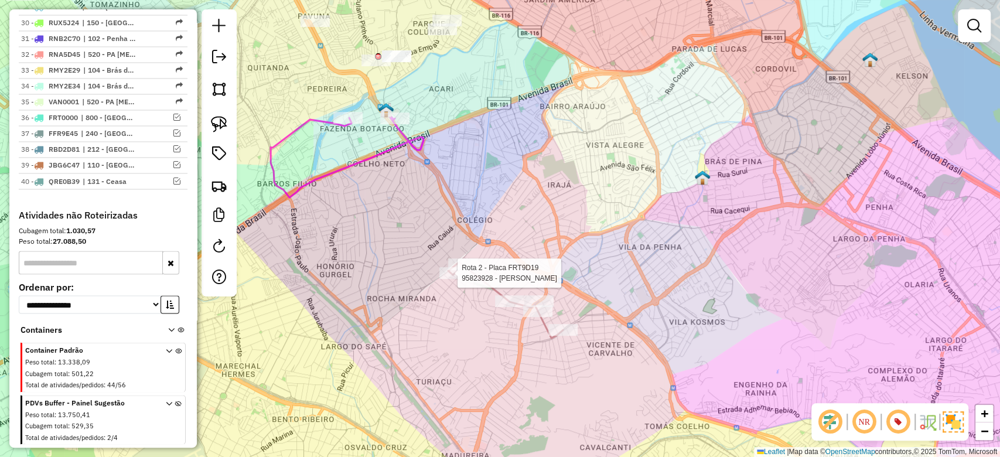
select select "**********"
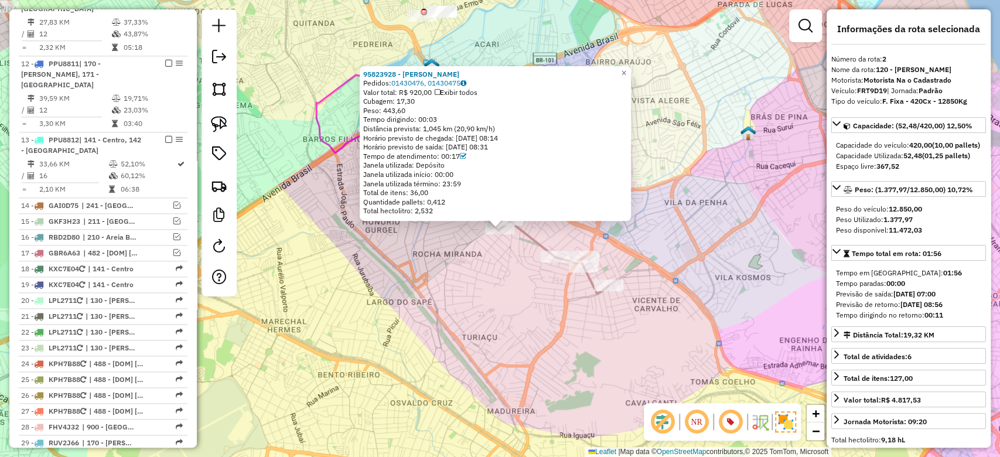
scroll to position [537, 0]
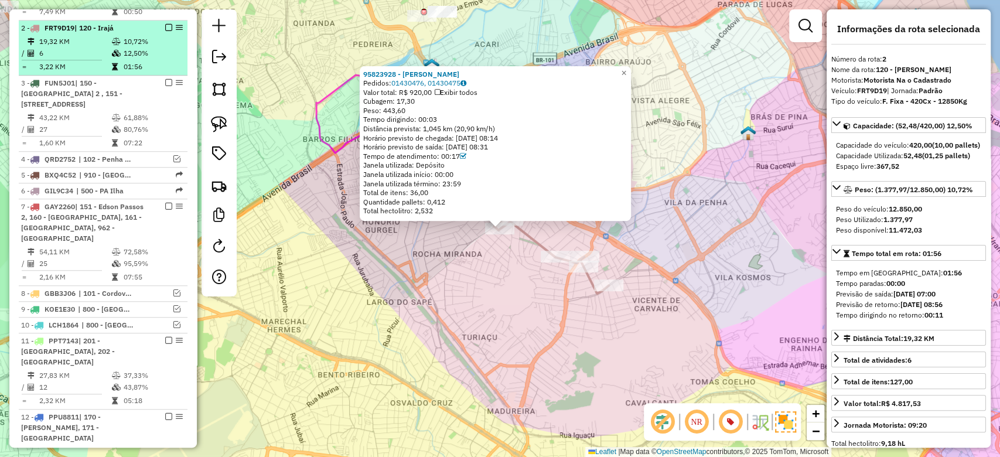
click at [64, 36] on td "19,32 KM" at bounding box center [75, 42] width 73 height 12
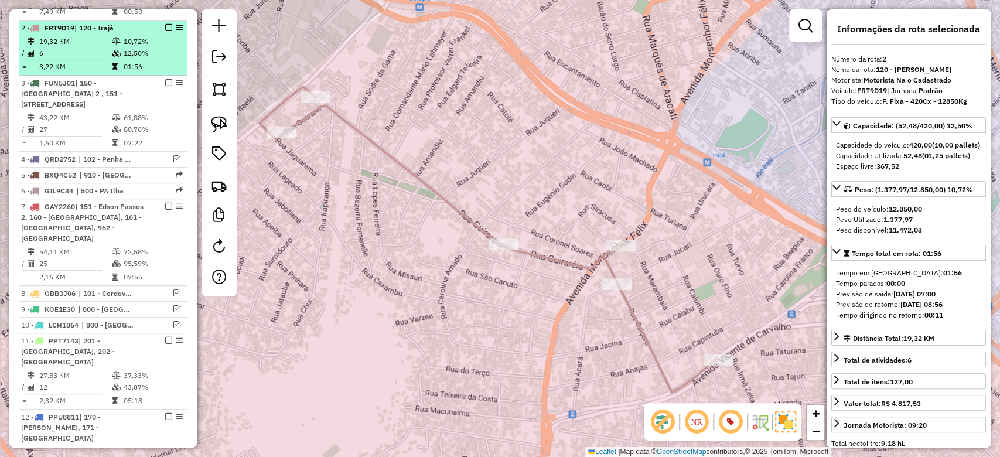
click at [136, 49] on table "19,32 KM 10,72% / 6 12,50% = 3,22 KM 01:56" at bounding box center [103, 54] width 164 height 37
drag, startPoint x: 180, startPoint y: 16, endPoint x: 162, endPoint y: 12, distance: 18.6
click at [139, 23] on div "2 - FRT9D19 | 120 - Irajá" at bounding box center [83, 28] width 124 height 11
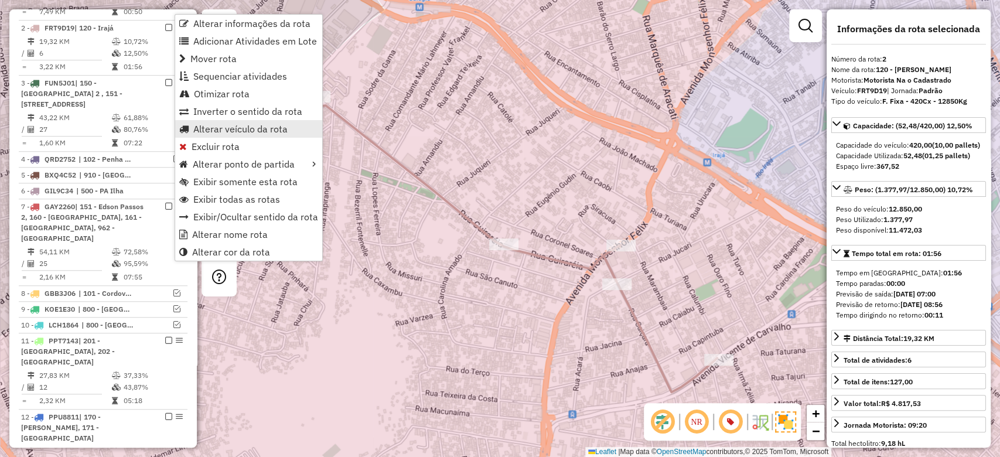
click at [220, 134] on span "Alterar veículo da rota" at bounding box center [240, 128] width 94 height 9
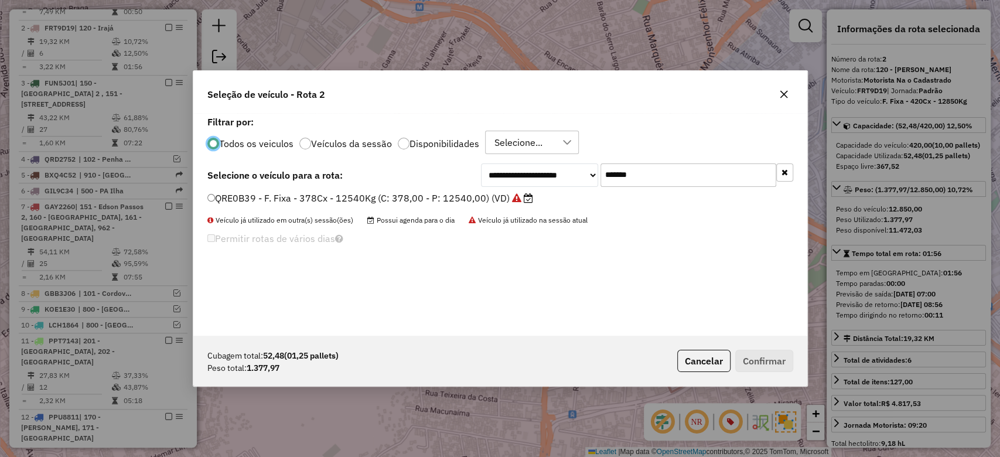
scroll to position [6, 4]
paste input "text"
drag, startPoint x: 653, startPoint y: 176, endPoint x: 421, endPoint y: 190, distance: 232.0
click at [438, 188] on div "**********" at bounding box center [500, 224] width 614 height 223
type input "*******"
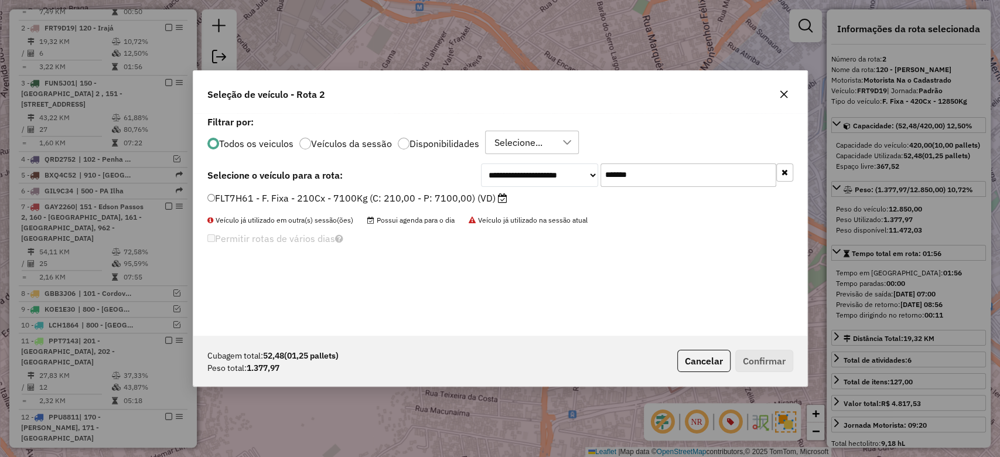
click at [381, 202] on label "FLT7H61 - F. Fixa - 210Cx - 7100Kg (C: 210,00 - P: 7100,00) (VD)" at bounding box center [357, 198] width 300 height 14
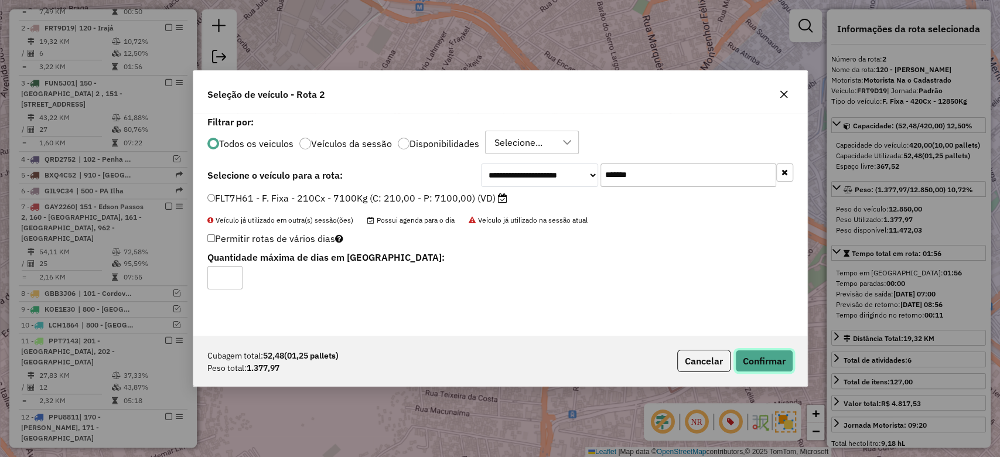
click at [757, 357] on button "Confirmar" at bounding box center [765, 361] width 58 height 22
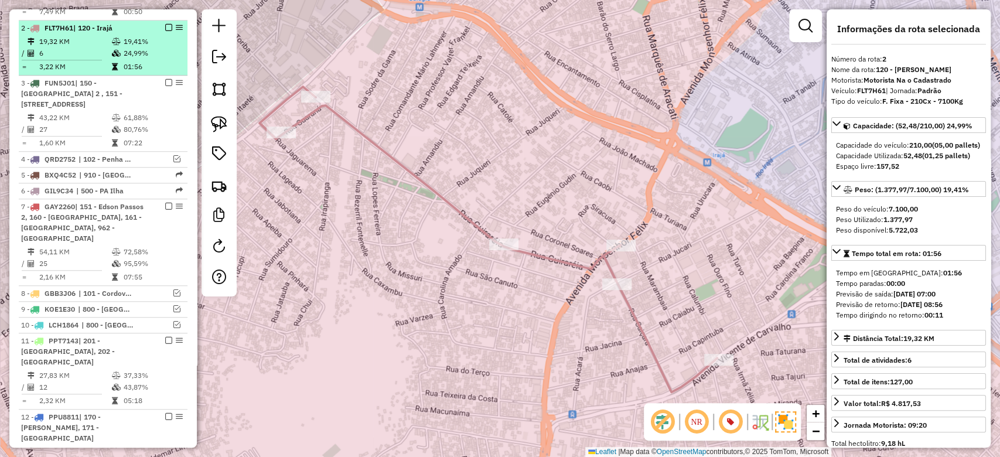
click at [103, 36] on td "19,32 KM" at bounding box center [75, 42] width 73 height 12
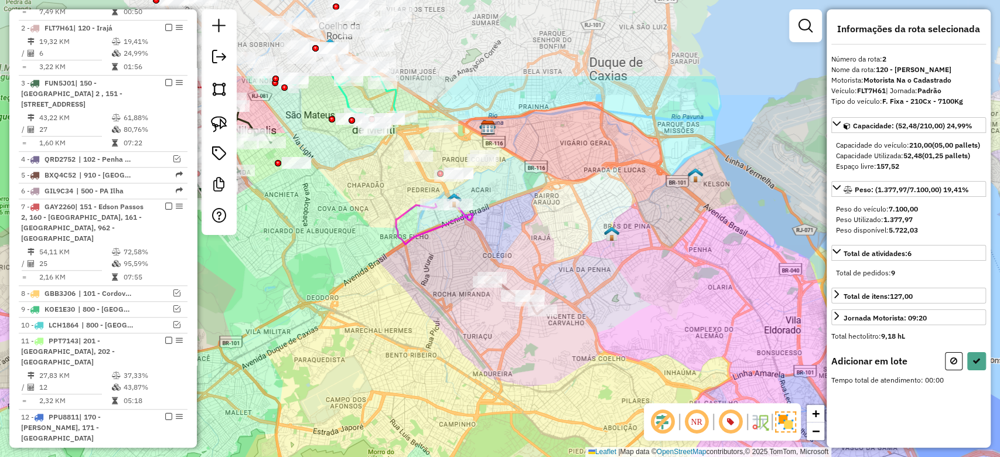
drag, startPoint x: 424, startPoint y: 171, endPoint x: 439, endPoint y: 272, distance: 101.9
click at [439, 272] on div "Janela de atendimento Grade de atendimento Capacidade Transportadoras Veículos …" at bounding box center [500, 228] width 1000 height 457
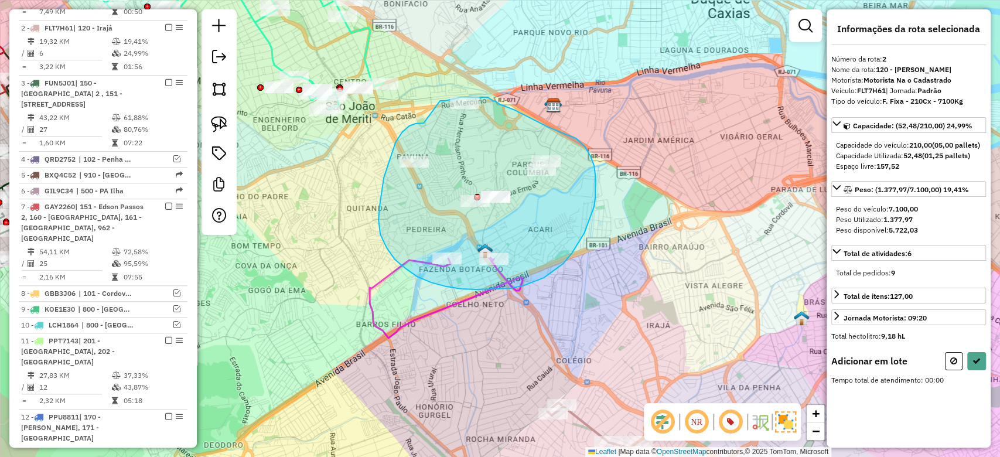
drag, startPoint x: 424, startPoint y: 123, endPoint x: 440, endPoint y: 101, distance: 27.7
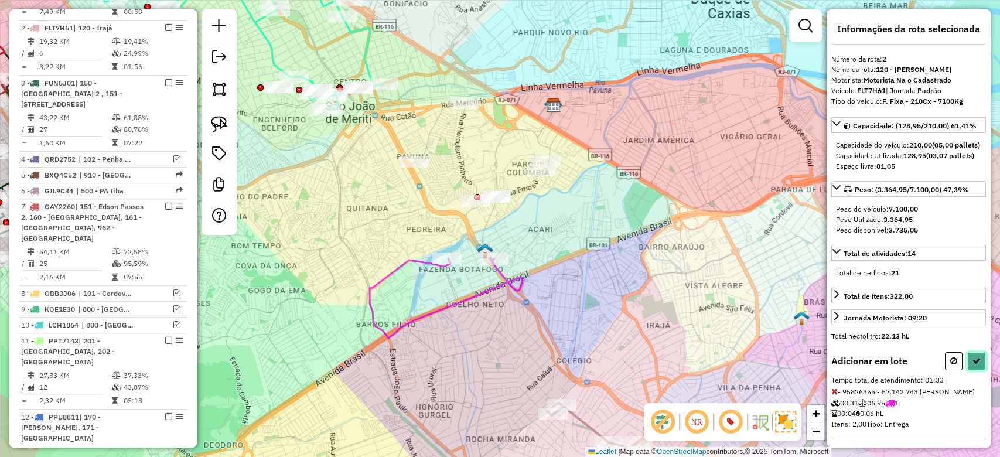
click at [975, 365] on icon at bounding box center [977, 361] width 8 height 8
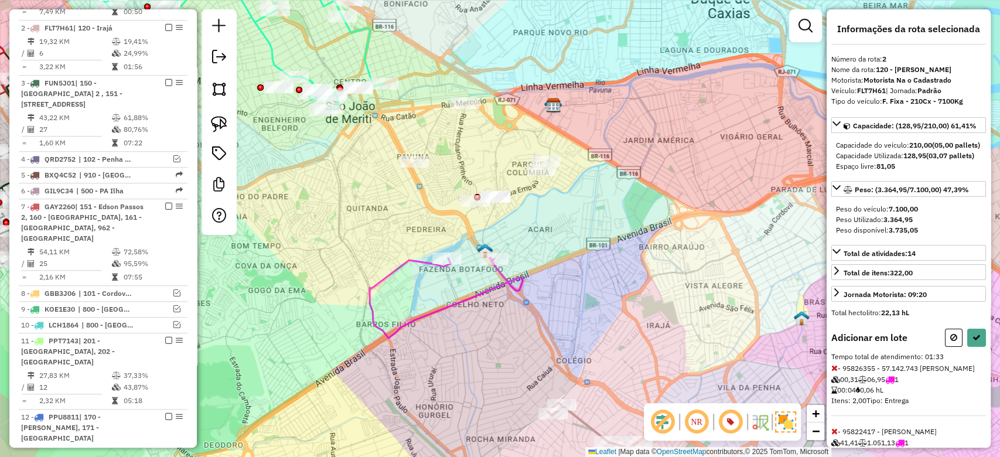
select select "**********"
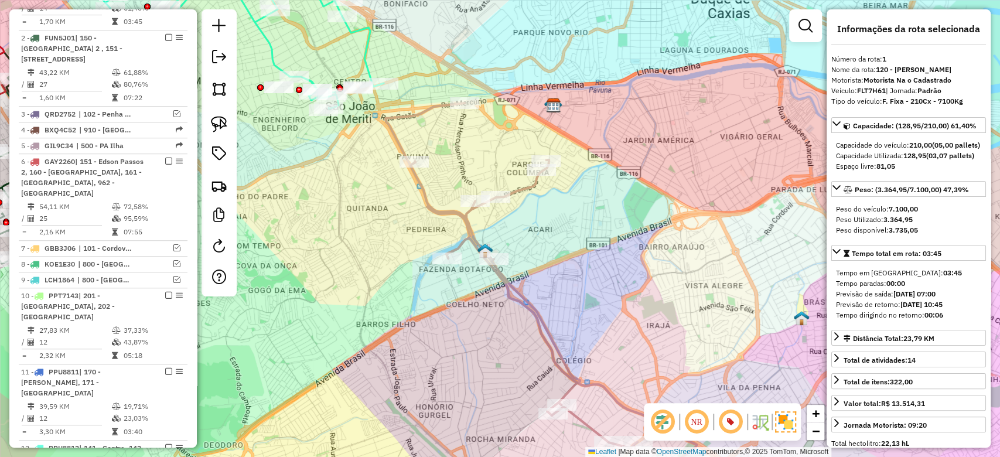
scroll to position [537, 0]
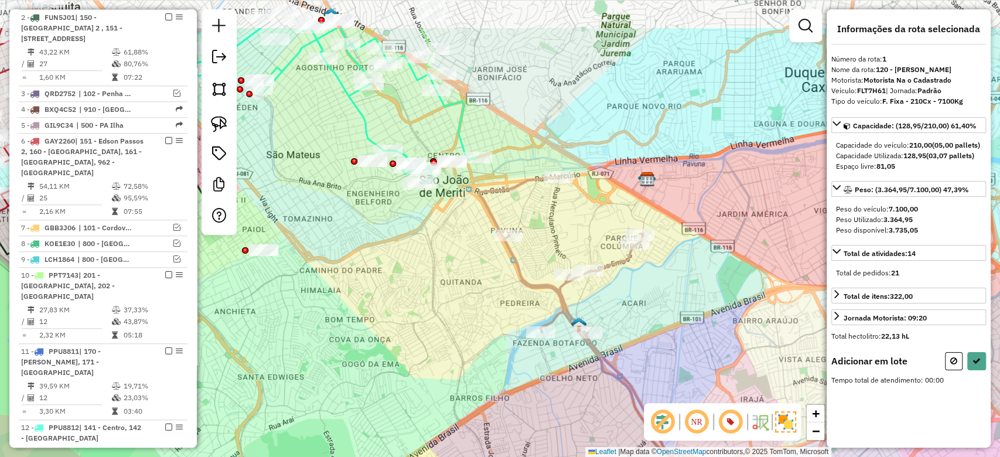
drag, startPoint x: 355, startPoint y: 149, endPoint x: 449, endPoint y: 223, distance: 119.4
click at [449, 223] on div "Janela de atendimento Grade de atendimento Capacidade Transportadoras Veículos …" at bounding box center [500, 228] width 1000 height 457
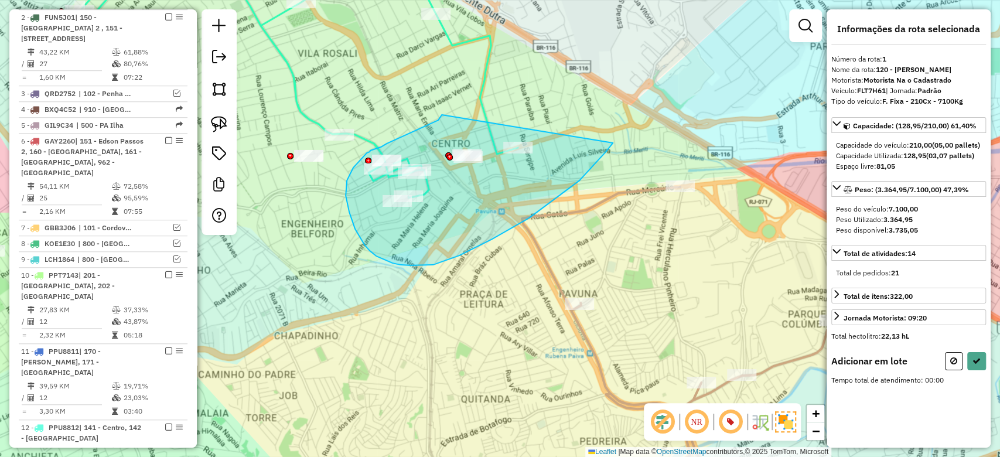
drag, startPoint x: 442, startPoint y: 115, endPoint x: 605, endPoint y: 138, distance: 163.9
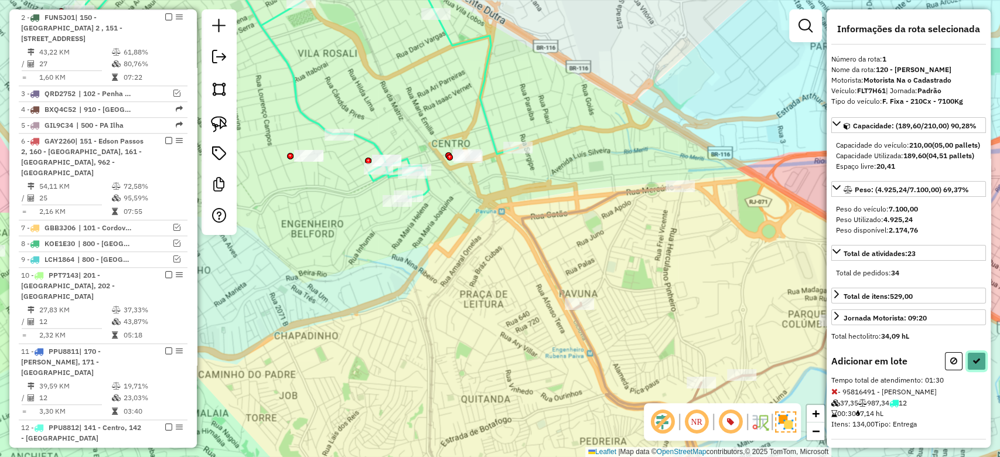
click at [980, 370] on button at bounding box center [977, 361] width 19 height 18
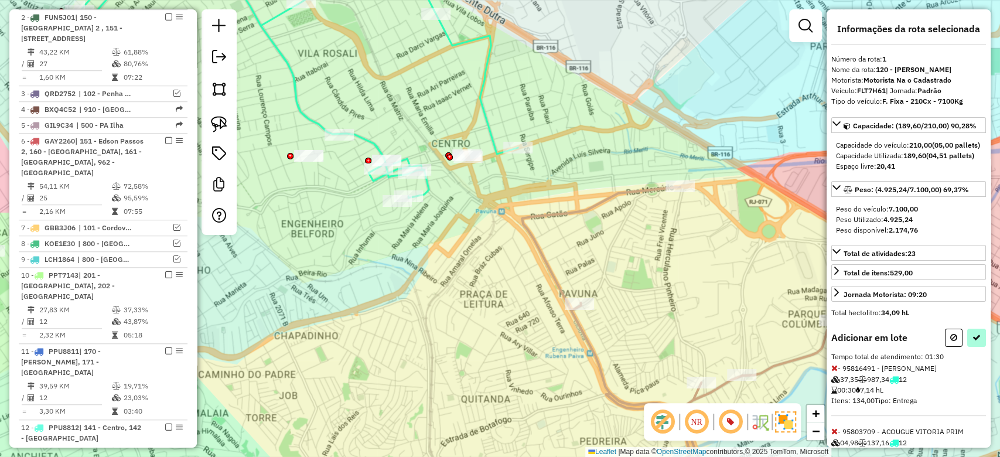
select select "**********"
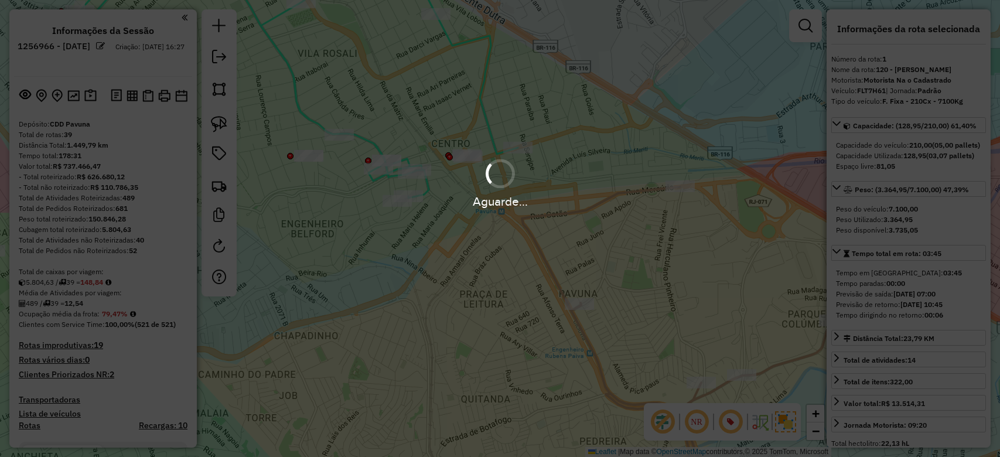
select select "**********"
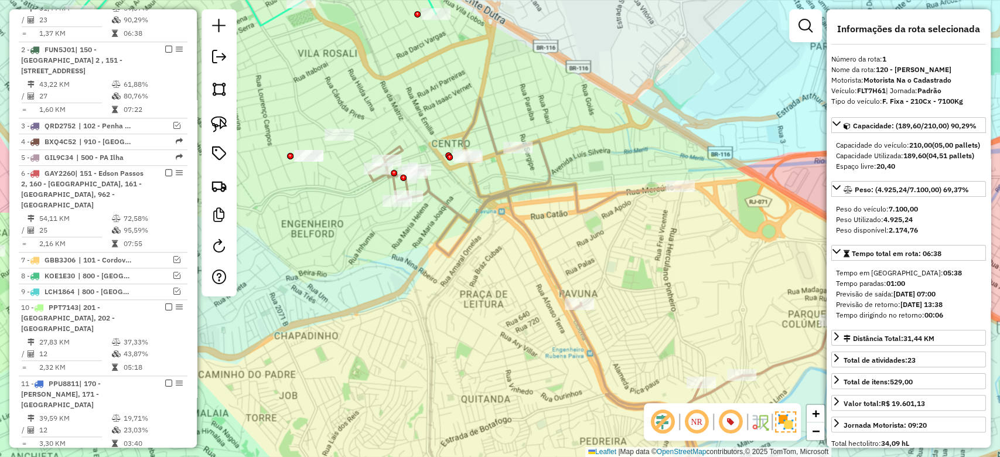
scroll to position [482, 0]
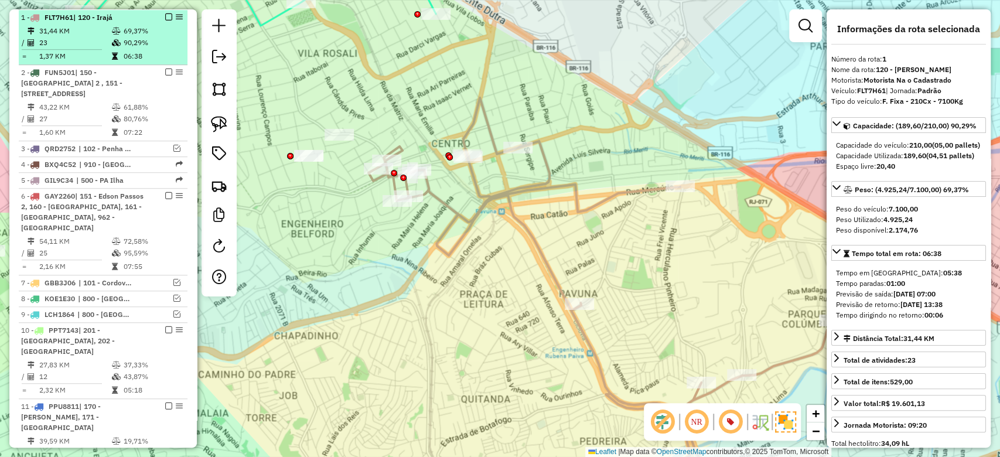
click at [104, 37] on td "23" at bounding box center [75, 43] width 73 height 12
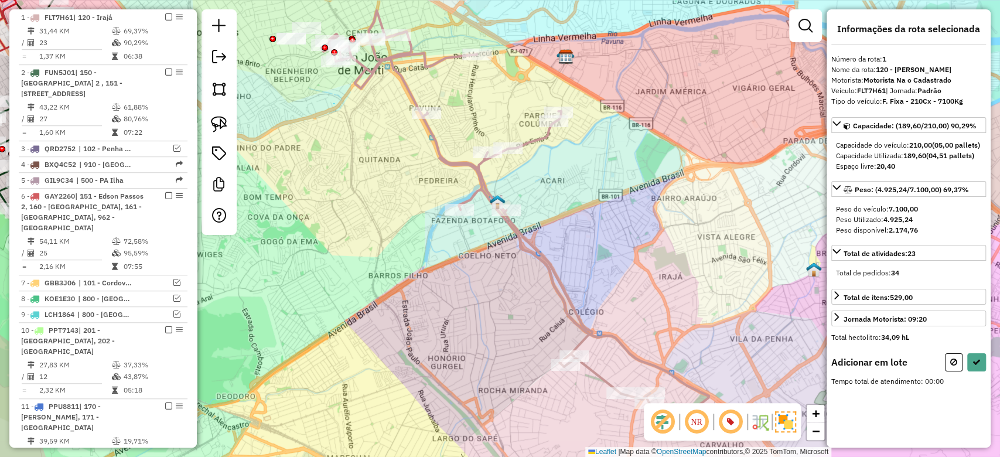
drag, startPoint x: 334, startPoint y: 104, endPoint x: 338, endPoint y: 113, distance: 8.9
drag, startPoint x: 333, startPoint y: 97, endPoint x: 403, endPoint y: 172, distance: 102.5
click at [403, 172] on div "Janela de atendimento Grade de atendimento Capacidade Transportadoras Veículos …" at bounding box center [500, 228] width 1000 height 457
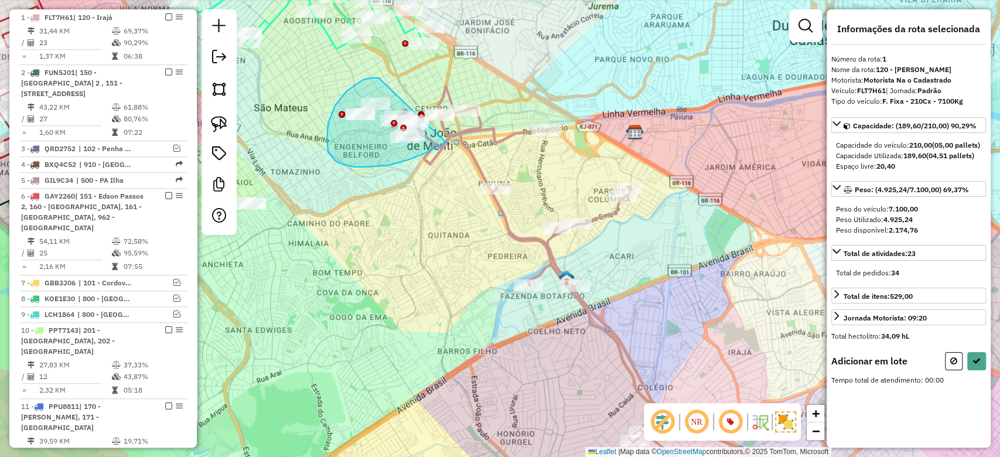
drag, startPoint x: 328, startPoint y: 152, endPoint x: 445, endPoint y: 142, distance: 117.7
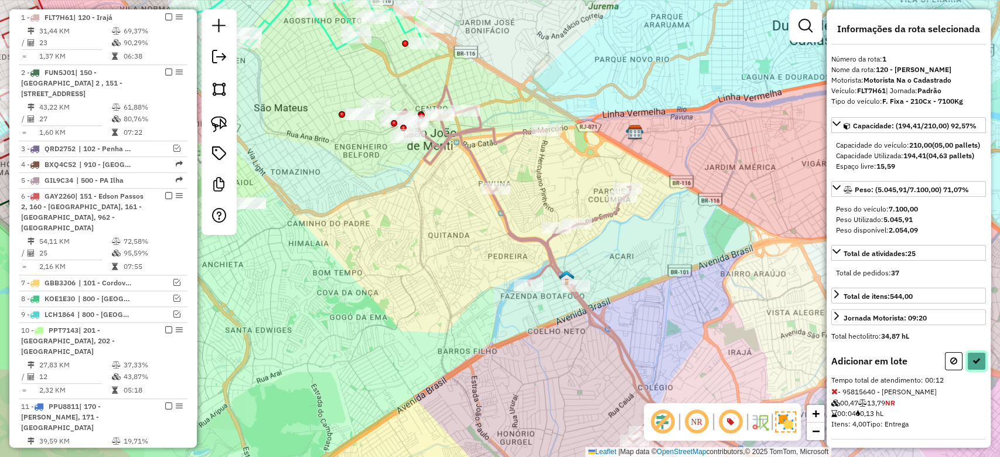
click at [968, 370] on button at bounding box center [977, 361] width 19 height 18
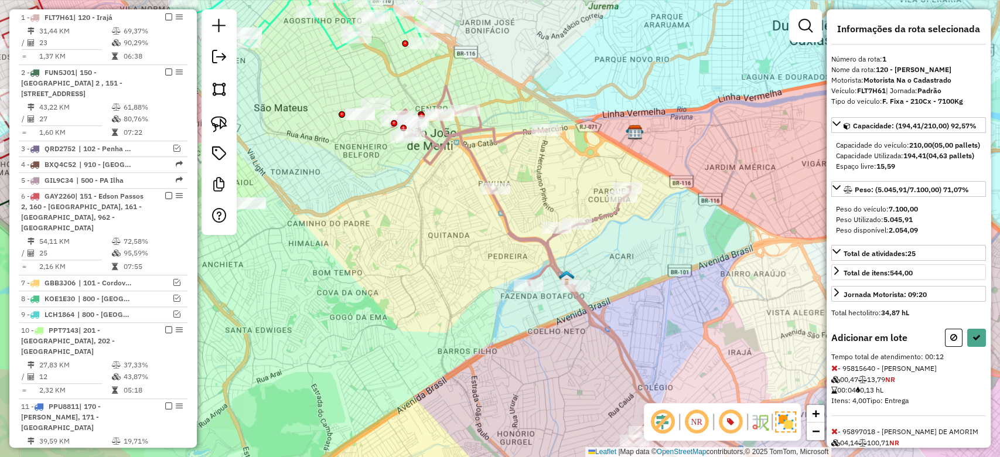
select select "**********"
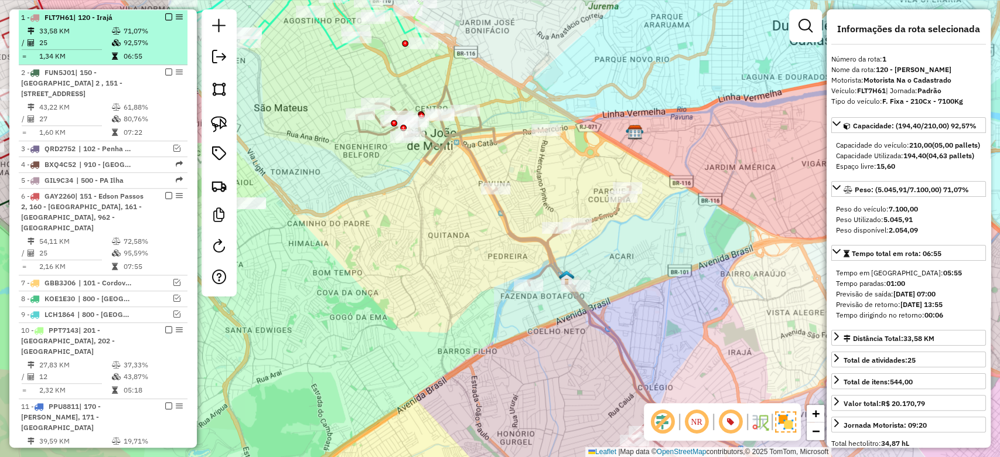
click at [124, 37] on td "92,57%" at bounding box center [152, 43] width 59 height 12
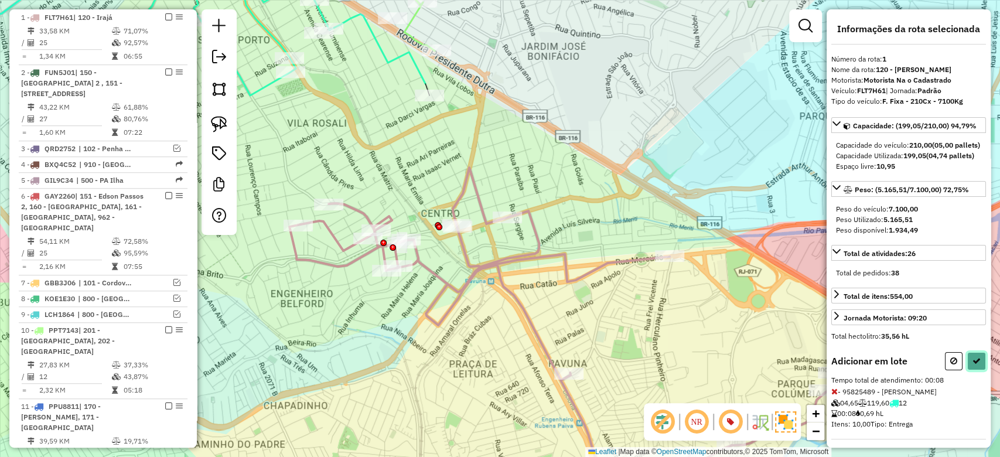
click at [973, 365] on icon at bounding box center [977, 361] width 8 height 8
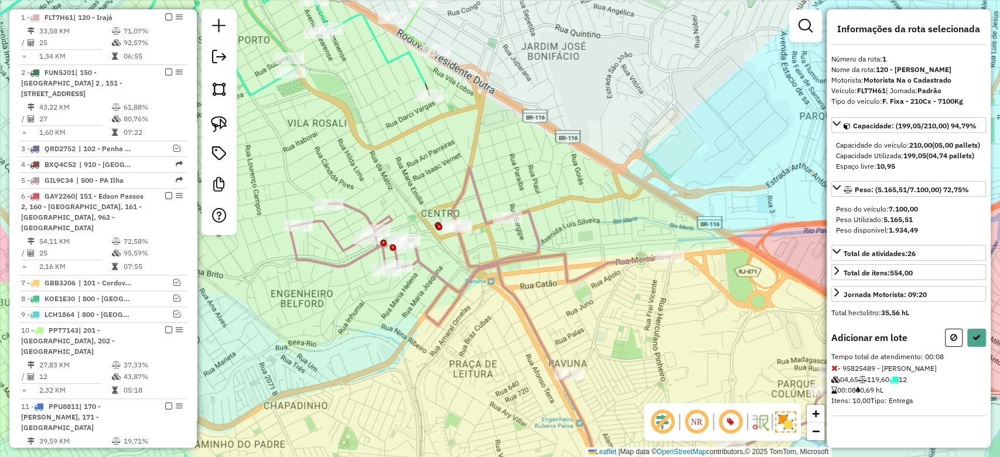
select select "**********"
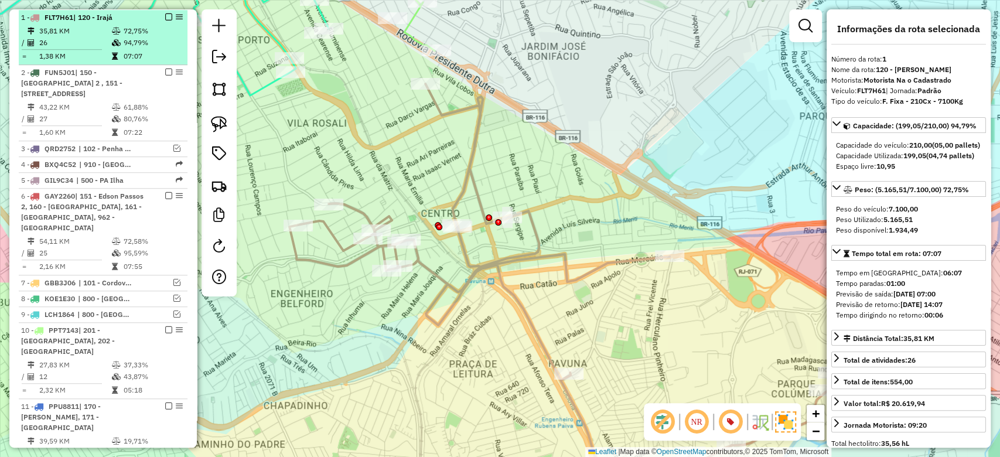
click at [134, 44] on td "94,79%" at bounding box center [152, 43] width 59 height 12
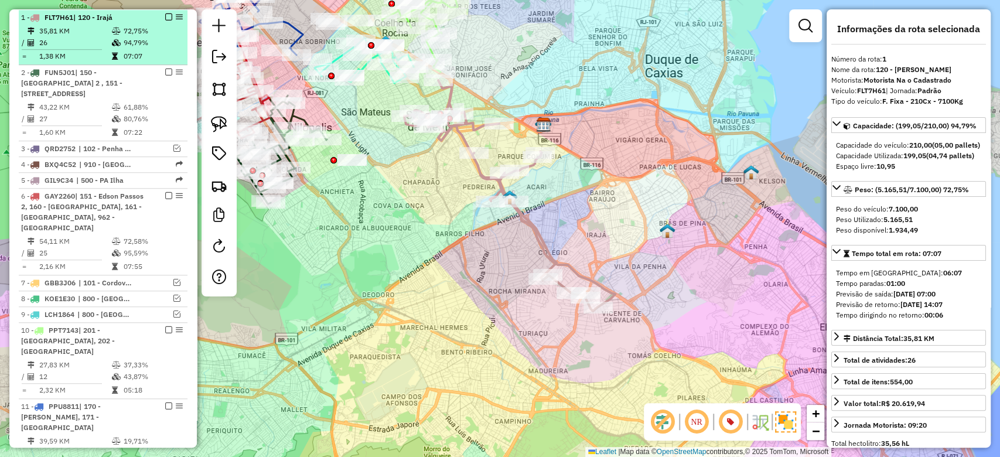
click at [167, 14] on em at bounding box center [168, 16] width 7 height 7
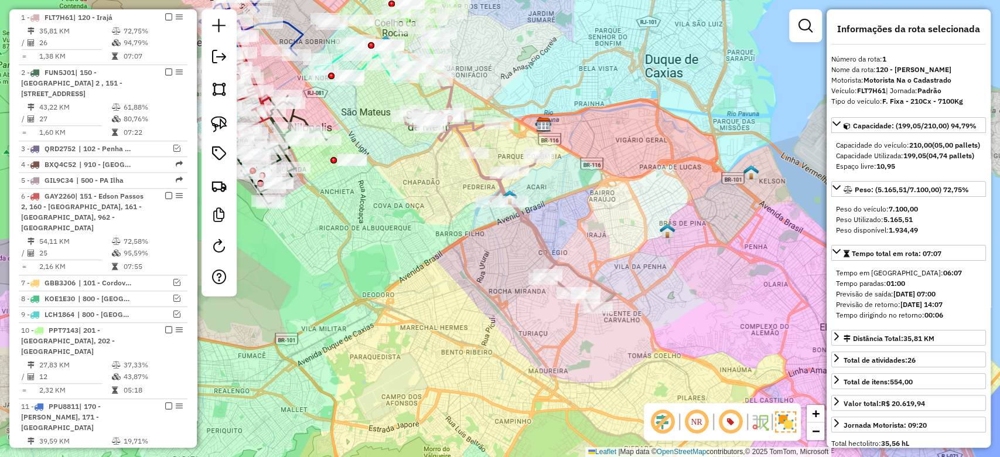
scroll to position [443, 0]
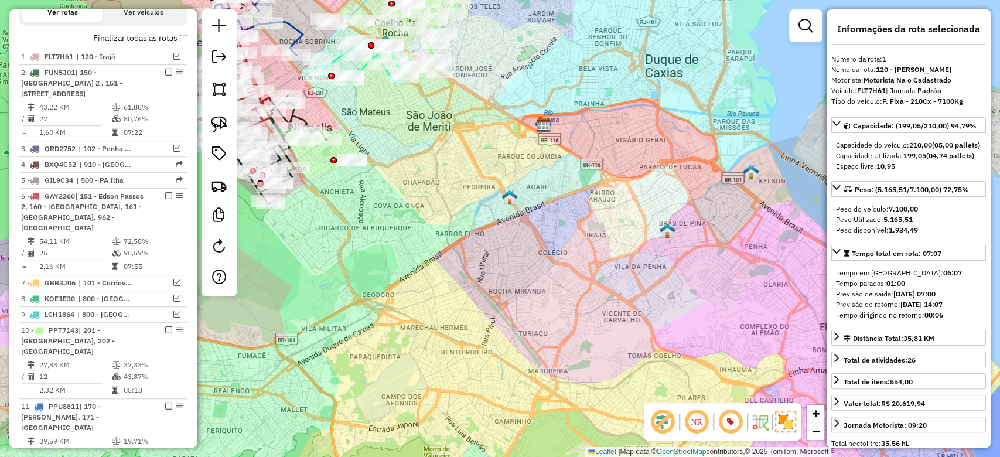
drag, startPoint x: 496, startPoint y: 206, endPoint x: 455, endPoint y: 186, distance: 46.1
click at [496, 206] on div "Janela de atendimento Grade de atendimento Capacidade Transportadoras Veículos …" at bounding box center [500, 228] width 1000 height 457
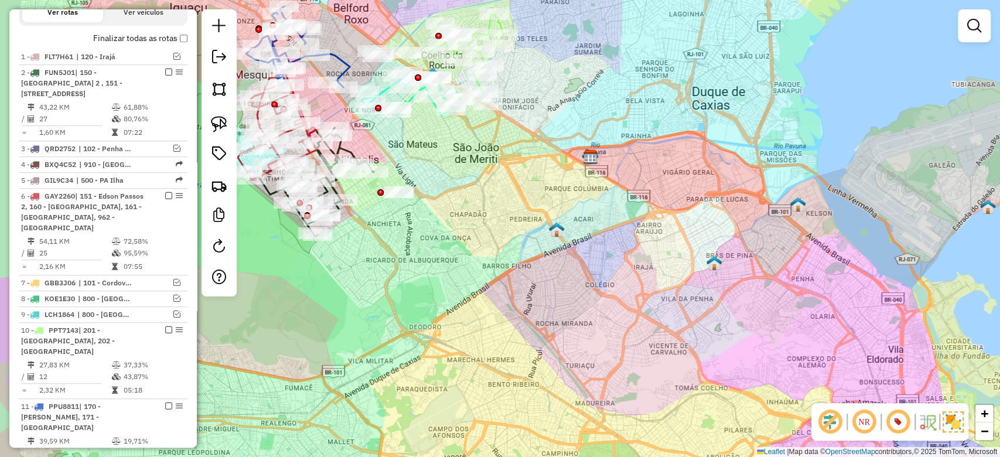
drag, startPoint x: 481, startPoint y: 203, endPoint x: 544, endPoint y: 246, distance: 75.9
click at [544, 246] on div "Janela de atendimento Grade de atendimento Capacidade Transportadoras Veículos …" at bounding box center [500, 228] width 1000 height 457
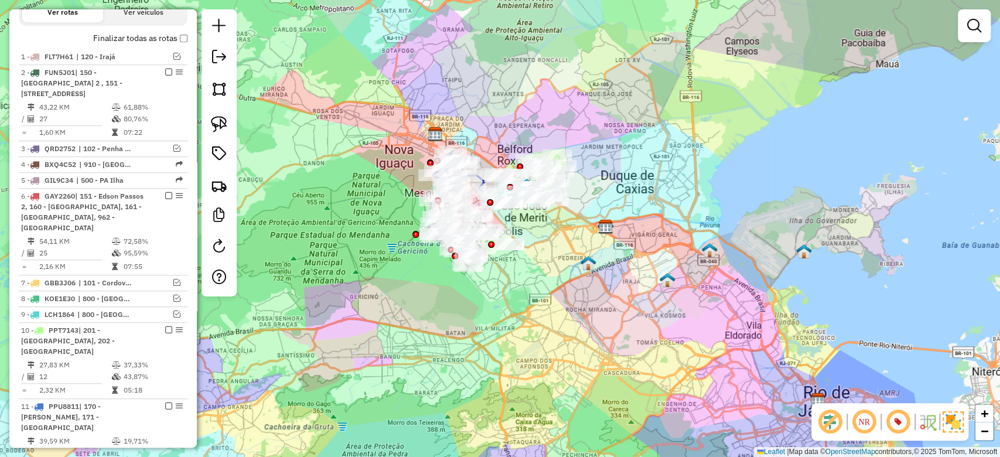
drag, startPoint x: 552, startPoint y: 269, endPoint x: 559, endPoint y: 273, distance: 8.1
click at [559, 273] on div "Janela de atendimento Grade de atendimento Capacidade Transportadoras Veículos …" at bounding box center [500, 228] width 1000 height 457
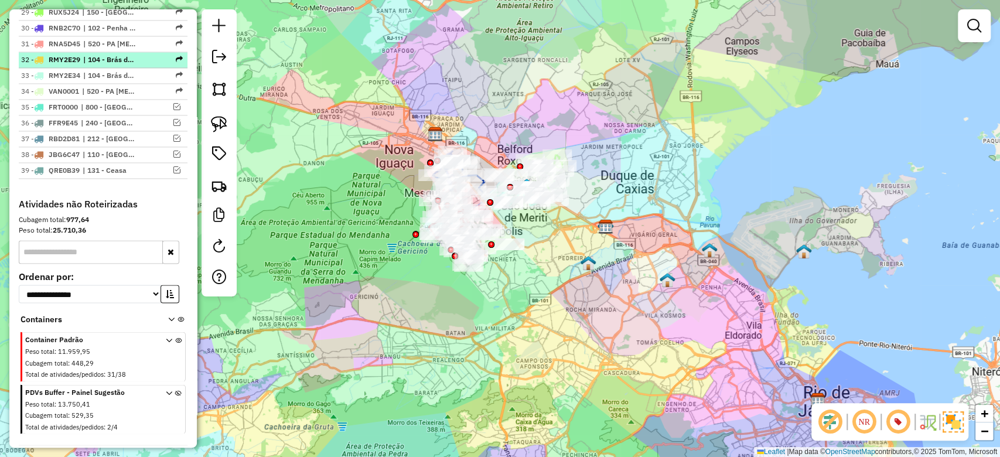
scroll to position [1154, 0]
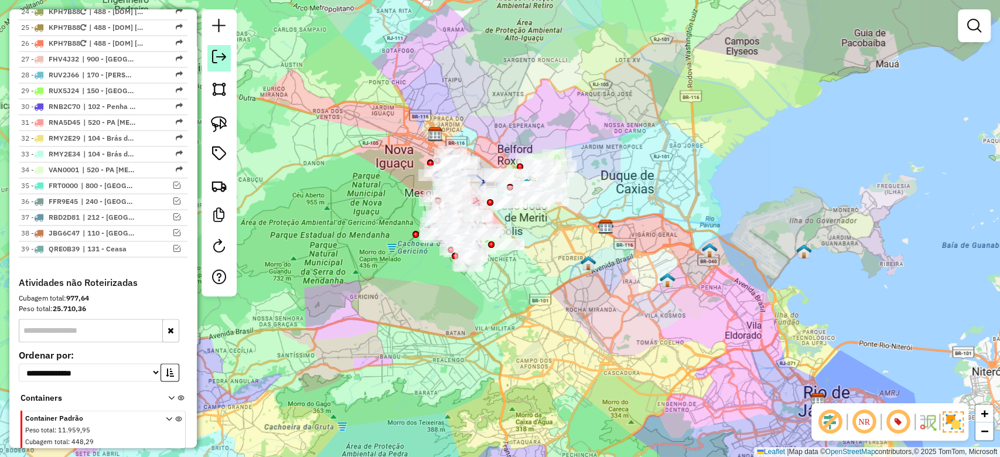
click at [216, 67] on link at bounding box center [218, 58] width 23 height 26
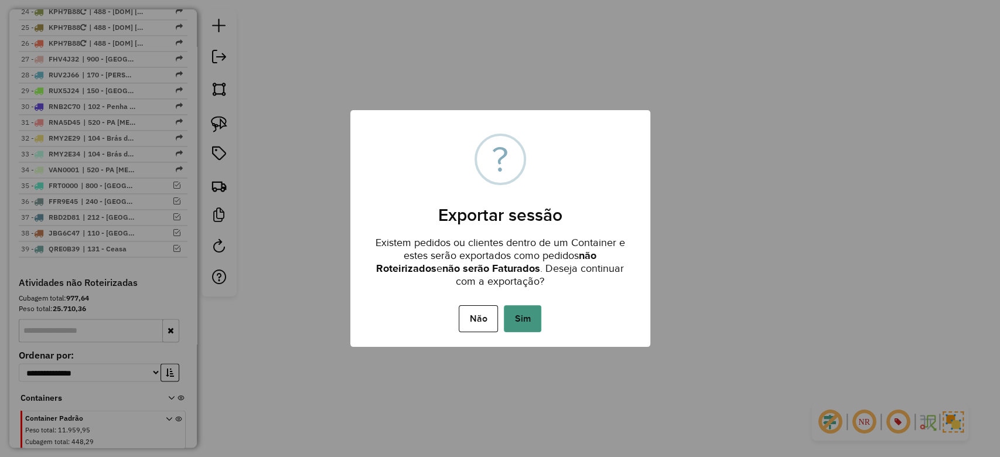
click at [513, 325] on button "Sim" at bounding box center [523, 318] width 38 height 27
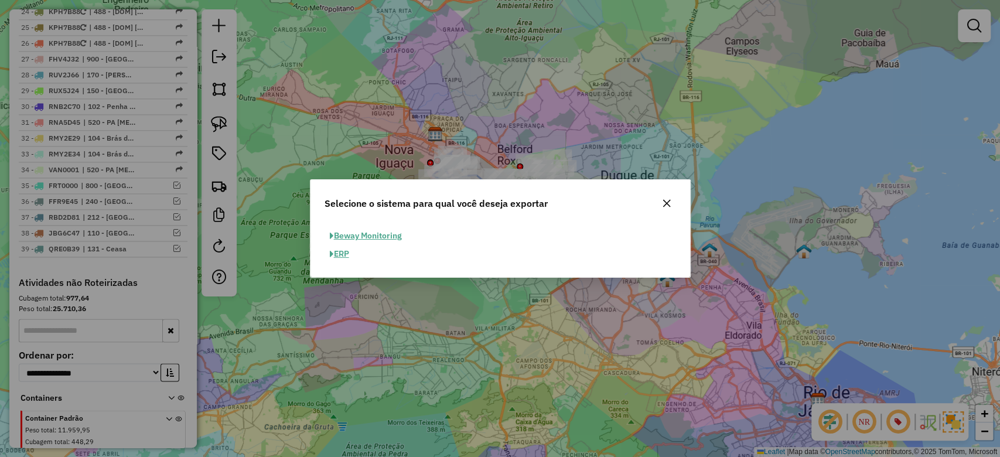
click at [340, 255] on button "ERP" at bounding box center [340, 254] width 30 height 18
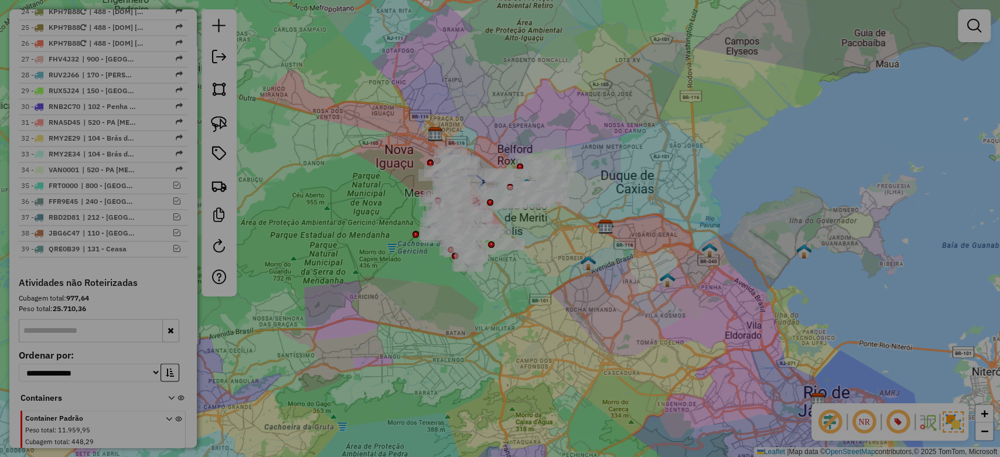
select select "*********"
select select "**"
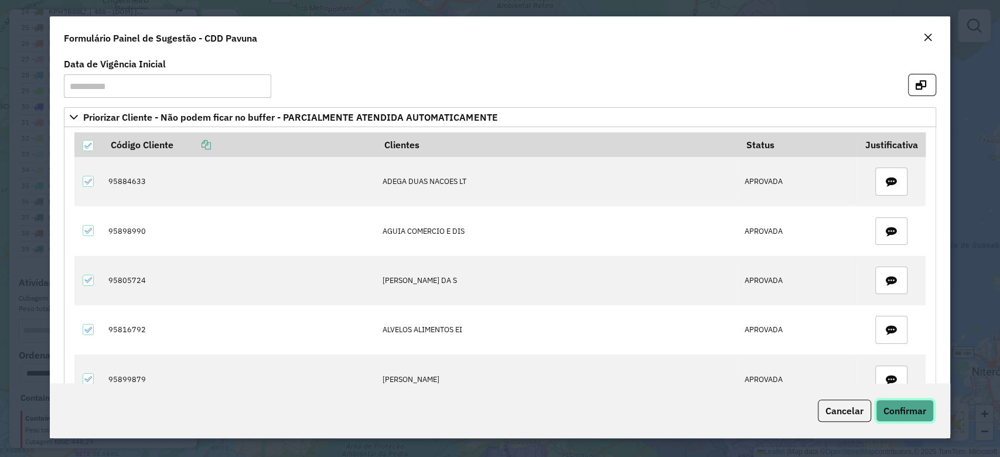
click at [908, 413] on span "Confirmar" at bounding box center [905, 411] width 43 height 12
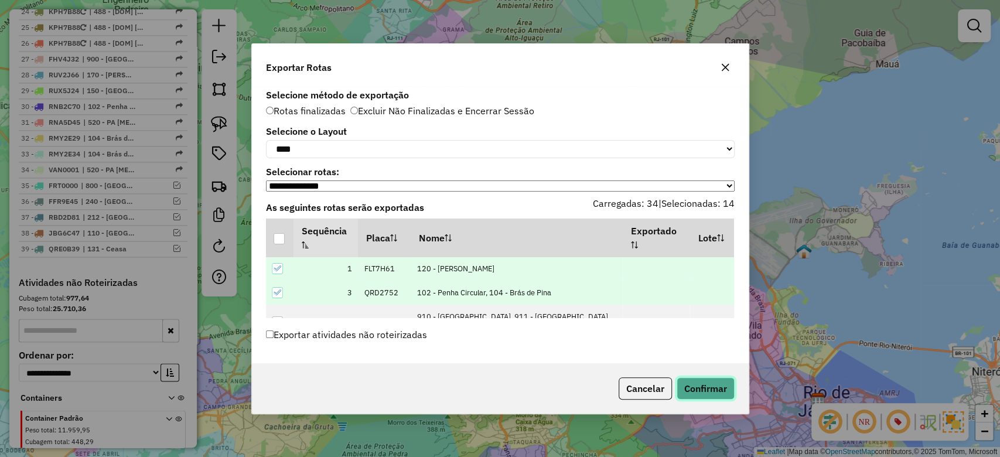
click at [701, 393] on button "Confirmar" at bounding box center [706, 388] width 58 height 22
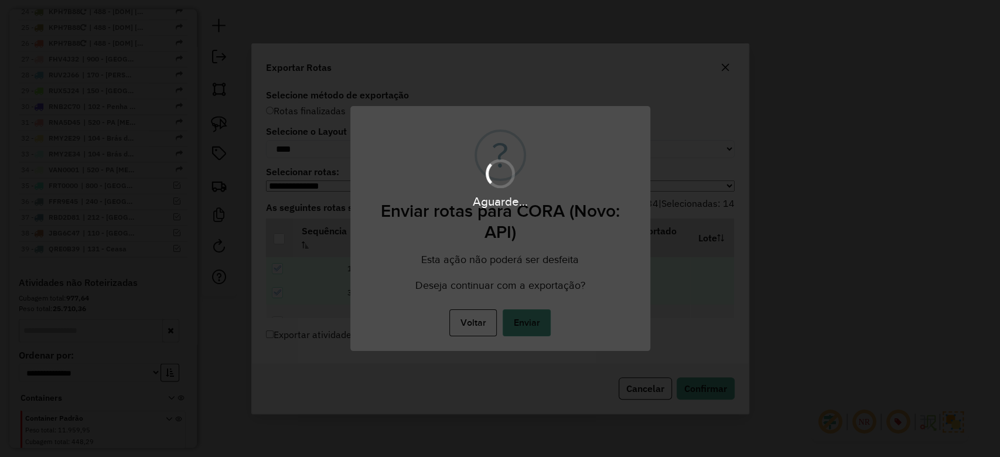
click at [532, 319] on button "Enviar" at bounding box center [527, 322] width 48 height 27
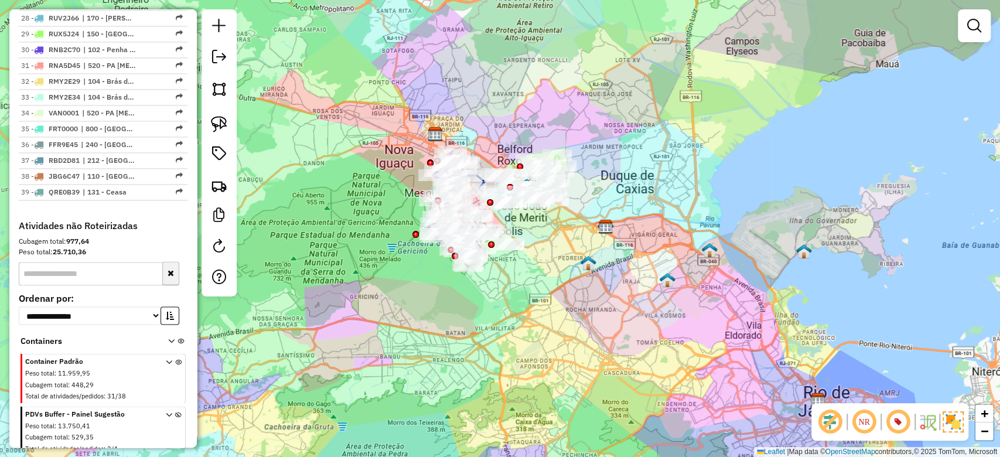
scroll to position [1233, 0]
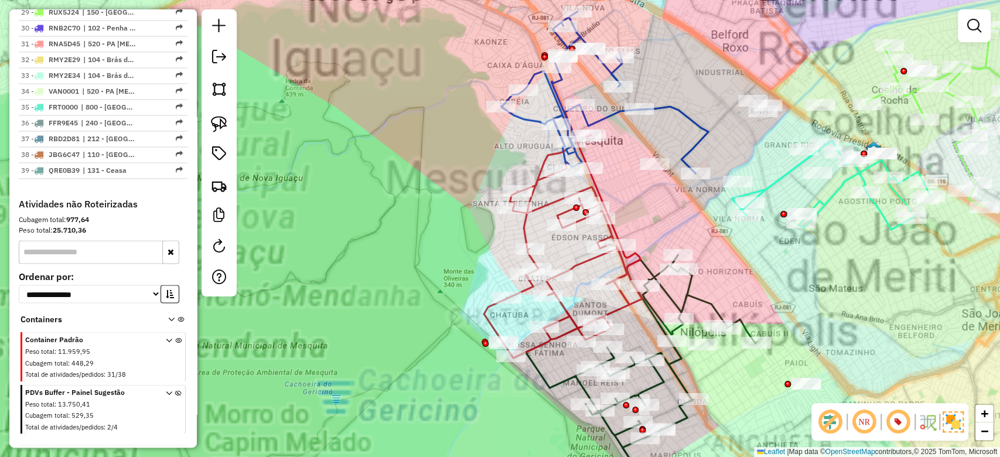
click at [427, 203] on div "Janela de atendimento Grade de atendimento Capacidade Transportadoras Veículos …" at bounding box center [500, 228] width 1000 height 457
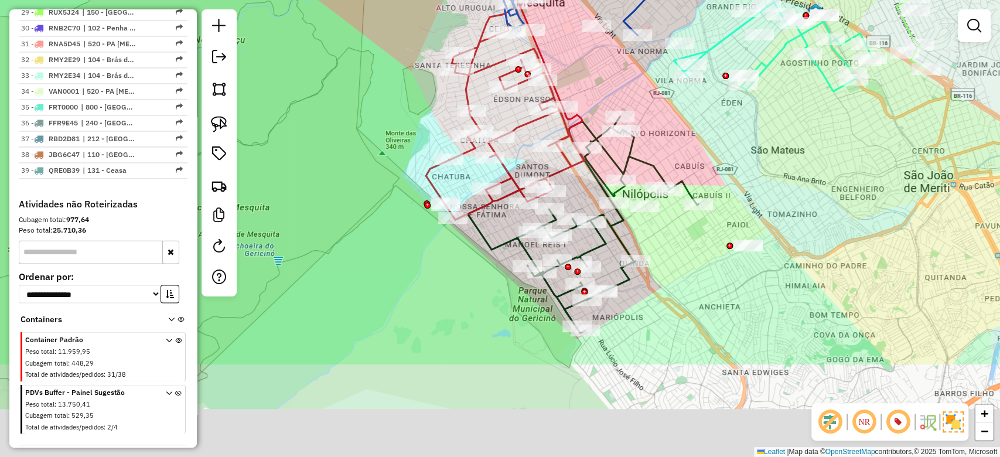
drag, startPoint x: 469, startPoint y: 236, endPoint x: 407, endPoint y: 88, distance: 160.0
click at [407, 90] on div "Janela de atendimento Grade de atendimento Capacidade Transportadoras Veículos …" at bounding box center [500, 228] width 1000 height 457
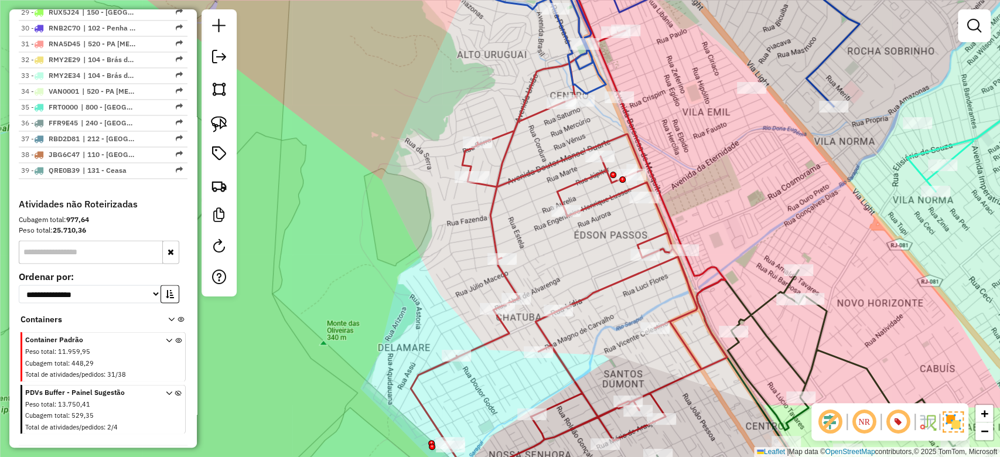
drag, startPoint x: 440, startPoint y: 233, endPoint x: 380, endPoint y: 281, distance: 76.3
click at [380, 281] on div "Janela de atendimento Grade de atendimento Capacidade Transportadoras Veículos …" at bounding box center [500, 228] width 1000 height 457
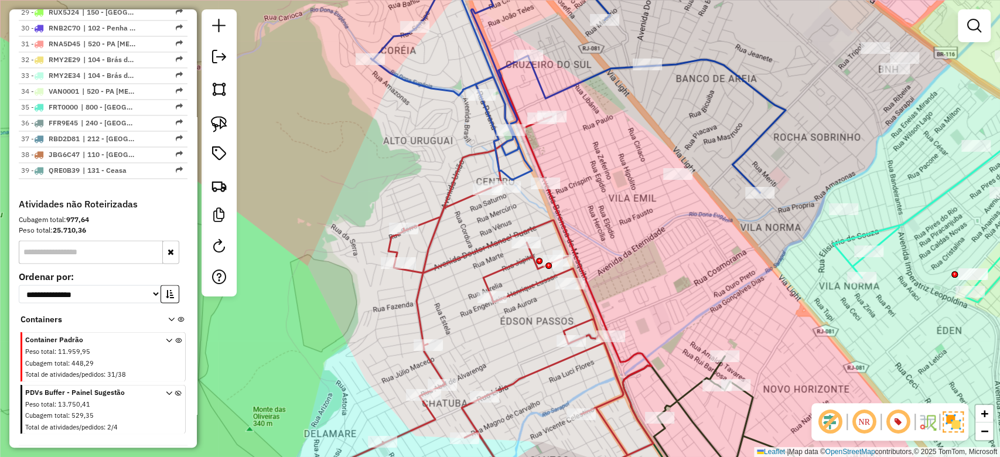
drag, startPoint x: 360, startPoint y: 120, endPoint x: 345, endPoint y: 141, distance: 25.7
click at [345, 141] on div "Janela de atendimento Grade de atendimento Capacidade Transportadoras Veículos …" at bounding box center [500, 228] width 1000 height 457
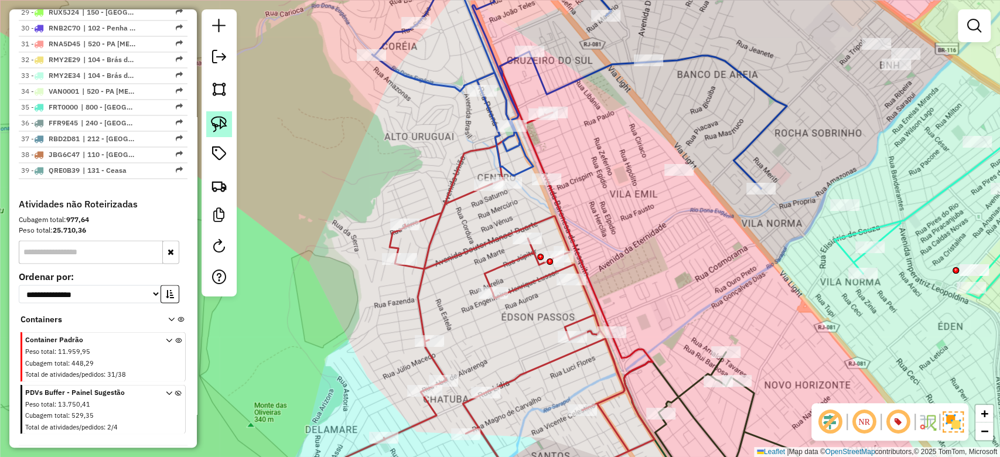
click at [213, 117] on img at bounding box center [219, 124] width 16 height 16
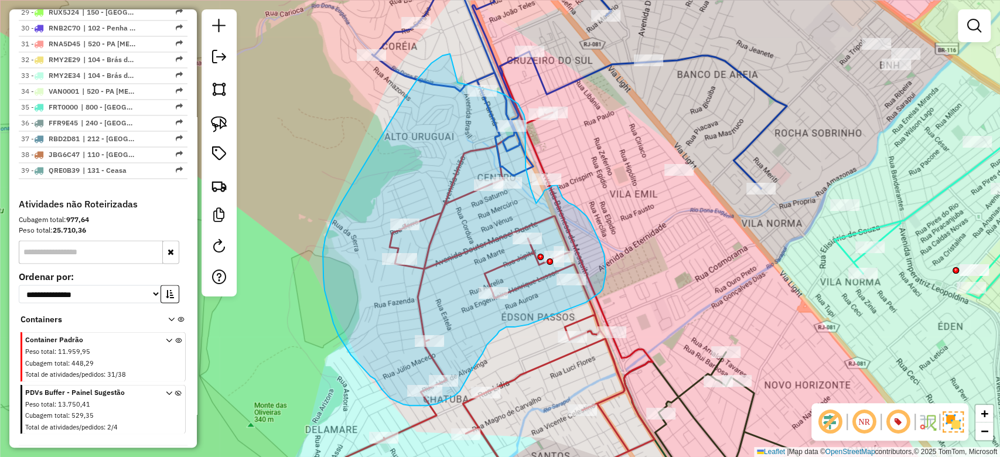
drag, startPoint x: 403, startPoint y: 101, endPoint x: 454, endPoint y: 84, distance: 54.5
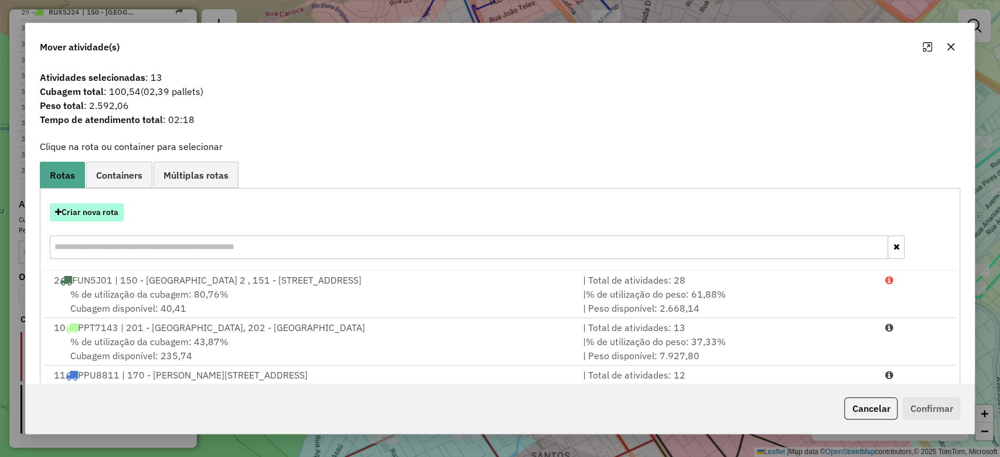
click at [101, 204] on button "Criar nova rota" at bounding box center [87, 212] width 74 height 18
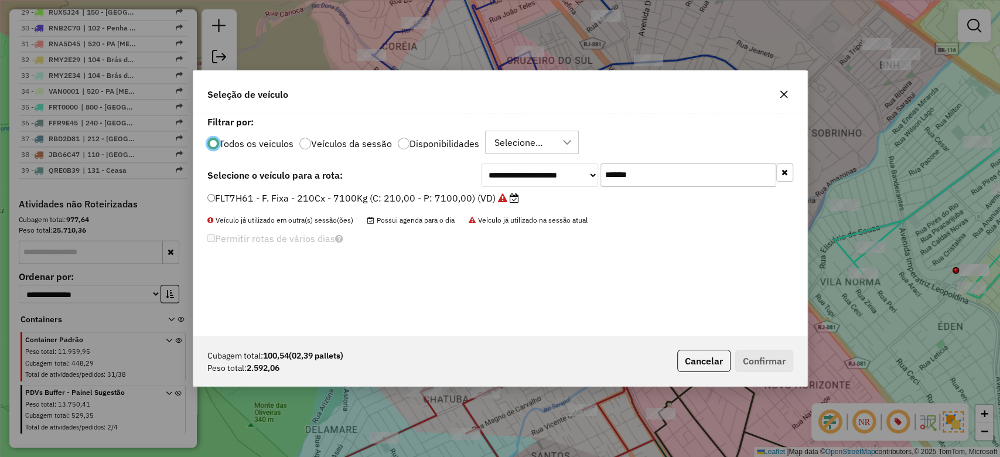
scroll to position [6, 4]
paste input "text"
drag, startPoint x: 648, startPoint y: 172, endPoint x: 472, endPoint y: 183, distance: 176.1
click at [484, 181] on div "**********" at bounding box center [637, 175] width 312 height 23
type input "*******"
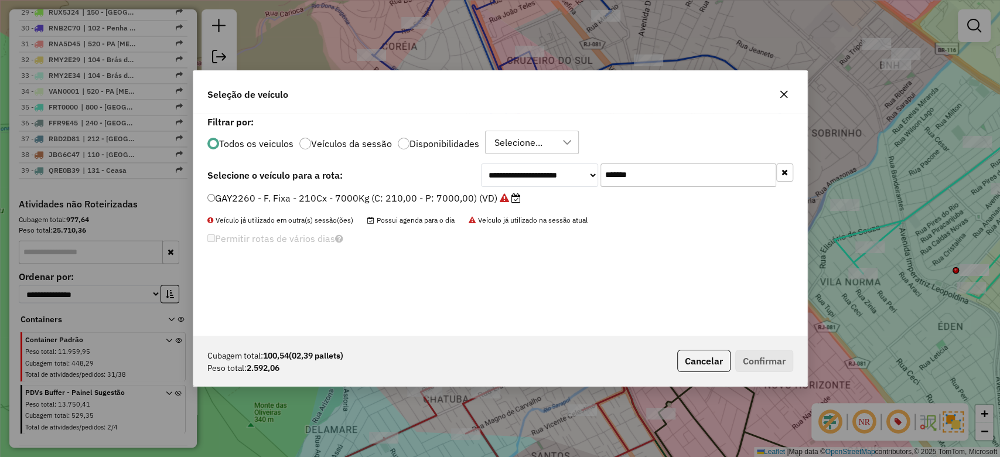
click at [427, 200] on label "GAY2260 - F. Fixa - 210Cx - 7000Kg (C: 210,00 - P: 7000,00) (VD)" at bounding box center [364, 198] width 314 height 14
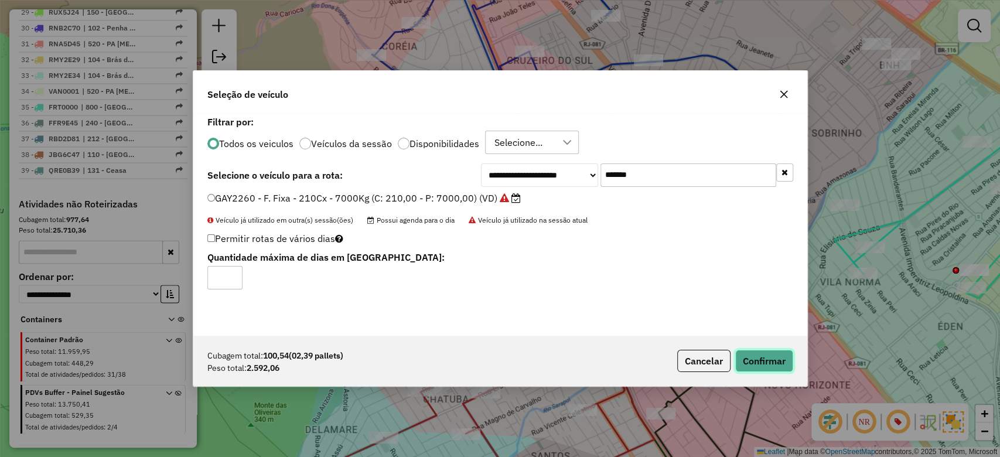
click at [764, 365] on button "Confirmar" at bounding box center [765, 361] width 58 height 22
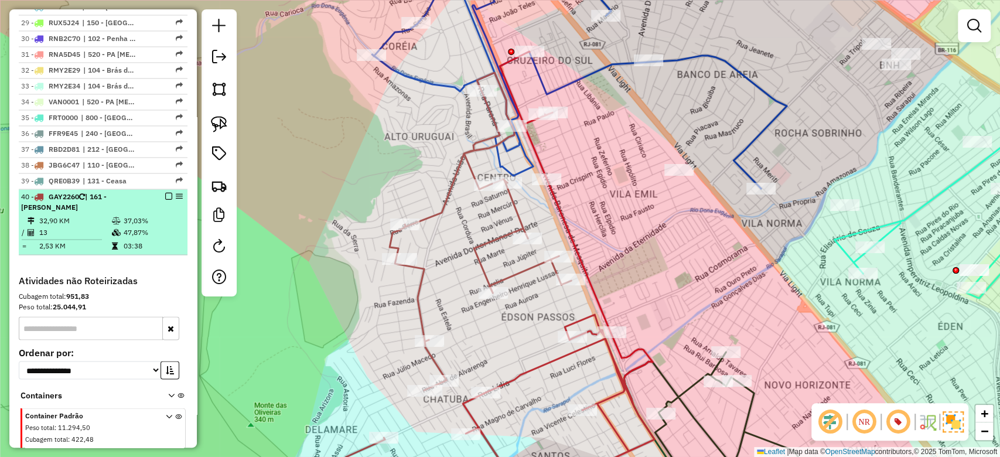
click at [133, 192] on div "40 - GAY2260 | 161 - [PERSON_NAME]" at bounding box center [83, 202] width 124 height 21
select select "**********"
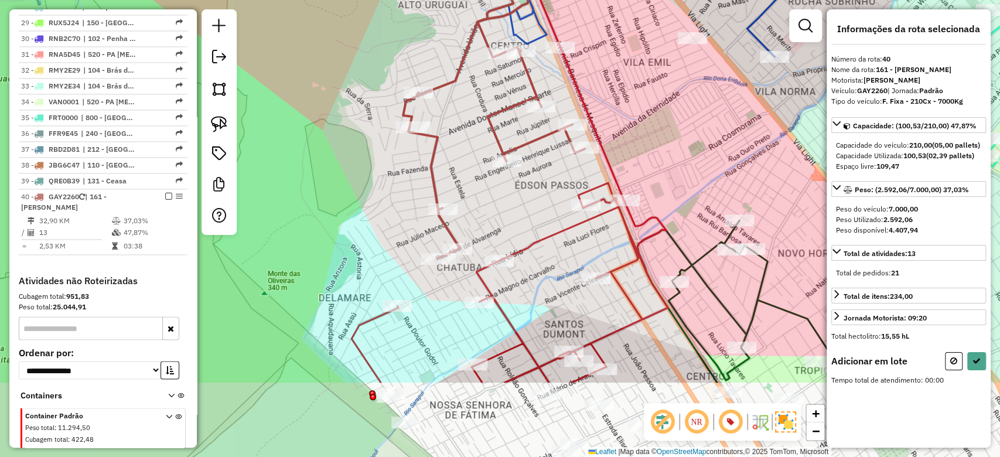
drag, startPoint x: 330, startPoint y: 260, endPoint x: 316, endPoint y: 51, distance: 209.7
click at [316, 51] on div "Janela de atendimento Grade de atendimento Capacidade Transportadoras Veículos …" at bounding box center [500, 228] width 1000 height 457
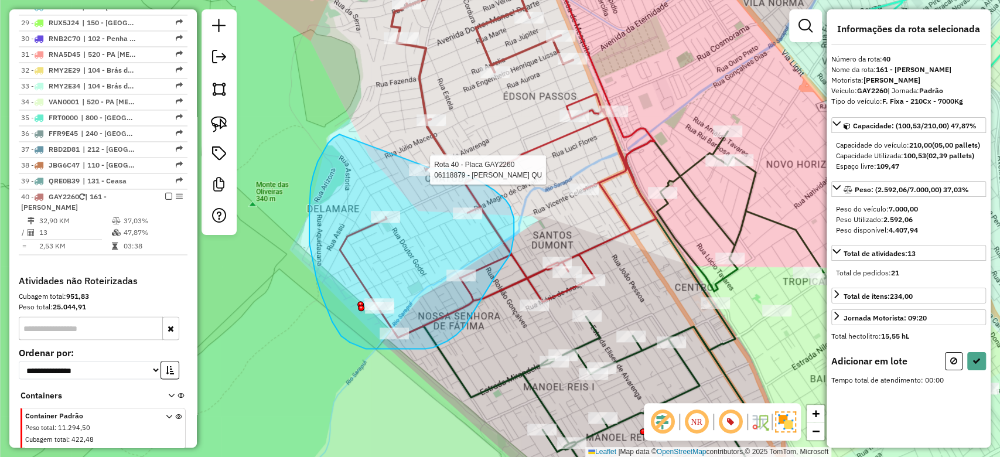
click at [424, 171] on div "Rota 6 - Placa GAY2260 06116942 - [PERSON_NAME] Rota 40 - Placa GAY2260 0614863…" at bounding box center [500, 228] width 1000 height 457
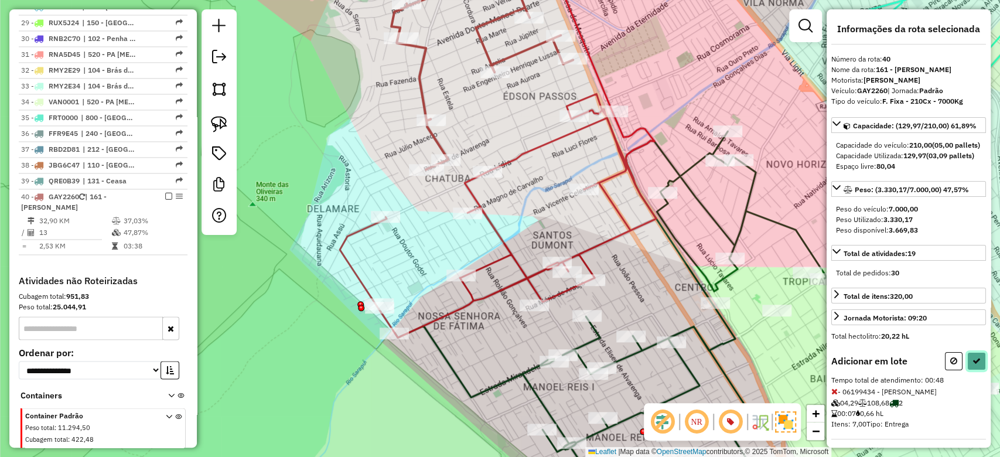
click at [973, 365] on icon at bounding box center [977, 361] width 8 height 8
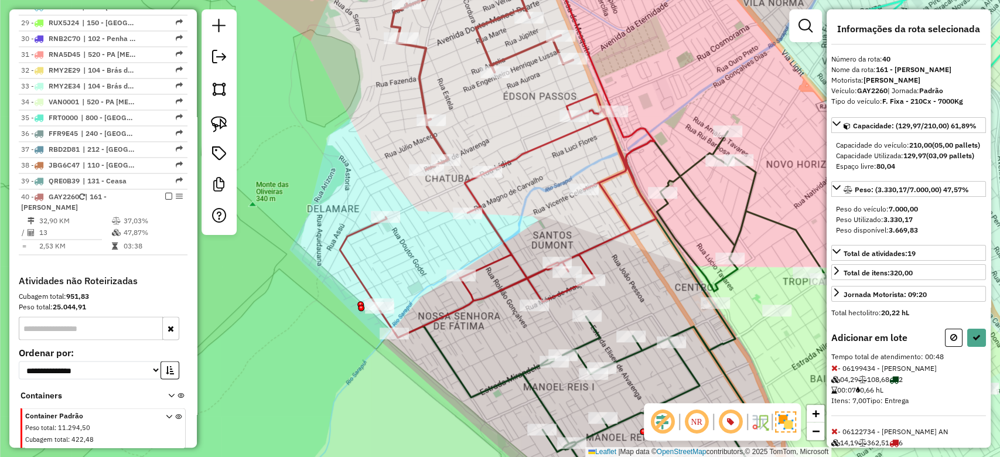
select select "**********"
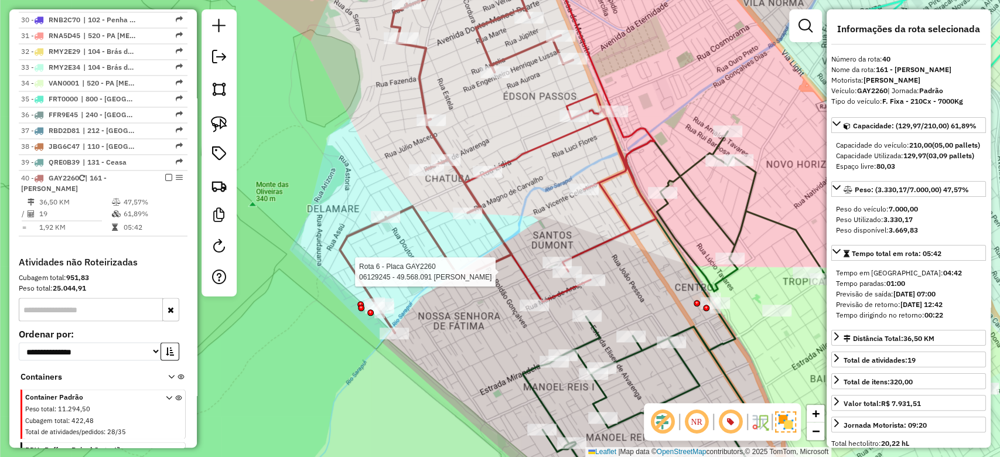
scroll to position [1298, 0]
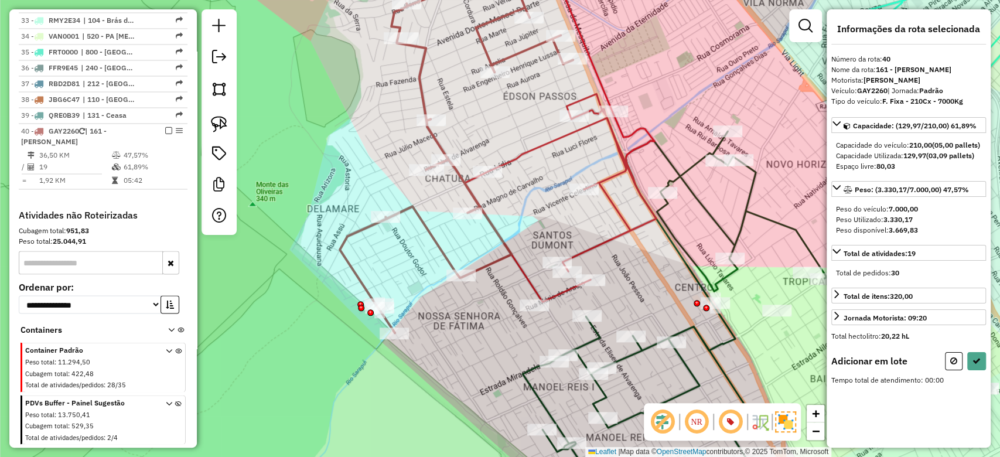
click at [542, 181] on div "Janela de atendimento Grade de atendimento Capacidade Transportadoras Veículos …" at bounding box center [500, 228] width 1000 height 457
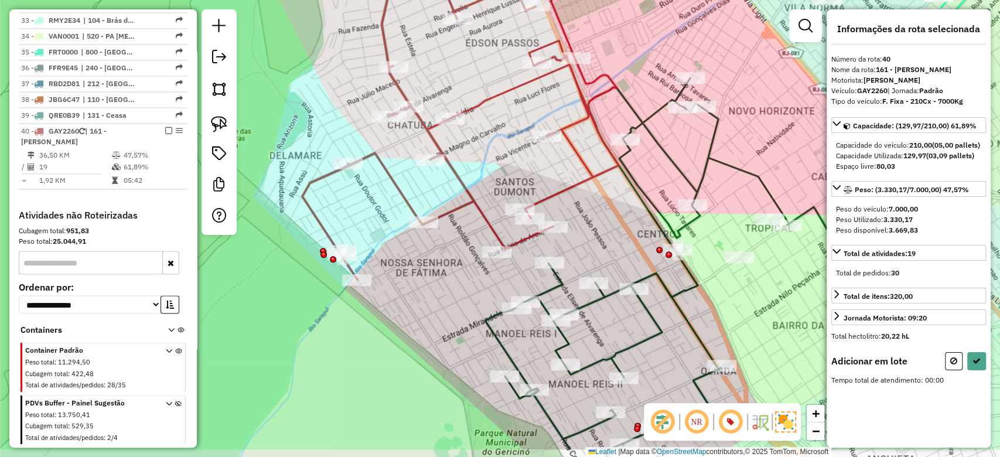
drag, startPoint x: 544, startPoint y: 164, endPoint x: 508, endPoint y: 99, distance: 73.7
click at [508, 99] on div "Janela de atendimento Grade de atendimento Capacidade Transportadoras Veículos …" at bounding box center [500, 228] width 1000 height 457
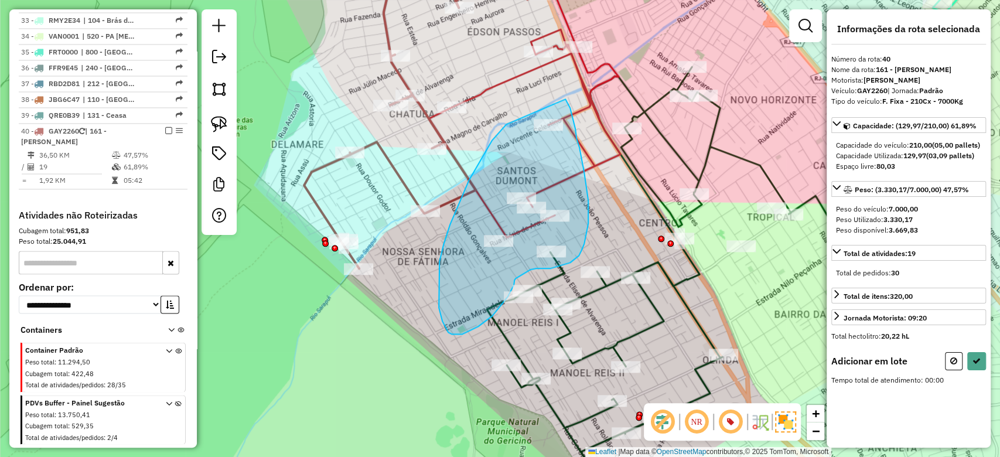
drag, startPoint x: 482, startPoint y: 158, endPoint x: 478, endPoint y: 107, distance: 50.5
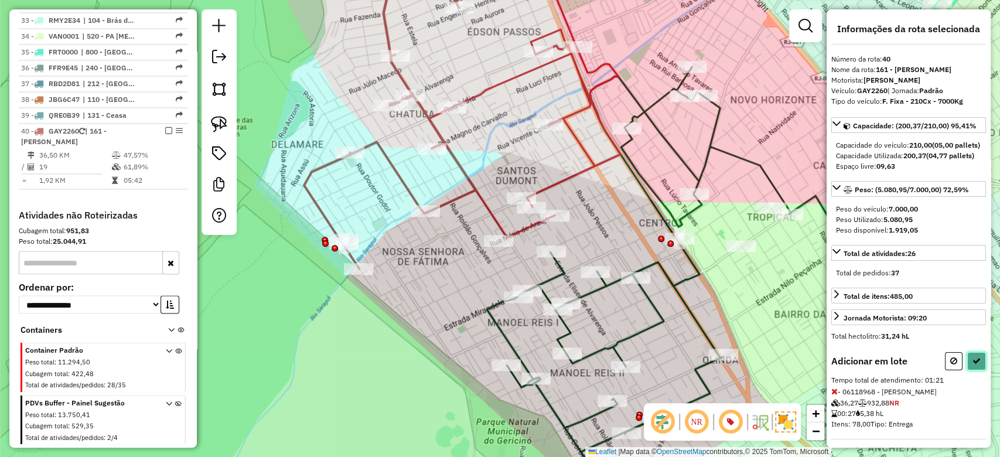
click at [973, 365] on icon at bounding box center [977, 361] width 8 height 8
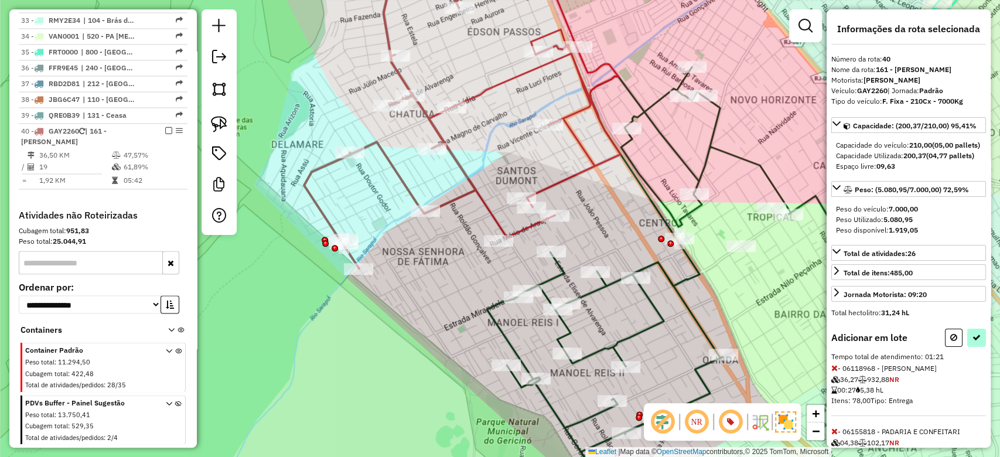
select select "**********"
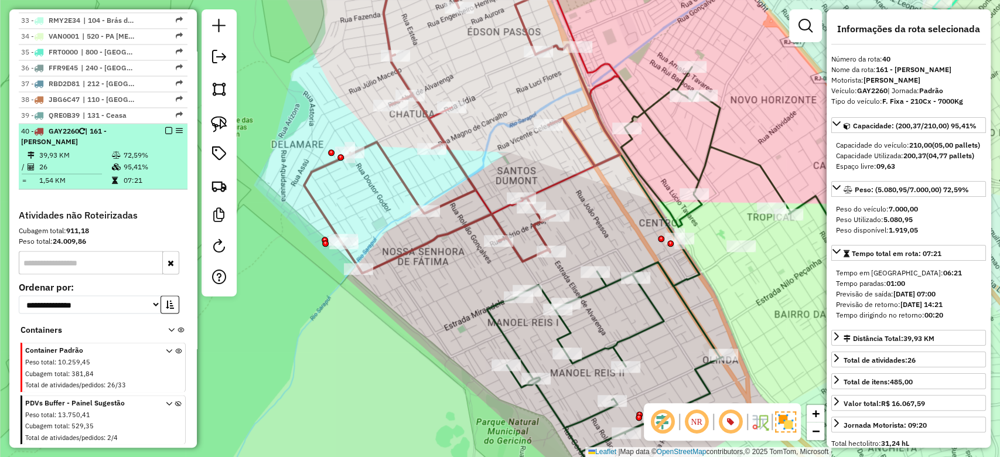
drag, startPoint x: 163, startPoint y: 115, endPoint x: 164, endPoint y: 89, distance: 25.8
click at [162, 161] on td "95,41%" at bounding box center [152, 167] width 59 height 12
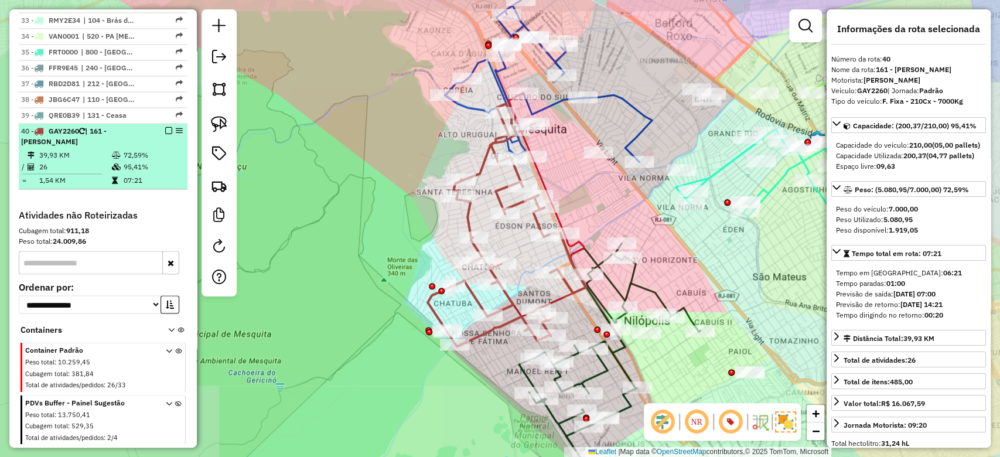
click at [168, 127] on em at bounding box center [168, 130] width 7 height 7
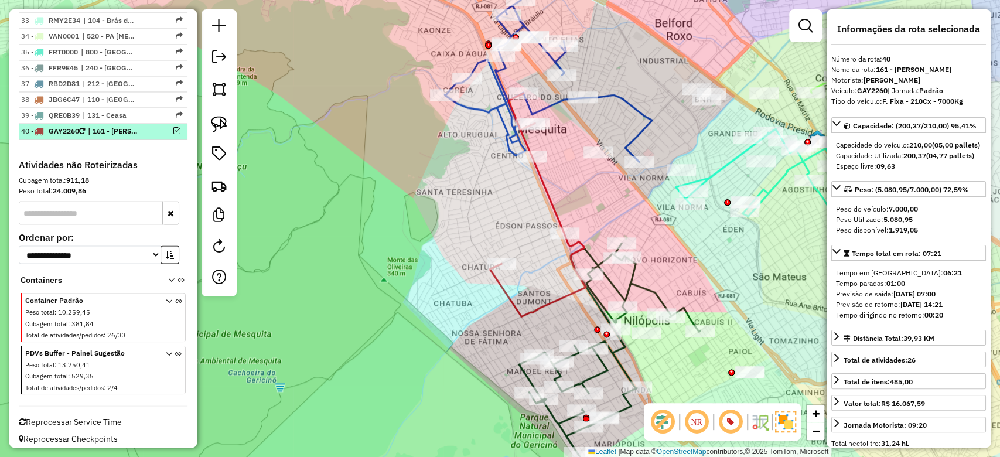
scroll to position [1248, 0]
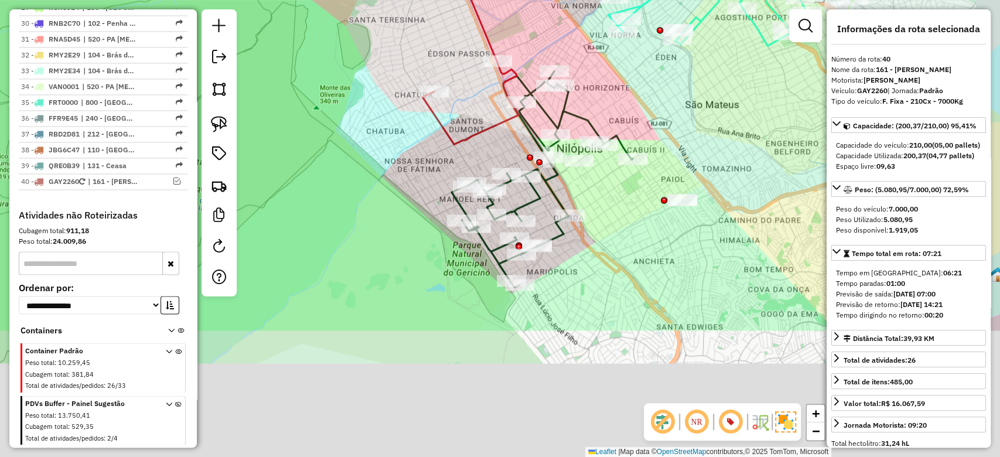
drag, startPoint x: 436, startPoint y: 329, endPoint x: 369, endPoint y: 156, distance: 185.0
click at [369, 156] on div "Janela de atendimento Grade de atendimento Capacidade Transportadoras Veículos …" at bounding box center [500, 228] width 1000 height 457
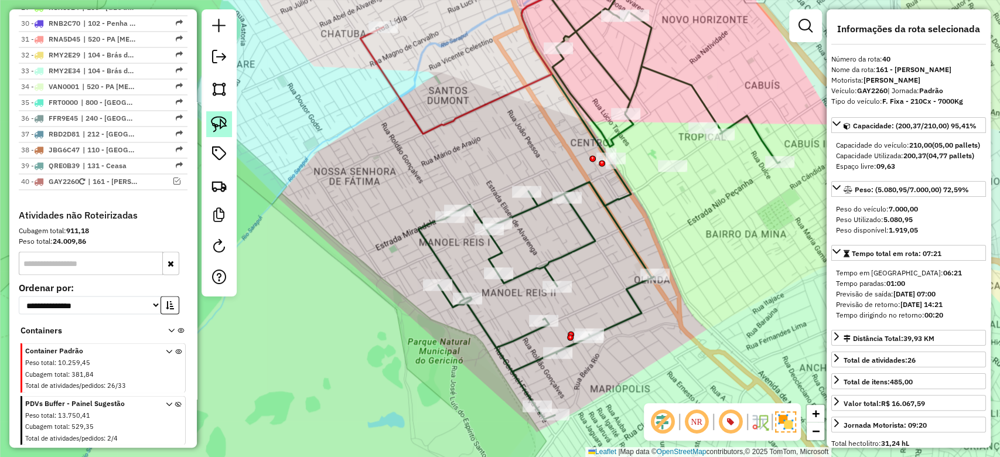
click at [220, 134] on link at bounding box center [219, 124] width 26 height 26
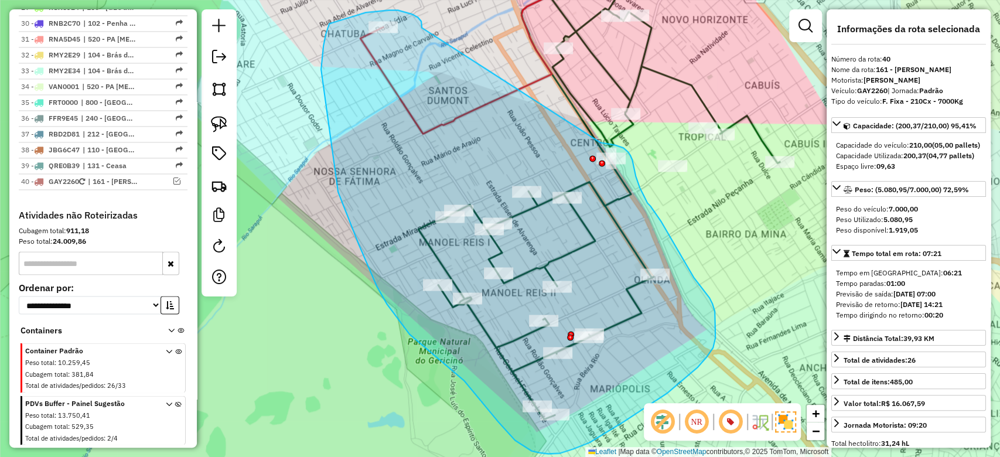
drag, startPoint x: 421, startPoint y: 21, endPoint x: 524, endPoint y: 143, distance: 159.3
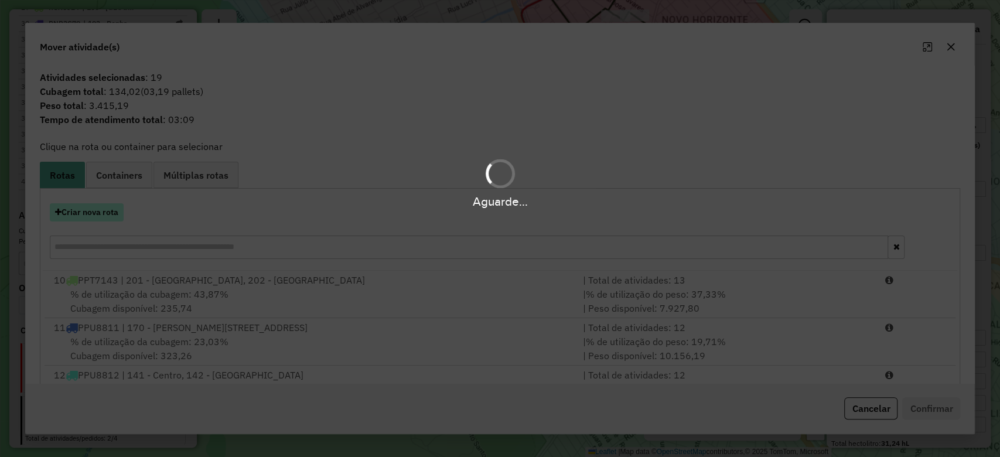
click at [89, 212] on button "Criar nova rota" at bounding box center [87, 212] width 74 height 18
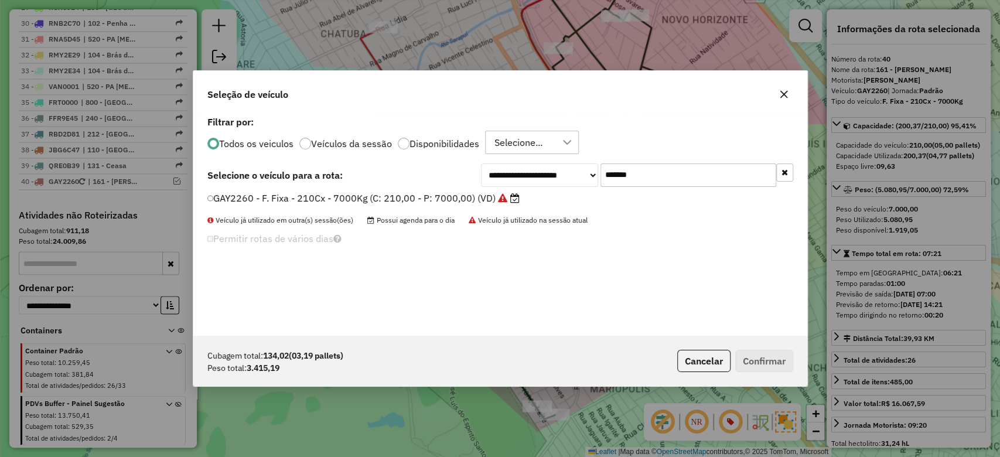
scroll to position [6, 4]
drag, startPoint x: 649, startPoint y: 177, endPoint x: 476, endPoint y: 178, distance: 173.5
click at [501, 176] on div "**********" at bounding box center [637, 175] width 312 height 23
paste input "text"
type input "*******"
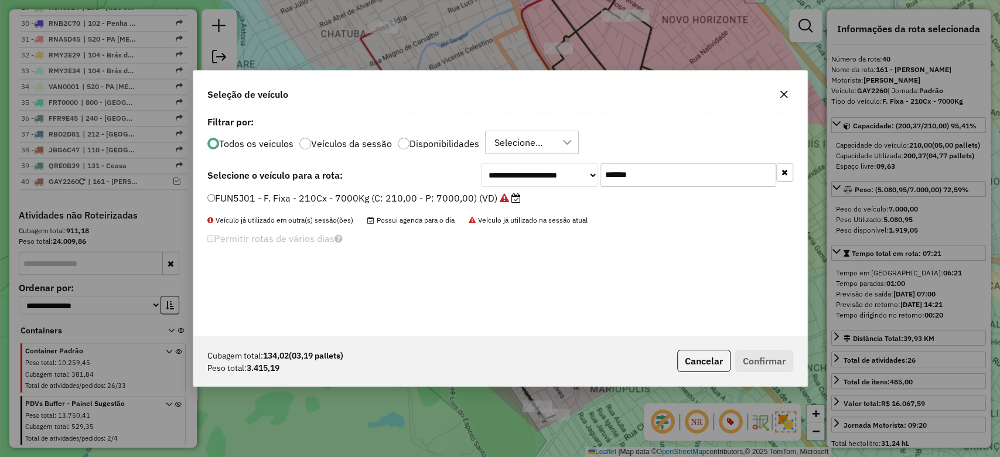
click at [412, 198] on label "FUN5J01 - F. Fixa - 210Cx - 7000Kg (C: 210,00 - P: 7000,00) (VD)" at bounding box center [364, 198] width 314 height 14
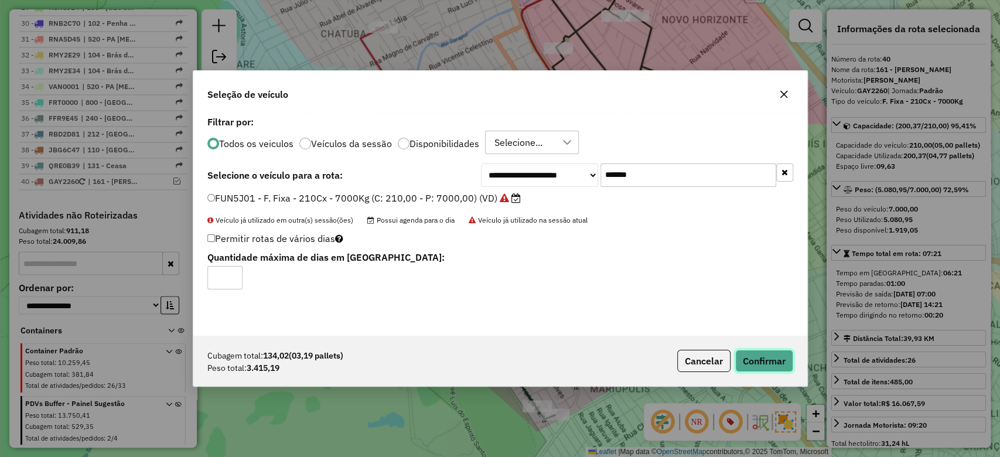
click at [763, 362] on button "Confirmar" at bounding box center [765, 361] width 58 height 22
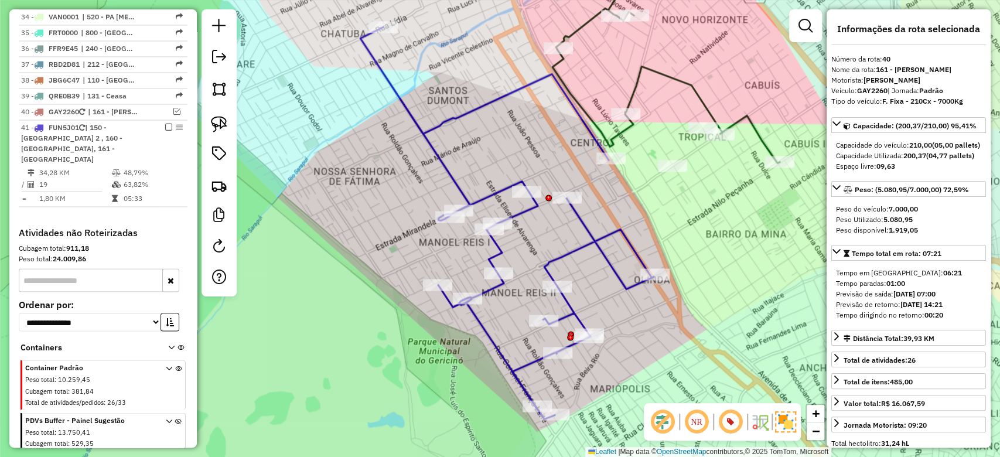
scroll to position [1335, 0]
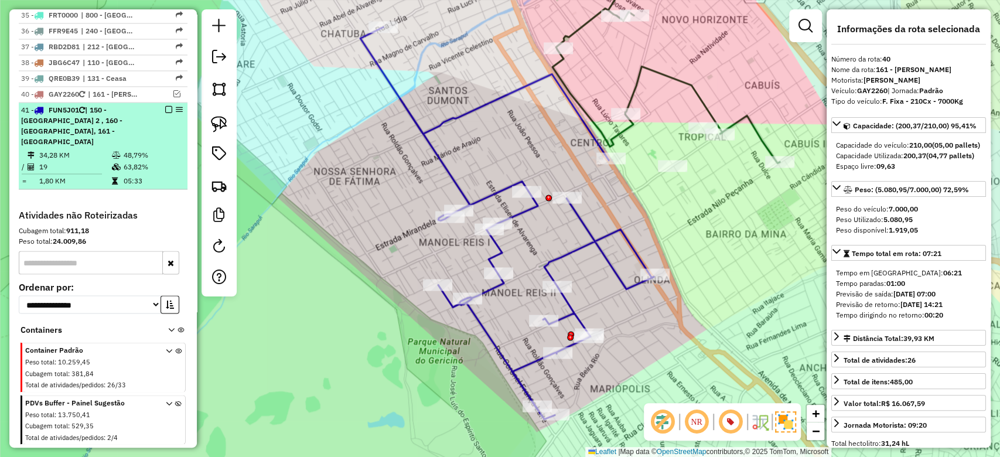
click at [117, 149] on td at bounding box center [117, 155] width 12 height 12
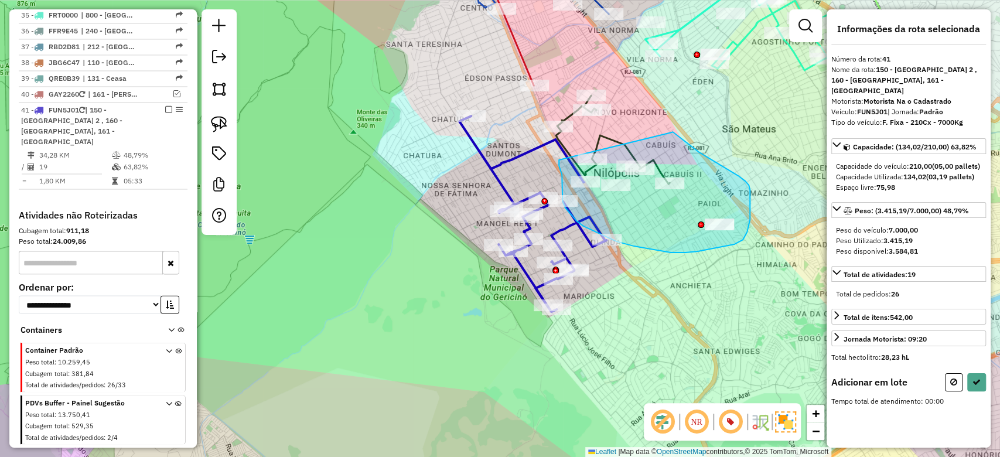
drag, startPoint x: 687, startPoint y: 143, endPoint x: 559, endPoint y: 160, distance: 128.9
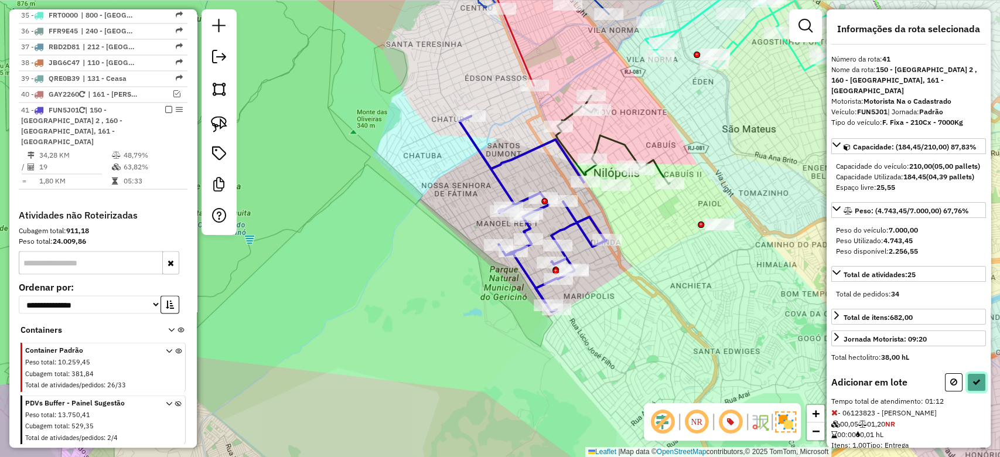
click at [973, 386] on icon at bounding box center [977, 382] width 8 height 8
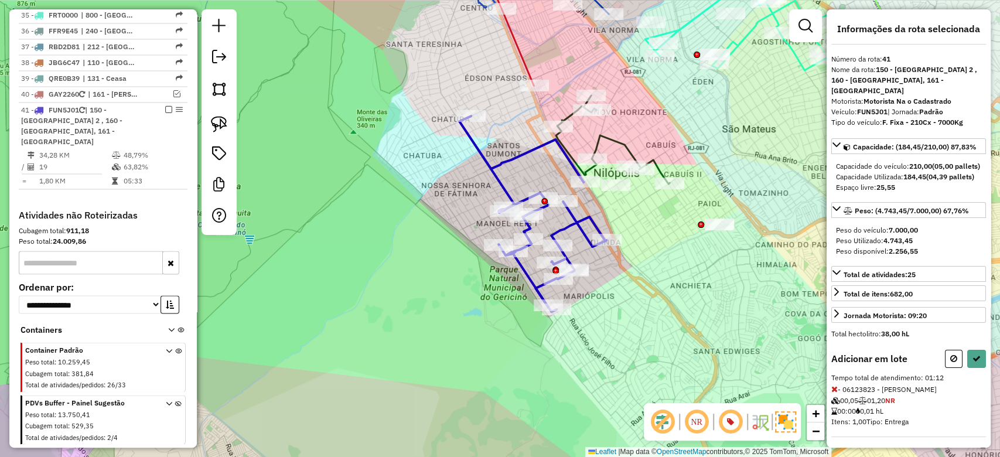
select select "**********"
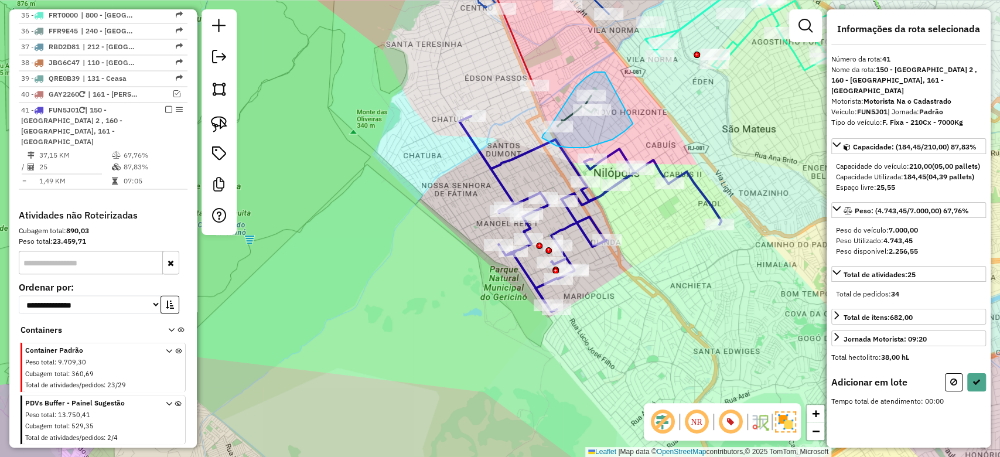
drag, startPoint x: 566, startPoint y: 101, endPoint x: 633, endPoint y: 124, distance: 70.4
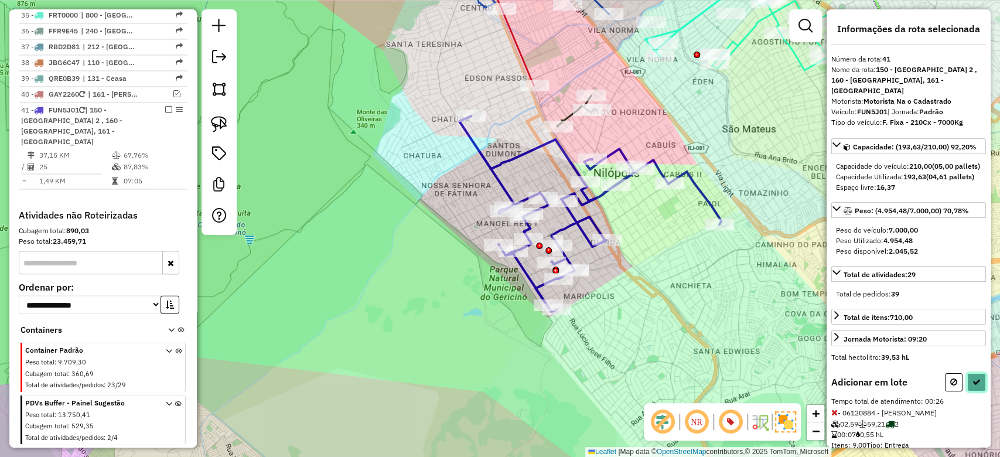
click at [974, 386] on icon at bounding box center [977, 382] width 8 height 8
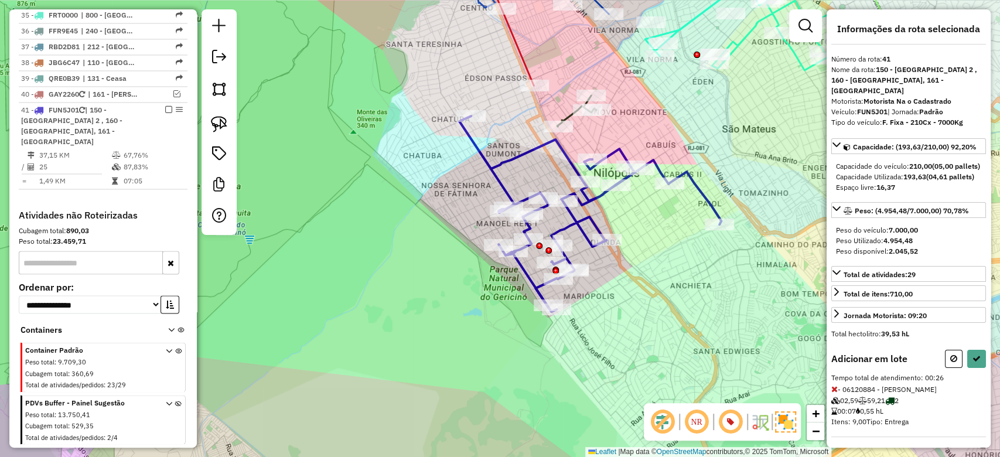
select select "**********"
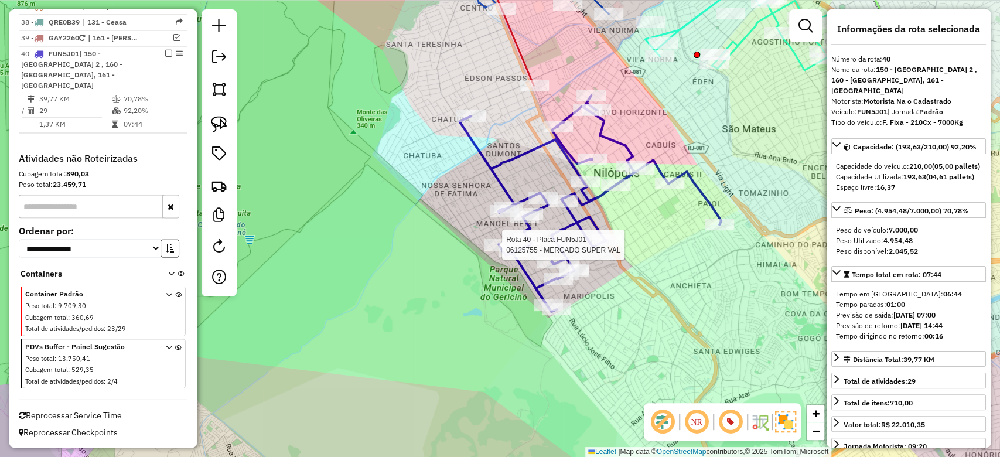
scroll to position [1248, 0]
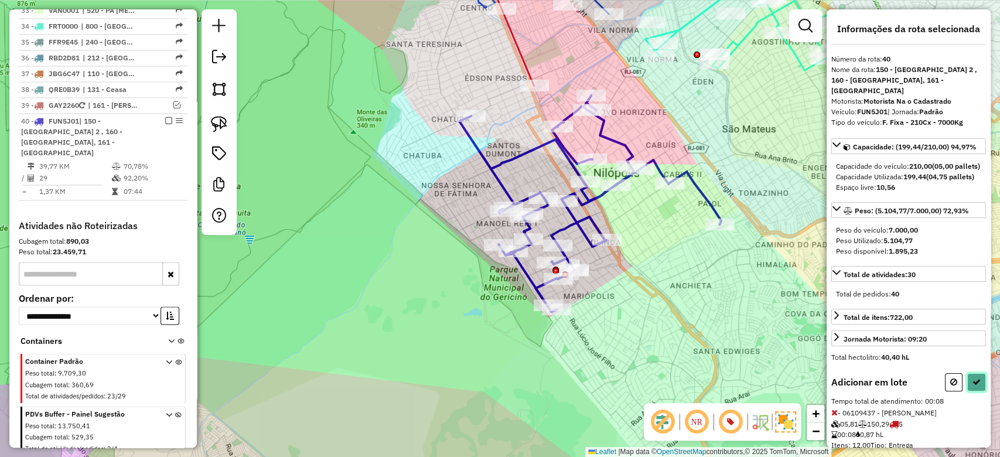
click at [973, 386] on icon at bounding box center [977, 382] width 8 height 8
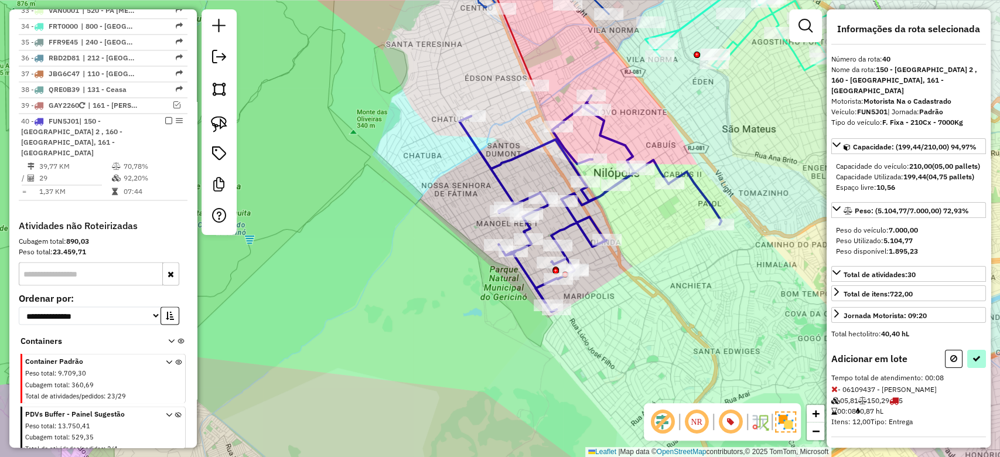
select select "**********"
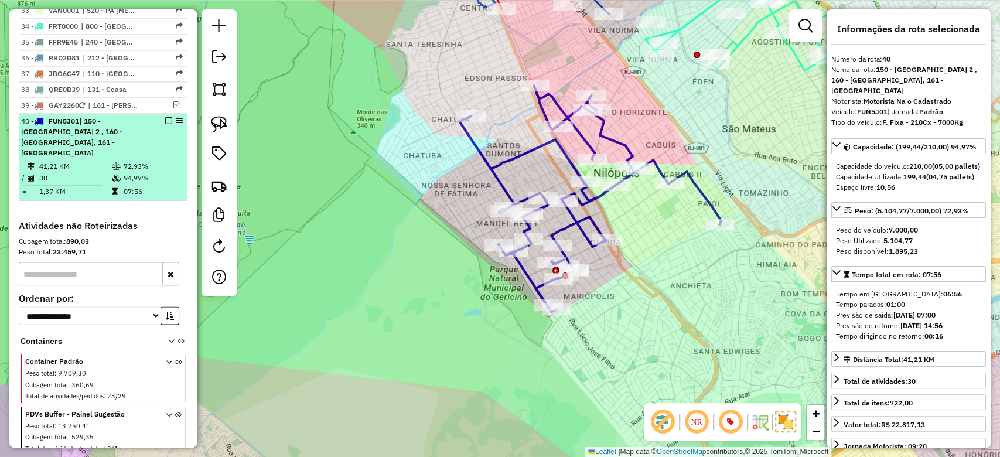
click at [165, 117] on em at bounding box center [168, 120] width 7 height 7
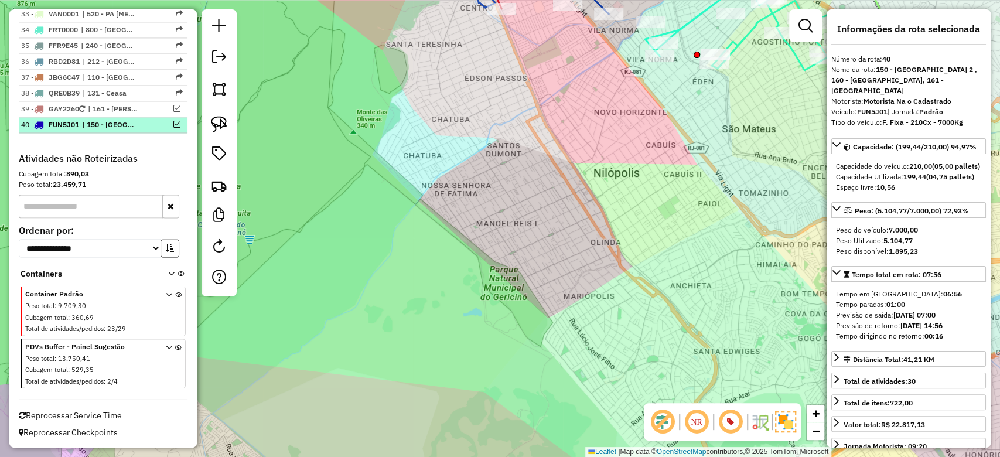
scroll to position [1199, 0]
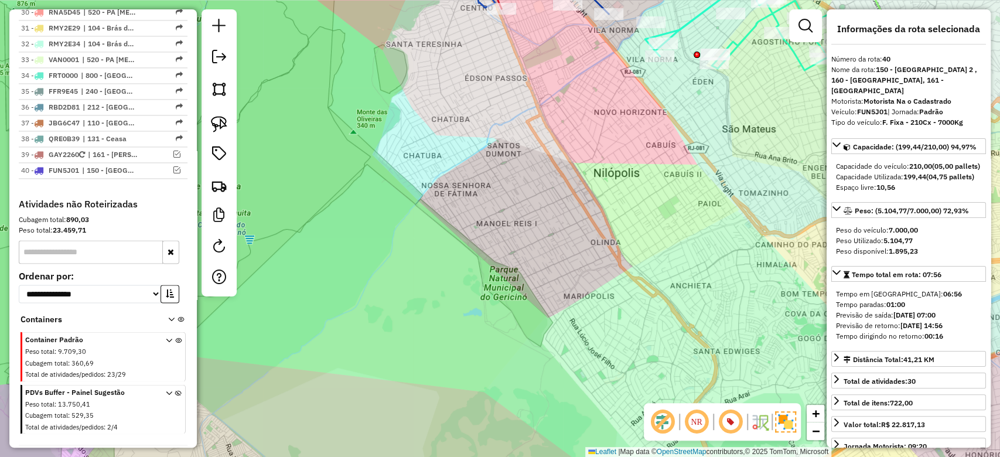
click at [575, 265] on div "Janela de atendimento Grade de atendimento Capacidade Transportadoras Veículos …" at bounding box center [500, 228] width 1000 height 457
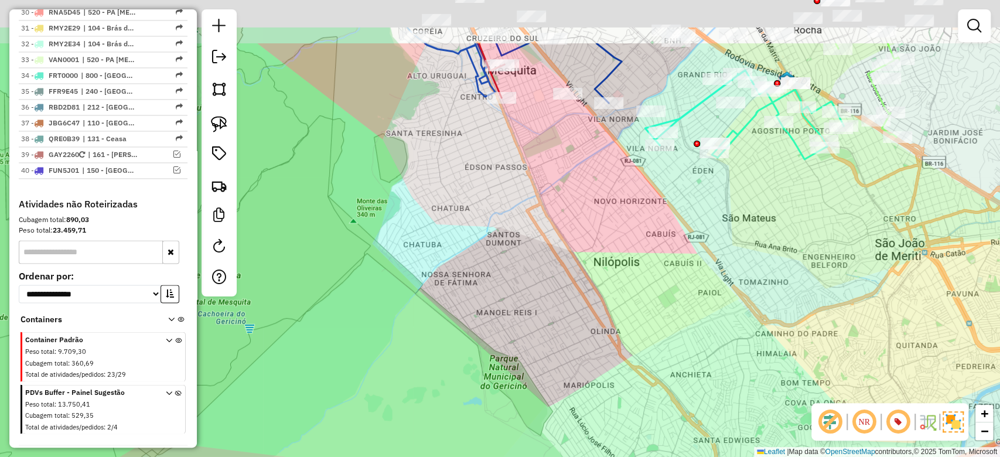
drag, startPoint x: 553, startPoint y: 274, endPoint x: 534, endPoint y: 339, distance: 67.3
click at [549, 374] on div "Janela de atendimento Grade de atendimento Capacidade Transportadoras Veículos …" at bounding box center [500, 228] width 1000 height 457
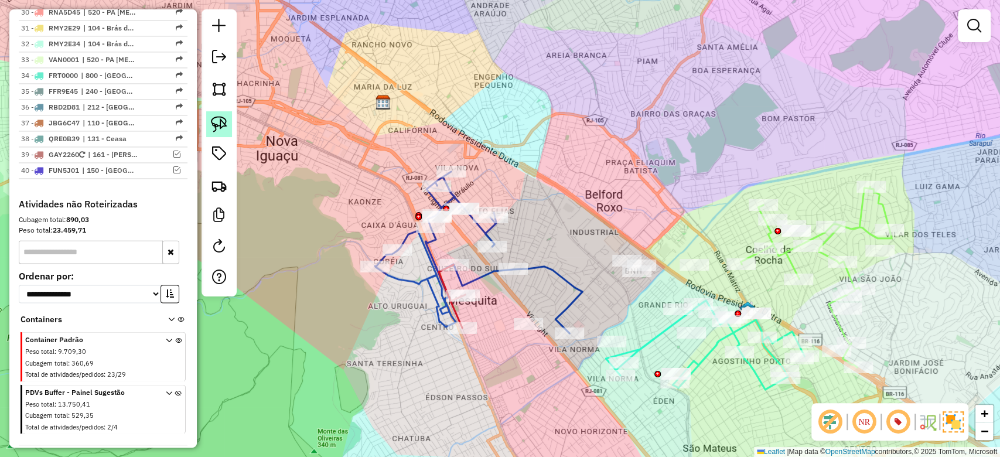
click at [219, 121] on img at bounding box center [219, 124] width 16 height 16
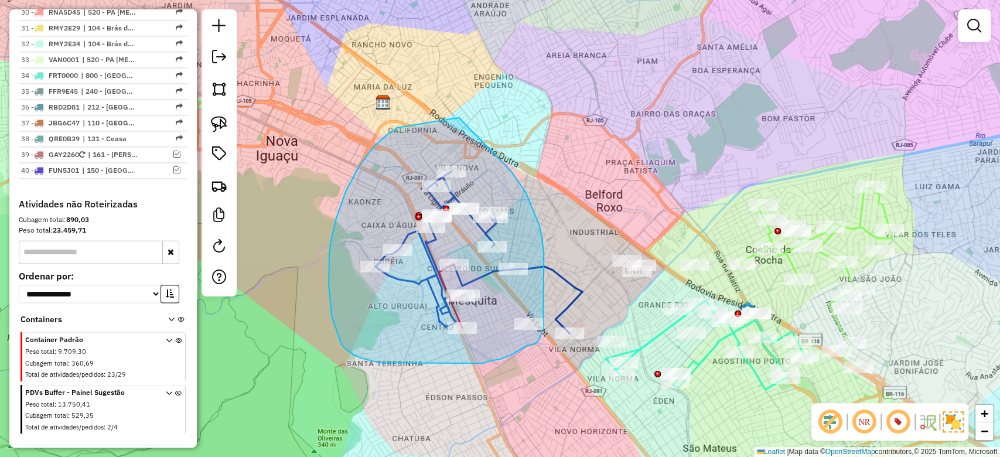
drag, startPoint x: 397, startPoint y: 128, endPoint x: 510, endPoint y: 170, distance: 120.7
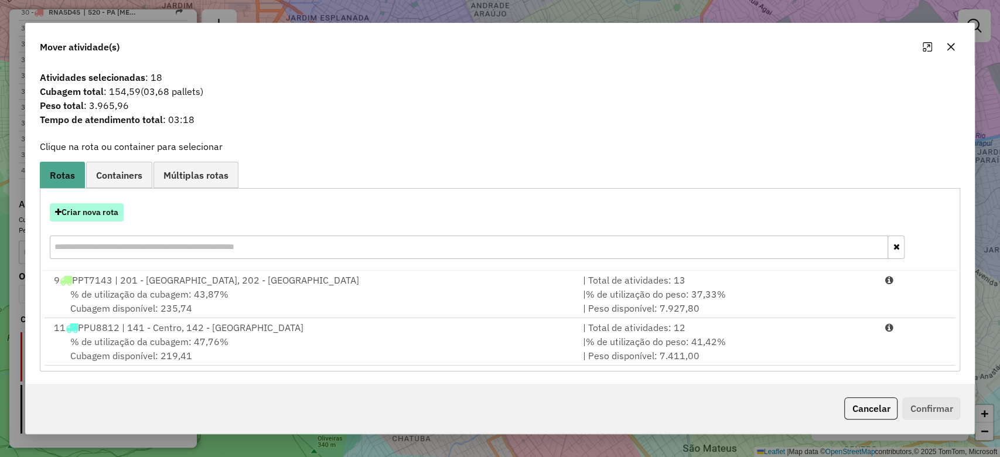
click at [90, 212] on button "Criar nova rota" at bounding box center [87, 212] width 74 height 18
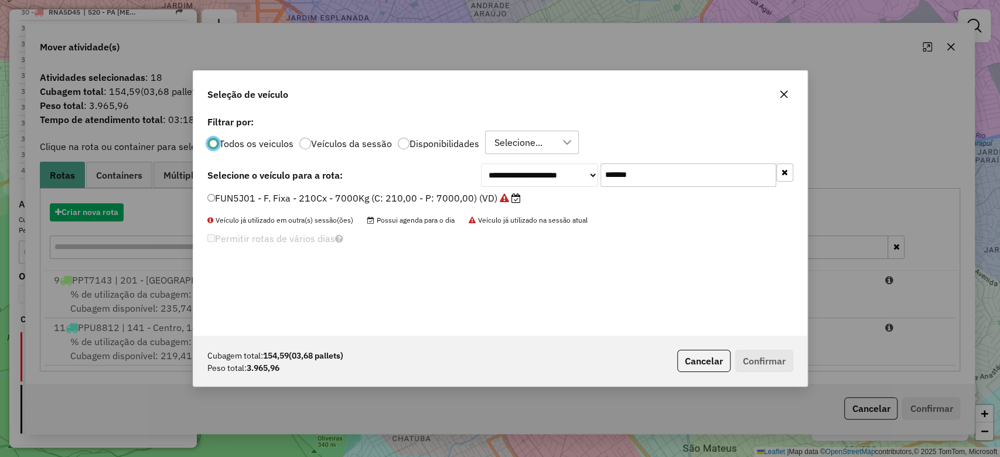
scroll to position [6, 4]
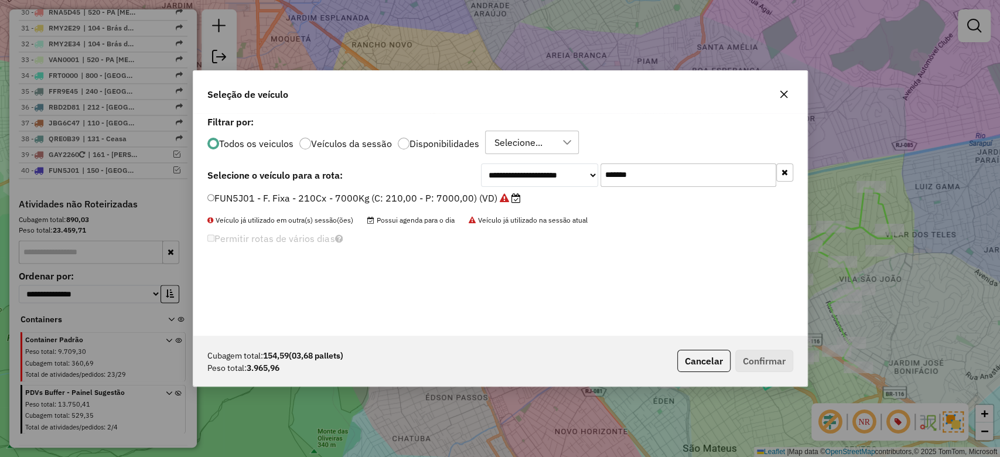
paste input "text"
drag, startPoint x: 644, startPoint y: 179, endPoint x: 478, endPoint y: 177, distance: 165.3
click at [494, 177] on div "**********" at bounding box center [637, 175] width 312 height 23
type input "*******"
click at [416, 195] on label "GBC2495 - F. Fixa - 210Cx - 7000Kg (C: 210,00 - P: 7000,00) (VD)" at bounding box center [358, 198] width 303 height 14
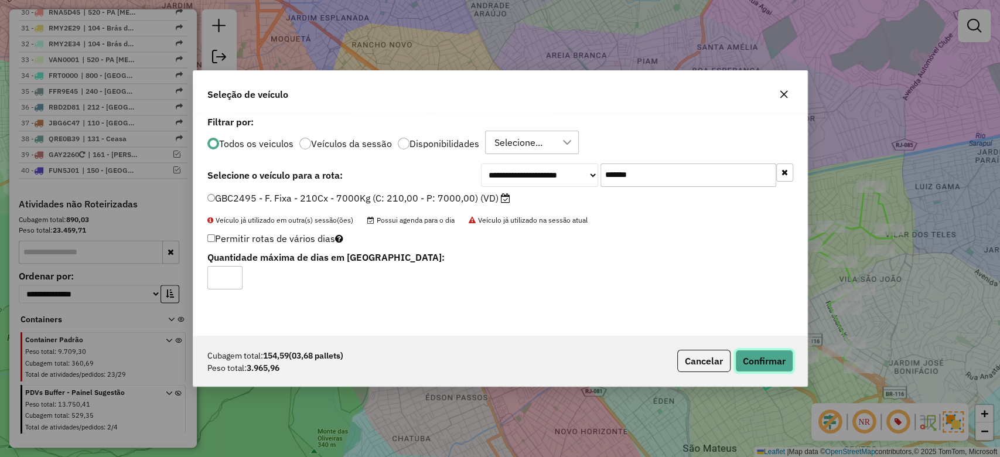
click at [750, 356] on button "Confirmar" at bounding box center [765, 361] width 58 height 22
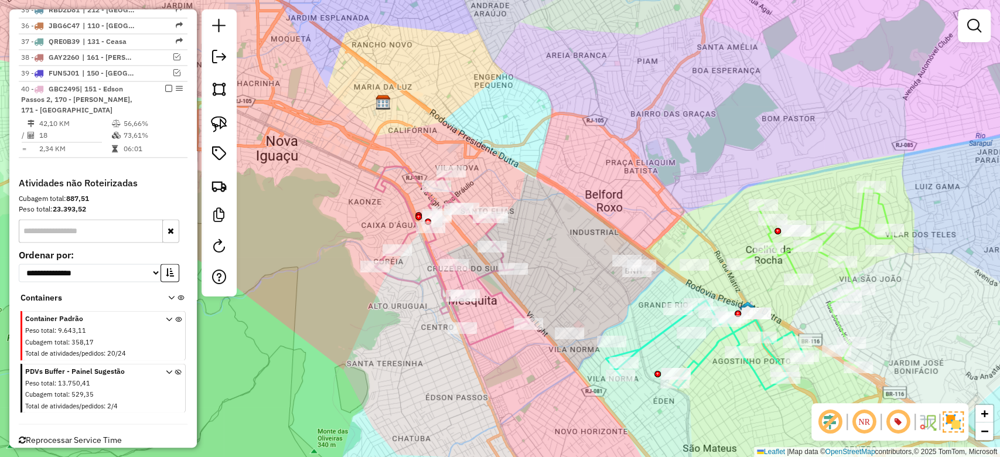
scroll to position [1183, 0]
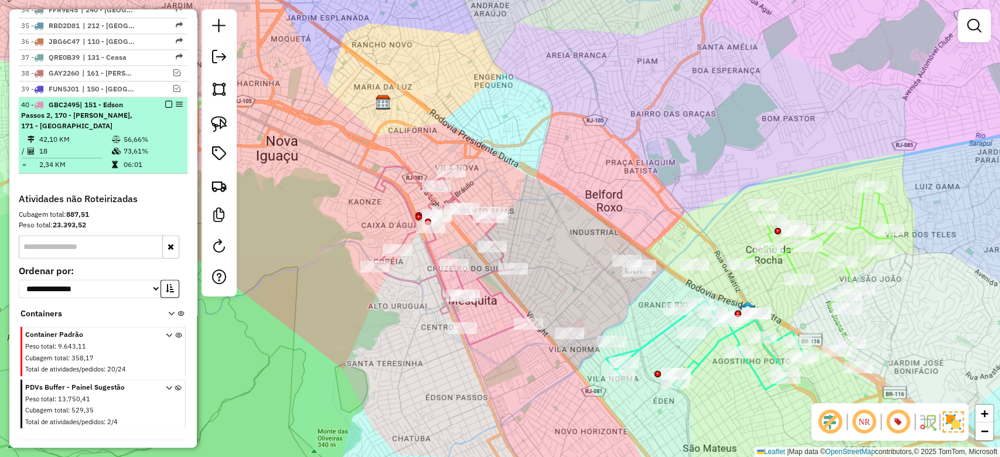
click at [125, 145] on td "73,61%" at bounding box center [152, 151] width 59 height 12
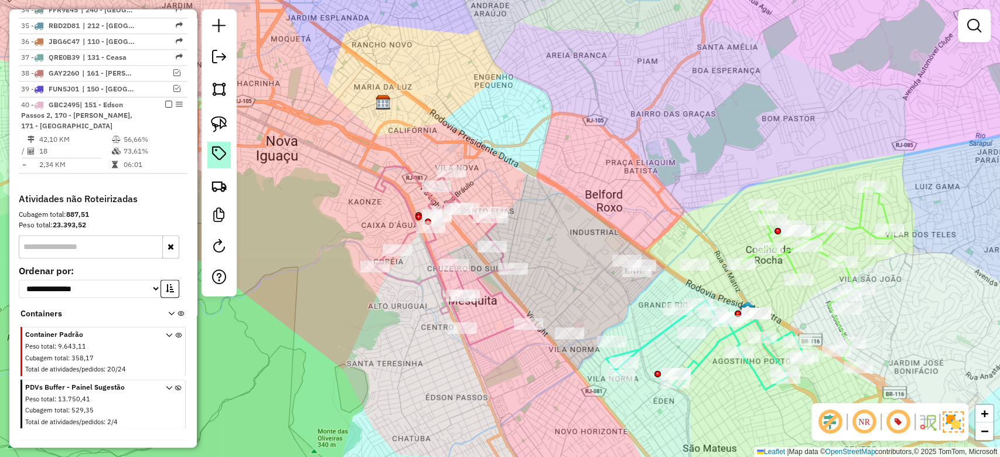
select select "**********"
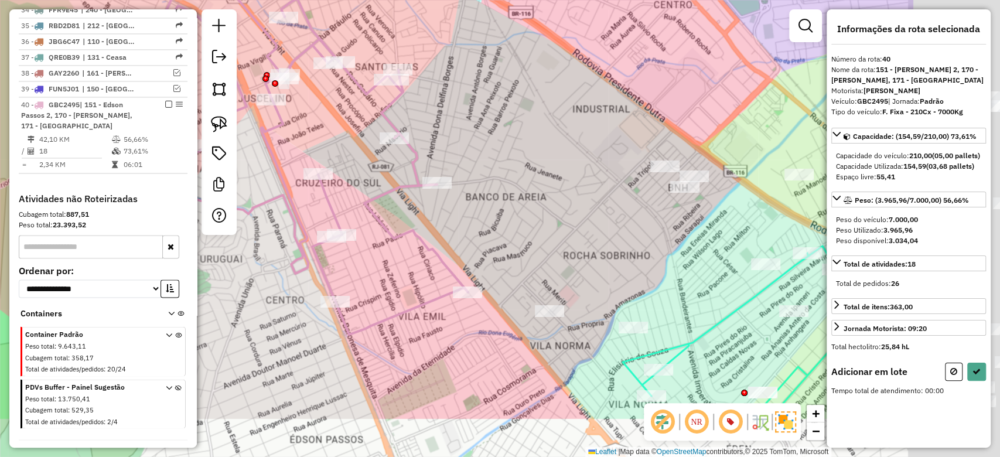
drag, startPoint x: 655, startPoint y: 196, endPoint x: 469, endPoint y: 270, distance: 199.9
click at [441, 104] on div "Janela de atendimento Grade de atendimento Capacidade Transportadoras Veículos …" at bounding box center [500, 228] width 1000 height 457
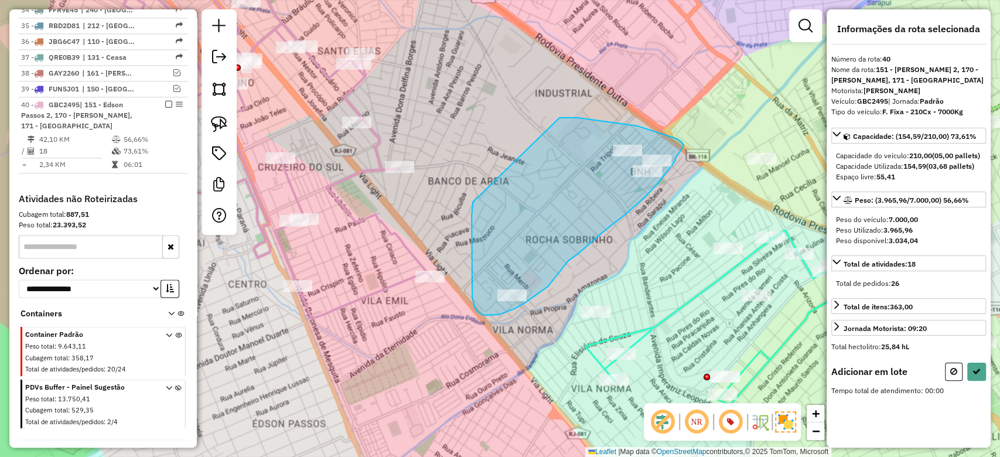
drag, startPoint x: 473, startPoint y: 203, endPoint x: 560, endPoint y: 118, distance: 121.4
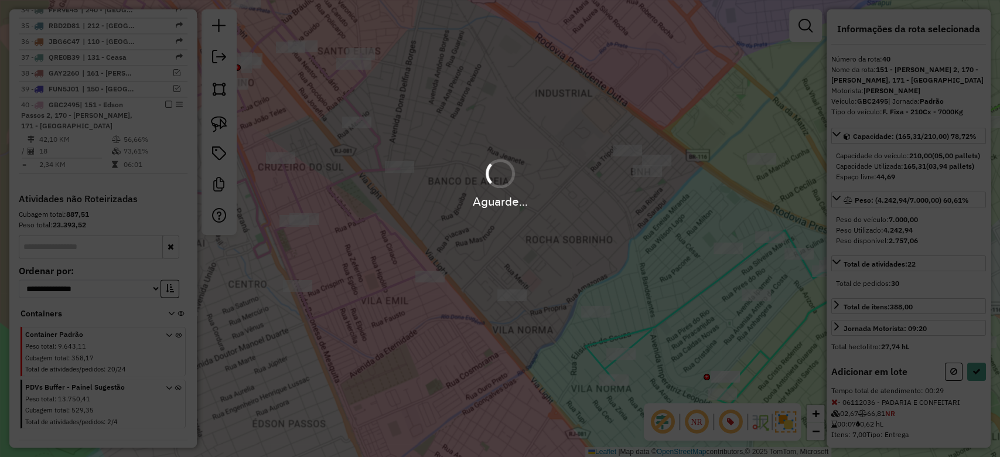
click at [969, 394] on div "Aguarde..." at bounding box center [500, 228] width 1000 height 457
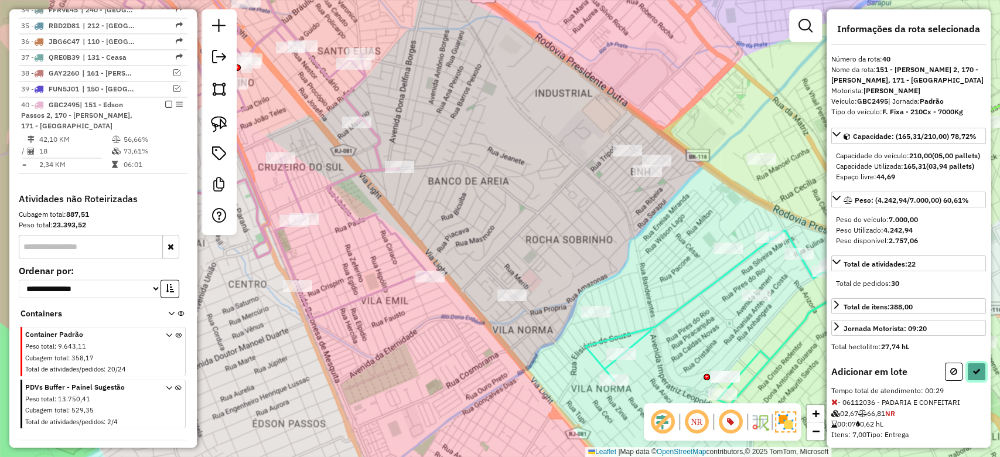
click at [969, 381] on button at bounding box center [977, 372] width 19 height 18
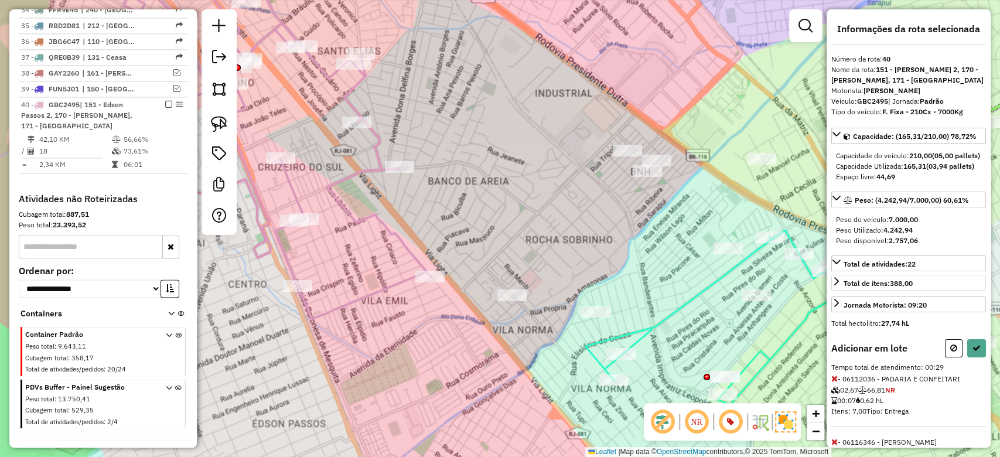
select select "**********"
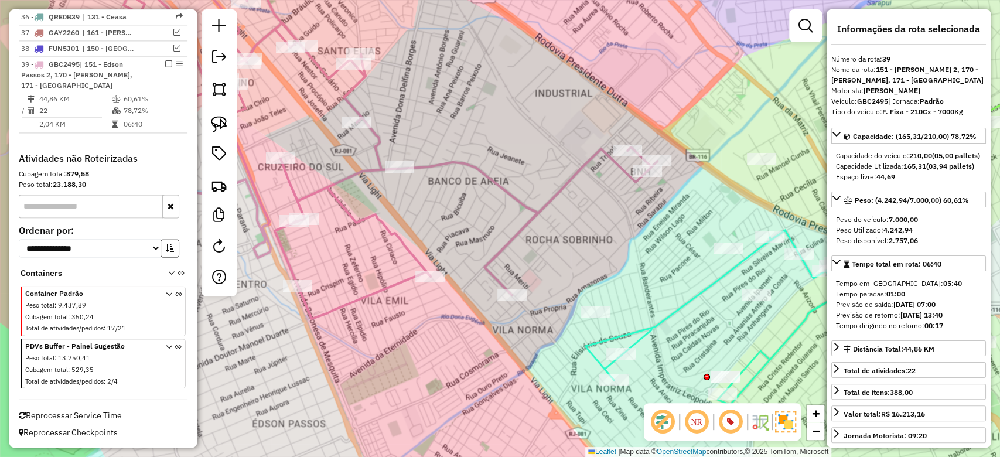
scroll to position [1133, 0]
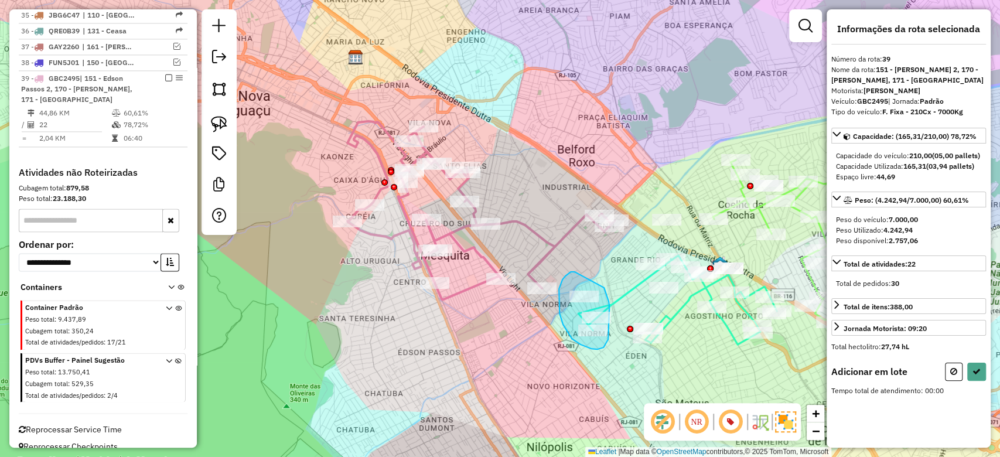
drag, startPoint x: 571, startPoint y: 272, endPoint x: 600, endPoint y: 280, distance: 29.9
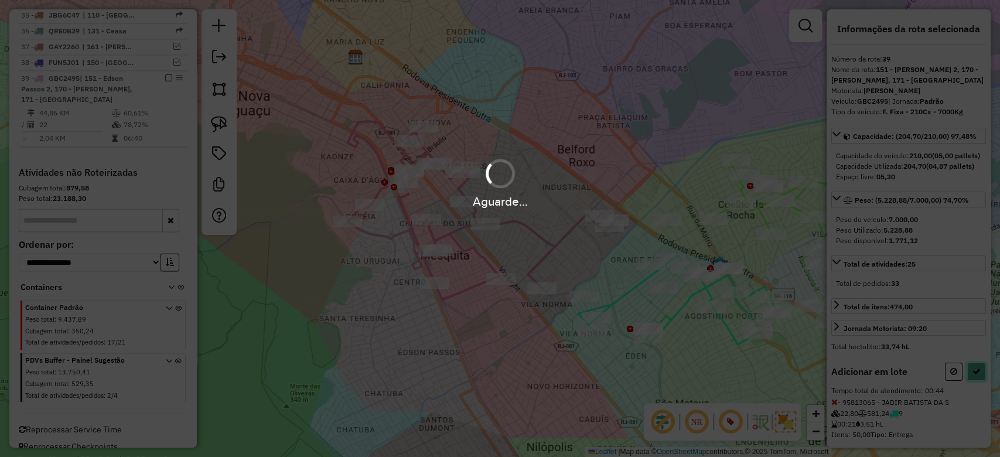
click at [974, 376] on icon at bounding box center [977, 371] width 8 height 8
select select "**********"
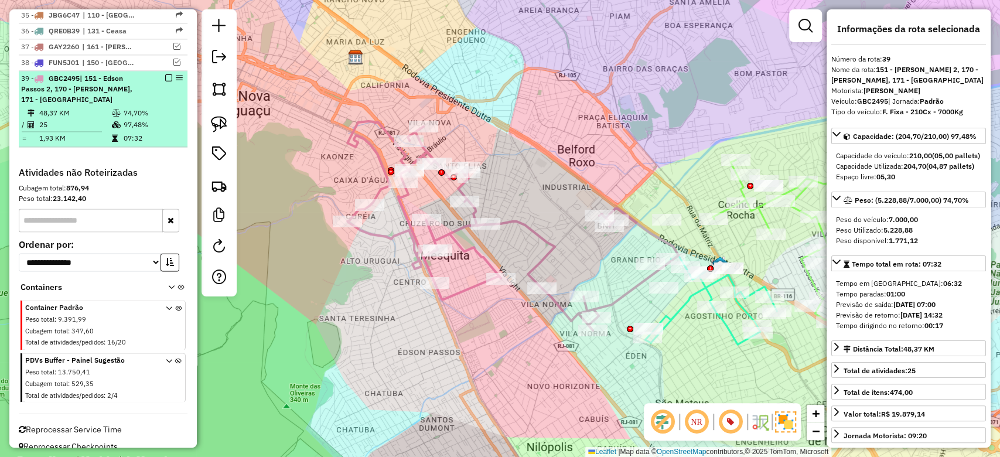
click at [167, 74] on em at bounding box center [168, 77] width 7 height 7
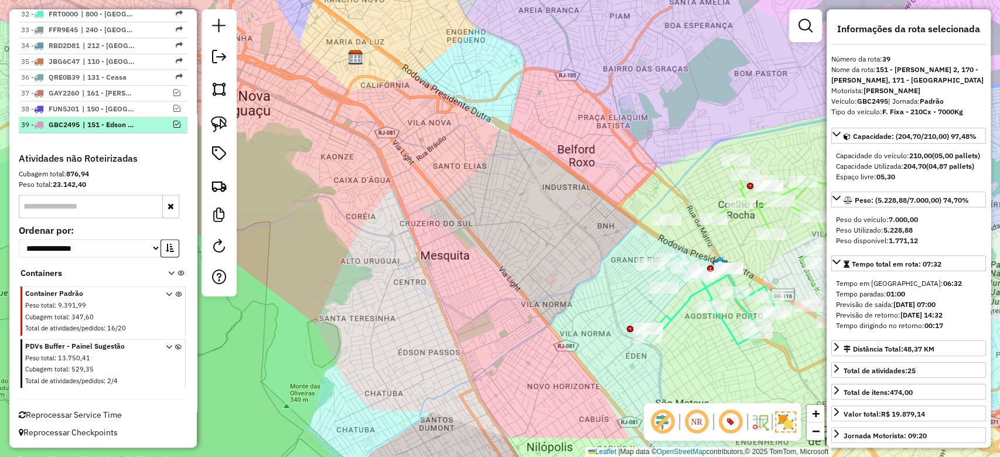
scroll to position [1073, 0]
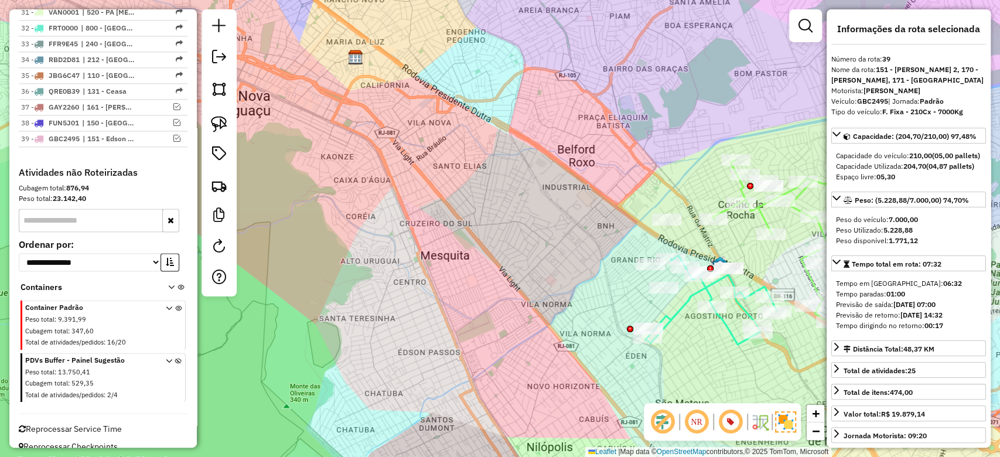
click at [557, 195] on div "Janela de atendimento Grade de atendimento Capacidade Transportadoras Veículos …" at bounding box center [500, 228] width 1000 height 457
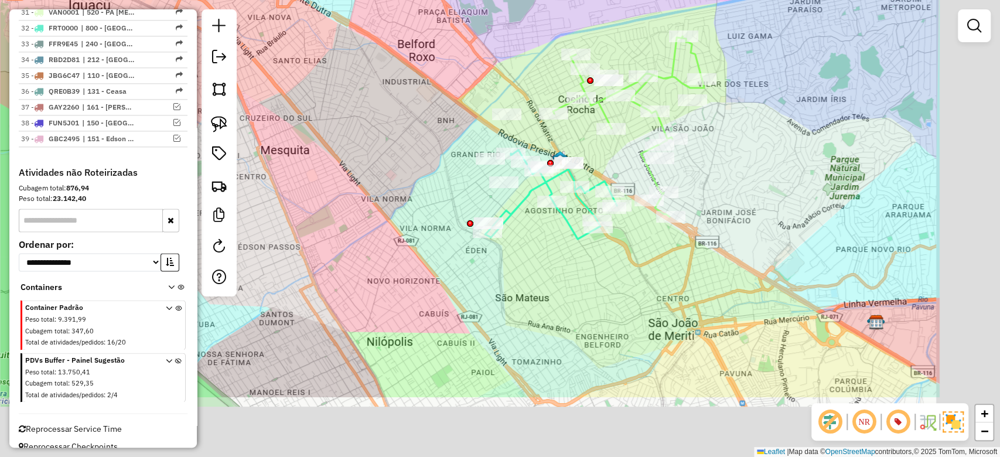
drag, startPoint x: 591, startPoint y: 230, endPoint x: 415, endPoint y: 120, distance: 207.5
click at [415, 120] on div "Janela de atendimento Grade de atendimento Capacidade Transportadoras Veículos …" at bounding box center [500, 228] width 1000 height 457
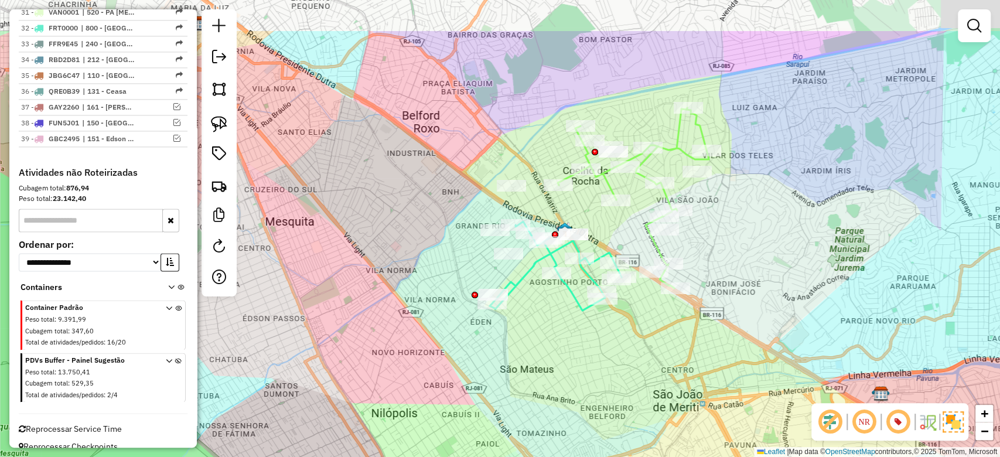
drag, startPoint x: 580, startPoint y: 233, endPoint x: 602, endPoint y: 313, distance: 83.2
click at [602, 313] on div "Janela de atendimento Grade de atendimento Capacidade Transportadoras Veículos …" at bounding box center [500, 228] width 1000 height 457
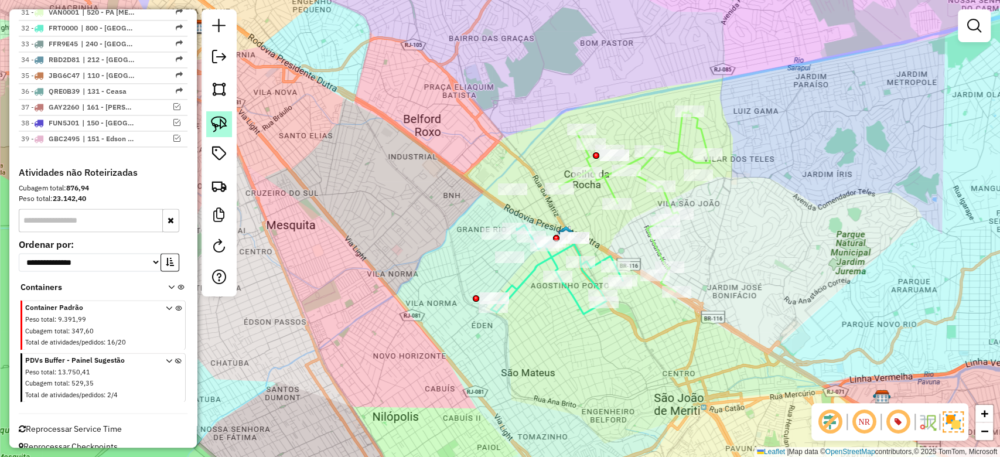
click at [212, 125] on img at bounding box center [219, 124] width 16 height 16
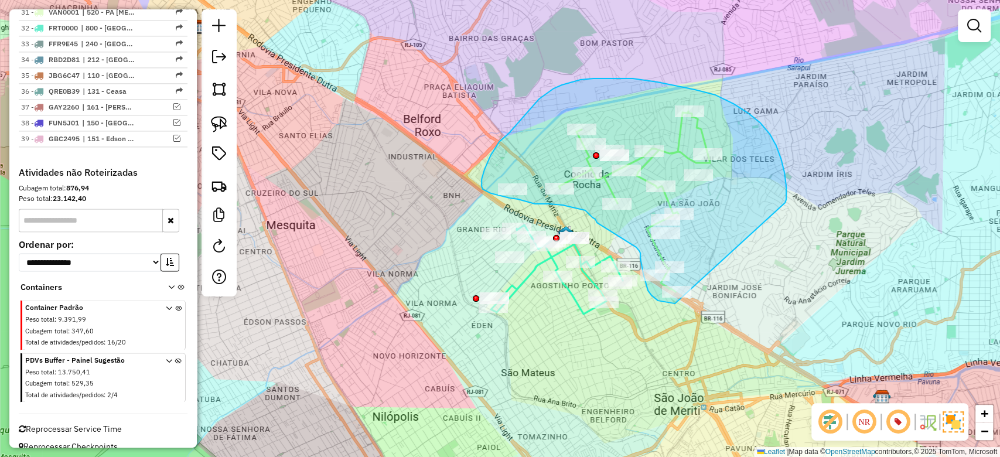
drag, startPoint x: 787, startPoint y: 199, endPoint x: 755, endPoint y: 233, distance: 45.6
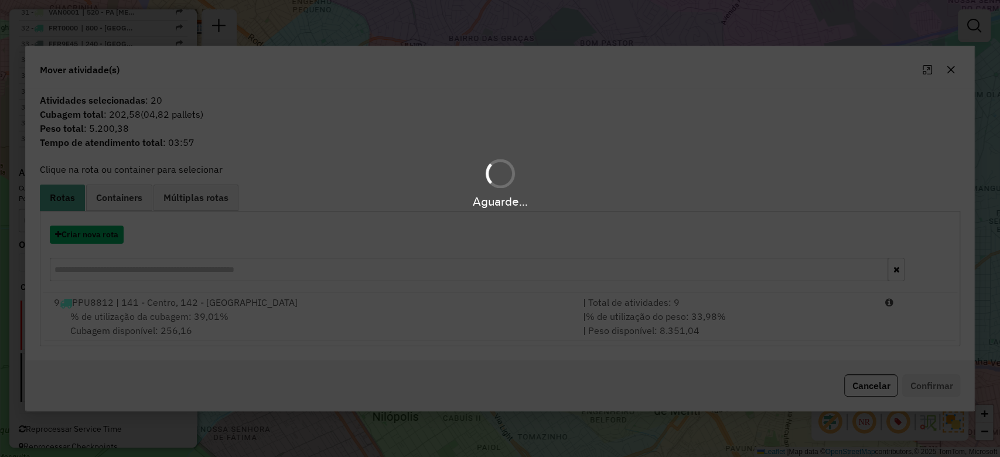
click at [91, 239] on button "Criar nova rota" at bounding box center [87, 235] width 74 height 18
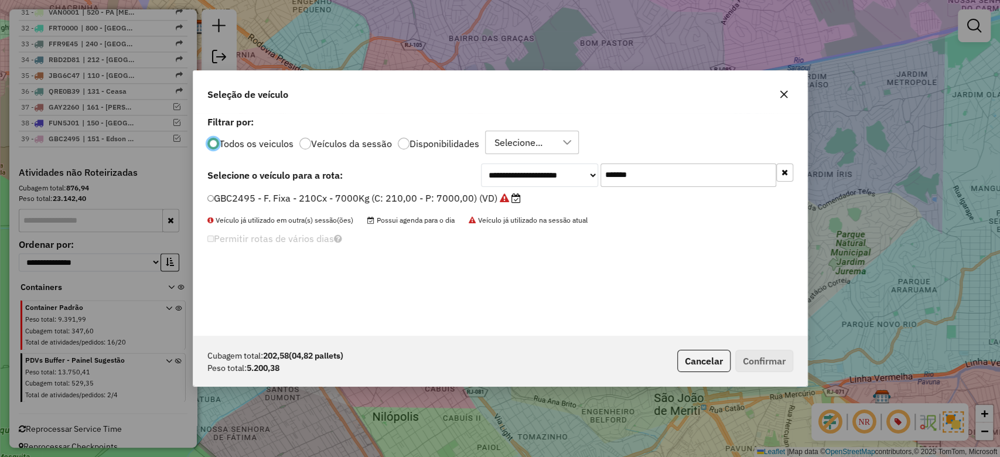
scroll to position [6, 4]
paste input "text"
drag, startPoint x: 655, startPoint y: 181, endPoint x: 464, endPoint y: 188, distance: 190.6
click at [537, 181] on div "**********" at bounding box center [637, 175] width 312 height 23
type input "*******"
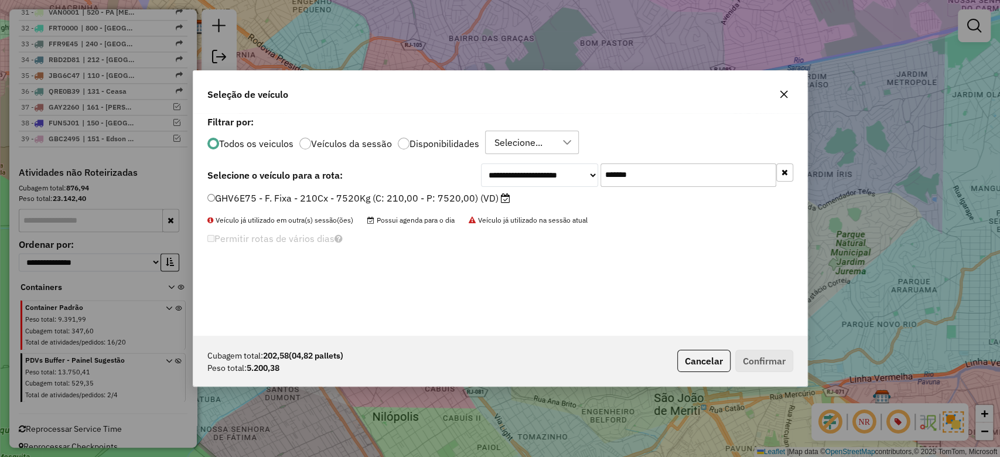
click at [423, 195] on label "GHV6E75 - F. Fixa - 210Cx - 7520Kg (C: 210,00 - P: 7520,00) (VD)" at bounding box center [358, 198] width 303 height 14
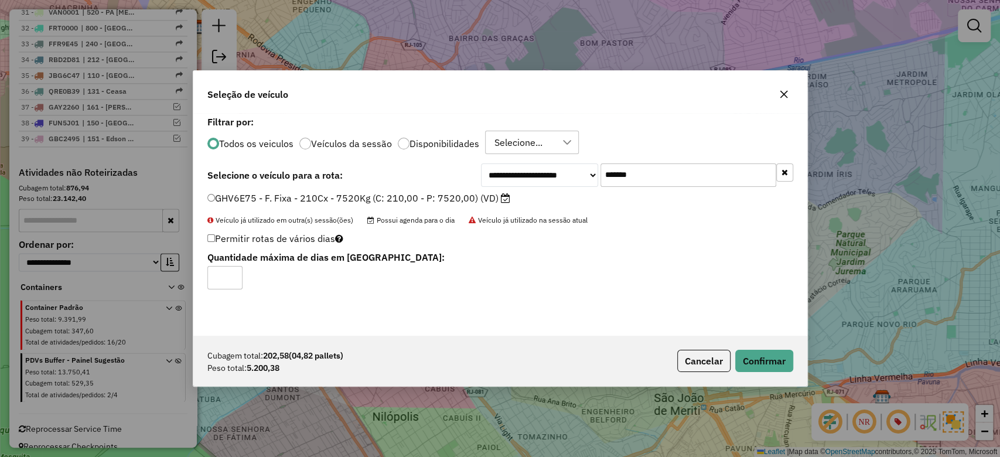
click at [776, 373] on div "Cubagem total: 202,58 (04,82 pallets) Peso total: 5.200,38 Cancelar Confirmar" at bounding box center [500, 361] width 614 height 50
click at [776, 359] on button "Confirmar" at bounding box center [765, 361] width 58 height 22
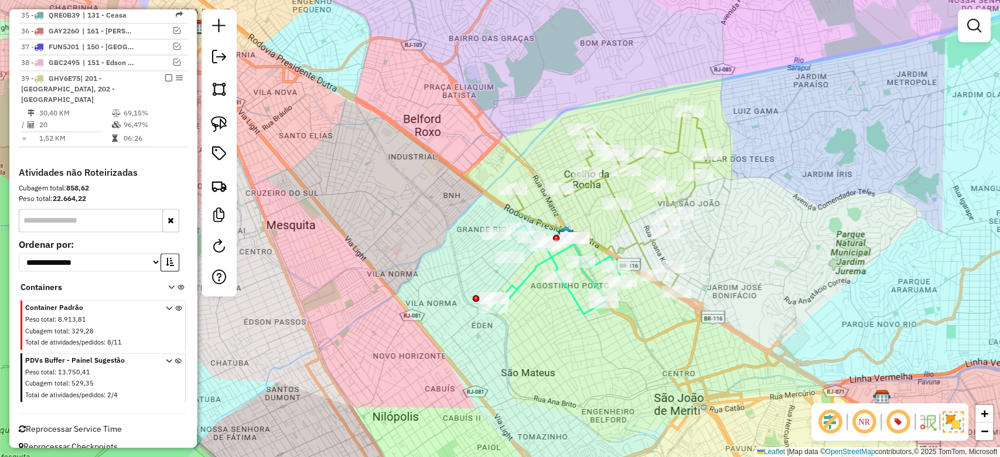
scroll to position [1067, 0]
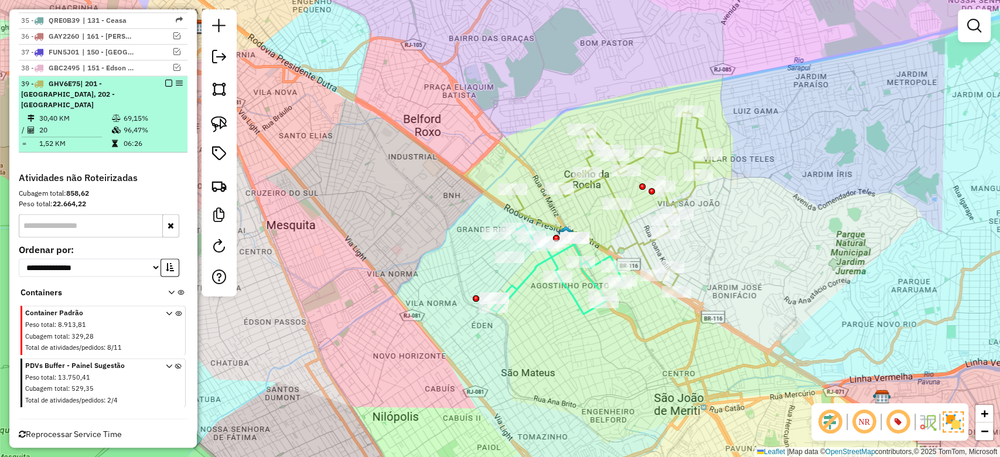
click at [166, 80] on em at bounding box center [168, 83] width 7 height 7
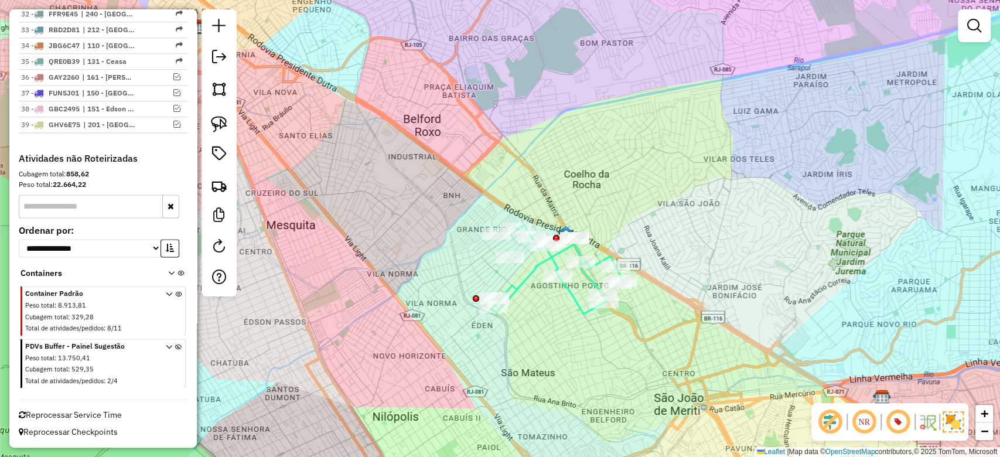
scroll to position [1022, 0]
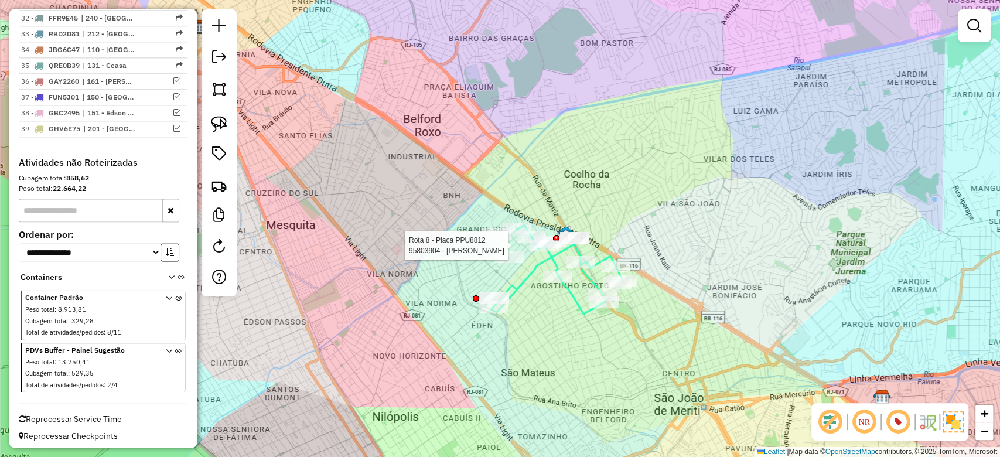
select select "**********"
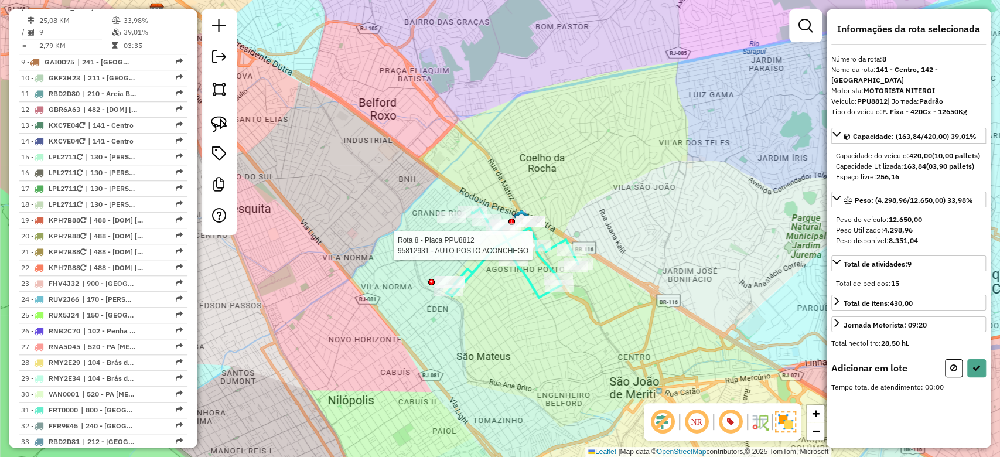
scroll to position [593, 0]
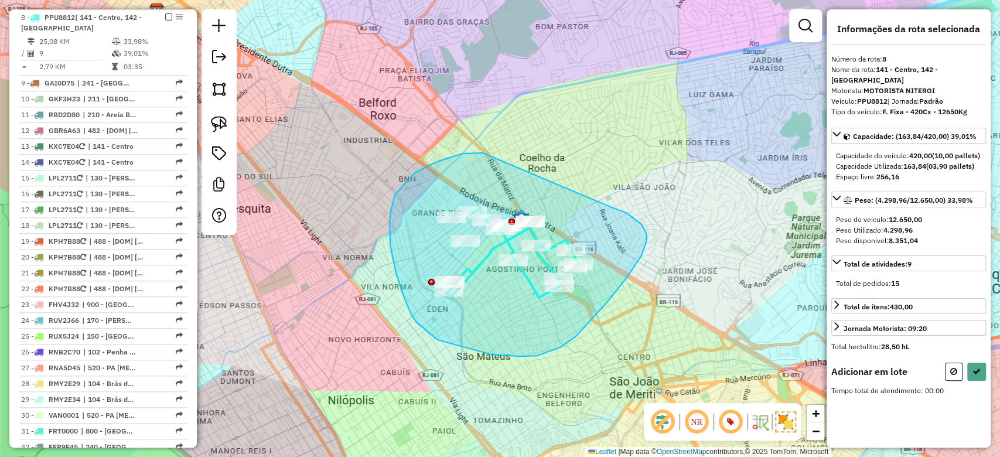
drag, startPoint x: 415, startPoint y: 173, endPoint x: 610, endPoint y: 207, distance: 197.6
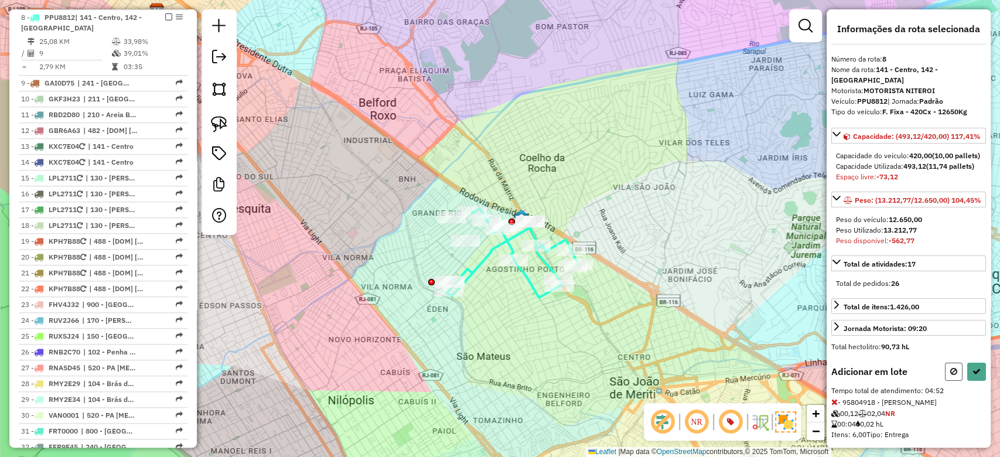
click at [956, 381] on button at bounding box center [954, 372] width 18 height 18
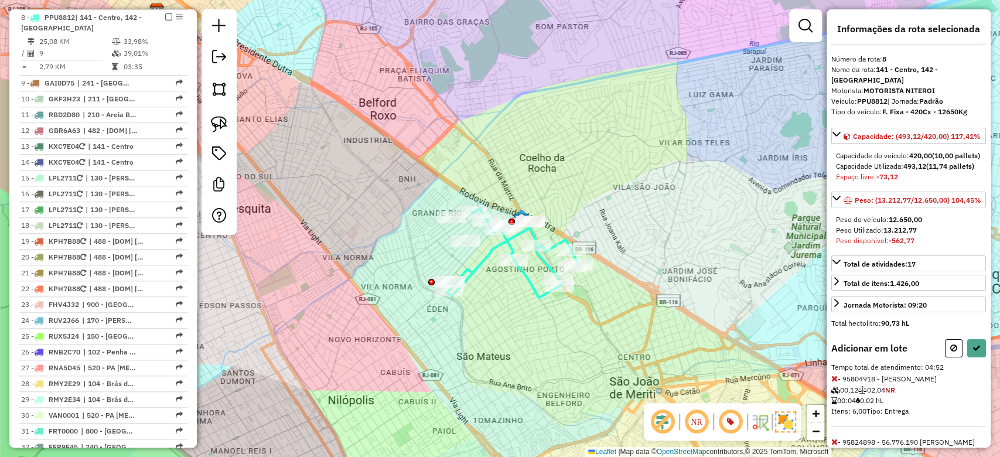
select select "**********"
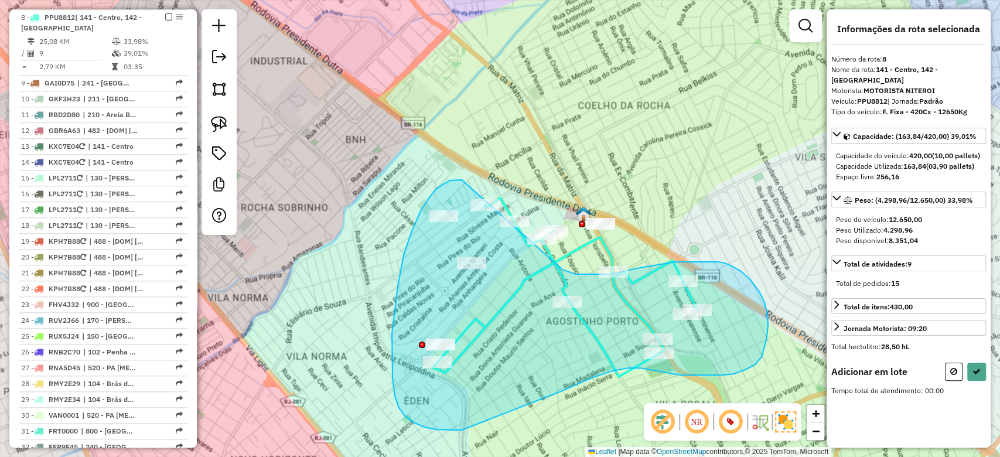
drag, startPoint x: 444, startPoint y: 184, endPoint x: 563, endPoint y: 270, distance: 146.5
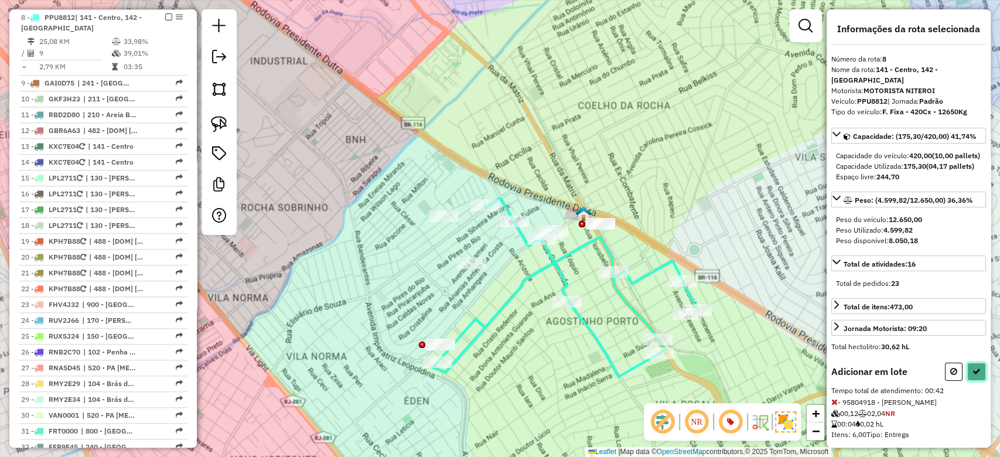
click at [973, 376] on icon at bounding box center [977, 371] width 8 height 8
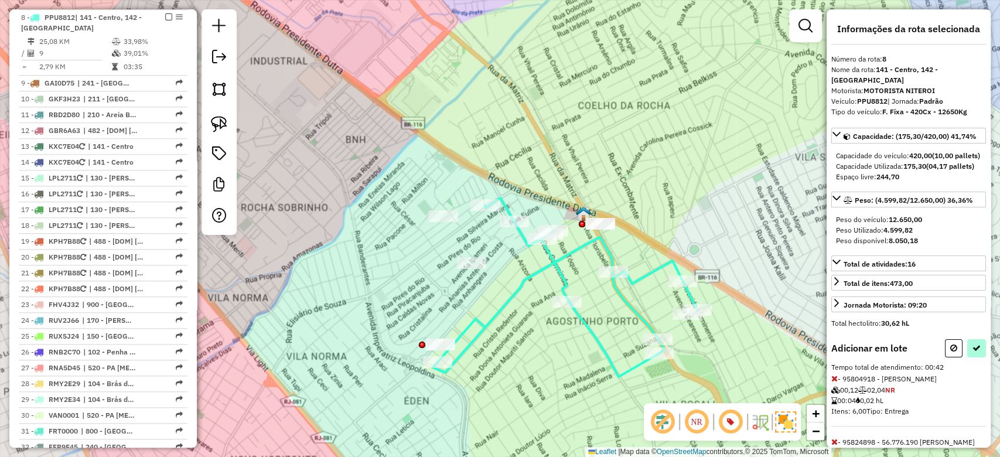
select select "**********"
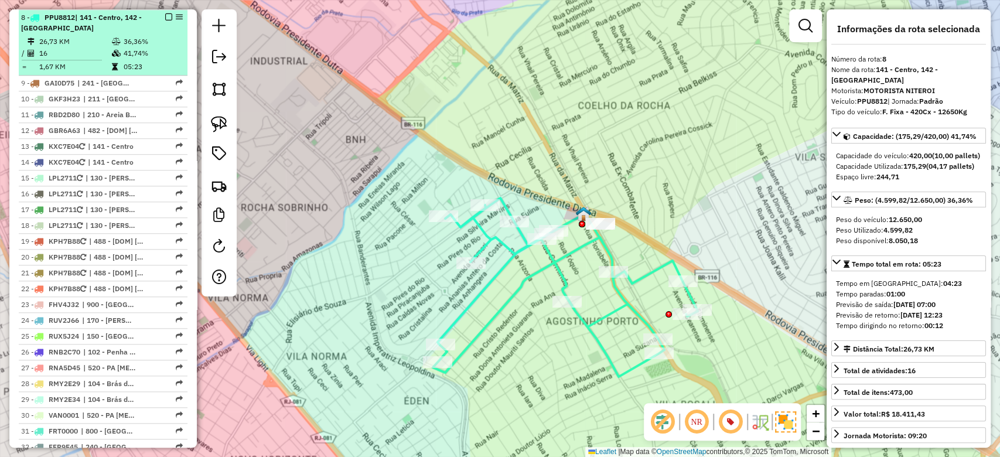
click at [134, 36] on td "36,36%" at bounding box center [152, 42] width 59 height 12
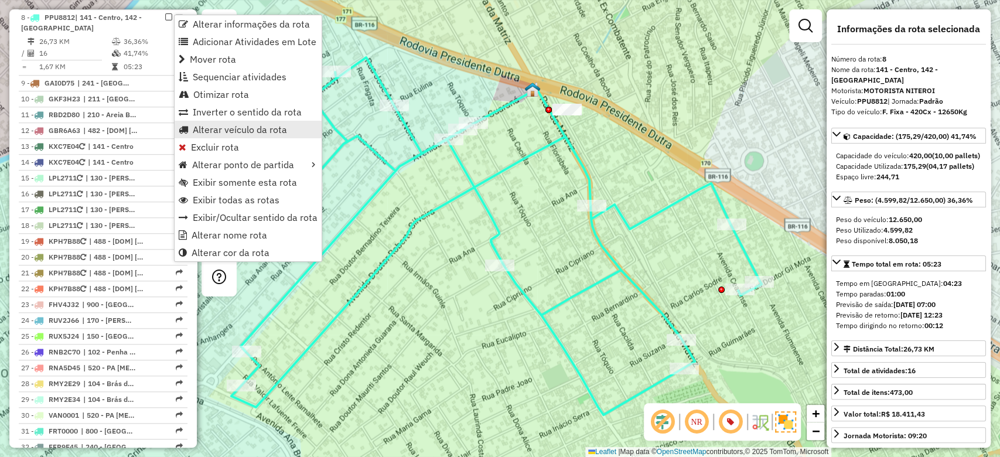
click at [216, 130] on span "Alterar veículo da rota" at bounding box center [240, 129] width 94 height 9
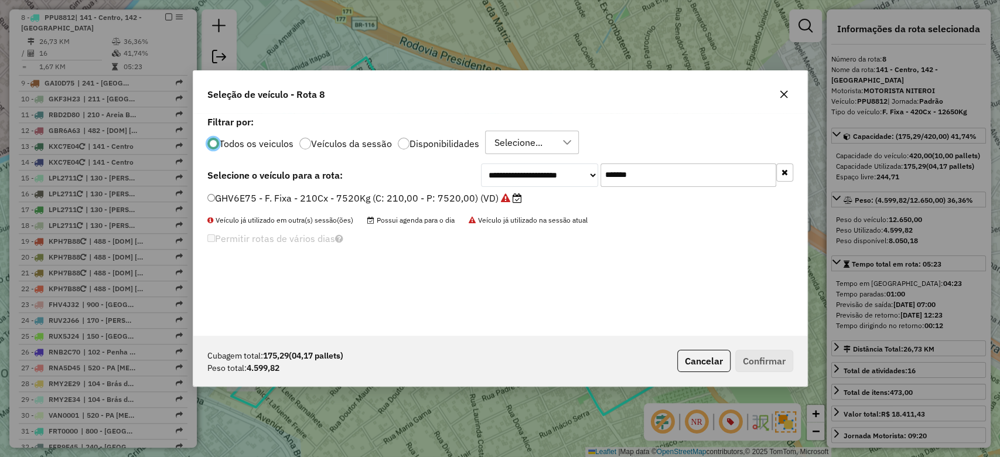
scroll to position [6, 4]
paste input "text"
drag, startPoint x: 661, startPoint y: 179, endPoint x: 427, endPoint y: 185, distance: 233.9
click at [455, 181] on div "**********" at bounding box center [500, 175] width 586 height 23
type input "*******"
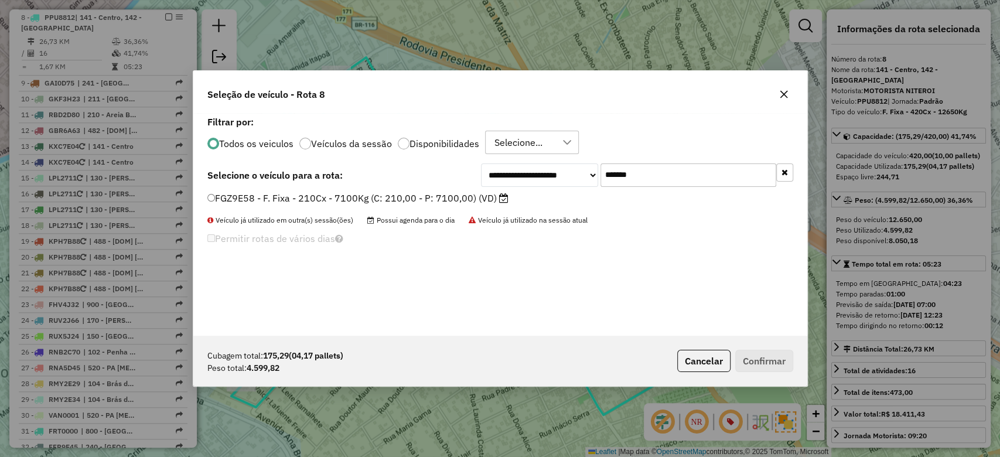
click at [393, 200] on label "FGZ9E58 - F. Fixa - 210Cx - 7100Kg (C: 210,00 - P: 7100,00) (VD)" at bounding box center [357, 198] width 301 height 14
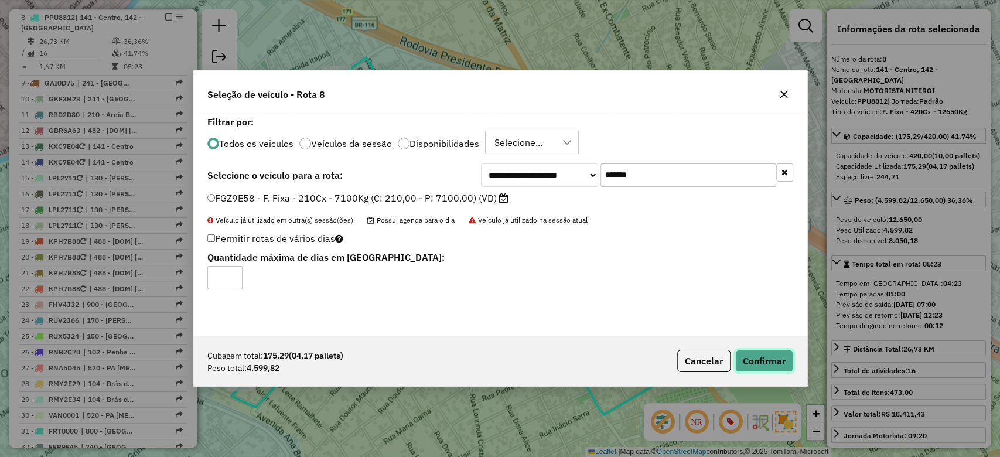
click at [775, 363] on button "Confirmar" at bounding box center [765, 361] width 58 height 22
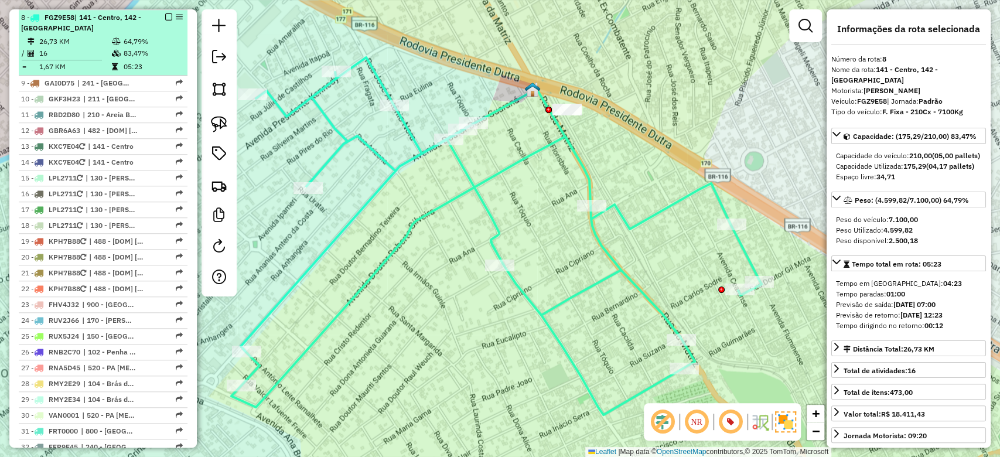
click at [120, 54] on td at bounding box center [117, 53] width 12 height 12
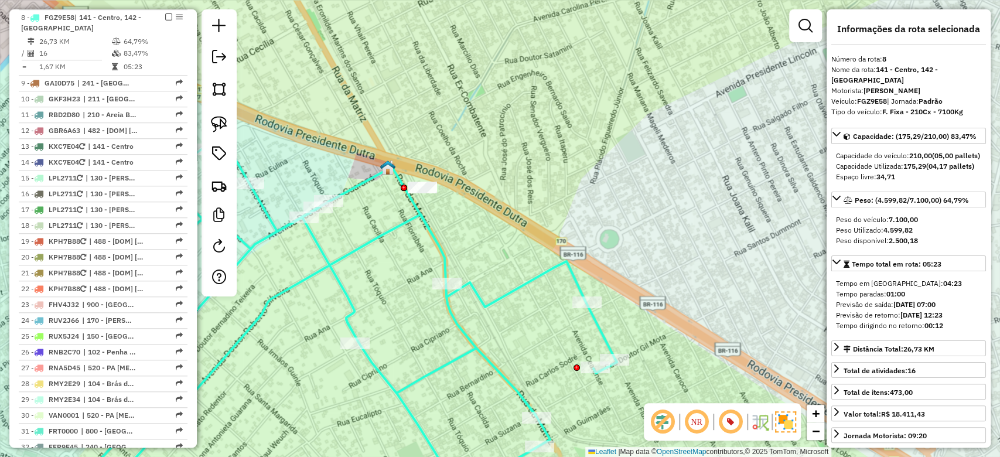
drag, startPoint x: 217, startPoint y: 121, endPoint x: 433, endPoint y: 143, distance: 216.2
click at [217, 122] on img at bounding box center [219, 124] width 16 height 16
drag, startPoint x: 400, startPoint y: 154, endPoint x: 546, endPoint y: 158, distance: 146.0
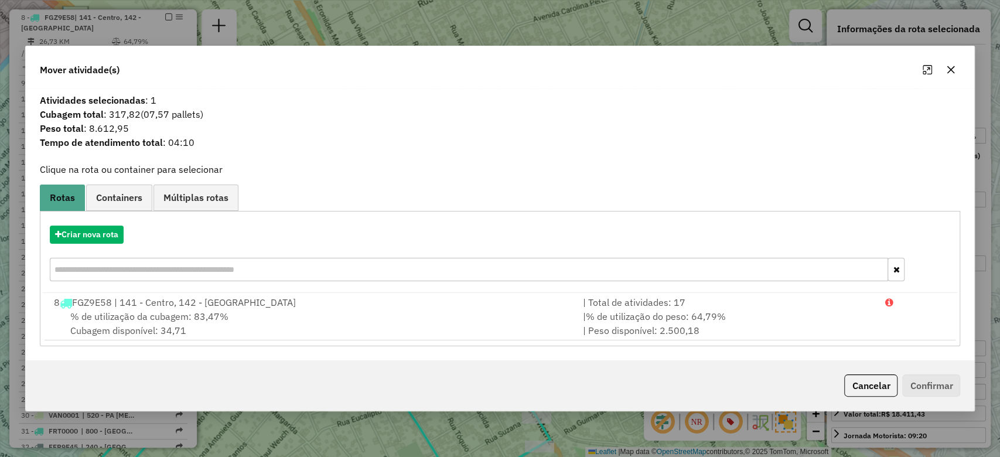
click at [955, 72] on icon "button" at bounding box center [951, 69] width 9 height 9
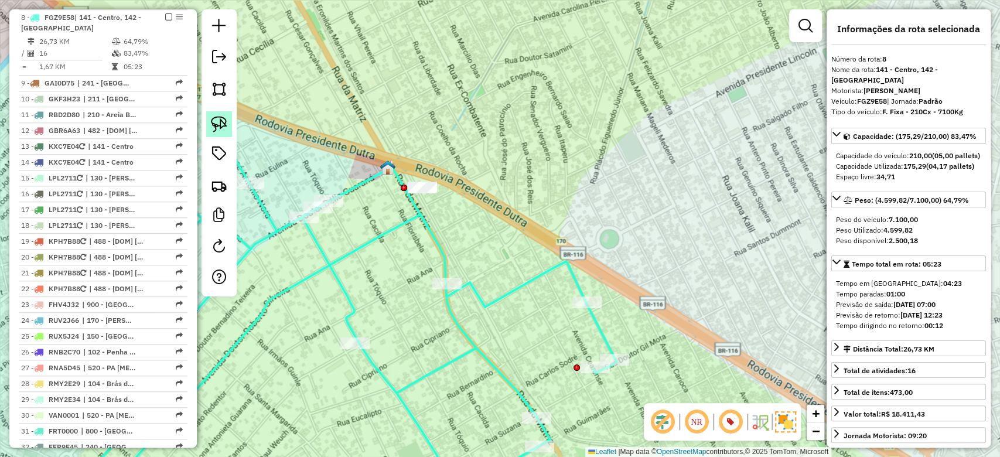
click at [220, 127] on img at bounding box center [219, 124] width 16 height 16
drag, startPoint x: 420, startPoint y: 161, endPoint x: 506, endPoint y: 187, distance: 90.5
click at [506, 187] on div "Janela de atendimento Grade de atendimento Capacidade Transportadoras Veículos …" at bounding box center [500, 228] width 1000 height 457
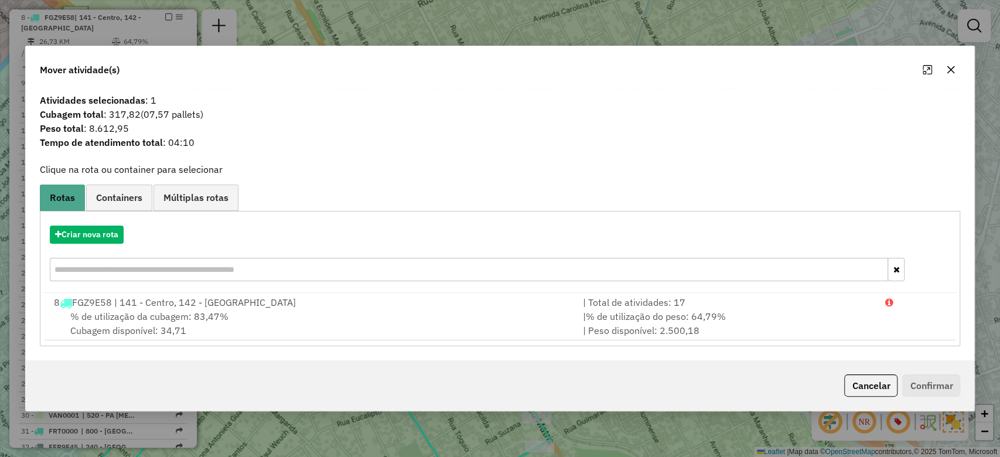
click at [952, 63] on button "button" at bounding box center [951, 69] width 19 height 19
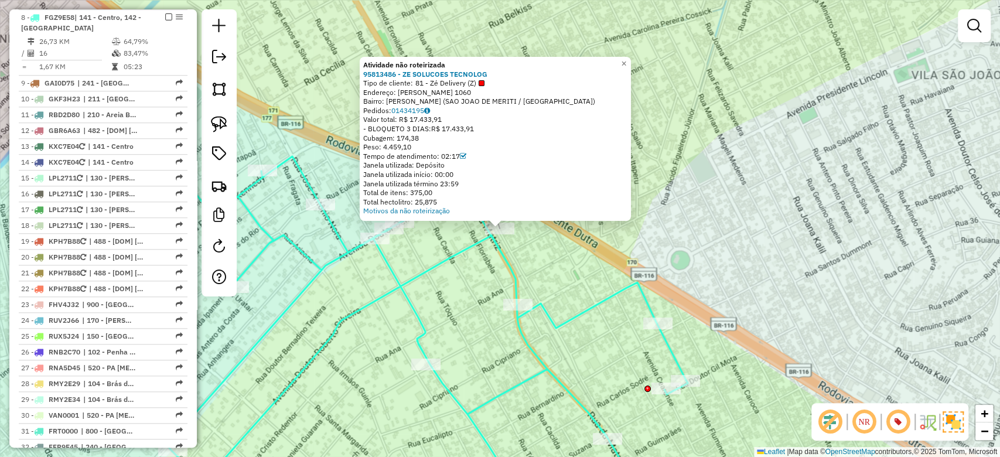
click at [440, 275] on div "Atividade não roteirizada 95813486 - ZE SOLUCOES TECNOLOG Tipo de cliente: 81 -…" at bounding box center [500, 228] width 1000 height 457
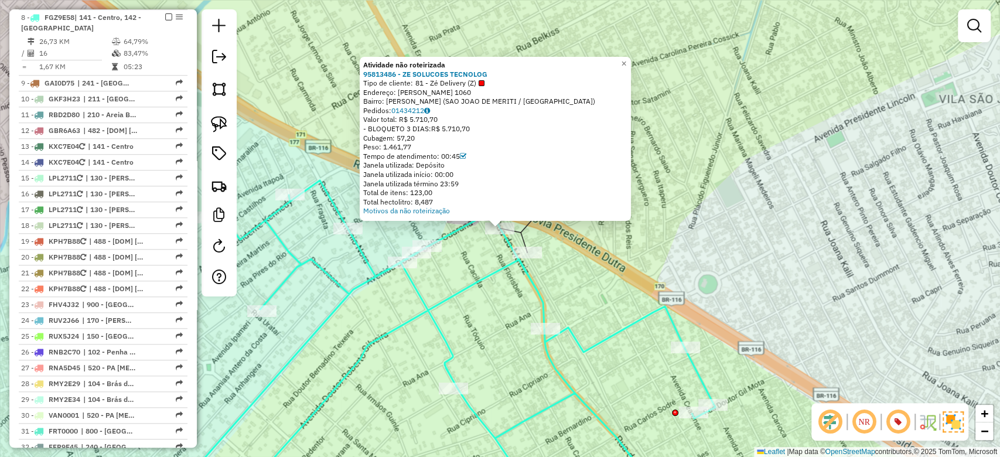
click at [478, 293] on div "Atividade não roteirizada 95813486 - ZE SOLUCOES TECNOLOG Tipo de cliente: 81 -…" at bounding box center [500, 228] width 1000 height 457
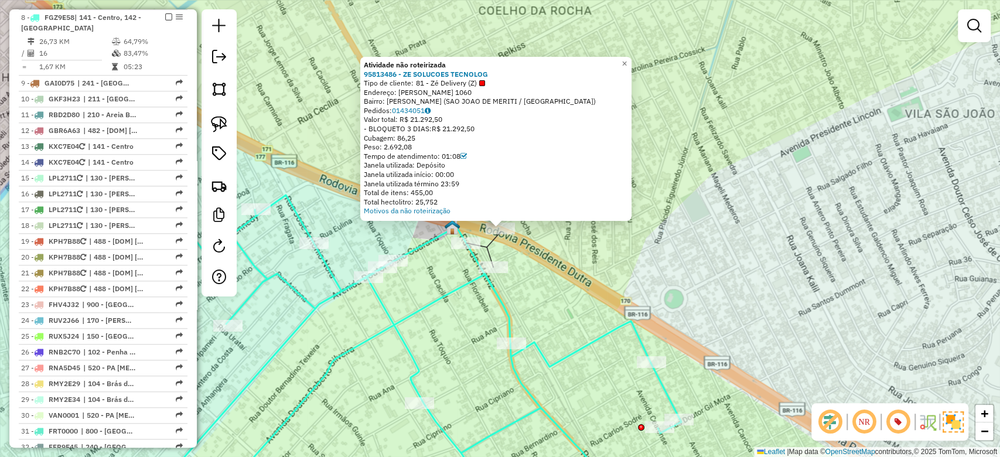
click at [459, 312] on div "Atividade não roteirizada 95813486 - ZE SOLUCOES TECNOLOG Tipo de cliente: 81 -…" at bounding box center [500, 228] width 1000 height 457
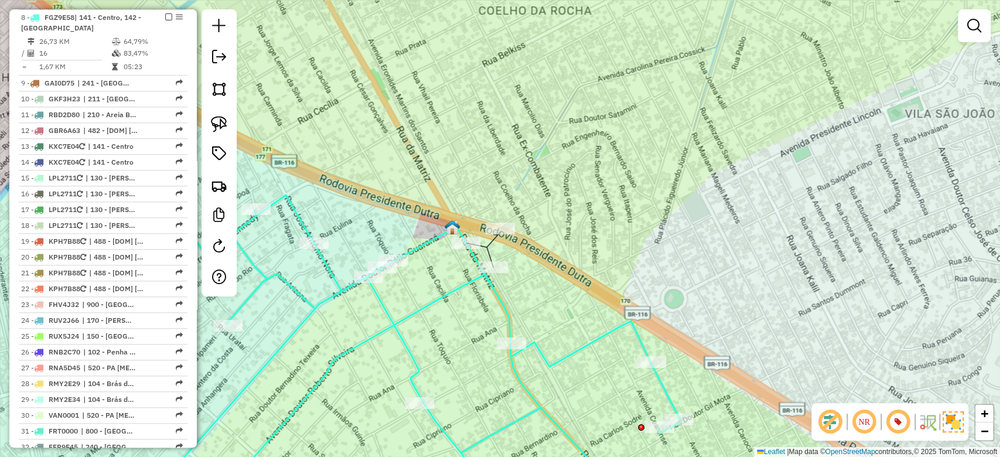
drag, startPoint x: 215, startPoint y: 131, endPoint x: 420, endPoint y: 224, distance: 225.0
click at [215, 130] on img at bounding box center [219, 124] width 16 height 16
drag, startPoint x: 435, startPoint y: 199, endPoint x: 537, endPoint y: 291, distance: 137.4
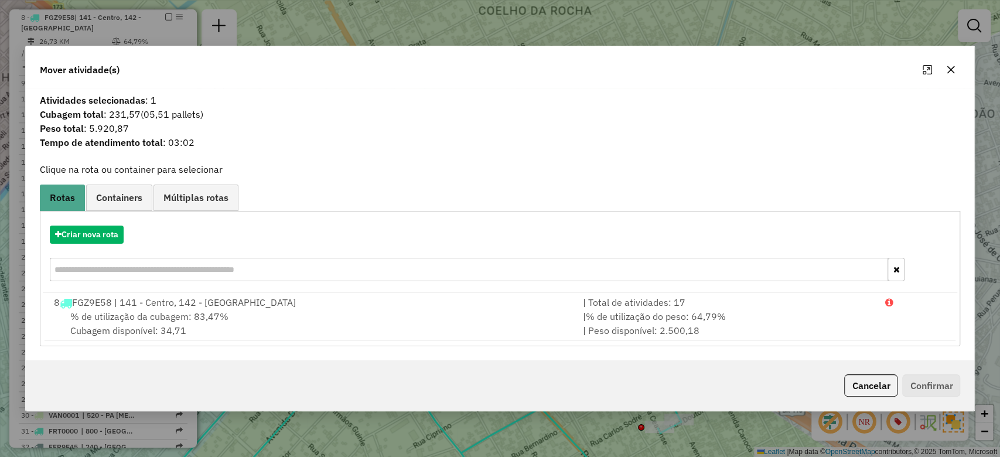
click at [942, 66] on button "button" at bounding box center [951, 69] width 19 height 19
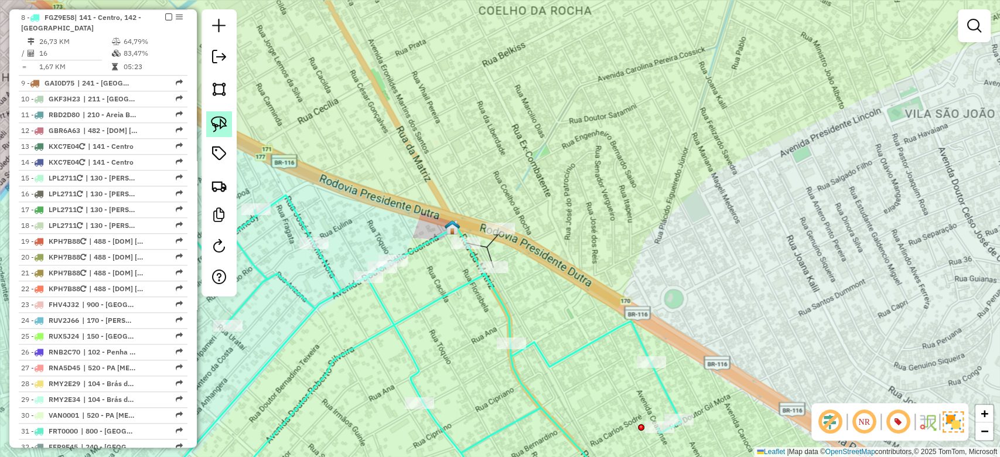
click at [226, 128] on img at bounding box center [219, 124] width 16 height 16
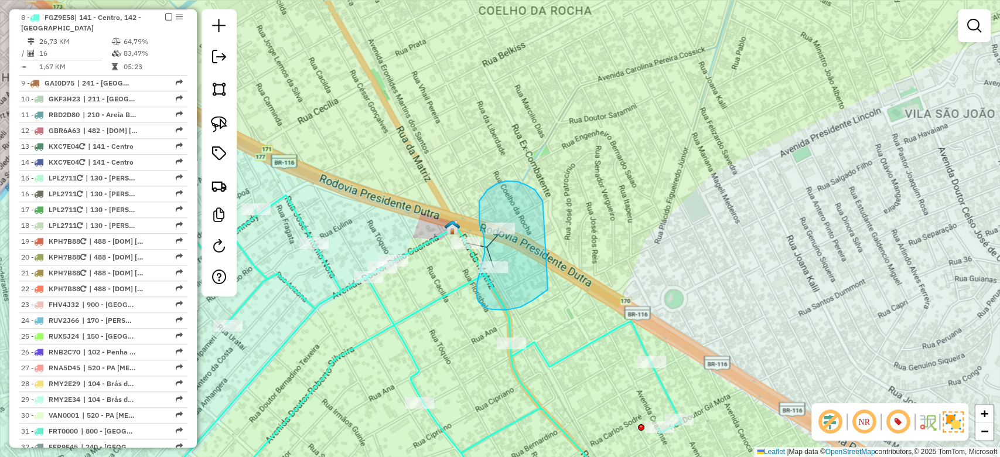
drag, startPoint x: 543, startPoint y: 209, endPoint x: 577, endPoint y: 246, distance: 49.8
click at [572, 265] on div "Janela de atendimento Grade de atendimento Capacidade Transportadoras Veículos …" at bounding box center [500, 228] width 1000 height 457
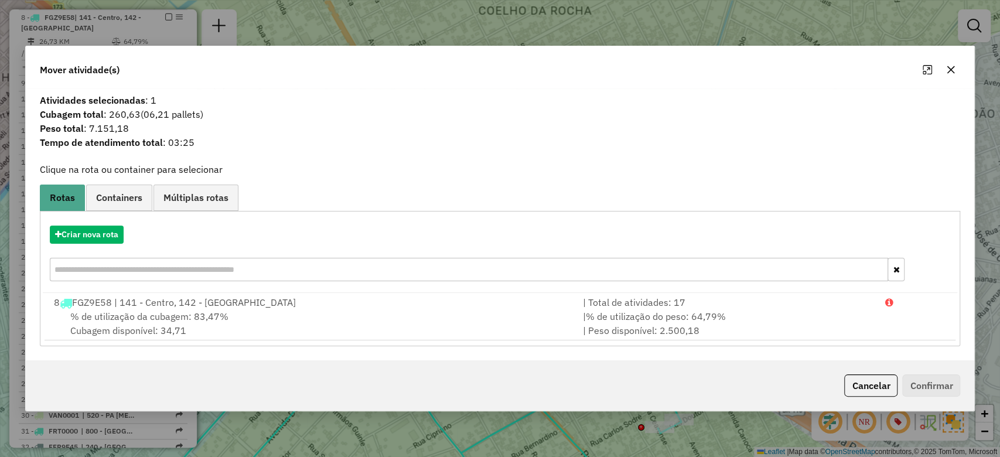
click at [948, 69] on icon "button" at bounding box center [951, 69] width 9 height 9
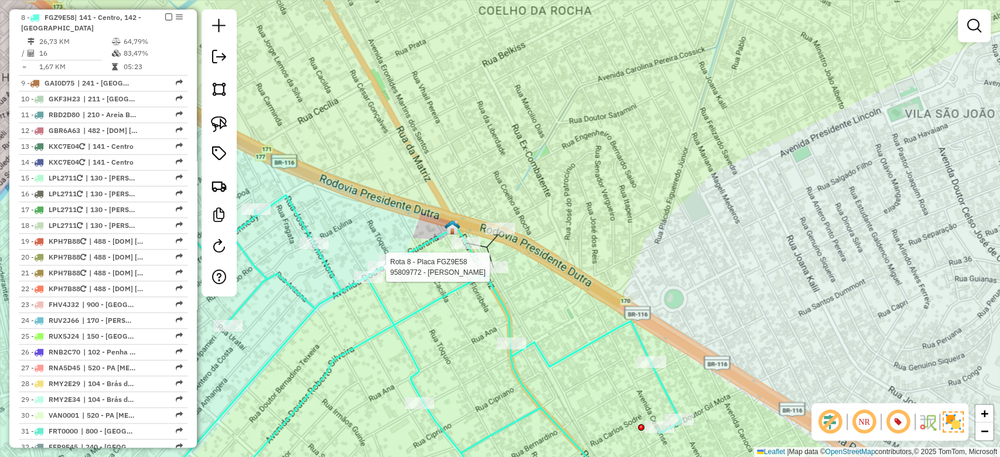
select select "**********"
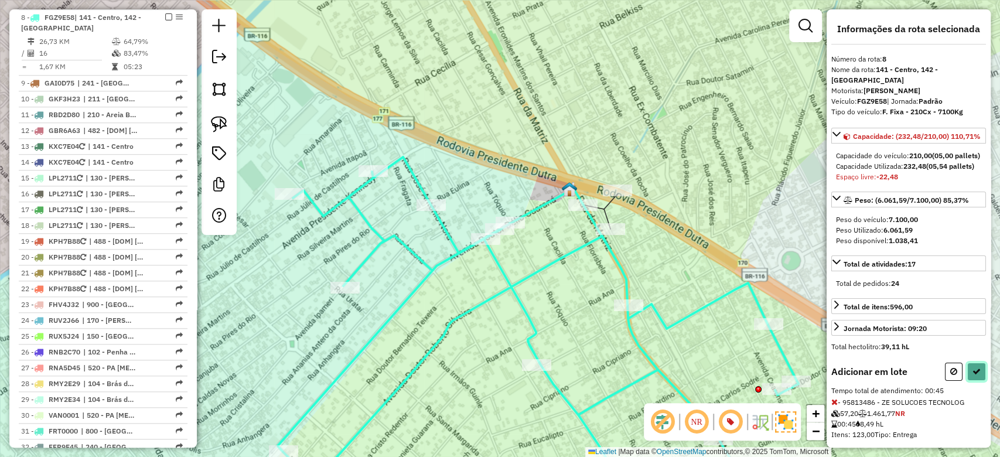
click at [968, 381] on button at bounding box center [977, 372] width 19 height 18
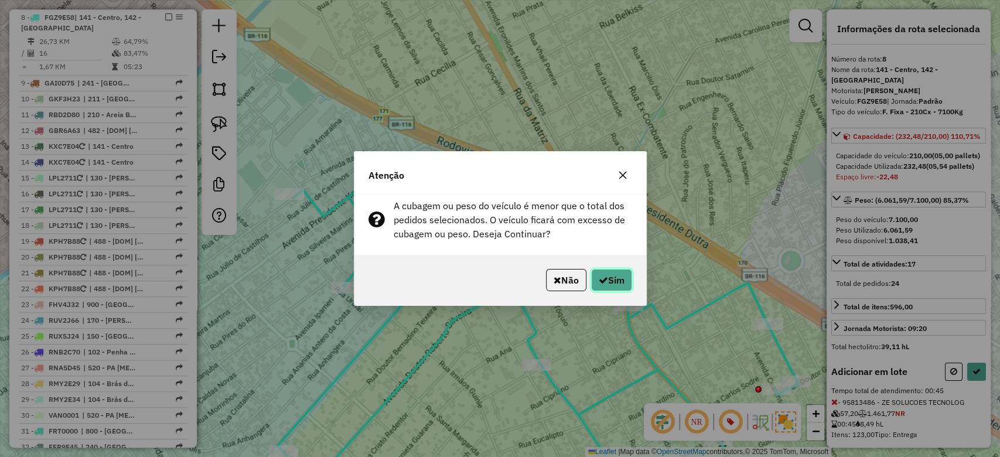
click at [606, 281] on button "Sim" at bounding box center [611, 280] width 41 height 22
select select "**********"
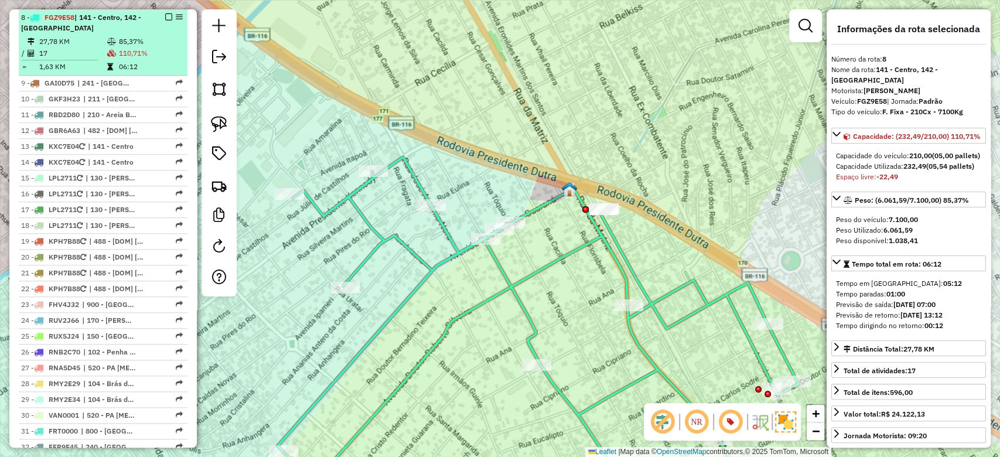
click at [132, 50] on td "110,71%" at bounding box center [150, 53] width 64 height 12
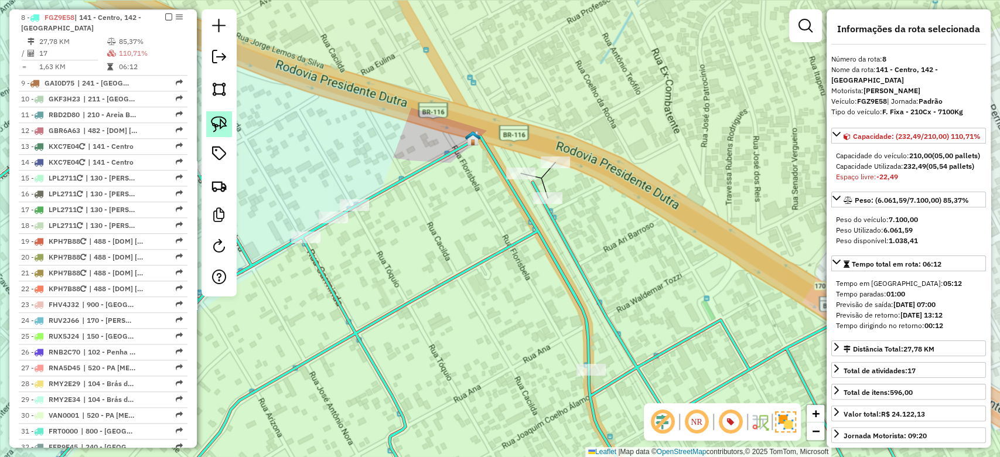
click at [222, 129] on img at bounding box center [219, 124] width 16 height 16
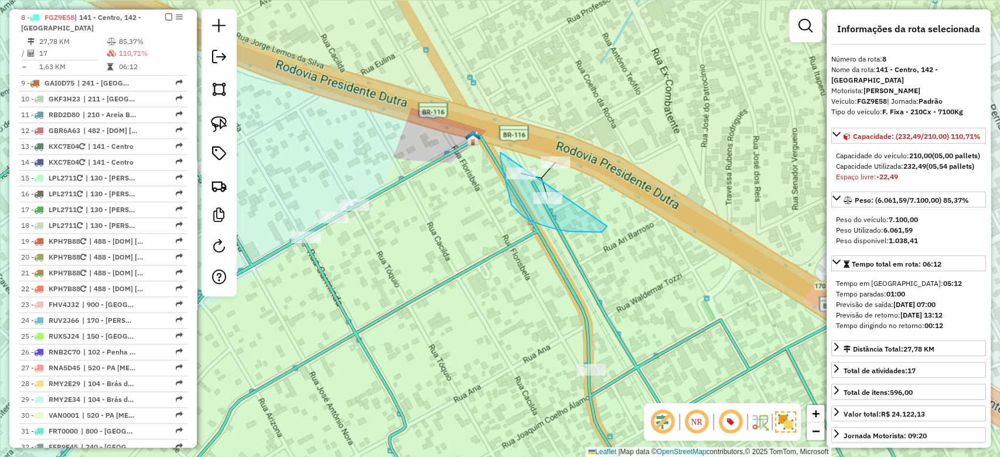
drag, startPoint x: 501, startPoint y: 152, endPoint x: 617, endPoint y: 219, distance: 133.9
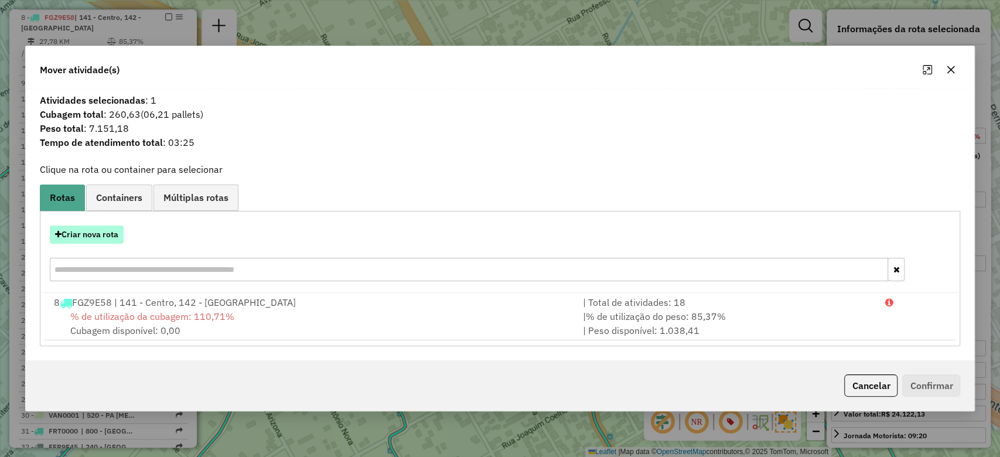
click at [106, 237] on button "Criar nova rota" at bounding box center [87, 235] width 74 height 18
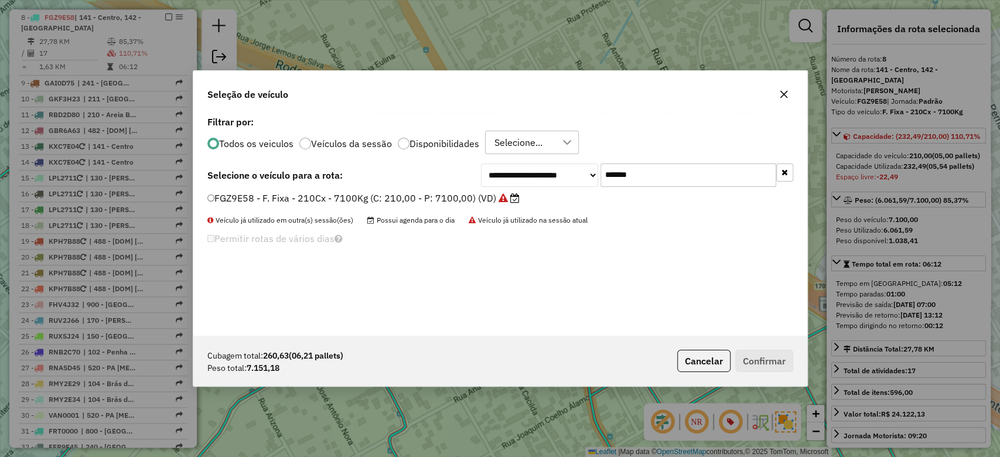
paste input "text"
drag, startPoint x: 638, startPoint y: 172, endPoint x: 444, endPoint y: 181, distance: 194.2
click at [532, 172] on div "**********" at bounding box center [637, 175] width 312 height 23
type input "*******"
click at [416, 195] on label "RBD2D75 - F.Fixa - 336CX - 8500KG (C: 336,00 - P: 8500,00) (VD)" at bounding box center [359, 198] width 304 height 14
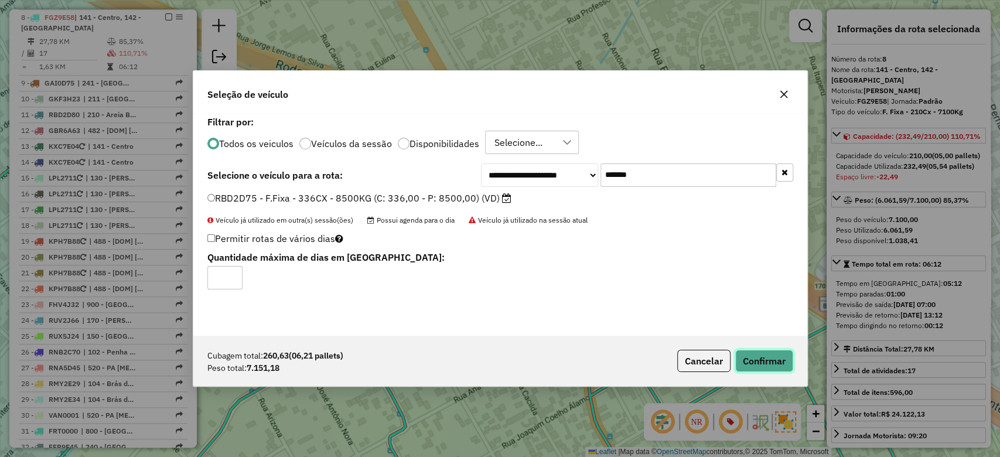
click at [757, 354] on button "Confirmar" at bounding box center [765, 361] width 58 height 22
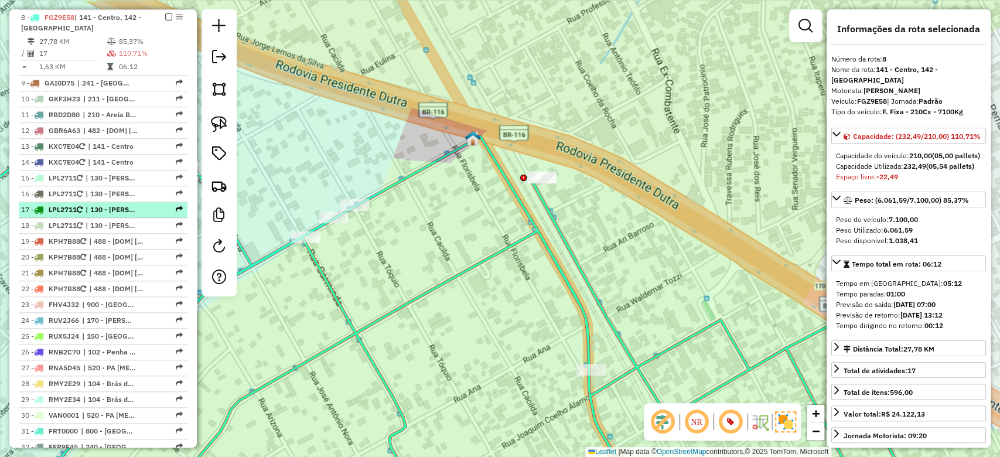
scroll to position [1078, 0]
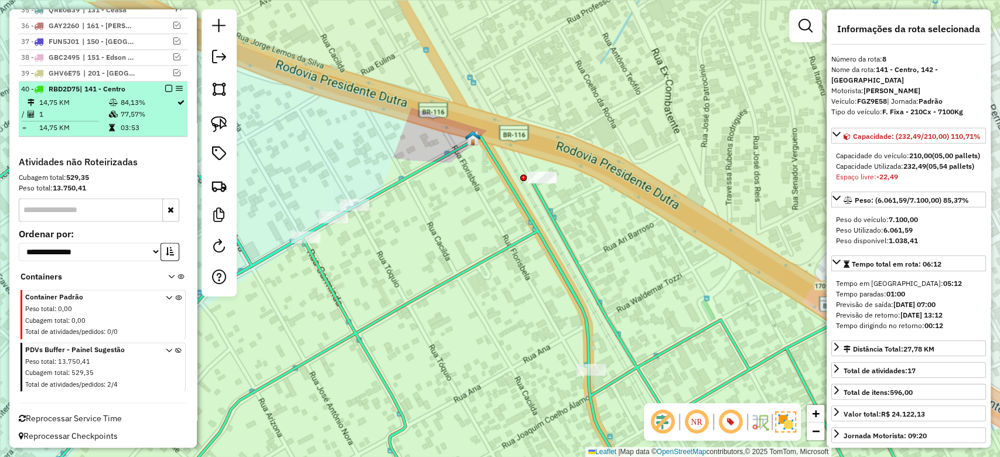
click at [127, 110] on td "77,57%" at bounding box center [148, 114] width 57 height 12
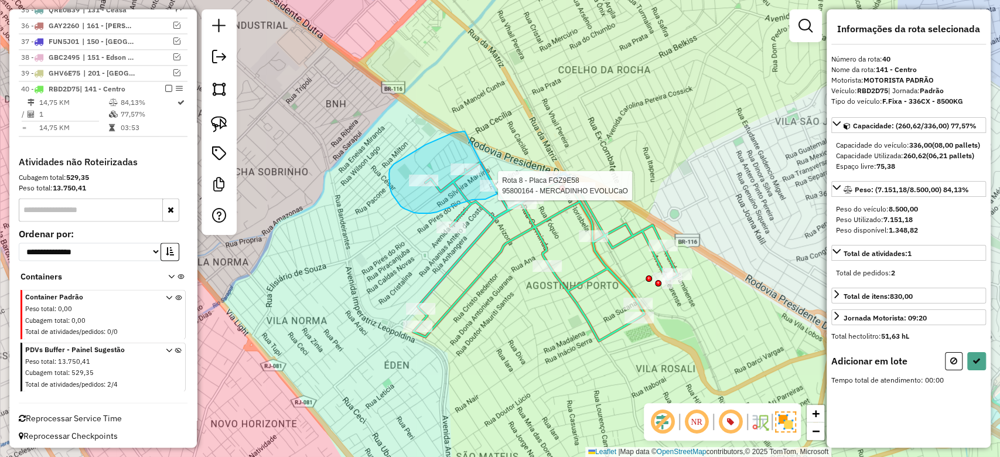
drag, startPoint x: 394, startPoint y: 164, endPoint x: 502, endPoint y: 140, distance: 111.1
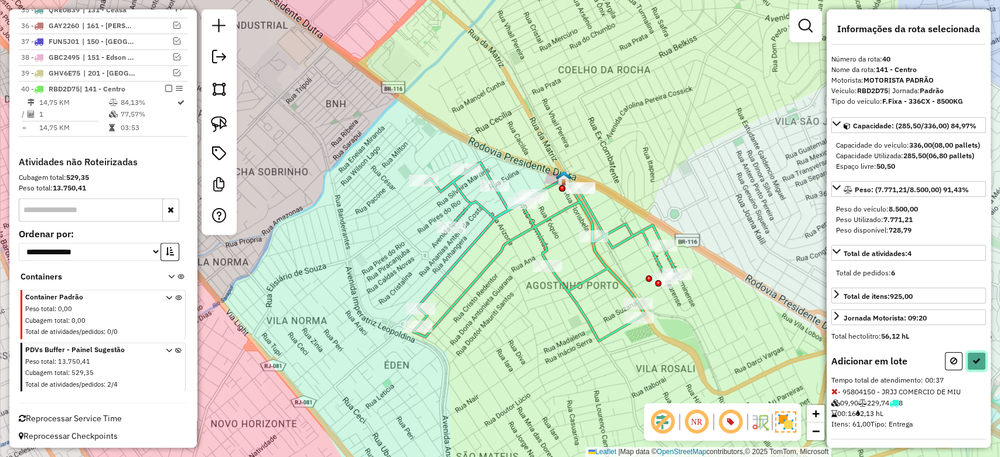
click at [968, 370] on button at bounding box center [977, 361] width 19 height 18
select select "**********"
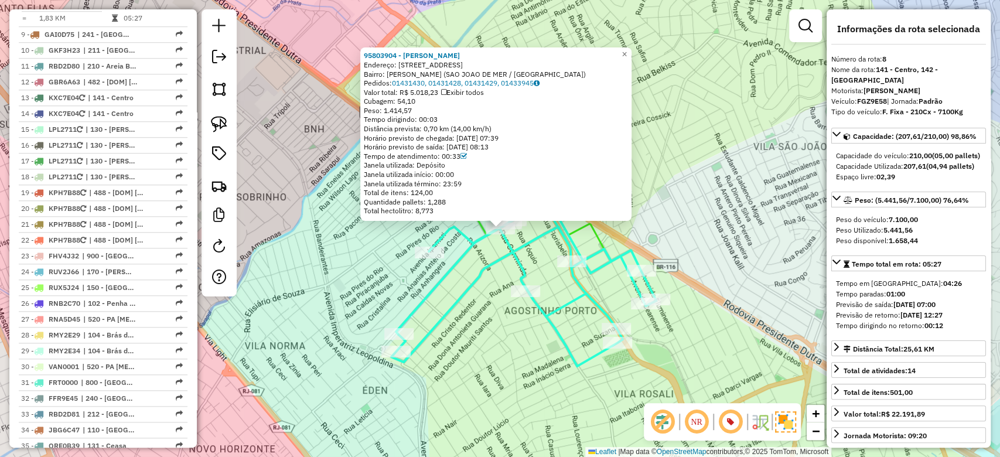
scroll to position [593, 0]
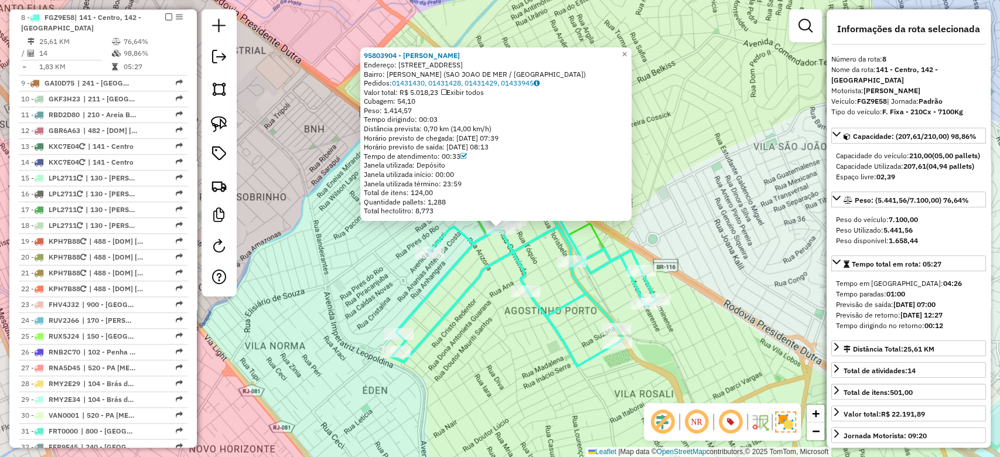
click at [483, 321] on div "95803904 - FERNANDO DE MOURA NA Endereço: R Carminda 456 Bairro: AGOSTINHO PORT…" at bounding box center [500, 228] width 1000 height 457
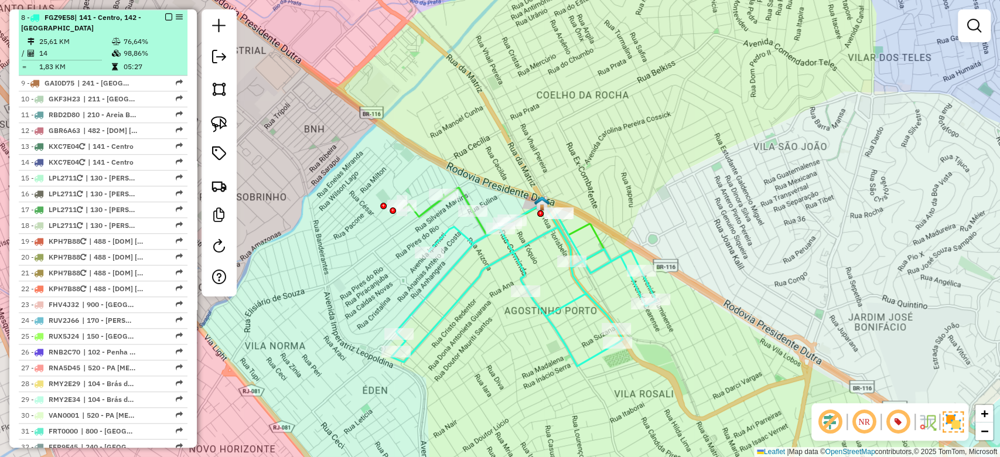
click at [166, 14] on em at bounding box center [168, 16] width 7 height 7
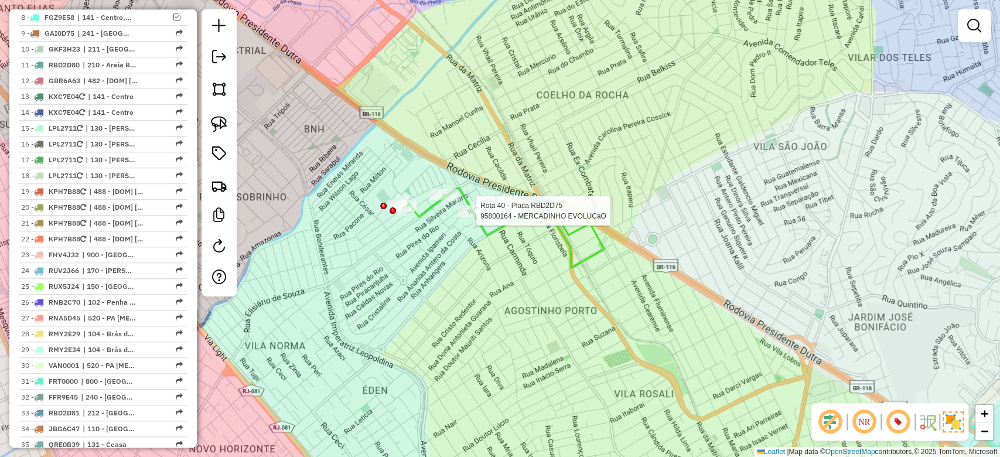
select select "**********"
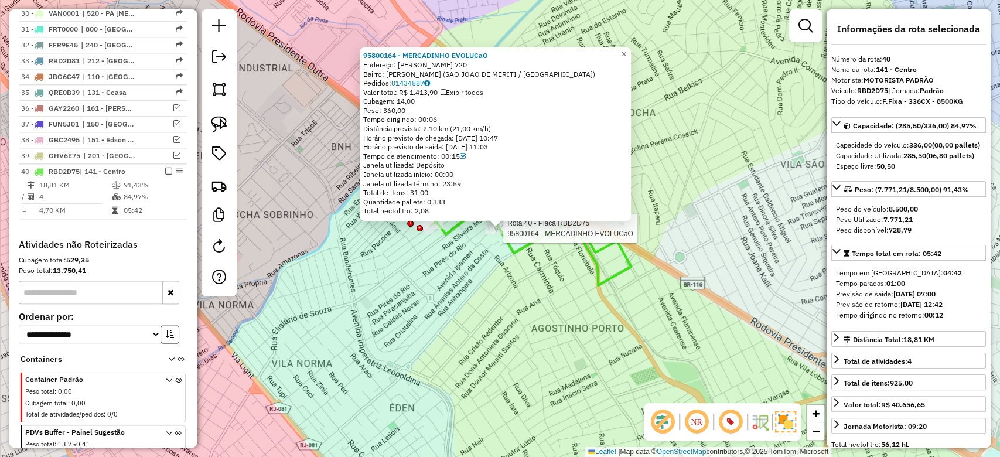
scroll to position [1027, 0]
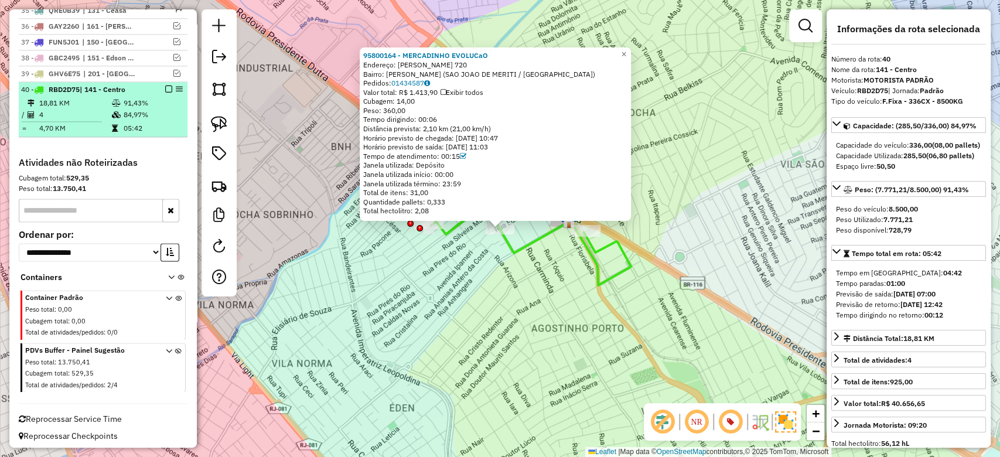
click at [159, 115] on td "84,97%" at bounding box center [152, 115] width 59 height 12
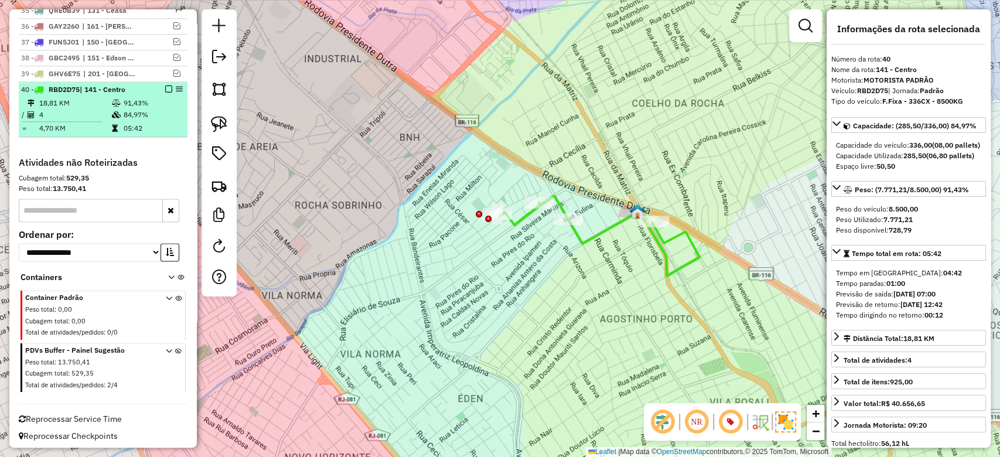
click at [165, 86] on em at bounding box center [168, 89] width 7 height 7
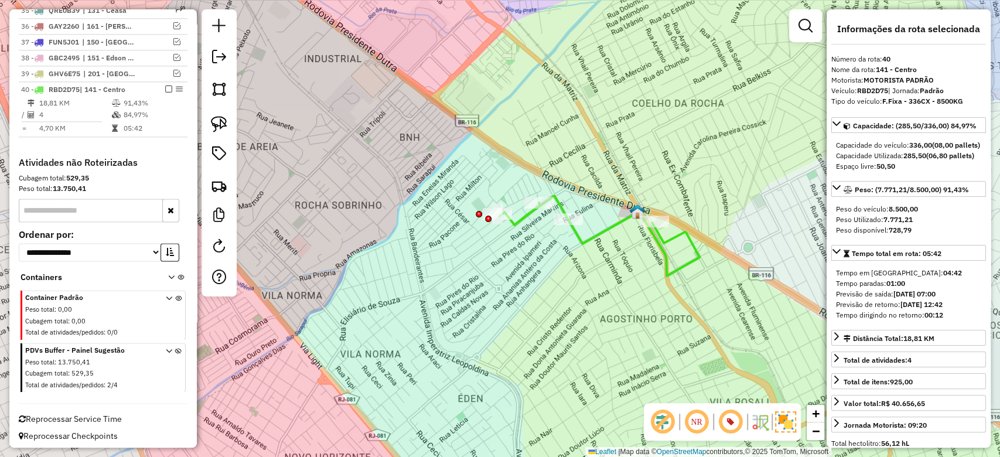
scroll to position [989, 0]
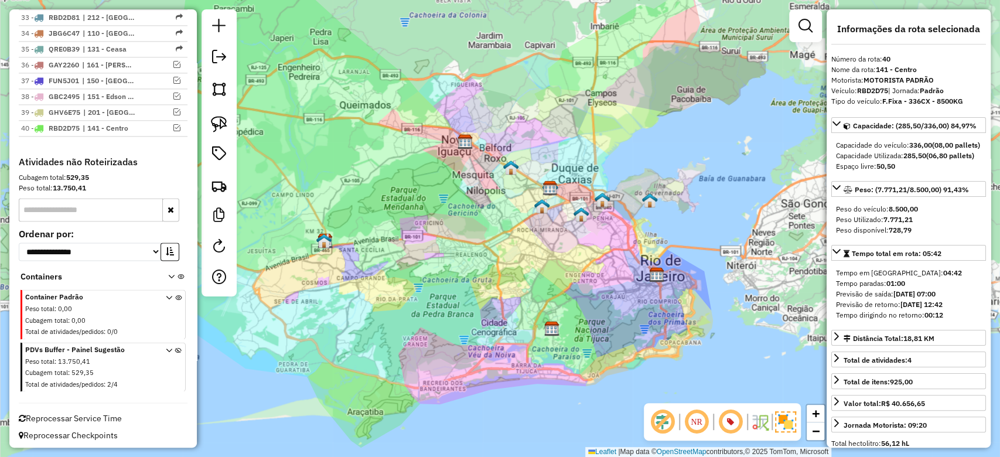
click at [553, 153] on div "Janela de atendimento Grade de atendimento Capacidade Transportadoras Veículos …" at bounding box center [500, 228] width 1000 height 457
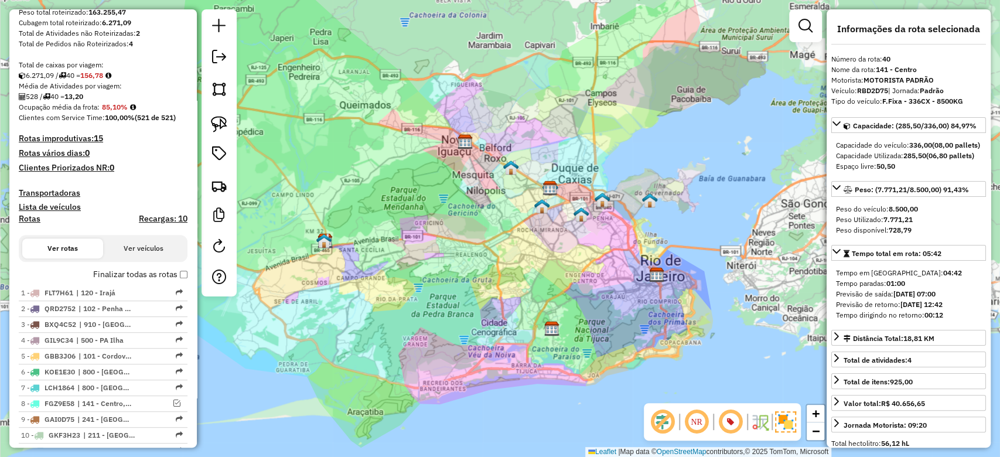
scroll to position [129, 0]
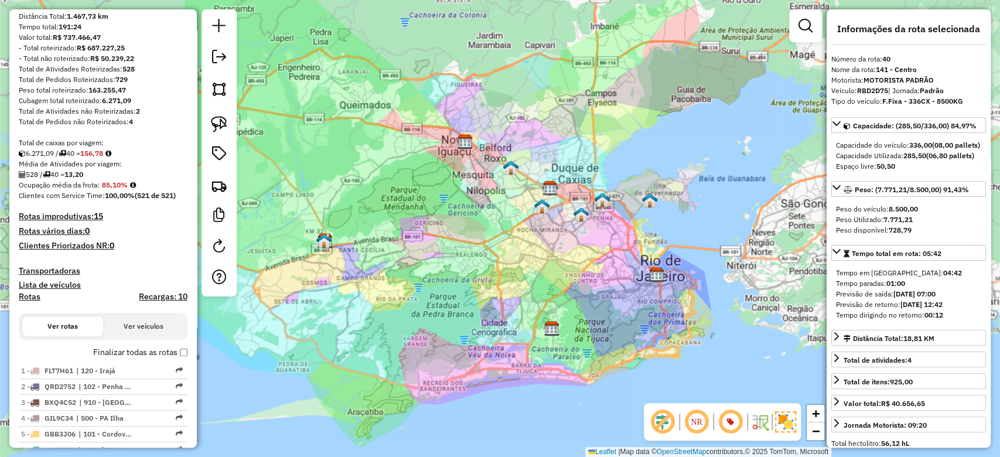
click at [100, 217] on strong "15" at bounding box center [98, 216] width 9 height 11
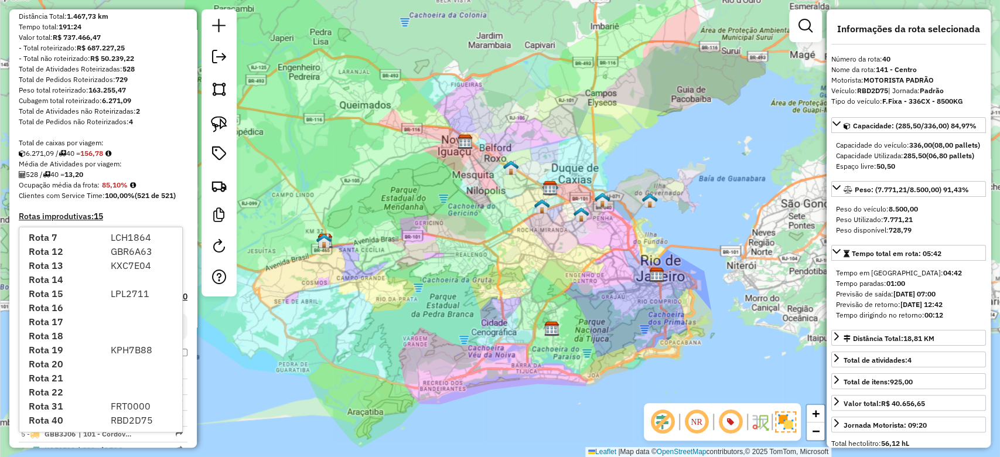
scroll to position [0, 0]
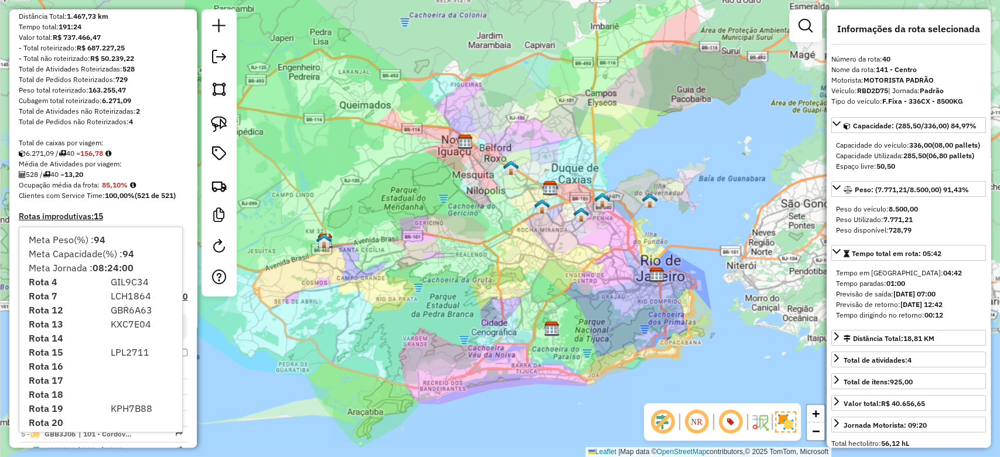
click at [328, 94] on div "Janela de atendimento Grade de atendimento Capacidade Transportadoras Veículos …" at bounding box center [500, 228] width 1000 height 457
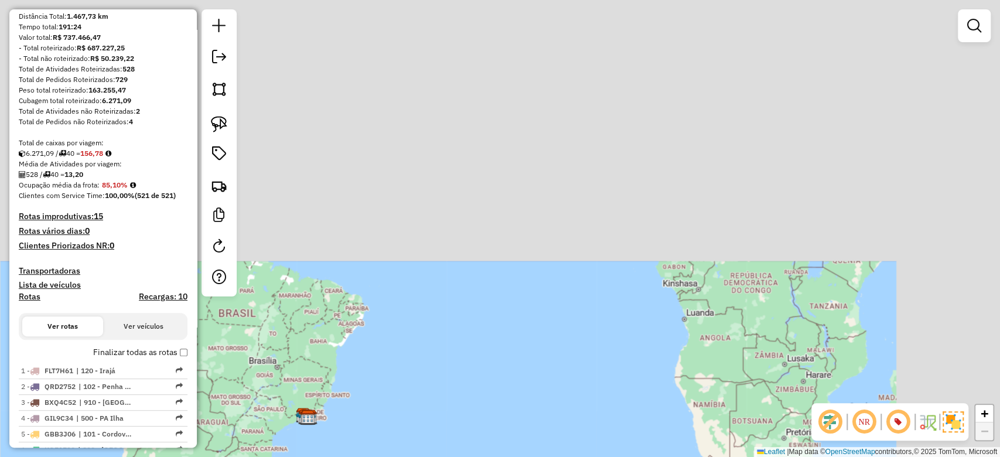
drag, startPoint x: 483, startPoint y: 105, endPoint x: 376, endPoint y: 372, distance: 287.2
click at [376, 372] on div "Janela de atendimento Grade de atendimento Capacidade Transportadoras Veículos …" at bounding box center [500, 228] width 1000 height 457
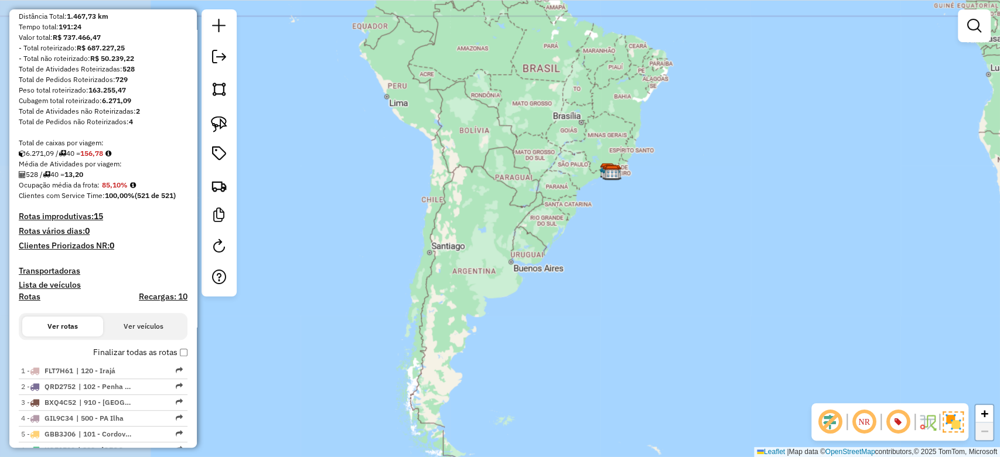
drag, startPoint x: 348, startPoint y: 359, endPoint x: 647, endPoint y: 86, distance: 405.3
click at [647, 86] on div "Janela de atendimento Grade de atendimento Capacidade Transportadoras Veículos …" at bounding box center [500, 228] width 1000 height 457
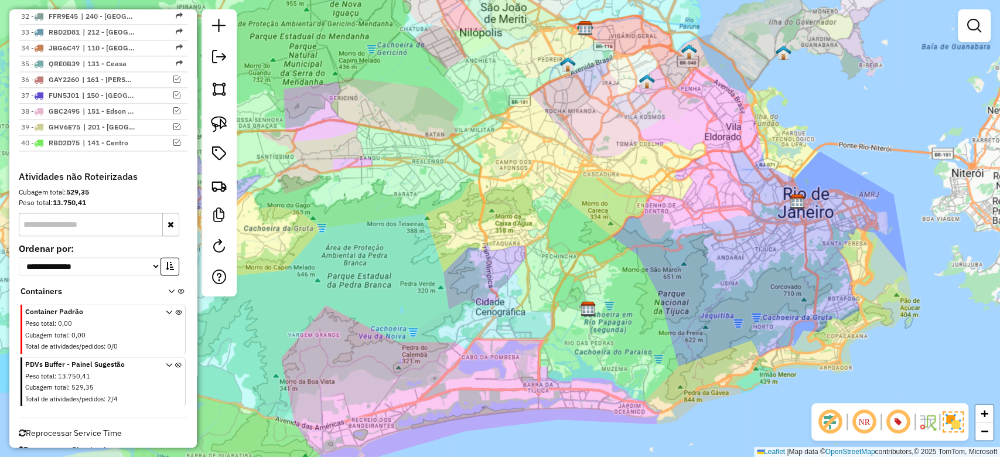
scroll to position [989, 0]
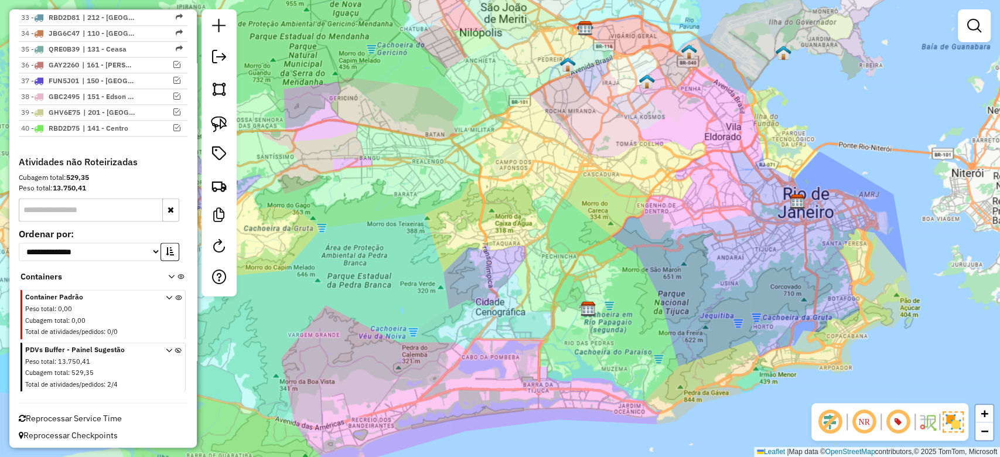
click at [175, 348] on icon at bounding box center [178, 370] width 6 height 44
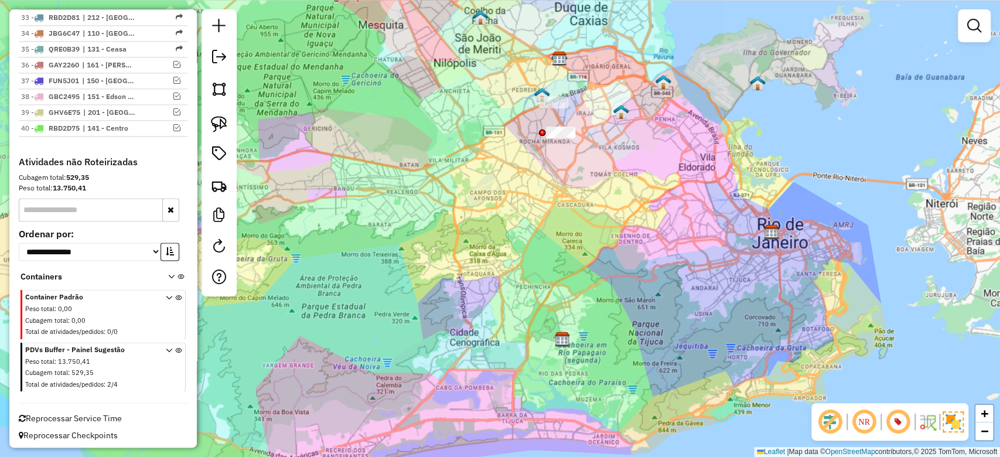
drag, startPoint x: 632, startPoint y: 103, endPoint x: 549, endPoint y: 193, distance: 121.9
click at [551, 192] on div "Janela de atendimento Grade de atendimento Capacidade Transportadoras Veículos …" at bounding box center [500, 228] width 1000 height 457
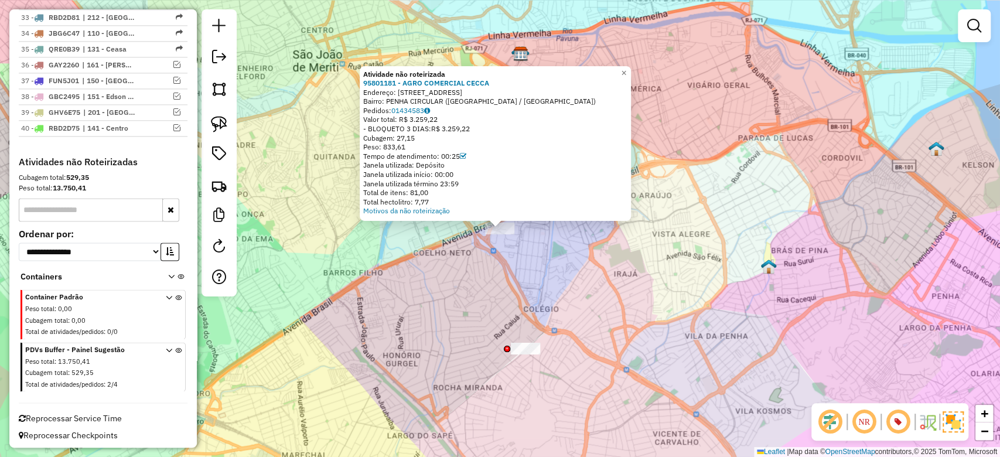
click at [603, 281] on div "Atividade não roteirizada 95801181 - AGRO COMERCIAL CECCA Endereço: RUA DO MILH…" at bounding box center [500, 228] width 1000 height 457
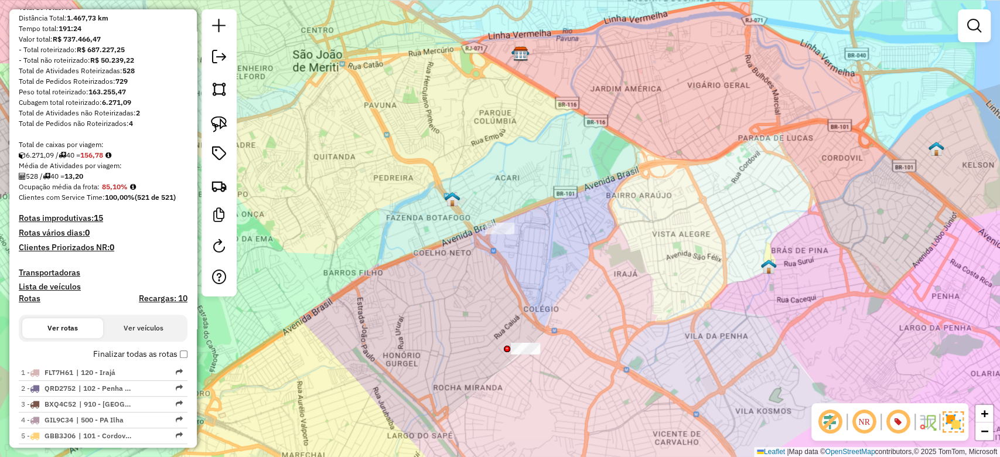
scroll to position [51, 0]
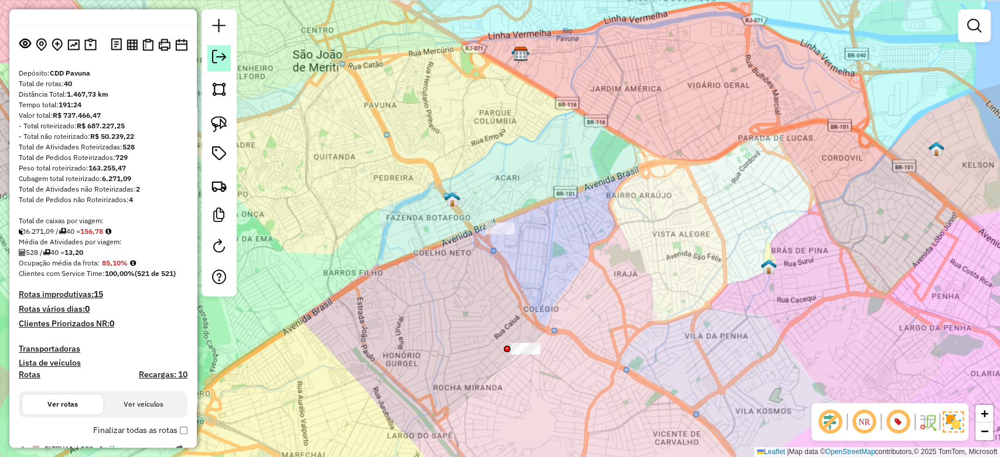
click at [216, 54] on em at bounding box center [219, 57] width 14 height 14
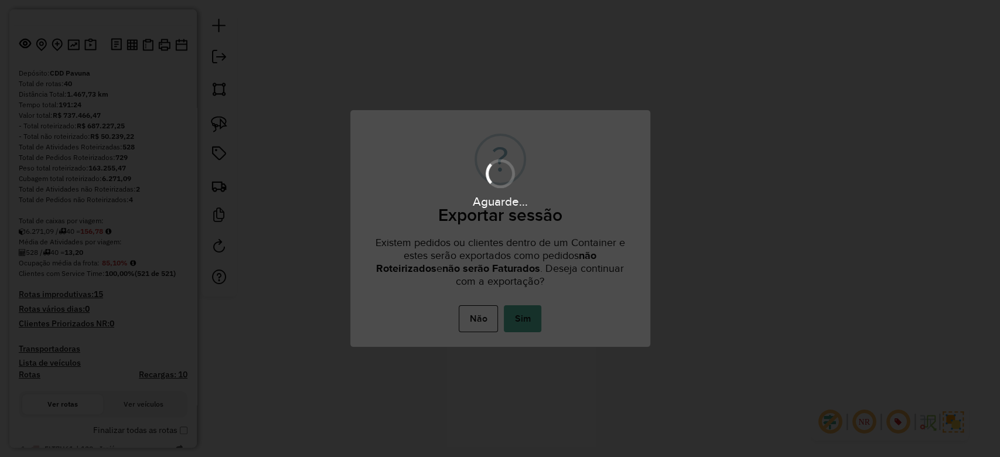
click at [519, 302] on div "Não No Sim" at bounding box center [500, 318] width 300 height 33
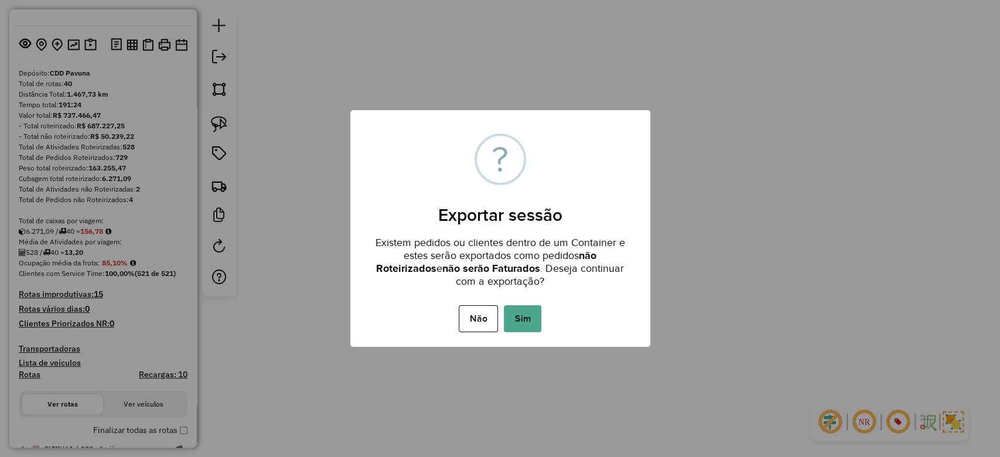
click at [522, 319] on button "Sim" at bounding box center [523, 318] width 38 height 27
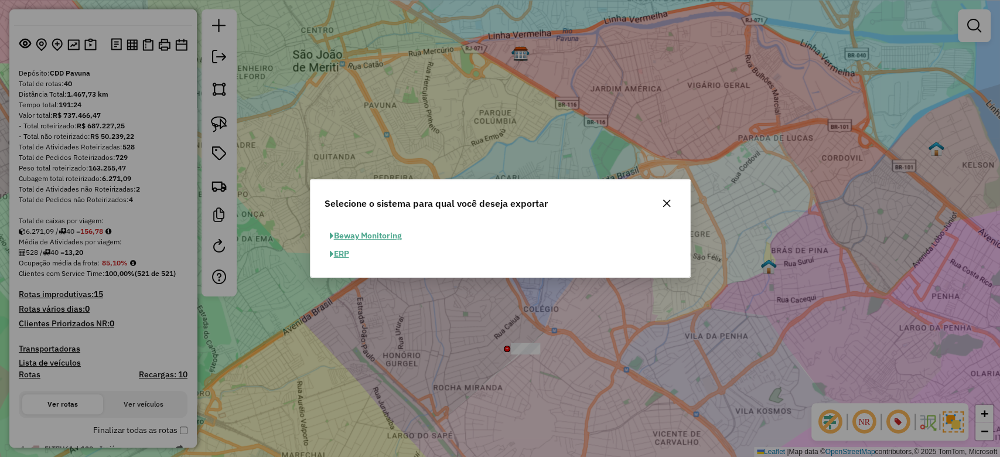
click at [341, 260] on button "ERP" at bounding box center [340, 254] width 30 height 18
select select "*********"
select select "**"
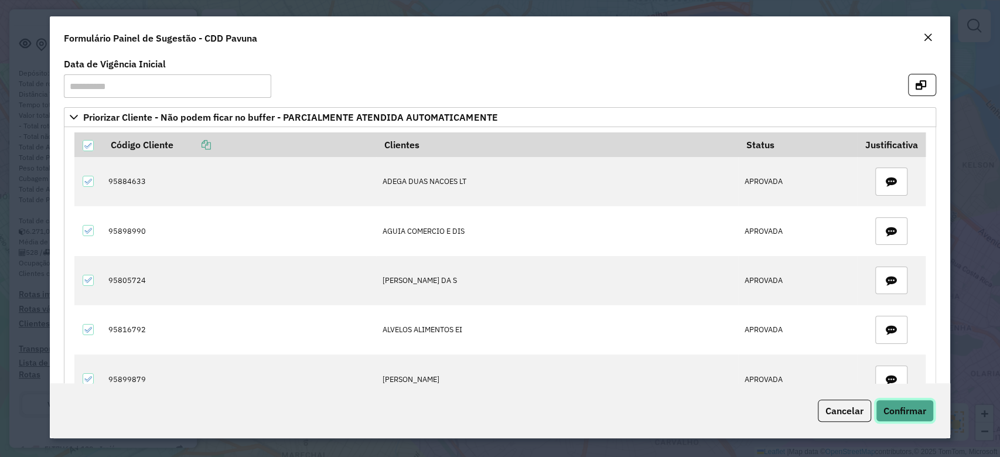
click at [903, 408] on span "Confirmar" at bounding box center [905, 411] width 43 height 12
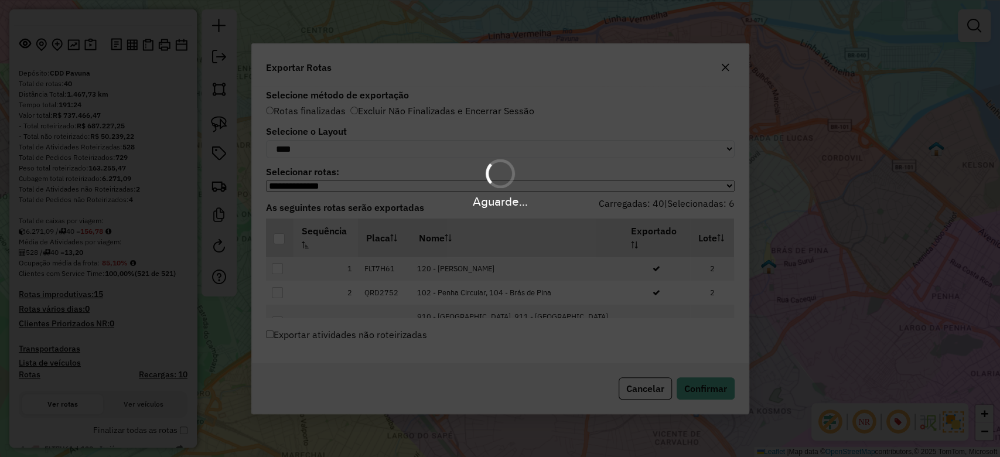
click at [696, 387] on div "Aguarde..." at bounding box center [500, 228] width 1000 height 457
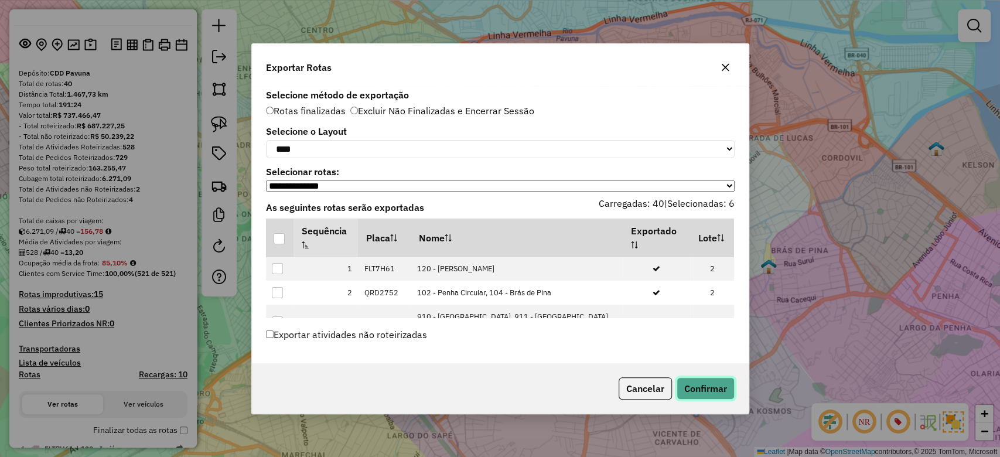
click at [696, 387] on button "Confirmar" at bounding box center [706, 388] width 58 height 22
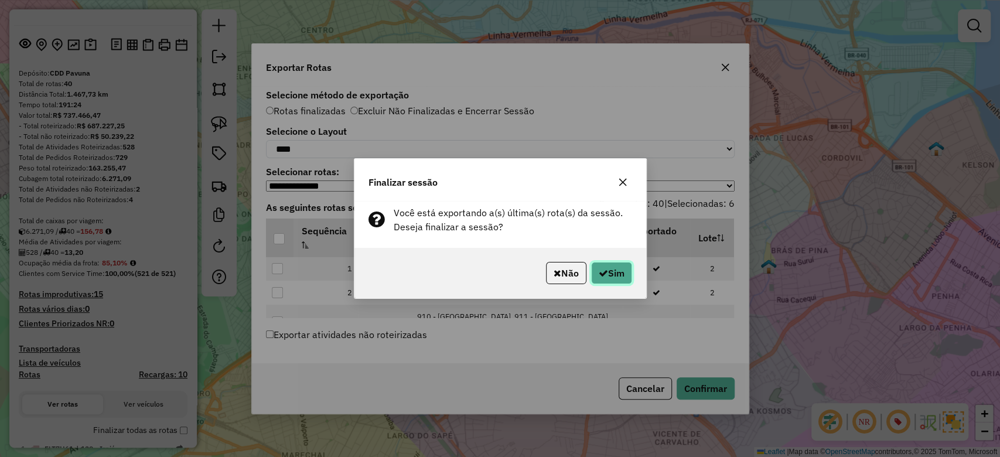
click at [612, 281] on button "Sim" at bounding box center [611, 273] width 41 height 22
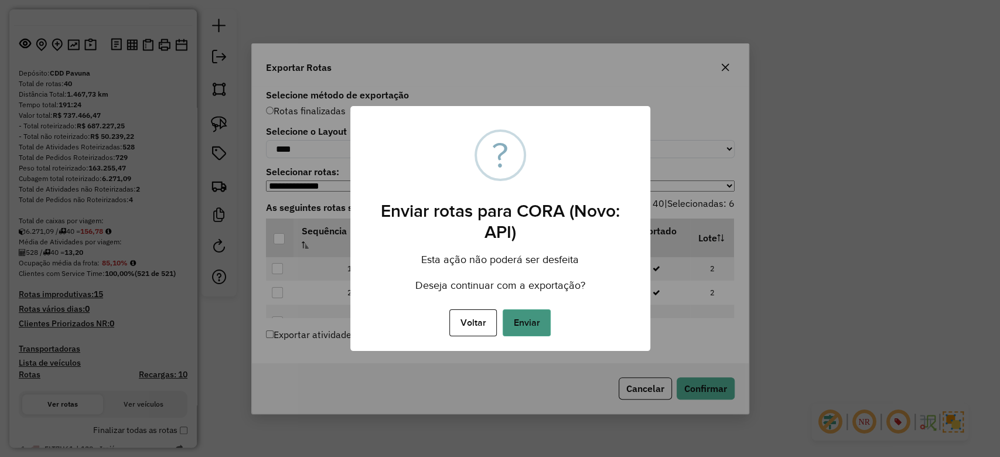
click at [544, 324] on button "Enviar" at bounding box center [527, 322] width 48 height 27
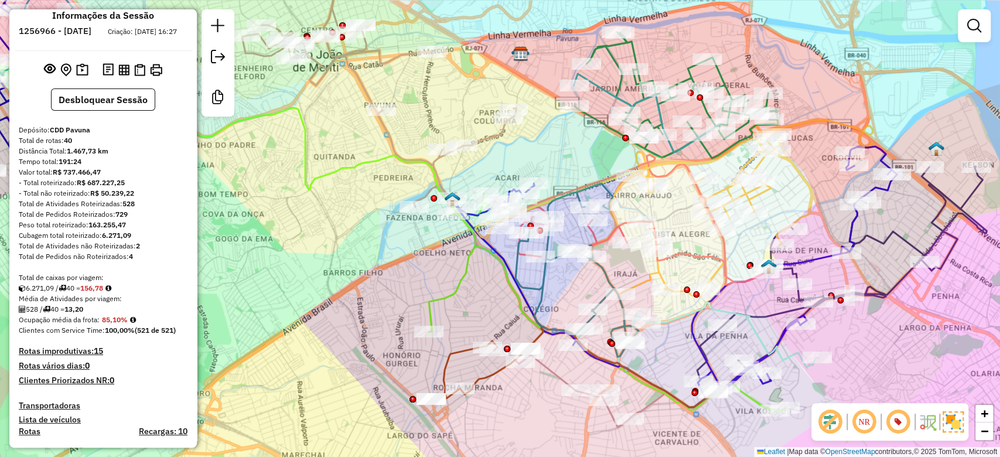
scroll to position [0, 0]
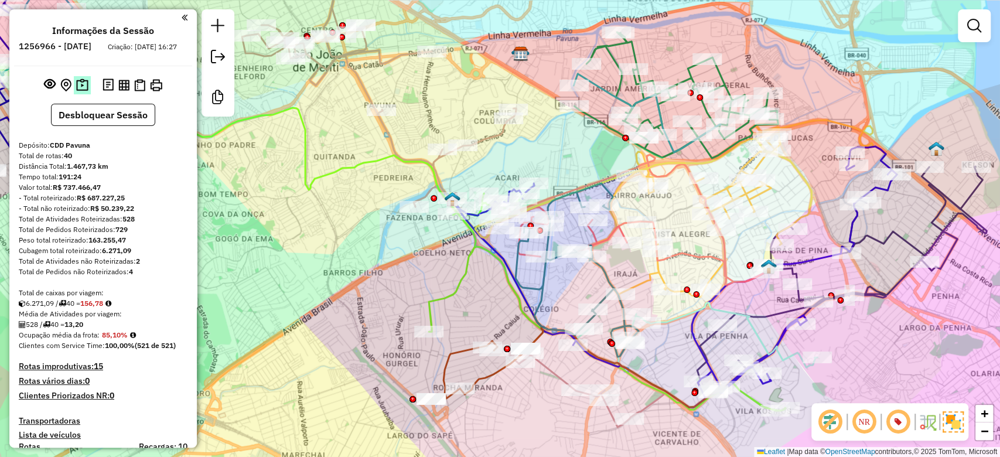
click at [79, 88] on img at bounding box center [82, 85] width 12 height 13
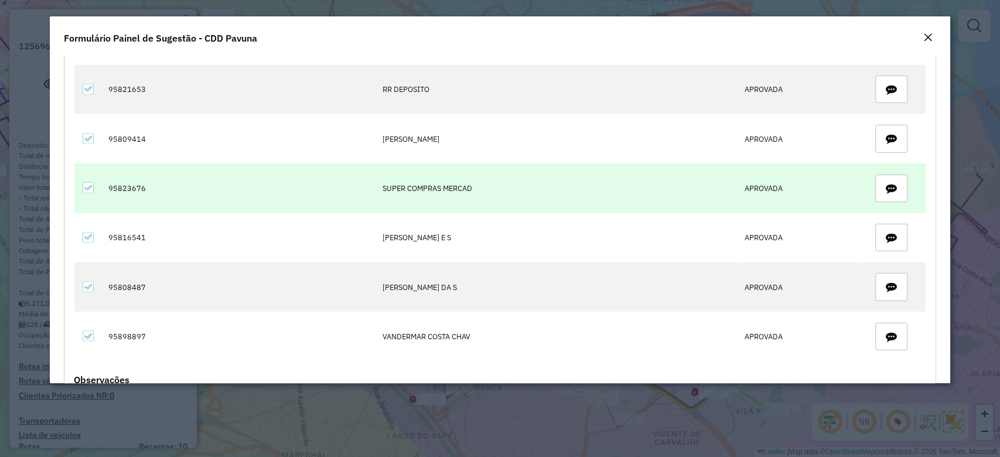
scroll to position [2119, 0]
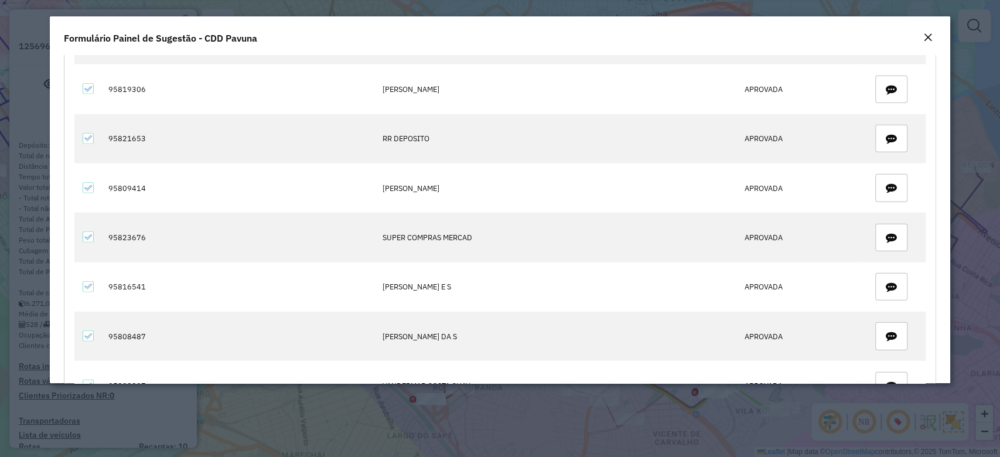
click at [934, 34] on button "Close" at bounding box center [928, 37] width 16 height 15
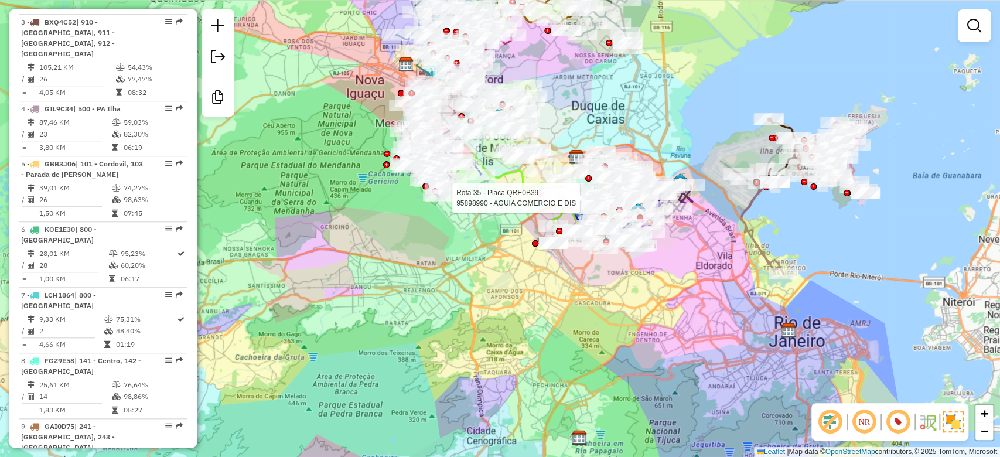
scroll to position [2170, 0]
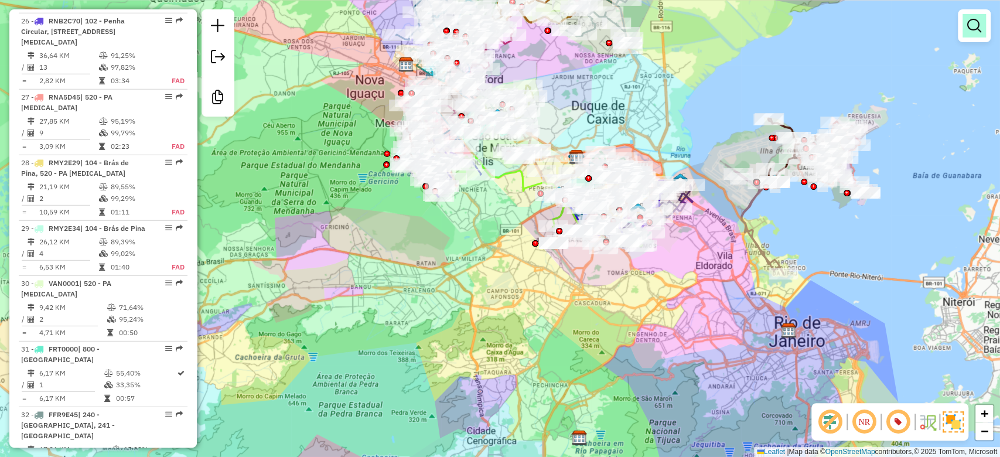
click at [975, 29] on em at bounding box center [975, 26] width 14 height 14
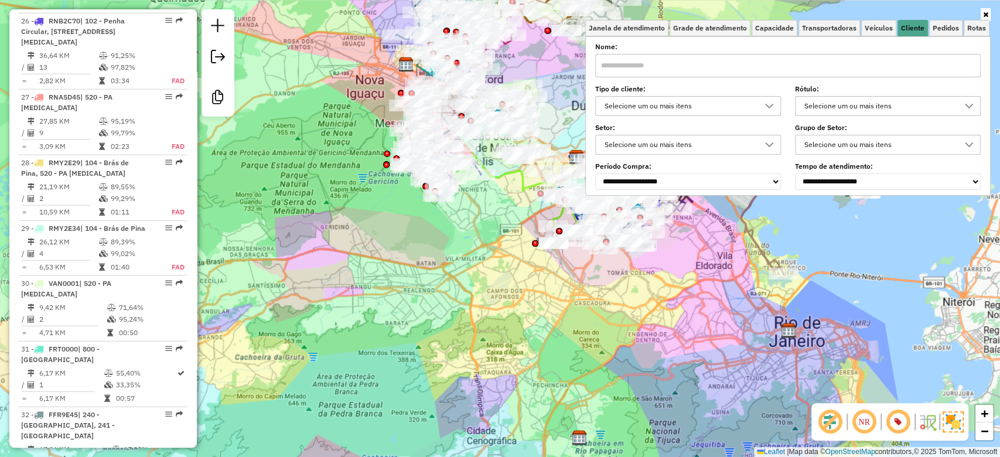
click at [740, 99] on div "Selecione um ou mais itens" at bounding box center [680, 106] width 158 height 19
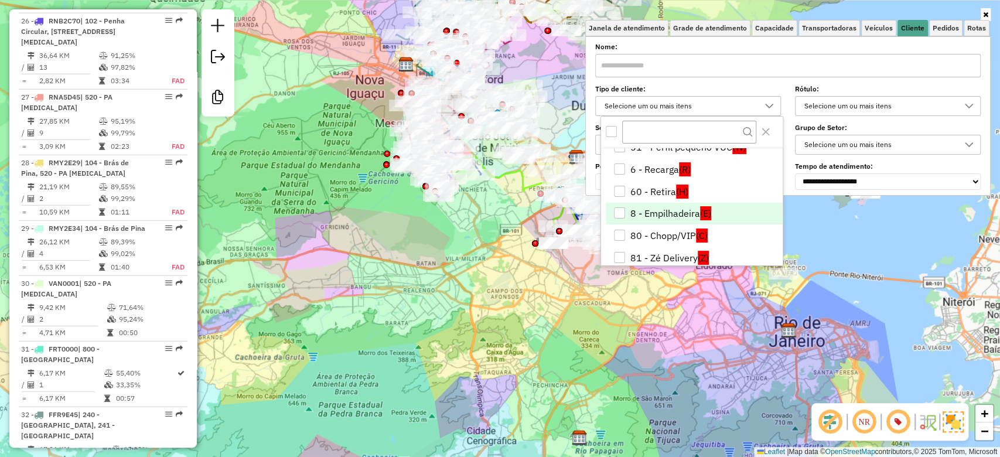
scroll to position [156, 0]
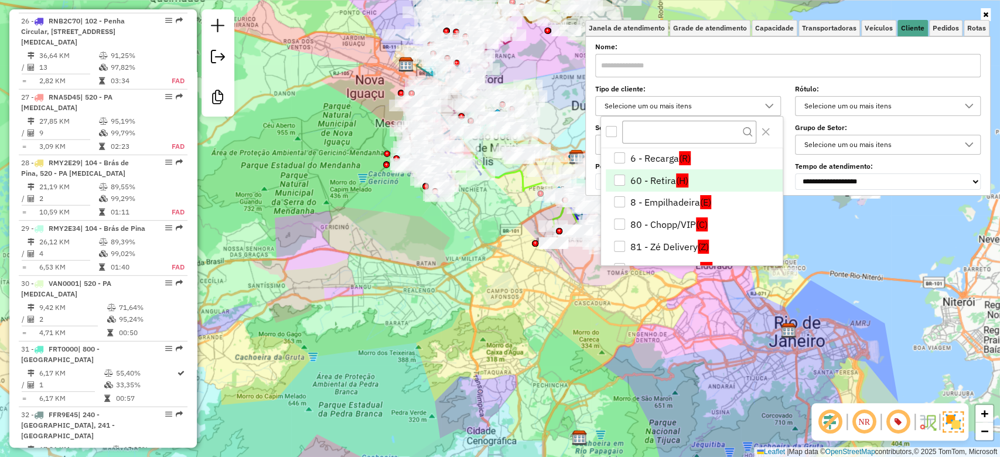
click at [661, 179] on li "60 - Retira (H)" at bounding box center [694, 180] width 177 height 22
click at [473, 330] on div "Janela de atendimento Grade de atendimento Capacidade Transportadoras Veículos …" at bounding box center [500, 228] width 1000 height 457
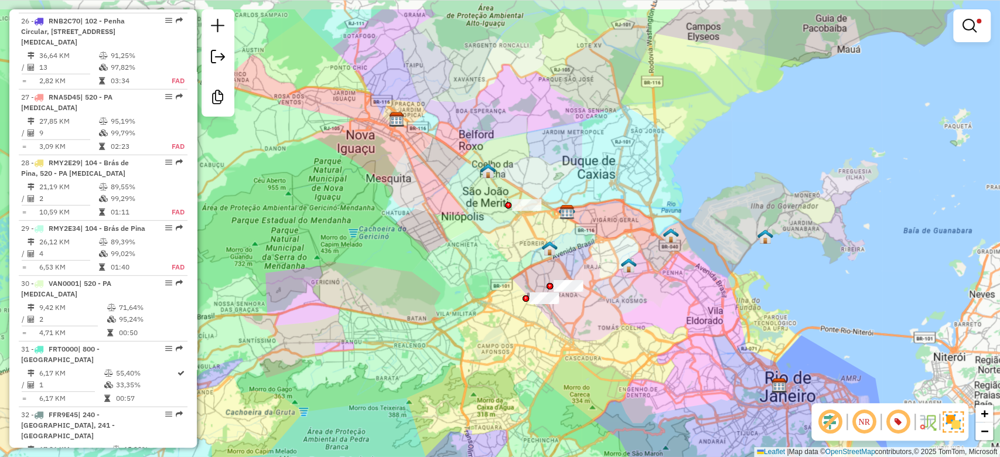
drag, startPoint x: 503, startPoint y: 247, endPoint x: 492, endPoint y: 241, distance: 12.4
click at [492, 241] on div "Limpar filtros Janela de atendimento Grade de atendimento Capacidade Transporta…" at bounding box center [500, 228] width 1000 height 457
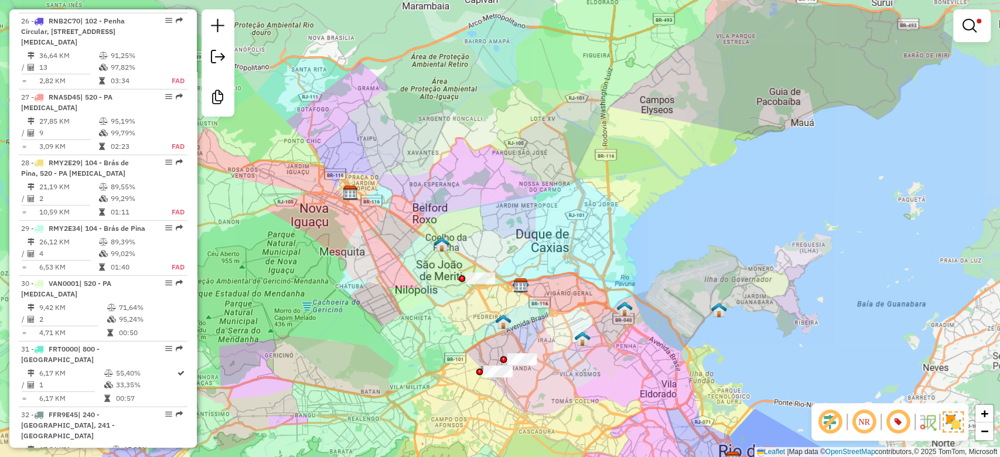
drag, startPoint x: 454, startPoint y: 349, endPoint x: 450, endPoint y: 229, distance: 120.8
click at [450, 229] on div "Limpar filtros Janela de atendimento Grade de atendimento Capacidade Transporta…" at bounding box center [500, 228] width 1000 height 457
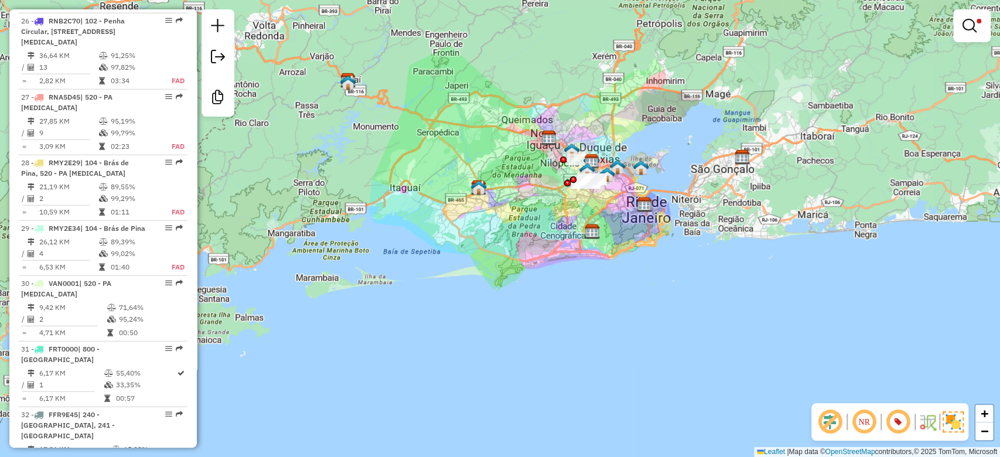
click at [966, 29] on em at bounding box center [970, 26] width 14 height 14
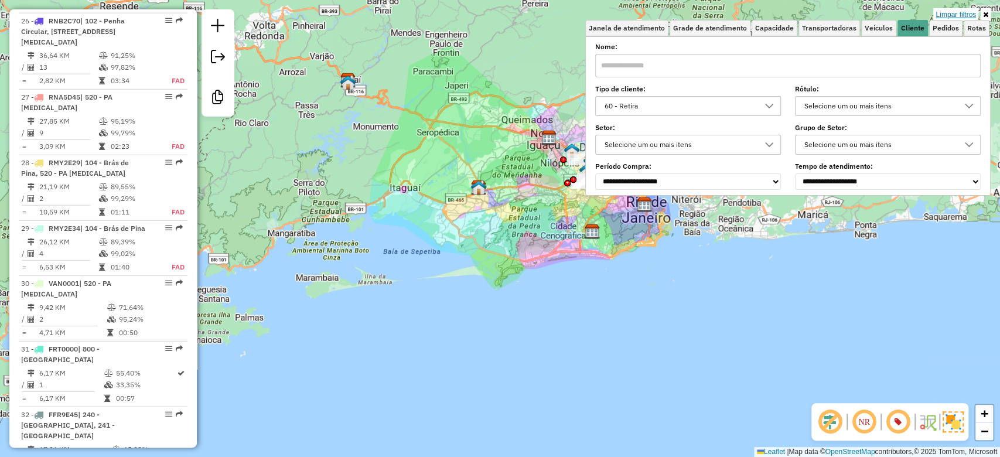
click at [957, 13] on link "Limpar filtros" at bounding box center [956, 14] width 45 height 13
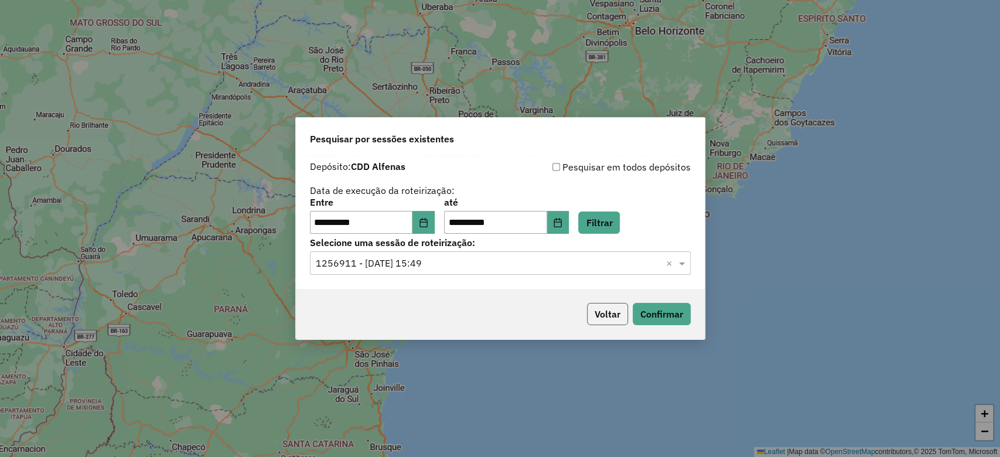
click at [598, 314] on button "Voltar" at bounding box center [607, 314] width 41 height 22
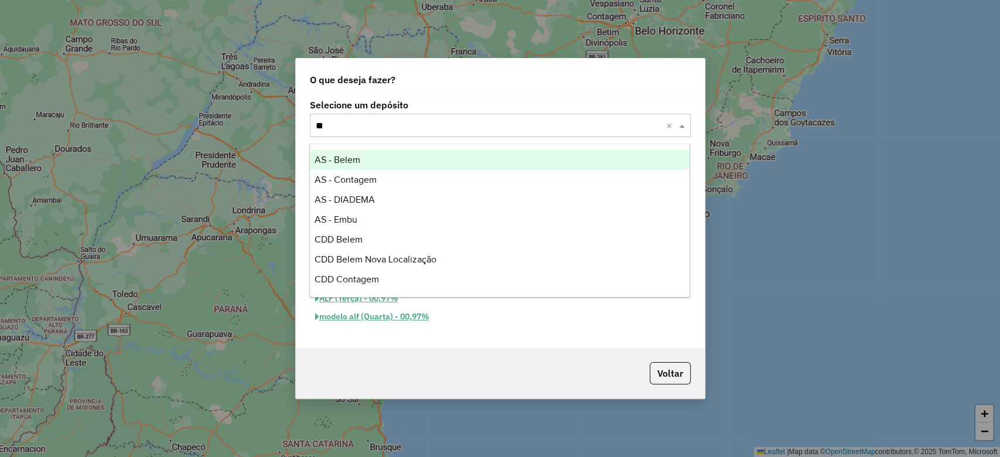
type input "***"
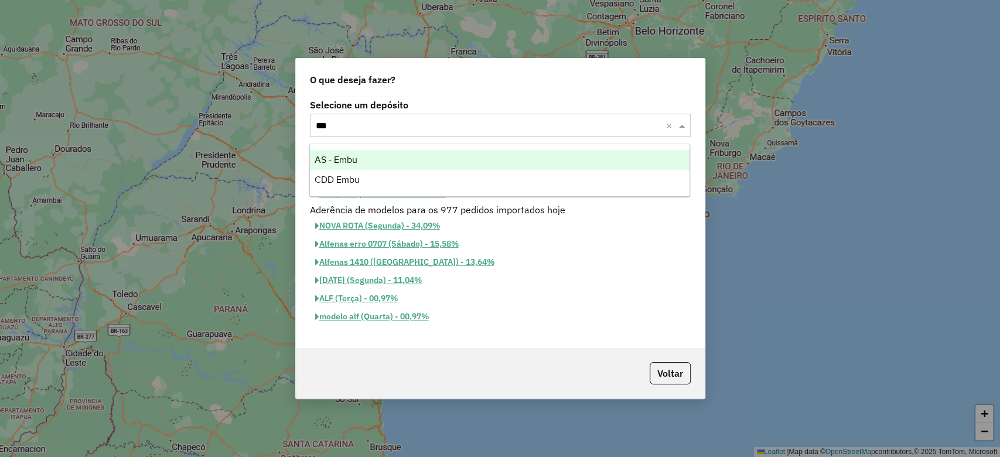
click at [421, 181] on div "CDD Embu" at bounding box center [500, 180] width 380 height 20
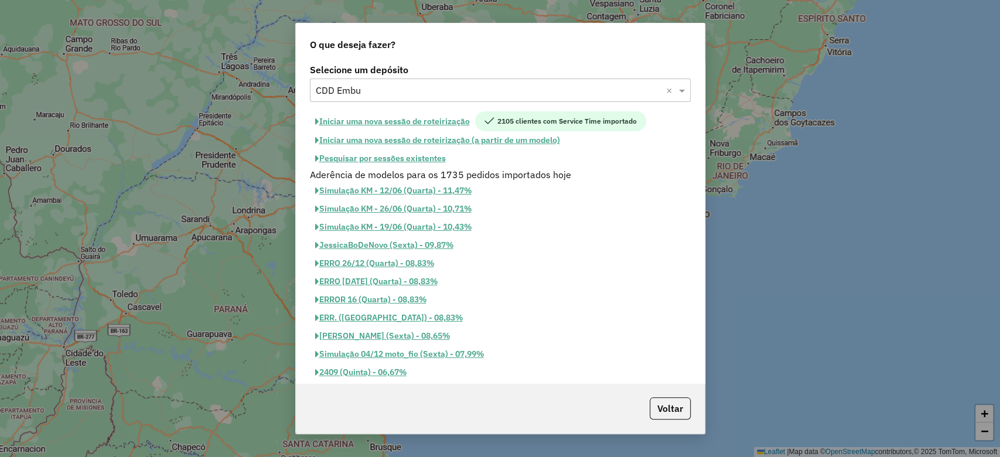
click at [391, 122] on button "Iniciar uma nova sessão de roteirização" at bounding box center [392, 121] width 165 height 20
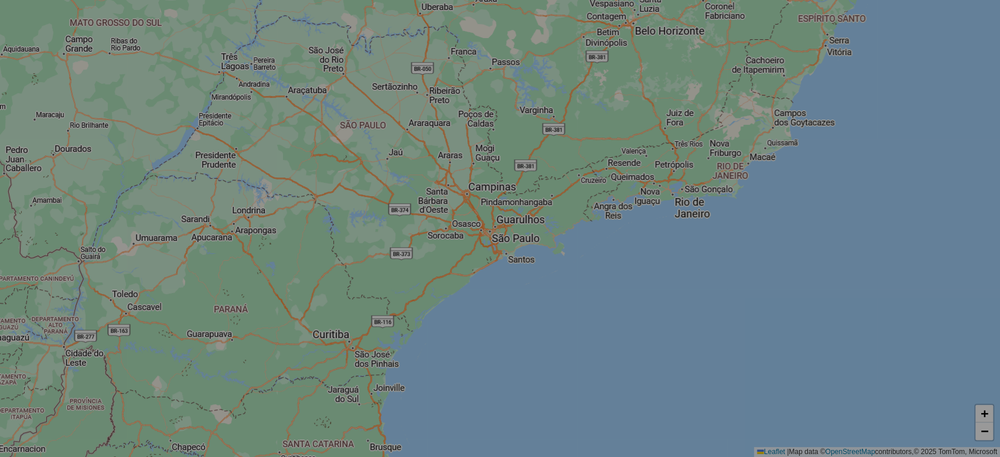
select select "*"
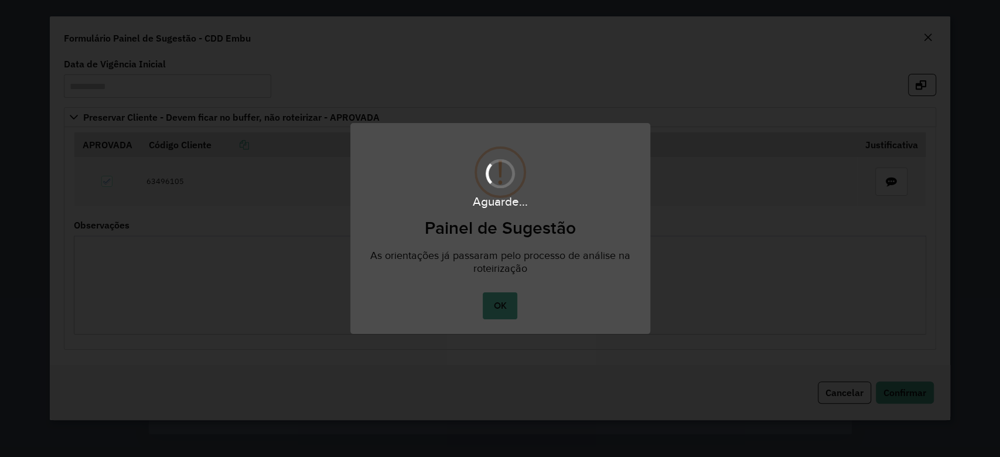
click at [507, 309] on div "Aguarde..." at bounding box center [500, 228] width 1000 height 457
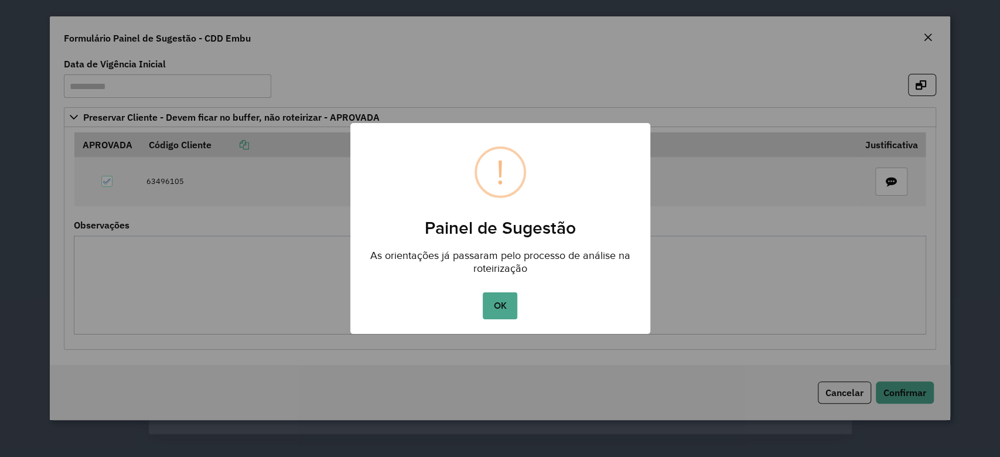
click at [507, 309] on button "OK" at bounding box center [500, 305] width 35 height 27
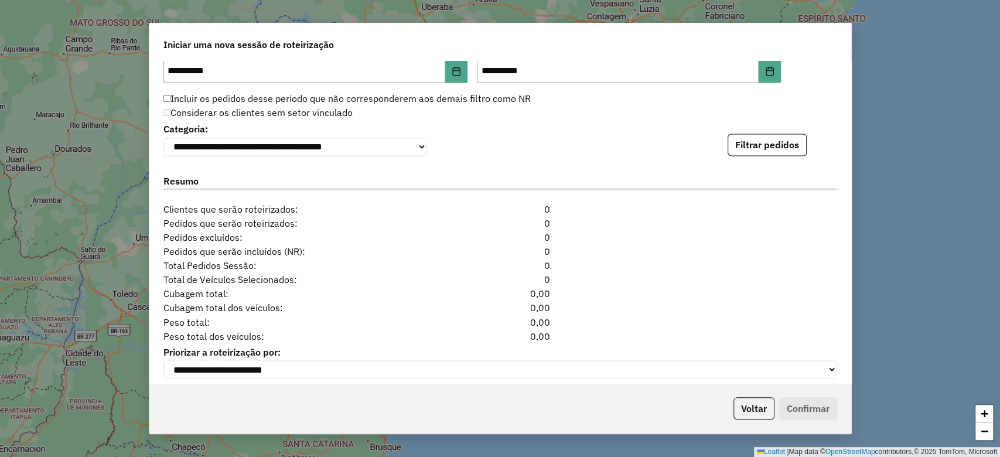
scroll to position [1258, 0]
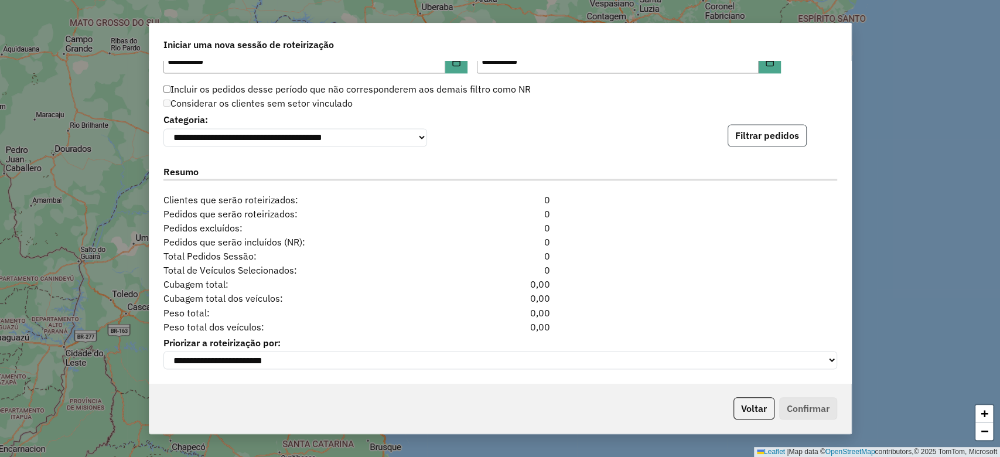
click at [772, 124] on button "Filtrar pedidos" at bounding box center [767, 135] width 79 height 22
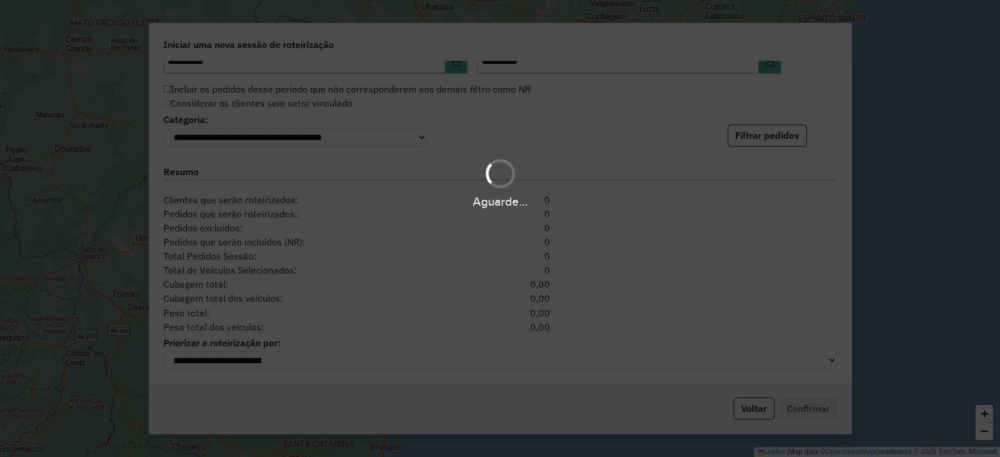
click at [778, 137] on div "Aguarde..." at bounding box center [500, 228] width 1000 height 457
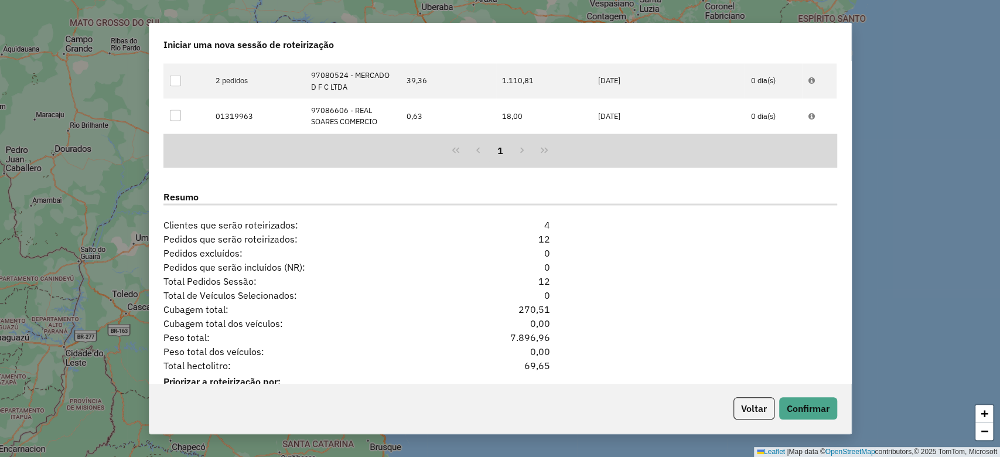
scroll to position [1513, 0]
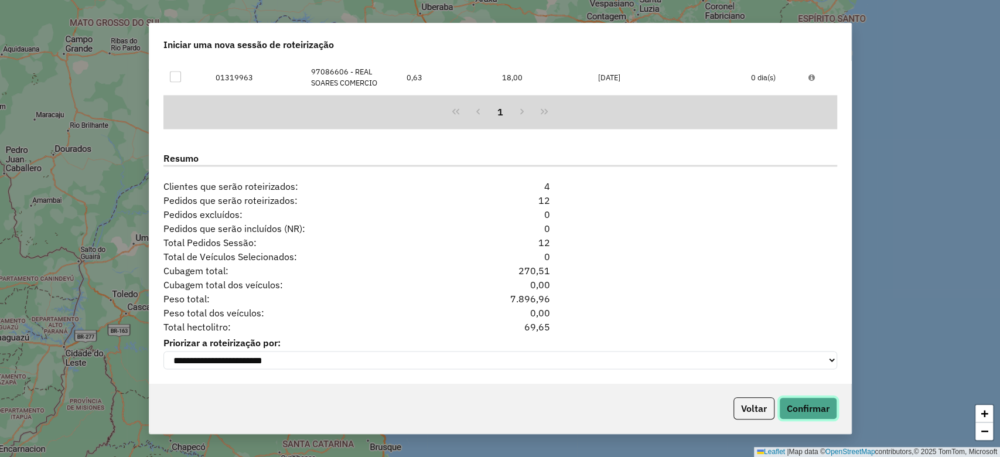
click at [815, 403] on button "Confirmar" at bounding box center [808, 408] width 58 height 22
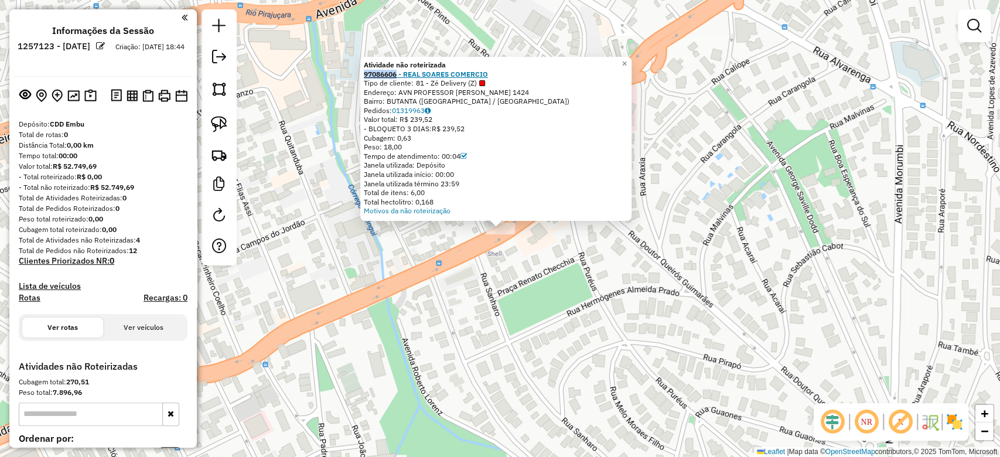
drag, startPoint x: 365, startPoint y: 73, endPoint x: 401, endPoint y: 73, distance: 36.3
click at [401, 73] on div "Atividade não roteirizada 97086606 - REAL SOARES COMERCIO Tipo de cliente: 81 -…" at bounding box center [495, 139] width 271 height 164
copy strong "97086606"
click at [408, 348] on div "Atividade não roteirizada 97086606 - REAL SOARES COMERCIO Tipo de cliente: 81 -…" at bounding box center [500, 228] width 1000 height 457
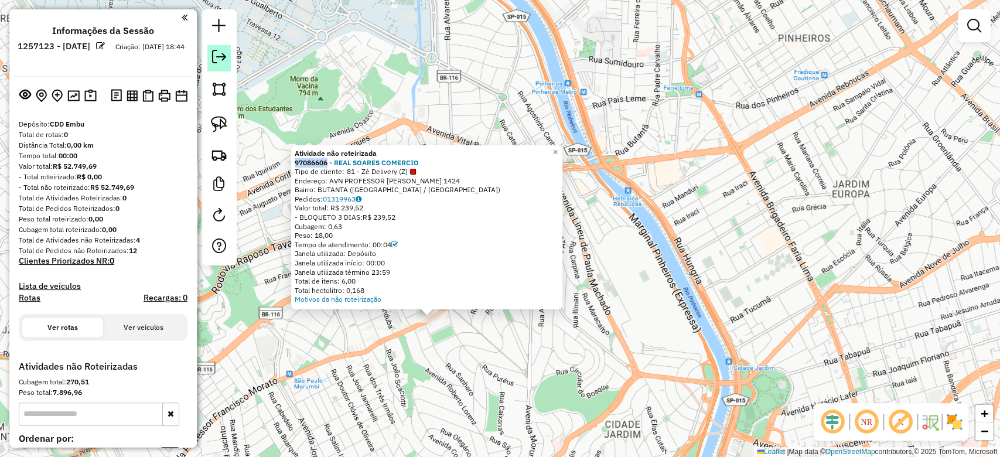
click at [223, 55] on em at bounding box center [219, 57] width 14 height 14
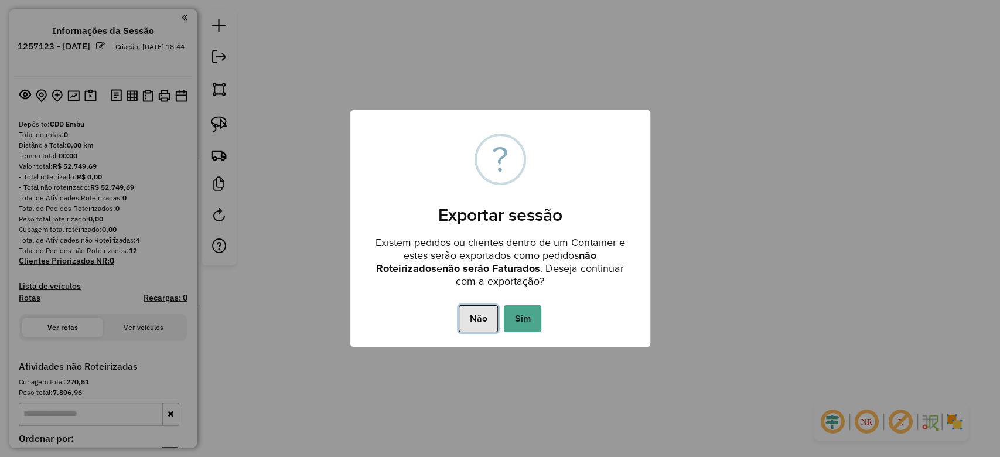
click at [488, 311] on button "Não" at bounding box center [478, 318] width 39 height 27
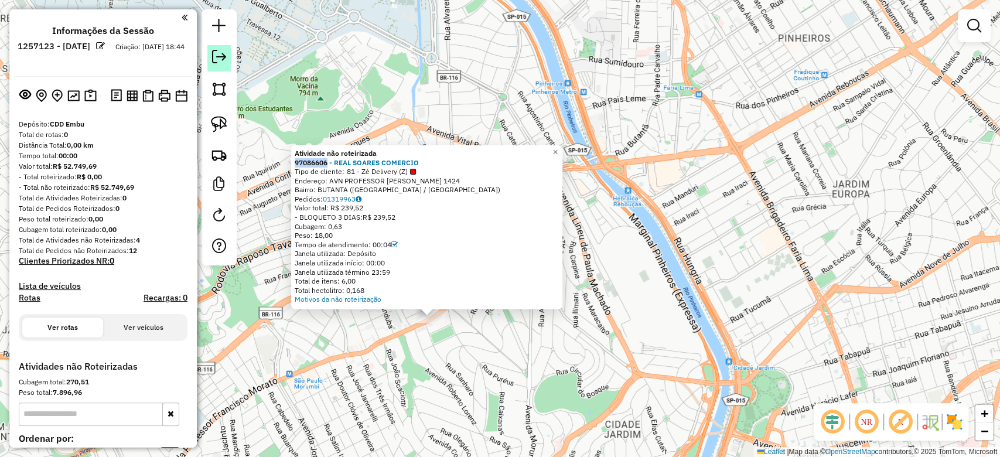
click at [220, 63] on em at bounding box center [219, 57] width 14 height 14
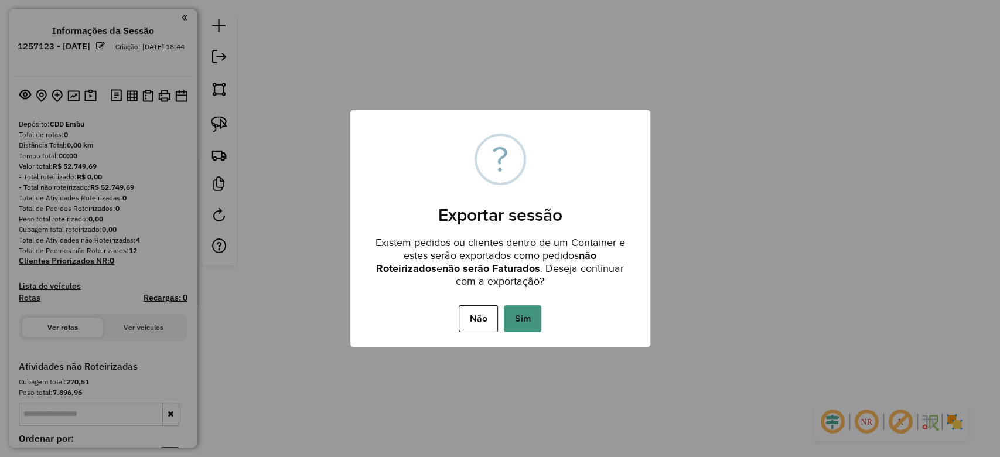
click at [527, 316] on button "Sim" at bounding box center [523, 318] width 38 height 27
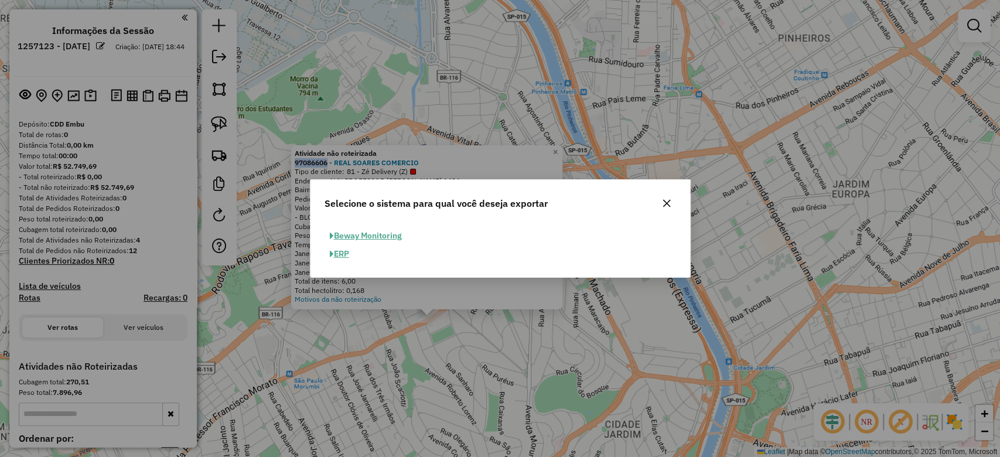
click at [345, 257] on button "ERP" at bounding box center [340, 254] width 30 height 18
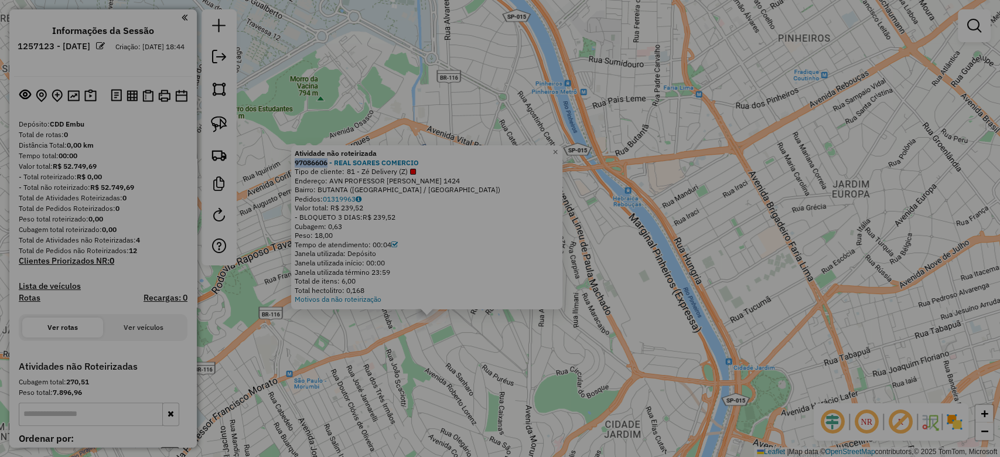
select select "**"
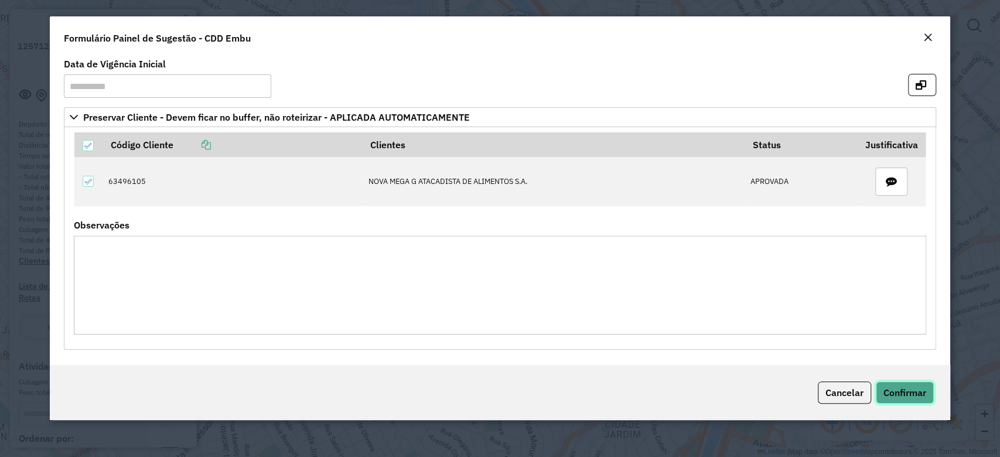
click at [890, 395] on span "Confirmar" at bounding box center [905, 393] width 43 height 12
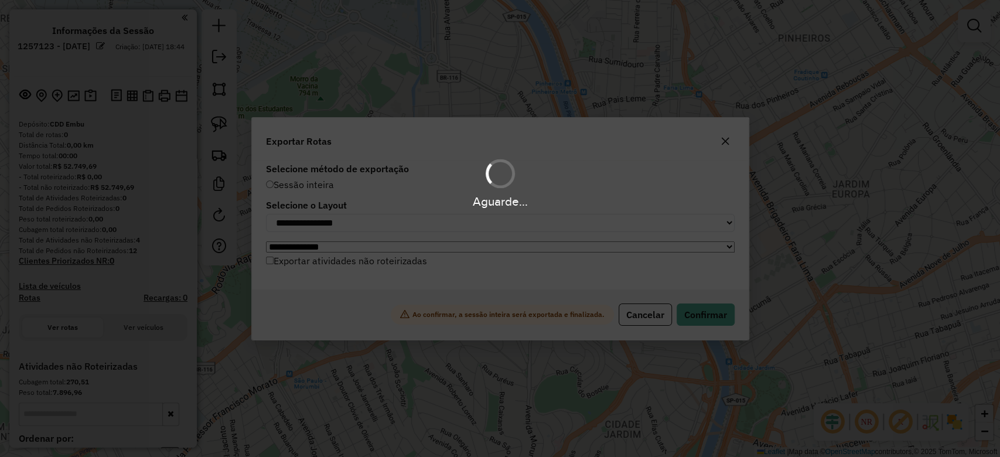
click at [291, 264] on label "Exportar atividades não roteirizadas" at bounding box center [346, 261] width 161 height 22
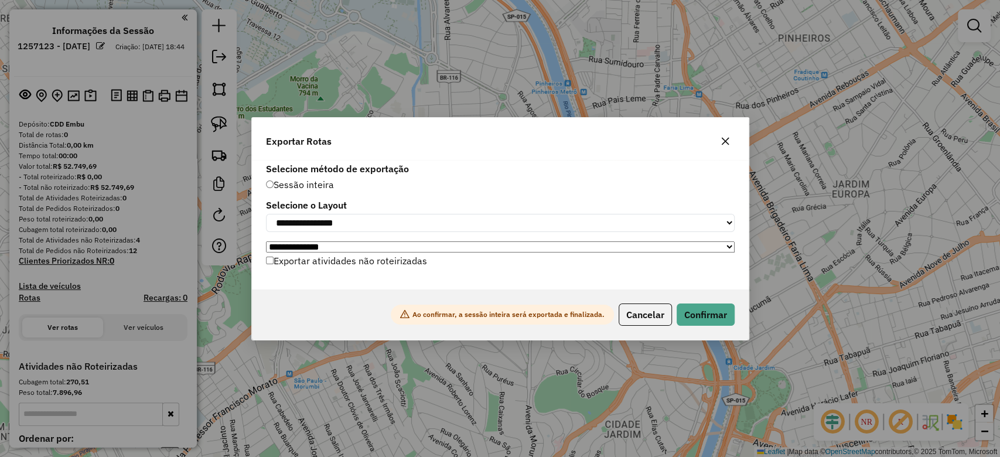
click at [720, 329] on div "Ao confirmar, a sessão inteira será exportada e finalizada. Cancelar Confirmar" at bounding box center [500, 315] width 497 height 50
click at [713, 322] on button "Confirmar" at bounding box center [706, 315] width 58 height 22
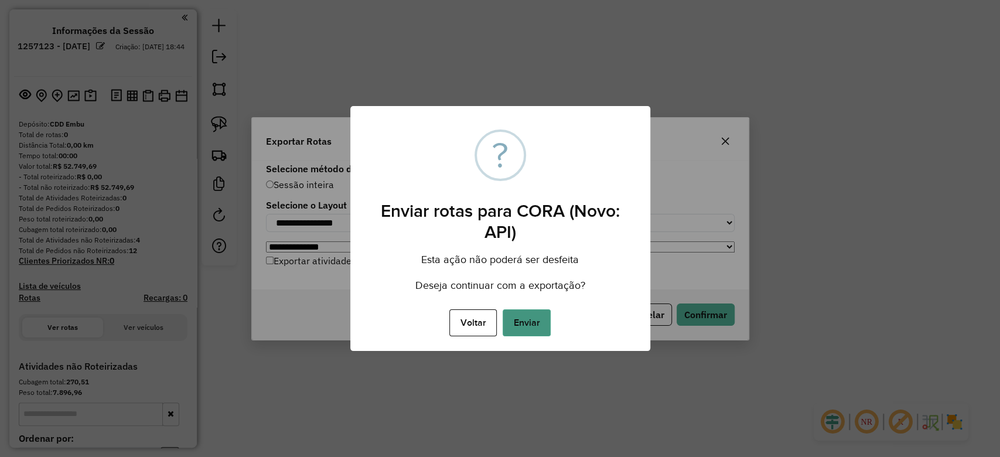
click at [534, 331] on button "Enviar" at bounding box center [527, 322] width 48 height 27
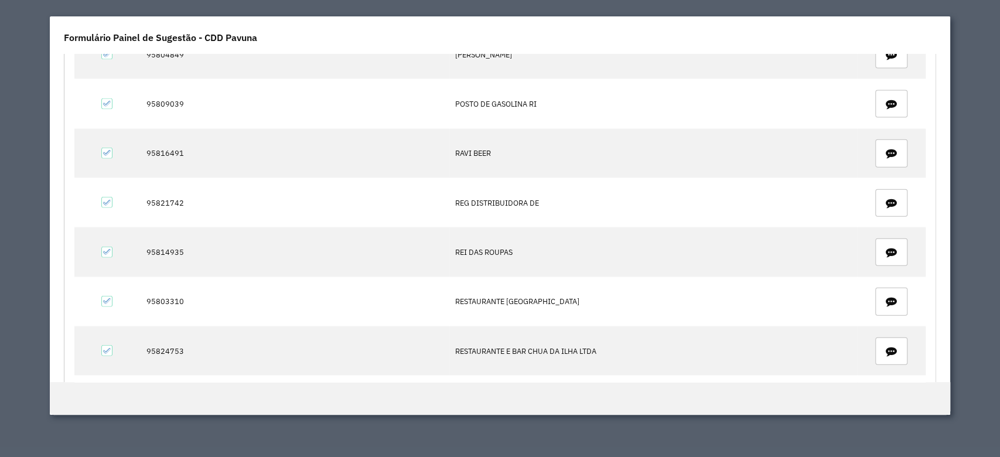
scroll to position [1259, 0]
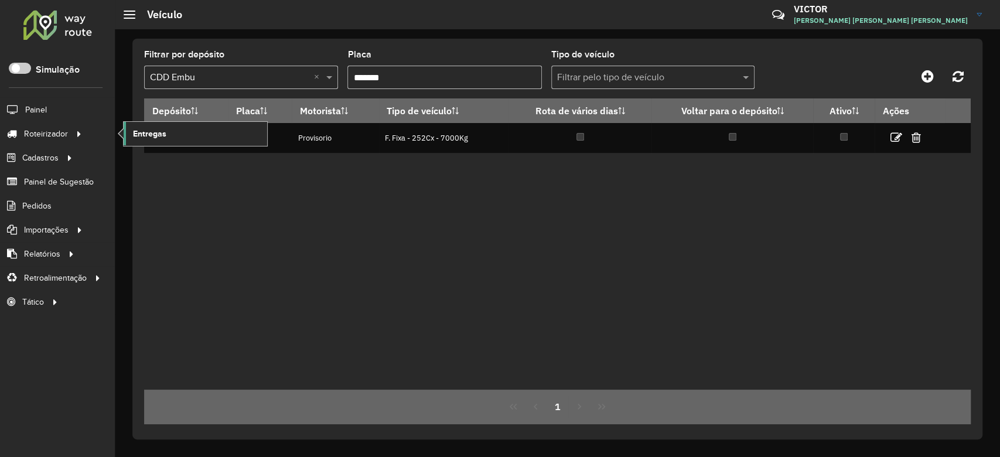
click at [136, 138] on span "Entregas" at bounding box center [149, 134] width 33 height 12
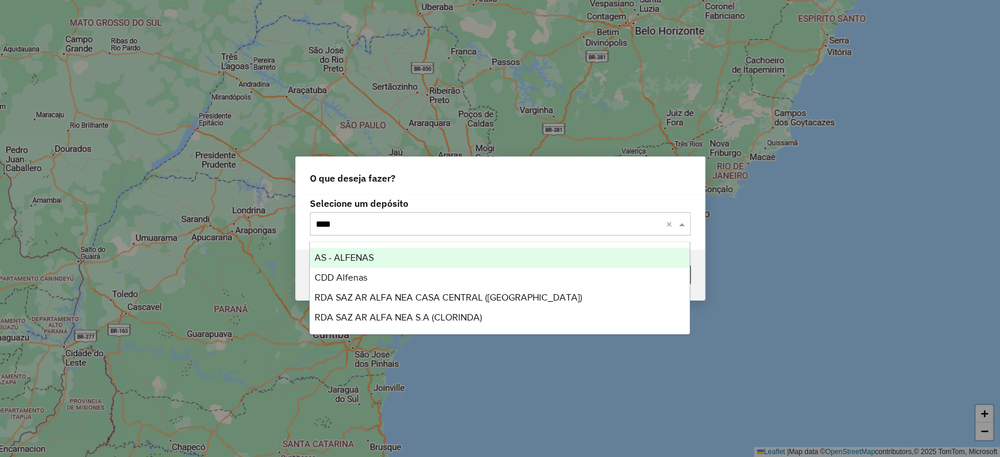
type input "*****"
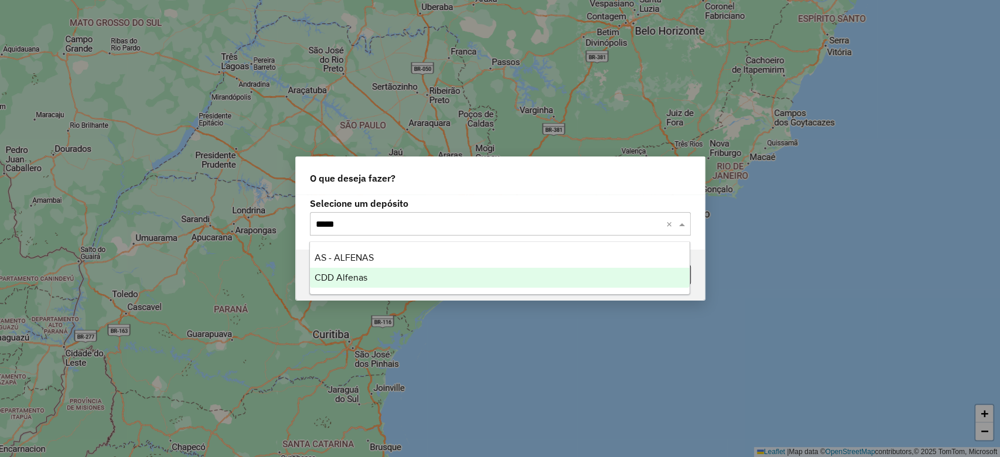
click at [388, 284] on div "CDD Alfenas" at bounding box center [500, 278] width 380 height 20
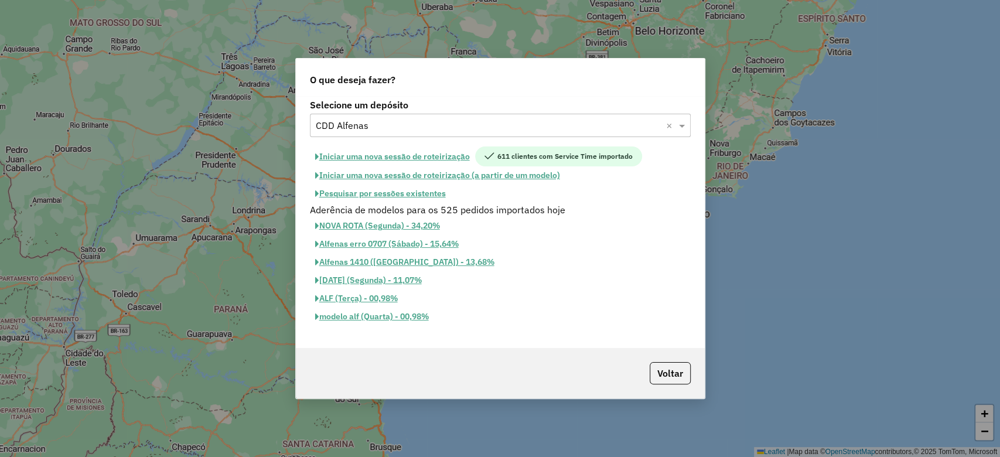
click at [387, 155] on button "Iniciar uma nova sessão de roteirização" at bounding box center [392, 157] width 165 height 20
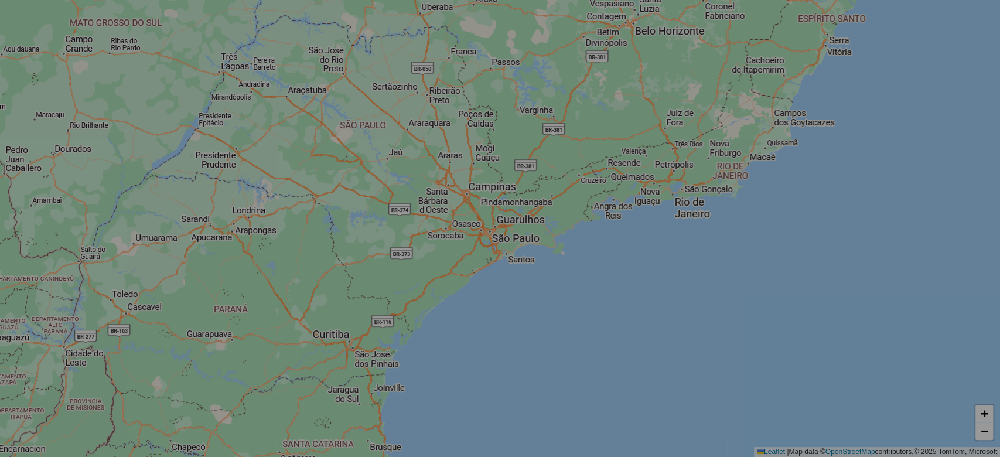
select select "*"
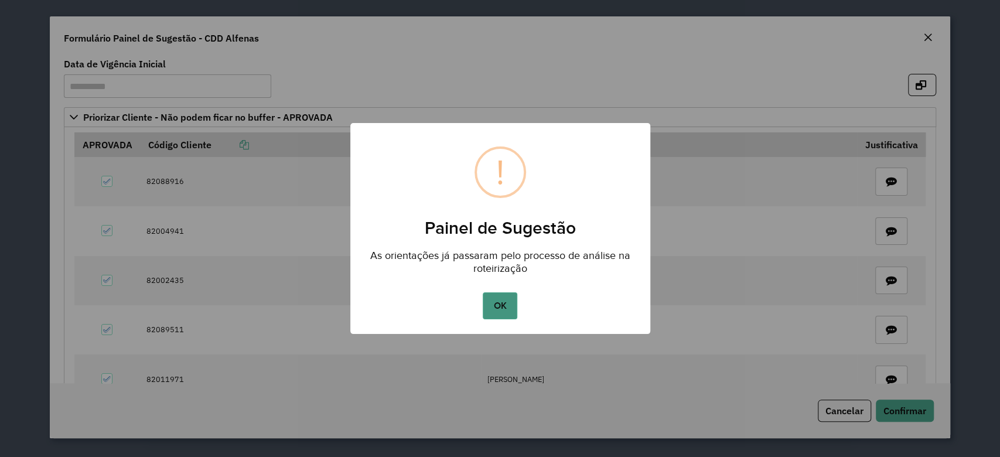
click at [503, 308] on button "OK" at bounding box center [500, 305] width 35 height 27
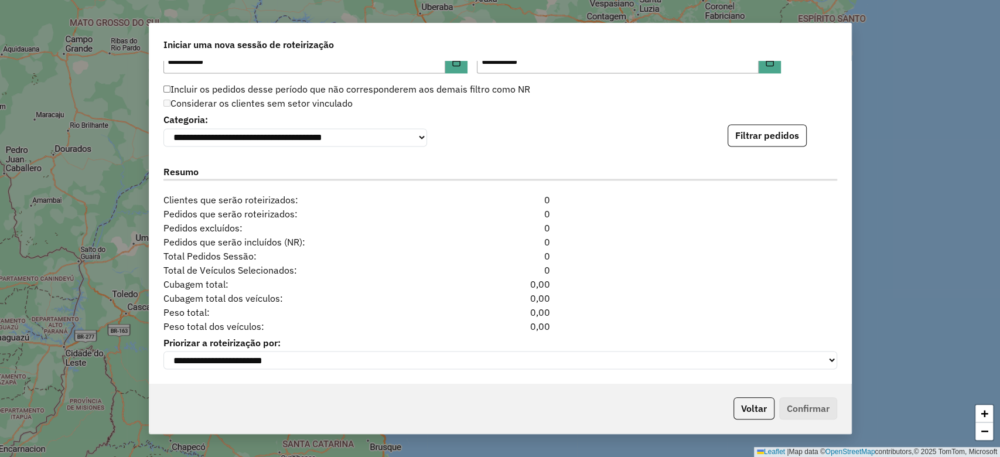
scroll to position [1224, 0]
click at [790, 144] on div "**********" at bounding box center [500, 222] width 702 height 322
click at [790, 141] on button "Filtrar pedidos" at bounding box center [767, 135] width 79 height 22
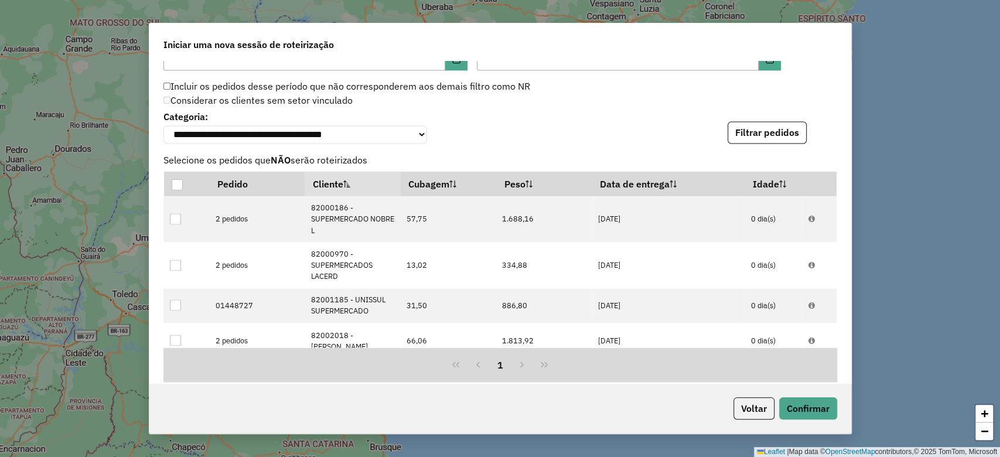
scroll to position [1480, 0]
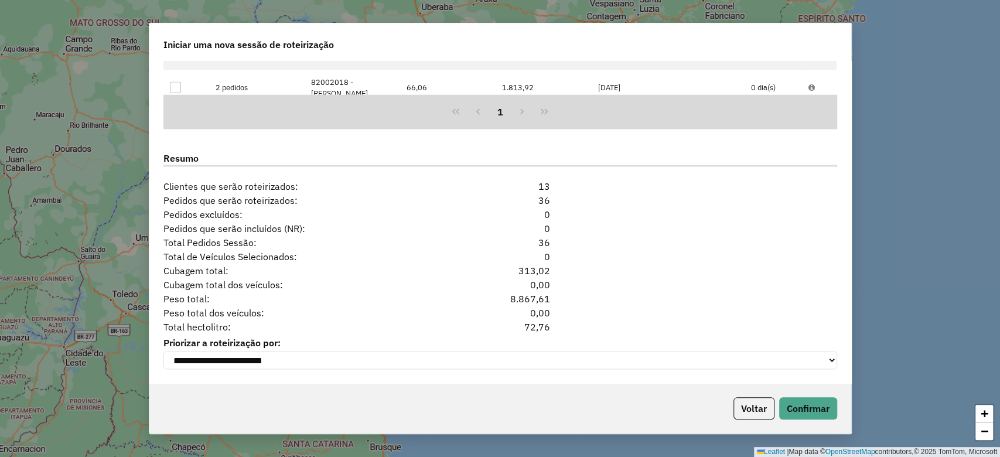
click at [529, 326] on div "72,76" at bounding box center [500, 326] width 115 height 14
drag, startPoint x: 524, startPoint y: 325, endPoint x: 568, endPoint y: 325, distance: 44.0
click at [568, 325] on div "Total hectolitro: 72,76" at bounding box center [500, 326] width 688 height 14
copy div "72,76"
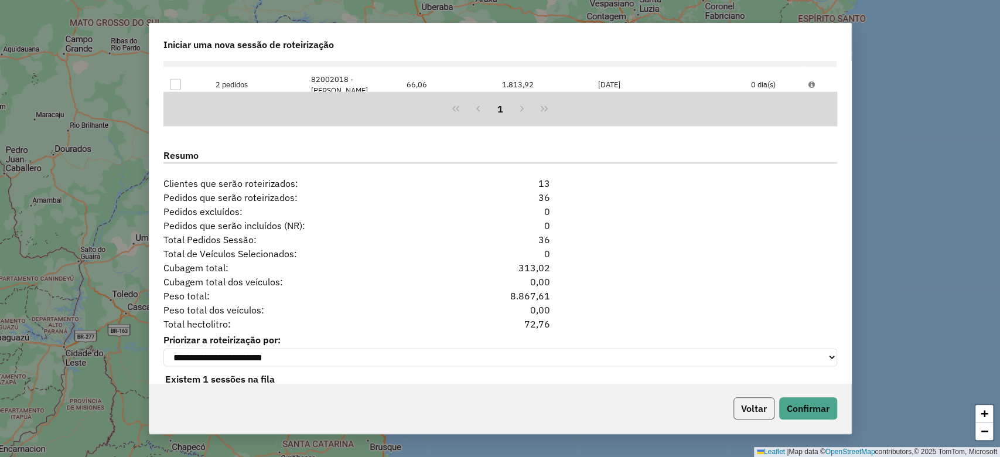
click at [746, 410] on button "Voltar" at bounding box center [754, 408] width 41 height 22
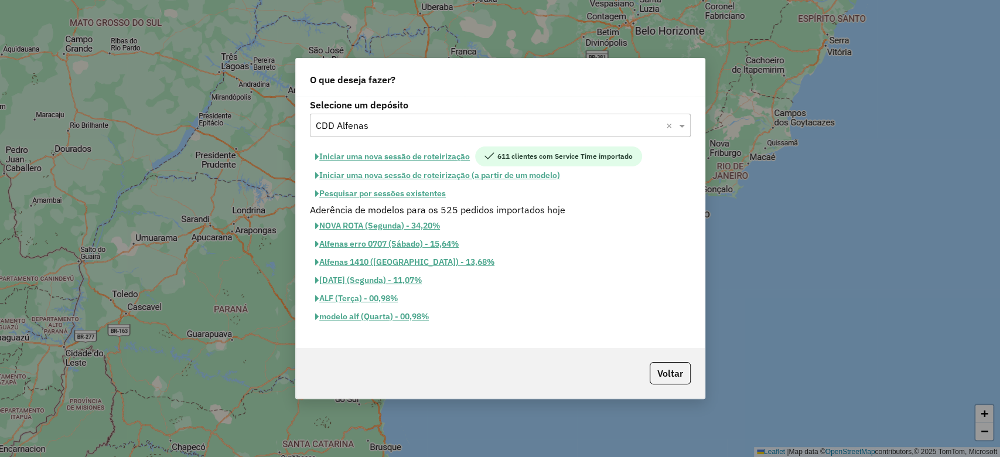
scroll to position [1458, 0]
click at [361, 134] on div "Selecione um depósito × CDD Alfenas ×" at bounding box center [500, 125] width 381 height 23
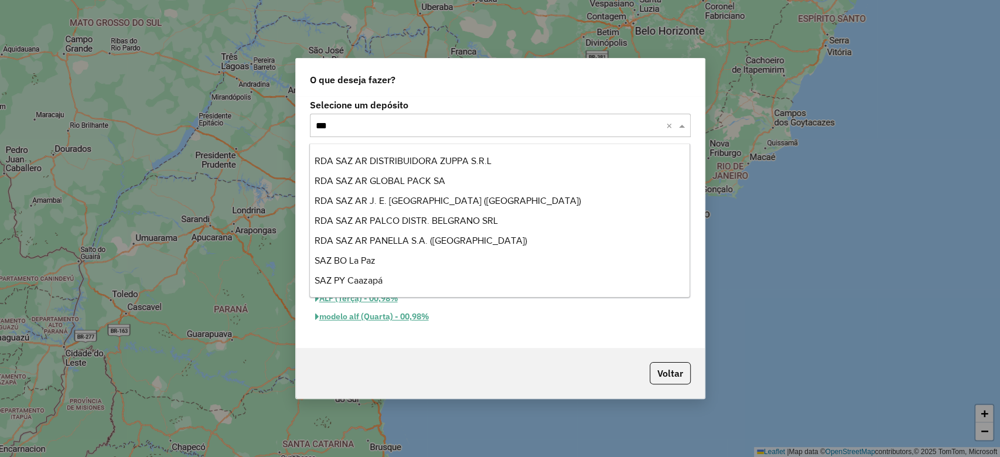
scroll to position [0, 0]
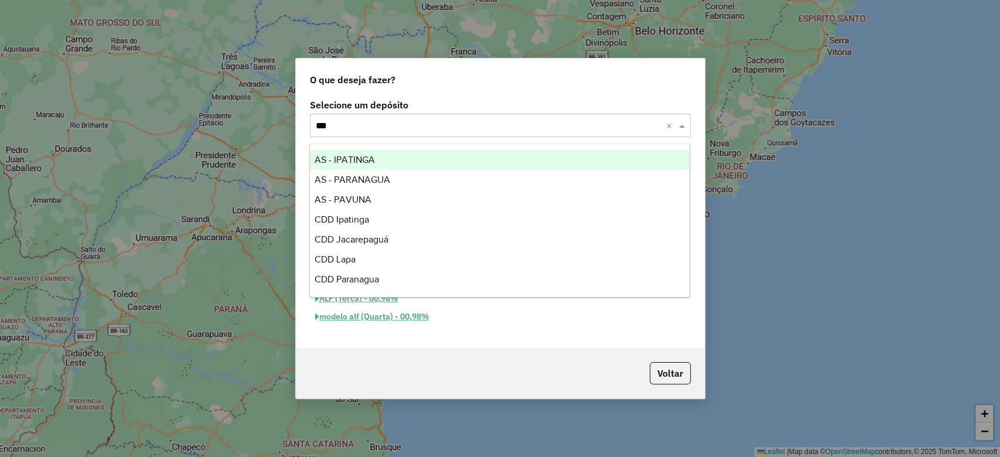
type input "****"
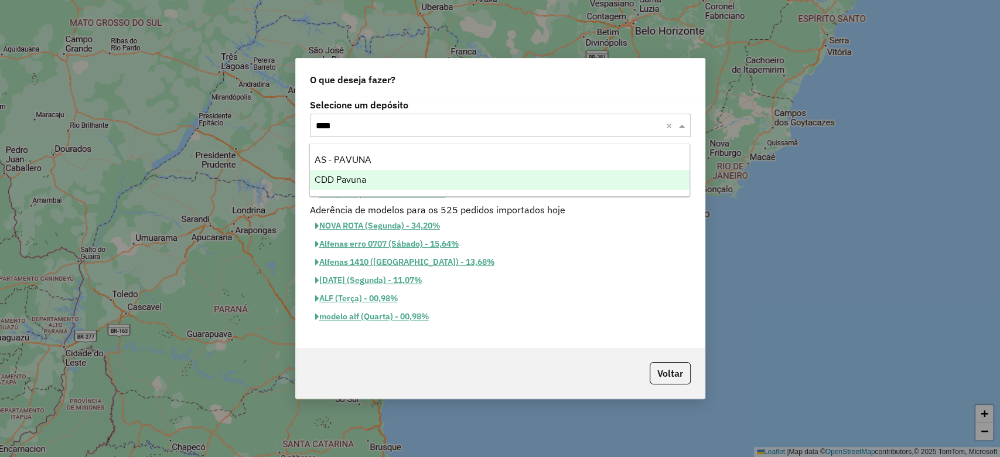
click at [362, 176] on span "CDD Pavuna" at bounding box center [341, 180] width 52 height 10
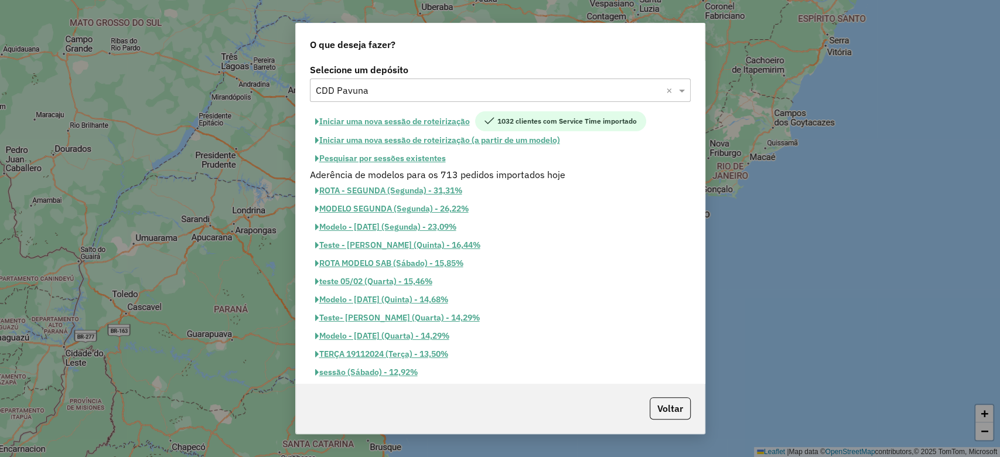
click at [399, 124] on button "Iniciar uma nova sessão de roteirização" at bounding box center [392, 121] width 165 height 20
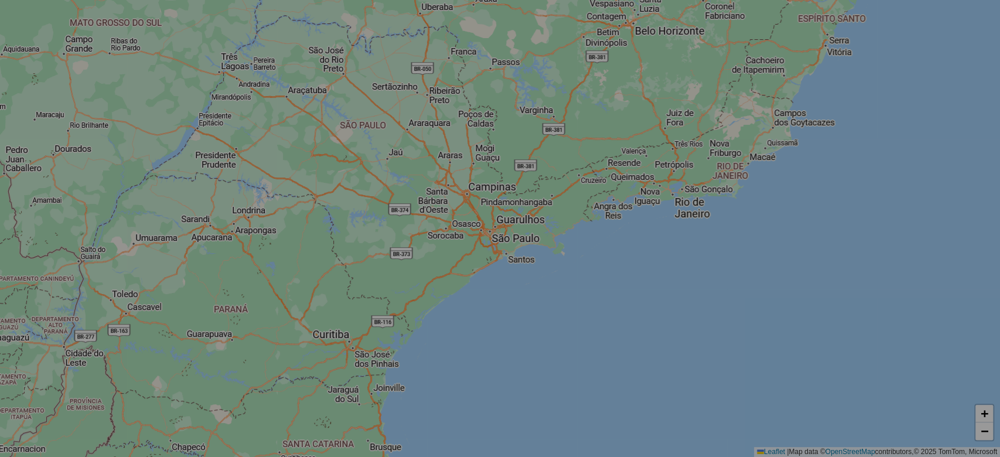
select select "*"
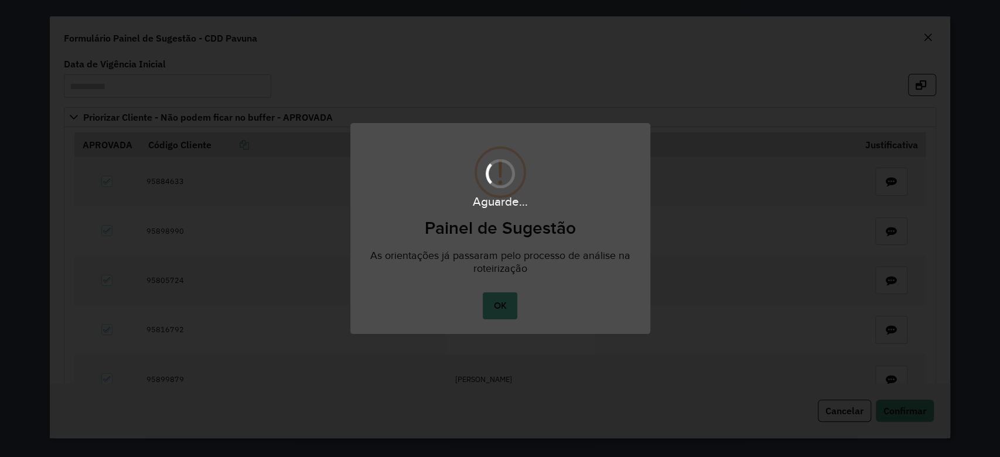
click at [502, 310] on div "Aguarde..." at bounding box center [500, 228] width 1000 height 457
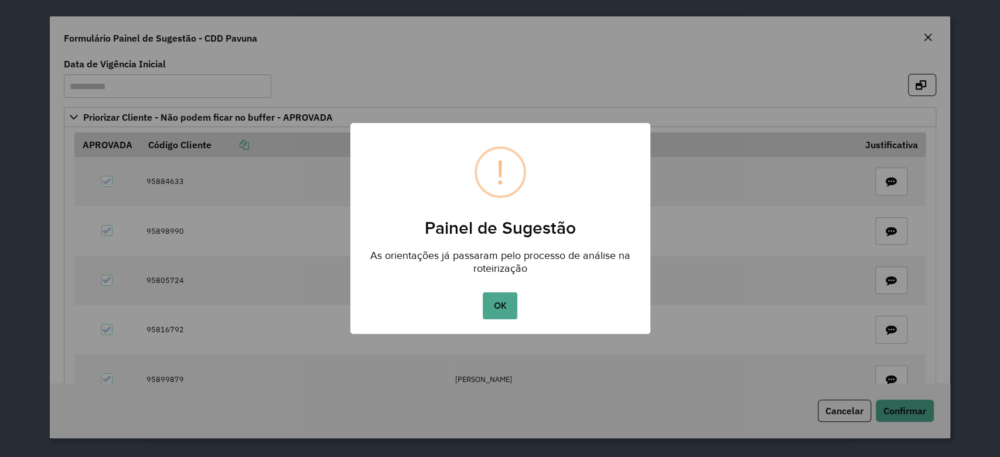
click at [502, 310] on button "OK" at bounding box center [500, 305] width 35 height 27
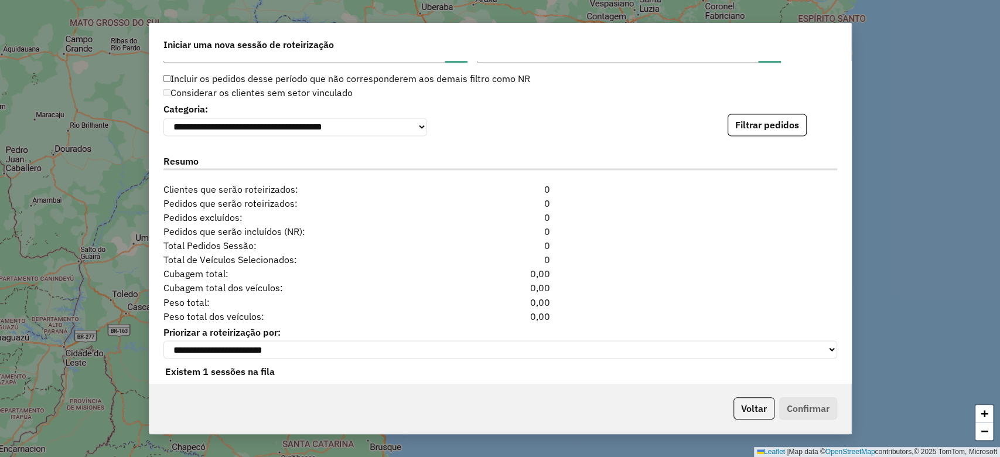
scroll to position [1284, 0]
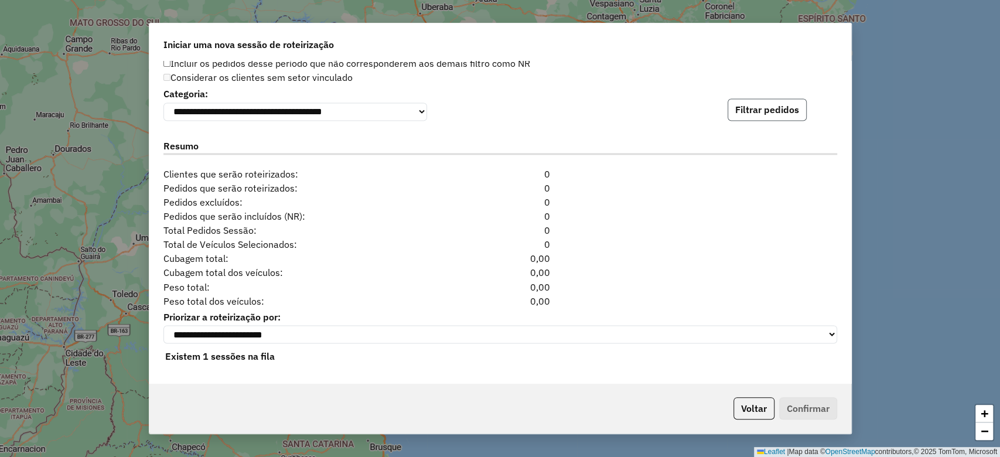
click at [778, 103] on button "Filtrar pedidos" at bounding box center [767, 109] width 79 height 22
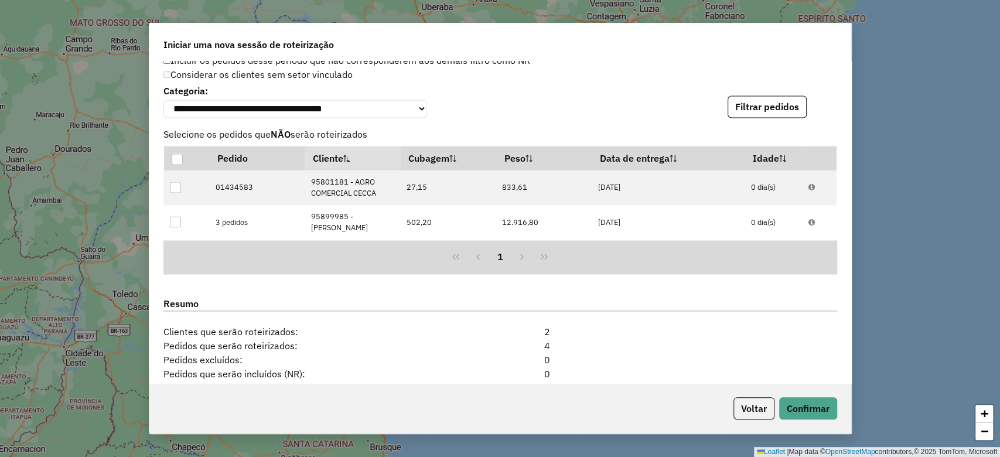
scroll to position [1458, 0]
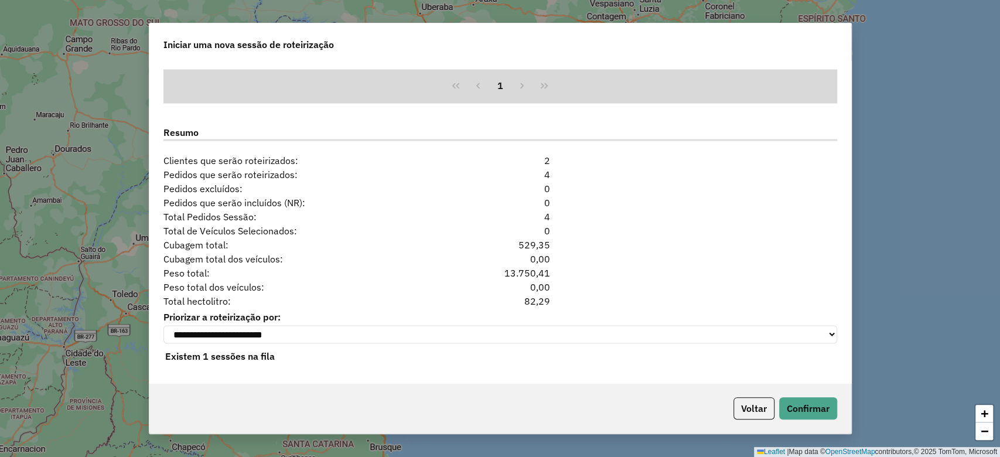
drag, startPoint x: 525, startPoint y: 299, endPoint x: 581, endPoint y: 297, distance: 56.9
click at [581, 297] on div "Total hectolitro: 82,29" at bounding box center [500, 301] width 688 height 14
copy div "82,29"
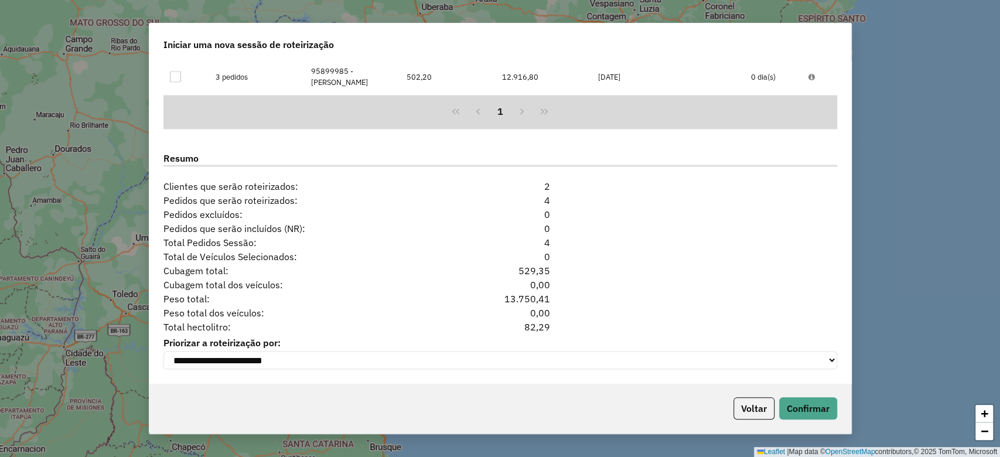
scroll to position [1432, 0]
copy div "82,29"
